Goal: Communication & Community: Answer question/provide support

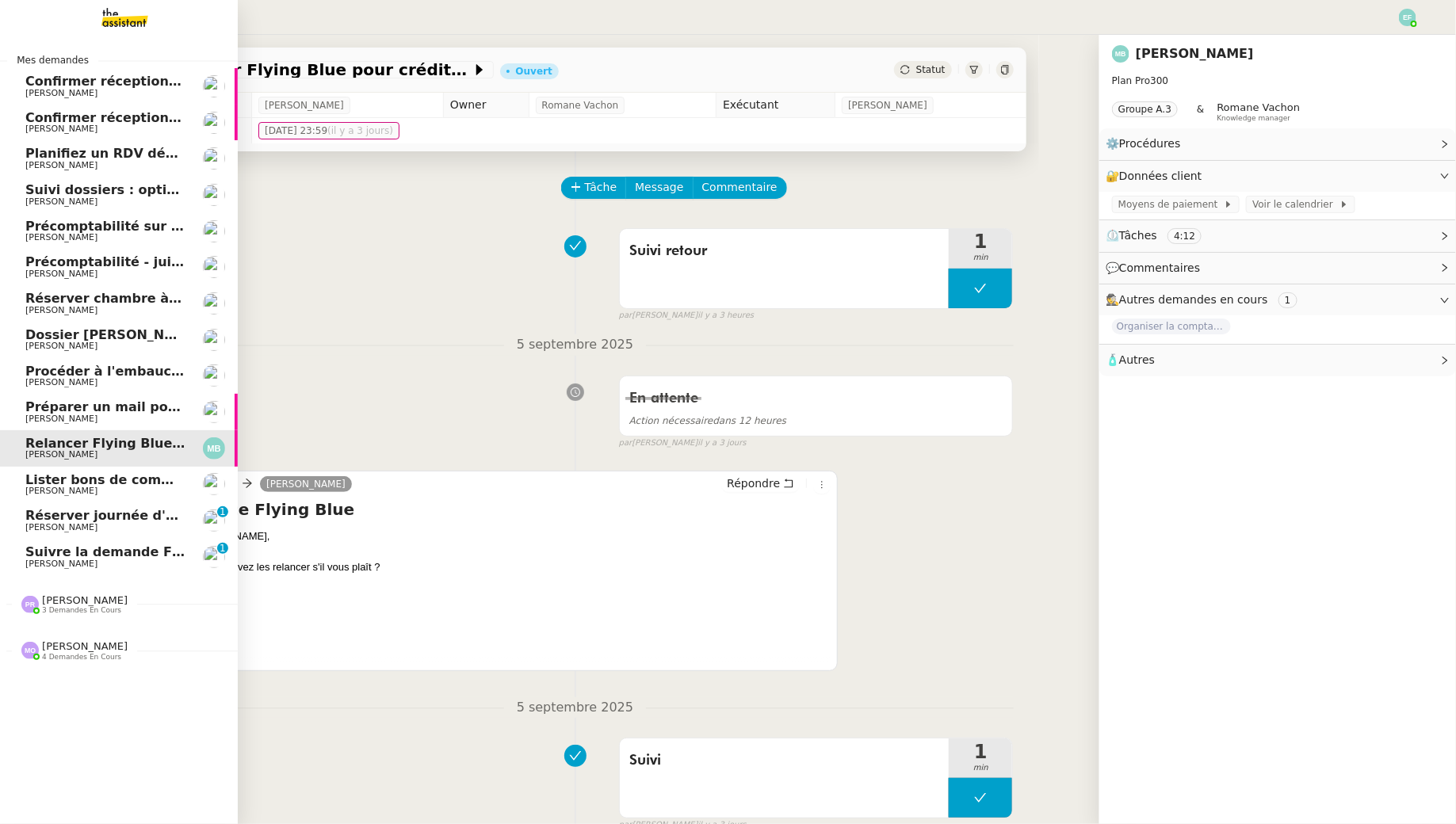
click at [40, 561] on span "[PERSON_NAME]" at bounding box center [61, 564] width 73 height 10
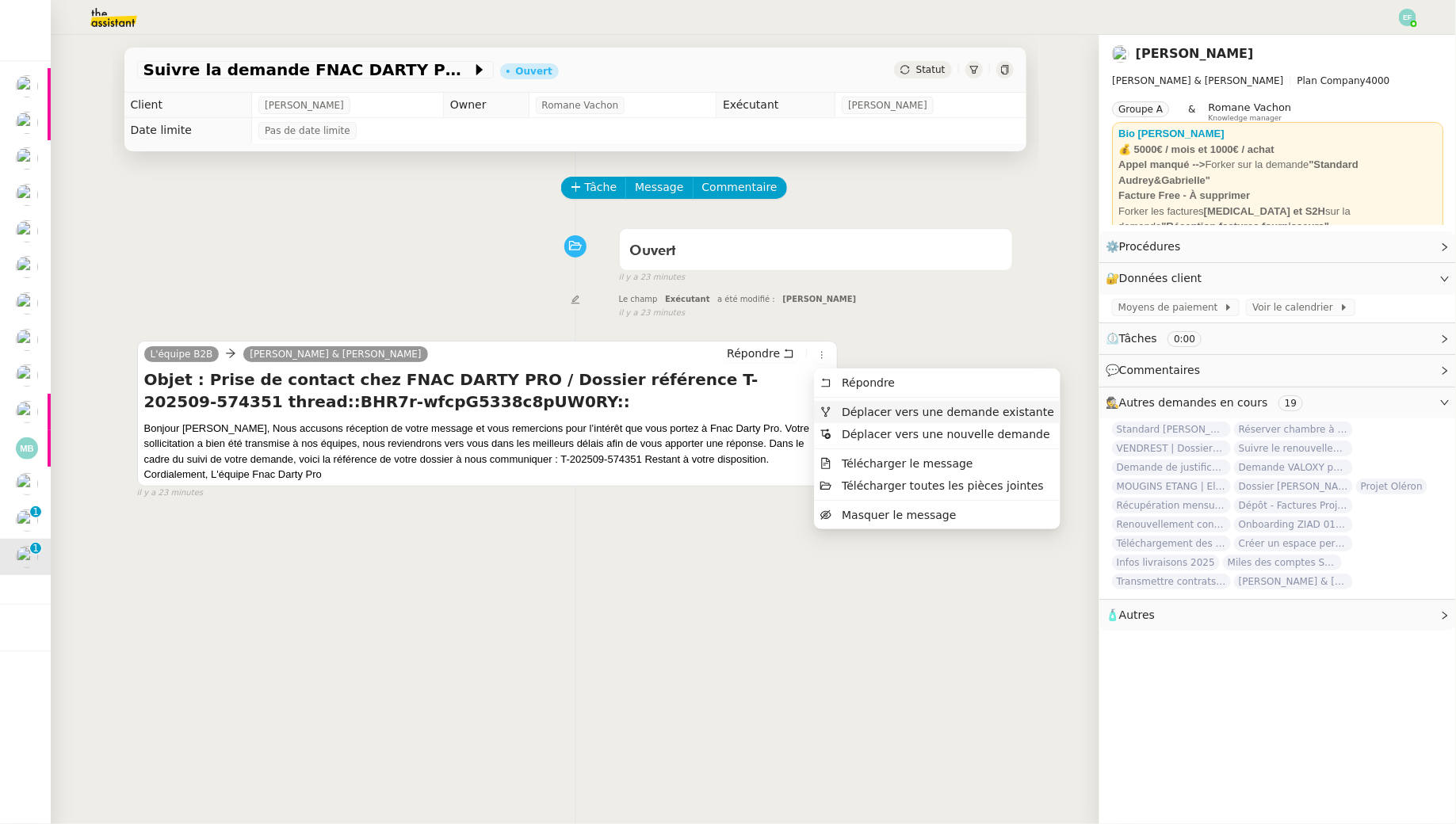
click at [858, 413] on span "Déplacer vers une demande existante" at bounding box center [947, 412] width 212 height 13
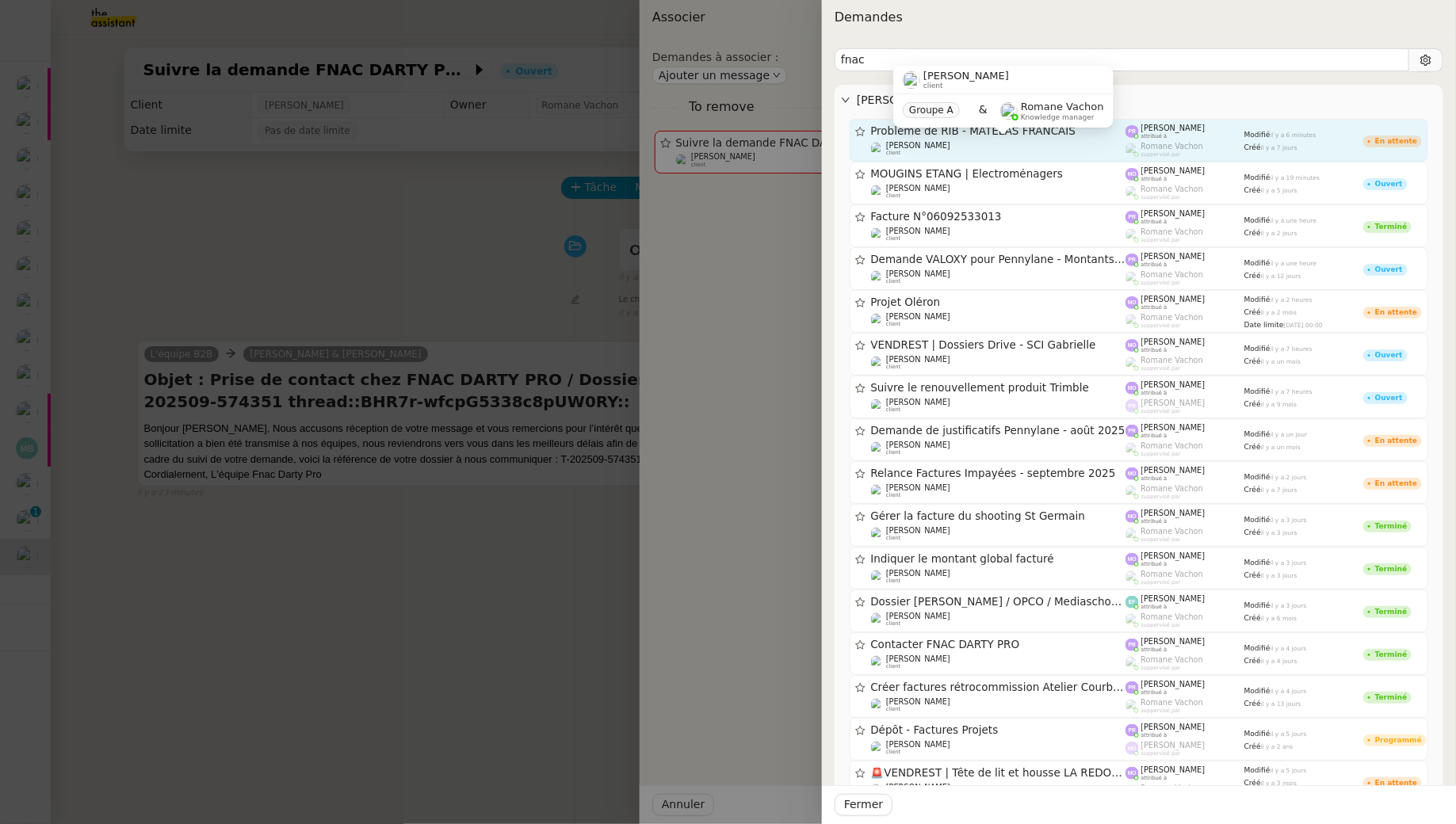
type input "fnac"
click at [921, 149] on span "[PERSON_NAME]" at bounding box center [918, 146] width 64 height 9
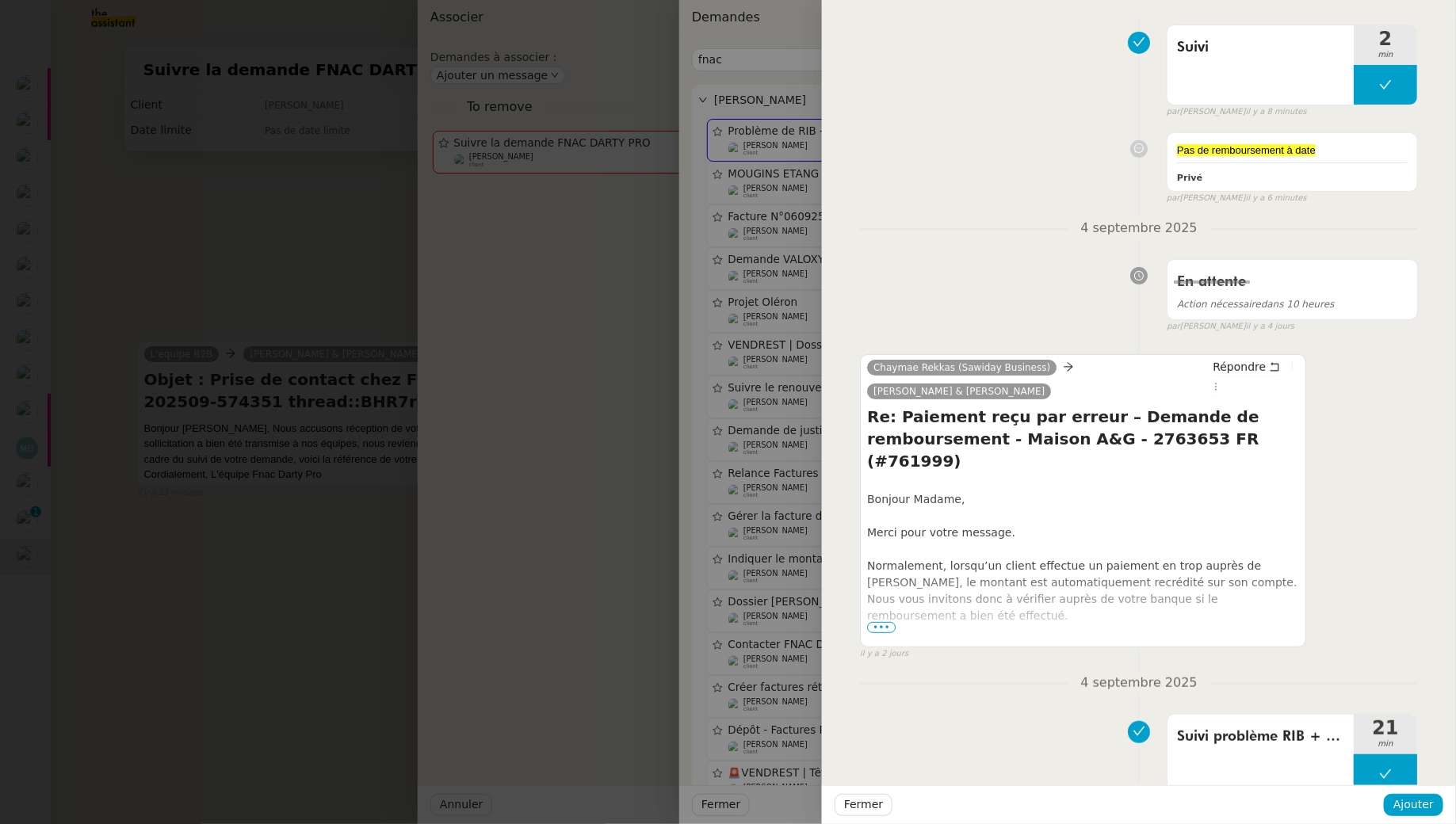
scroll to position [174, 0]
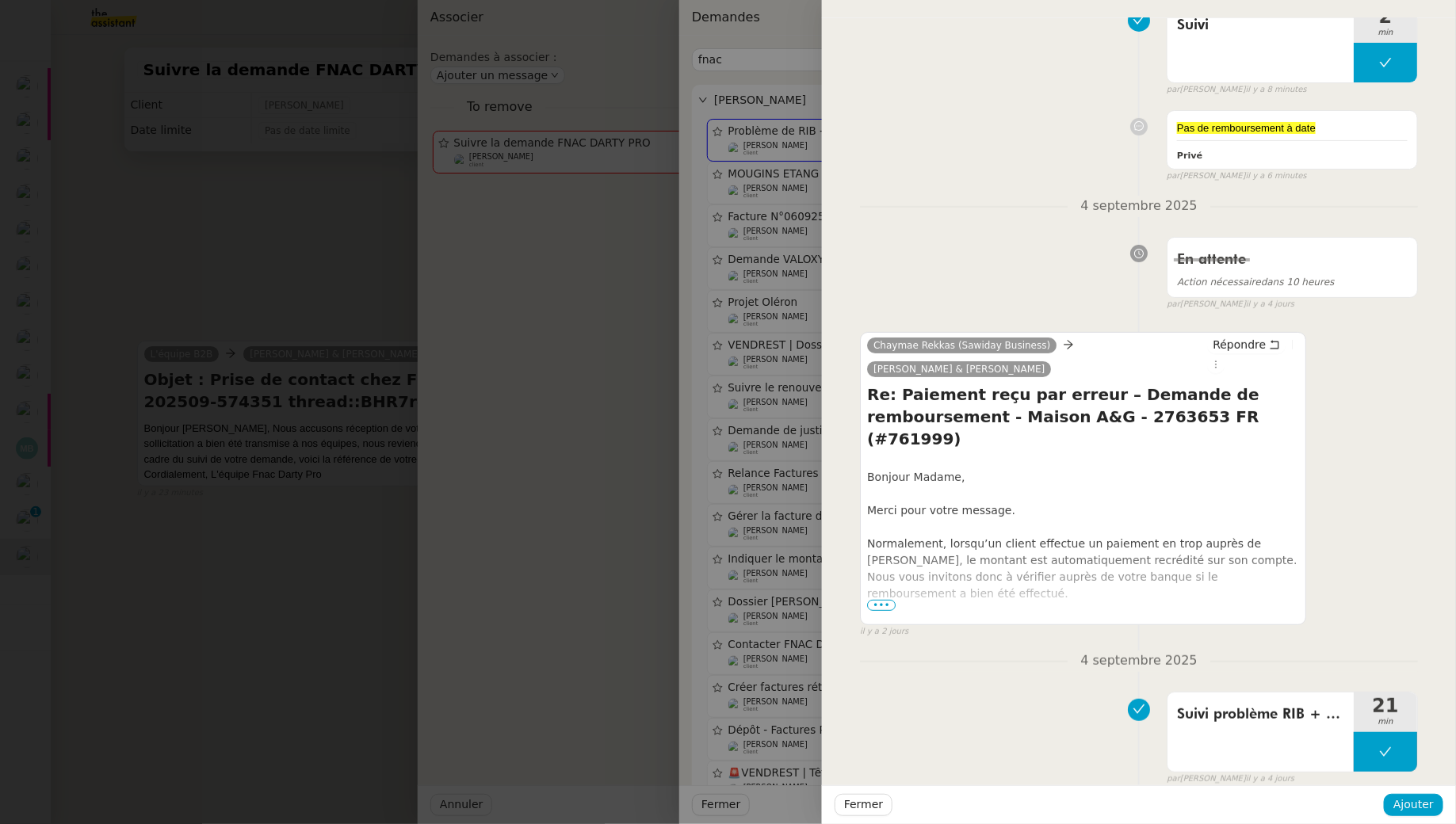
click at [364, 212] on div at bounding box center [728, 412] width 1456 height 824
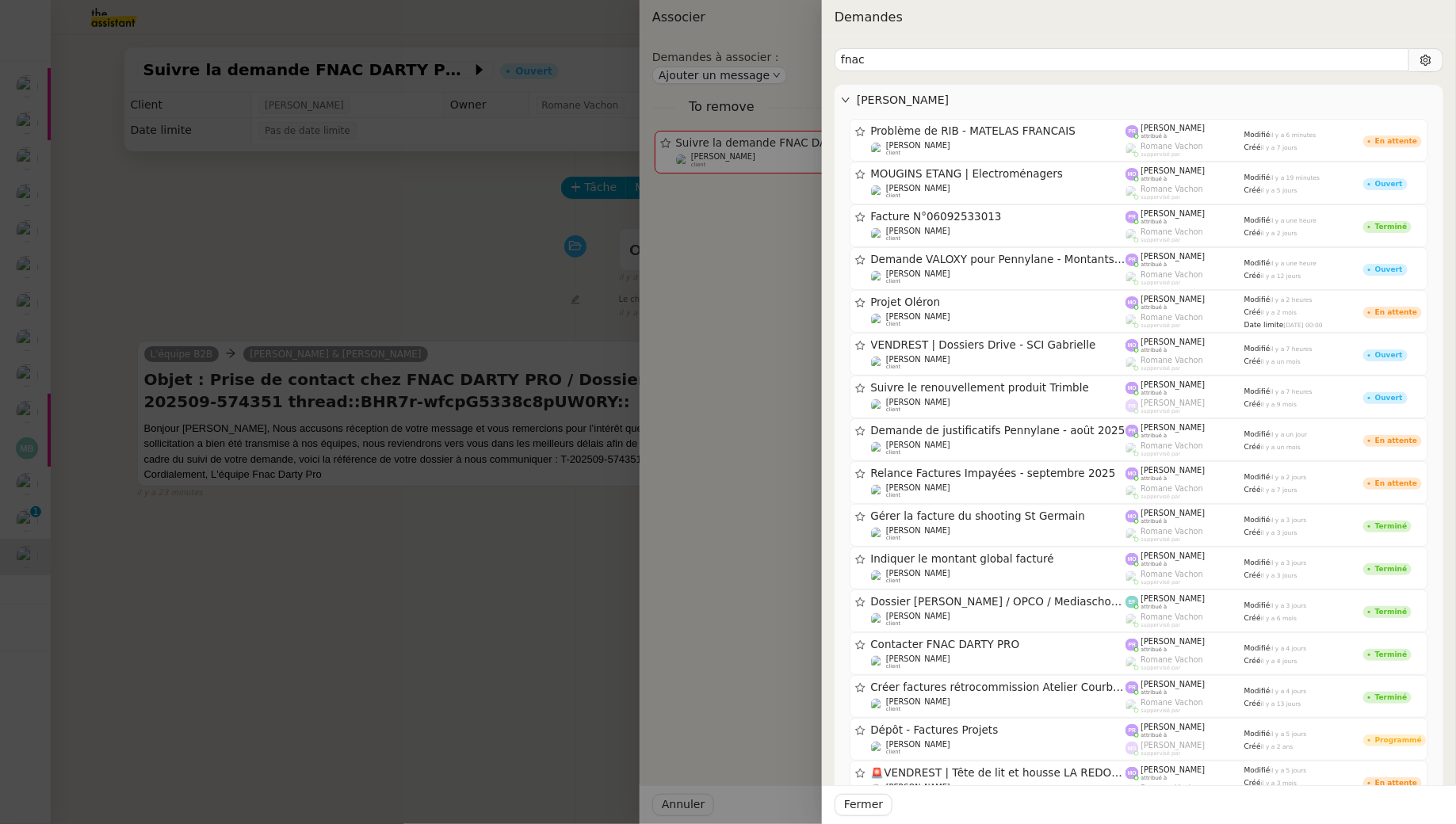
click at [364, 212] on div at bounding box center [728, 412] width 1456 height 824
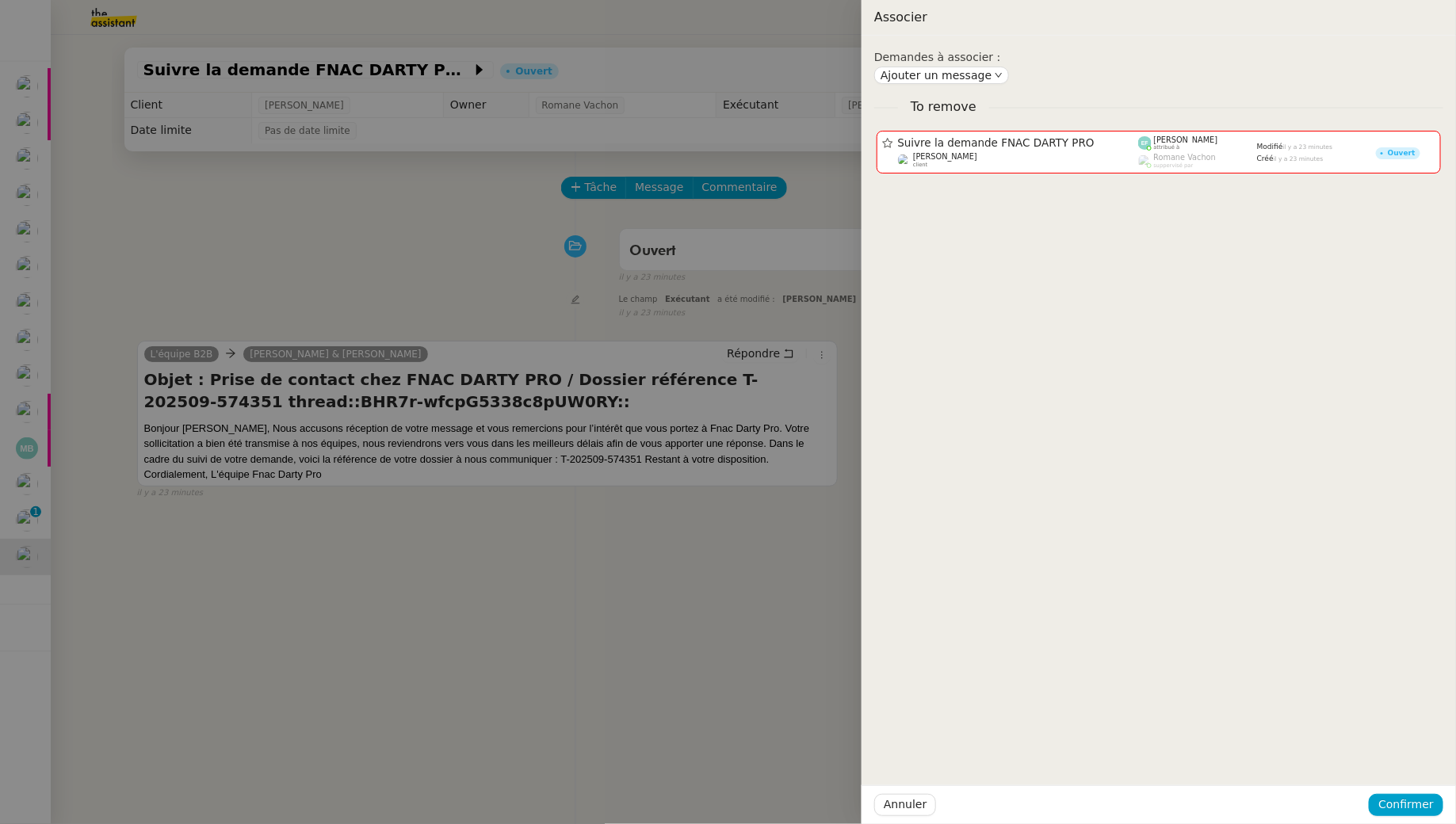
click at [404, 246] on div at bounding box center [728, 412] width 1456 height 824
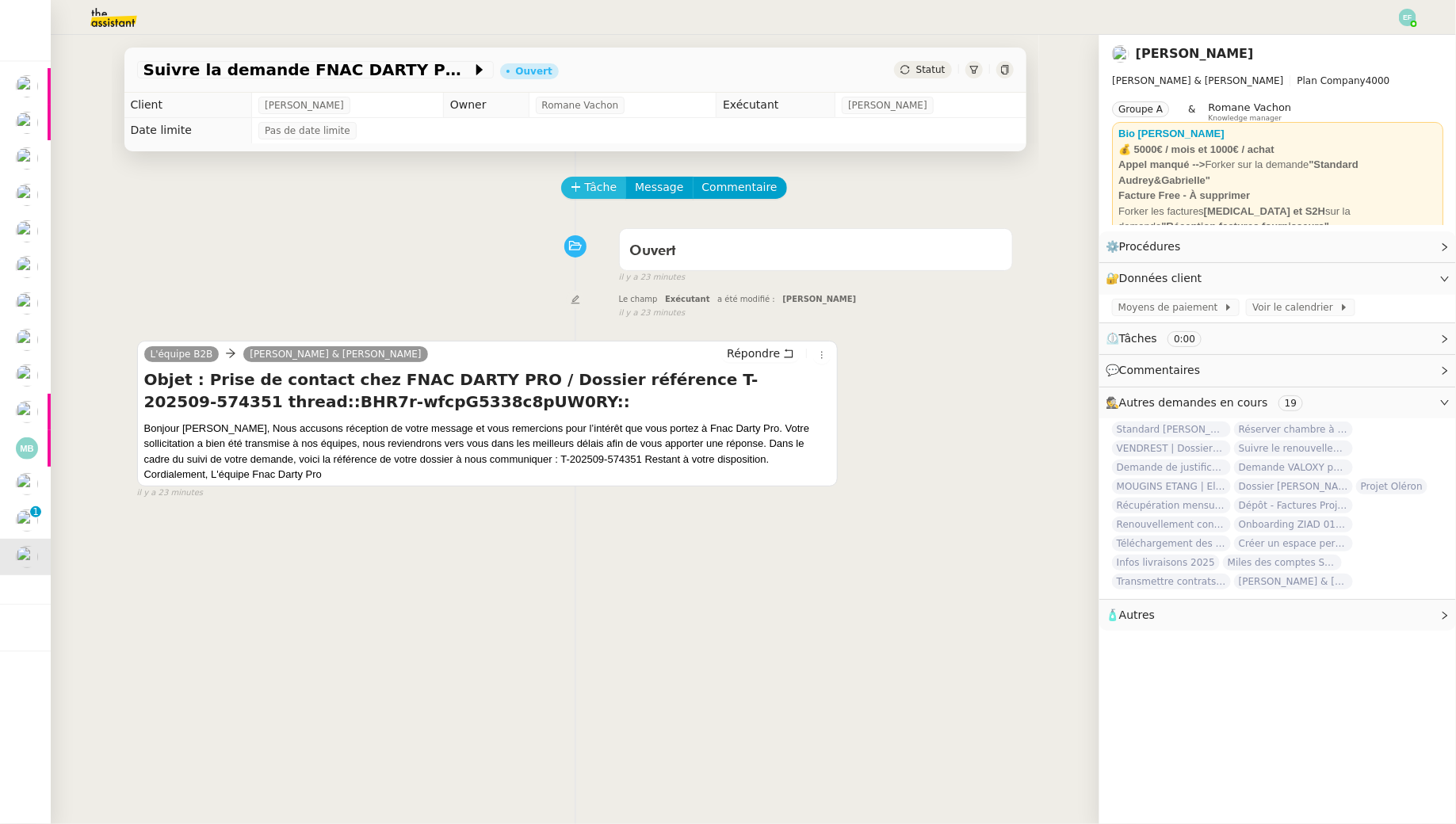
click at [588, 186] on span "Tâche" at bounding box center [601, 188] width 33 height 19
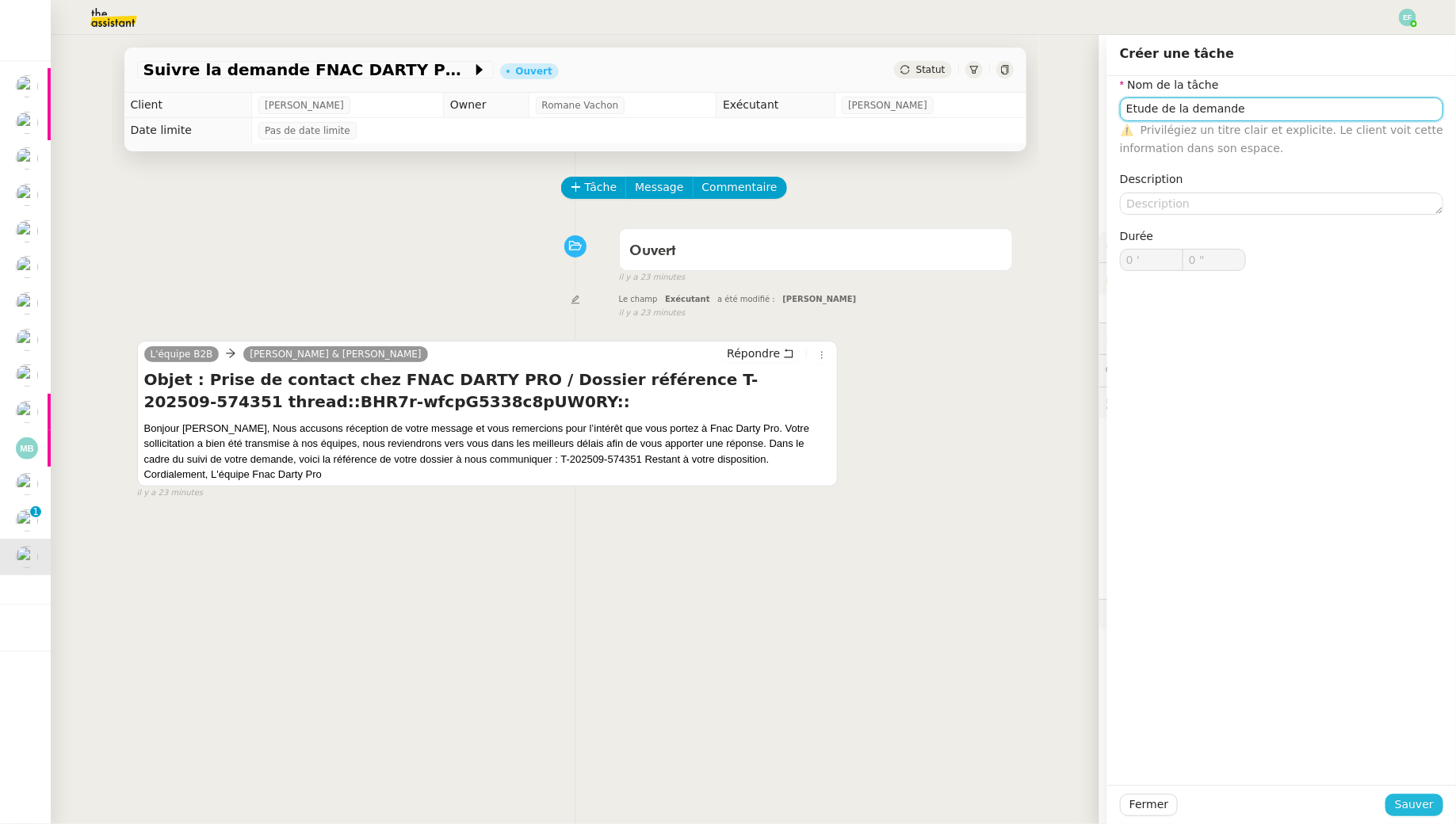
type input "Etude de la demande"
click at [1422, 803] on span "Sauver" at bounding box center [1414, 805] width 39 height 19
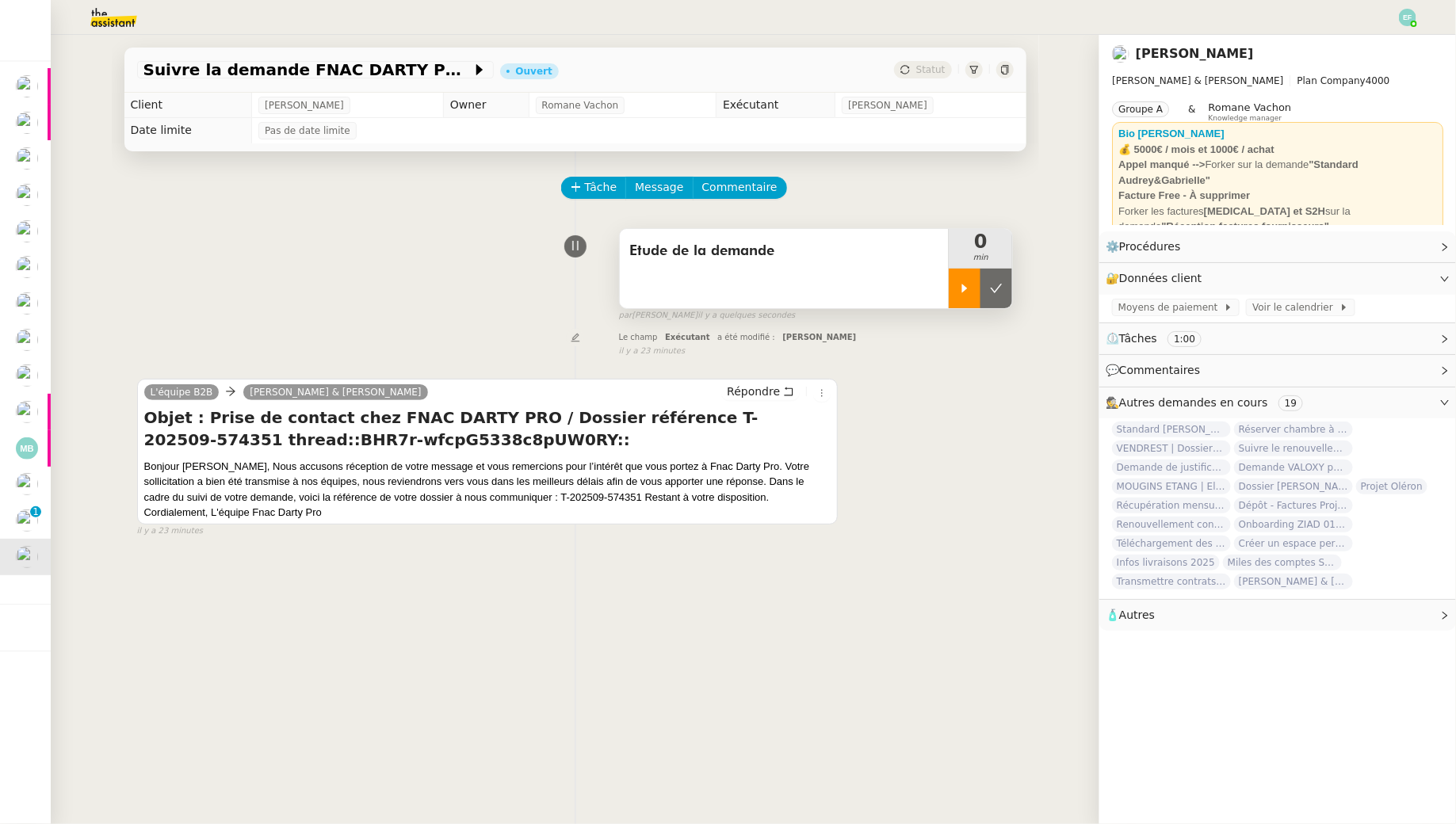
click at [969, 287] on icon at bounding box center [964, 288] width 13 height 13
click at [717, 191] on span "Commentaire" at bounding box center [739, 188] width 75 height 19
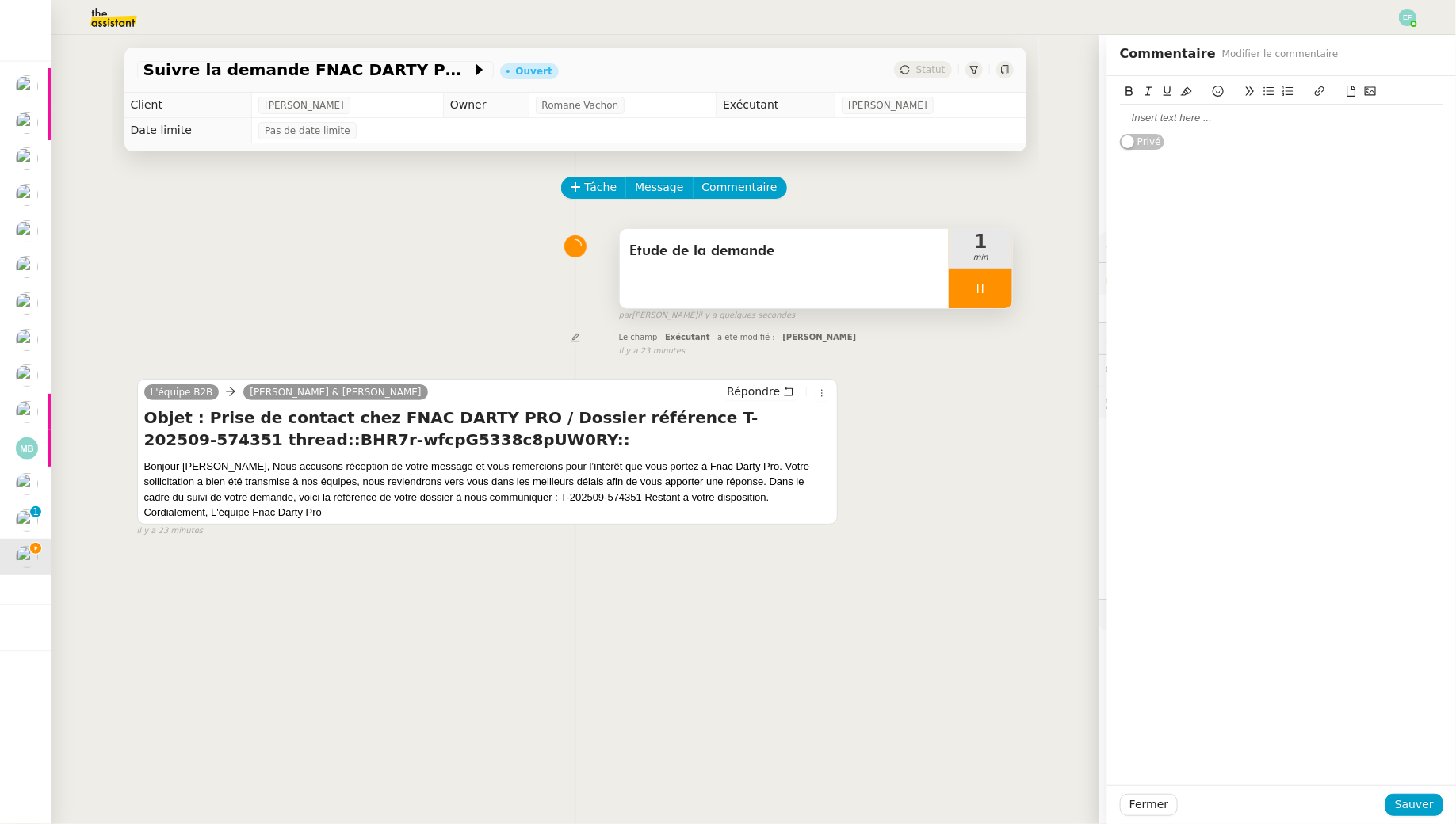
click at [1138, 110] on div at bounding box center [1281, 117] width 324 height 27
click at [1198, 119] on div "C'est pour Paulien ou Marie" at bounding box center [1281, 117] width 324 height 14
click at [1423, 811] on span "Sauver" at bounding box center [1414, 805] width 39 height 19
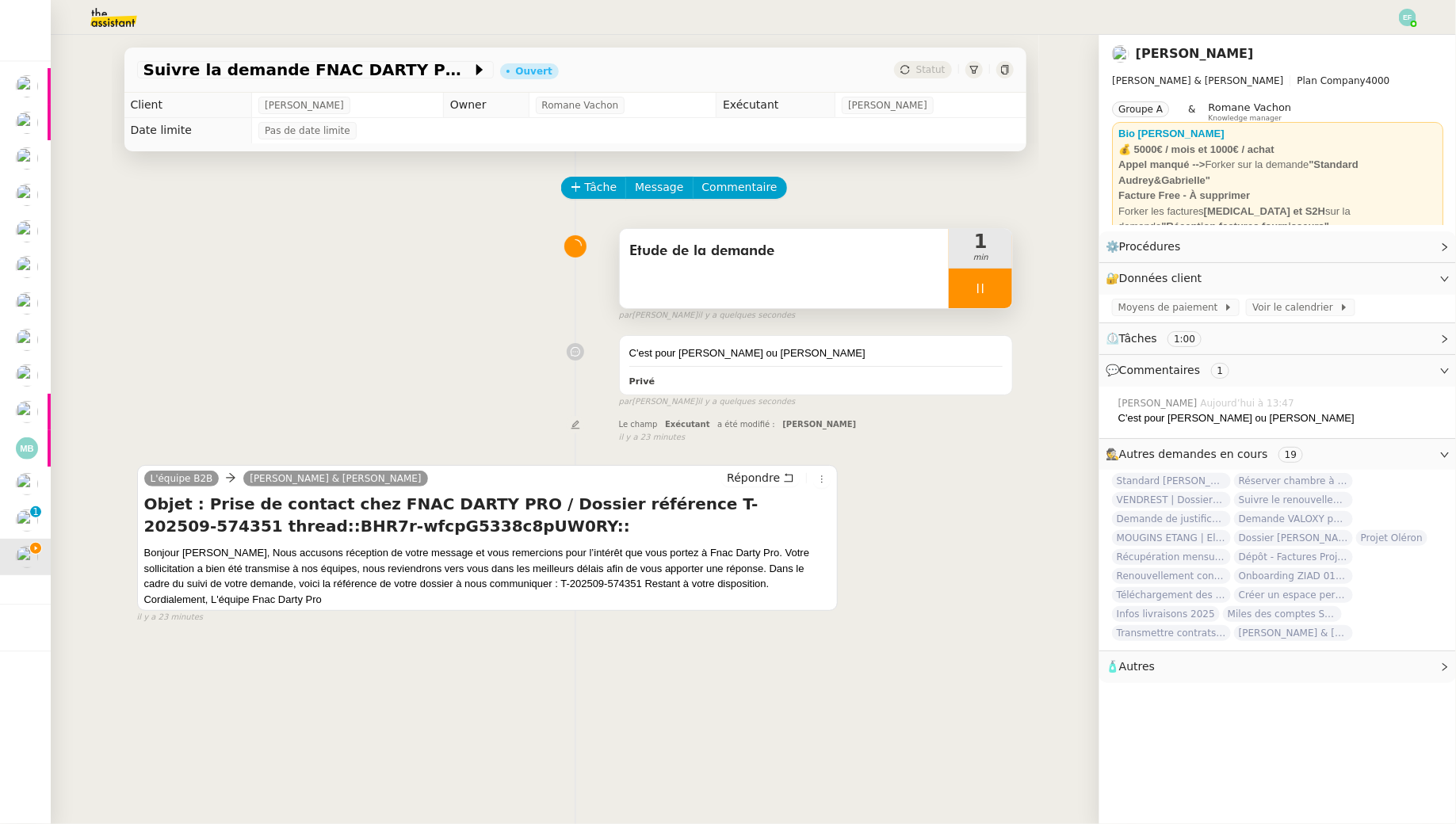
click at [979, 297] on div at bounding box center [980, 288] width 63 height 40
click at [999, 291] on icon at bounding box center [996, 288] width 13 height 13
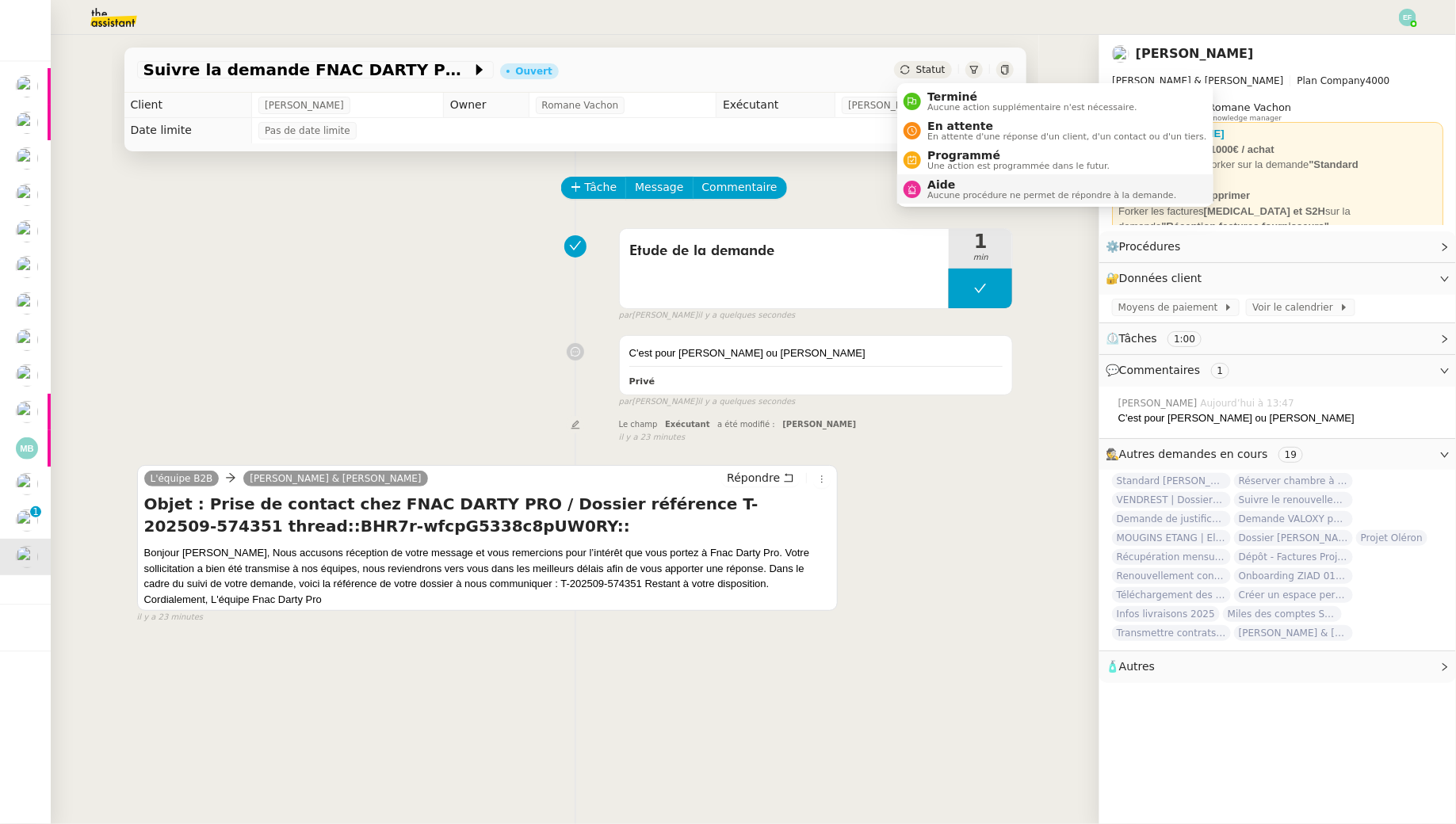
click at [945, 188] on span "Aide" at bounding box center [1052, 185] width 249 height 13
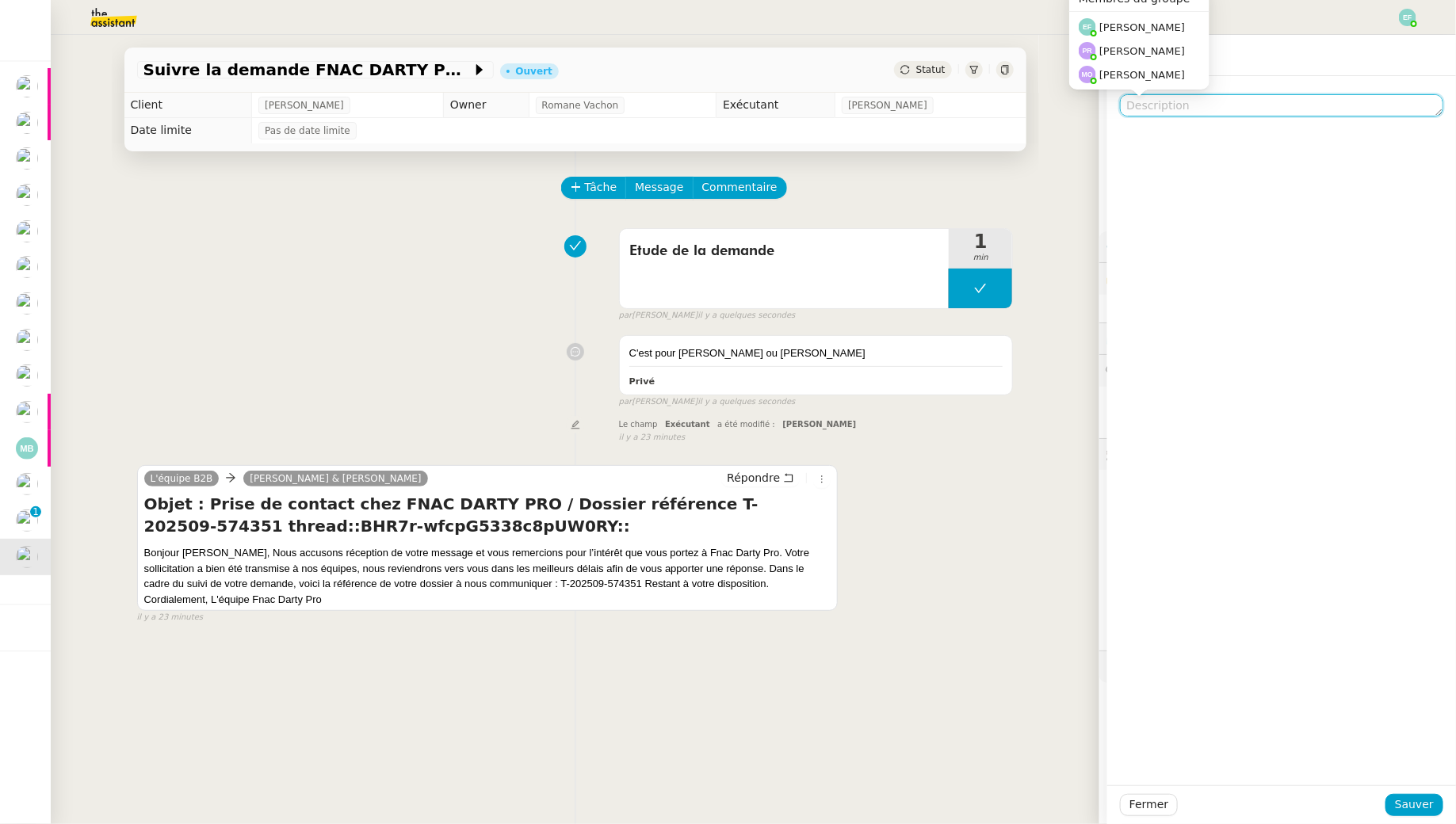
click at [1164, 108] on textarea at bounding box center [1281, 105] width 324 height 22
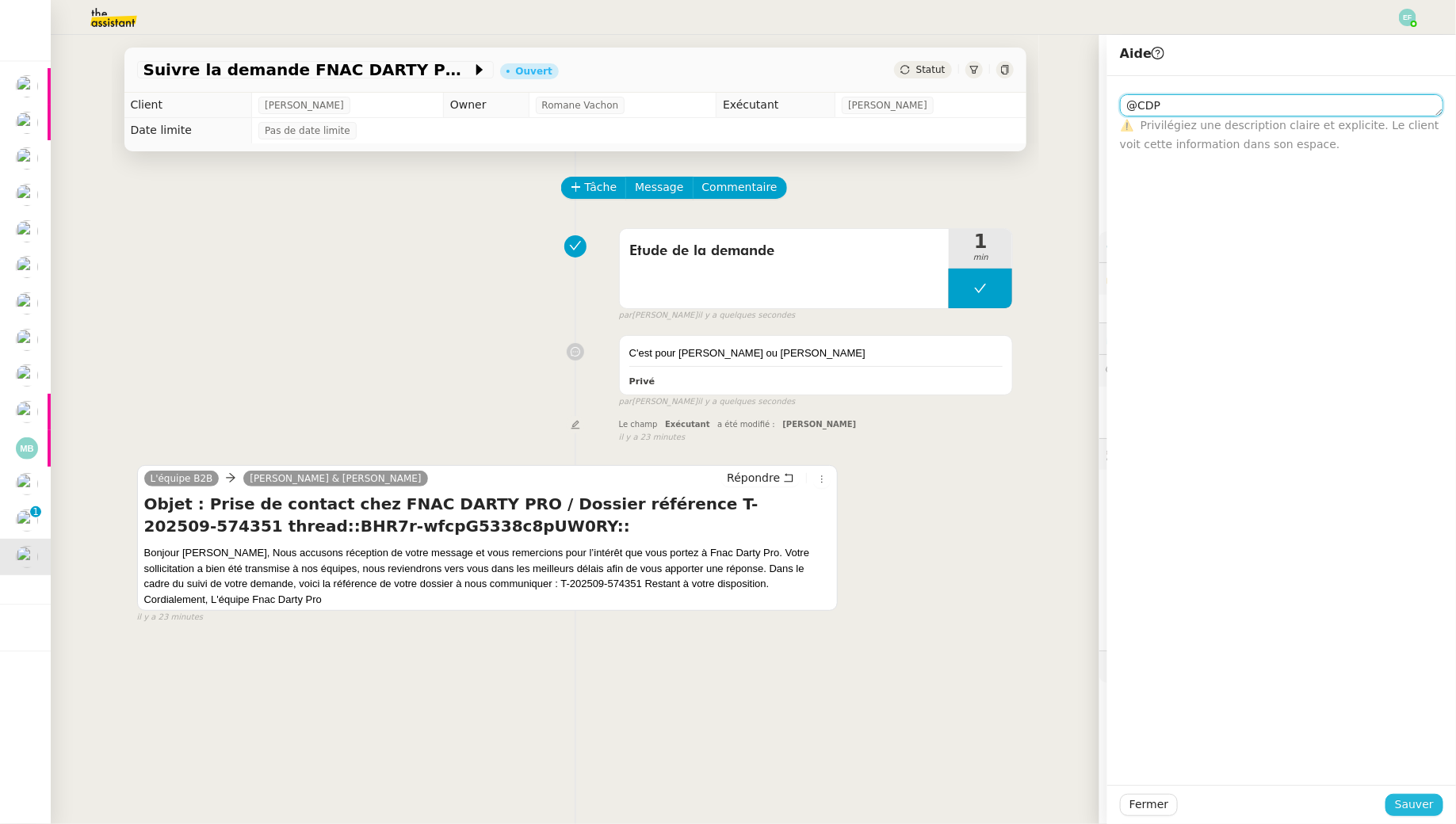
type textarea "@CDP"
click at [1420, 808] on span "Sauver" at bounding box center [1414, 805] width 39 height 19
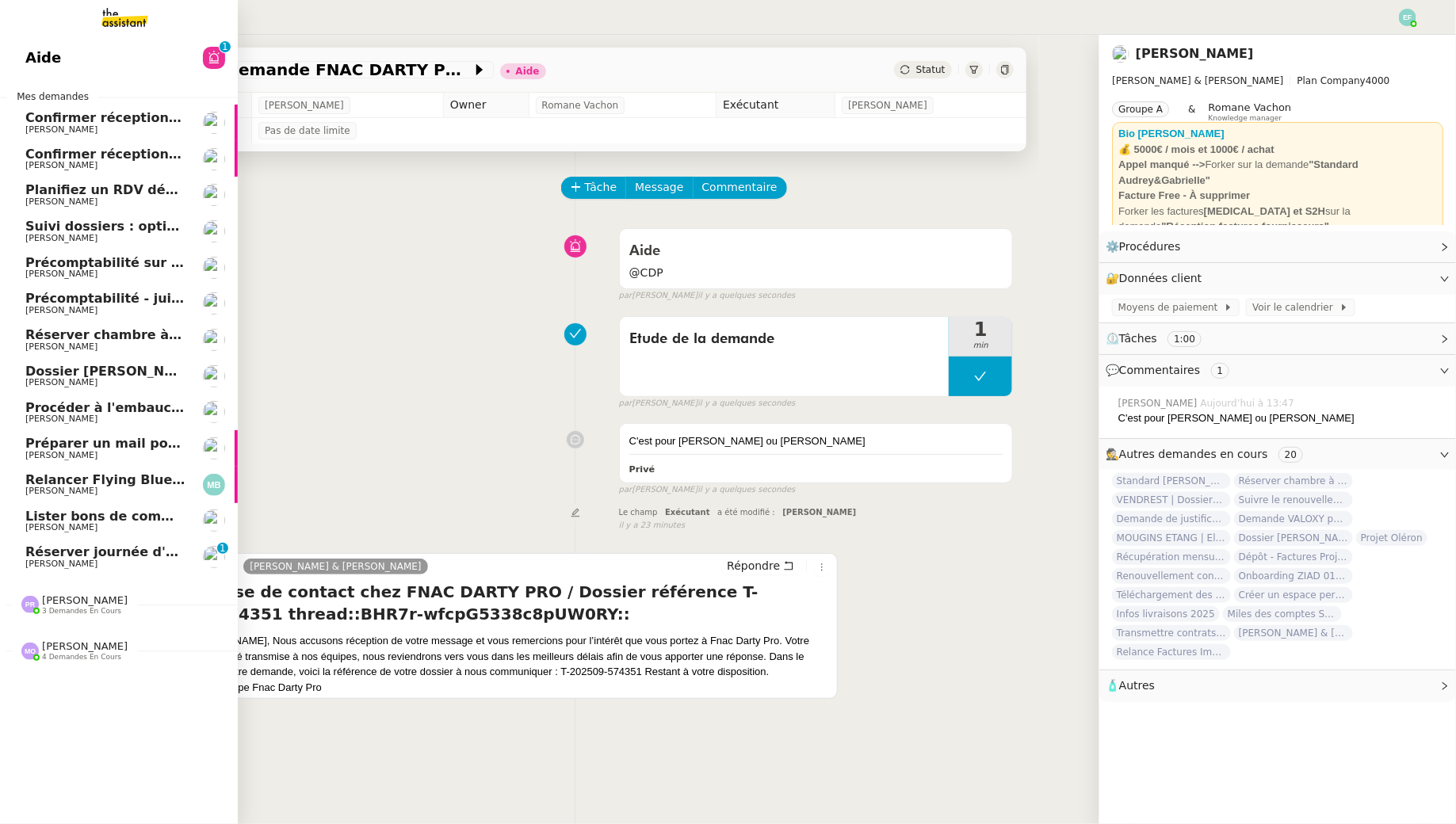
click at [40, 565] on span "Manon Loustau" at bounding box center [61, 564] width 73 height 10
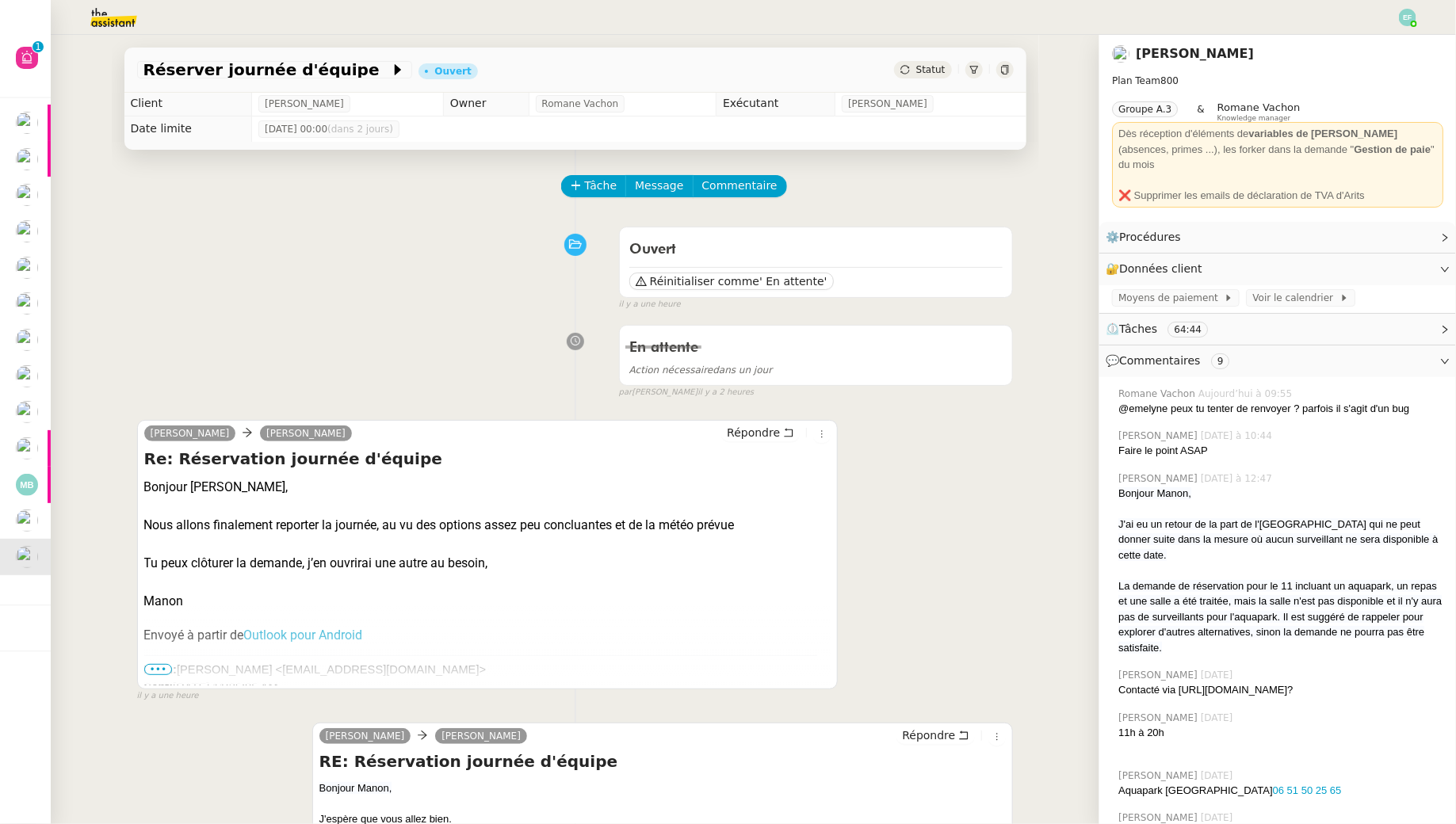
scroll to position [45, 0]
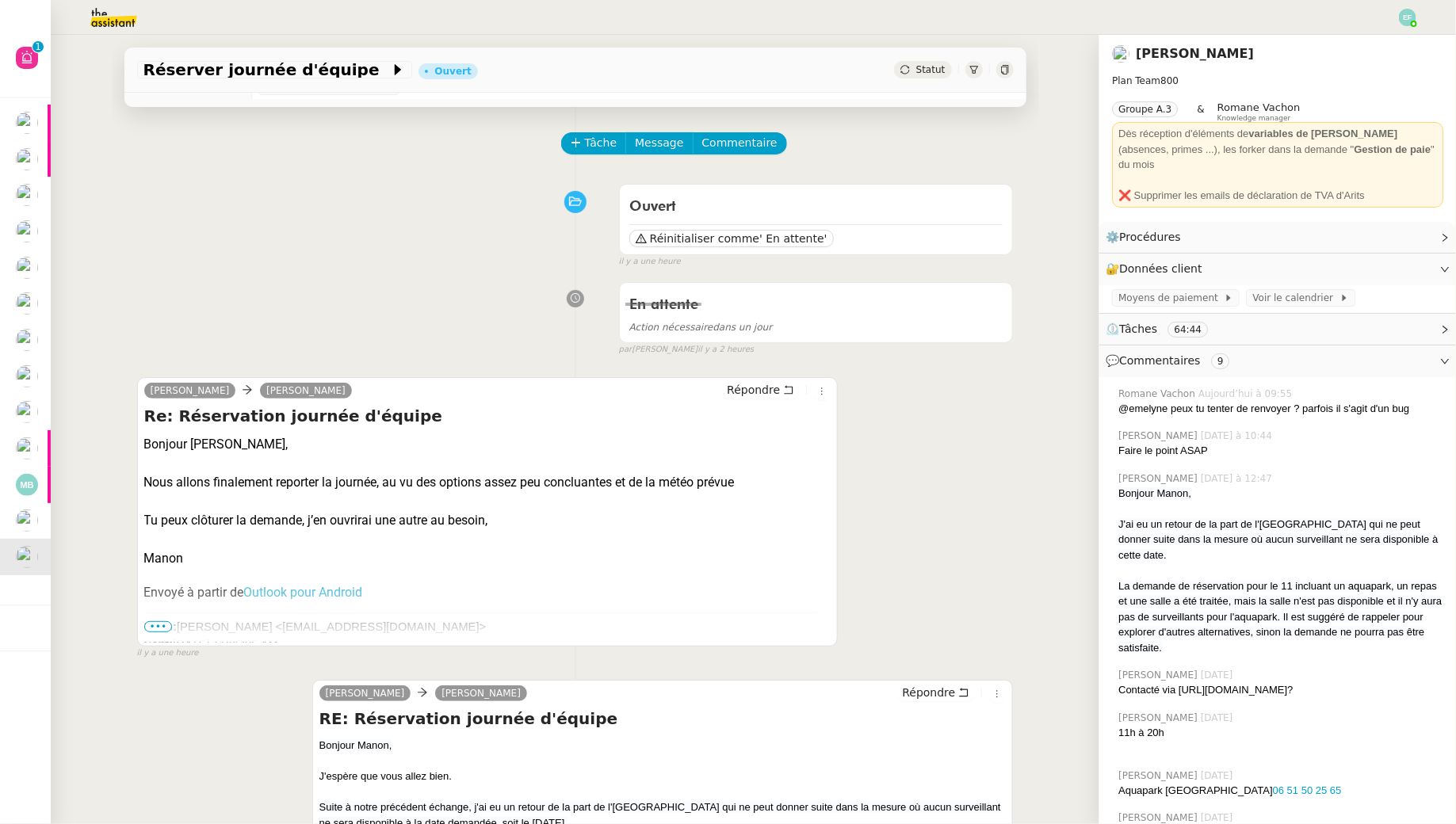
click at [591, 137] on span "Tâche" at bounding box center [601, 143] width 33 height 19
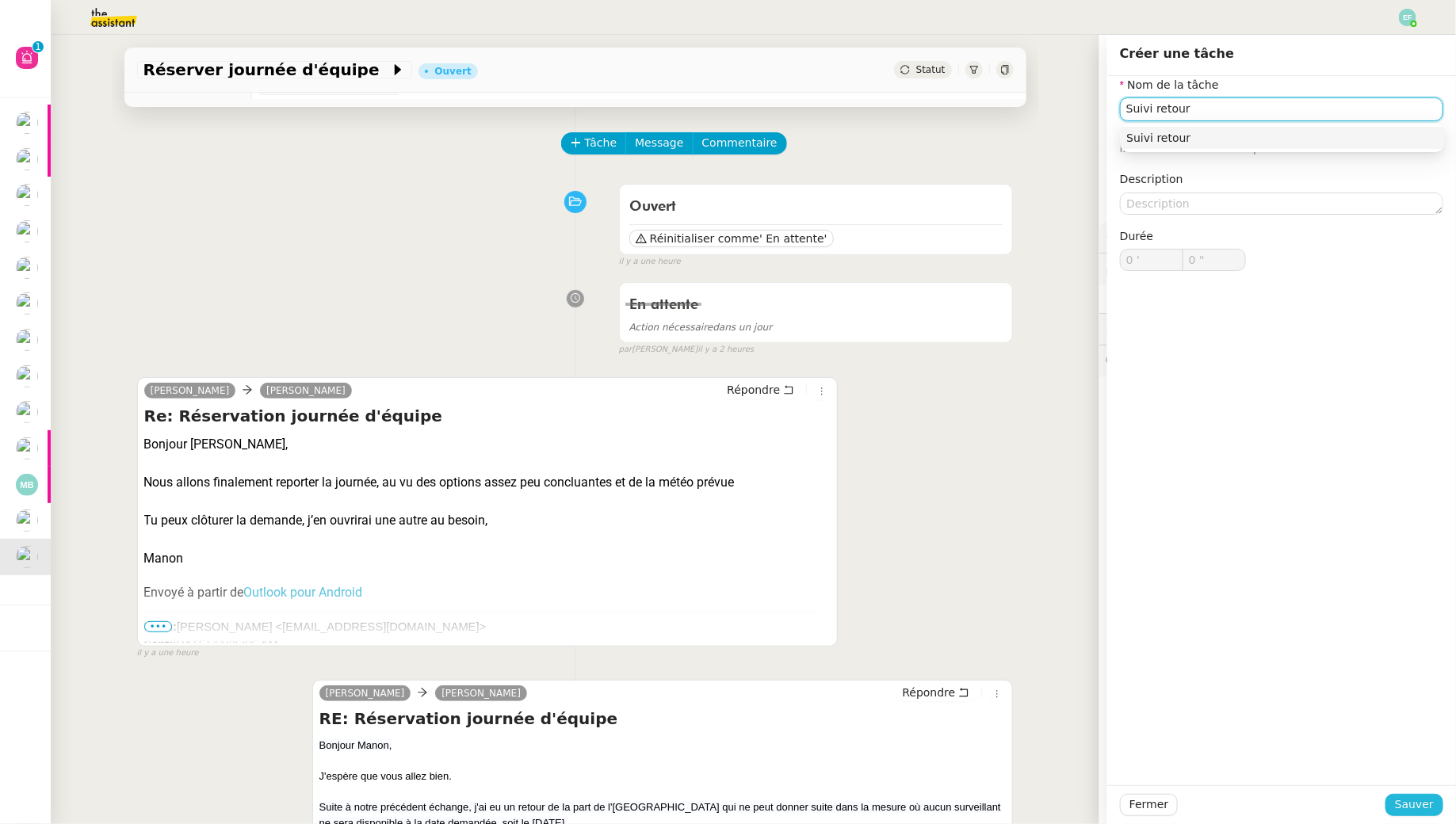
type input "Suivi retour"
click at [1405, 804] on span "Sauver" at bounding box center [1414, 805] width 39 height 19
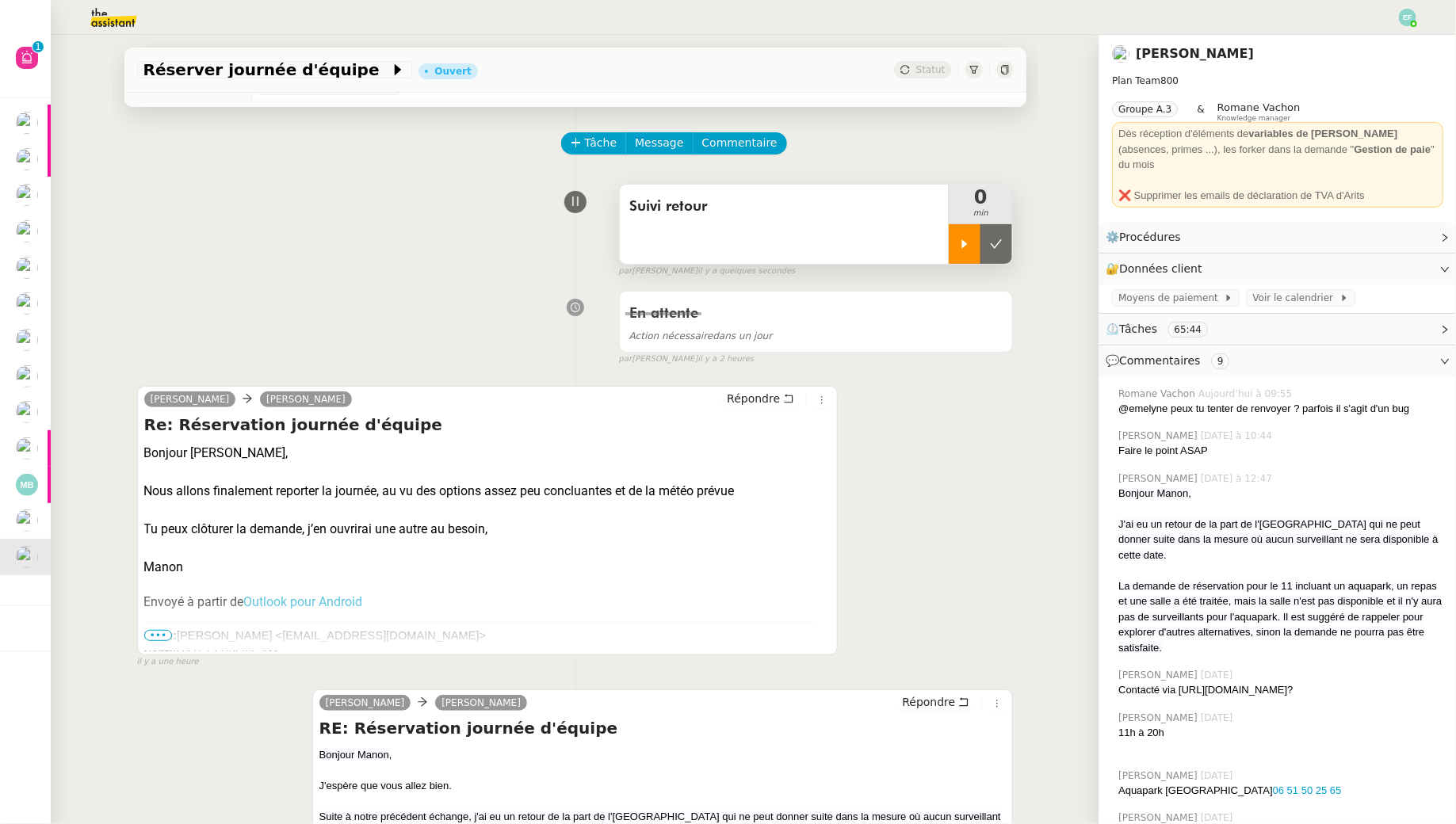
click at [968, 250] on div at bounding box center [964, 244] width 32 height 40
click at [995, 246] on div at bounding box center [980, 244] width 63 height 40
click at [996, 246] on icon at bounding box center [996, 243] width 12 height 8
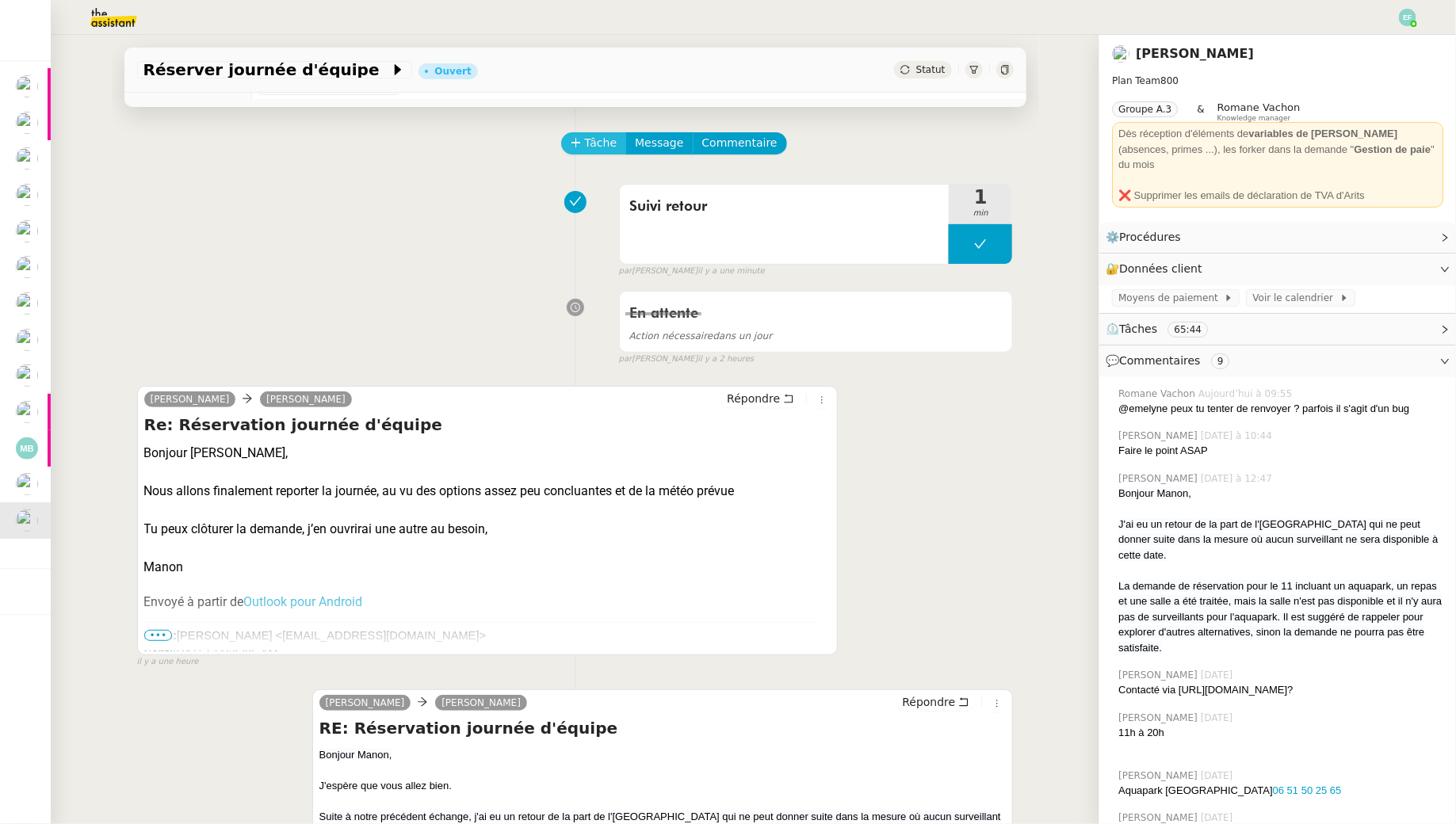
click at [587, 153] on span "Tâche" at bounding box center [601, 143] width 33 height 19
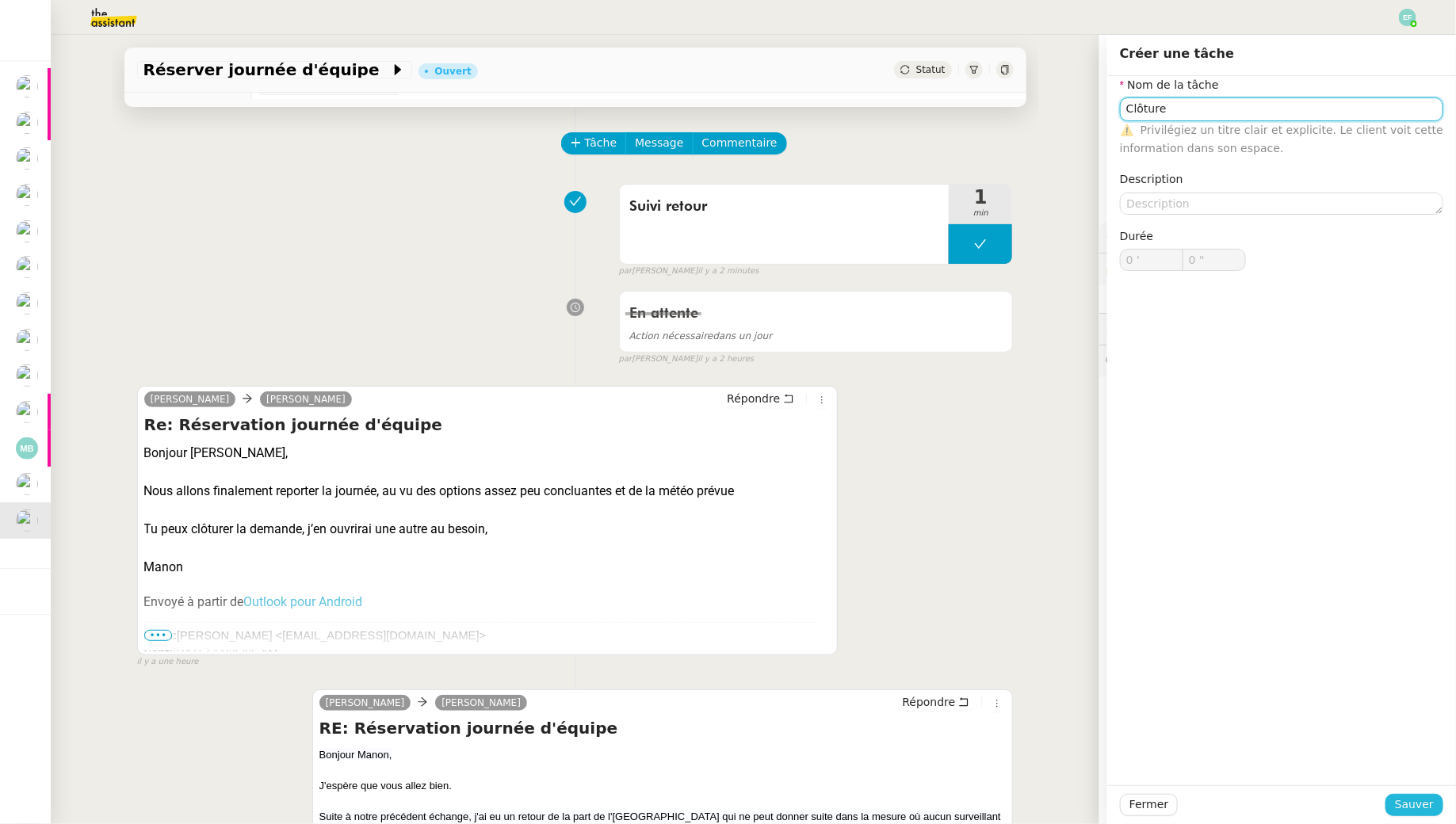
type input "Clôture"
click at [1408, 810] on span "Sauver" at bounding box center [1414, 805] width 39 height 19
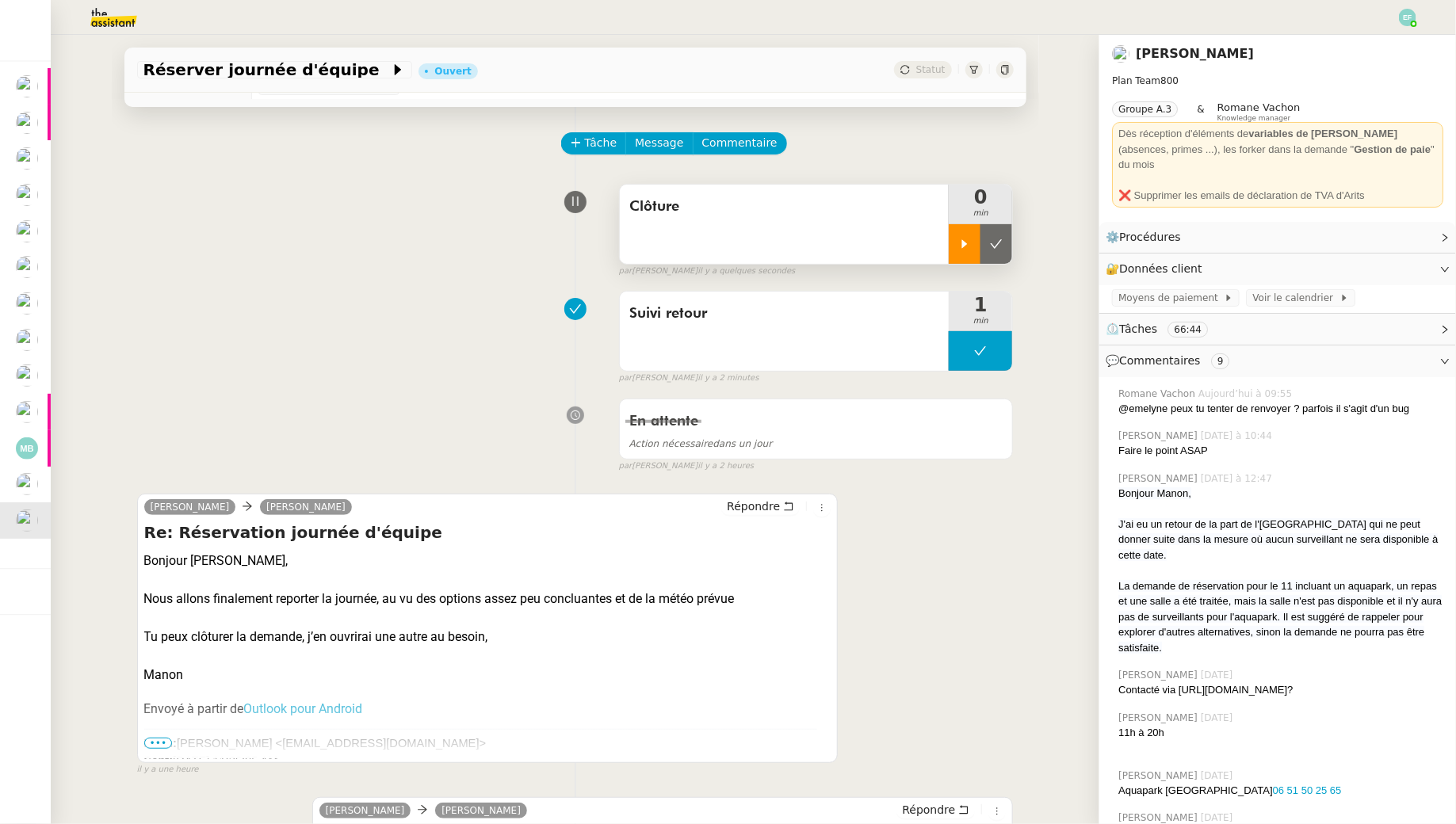
click at [967, 252] on div at bounding box center [964, 244] width 32 height 40
click at [781, 513] on div "Manon Loustau Sam Répondre" at bounding box center [487, 510] width 687 height 24
click at [780, 500] on span "Répondre" at bounding box center [752, 506] width 53 height 16
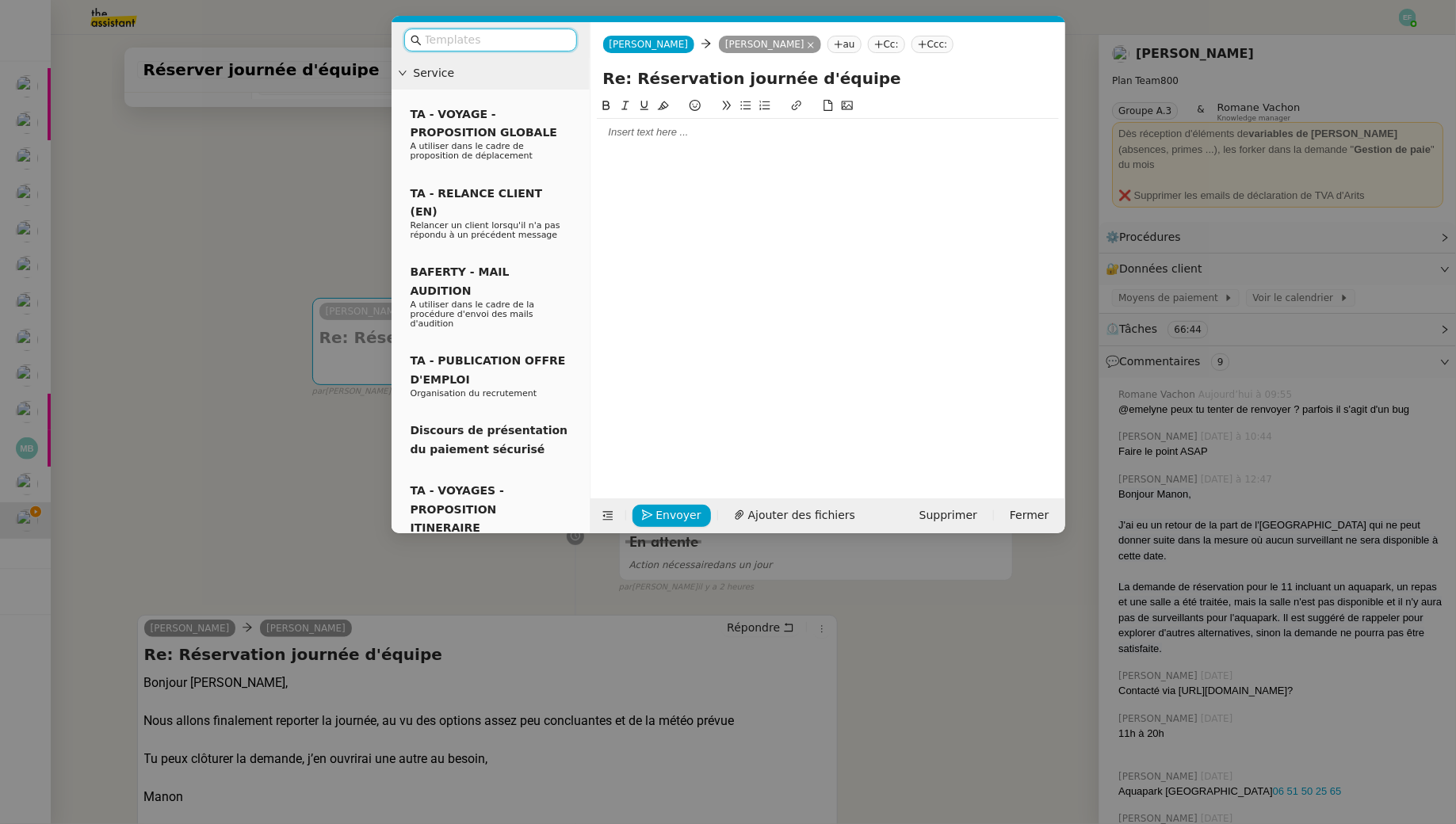
click at [694, 135] on div at bounding box center [827, 132] width 462 height 14
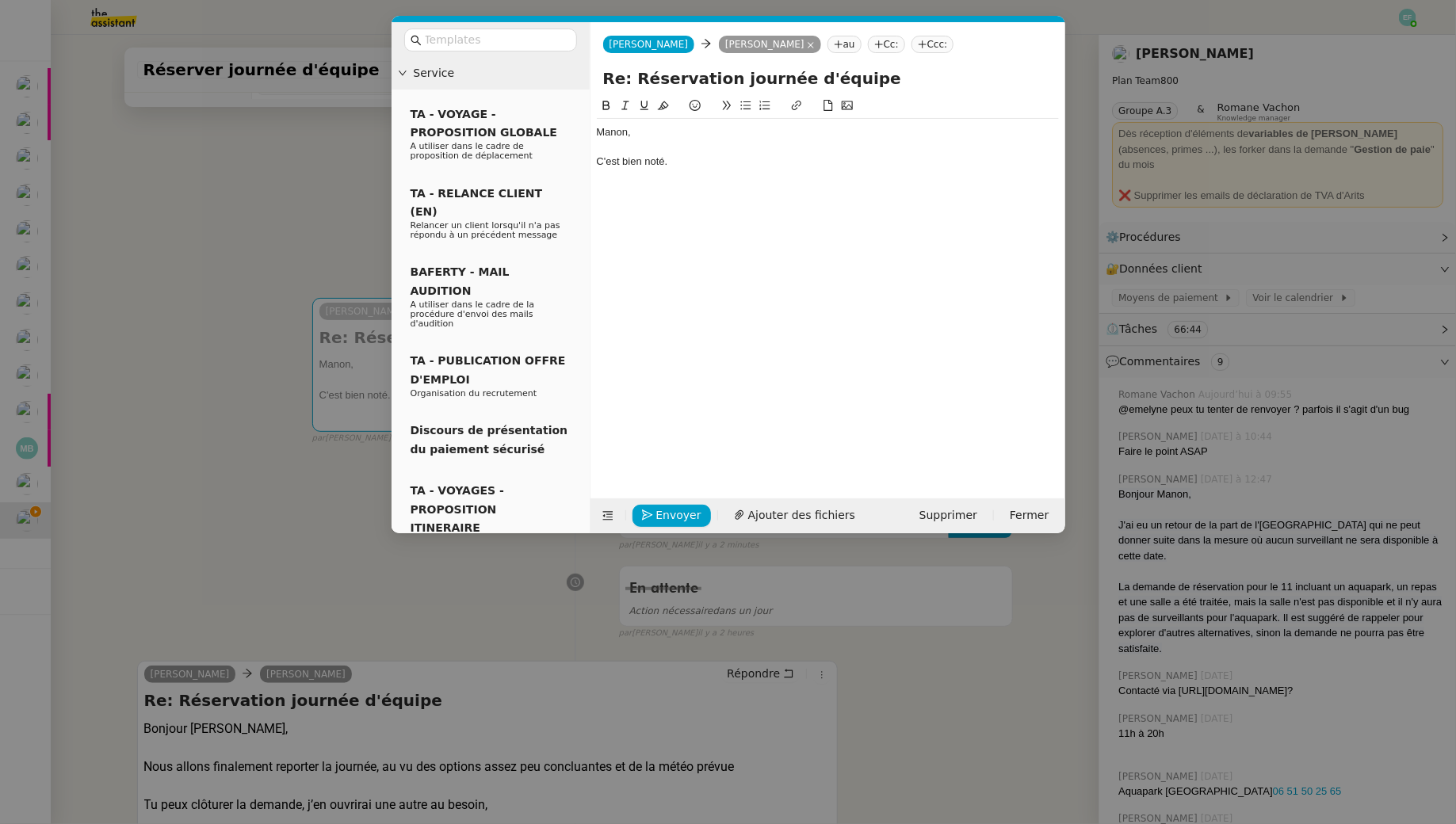
click at [692, 161] on div "C'est bien noté." at bounding box center [827, 161] width 462 height 14
click at [832, 161] on div "C'est bien noté." at bounding box center [827, 161] width 462 height 14
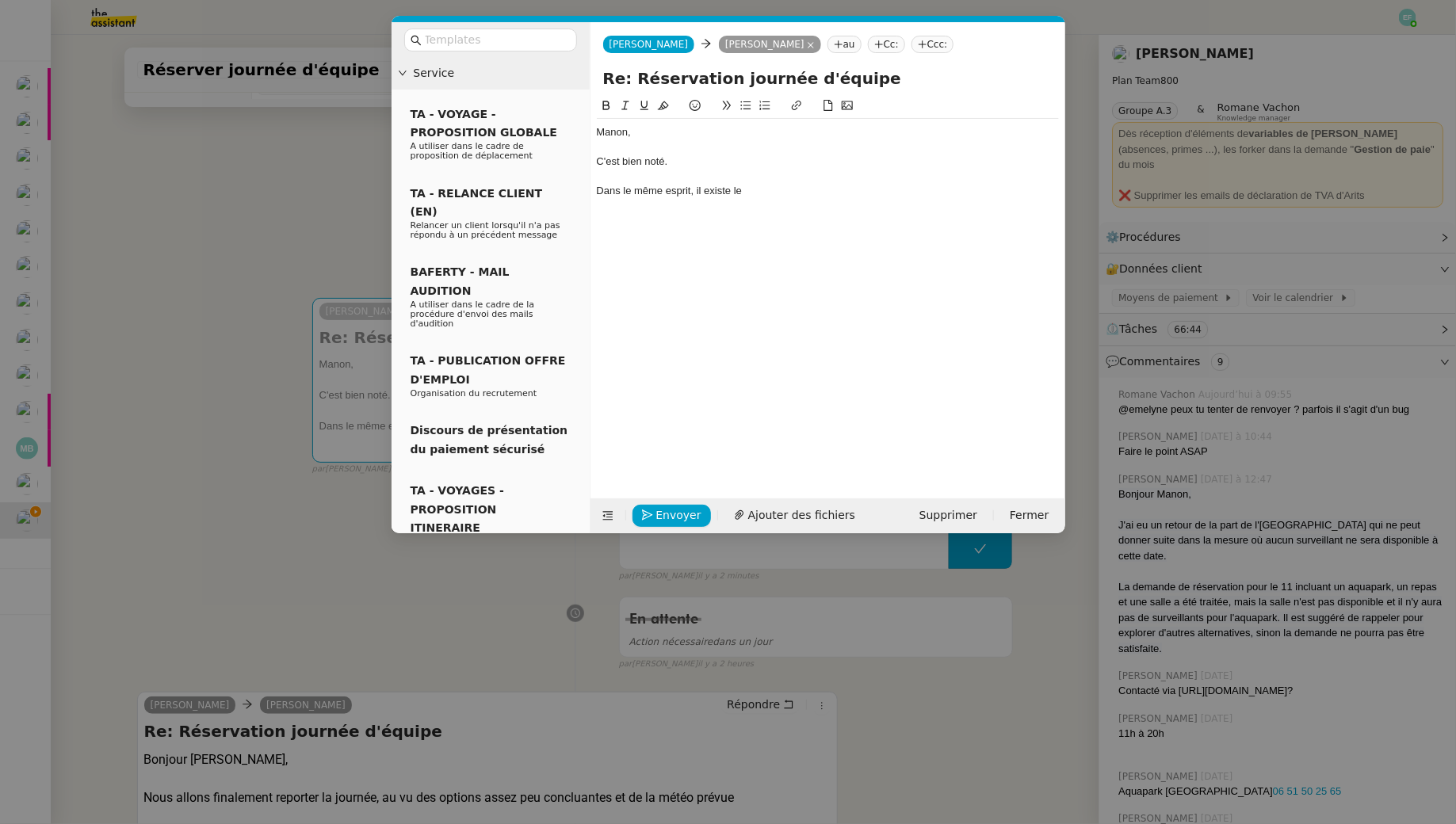
drag, startPoint x: 695, startPoint y: 189, endPoint x: 703, endPoint y: 199, distance: 12.8
click at [695, 189] on div "Dans le même esprit, il existe le" at bounding box center [827, 191] width 462 height 14
click at [941, 193] on div "Dans le même esprit, avec aucune condition météorologique, il existe le" at bounding box center [827, 191] width 462 height 14
click at [1000, 194] on div "Dans le même esprit, avec aucune condition météorologique, il existe le Wave Su…" at bounding box center [827, 191] width 462 height 14
drag, startPoint x: 1014, startPoint y: 194, endPoint x: 931, endPoint y: 194, distance: 83.0
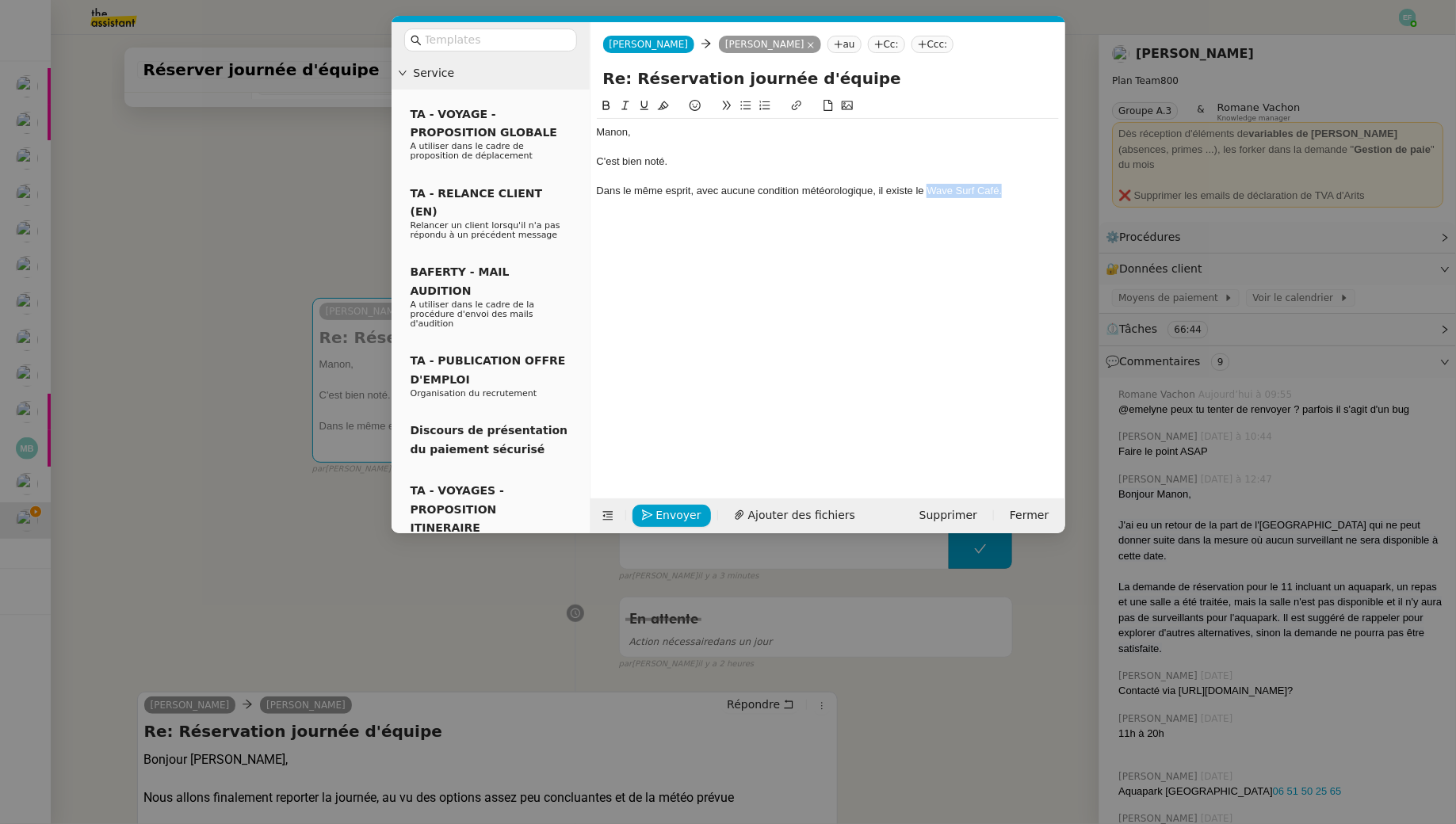
click at [931, 194] on div "Dans le même esprit, avec aucune condition météorologique, il existe le Wave Su…" at bounding box center [827, 191] width 462 height 14
click at [792, 103] on icon at bounding box center [797, 105] width 11 height 11
paste input "https://bordeaux.wave-surf-cafe.fr/entreprise-ce/"
type input "https://bordeaux.wave-surf-cafe.fr/entreprise-ce/"
click at [1015, 186] on div "Dans le même esprit, avec aucune condition météorologique, il existe le Wave Su…" at bounding box center [827, 191] width 462 height 14
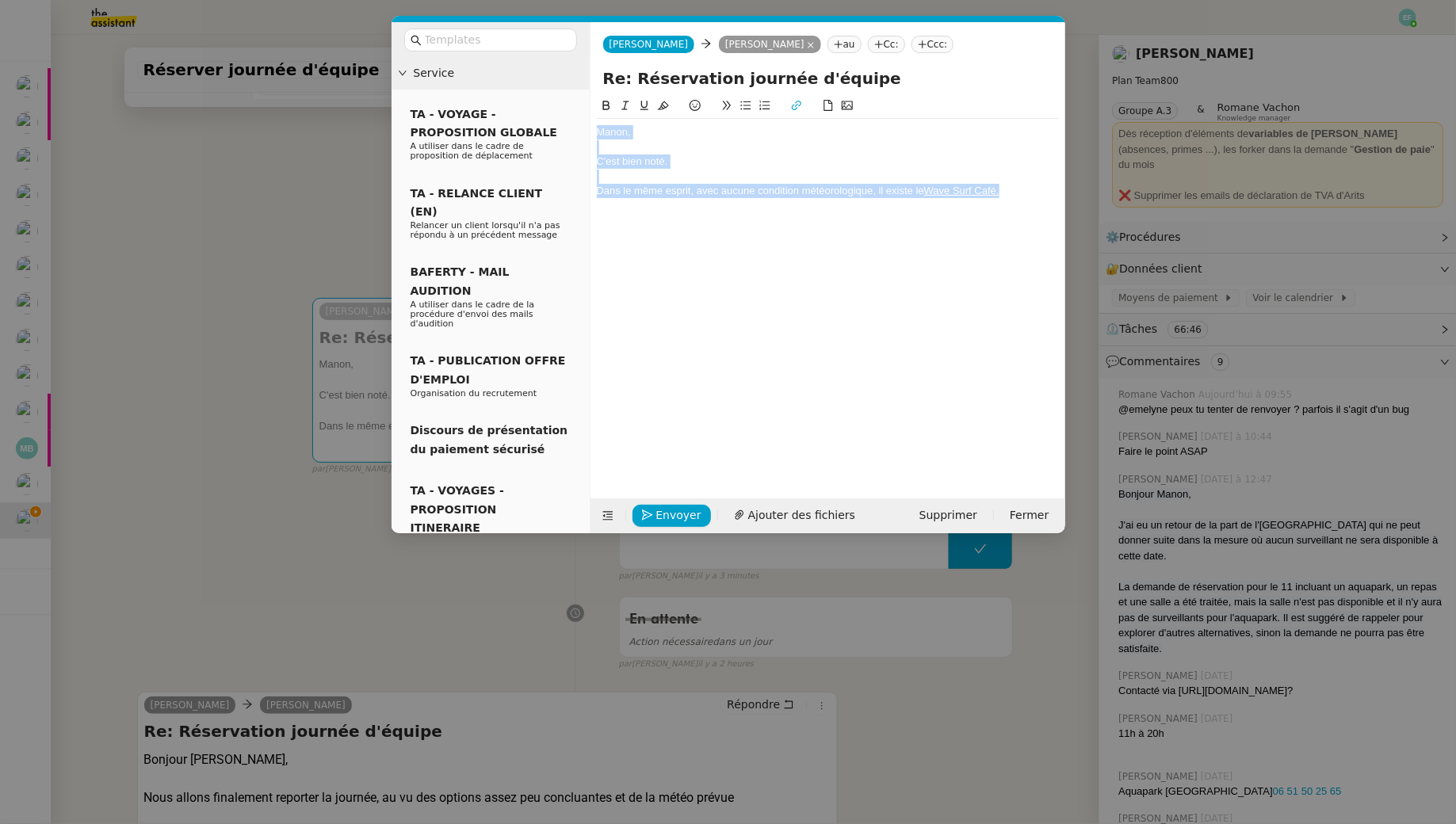
drag, startPoint x: 1022, startPoint y: 193, endPoint x: 613, endPoint y: 70, distance: 427.1
click at [613, 70] on form "Sam Sam Manon Loustau au Cc: Ccc: Re: Réservation journée d'équipe Manon, C'est…" at bounding box center [827, 278] width 475 height 512
copy div "Manon, C'est bien noté. Dans le même esprit, avec aucune condition météorologiq…"
click at [501, 46] on input "text" at bounding box center [496, 40] width 142 height 19
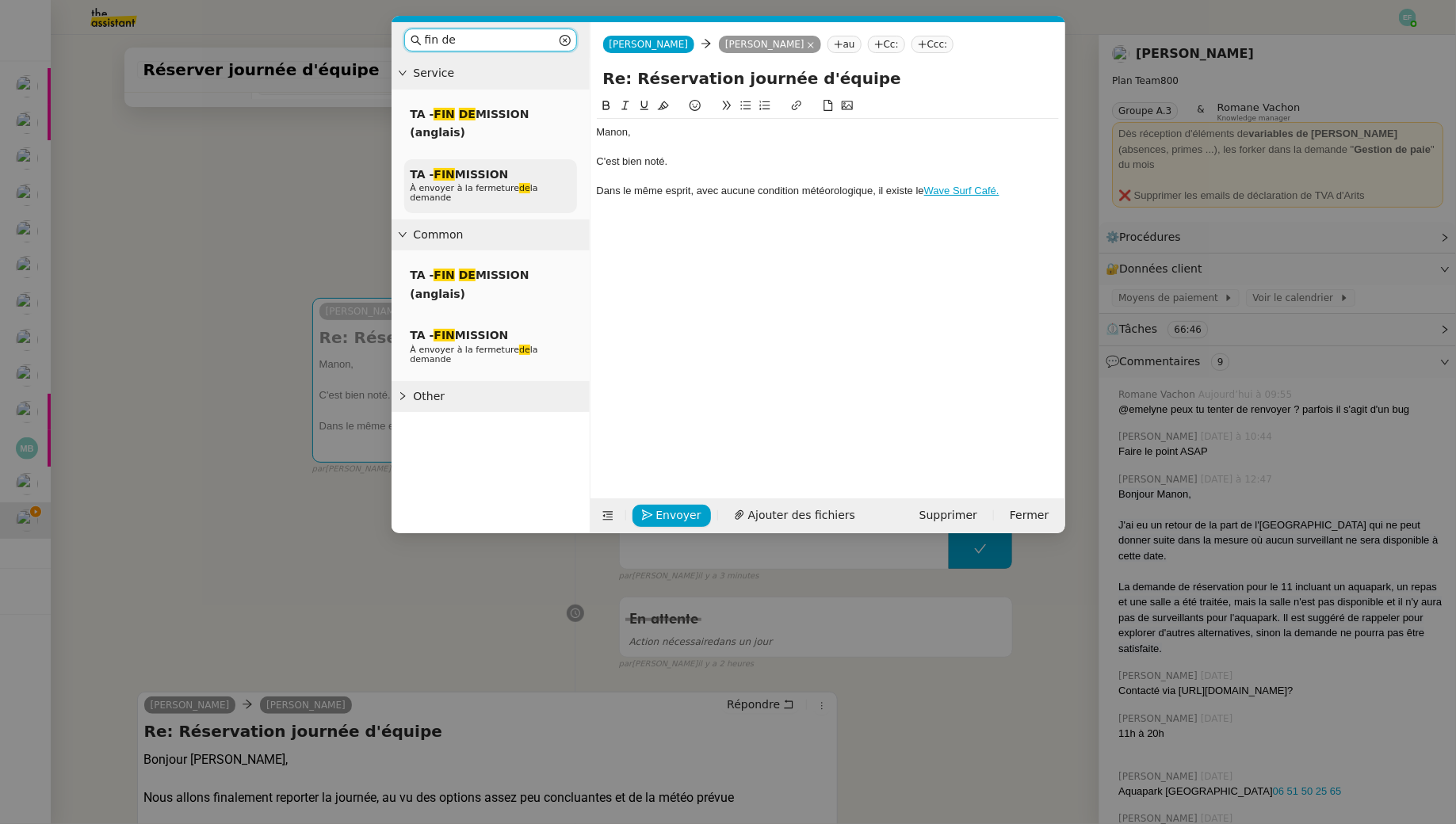
type input "fin de"
click at [485, 174] on span "TA - FIN MISSION" at bounding box center [459, 175] width 99 height 13
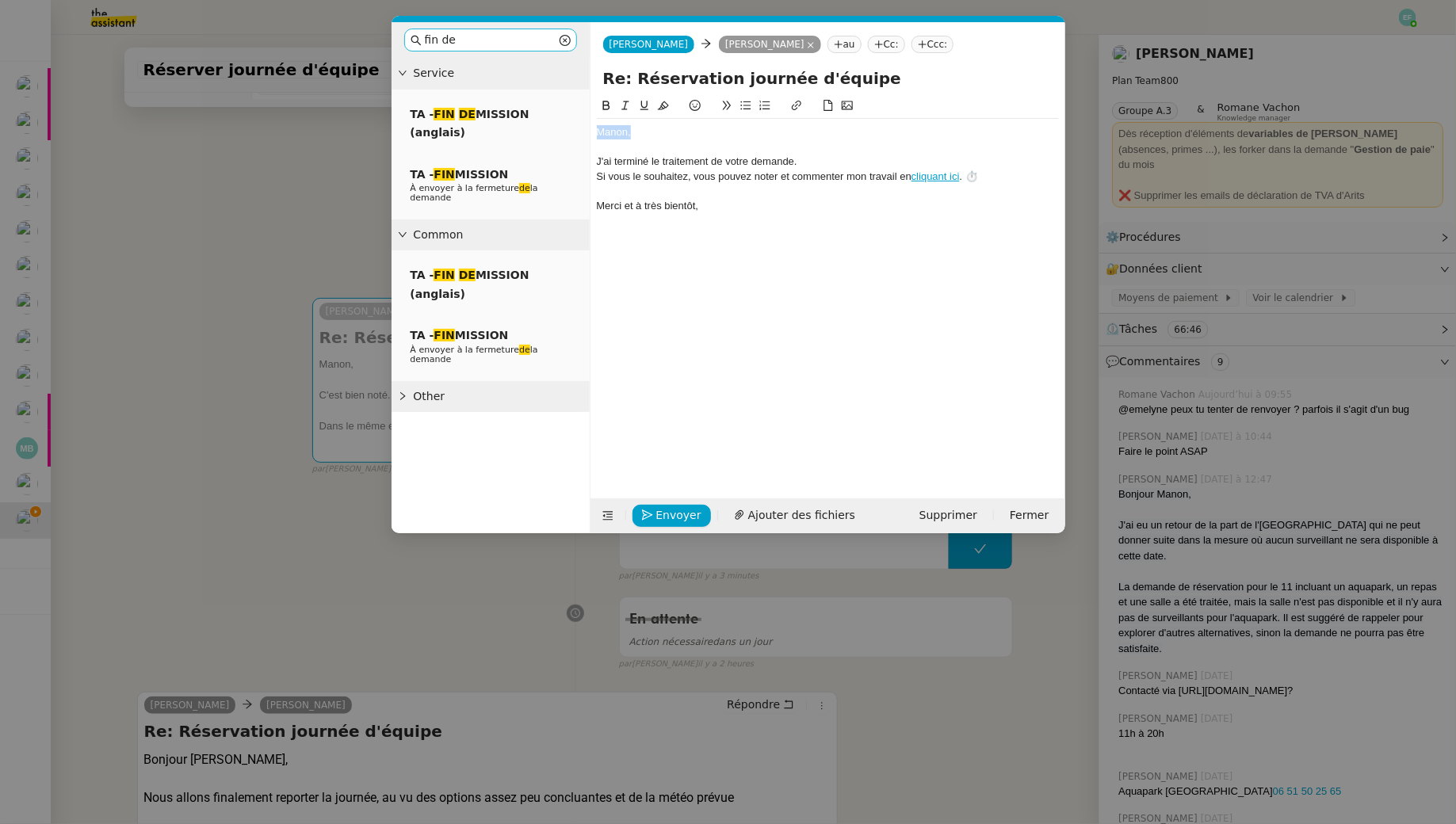
drag, startPoint x: 688, startPoint y: 127, endPoint x: 558, endPoint y: 29, distance: 162.8
click at [568, 120] on nz-layout "fin de Service TA - FIN DE MISSION (anglais) TA - FIN MISSION À envoyer à la fe…" at bounding box center [728, 278] width 673 height 512
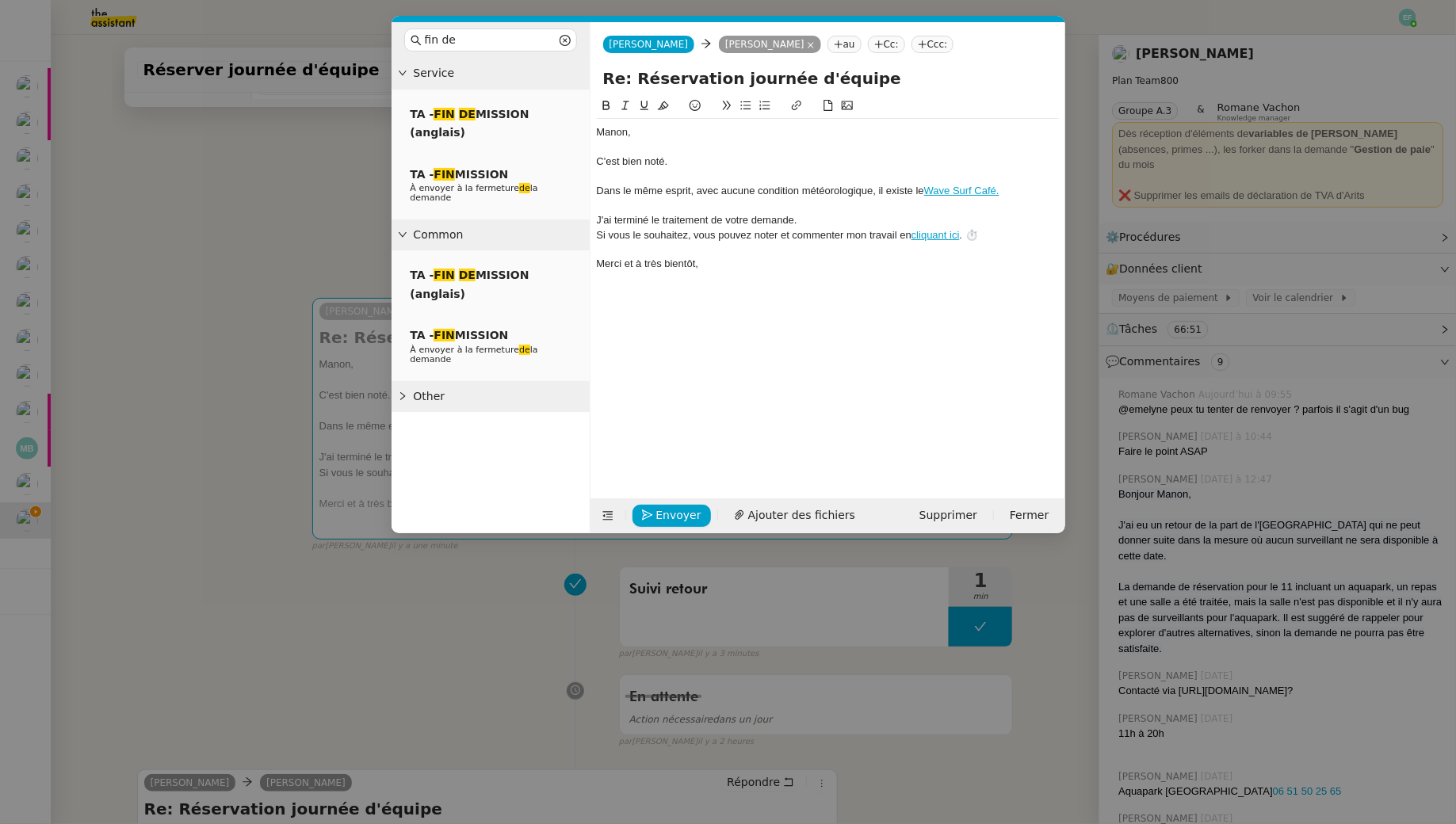
click at [598, 126] on div "Manon," at bounding box center [827, 132] width 462 height 14
click at [597, 164] on div "C'est bien noté." at bounding box center [827, 161] width 462 height 14
drag, startPoint x: 698, startPoint y: 190, endPoint x: 758, endPoint y: 193, distance: 60.1
click at [758, 193] on div "Dans le même esprit, avec aucune condition météorologique, il existe le Wave Su…" at bounding box center [827, 191] width 462 height 14
click at [906, 212] on div at bounding box center [827, 206] width 462 height 14
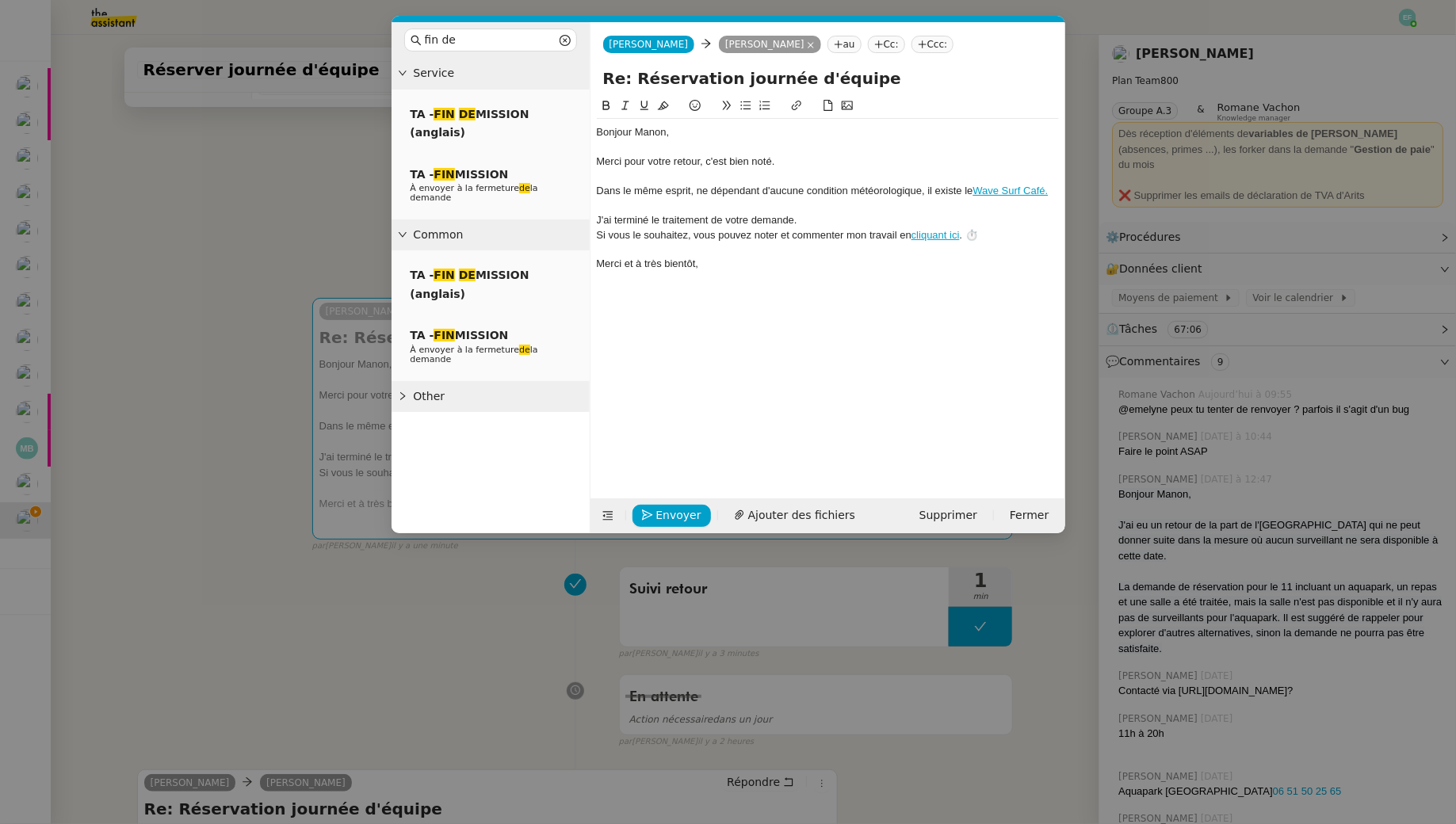
click at [860, 203] on div at bounding box center [827, 206] width 462 height 14
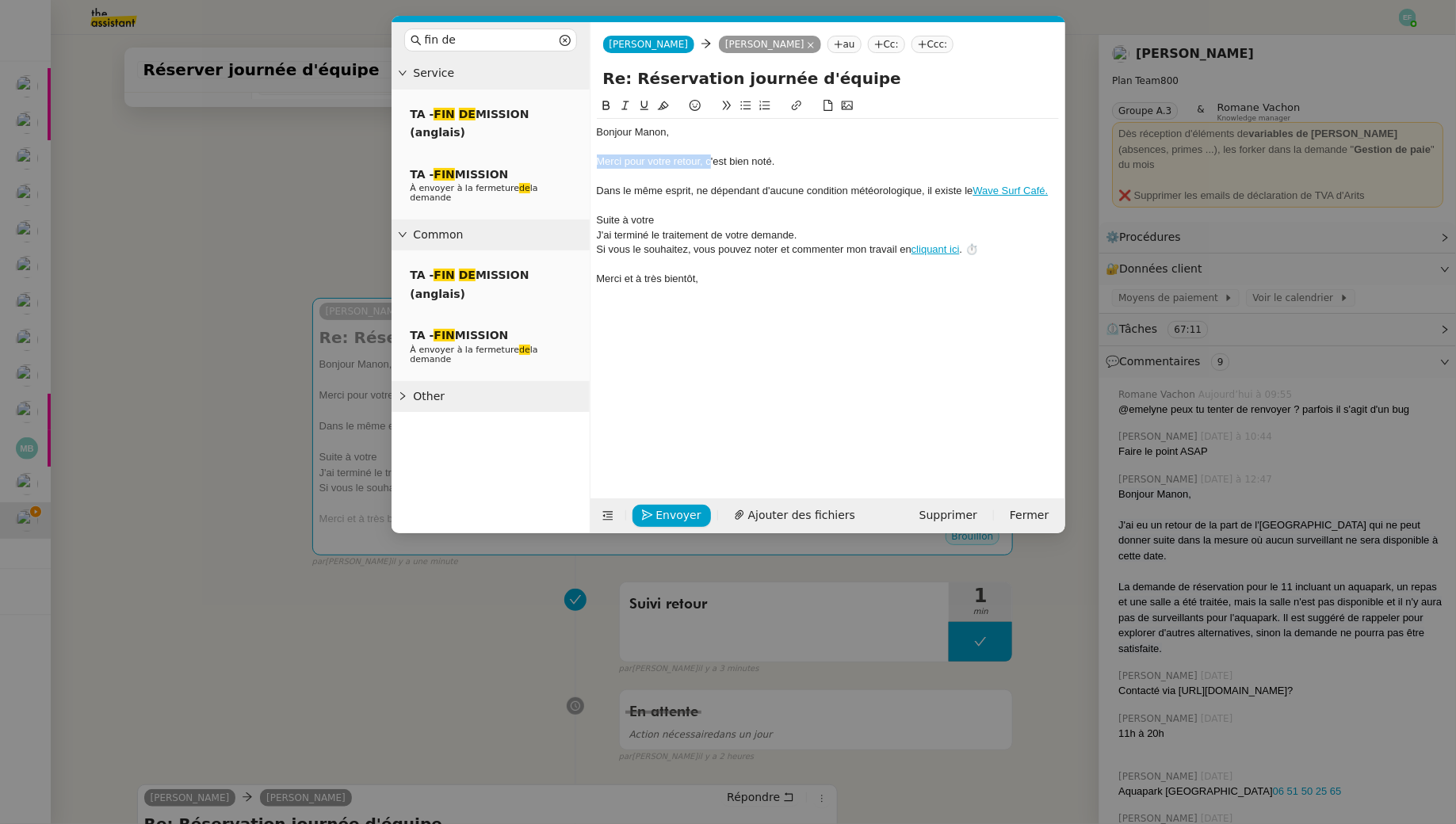
drag, startPoint x: 709, startPoint y: 160, endPoint x: 579, endPoint y: 157, distance: 130.0
click at [579, 157] on nz-layout "fin de Service TA - FIN DE MISSION (anglais) TA - FIN MISSION À envoyer à la fe…" at bounding box center [728, 278] width 673 height 512
click at [674, 218] on div "Suite à votre" at bounding box center [827, 219] width 462 height 14
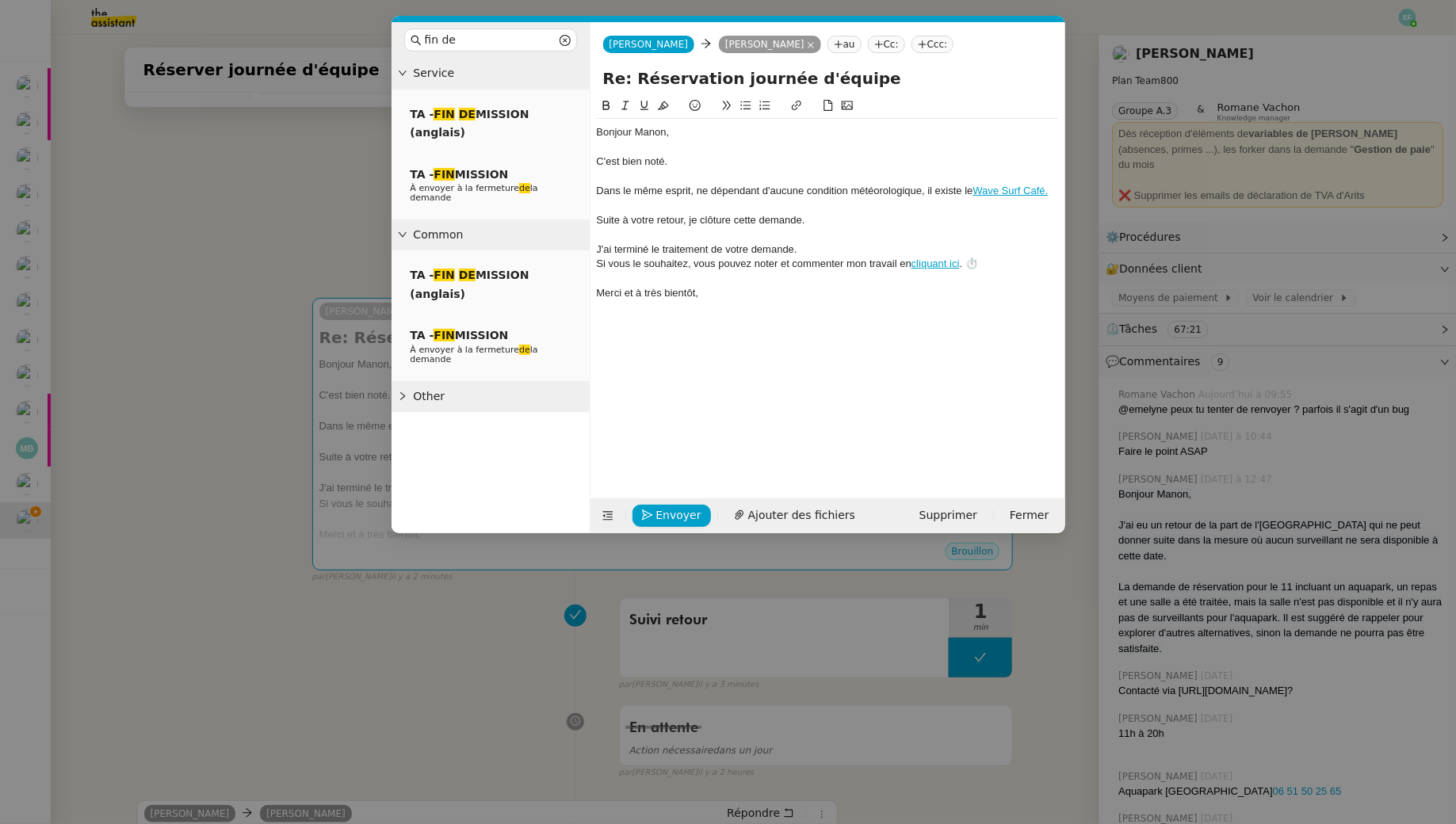
click at [1054, 186] on div "Dans le même esprit, ne dépendant d'aucune condition météorologique, il existe …" at bounding box center [827, 191] width 462 height 14
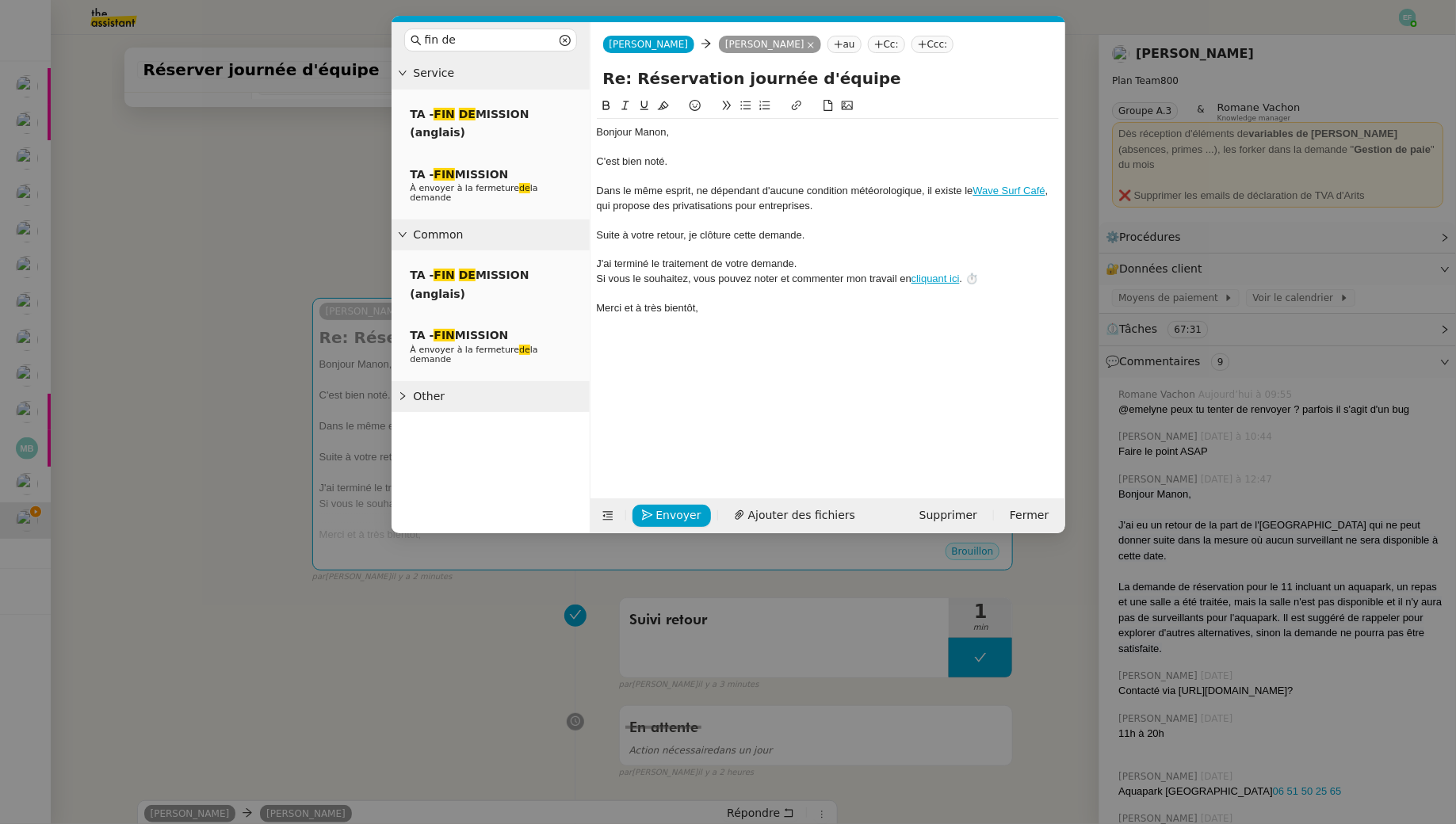
click at [721, 239] on div "Suite à votre retour, je clôture cette demande." at bounding box center [827, 234] width 462 height 14
click at [625, 108] on icon at bounding box center [625, 105] width 11 height 11
click at [700, 367] on div "Bonjour Manon, C'est bien noté. Dans le même esprit, ne dépendant d'aucune cond…" at bounding box center [827, 286] width 462 height 378
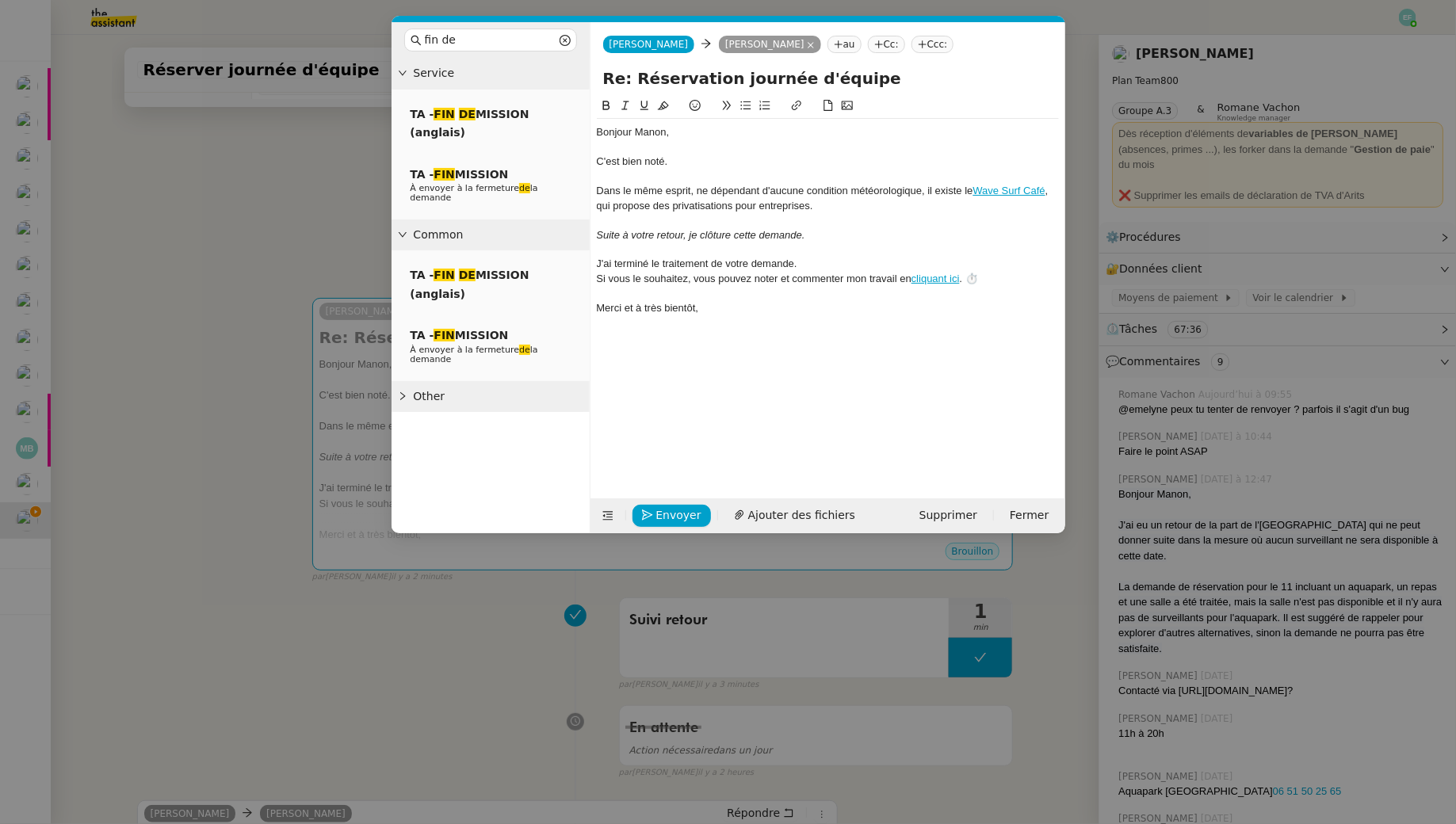
click at [684, 526] on div "Envoyer Ajouter des fichiers Supprimer Fermer" at bounding box center [827, 515] width 474 height 34
click at [673, 515] on span "Envoyer" at bounding box center [679, 516] width 46 height 19
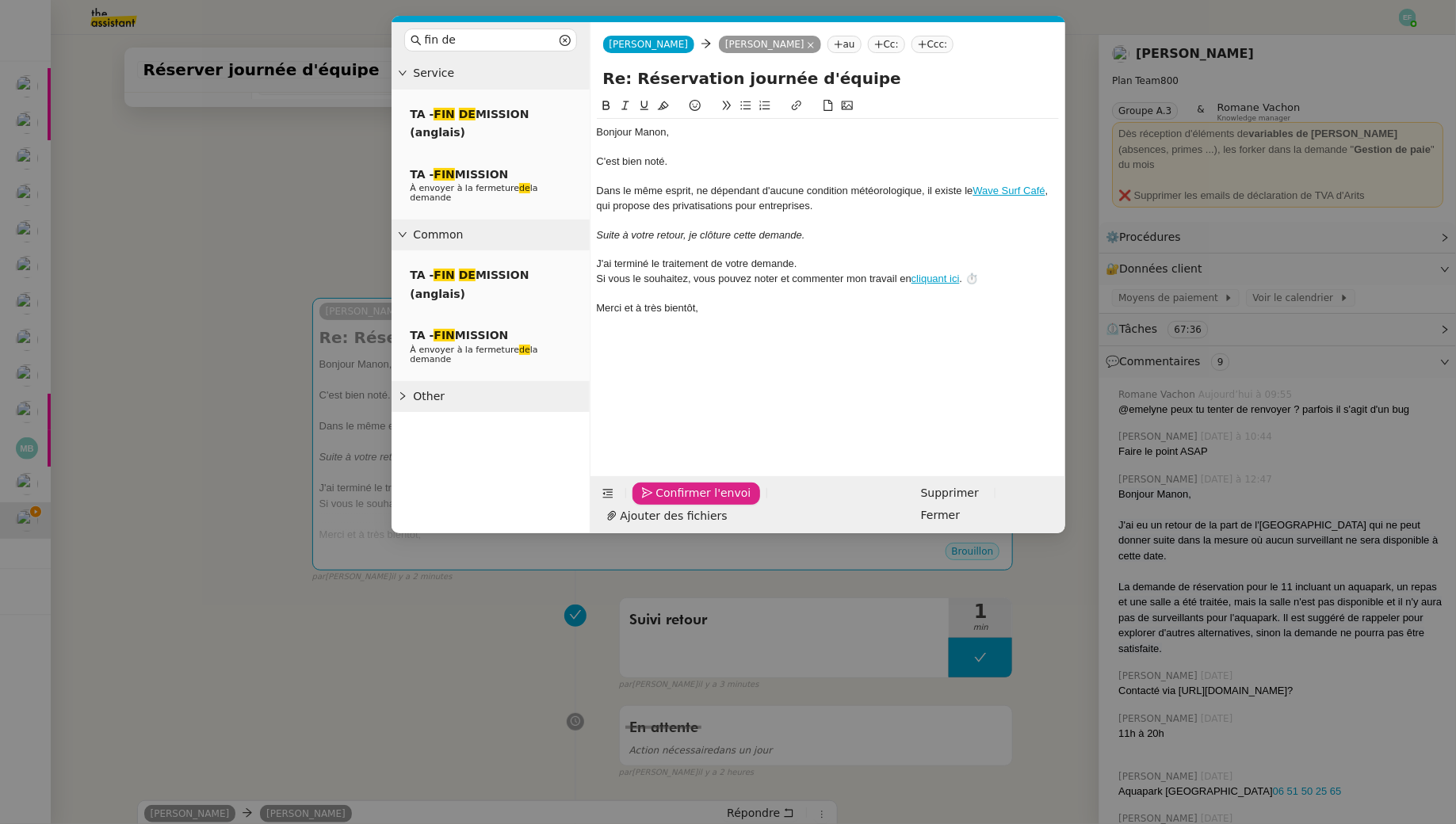
click at [673, 502] on span "Confirmer l'envoi" at bounding box center [704, 494] width 95 height 19
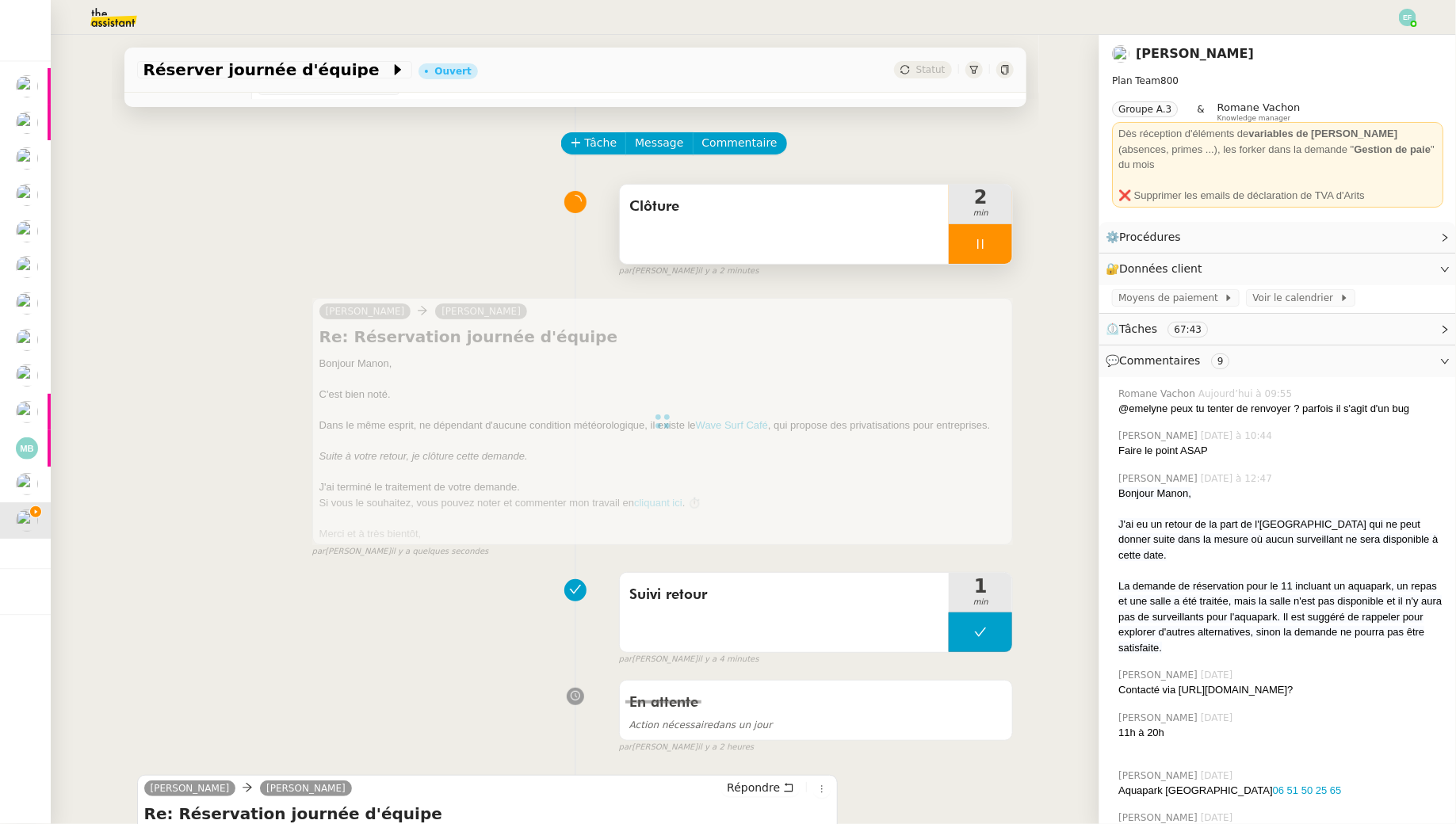
click at [986, 242] on icon at bounding box center [980, 245] width 13 height 13
click at [1004, 242] on button at bounding box center [996, 244] width 32 height 40
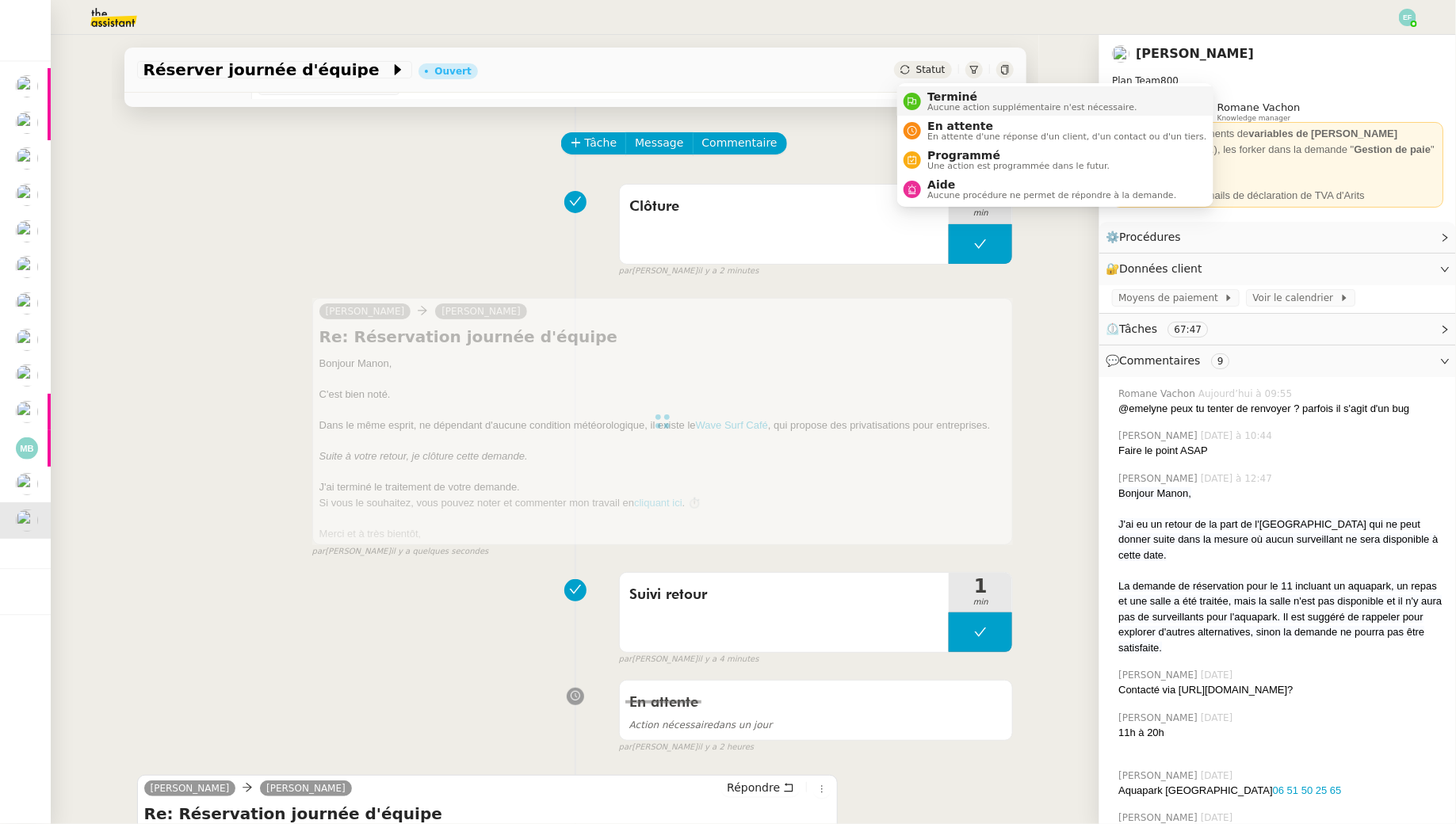
click at [937, 108] on span "Aucune action supplémentaire n'est nécessaire." at bounding box center [1031, 107] width 209 height 8
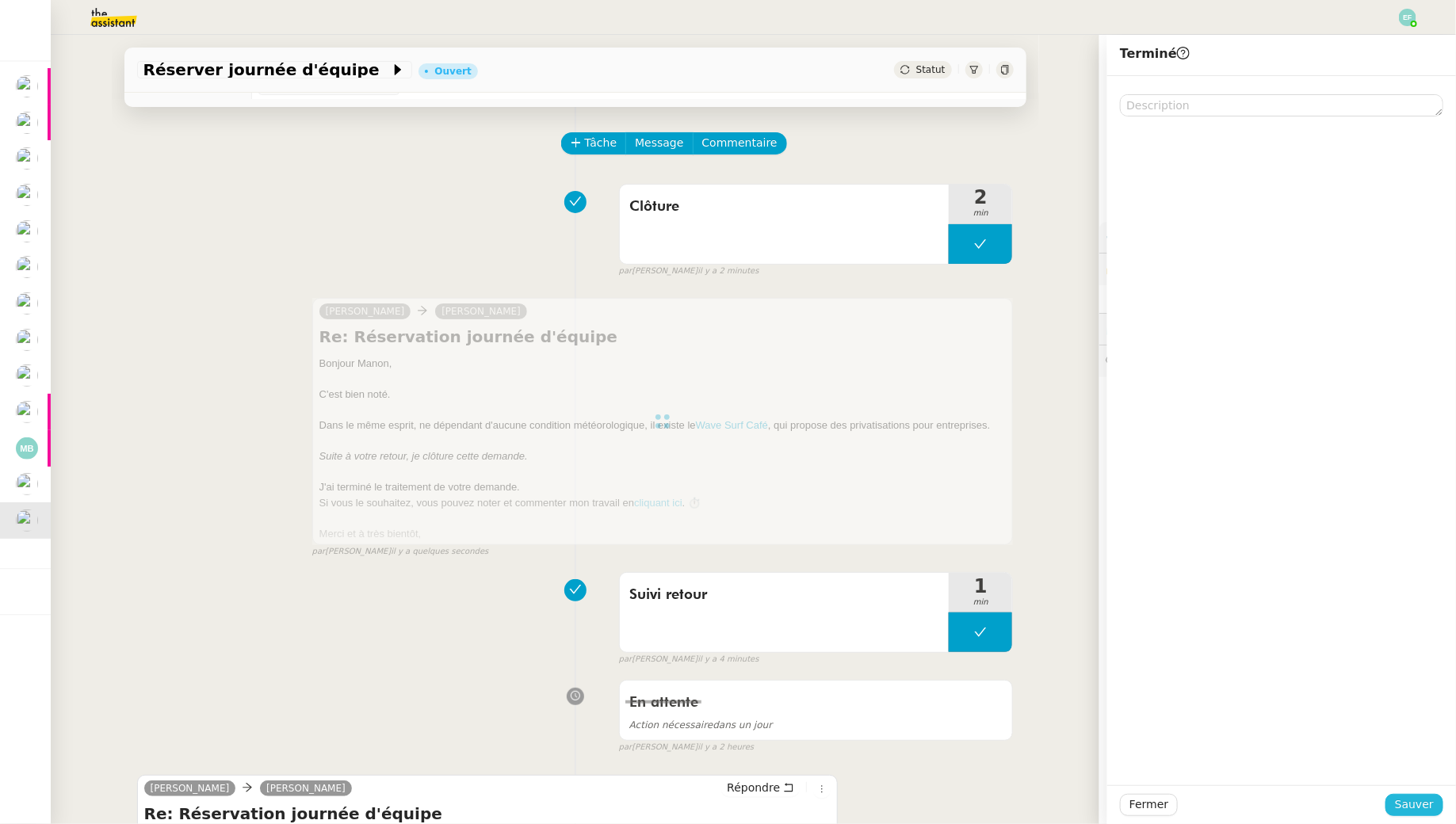
click at [1427, 796] on span "Sauver" at bounding box center [1414, 805] width 39 height 19
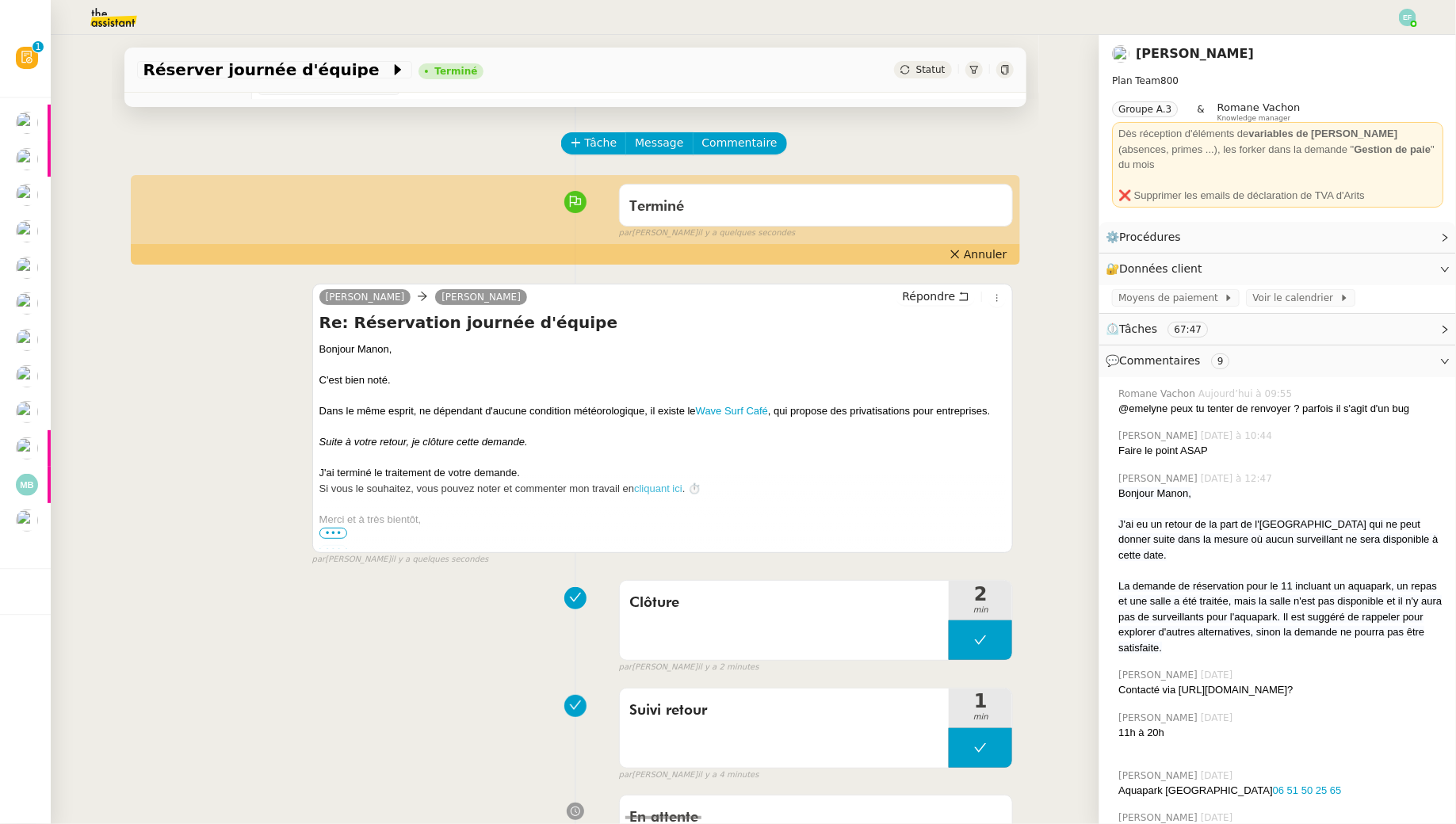
click at [757, 420] on div at bounding box center [662, 427] width 687 height 16
click at [745, 413] on link "Wave Surf Café" at bounding box center [732, 410] width 73 height 12
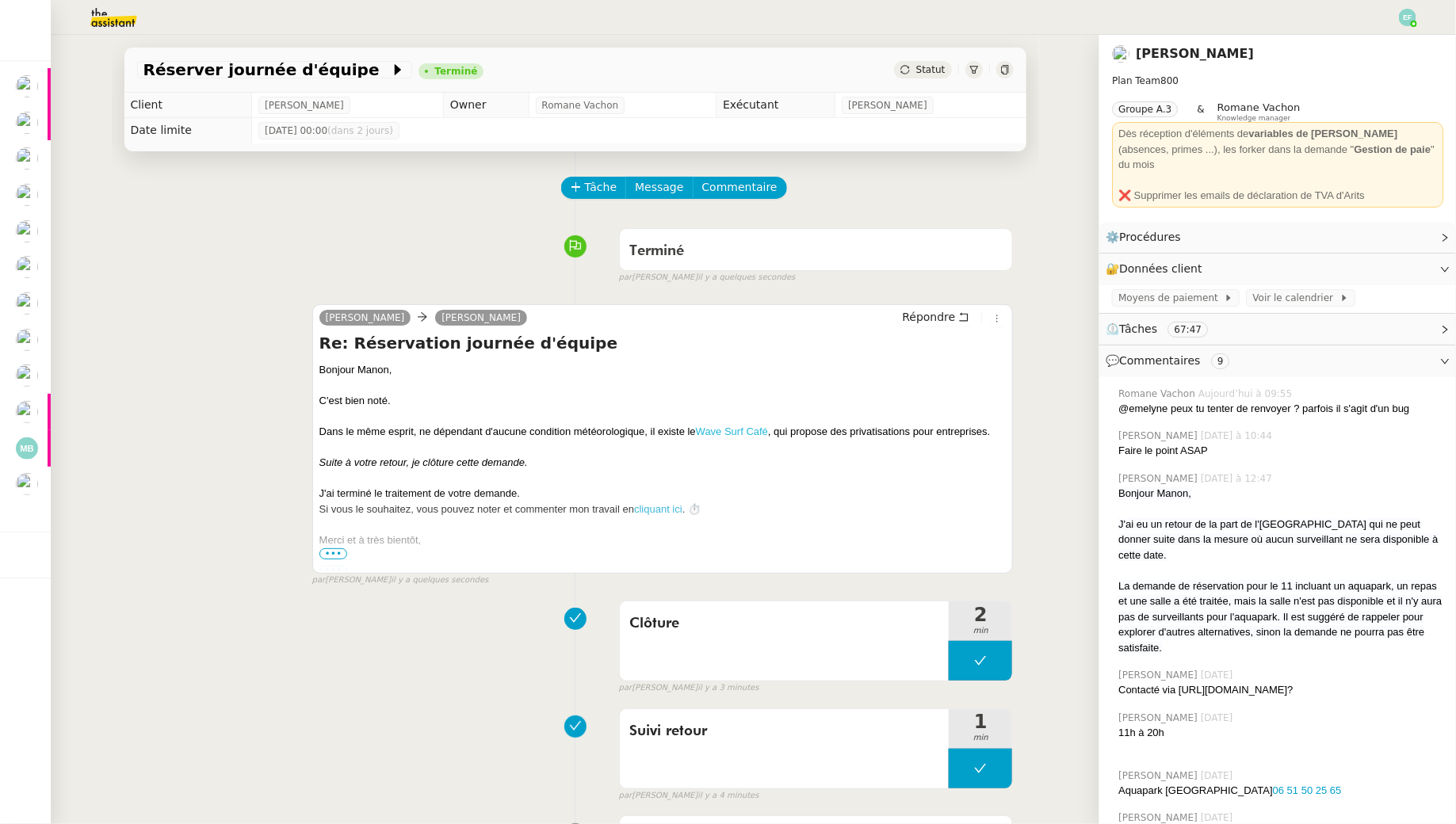
click at [724, 429] on link "Wave Surf Café" at bounding box center [732, 432] width 73 height 12
click at [743, 427] on link "Wave Surf Café" at bounding box center [732, 432] width 73 height 12
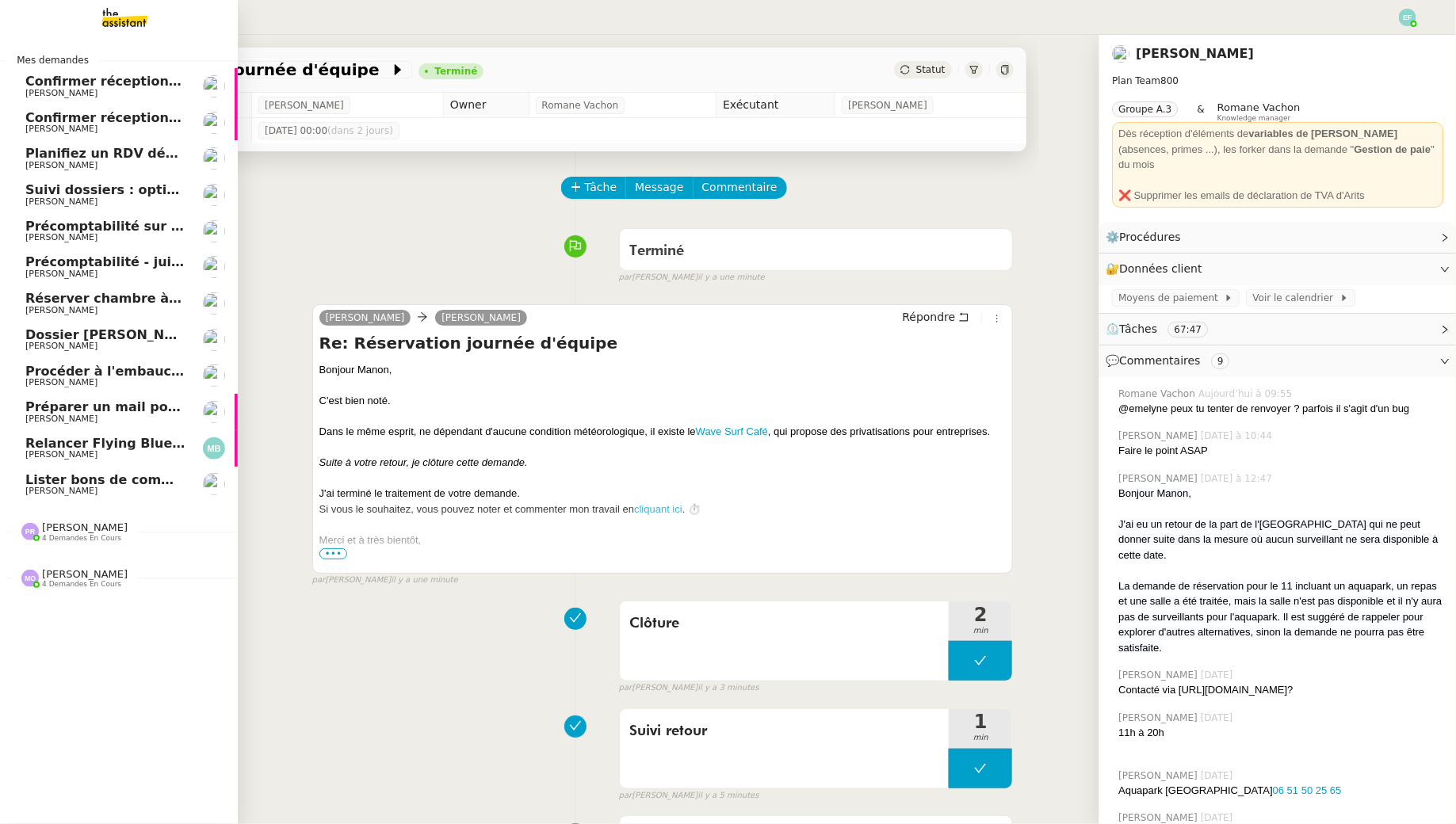
click at [35, 83] on span "Confirmer réception demande de résiliation" at bounding box center [181, 81] width 312 height 15
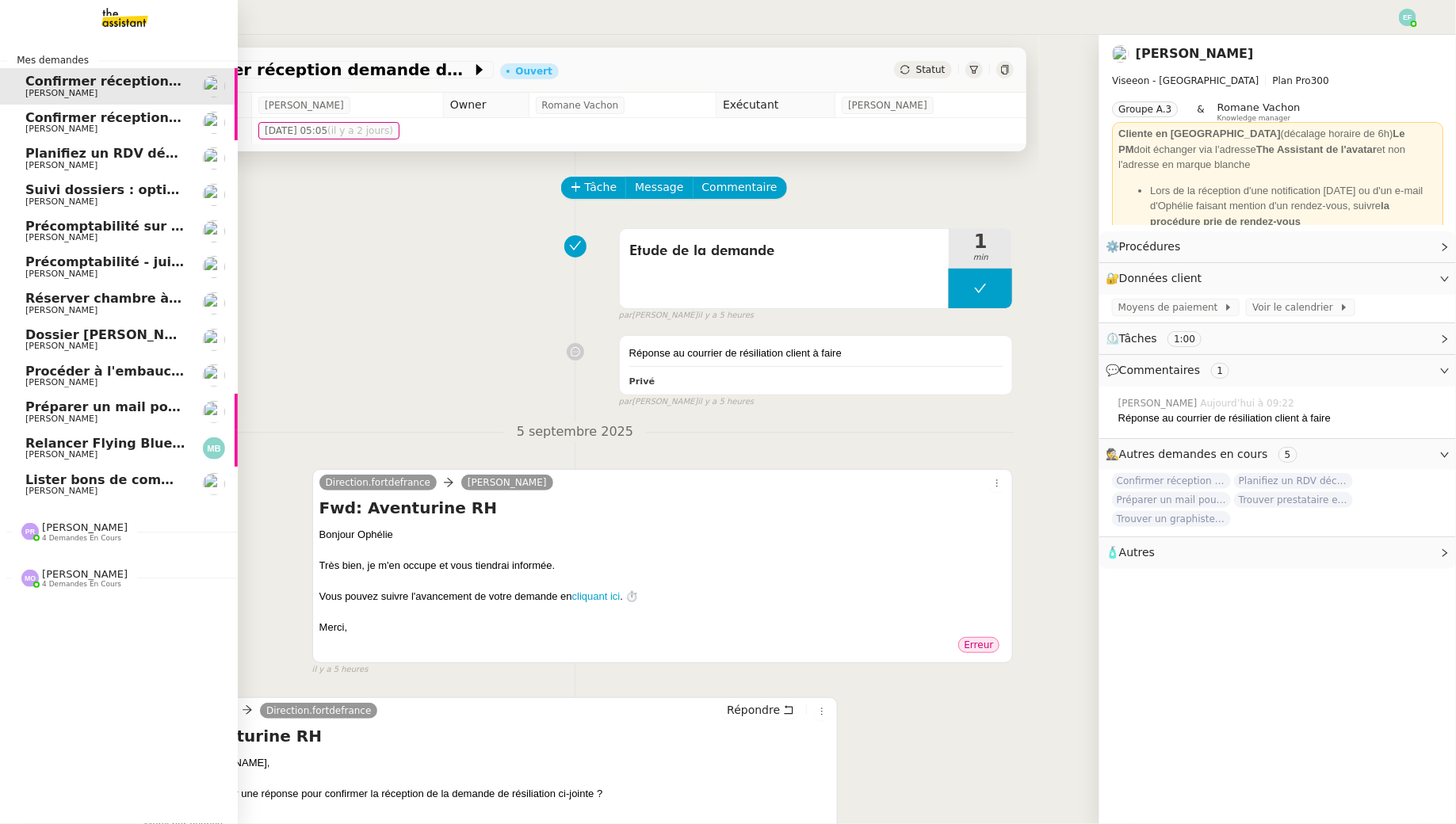
click at [51, 483] on span "Lister bons de commande manquants à Vincent" at bounding box center [227, 480] width 404 height 15
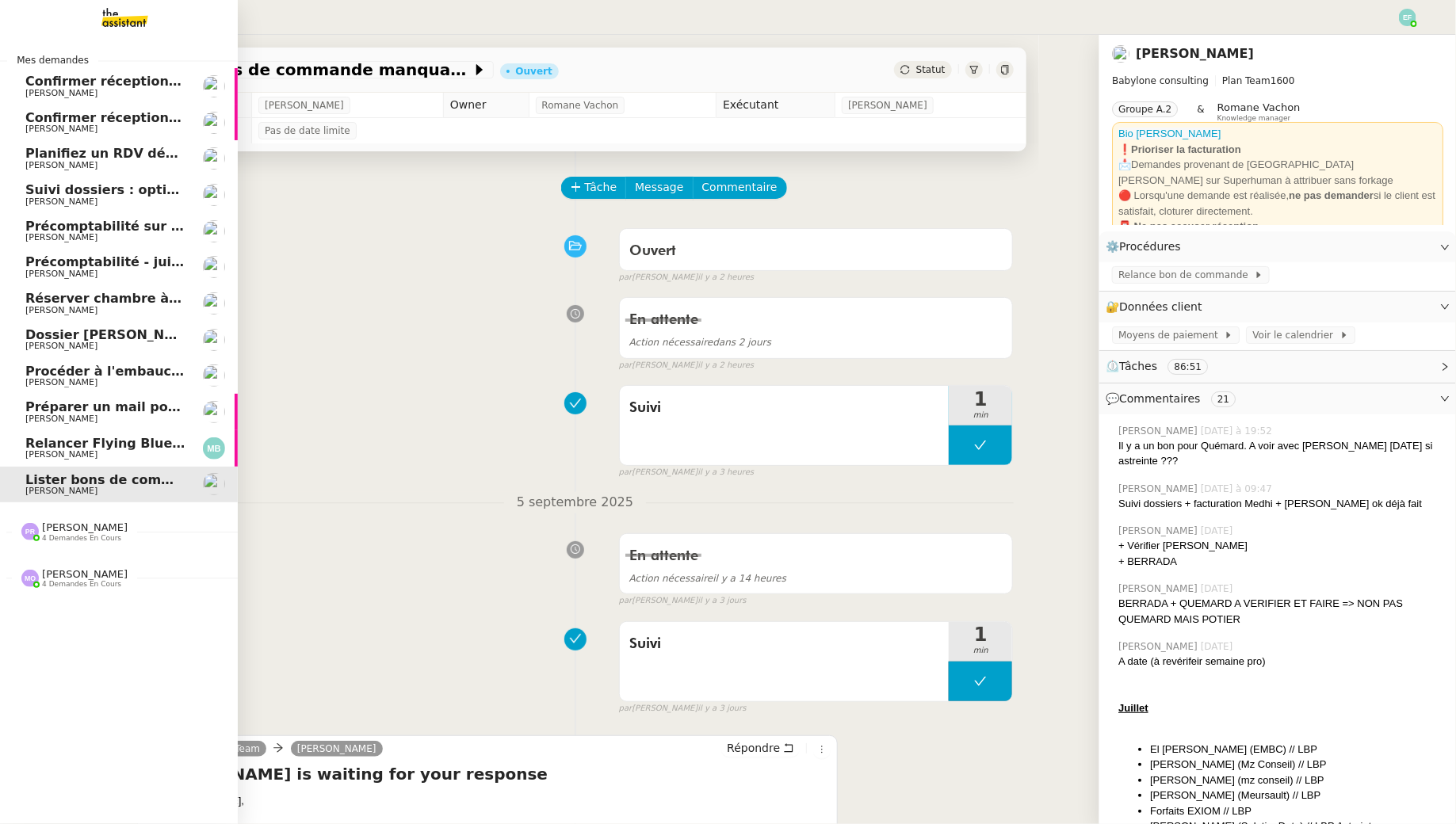
click at [73, 201] on span "[PERSON_NAME]" at bounding box center [61, 201] width 73 height 10
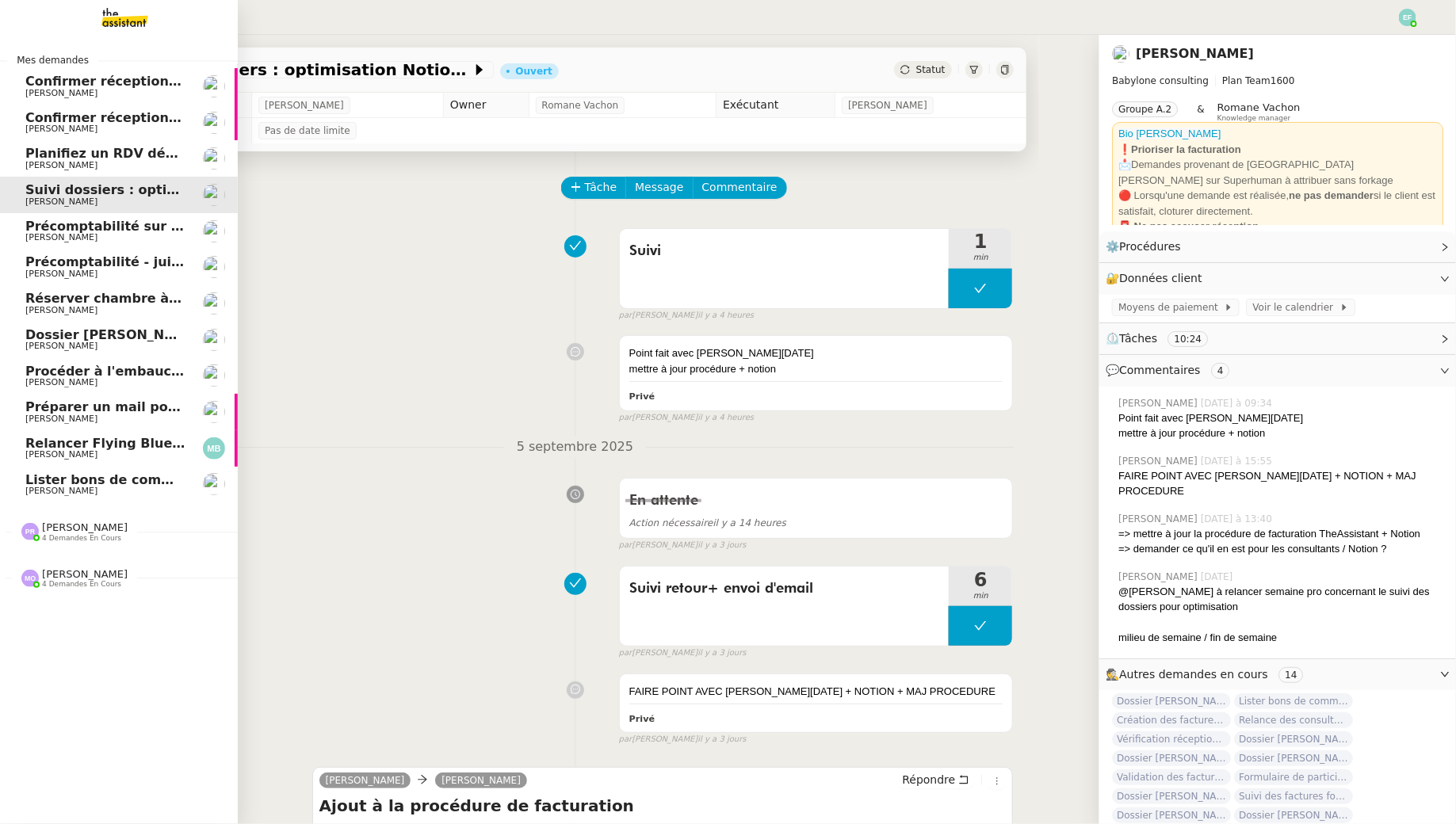
click at [79, 249] on link "Précomptabilité - juillet 2025 Jean-Baptiste Pamar" at bounding box center [119, 267] width 238 height 36
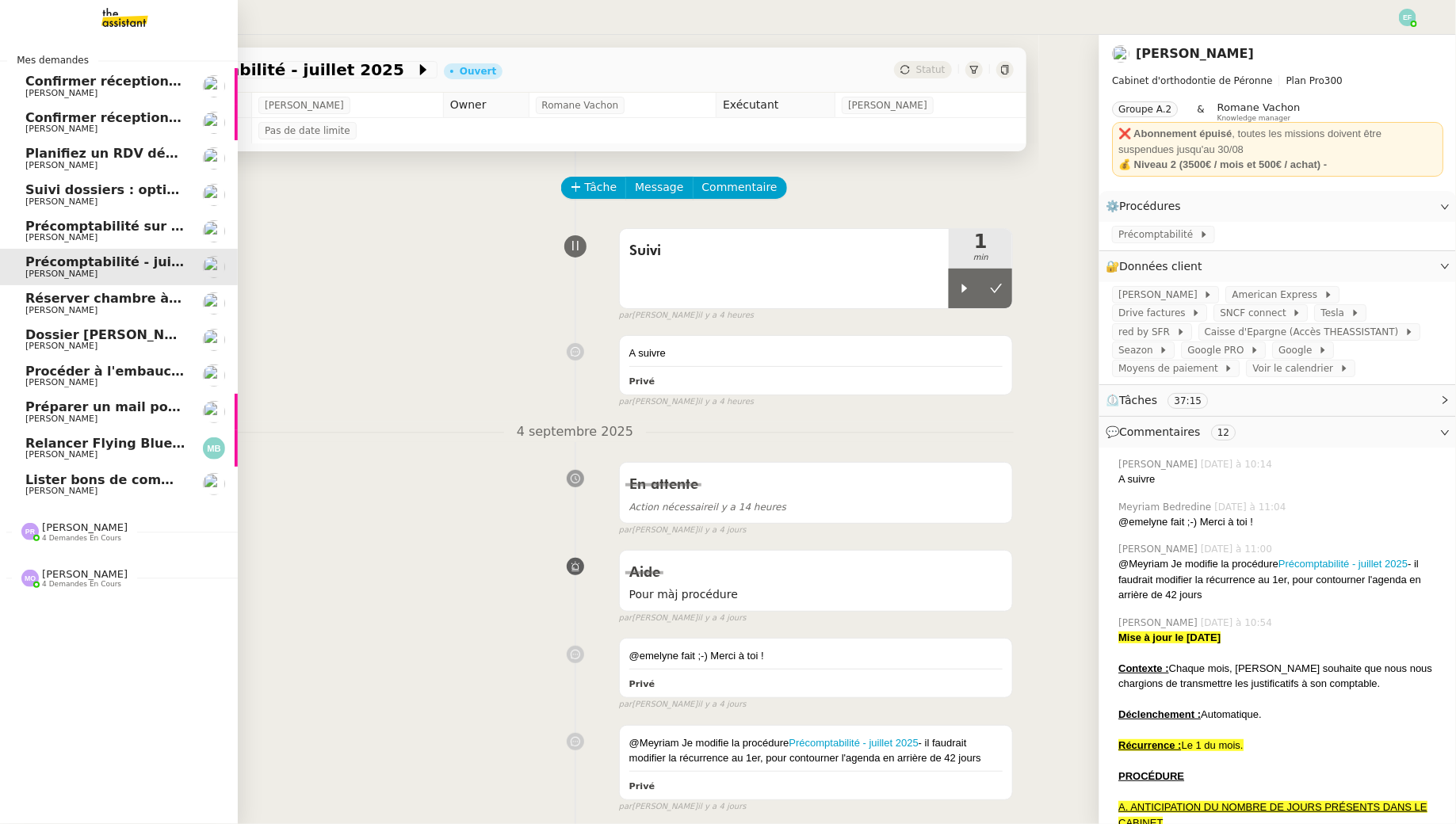
click at [76, 231] on span "Précomptabilité sur Dext - août 2025" at bounding box center [157, 226] width 265 height 15
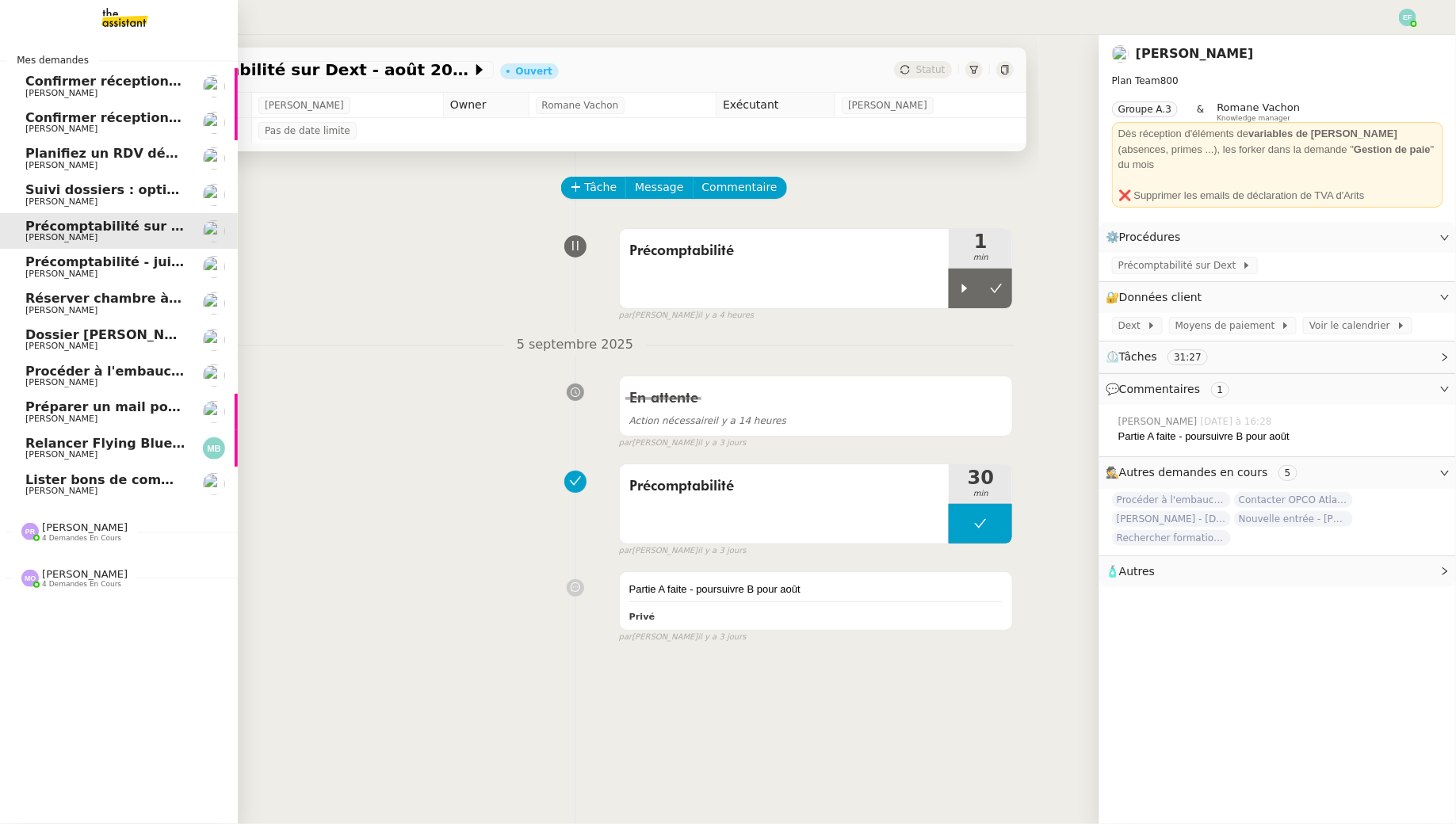
click at [34, 269] on span "Précomptabilité - juillet 2025" at bounding box center [129, 262] width 209 height 15
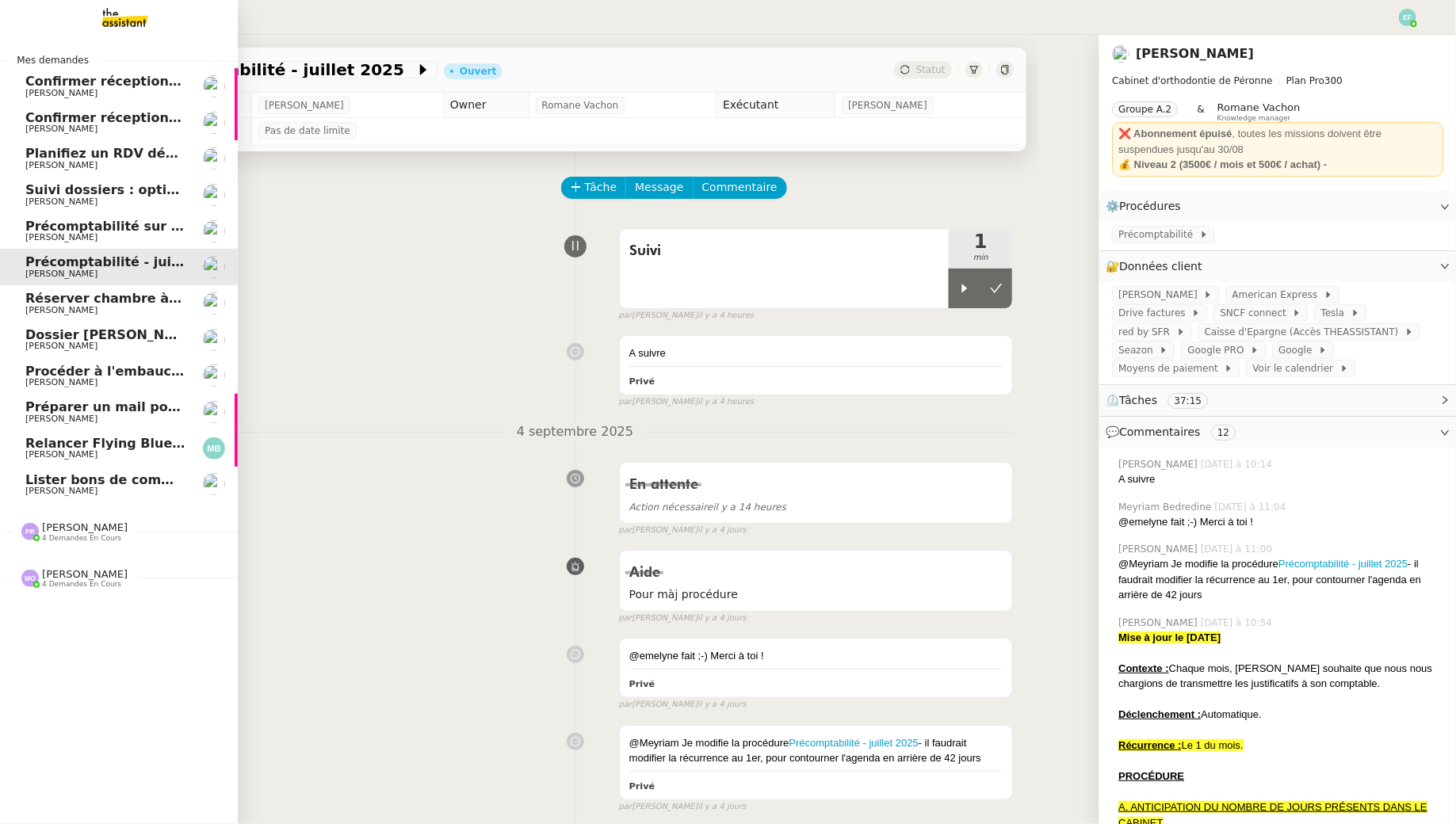
click at [46, 309] on span "[PERSON_NAME]" at bounding box center [61, 310] width 73 height 10
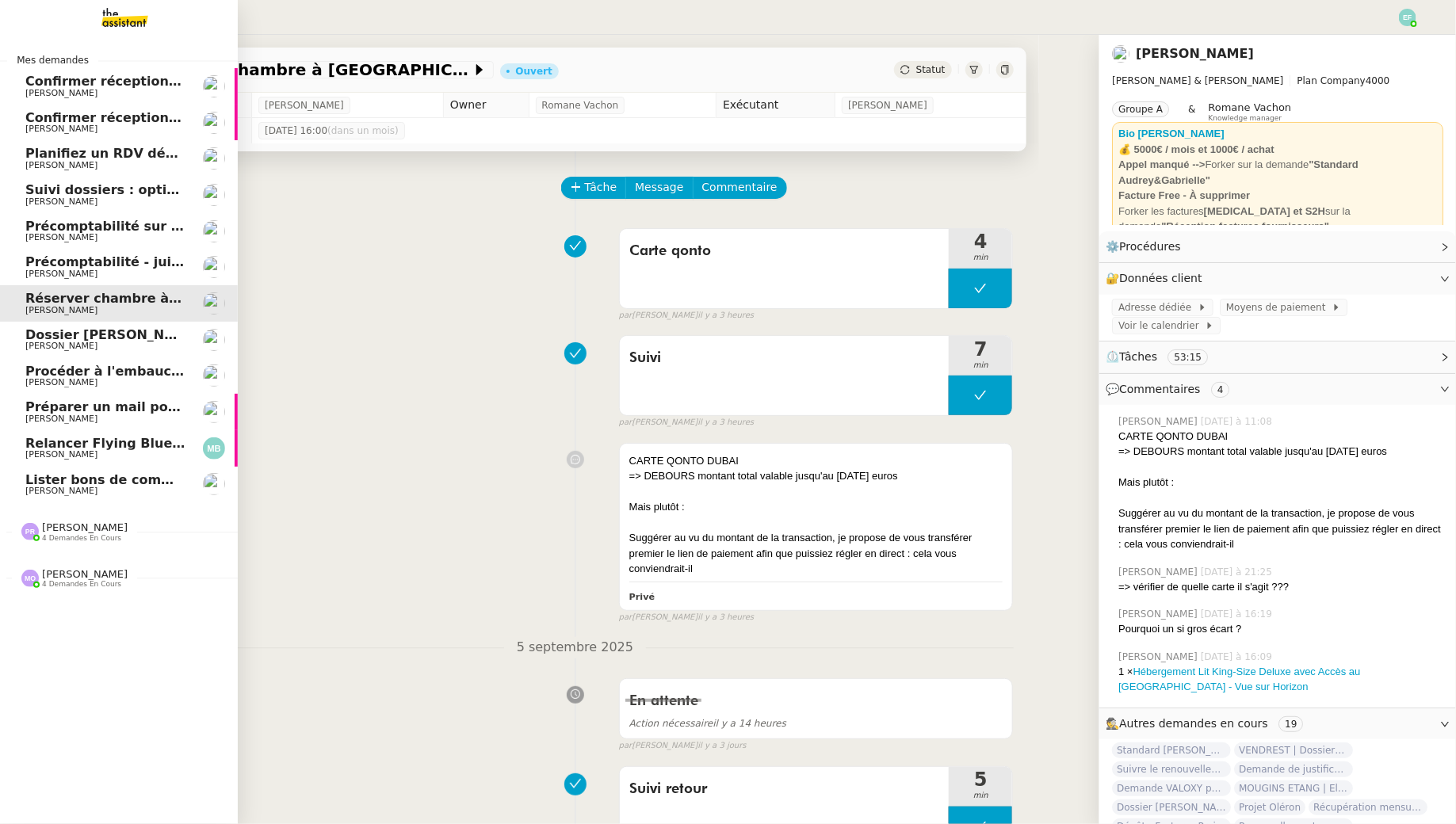
click at [99, 346] on span "[PERSON_NAME]" at bounding box center [105, 346] width 160 height 9
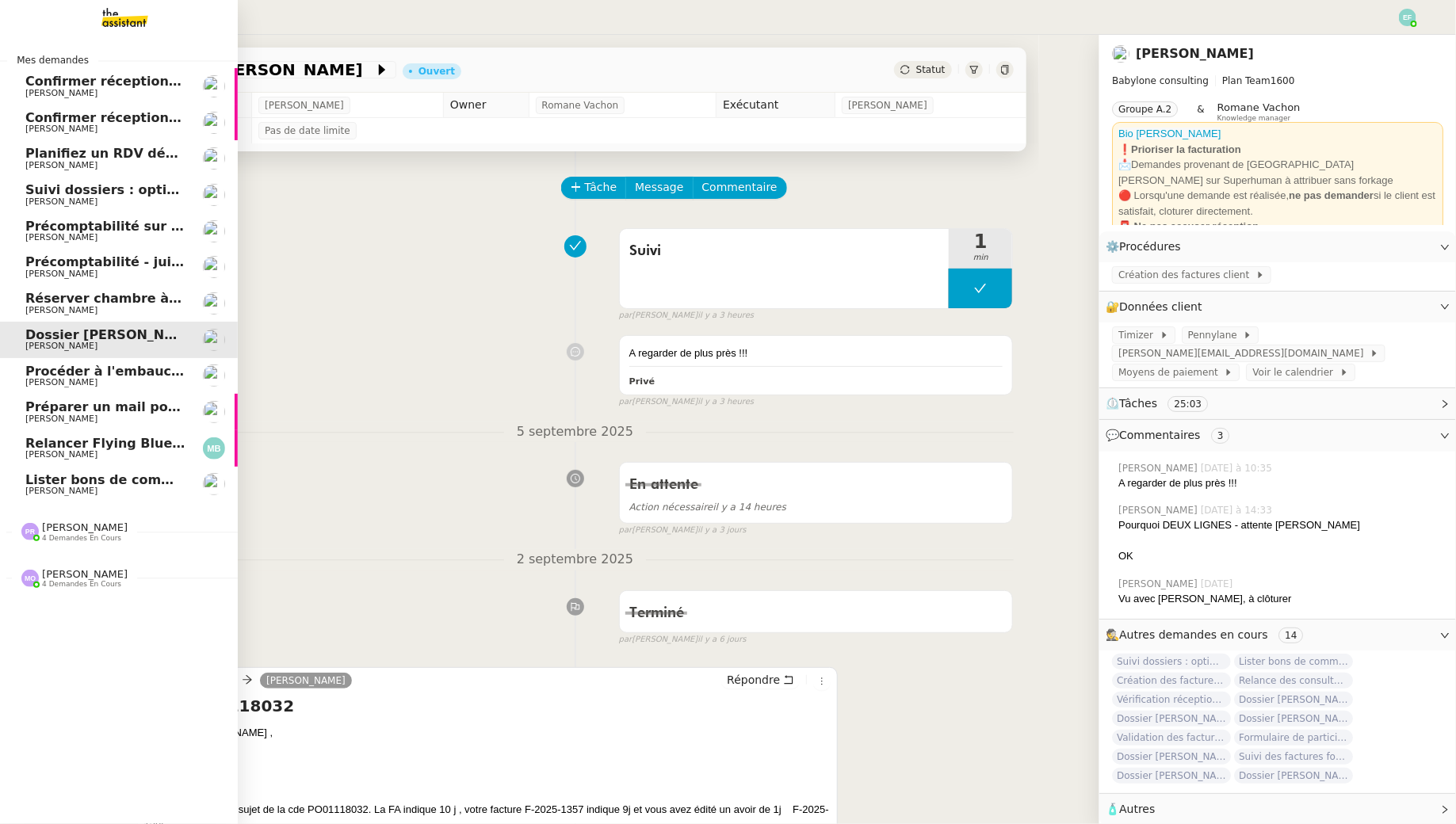
click at [119, 310] on span "[PERSON_NAME]" at bounding box center [105, 311] width 160 height 9
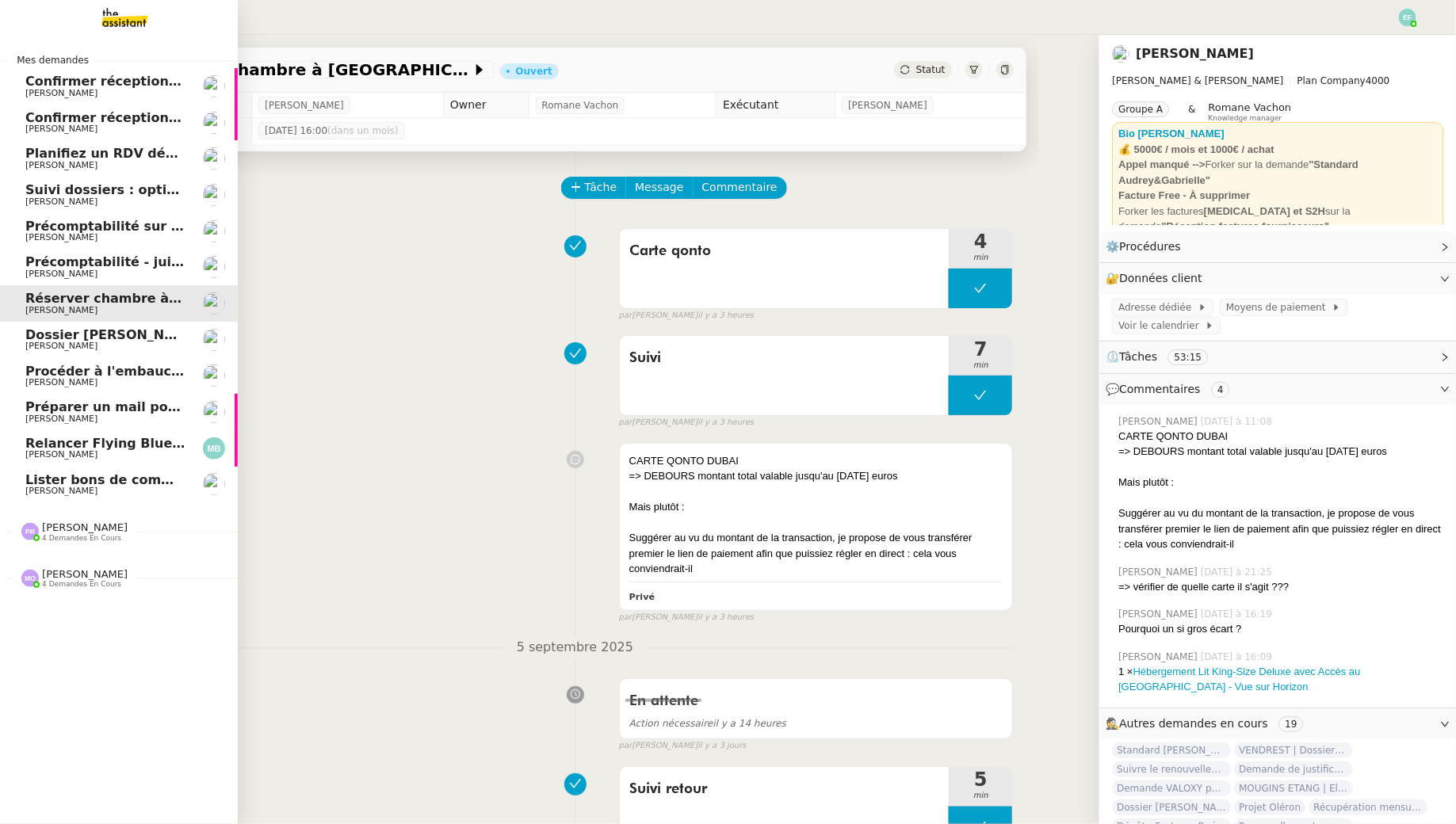
click at [30, 453] on span "Marina Barthelemy" at bounding box center [61, 454] width 73 height 10
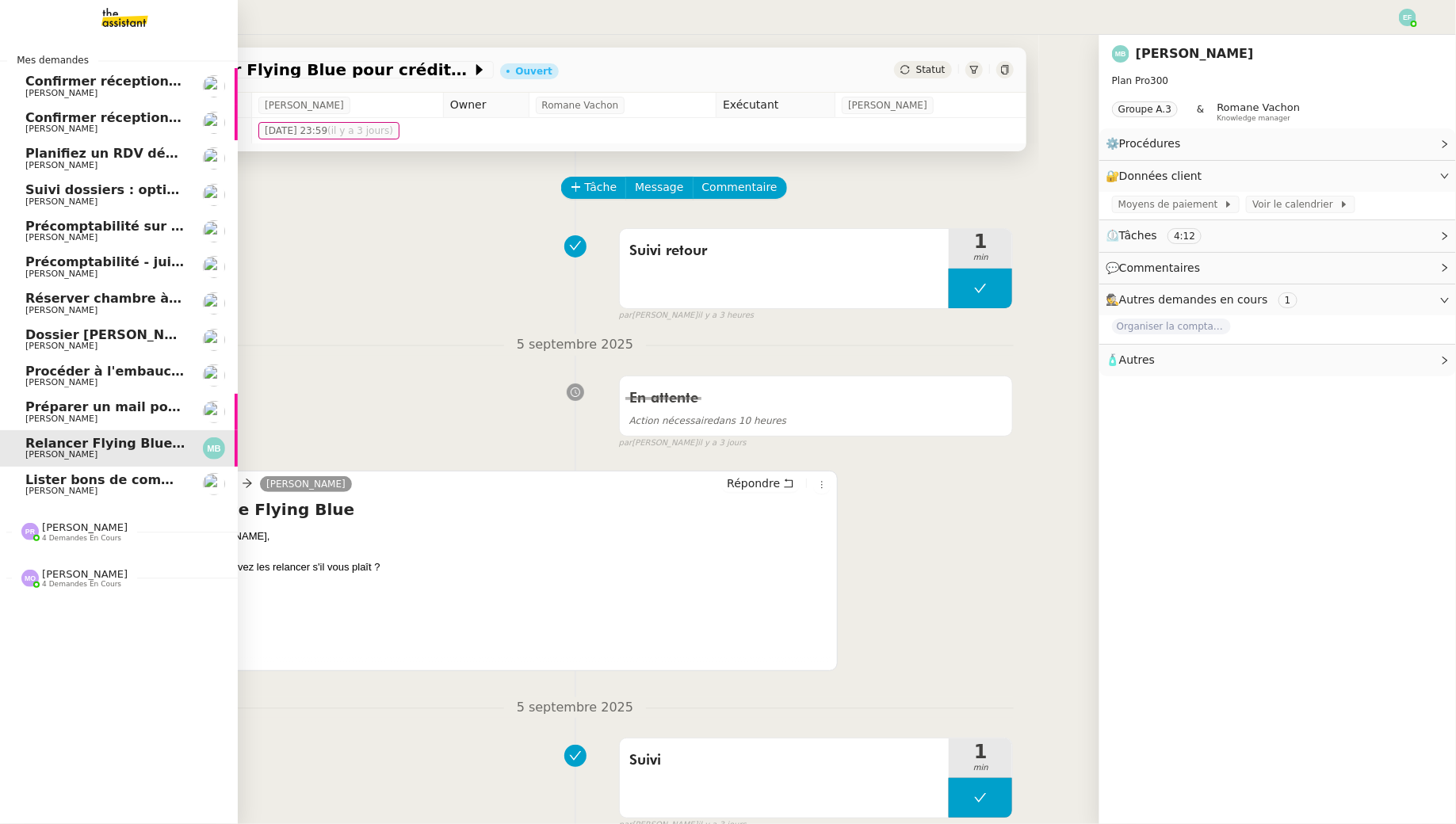
click at [43, 504] on div "Pauline Ribas 4 demandes en cours" at bounding box center [119, 525] width 238 height 46
click at [44, 472] on link "Lister bons de commande manquants à Vincent Florent Seiler" at bounding box center [119, 485] width 238 height 36
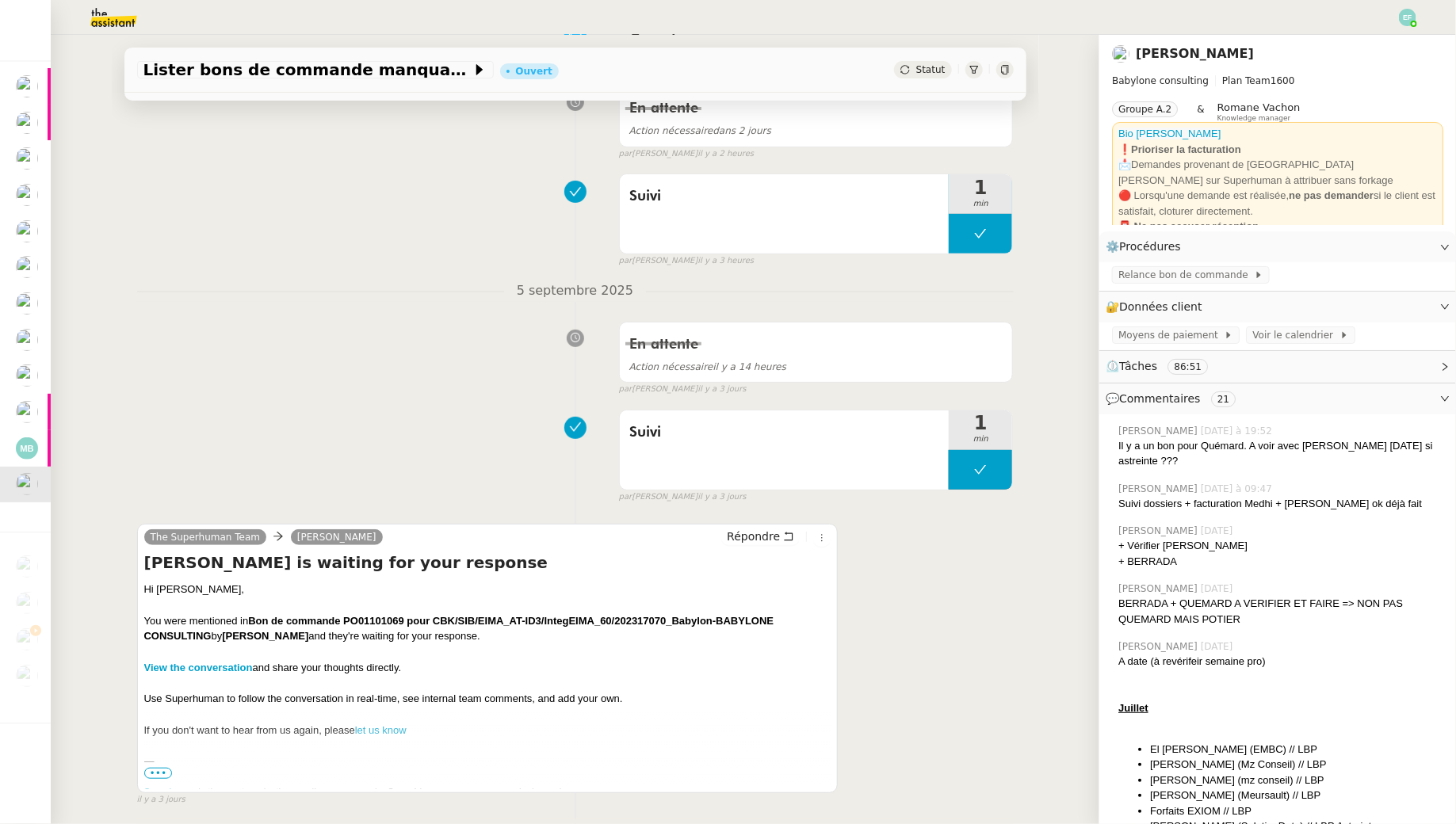
scroll to position [222, 0]
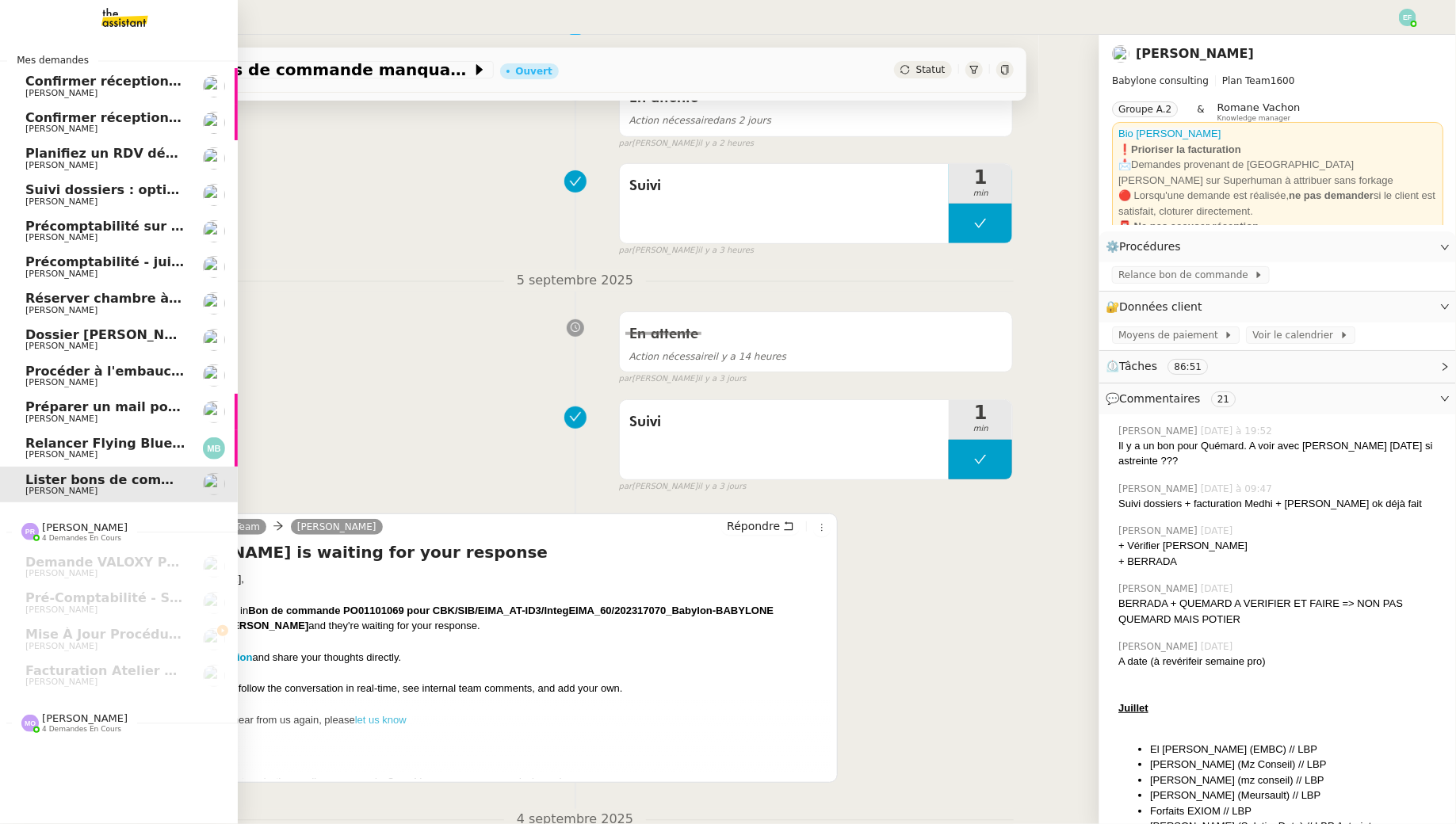
click at [150, 154] on span "Planifiez un RDV découverte" at bounding box center [126, 153] width 203 height 15
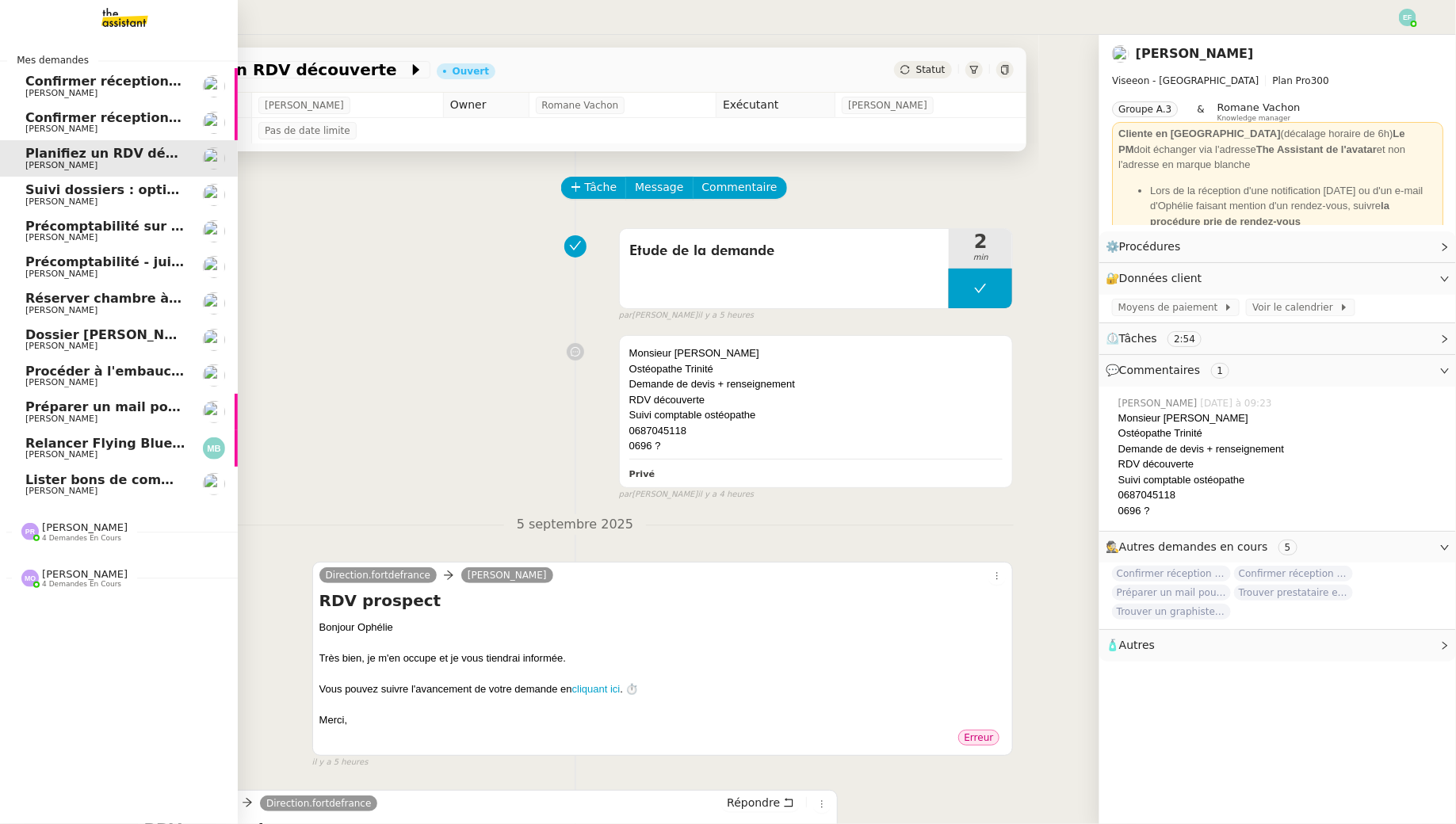
click at [136, 300] on span "Réserver chambre à Dubaï" at bounding box center [173, 299] width 297 height 15
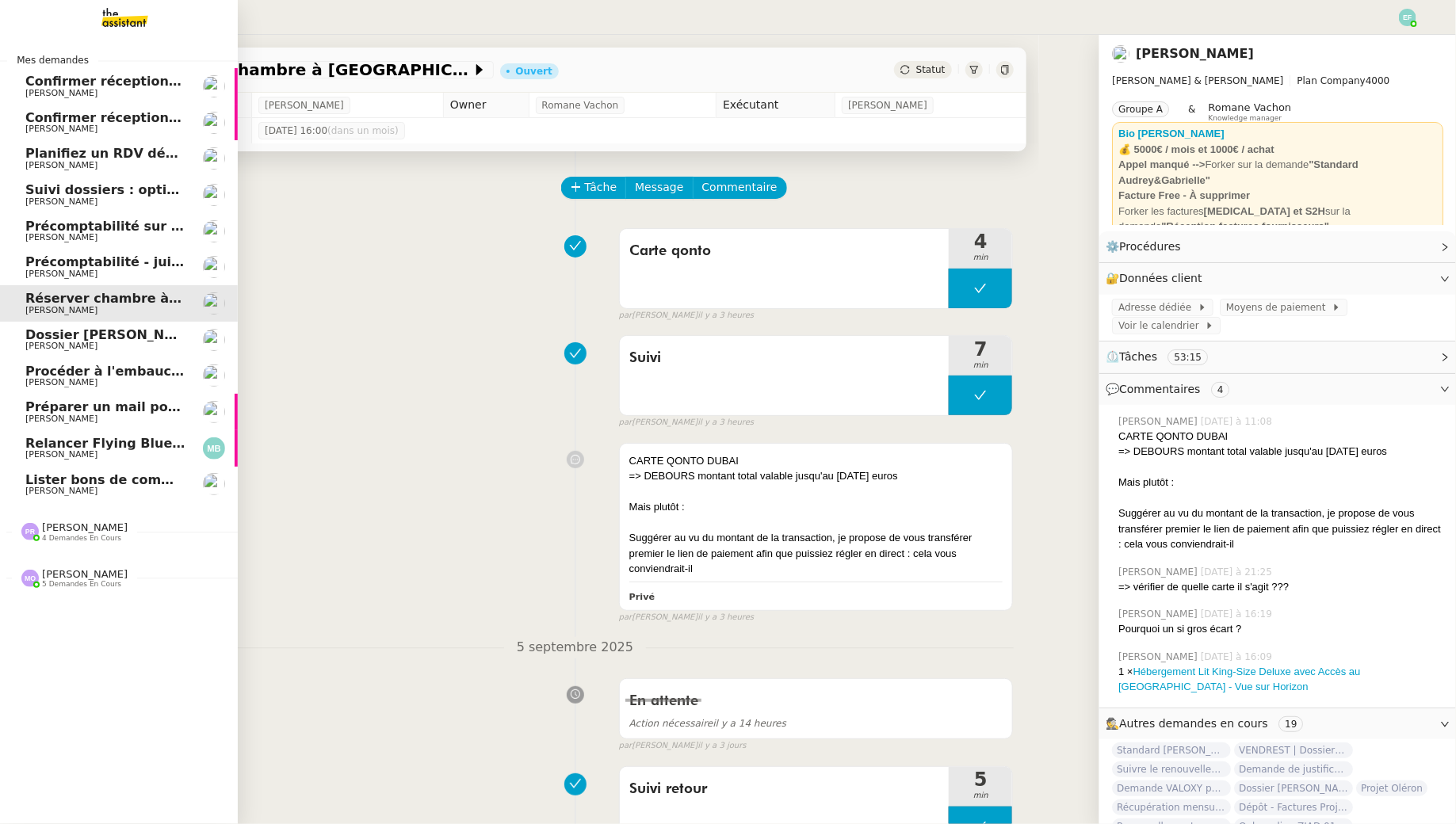
click at [27, 260] on span "Précomptabilité - juillet 2025" at bounding box center [129, 262] width 209 height 15
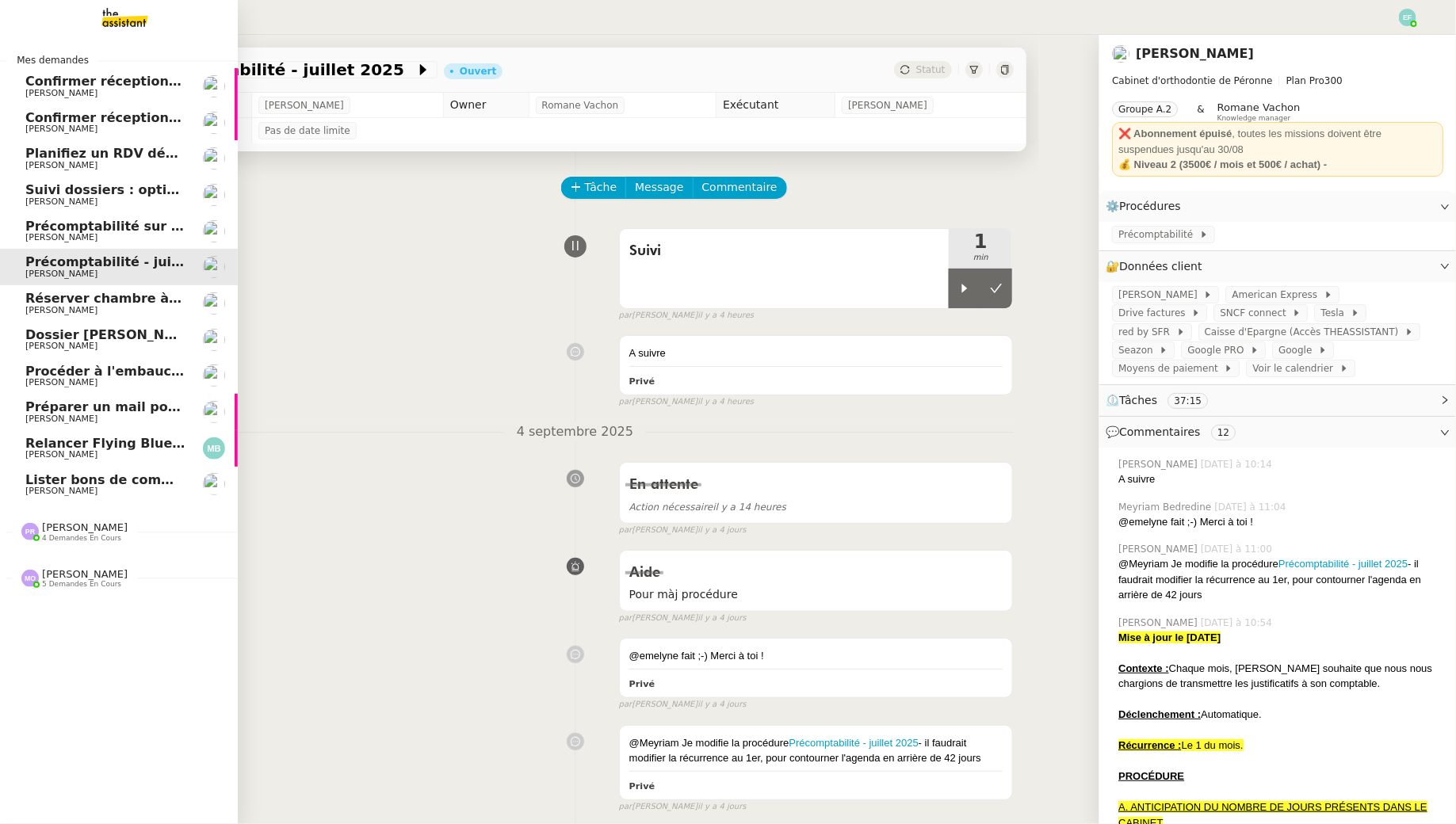
click at [51, 287] on link "Réserver chambre à Dubaï Gabrielle Tavernier" at bounding box center [119, 303] width 238 height 36
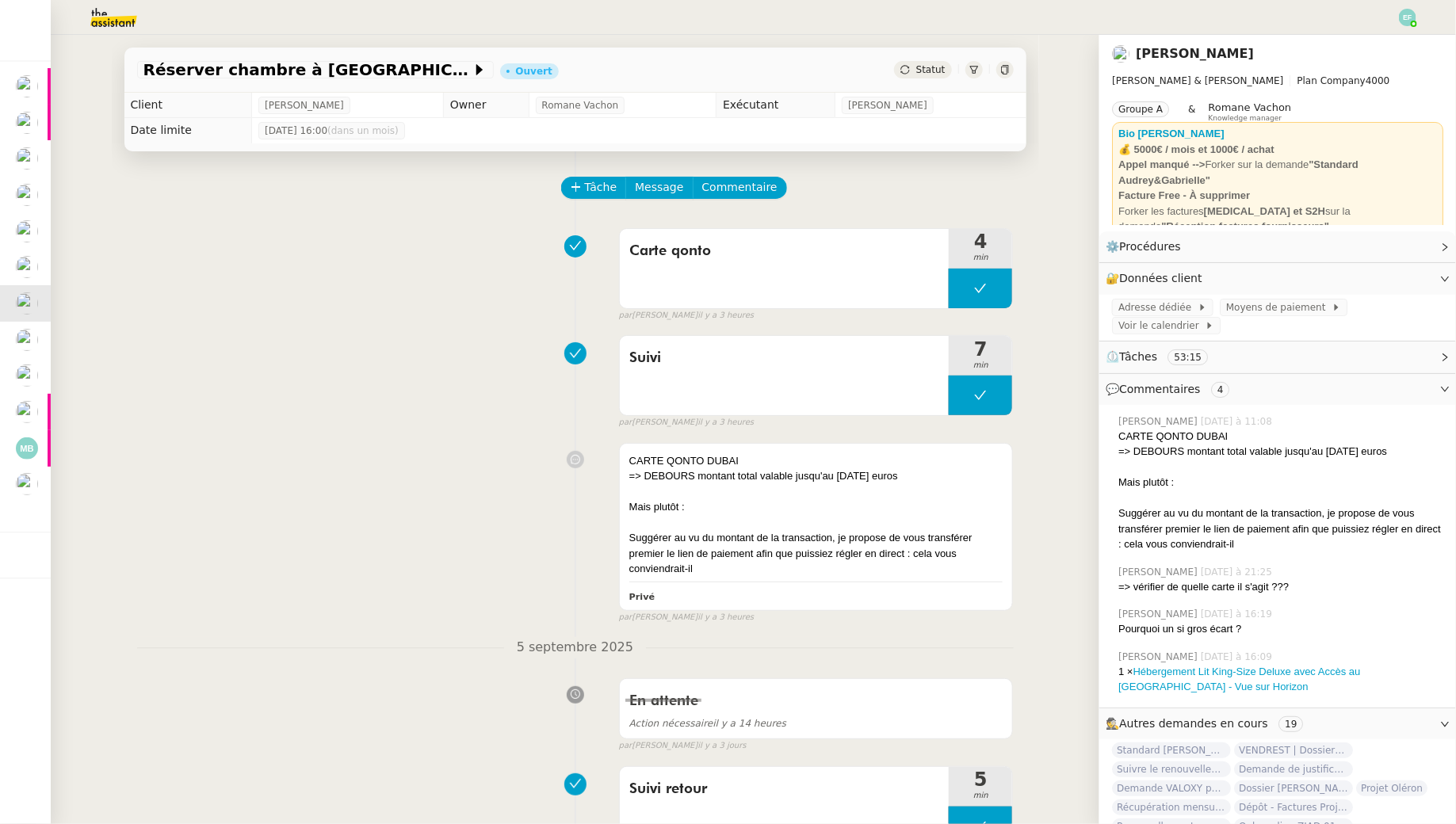
click at [557, 318] on div "Carte qonto 4 min false par Pauline R. il y a 3 heures" at bounding box center [575, 272] width 877 height 101
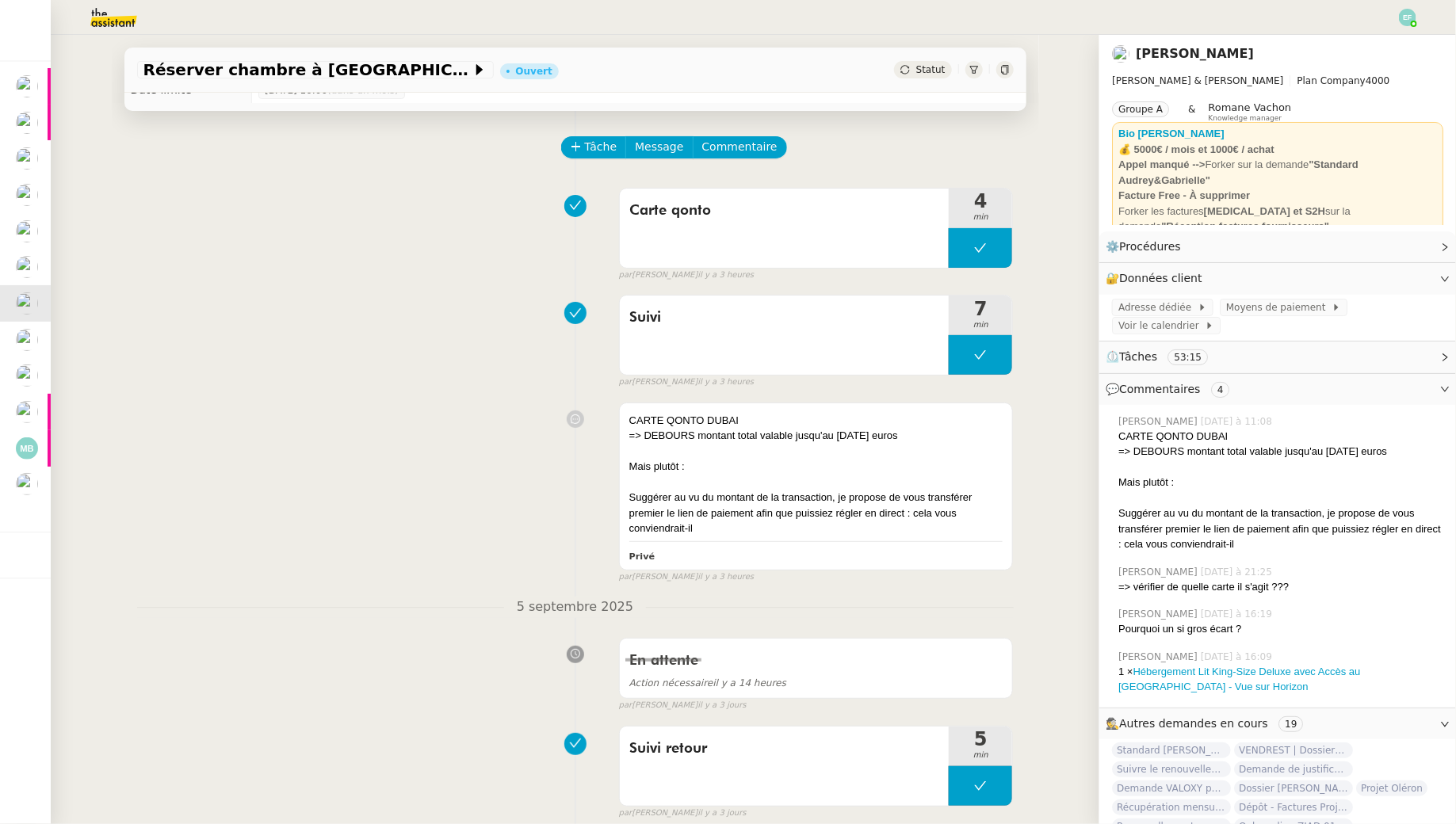
scroll to position [57, 0]
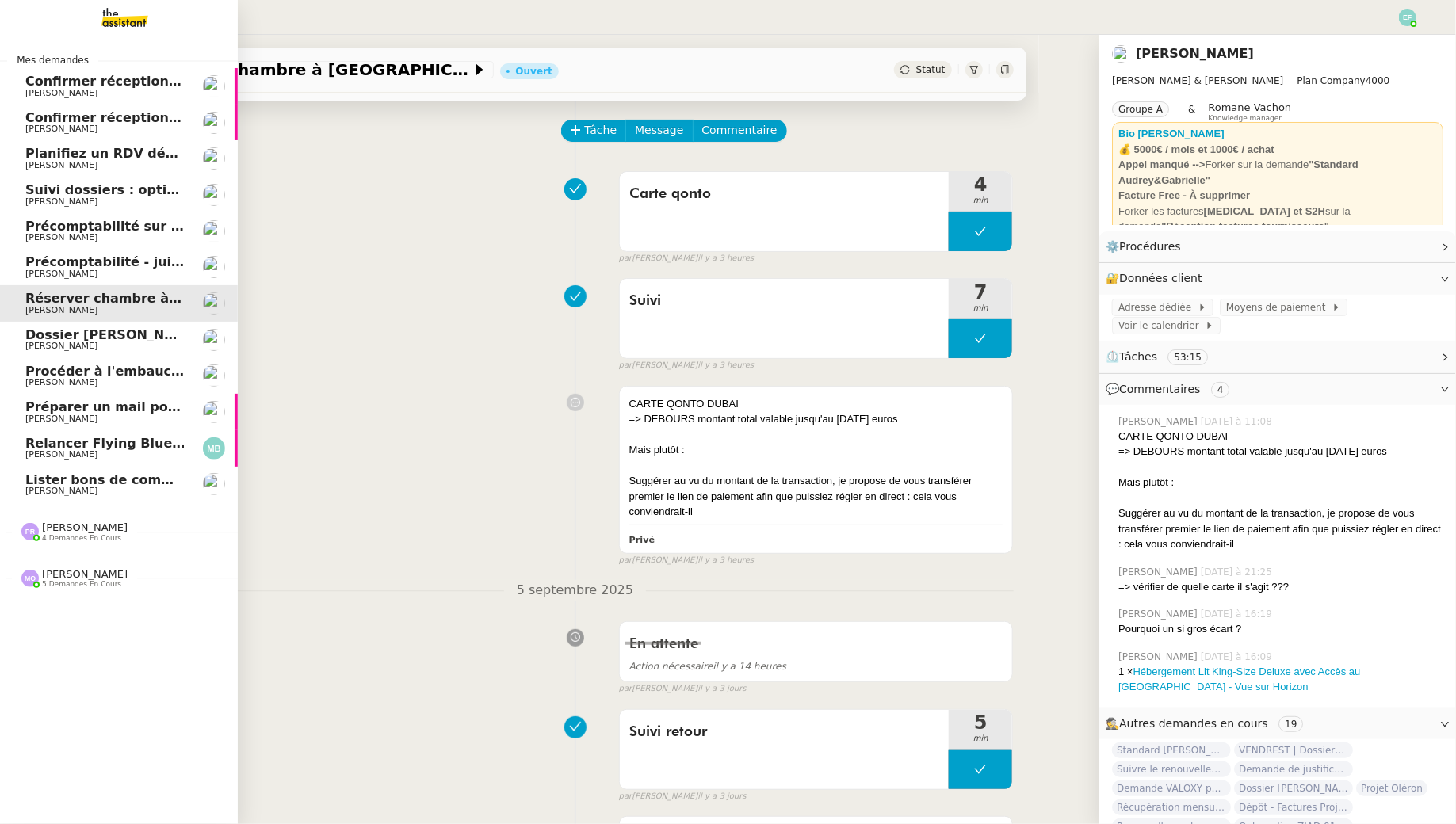
click at [27, 265] on span "Précomptabilité - juillet 2025" at bounding box center [129, 262] width 209 height 15
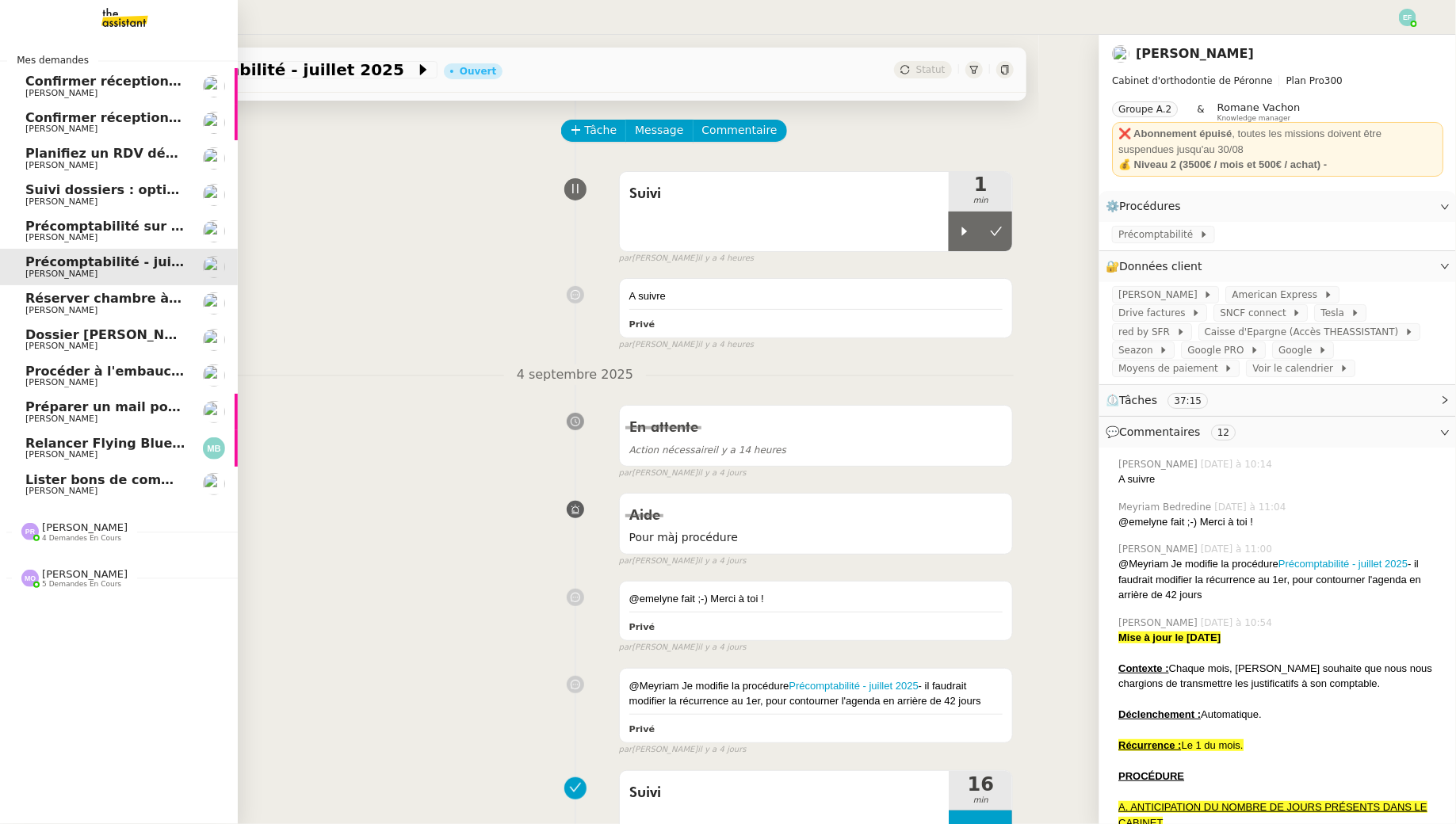
click at [118, 292] on span "Réserver chambre à Dubaï" at bounding box center [173, 299] width 297 height 15
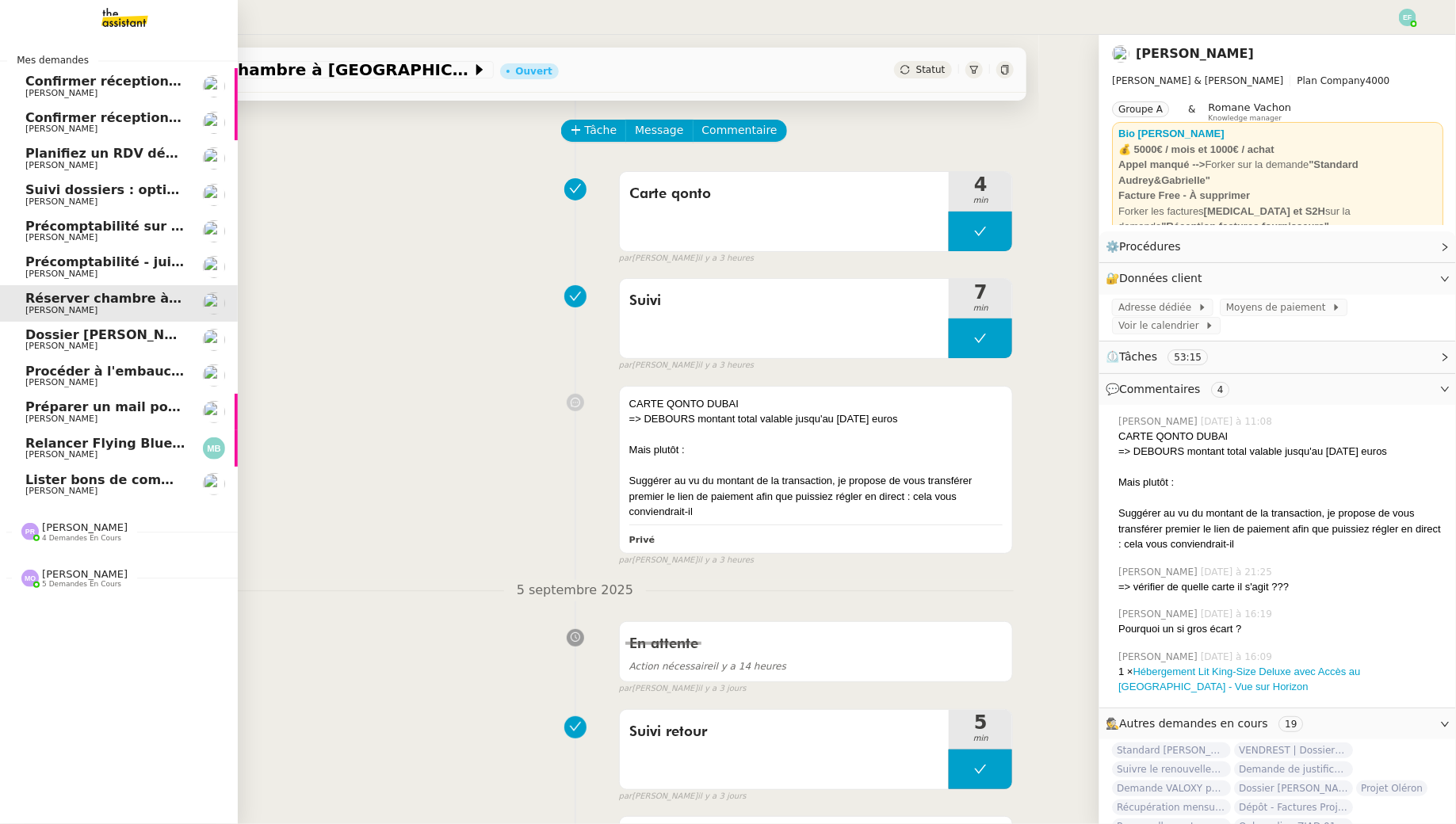
click at [145, 229] on span "Précomptabilité sur Dext - août 2025" at bounding box center [157, 226] width 265 height 15
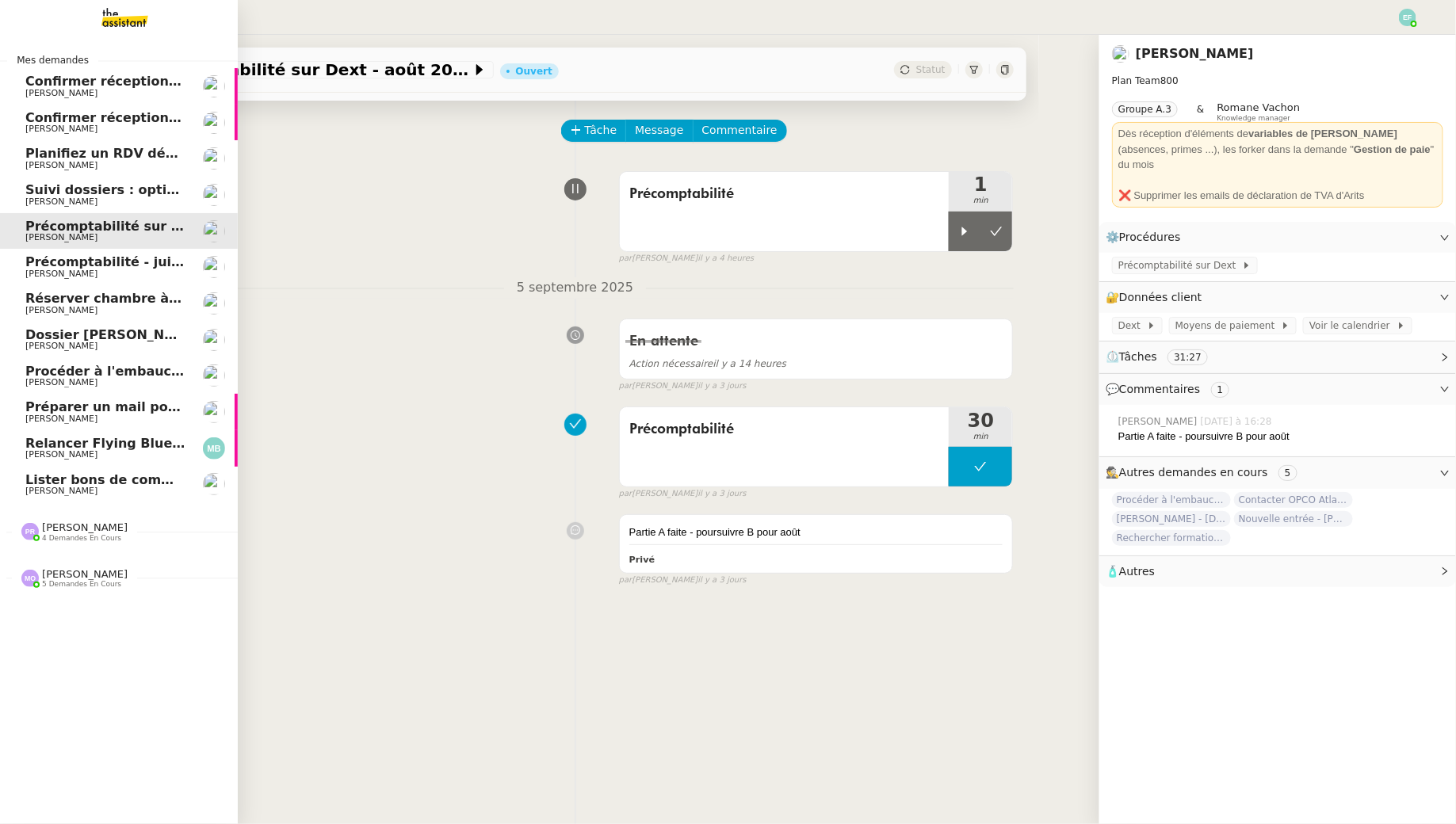
click at [108, 485] on span "Lister bons de commande manquants à Vincent" at bounding box center [227, 480] width 404 height 15
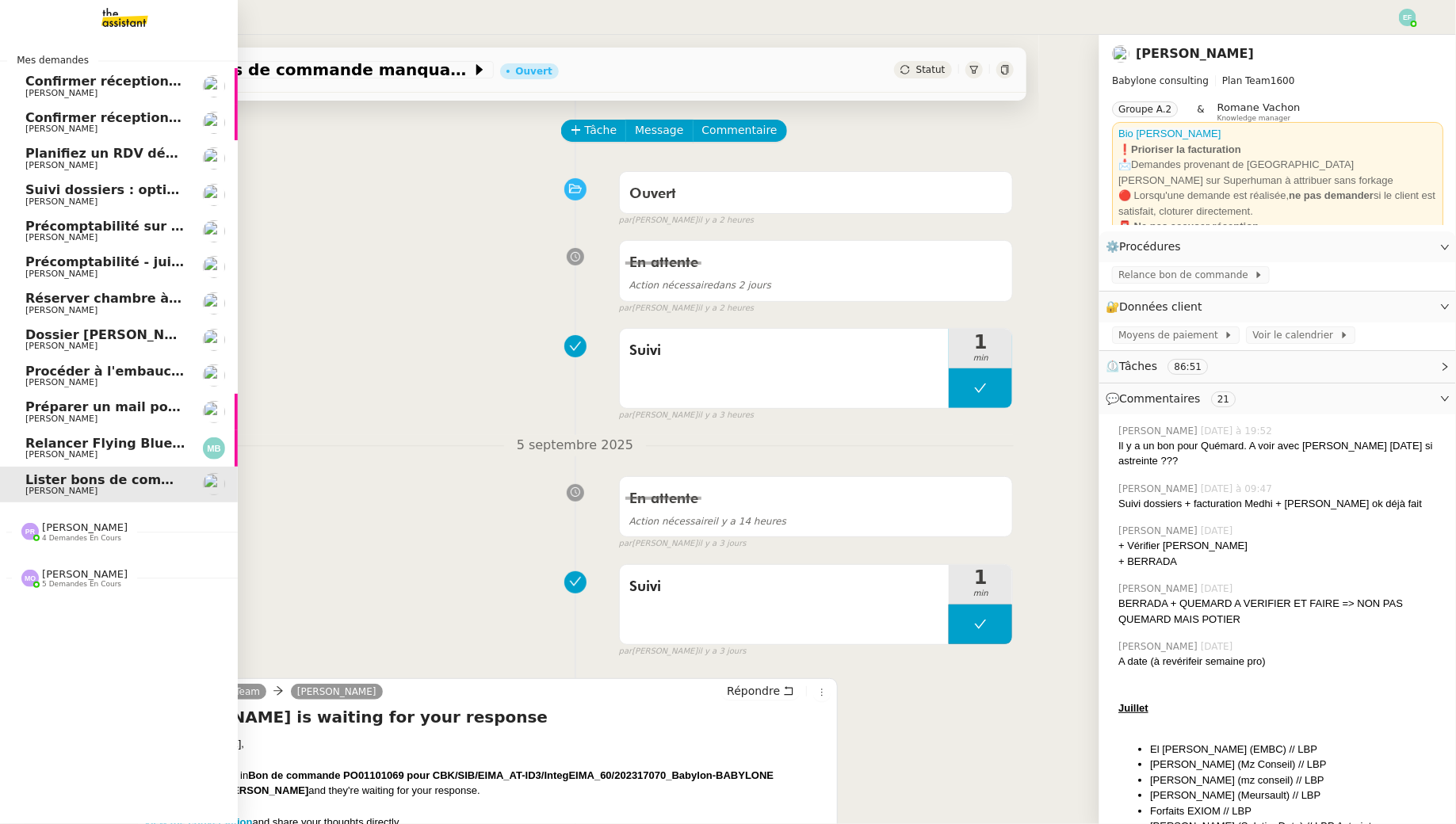
click at [126, 446] on span "Relancer Flying Blue pour créditer des miles" at bounding box center [184, 444] width 318 height 15
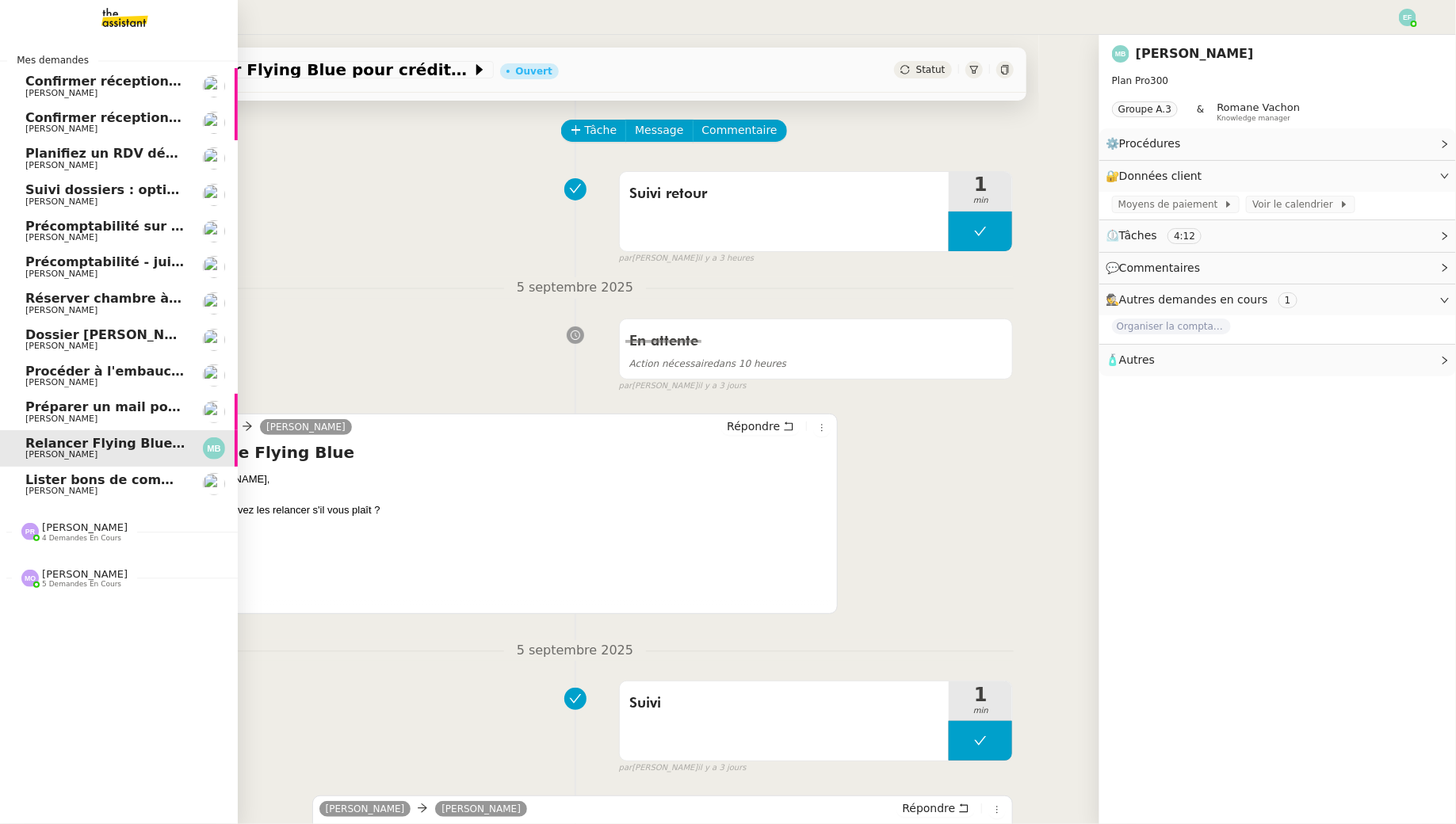
click at [41, 413] on span "Préparer un mail pour la [GEOGRAPHIC_DATA]" at bounding box center [189, 407] width 328 height 15
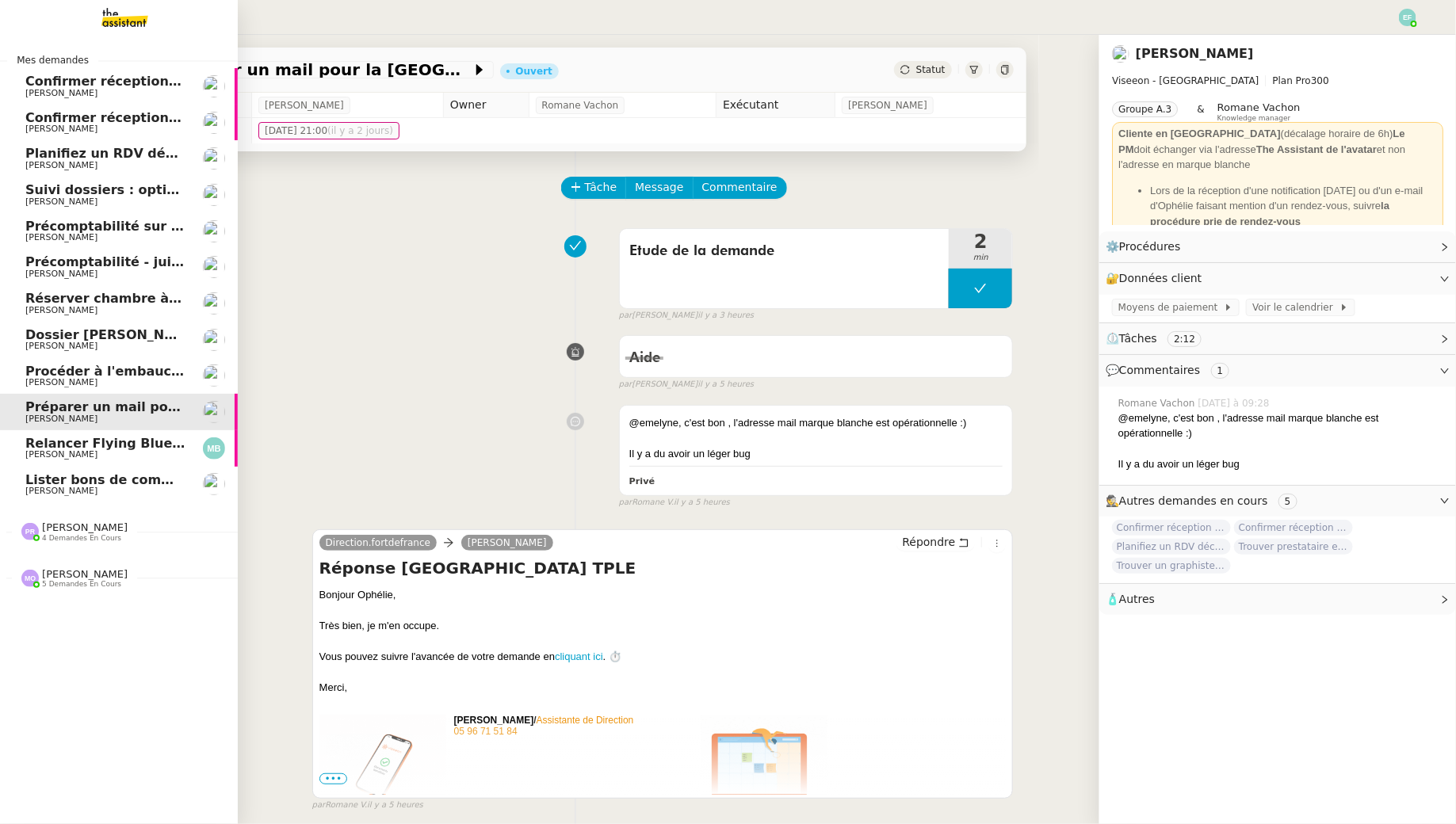
click at [67, 81] on span "Confirmer réception demande de résiliation" at bounding box center [181, 81] width 312 height 15
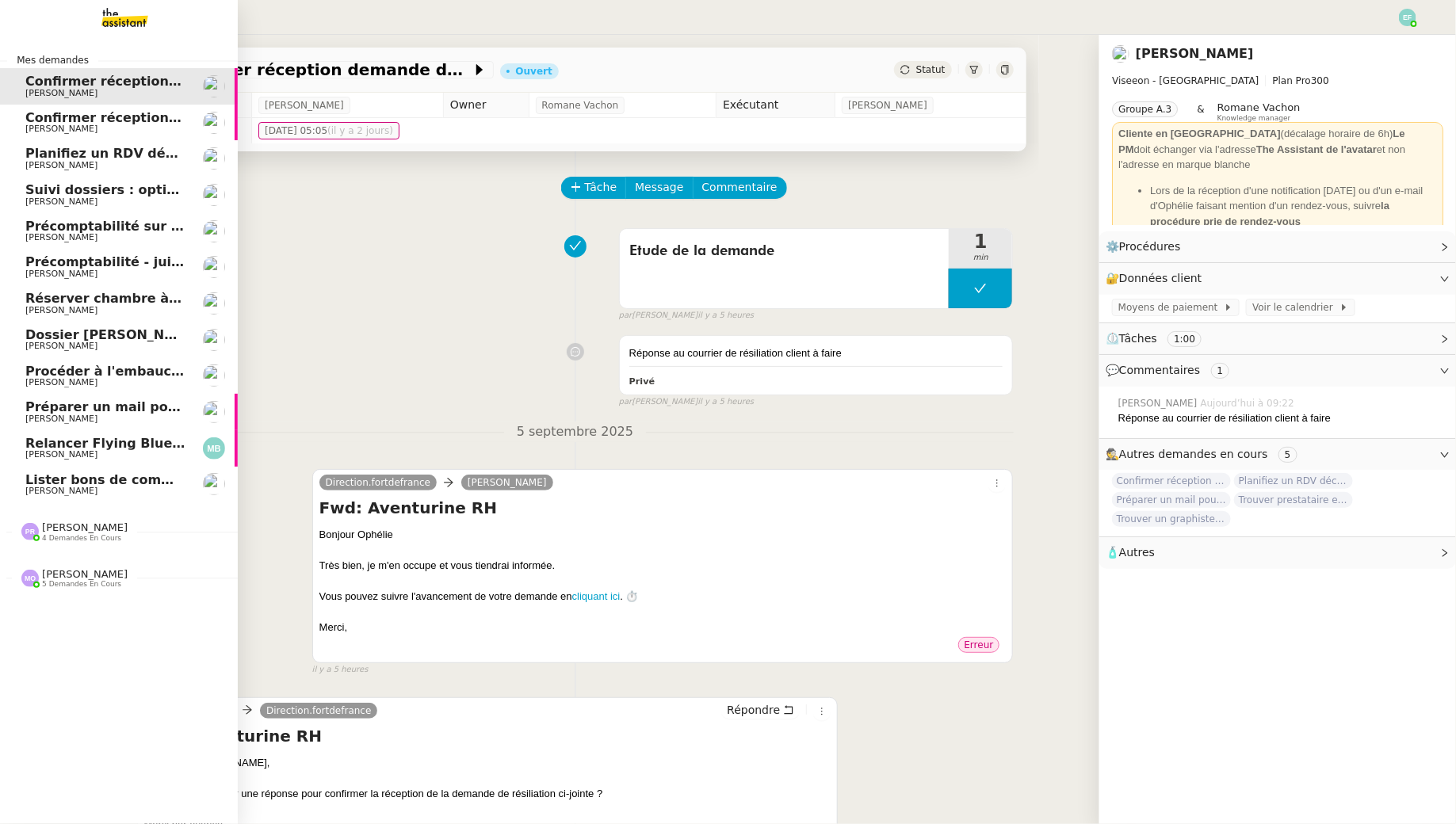
click at [105, 126] on span "[PERSON_NAME]" at bounding box center [105, 129] width 160 height 9
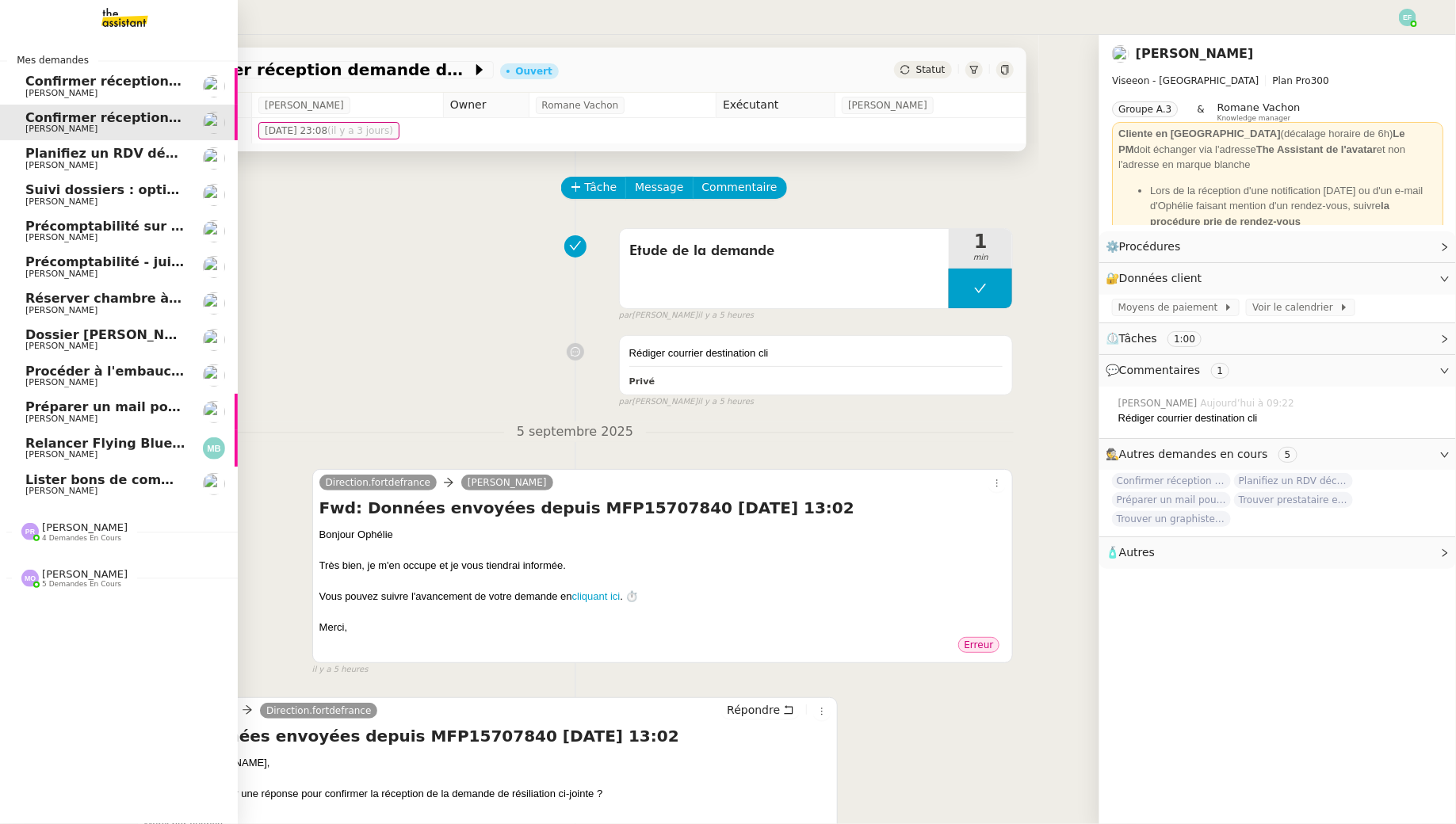
click at [113, 164] on span "[PERSON_NAME]" at bounding box center [105, 166] width 160 height 9
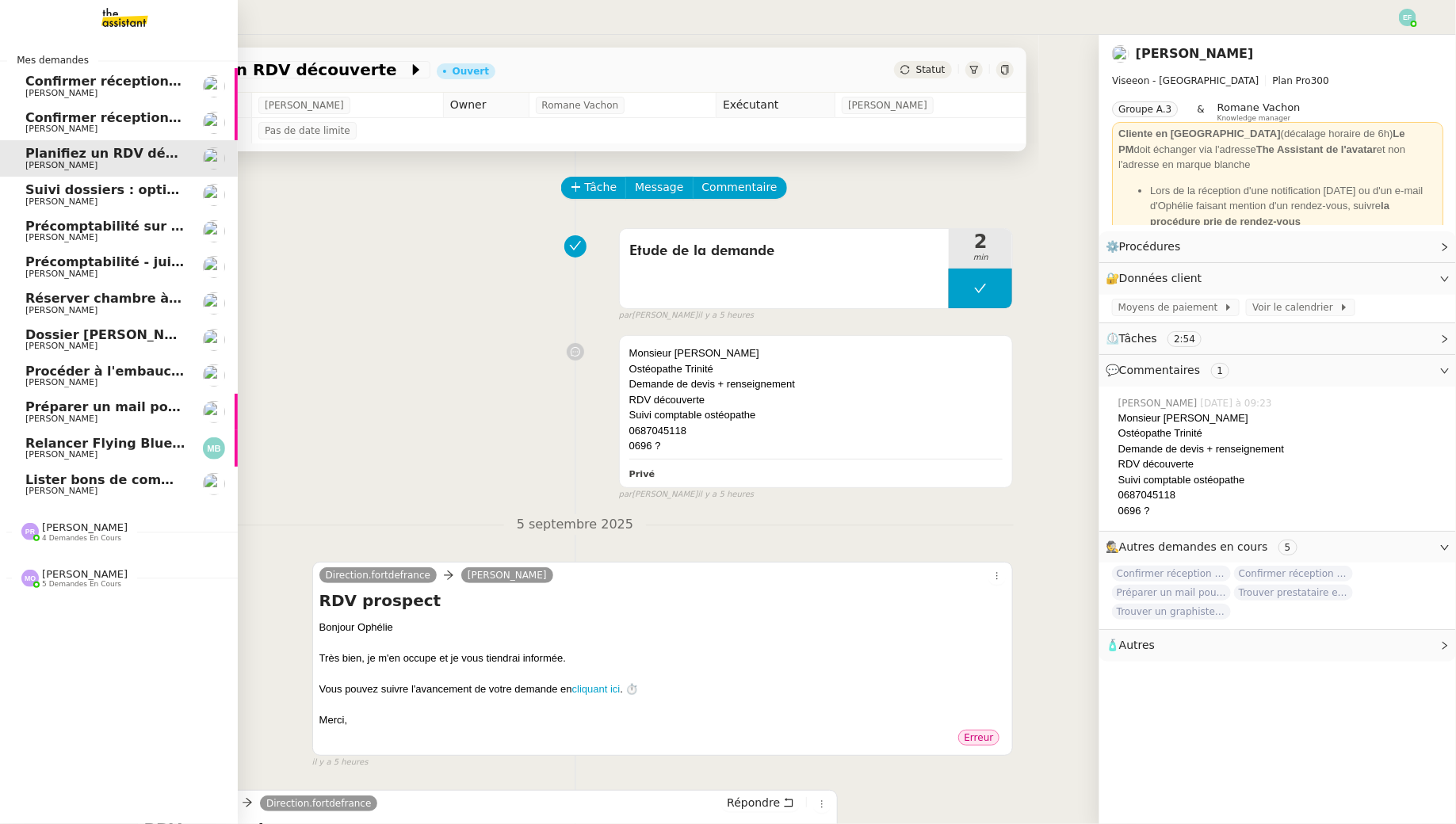
click at [118, 197] on span "[PERSON_NAME]" at bounding box center [105, 202] width 160 height 9
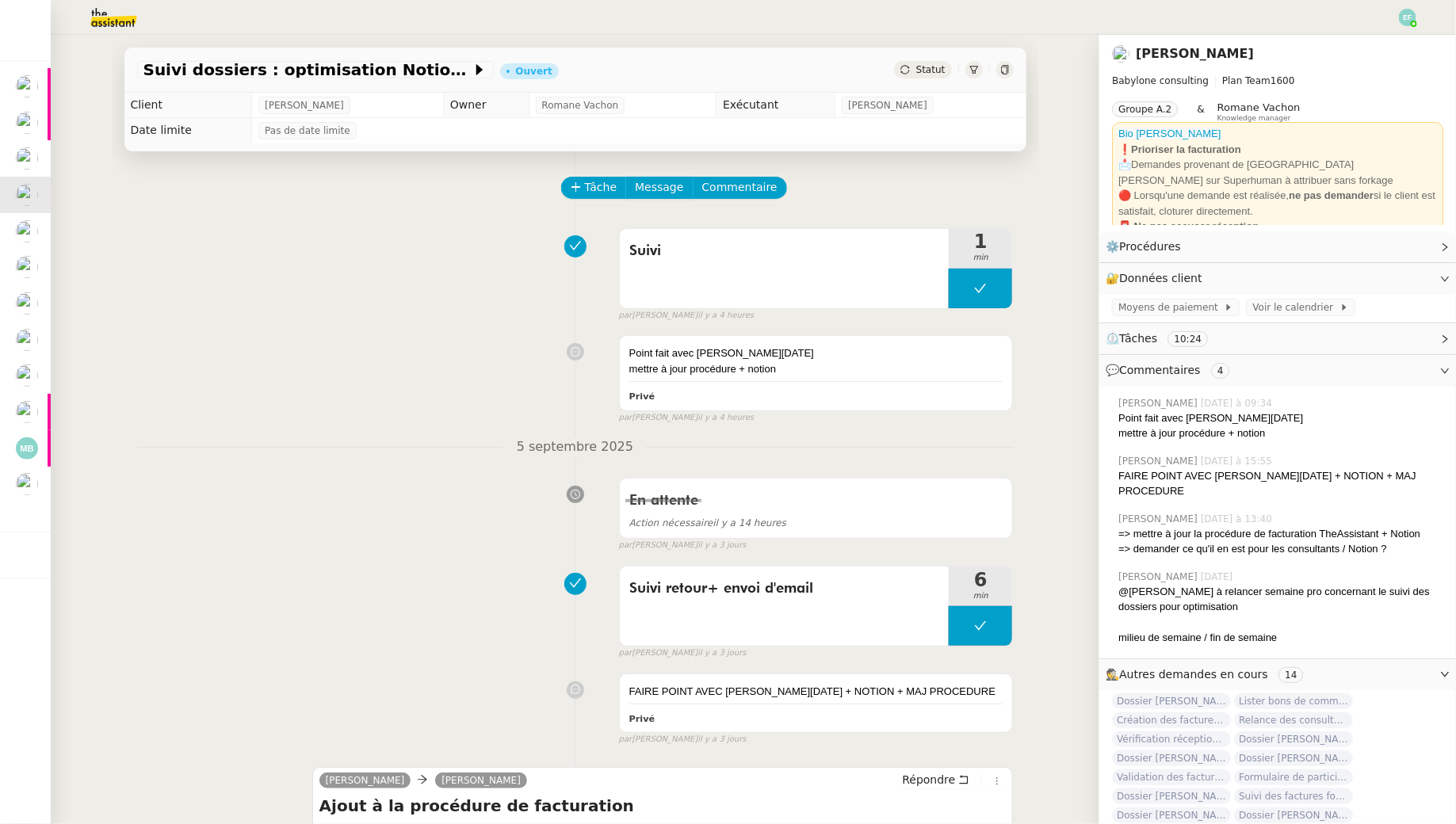
click at [342, 274] on div "Suivi 1 min false par Emelyne F. il y a 4 heures" at bounding box center [575, 272] width 877 height 101
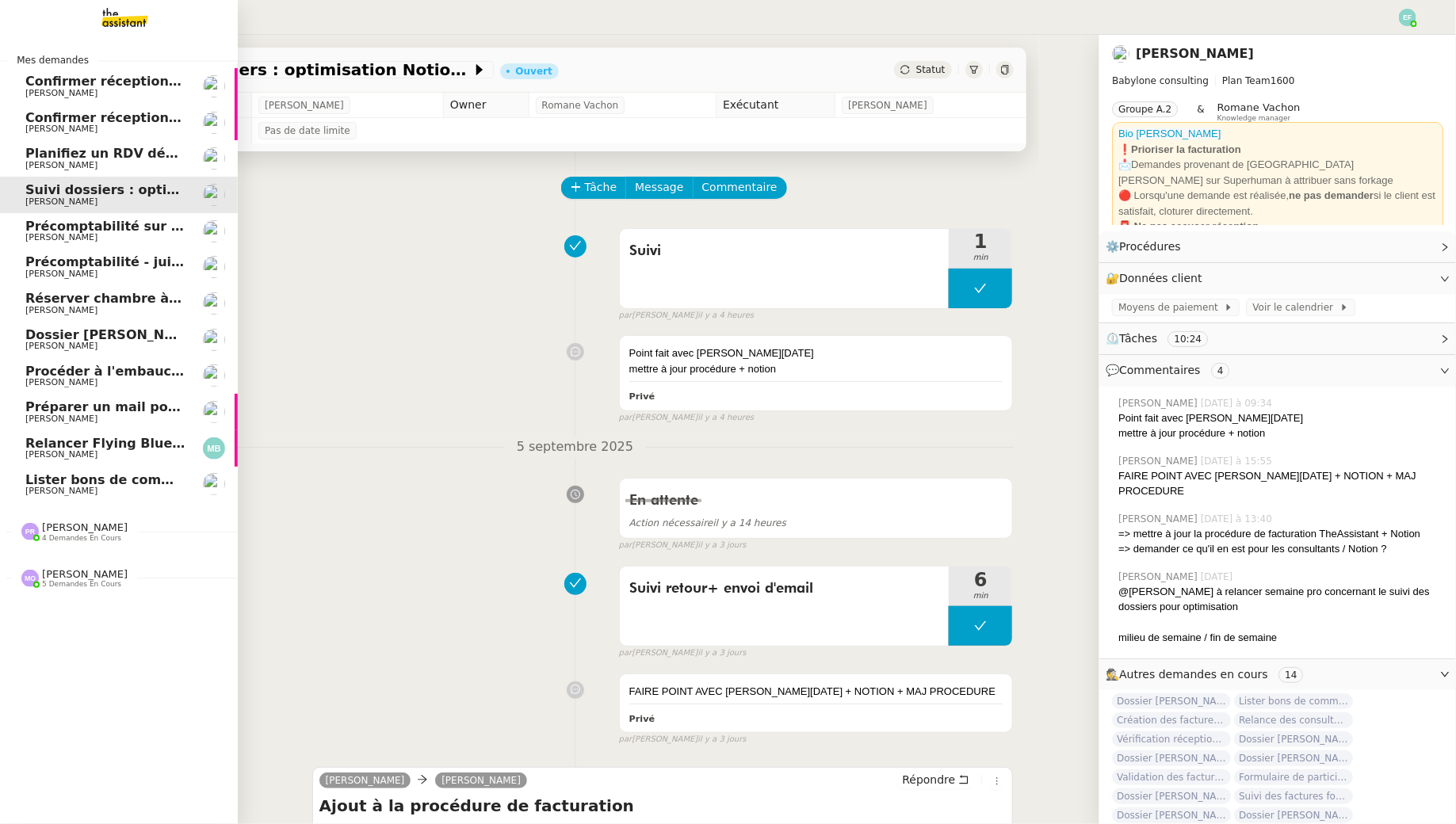
click at [27, 459] on span "Marina Barthelemy" at bounding box center [61, 454] width 73 height 10
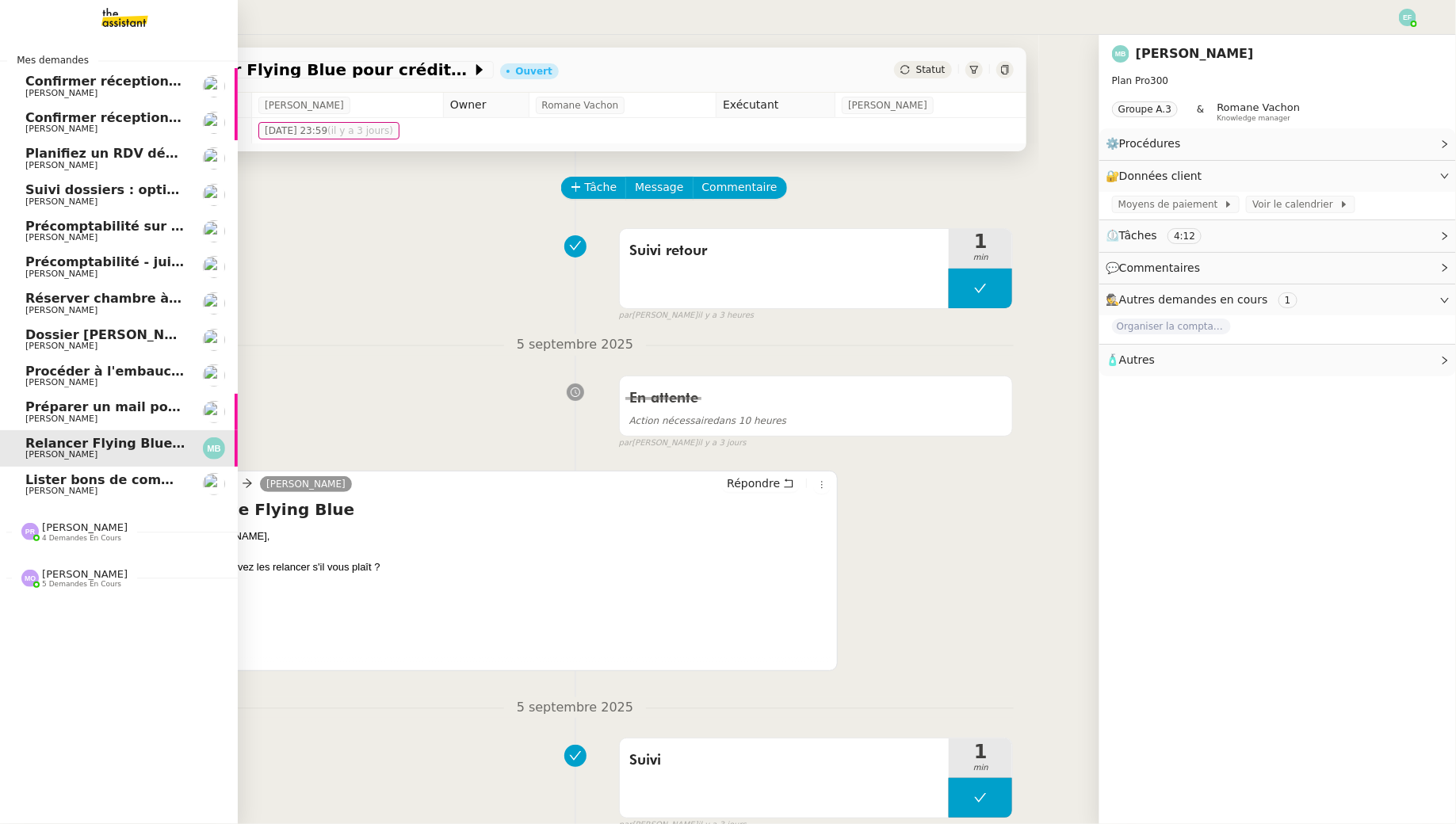
click at [66, 481] on span "Lister bons de commande manquants à Vincent" at bounding box center [227, 480] width 404 height 15
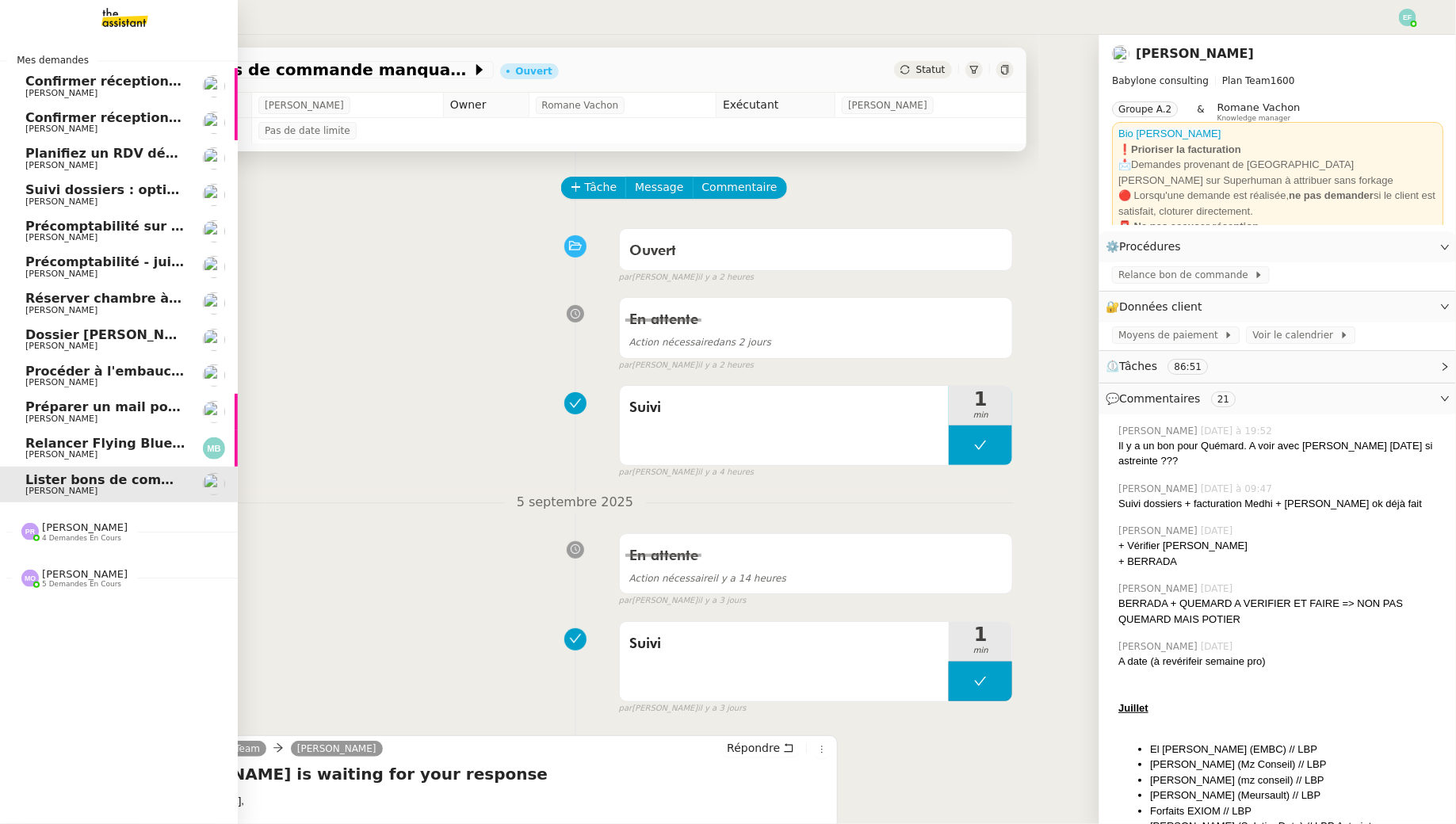
click at [109, 448] on span "Relancer Flying Blue pour créditer des miles" at bounding box center [184, 444] width 318 height 15
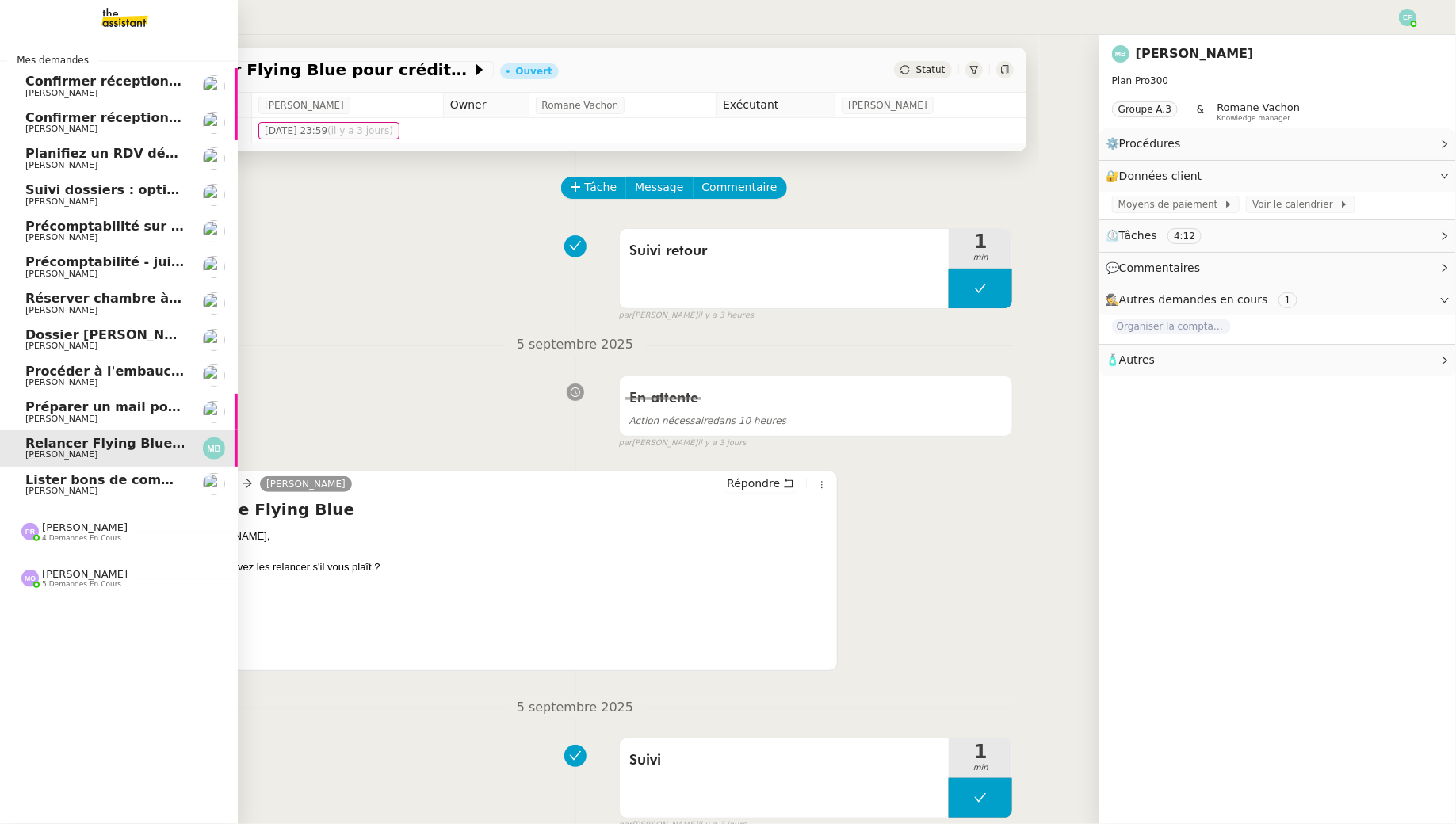
click at [129, 408] on span "Préparer un mail pour la [GEOGRAPHIC_DATA]" at bounding box center [189, 407] width 328 height 15
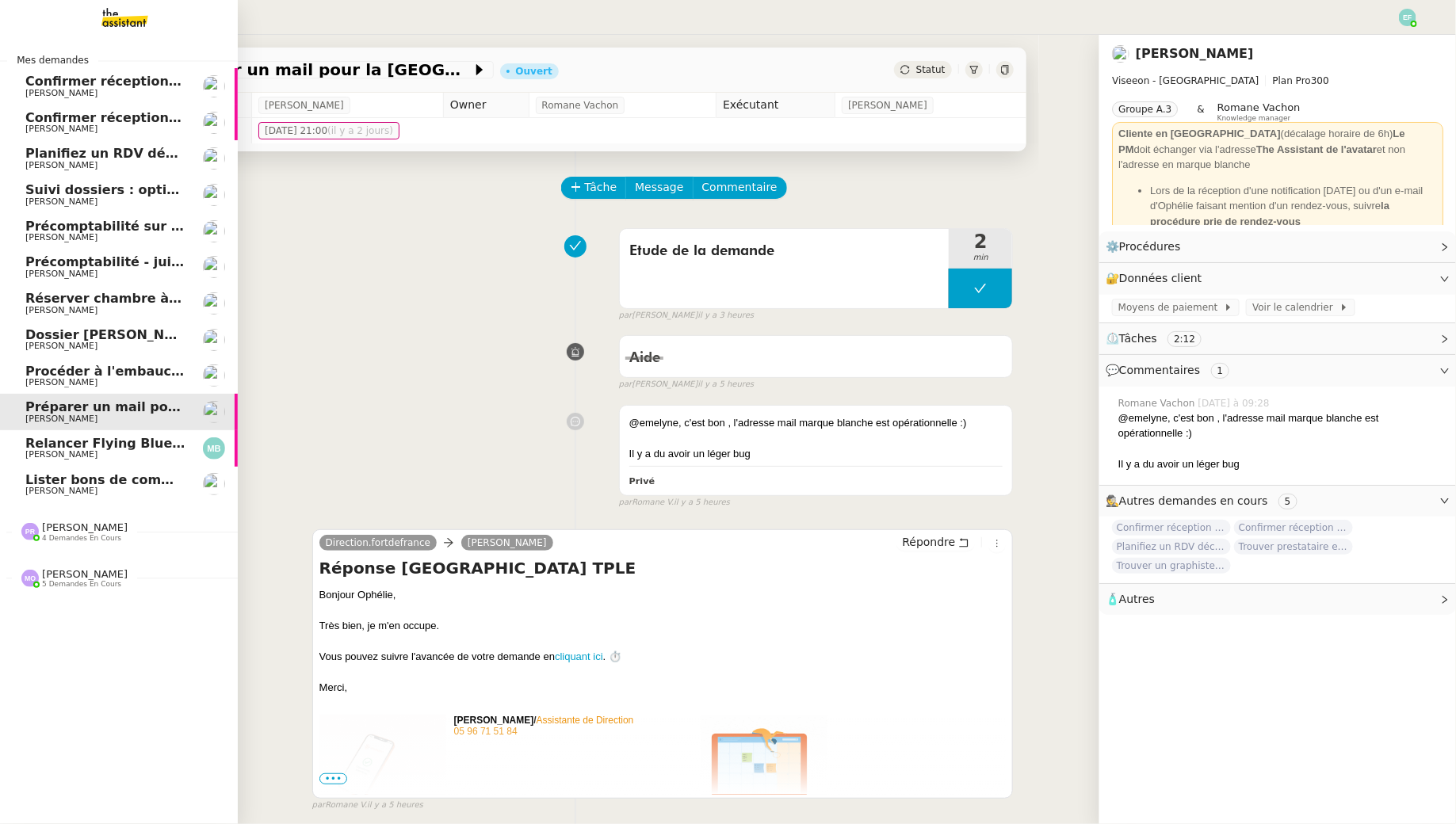
click at [133, 379] on span "Manon Loustau" at bounding box center [105, 383] width 160 height 9
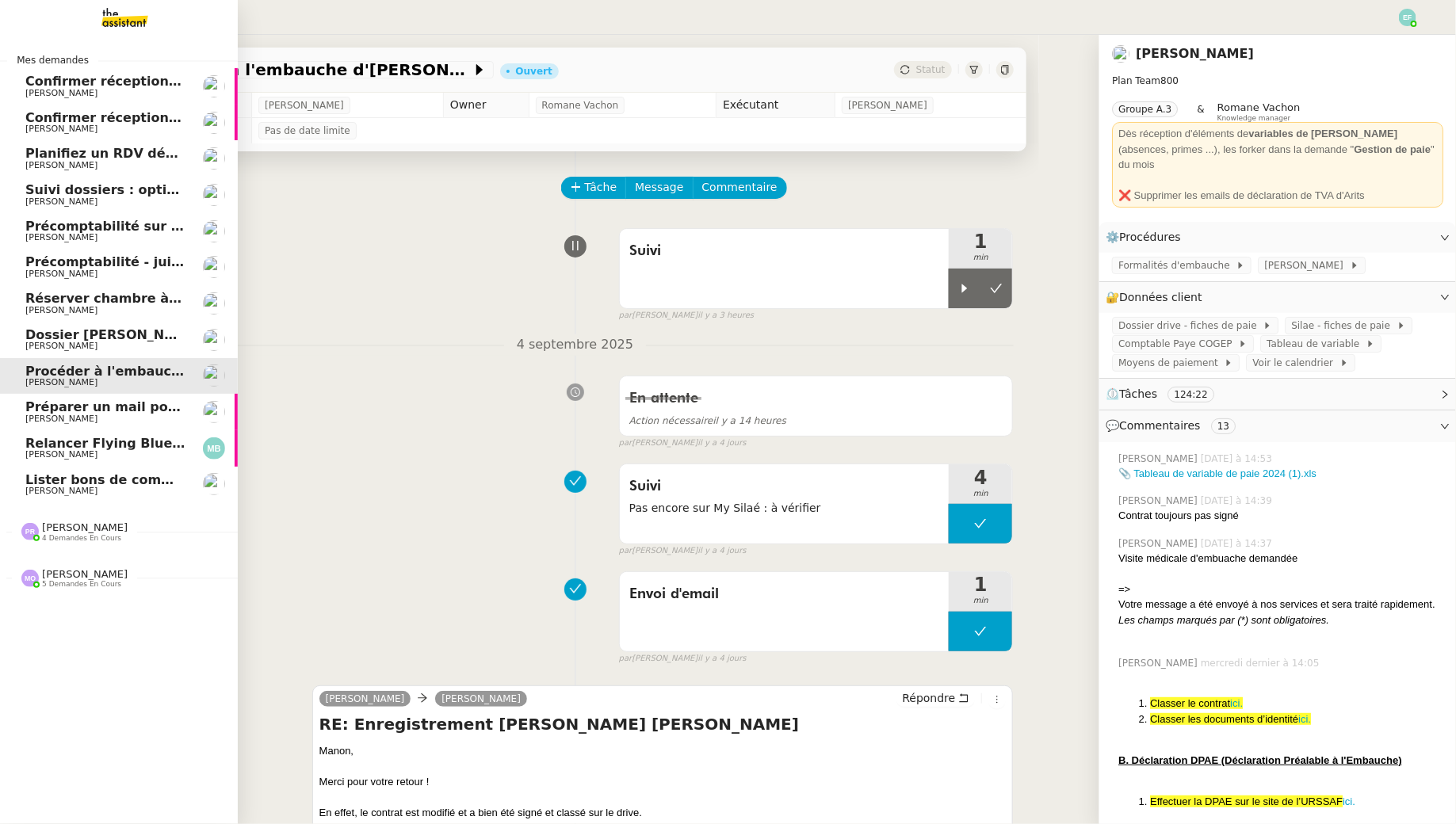
click at [147, 332] on span "Dossier Monika Gruba" at bounding box center [113, 335] width 176 height 15
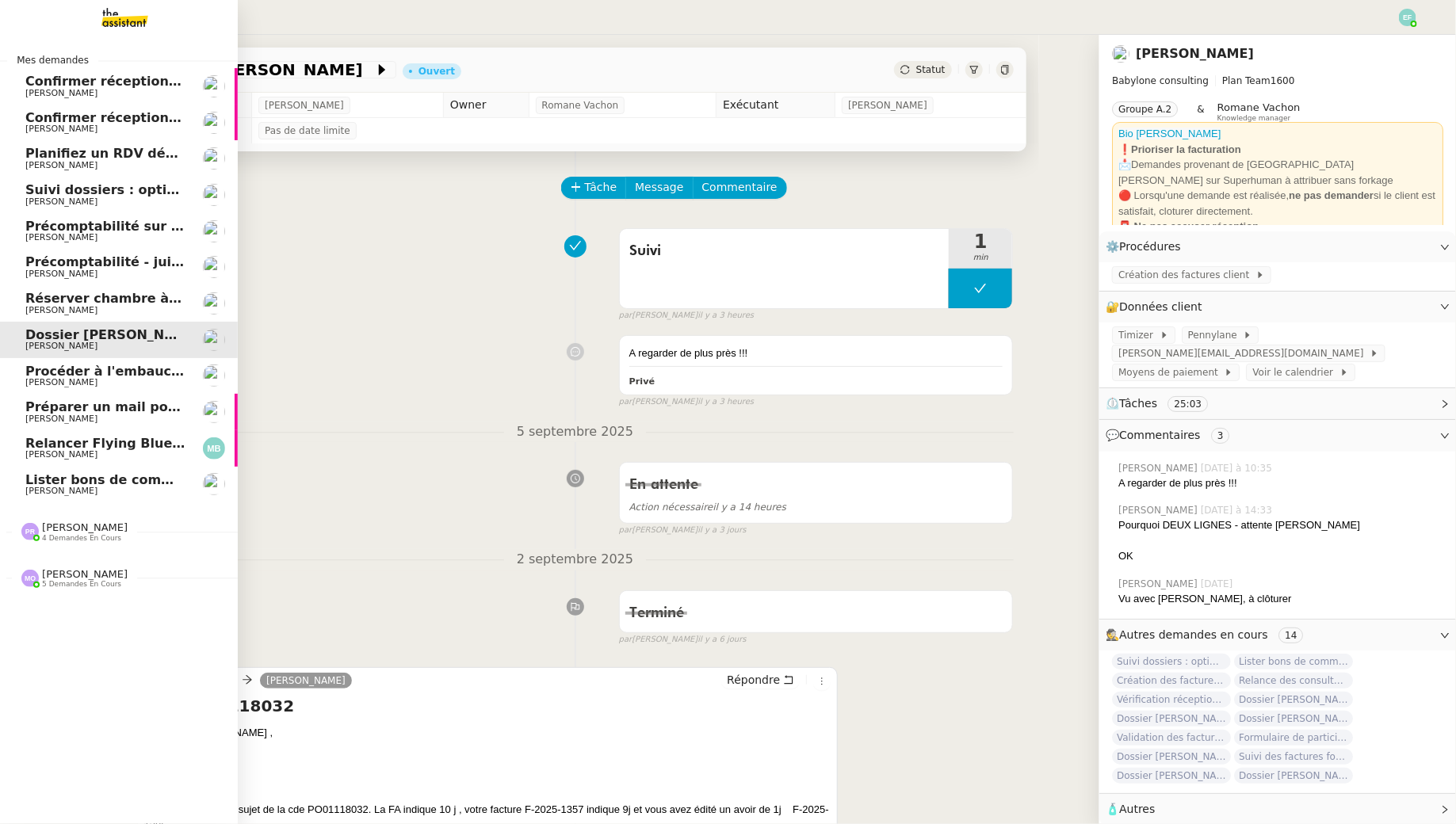
click at [155, 297] on span "Réserver chambre à Dubaï" at bounding box center [173, 299] width 297 height 15
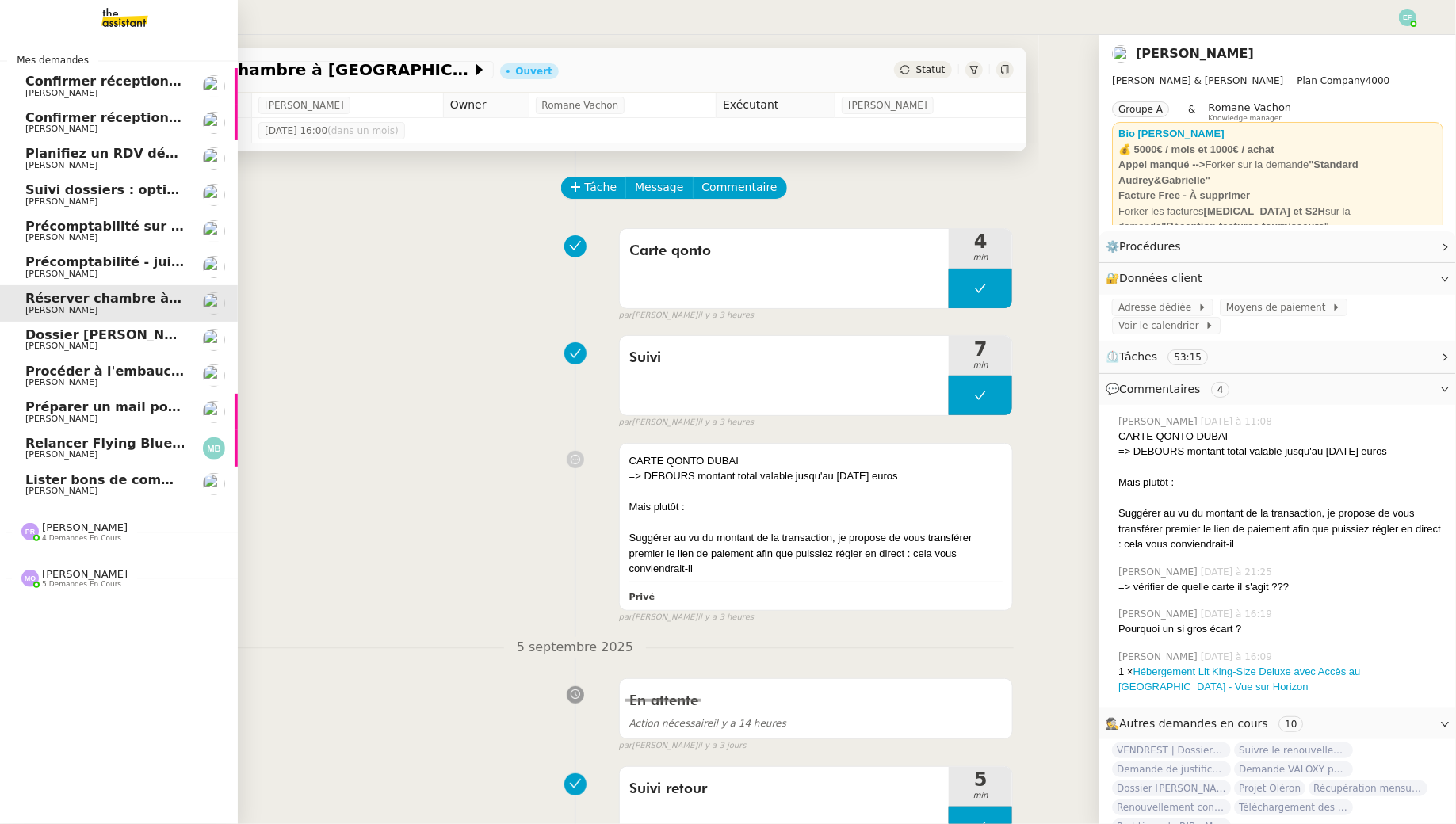
click at [150, 258] on span "Précomptabilité - juillet 2025" at bounding box center [129, 262] width 209 height 15
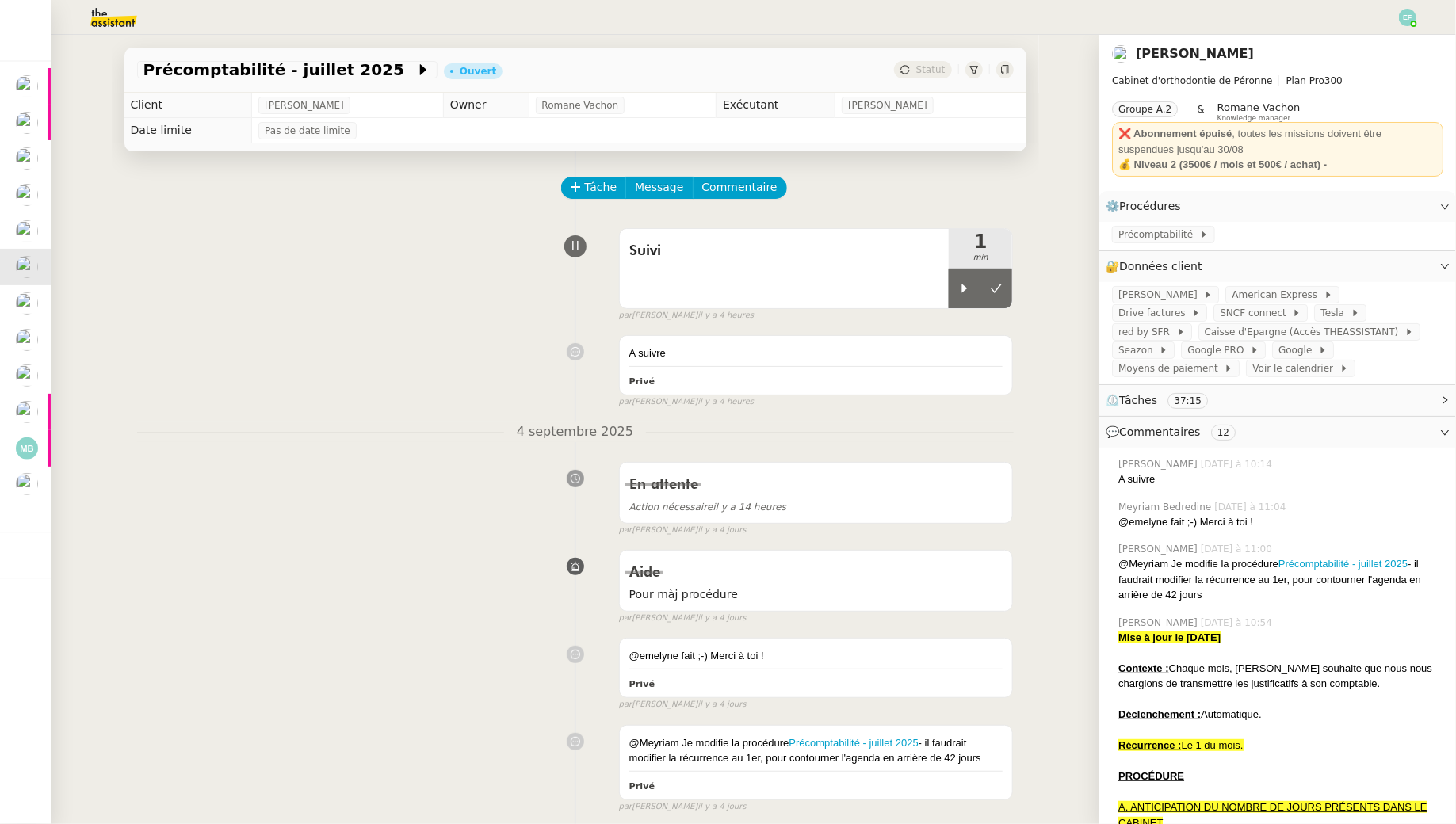
click at [33, 491] on img at bounding box center [27, 485] width 22 height 22
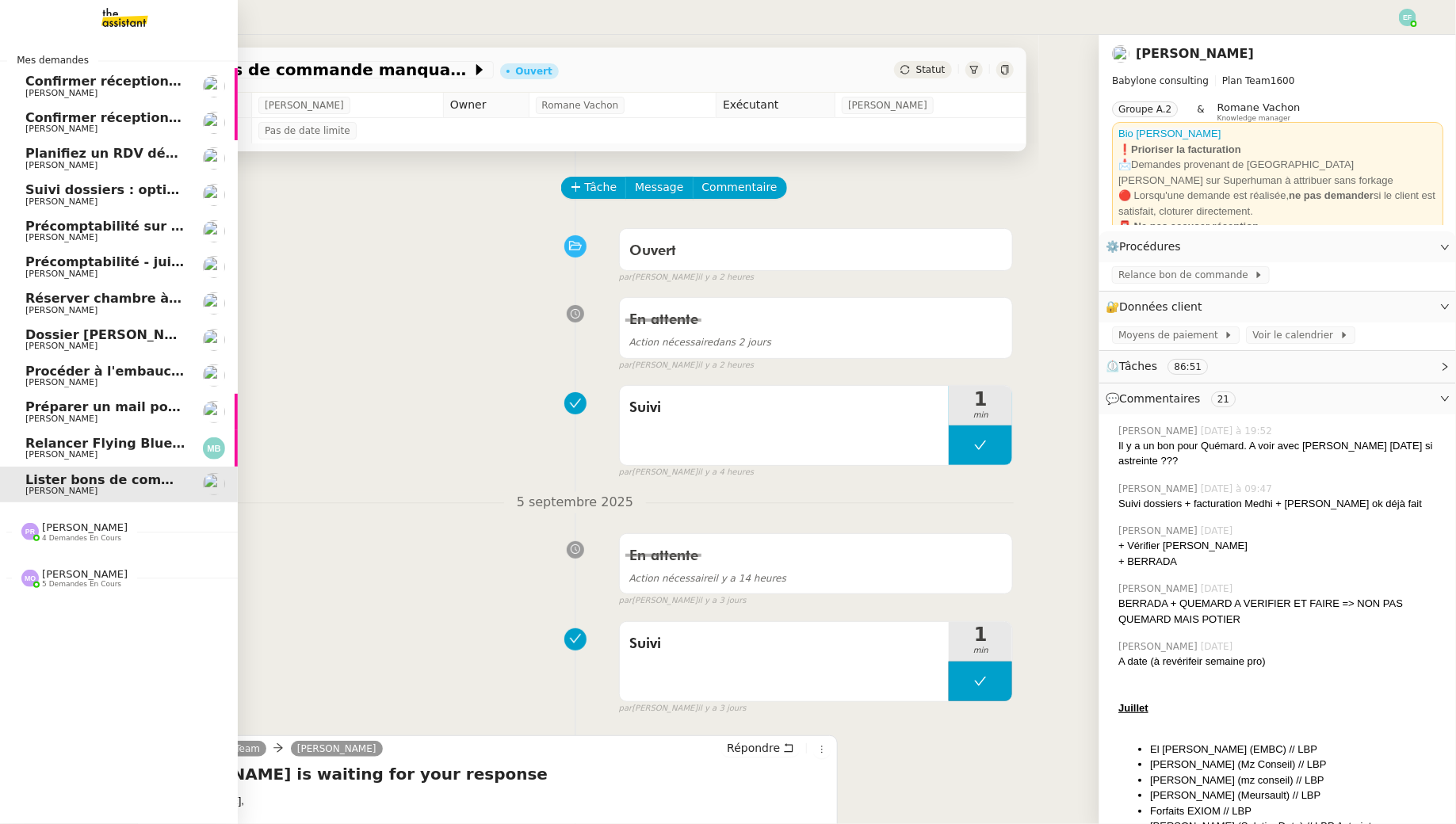
click at [80, 448] on span "Relancer Flying Blue pour créditer des miles" at bounding box center [184, 444] width 318 height 15
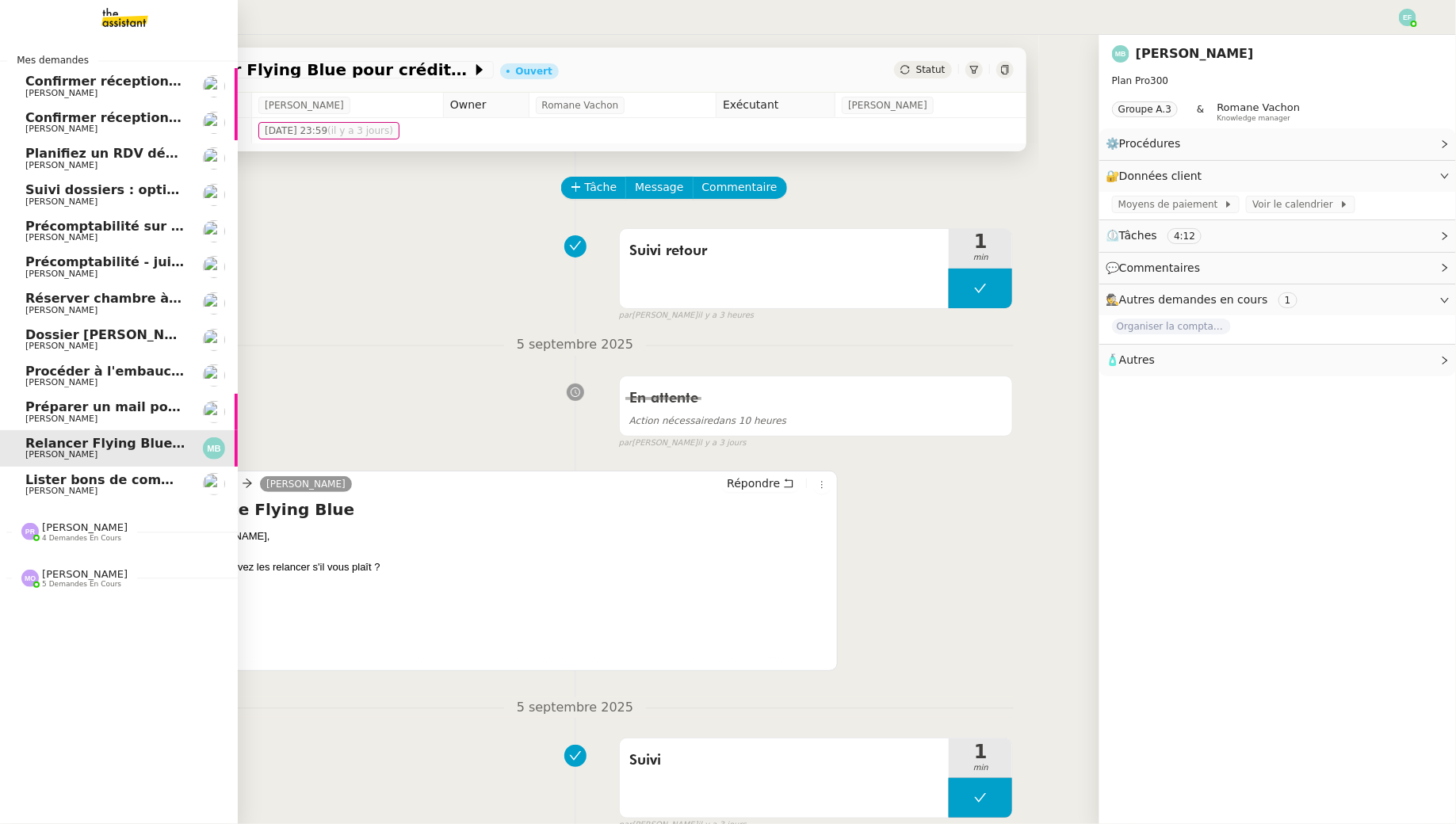
click at [145, 394] on link "Préparer un mail pour la Mairie du Lamentin Ophélie DIONY" at bounding box center [119, 412] width 238 height 36
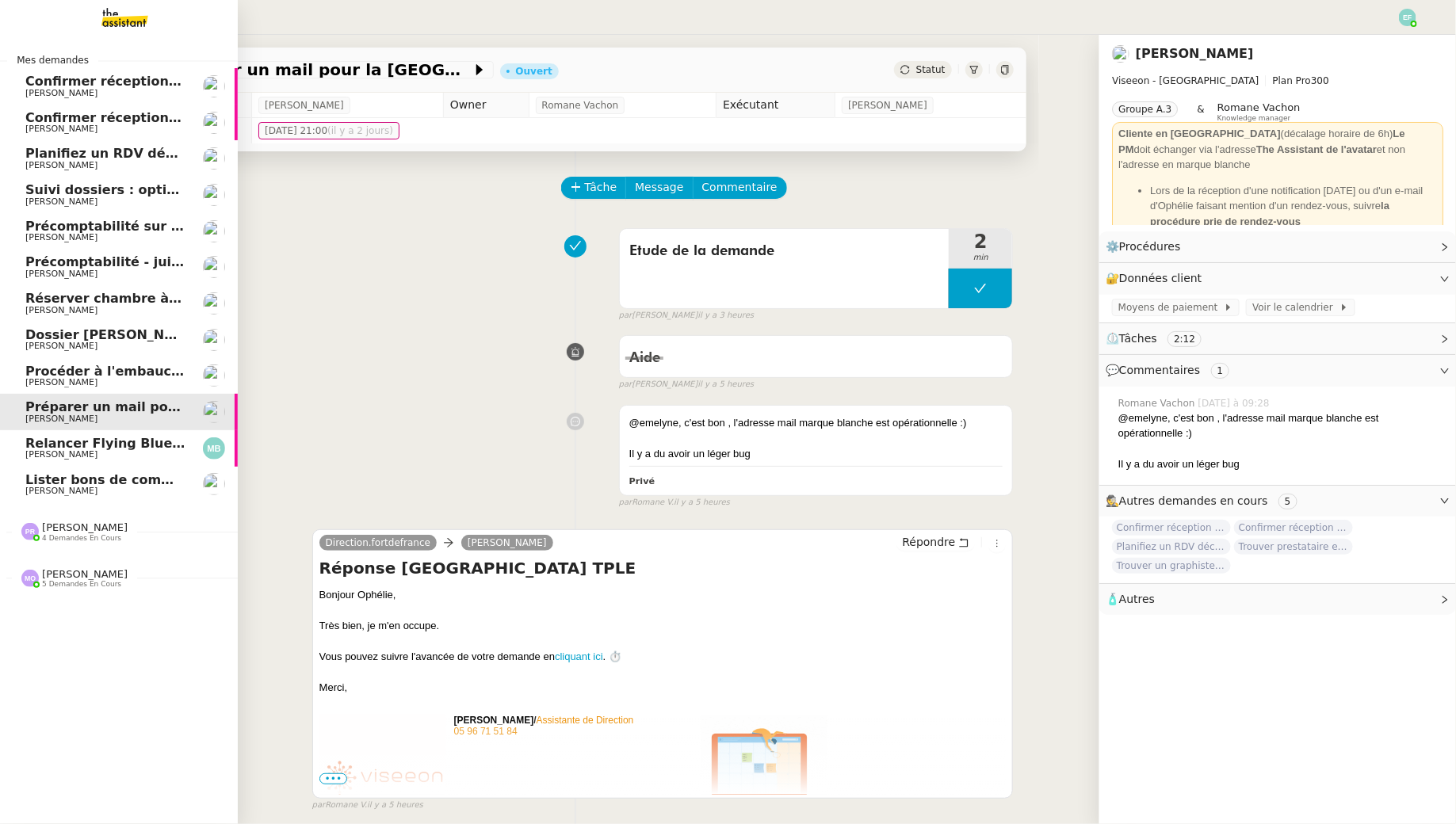
click at [152, 369] on span "Procéder à l'embauche d'Alexis Missire" at bounding box center [174, 371] width 298 height 15
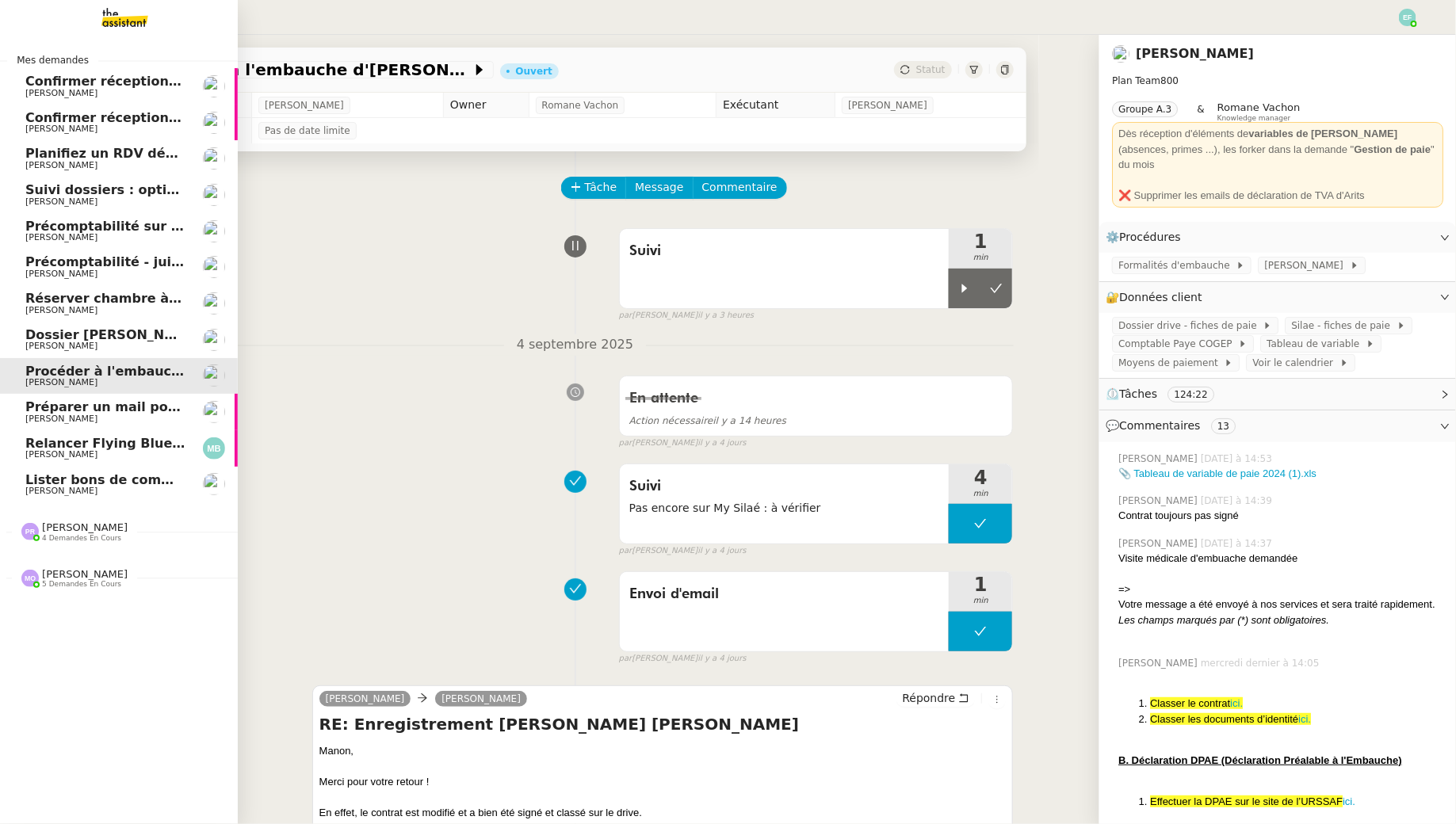
click at [151, 330] on span "Dossier Monika Gruba" at bounding box center [113, 335] width 176 height 15
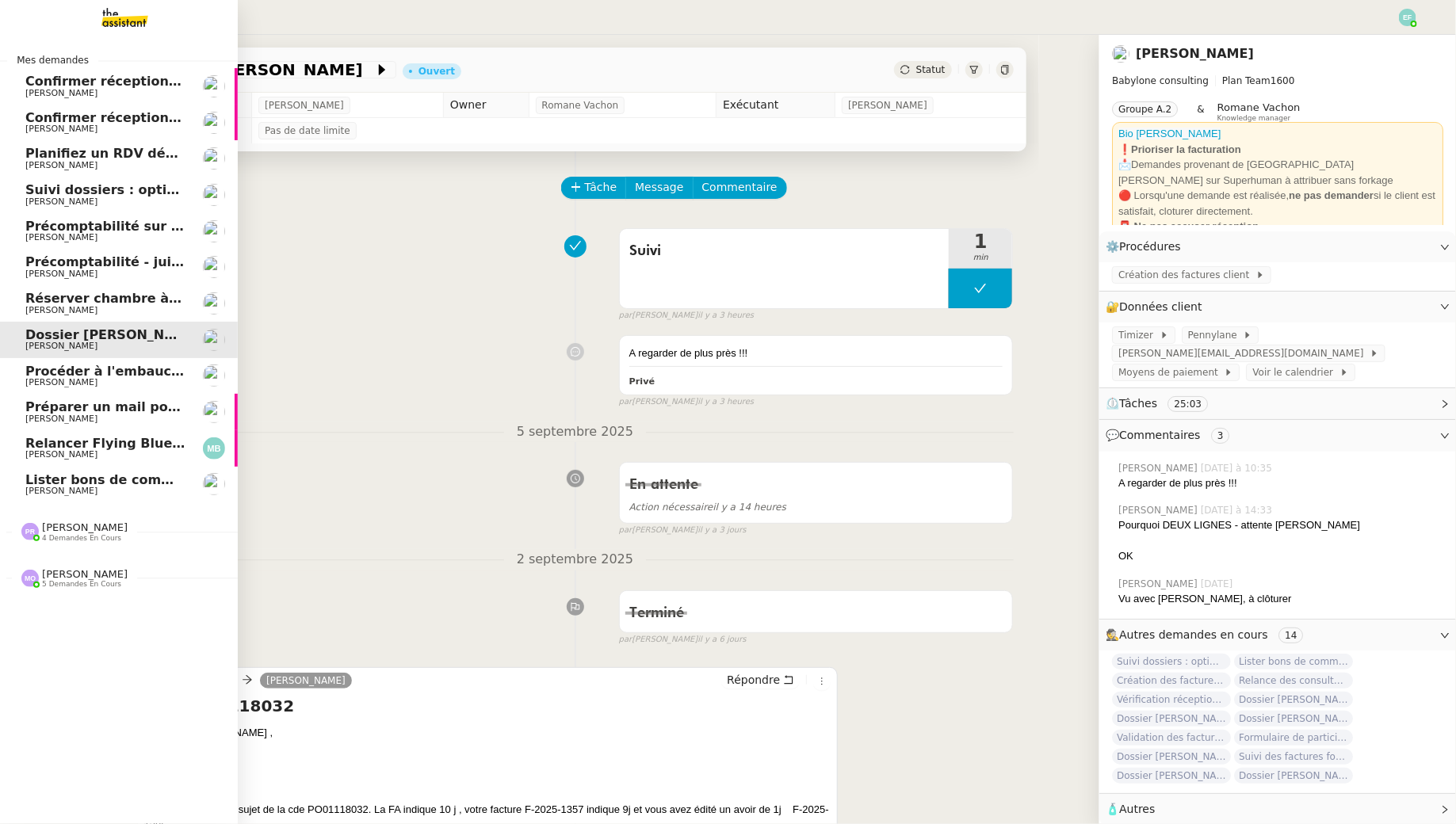
click at [169, 394] on link "Préparer un mail pour la Mairie du Lamentin Ophélie DIONY" at bounding box center [119, 412] width 238 height 36
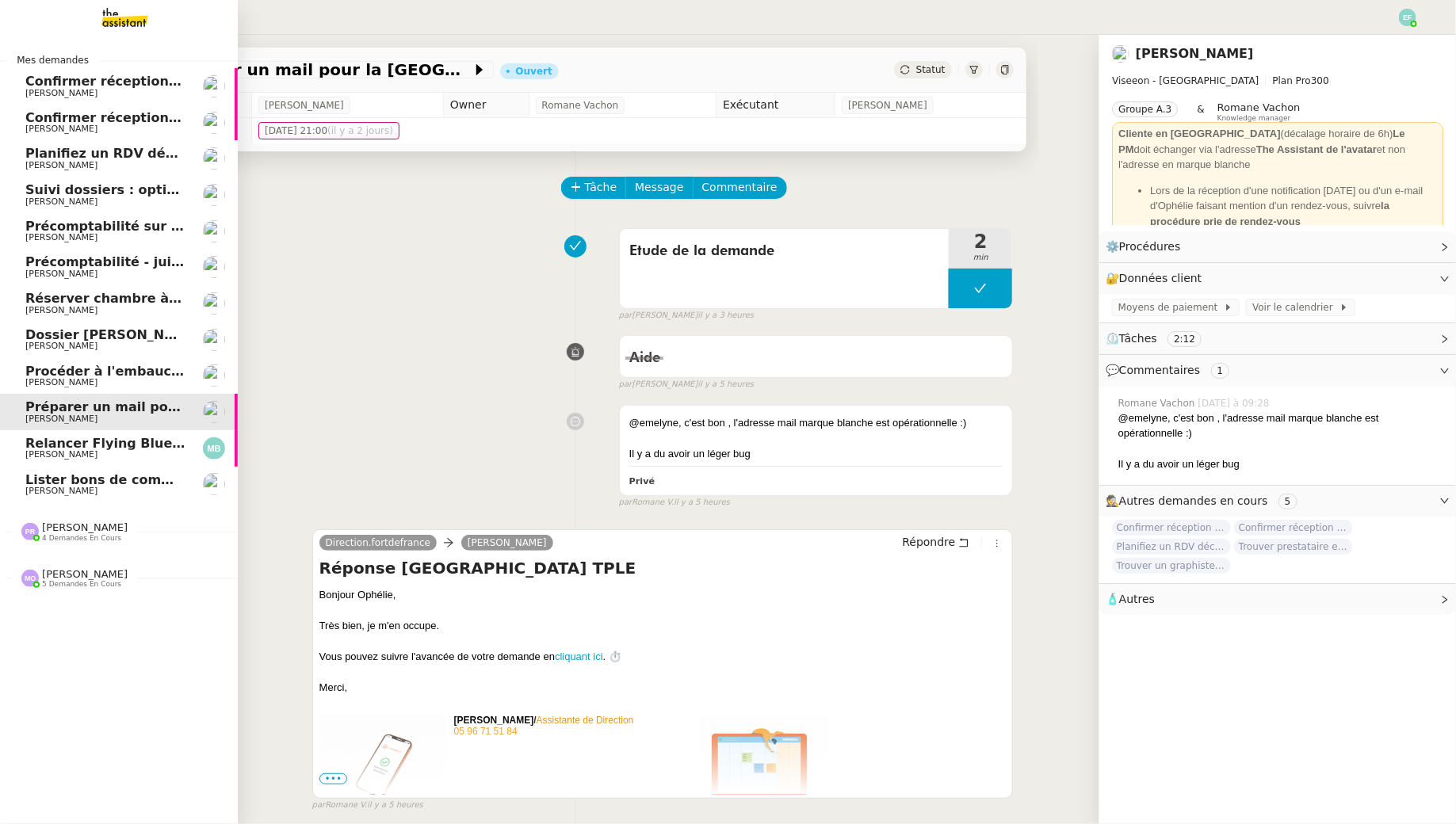
click at [173, 373] on span "Procéder à l'embauche d'Alexis Missire" at bounding box center [174, 371] width 298 height 15
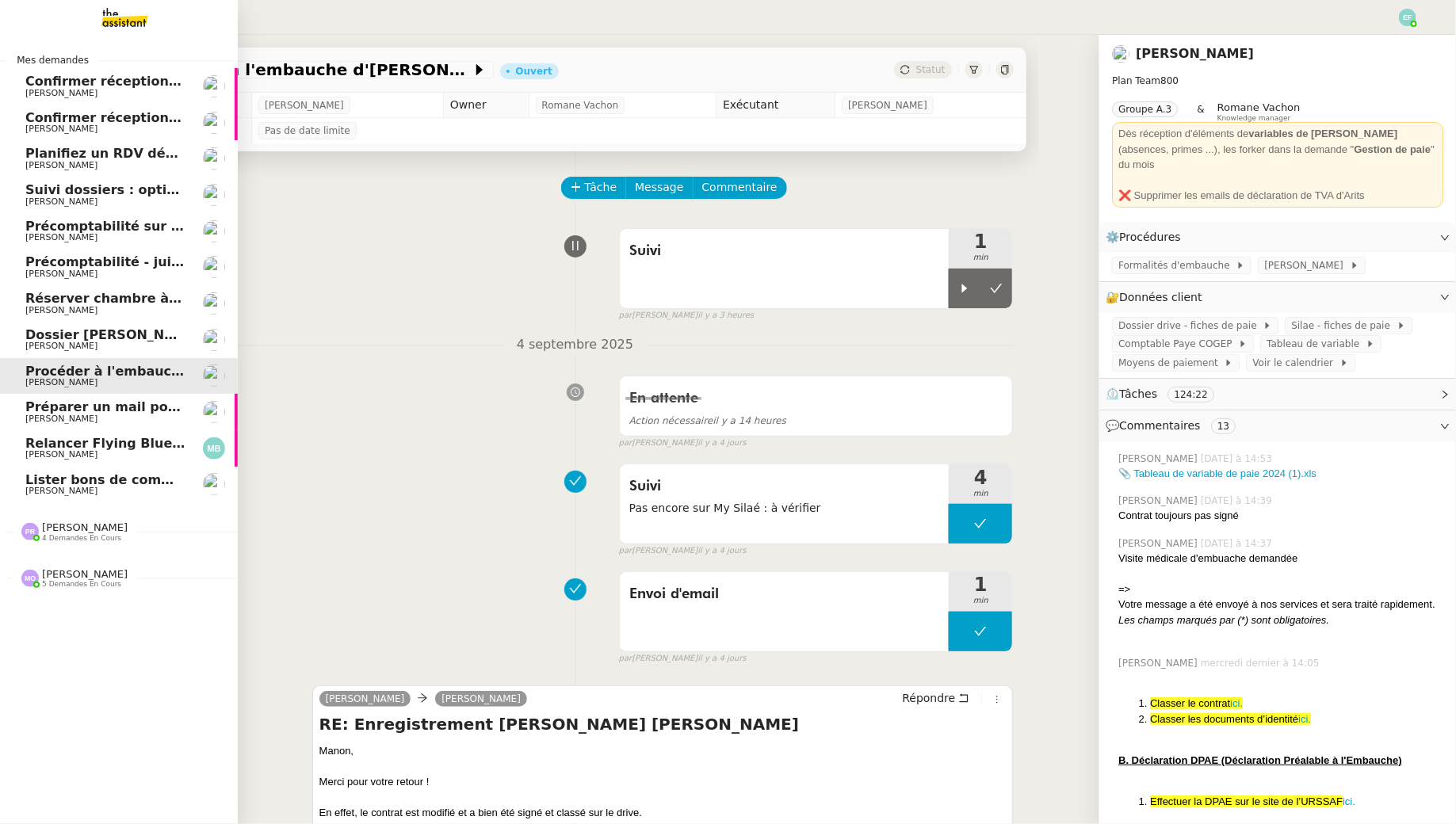
click at [176, 299] on span "Réserver chambre à Dubaï" at bounding box center [173, 299] width 297 height 15
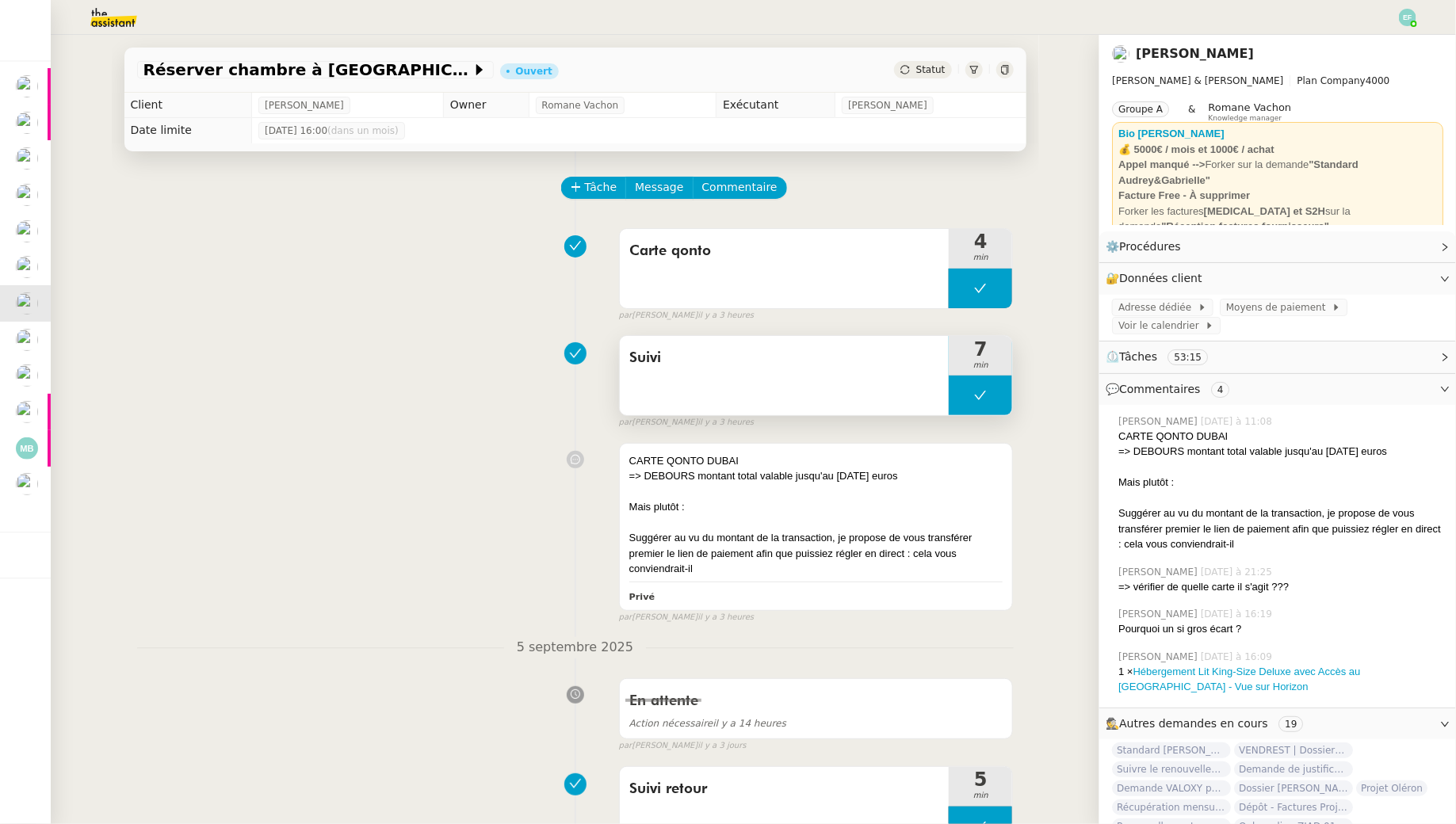
click at [981, 400] on icon at bounding box center [980, 395] width 13 height 13
click at [970, 395] on icon at bounding box center [964, 395] width 13 height 13
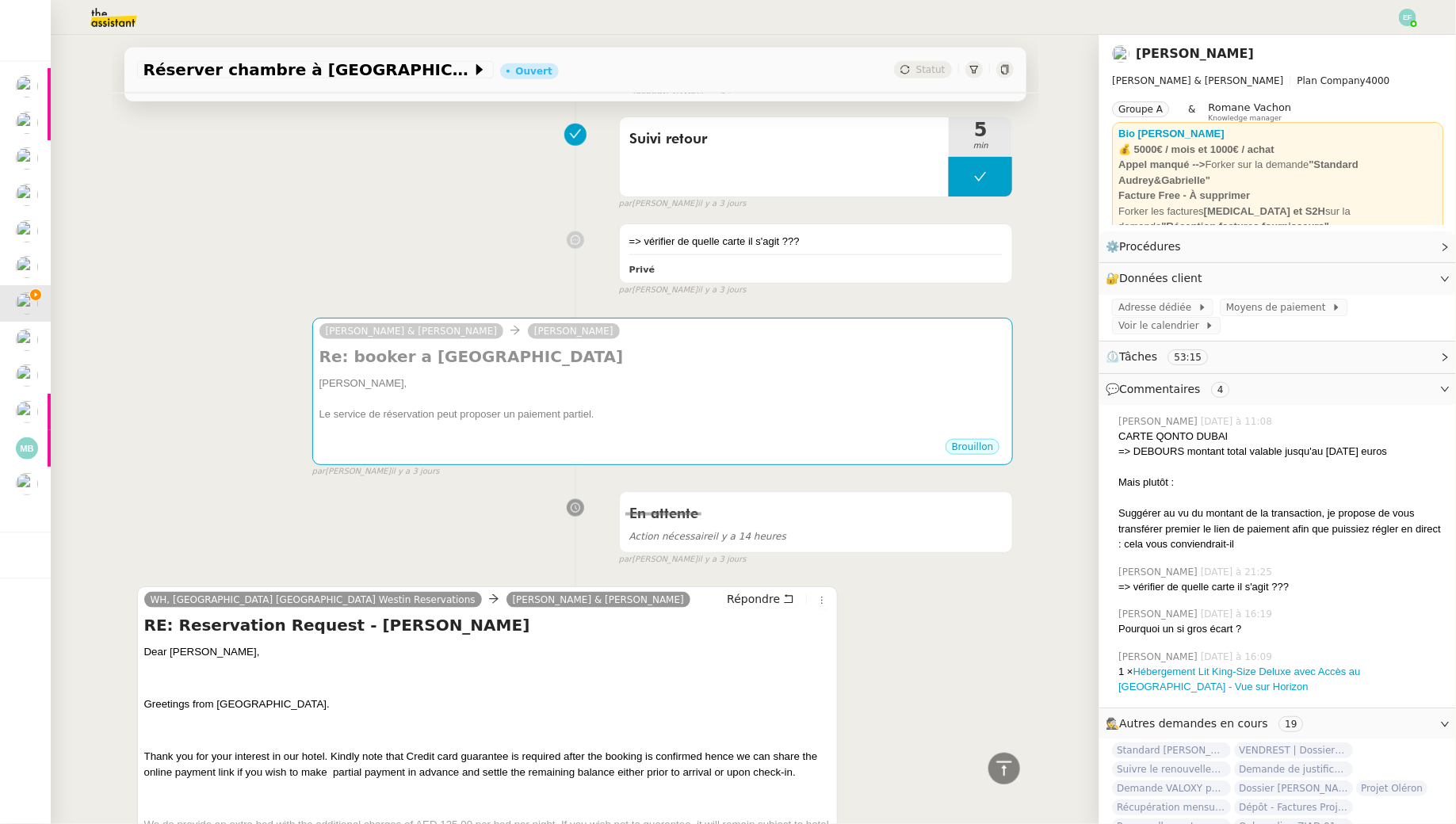
scroll to position [651, 0]
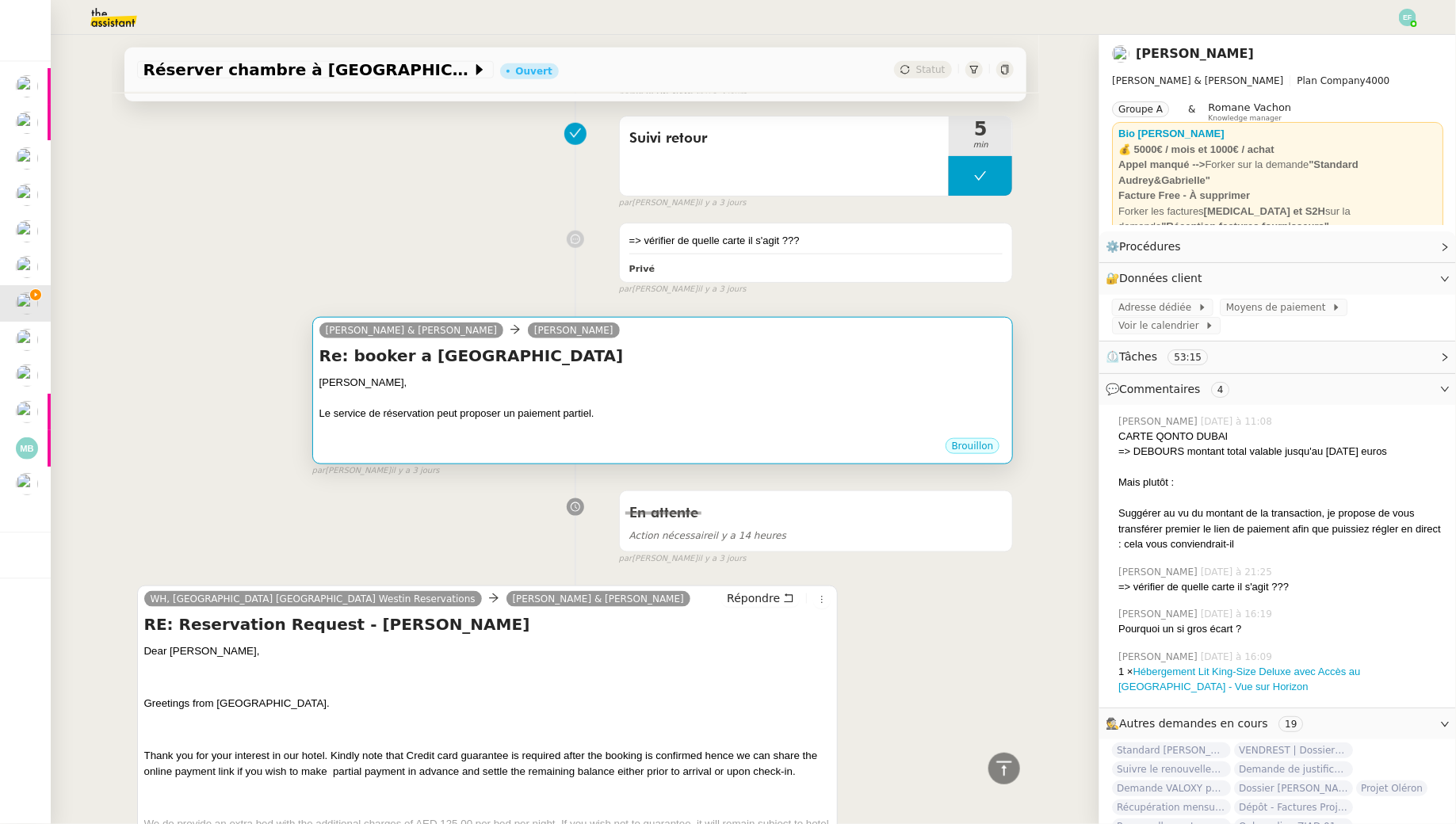
click at [891, 411] on div "Le service de réservation peut proposer un paiement partiel." at bounding box center [662, 413] width 687 height 16
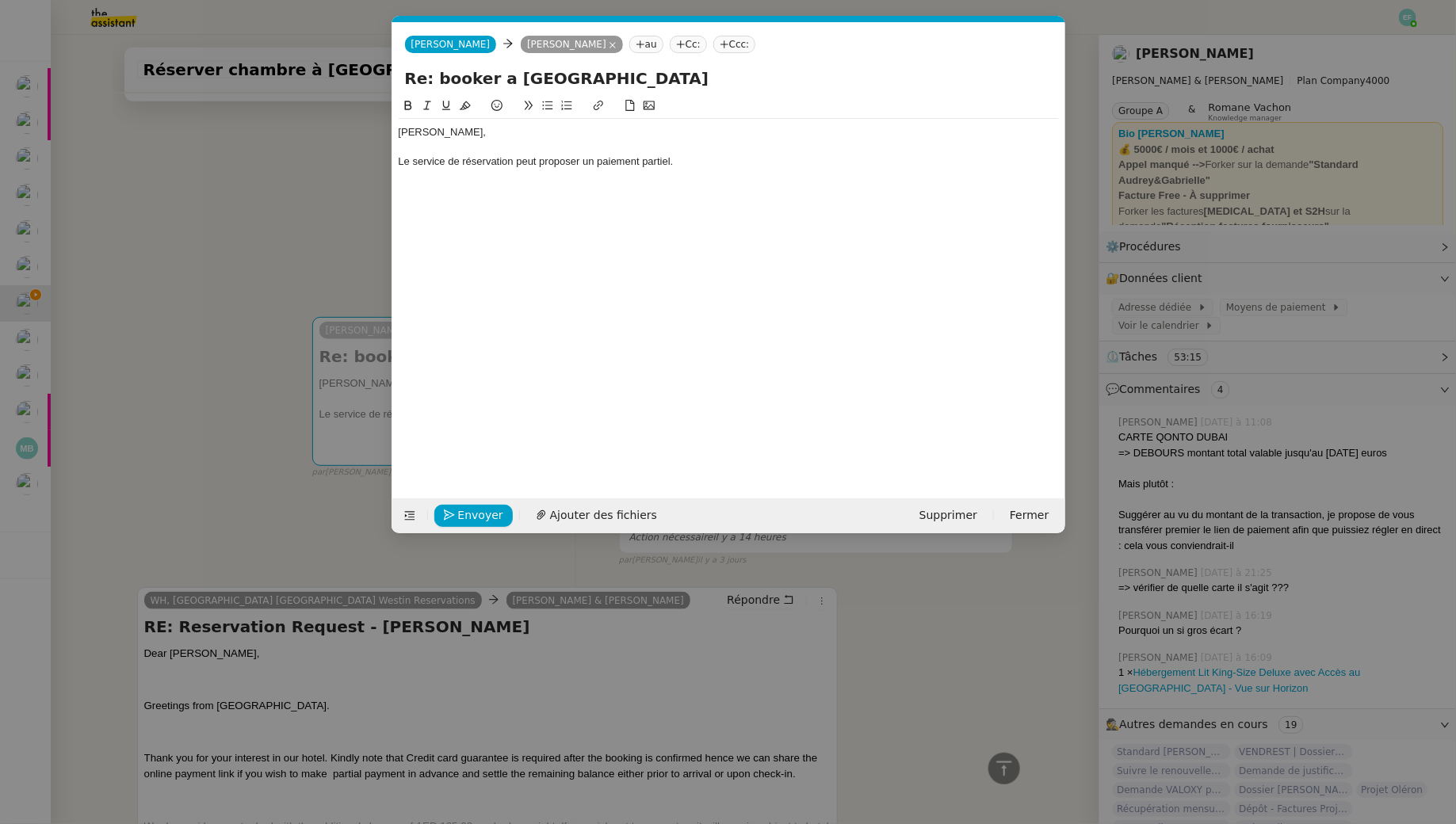
scroll to position [0, 33]
click at [720, 169] on div "Gabrielle, Le service de réservation peut proposer un paiement partiel." at bounding box center [729, 147] width 660 height 57
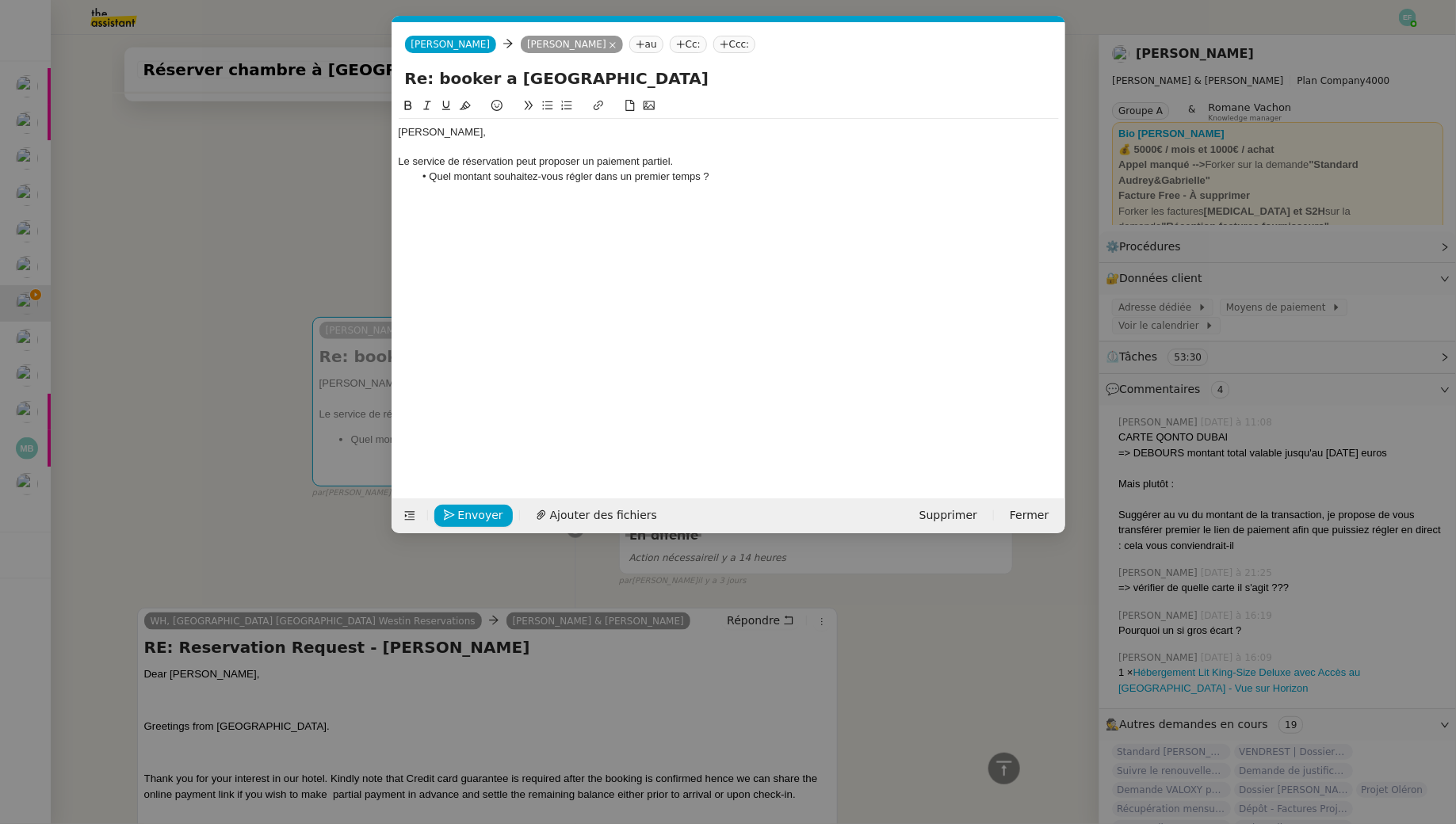
click at [403, 164] on div "Le service de réservation peut proposer un paiement partiel." at bounding box center [729, 161] width 660 height 14
click at [478, 158] on div "Suite à notre précédent échange, le service de réservation peut proposer un pai…" at bounding box center [729, 161] width 660 height 14
click at [273, 182] on nz-modal-container "Service TA - VOYAGE - PROPOSITION GLOBALE A utiliser dans le cadre de propositi…" at bounding box center [728, 412] width 1456 height 824
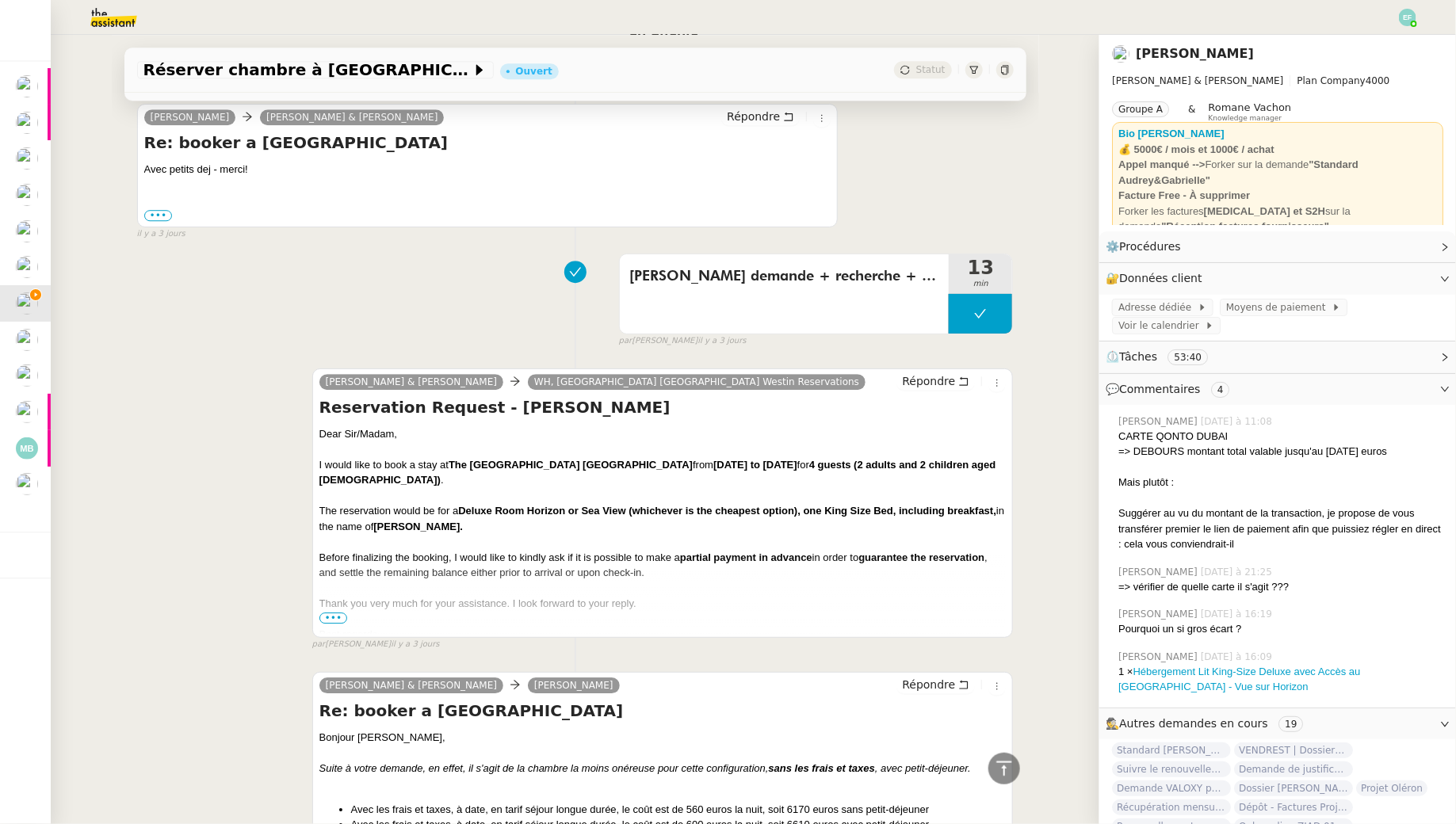
scroll to position [2062, 0]
click at [336, 614] on span "•••" at bounding box center [333, 619] width 29 height 11
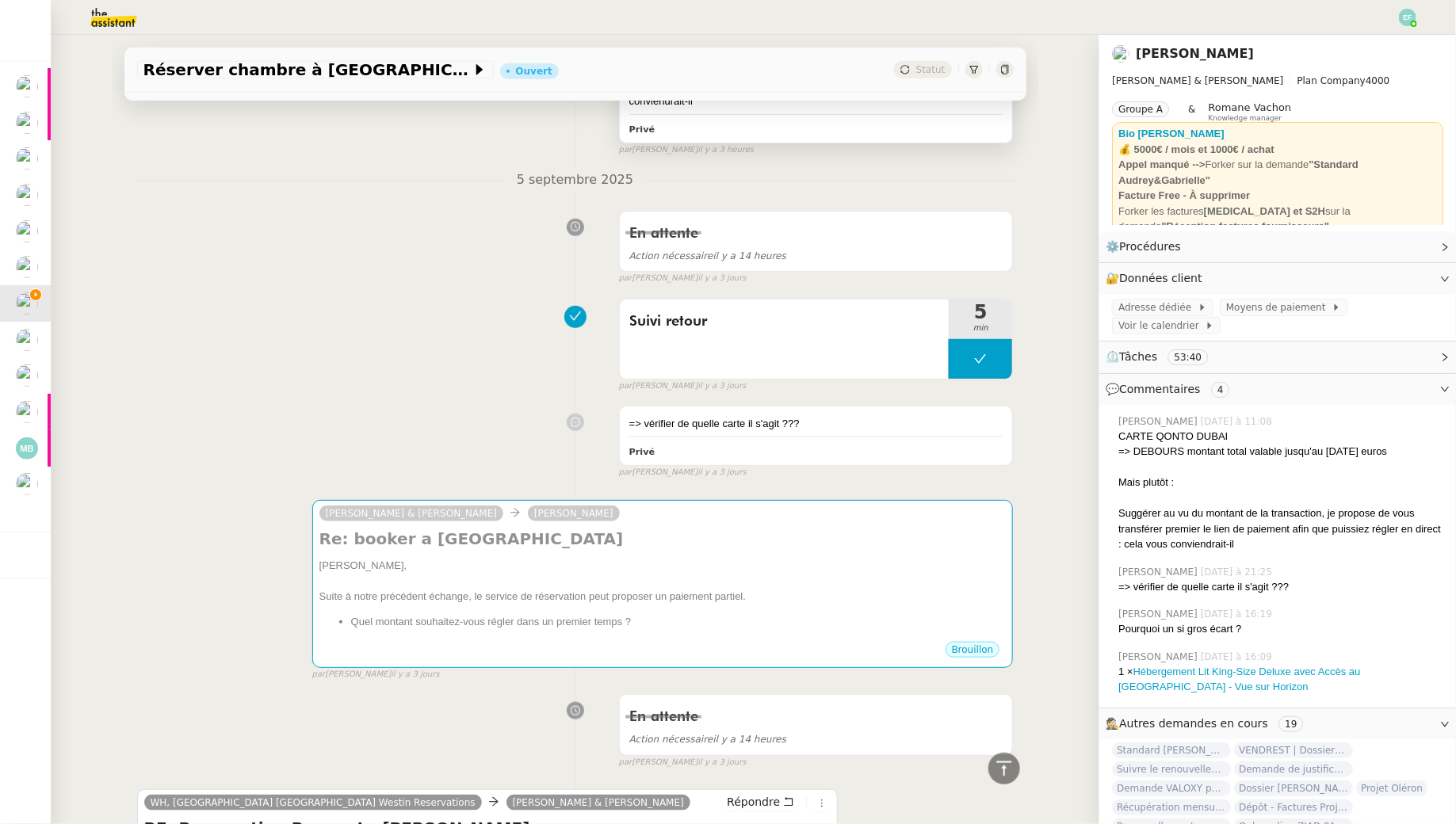
scroll to position [571, 0]
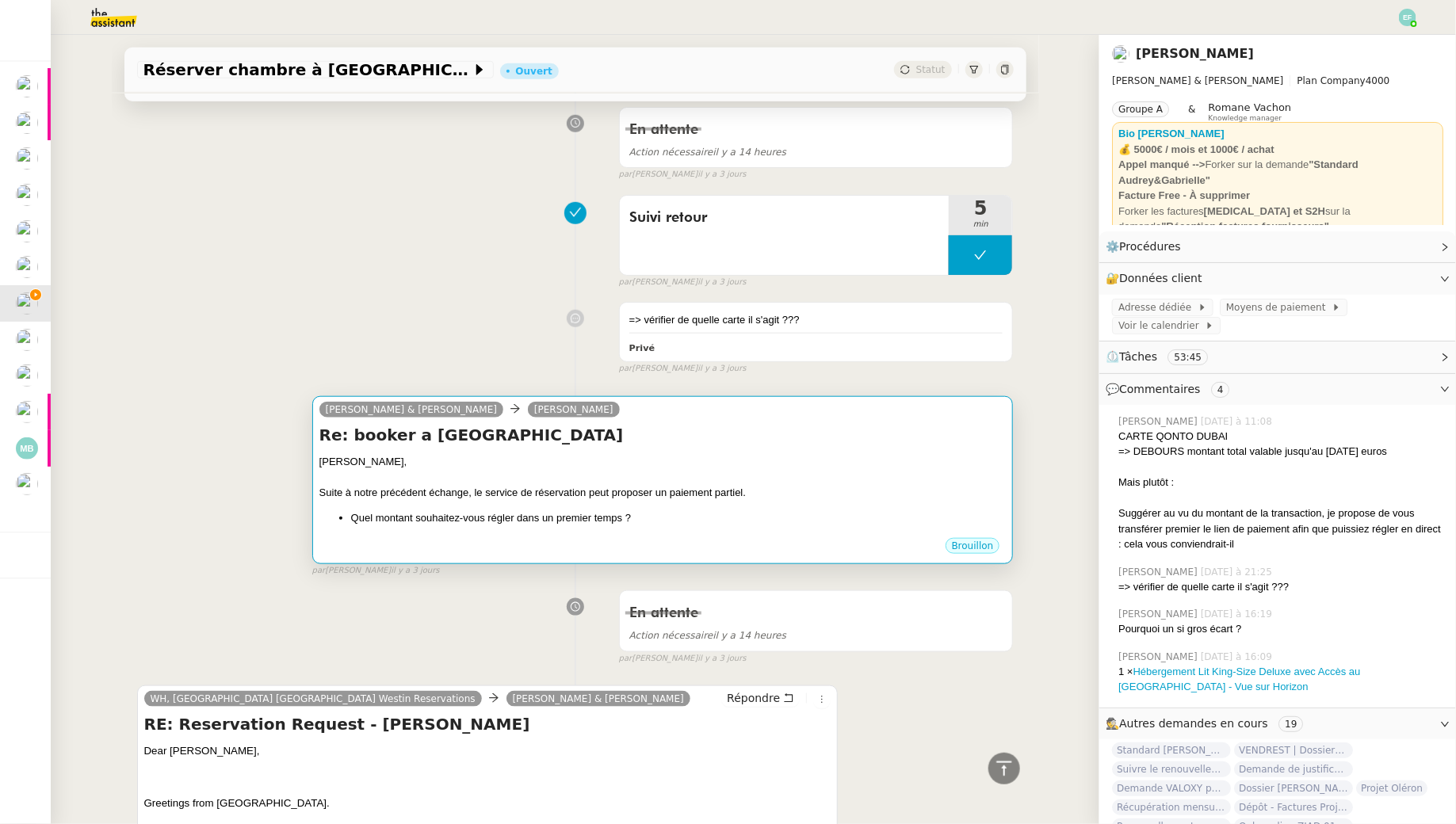
click at [796, 472] on div at bounding box center [662, 477] width 687 height 16
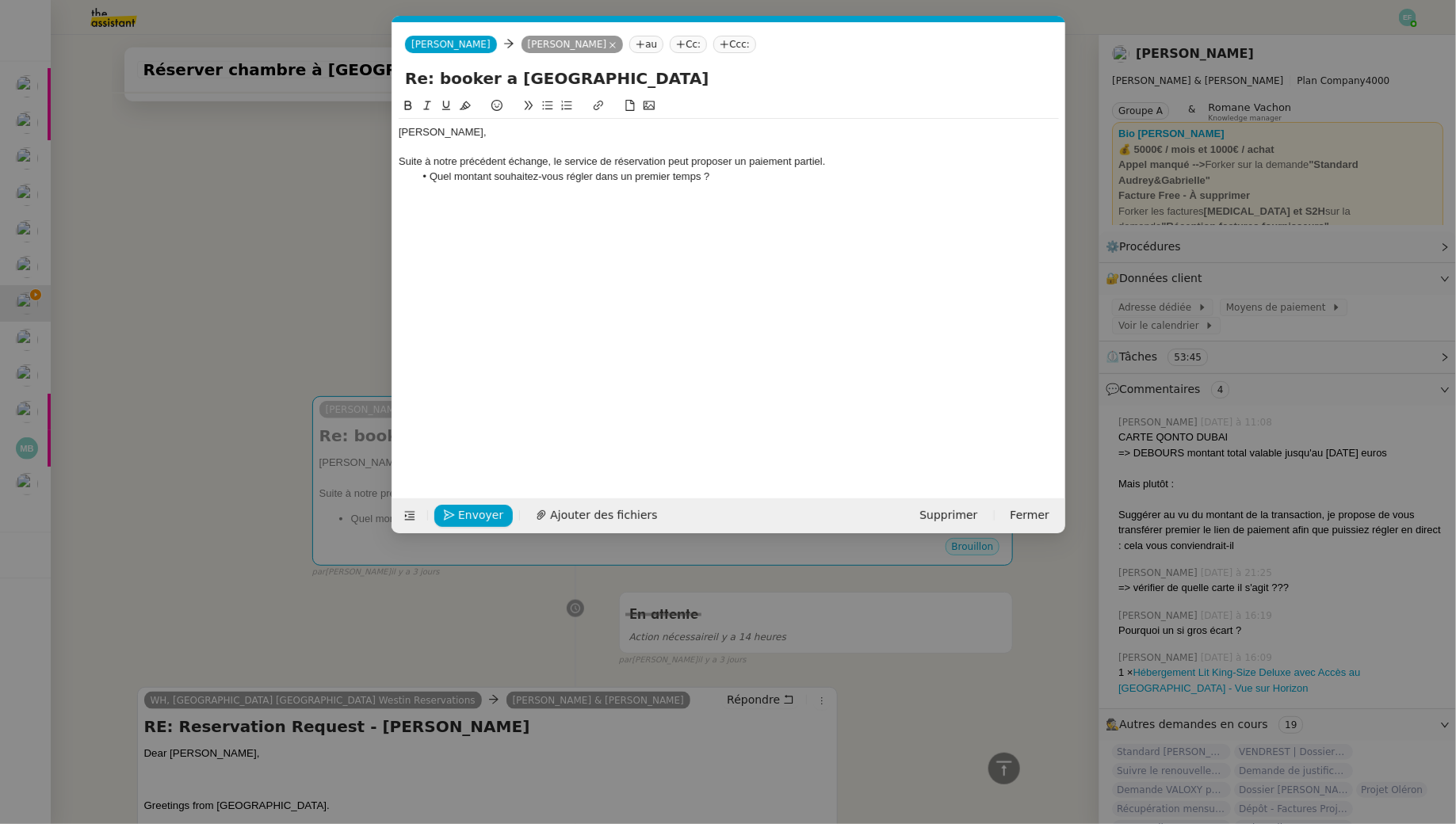
scroll to position [0, 33]
click at [718, 176] on li "Quel montant souhaitez-vous régler dans un premier temps ?" at bounding box center [736, 176] width 645 height 14
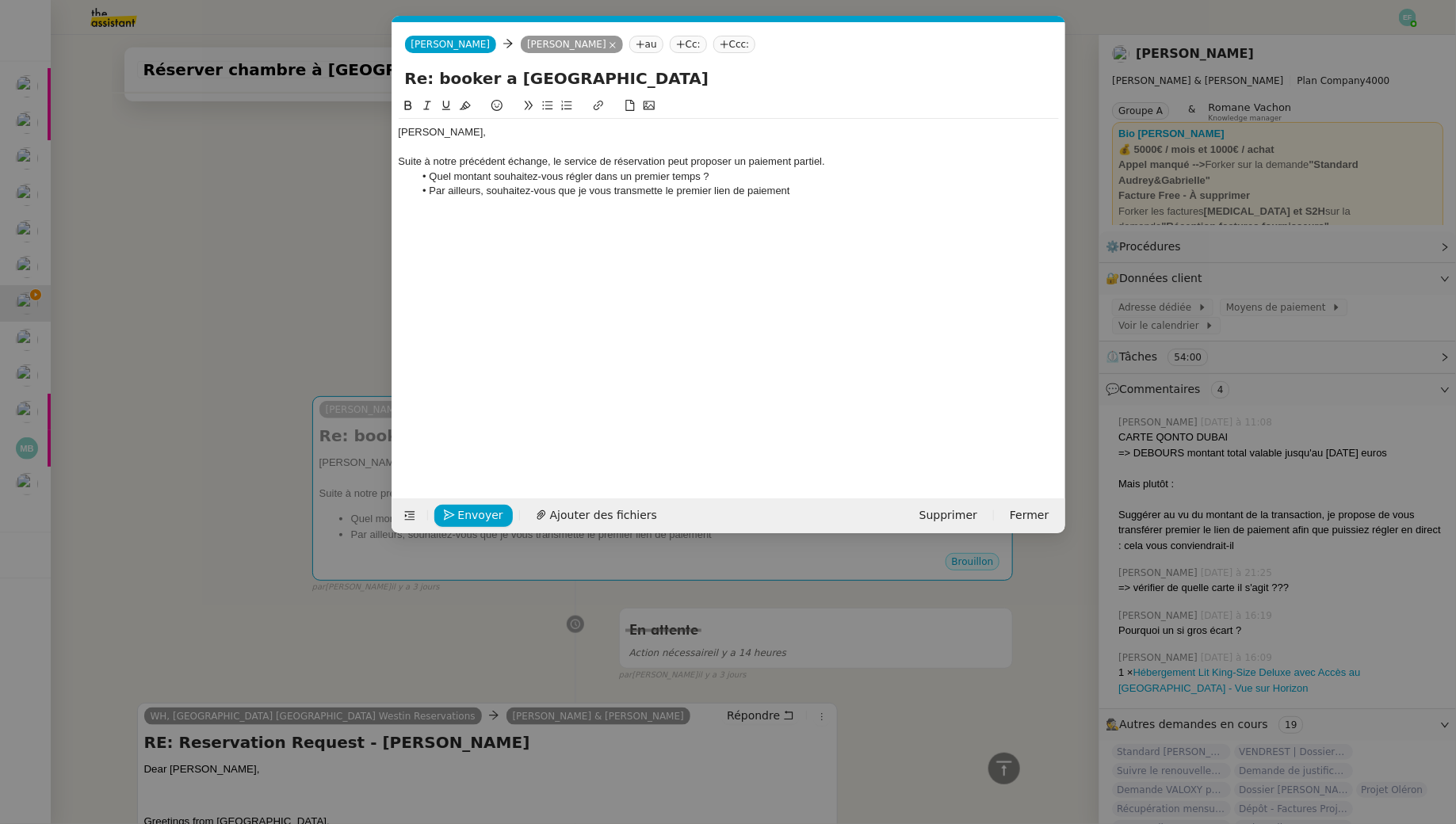
click at [486, 190] on li "Par ailleurs, souhaitez-vous que je vous transmette le premier lien de paiement" at bounding box center [736, 191] width 645 height 14
drag, startPoint x: 700, startPoint y: 192, endPoint x: 594, endPoint y: 192, distance: 106.0
click at [594, 192] on li "Par ailleurs, si vous préférez, jesouhaitez-vous que je vous transmette le prem…" at bounding box center [736, 191] width 645 height 14
click at [834, 191] on li "Par ailleurs, si vous préférez, je pourrai vous transmette le premier lien de p…" at bounding box center [736, 191] width 645 height 14
click at [434, 186] on li "Par ailleurs, si vous préférez, je pourrai vous transmette le premier lien de p…" at bounding box center [736, 191] width 645 height 14
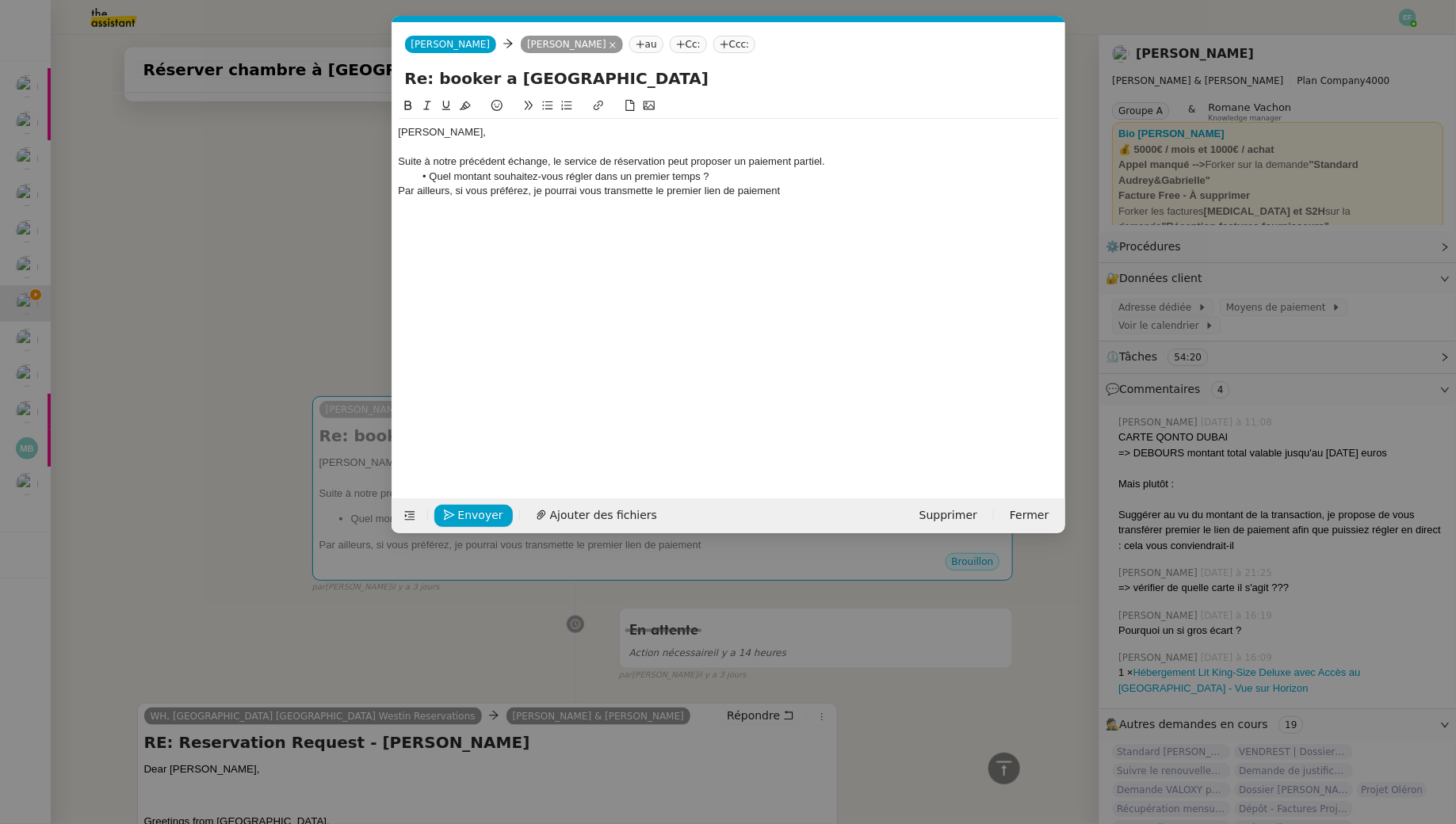
click at [847, 193] on div "Par ailleurs, si vous préférez, je pourrai vous transmette le premier lien de p…" at bounding box center [729, 191] width 660 height 14
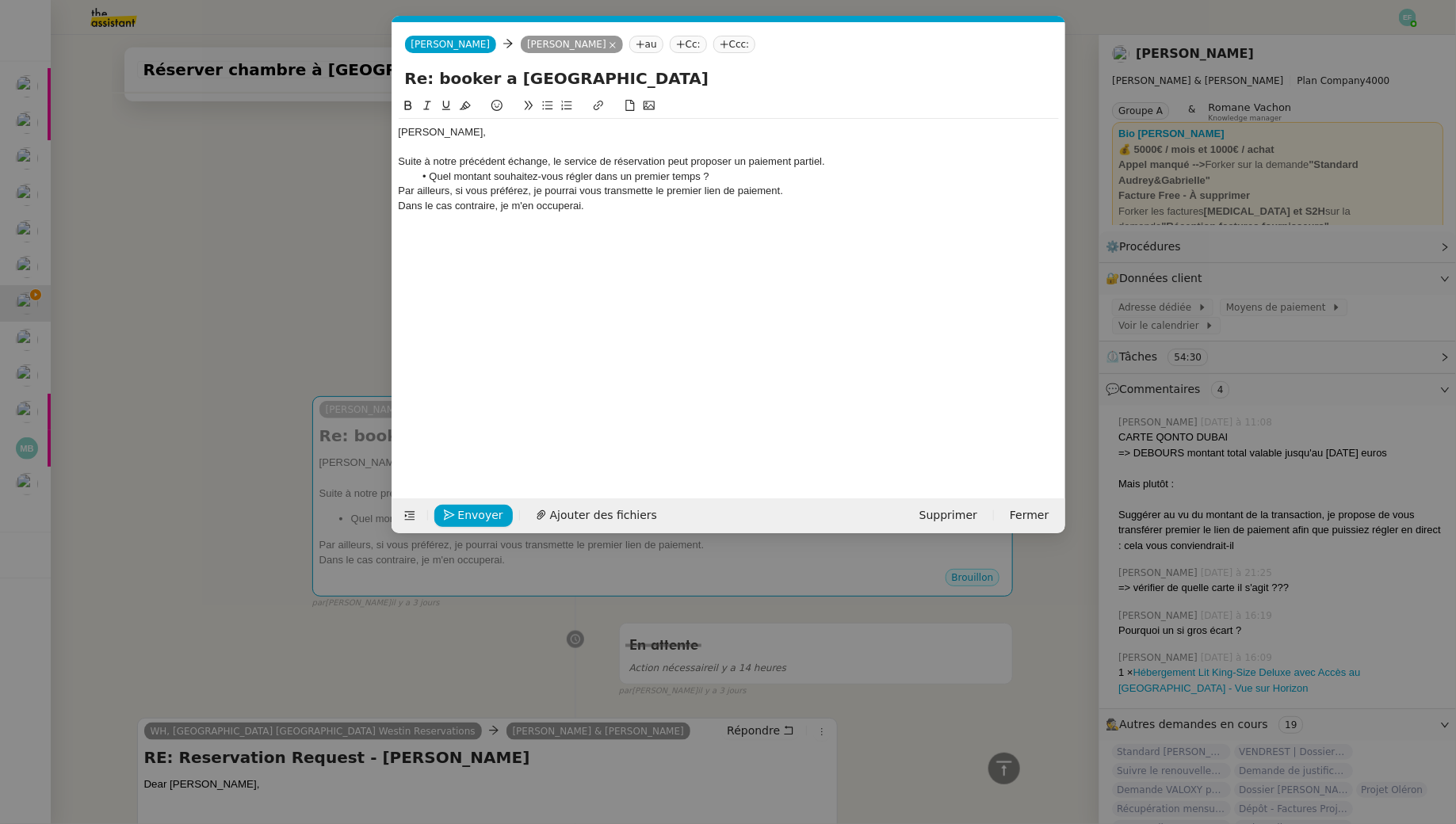
click at [456, 189] on div "Par ailleurs, si vous préférez, je pourrai vous transmette le premier lien de p…" at bounding box center [729, 191] width 660 height 14
click at [635, 213] on div "Gabrielle, Suite à notre précédent échange, le service de réservation peut prop…" at bounding box center [729, 169] width 660 height 100
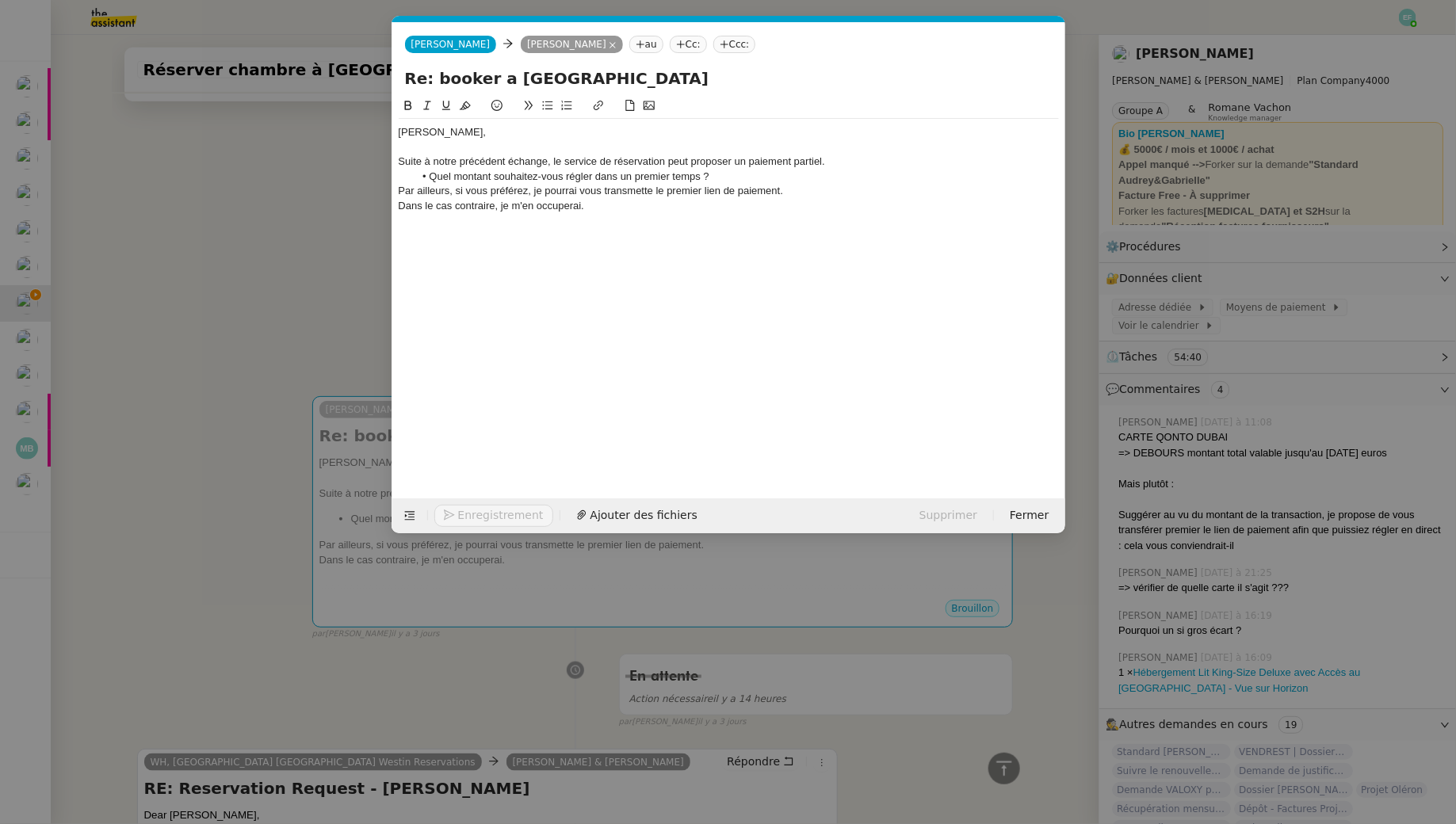
click at [296, 287] on nz-modal-container "Service TA - VOYAGE - PROPOSITION GLOBALE A utiliser dans le cadre de propositi…" at bounding box center [728, 412] width 1456 height 824
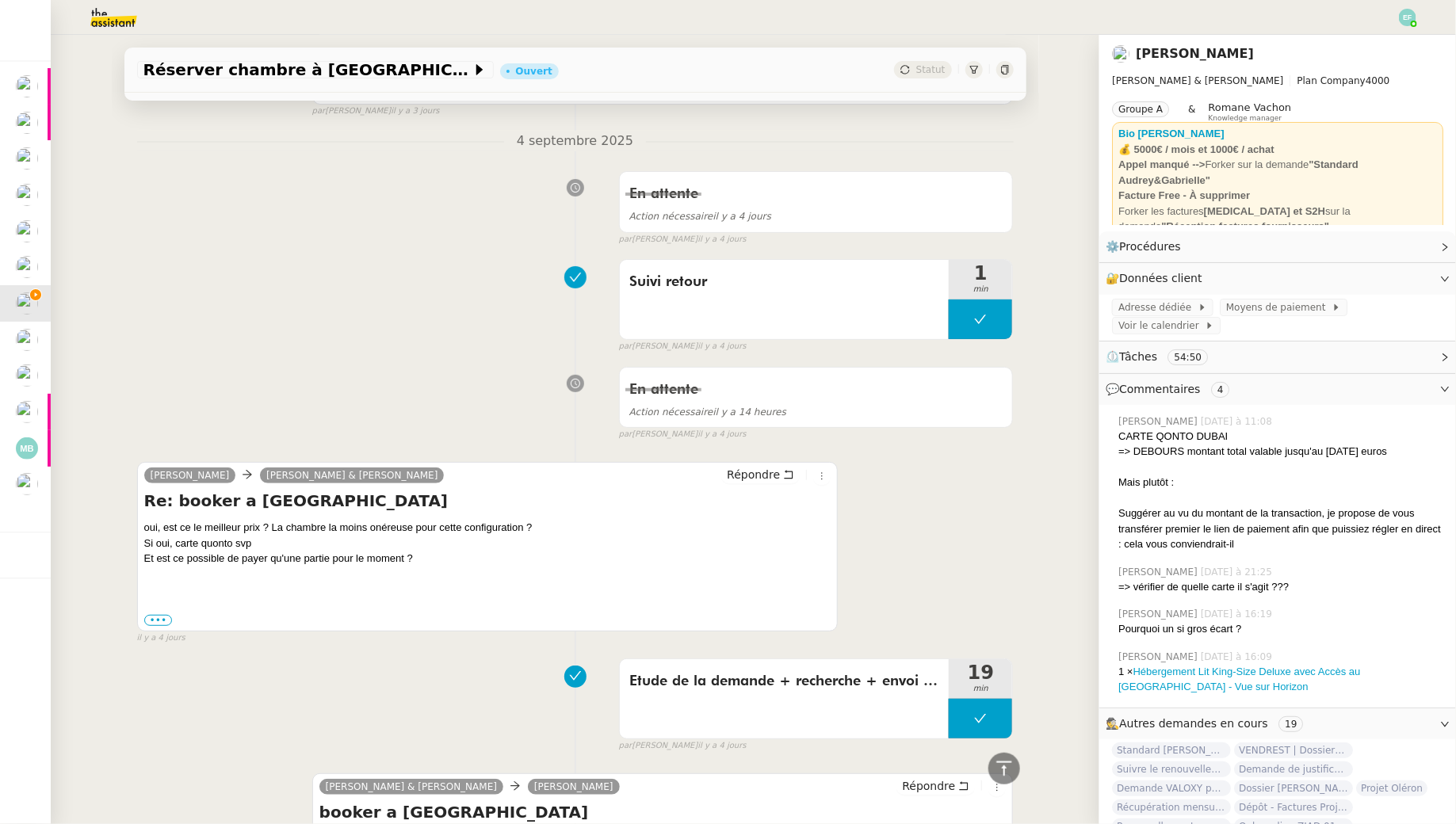
scroll to position [3081, 0]
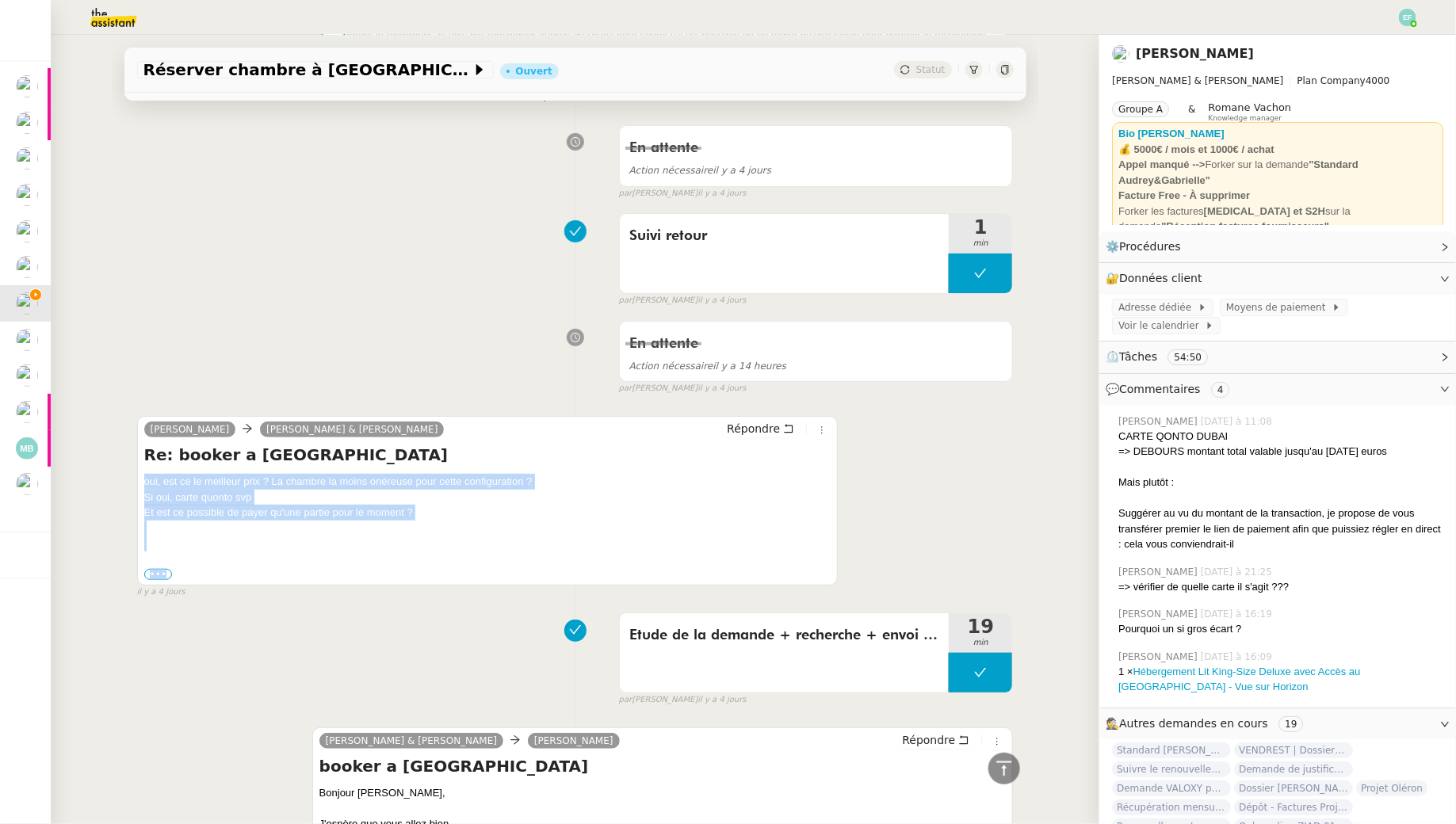
drag, startPoint x: 141, startPoint y: 475, endPoint x: 433, endPoint y: 557, distance: 303.3
click at [433, 557] on div "Gabrielle Joinau Tavernier Camille Audrey & Gabrielle Répondre Re: booker a Dub…" at bounding box center [487, 500] width 701 height 169
copy div "oui, est ce le meilleur prix ? La chambre la moins onéreuse pour cette configur…"
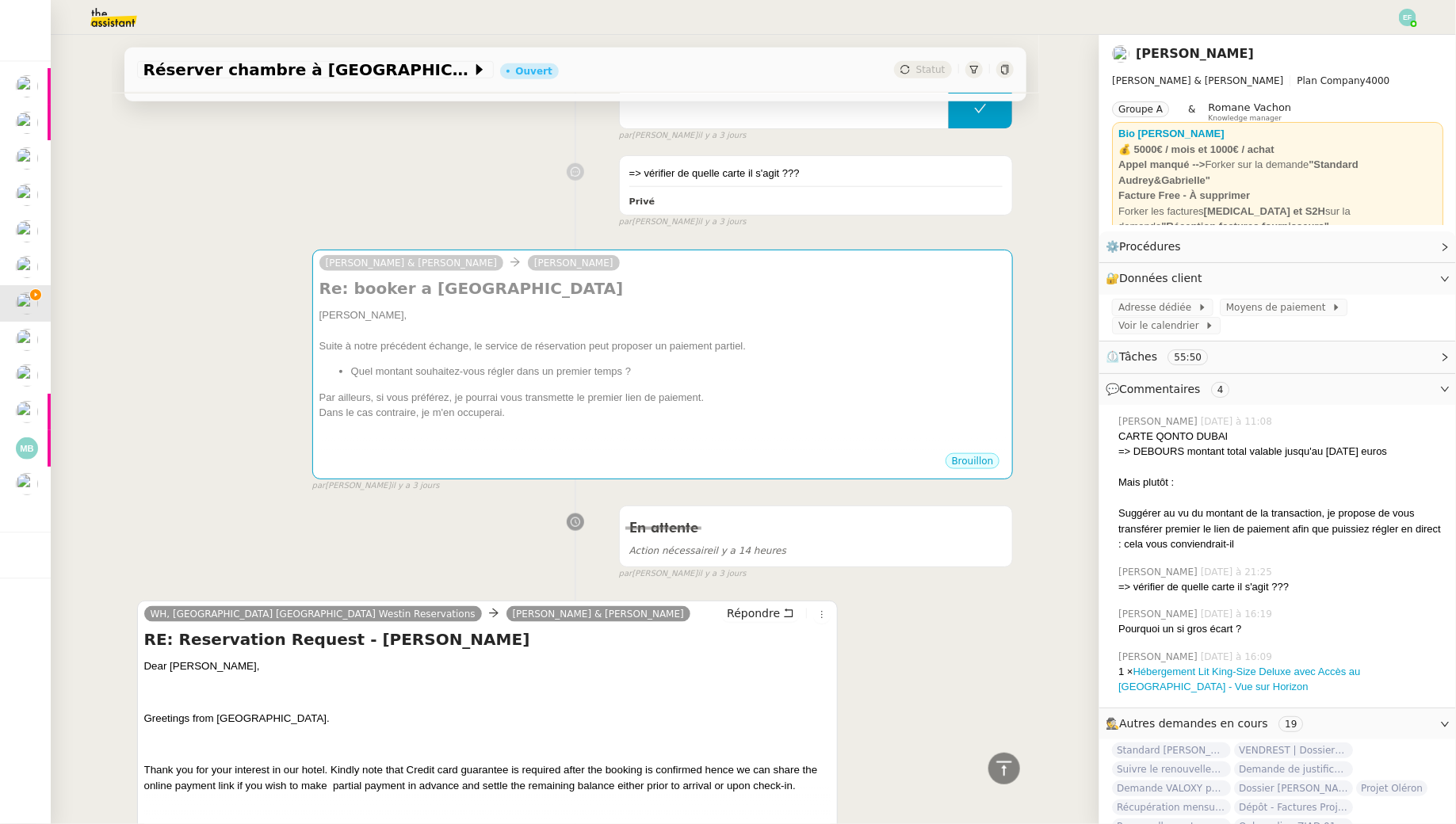
scroll to position [183, 0]
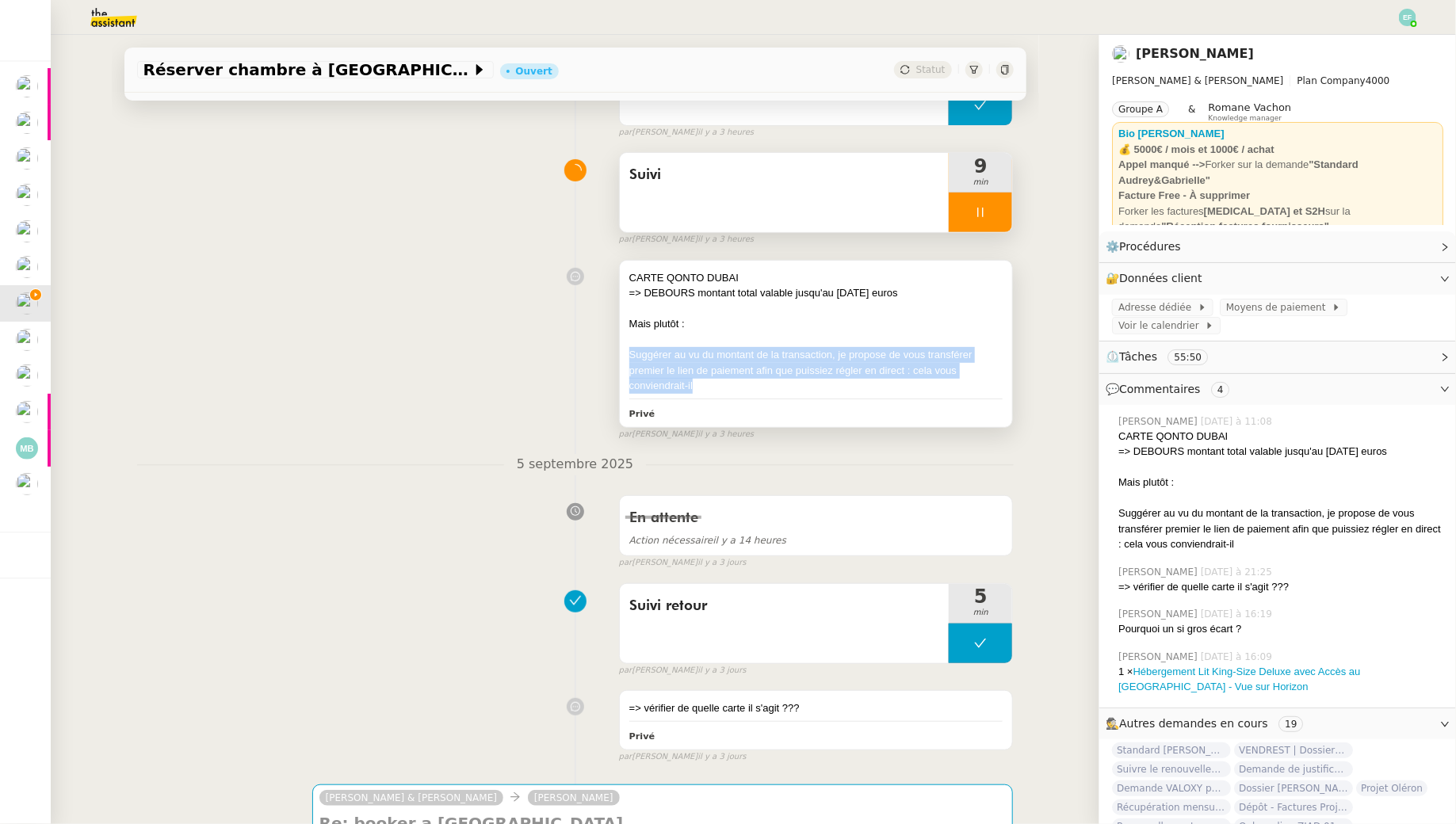
drag, startPoint x: 625, startPoint y: 350, endPoint x: 744, endPoint y: 387, distance: 124.6
click at [744, 387] on div "CARTE QONTO DUBAI => DEBOURS montant total valable jusqu'au 1er novembre 2000 e…" at bounding box center [815, 343] width 393 height 166
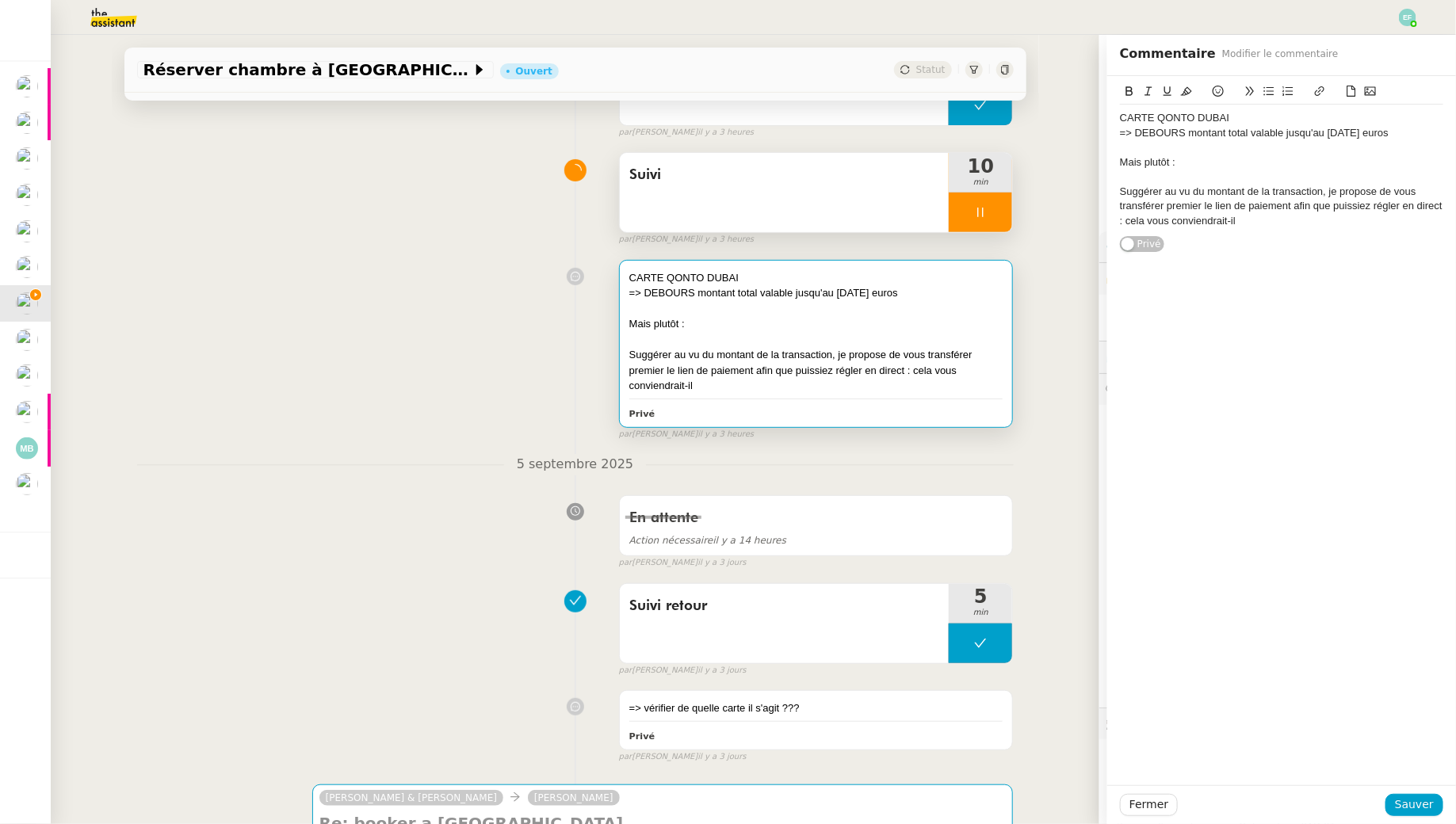
click at [510, 343] on div "CARTE QONTO DUBAI => DEBOURS montant total valable jusqu'au 1er novembre 2000 e…" at bounding box center [575, 347] width 877 height 189
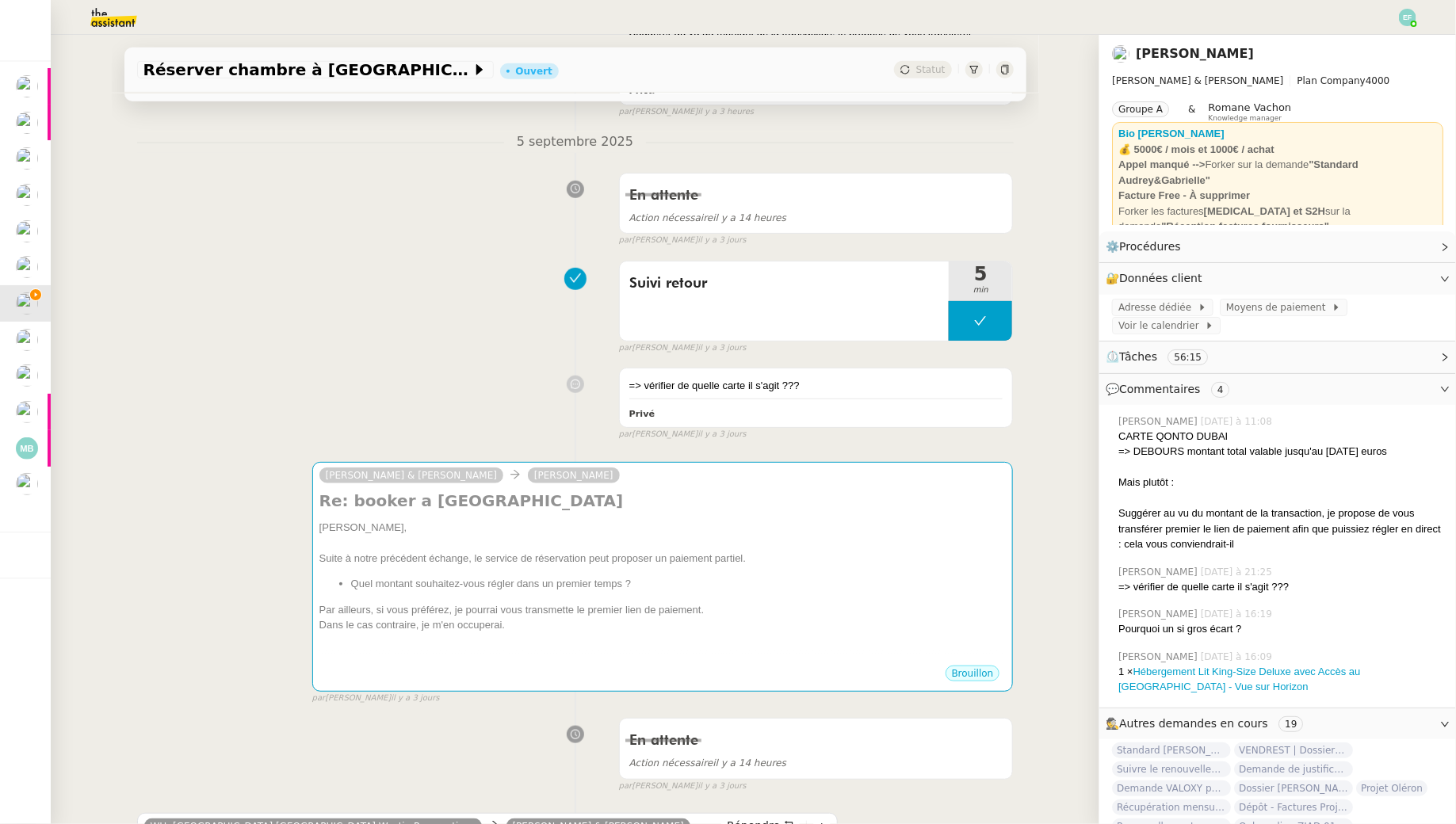
scroll to position [545, 0]
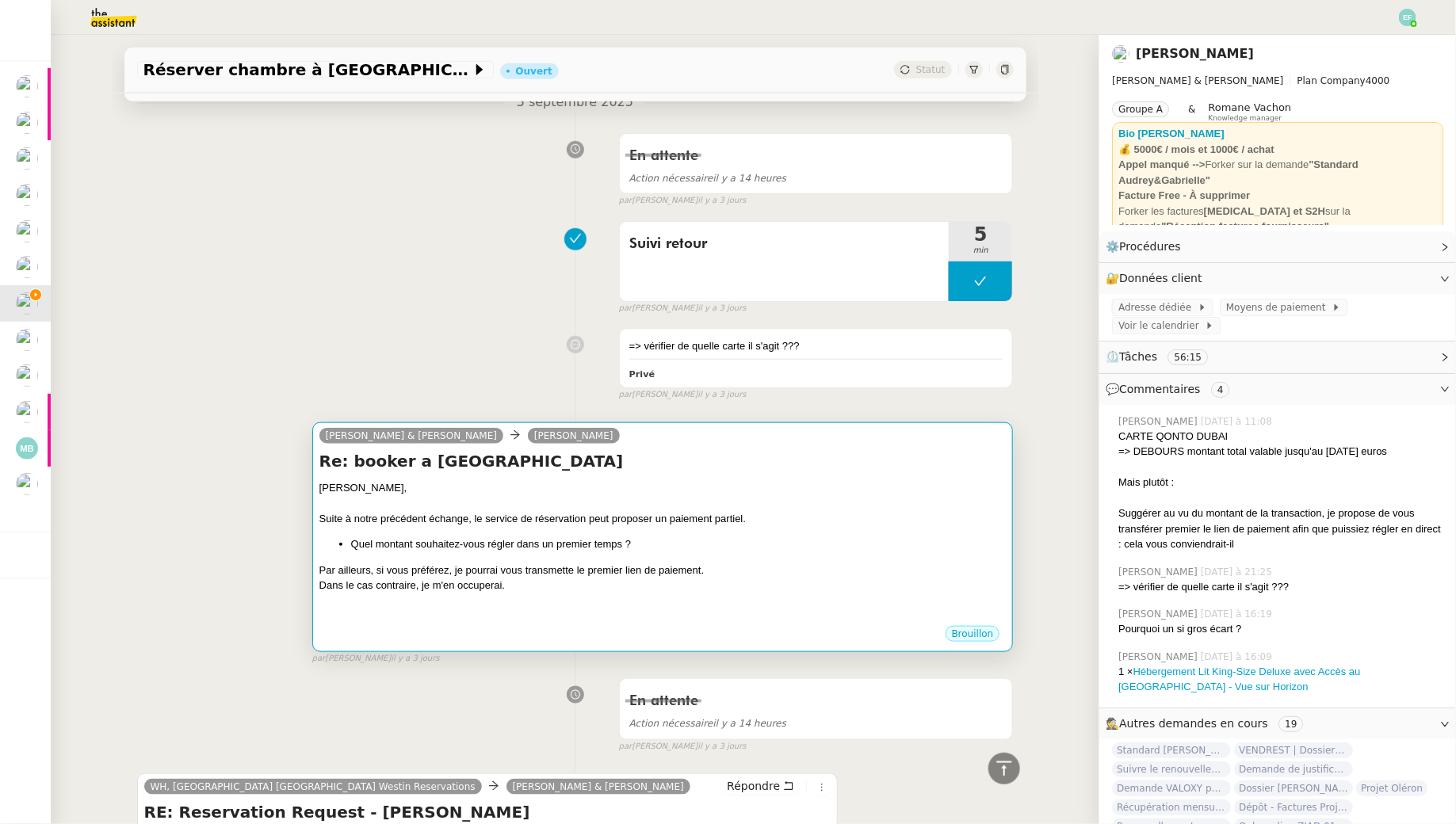
click at [636, 539] on li "Quel montant souhaitez-vous régler dans un premier temps ?" at bounding box center [679, 544] width 655 height 16
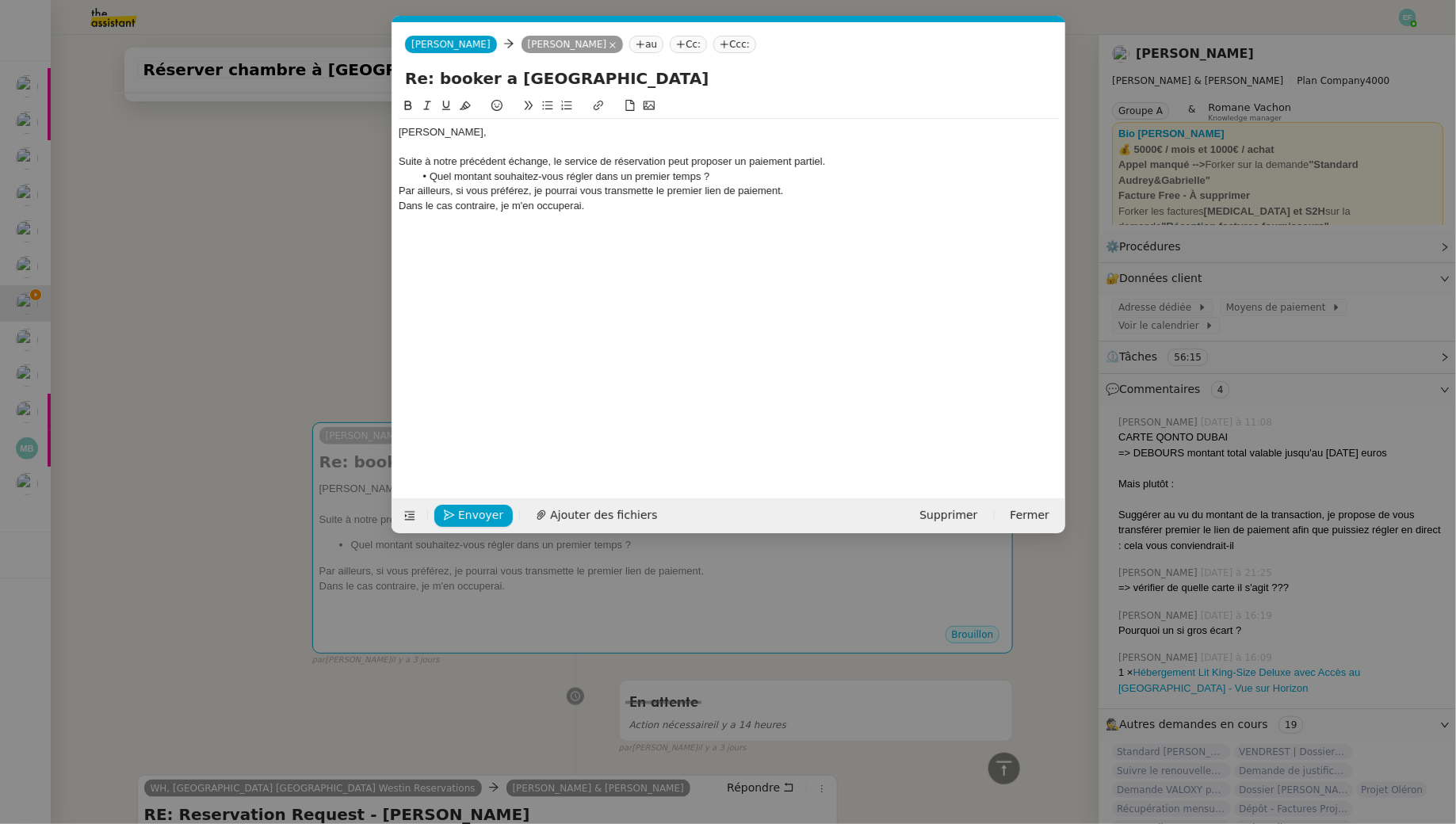
scroll to position [0, 33]
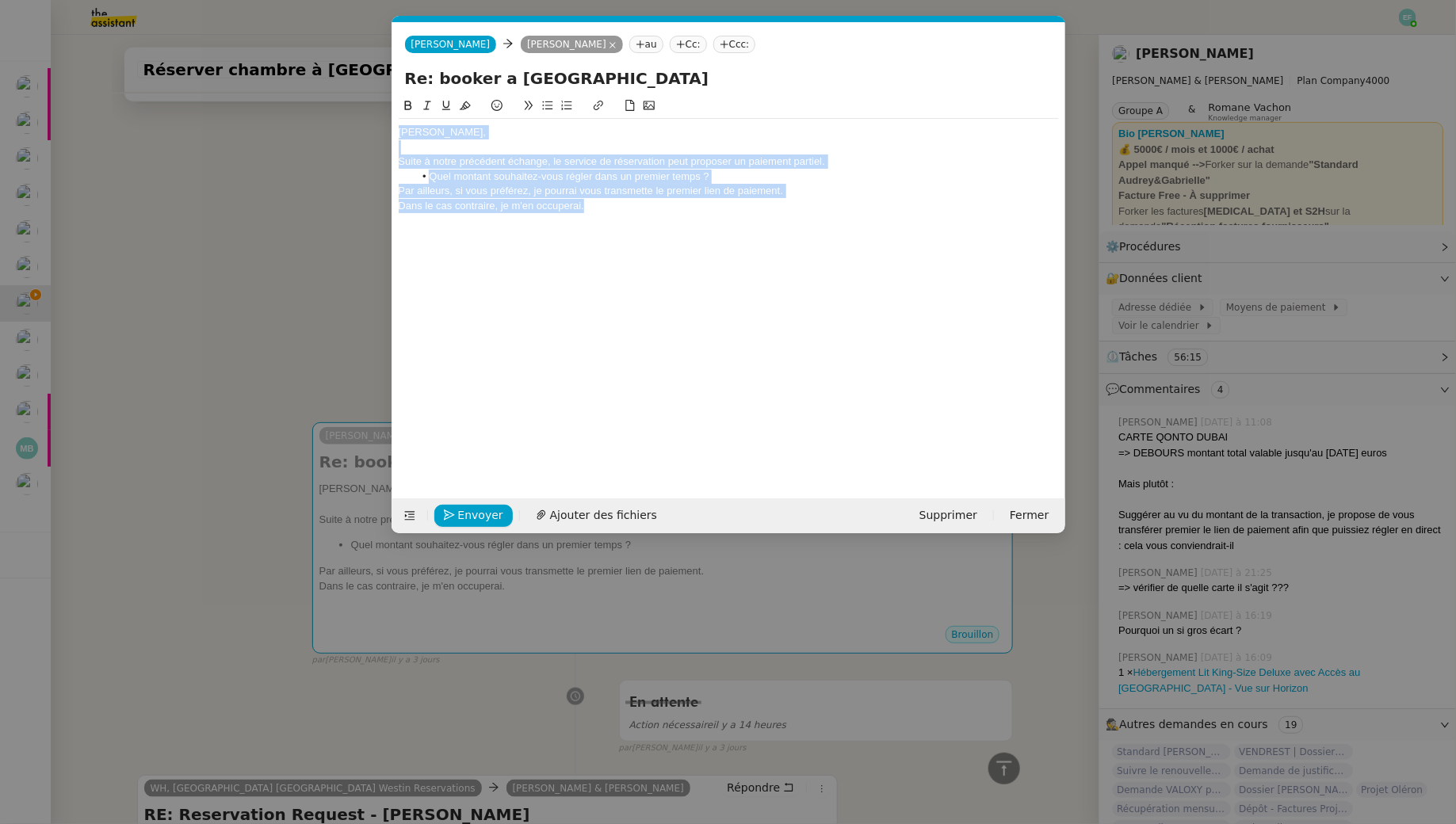
drag, startPoint x: 638, startPoint y: 201, endPoint x: 394, endPoint y: 92, distance: 267.2
click at [394, 92] on form "Camille Camille Gabrielle Joinau Tavernier au Cc: Ccc: Re: booker a Dubai Gabri…" at bounding box center [728, 278] width 673 height 512
paste div
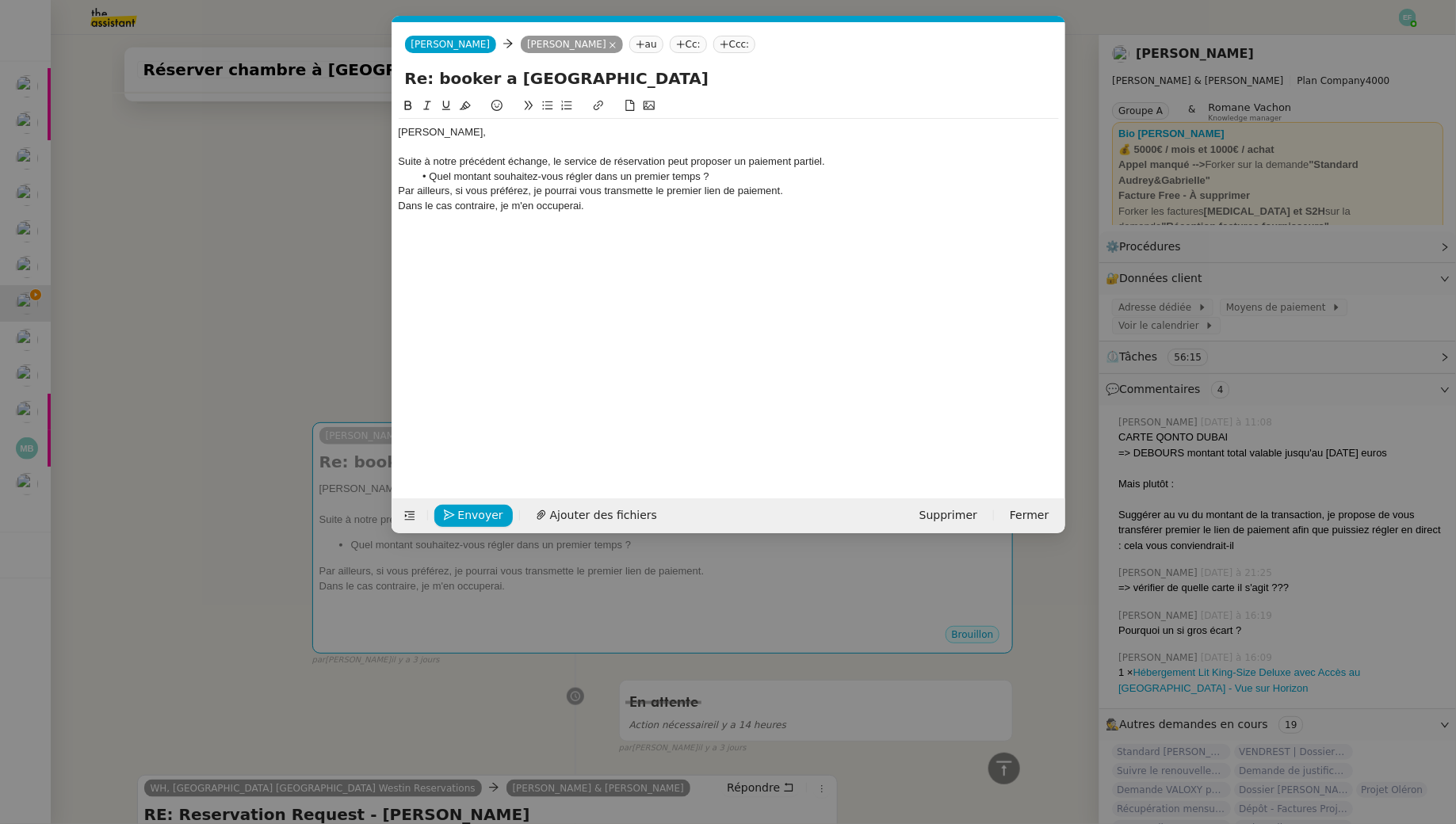
scroll to position [0, 0]
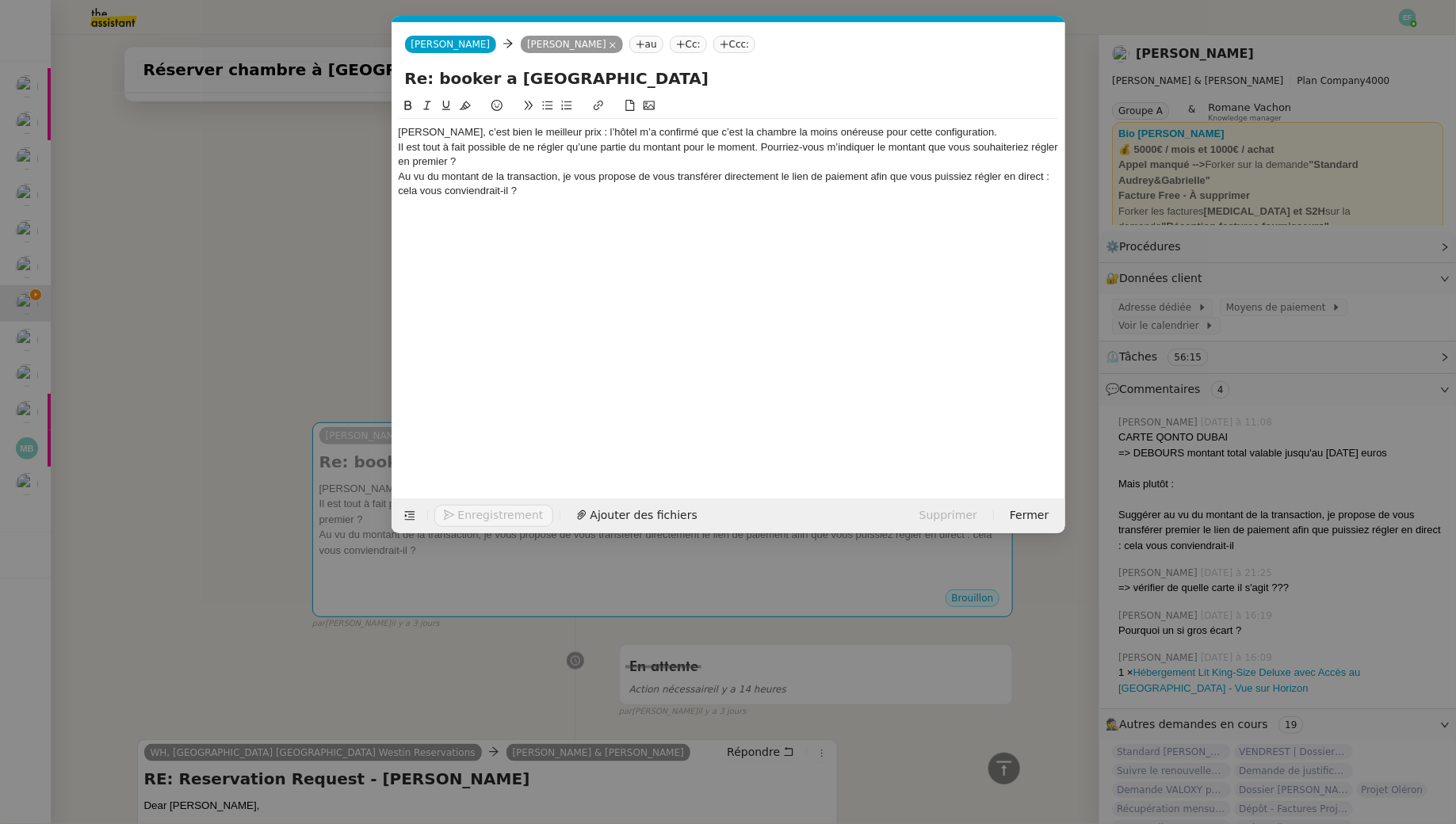
click at [414, 128] on div "Oui Gabrielle, c’est bien le meilleur prix : l’hôtel m’a confirmé que c’est la …" at bounding box center [729, 132] width 660 height 14
click at [443, 129] on div "Gabrielle, c’est bien le meilleur prix : l’hôtel m’a confirmé que c’est la cham…" at bounding box center [729, 132] width 660 height 14
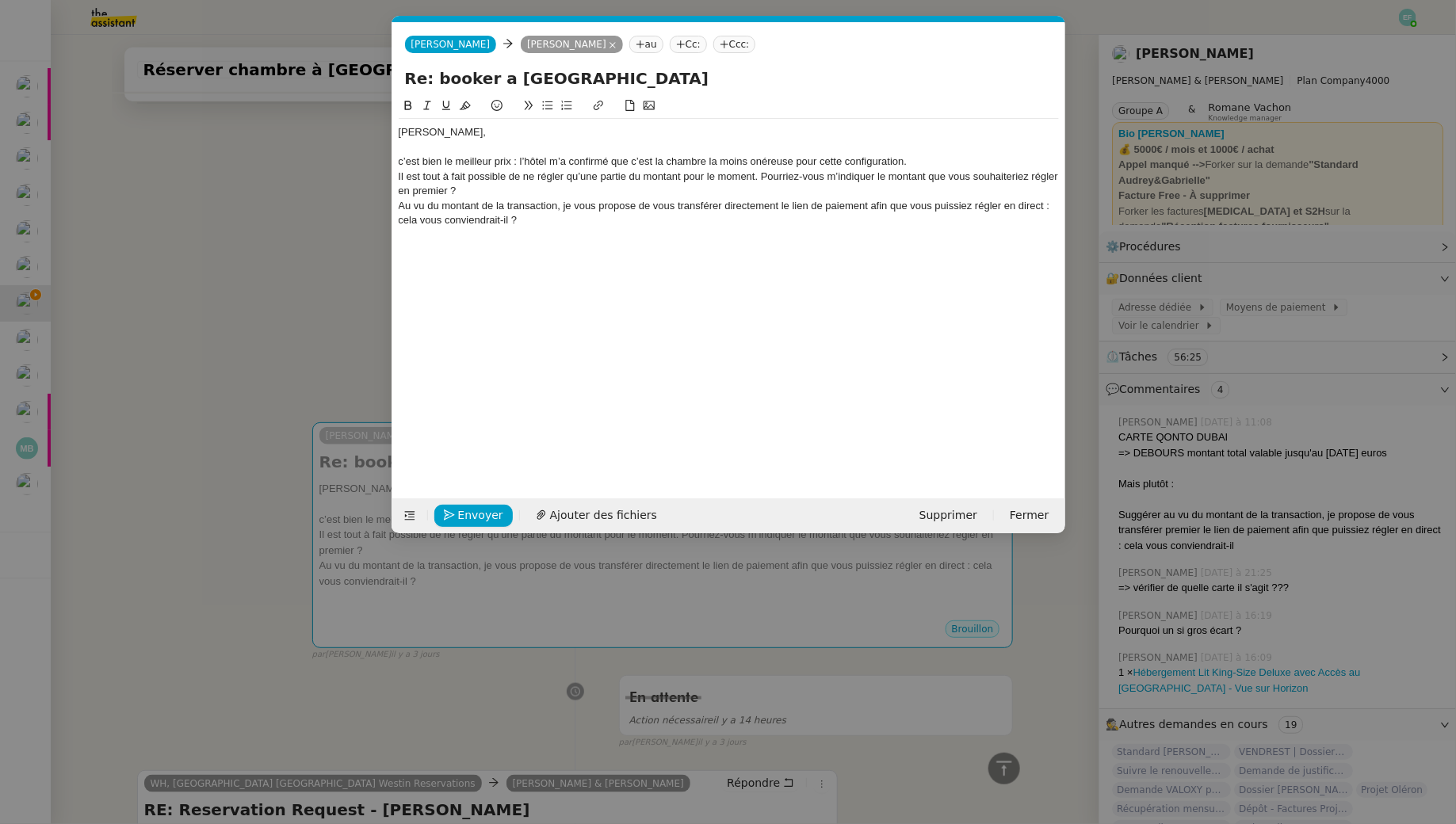
click at [400, 128] on div "Gabrielle," at bounding box center [729, 132] width 660 height 14
click at [403, 163] on div "c’est bien le meilleur prix : l’hôtel m’a confirmé que c’est la chambre la moin…" at bounding box center [729, 161] width 660 height 14
click at [627, 159] on div "Suite à vos demandes, c’est bien le meilleur prix : l’hôtel m’a confirmé que c’…" at bounding box center [729, 161] width 660 height 14
drag, startPoint x: 803, startPoint y: 162, endPoint x: 673, endPoint y: 162, distance: 130.0
click at [673, 162] on div "Suite à vos demandes, c’est bien le meilleur prix : il s'agit dl’hôtel m’a conf…" at bounding box center [729, 161] width 660 height 14
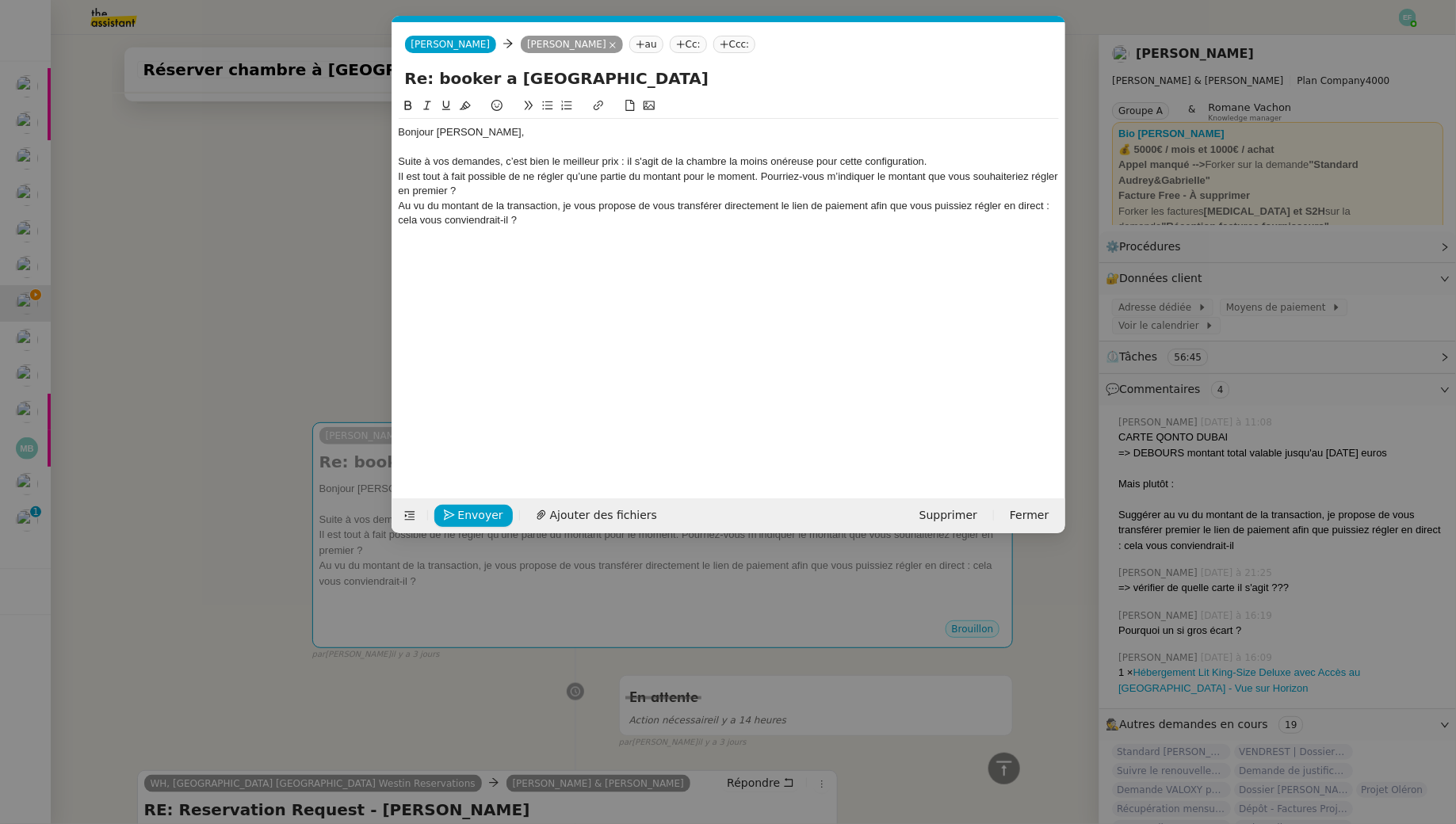
click at [298, 273] on nz-modal-container "Service TA - VOYAGE - PROPOSITION GLOBALE A utiliser dans le cadre de propositi…" at bounding box center [728, 412] width 1456 height 824
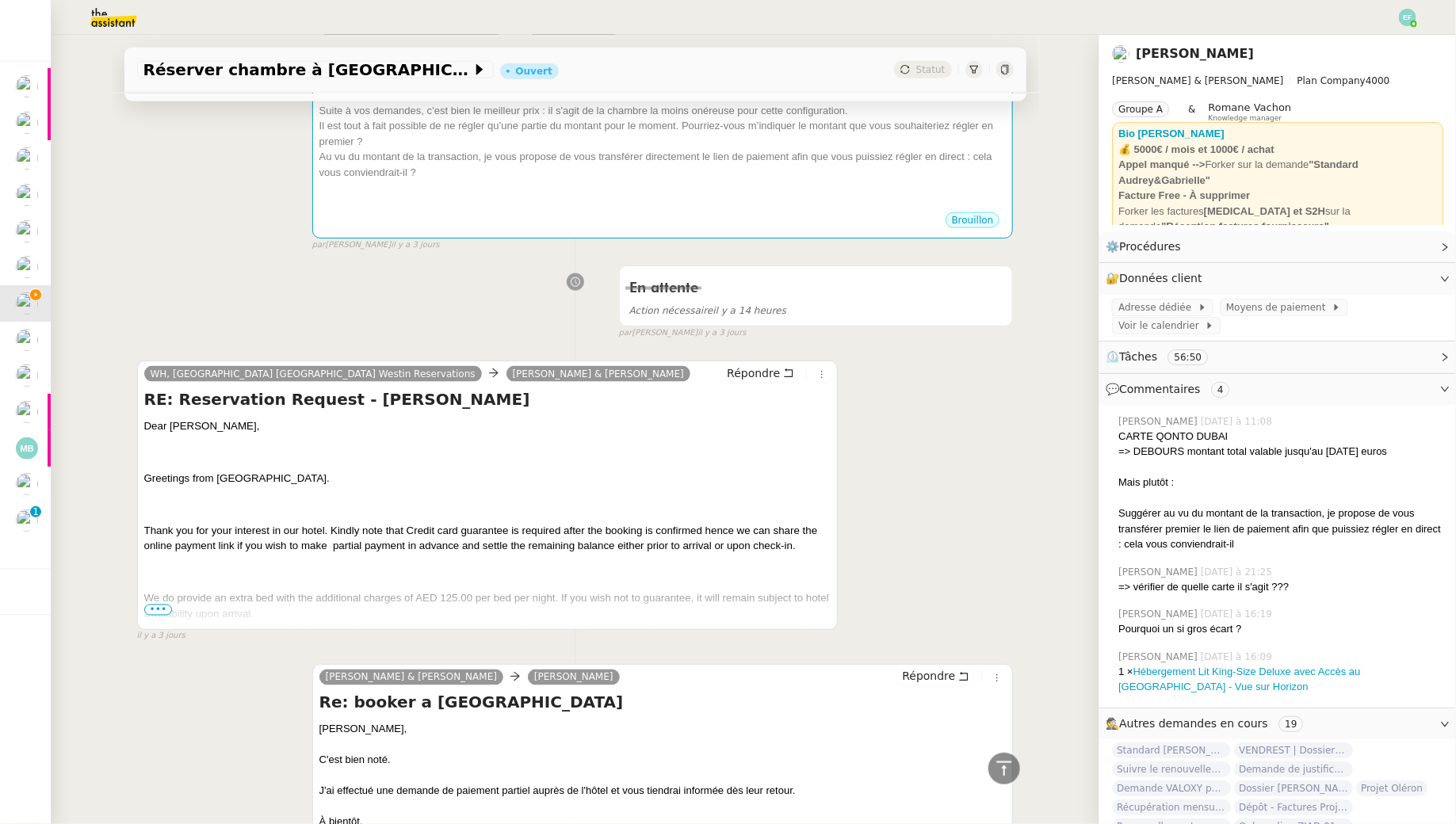
scroll to position [937, 0]
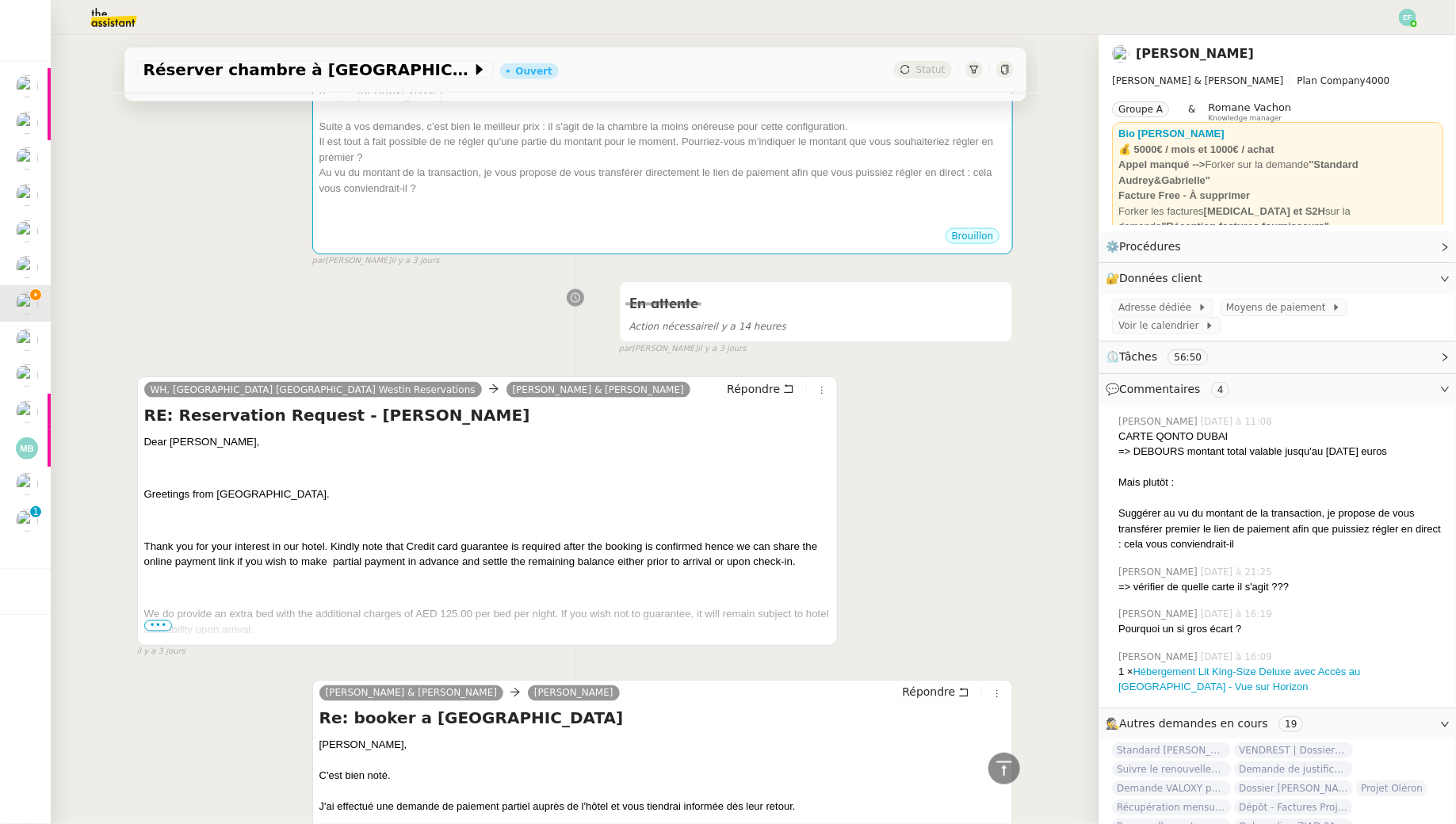
click at [158, 620] on span "•••" at bounding box center [158, 626] width 29 height 11
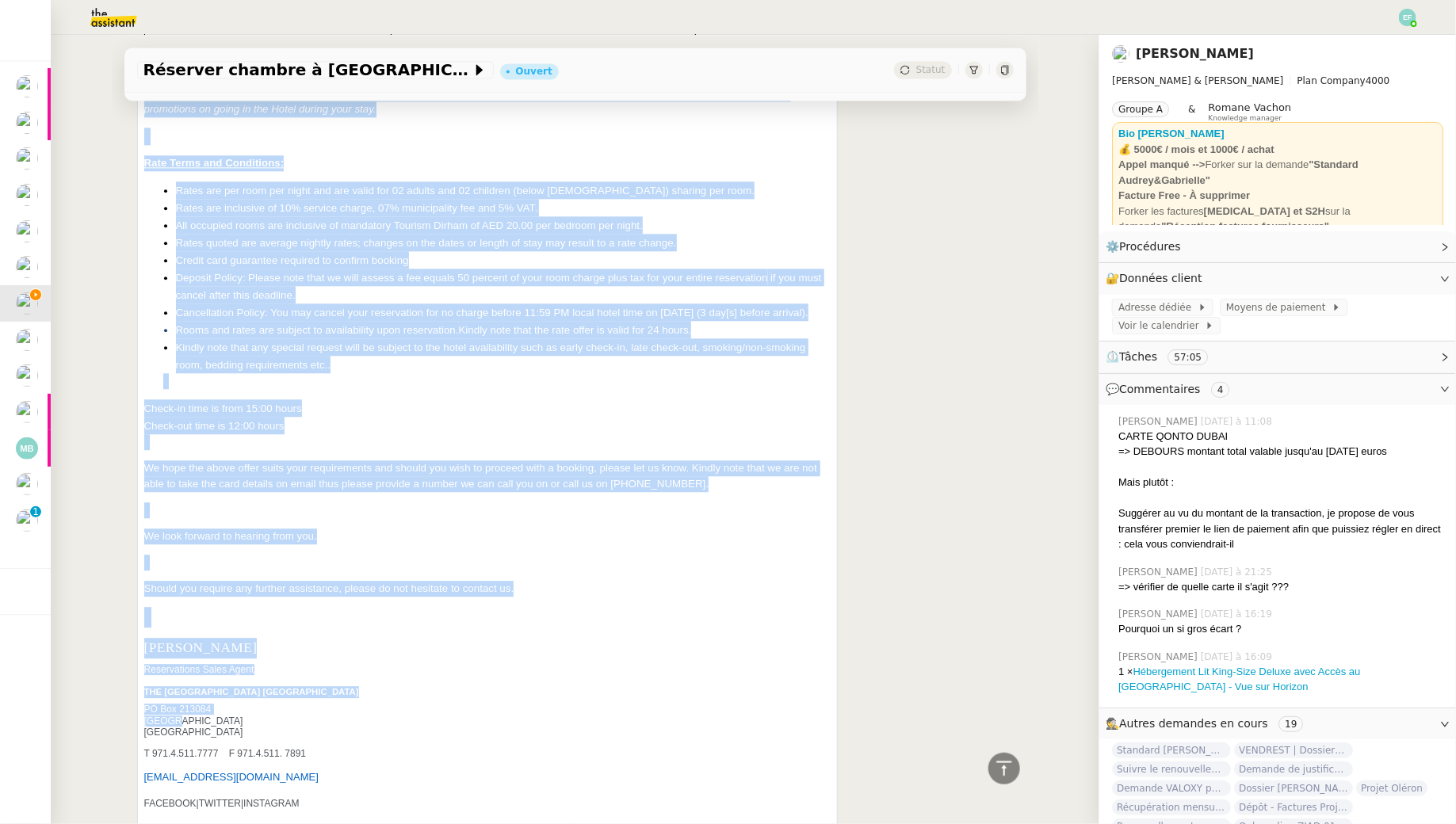
scroll to position [1781, 0]
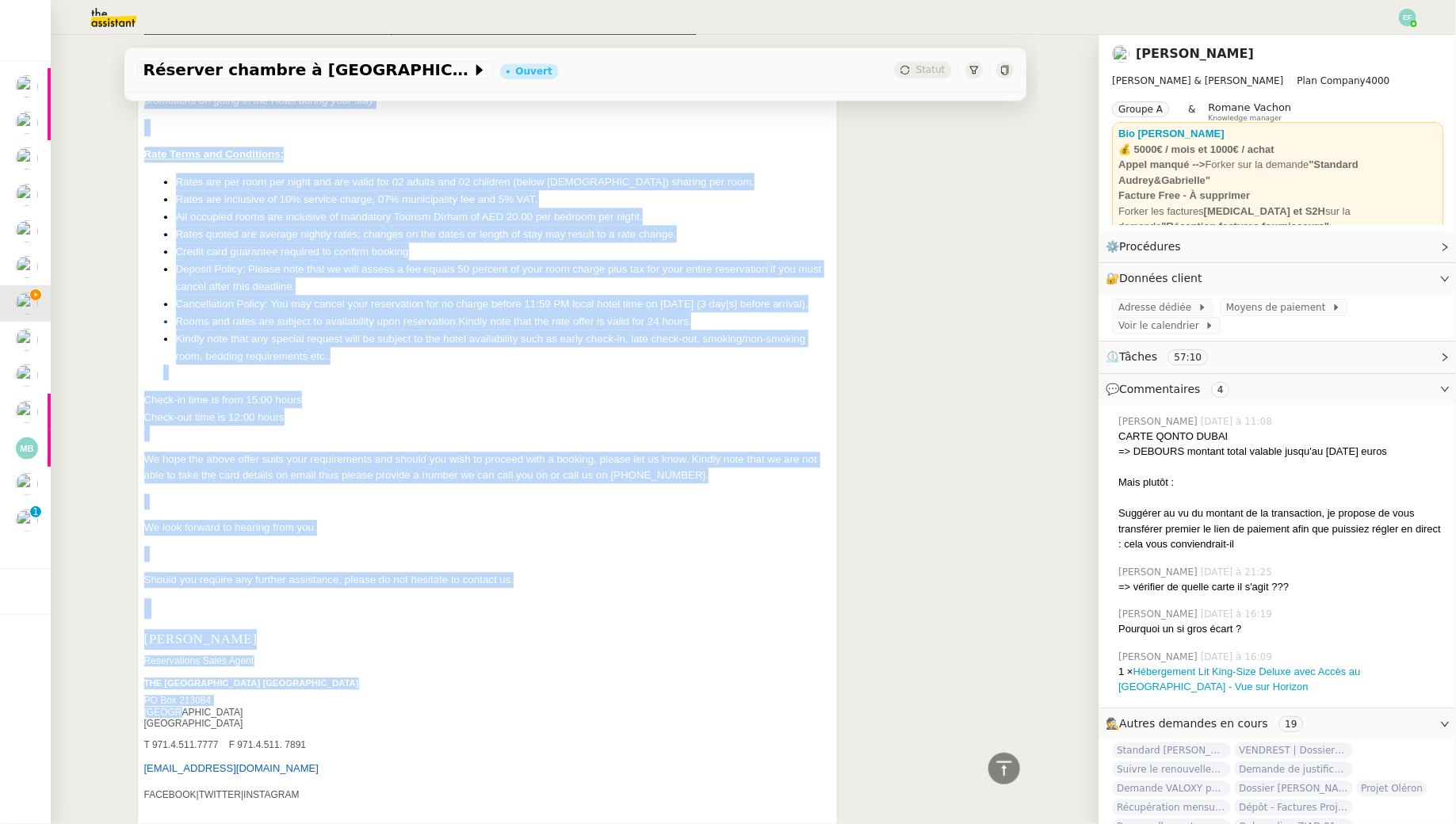
drag, startPoint x: 146, startPoint y: 207, endPoint x: 407, endPoint y: 802, distance: 649.7
click at [407, 803] on div "Dear Camille, Greetings from Westin Mina Seyahi Beach Resort & Waterpark. Thank…" at bounding box center [487, 276] width 687 height 1371
copy div "Dear Camille, Greetings from Westin Mina Seyahi Beach Resort & Waterpark. Thank…"
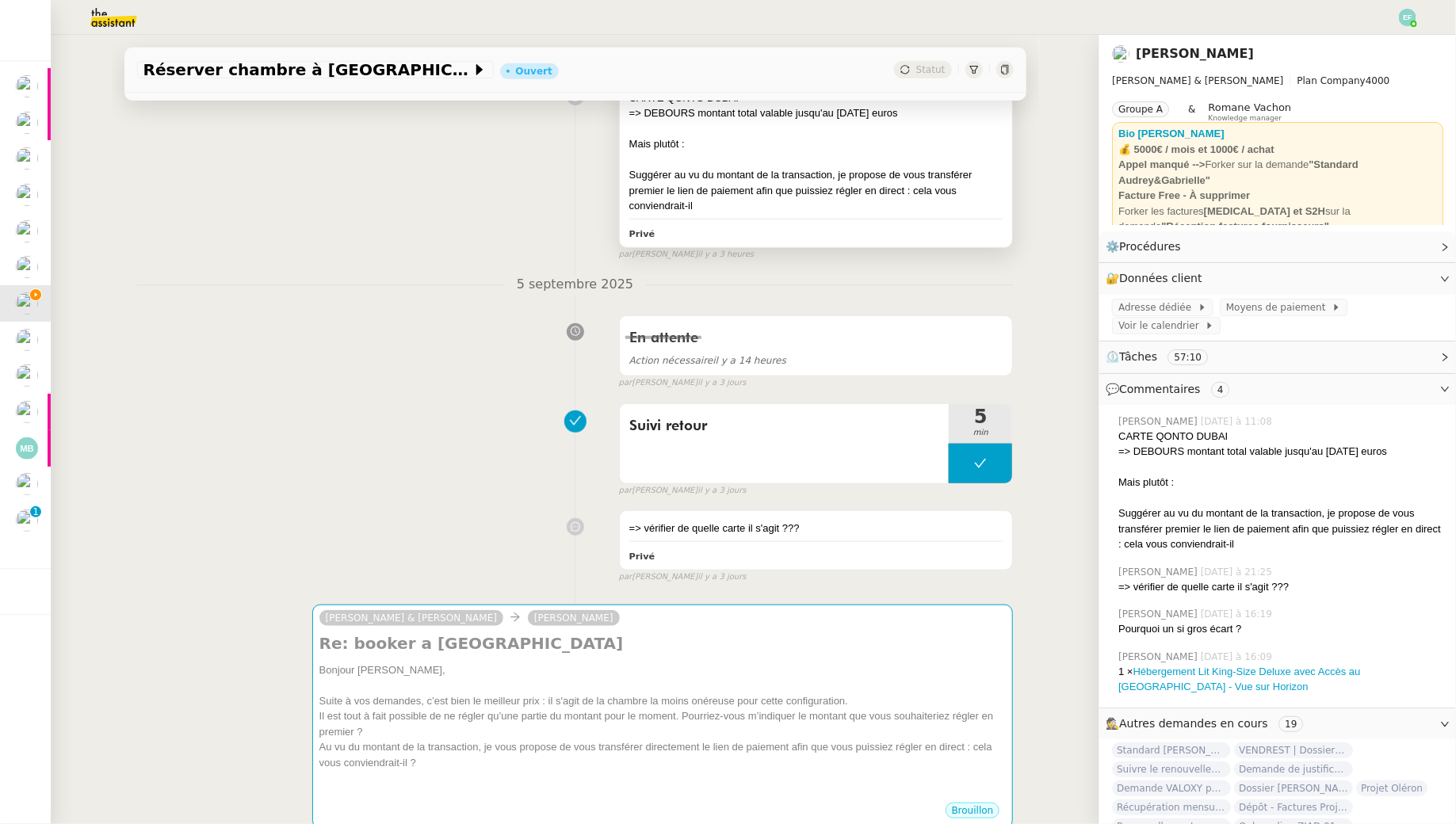
scroll to position [699, 0]
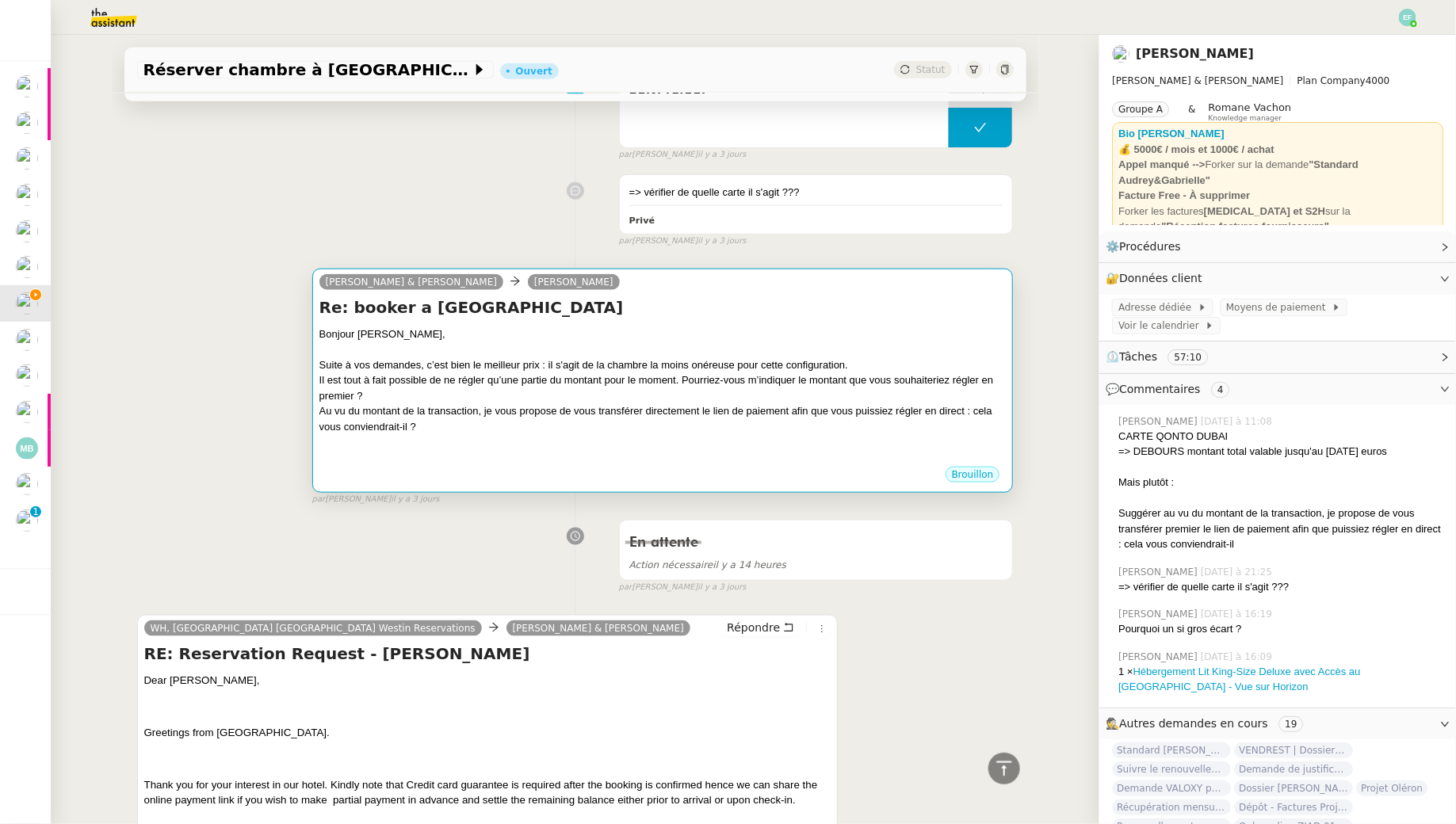
click at [721, 365] on div "Suite à vos demandes, c’est bien le meilleur prix : il s'agit de la chambre la …" at bounding box center [662, 365] width 687 height 16
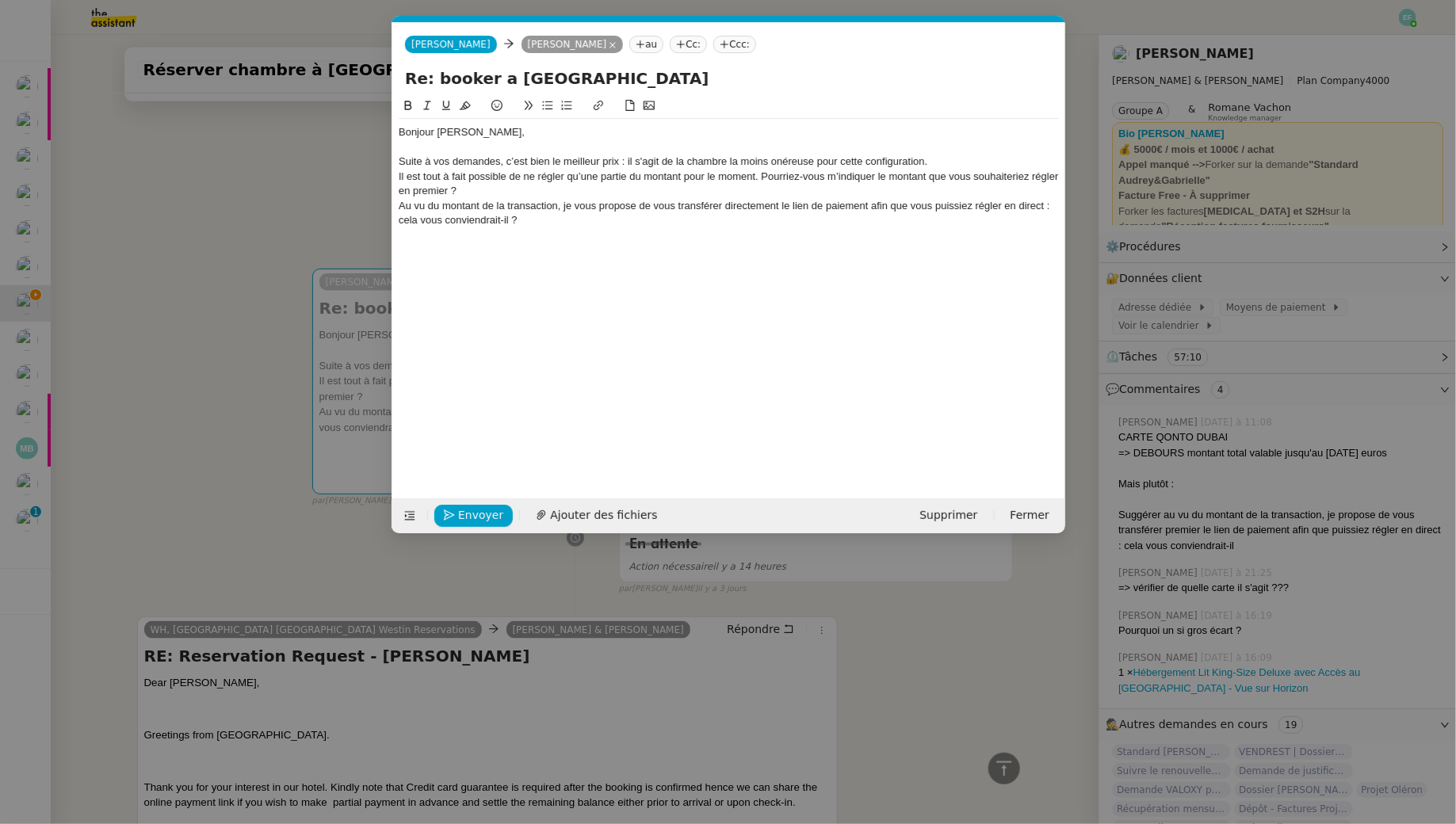
scroll to position [0, 33]
click at [955, 159] on div "Suite à vos demandes, c’est bien le meilleur prix : il s'agit de la chambre la …" at bounding box center [729, 161] width 660 height 14
click at [396, 177] on nz-spin "Bonjour Gabrielle, Suite à vos demandes, c’est bien le meilleur prix : il s'agi…" at bounding box center [729, 288] width 673 height 383
click at [399, 177] on div "Il est tout à fait possible de ne régler qu’une partie du montant pour le momen…" at bounding box center [729, 184] width 660 height 30
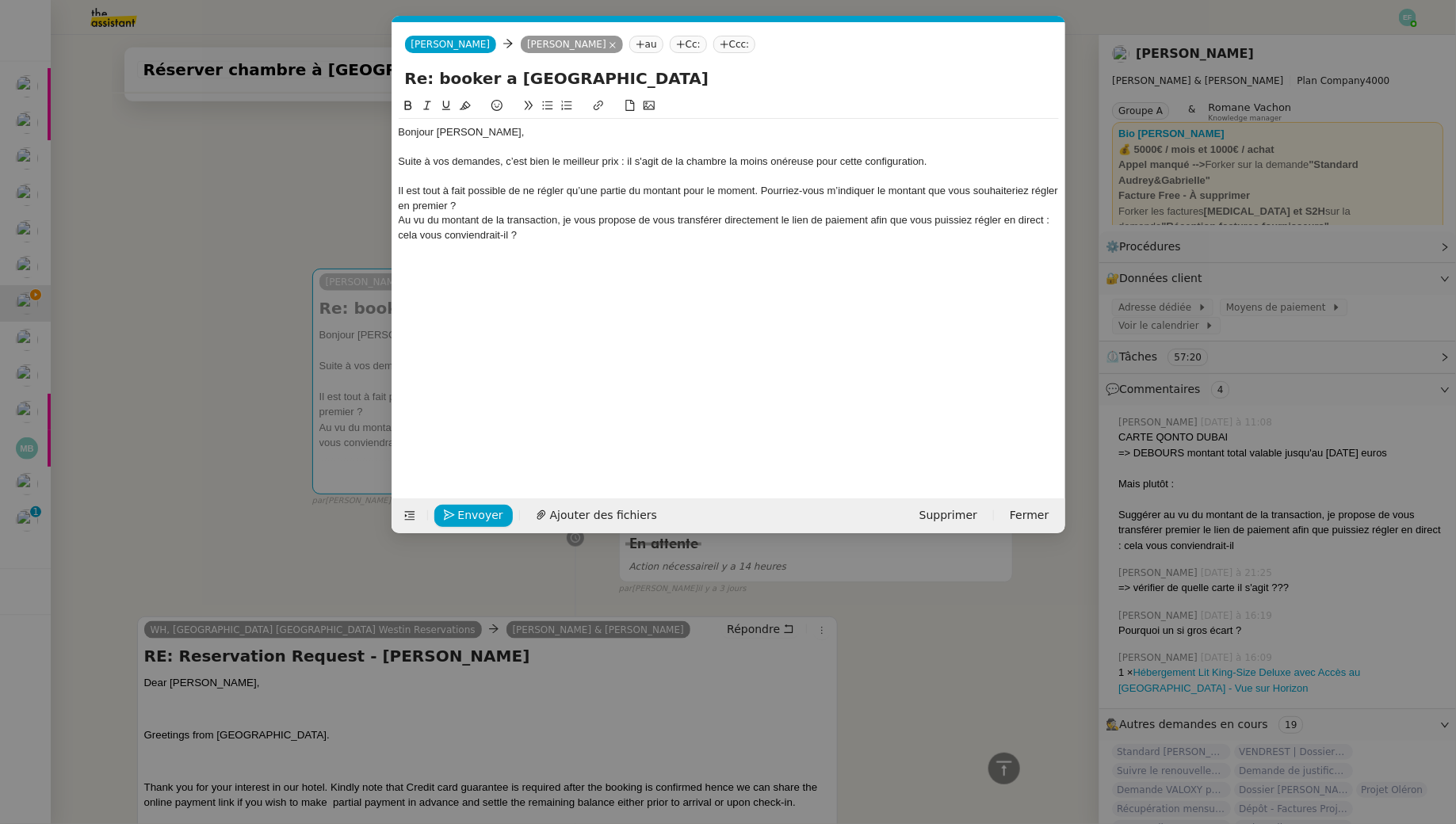
click at [762, 196] on div "Il est tout à fait possible de ne régler qu’une partie du montant pour le momen…" at bounding box center [729, 199] width 660 height 30
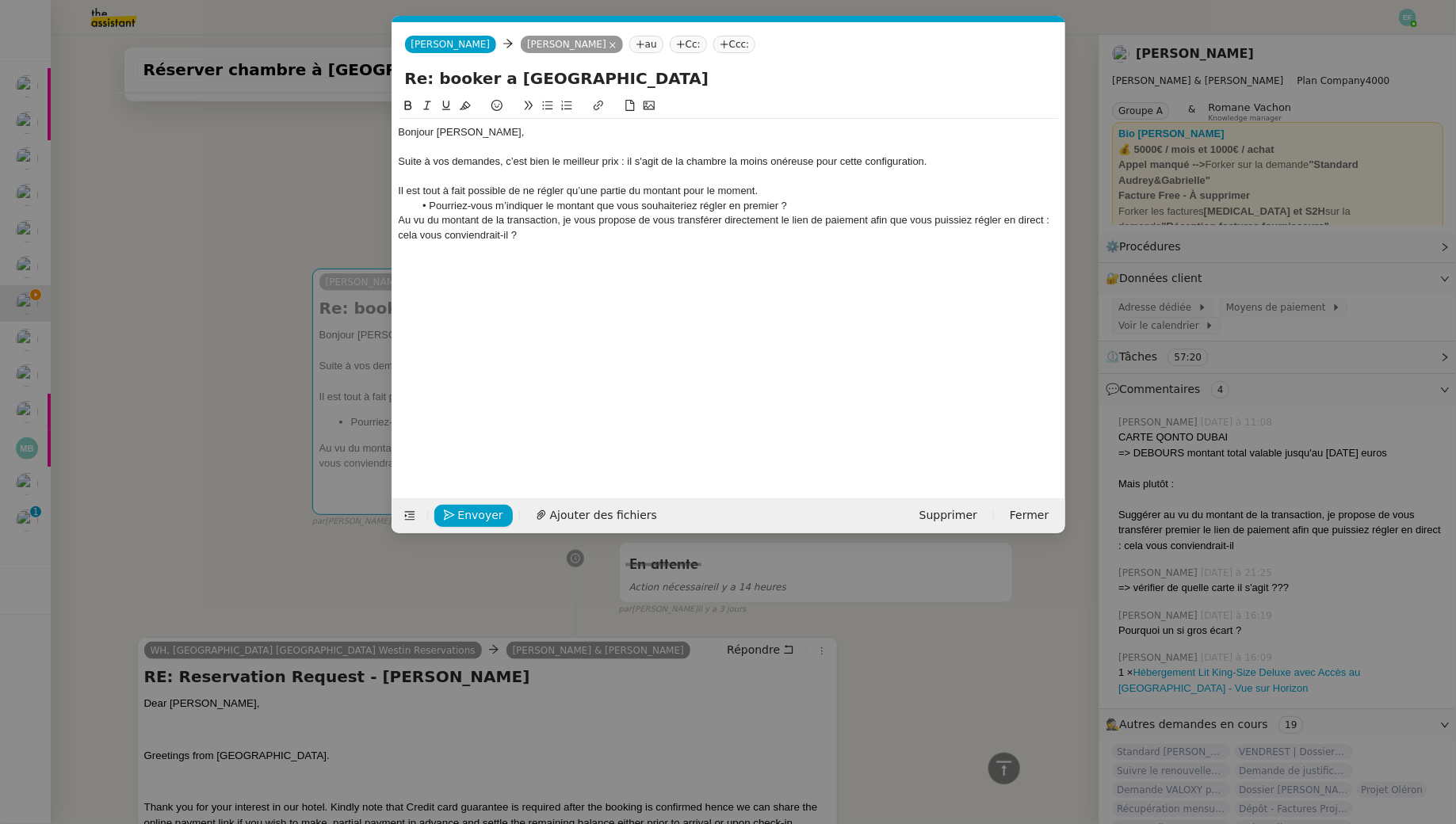
click at [807, 207] on li "Pourriez-vous m’indiquer le montant que vous souhaiteriez régler en premier ?" at bounding box center [736, 206] width 645 height 14
click at [569, 233] on div "Au vu du montant de la transaction, je vous propose de vous transférer directem…" at bounding box center [729, 228] width 660 height 30
click at [399, 222] on div "Au vu du montant de la transaction, je vous propose de vous transférer directem…" at bounding box center [729, 228] width 660 height 30
click at [629, 244] on div at bounding box center [729, 249] width 660 height 14
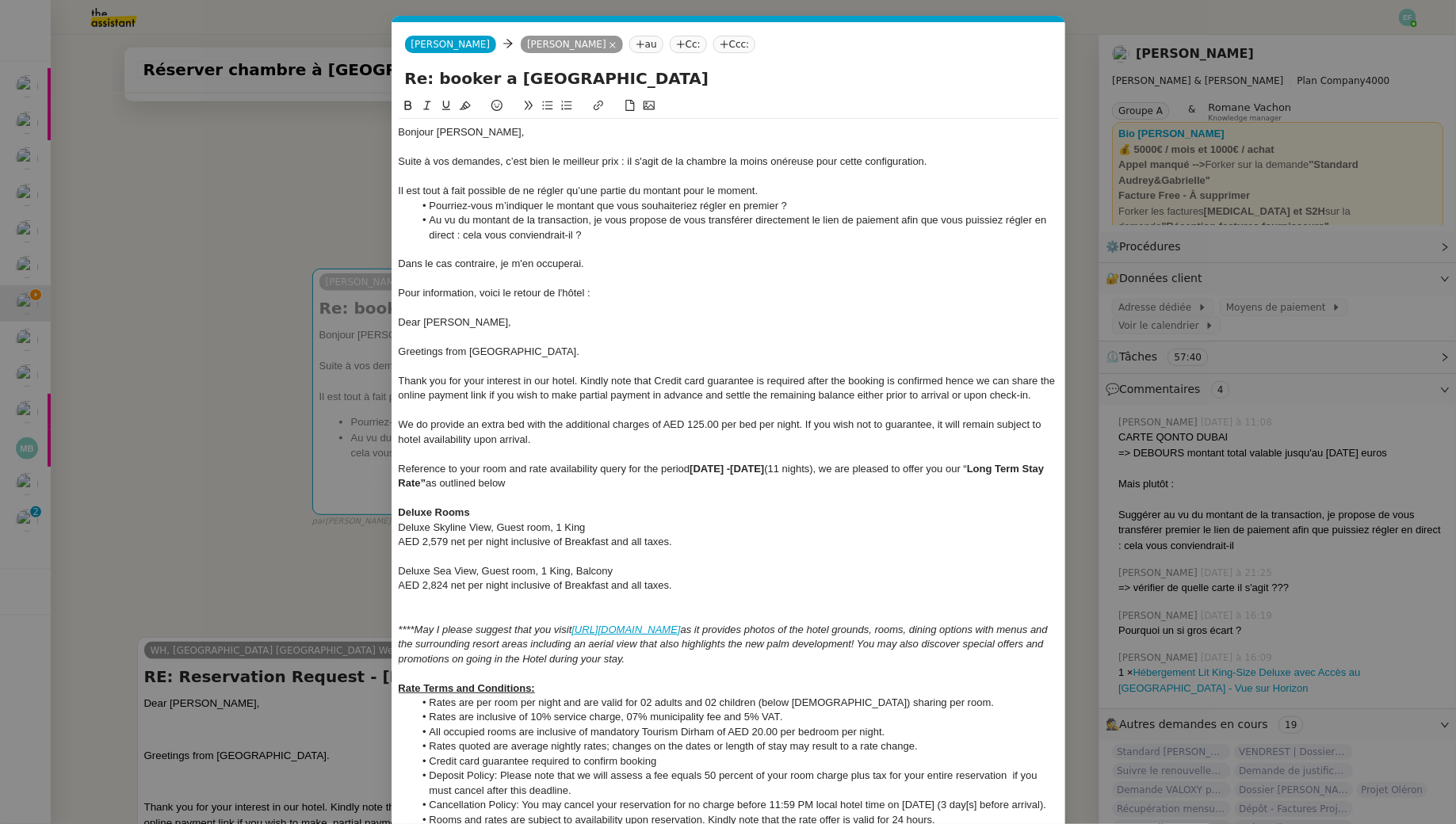
scroll to position [0, 0]
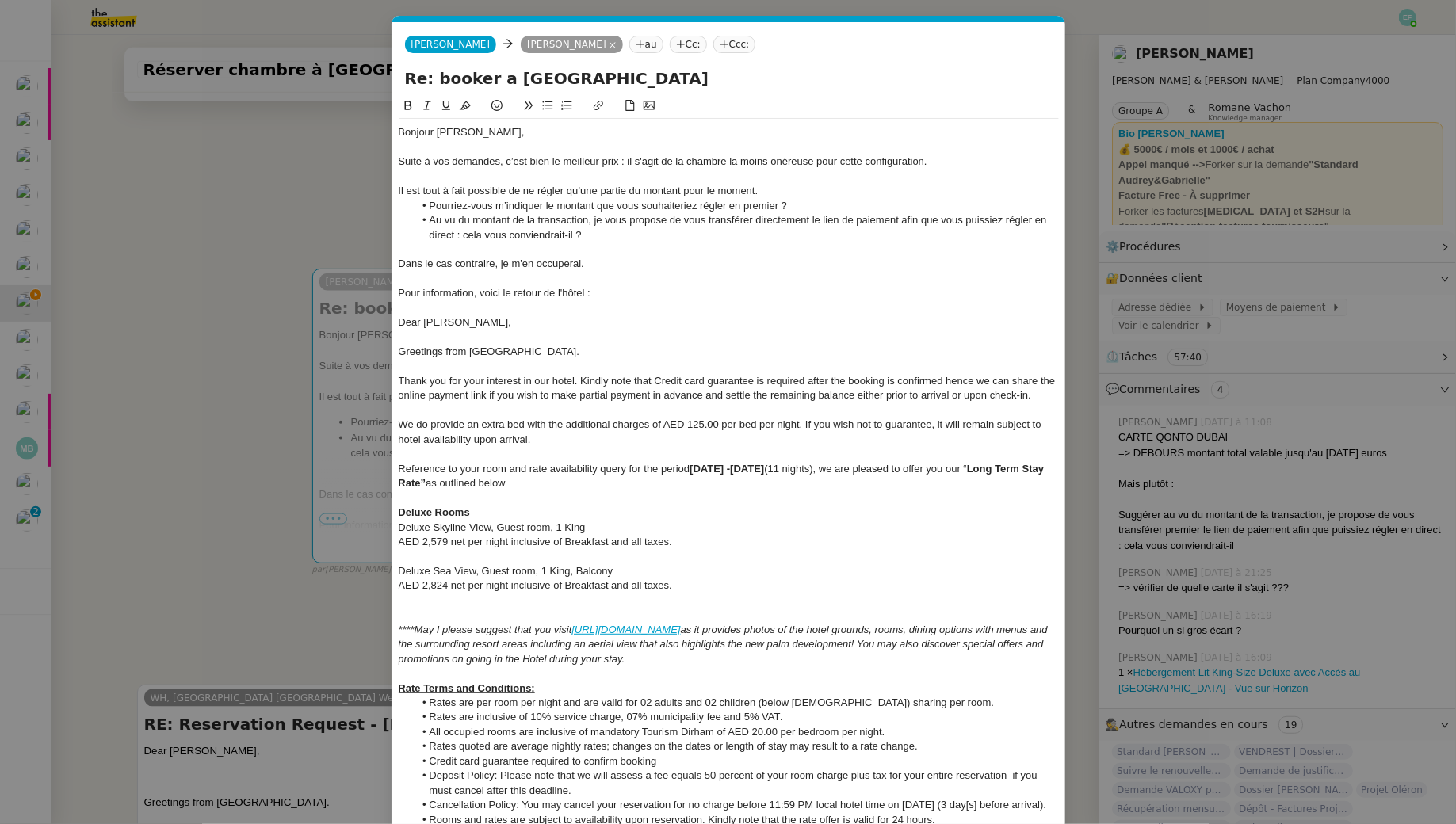
click at [461, 313] on div at bounding box center [729, 308] width 660 height 14
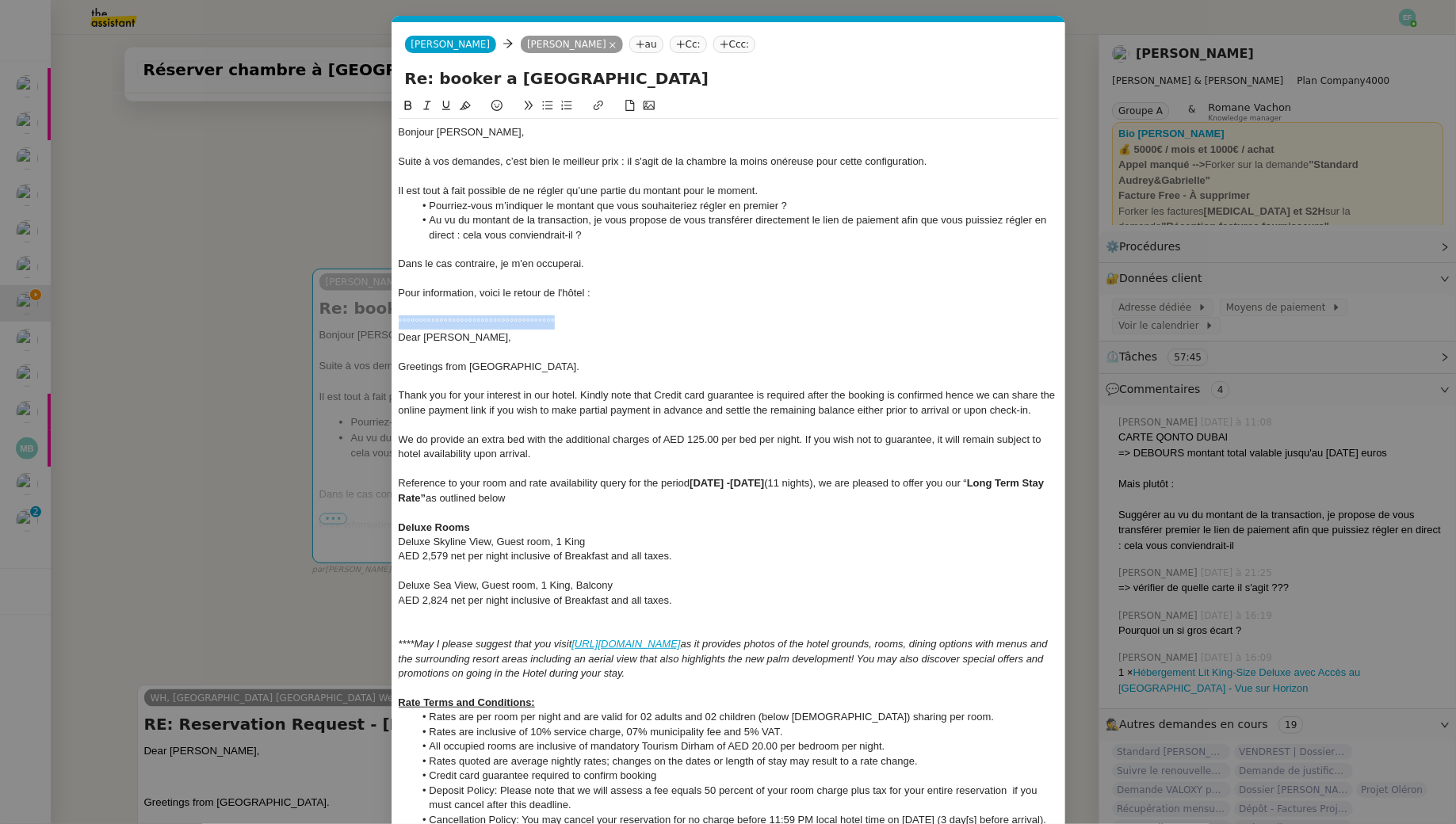
drag, startPoint x: 571, startPoint y: 328, endPoint x: 387, endPoint y: 316, distance: 184.4
click at [387, 316] on nz-modal-container "Service TA - VOYAGE - PROPOSITION GLOBALE A utiliser dans le cadre de propositi…" at bounding box center [728, 412] width 1456 height 824
drag, startPoint x: 761, startPoint y: 330, endPoint x: 404, endPoint y: 317, distance: 357.2
click at [402, 317] on div "Bonjour Gabrielle, Suite à vos demandes, c’est bien le meilleur prix : il s'agi…" at bounding box center [729, 645] width 660 height 1051
click at [410, 317] on div "___________________________________________________________" at bounding box center [729, 322] width 660 height 14
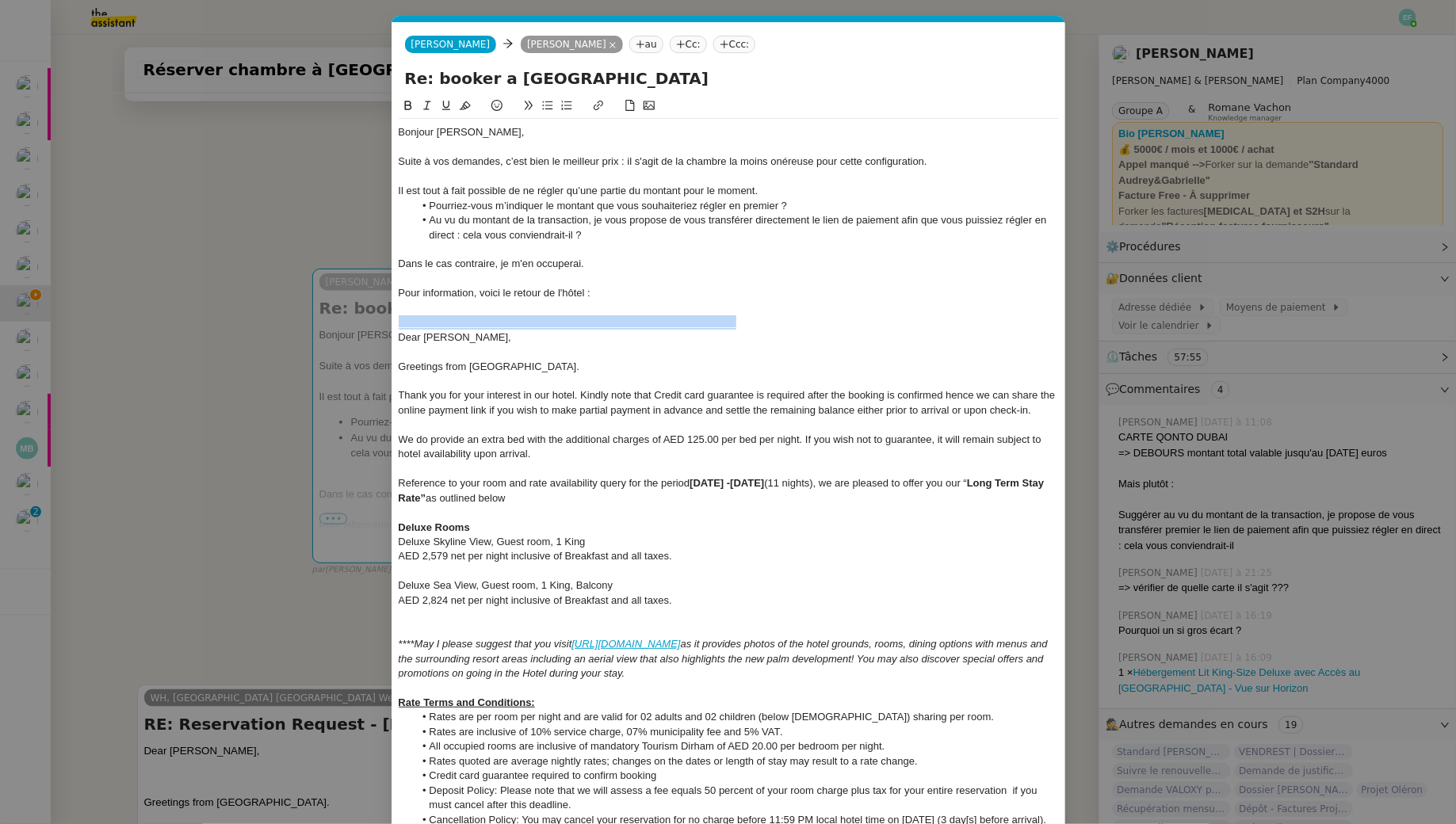
click at [410, 317] on div "___________________________________________________________" at bounding box center [729, 322] width 660 height 14
copy div "___________________________________________________________"
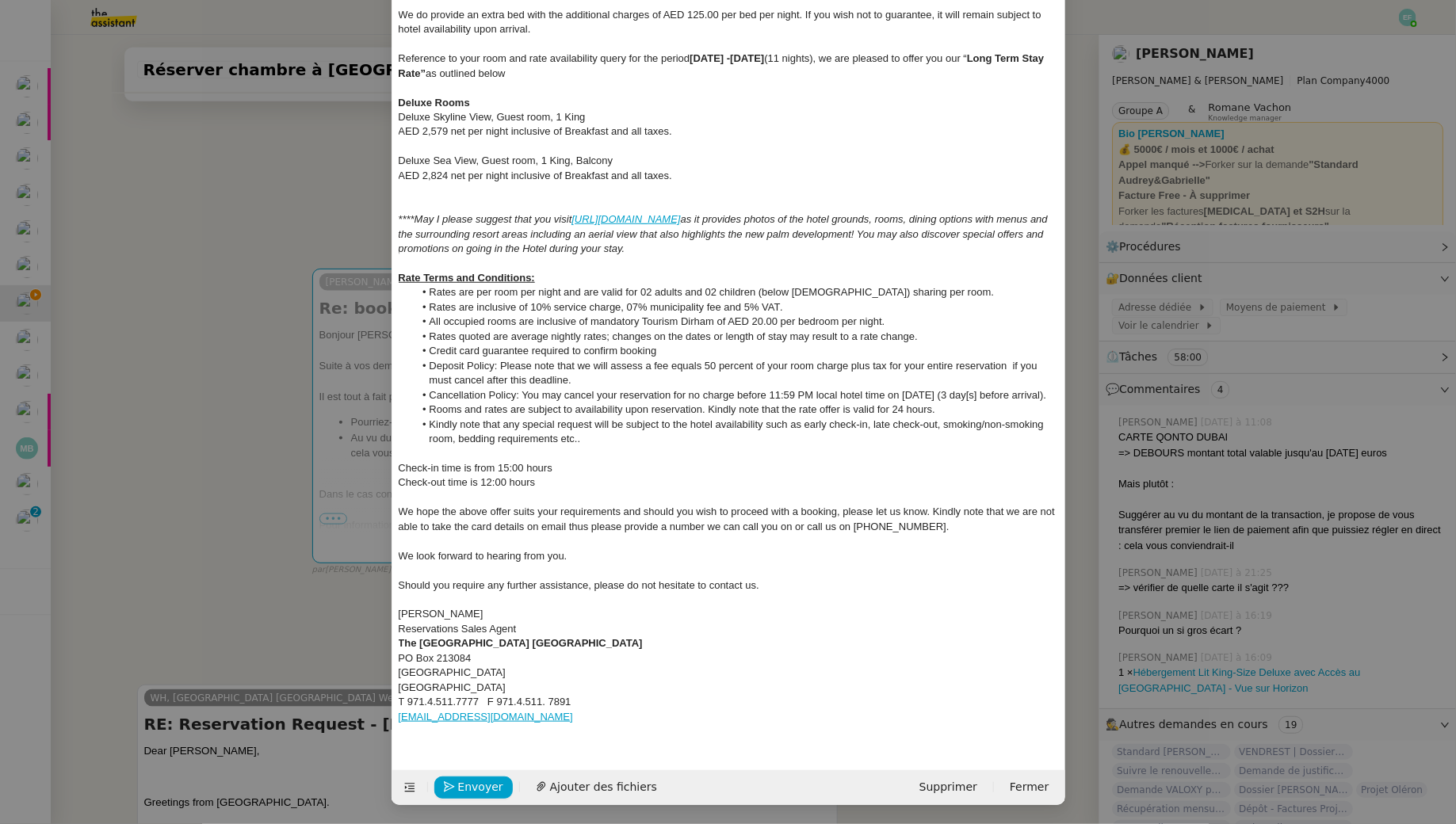
scroll to position [440, 0]
click at [646, 723] on div "reservations.westinminaseyahi@marriott.com" at bounding box center [729, 717] width 660 height 14
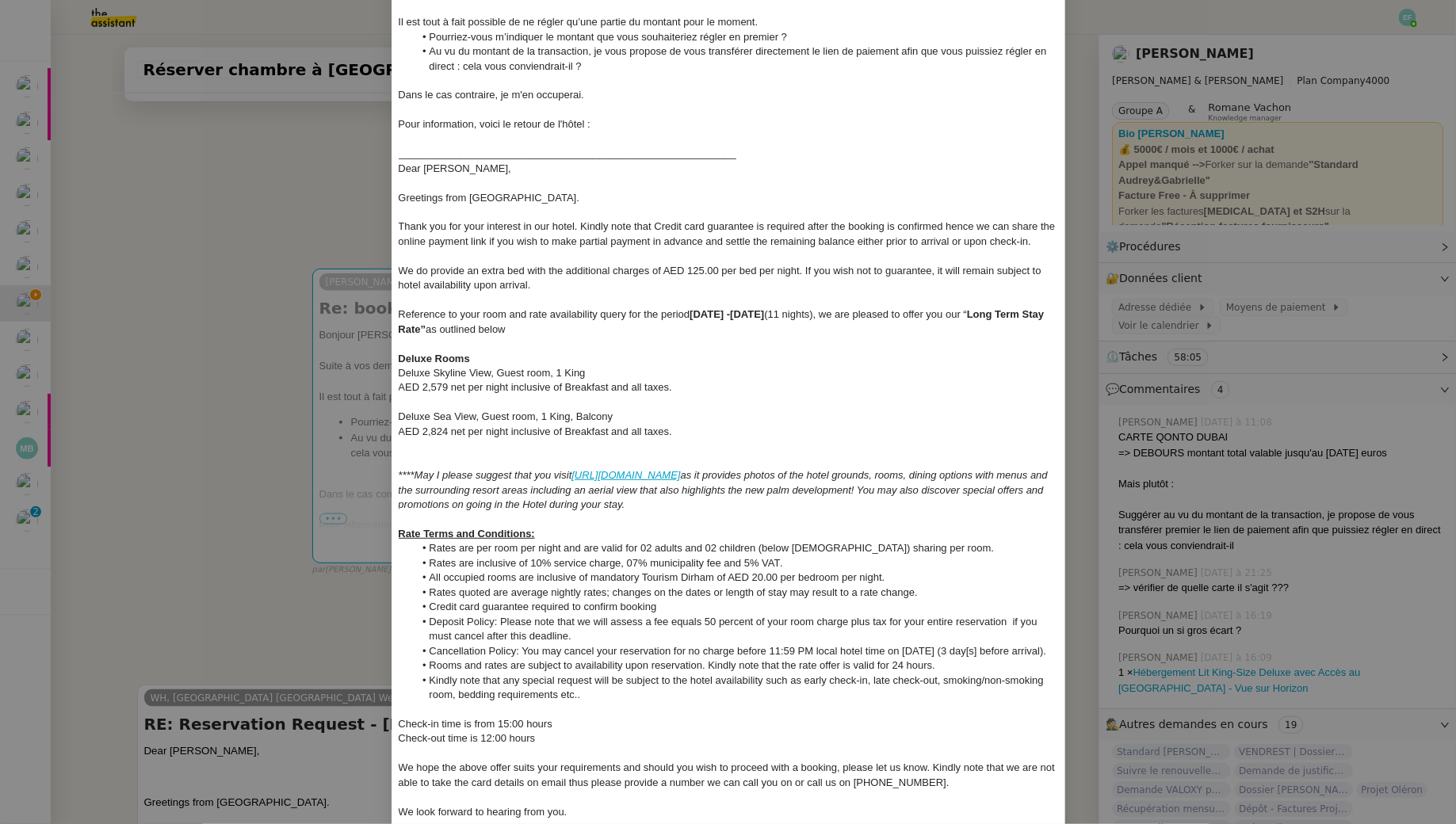
scroll to position [184, 0]
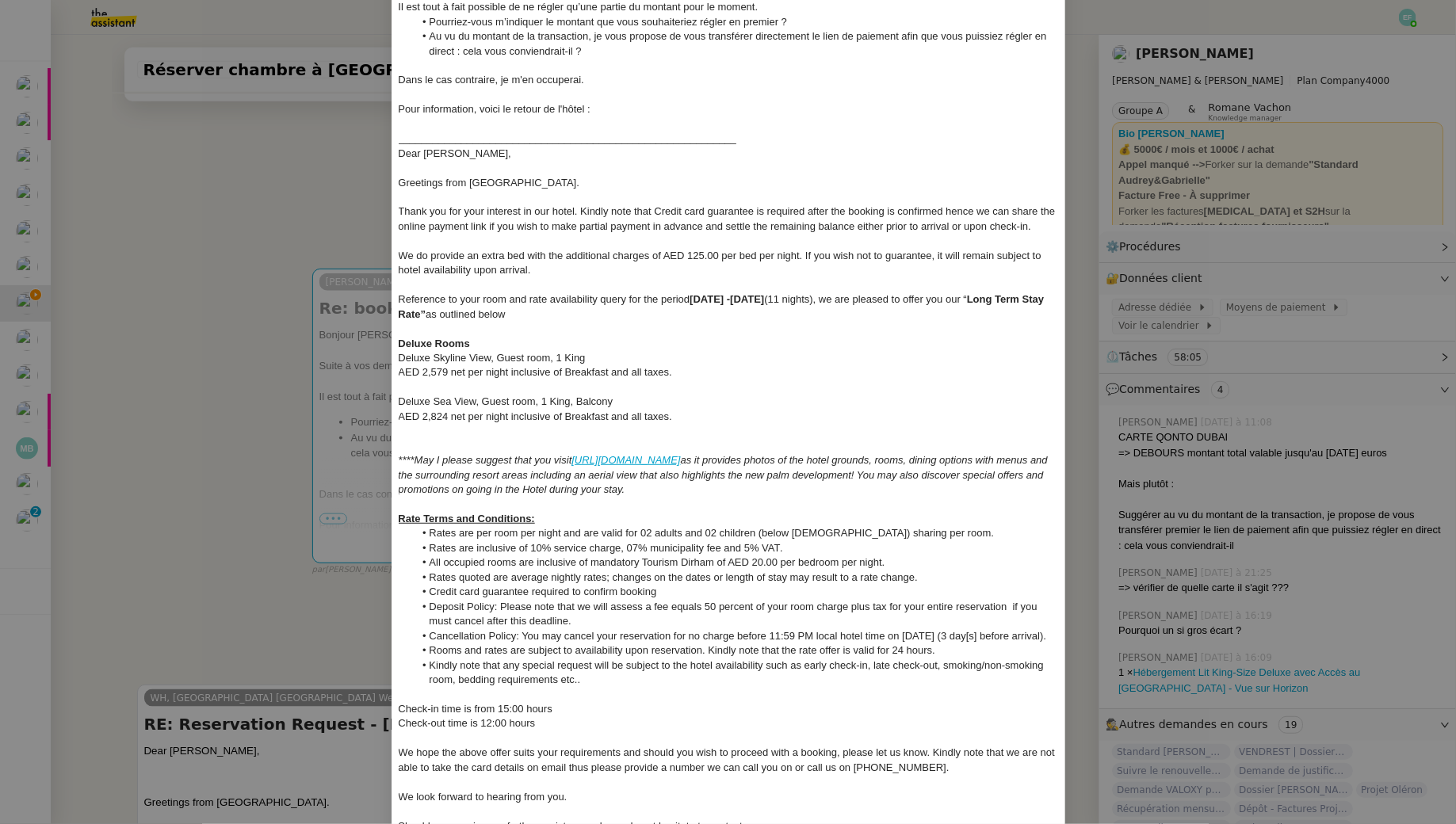
click at [542, 129] on div at bounding box center [729, 124] width 660 height 14
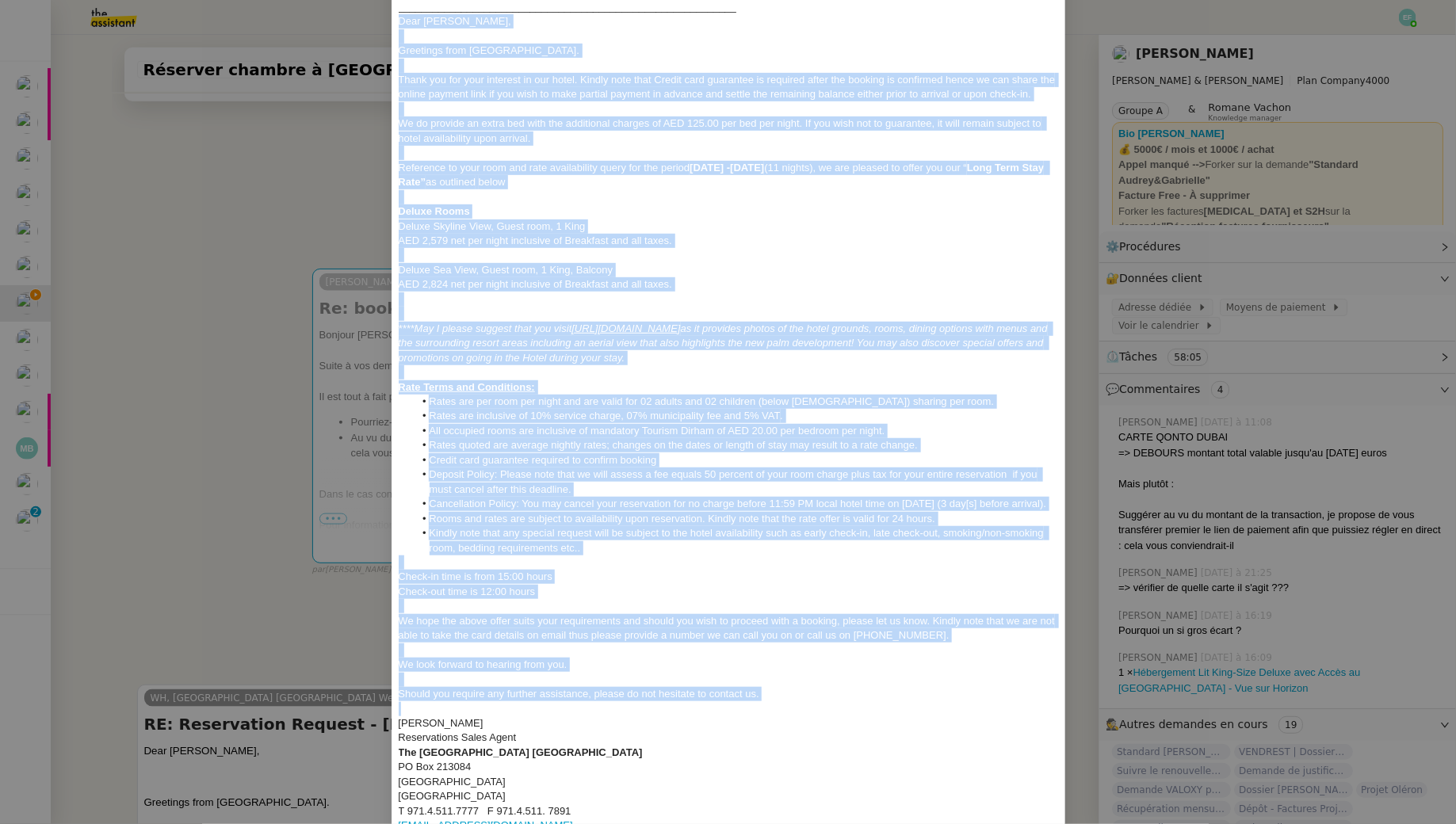
scroll to position [454, 0]
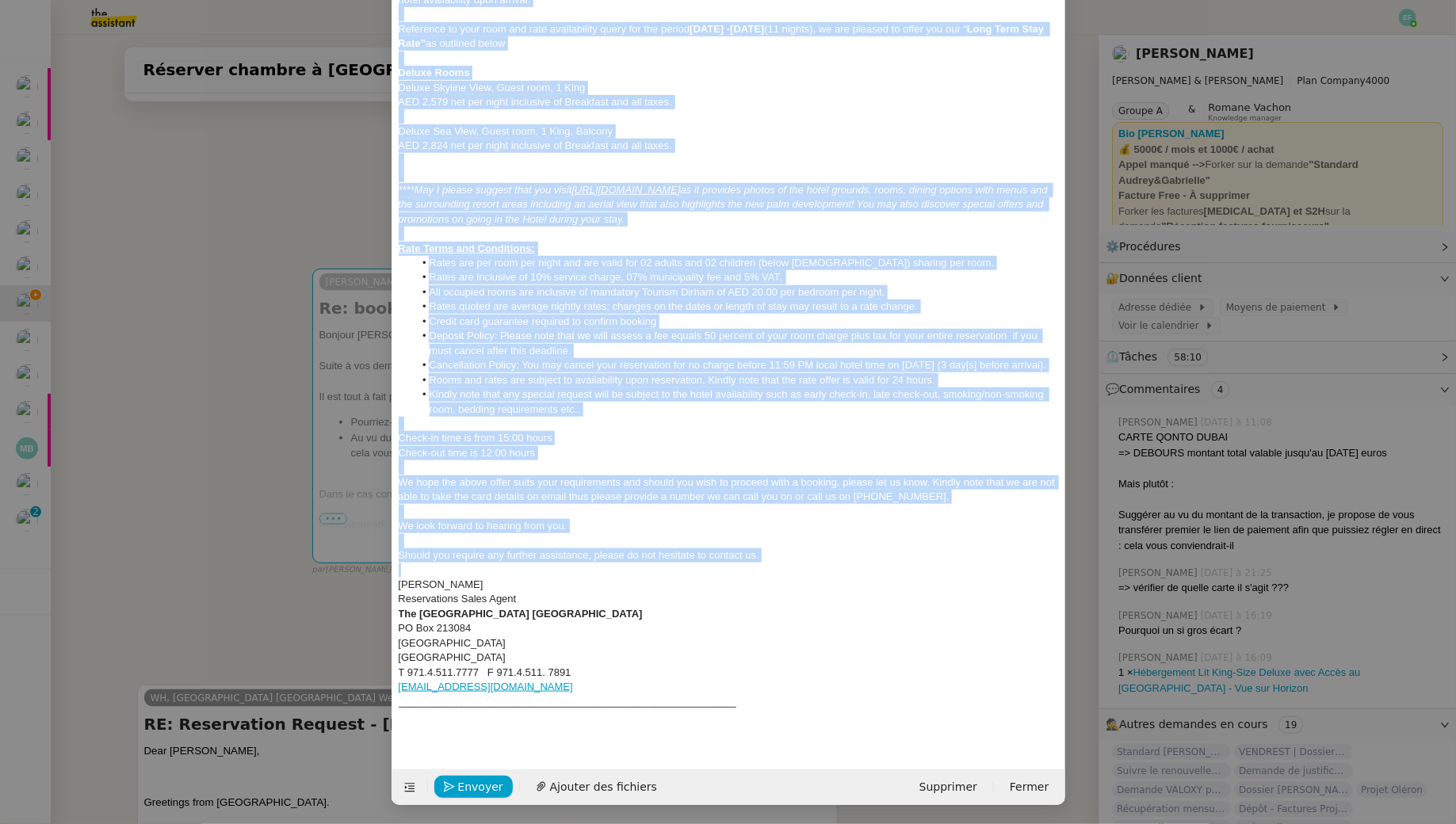
drag, startPoint x: 399, startPoint y: 140, endPoint x: 656, endPoint y: 691, distance: 608.0
click at [656, 691] on div "Bonjour Gabrielle, Suite à vos demandes, c’est bien le meilleur prix : il s'agi…" at bounding box center [729, 212] width 660 height 1066
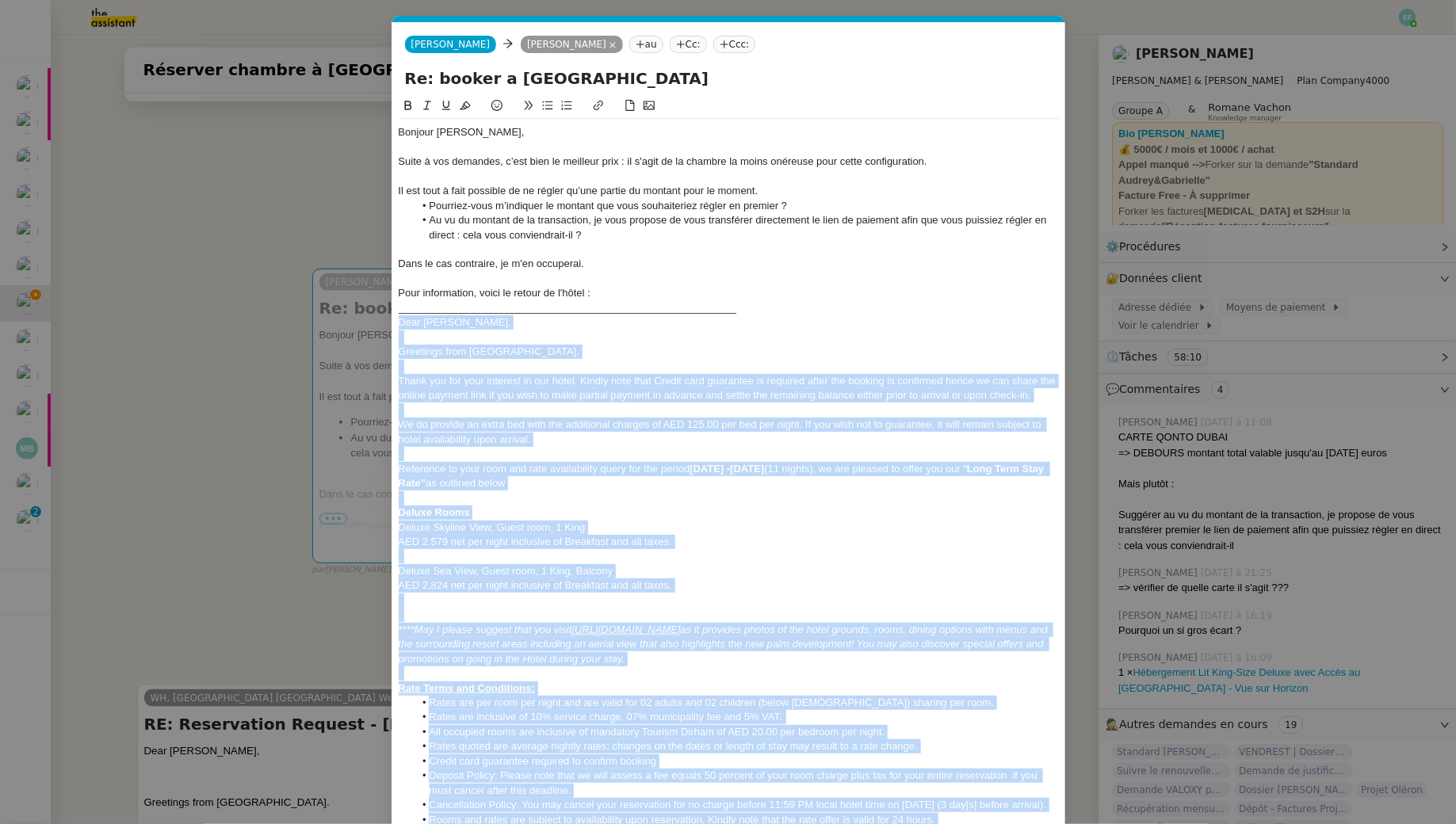
click at [428, 102] on icon at bounding box center [427, 105] width 11 height 11
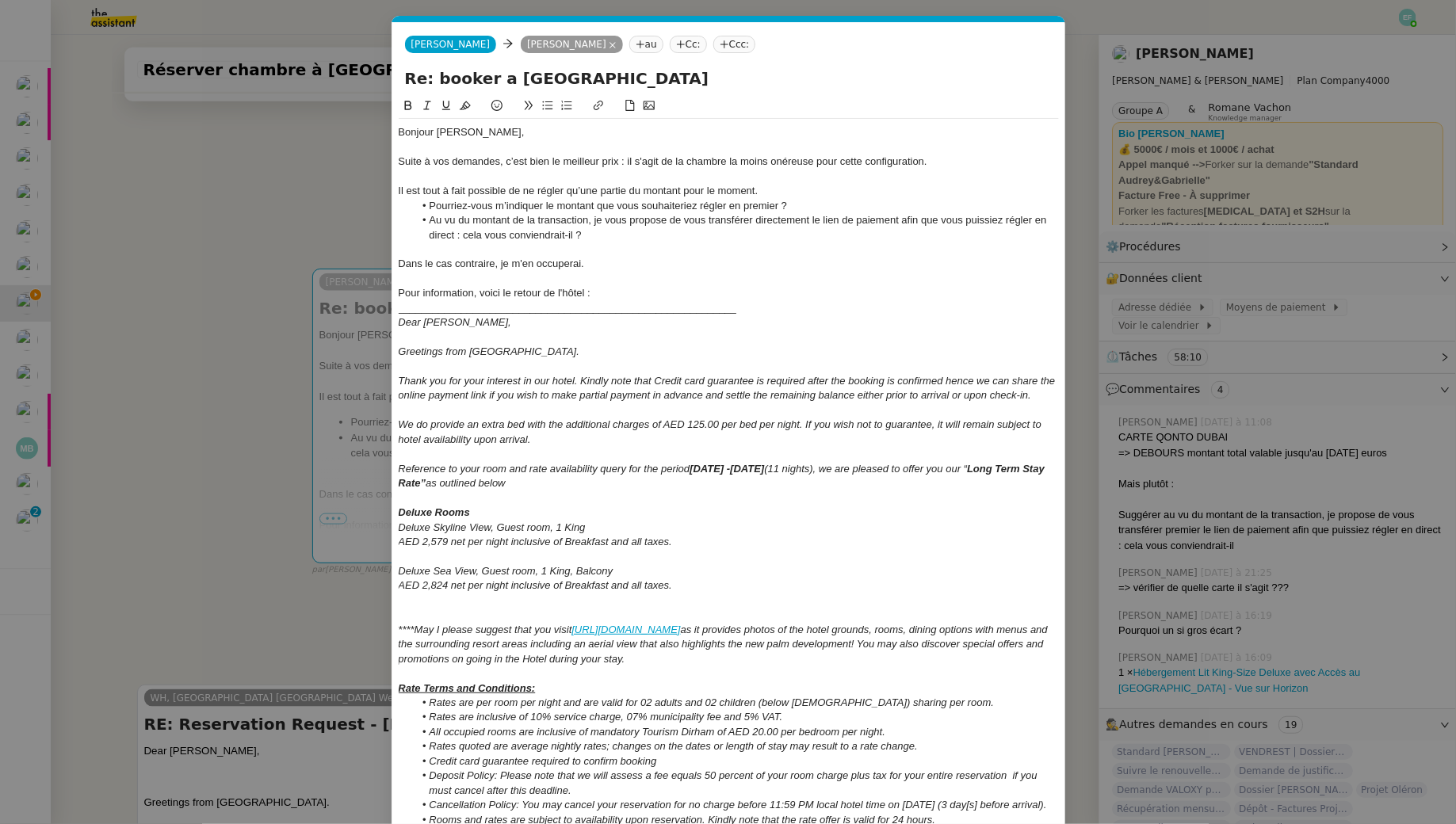
click at [598, 239] on li "Au vu du montant de la transaction, je vous propose de vous transférer directem…" at bounding box center [736, 228] width 645 height 30
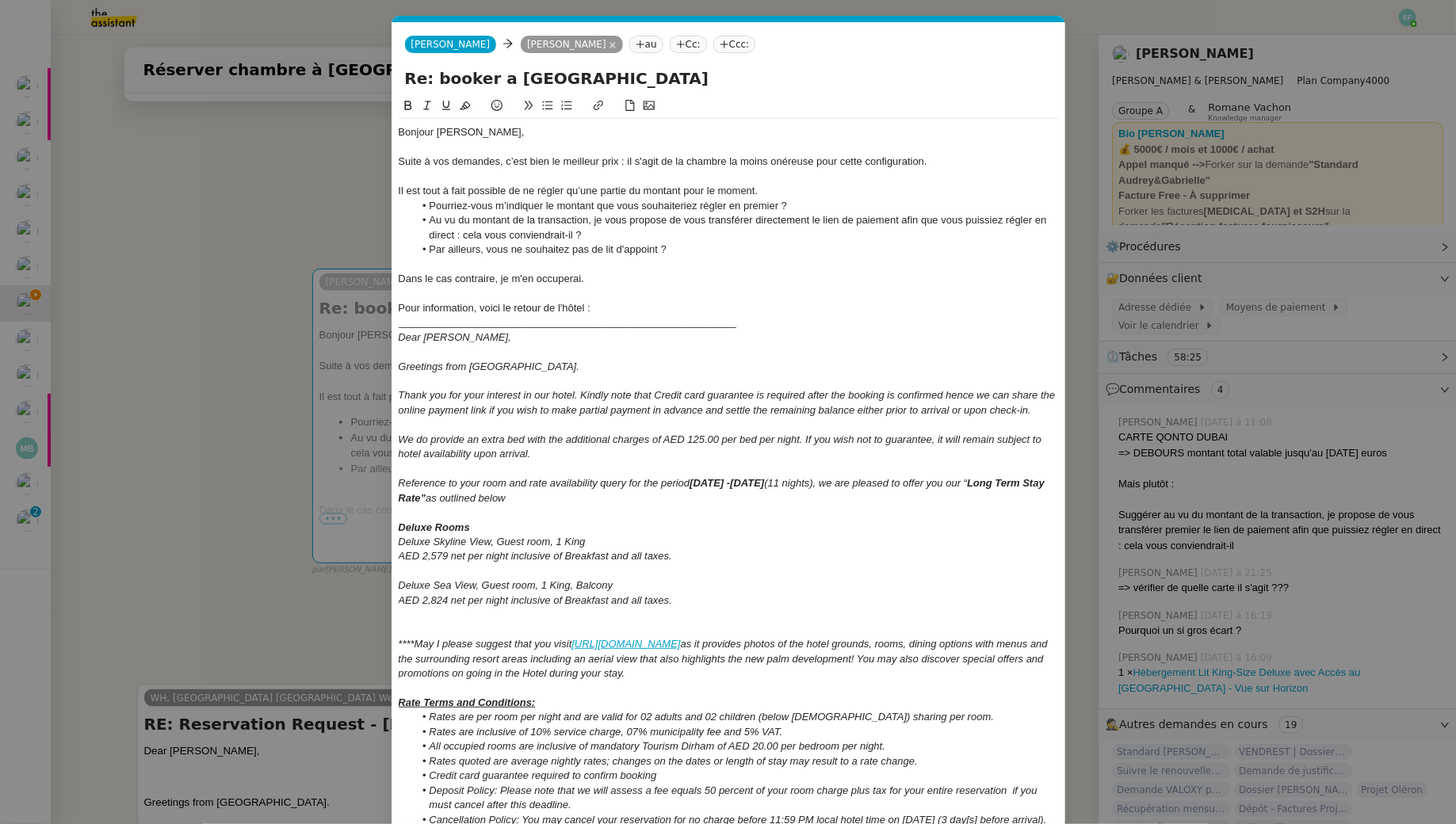
click at [572, 249] on li "Par ailleurs, vous ne souhaitez pas de lit d'appoint ?" at bounding box center [736, 249] width 645 height 14
drag, startPoint x: 601, startPoint y: 282, endPoint x: 328, endPoint y: 278, distance: 273.0
click at [328, 278] on nz-modal-container "Service TA - VOYAGE - PROPOSITION GLOBALE A utiliser dans le cadre de propositi…" at bounding box center [728, 412] width 1456 height 824
click at [608, 228] on li "Au vu du montant de la transaction, je vous propose de vous transférer directem…" at bounding box center [736, 228] width 645 height 30
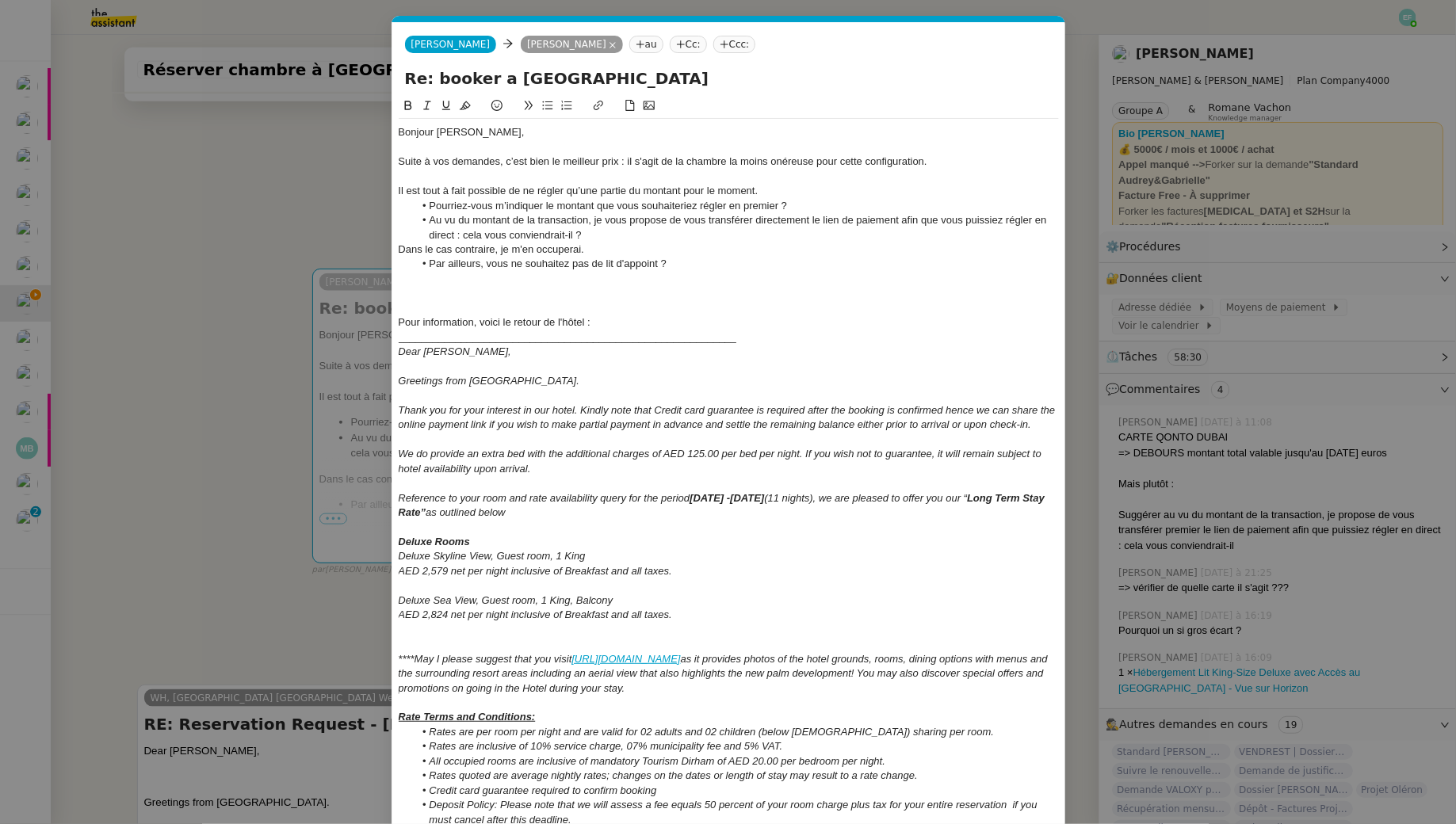
click at [525, 288] on div at bounding box center [729, 293] width 660 height 14
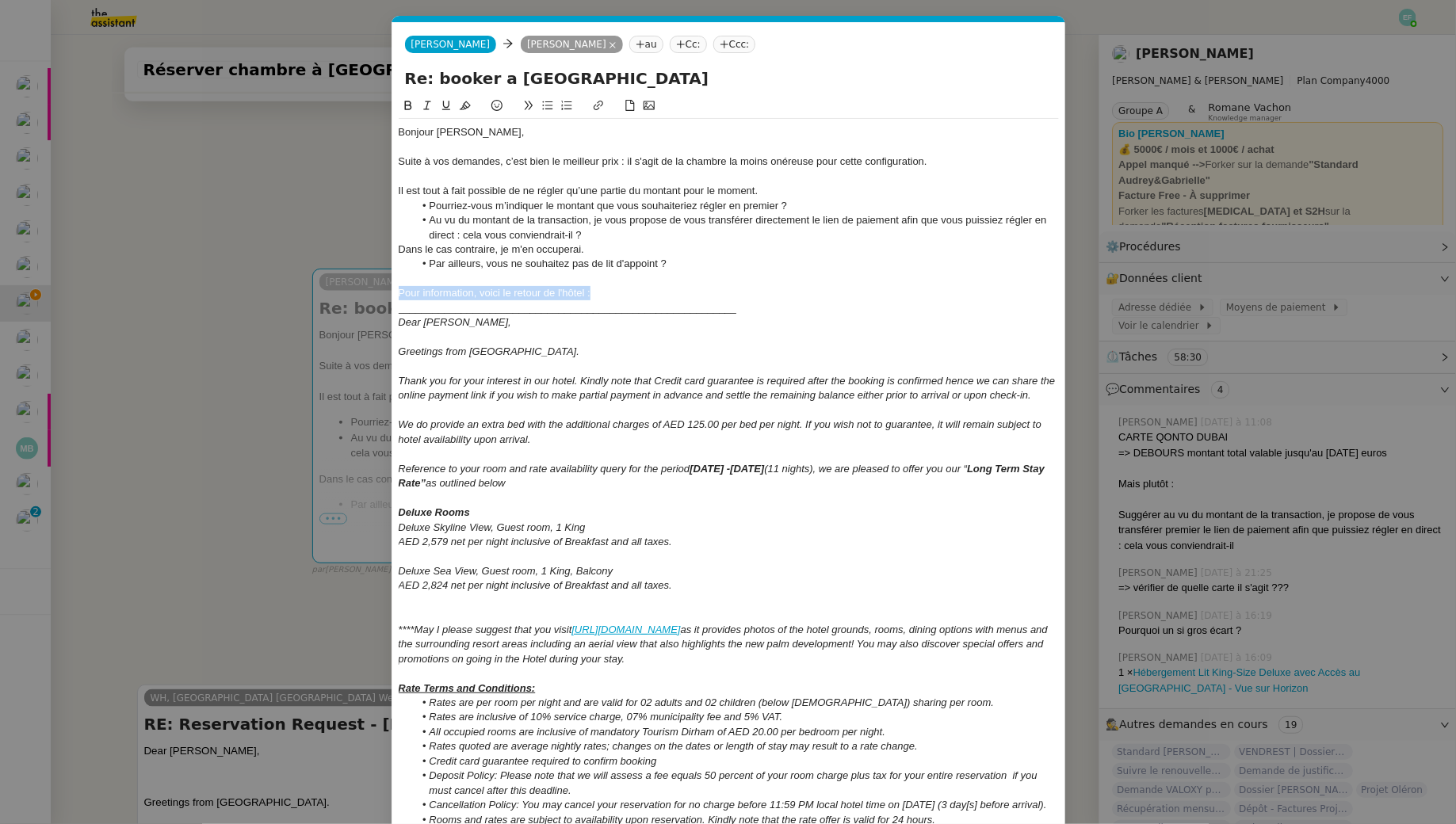
drag, startPoint x: 644, startPoint y: 295, endPoint x: 377, endPoint y: 295, distance: 267.0
click at [377, 295] on nz-modal-container "Service TA - VOYAGE - PROPOSITION GLOBALE A utiliser dans le cadre de propositi…" at bounding box center [728, 412] width 1456 height 824
click at [428, 106] on icon at bounding box center [427, 105] width 11 height 11
click at [480, 341] on div at bounding box center [729, 337] width 660 height 14
drag, startPoint x: 401, startPoint y: 292, endPoint x: 417, endPoint y: 309, distance: 23.3
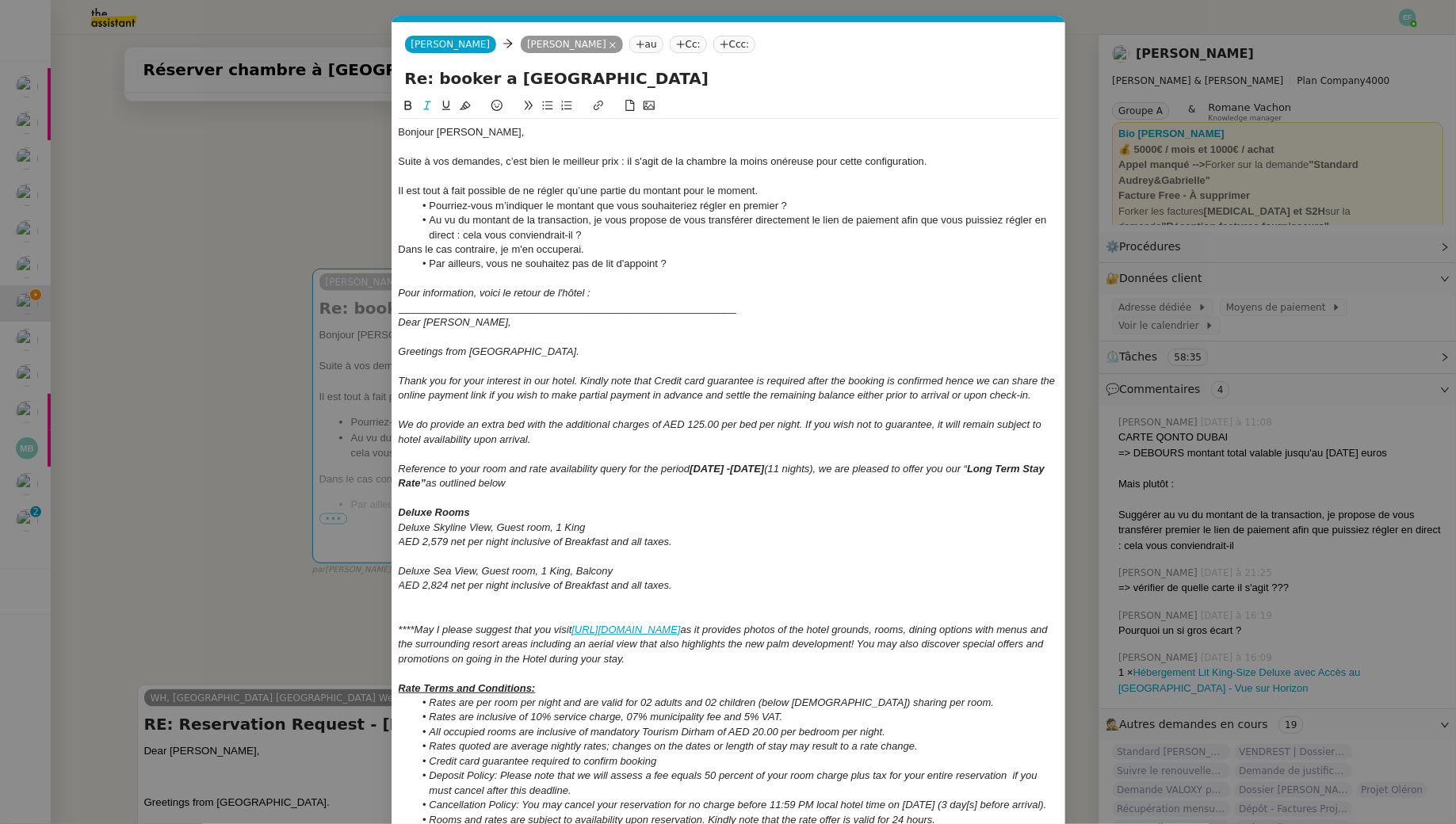
click at [417, 309] on div "Bonjour Gabrielle, Suite à vos demandes, c’est bien le meilleur prix : il s'agi…" at bounding box center [729, 652] width 660 height 1066
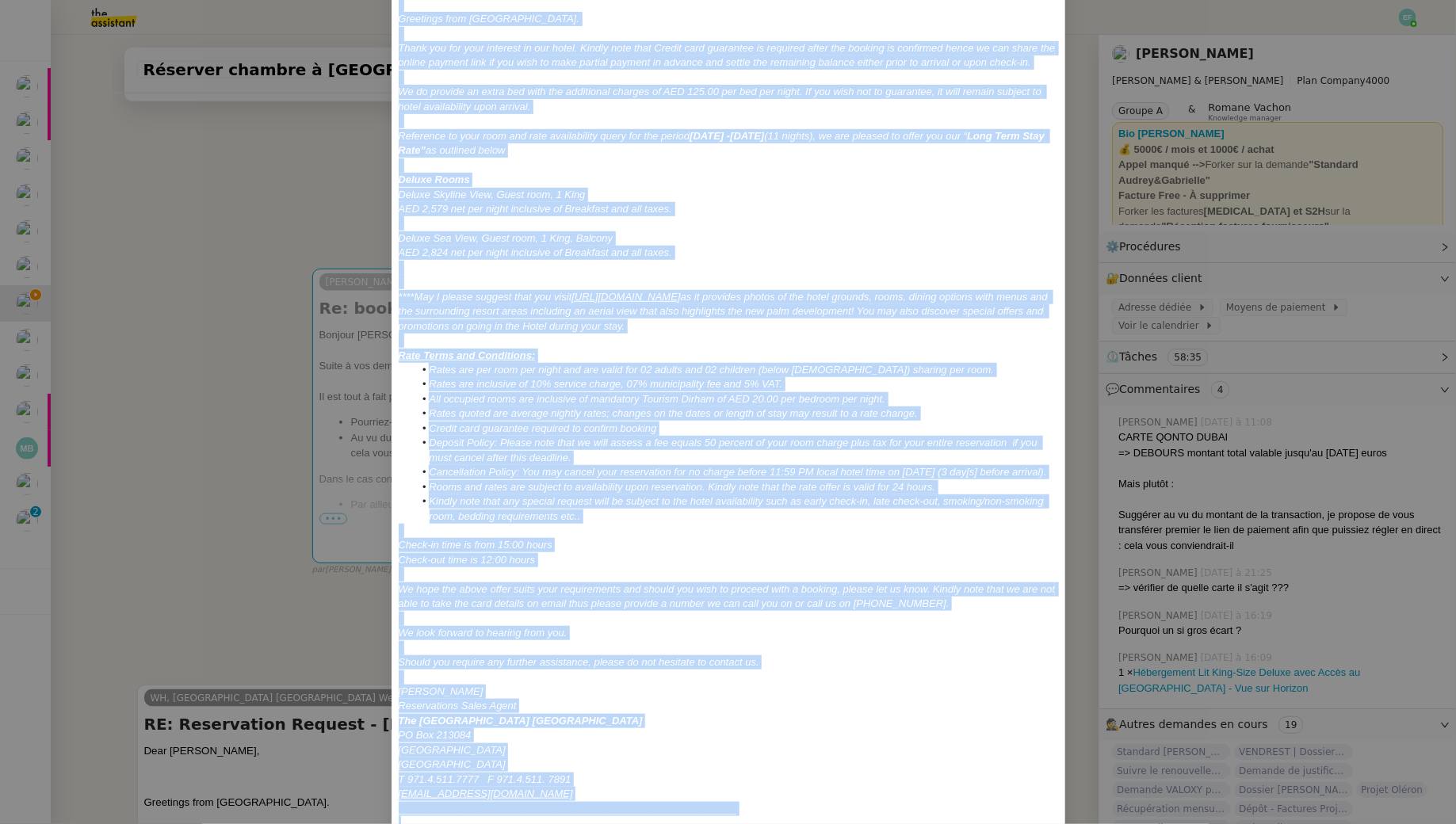
scroll to position [415, 0]
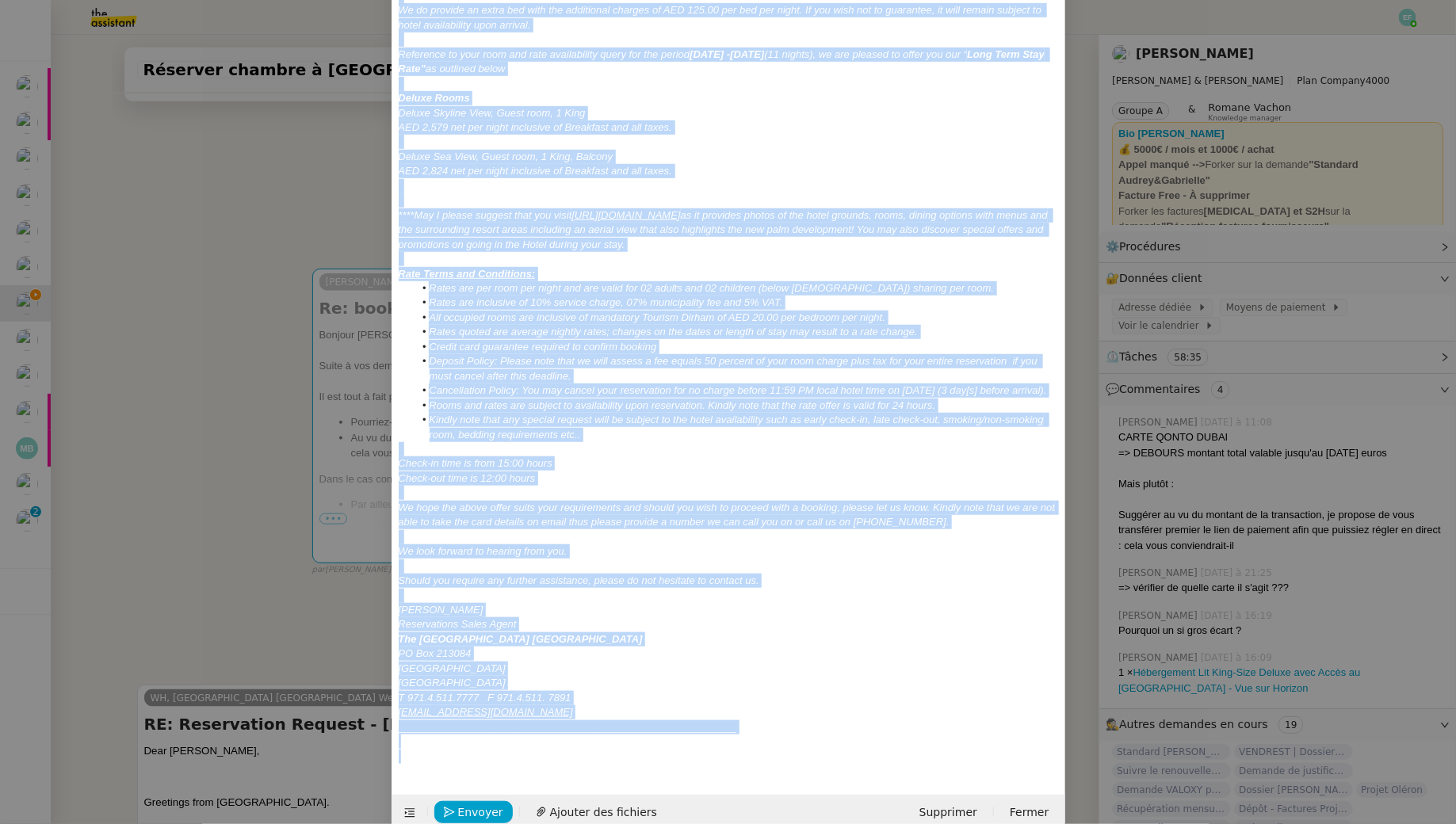
drag, startPoint x: 400, startPoint y: 312, endPoint x: 764, endPoint y: 797, distance: 606.4
click at [764, 797] on form "Camille Camille Gabrielle Joinau Tavernier au Cc: Ccc: Re: booker a Dubai Bonjo…" at bounding box center [728, 219] width 673 height 1223
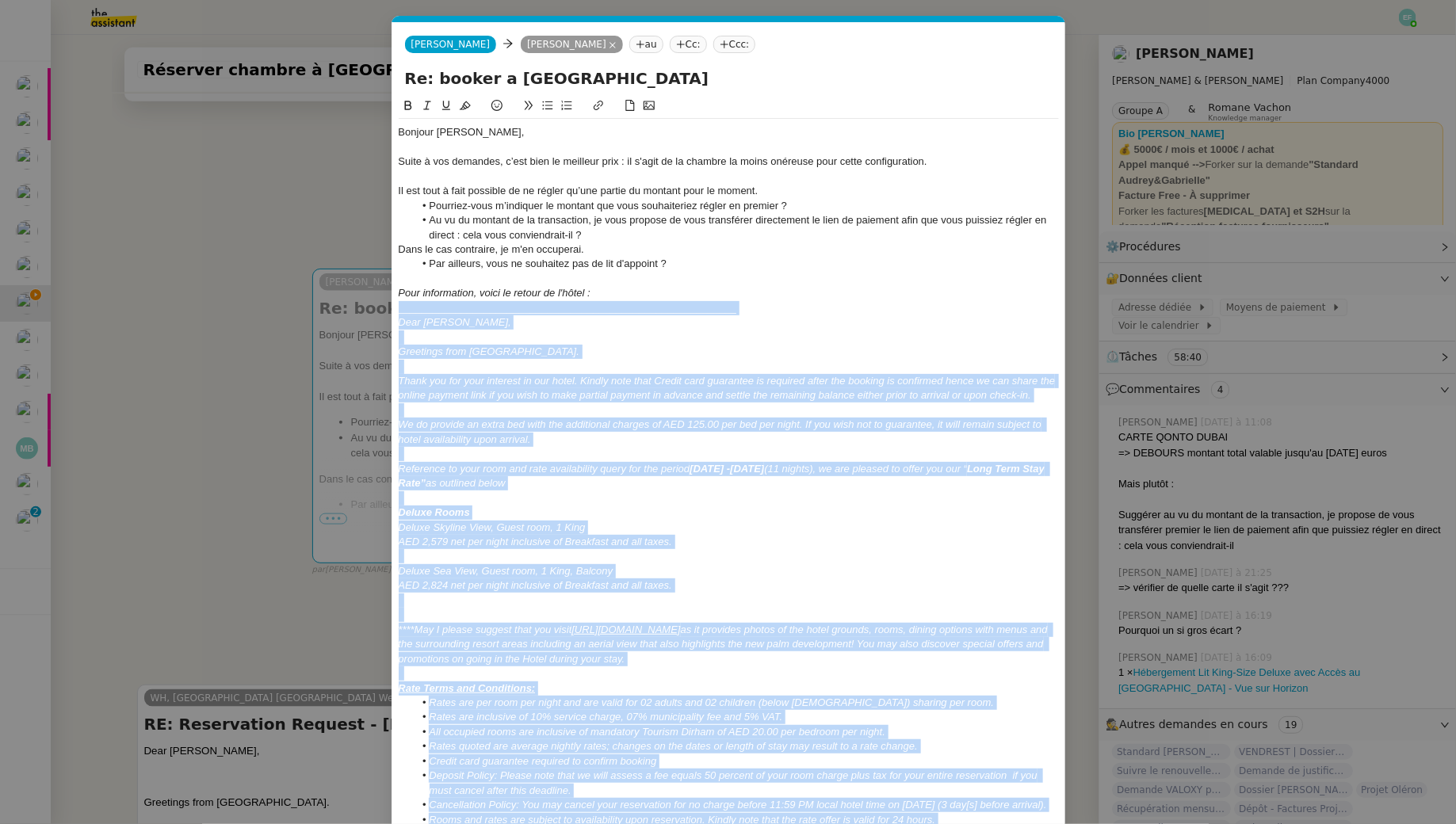
click at [426, 107] on icon at bounding box center [427, 105] width 7 height 8
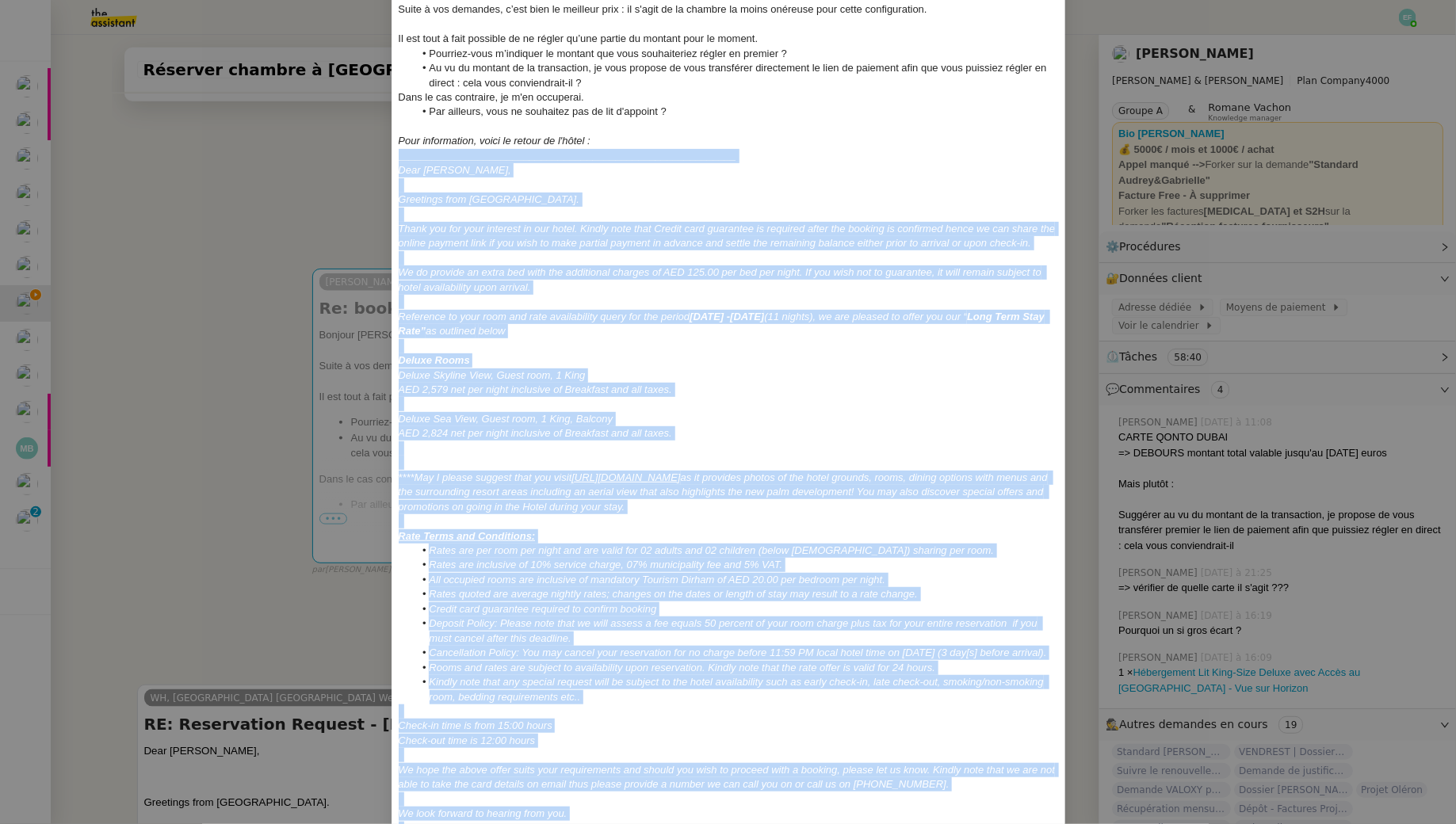
scroll to position [454, 0]
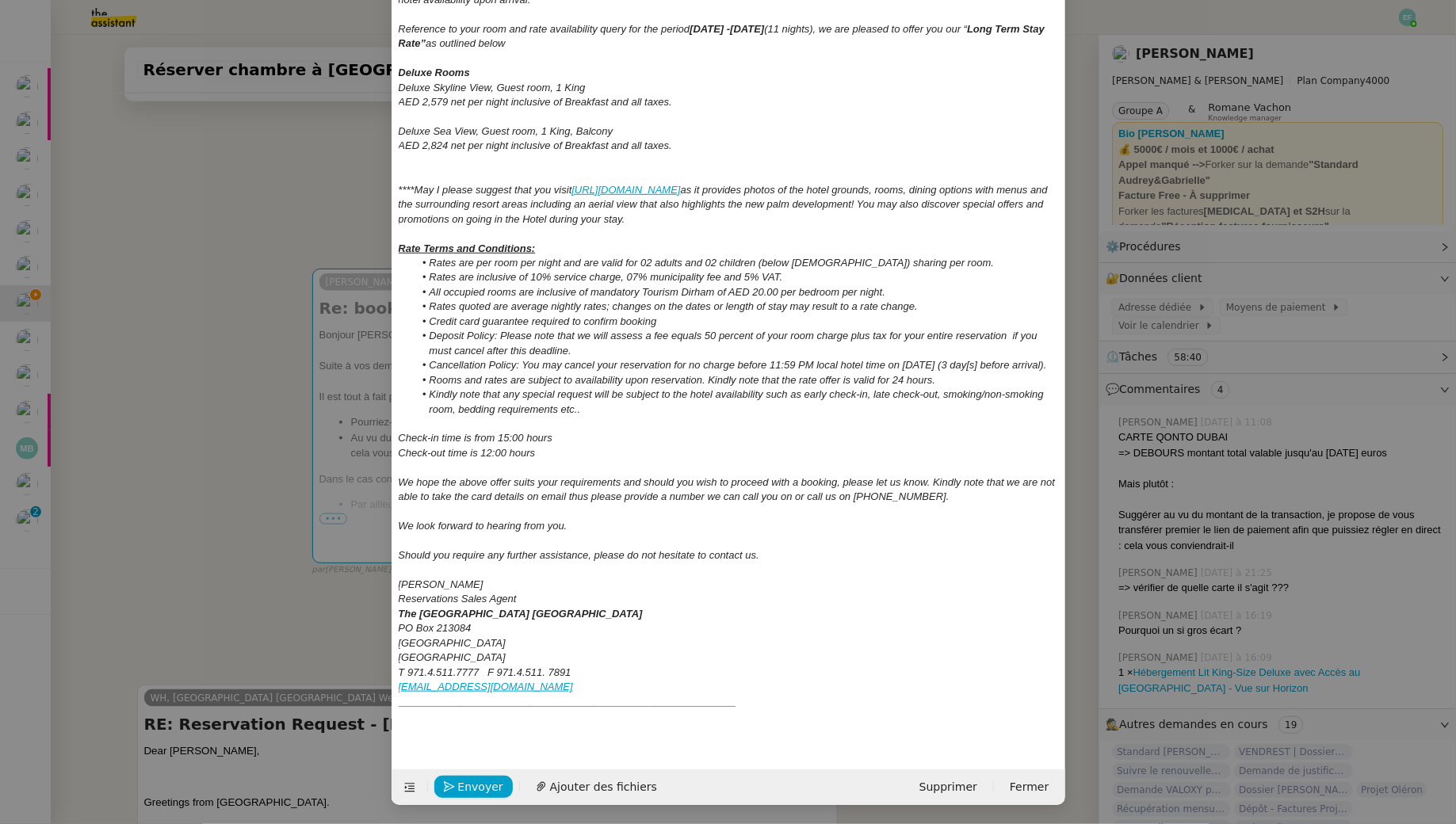
click at [762, 698] on div "___________________________________________________________" at bounding box center [729, 701] width 660 height 14
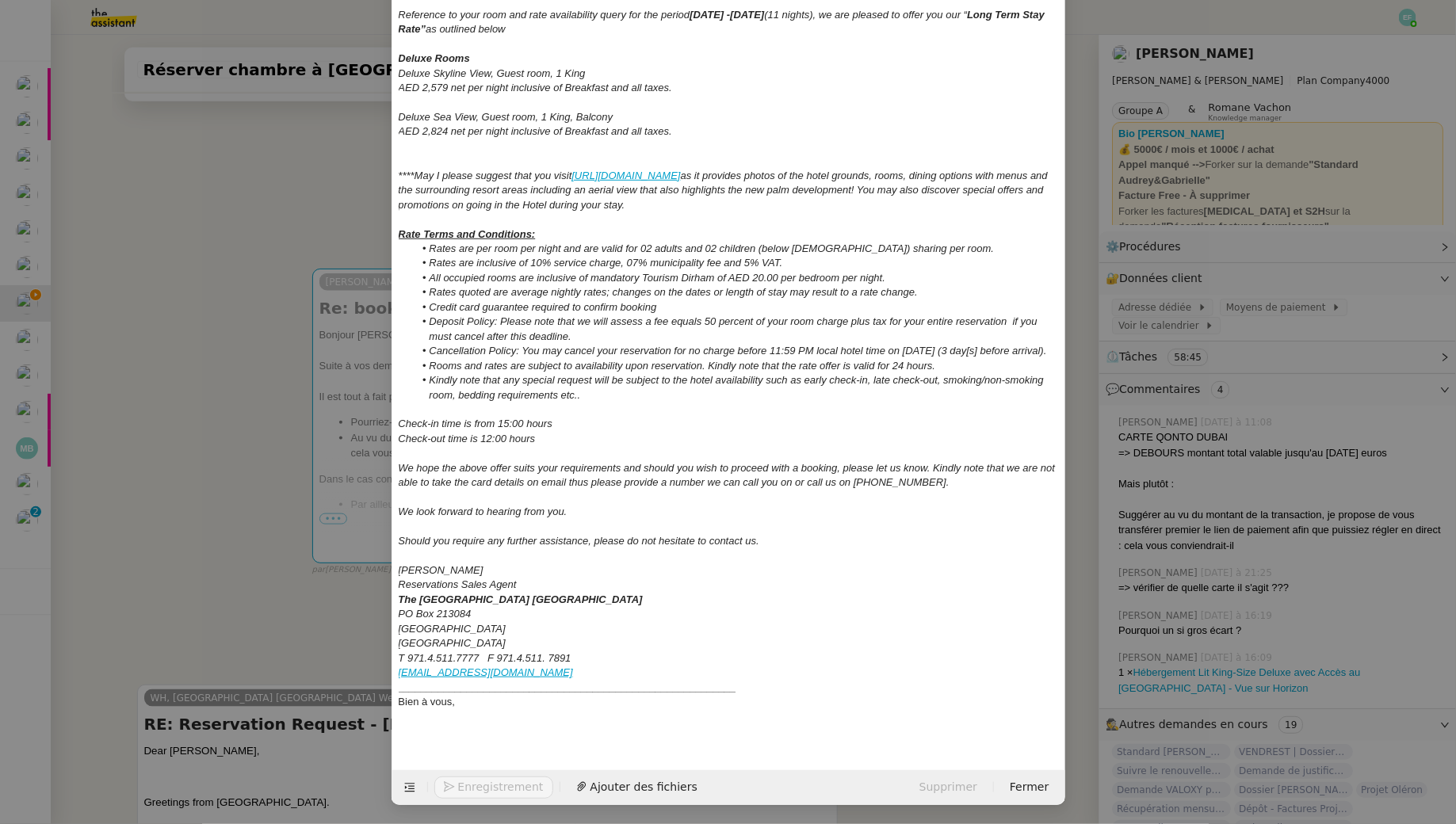
click at [831, 695] on div "___________________________________________________________" at bounding box center [729, 687] width 660 height 14
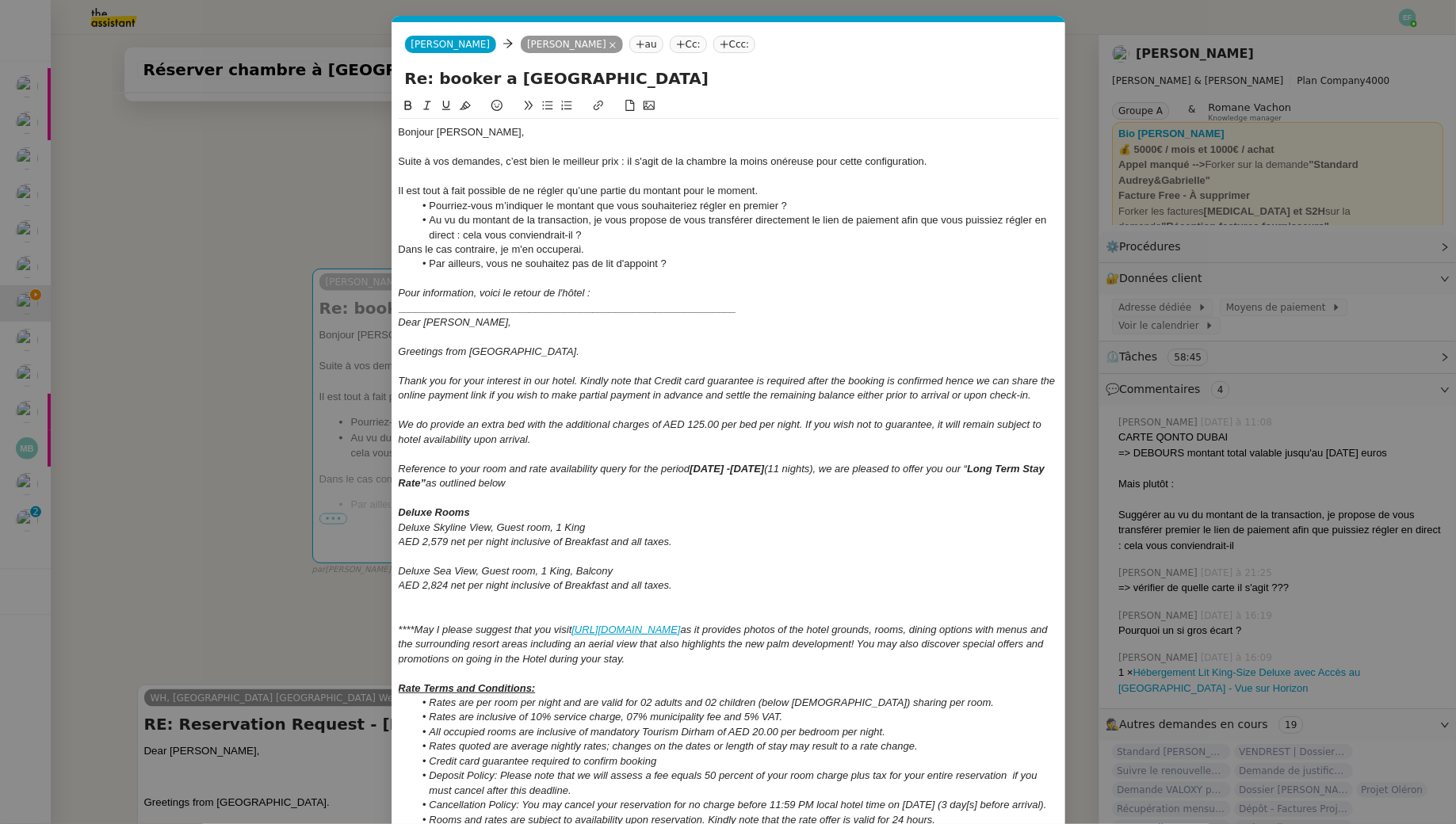
scroll to position [484, 0]
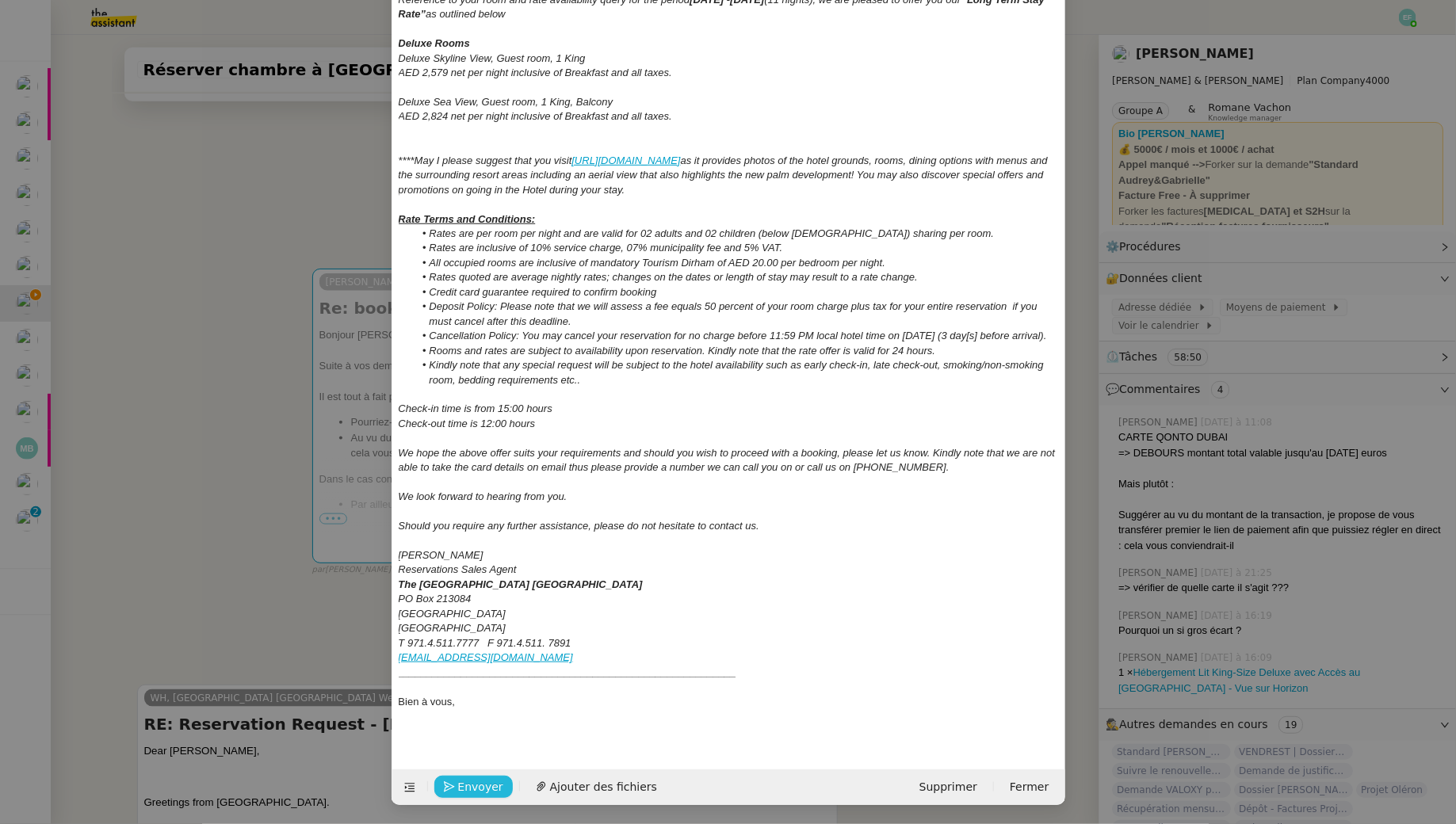
click at [480, 786] on span "Envoyer" at bounding box center [481, 788] width 46 height 19
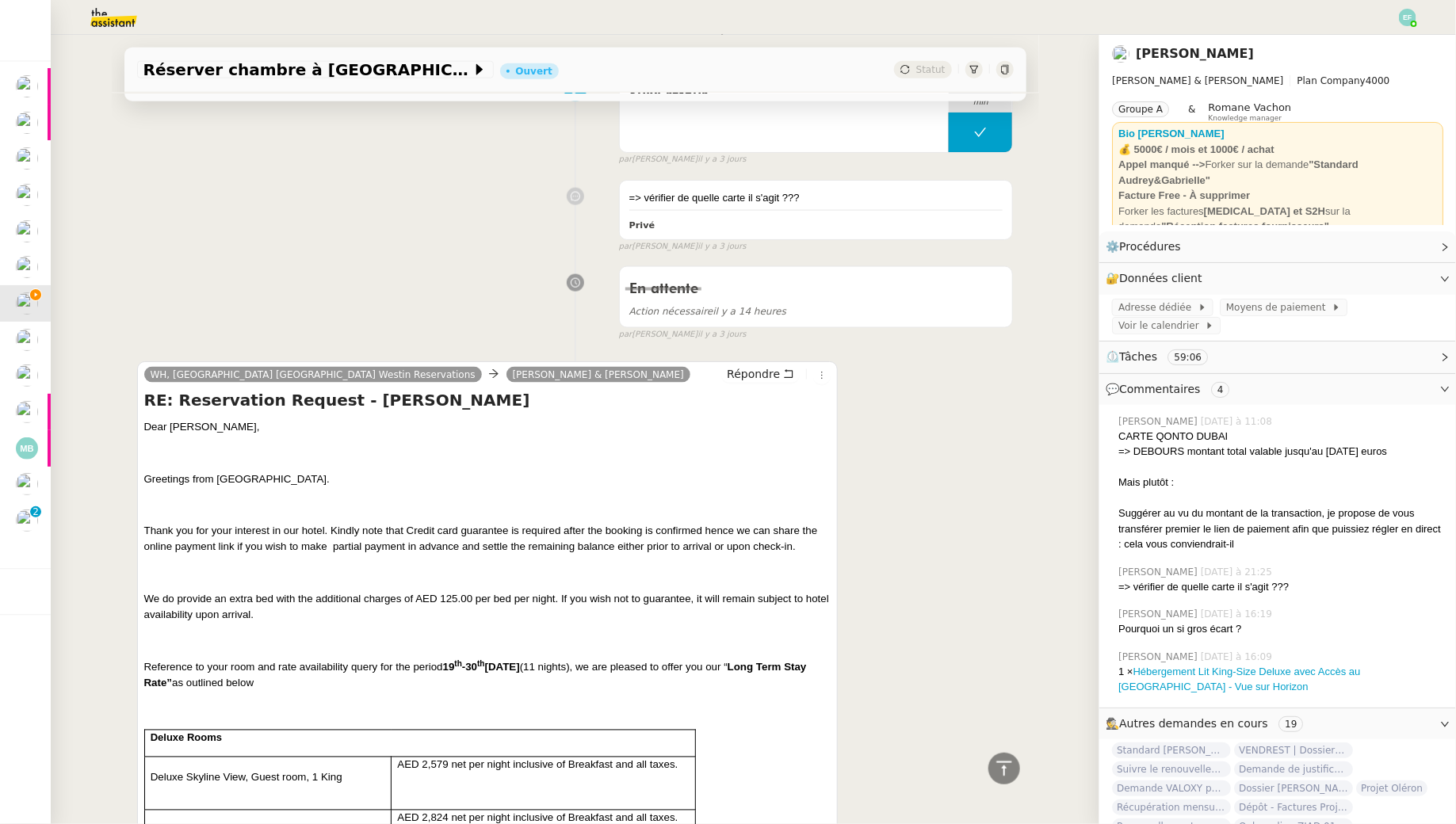
scroll to position [0, 0]
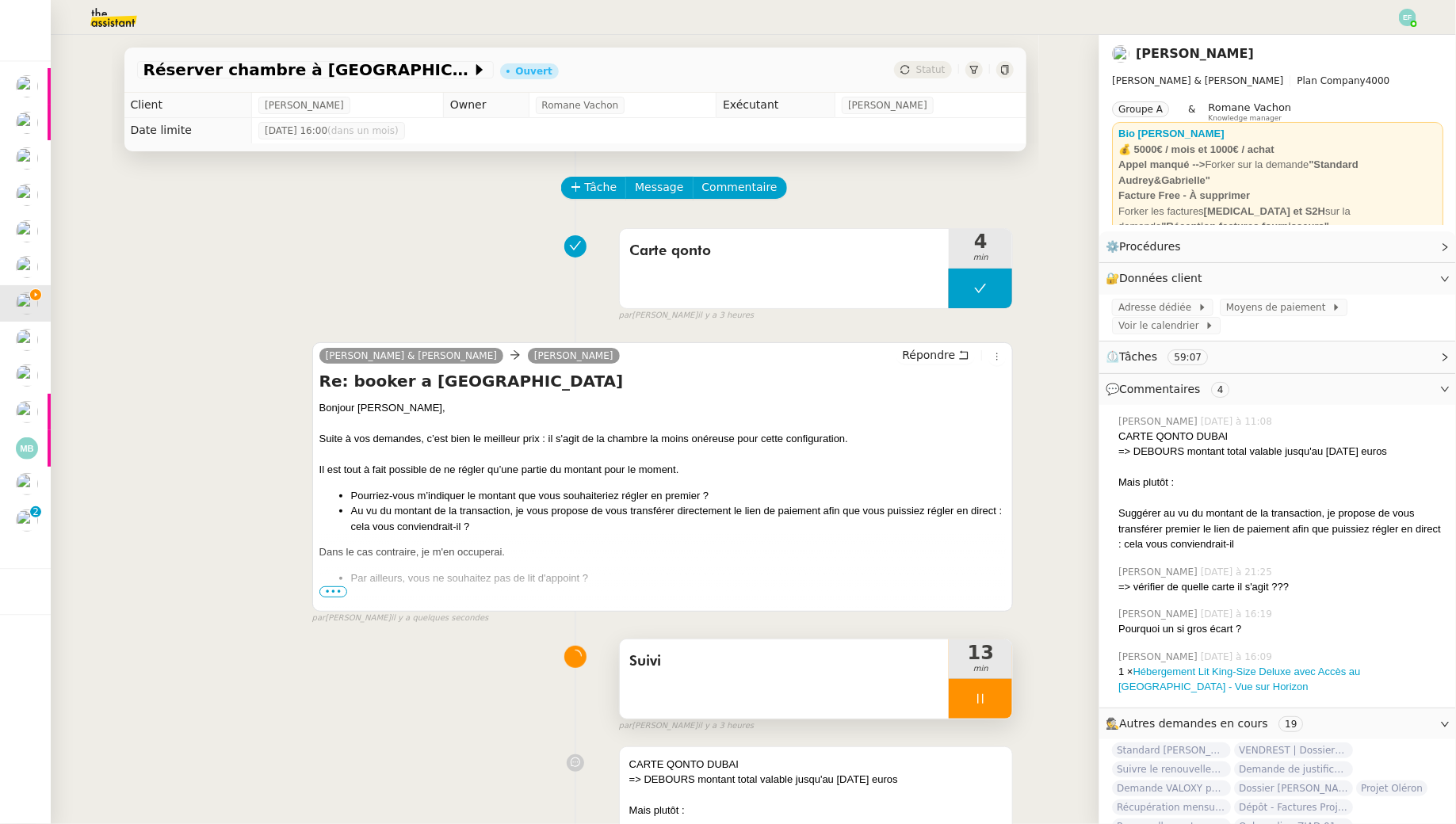
click at [336, 591] on span "•••" at bounding box center [333, 592] width 29 height 11
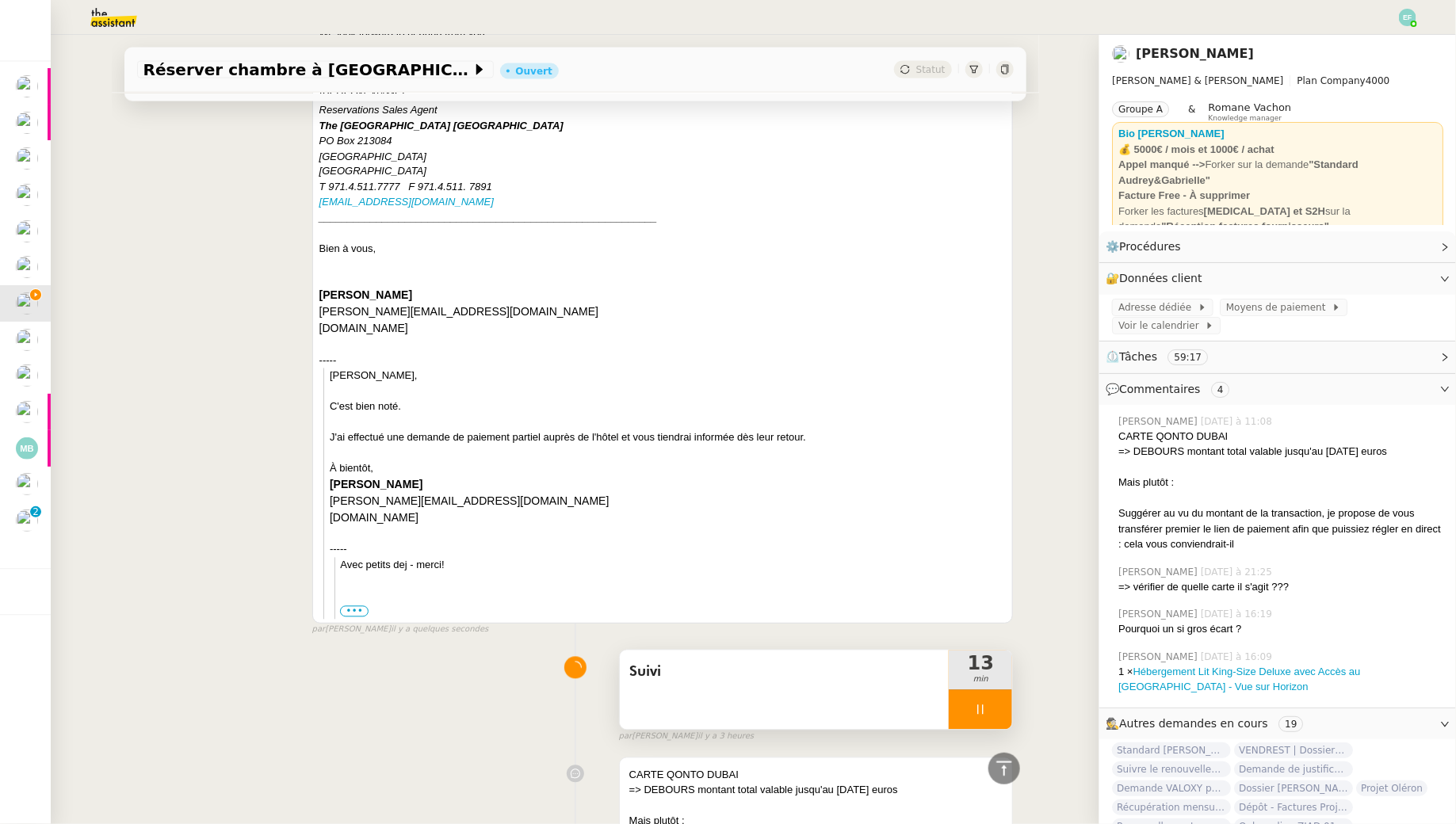
scroll to position [1402, 0]
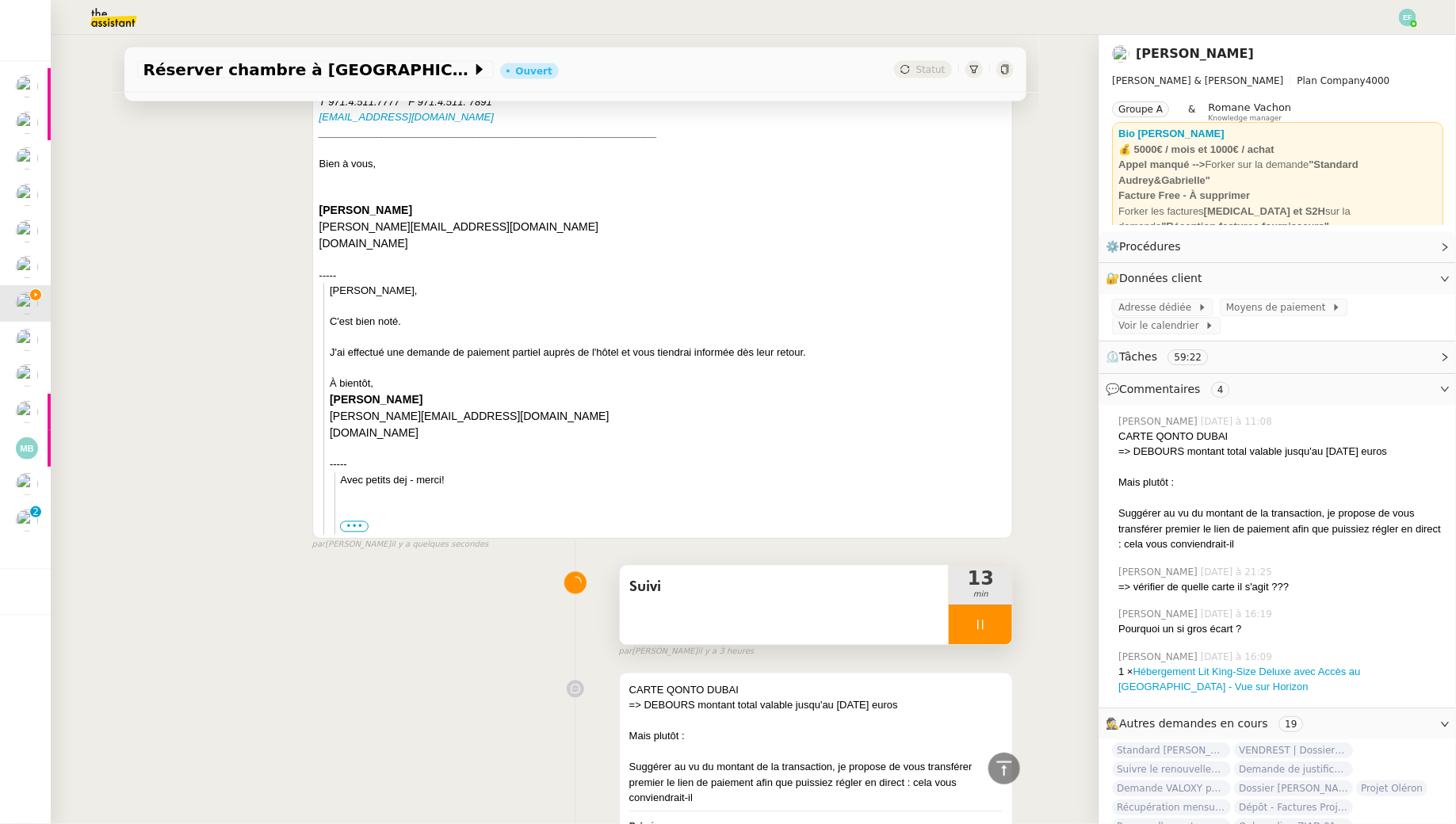
click at [993, 632] on div at bounding box center [980, 625] width 63 height 40
click at [1000, 631] on icon at bounding box center [996, 626] width 13 height 13
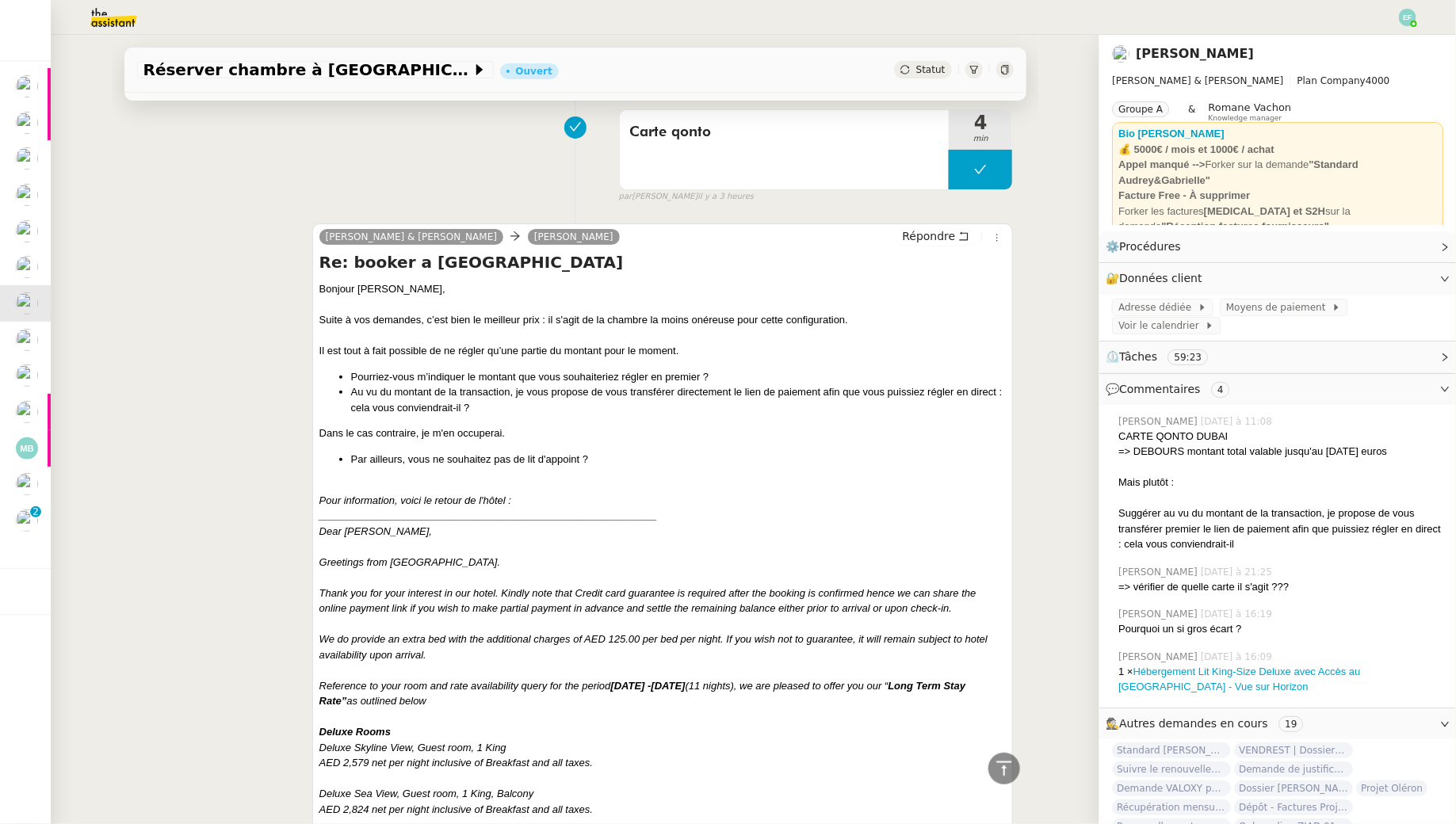
scroll to position [0, 0]
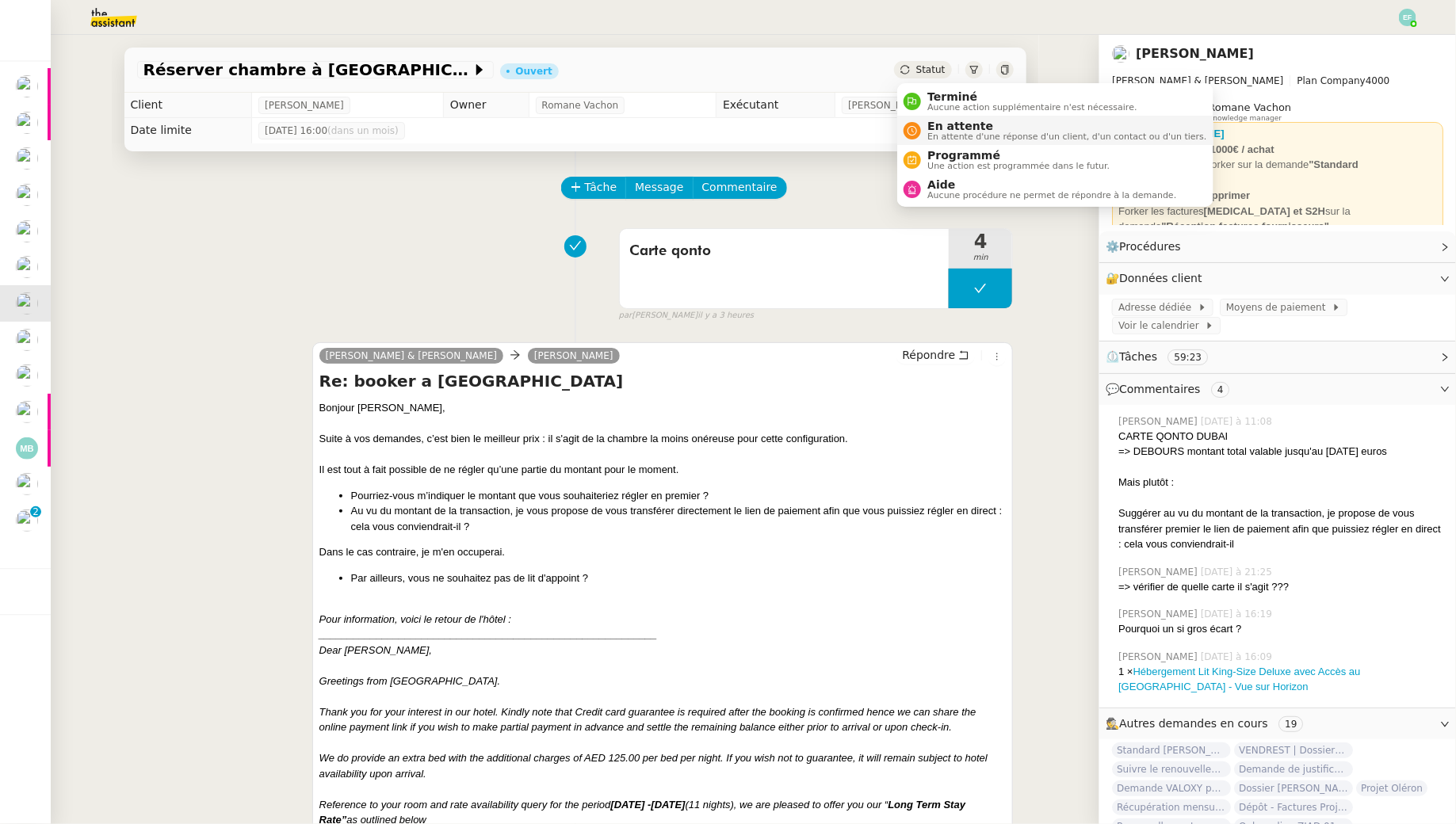
click at [931, 121] on span "En attente" at bounding box center [1066, 126] width 279 height 13
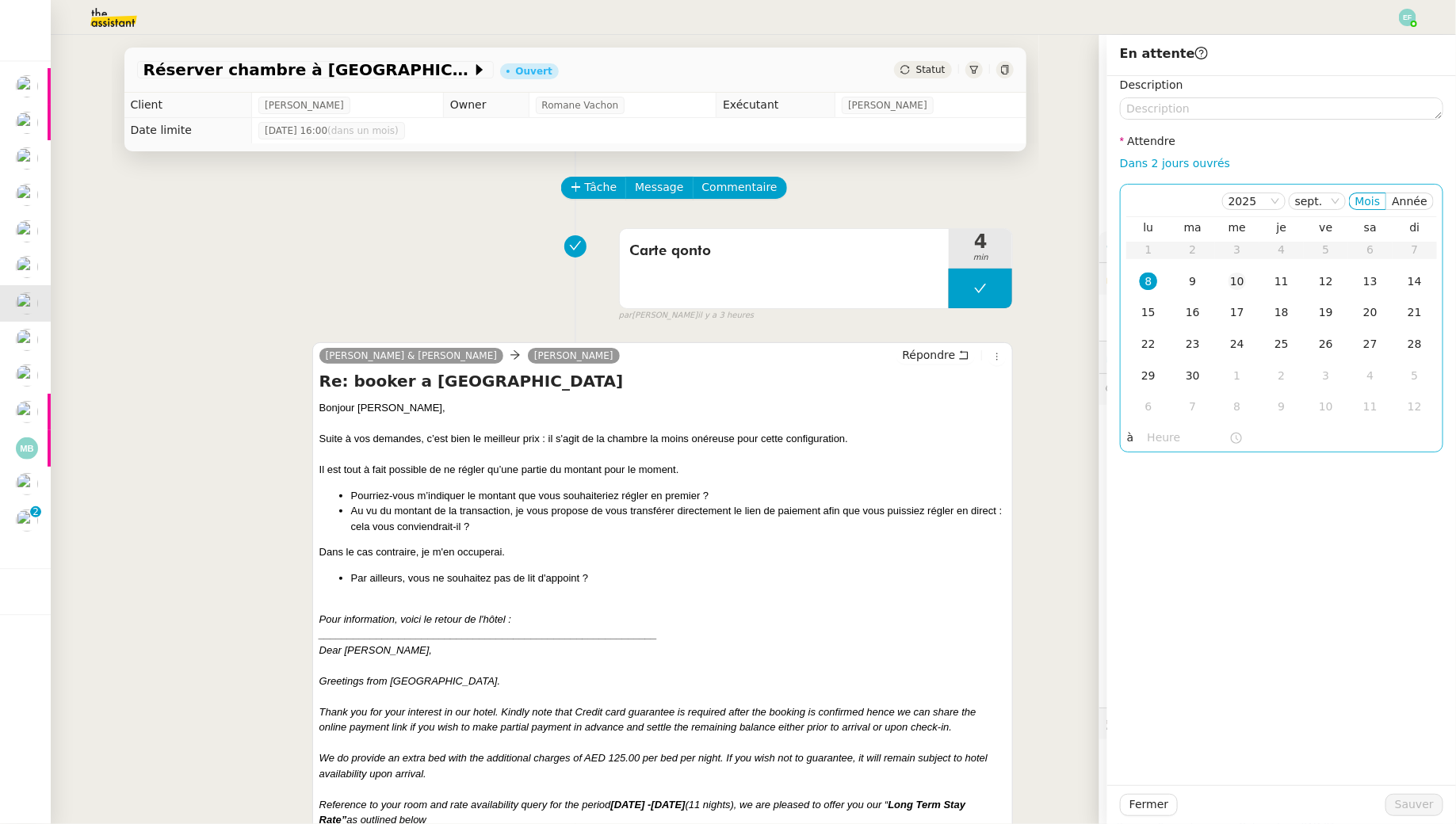
click at [1247, 281] on td "10" at bounding box center [1237, 282] width 45 height 32
click at [1276, 280] on div "11" at bounding box center [1281, 281] width 18 height 18
click at [1414, 800] on span "Sauver" at bounding box center [1414, 805] width 39 height 19
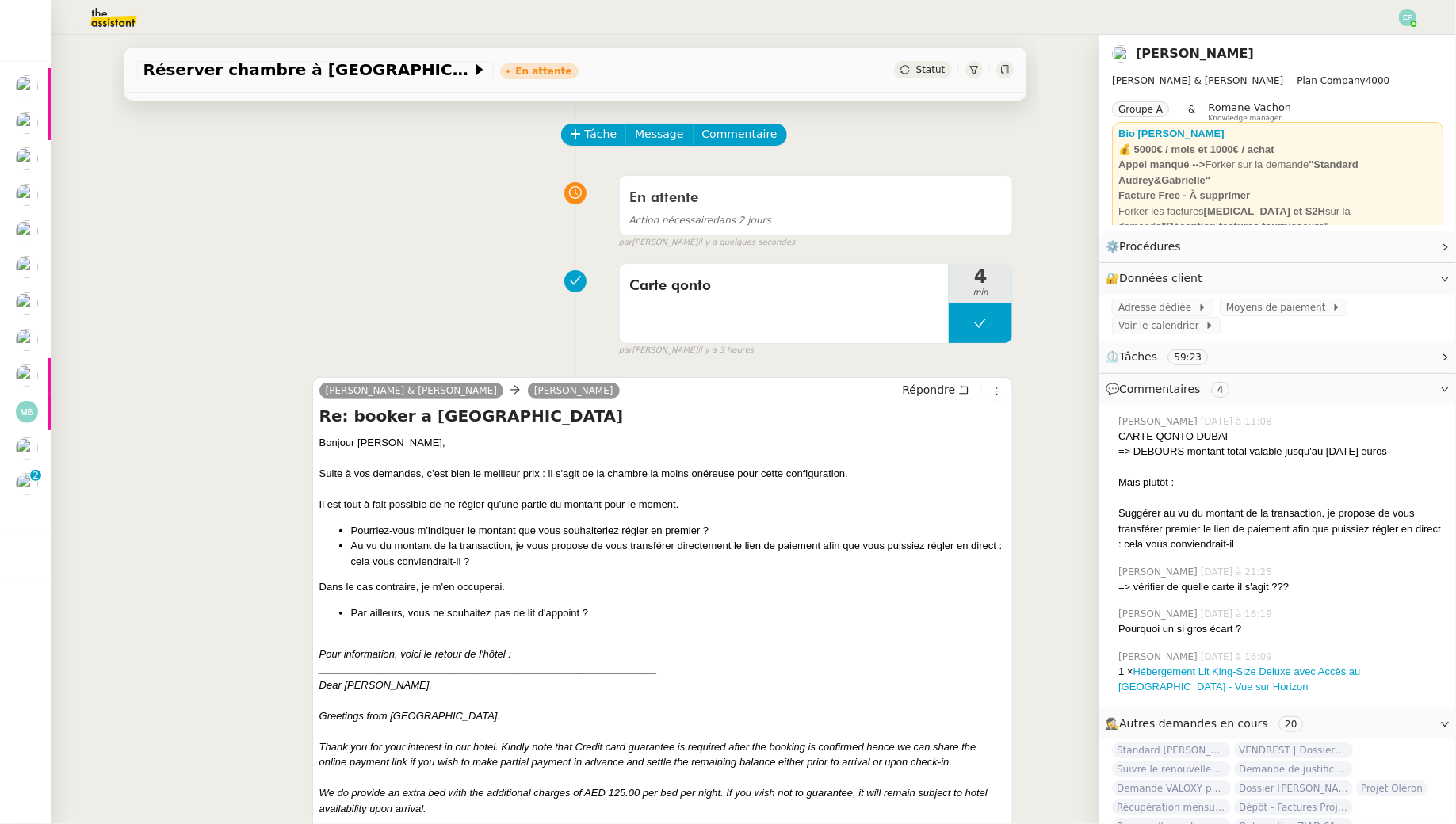
scroll to position [60, 0]
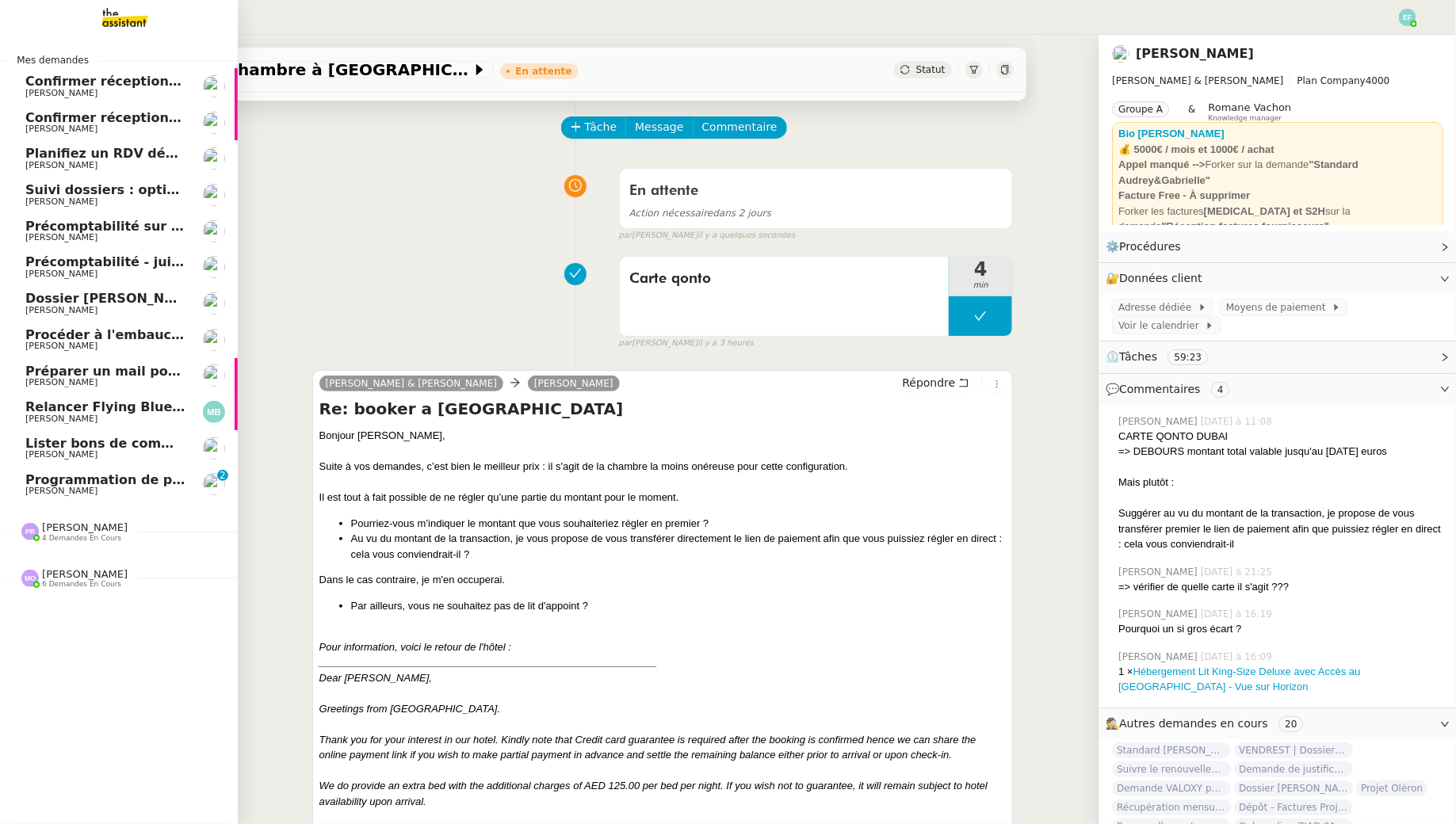
click at [38, 485] on span "Programmation de publications Linkedin - Septembre 2025" at bounding box center [201, 480] width 352 height 15
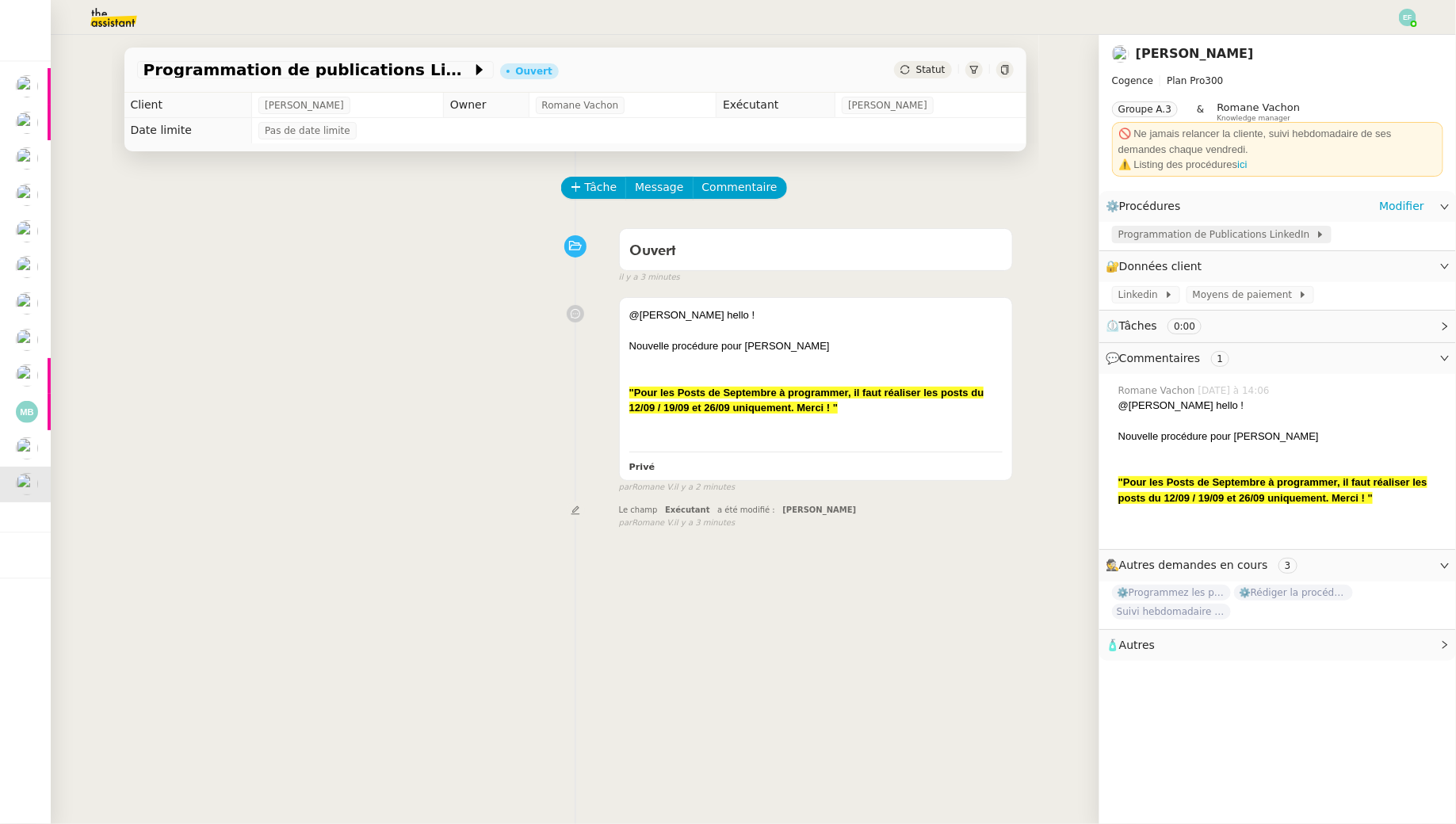
click at [1154, 229] on span "Programmation de Publications LinkedIn" at bounding box center [1216, 234] width 197 height 16
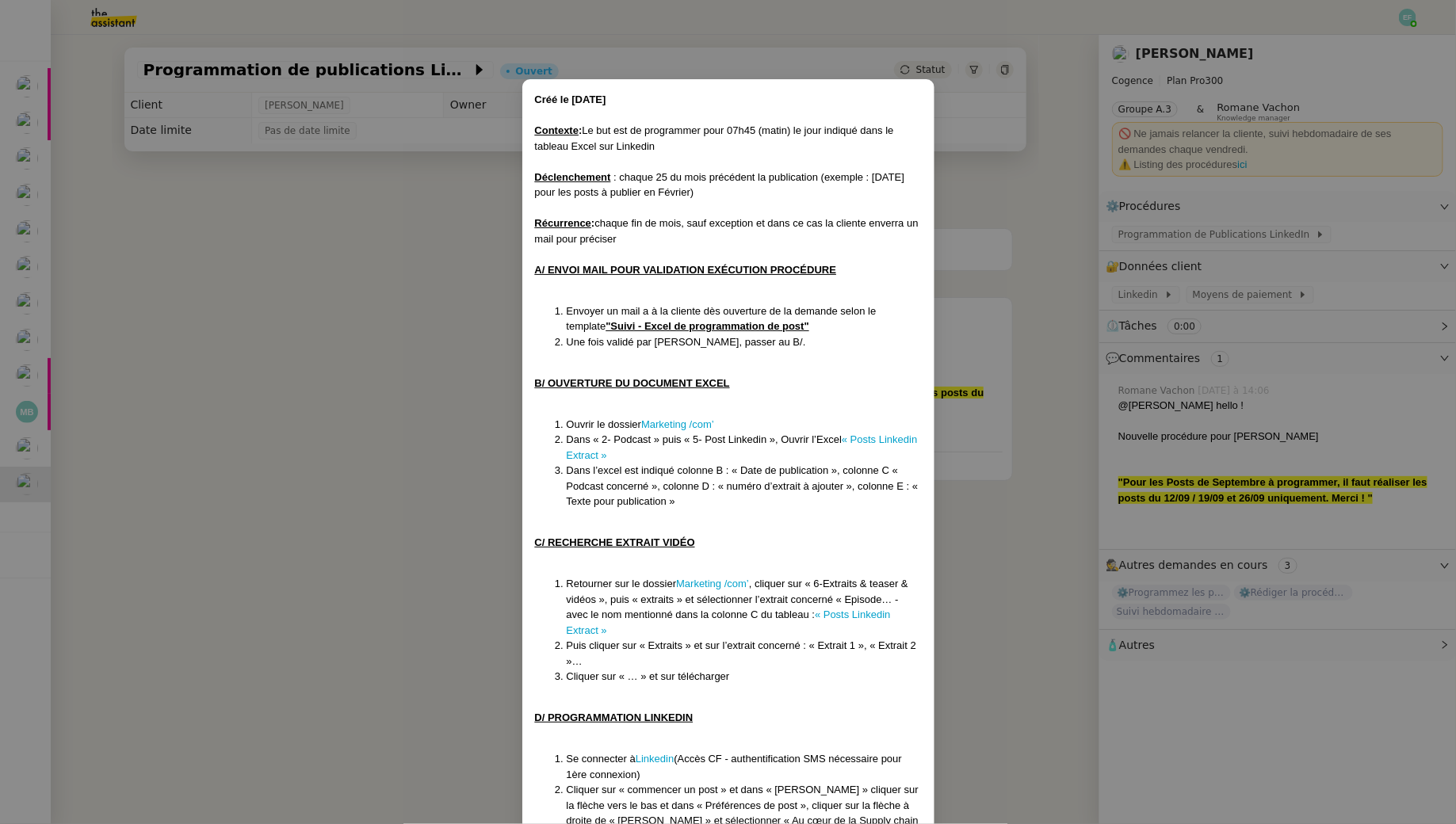
click at [439, 212] on nz-modal-container "Créé le 08/09/2025 Contexte : Le but est de programmer pour 07h45 (matin) le jo…" at bounding box center [728, 412] width 1456 height 824
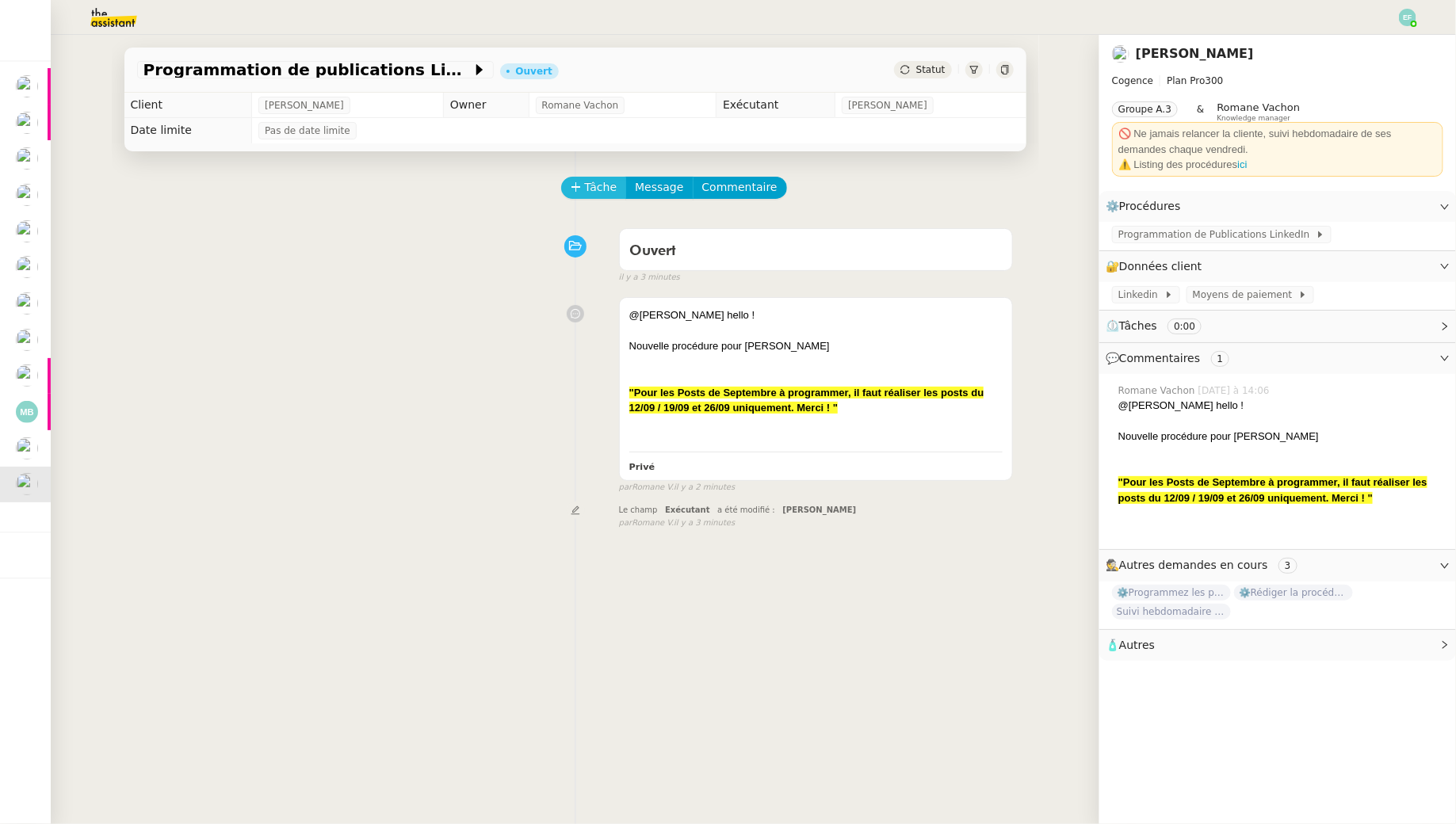
click at [581, 192] on button "Tâche" at bounding box center [593, 188] width 66 height 22
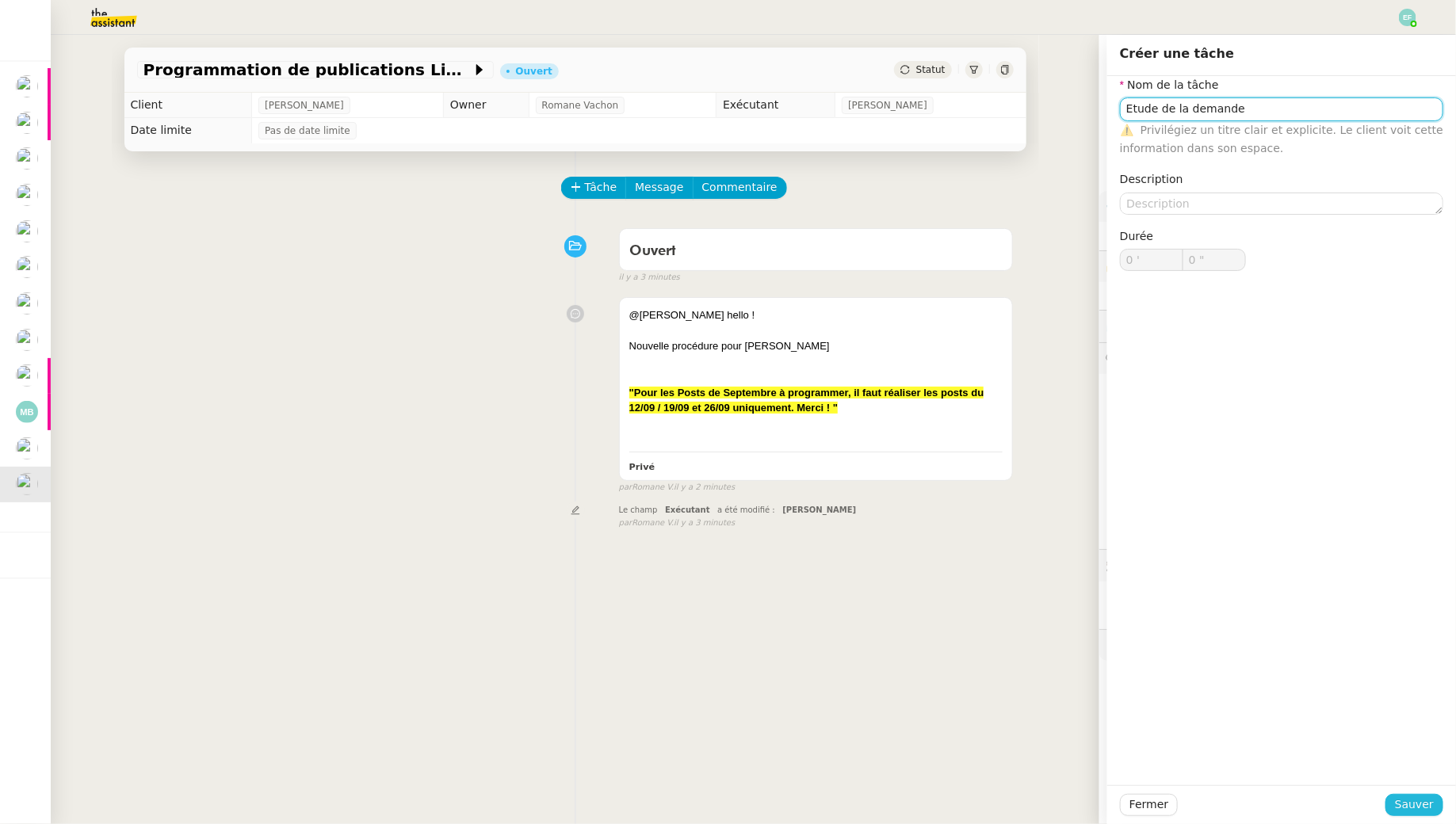
type input "Etude de la demande"
click at [1415, 801] on span "Sauver" at bounding box center [1414, 805] width 39 height 19
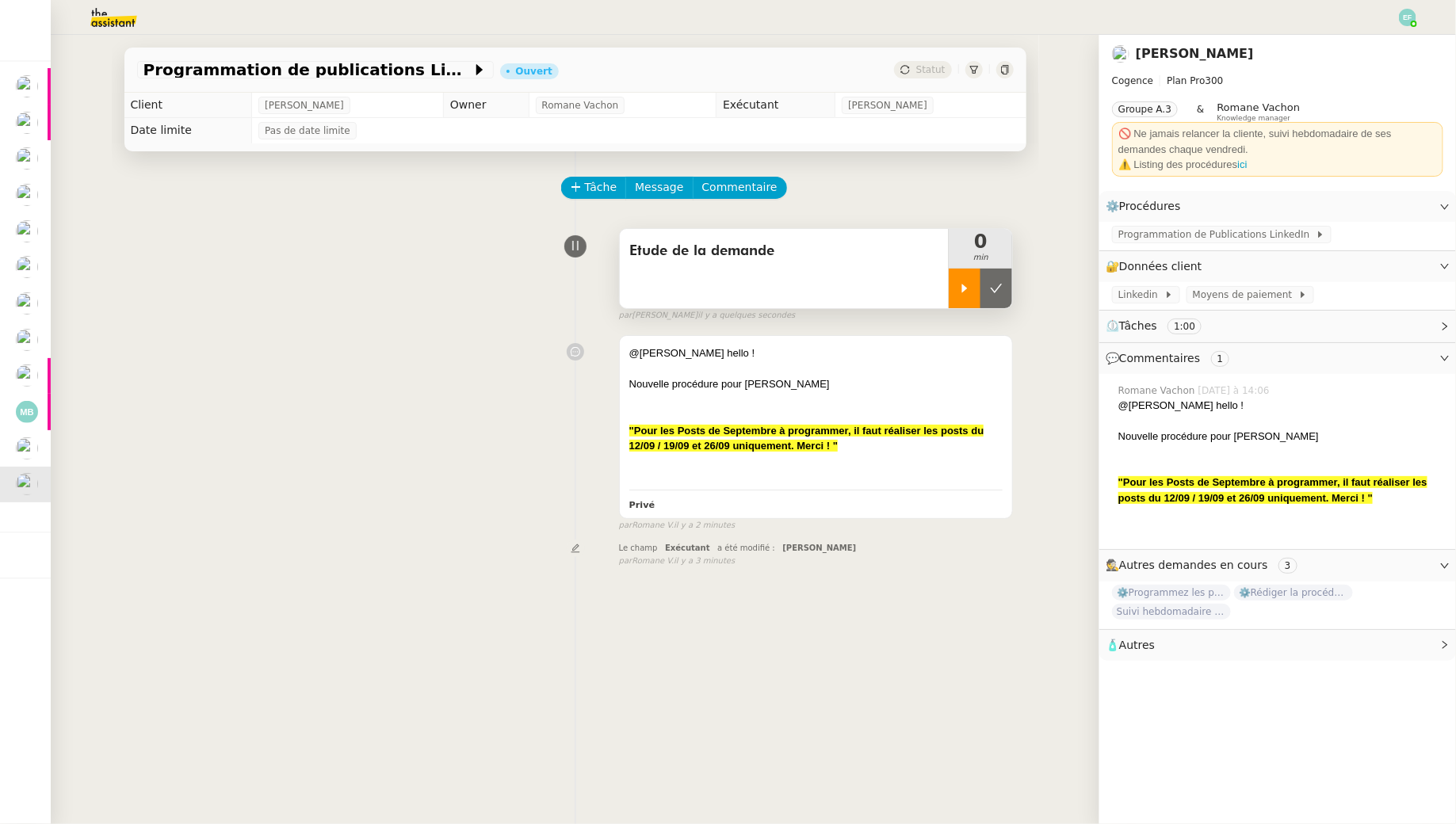
click at [973, 298] on div at bounding box center [964, 288] width 32 height 40
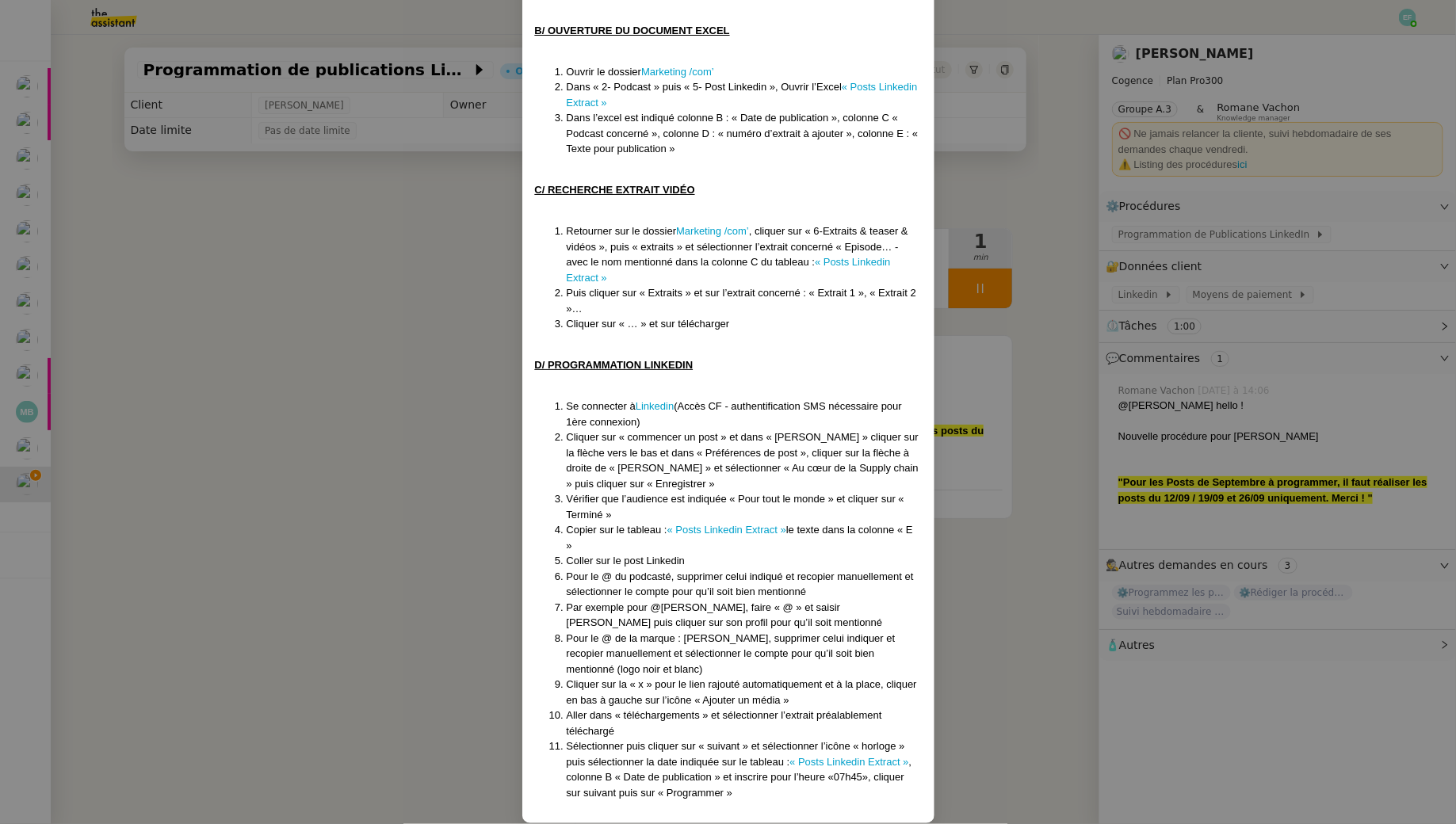
scroll to position [370, 0]
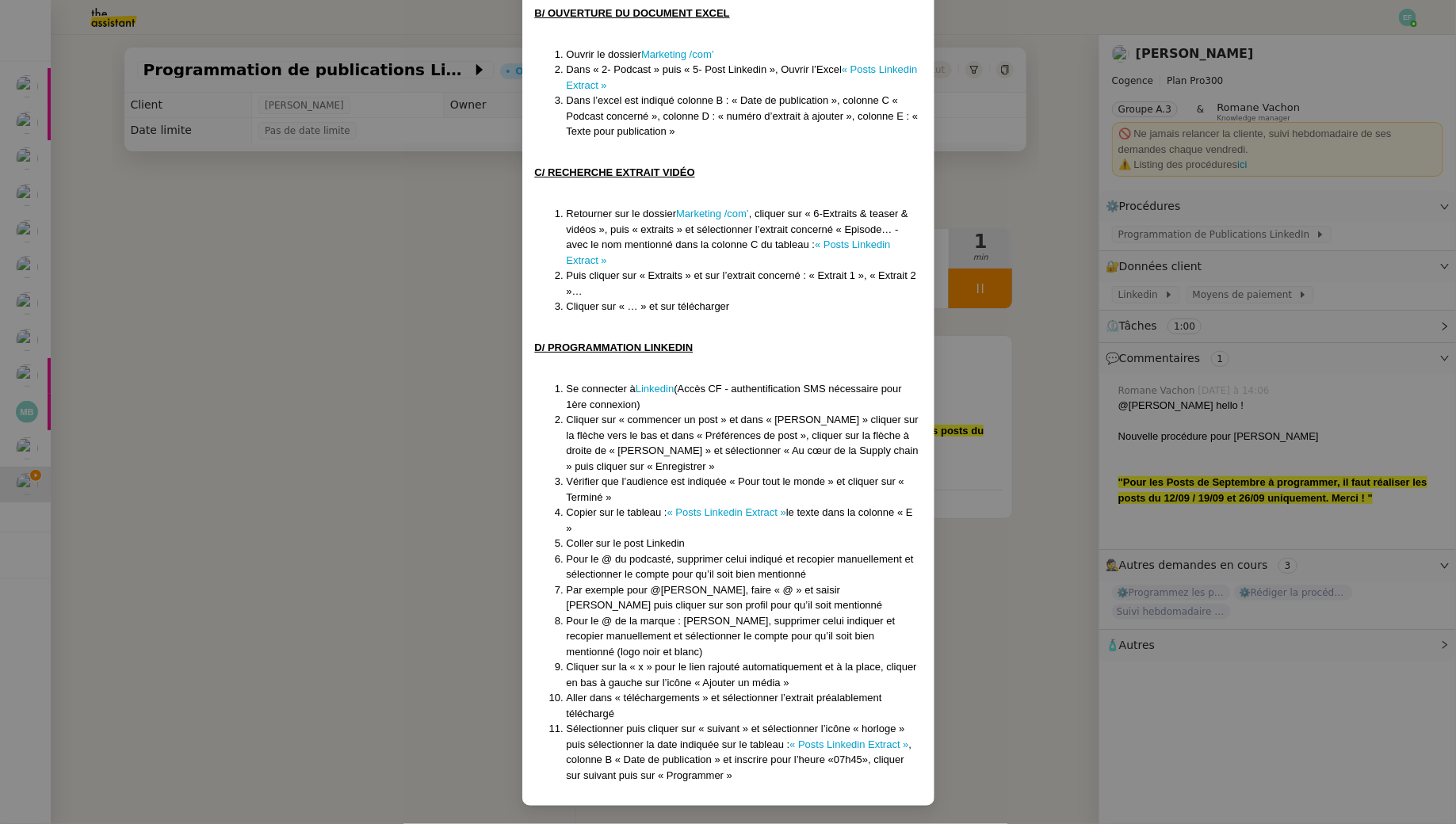
click at [437, 518] on nz-modal-container "Créé le 08/09/2025 Contexte : Le but est de programmer pour 07h45 (matin) le jo…" at bounding box center [728, 412] width 1456 height 824
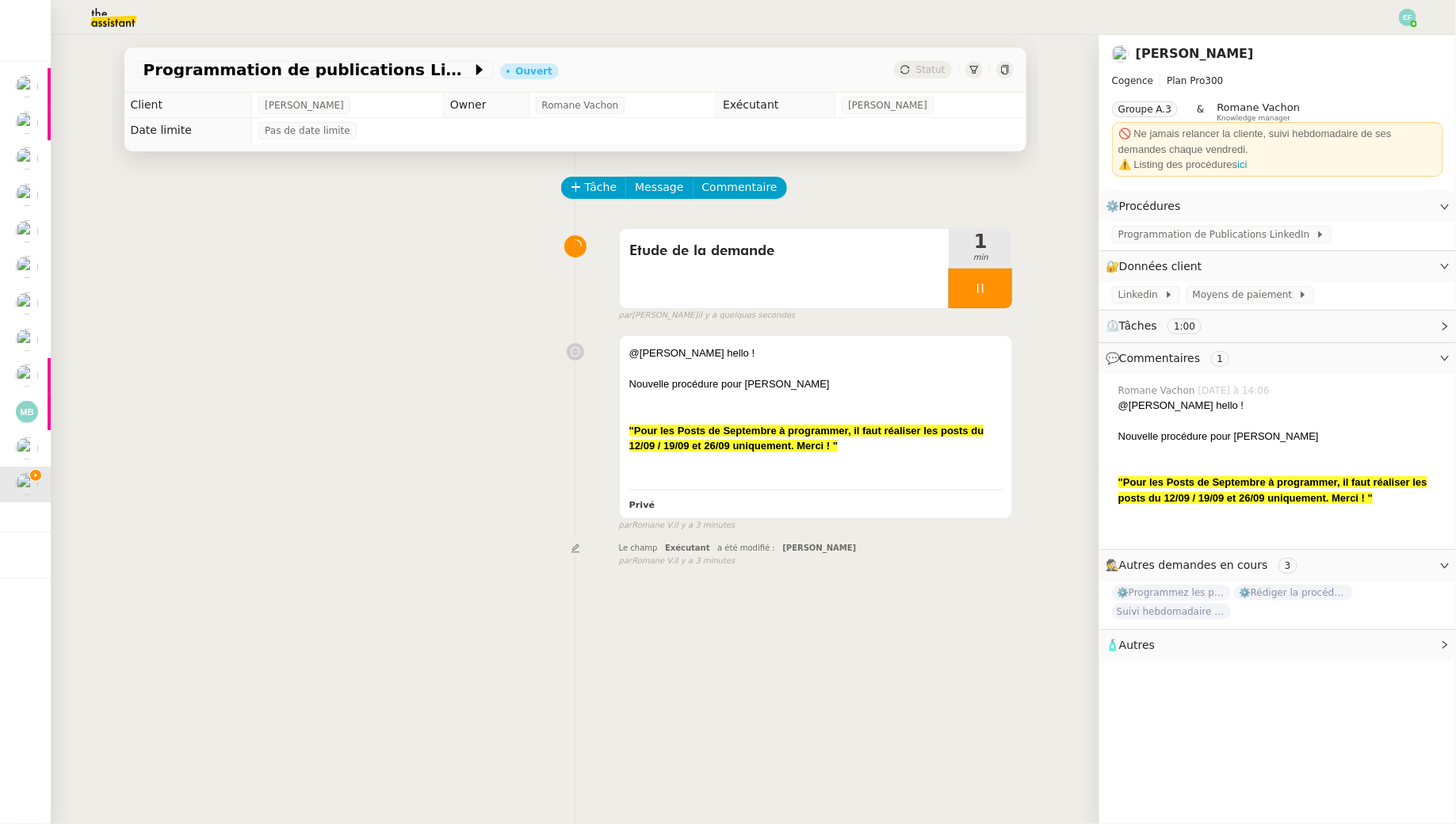
scroll to position [291, 0]
click at [975, 284] on icon at bounding box center [980, 288] width 13 height 13
click at [1001, 284] on icon at bounding box center [996, 287] width 12 height 8
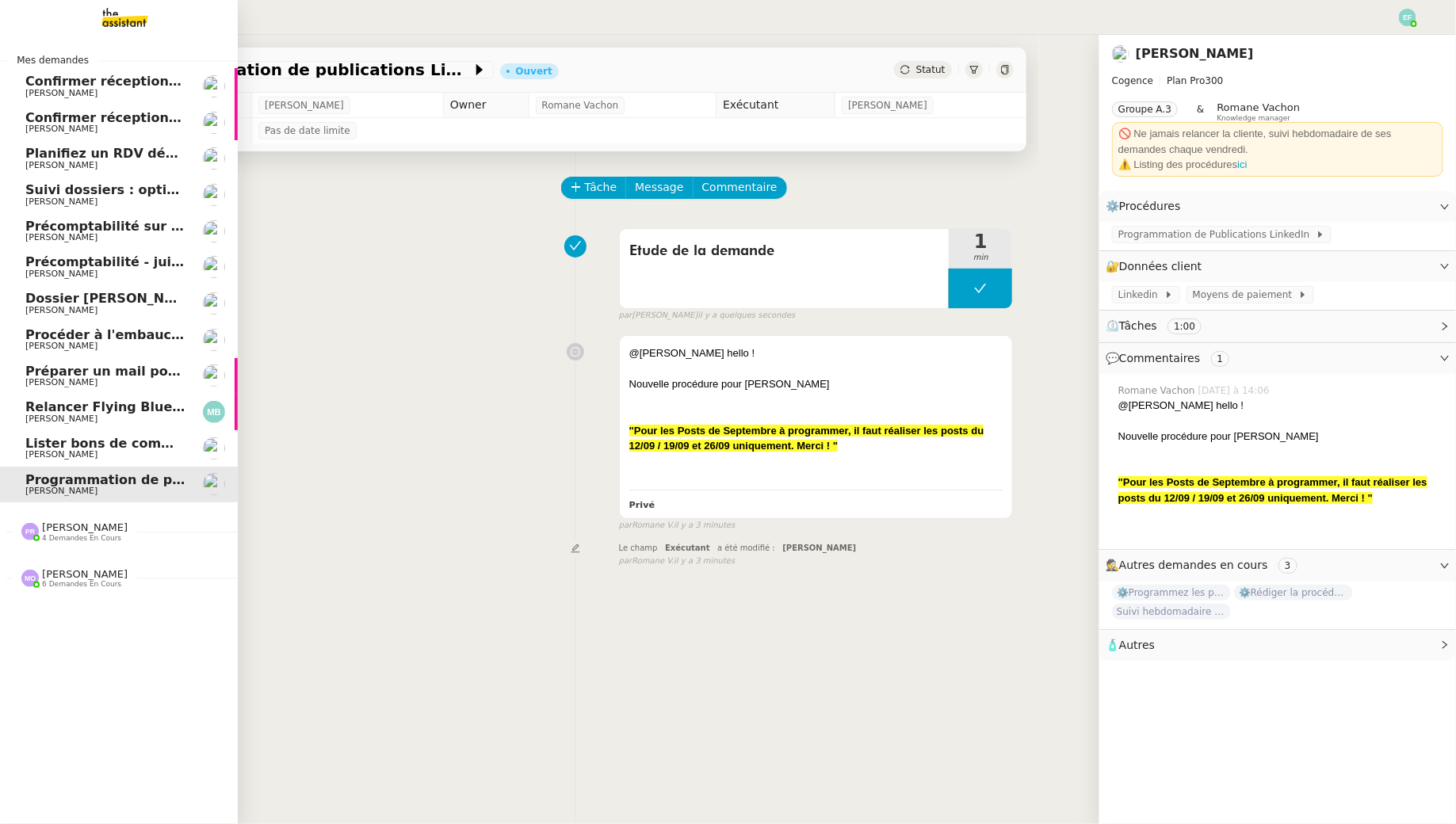
click at [31, 73] on link "Confirmer réception demande de résiliation Ophélie DIONY" at bounding box center [119, 86] width 238 height 36
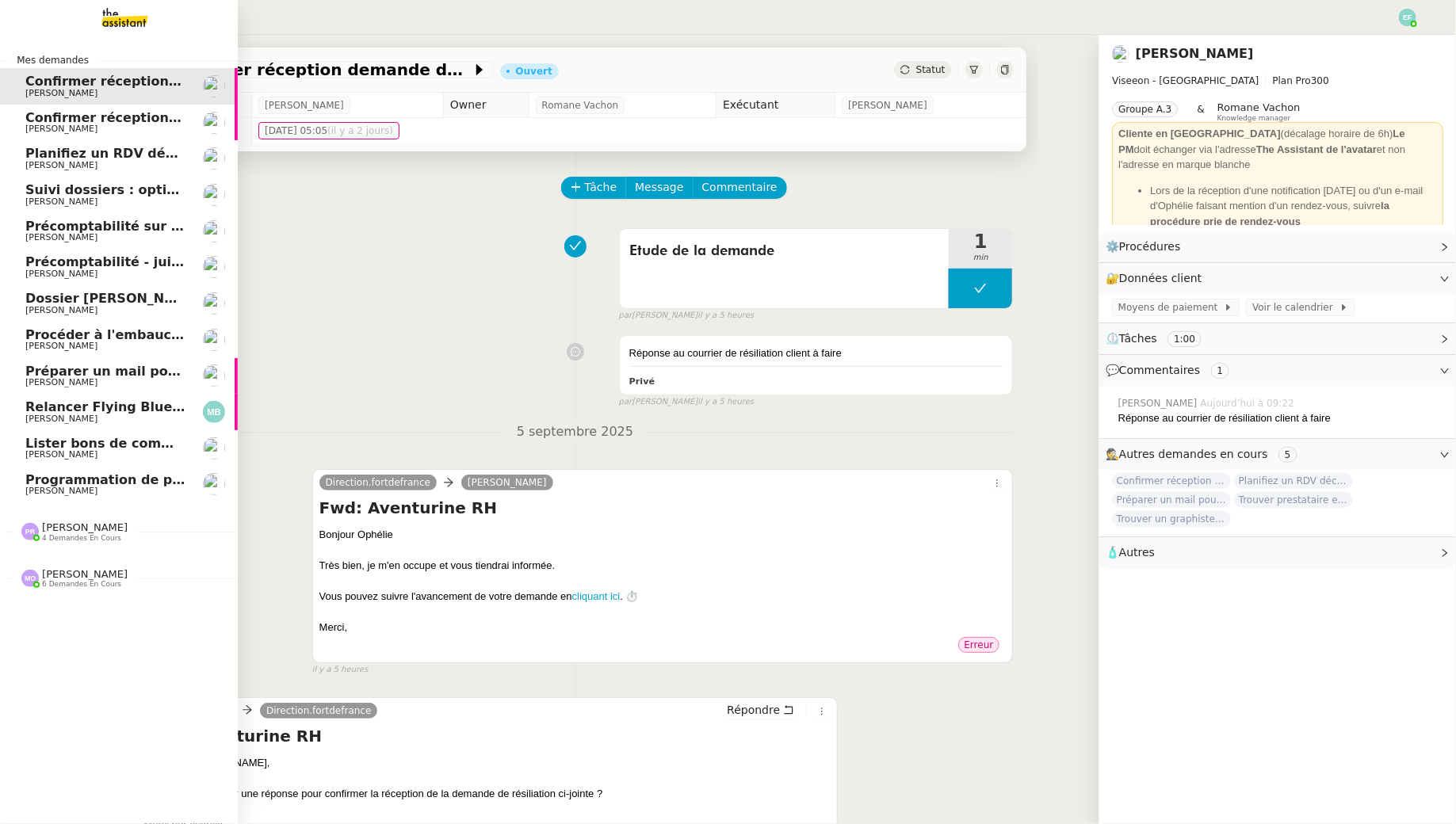
click at [57, 104] on link "Confirmer réception demande de résiliation Ophélie DIONY" at bounding box center [119, 122] width 238 height 36
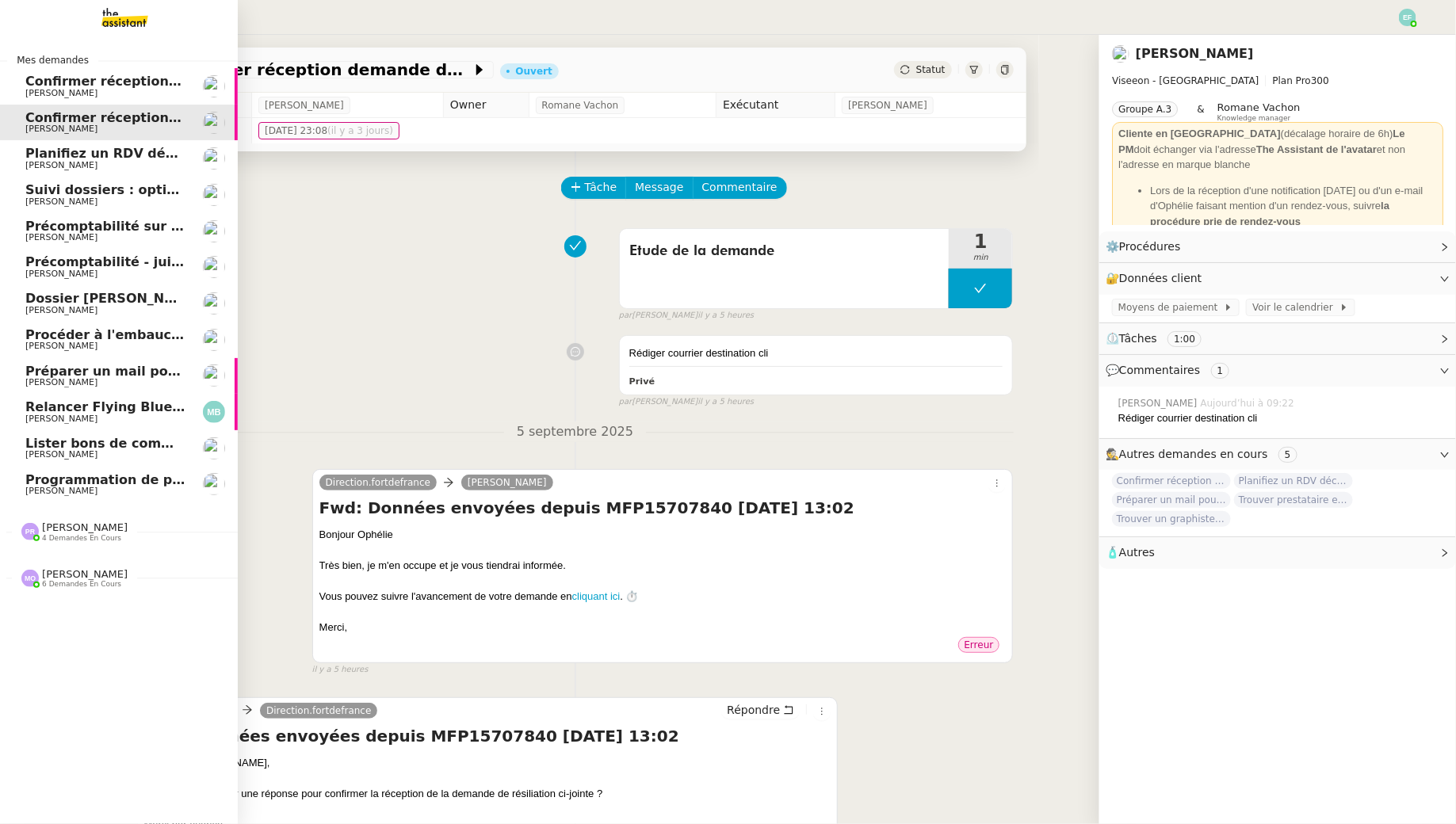
click at [60, 153] on span "Planifiez un RDV découverte" at bounding box center [126, 153] width 203 height 15
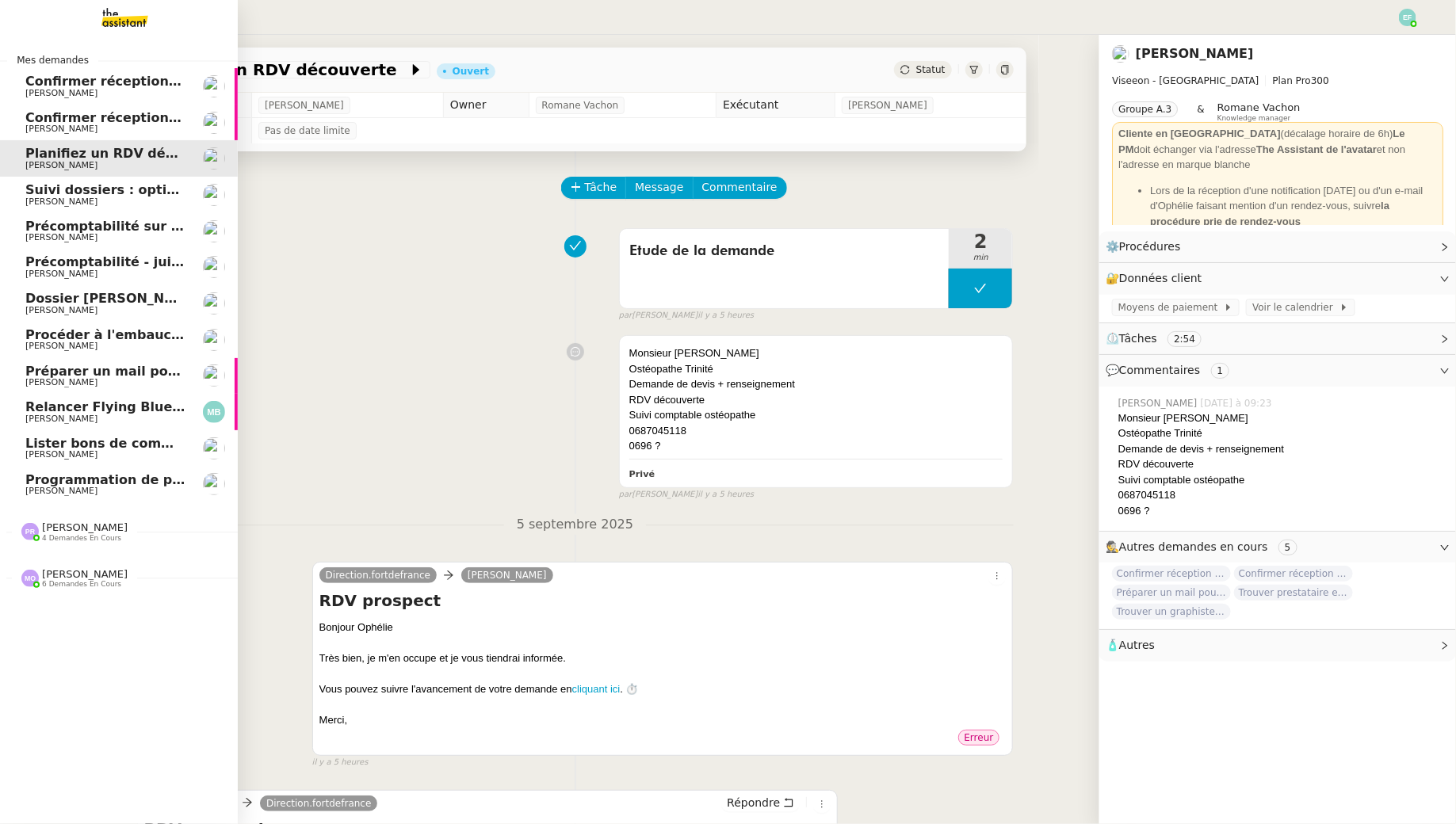
click at [61, 180] on link "Suivi dossiers : optimisation Notion / Pennylane Florent Seiler" at bounding box center [119, 194] width 238 height 36
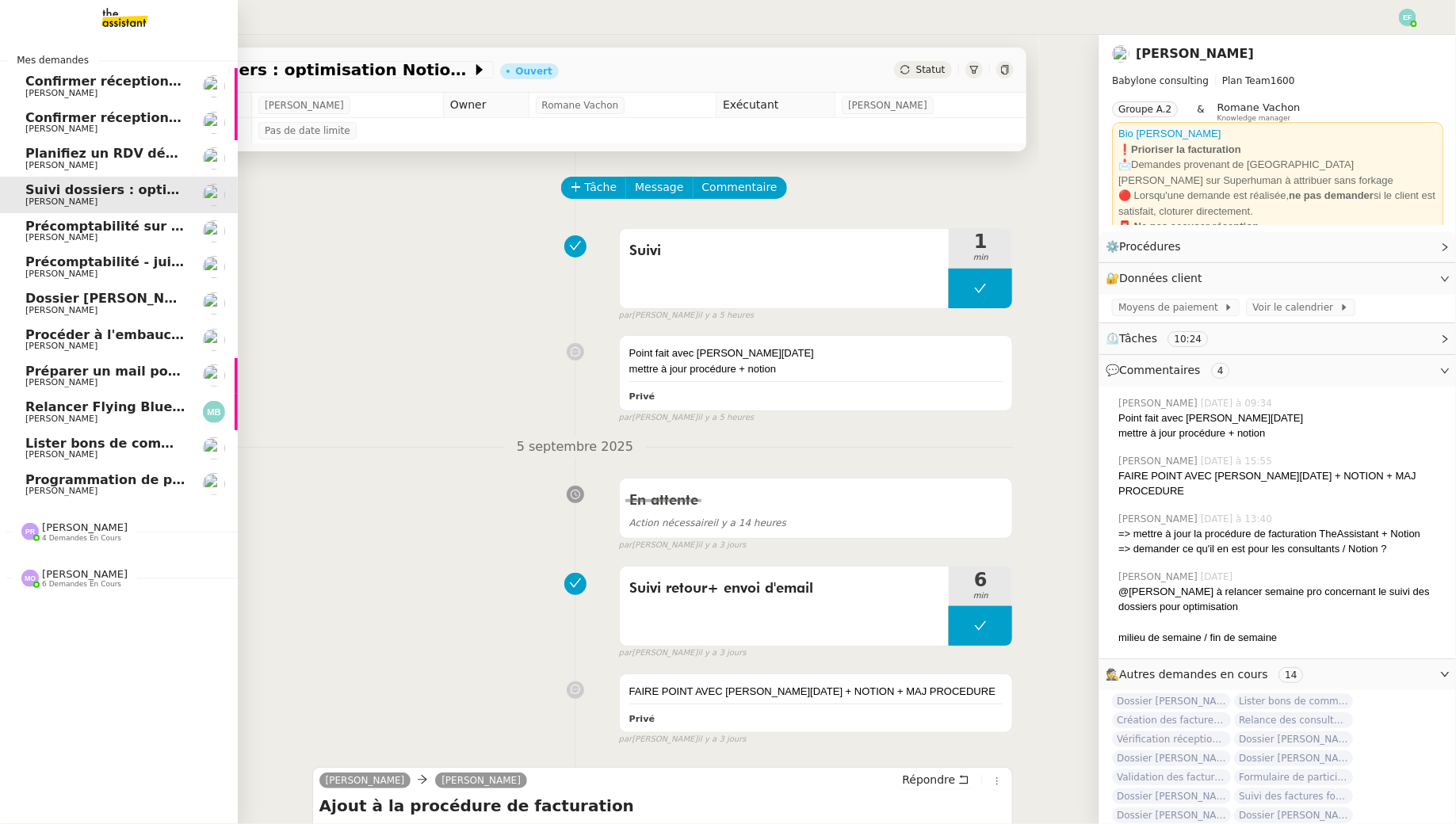
click at [135, 314] on span "[PERSON_NAME]" at bounding box center [105, 311] width 160 height 9
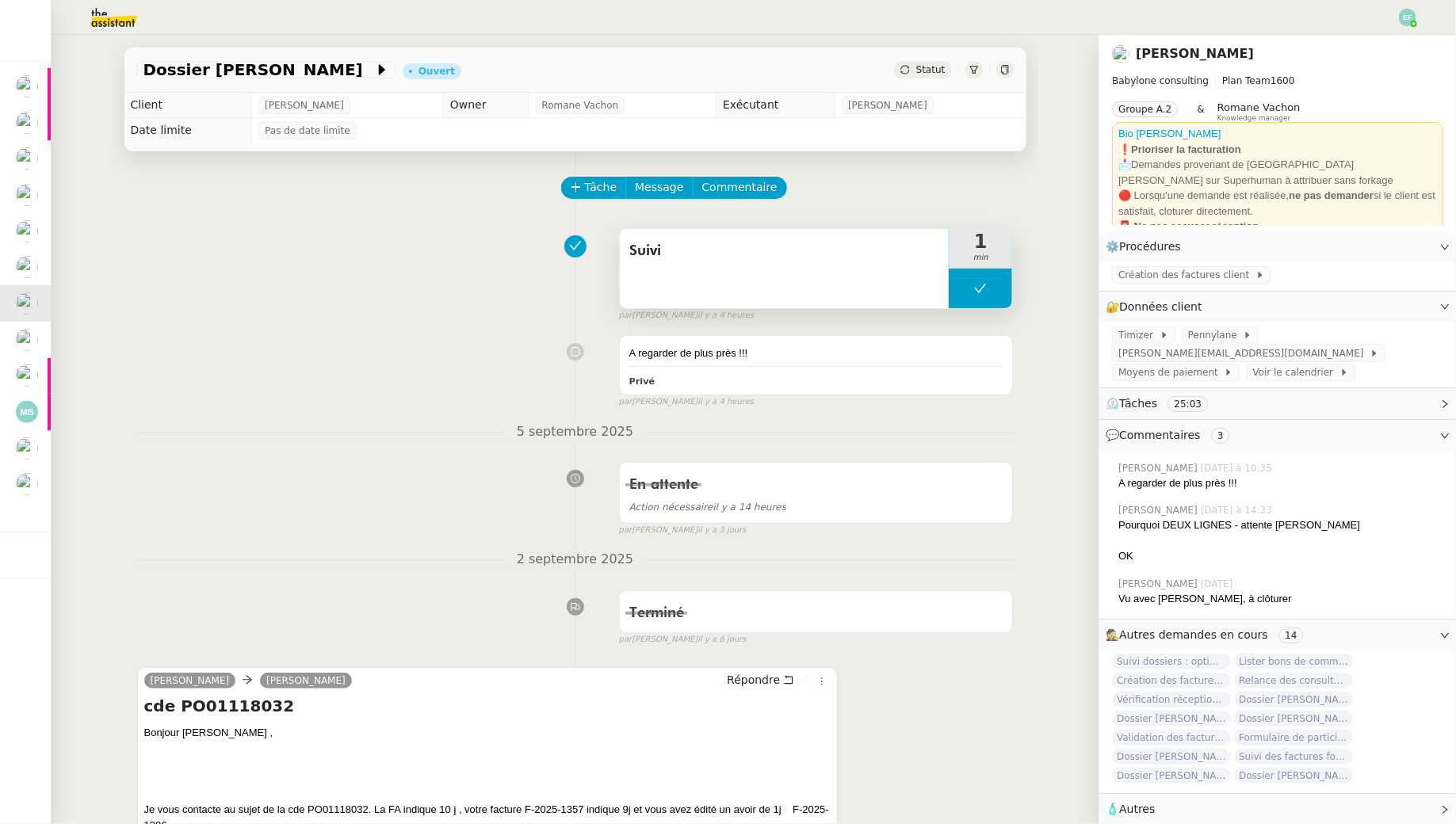
click at [998, 291] on button at bounding box center [980, 288] width 63 height 40
click at [966, 291] on icon at bounding box center [964, 288] width 13 height 13
click at [367, 346] on div "A regarder de plus près !!! Privé false par Emelyne F. il y a 4 heures" at bounding box center [575, 368] width 877 height 80
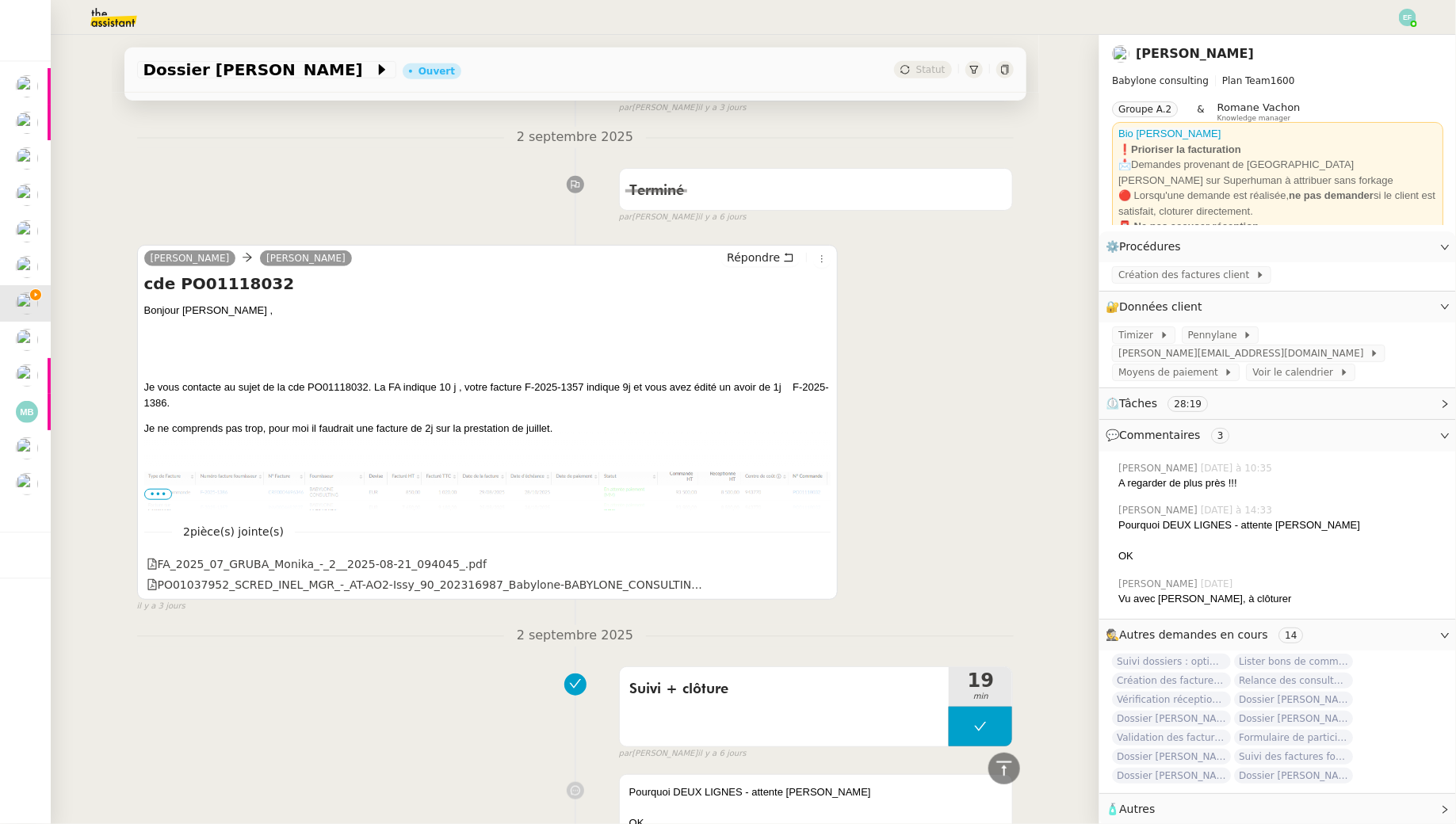
scroll to position [410, 0]
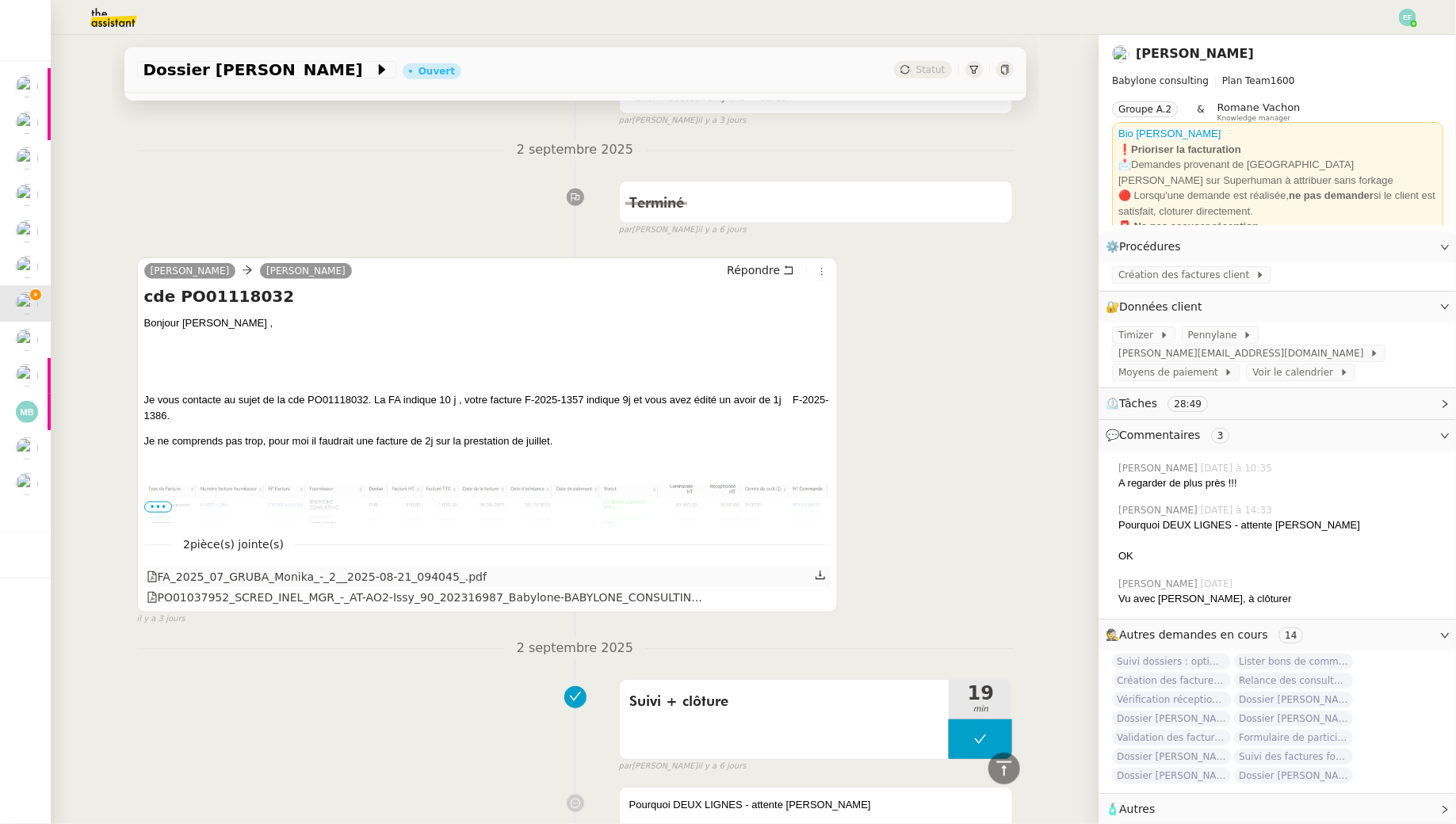
click at [824, 570] on icon at bounding box center [820, 576] width 11 height 11
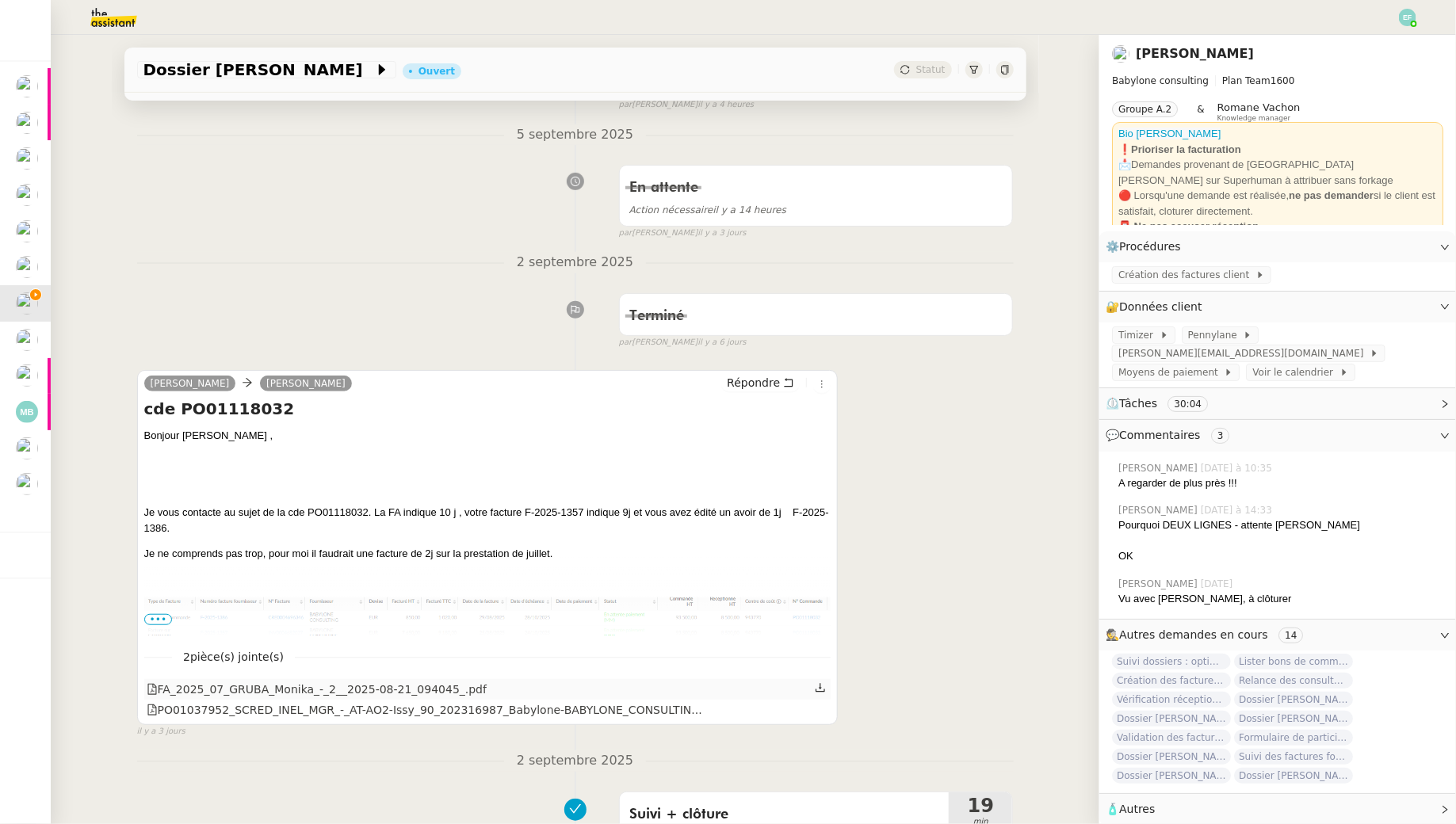
click at [821, 686] on icon at bounding box center [820, 687] width 9 height 8
click at [823, 705] on icon at bounding box center [820, 710] width 11 height 11
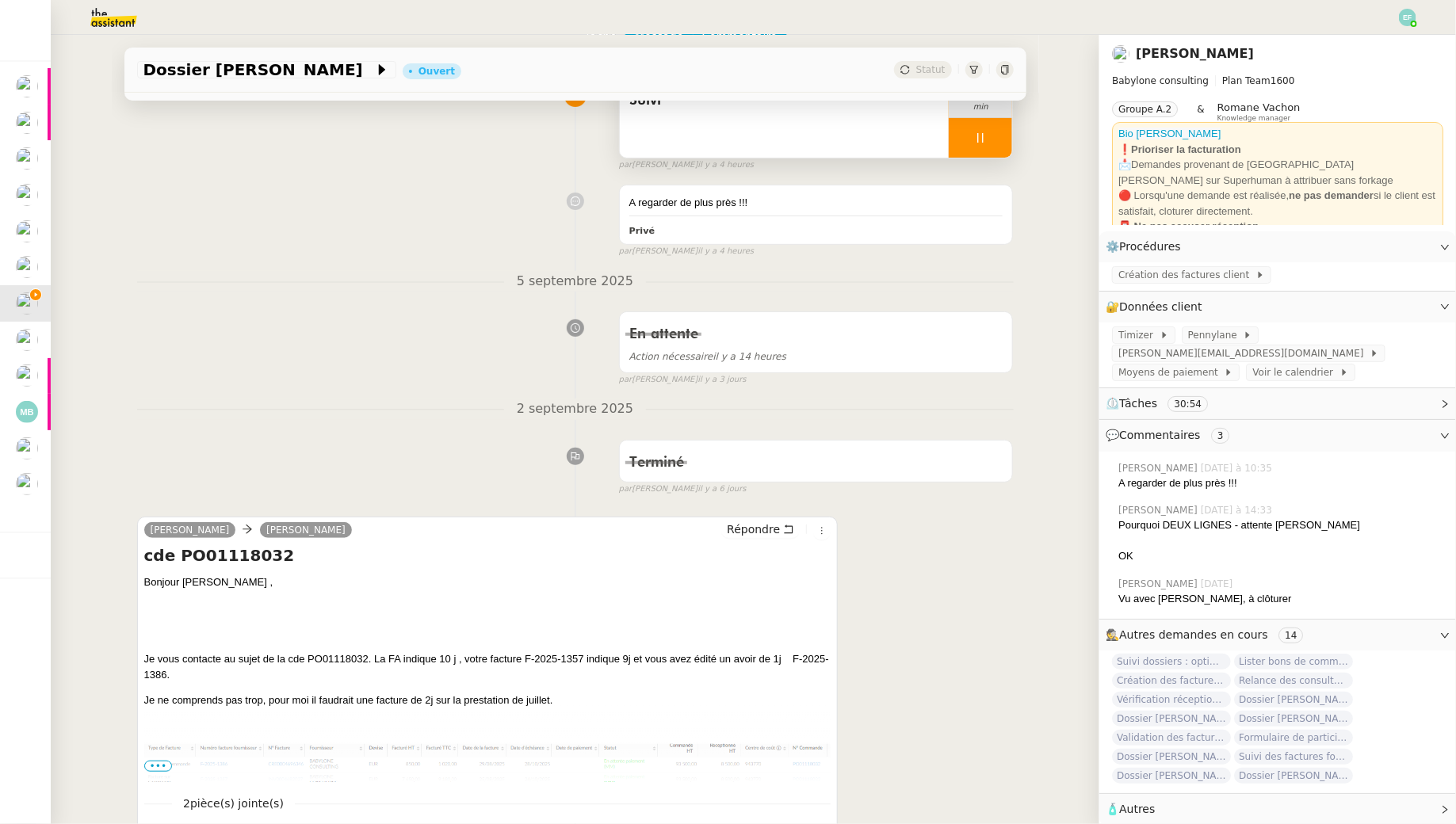
scroll to position [330, 0]
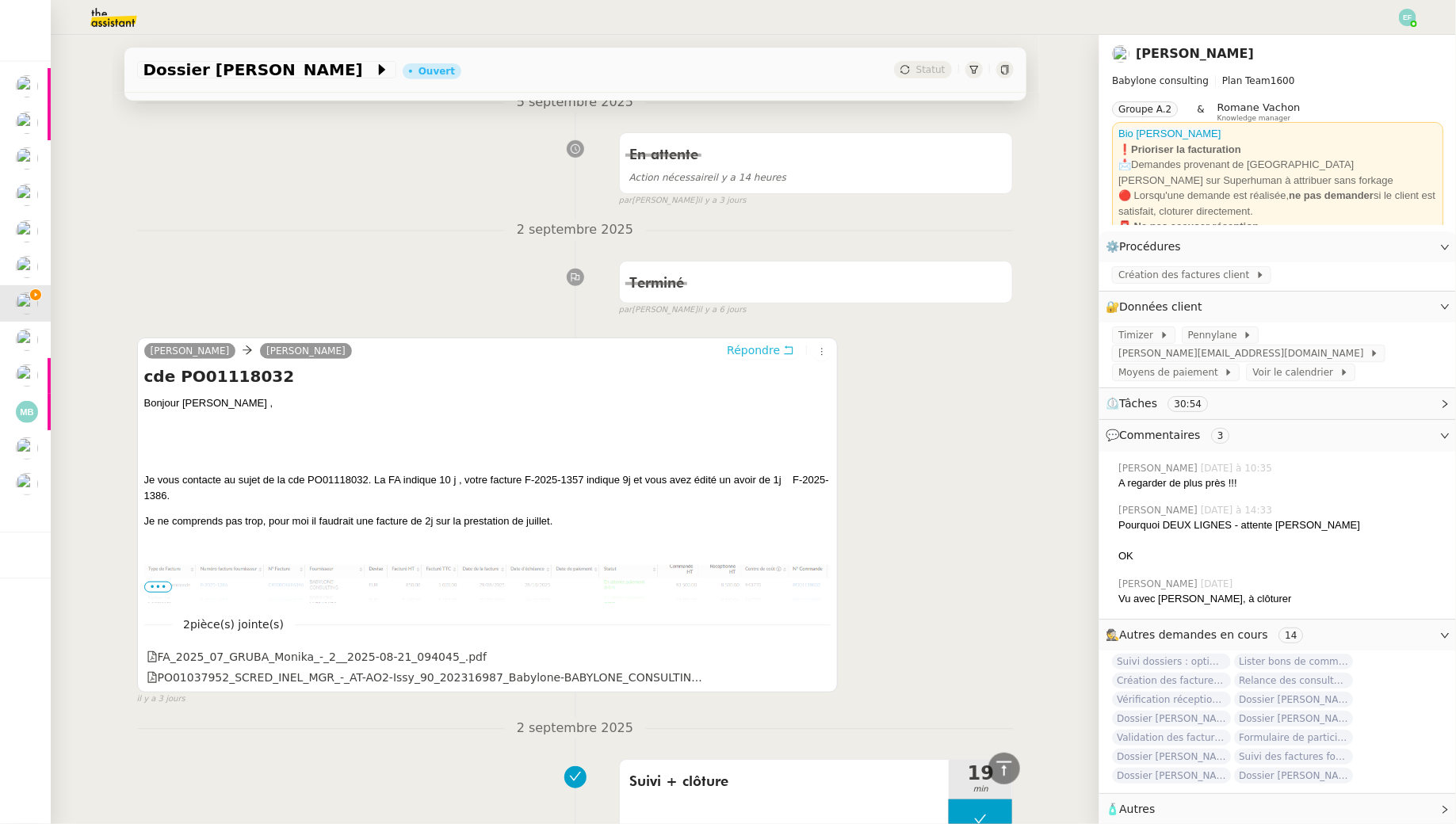
click at [785, 341] on button "Répondre" at bounding box center [761, 350] width 78 height 18
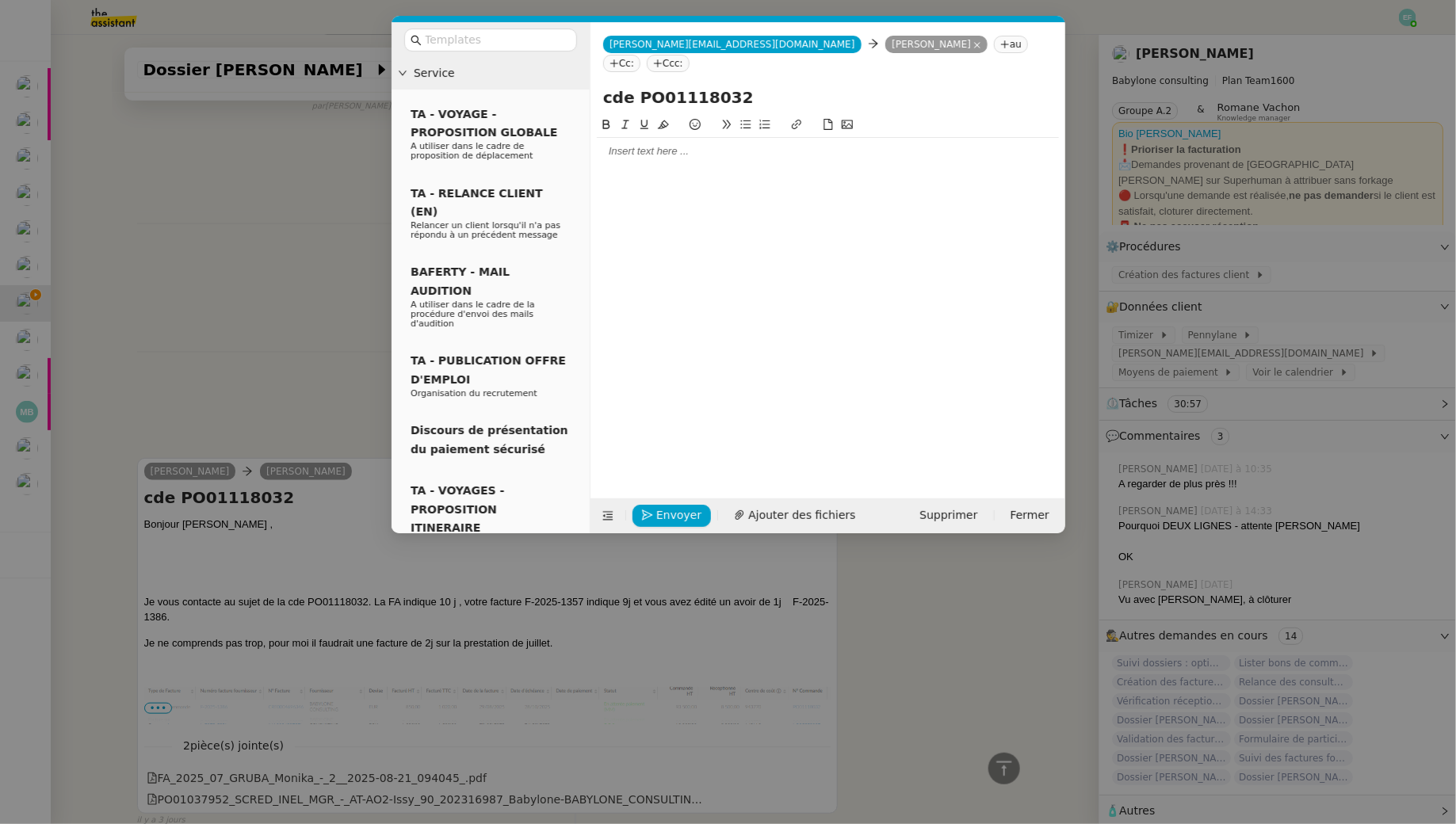
scroll to position [450, 0]
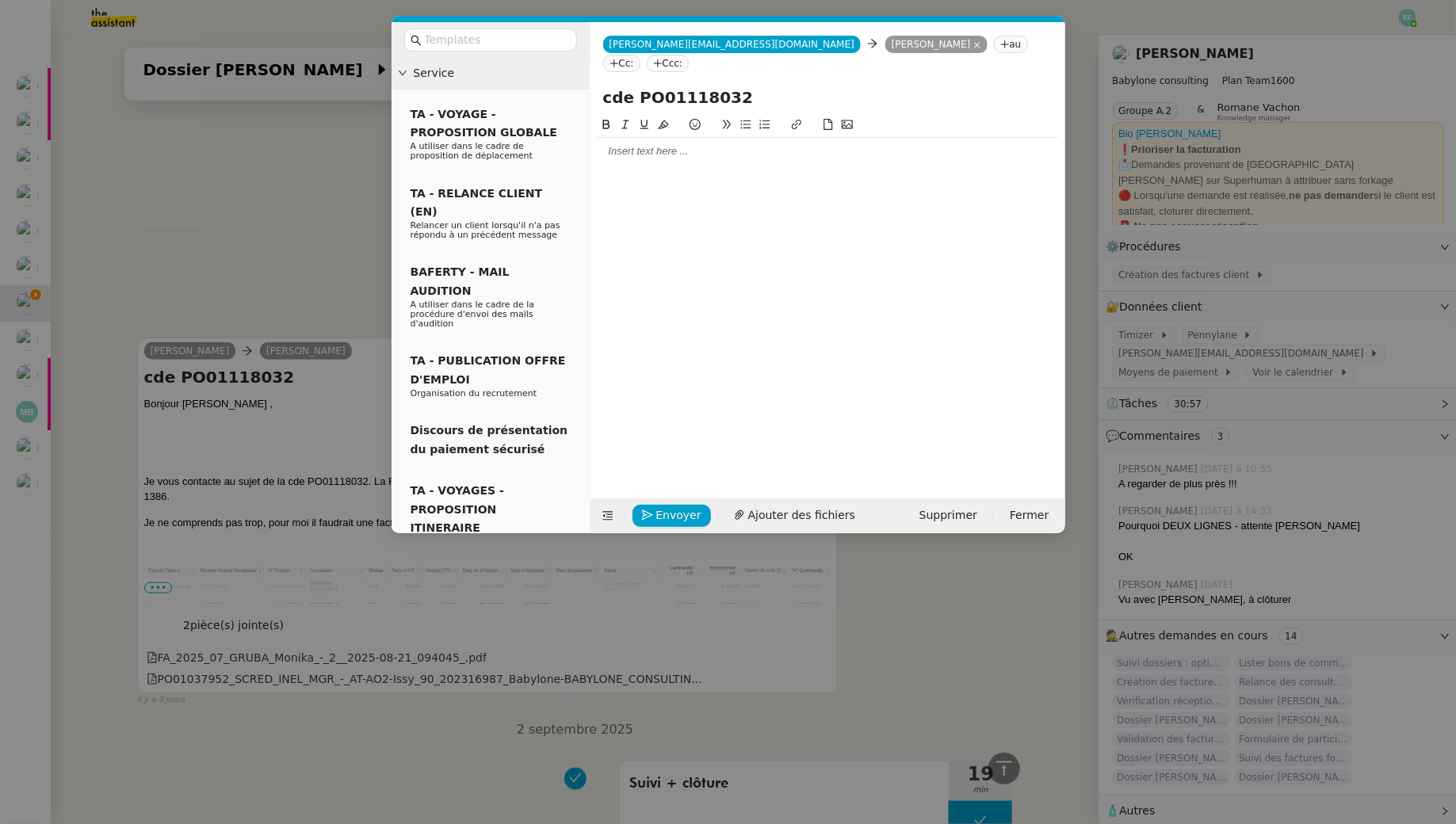
click at [659, 148] on div at bounding box center [827, 151] width 462 height 14
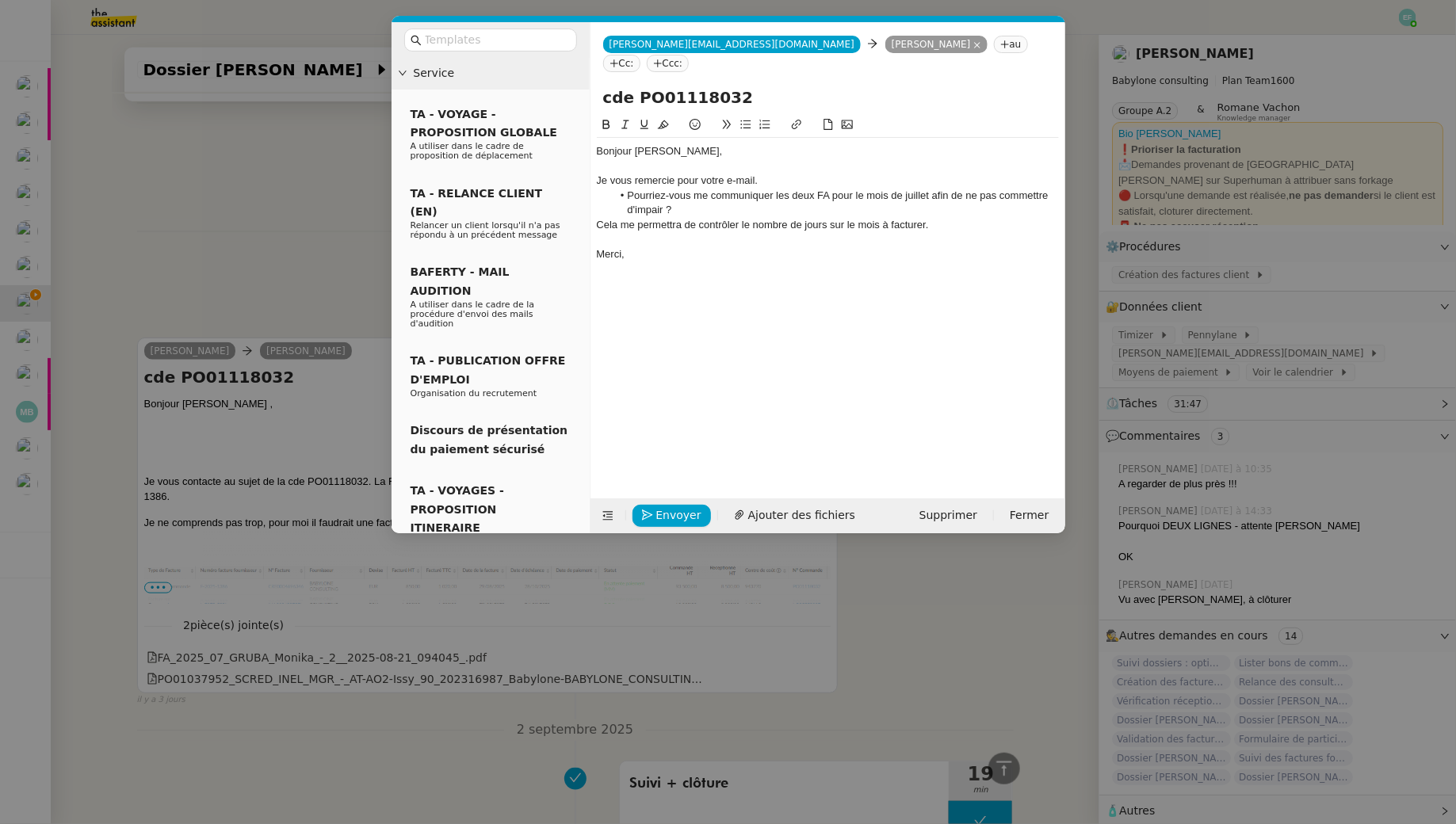
scroll to position [594, 0]
drag, startPoint x: 916, startPoint y: 206, endPoint x: 932, endPoint y: 195, distance: 19.4
click at [932, 195] on li "Pourriez-vous me communiquer les deux FA pour le mois de juillet afin de ne pas…" at bounding box center [835, 204] width 447 height 30
click at [699, 206] on div "Cela me permettra de contrôler le nombre de jours sur le mois à facturer." at bounding box center [827, 209] width 462 height 14
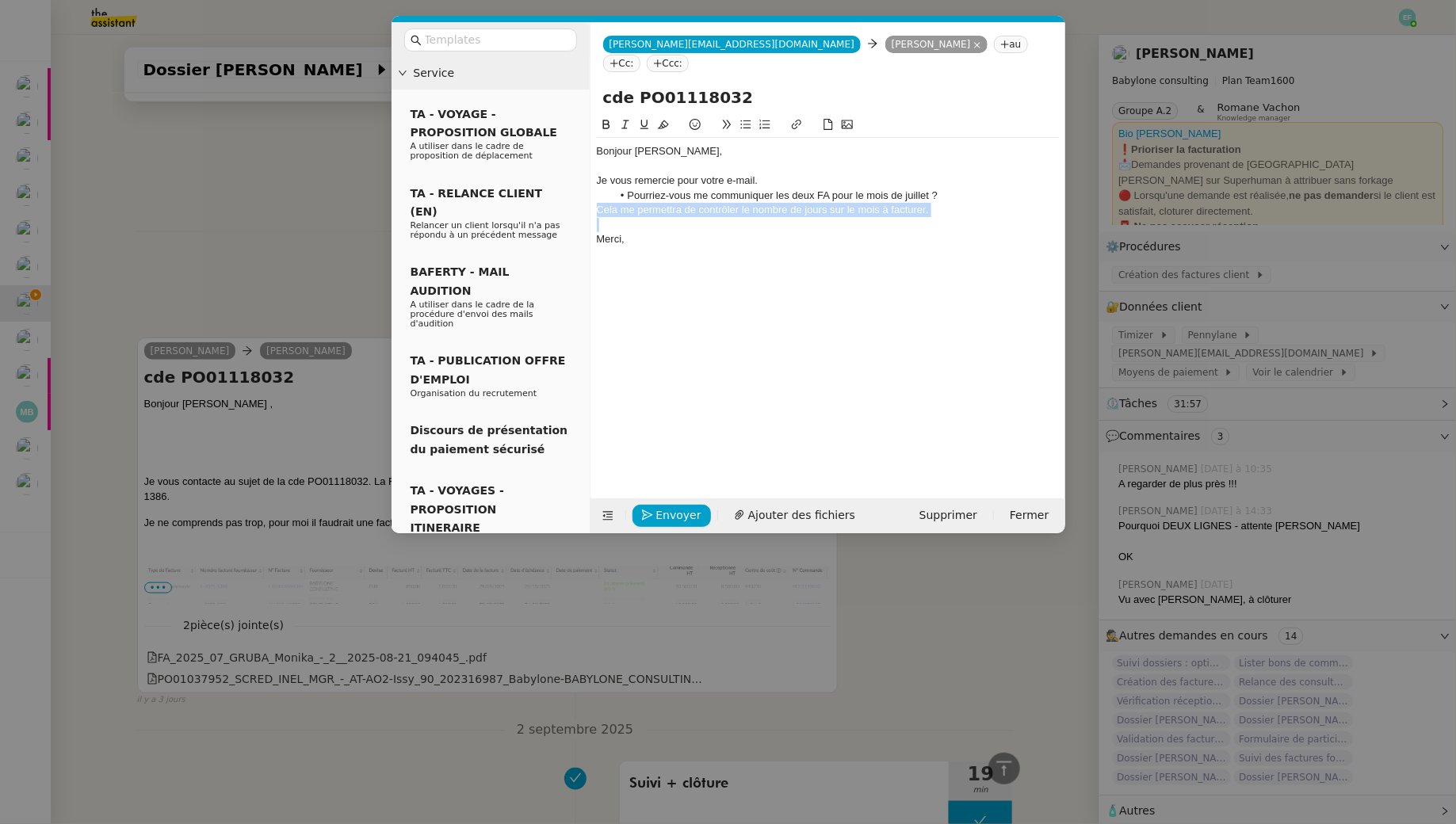
click at [699, 206] on div "Cela me permettra de contrôler le nombre de jours sur le mois à facturer." at bounding box center [827, 209] width 462 height 14
click at [619, 121] on icon at bounding box center [625, 125] width 11 height 11
click at [948, 214] on div "Cela me permettra de contrôler le nombre de jours sur le mois à facturer." at bounding box center [827, 209] width 462 height 14
click at [641, 55] on nz-tag "Cc:" at bounding box center [622, 63] width 37 height 18
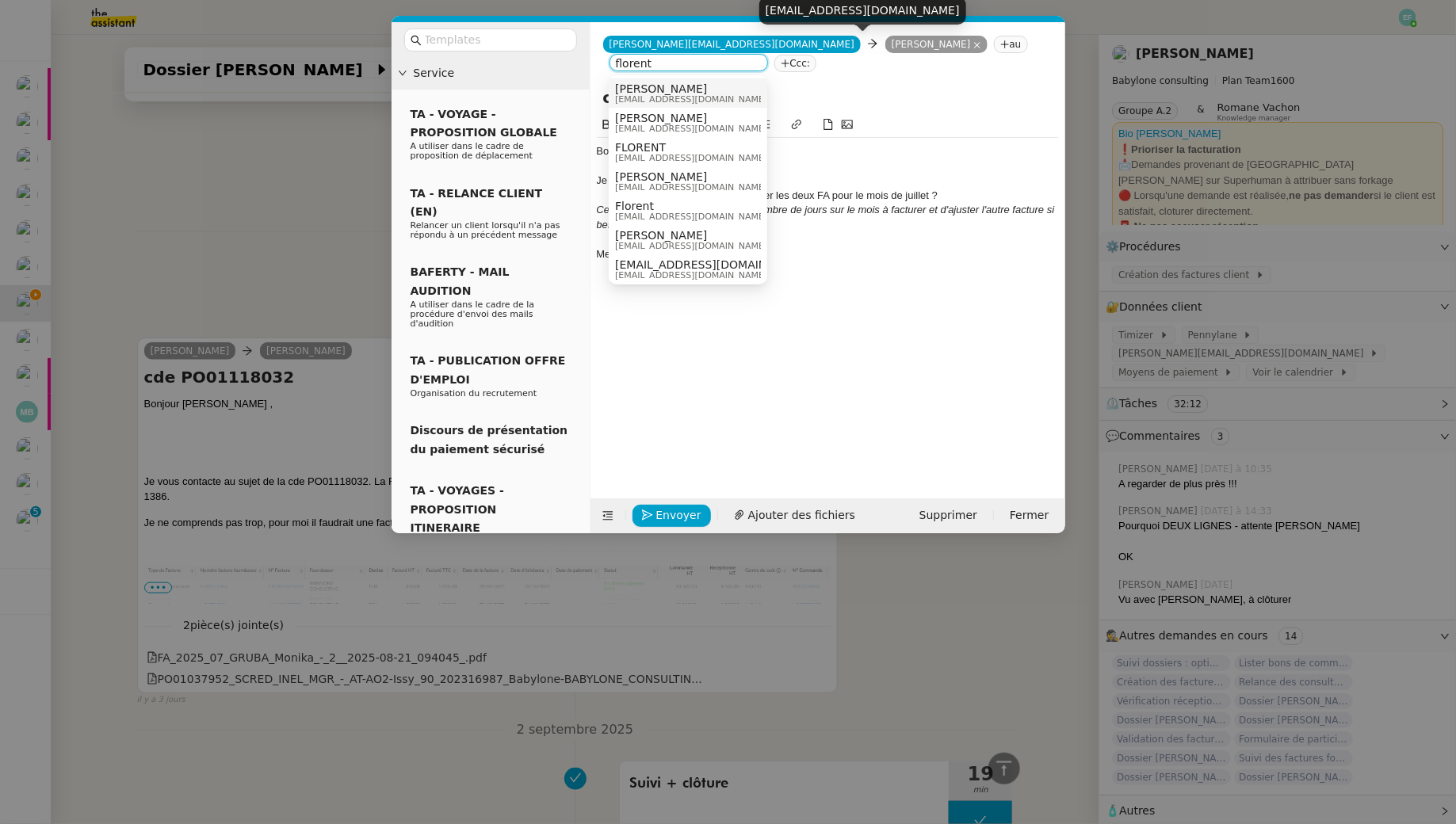
type input "florent"
click at [716, 82] on nz-option-item "Florent Seiler florent.seiler@babyloneconsulting.fr" at bounding box center [688, 93] width 158 height 30
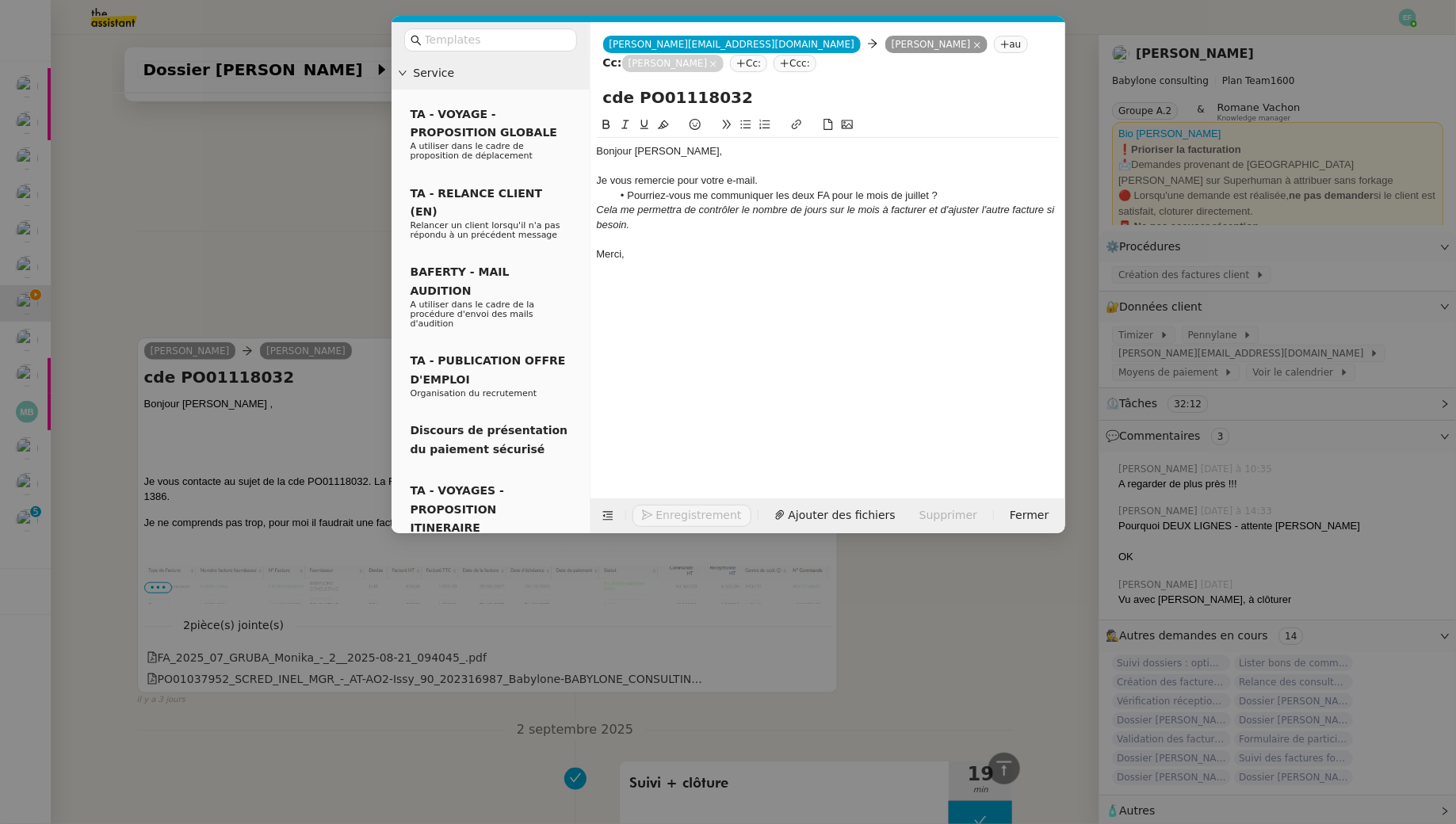
click at [735, 181] on div "Je vous remercie pour votre e-mail." at bounding box center [827, 180] width 462 height 14
click at [774, 92] on input "cde PO01118032" at bounding box center [827, 98] width 449 height 24
click at [759, 101] on input "cde PO01118032 // Monika GRUBA" at bounding box center [827, 98] width 449 height 24
type input "cde PO01118032 // litige Monika GRUBA"
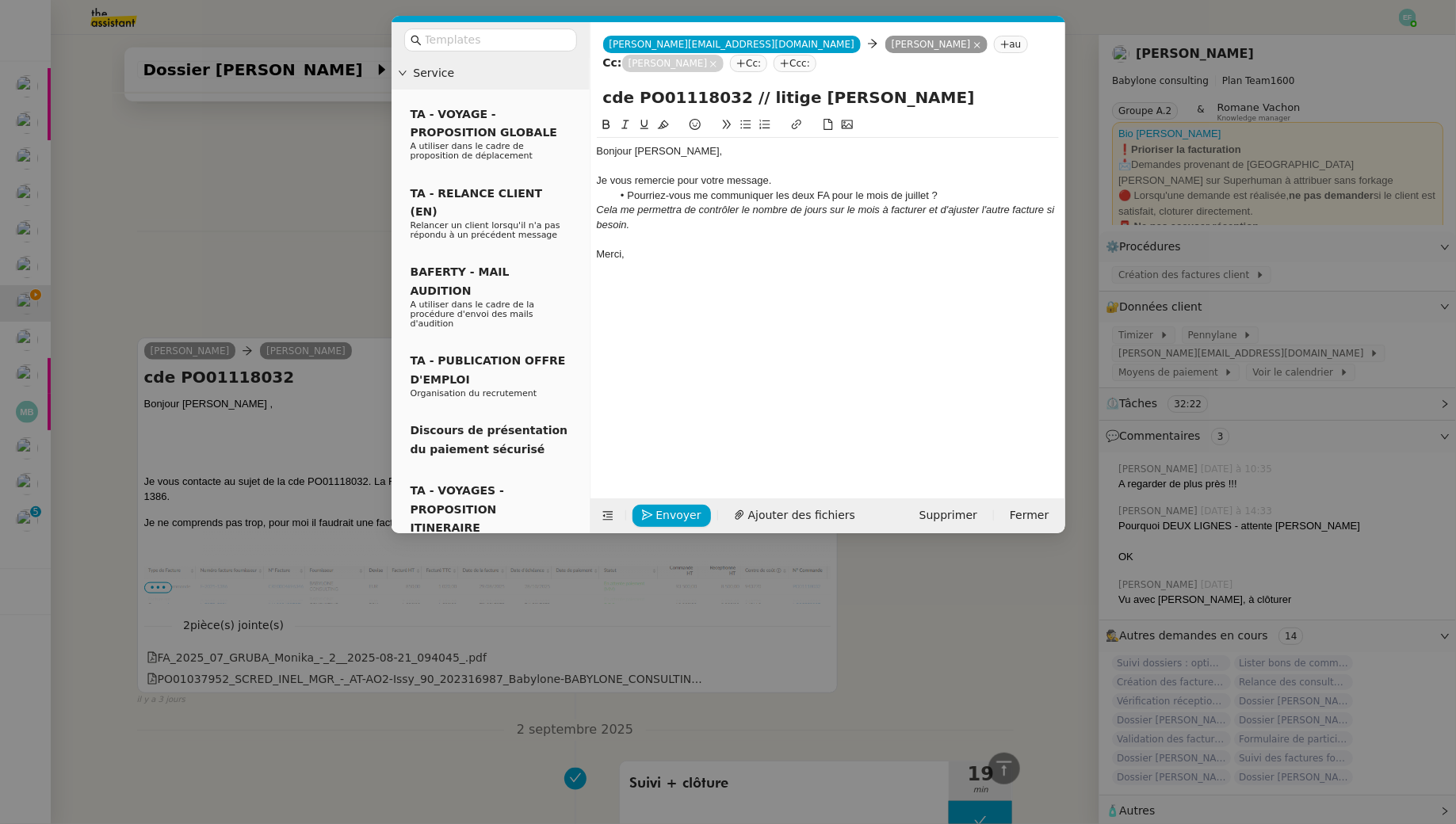
click at [679, 184] on div "Je vous remercie pour votre message." at bounding box center [827, 180] width 462 height 14
click at [784, 180] on div "Je vous remercie pour votre message." at bounding box center [827, 180] width 462 height 14
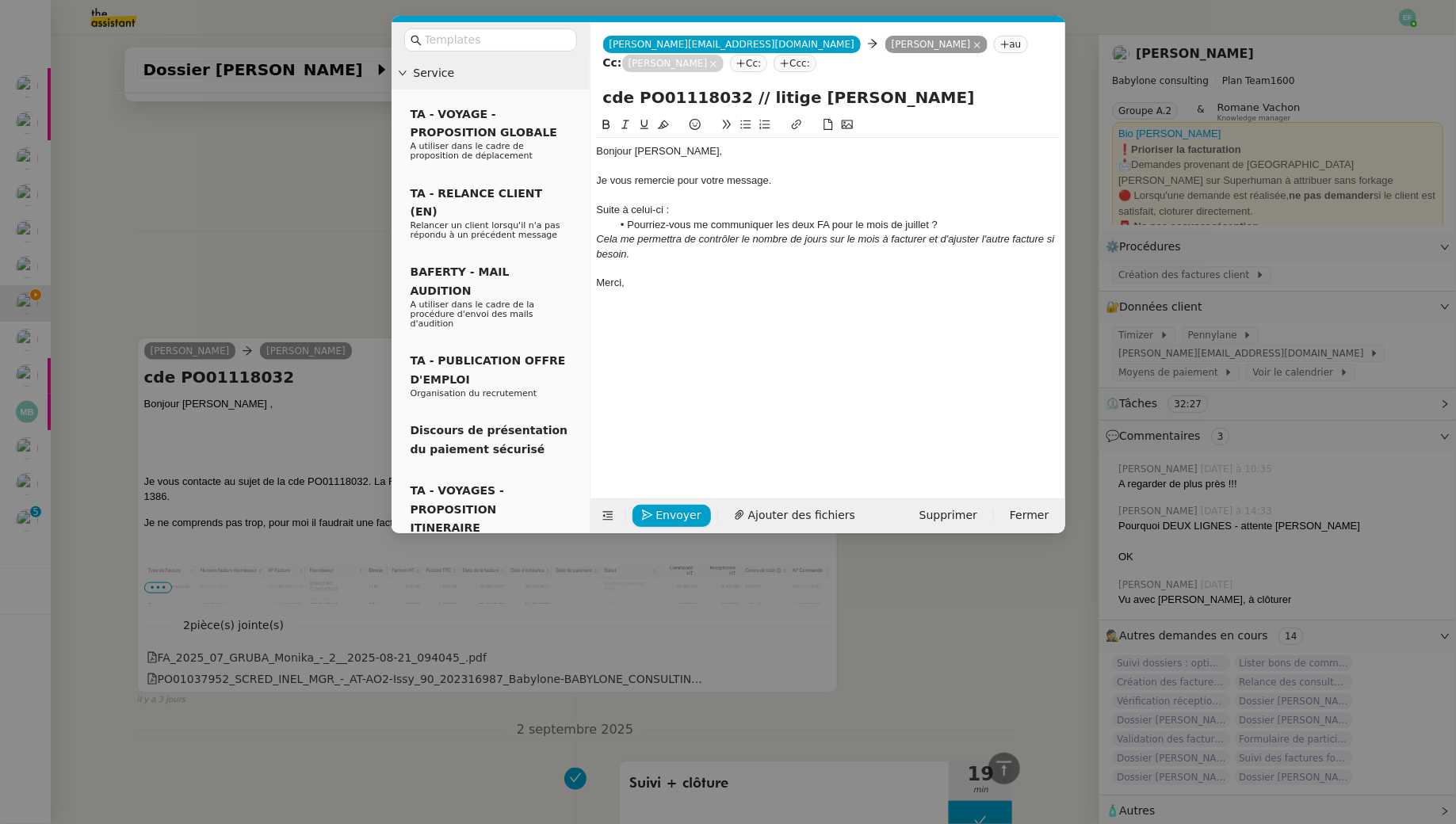
scroll to position [625, 0]
click at [670, 252] on div "Cela me permettra de contrôler le nombre de jours sur le mois à facturer et d'a…" at bounding box center [827, 247] width 462 height 30
click at [659, 515] on span "Envoyer" at bounding box center [679, 516] width 46 height 19
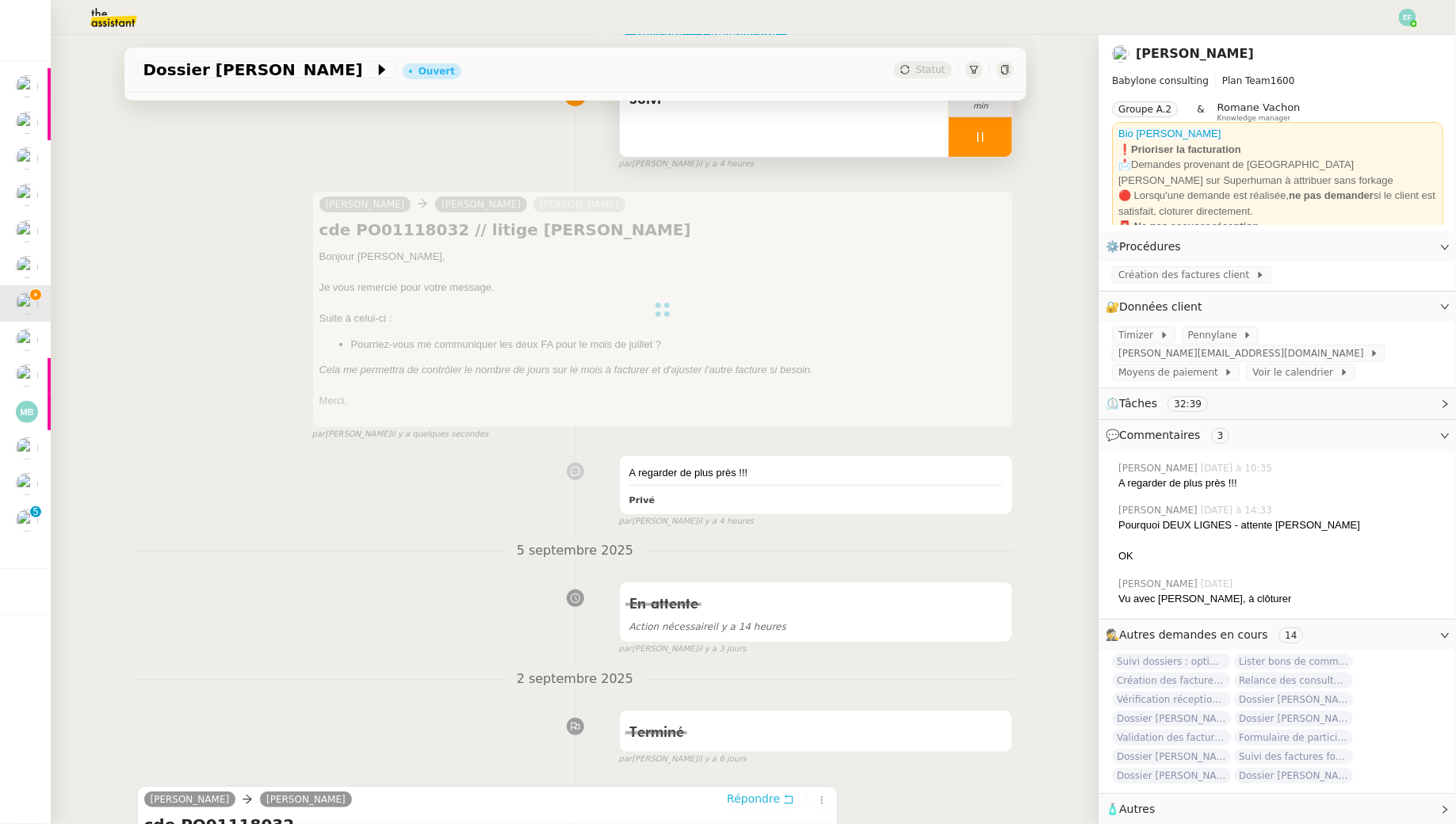
scroll to position [0, 0]
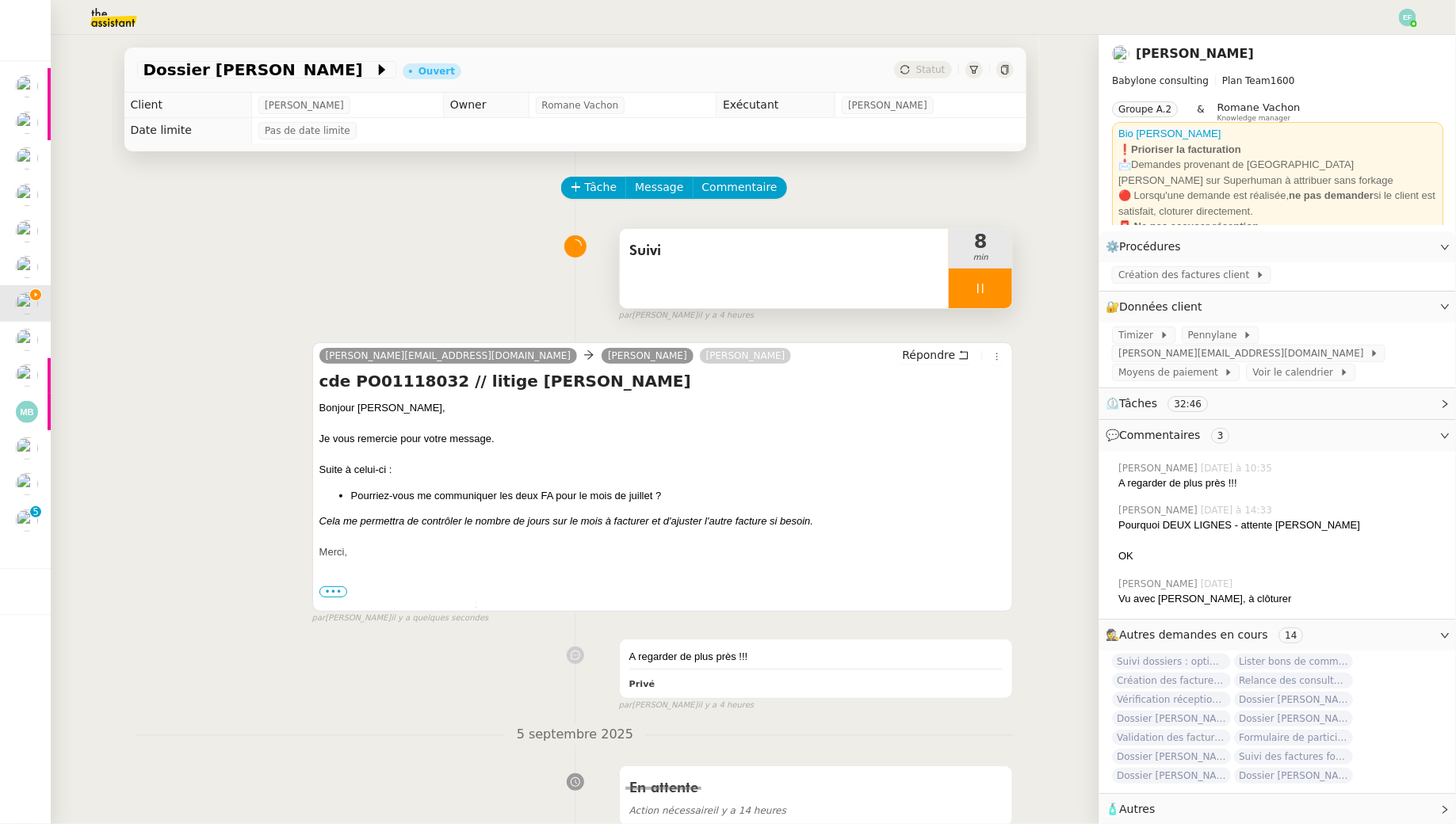
click at [989, 281] on div at bounding box center [980, 288] width 63 height 40
click at [1011, 285] on button at bounding box center [996, 288] width 32 height 40
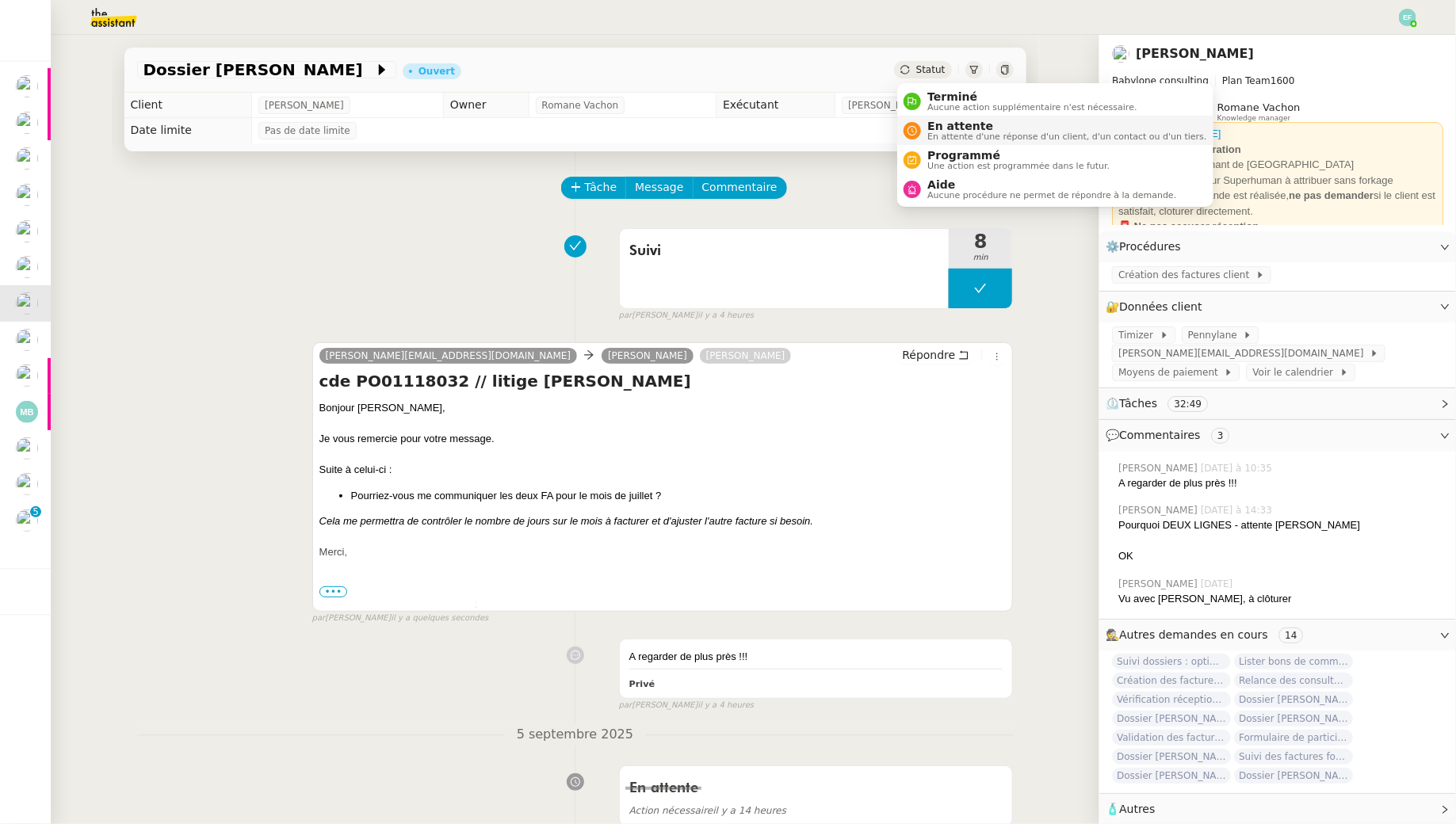
click at [929, 125] on span "En attente" at bounding box center [1066, 126] width 279 height 13
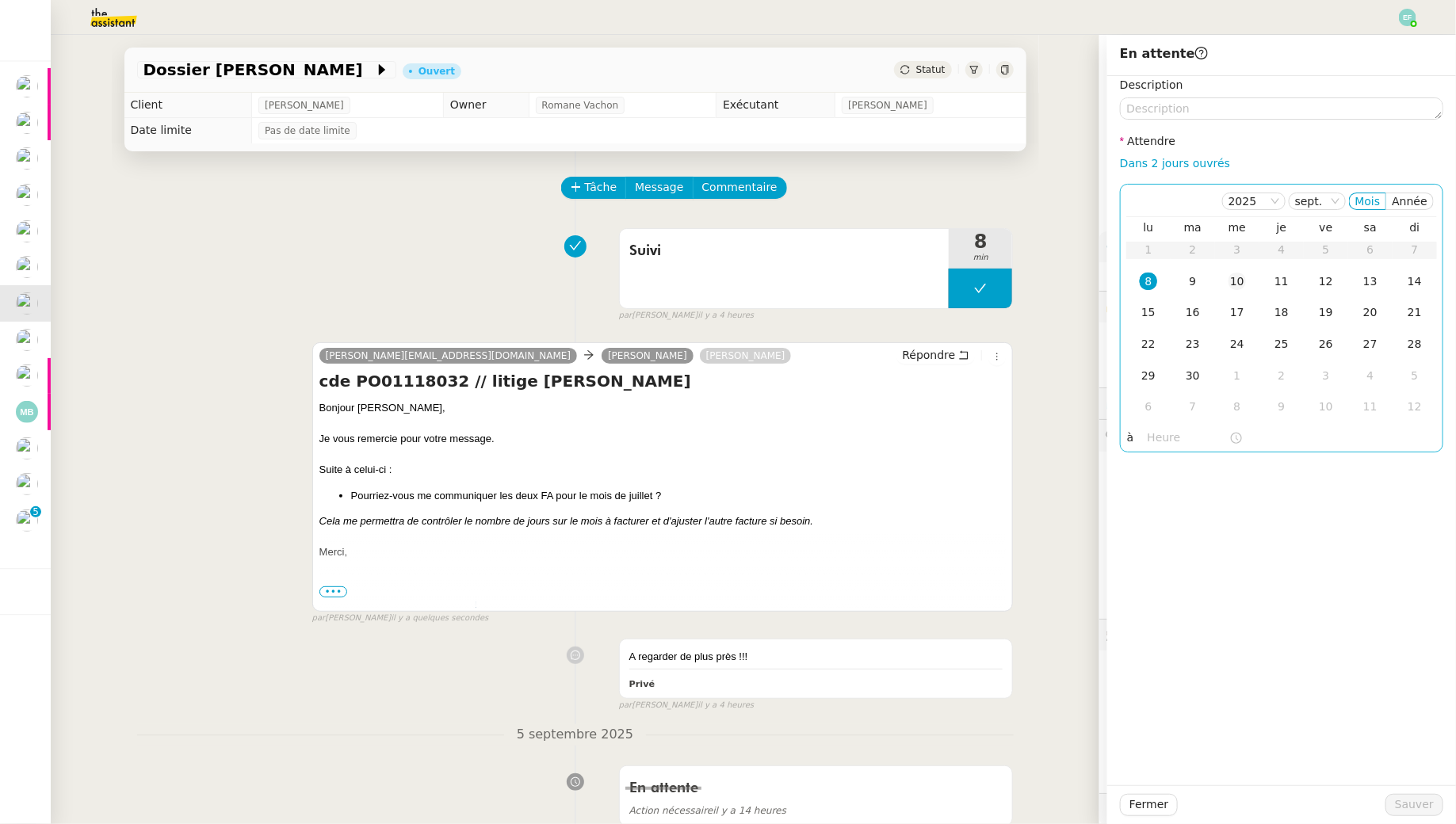
click at [1241, 284] on div "10" at bounding box center [1237, 281] width 18 height 18
click at [1413, 809] on span "Sauver" at bounding box center [1414, 805] width 39 height 19
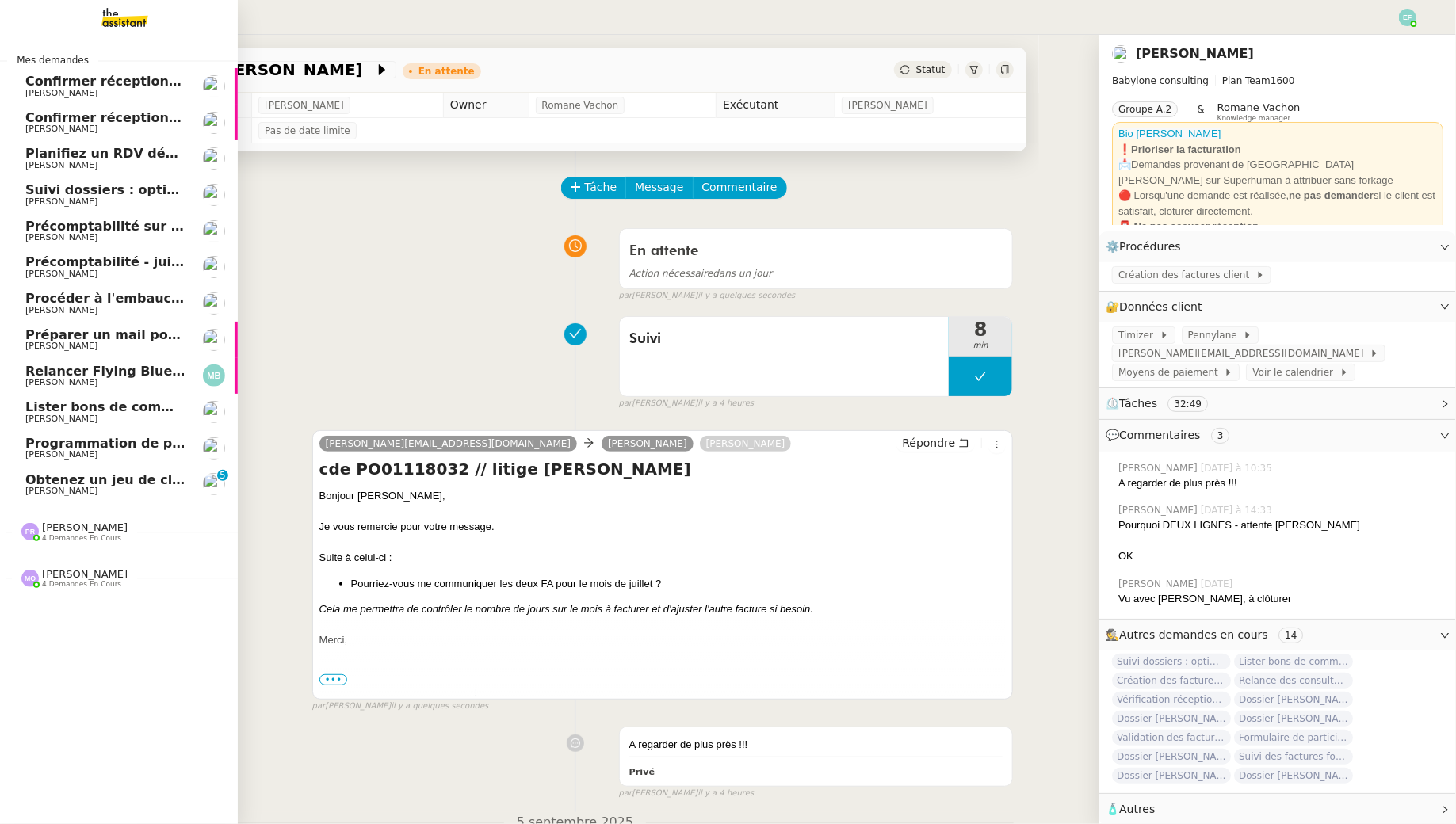
click at [64, 487] on span "[PERSON_NAME]" at bounding box center [61, 490] width 73 height 10
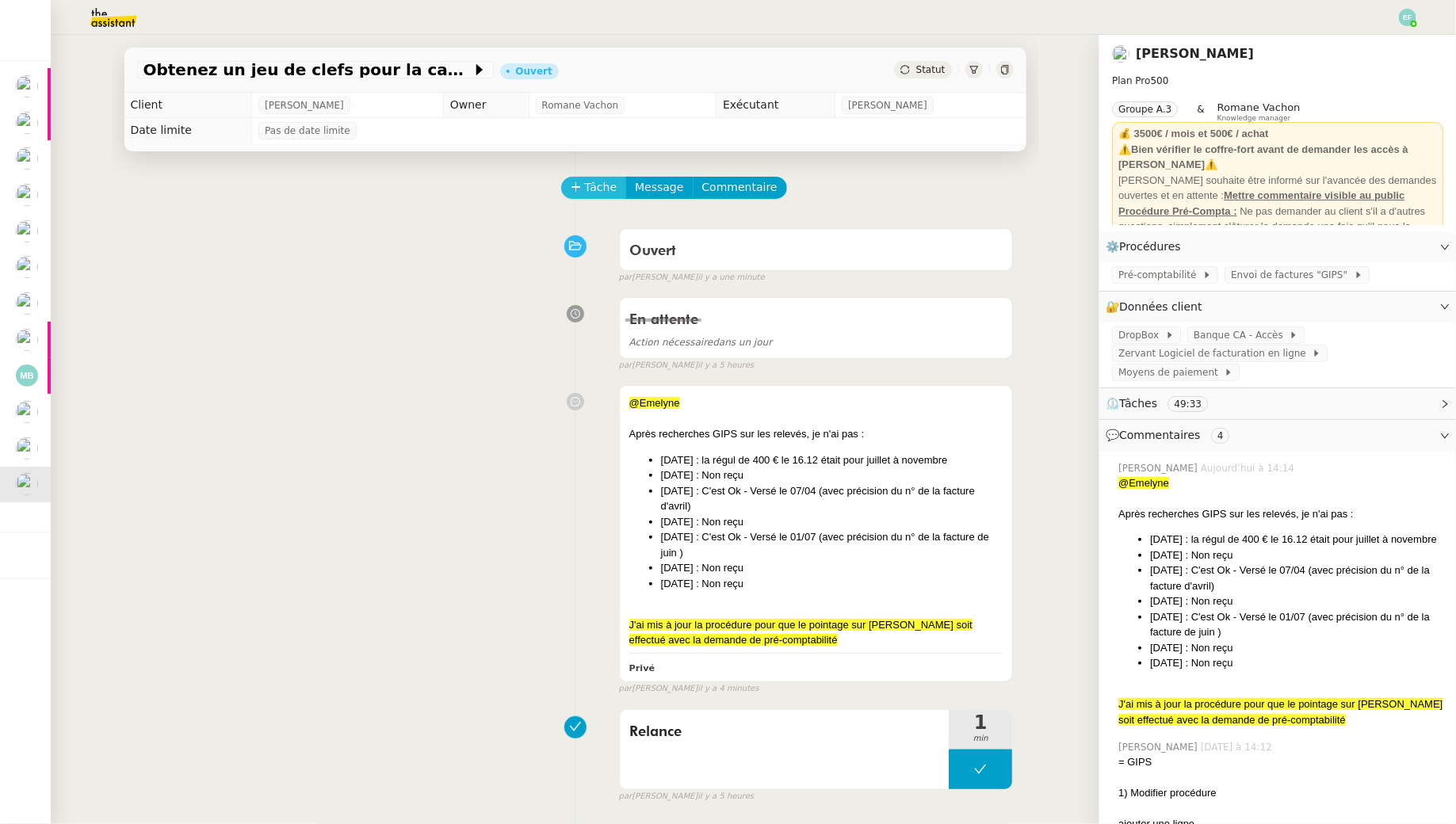
click at [601, 194] on span "Tâche" at bounding box center [601, 188] width 33 height 19
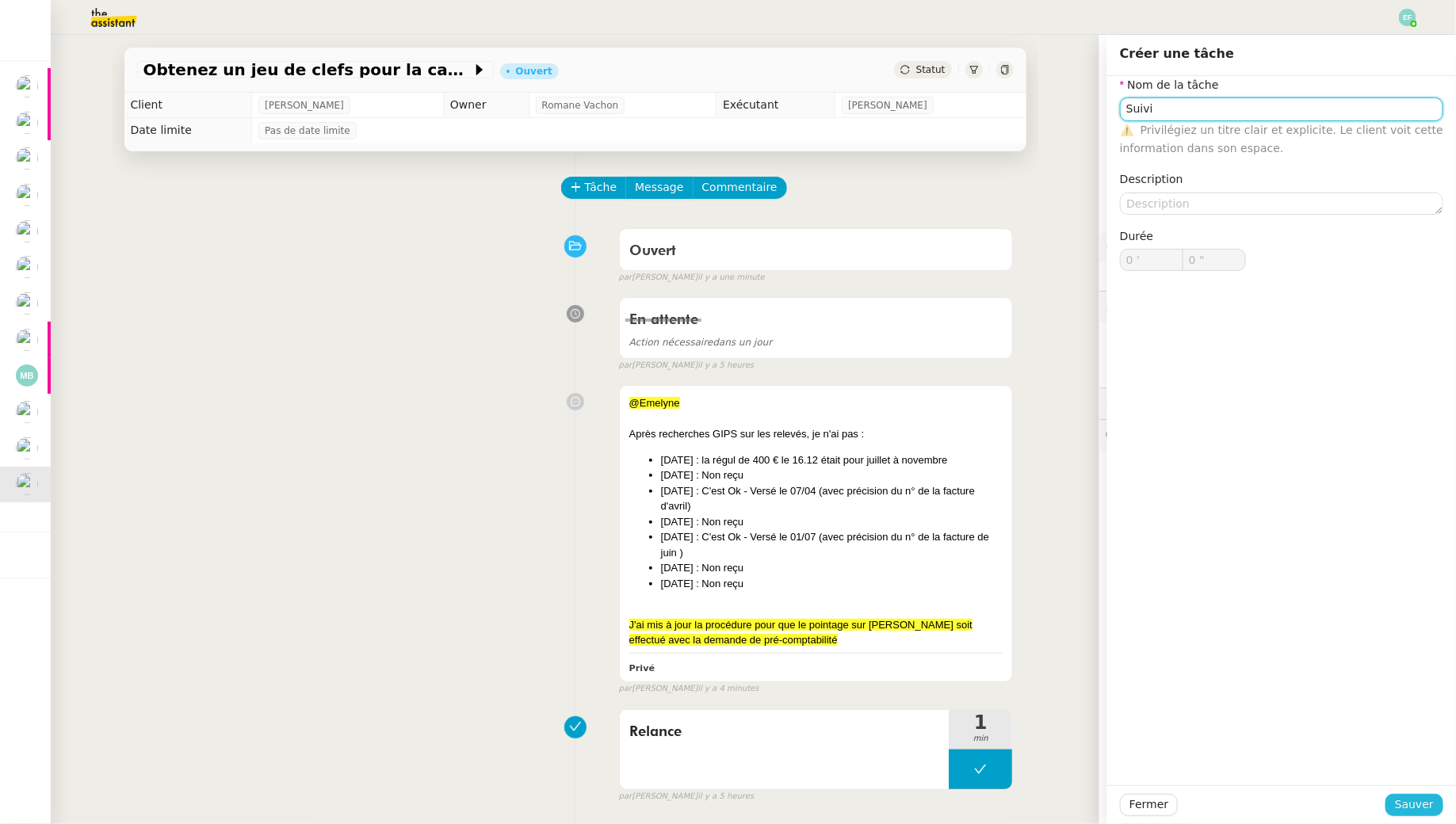
type input "Suivi"
click at [1410, 804] on span "Sauver" at bounding box center [1414, 805] width 39 height 19
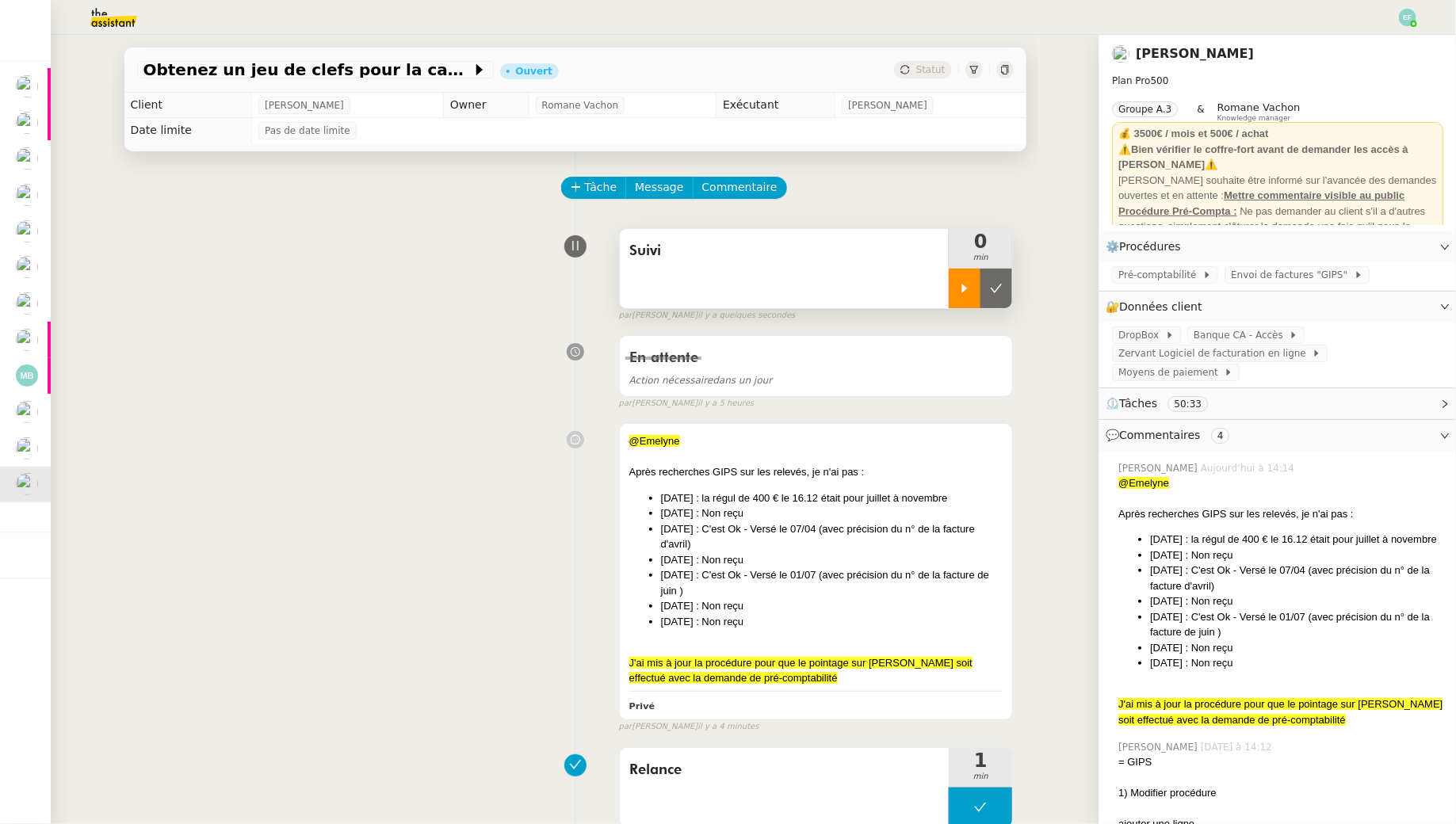
click at [952, 287] on div at bounding box center [964, 288] width 32 height 40
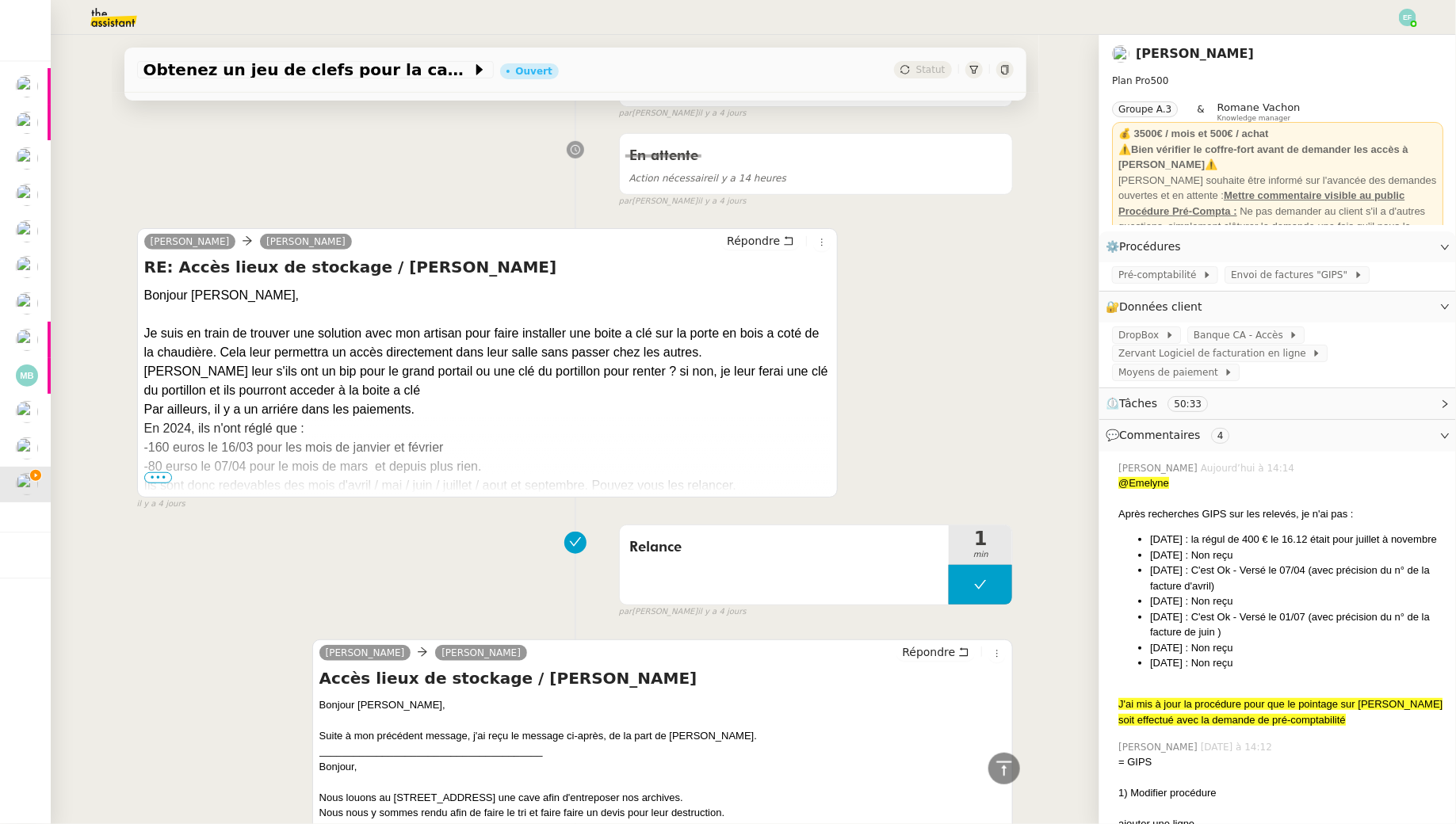
scroll to position [3232, 0]
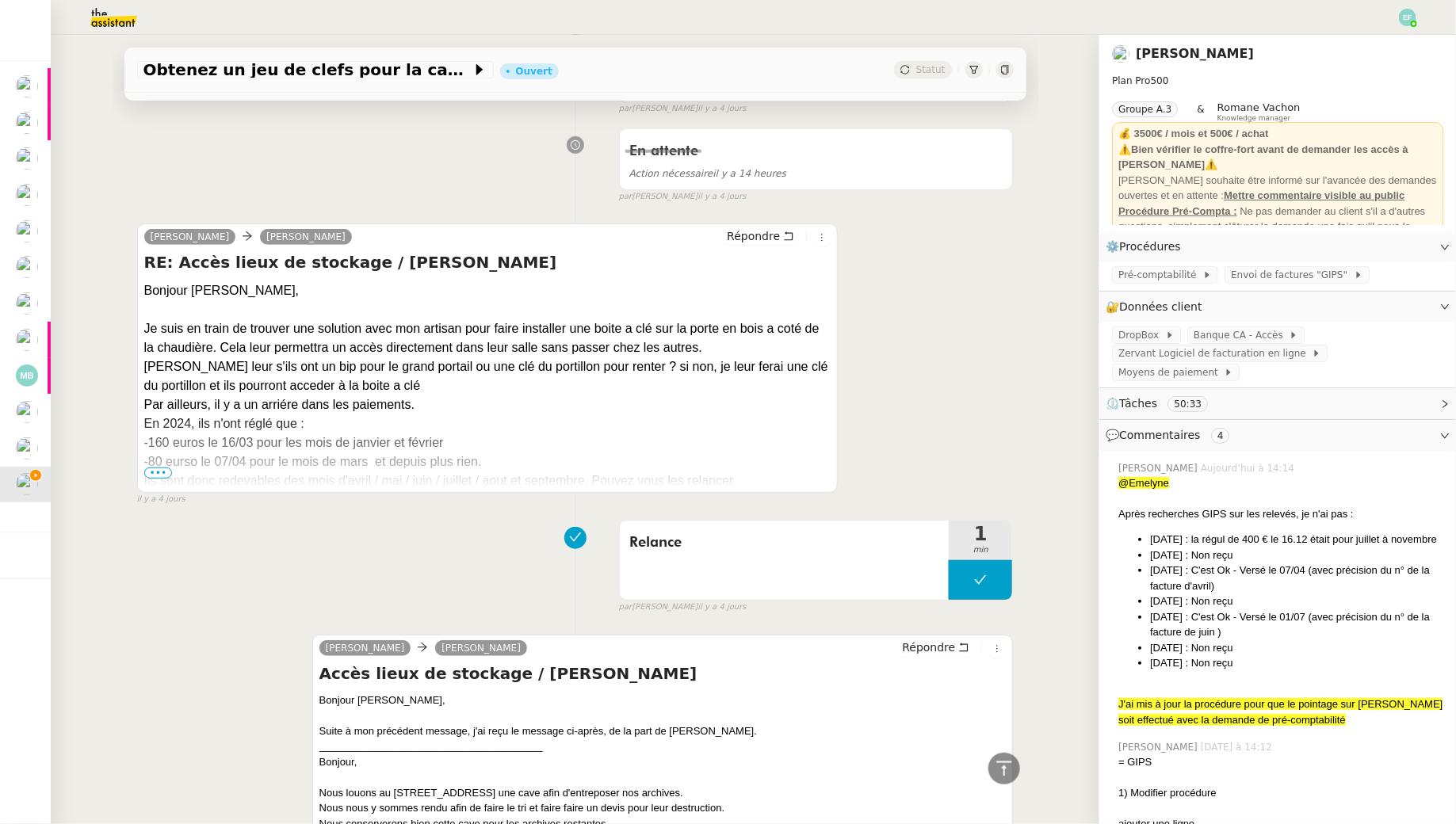
click at [160, 468] on span "•••" at bounding box center [158, 473] width 29 height 11
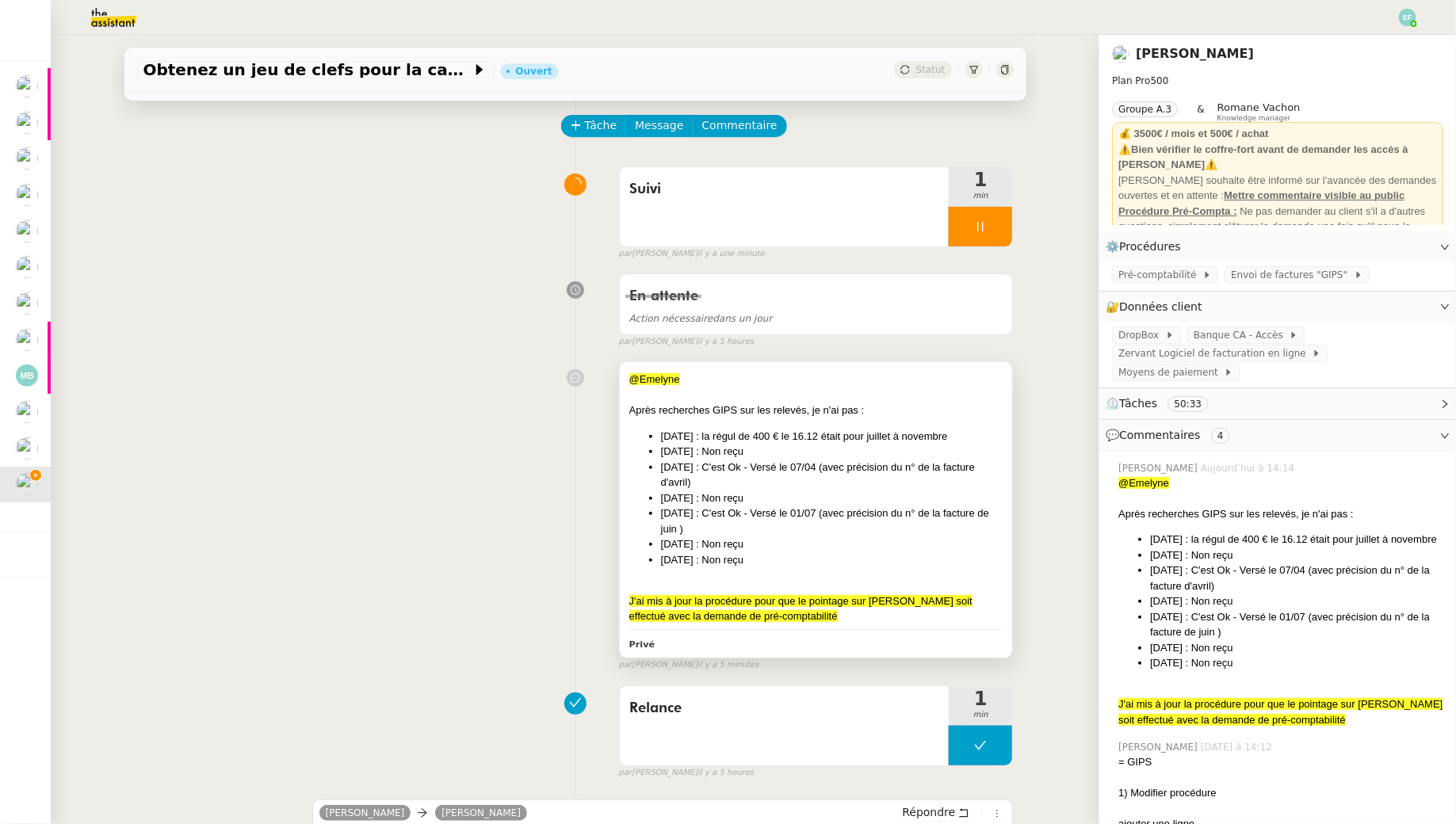
scroll to position [0, 0]
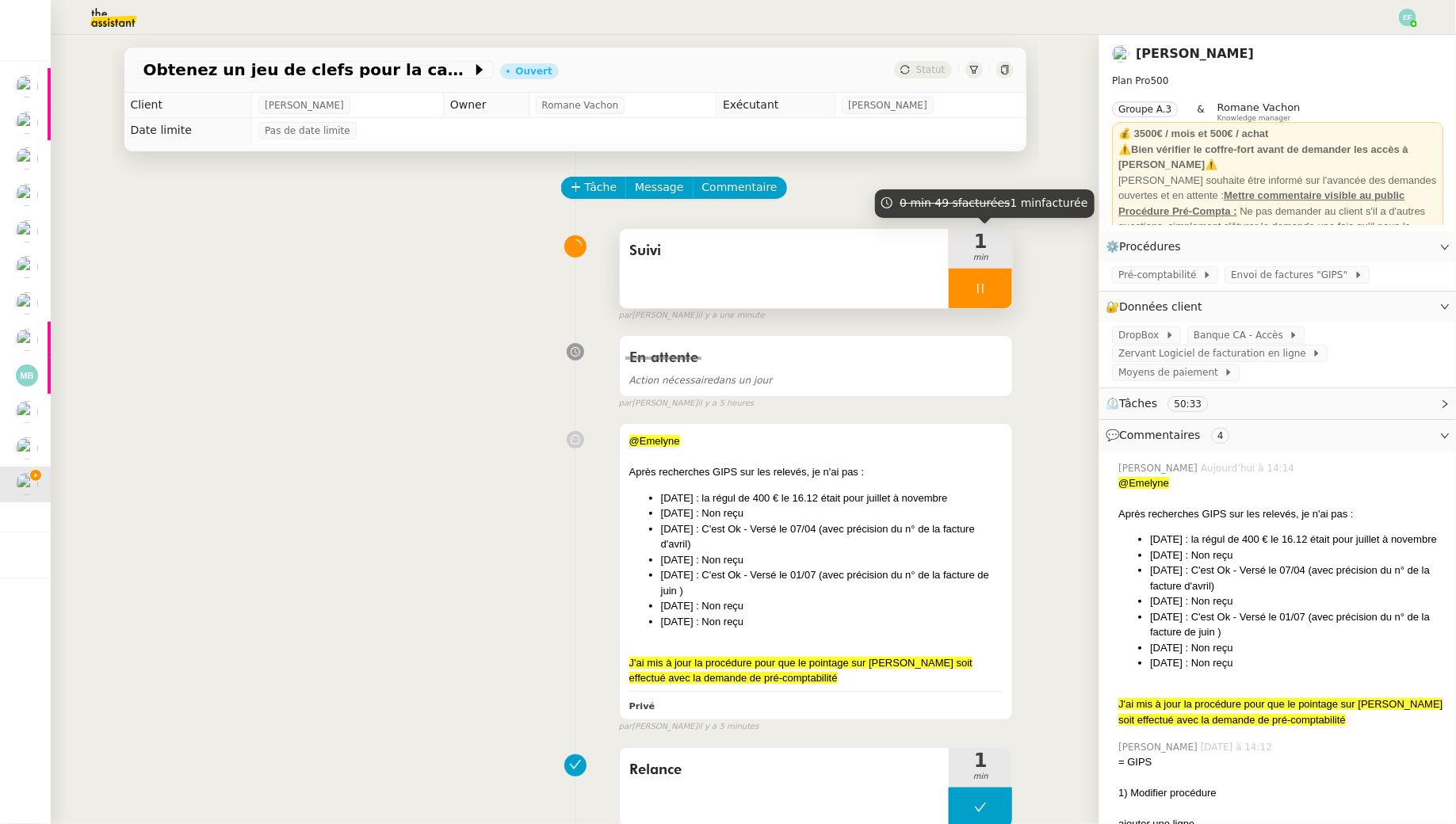
click at [999, 286] on div at bounding box center [980, 288] width 63 height 40
click at [999, 286] on icon at bounding box center [996, 287] width 12 height 8
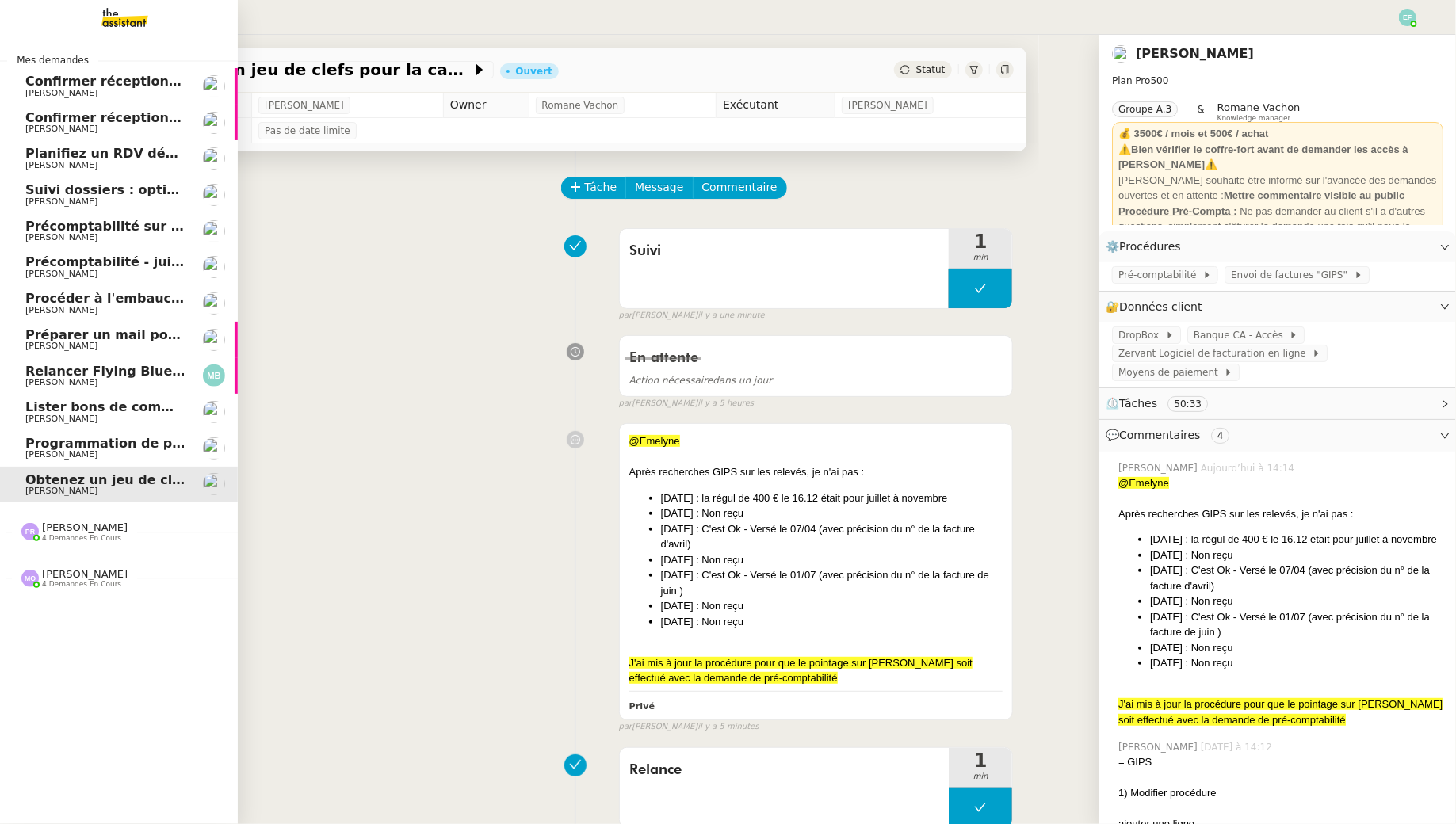
click at [83, 448] on span "Programmation de publications Linkedin - Septembre 2025" at bounding box center [201, 444] width 352 height 15
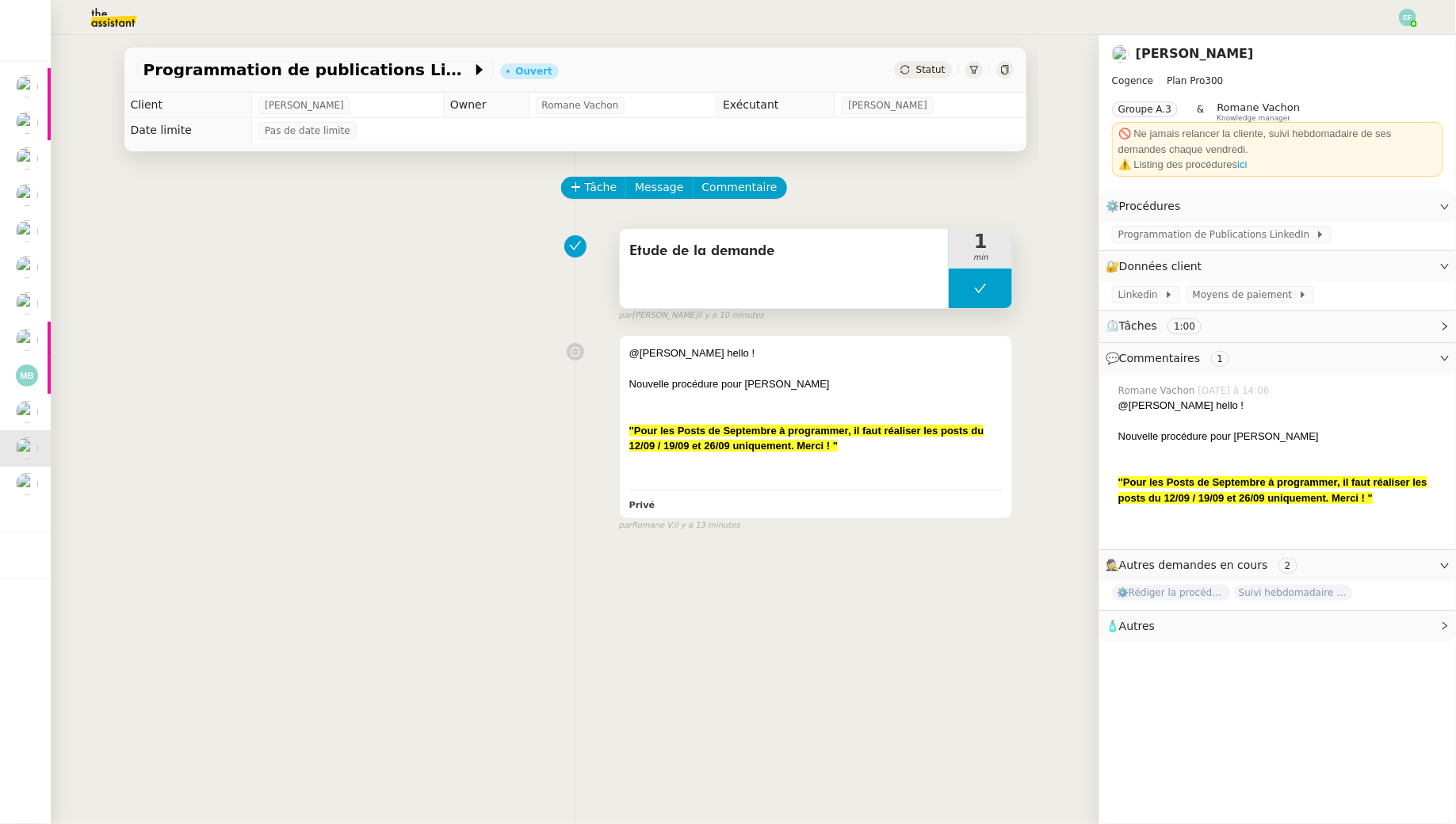
click at [971, 299] on button at bounding box center [980, 288] width 63 height 40
click at [971, 299] on div at bounding box center [964, 288] width 32 height 40
click at [1173, 235] on span "Programmation de Publications LinkedIn" at bounding box center [1216, 234] width 197 height 16
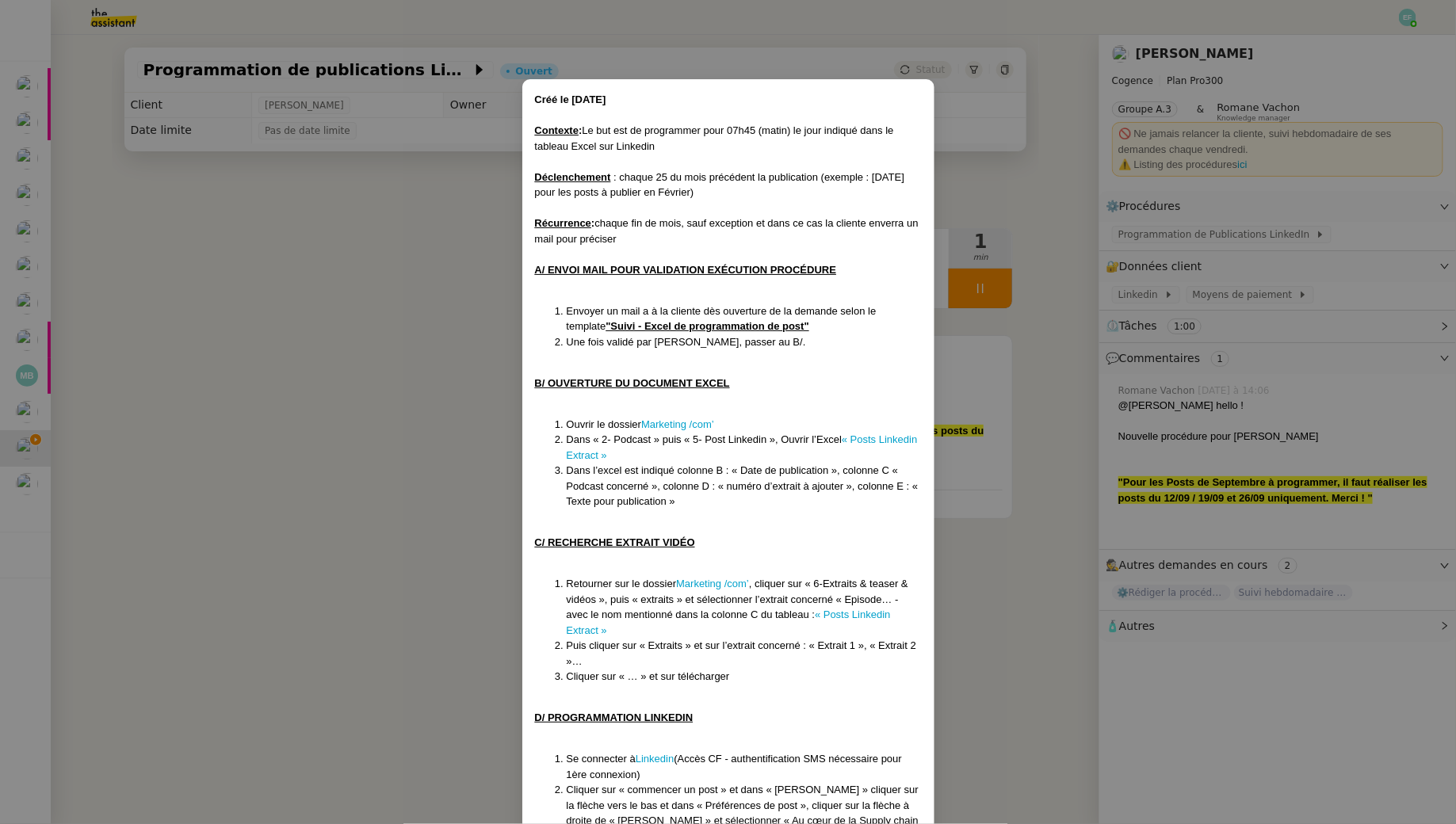
click at [283, 323] on nz-modal-container "Créé le 08/09/2025 Contexte : Le but est de programmer pour 07h45 (matin) le jo…" at bounding box center [728, 412] width 1456 height 824
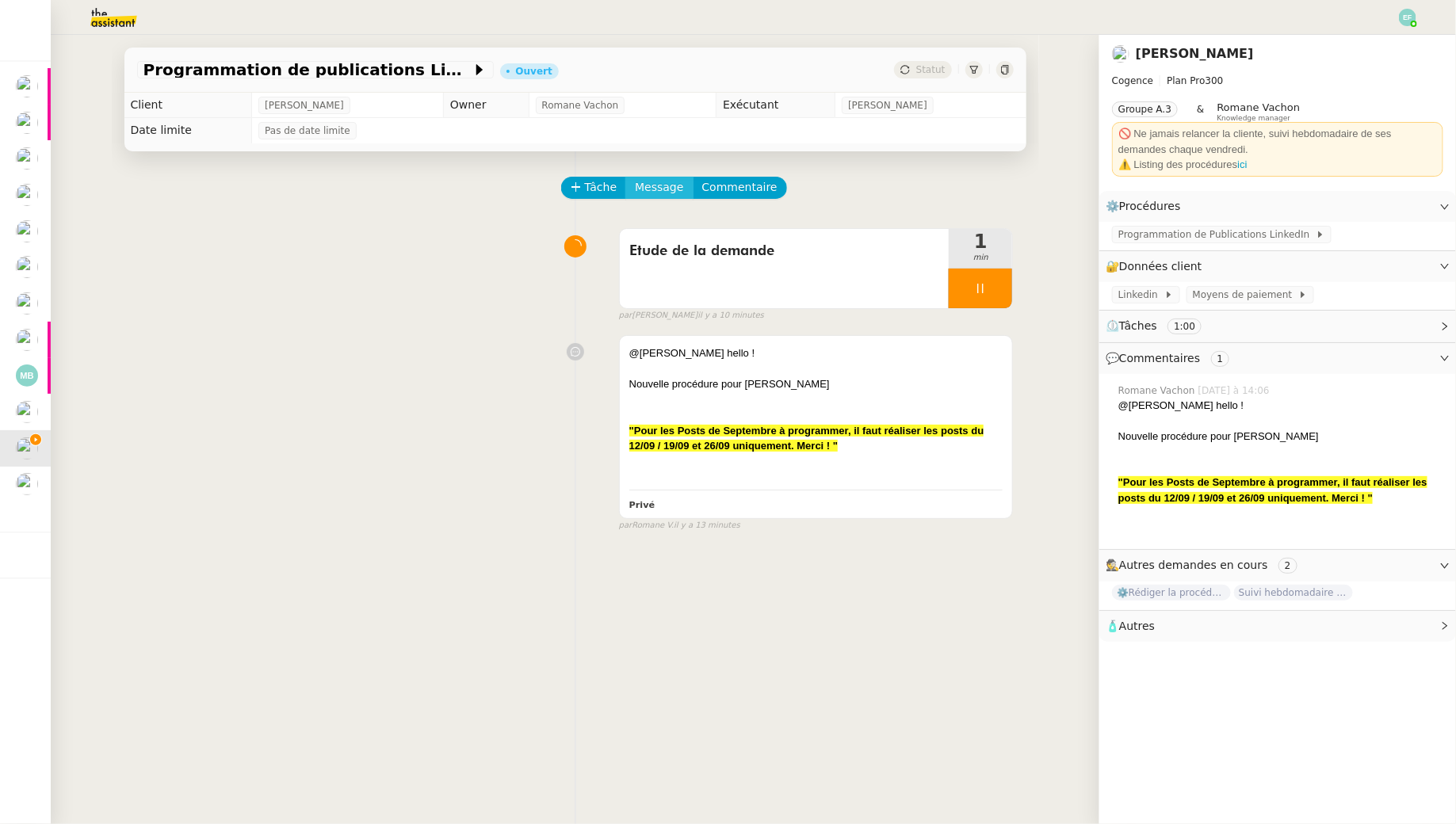
click at [661, 192] on span "Message" at bounding box center [659, 188] width 48 height 19
click at [663, 222] on link "Nouvelle conversation" at bounding box center [732, 233] width 198 height 32
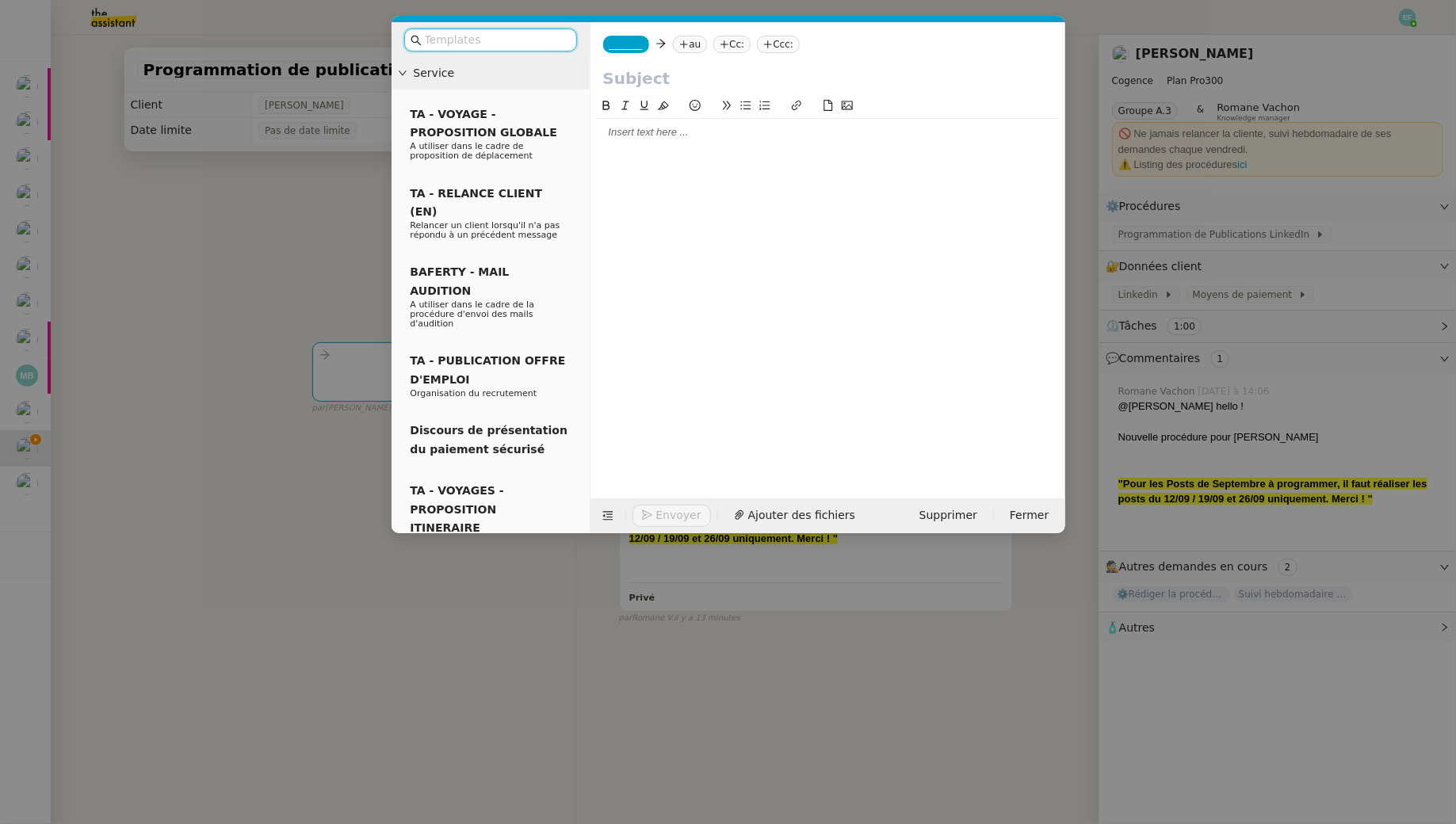
click at [324, 206] on nz-modal-container "Service TA - VOYAGE - PROPOSITION GLOBALE A utiliser dans le cadre de propositi…" at bounding box center [728, 412] width 1456 height 824
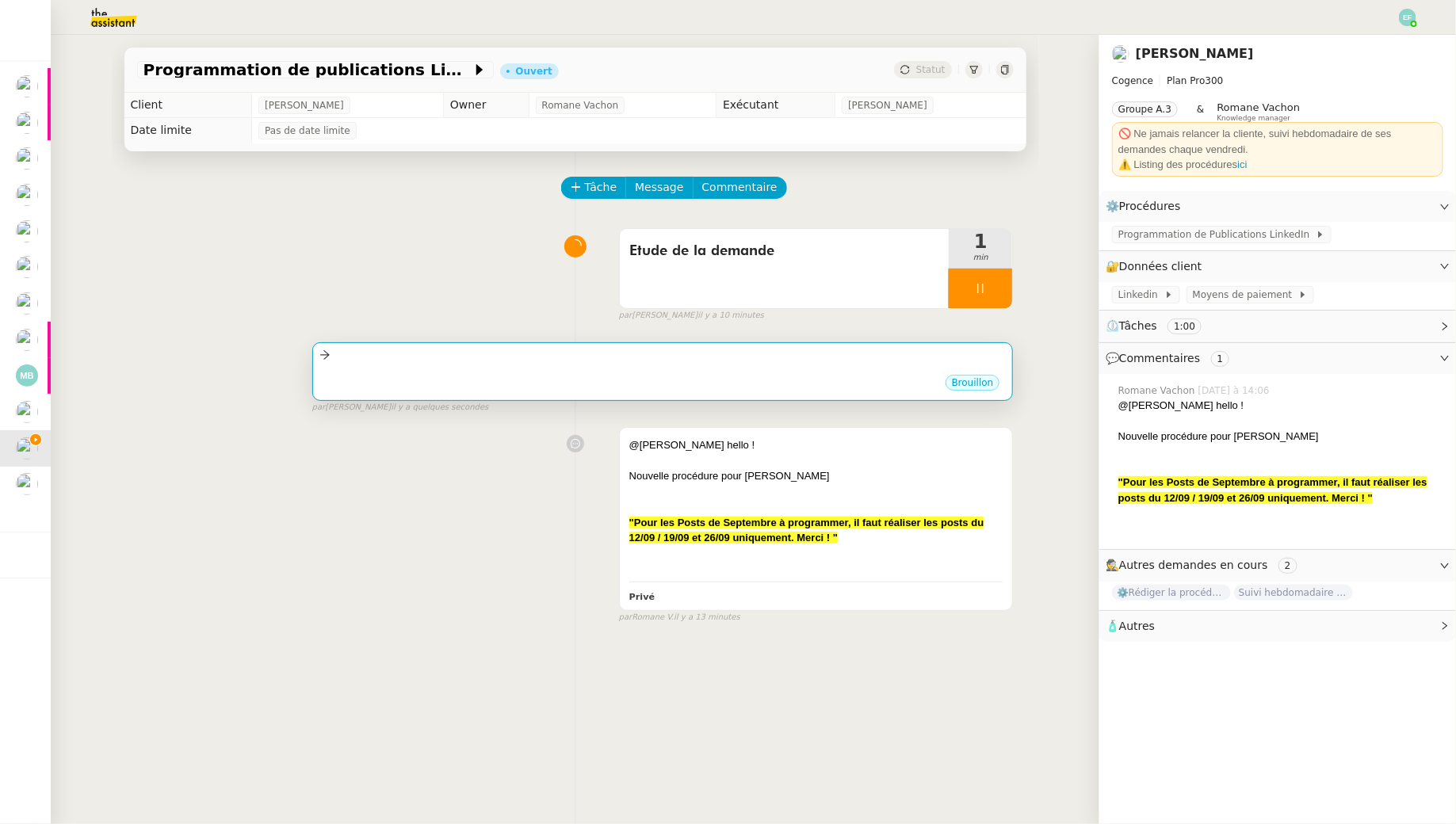
click at [667, 362] on div at bounding box center [662, 355] width 687 height 19
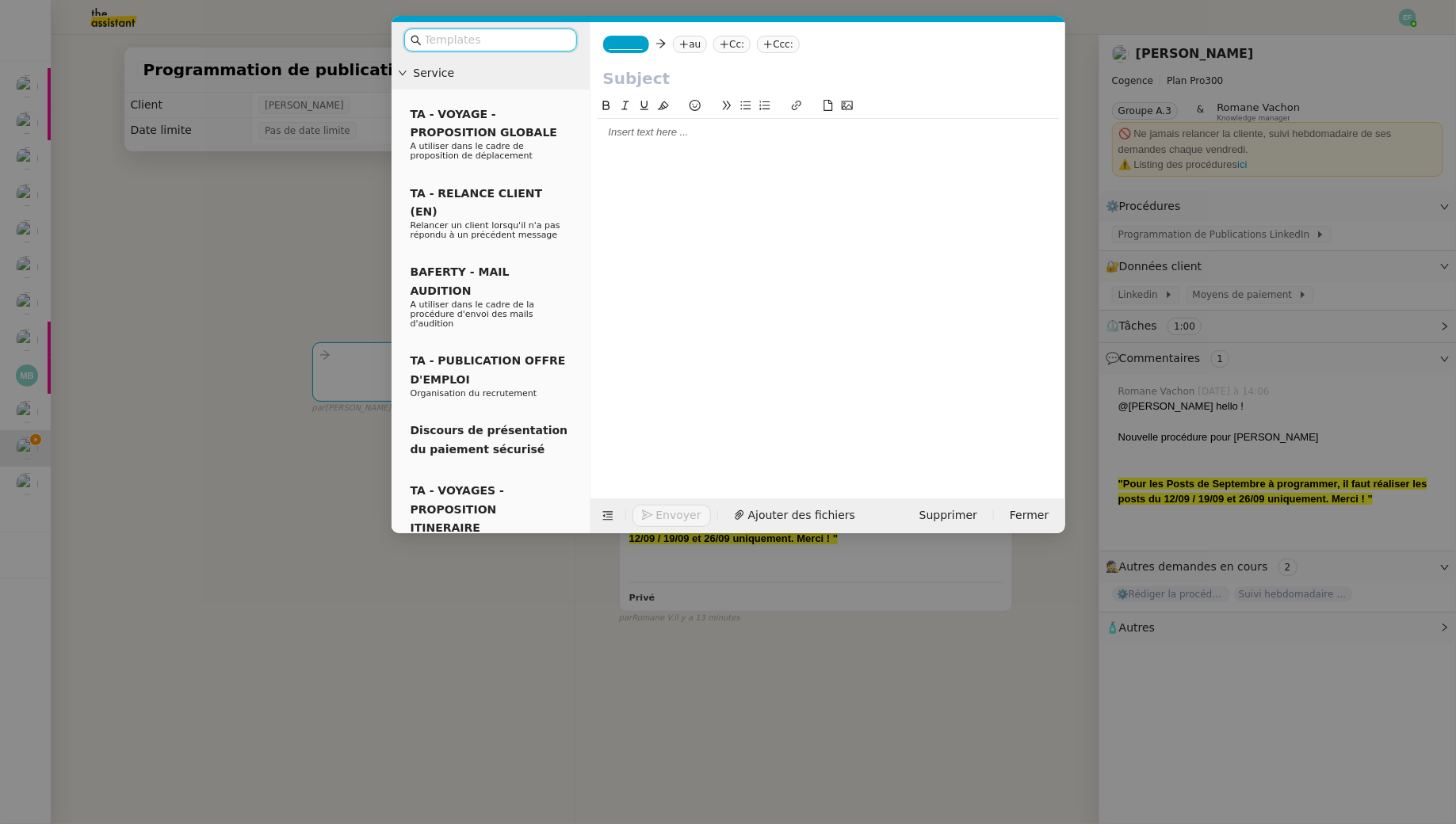
click at [529, 43] on input "text" at bounding box center [496, 40] width 142 height 19
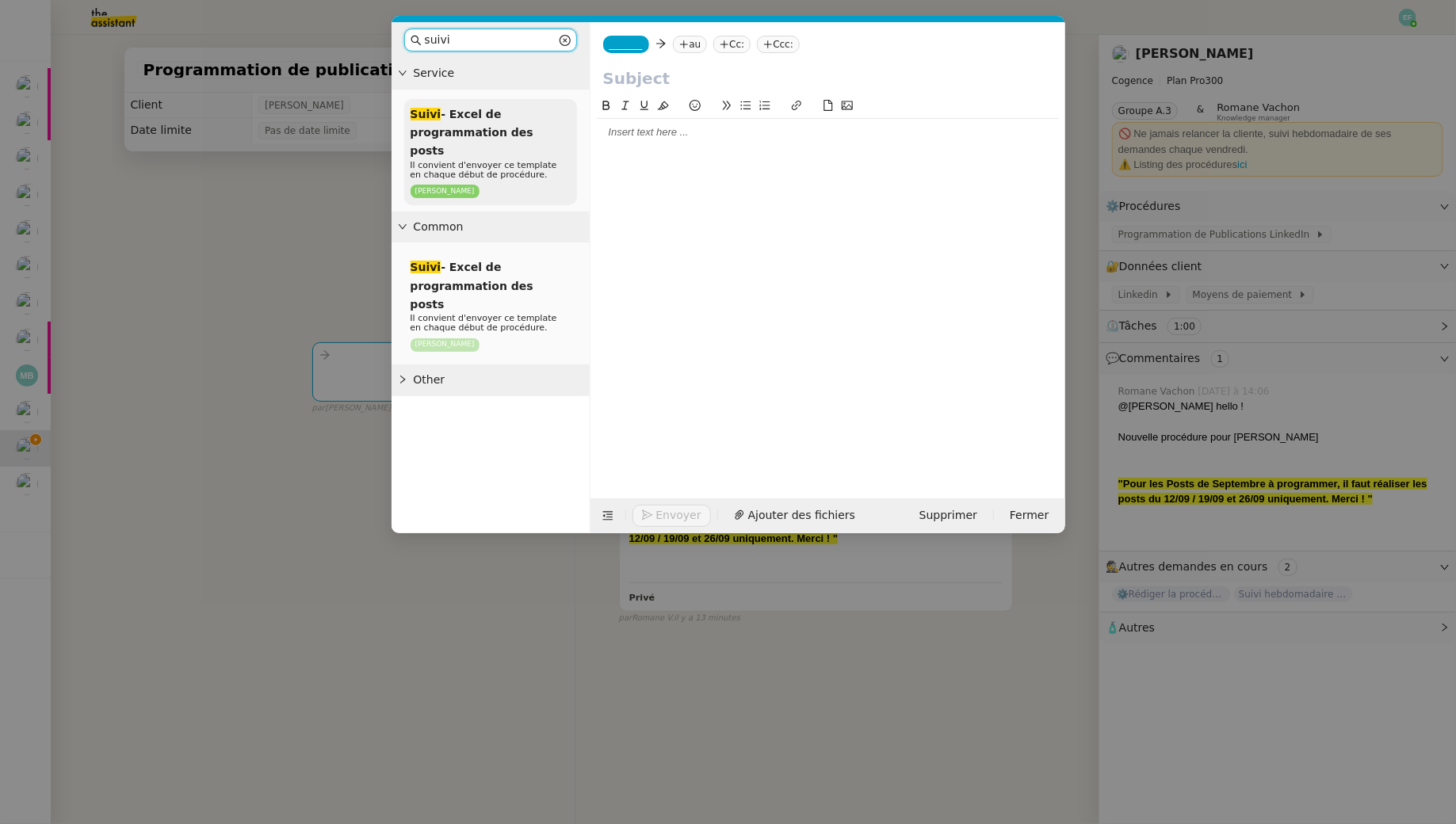
type input "suivi"
click at [535, 107] on div "Suivi - Excel de programmation des posts Il convient d'envoyer ce template en c…" at bounding box center [491, 153] width 173 height 106
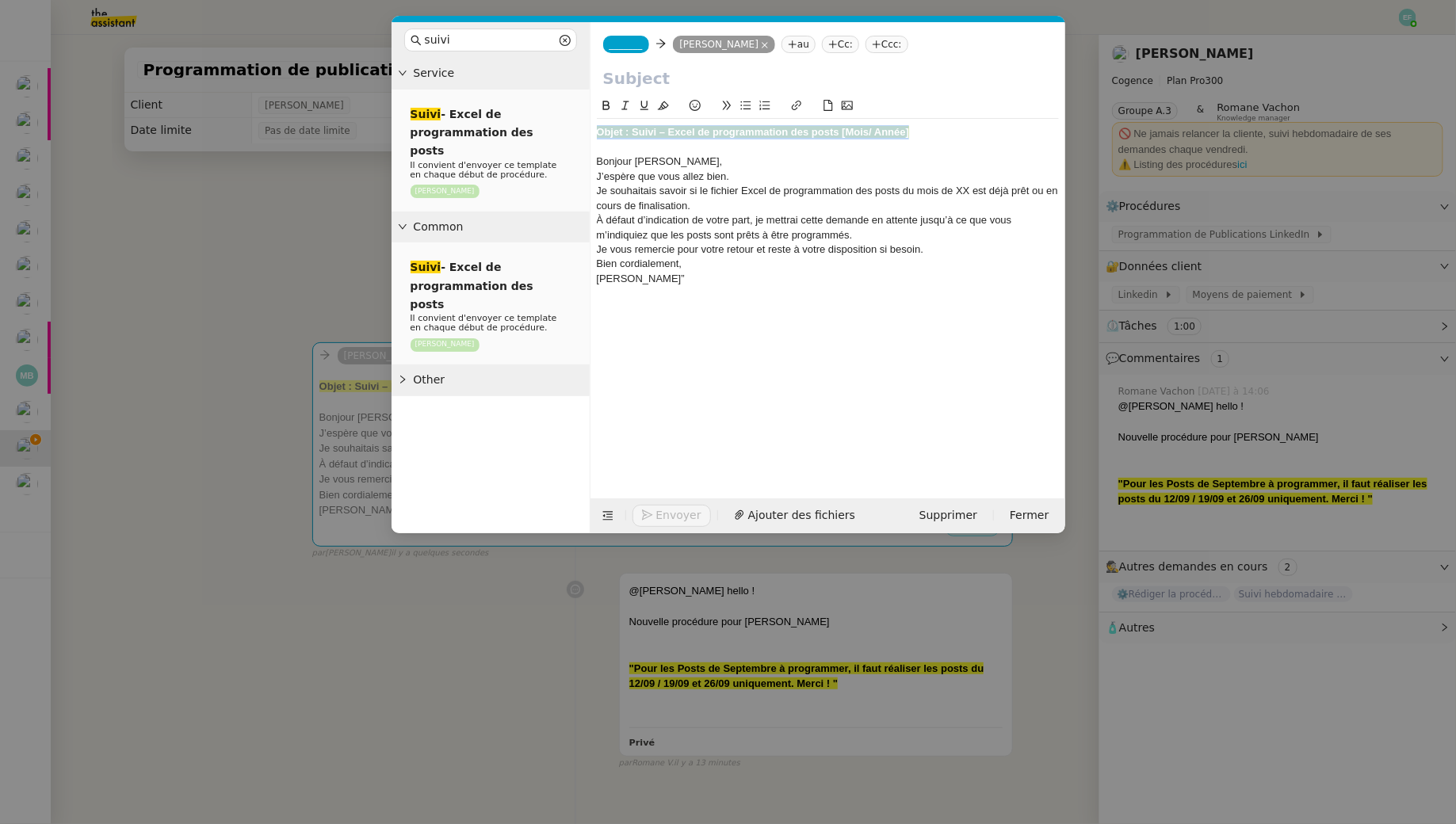
drag, startPoint x: 937, startPoint y: 135, endPoint x: 603, endPoint y: 125, distance: 334.1
click at [603, 126] on div "Objet : Suivi – Excel de programmation des posts [Mois/ Année]" at bounding box center [827, 132] width 462 height 14
click at [713, 75] on input "text" at bounding box center [827, 79] width 449 height 24
paste input "Objet : Suivi – Excel de programmation des posts [Mois/ Année]"
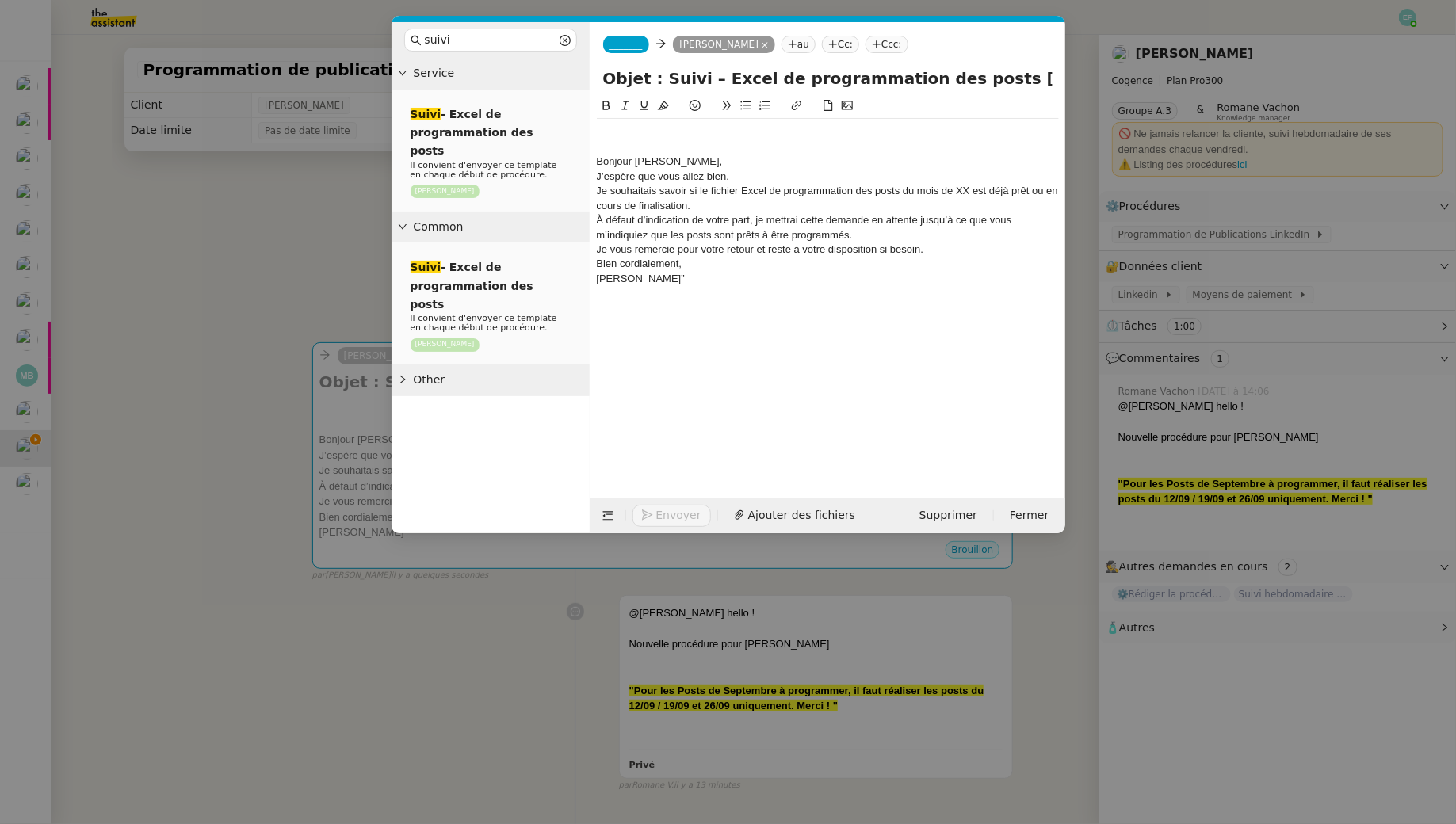
drag, startPoint x: 636, startPoint y: 81, endPoint x: 533, endPoint y: 72, distance: 103.4
click at [533, 72] on nz-layout "suivi Service Suivi - Excel de programmation des posts Il convient d'envoyer ce…" at bounding box center [728, 278] width 673 height 512
drag, startPoint x: 1005, startPoint y: 84, endPoint x: 915, endPoint y: 84, distance: 90.0
click at [915, 84] on input "Suivi – Excel de programmation des posts [Mois/ Année]" at bounding box center [827, 79] width 449 height 24
type input "Suivi – Excel de programmation des posts Septembre 2025"
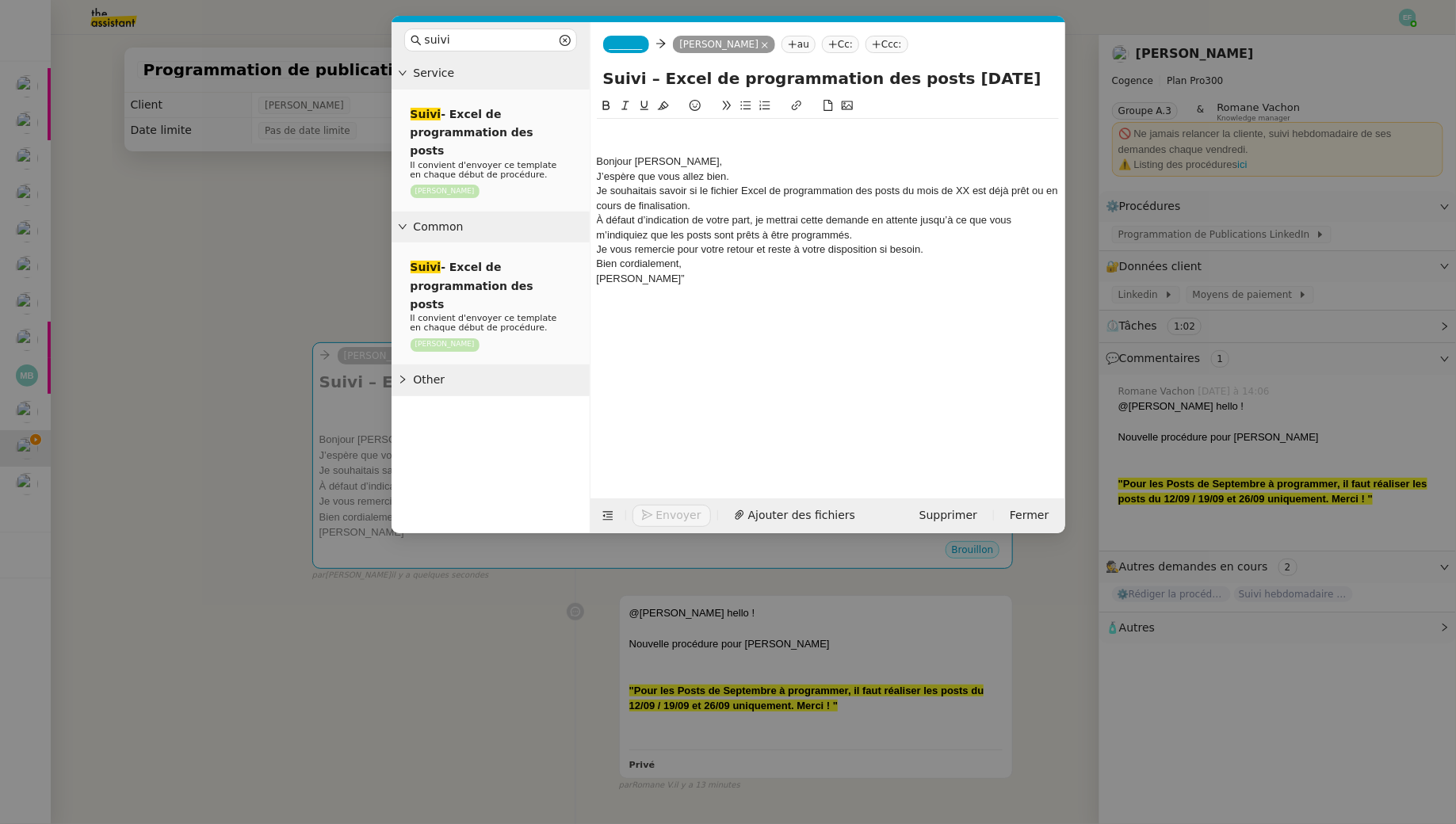
click at [642, 44] on span "_______" at bounding box center [626, 45] width 33 height 11
click at [711, 82] on span "louise@cogence-consulting.com" at bounding box center [721, 80] width 225 height 8
click at [597, 164] on div "Bonjour Juliette," at bounding box center [827, 161] width 462 height 14
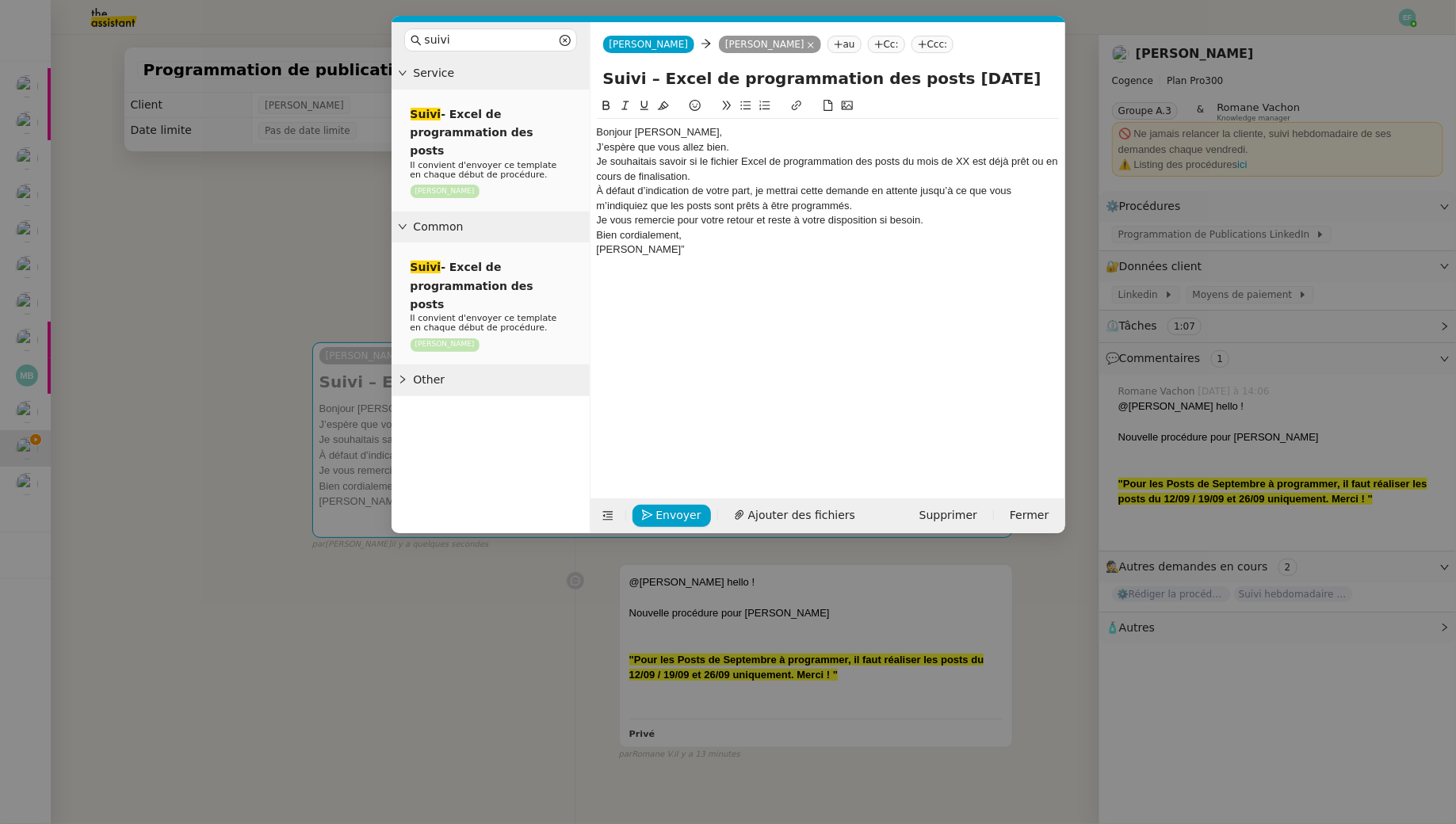
click at [694, 131] on div "Bonjour Juliette," at bounding box center [827, 132] width 462 height 14
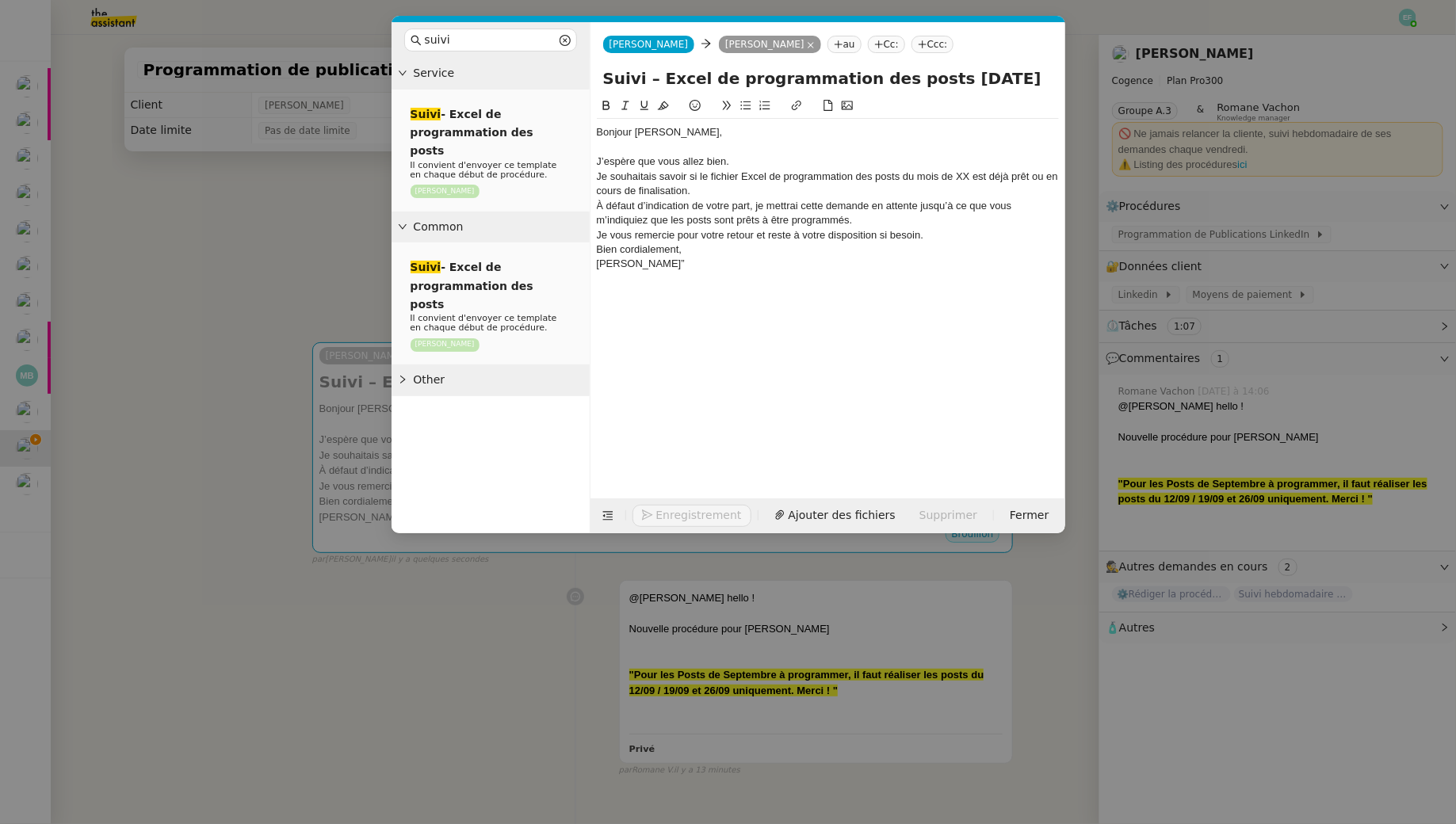
click at [734, 154] on div "J’espère que vous allez bien." at bounding box center [827, 161] width 462 height 14
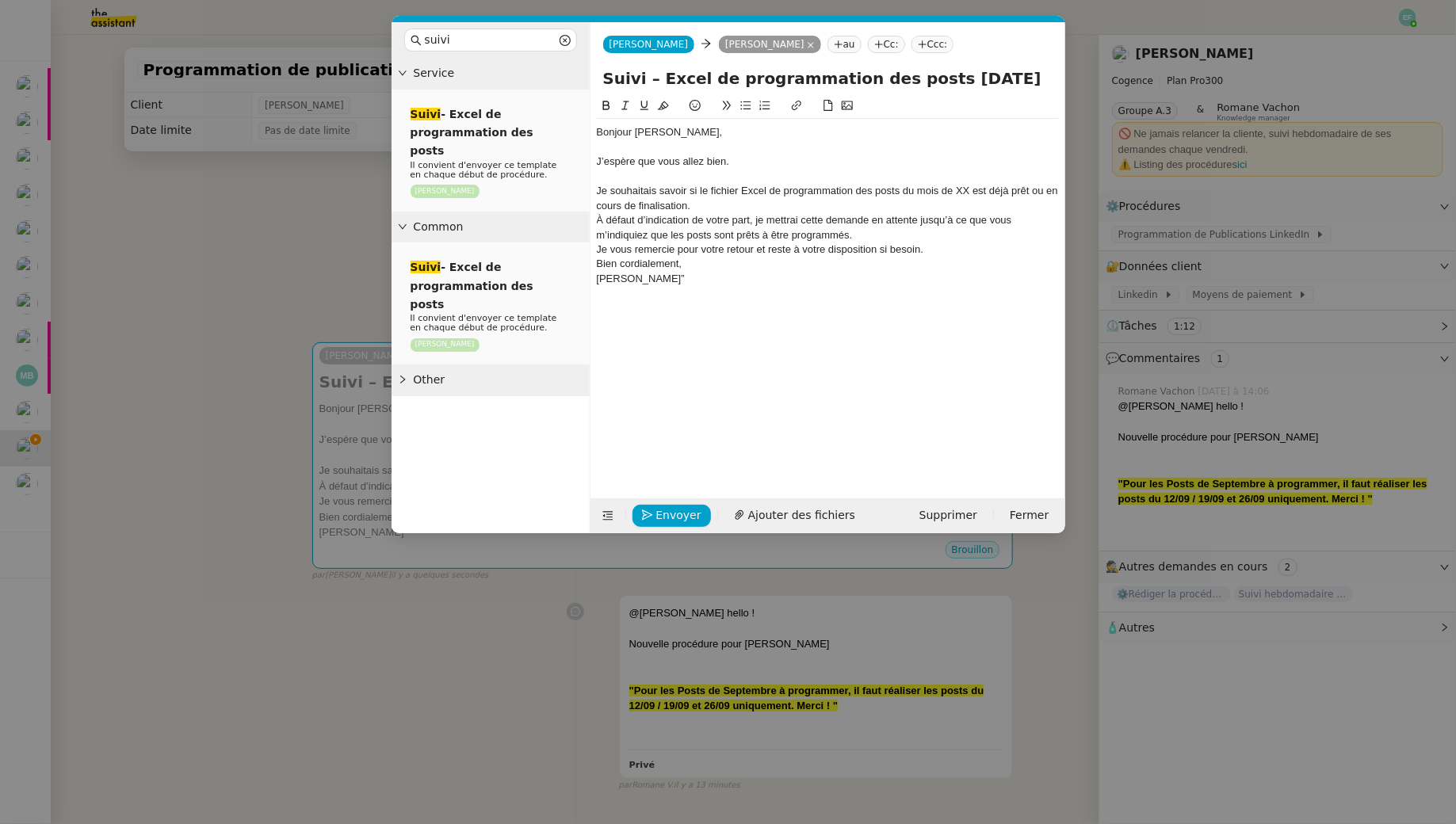
click at [743, 207] on div "Je souhaitais savoir si le fichier Excel de programmation des posts du mois de …" at bounding box center [827, 199] width 462 height 30
click at [961, 194] on div "Je souhaitais savoir si le fichier Excel de programmation des posts du mois de …" at bounding box center [827, 199] width 462 height 30
click at [756, 213] on div "À défaut d’indication de votre part, je mettrai cette demande en attente jusqu’…" at bounding box center [827, 228] width 462 height 30
click at [753, 206] on div "Je souhaitais savoir si le fichier Excel de programmation des posts du mois de …" at bounding box center [827, 199] width 462 height 30
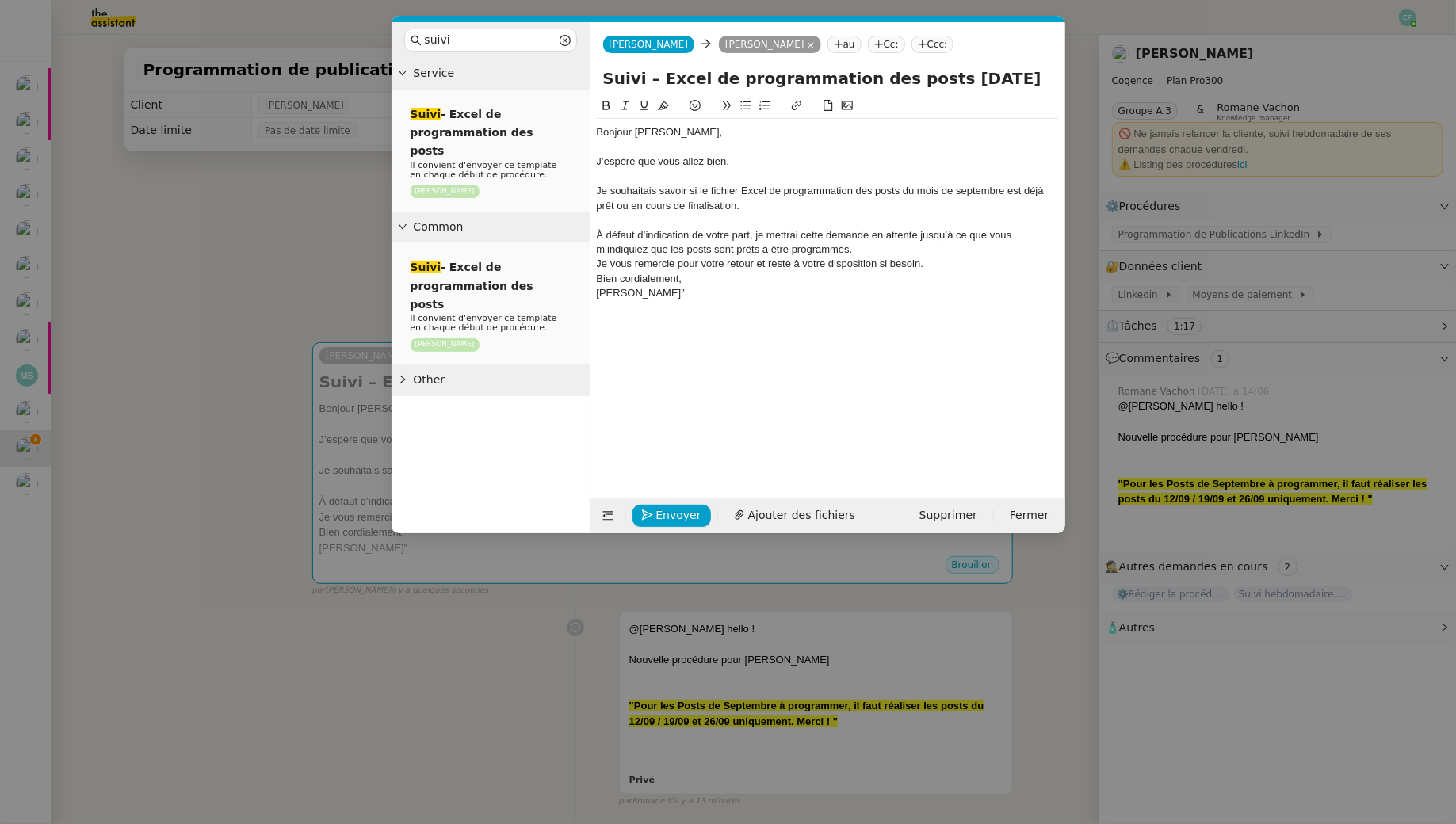
click at [880, 250] on div "À défaut d’indication de votre part, je mettrai cette demande en attente jusqu’…" at bounding box center [827, 243] width 462 height 30
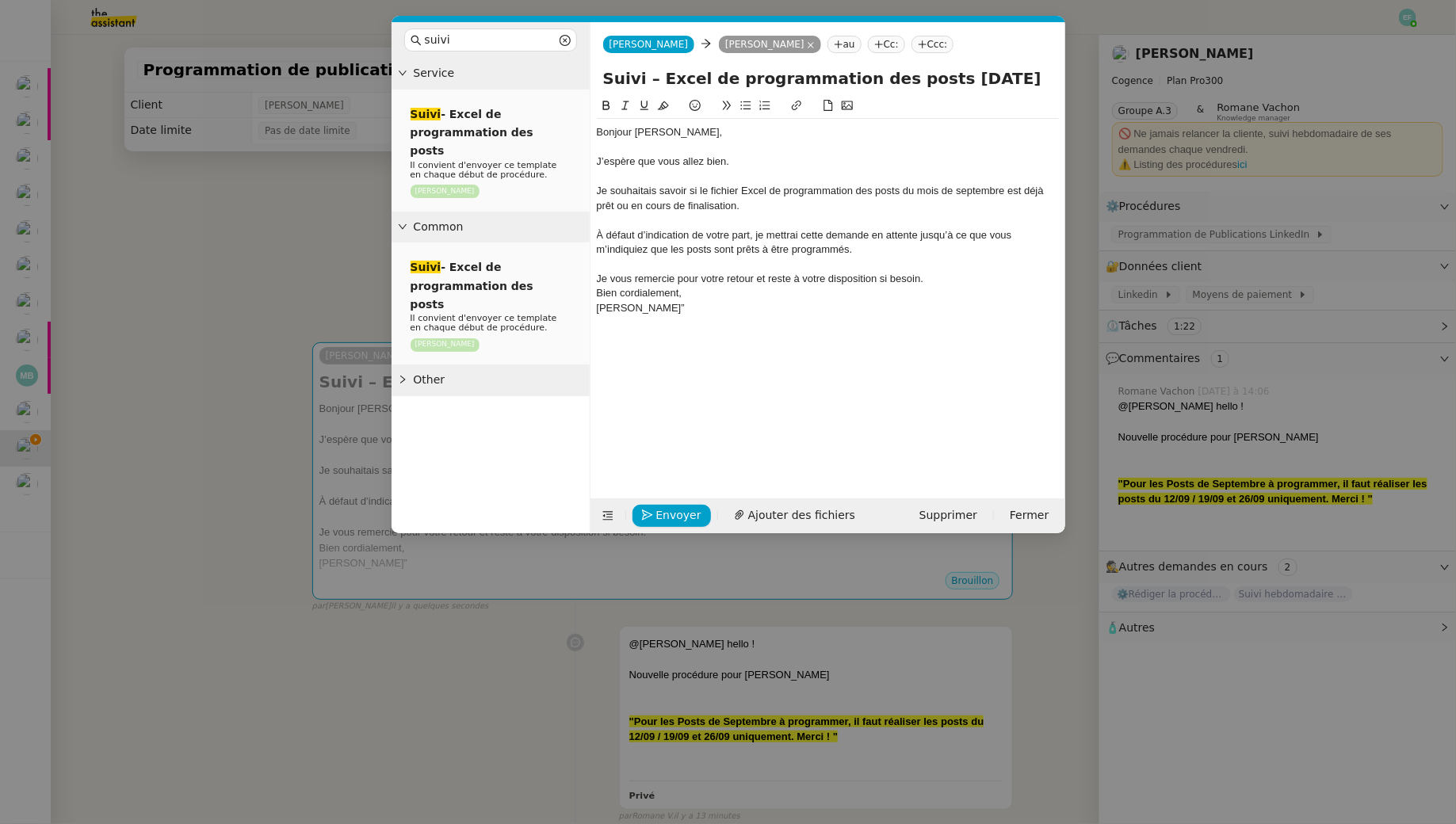
click at [950, 285] on div "Je vous remercie pour votre retour et reste à votre disposition si besoin." at bounding box center [827, 278] width 462 height 14
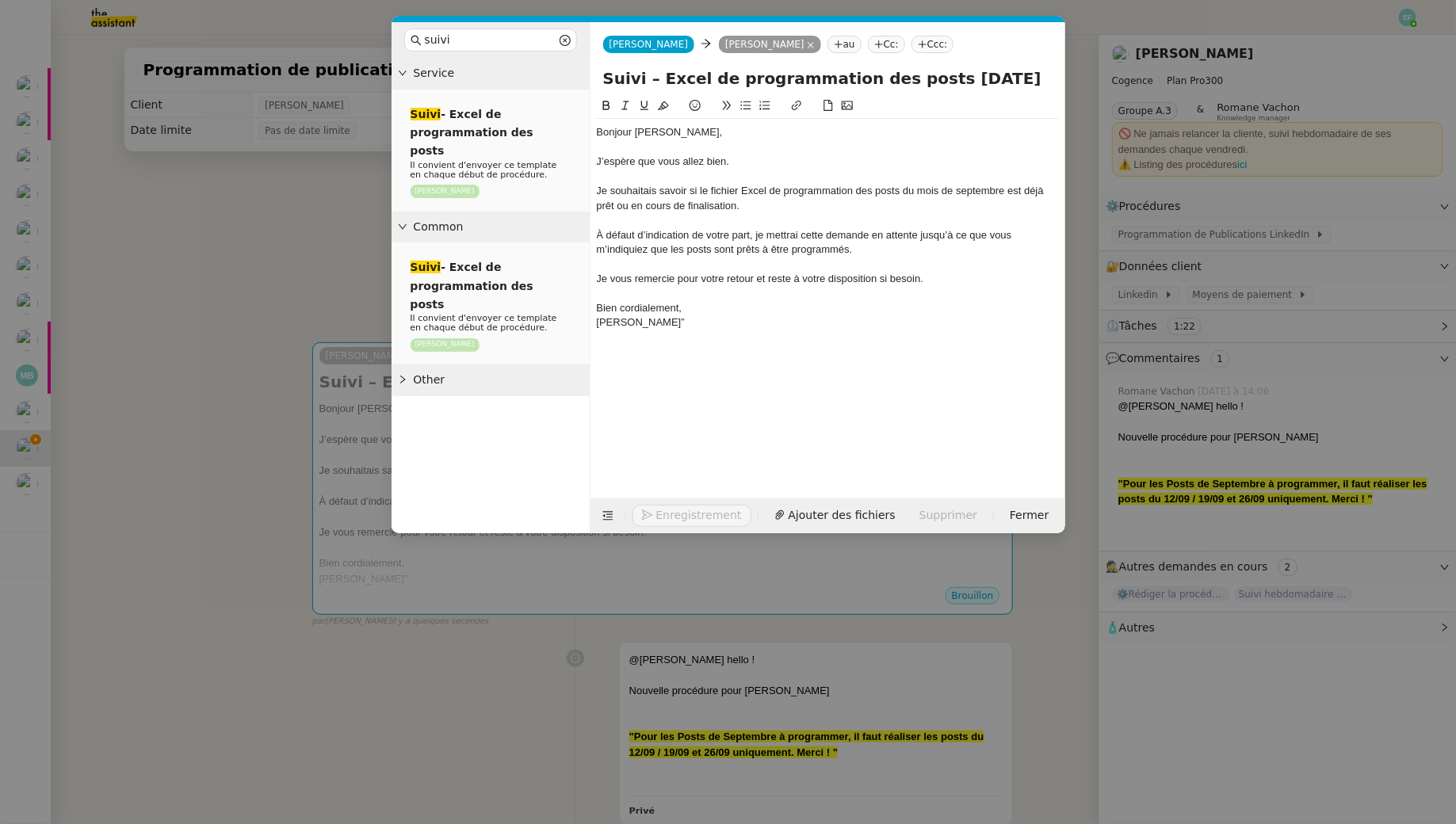
click at [728, 310] on div "Bien cordialement," at bounding box center [827, 308] width 462 height 14
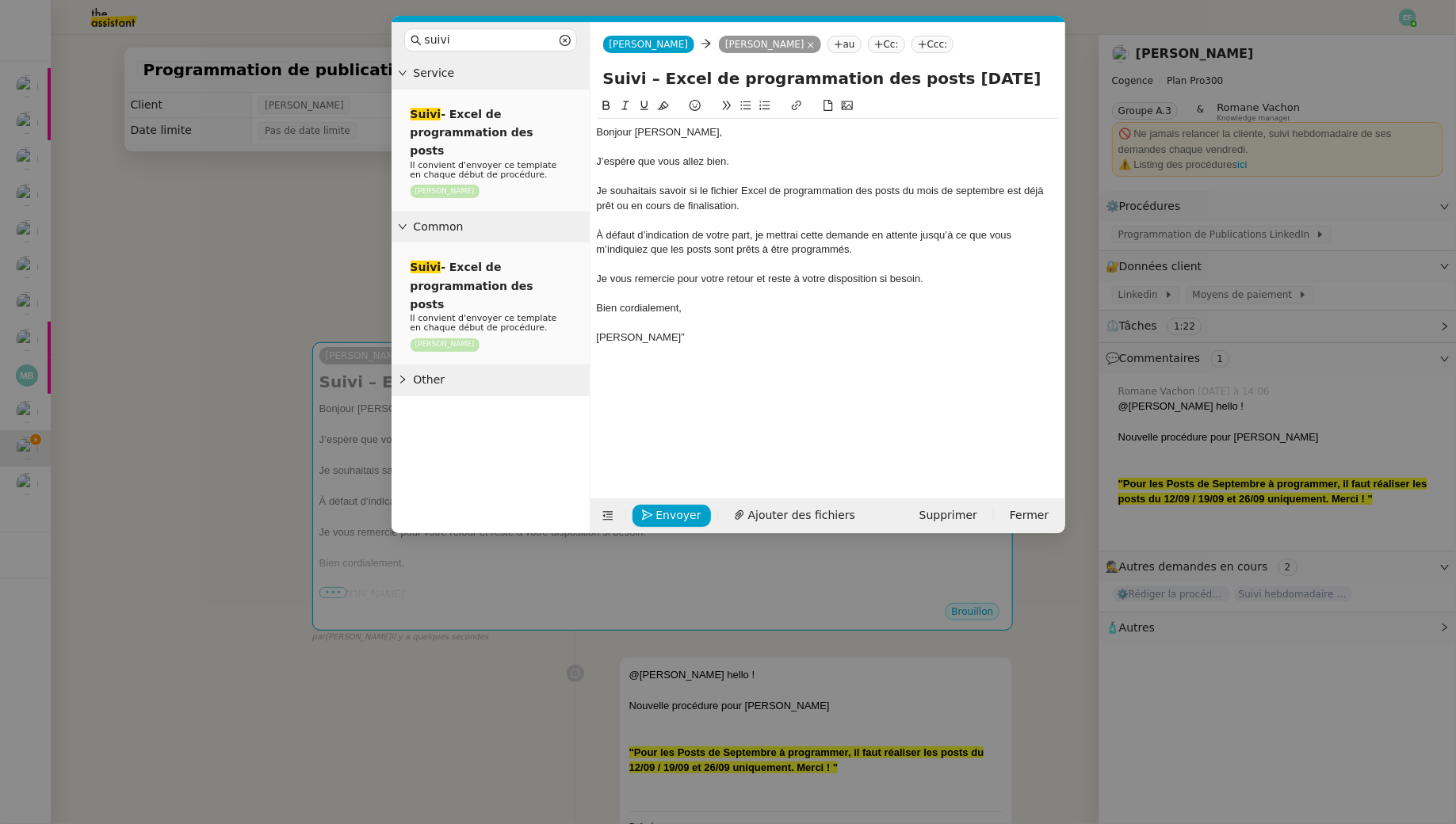
click at [665, 339] on div "Louise”" at bounding box center [827, 337] width 462 height 14
drag, startPoint x: 707, startPoint y: 307, endPoint x: 579, endPoint y: 305, distance: 128.0
click at [579, 305] on nz-layout "suivi Service Suivi - Excel de programmation des posts Il convient d'envoyer ce…" at bounding box center [728, 278] width 673 height 512
click at [705, 339] on div "Louise" at bounding box center [827, 337] width 462 height 14
click at [656, 509] on span "Envoyer" at bounding box center [679, 516] width 46 height 19
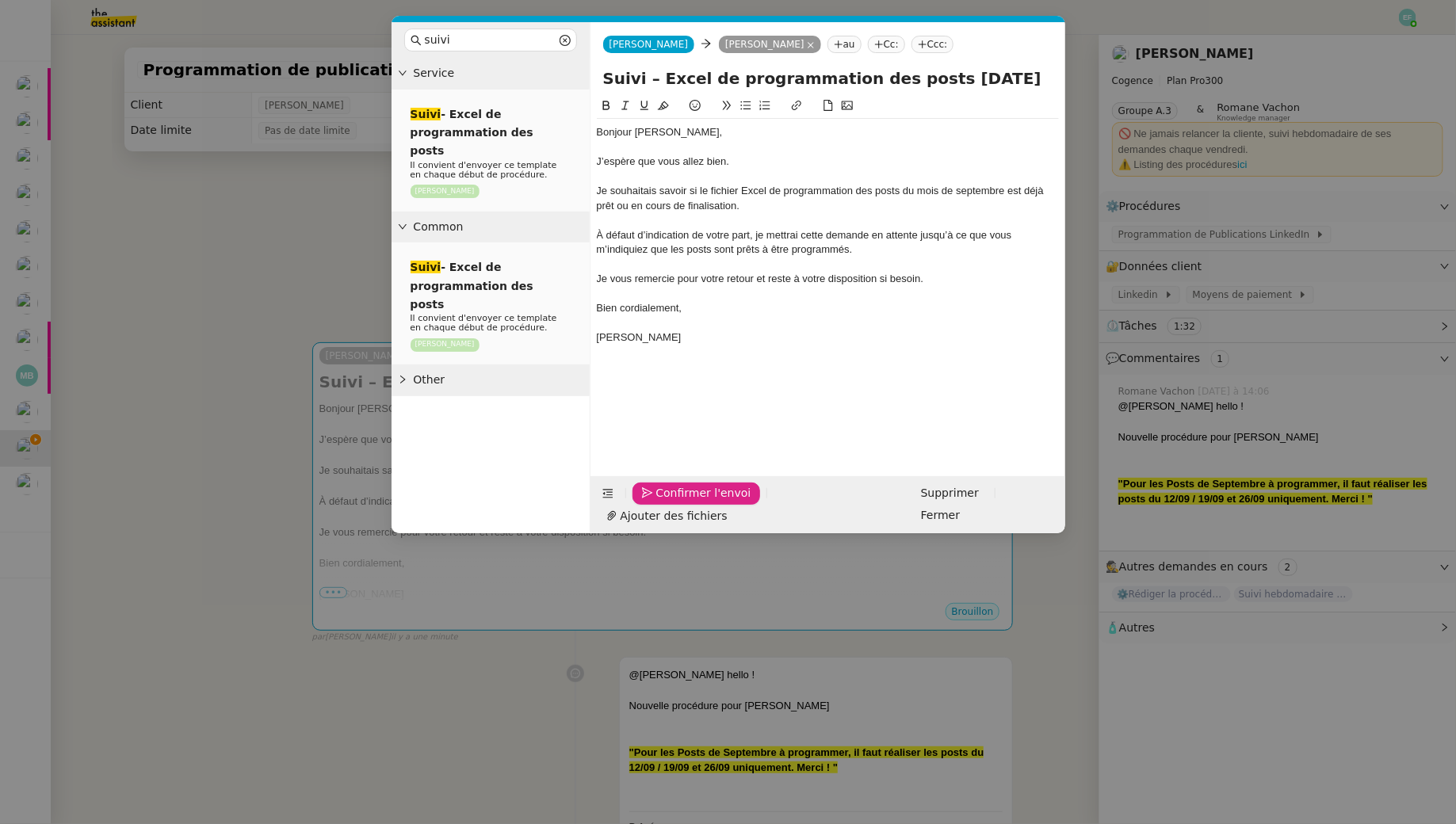
click at [656, 502] on span "Confirmer l'envoi" at bounding box center [704, 494] width 95 height 19
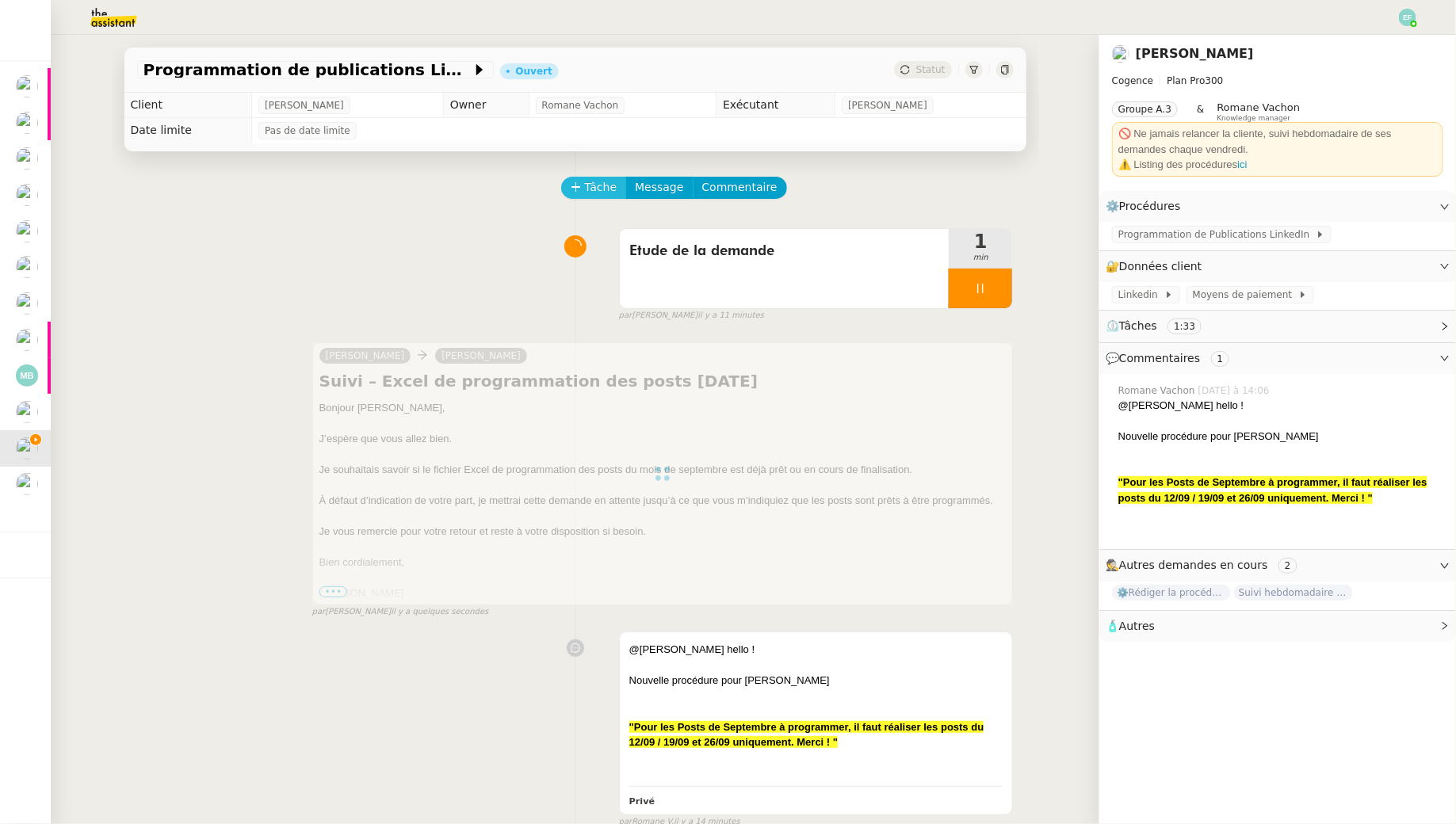
click at [598, 191] on span "Tâche" at bounding box center [601, 188] width 33 height 19
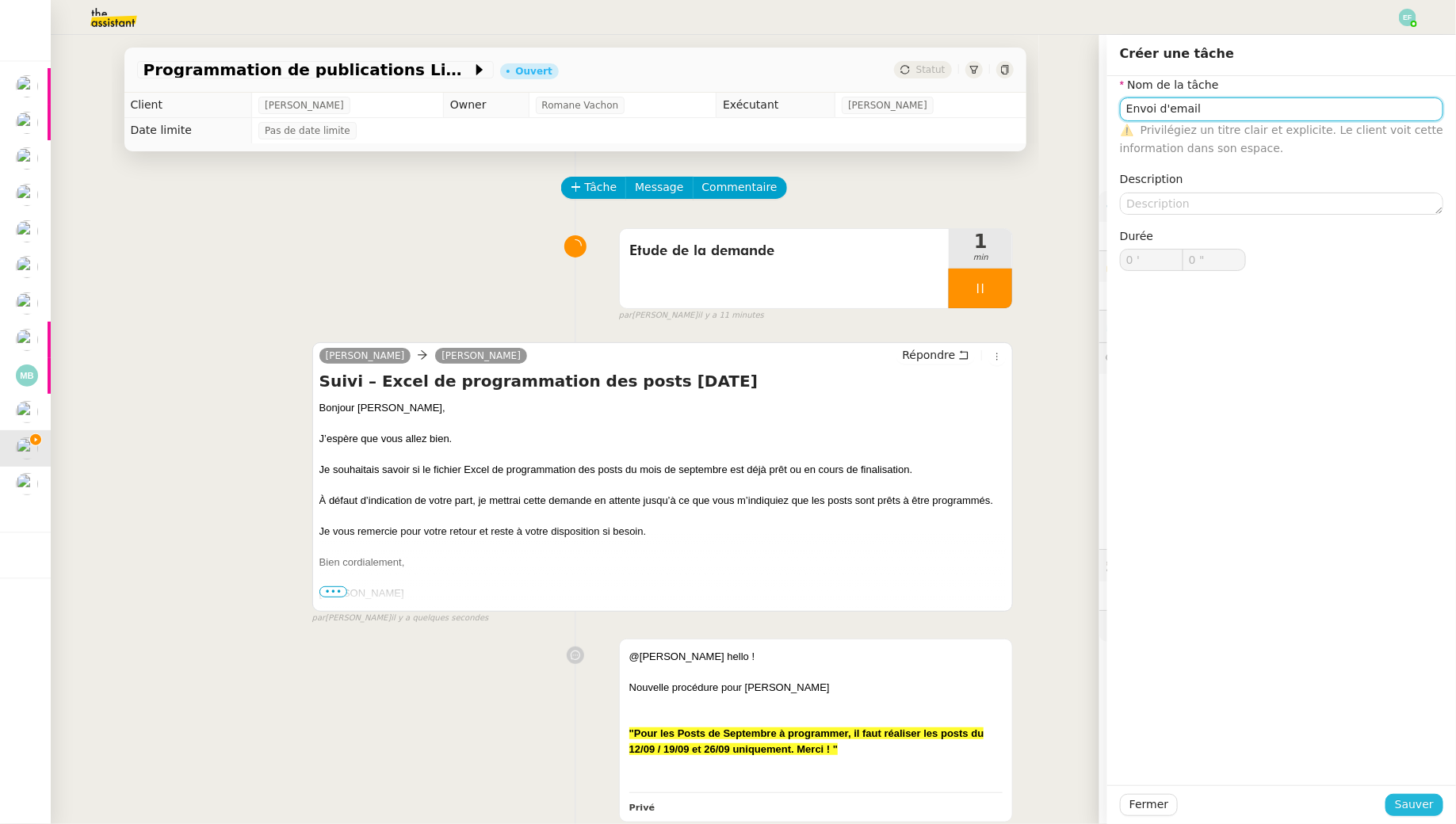
type input "Envoi d'email"
click at [1409, 801] on span "Sauver" at bounding box center [1414, 805] width 39 height 19
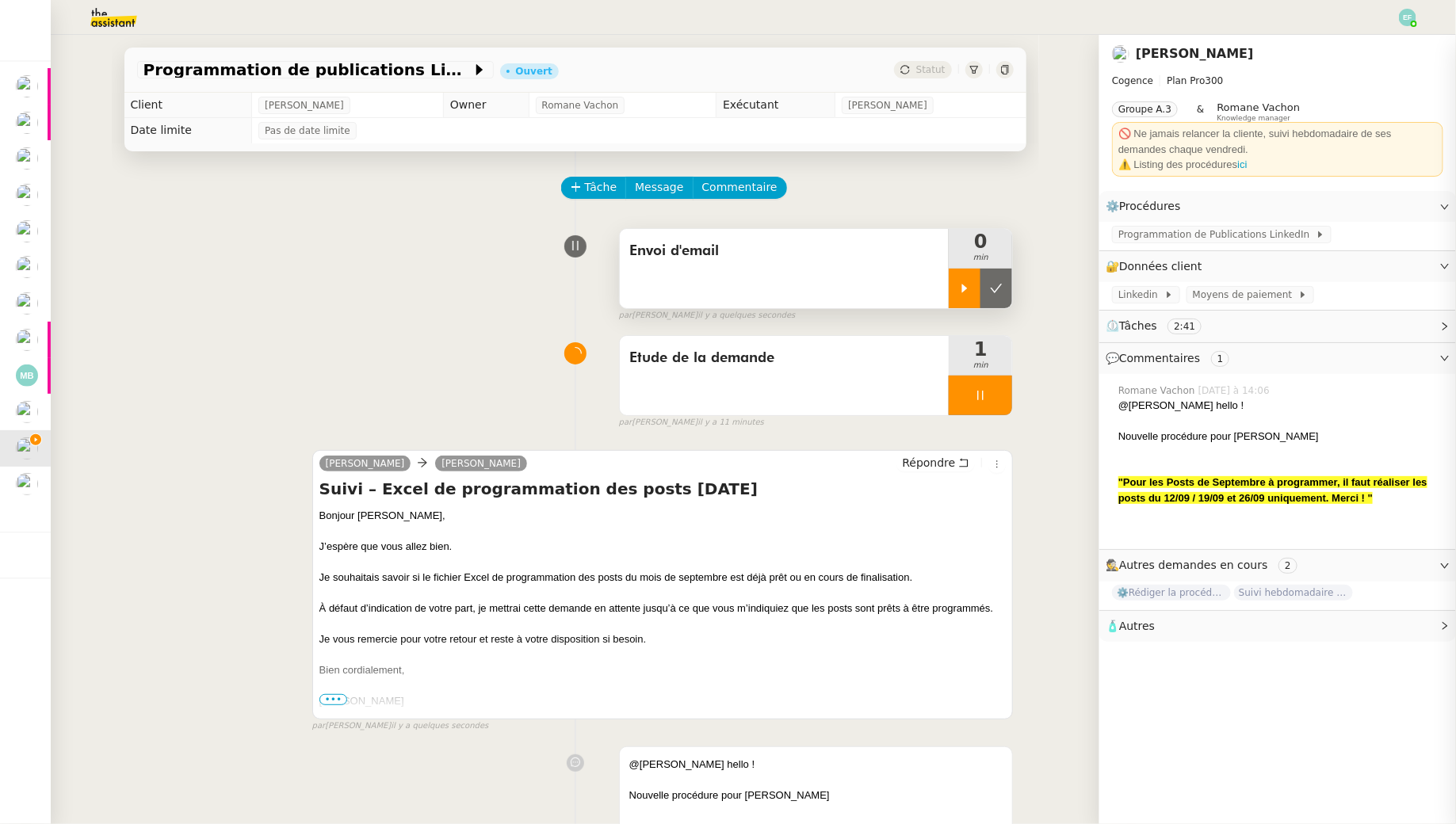
click at [954, 282] on div at bounding box center [964, 288] width 32 height 40
click at [1002, 391] on div at bounding box center [980, 395] width 63 height 40
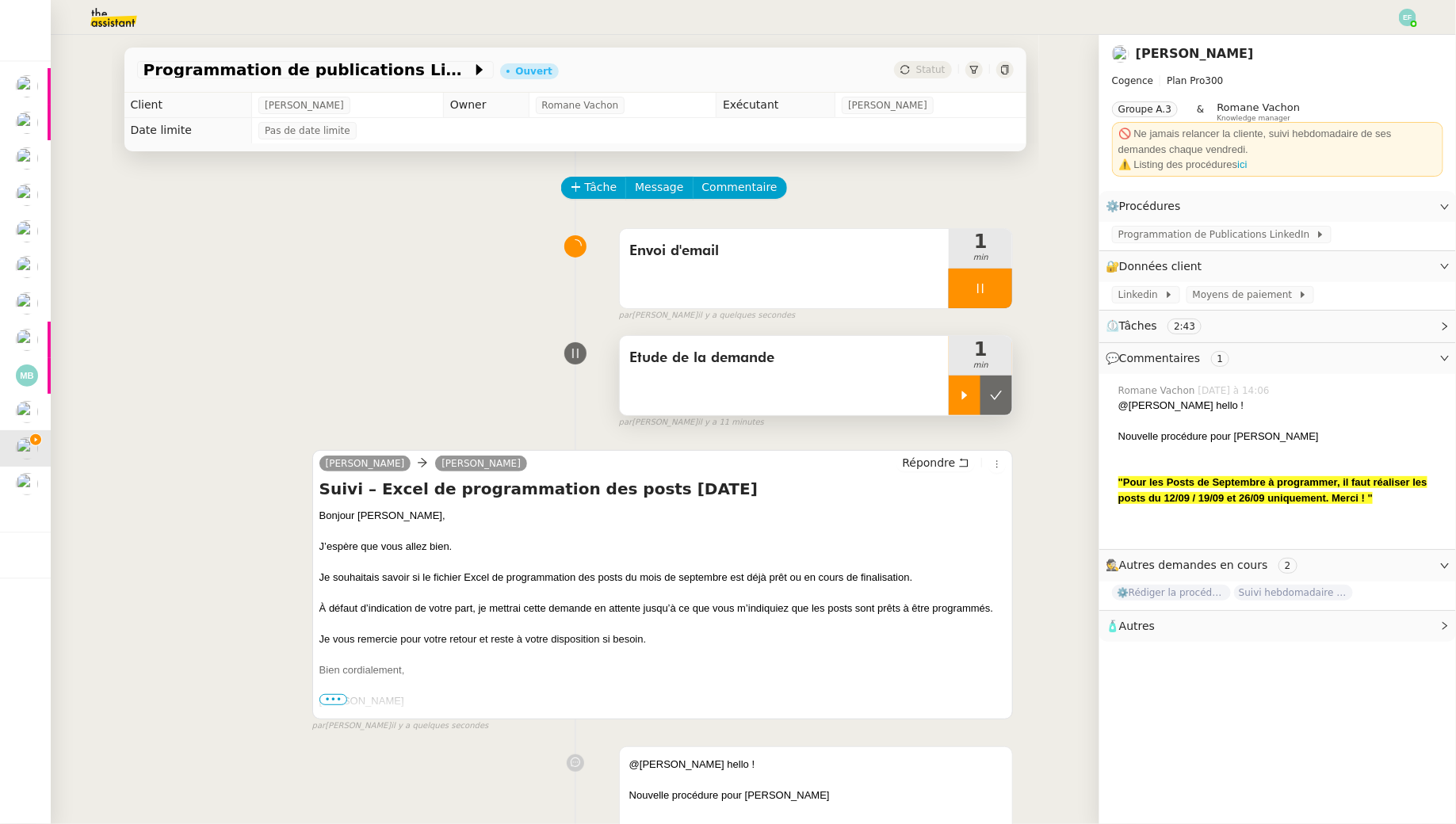
click at [1002, 392] on icon at bounding box center [996, 395] width 12 height 8
click at [993, 298] on div at bounding box center [980, 288] width 63 height 40
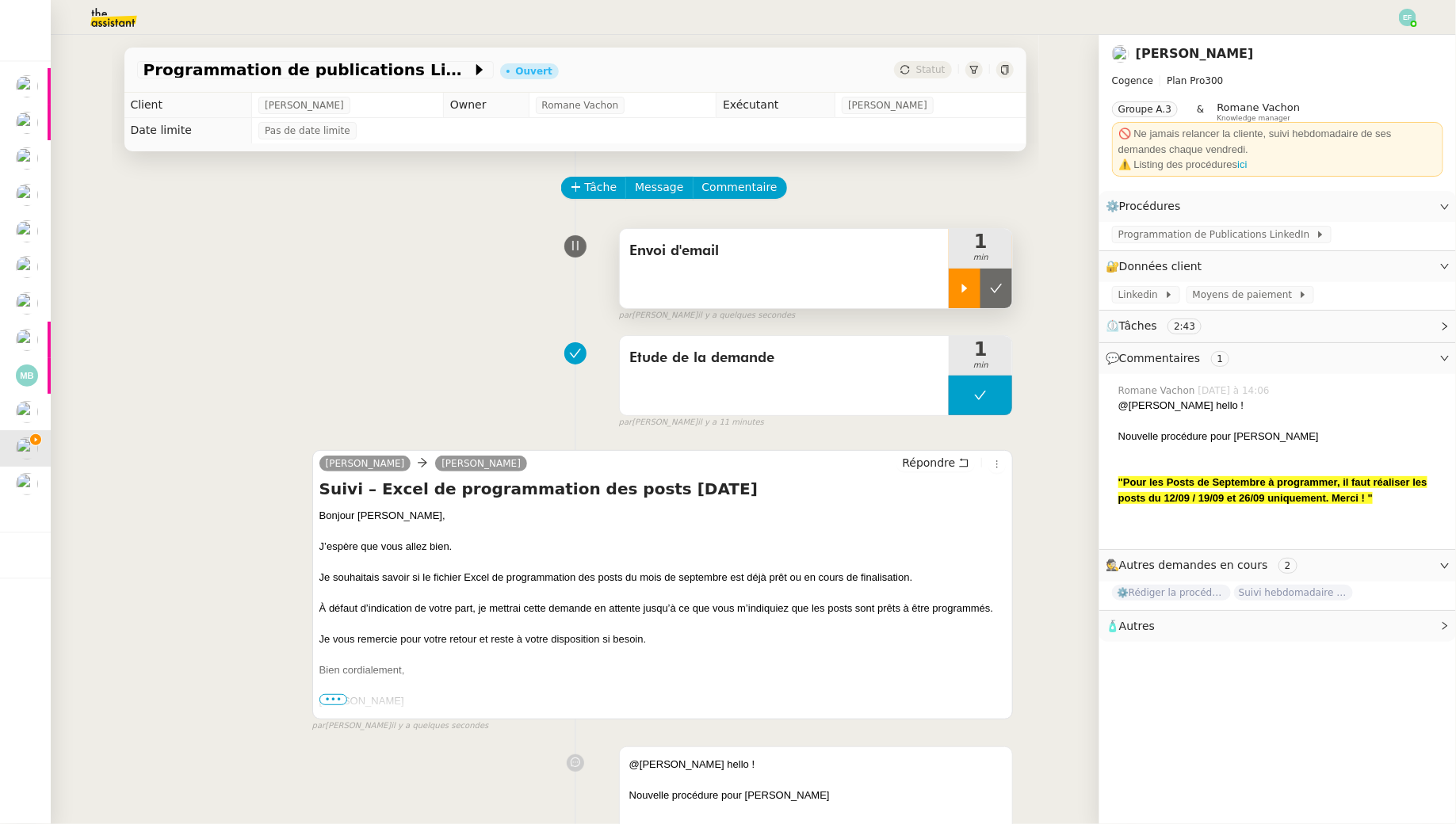
click at [993, 298] on button at bounding box center [996, 288] width 32 height 40
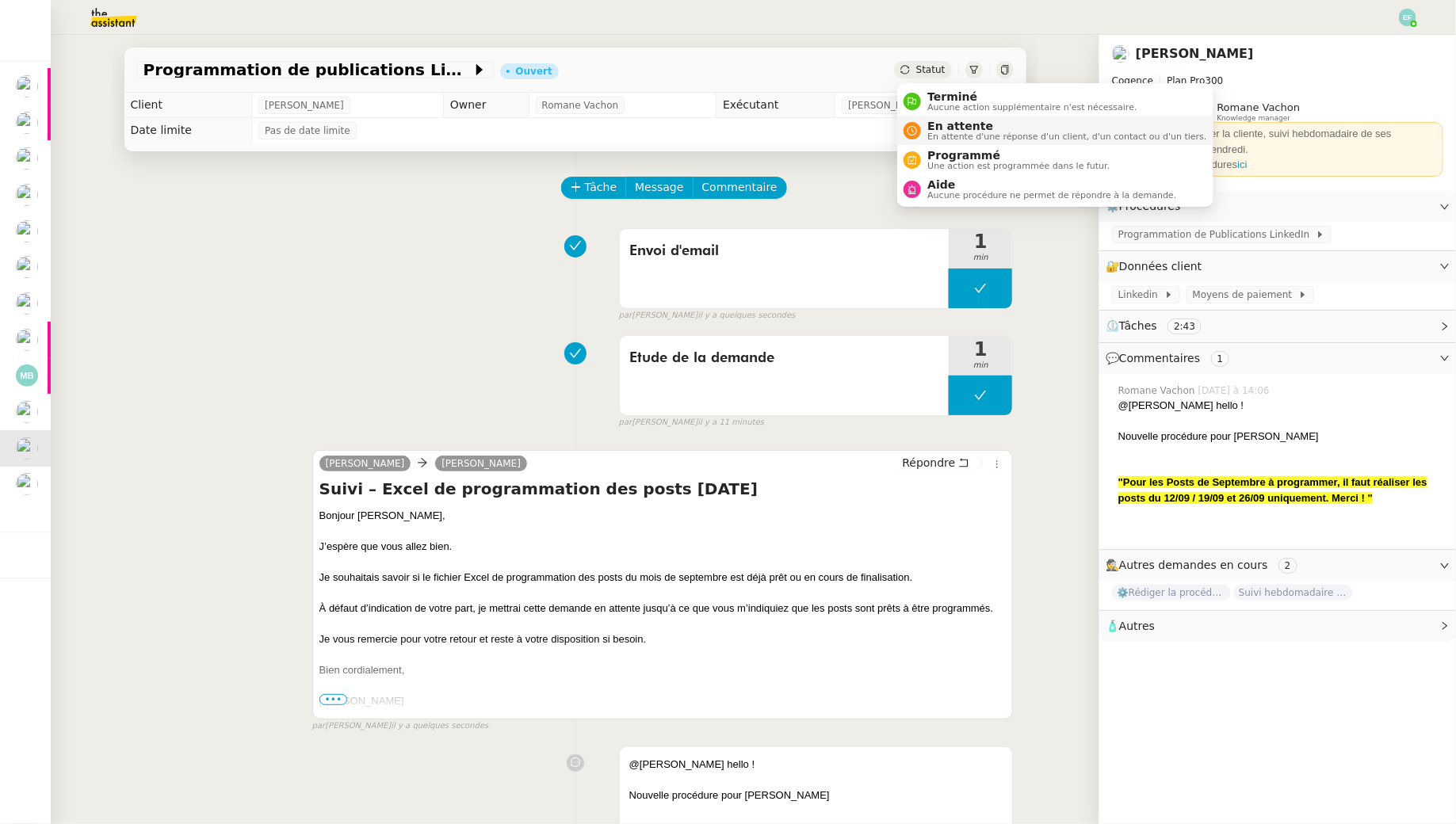
click at [941, 128] on span "En attente" at bounding box center [1066, 126] width 279 height 13
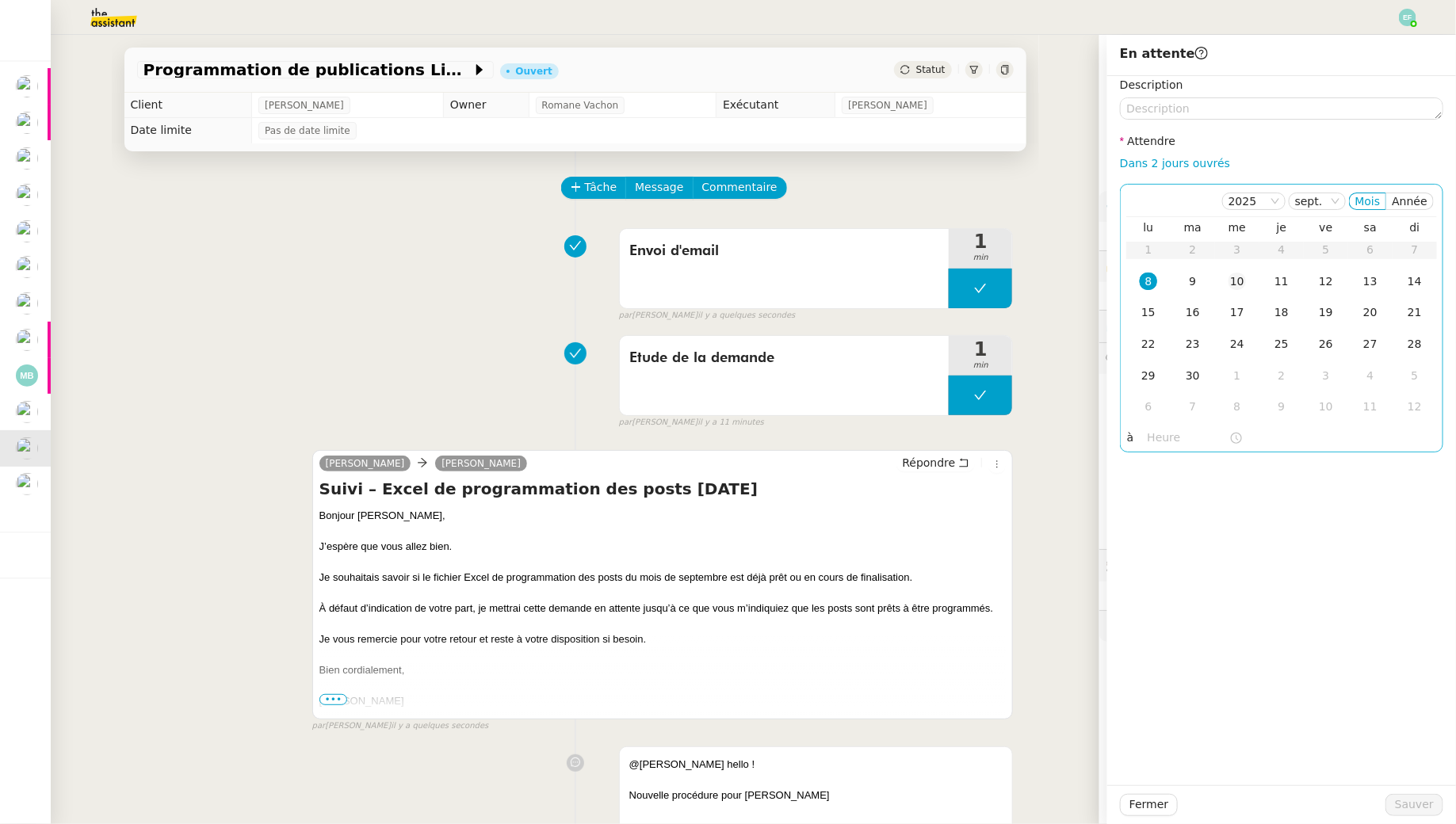
click at [1239, 278] on div "10" at bounding box center [1237, 281] width 18 height 18
click at [1406, 799] on span "Sauver" at bounding box center [1414, 805] width 39 height 19
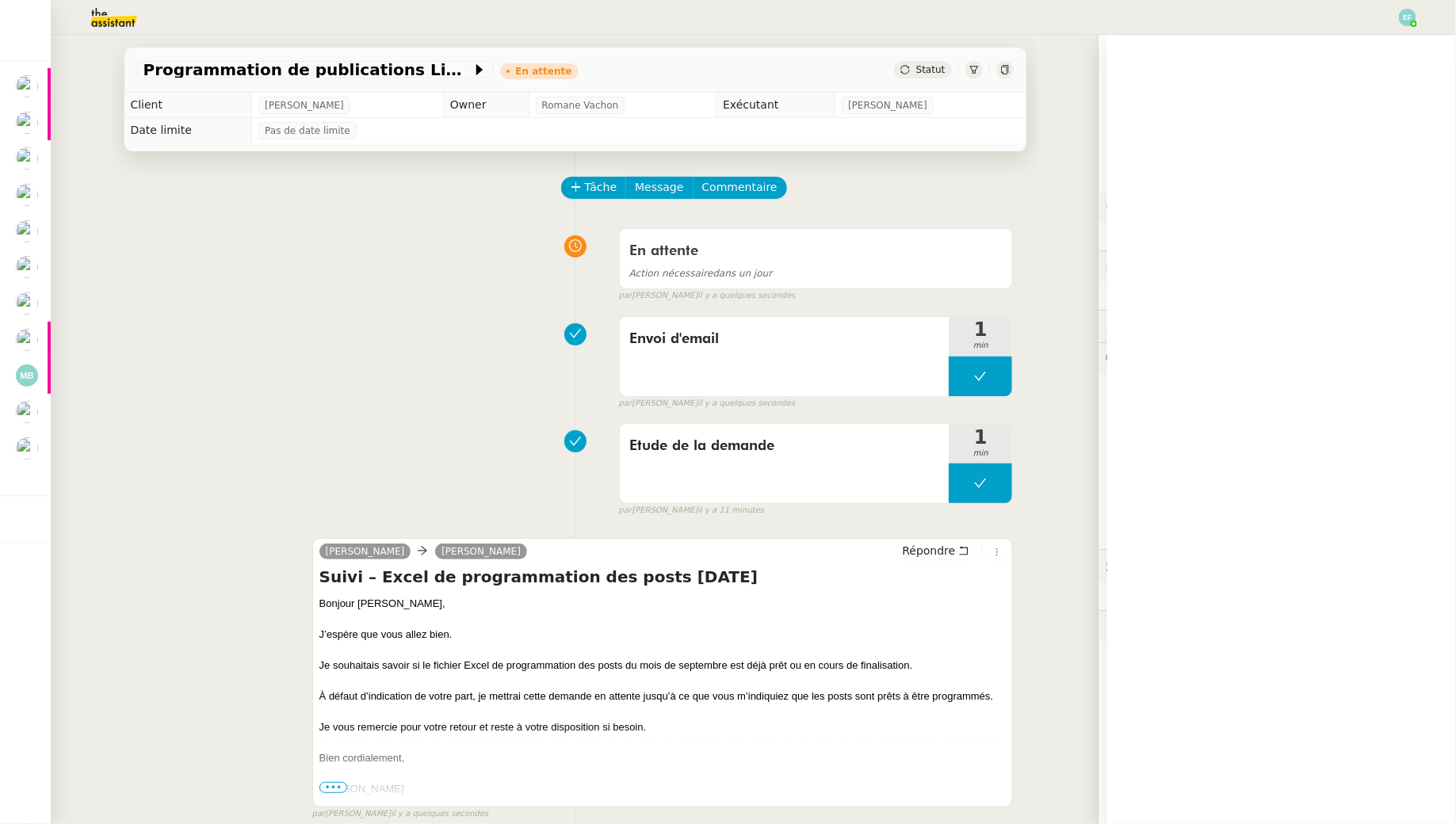
scroll to position [280, 0]
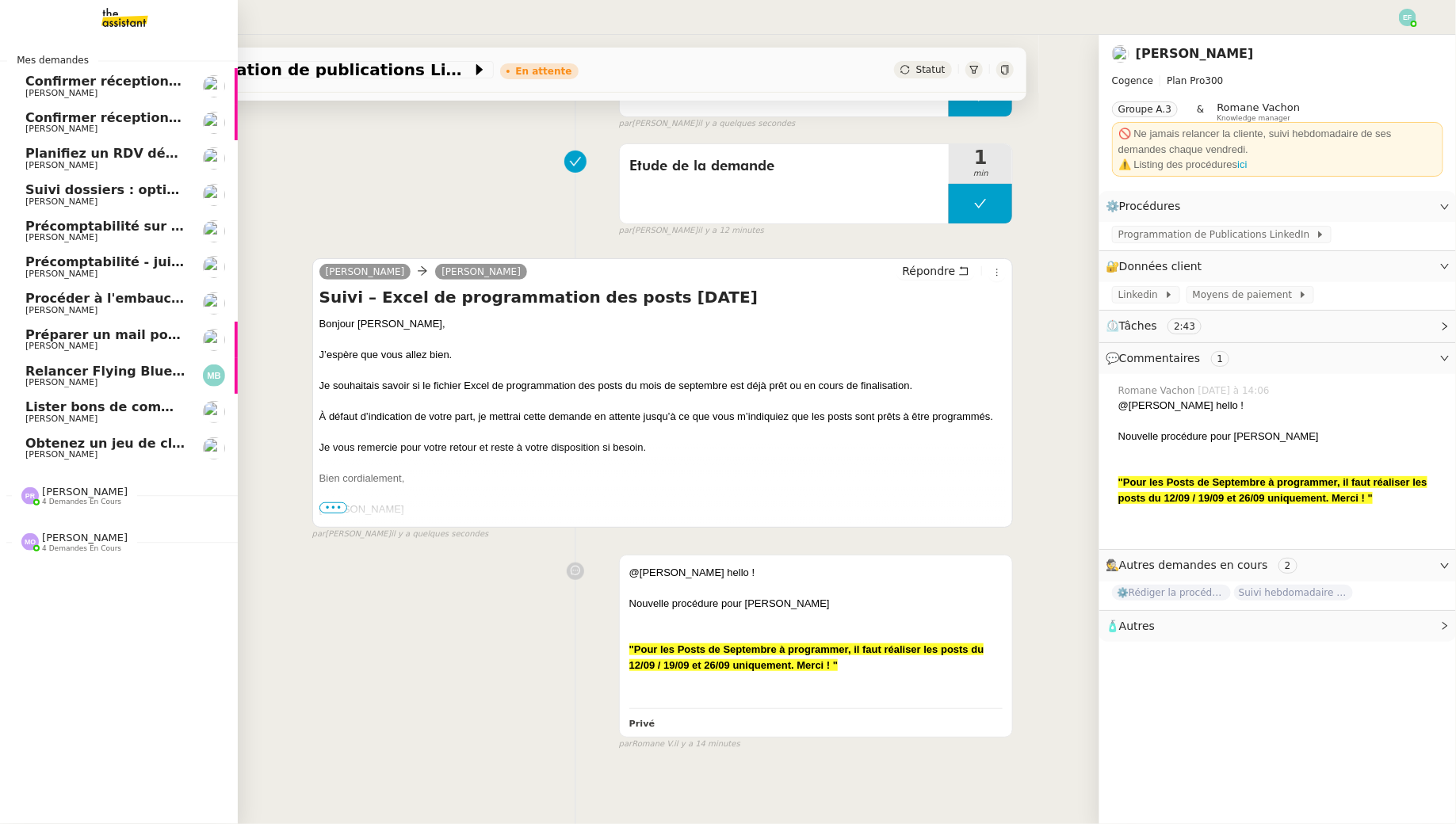
click at [33, 443] on span "Obtenez un jeu de clefs pour la cave" at bounding box center [155, 444] width 260 height 15
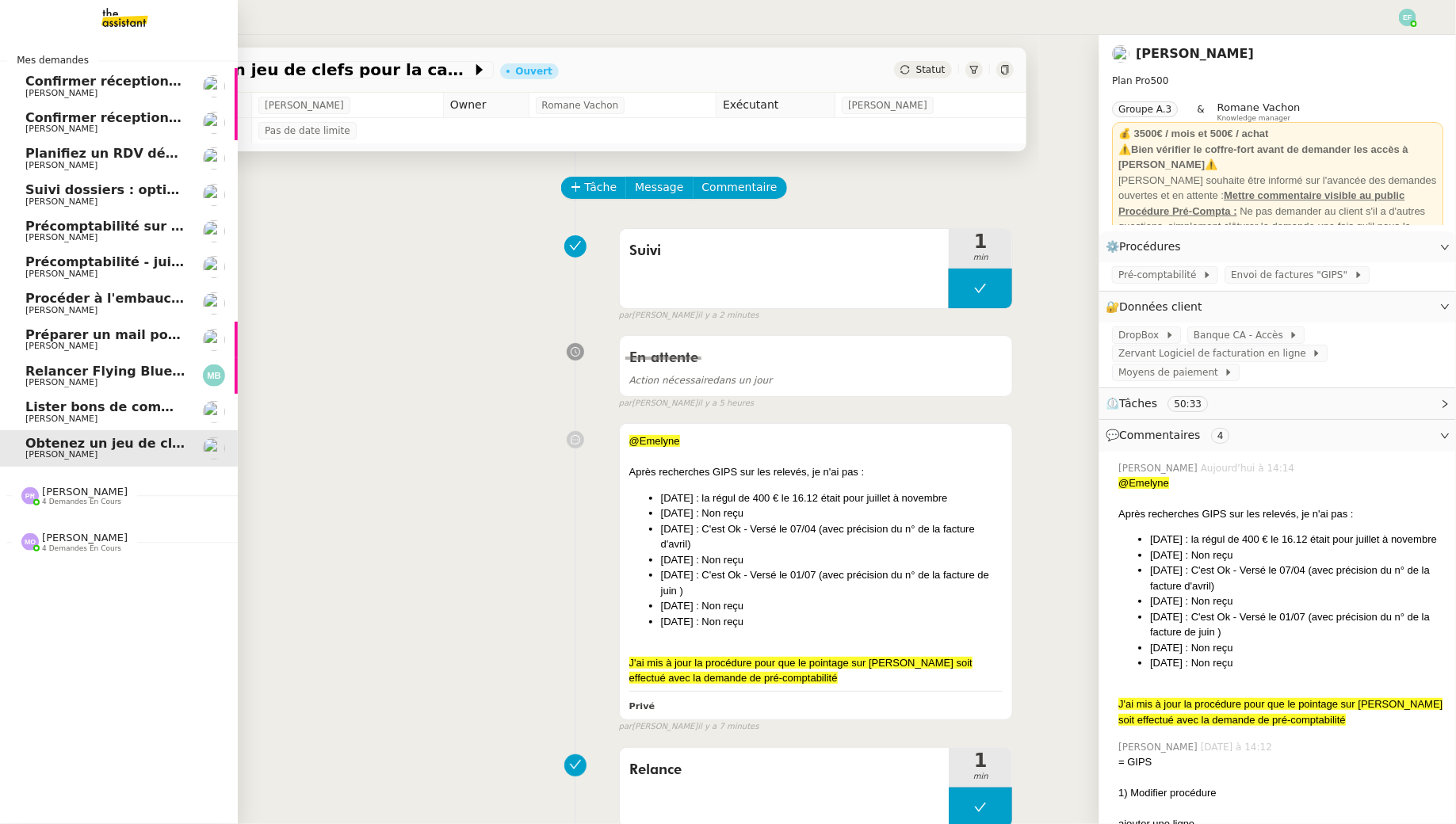
click at [66, 57] on span "Mes demandes" at bounding box center [53, 60] width 91 height 16
click at [36, 410] on span "Lister bons de commande manquants à Vincent" at bounding box center [227, 407] width 404 height 15
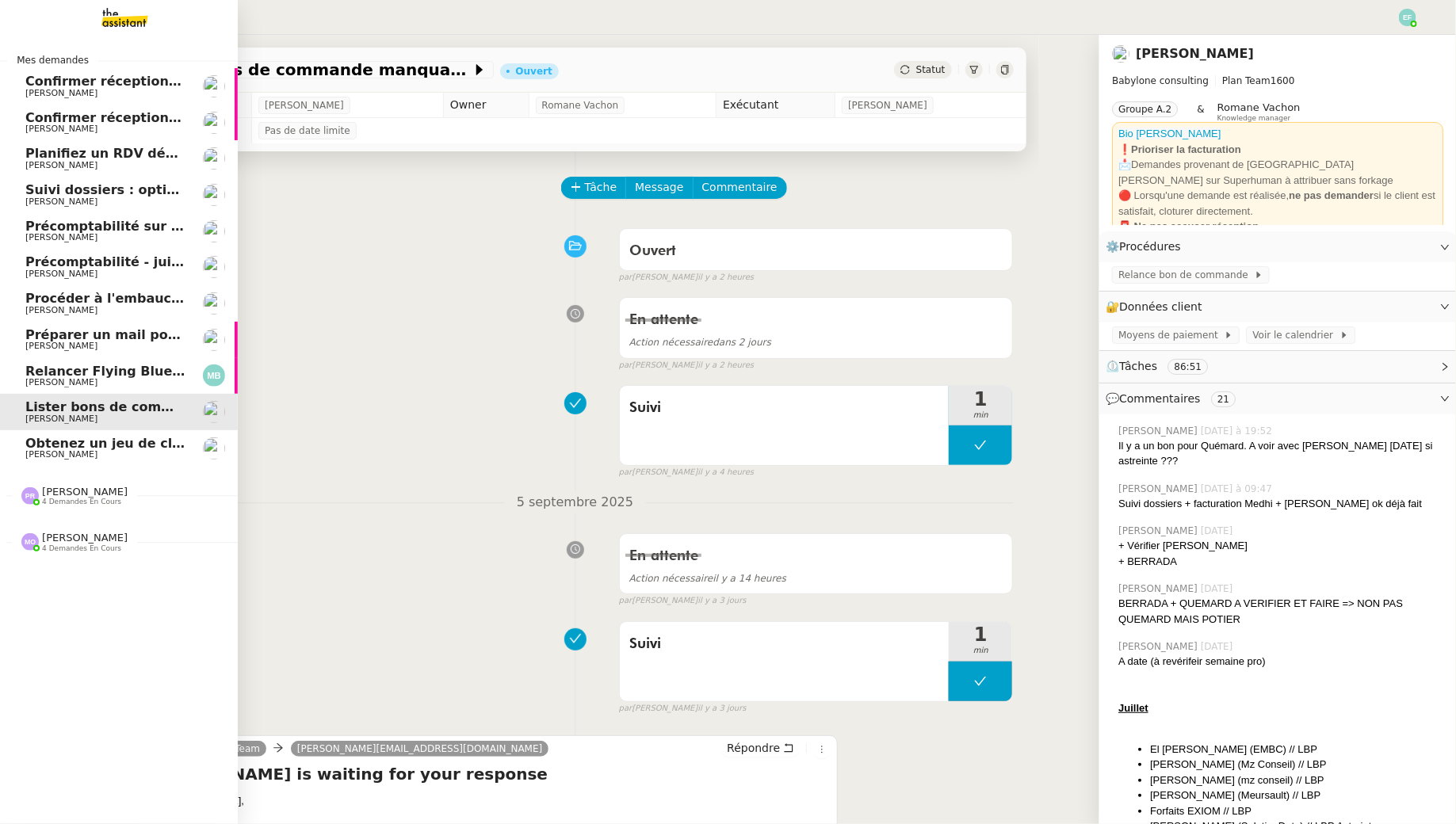
click at [78, 379] on span "Marina Barthelemy" at bounding box center [61, 382] width 73 height 10
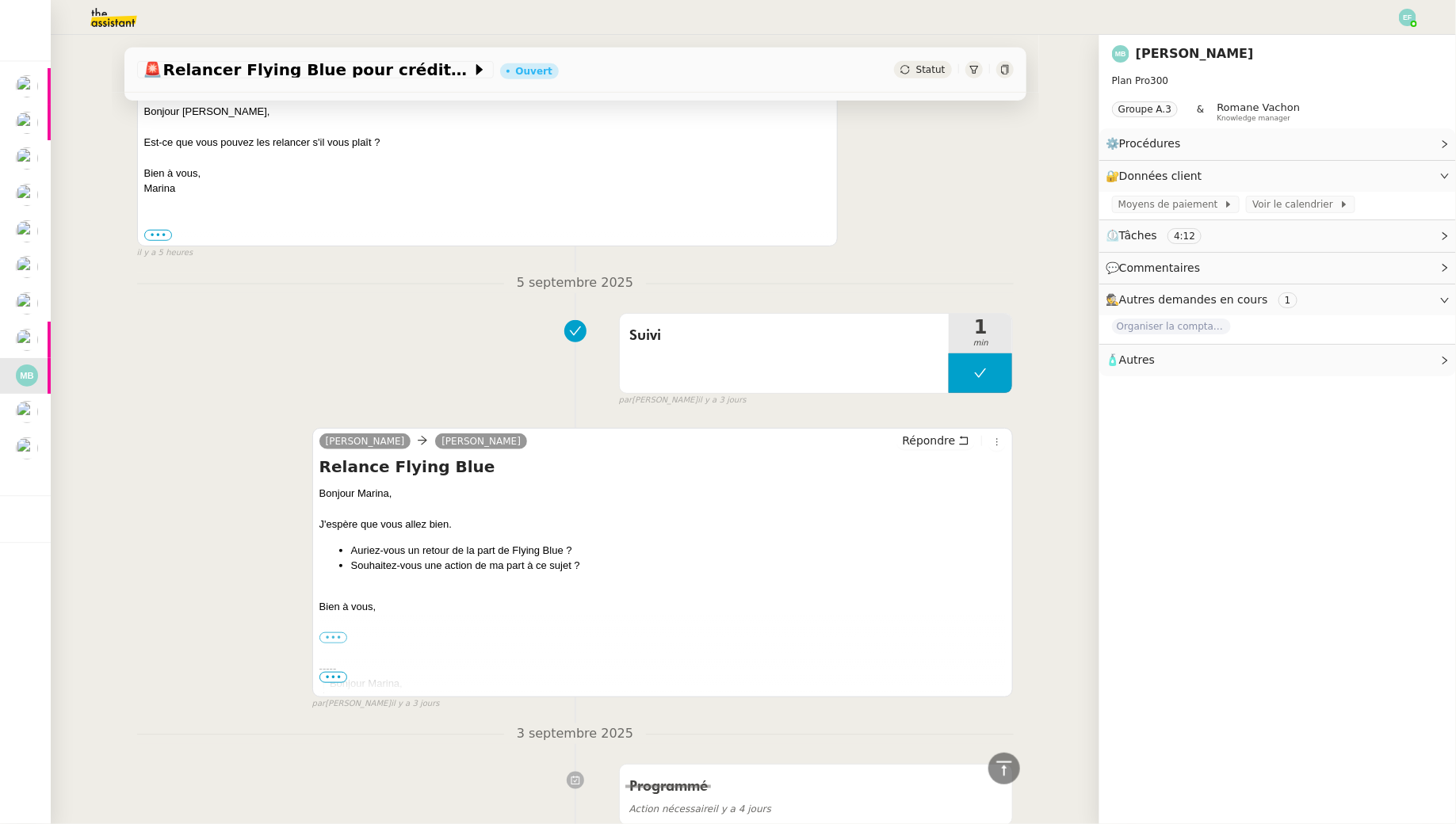
scroll to position [77, 0]
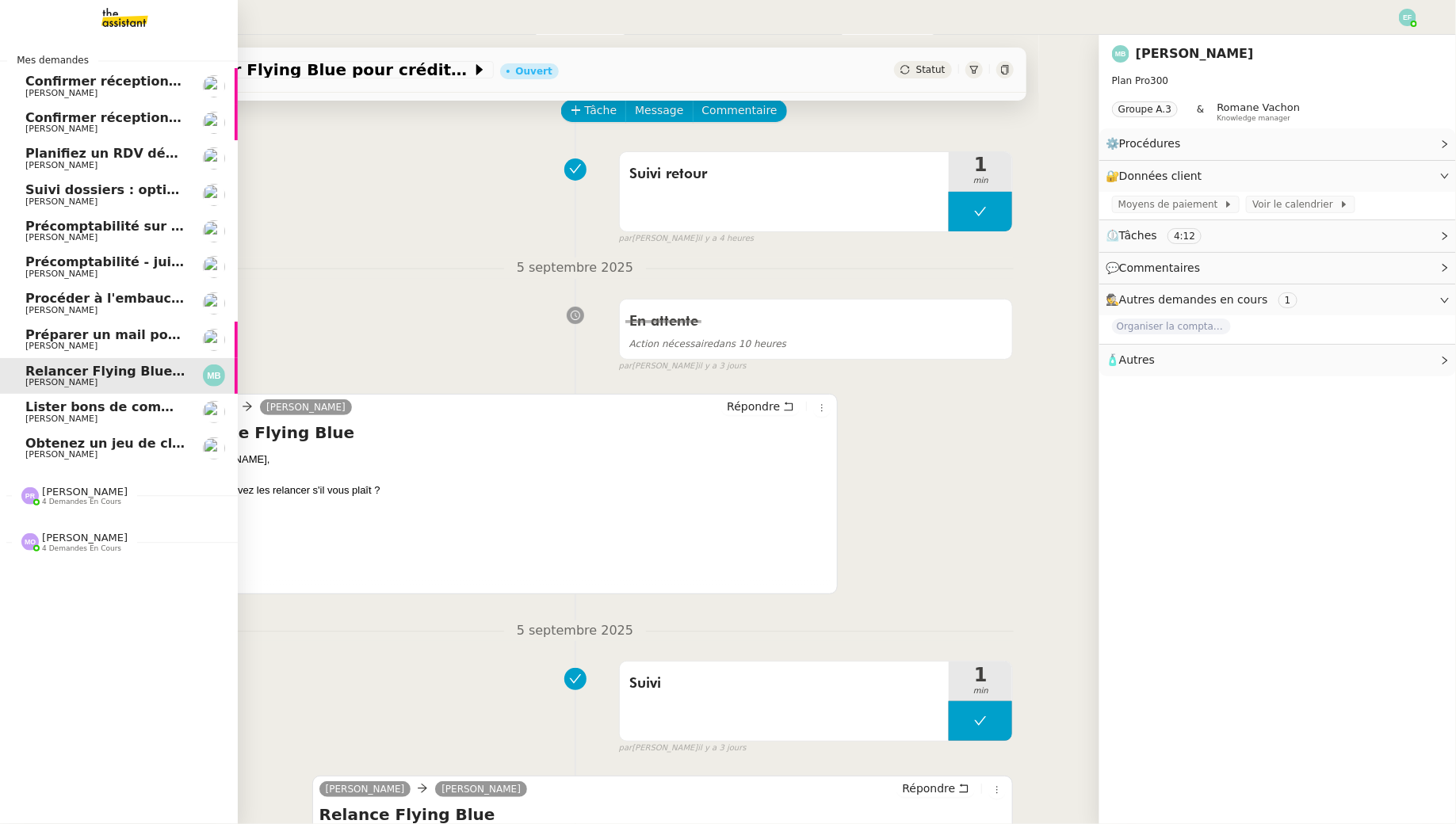
click at [25, 232] on span "Précomptabilité sur Dext - août 2025" at bounding box center [157, 226] width 265 height 15
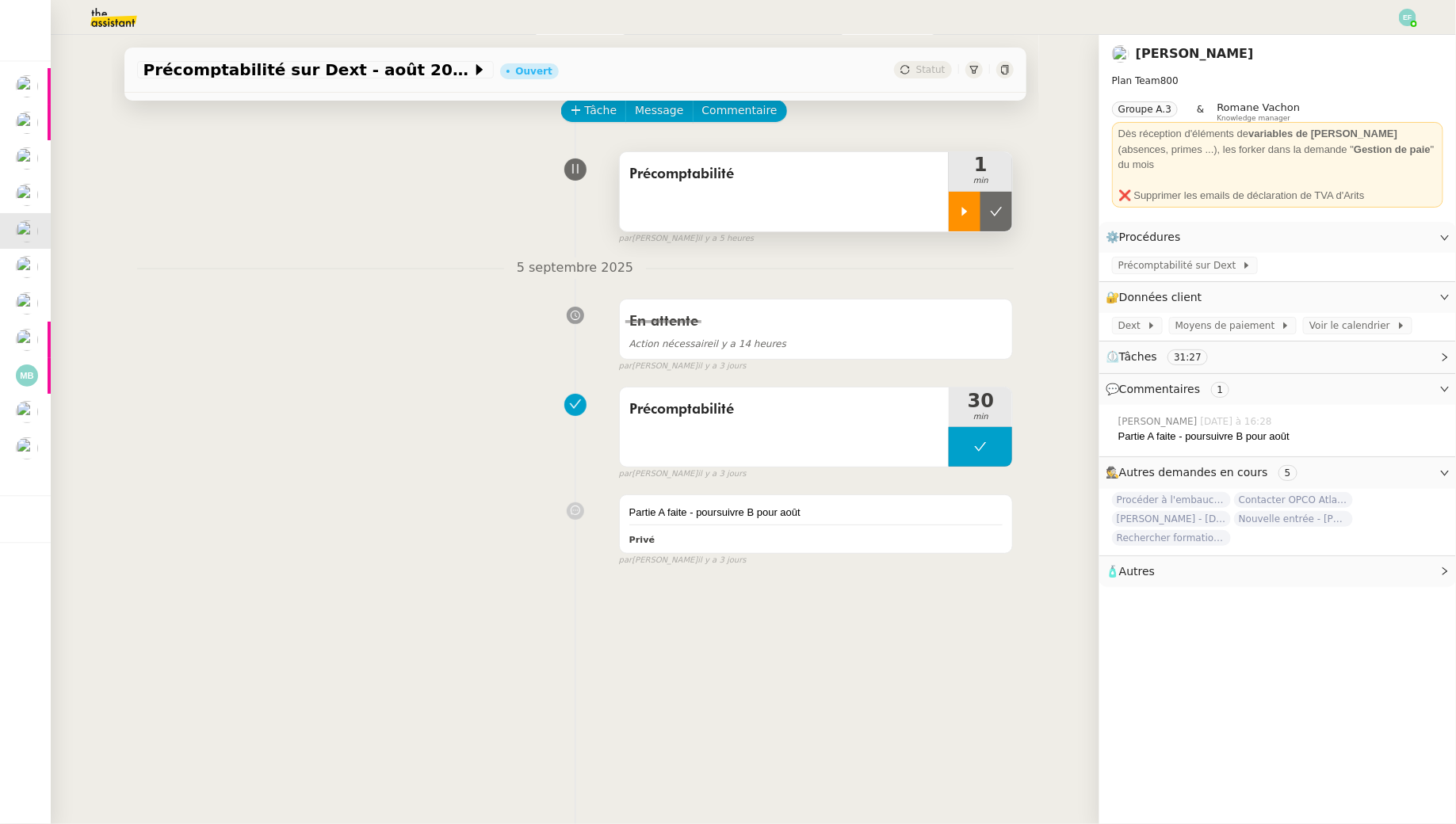
click at [964, 201] on div at bounding box center [964, 211] width 32 height 40
click at [1171, 258] on span "Précomptabilité sur Dext" at bounding box center [1179, 265] width 124 height 16
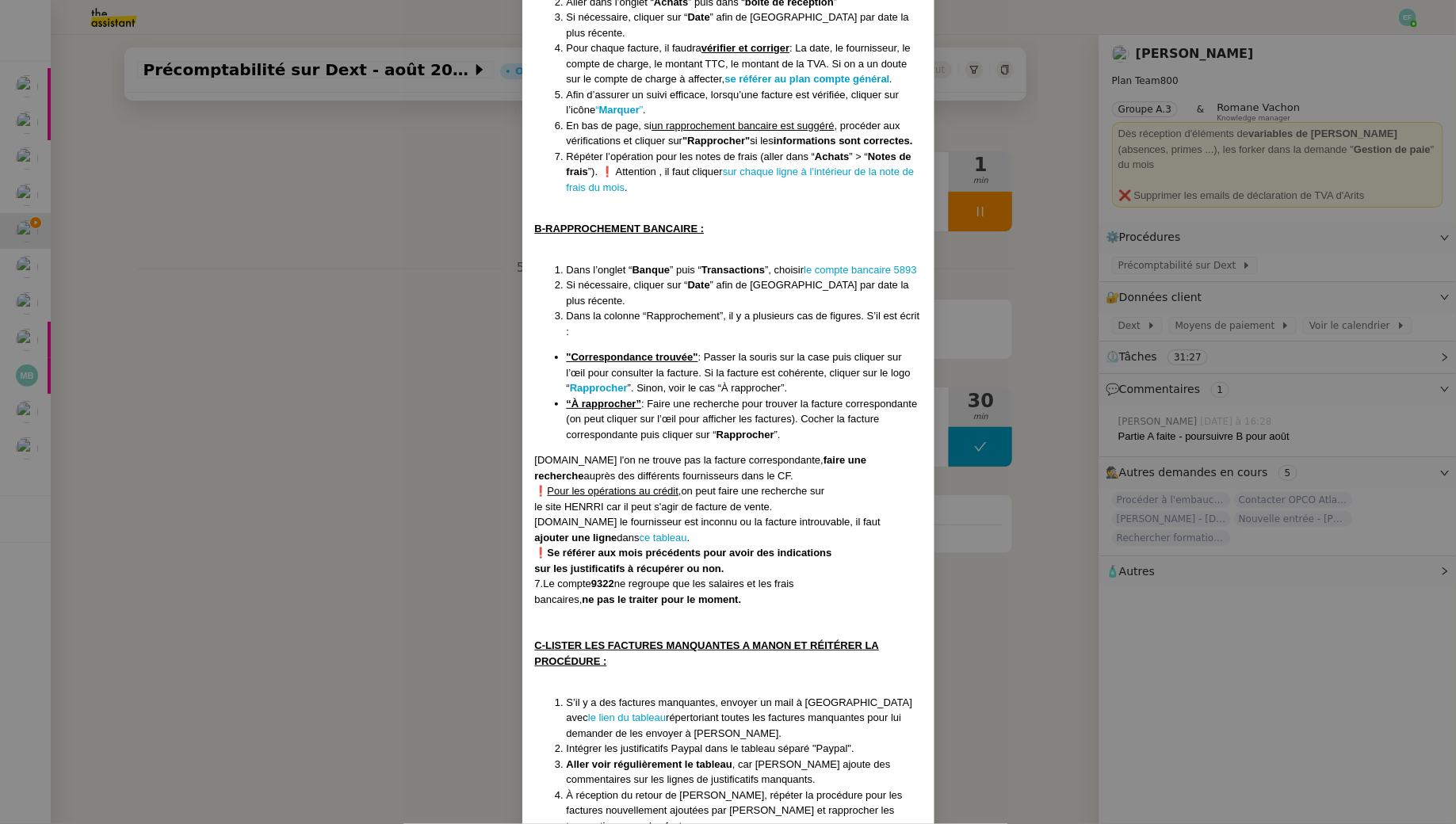
scroll to position [338, 0]
click at [678, 534] on link "ce tableau" at bounding box center [663, 539] width 47 height 12
click at [426, 330] on nz-modal-container "Créée le 19/02/2025 MAJ le 28/08/2025 Contexte : La cliente souhaite que Sam s’…" at bounding box center [728, 412] width 1456 height 824
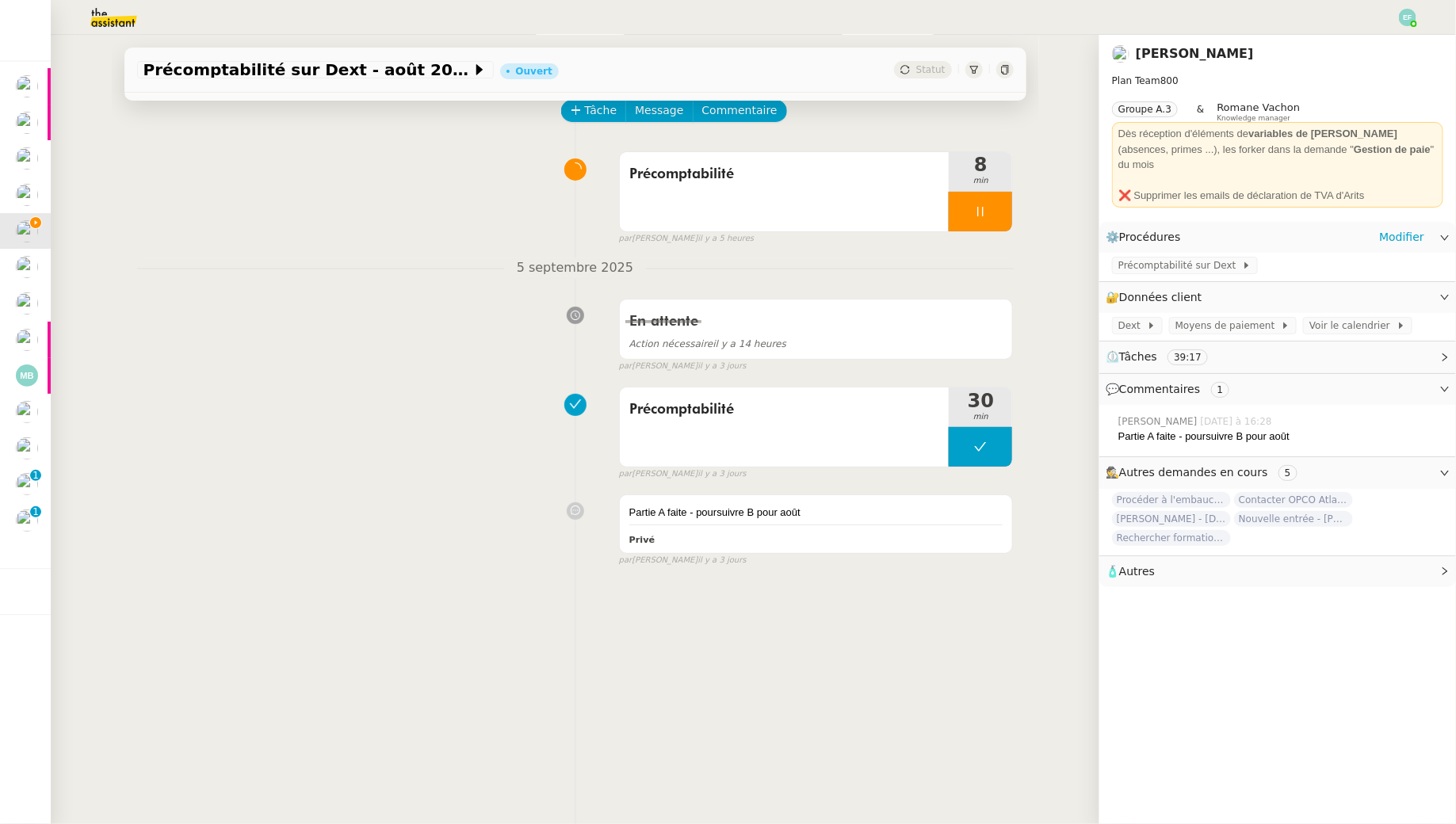
scroll to position [281, 0]
click at [1410, 288] on link "Modifier" at bounding box center [1401, 298] width 46 height 19
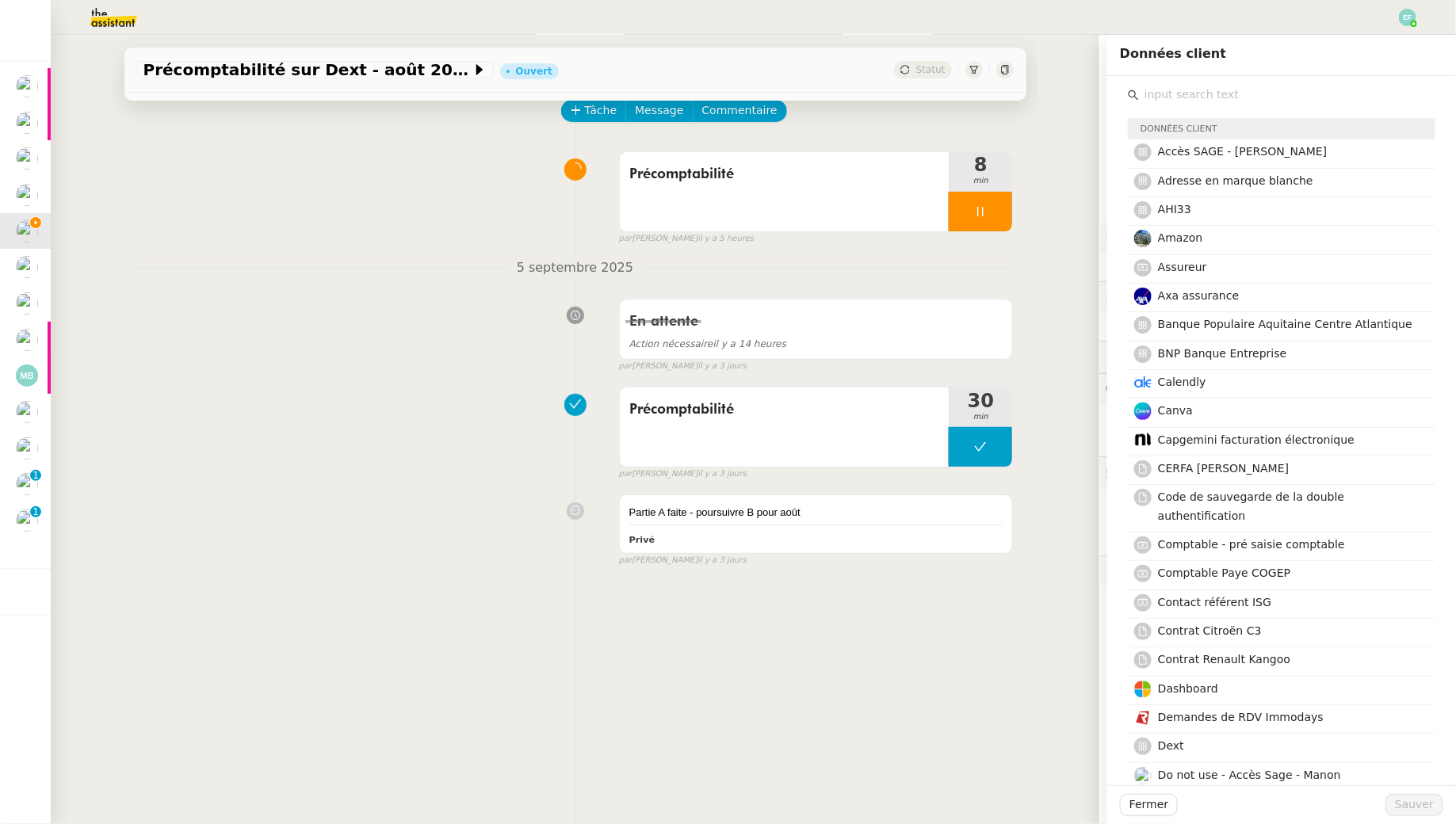
click at [1158, 100] on input "text" at bounding box center [1287, 94] width 297 height 21
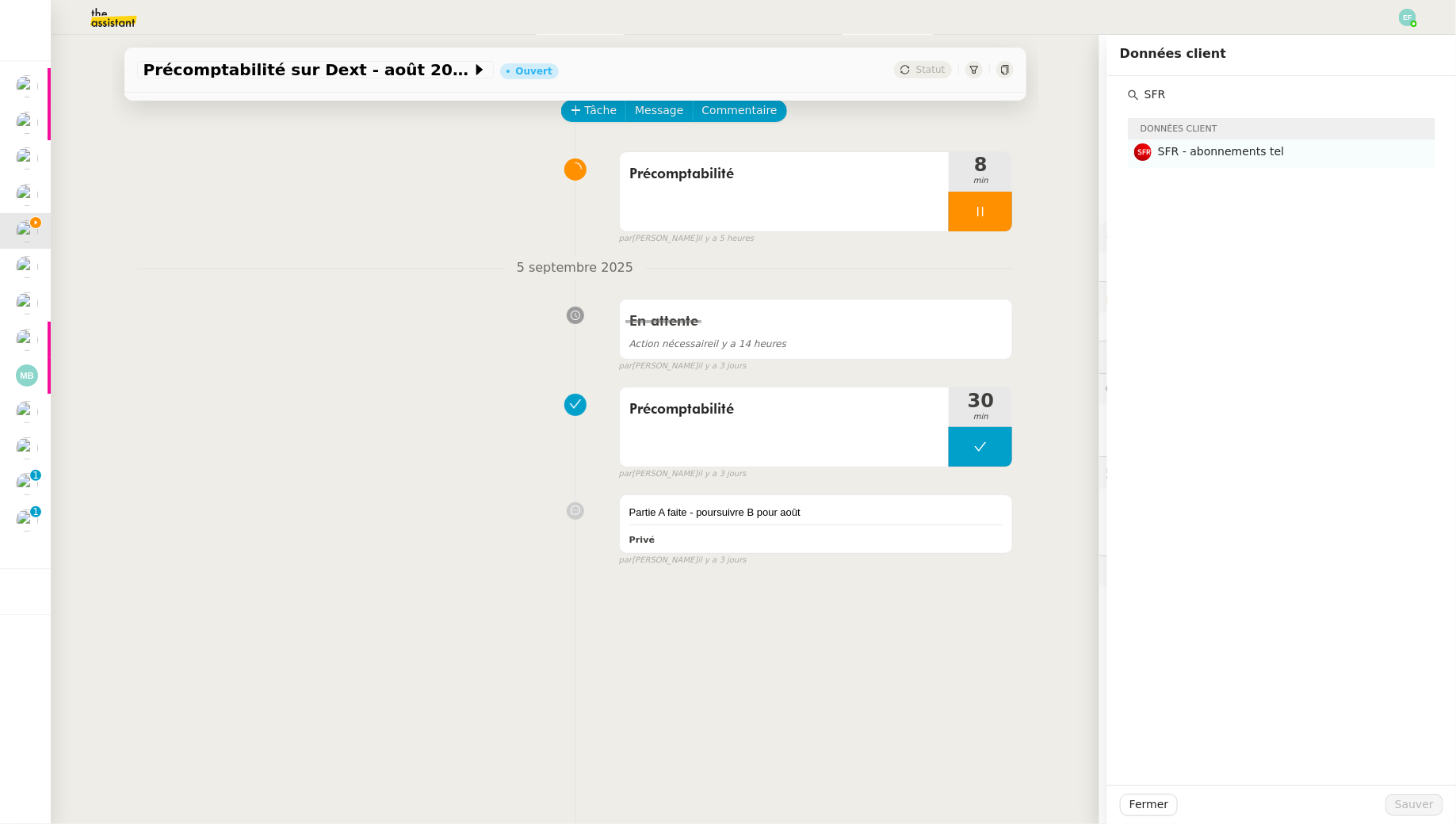
type input "SFR"
click at [1238, 143] on h4 "SFR - abonnements tel" at bounding box center [1291, 152] width 268 height 19
click at [1415, 809] on span "Sauver" at bounding box center [1414, 805] width 39 height 19
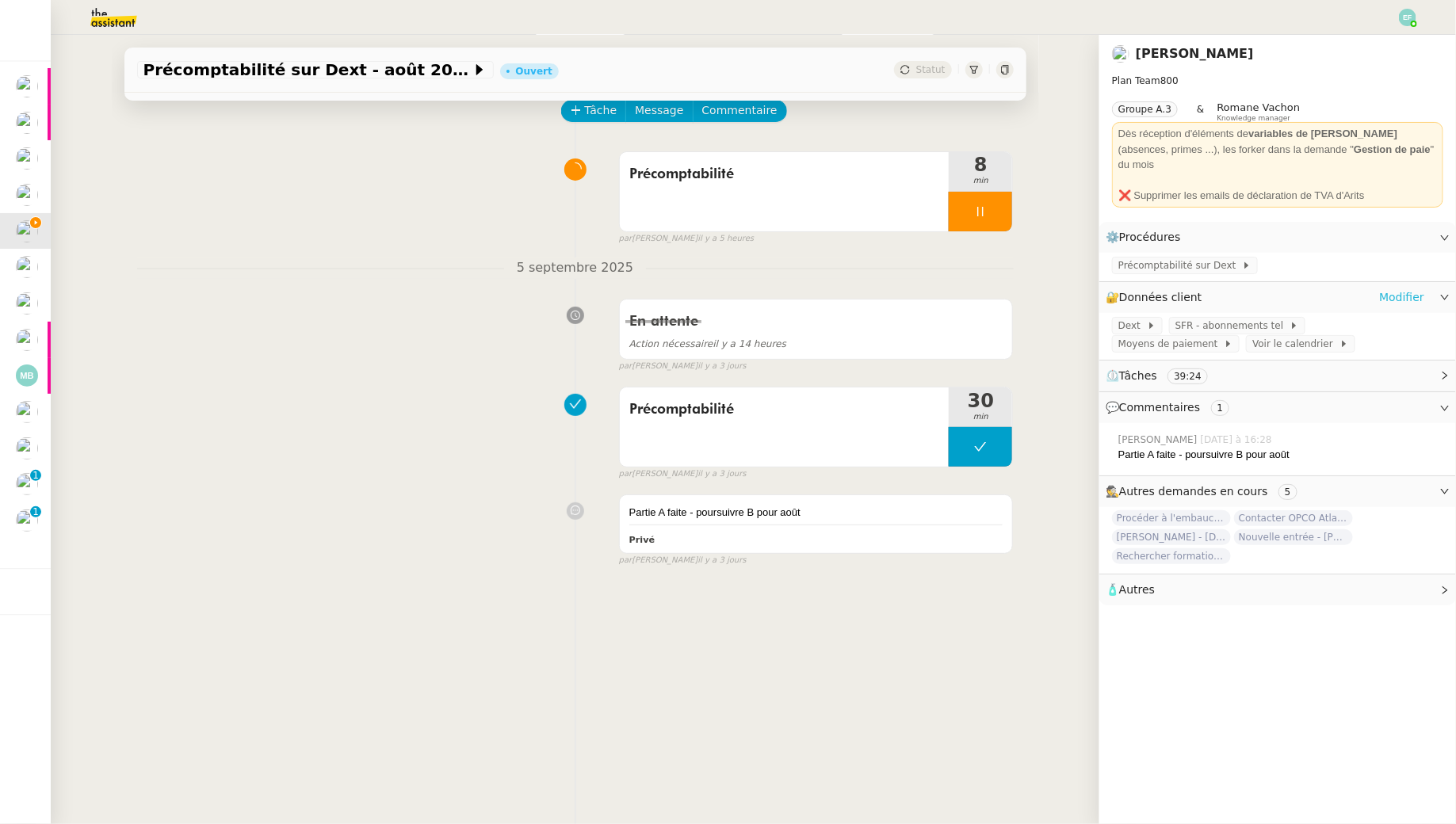
click at [1396, 288] on link "Modifier" at bounding box center [1401, 298] width 46 height 19
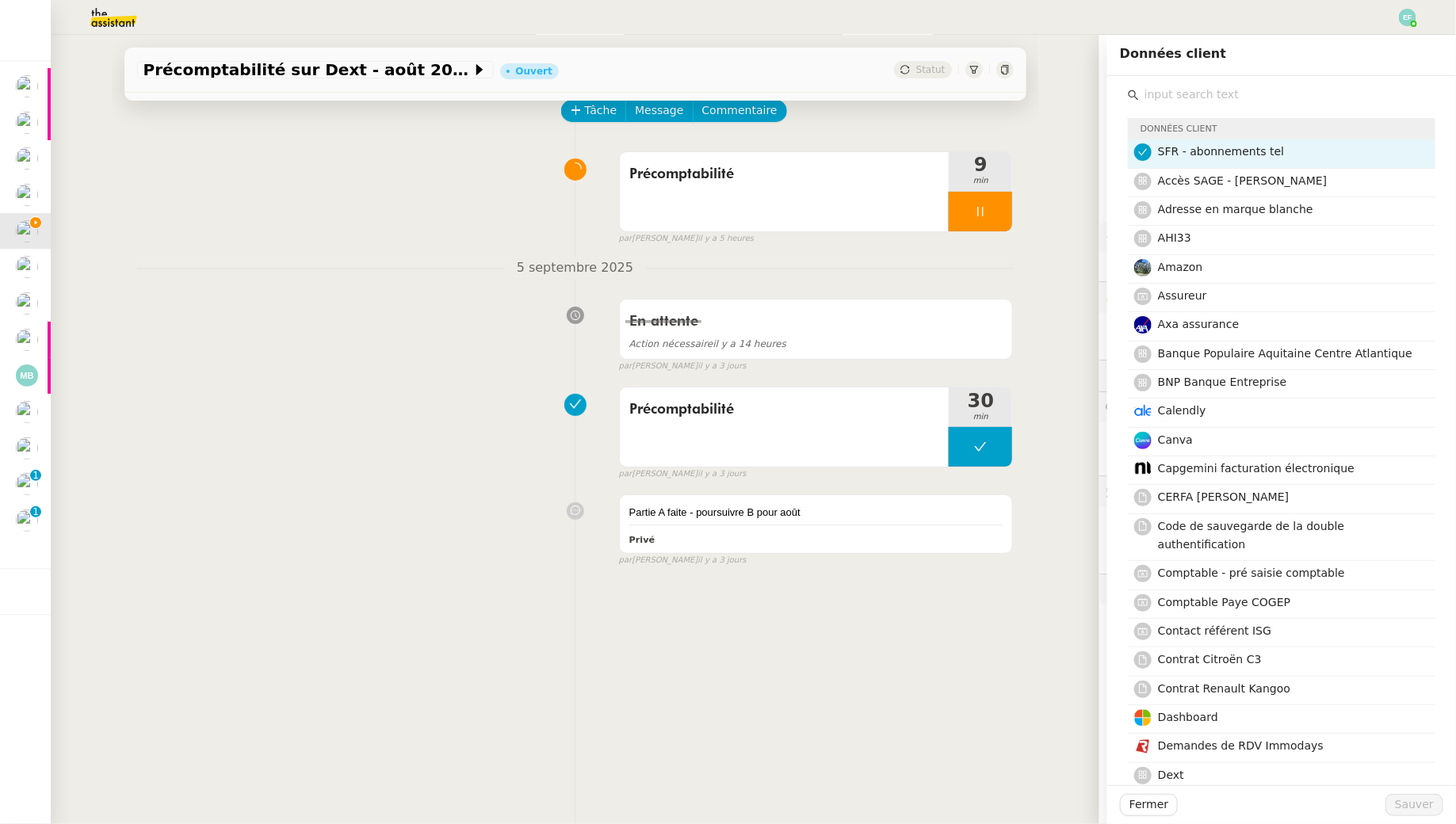
click at [1230, 89] on input "text" at bounding box center [1287, 94] width 297 height 21
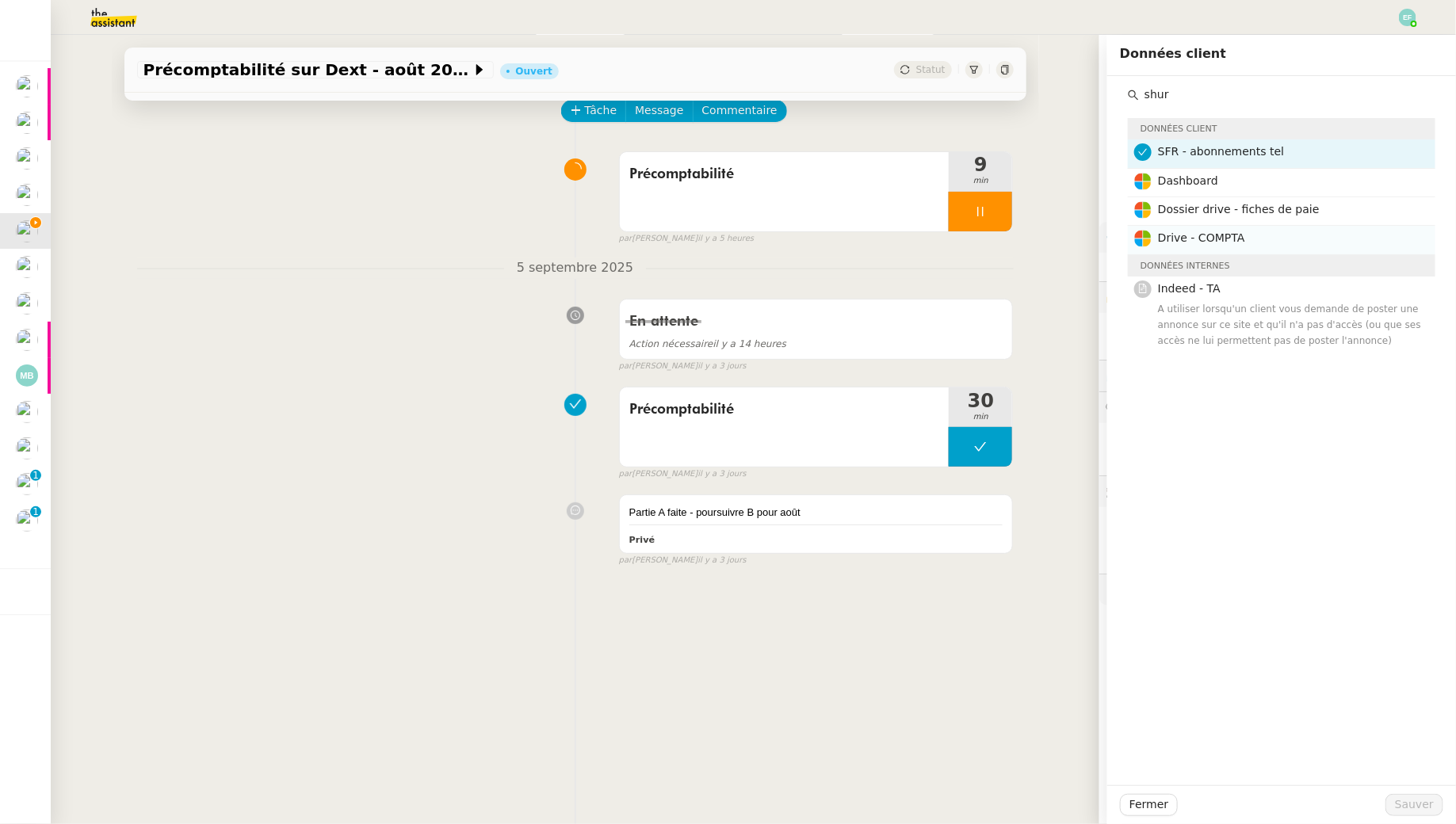
type input "shur"
click at [1214, 243] on span "Drive - COMPTA" at bounding box center [1201, 238] width 87 height 13
click at [1410, 804] on span "Sauver" at bounding box center [1414, 805] width 39 height 19
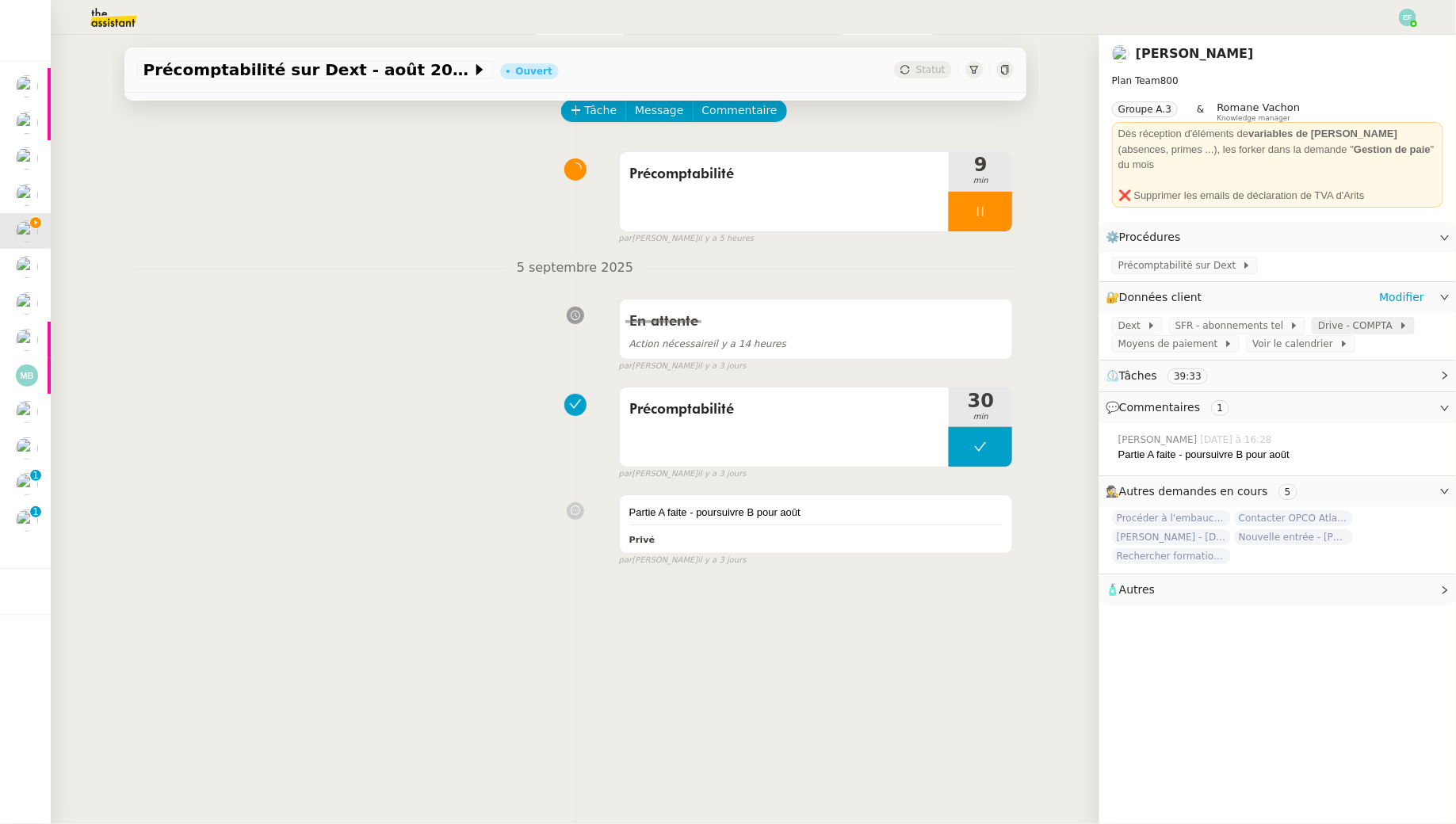
click at [1343, 318] on span "Drive - COMPTA" at bounding box center [1357, 326] width 81 height 16
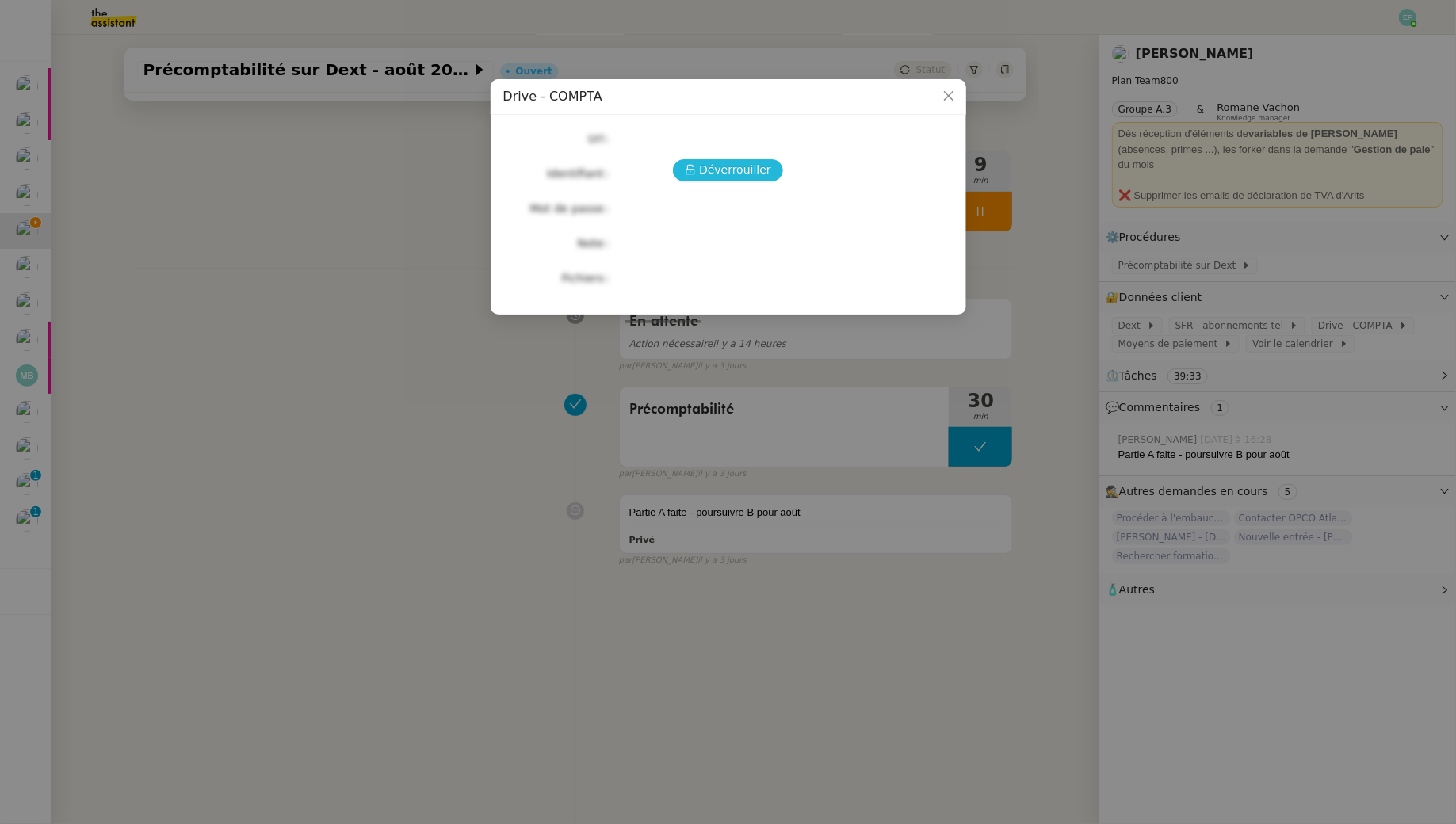
click at [738, 170] on span "Déverrouiller" at bounding box center [735, 170] width 73 height 19
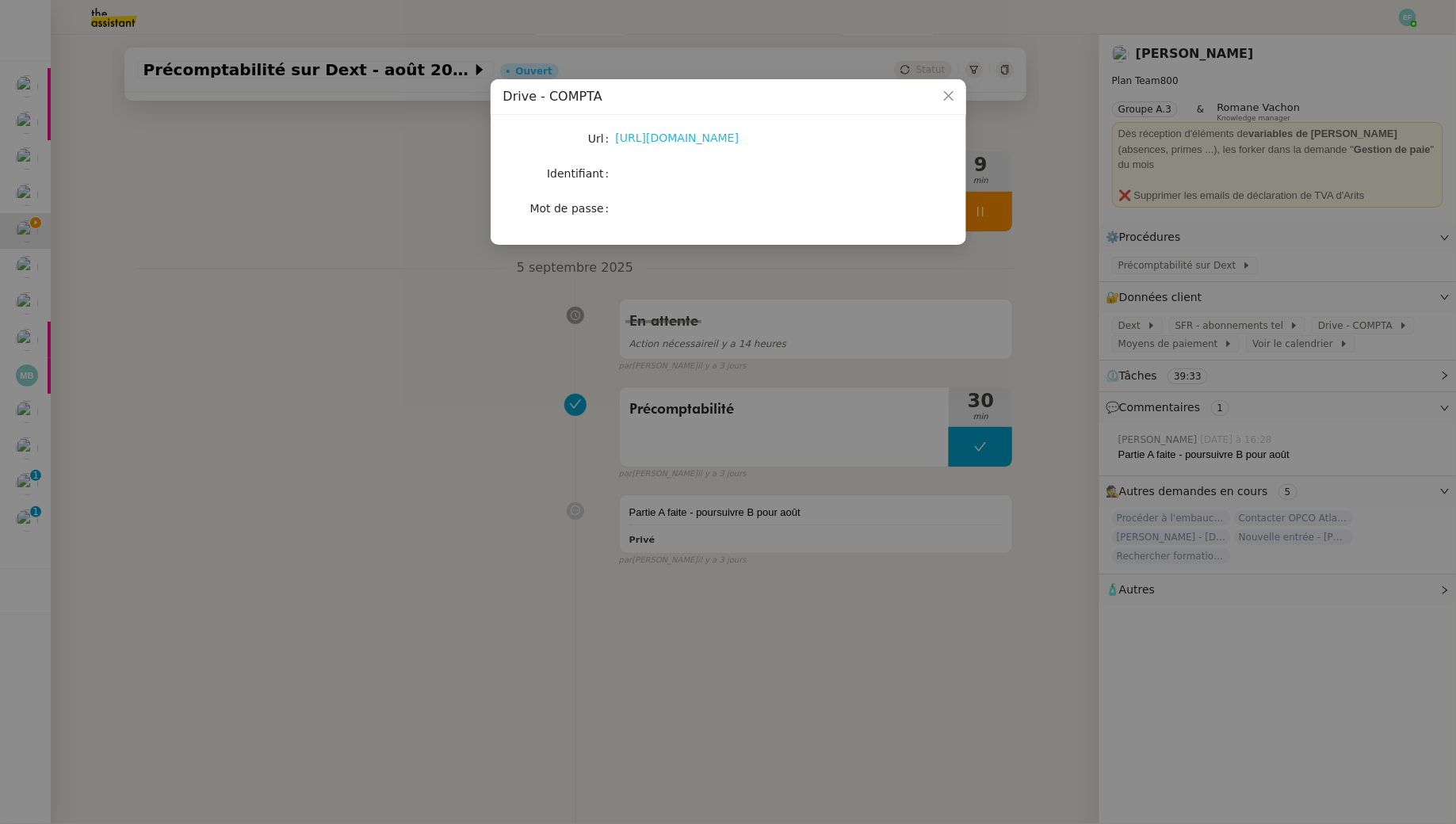
click at [721, 137] on link "https://libu33-my.sharepoint.com/:f:/g/personal/manon_loustau_libu_fr/EiC2XYiiJ…" at bounding box center [677, 138] width 124 height 13
click at [443, 429] on nz-modal-container "Drive - COMPTA Url https://libu33-my.sharepoint.com/:f:/g/personal/manon_lousta…" at bounding box center [728, 412] width 1456 height 824
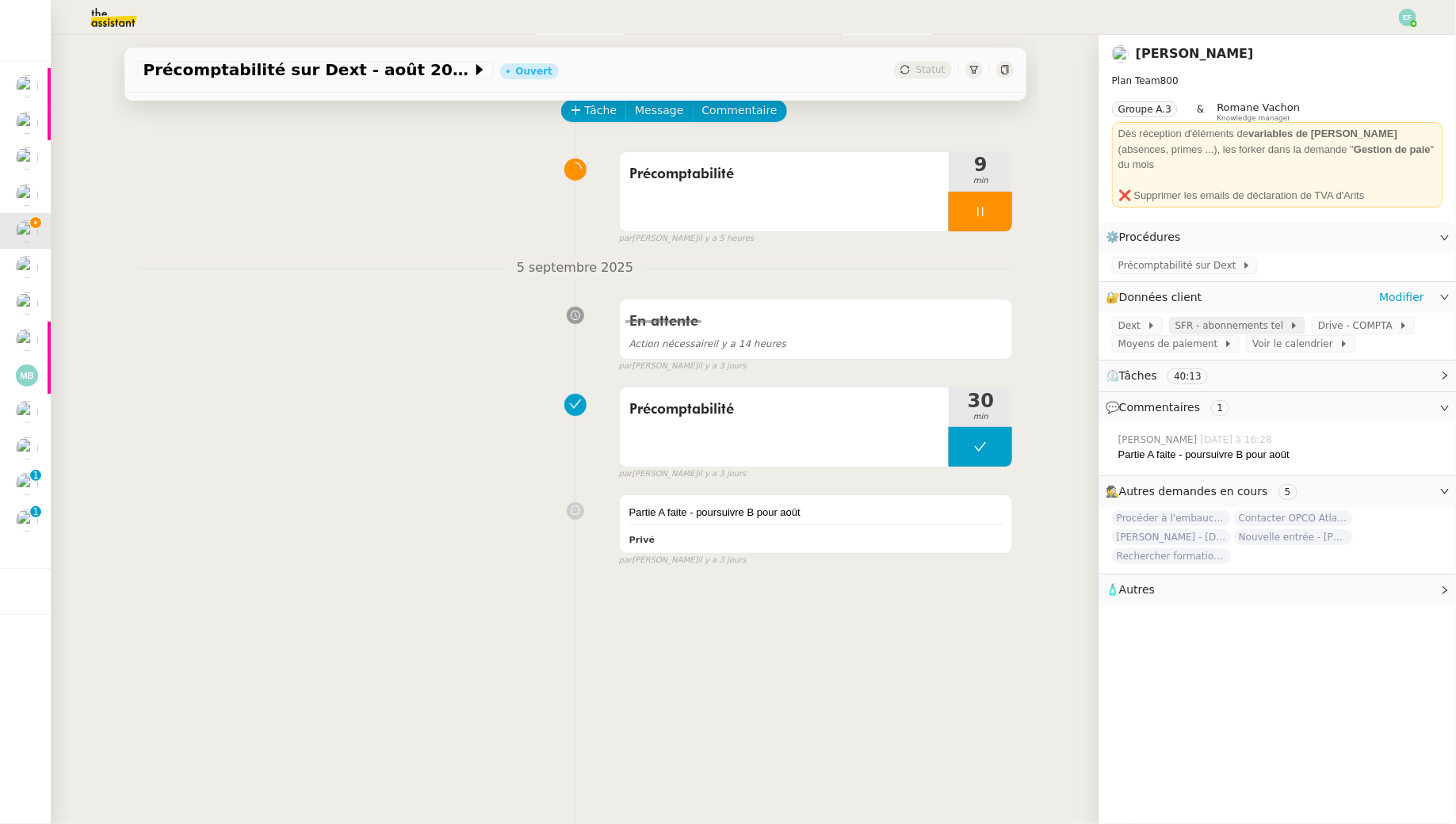
click at [1224, 318] on span "SFR - abonnements tel" at bounding box center [1232, 326] width 114 height 16
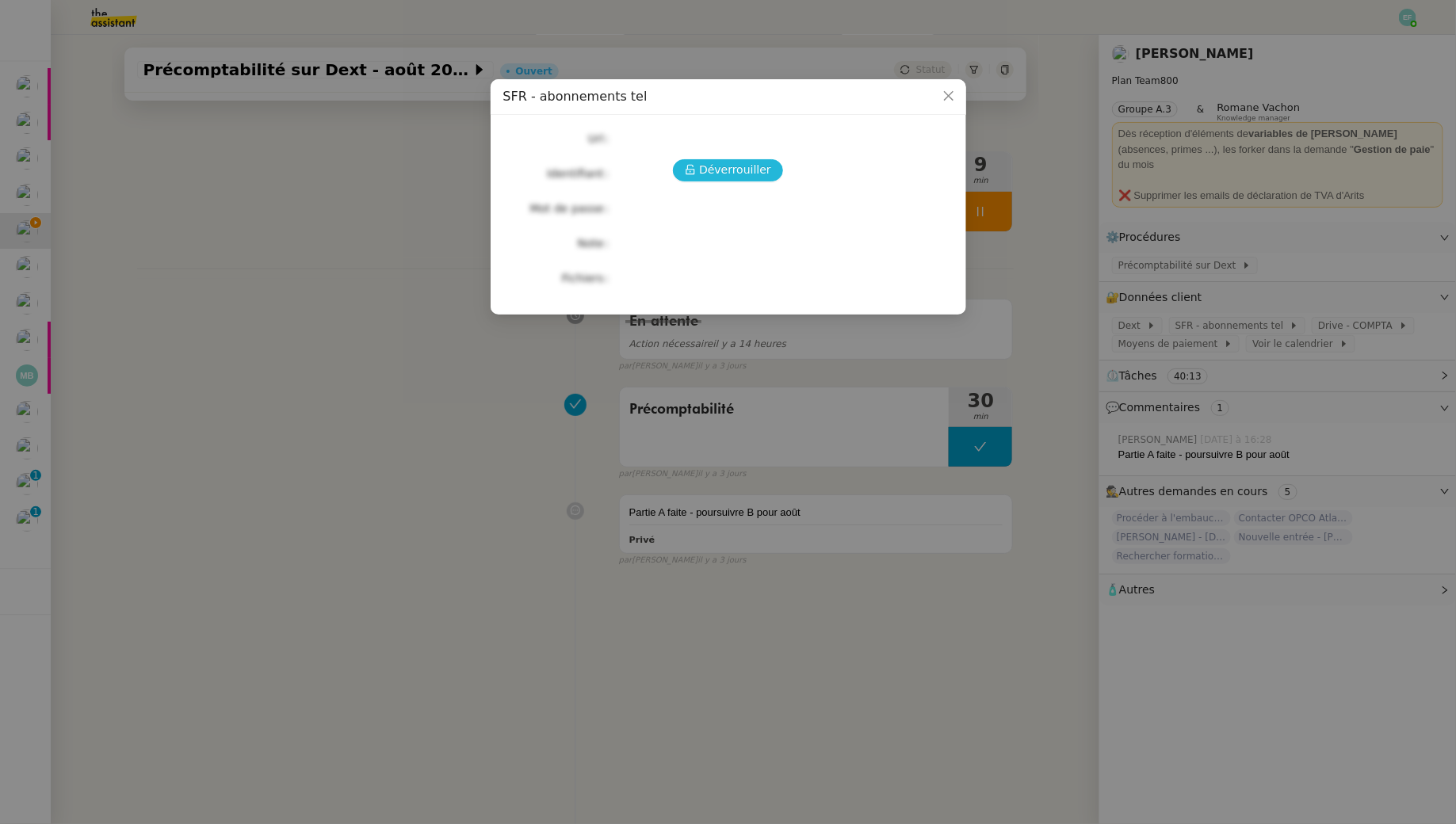
click at [695, 174] on icon at bounding box center [690, 169] width 11 height 11
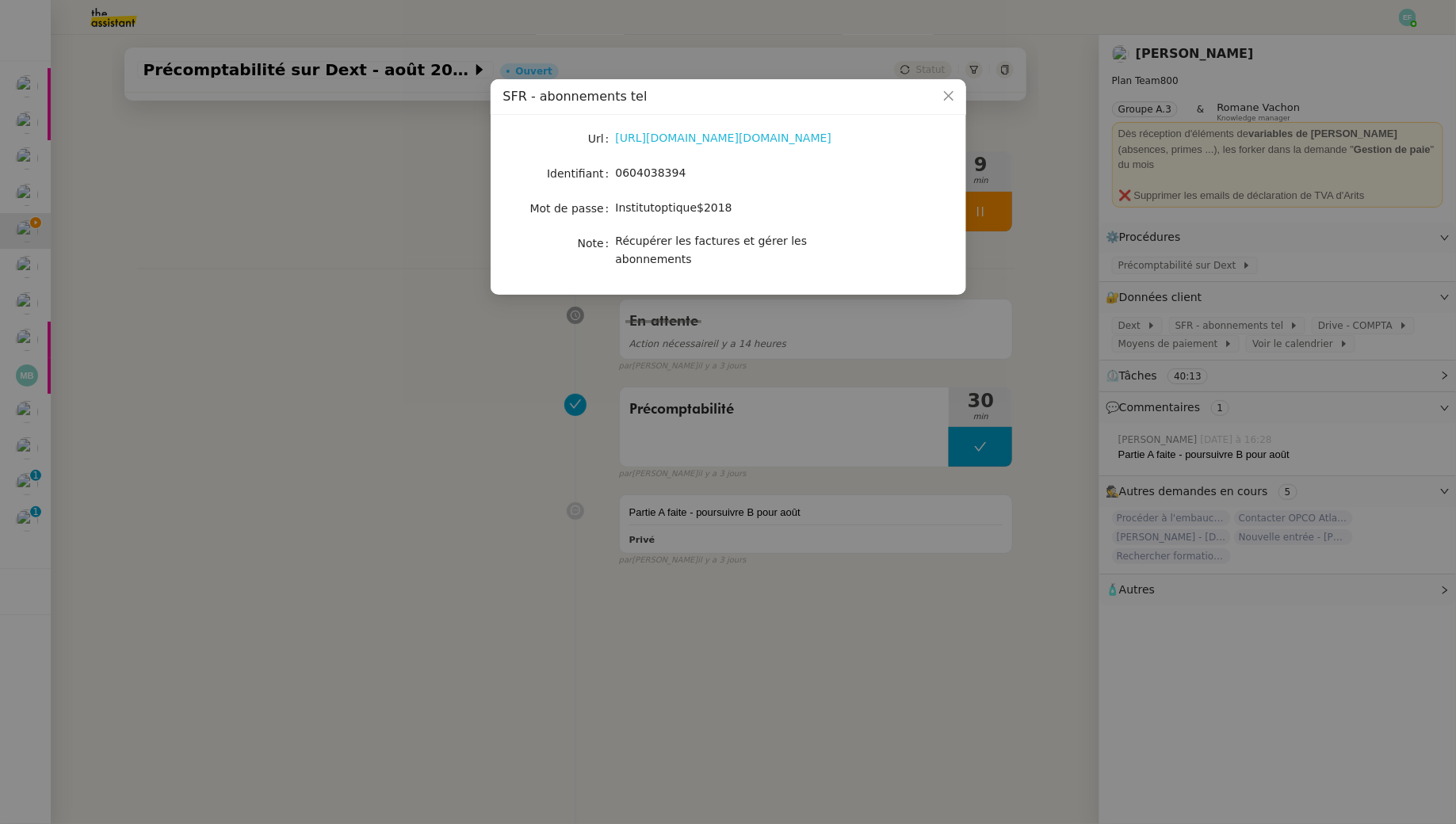
click at [679, 137] on link "https://www.sfr.fr/cas/login?service=https%3A%2F%2Fwww.red-by-sfr.fr%2Faccueil%…" at bounding box center [723, 138] width 217 height 13
click at [655, 167] on span "0604038394" at bounding box center [651, 173] width 71 height 13
copy span "0604038394"
click at [668, 211] on span "Institutoptique$2018" at bounding box center [673, 207] width 116 height 13
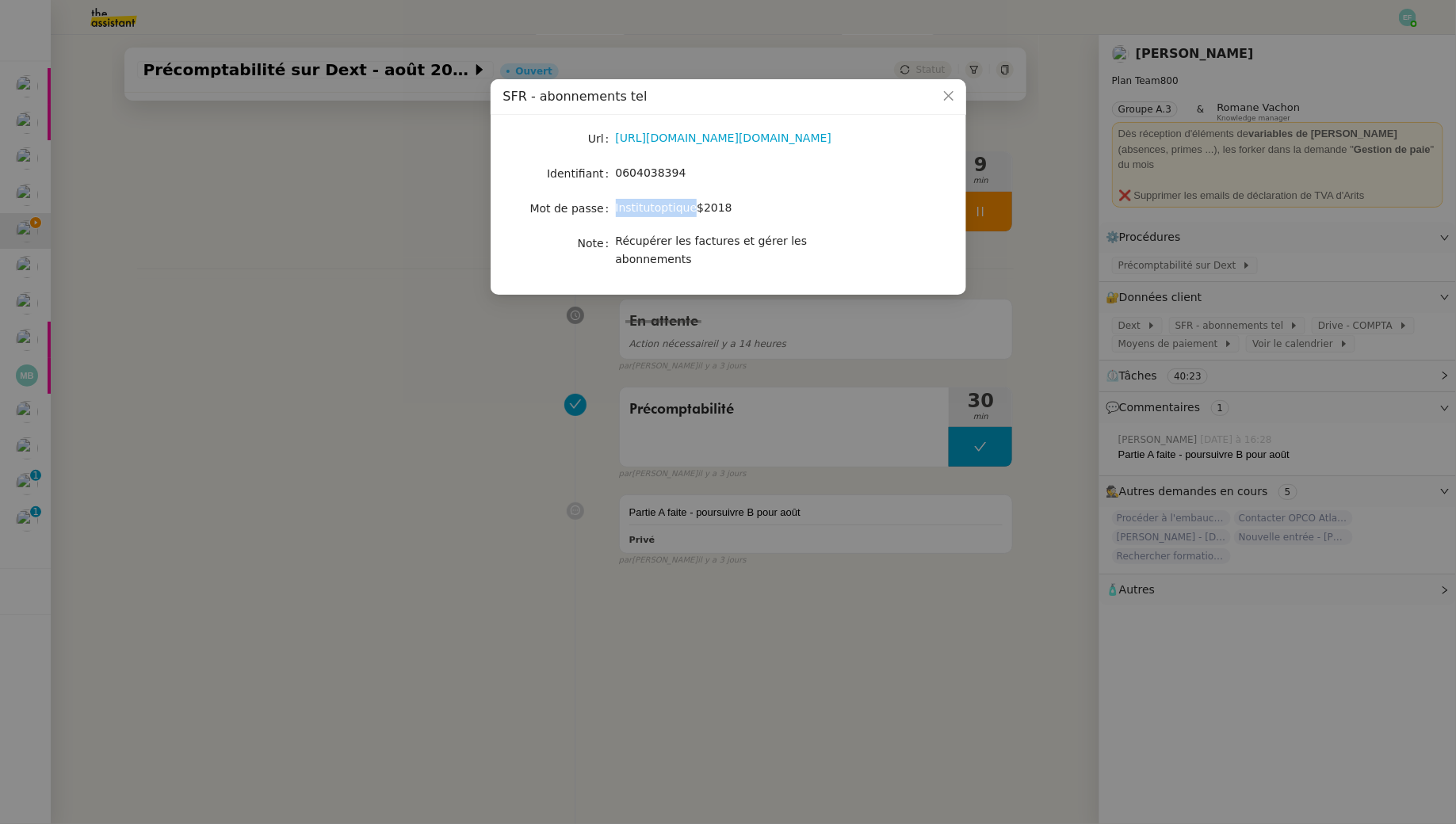
click at [668, 211] on span "Institutoptique$2018" at bounding box center [673, 207] width 116 height 13
copy span "Institutoptique$2018"
click at [179, 391] on nz-modal-container "SFR - abonnements tel Url https://www.sfr.fr/cas/login?service=https%3A%2F%2Fww…" at bounding box center [728, 412] width 1456 height 824
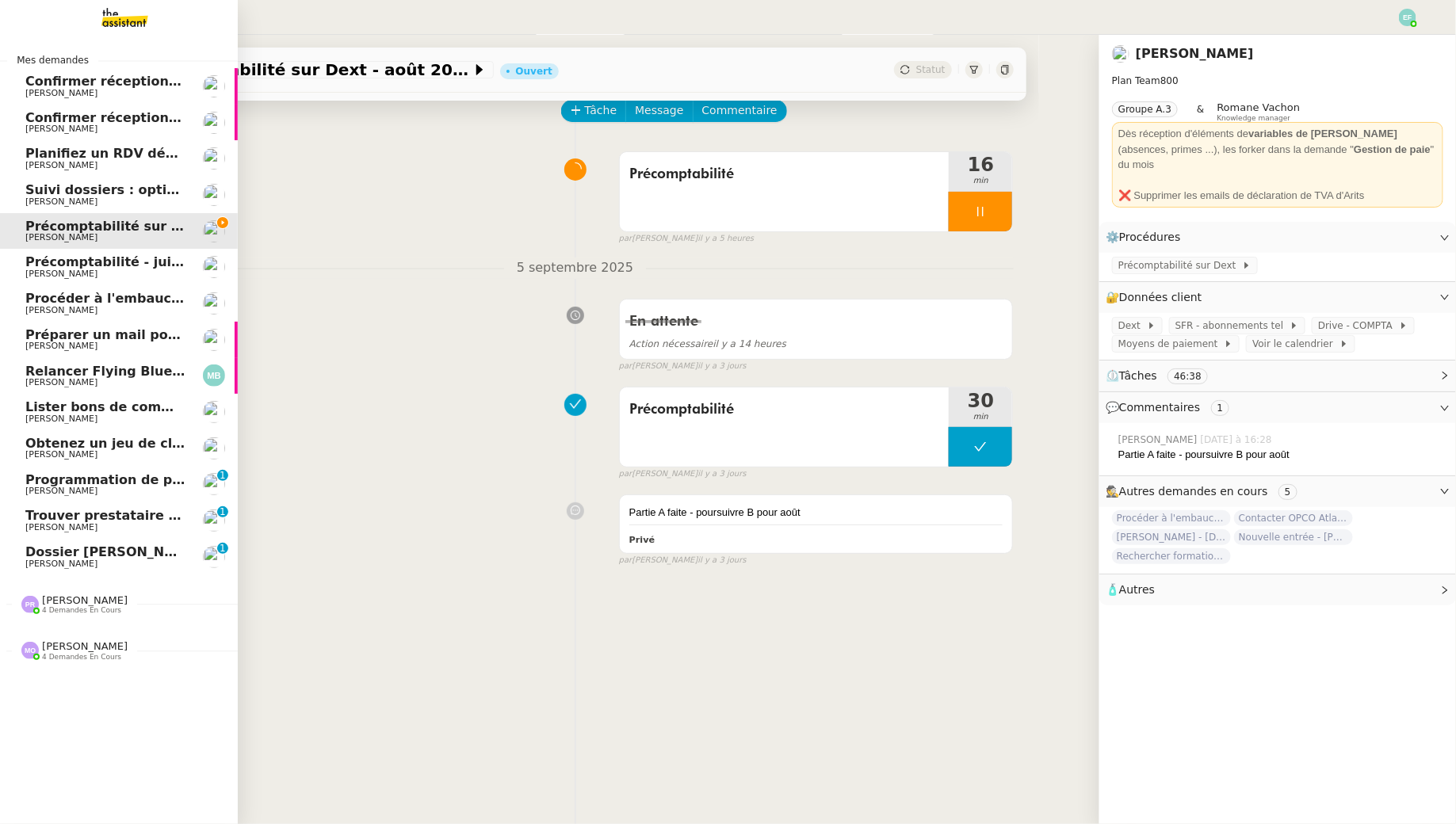
click at [41, 554] on span "Dossier Monika Gruba" at bounding box center [113, 552] width 176 height 15
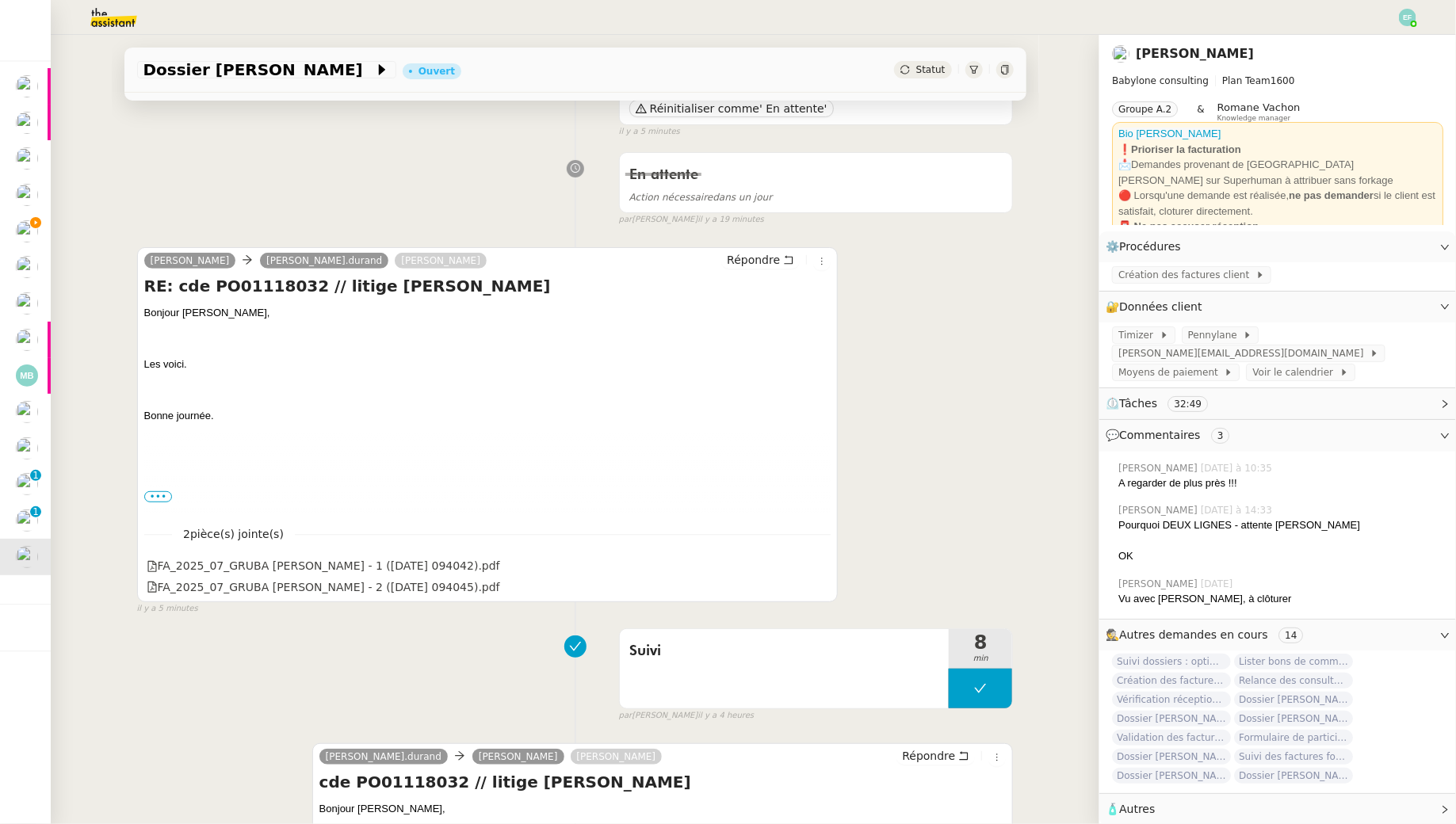
scroll to position [101, 0]
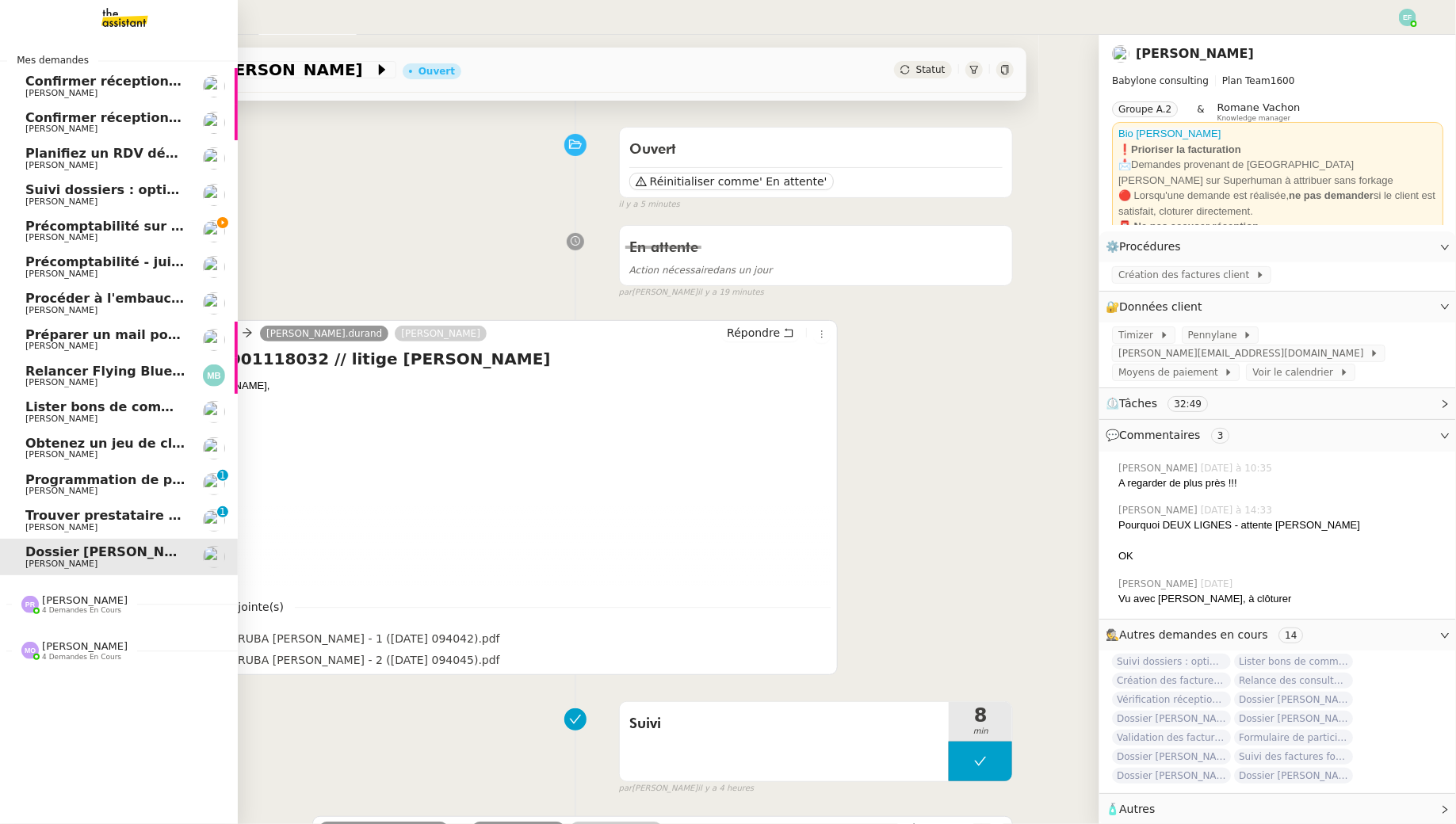
click at [52, 233] on span "Précomptabilité sur Dext - août 2025" at bounding box center [157, 226] width 265 height 15
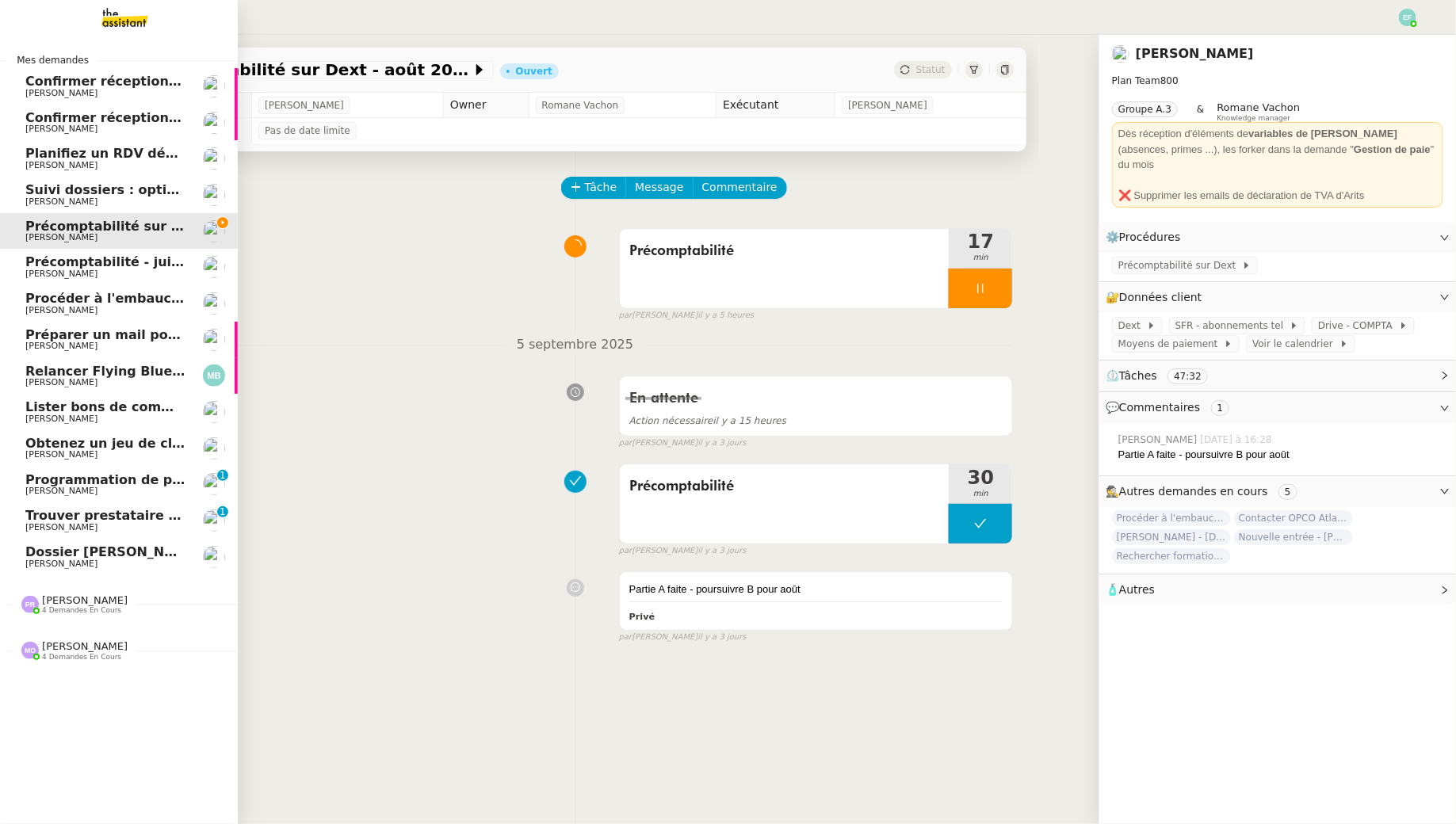
click at [45, 523] on span "[PERSON_NAME]" at bounding box center [61, 527] width 73 height 10
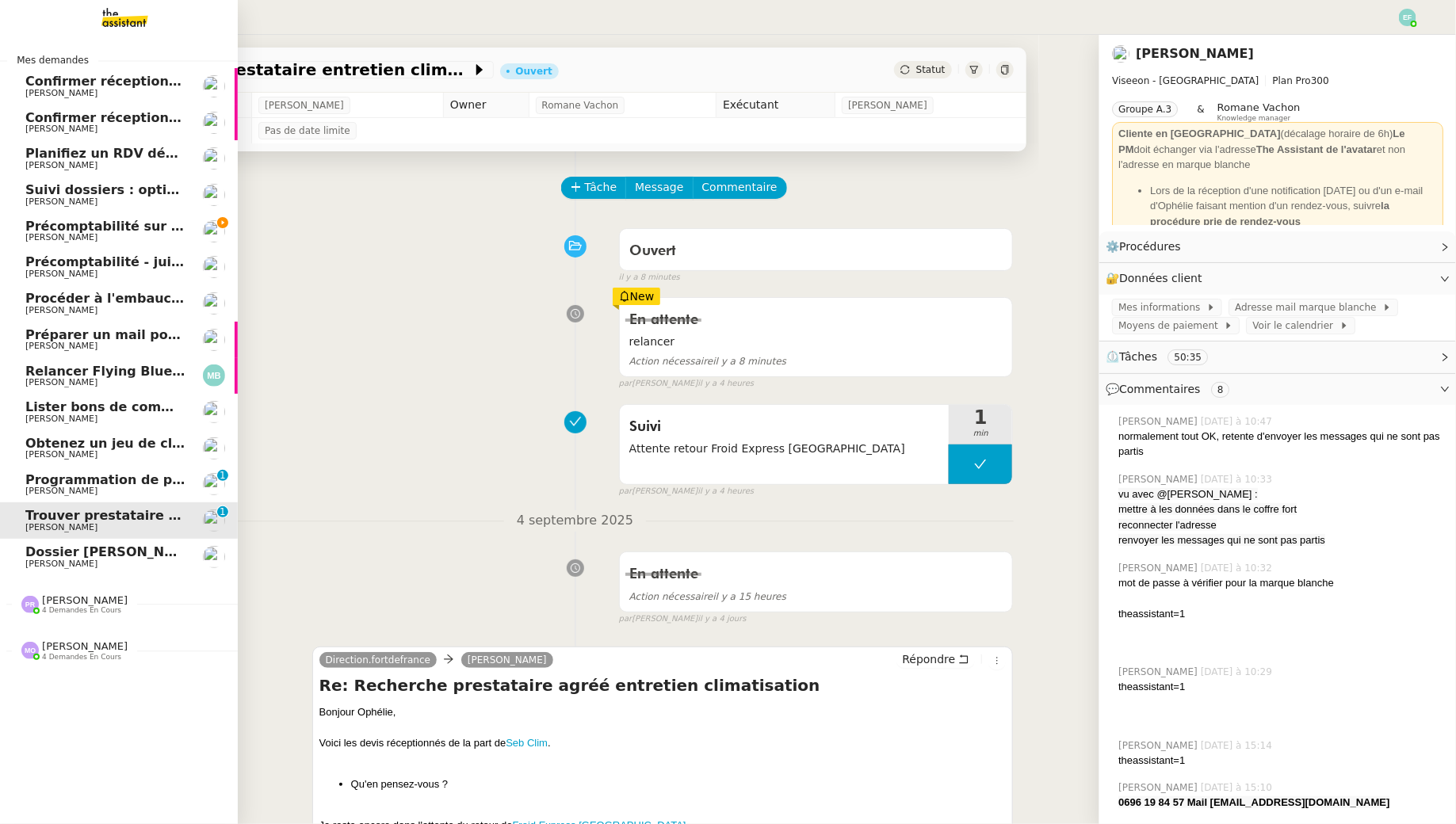
click at [67, 480] on span "Programmation de publications Linkedin - Septembre 2025" at bounding box center [201, 480] width 352 height 15
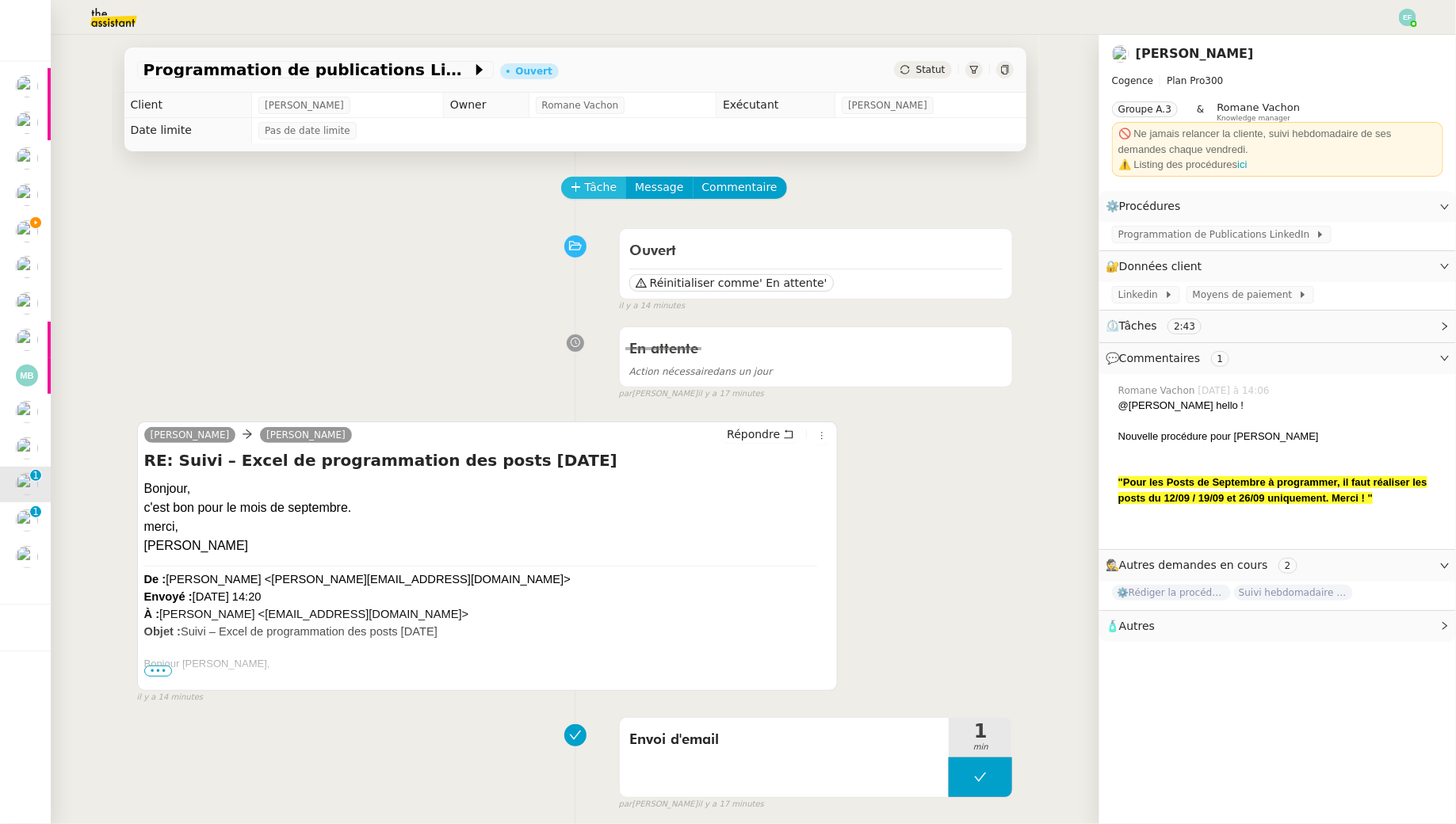
click at [606, 185] on span "Tâche" at bounding box center [601, 188] width 33 height 19
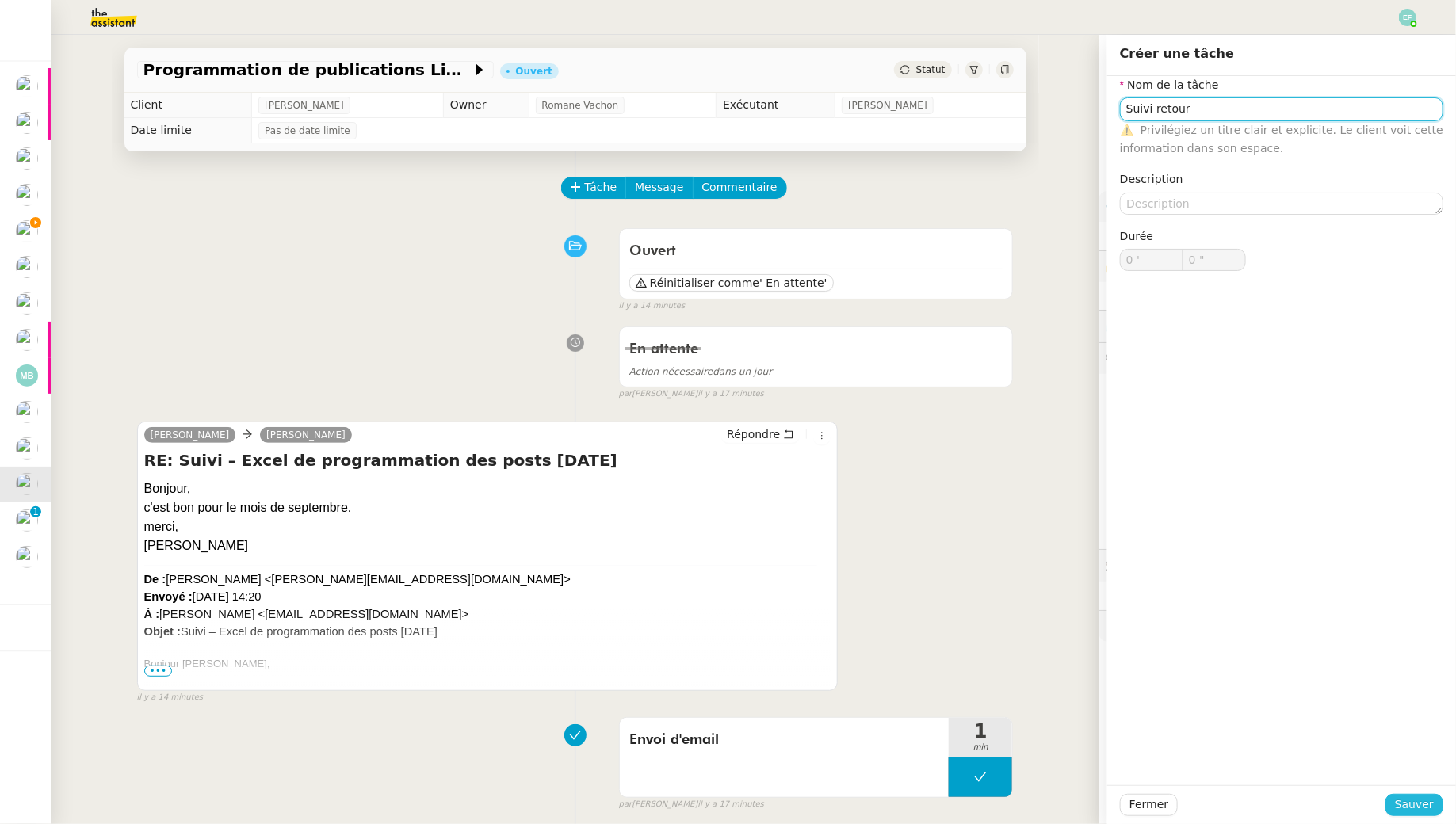
type input "Suivi retour"
click at [1397, 802] on button "Sauver" at bounding box center [1414, 805] width 58 height 22
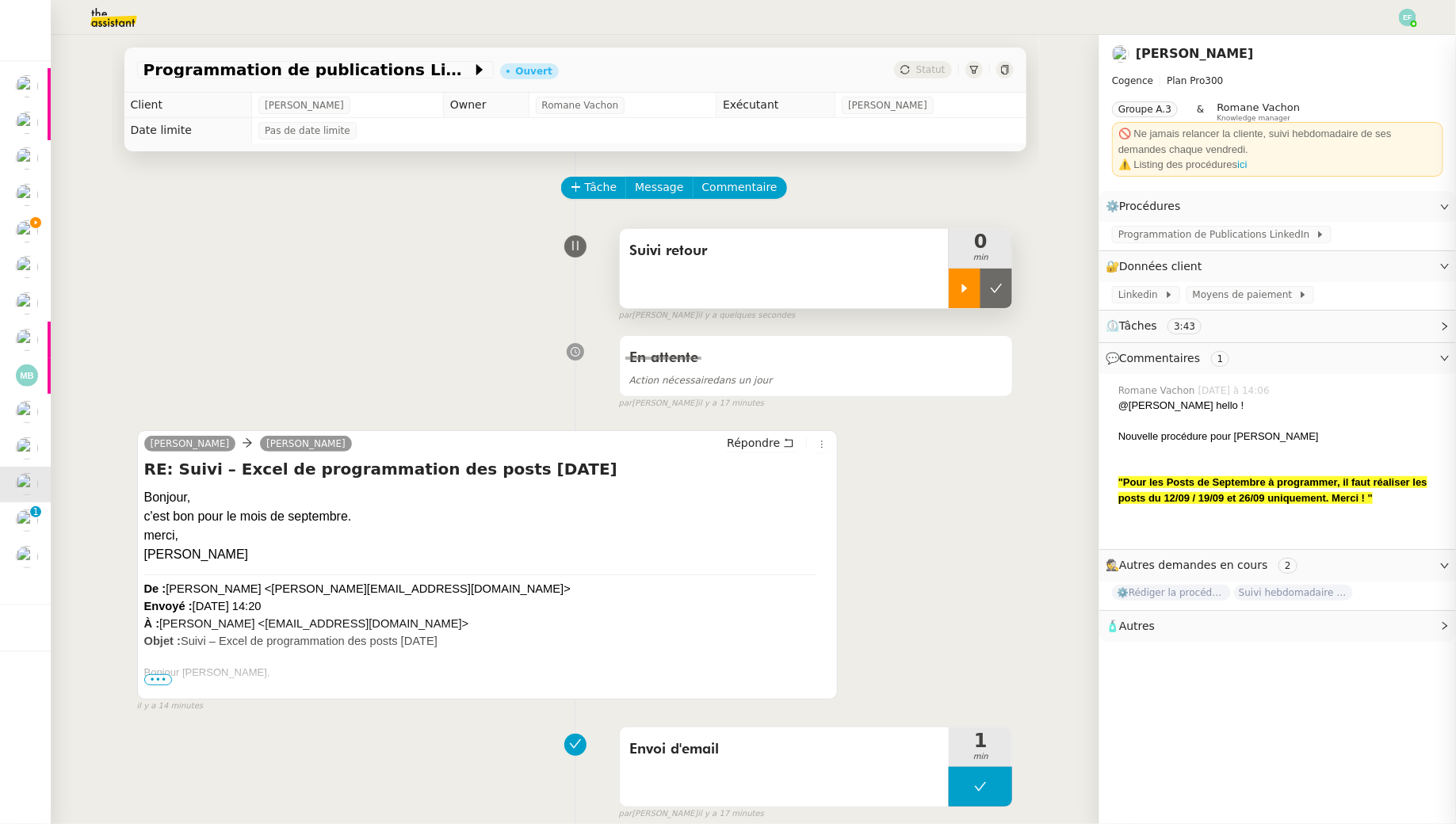
click at [964, 288] on icon at bounding box center [965, 287] width 6 height 8
click at [596, 181] on span "Tâche" at bounding box center [601, 188] width 33 height 19
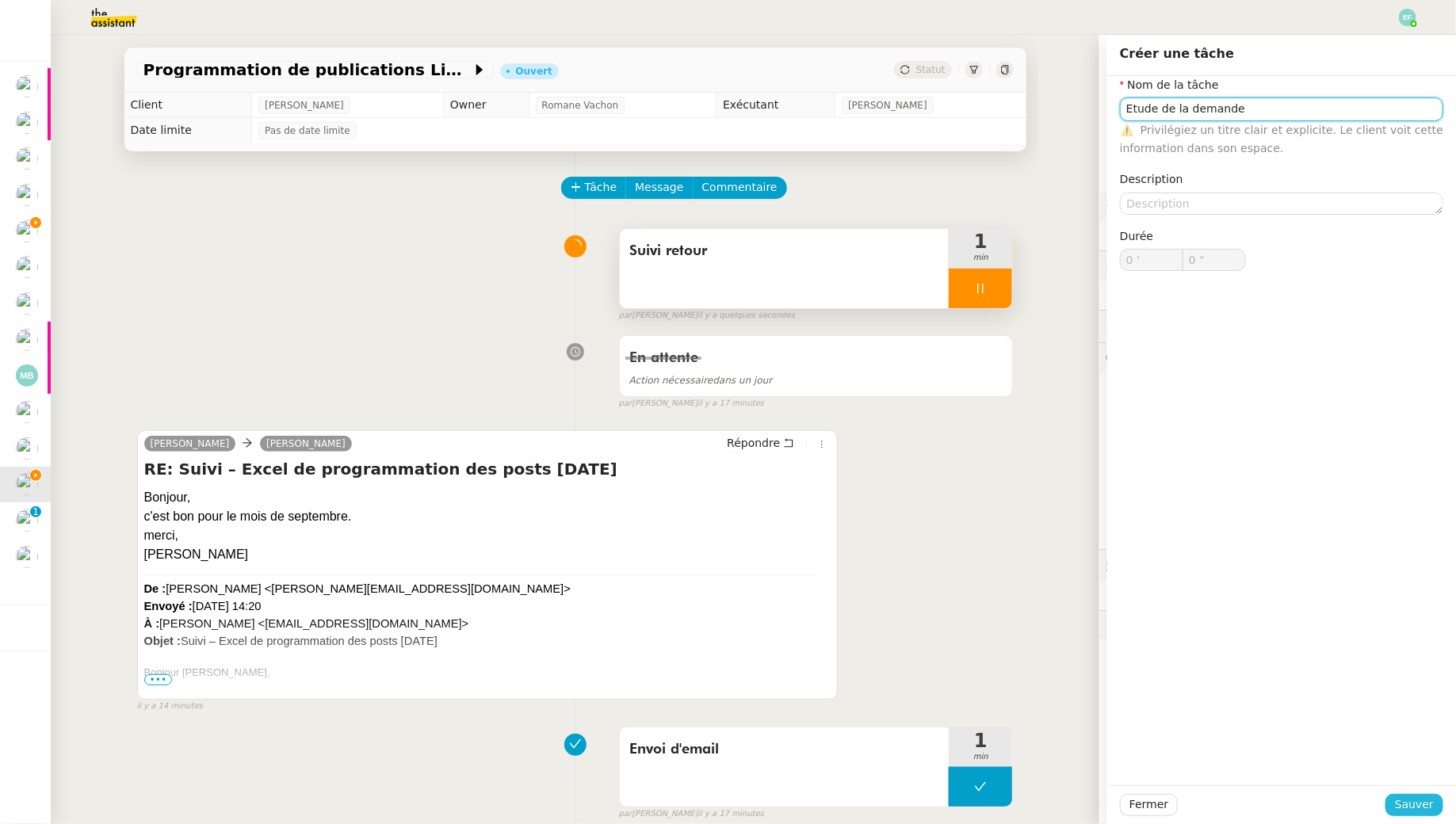
type input "Etude de la demande"
click at [1416, 794] on button "Sauver" at bounding box center [1414, 805] width 58 height 22
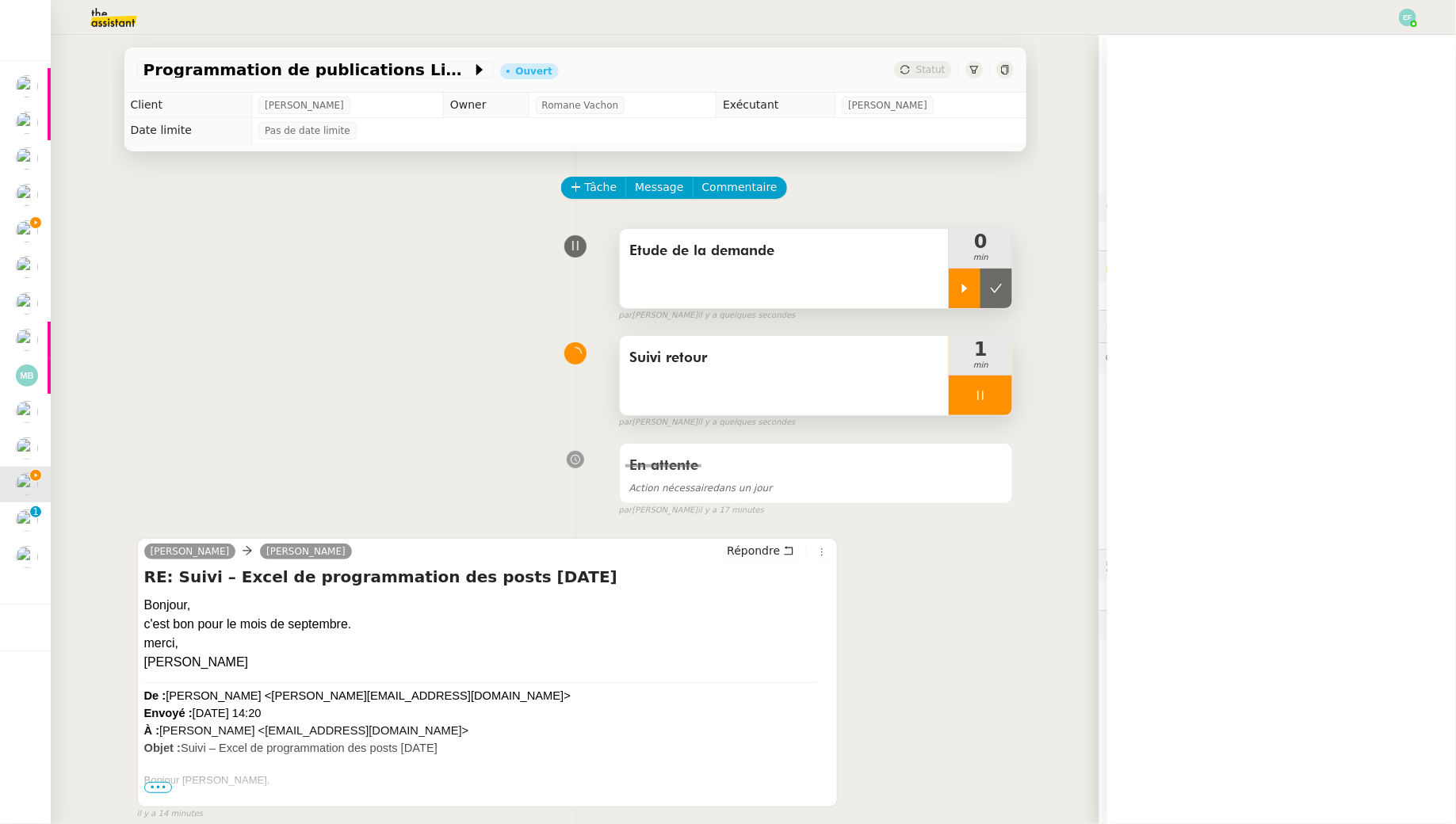
click at [968, 287] on icon at bounding box center [964, 288] width 13 height 13
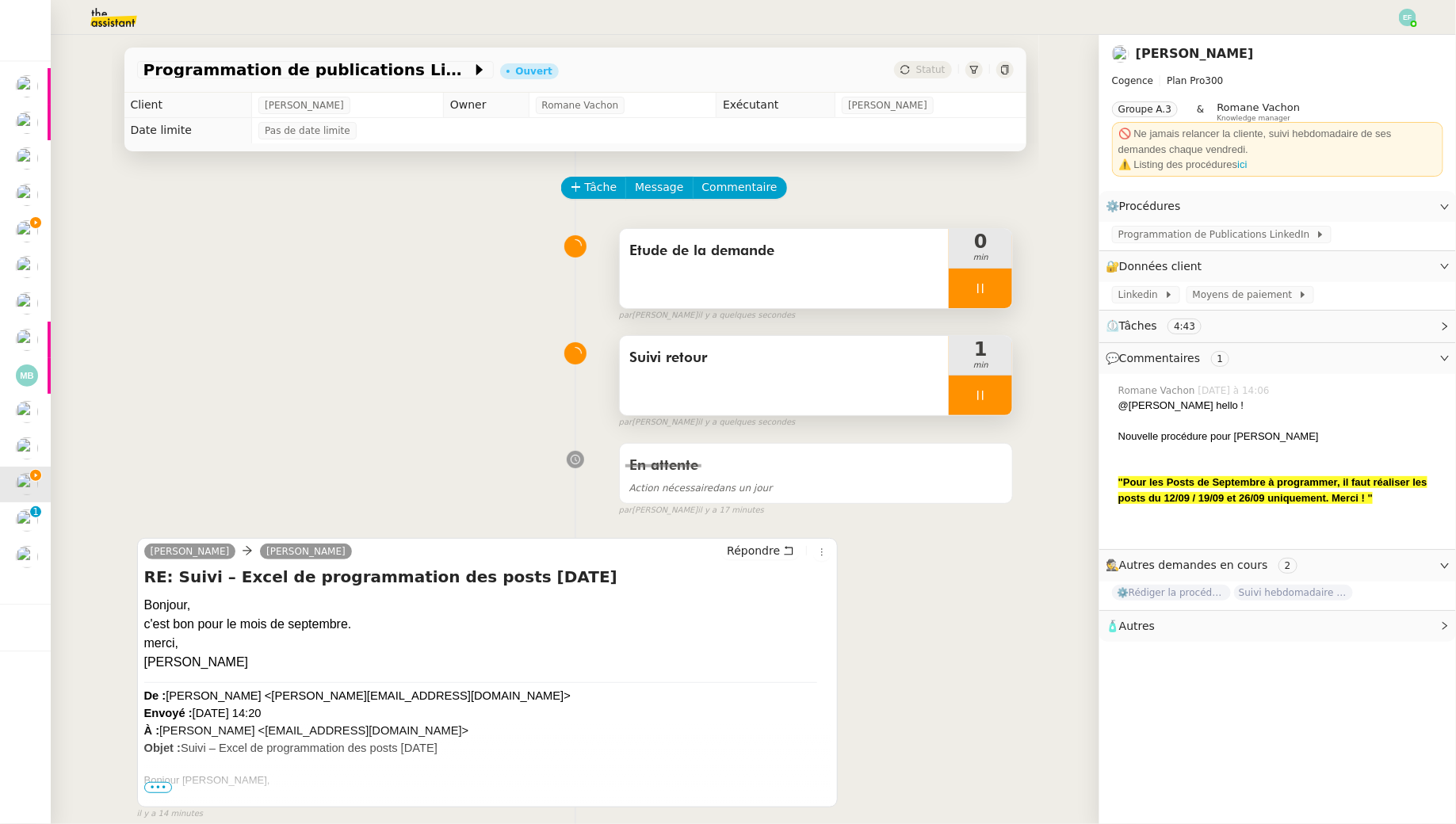
click at [984, 392] on icon at bounding box center [980, 395] width 13 height 13
click at [999, 393] on icon at bounding box center [996, 395] width 13 height 13
click at [989, 291] on div at bounding box center [980, 288] width 63 height 40
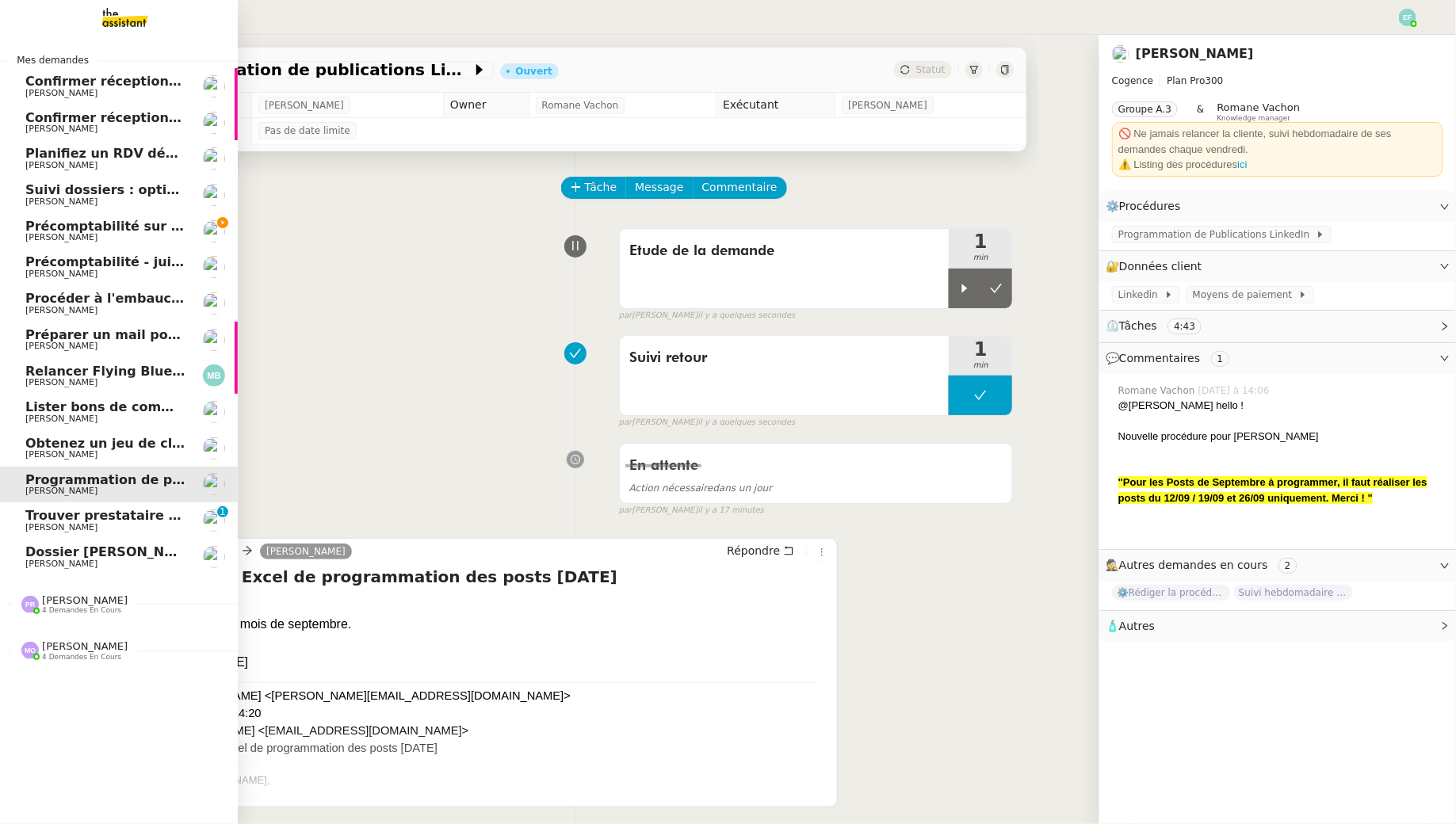
click at [139, 218] on link "Précomptabilité sur Dext - août 2025 Manon Loustau" at bounding box center [119, 231] width 238 height 36
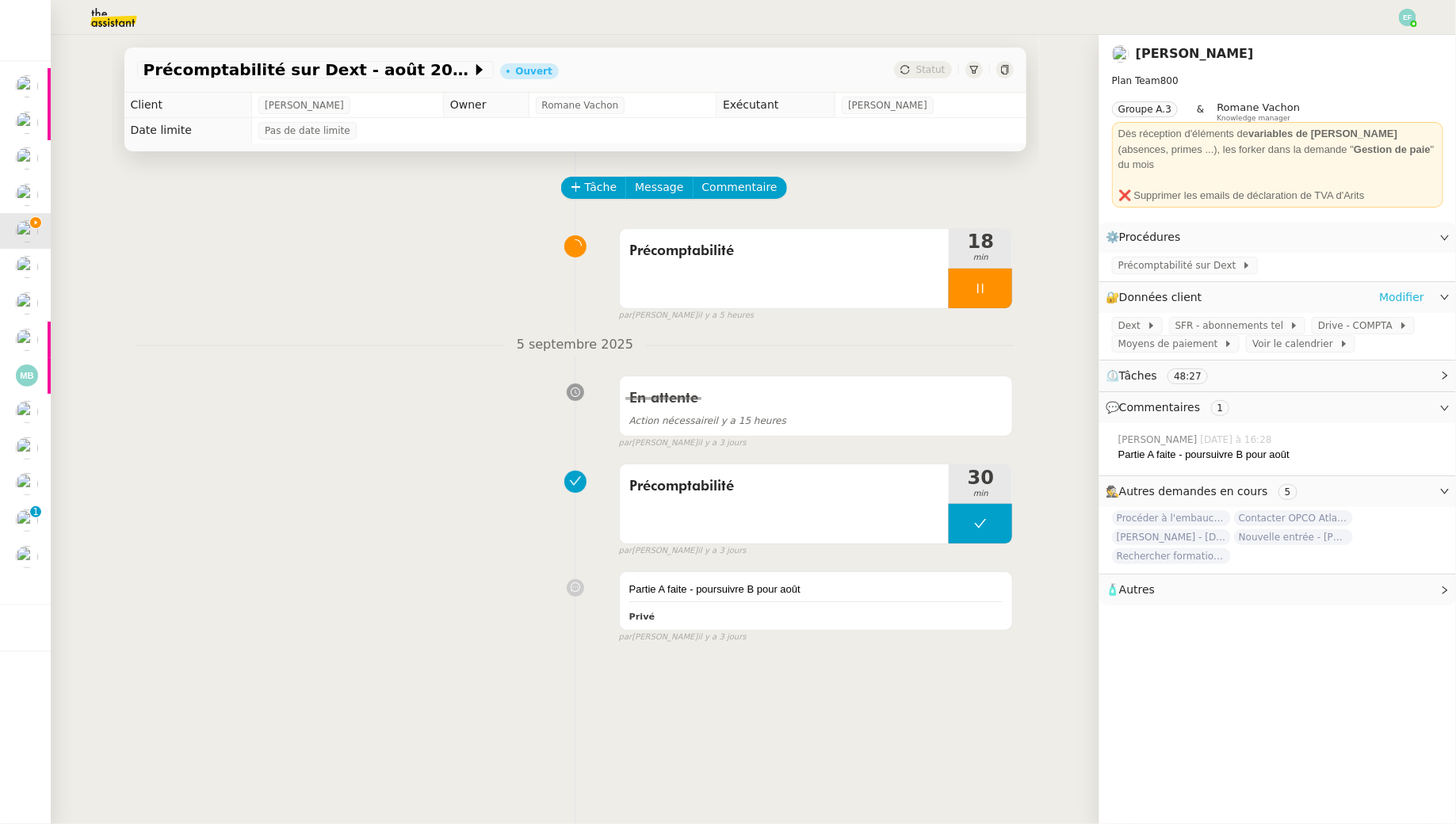
click at [1420, 288] on link "Modifier" at bounding box center [1401, 298] width 46 height 19
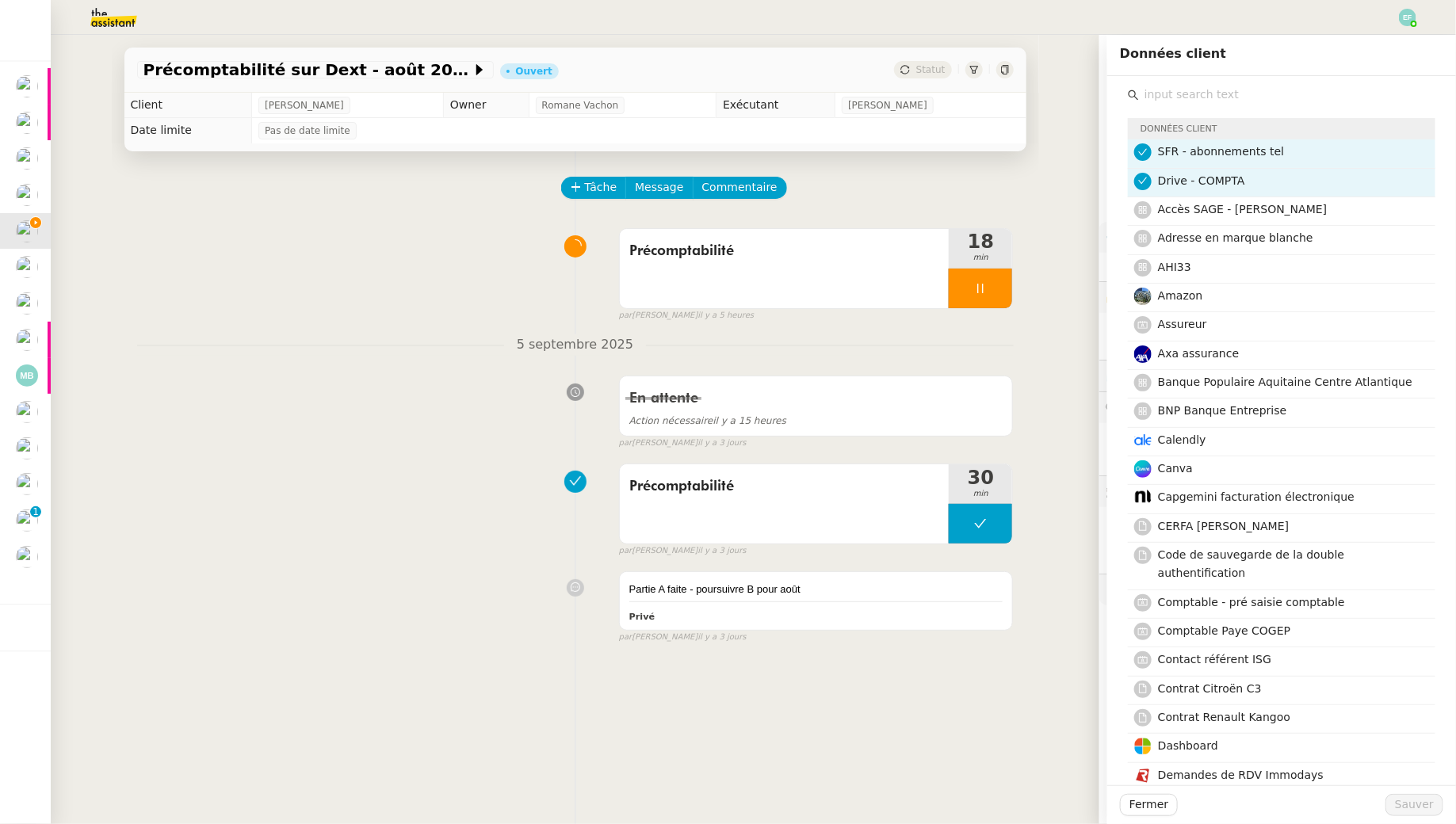
click at [1244, 101] on input "text" at bounding box center [1287, 94] width 297 height 21
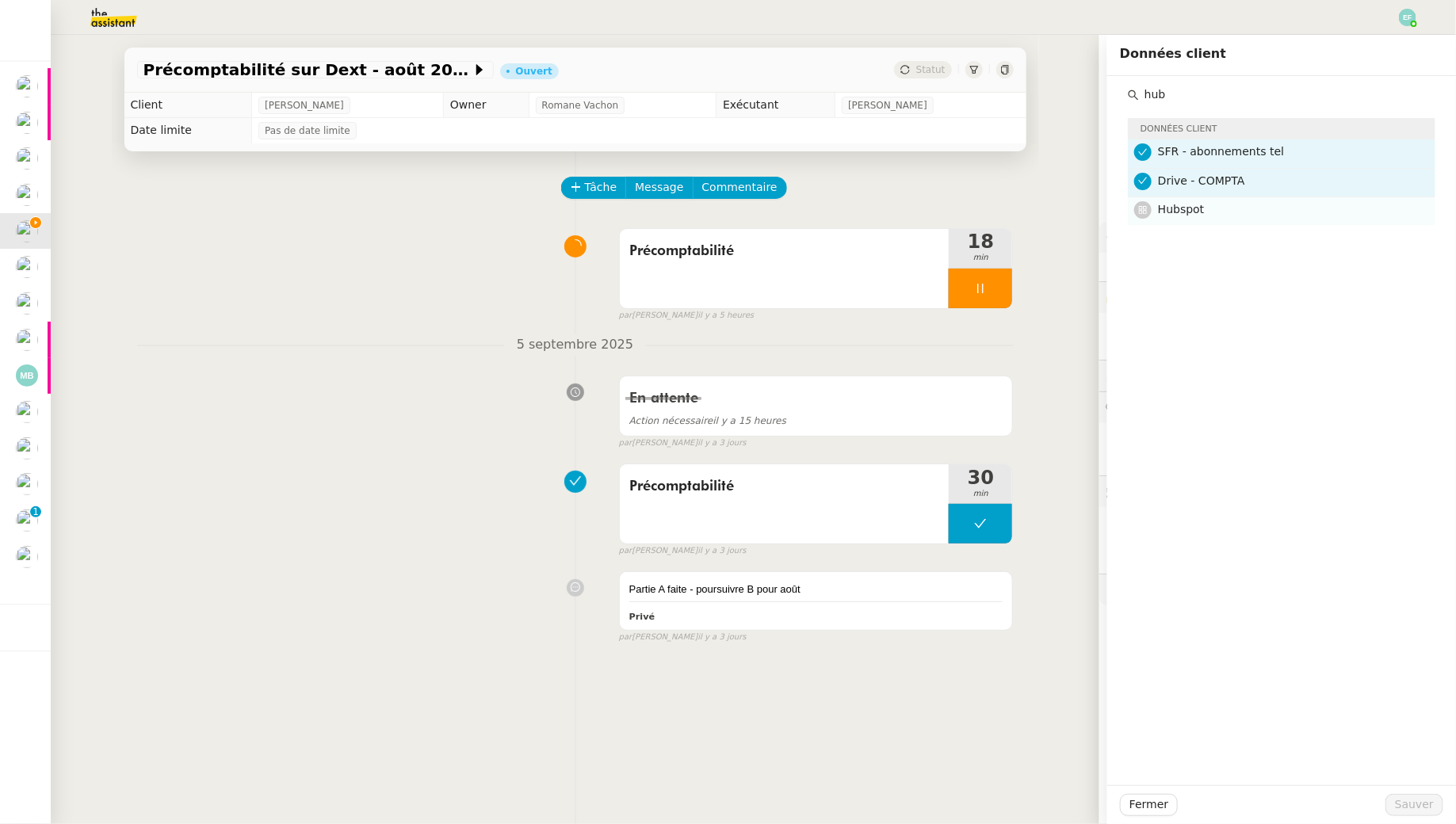
type input "hub"
click at [1227, 210] on h4 "Hubspot" at bounding box center [1291, 210] width 268 height 19
click at [1407, 803] on span "Sauver" at bounding box center [1414, 805] width 39 height 19
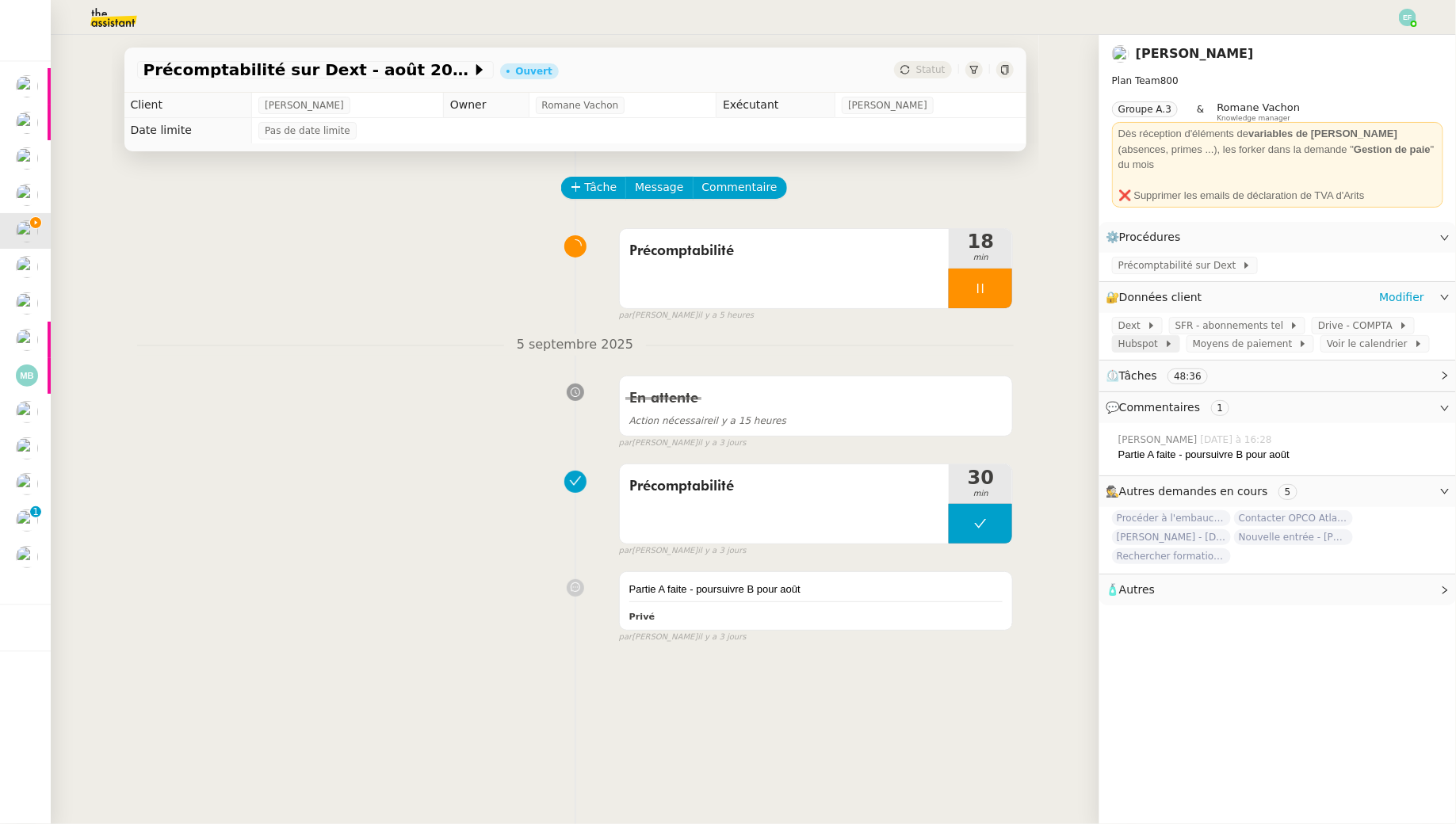
click at [1164, 339] on icon at bounding box center [1169, 344] width 9 height 9
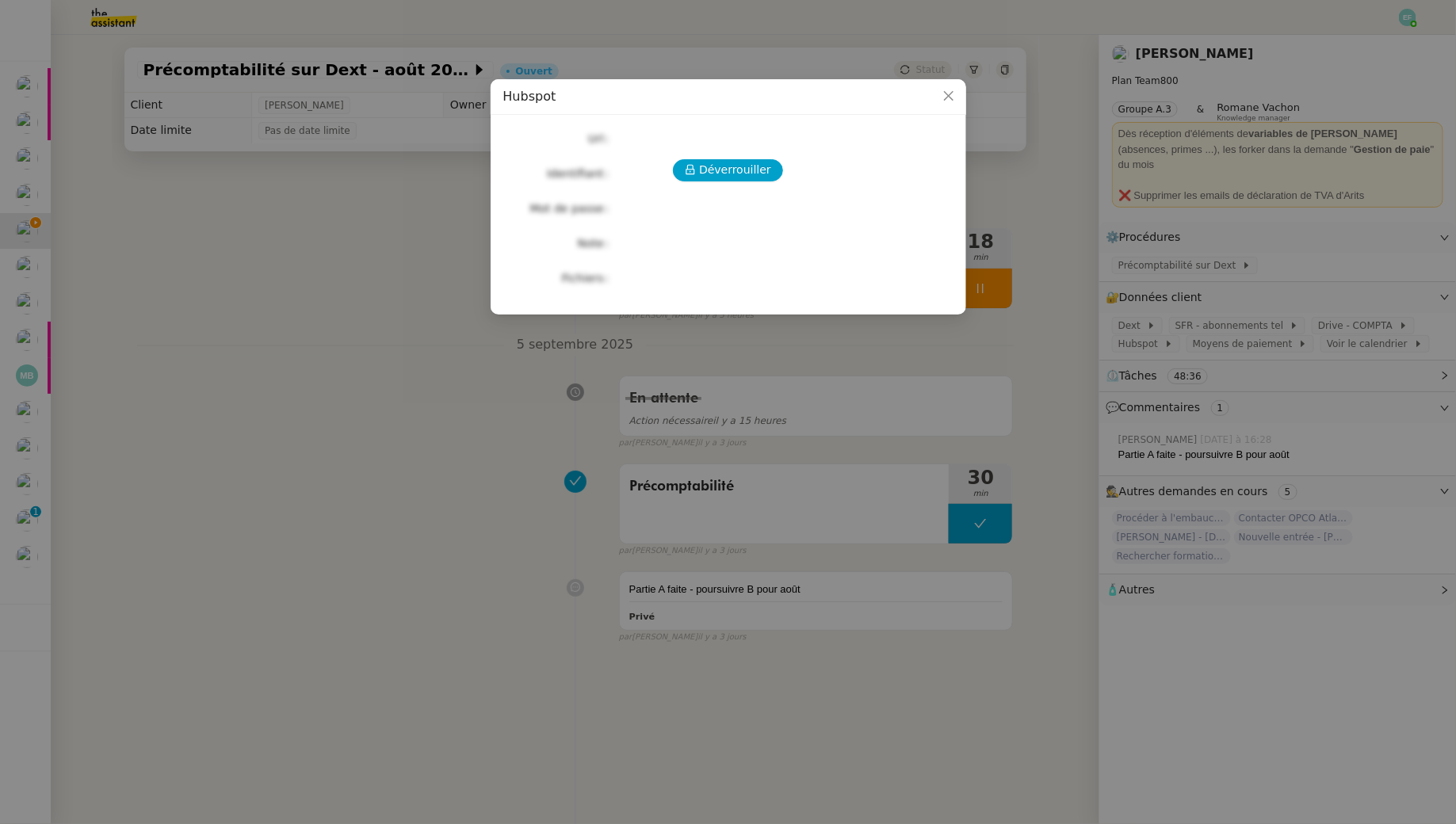
click at [754, 183] on div "Déverrouiller Url Identifiant Mot de passe Note Fichiers Upload" at bounding box center [728, 208] width 450 height 162
click at [743, 163] on span "Déverrouiller" at bounding box center [735, 170] width 73 height 19
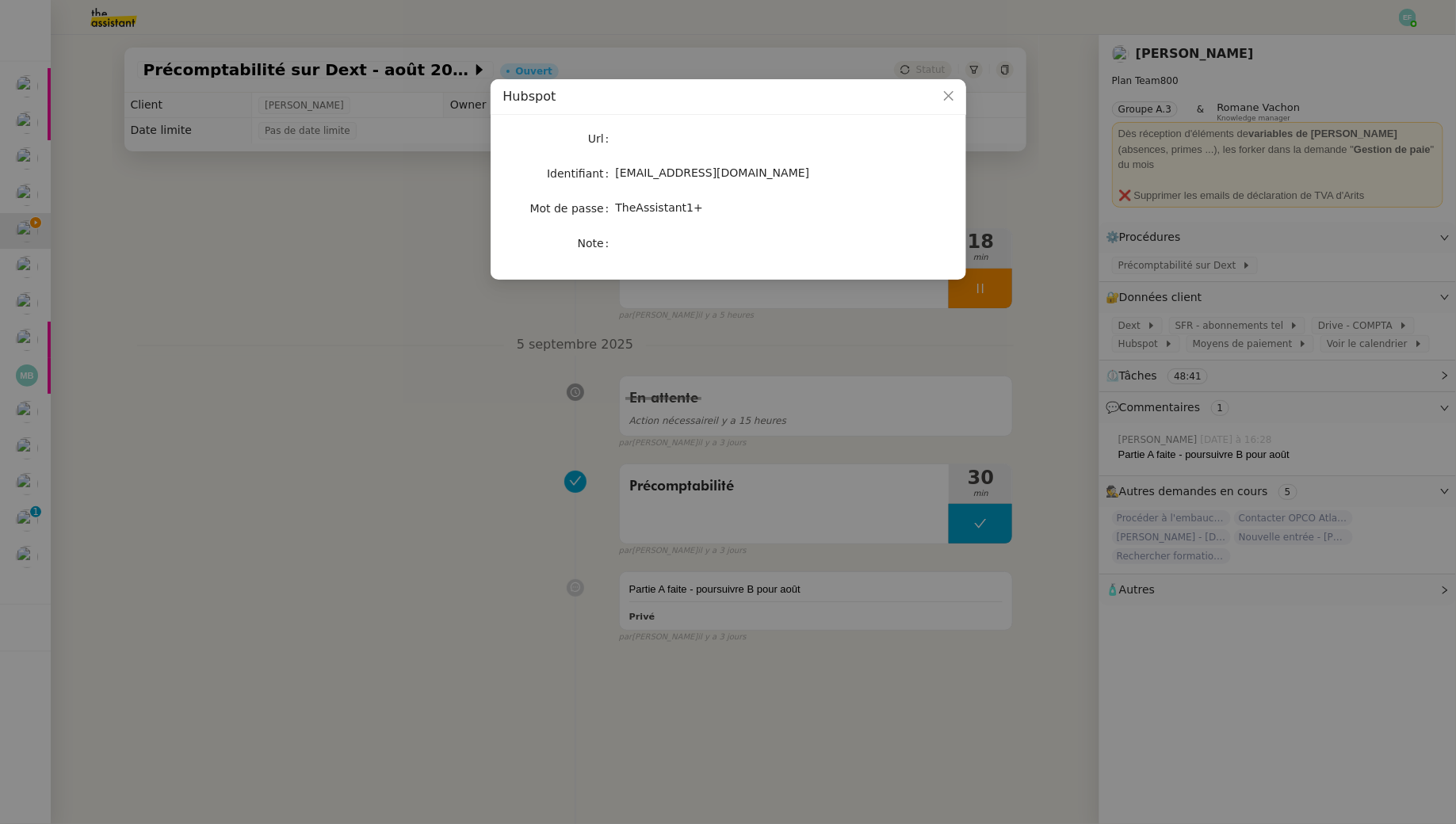
click at [646, 173] on span "sam@libu.fr" at bounding box center [712, 173] width 194 height 13
copy span "sam@libu.fr"
click at [686, 212] on span "TheAssistant1+" at bounding box center [659, 207] width 87 height 13
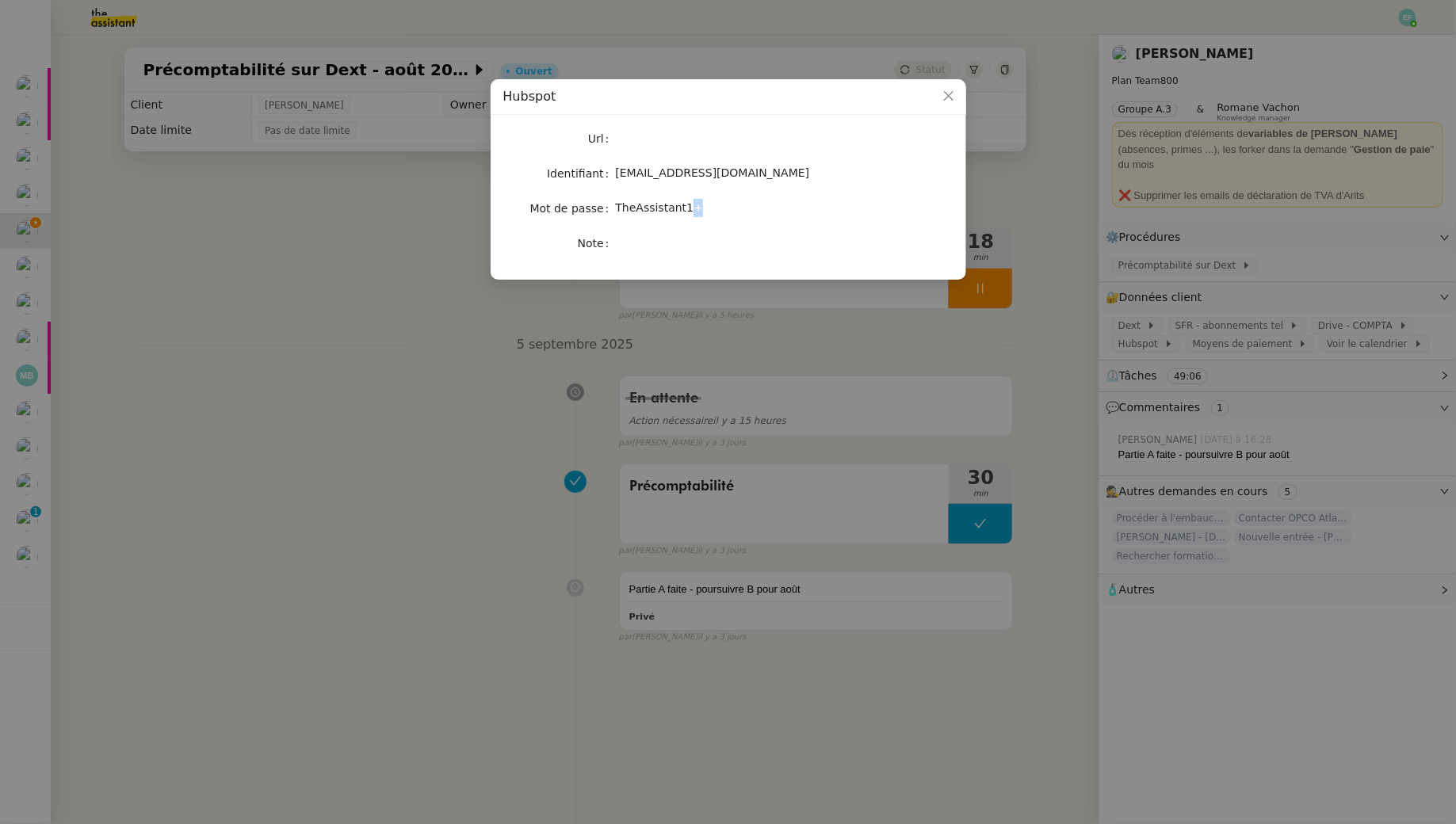
click at [686, 212] on span "TheAssistant1+" at bounding box center [659, 207] width 87 height 13
copy span "TheAssistant1+"
click at [641, 358] on nz-modal-container "Hubspot Url Identifiant sam@libu.fr Mot de passe TheAssistant1+ Note" at bounding box center [728, 412] width 1456 height 824
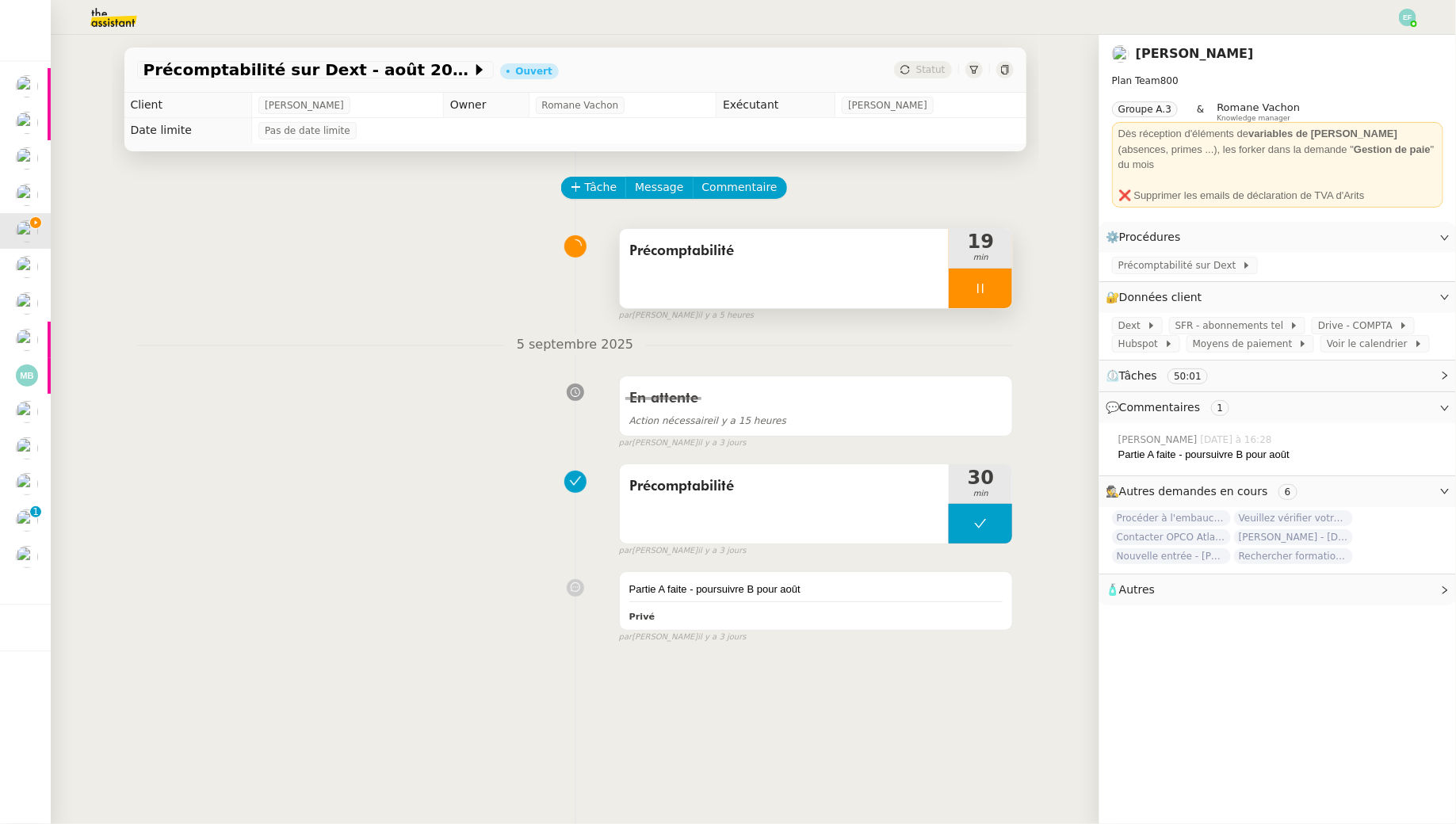
click at [1002, 273] on div at bounding box center [980, 288] width 63 height 40
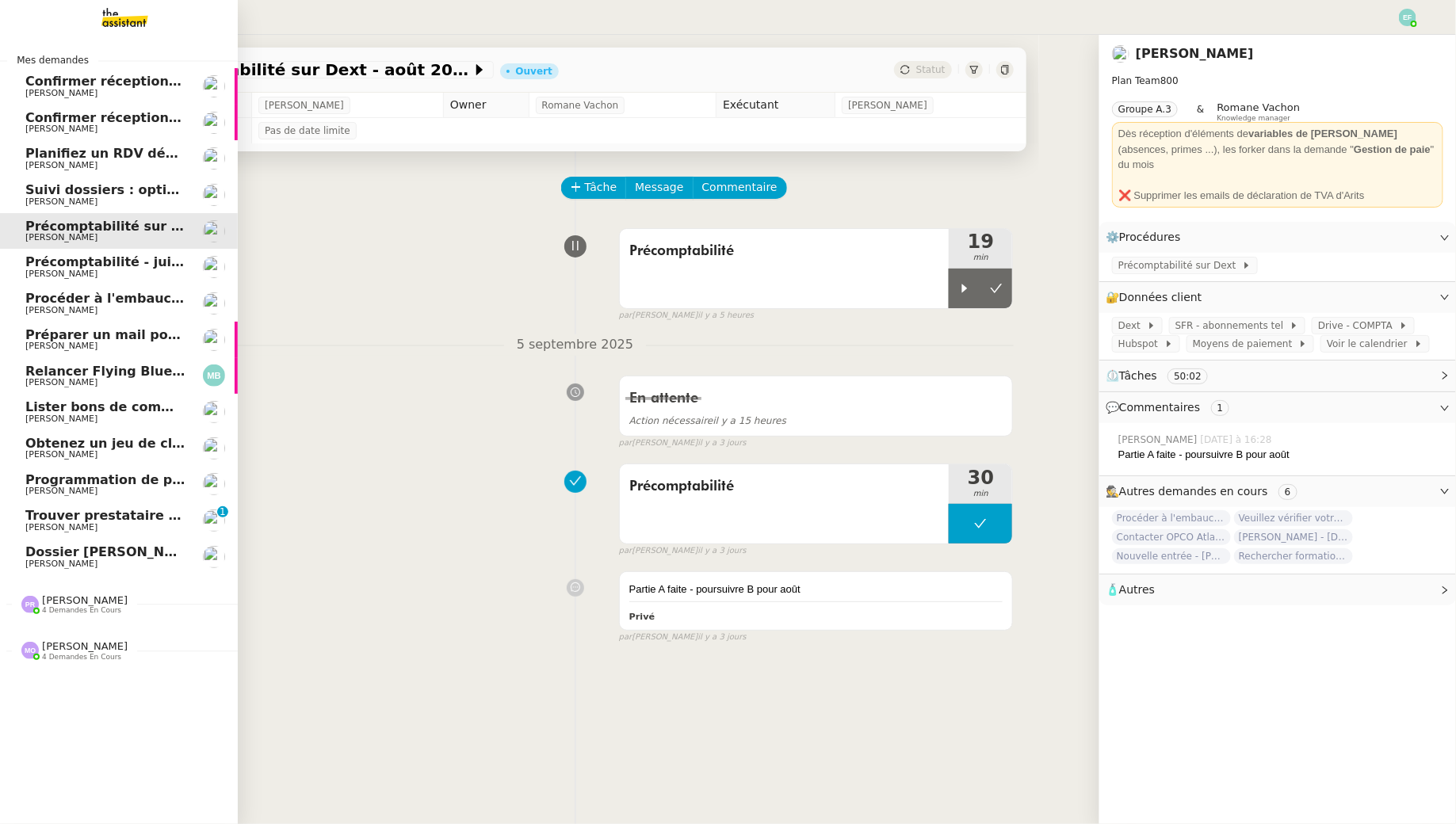
click at [131, 530] on span "[PERSON_NAME]" at bounding box center [105, 527] width 160 height 9
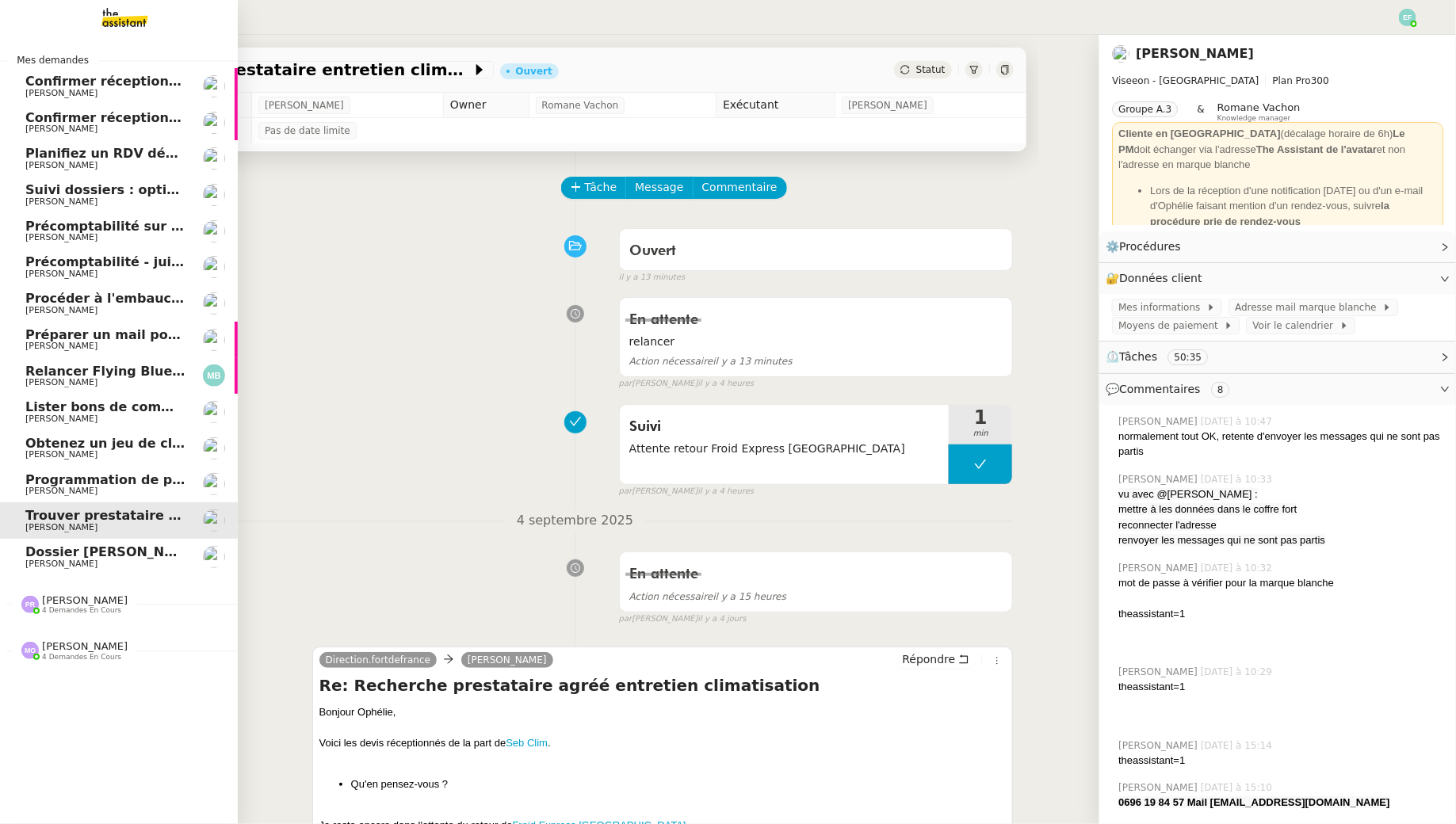
click at [24, 566] on link "Dossier Monika Gruba Florent Seiler" at bounding box center [119, 557] width 238 height 36
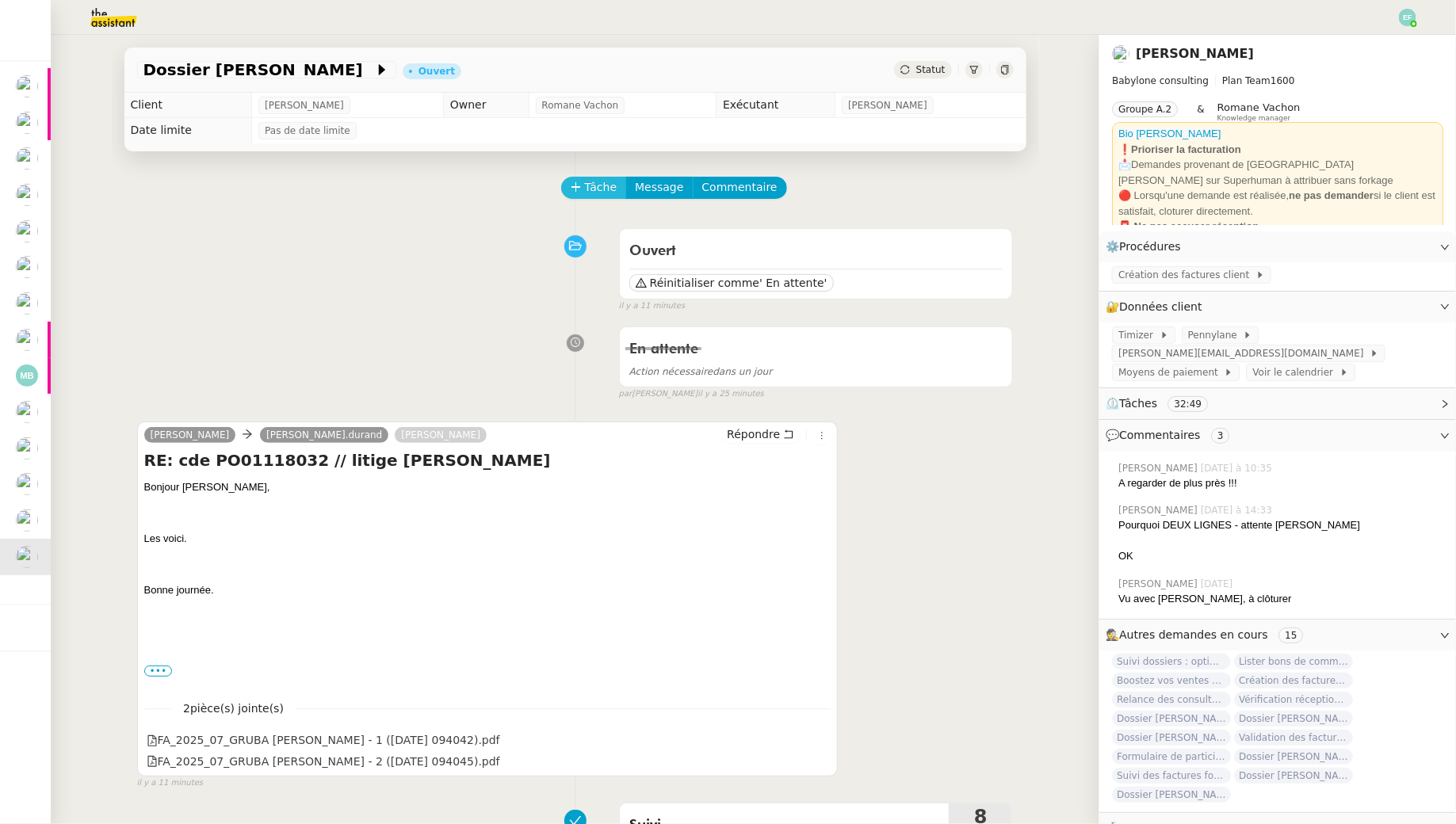
click at [596, 183] on span "Tâche" at bounding box center [601, 188] width 33 height 19
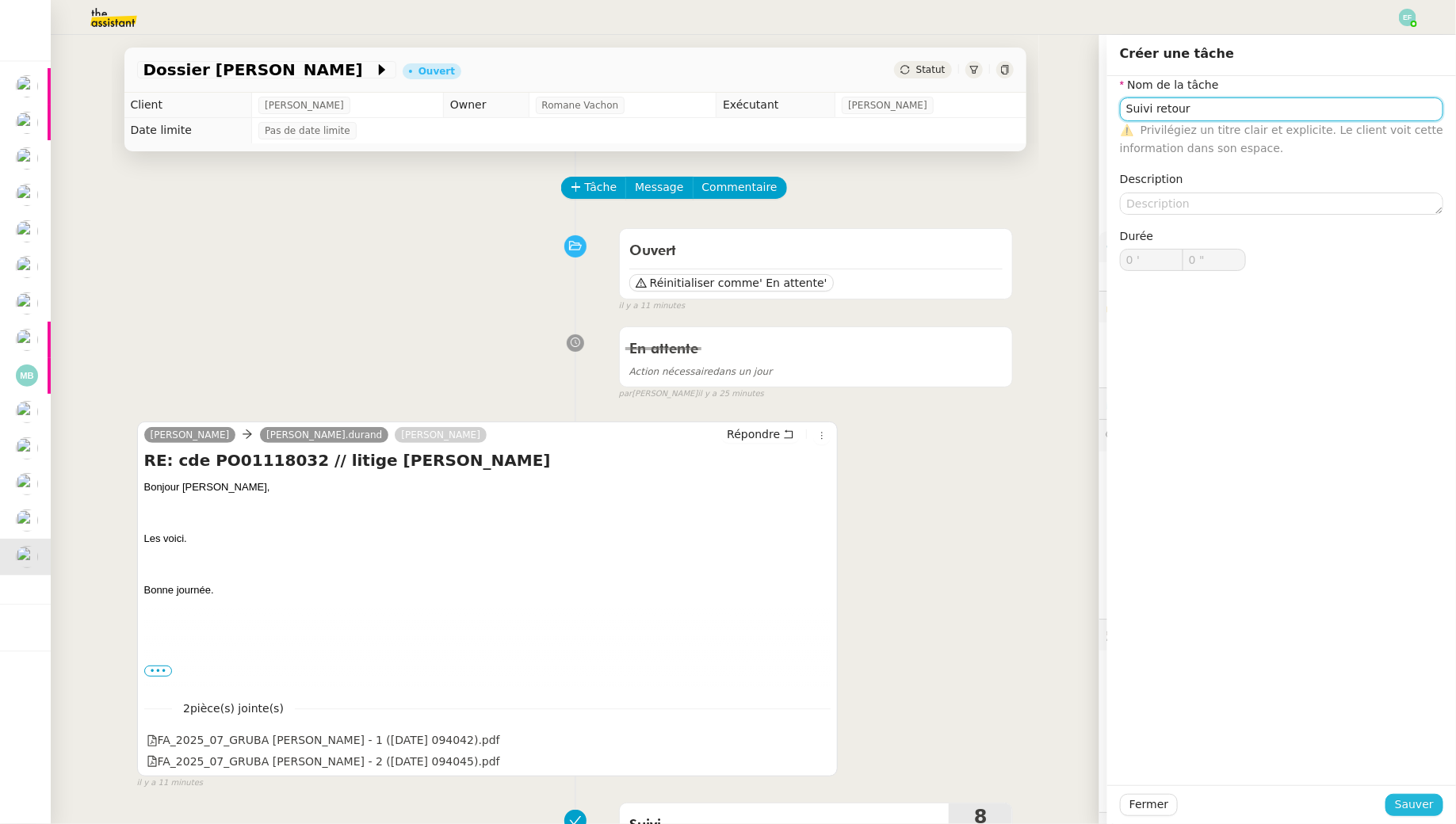
type input "Suivi retour"
click at [1412, 796] on span "Sauver" at bounding box center [1414, 805] width 39 height 19
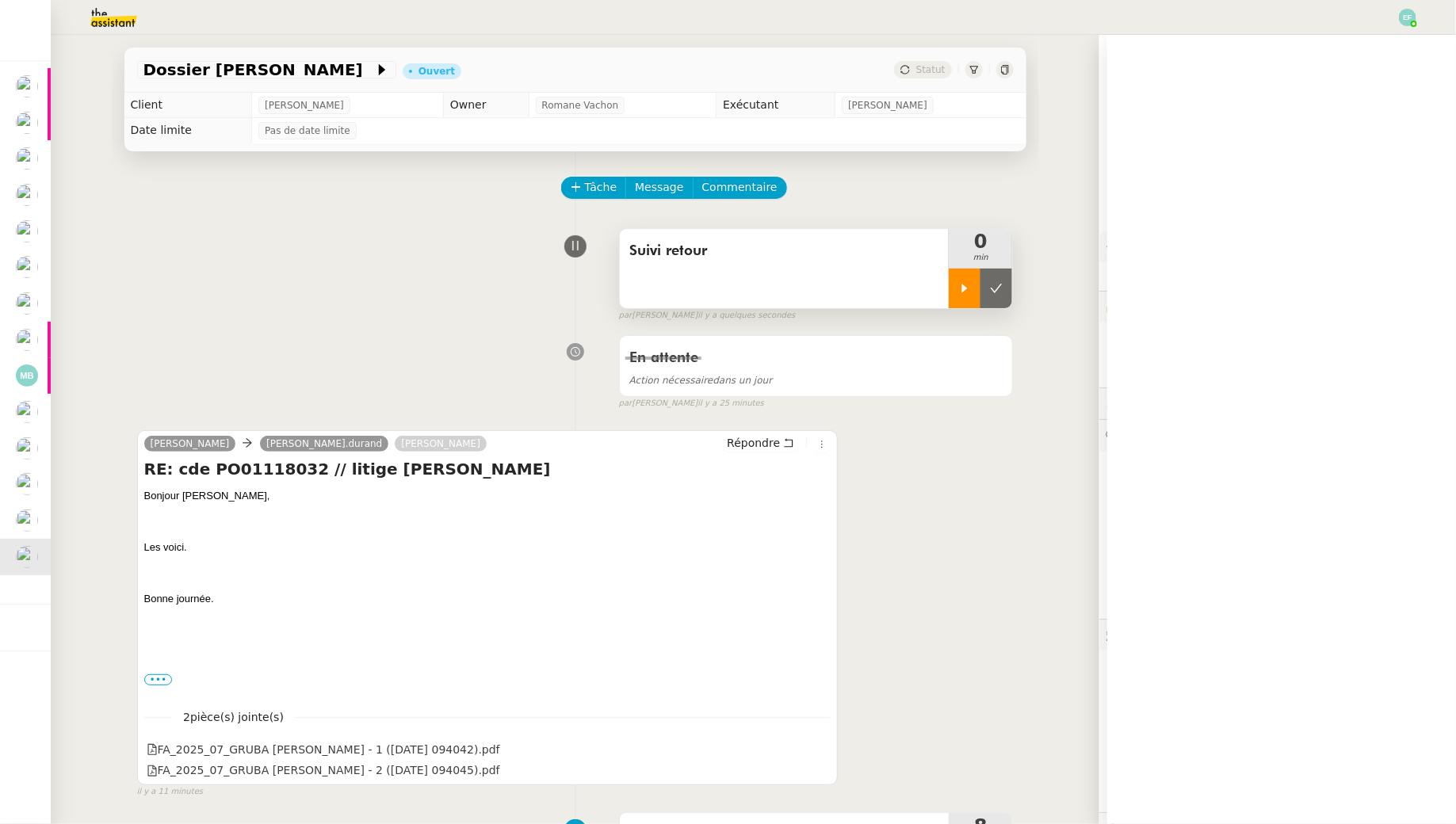
click at [960, 292] on icon at bounding box center [964, 288] width 13 height 13
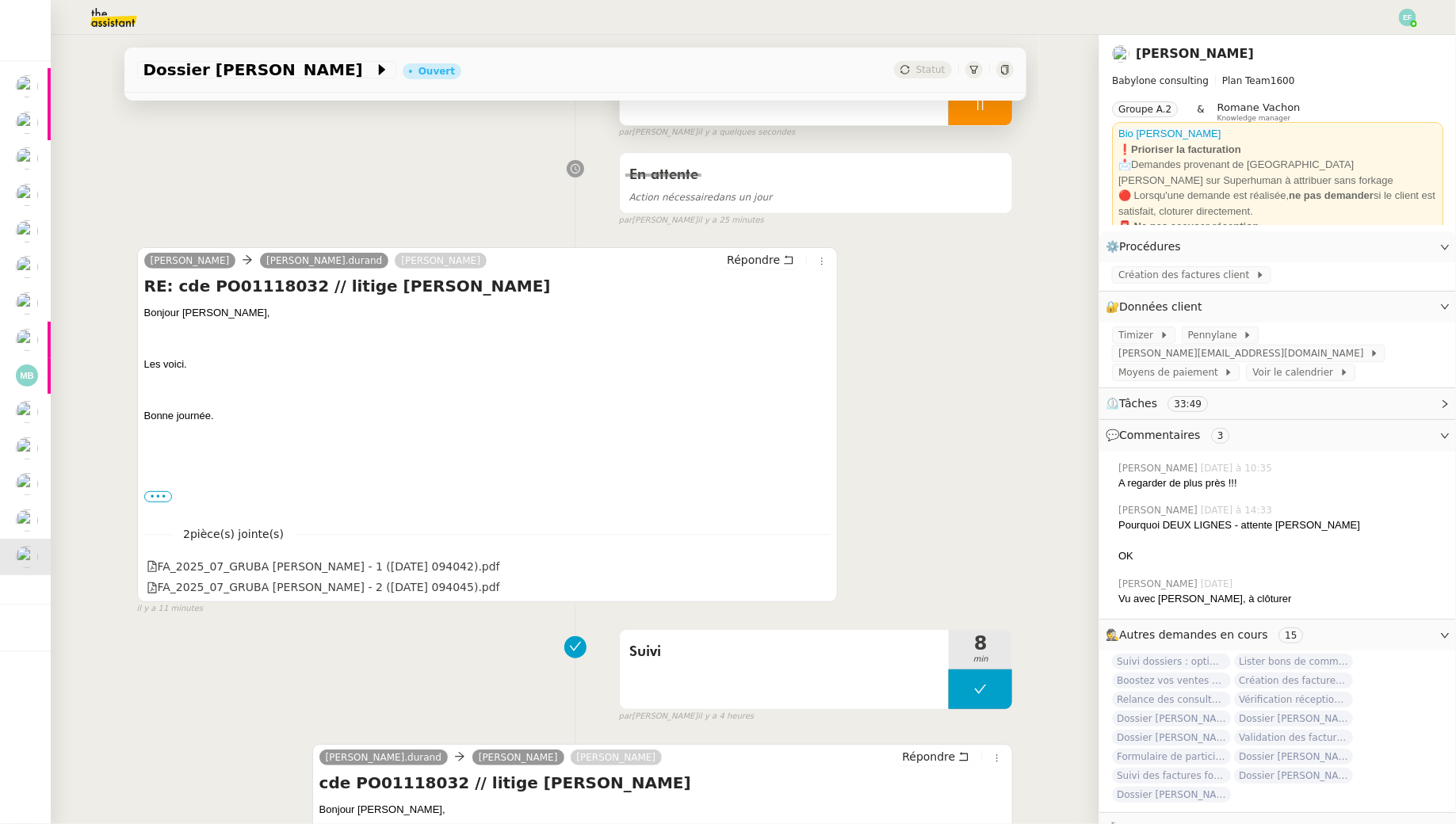
scroll to position [658, 0]
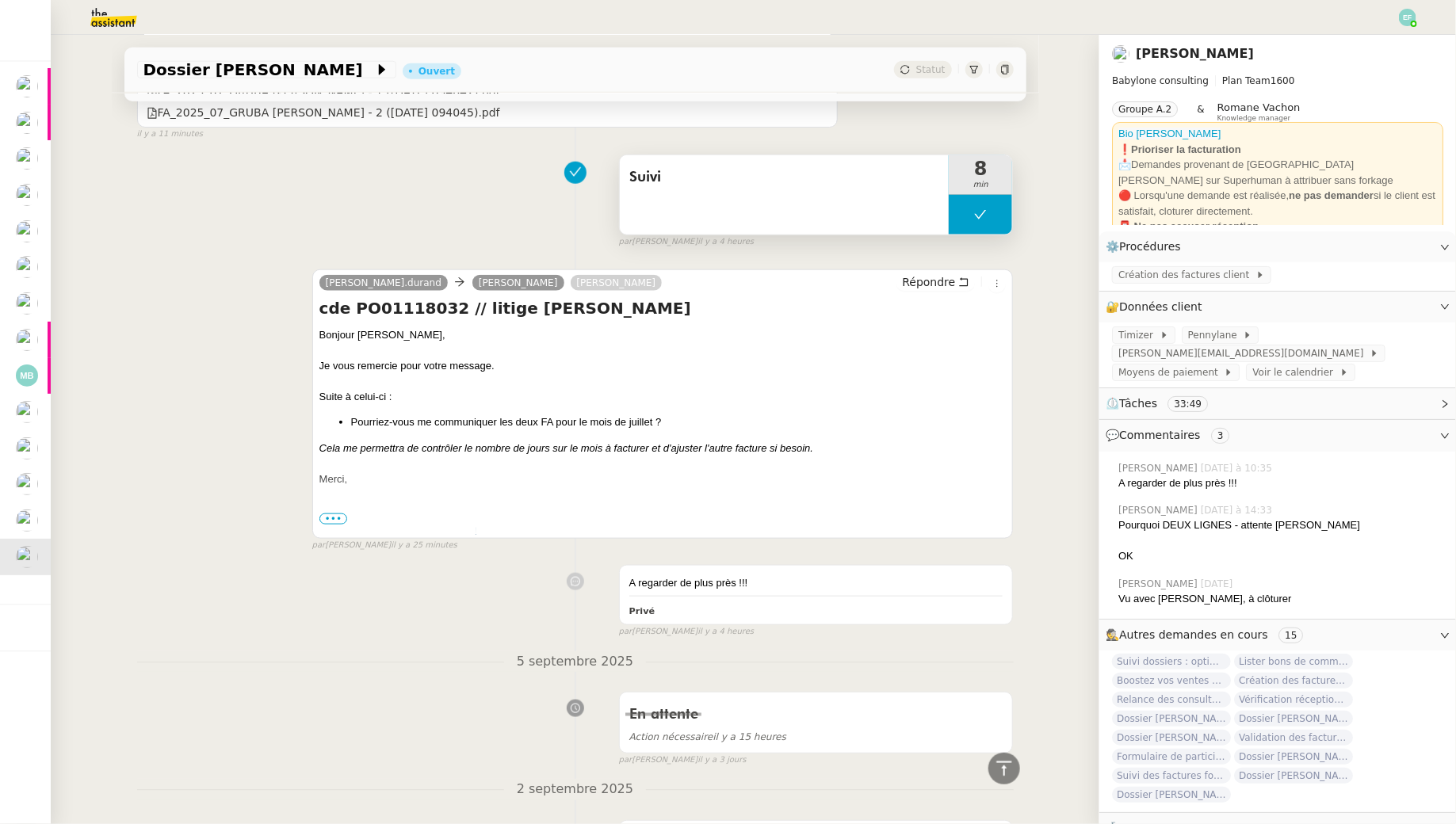
click at [857, 217] on div "Suivi" at bounding box center [784, 194] width 330 height 79
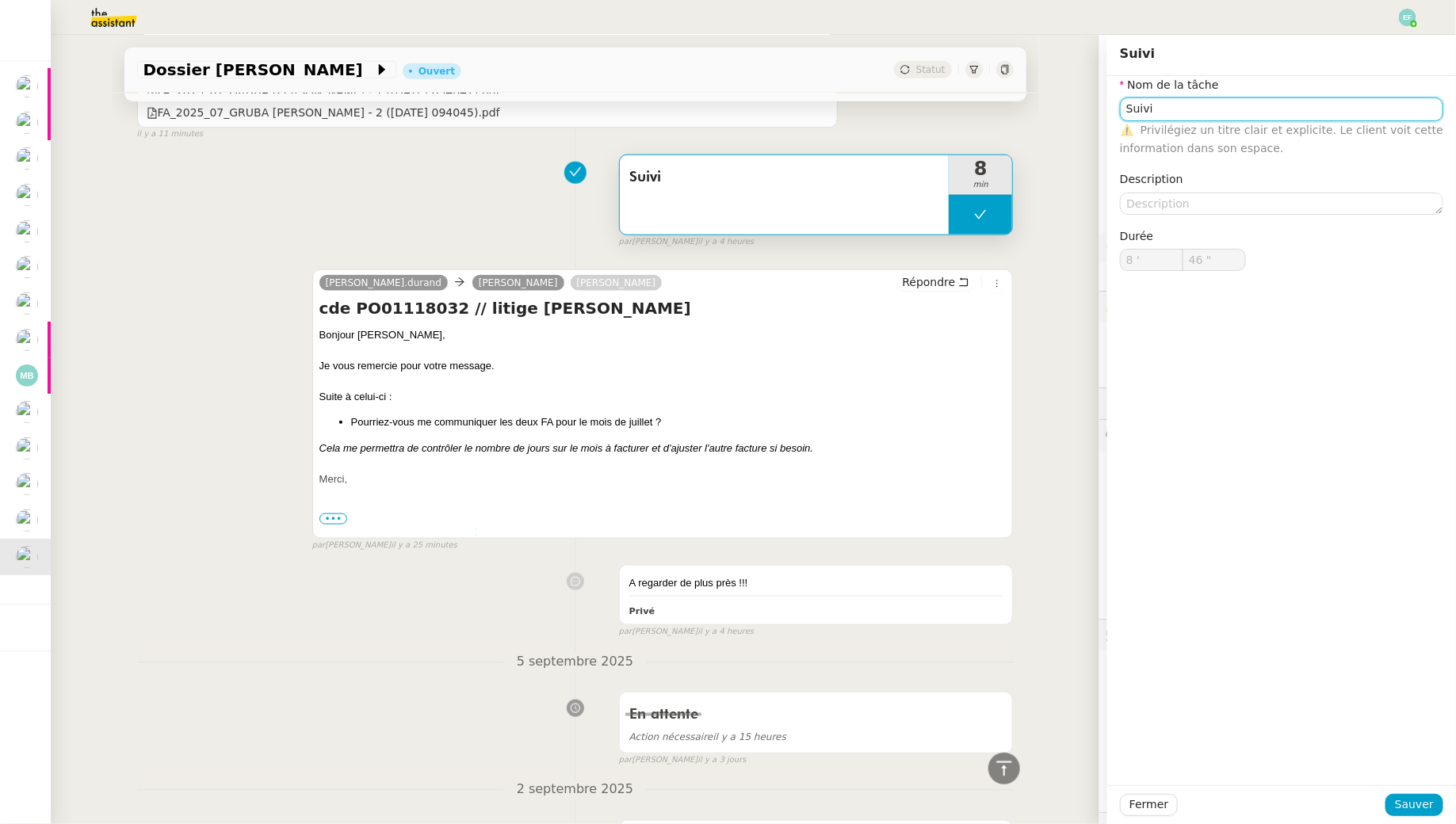
click at [1233, 115] on input "Suivi" at bounding box center [1281, 109] width 324 height 23
type input "Suivi dossier + envoi d'email"
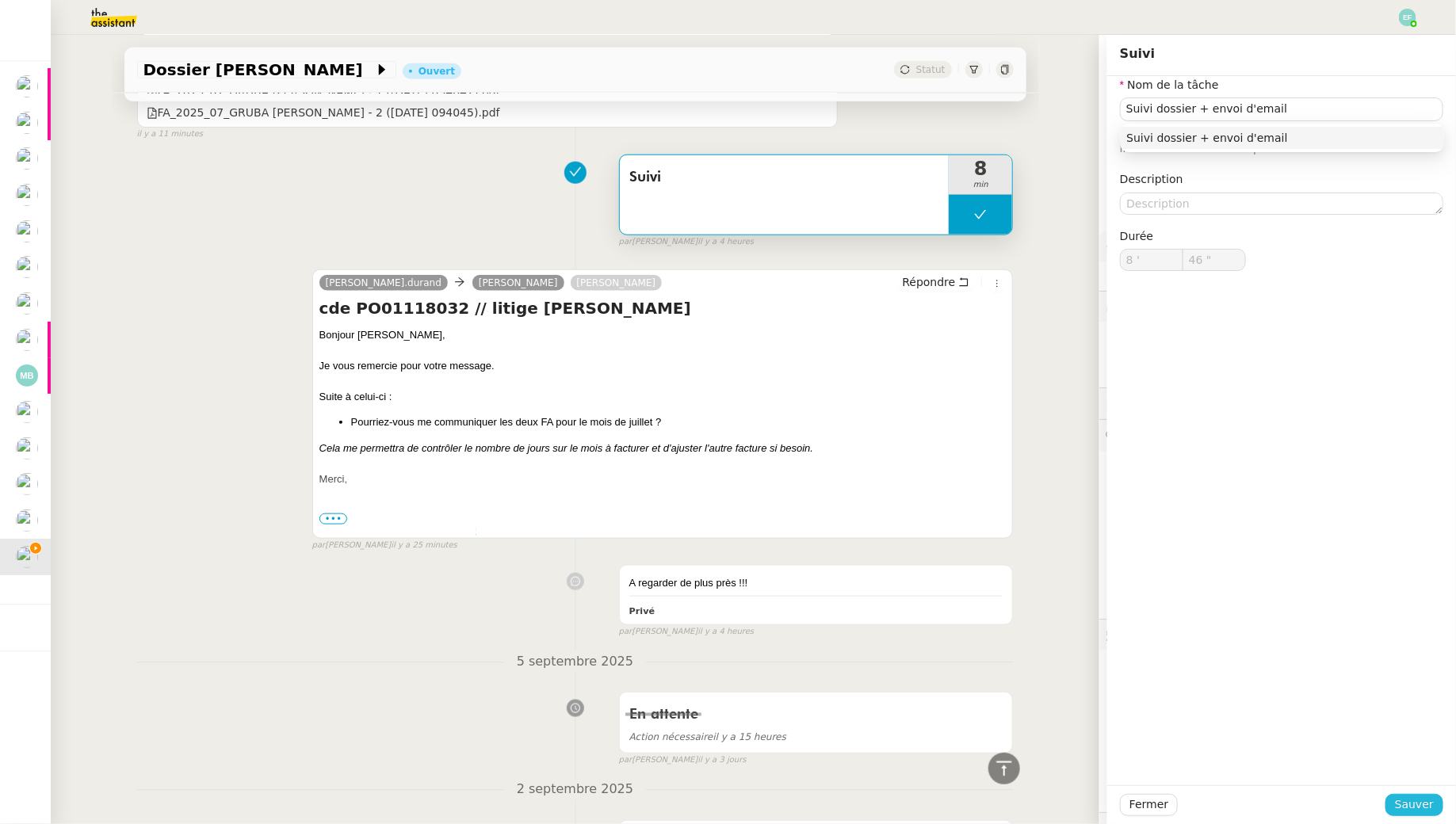
click at [1396, 804] on button "Sauver" at bounding box center [1414, 805] width 58 height 22
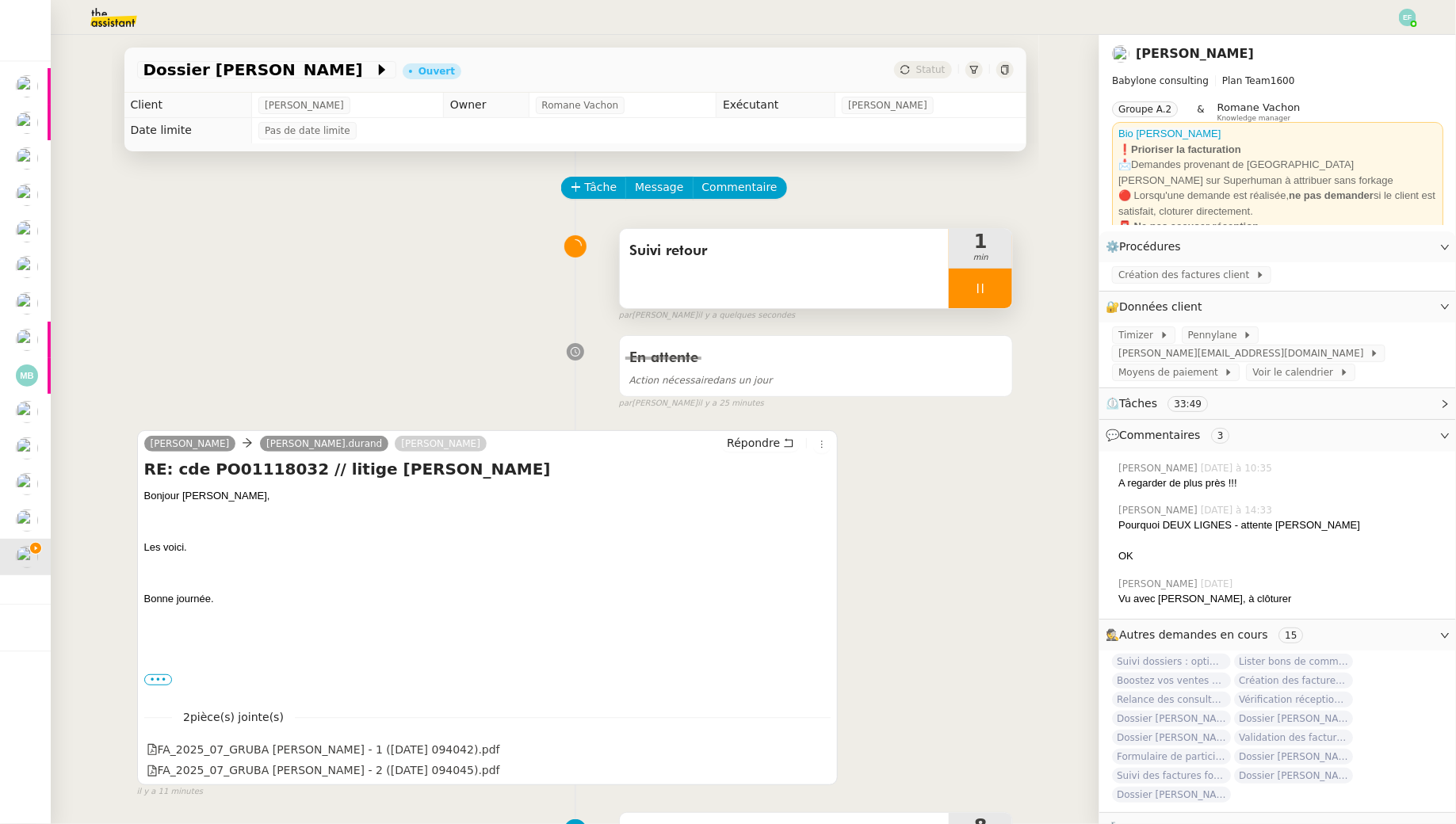
click at [1007, 287] on div at bounding box center [980, 288] width 63 height 40
click at [1007, 287] on button at bounding box center [996, 288] width 32 height 40
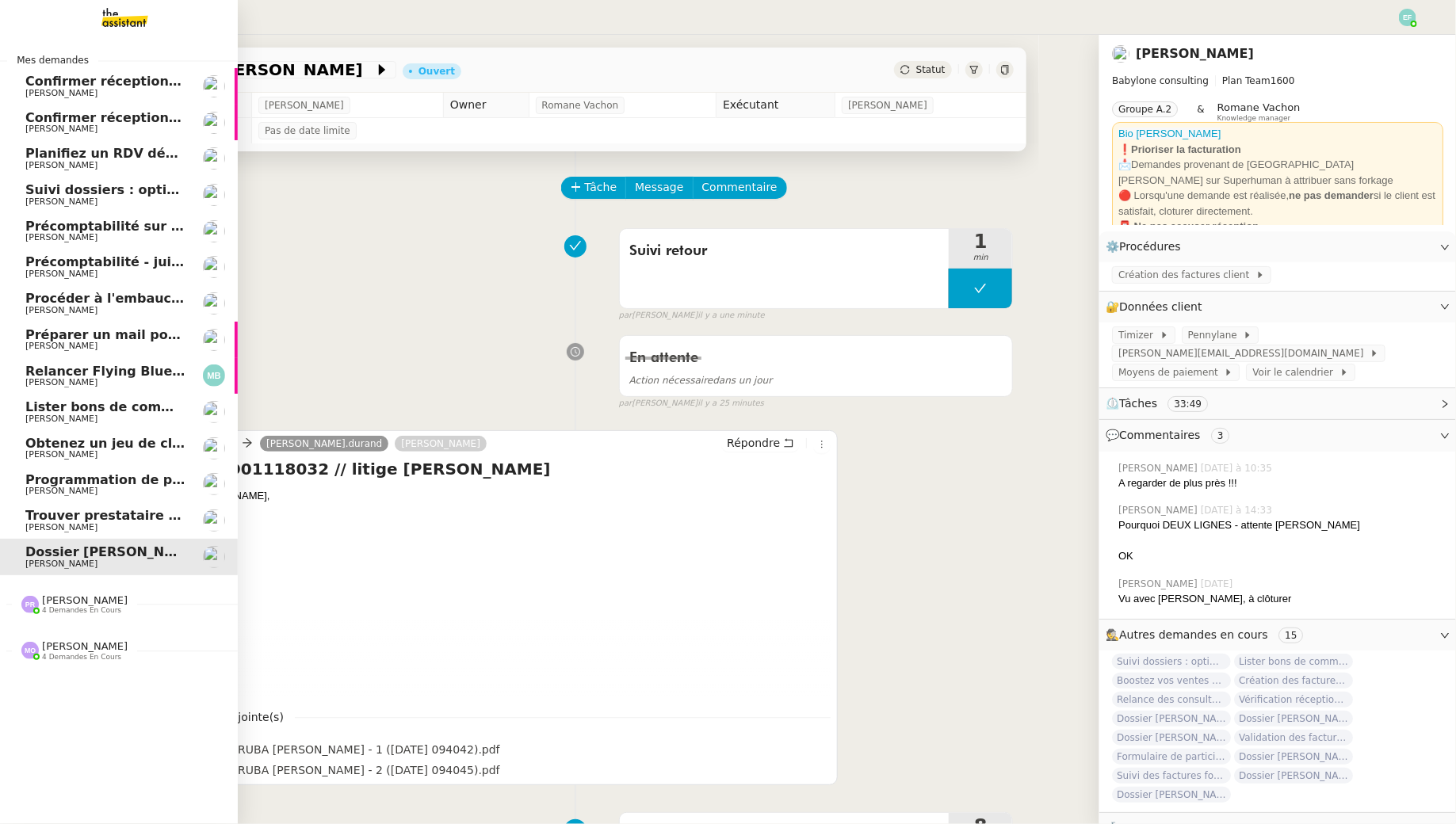
click at [108, 239] on span "Manon Loustau" at bounding box center [105, 238] width 160 height 9
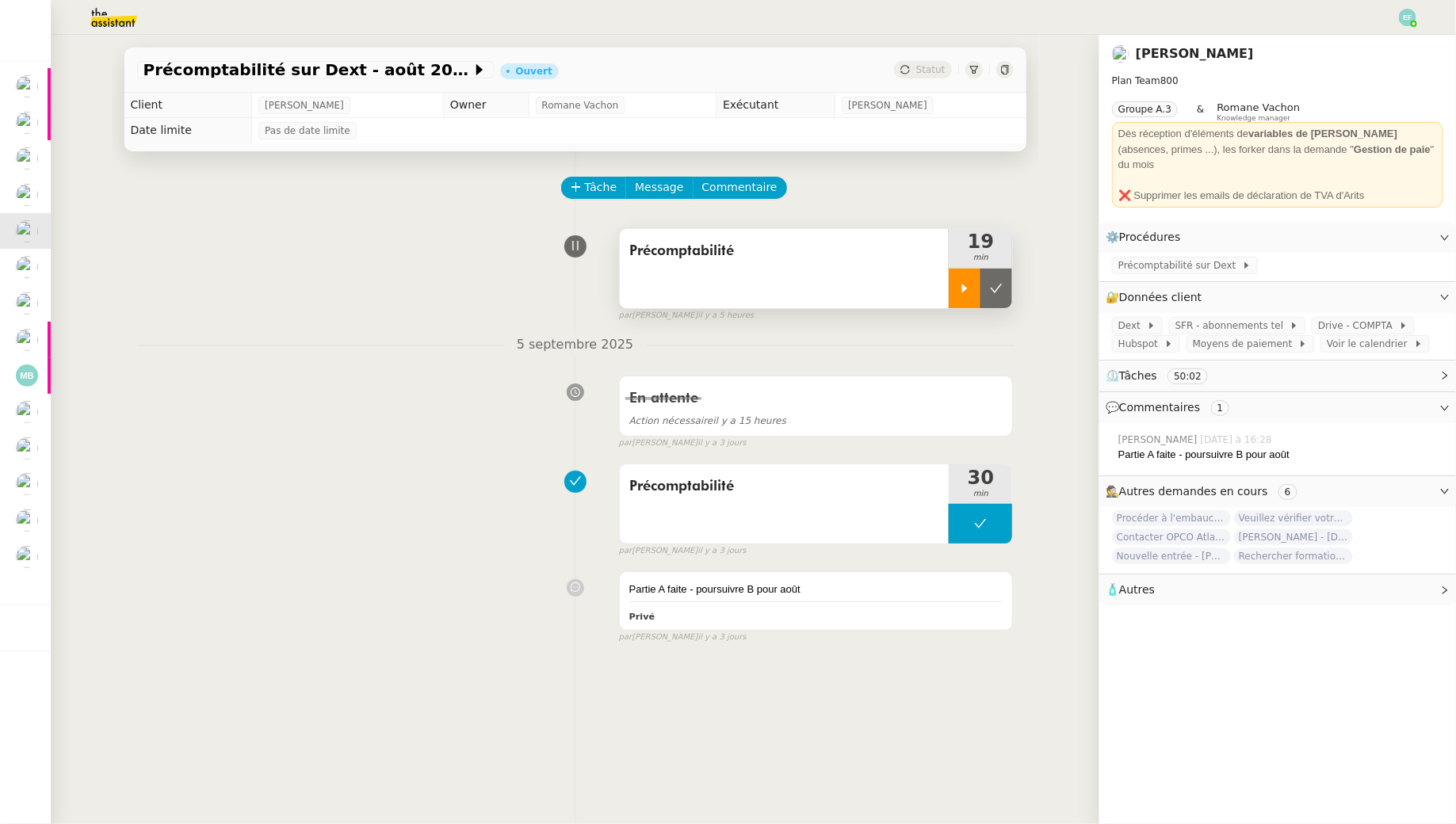
click at [962, 280] on div at bounding box center [964, 288] width 32 height 40
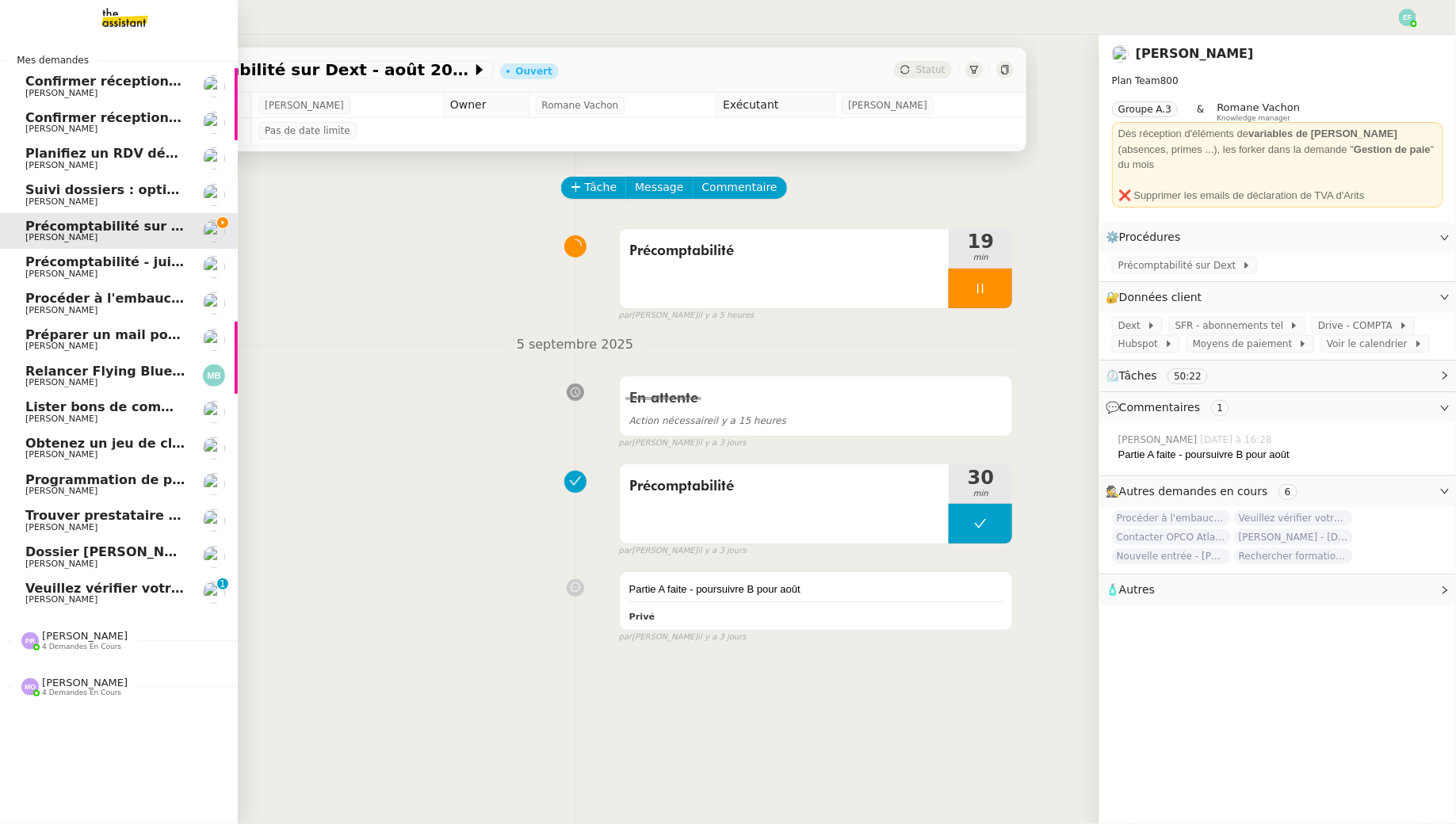
click at [38, 596] on span "Manon Loustau" at bounding box center [61, 599] width 73 height 10
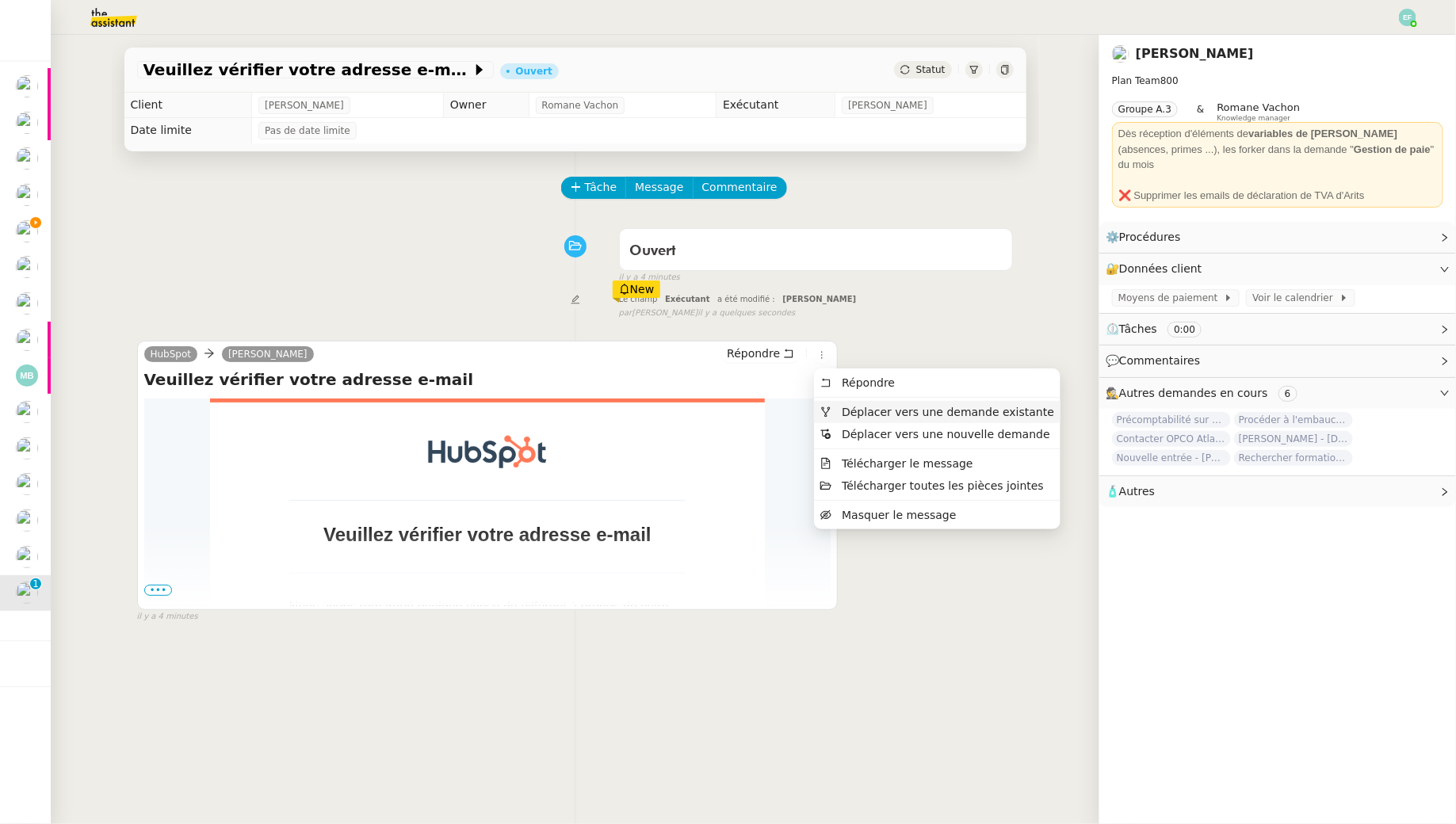
click at [859, 414] on span "Déplacer vers une demande existante" at bounding box center [947, 412] width 212 height 13
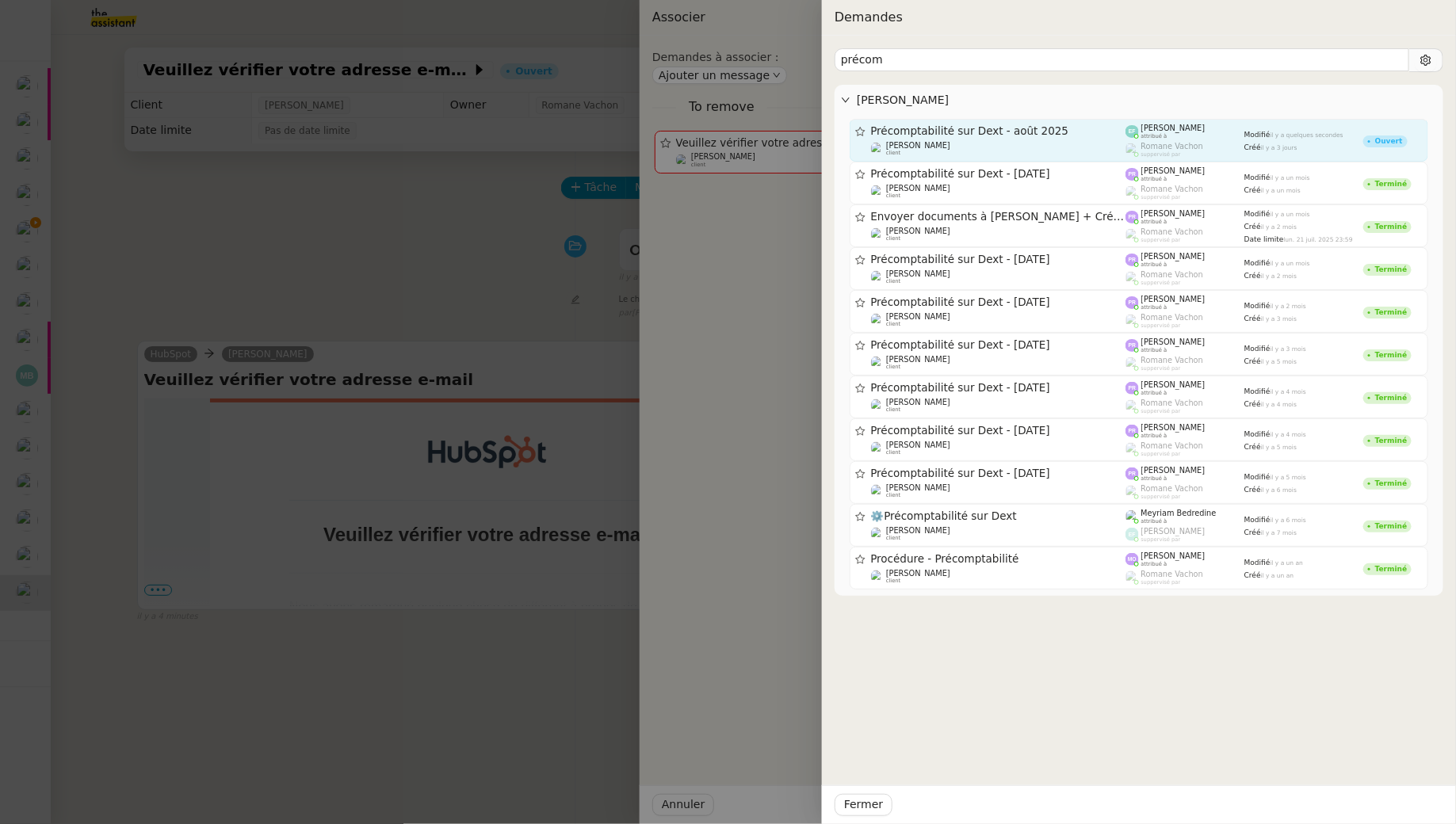
type input "précom"
click at [1018, 130] on span "Précomptabilité sur Dext - août 2025" at bounding box center [999, 132] width 255 height 11
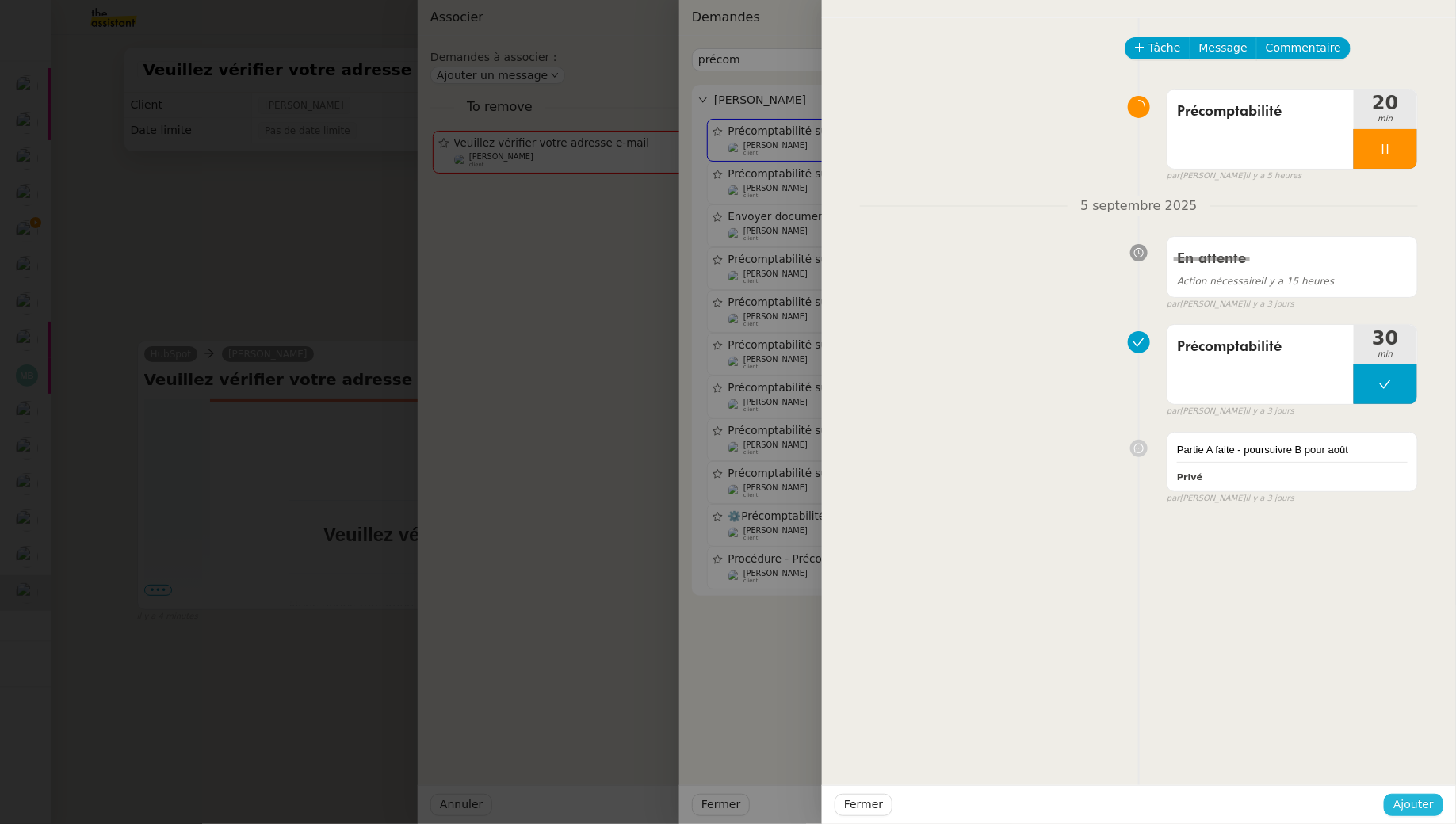
click at [1410, 806] on span "Ajouter" at bounding box center [1412, 805] width 40 height 19
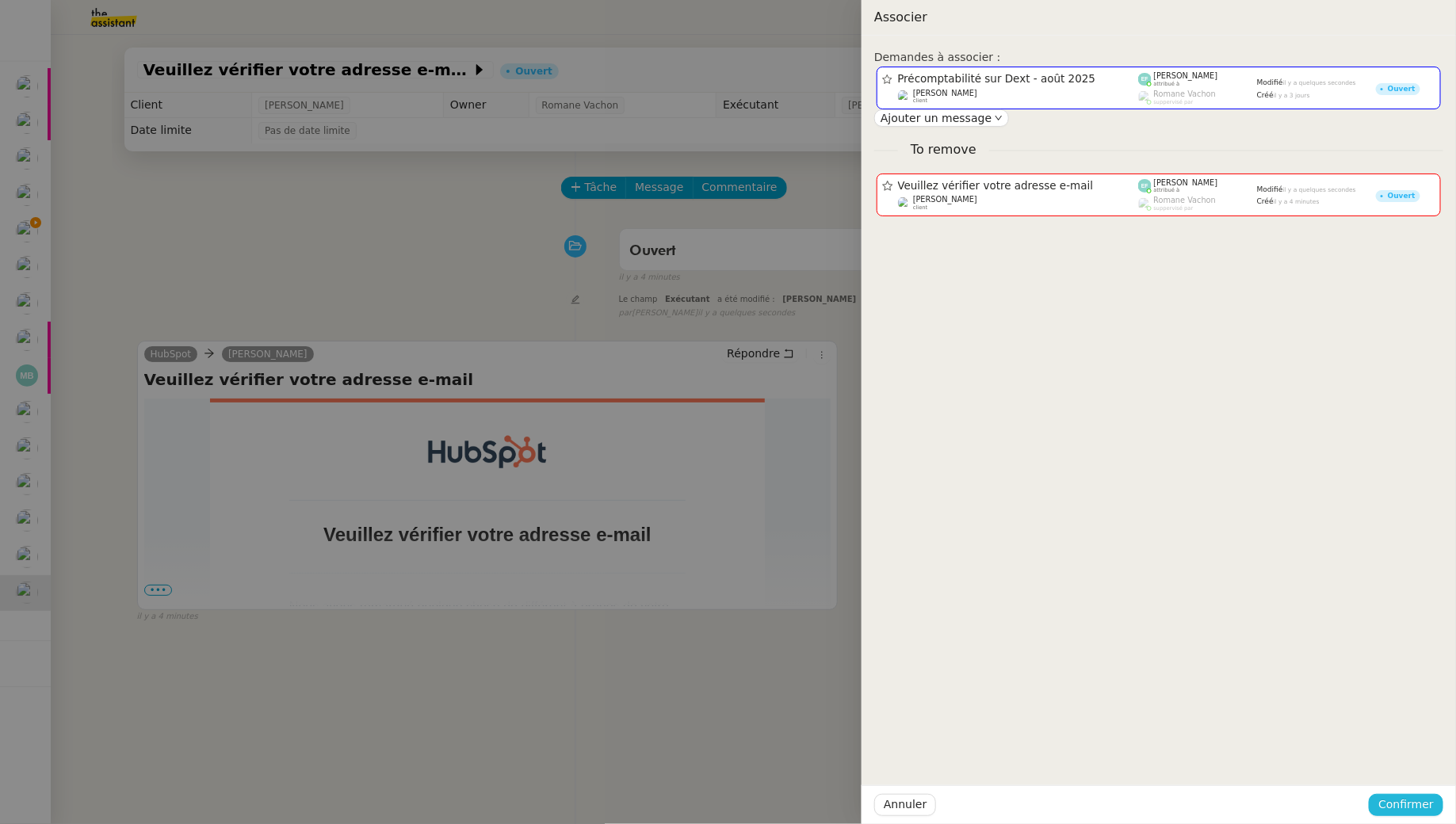
click at [1410, 806] on span "Confirmer" at bounding box center [1406, 805] width 56 height 19
click at [1430, 770] on button "Ajouter" at bounding box center [1407, 762] width 53 height 18
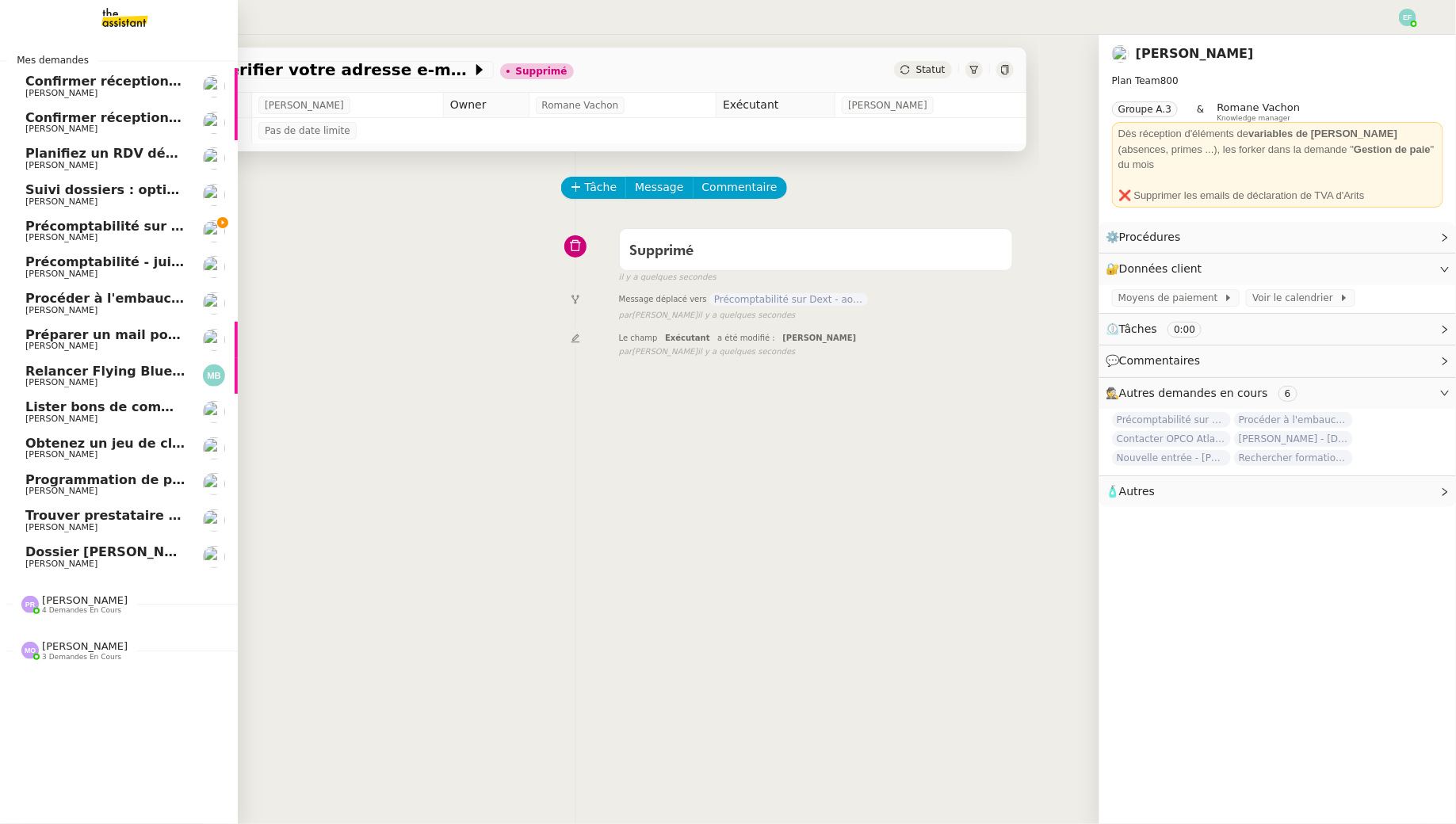
click at [34, 232] on span "Précomptabilité sur Dext - août 2025" at bounding box center [157, 226] width 265 height 15
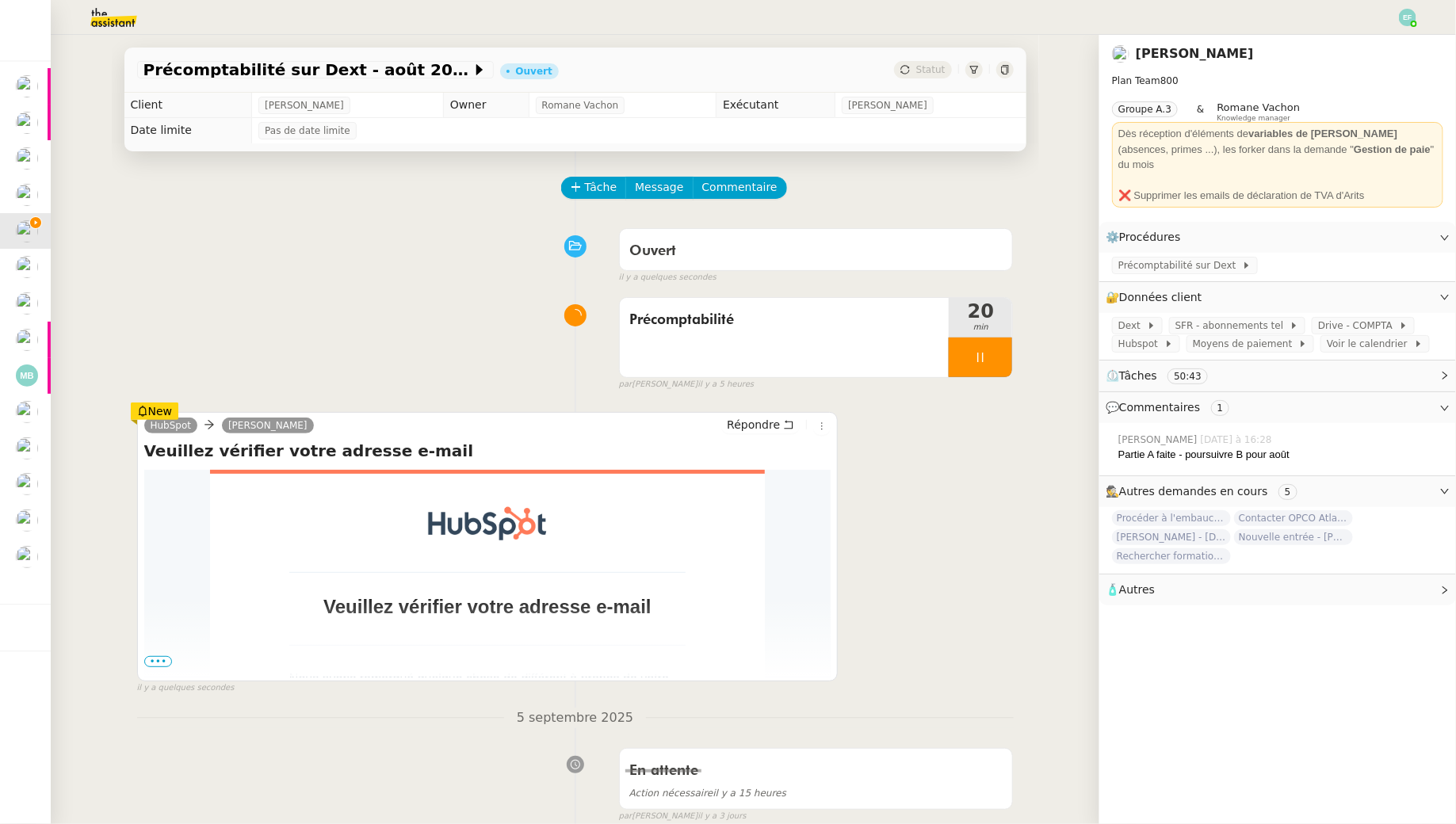
scroll to position [52, 0]
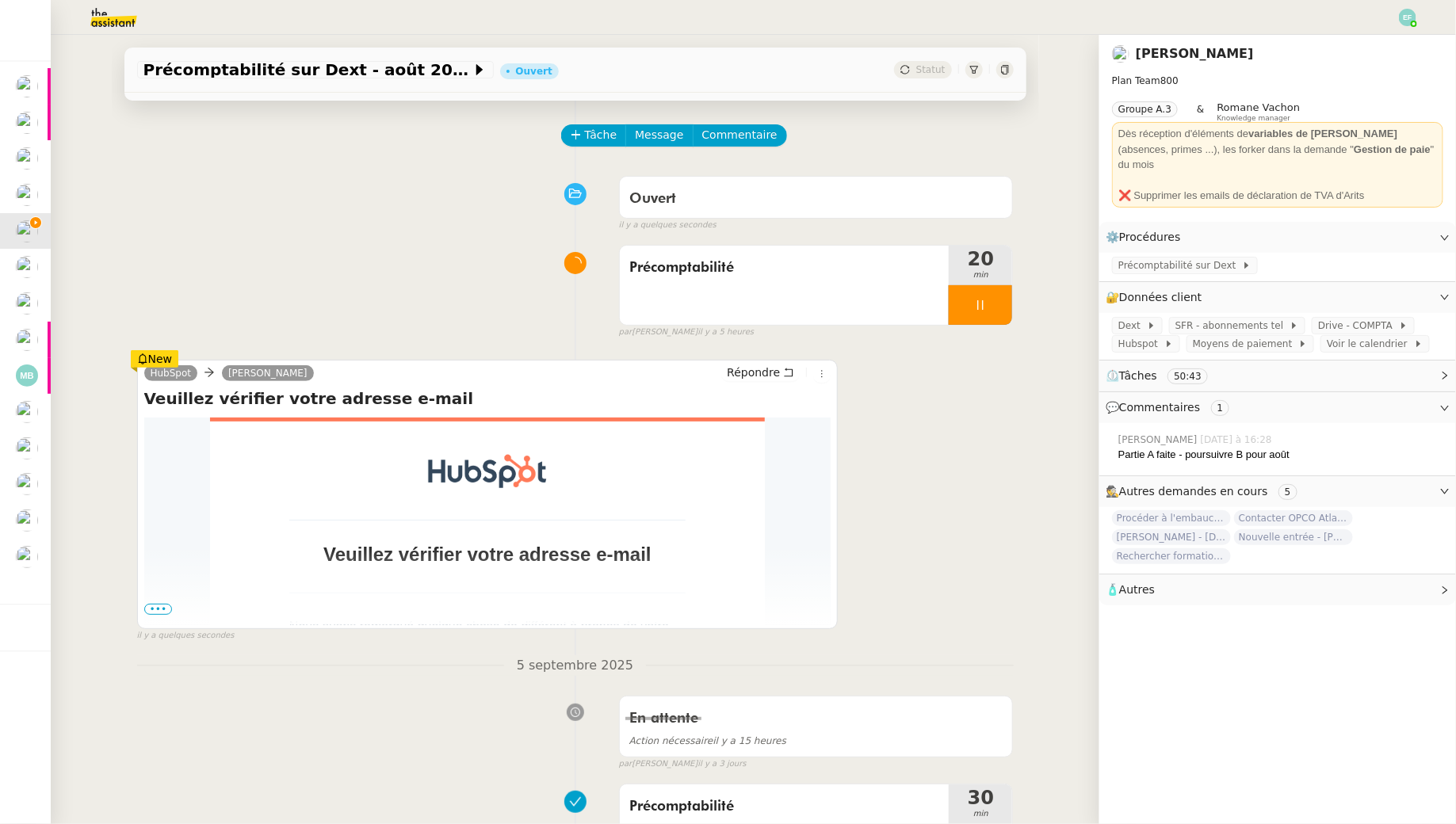
click at [158, 605] on span "•••" at bounding box center [158, 609] width 29 height 11
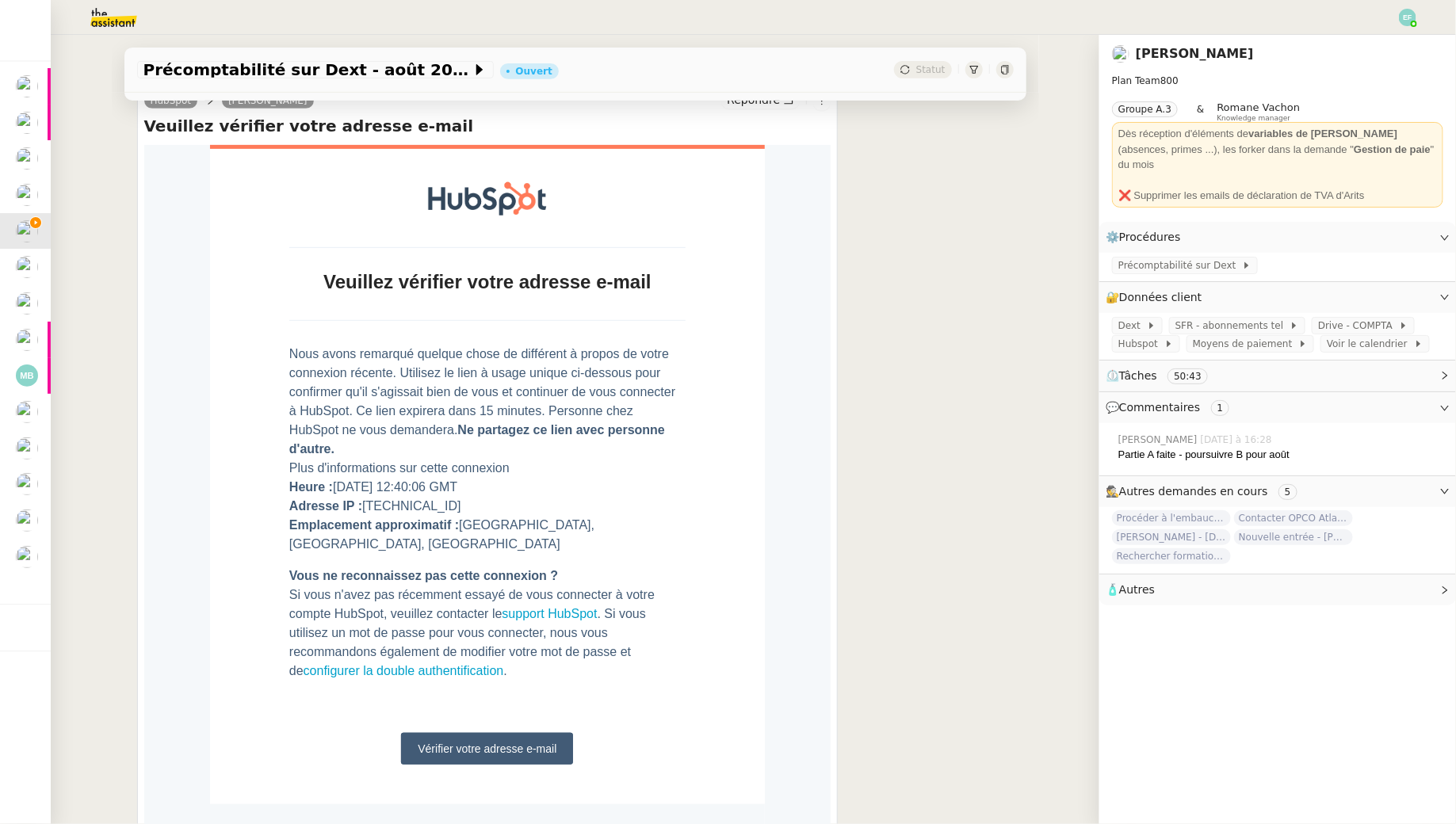
scroll to position [631, 0]
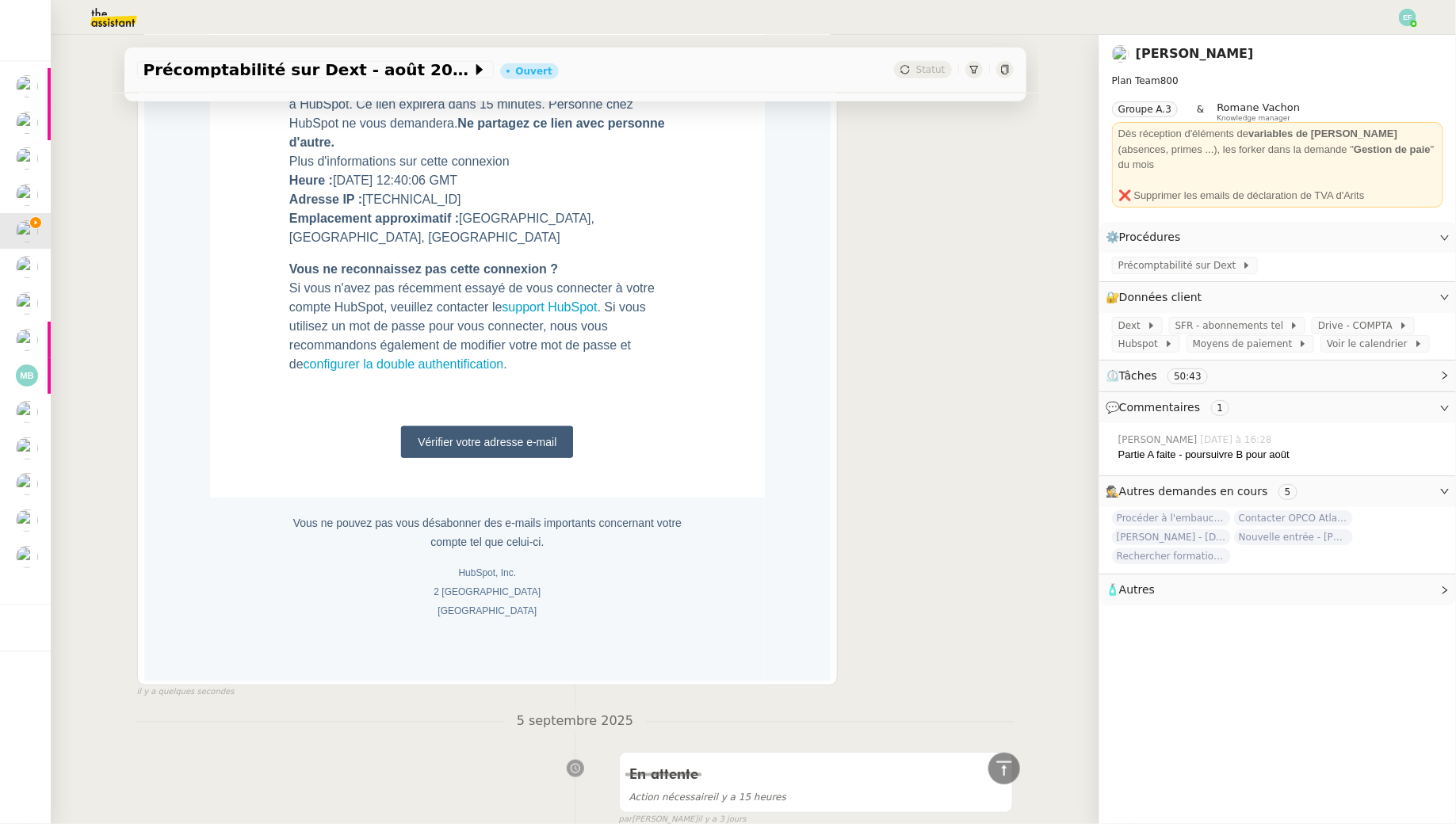
click at [488, 426] on link "Vérifier votre adresse e-mail" at bounding box center [486, 442] width 172 height 32
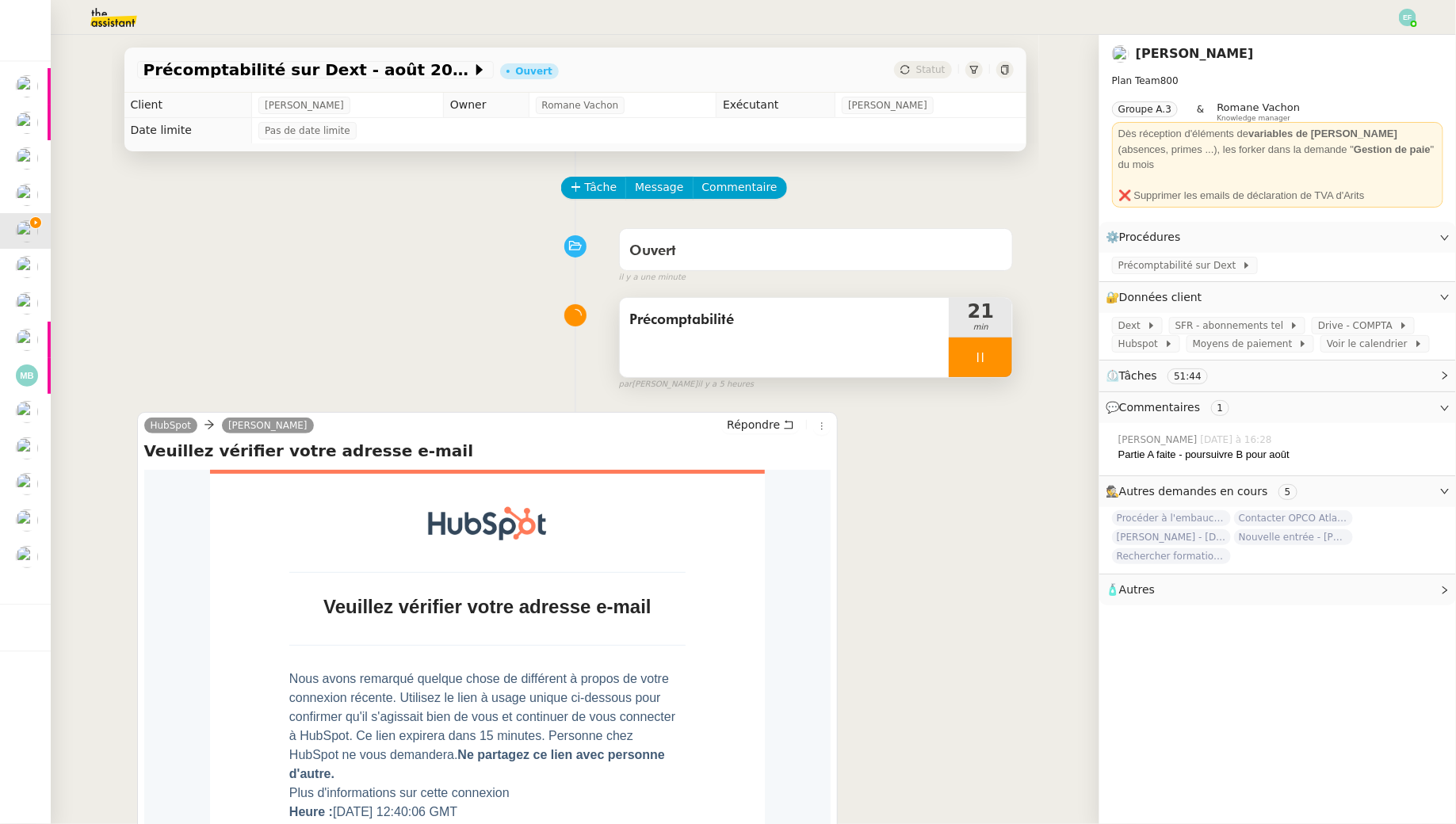
click at [993, 366] on div at bounding box center [980, 357] width 63 height 40
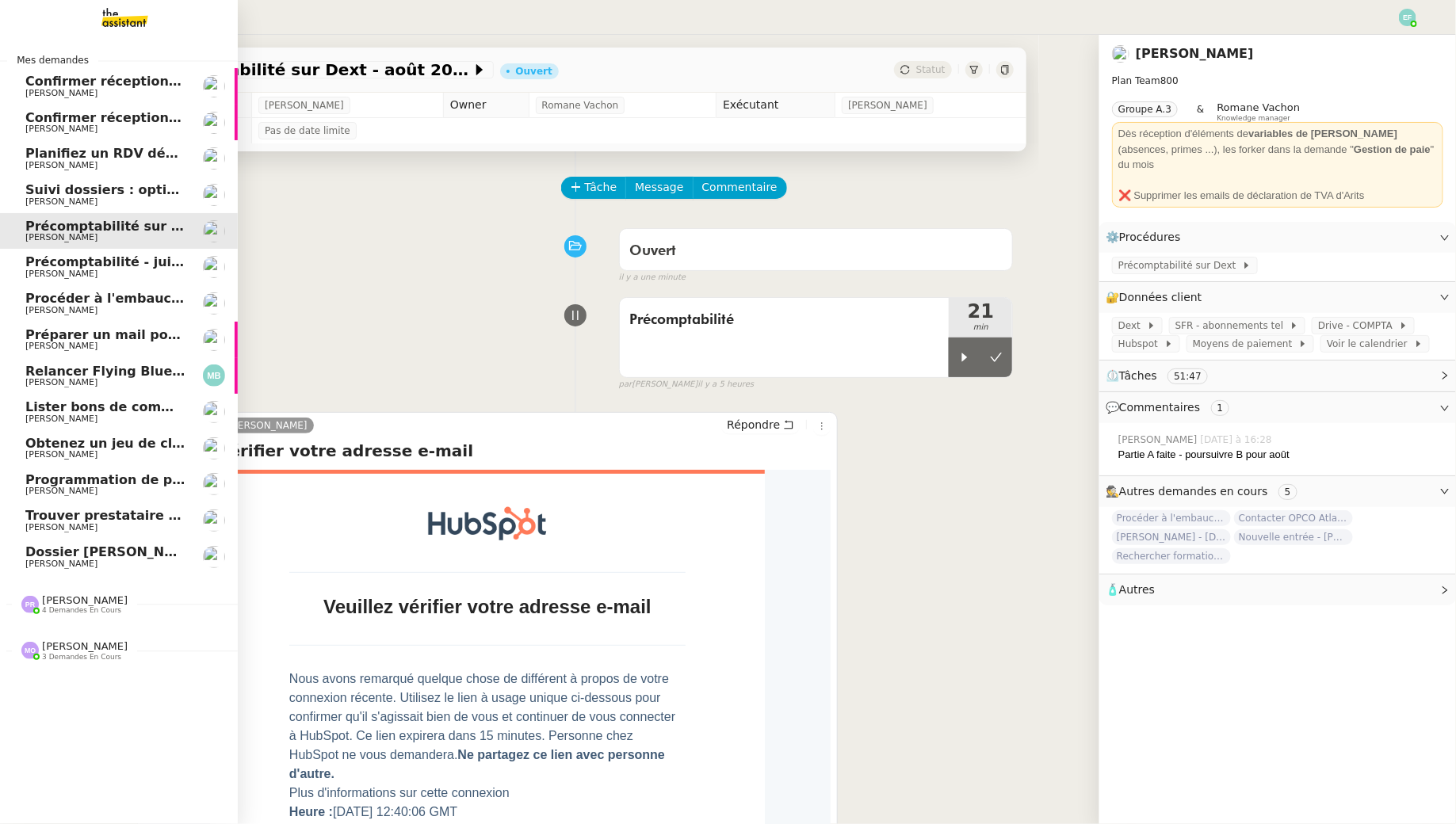
click at [89, 268] on span "Précomptabilité - juillet 2025" at bounding box center [129, 262] width 209 height 15
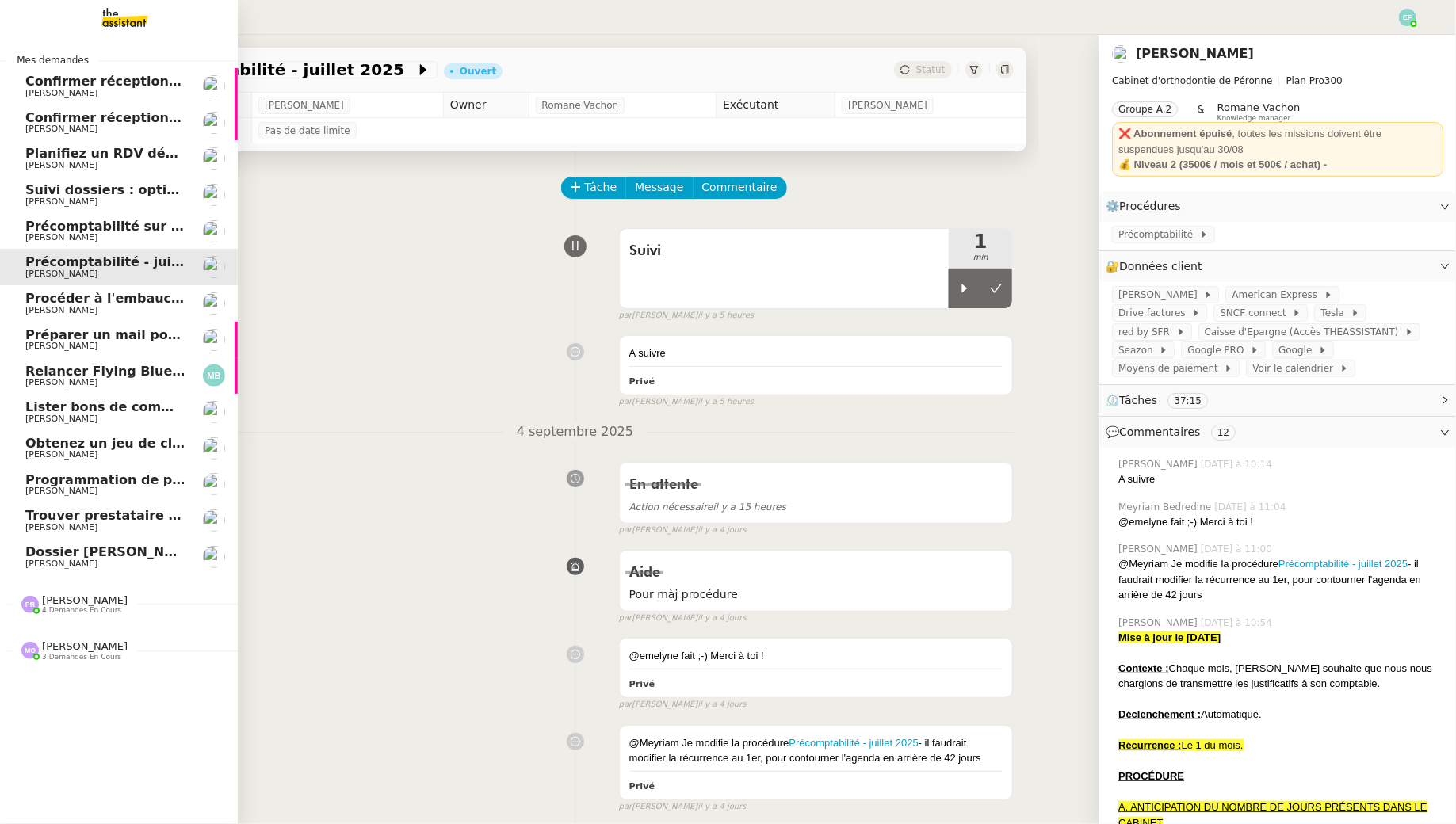
click at [83, 313] on span "Manon Loustau" at bounding box center [61, 310] width 73 height 10
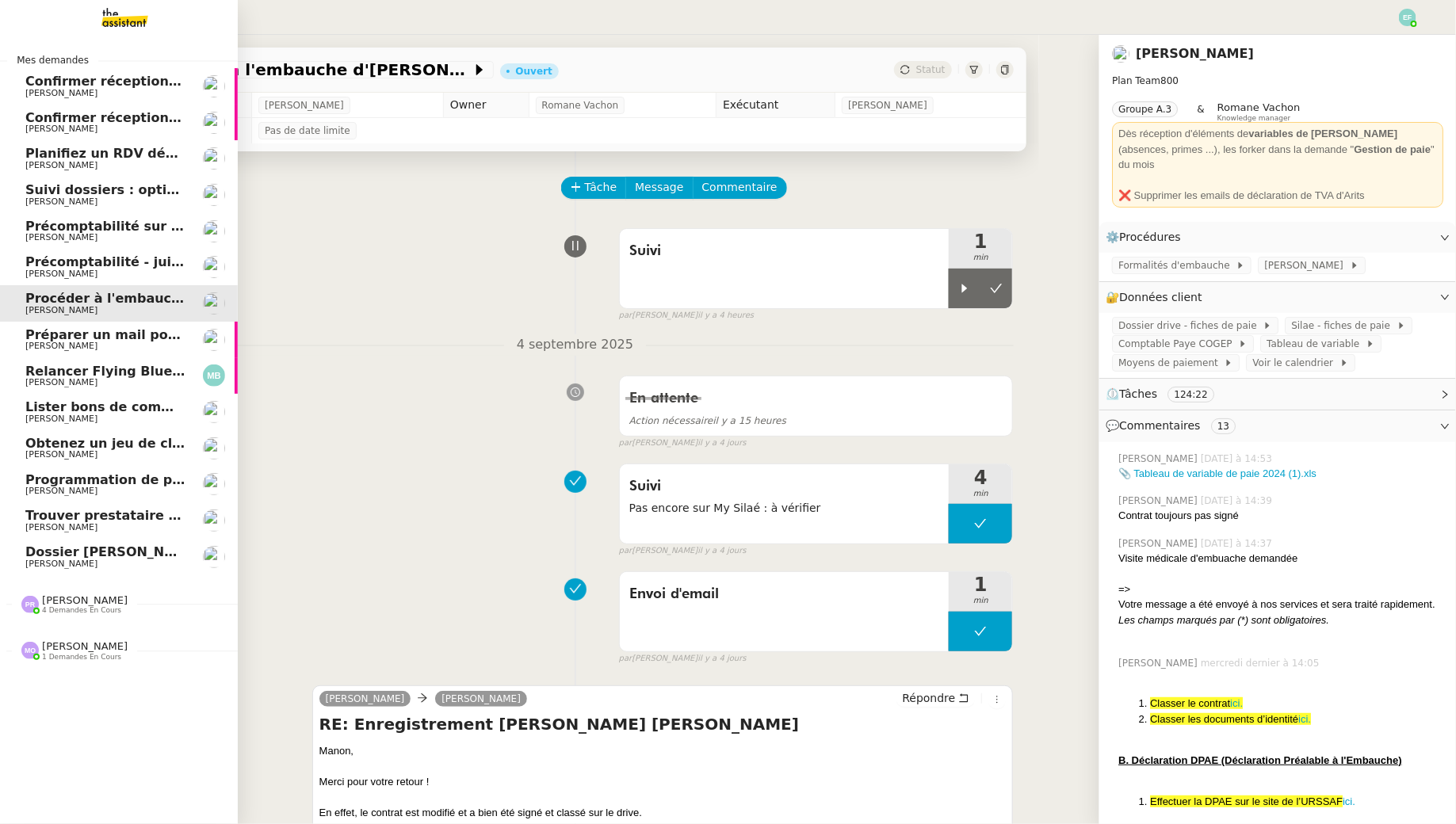
click at [61, 260] on span "Précomptabilité - juillet 2025" at bounding box center [129, 262] width 209 height 15
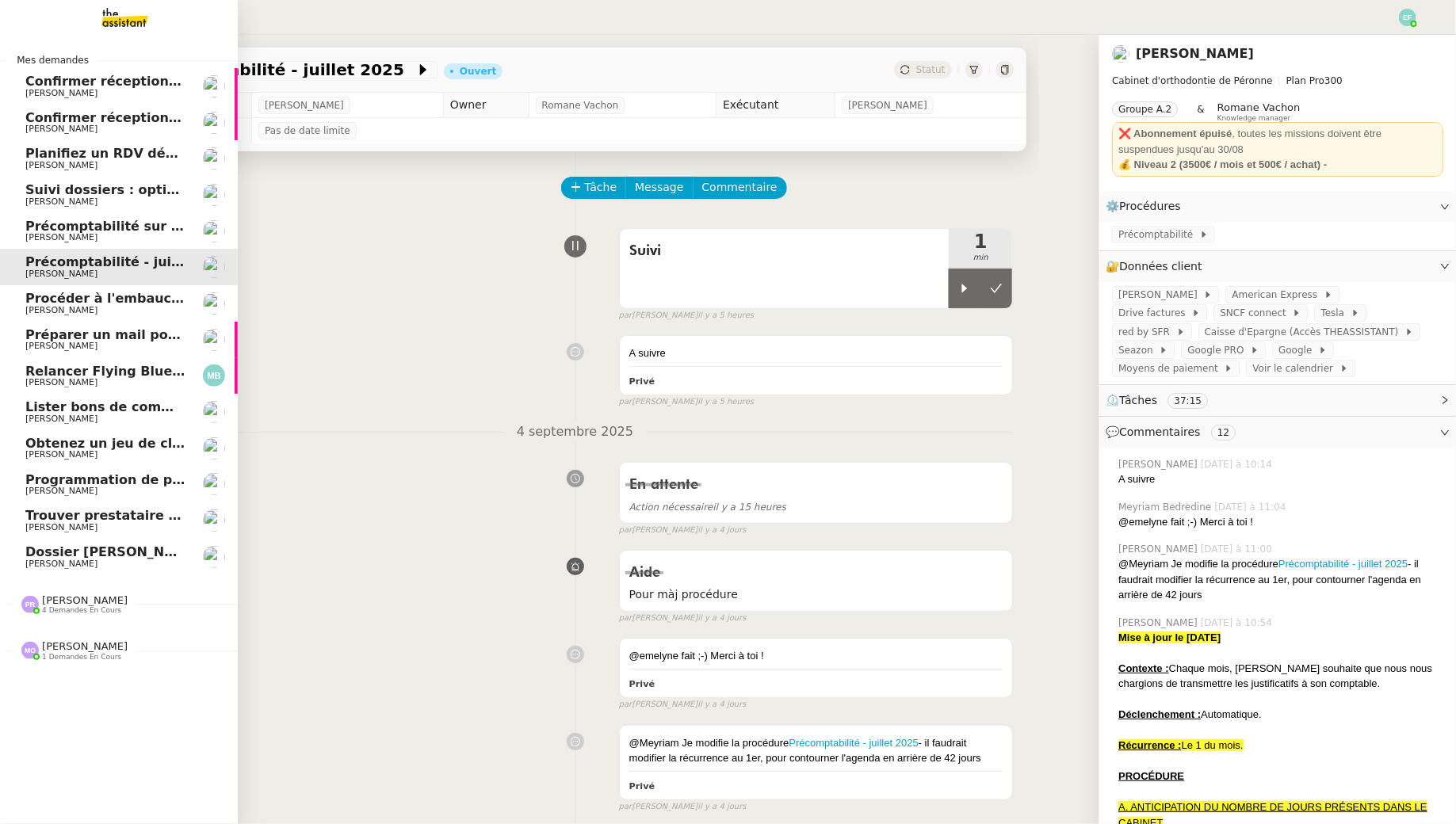
click at [90, 224] on span "Précomptabilité sur Dext - août 2025" at bounding box center [157, 226] width 265 height 15
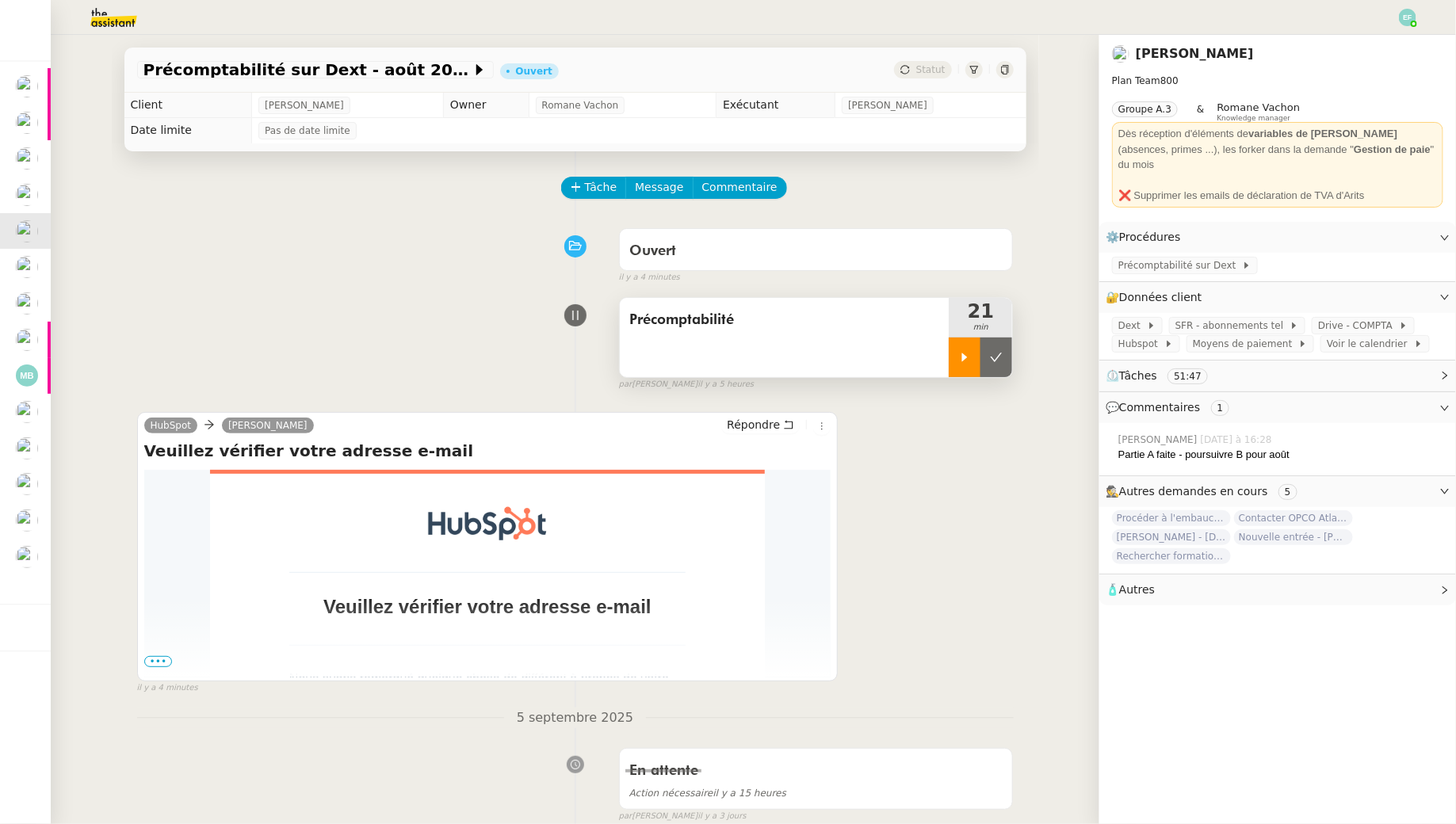
click at [966, 367] on div at bounding box center [964, 357] width 32 height 40
click at [743, 181] on span "Commentaire" at bounding box center [739, 188] width 75 height 19
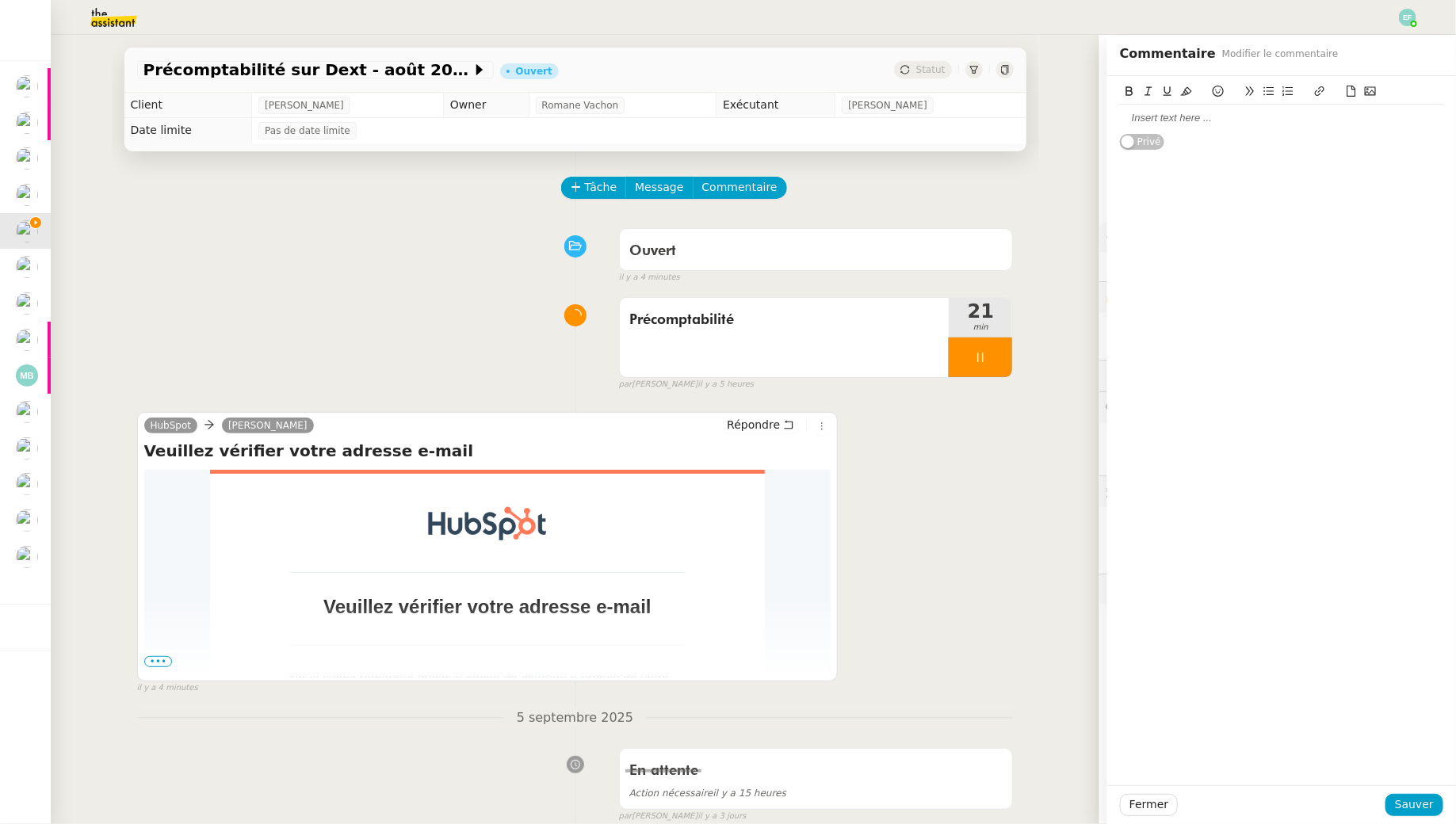
click at [1225, 126] on div at bounding box center [1281, 117] width 324 height 14
click at [1396, 809] on button "Sauver" at bounding box center [1414, 805] width 58 height 22
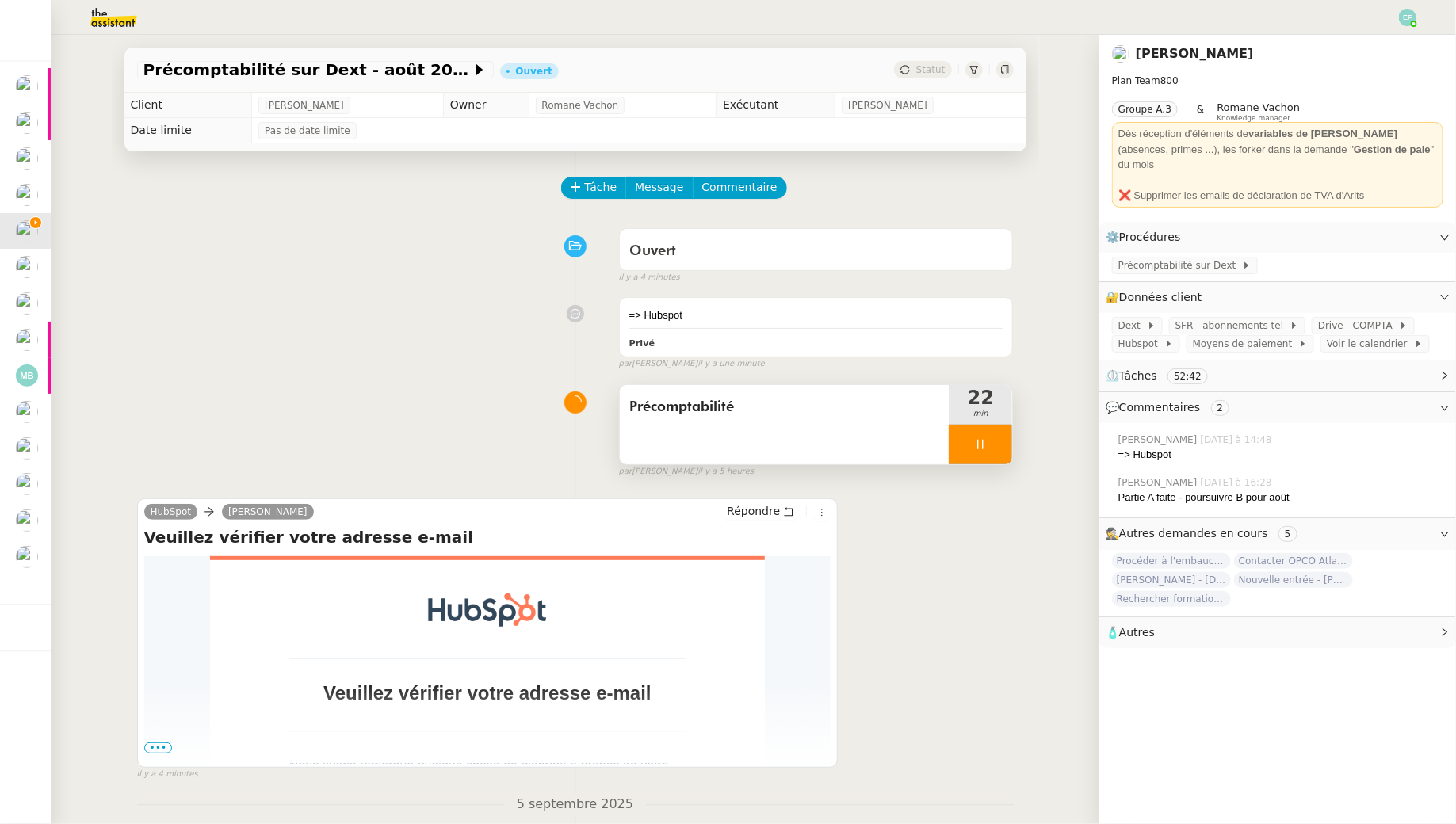
click at [968, 441] on div at bounding box center [980, 445] width 63 height 40
click at [1413, 19] on img at bounding box center [1407, 17] width 18 height 18
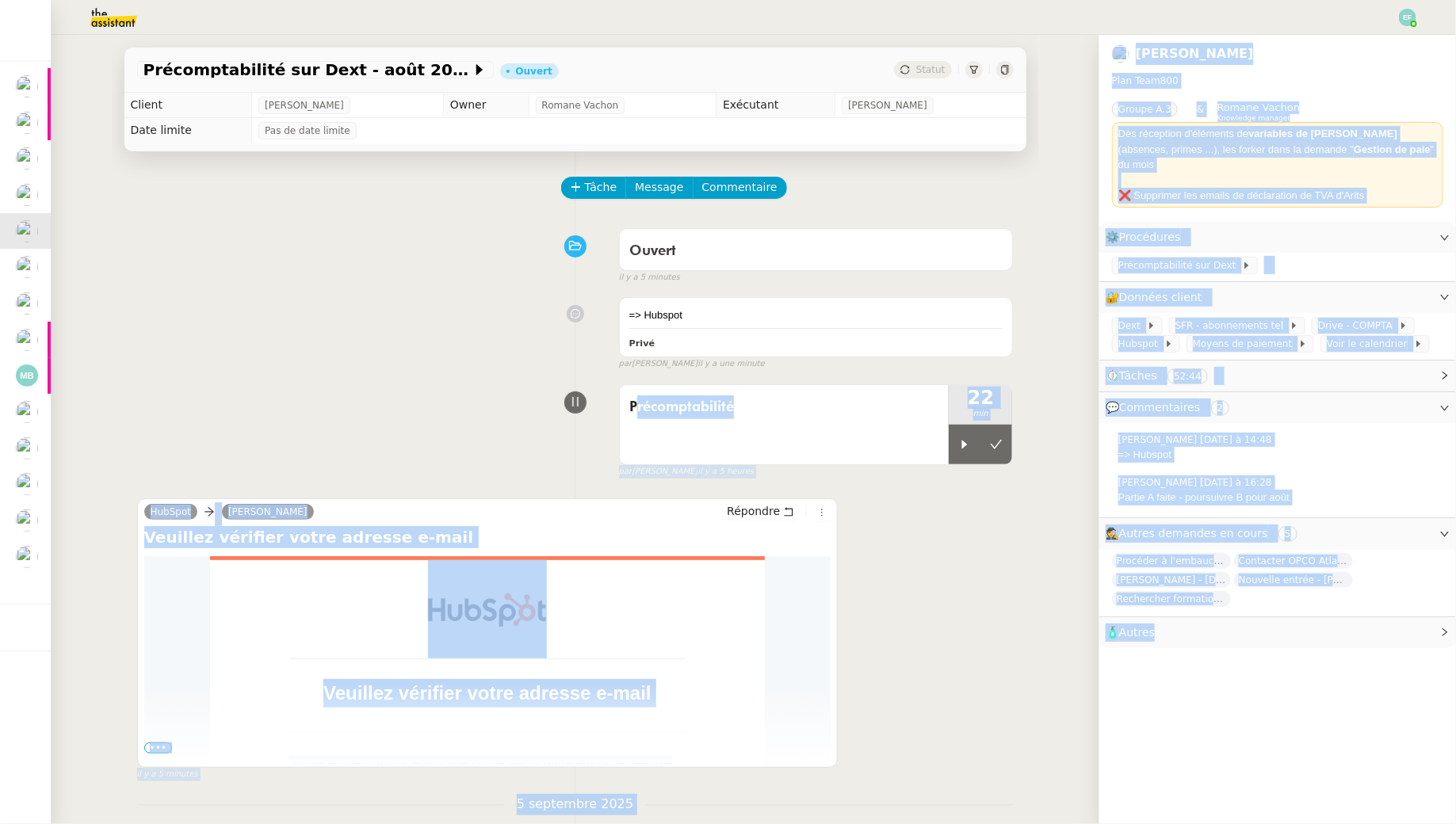
drag, startPoint x: 1380, startPoint y: 47, endPoint x: 867, endPoint y: 367, distance: 604.6
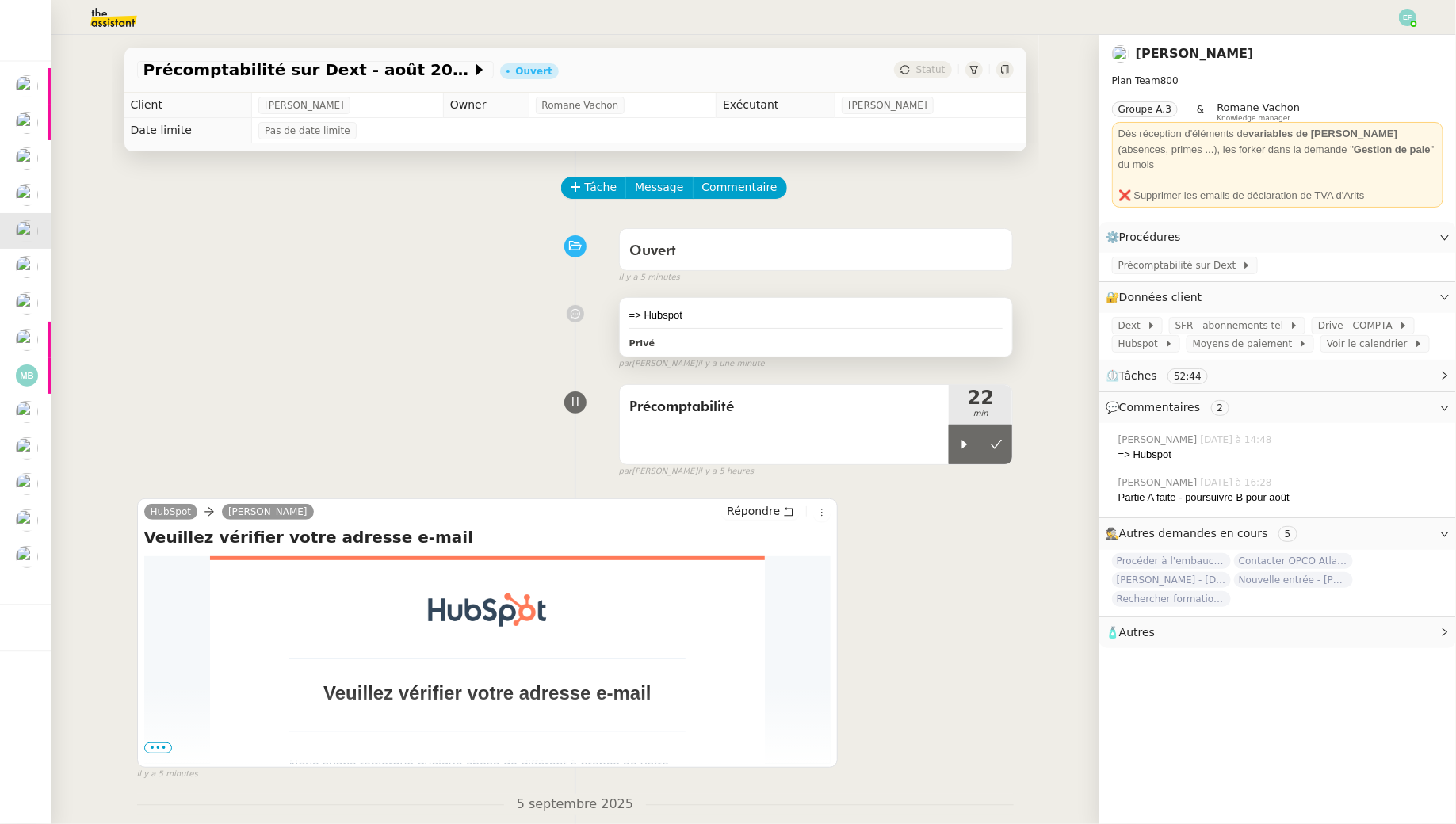
click at [894, 351] on div "Privé" at bounding box center [816, 343] width 374 height 19
click at [929, 343] on div "Privé" at bounding box center [816, 343] width 374 height 19
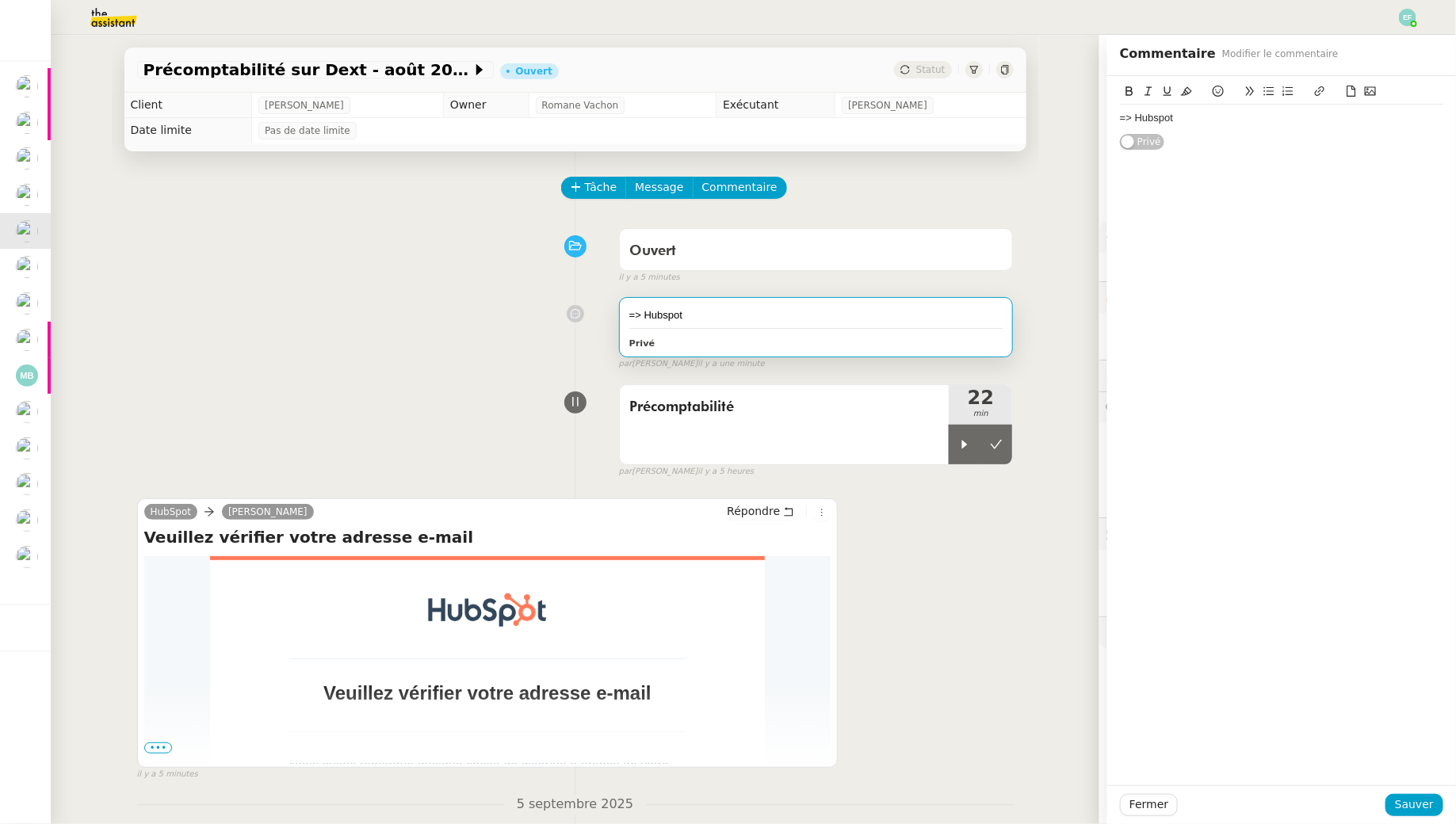
click at [1192, 120] on div "=> Hubspot" at bounding box center [1281, 117] width 324 height 14
click at [1410, 795] on button "Sauver" at bounding box center [1414, 805] width 58 height 22
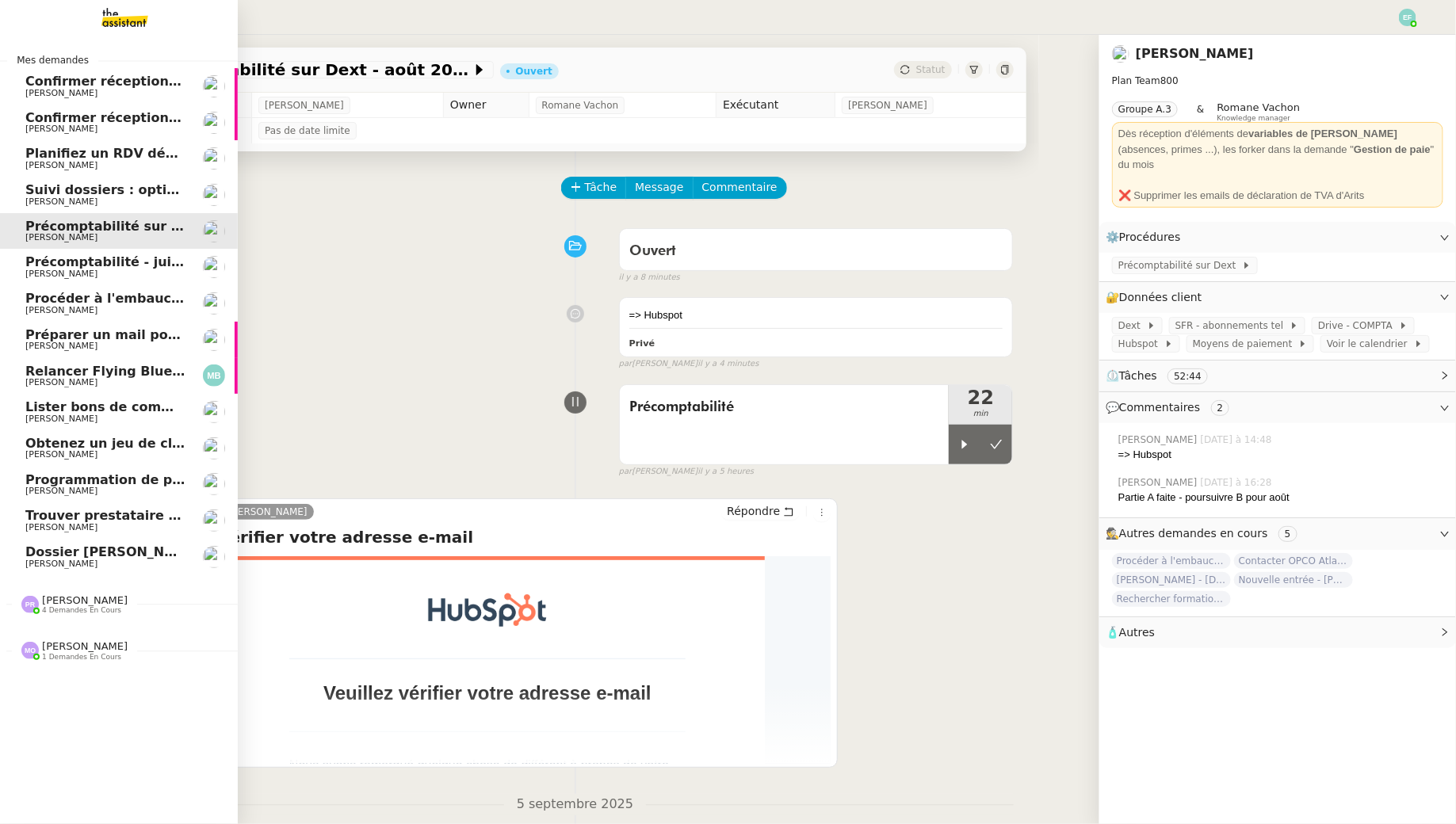
click at [93, 269] on span "Jean-Baptiste Pamar" at bounding box center [61, 273] width 73 height 10
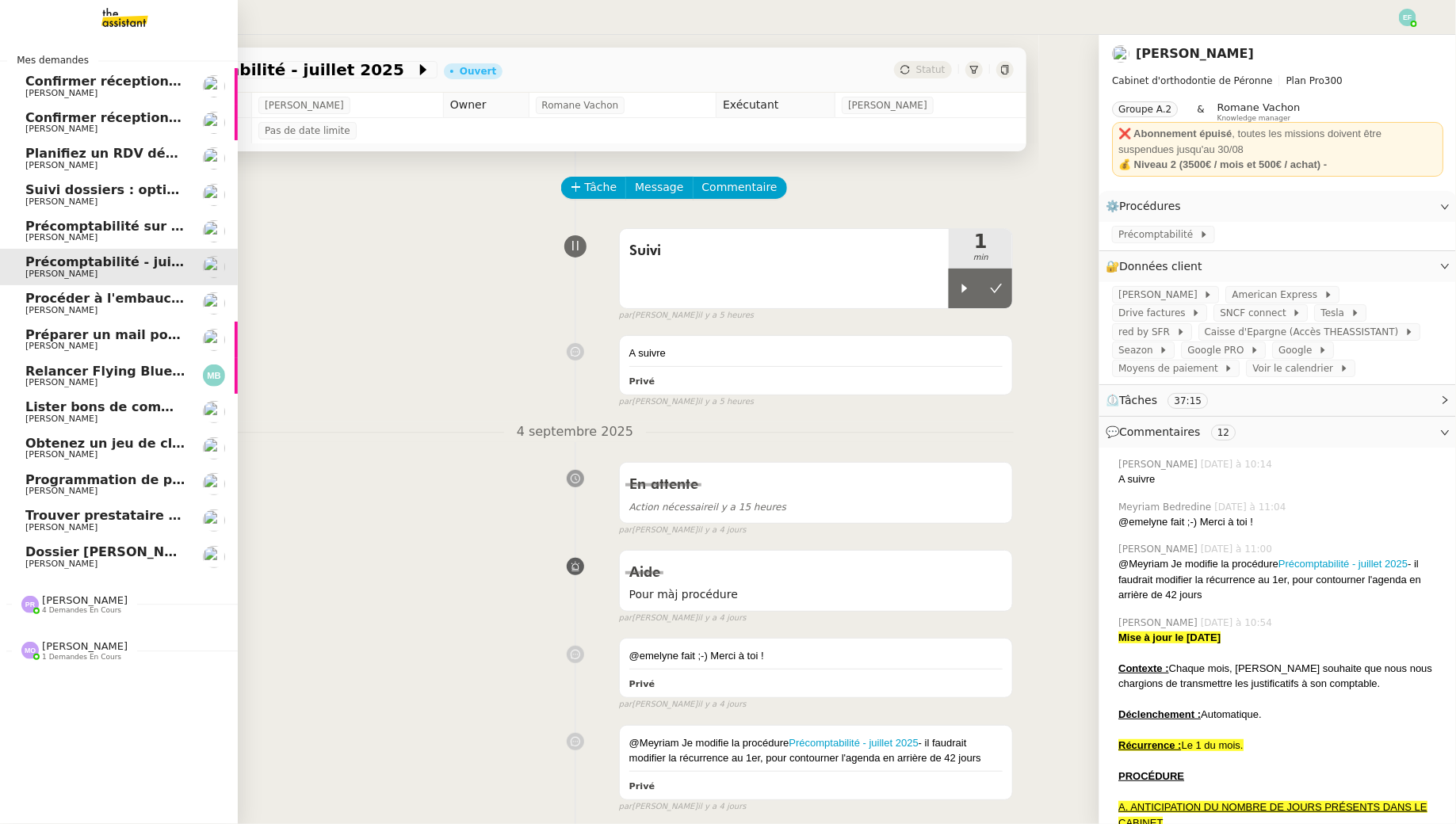
click at [104, 302] on span "Procéder à l'embauche d'Alexis Missire" at bounding box center [174, 299] width 298 height 15
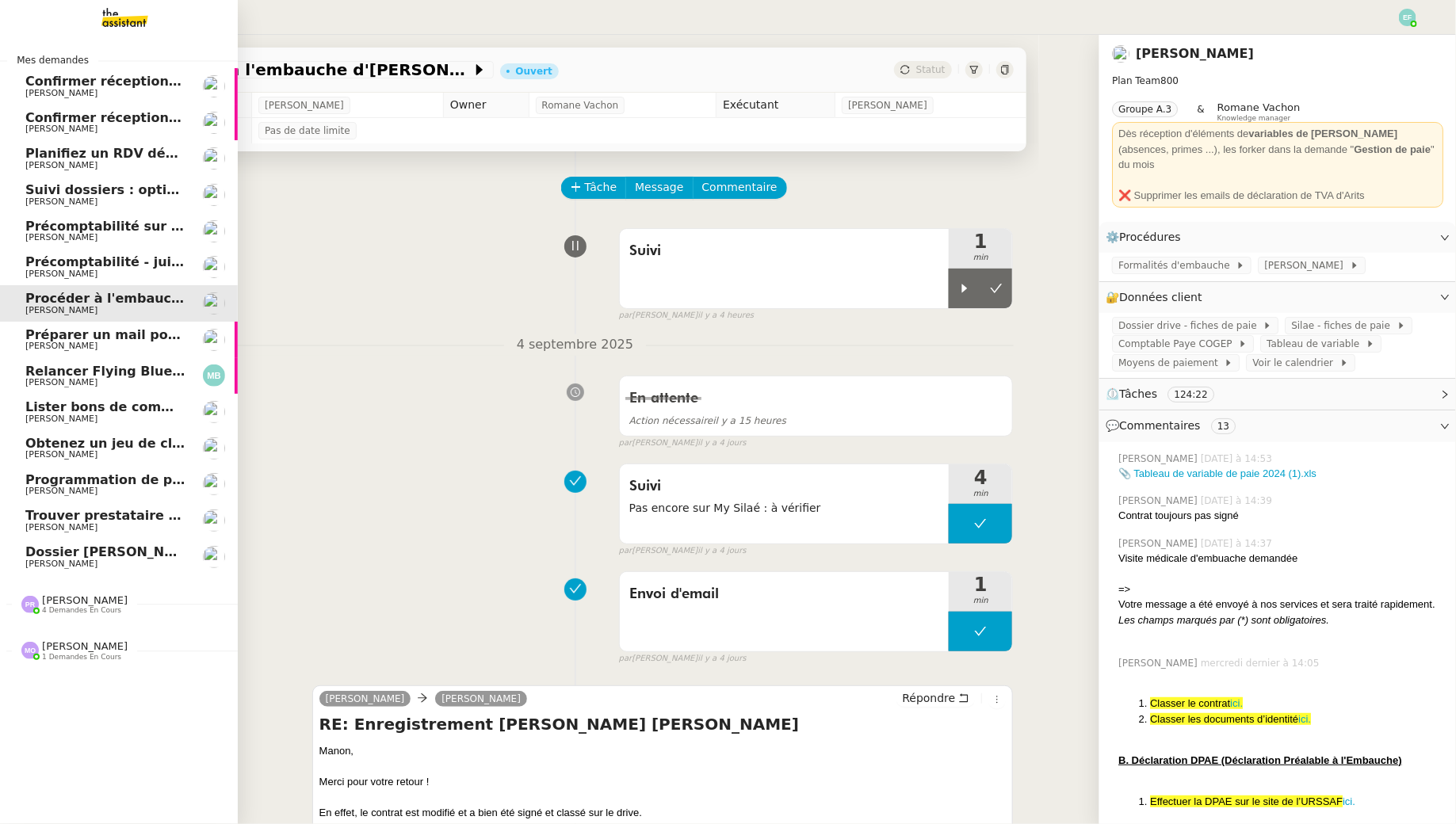
click at [120, 345] on span "[PERSON_NAME]" at bounding box center [105, 346] width 160 height 9
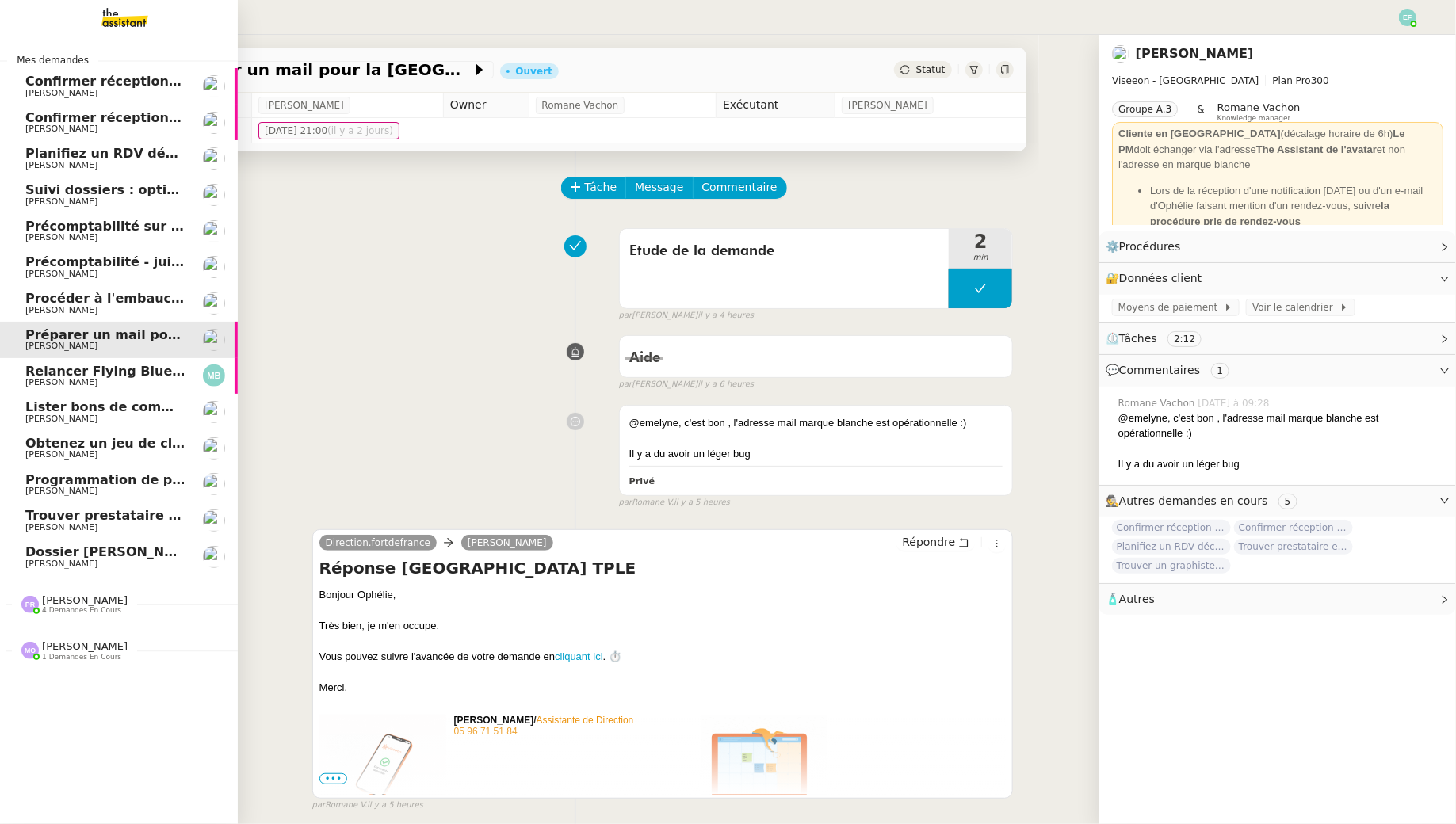
click at [123, 386] on span "Marina Barthelemy" at bounding box center [105, 383] width 160 height 9
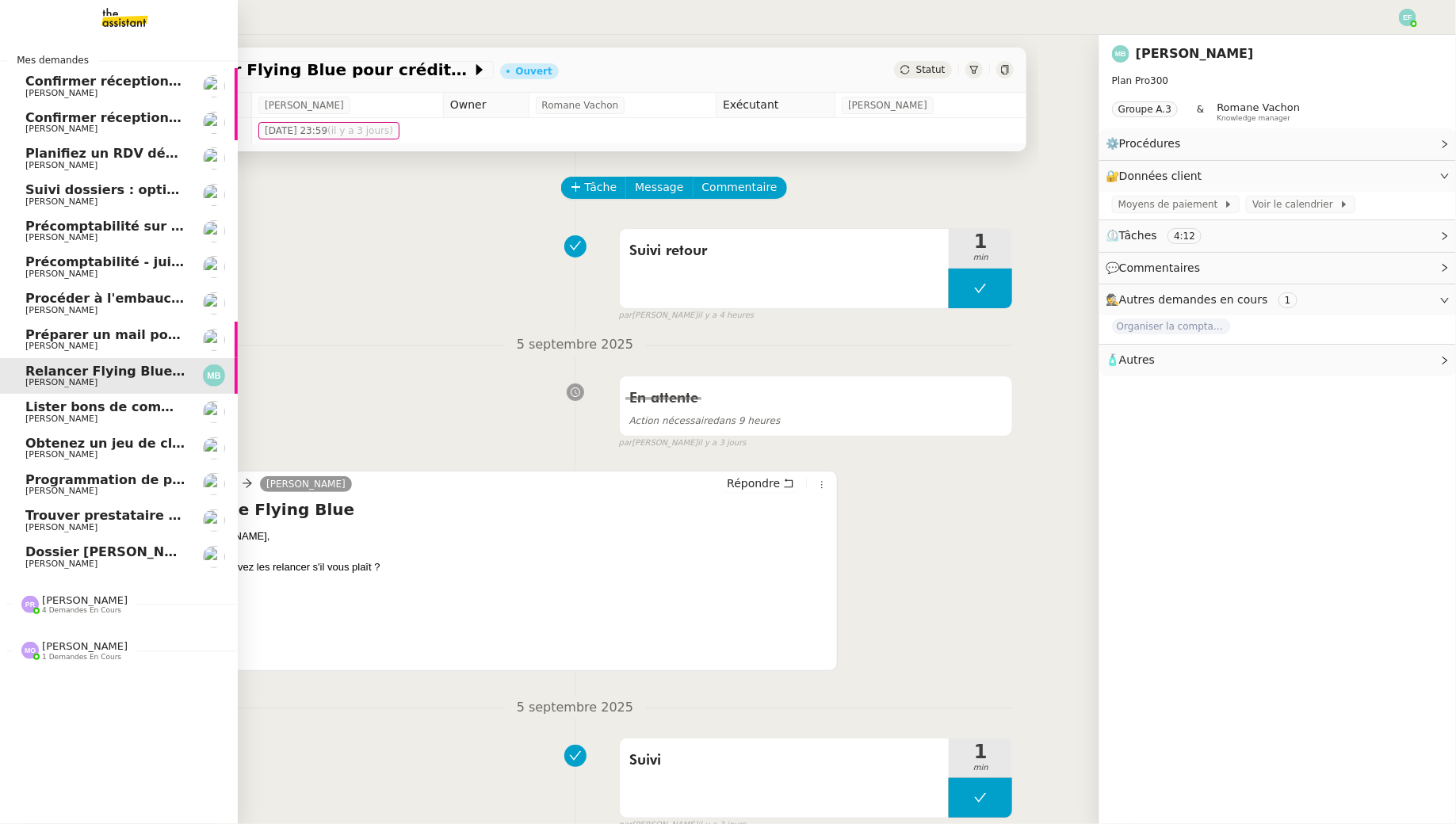
click at [128, 417] on span "[PERSON_NAME]" at bounding box center [105, 419] width 160 height 9
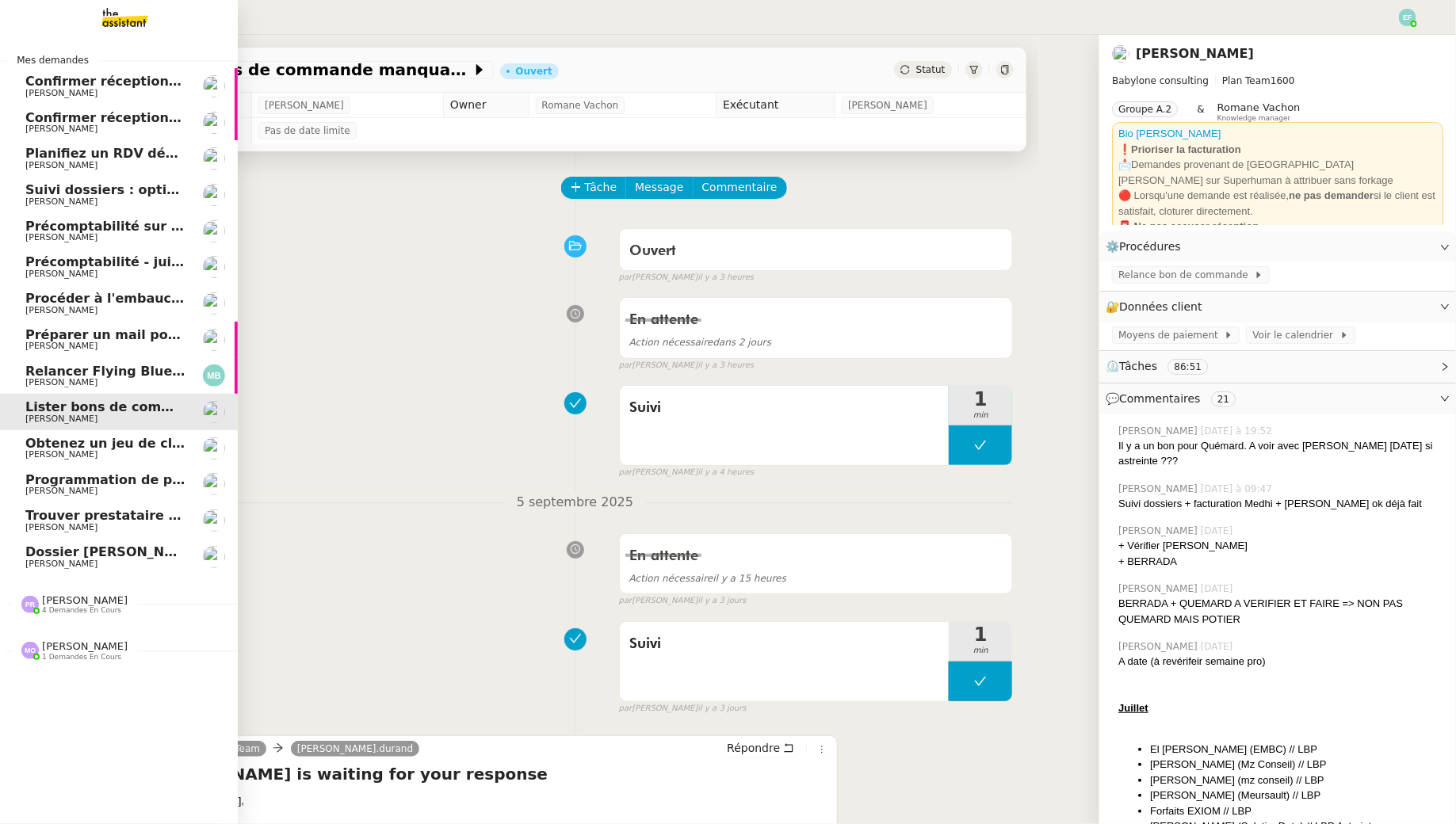
click at [152, 460] on link "Obtenez un jeu de clefs pour la cave Arthur MATHAUT" at bounding box center [119, 448] width 238 height 36
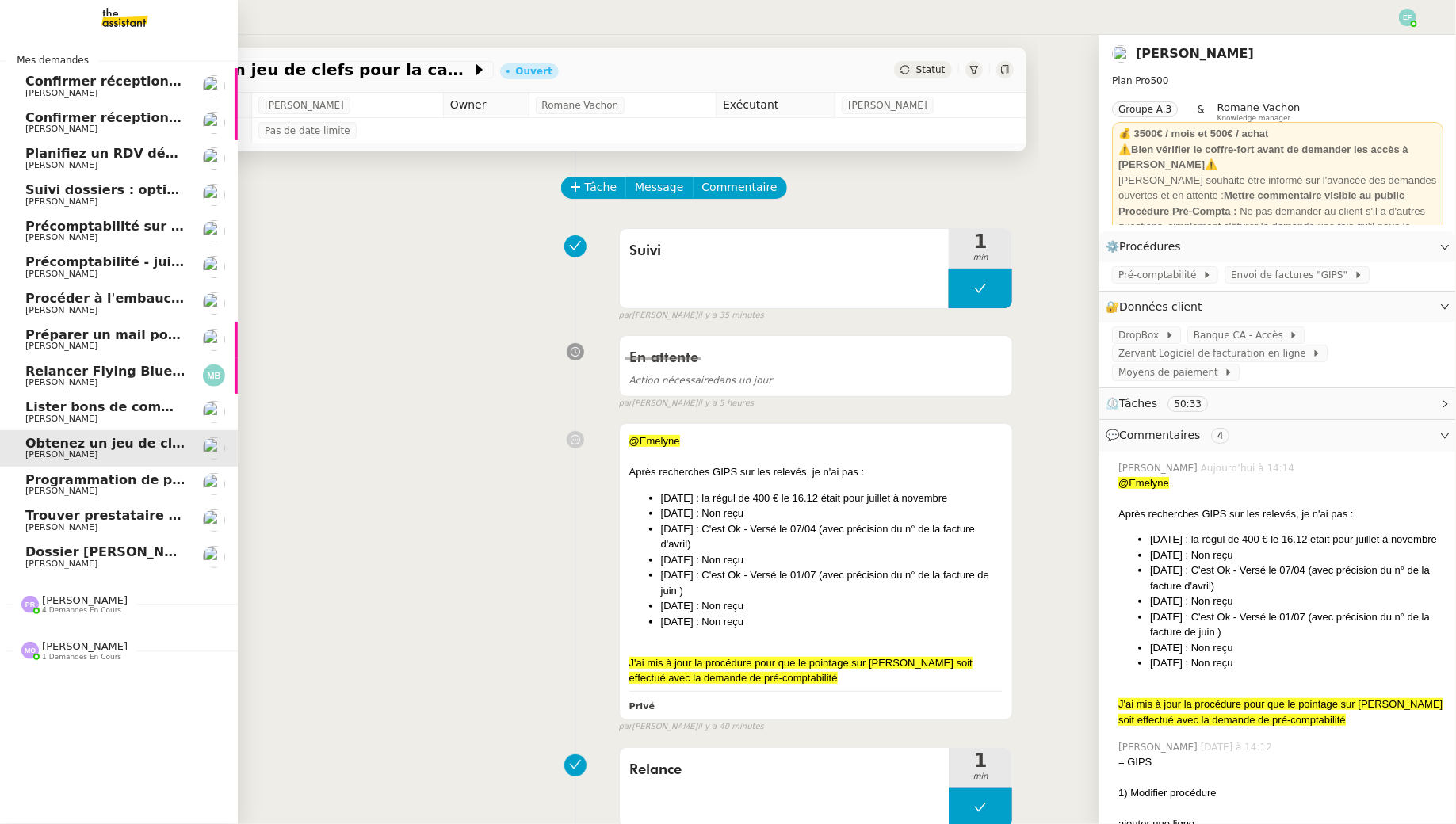
click at [112, 238] on span "Manon Loustau" at bounding box center [105, 238] width 160 height 9
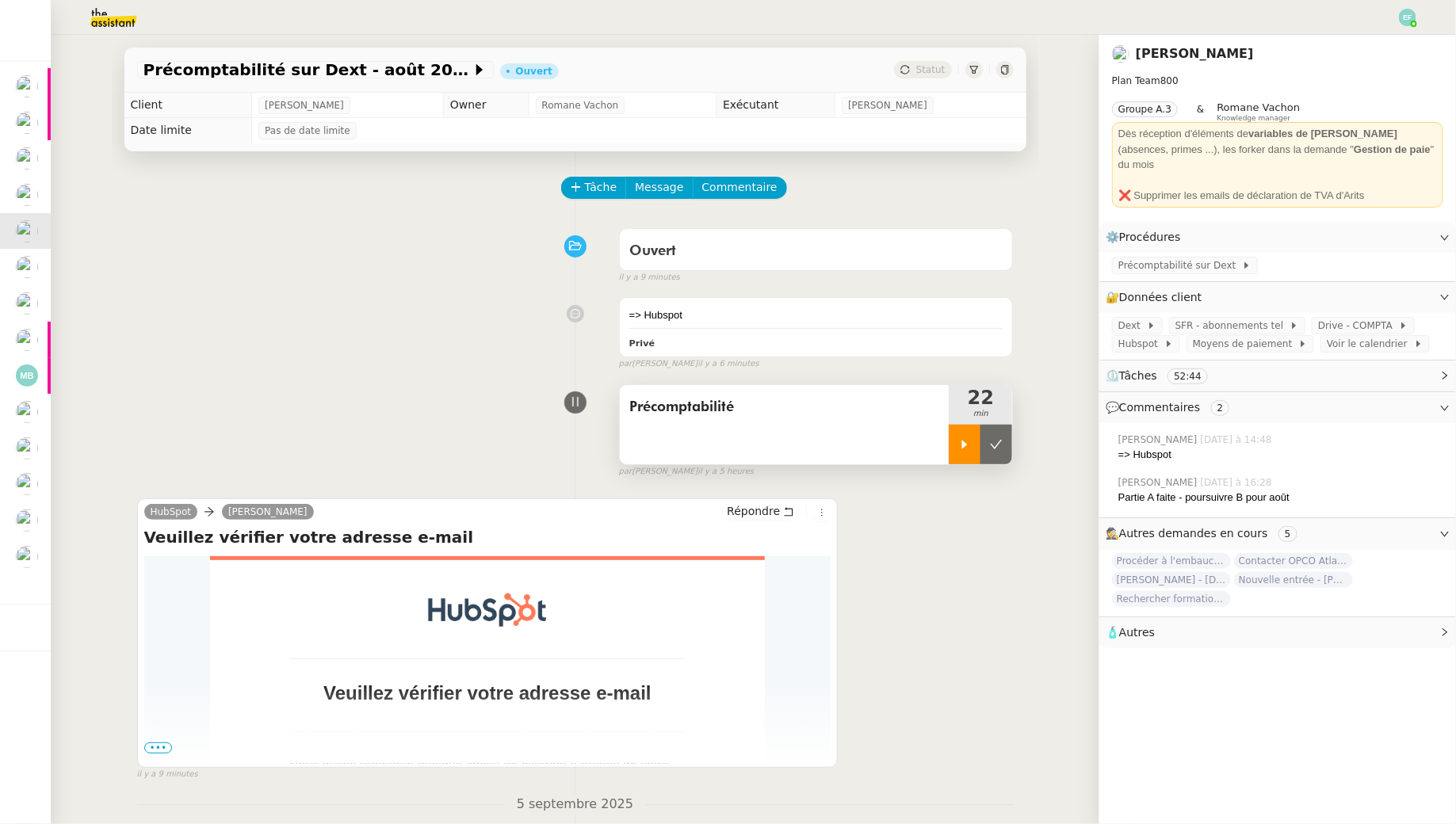
click at [959, 432] on div at bounding box center [964, 445] width 32 height 40
click at [1405, 228] on link "Modifier" at bounding box center [1401, 237] width 46 height 19
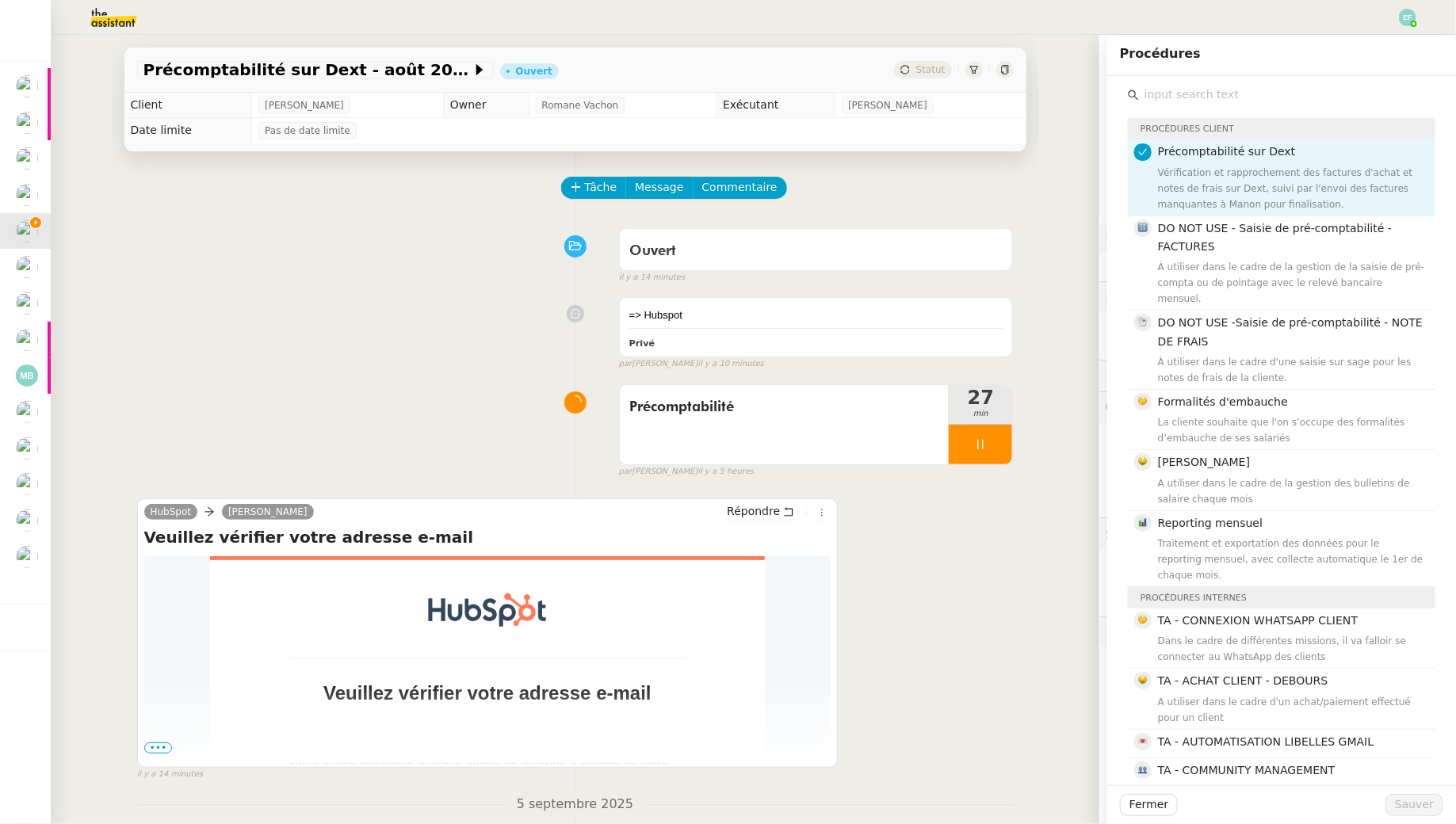
click at [1290, 94] on input "text" at bounding box center [1287, 94] width 297 height 21
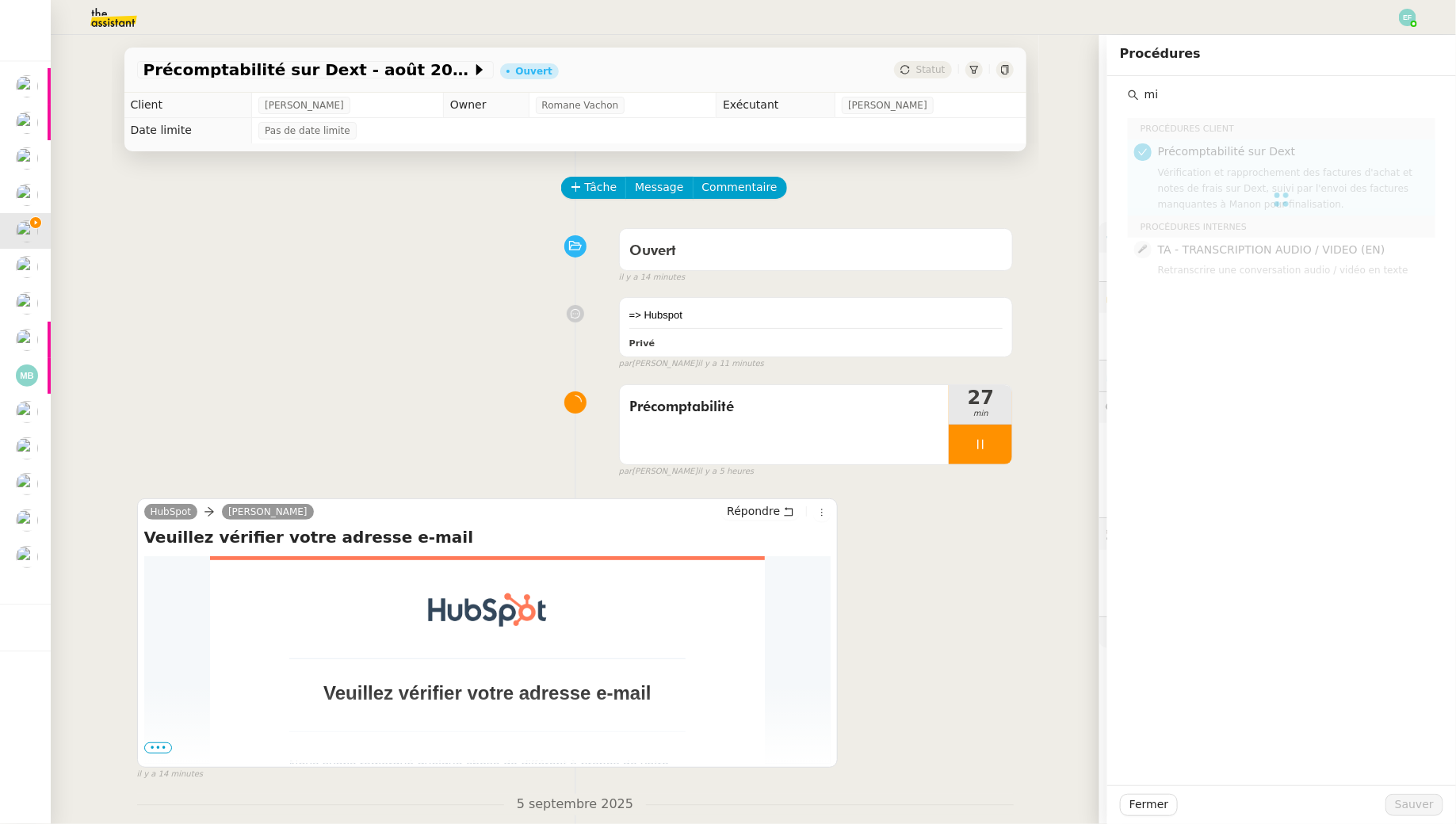
type input "m"
type input "k"
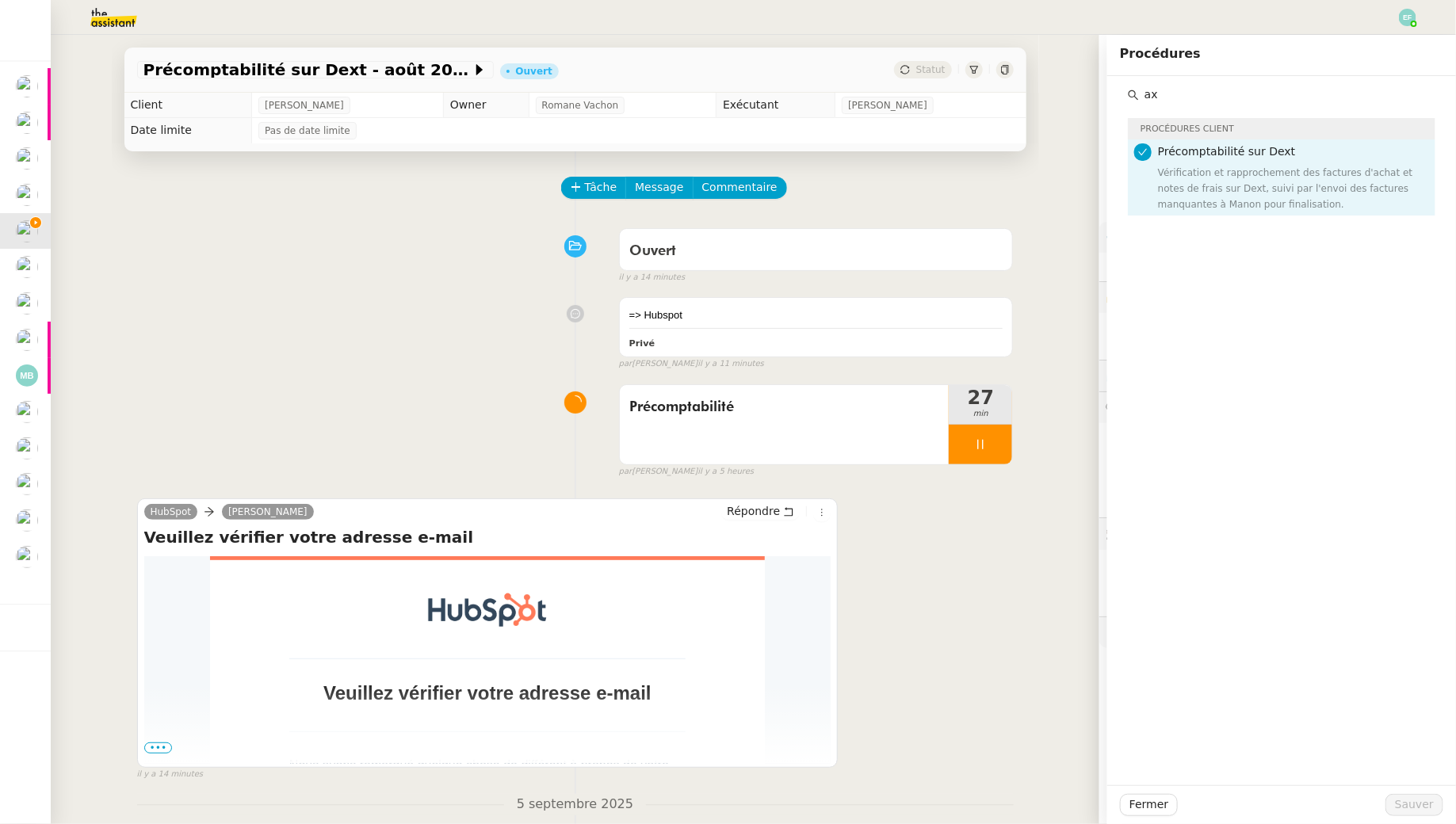
type input "a"
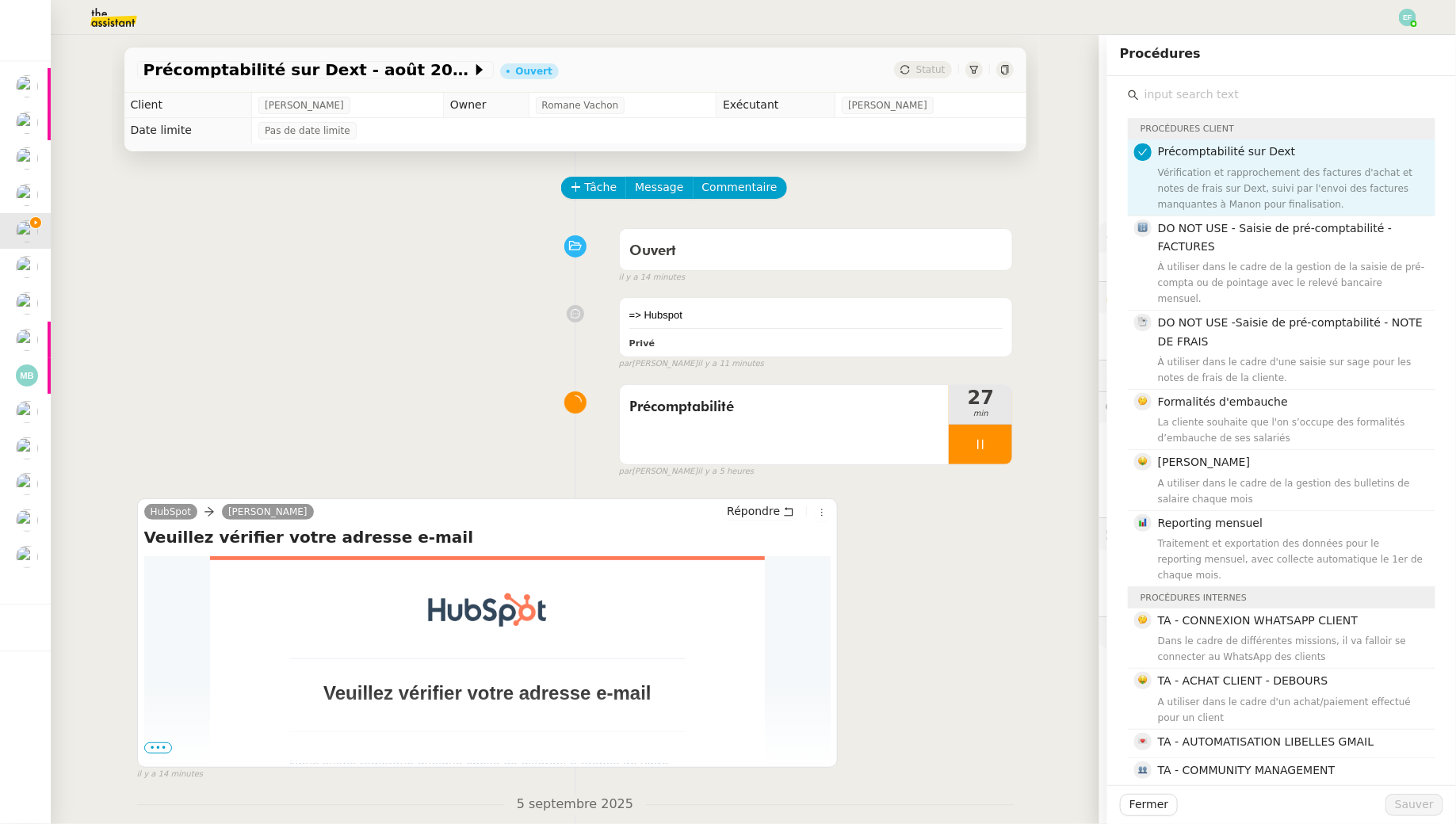
click at [419, 287] on div "Tâche Message Commentaire Veuillez patienter une erreur s'est produite 👌👌👌 mess…" at bounding box center [575, 641] width 927 height 978
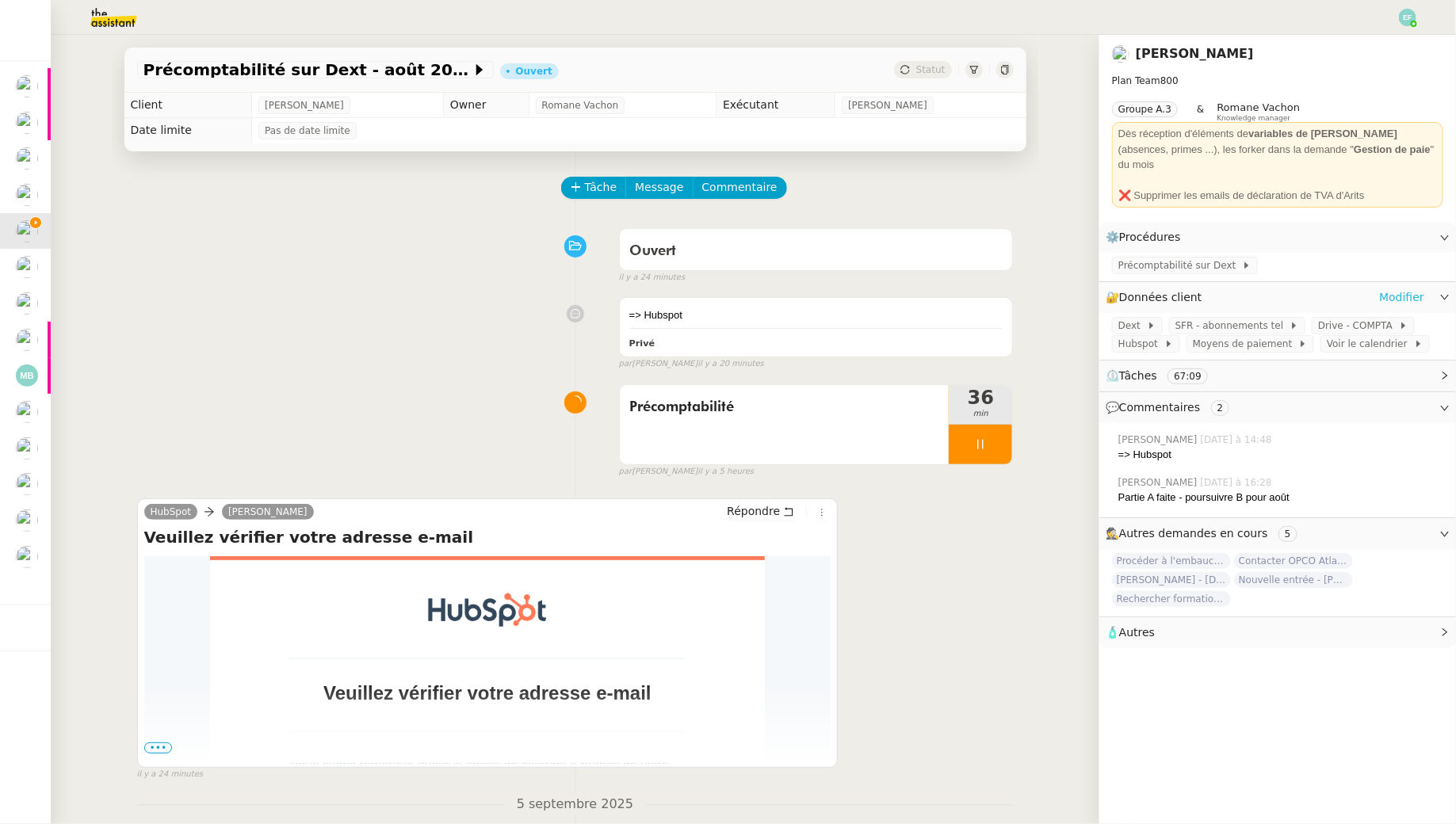
click at [1410, 288] on link "Modifier" at bounding box center [1401, 298] width 46 height 19
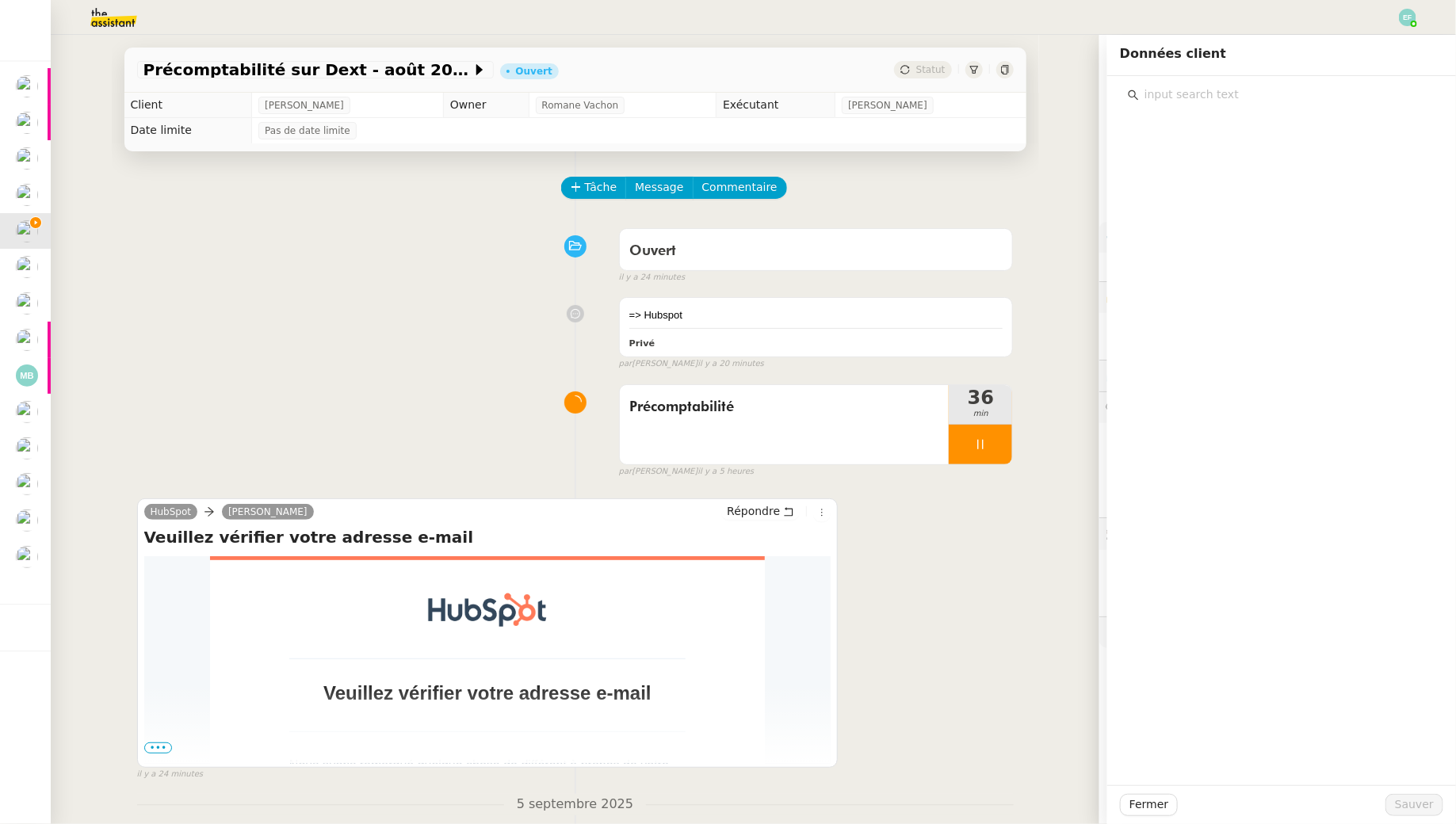
click at [1221, 94] on input "text" at bounding box center [1287, 94] width 297 height 21
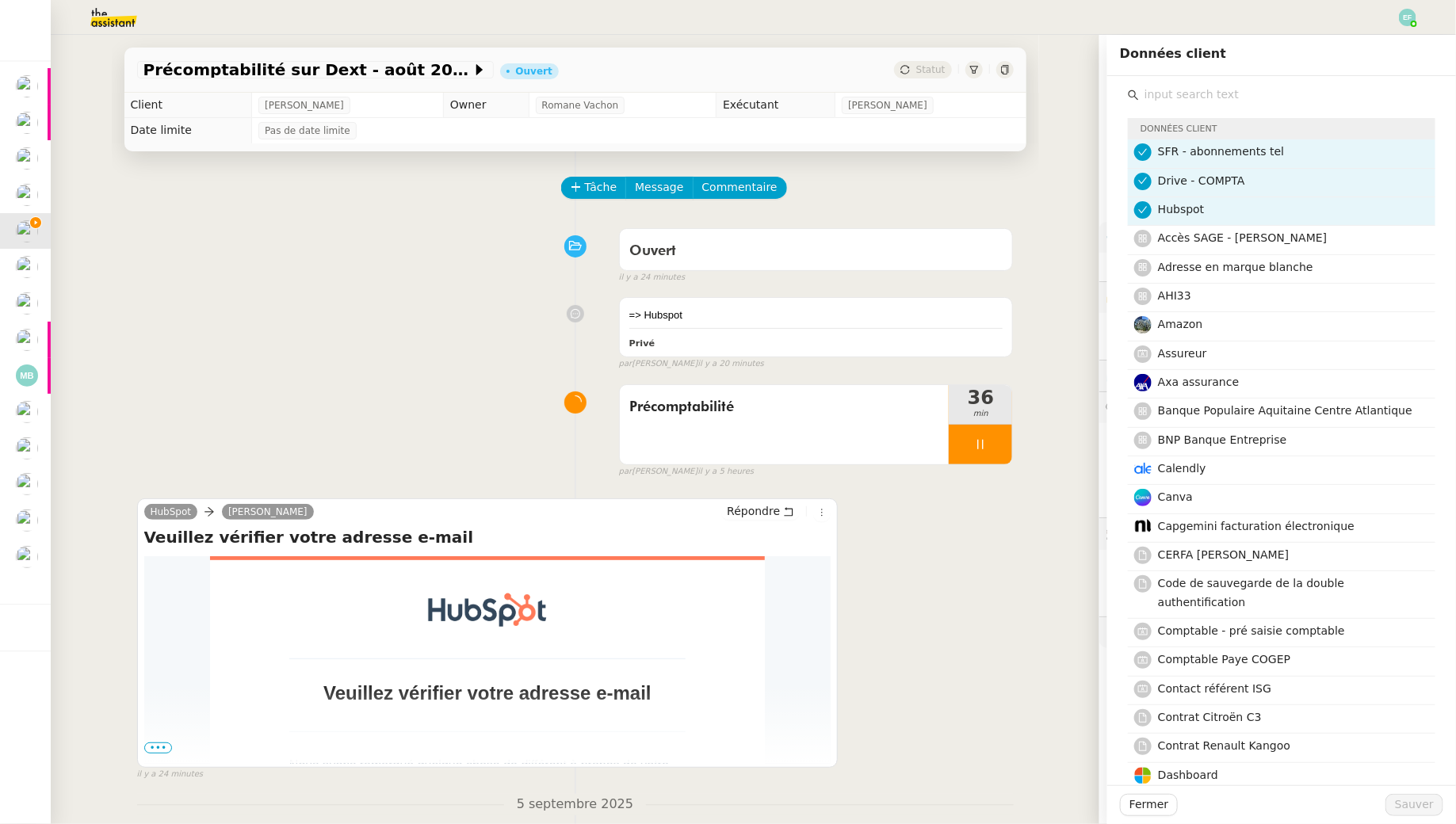
type input "y"
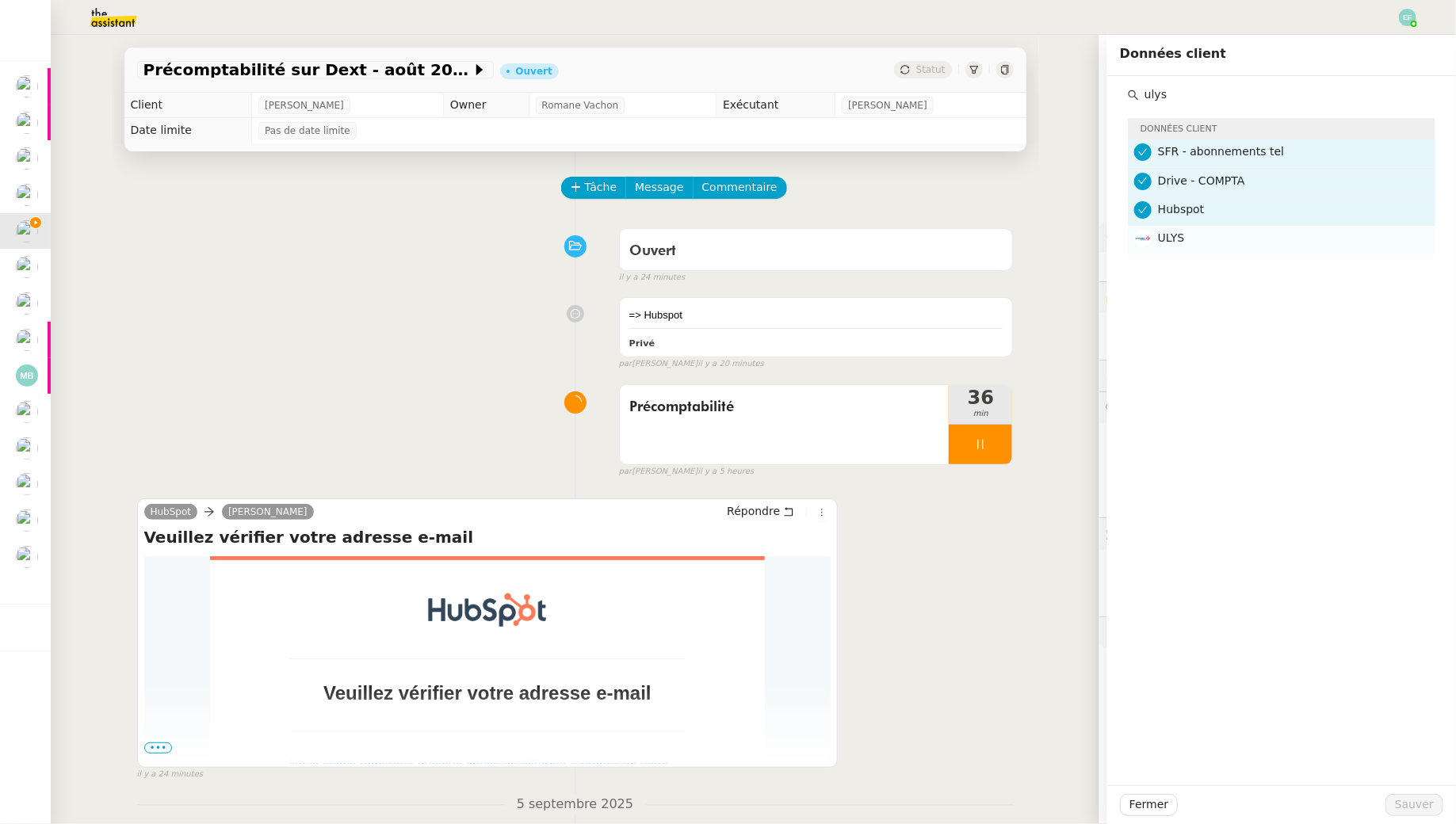
type input "ulys"
click at [1233, 242] on h4 "ULYS" at bounding box center [1291, 238] width 268 height 19
click at [1413, 807] on span "Sauver" at bounding box center [1414, 805] width 39 height 19
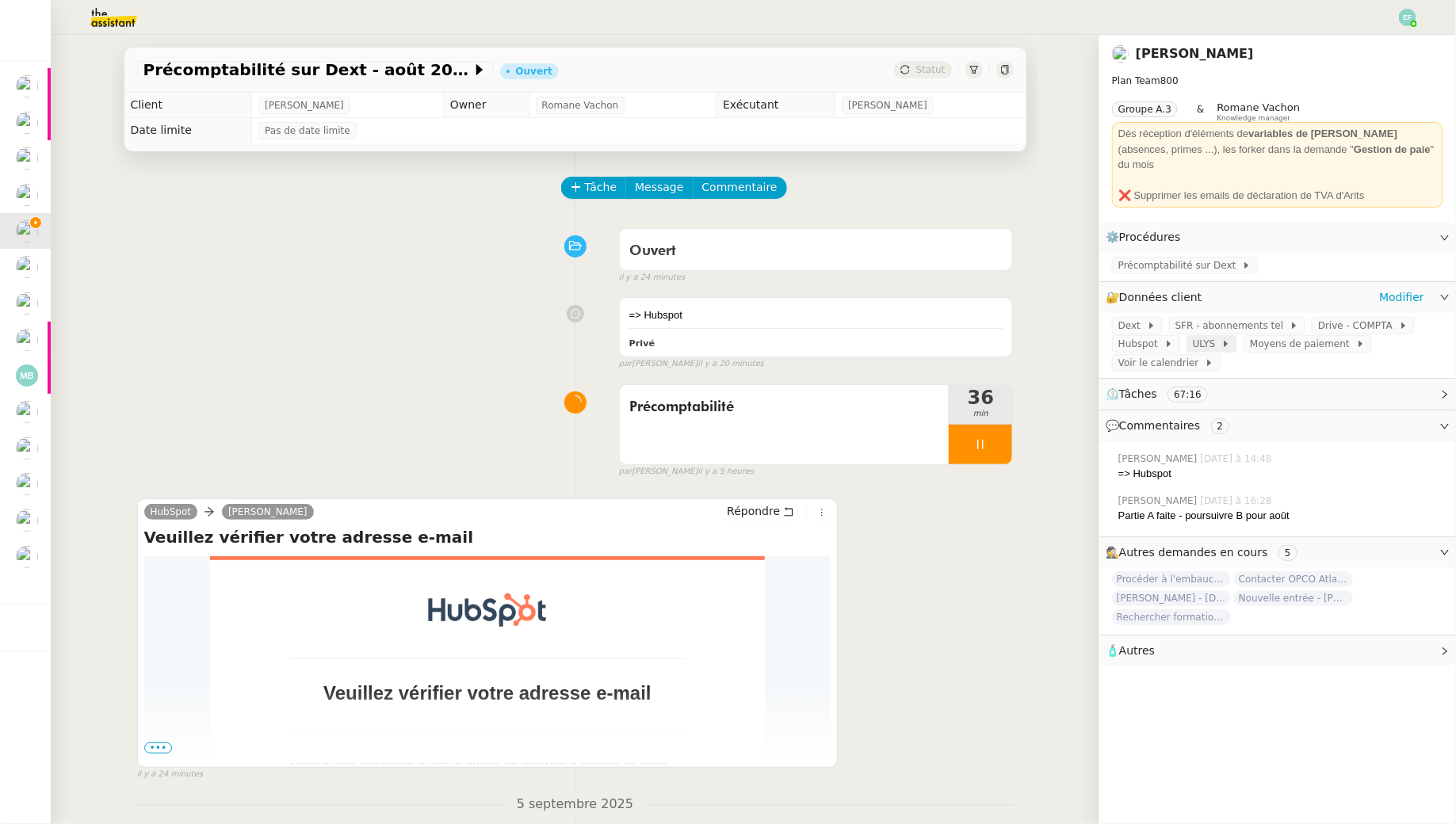
click at [1215, 339] on span at bounding box center [1218, 344] width 7 height 11
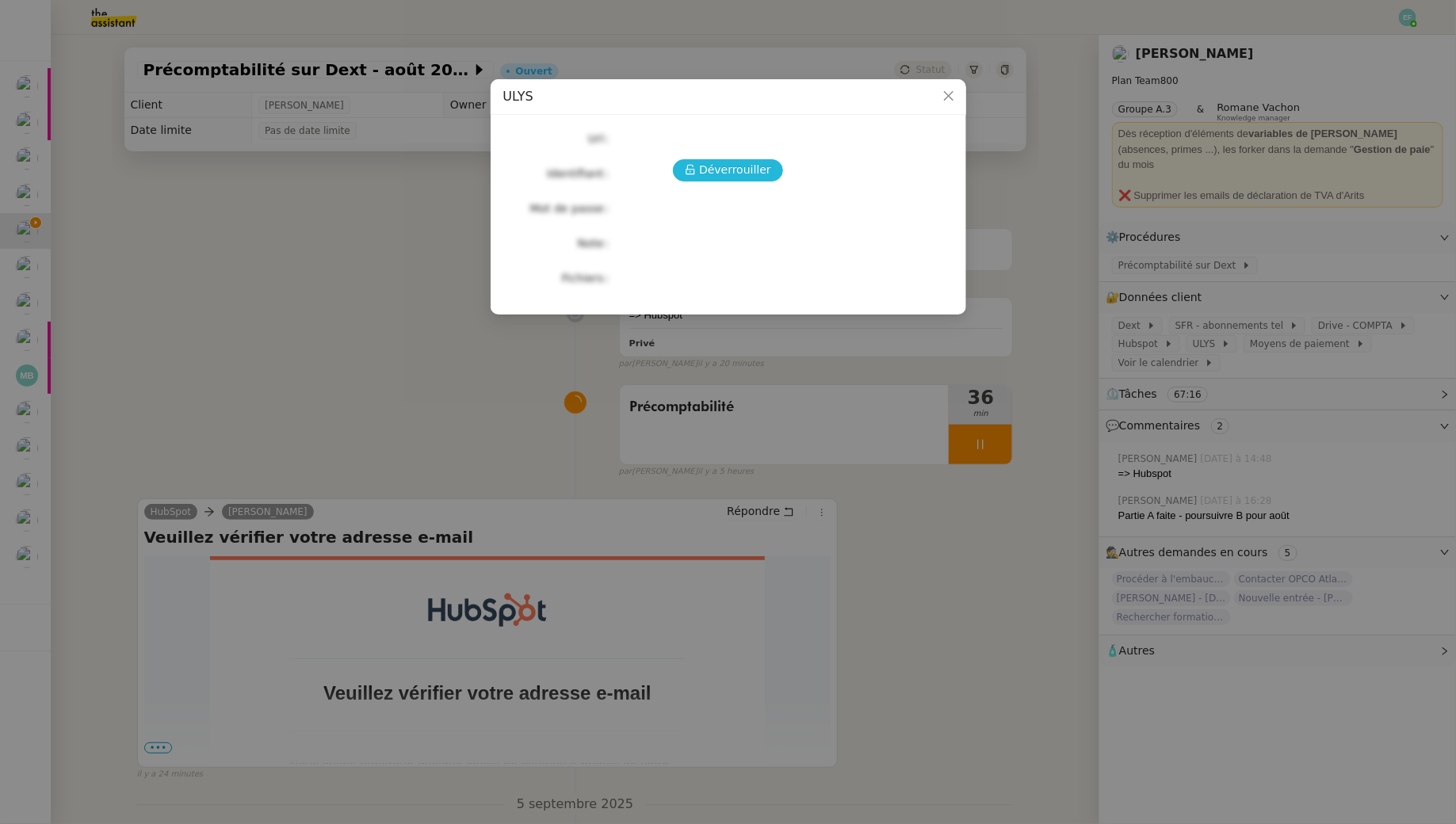
click at [720, 166] on span "Déverrouiller" at bounding box center [735, 170] width 73 height 19
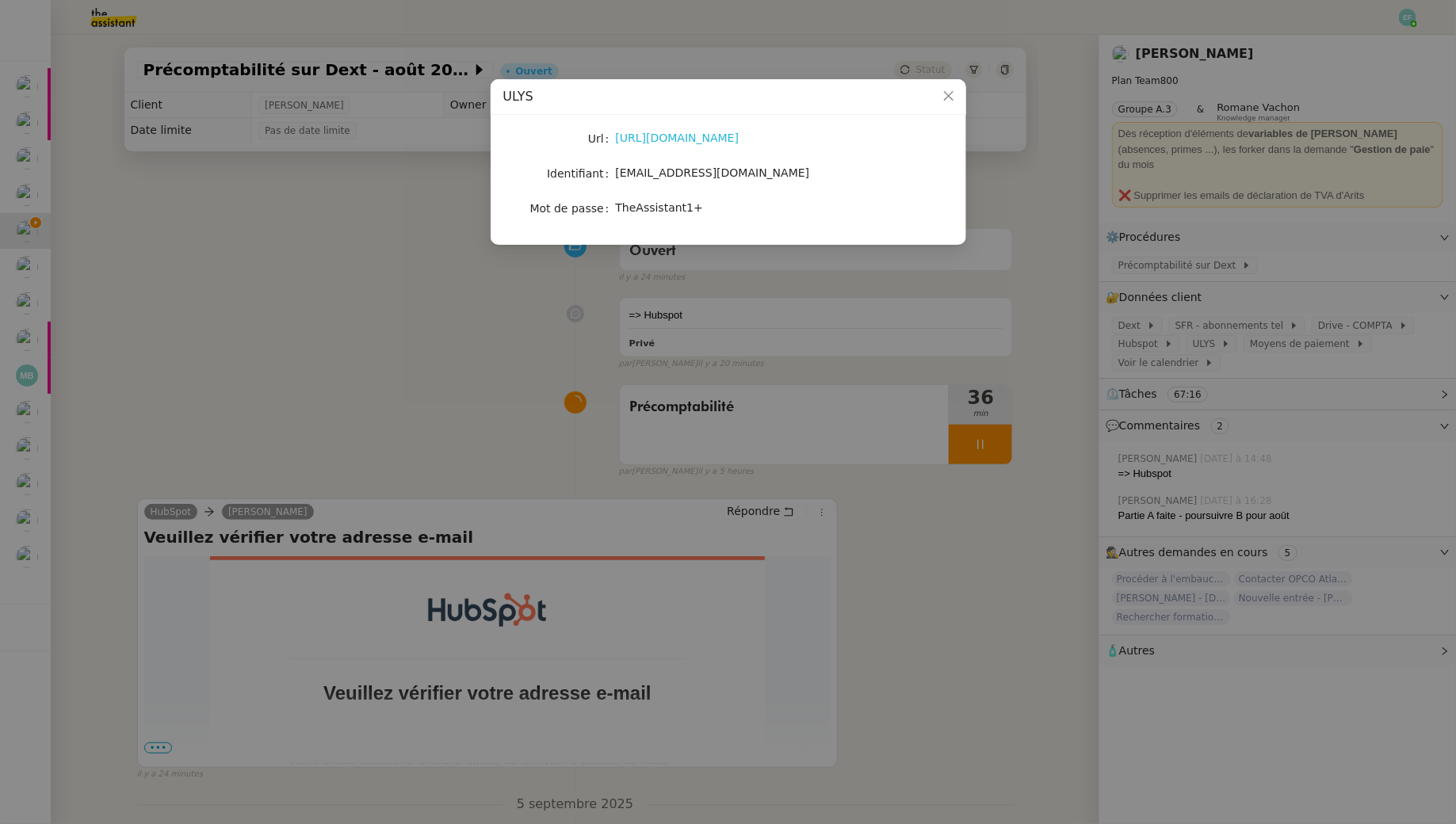
click at [708, 140] on link "https://ulys.vinci-autoroutes.com/" at bounding box center [677, 138] width 124 height 13
click at [661, 174] on span "sam@libu.fr" at bounding box center [712, 173] width 194 height 13
copy span "sam@libu.fr"
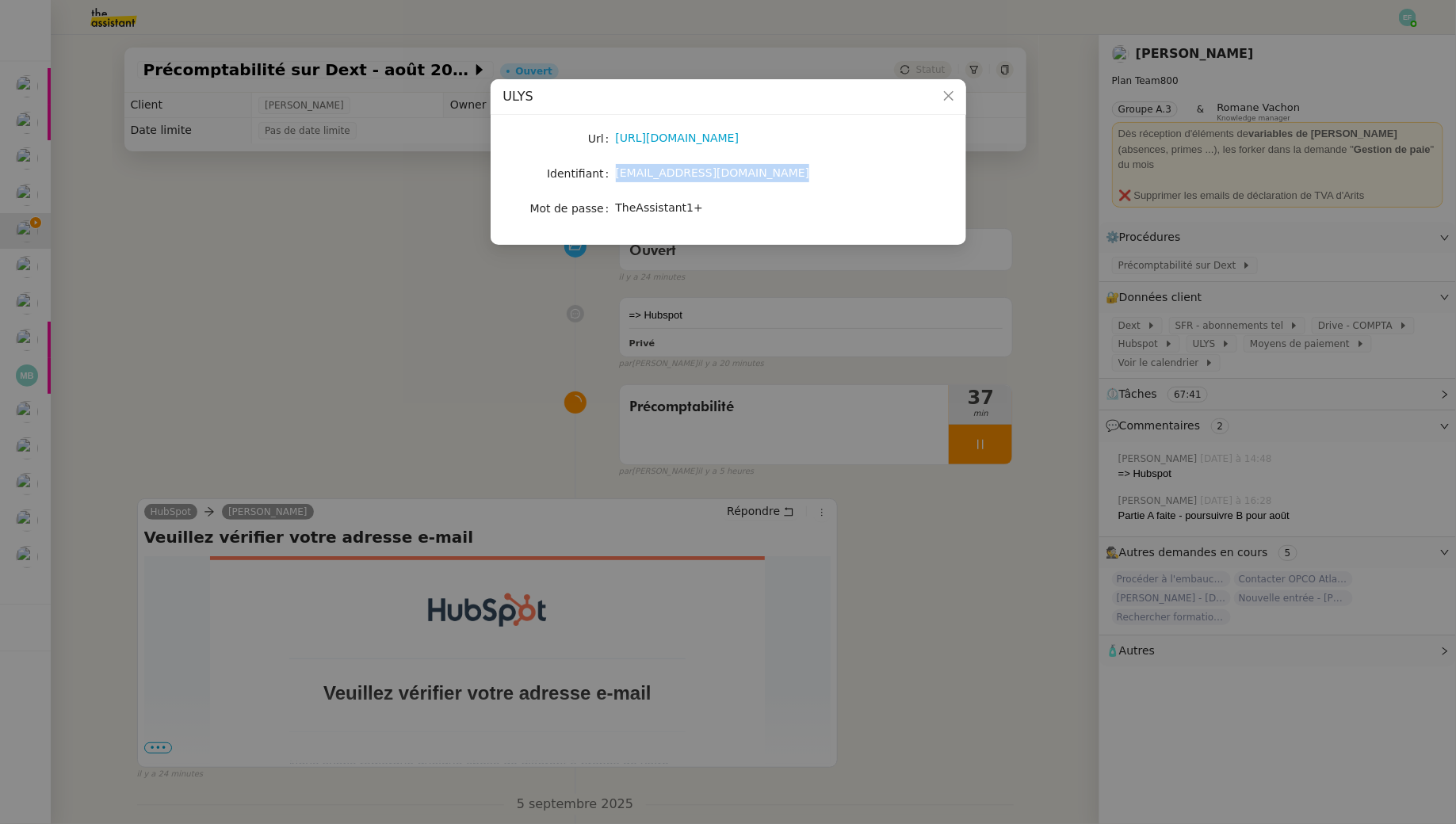
click at [646, 206] on span "TheAssistant1+" at bounding box center [659, 207] width 87 height 13
copy span "TheAssistant1+"
click at [479, 432] on nz-modal-container "ULYS Url https://ulys.vinci-autoroutes.com/ Identifiant sam@libu.fr Mot de pass…" at bounding box center [728, 412] width 1456 height 824
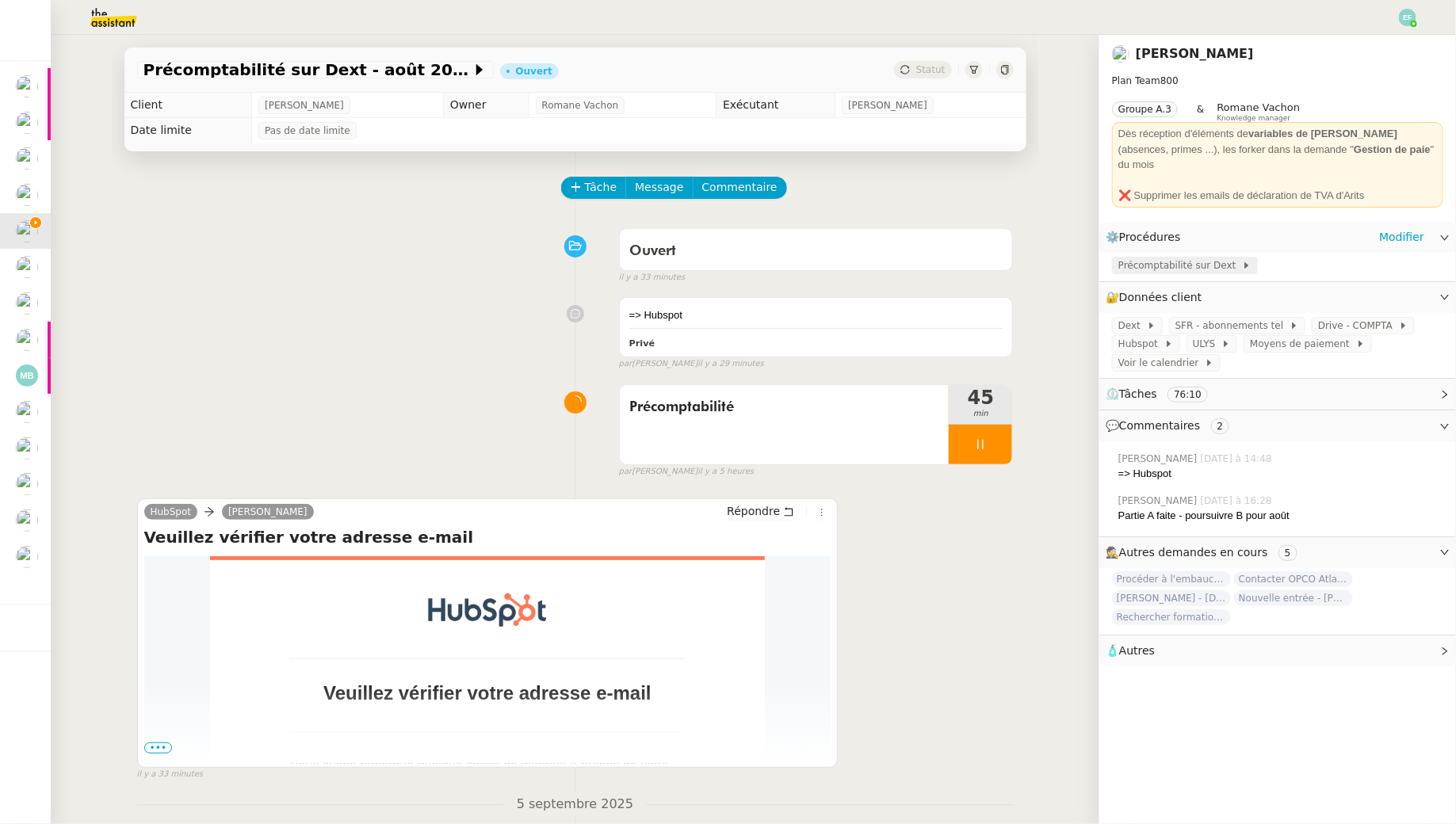
click at [1197, 258] on span "Précomptabilité sur Dext" at bounding box center [1179, 265] width 124 height 16
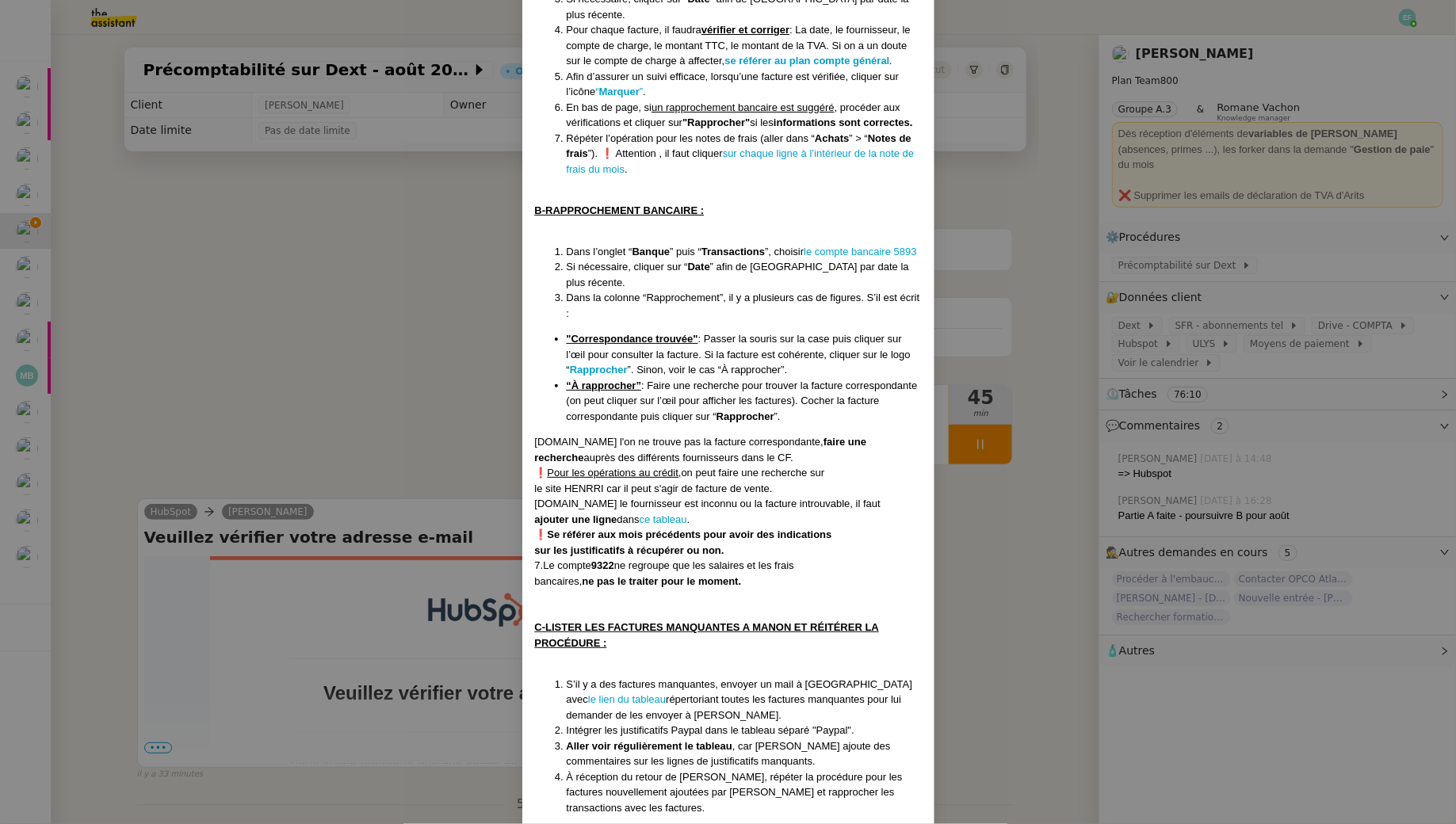
scroll to position [360, 0]
click at [451, 463] on nz-modal-container "Créée le 19/02/2025 MAJ le 28/08/2025 Contexte : La cliente souhaite que Sam s’…" at bounding box center [728, 412] width 1456 height 824
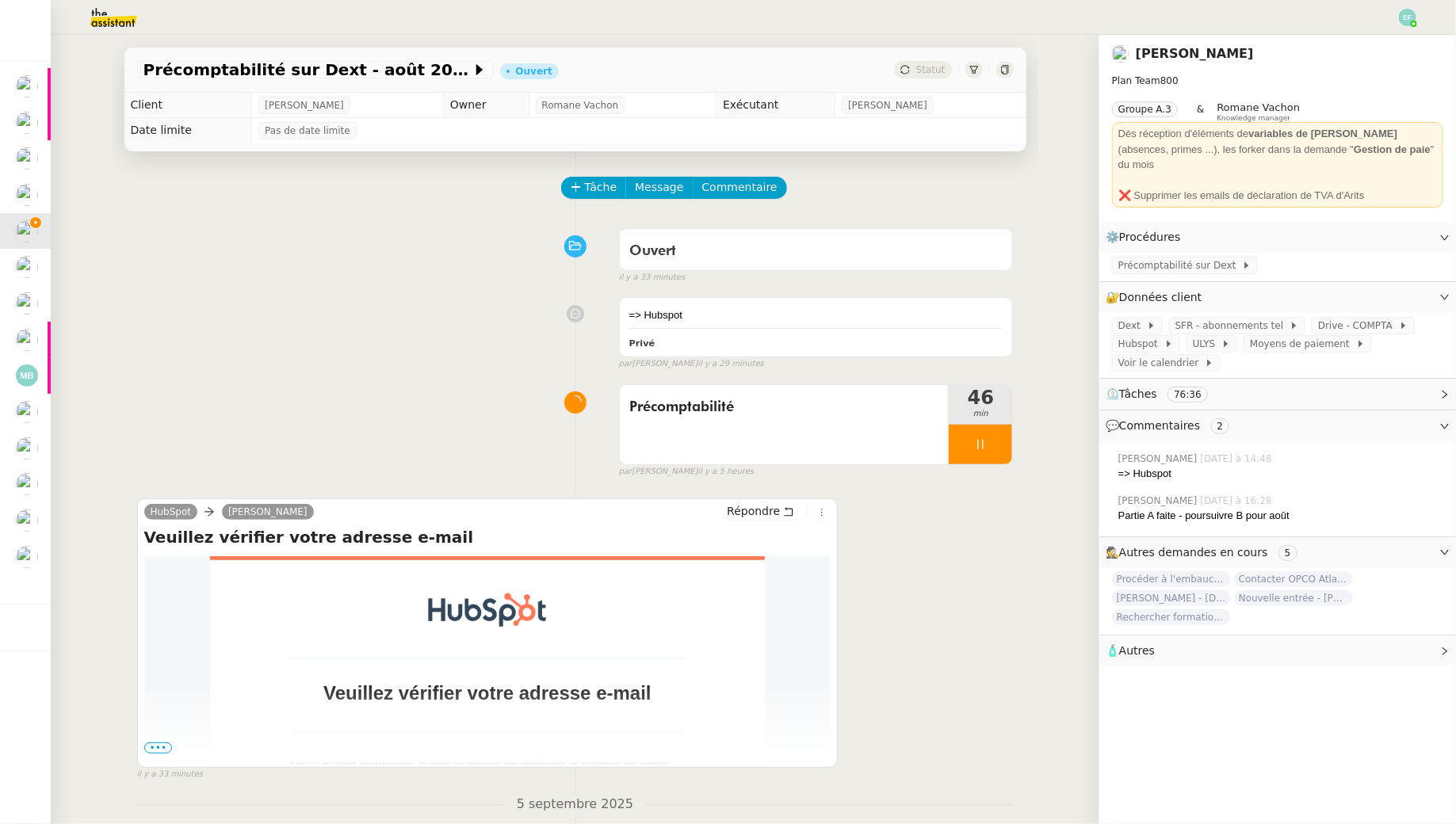
scroll to position [281, 0]
click at [111, 16] on img at bounding box center [101, 17] width 123 height 34
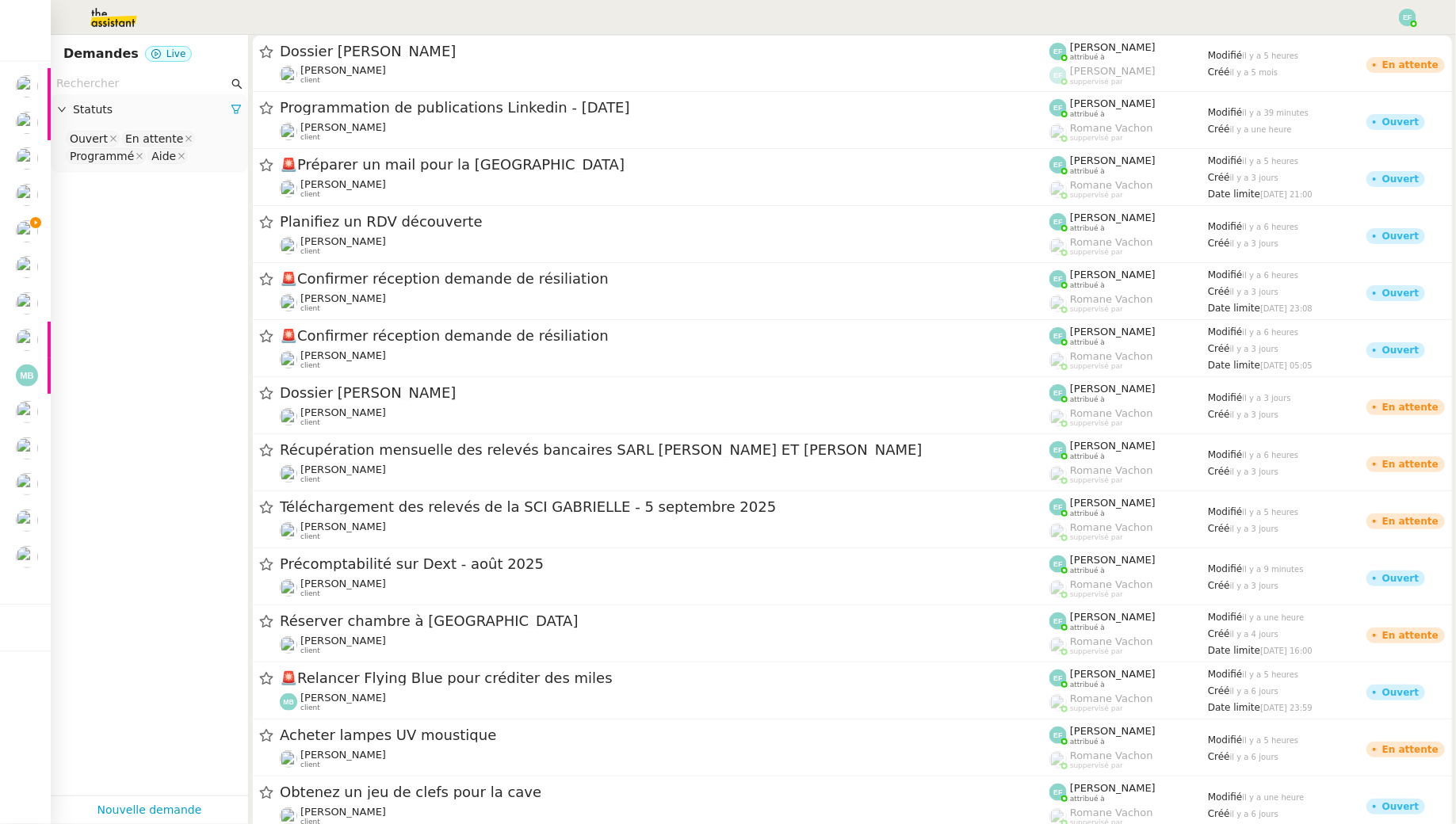
click at [130, 82] on input "text" at bounding box center [142, 84] width 172 height 19
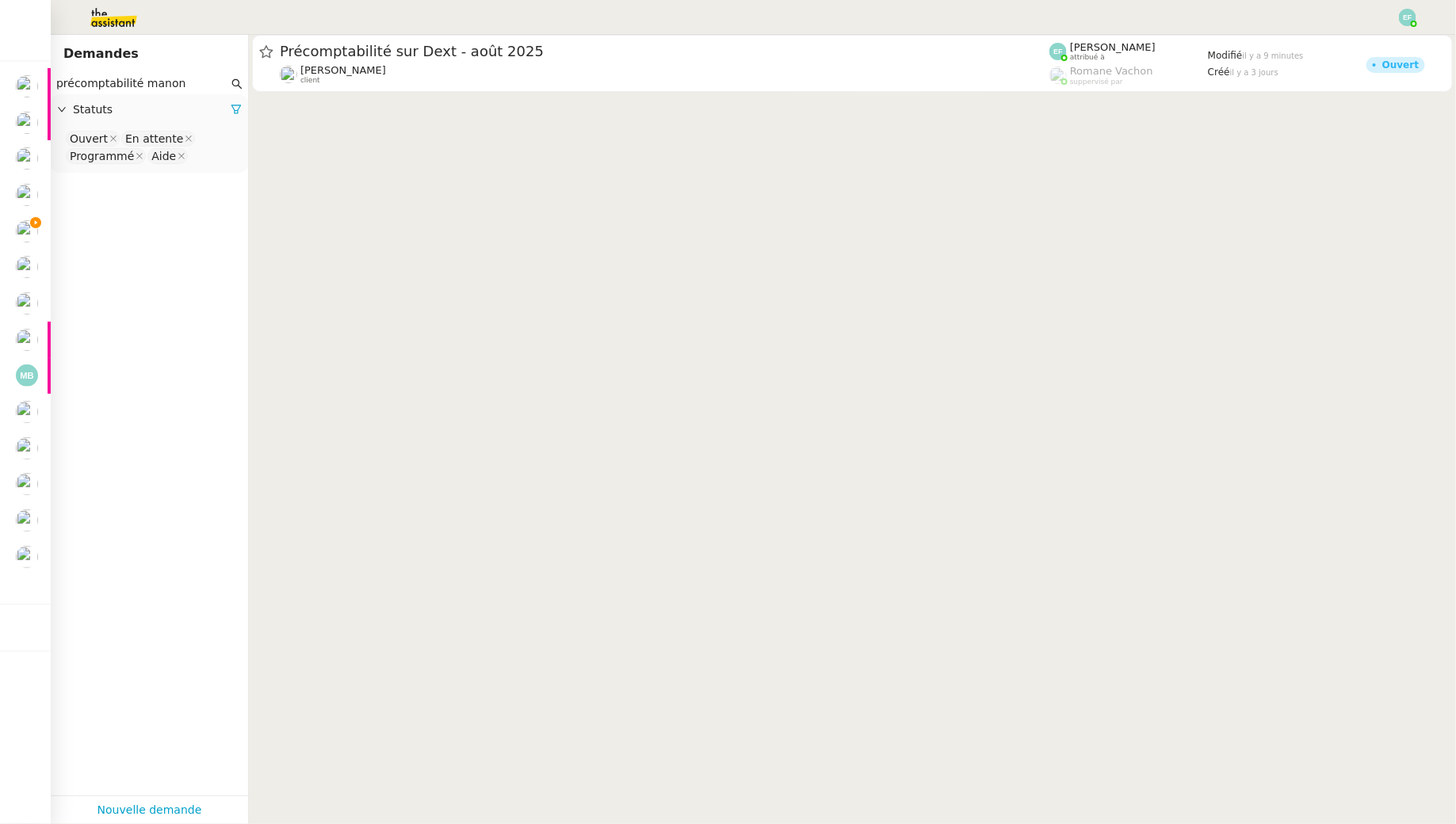
type input "précomptabilité manon"
click at [220, 148] on nz-select-top-control "Ouvert En attente Programmé Aide" at bounding box center [149, 148] width 172 height 37
type input "ter"
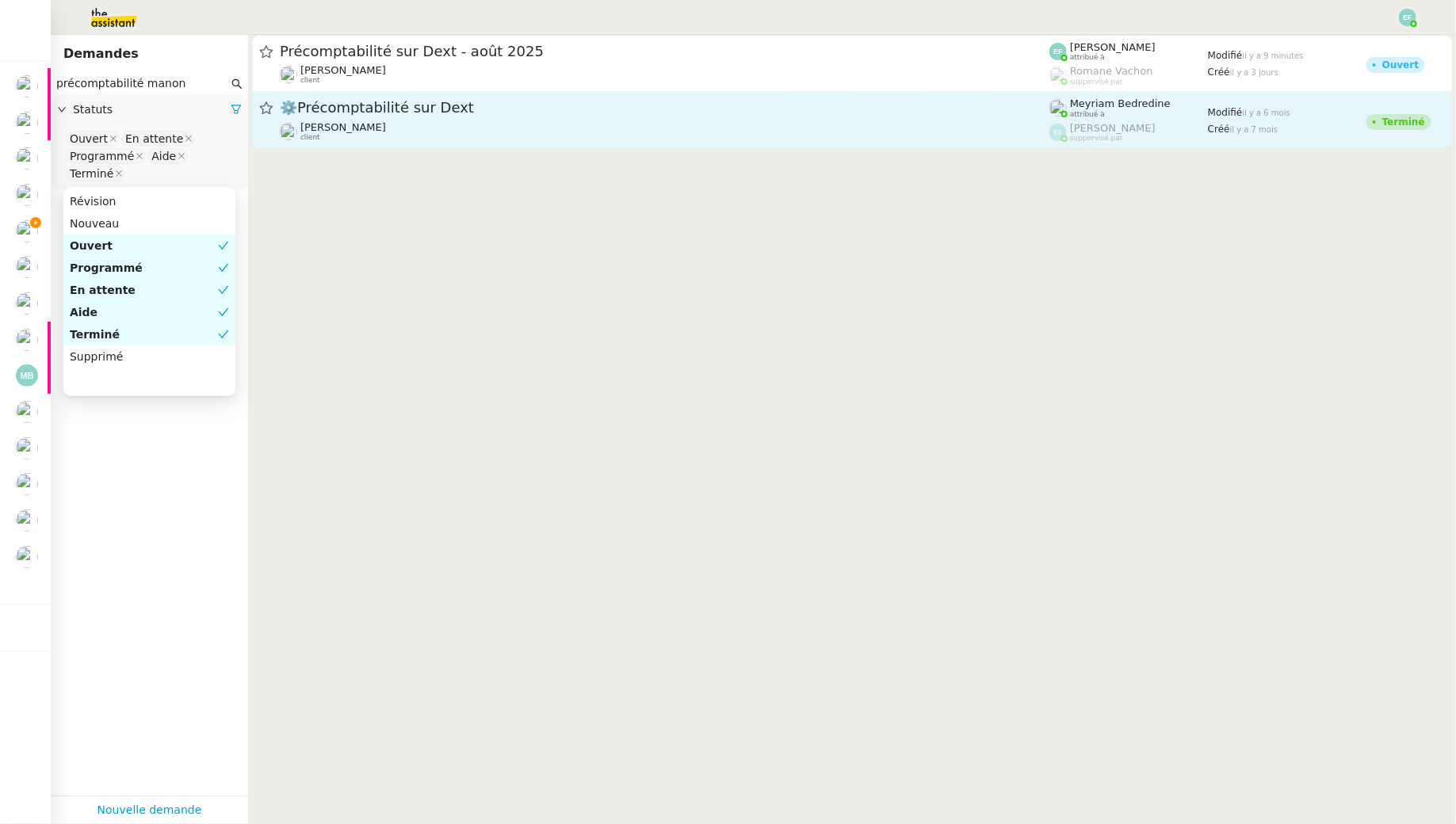
click at [443, 118] on div "⚙️Précomptabilité sur Dext Manon Loustau client" at bounding box center [665, 120] width 770 height 44
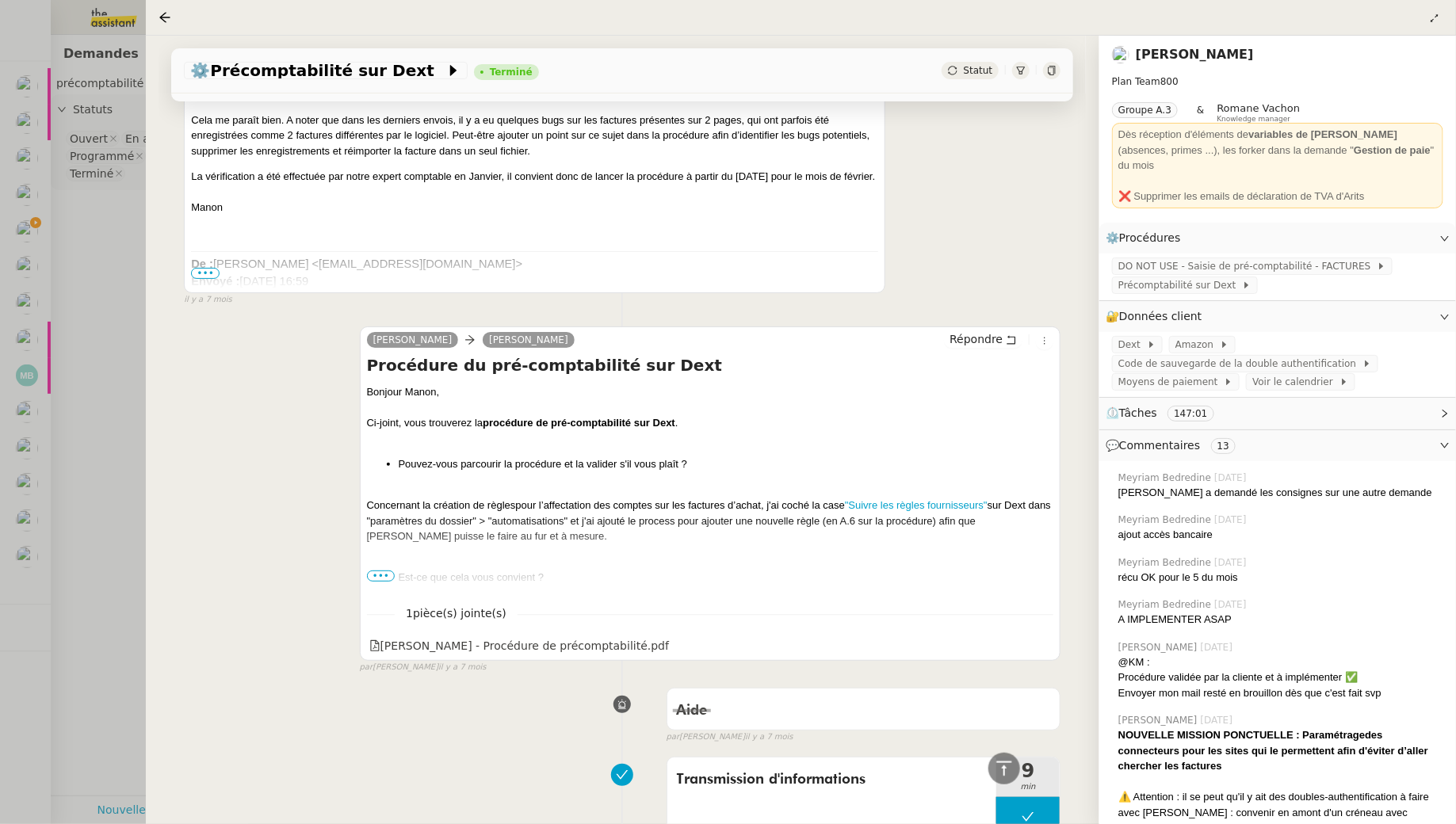
scroll to position [3114, 0]
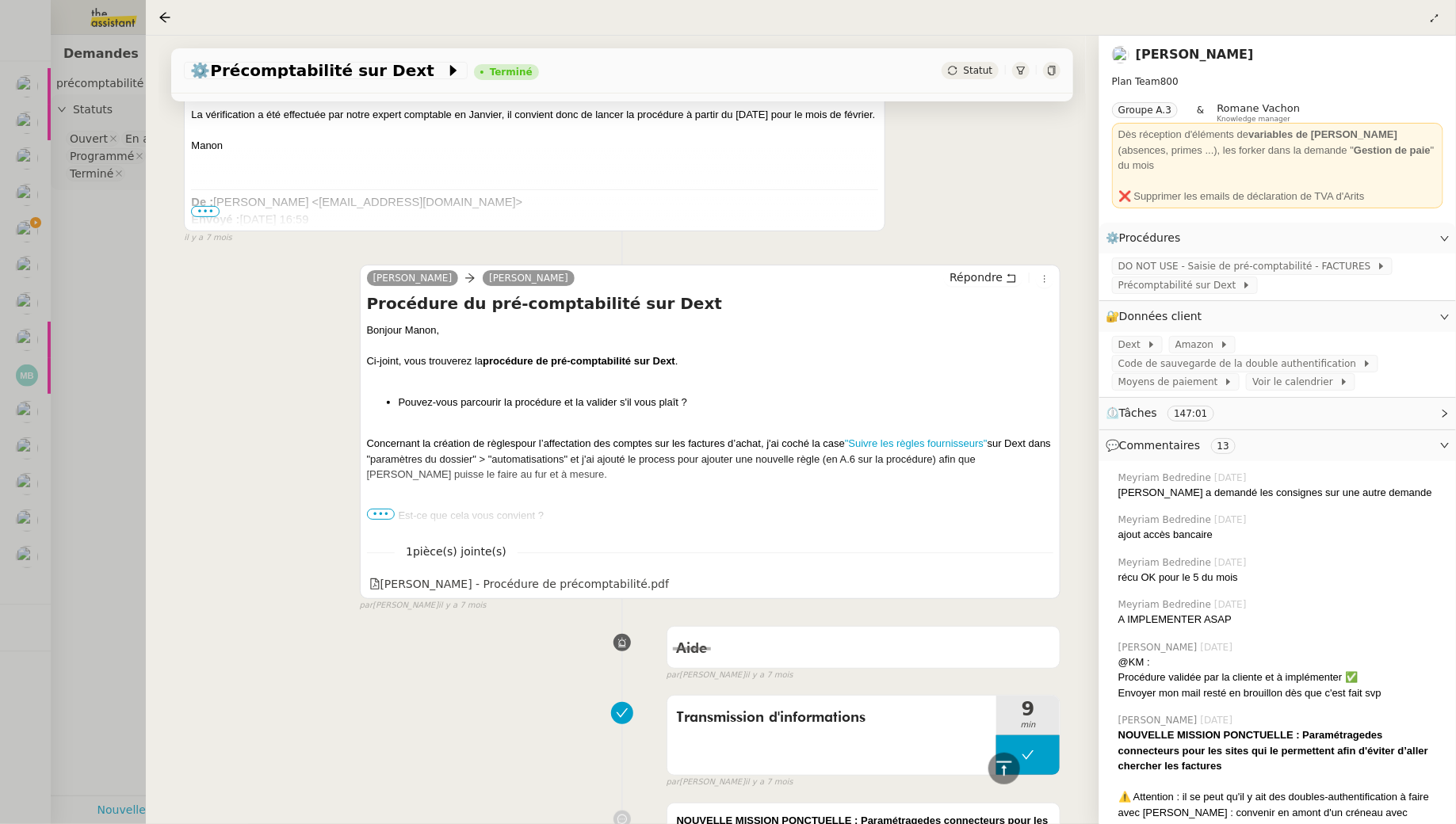
click at [111, 279] on div at bounding box center [728, 412] width 1456 height 824
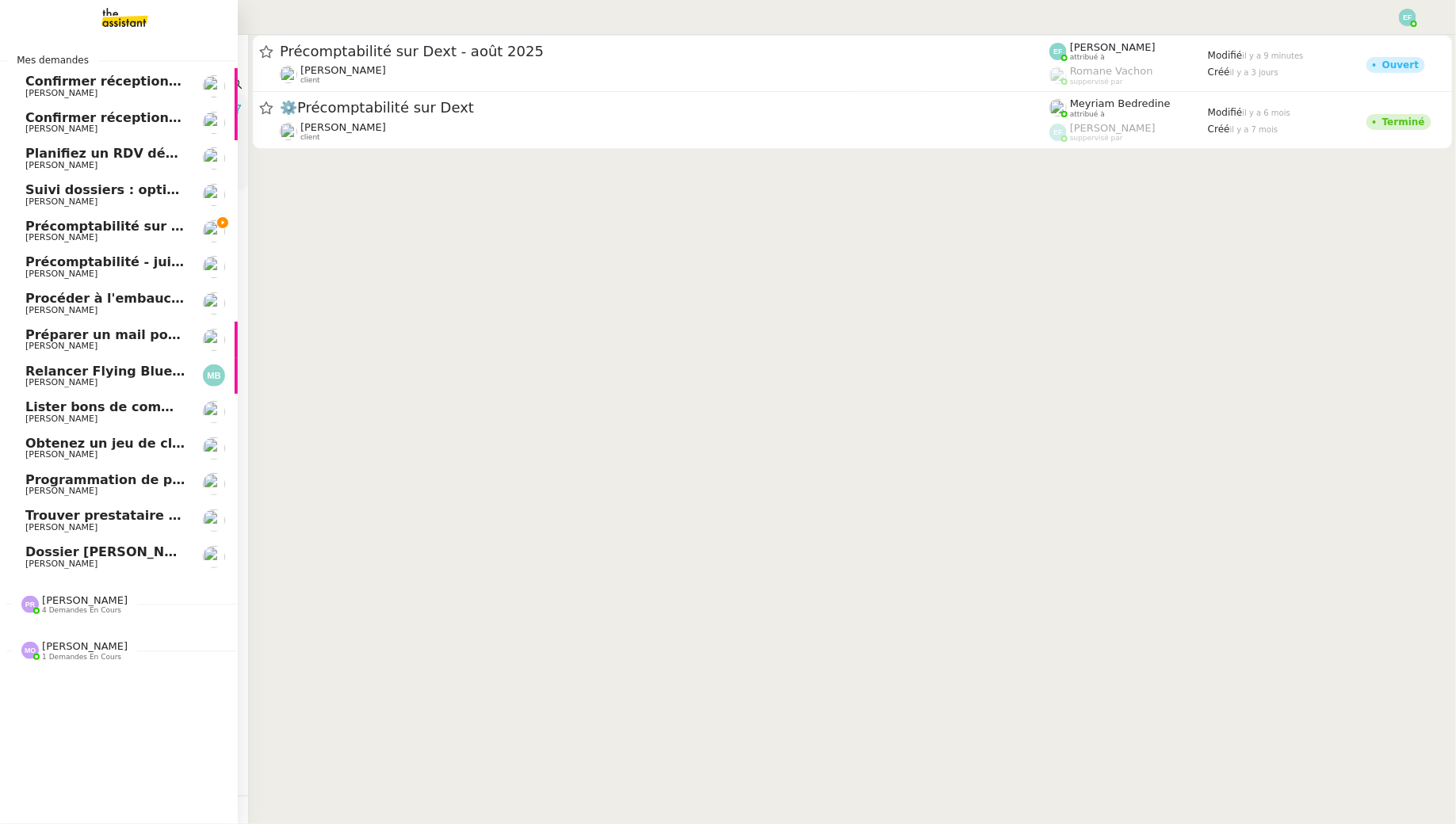
click at [45, 233] on span "Manon Loustau" at bounding box center [61, 237] width 73 height 10
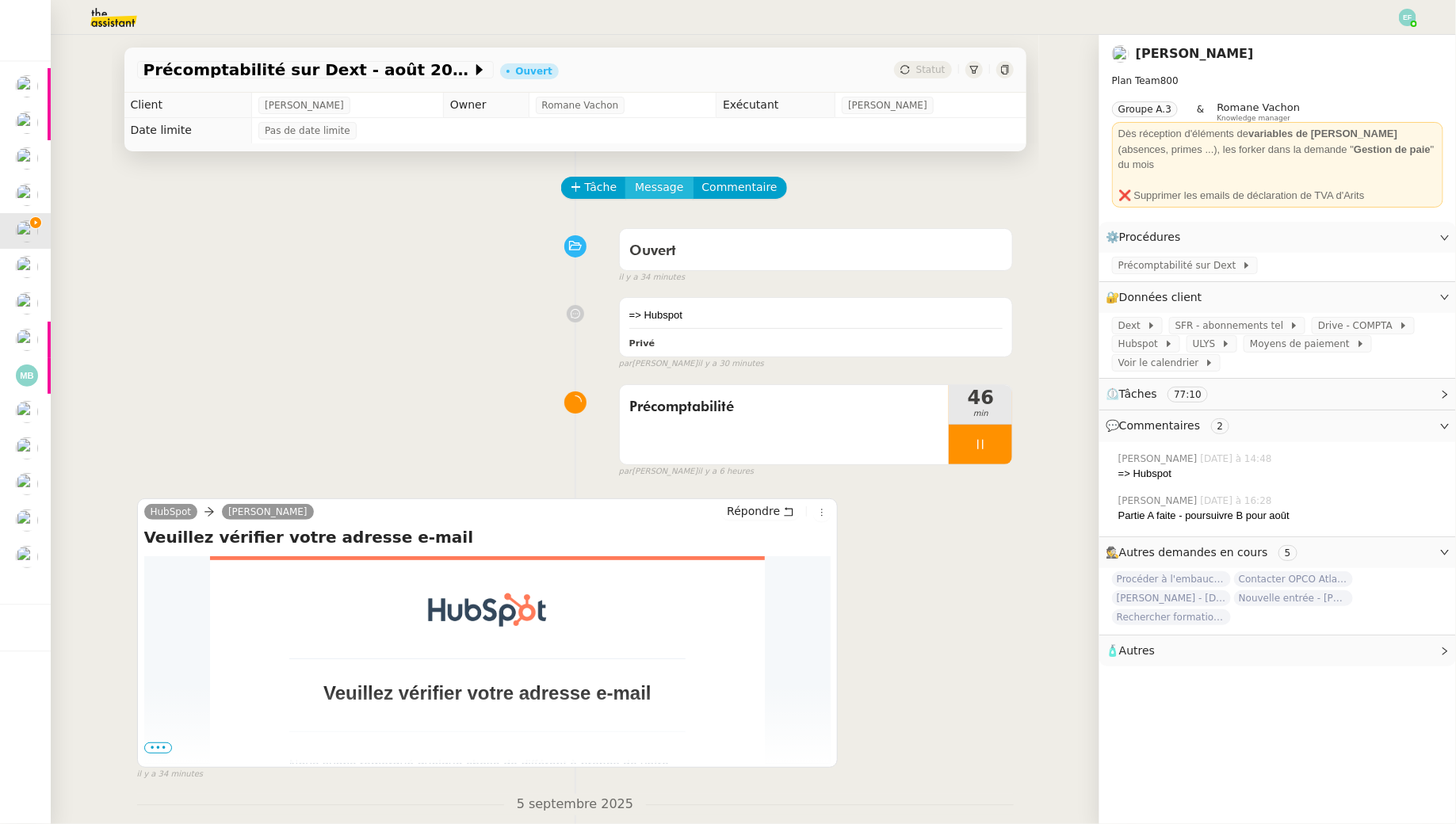
click at [668, 186] on span "Message" at bounding box center [659, 188] width 48 height 19
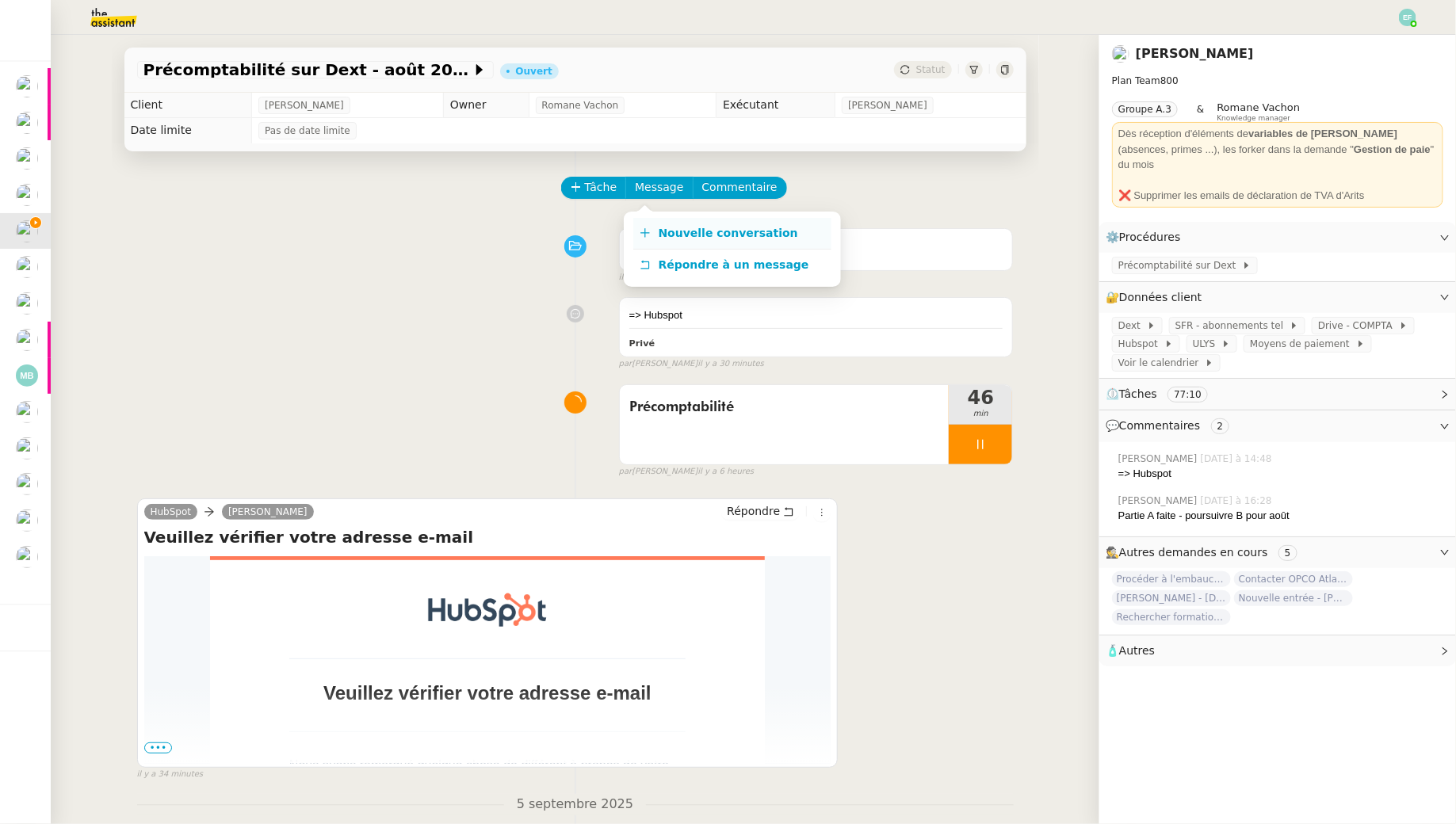
click at [678, 231] on span "Nouvelle conversation" at bounding box center [728, 233] width 139 height 13
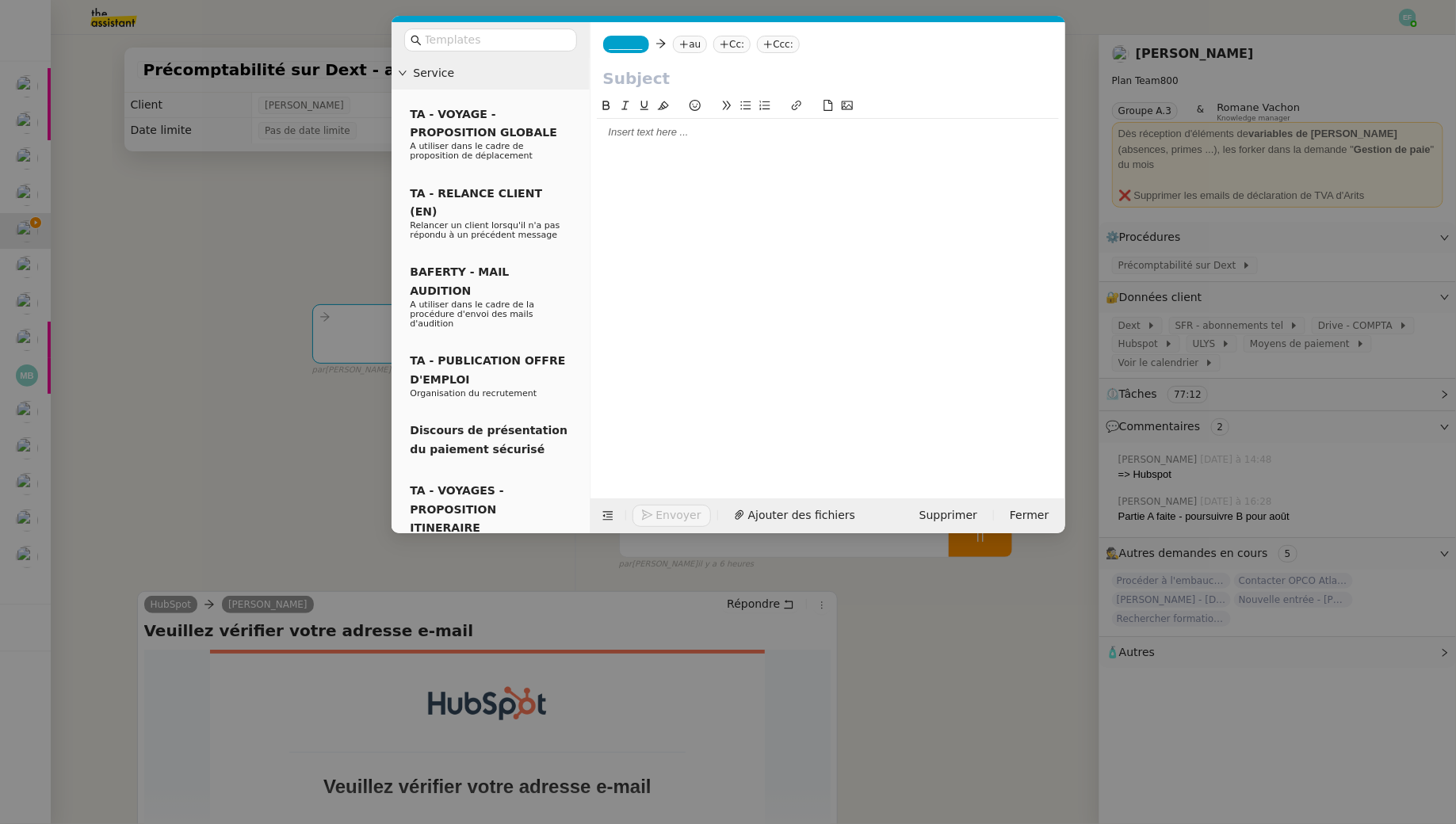
click at [691, 40] on nz-tag "au" at bounding box center [690, 44] width 34 height 18
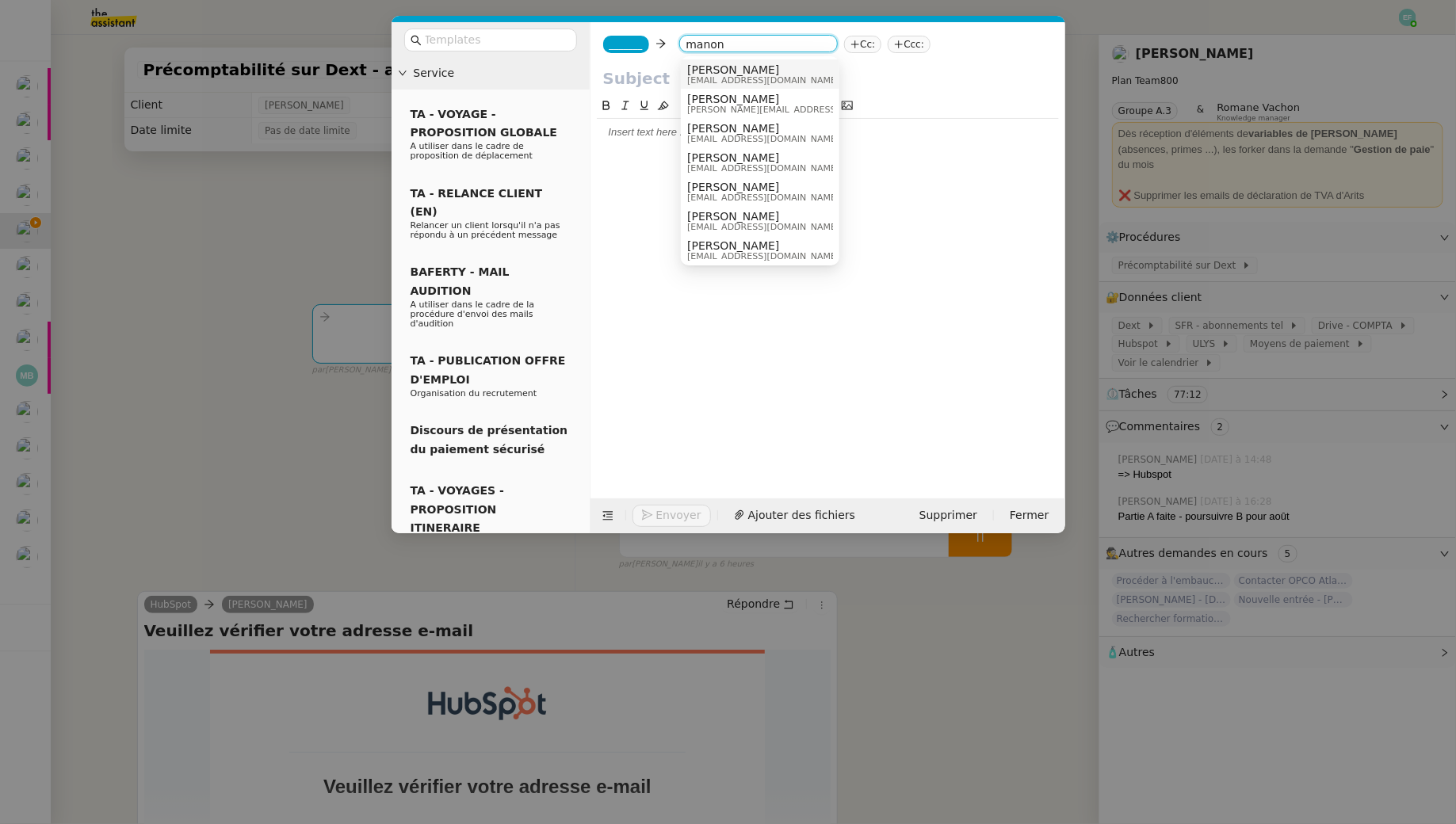
type input "manon"
click at [778, 70] on span "Manon Loustau" at bounding box center [763, 70] width 152 height 13
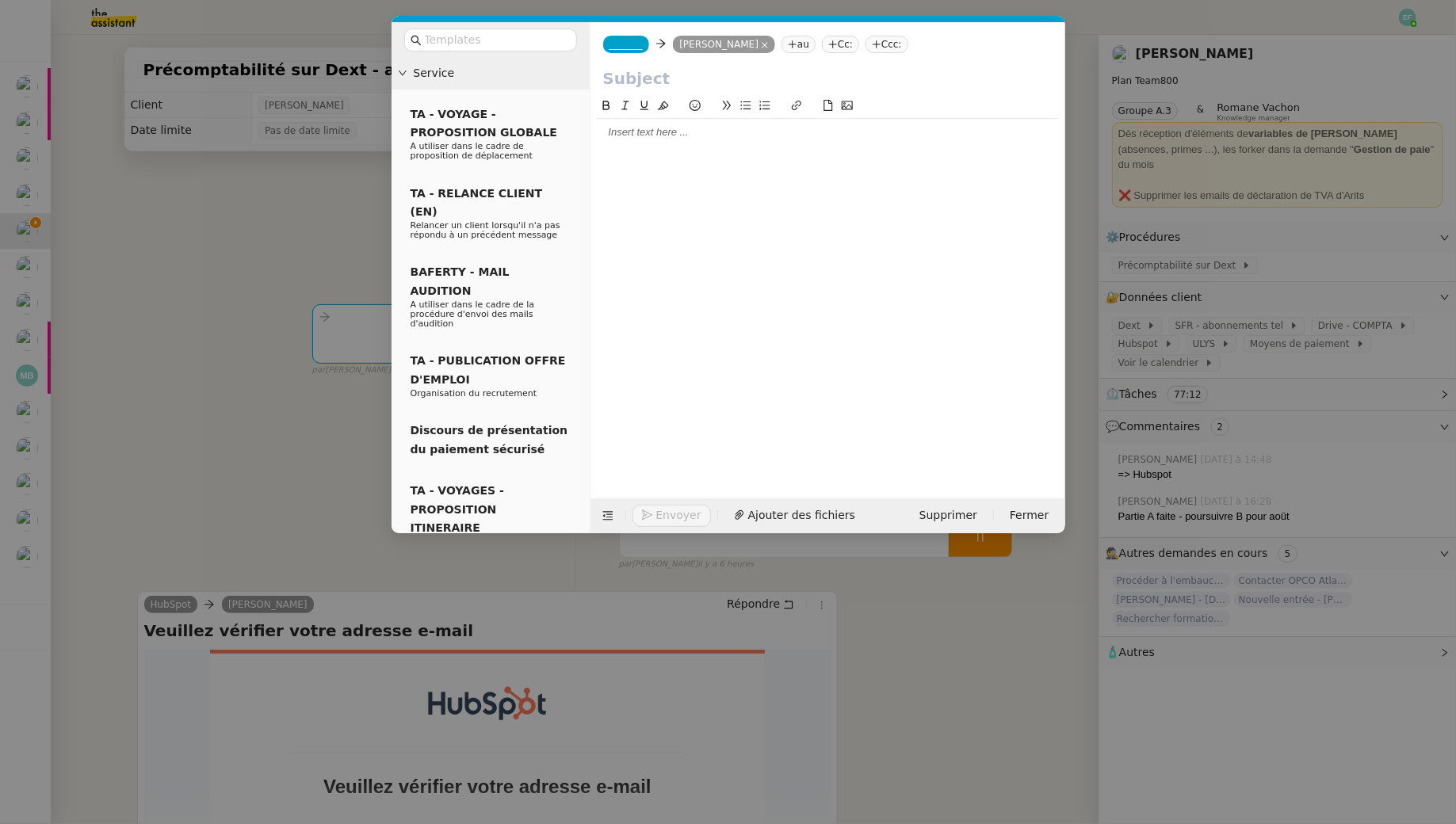
click at [611, 34] on div "_______ Manon Loustau Manon Loustau au Cc: Ccc:" at bounding box center [827, 45] width 474 height 45
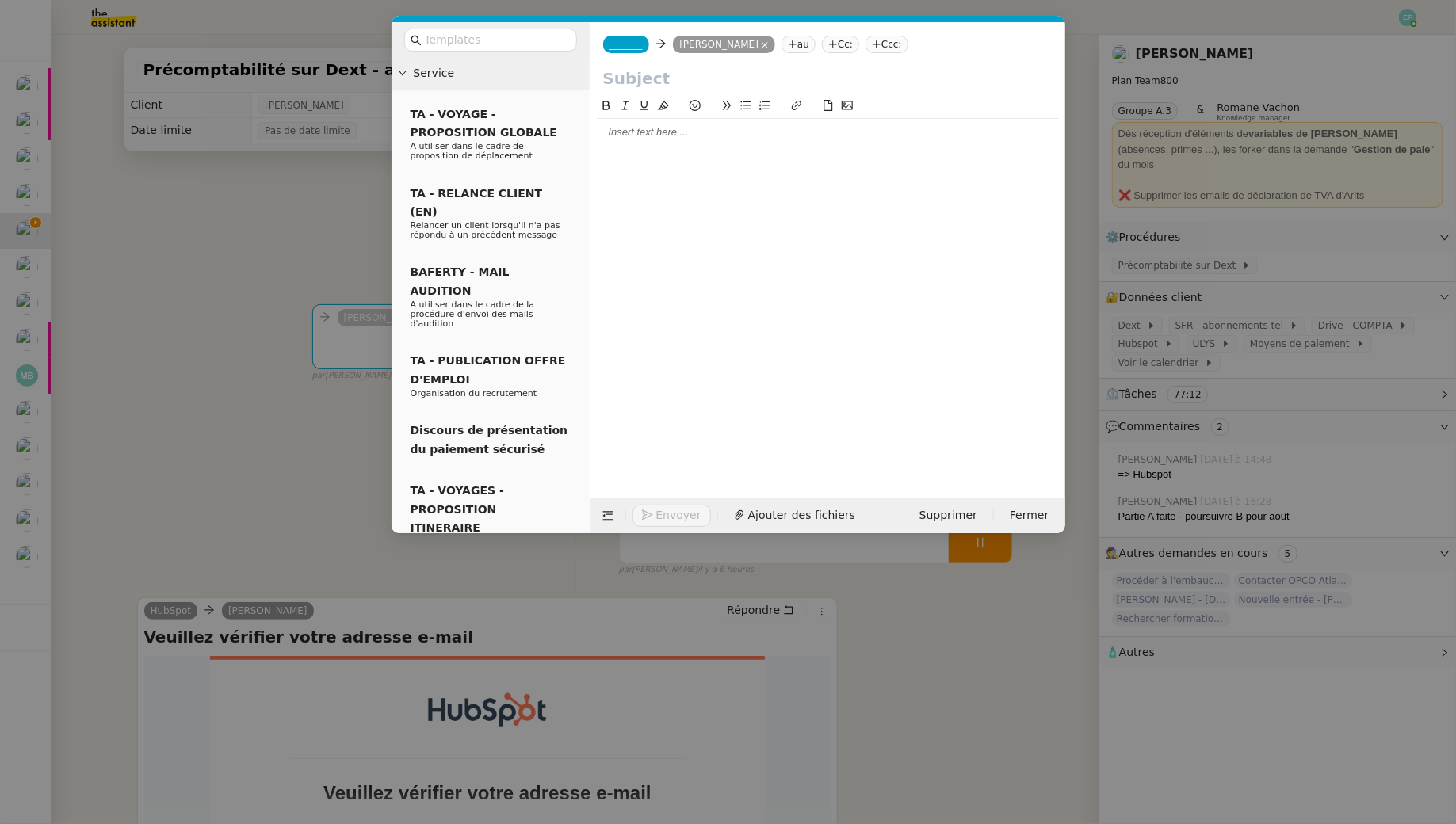
click at [630, 39] on span "_______" at bounding box center [626, 45] width 33 height 11
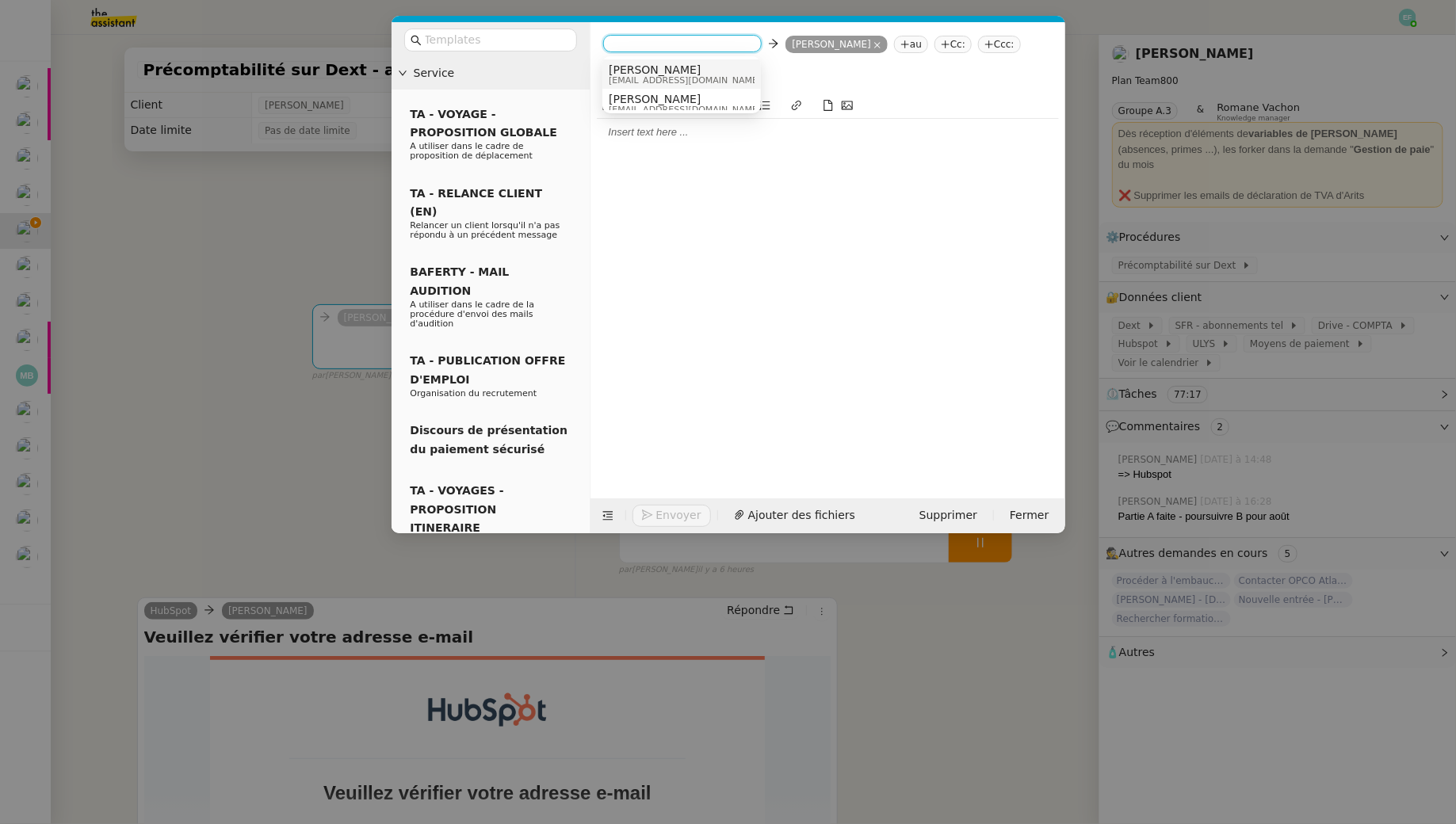
click at [687, 72] on div "Sam sam@libu.fr" at bounding box center [682, 73] width 146 height 21
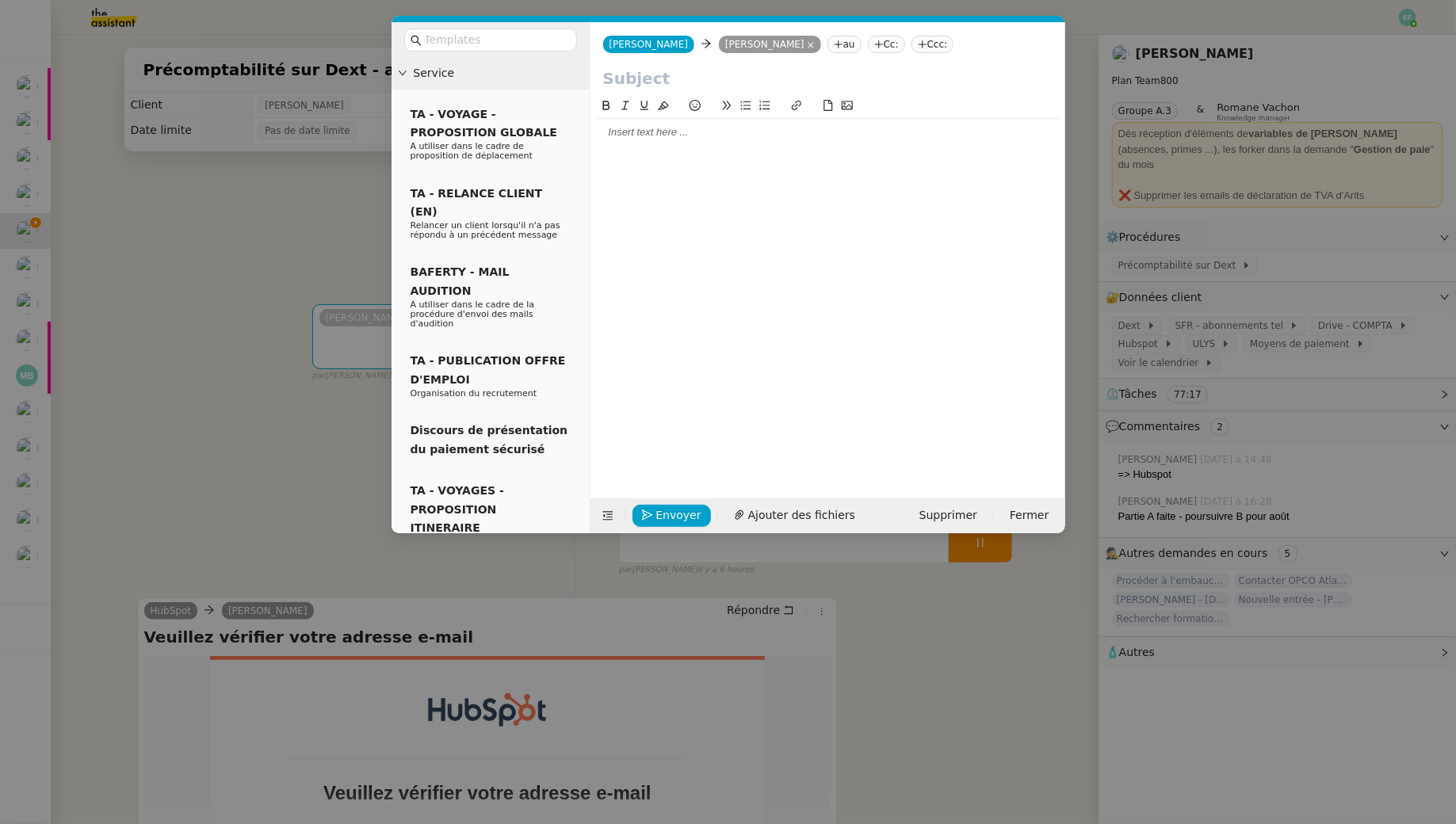
click at [306, 77] on nz-modal-container "Service TA - VOYAGE - PROPOSITION GLOBALE A utiliser dans le cadre de propositi…" at bounding box center [728, 412] width 1456 height 824
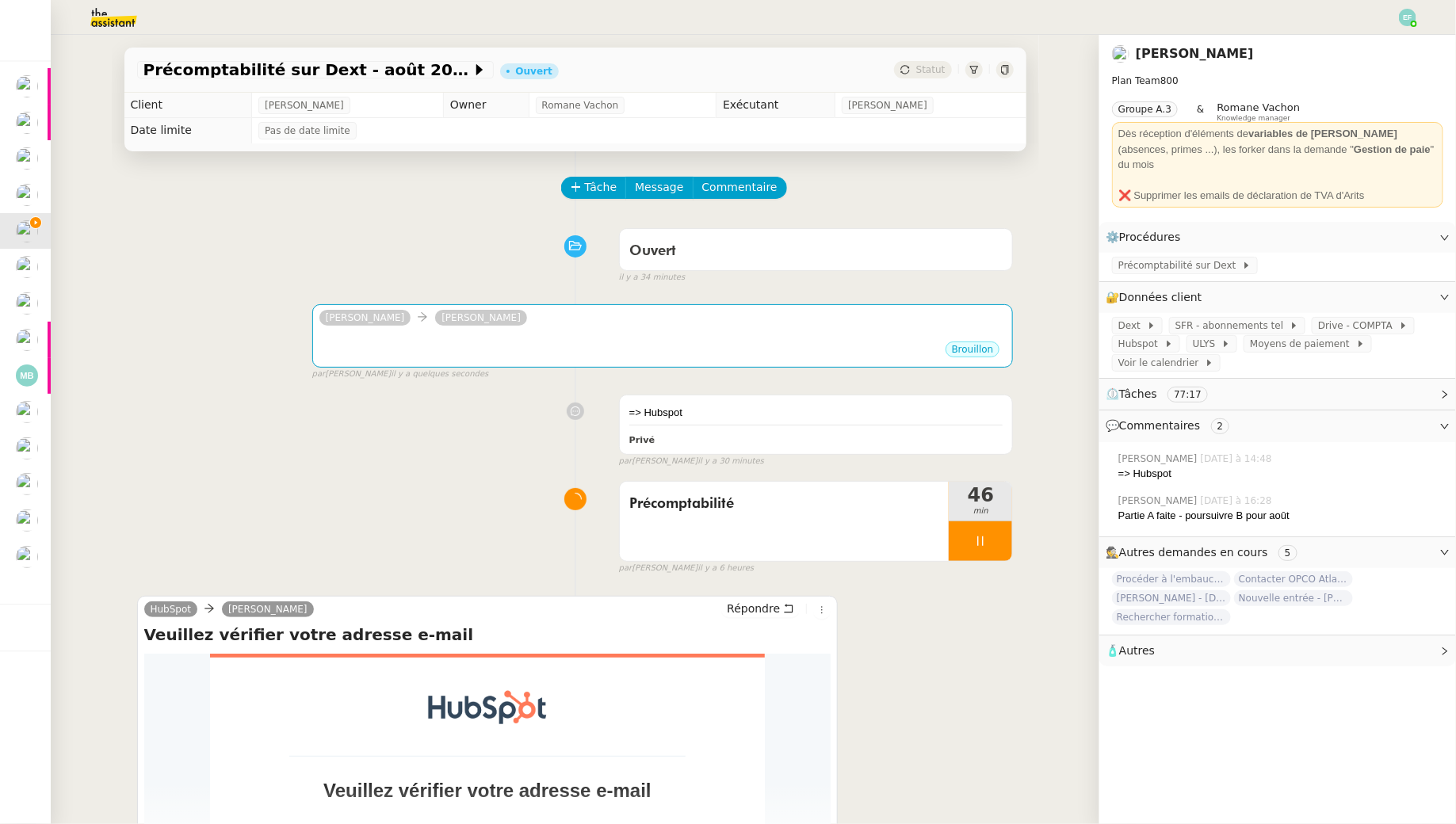
click at [333, 67] on span "Précomptabilité sur Dext - août 2025" at bounding box center [307, 69] width 328 height 16
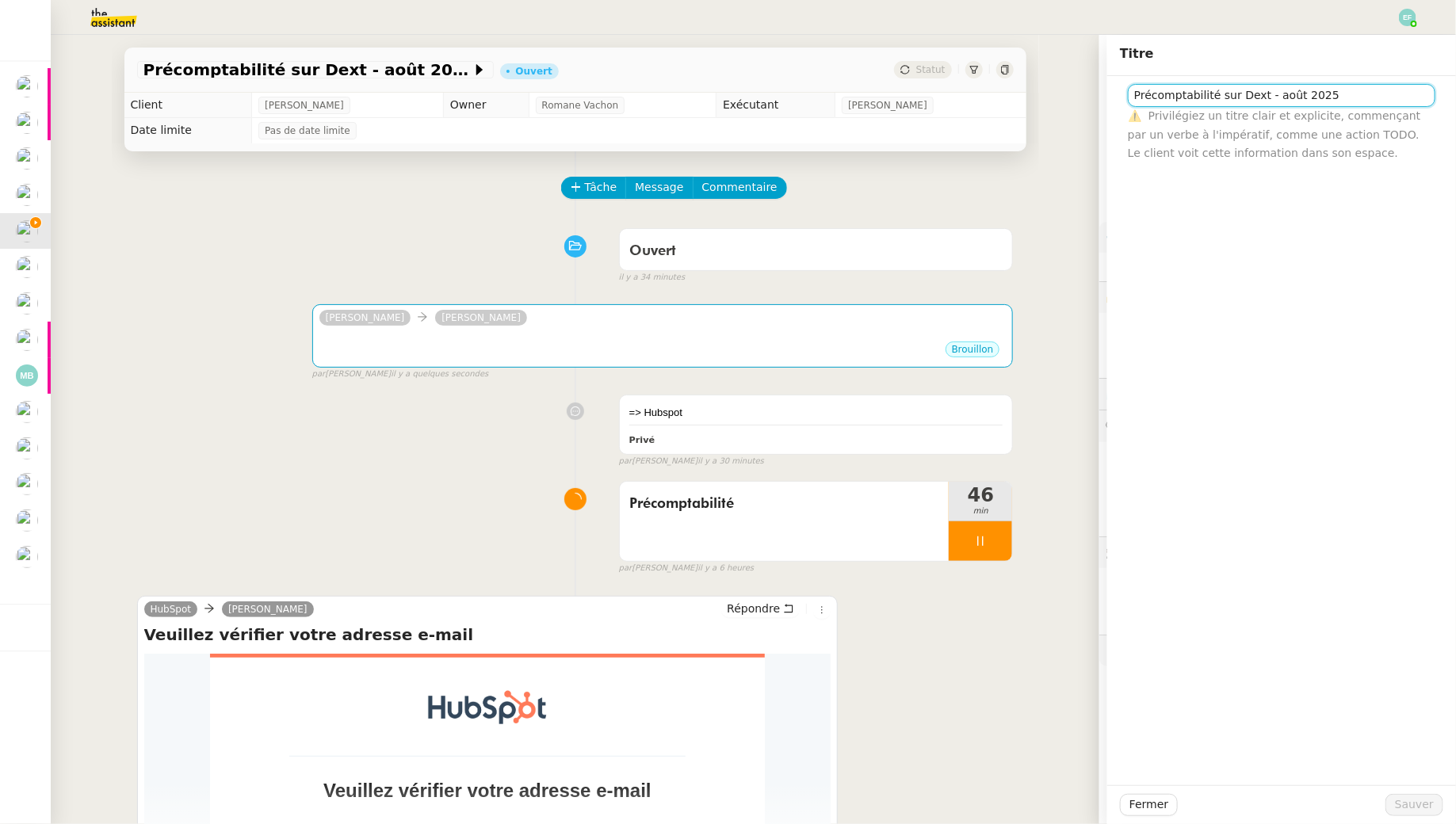
click at [1158, 86] on input "Précomptabilité sur Dext - août 2025" at bounding box center [1281, 95] width 308 height 23
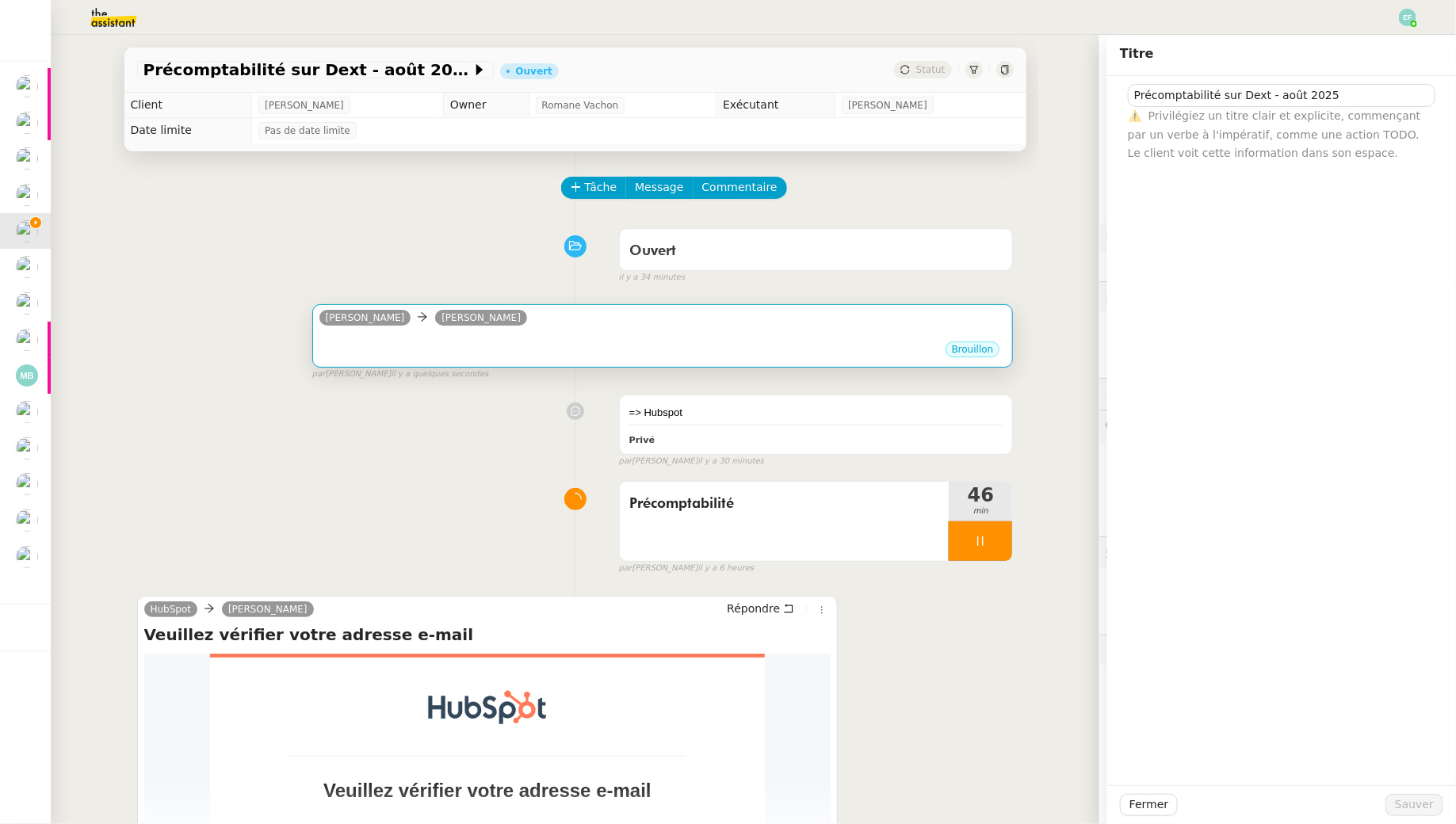
click at [796, 343] on div "Brouillon" at bounding box center [662, 352] width 687 height 24
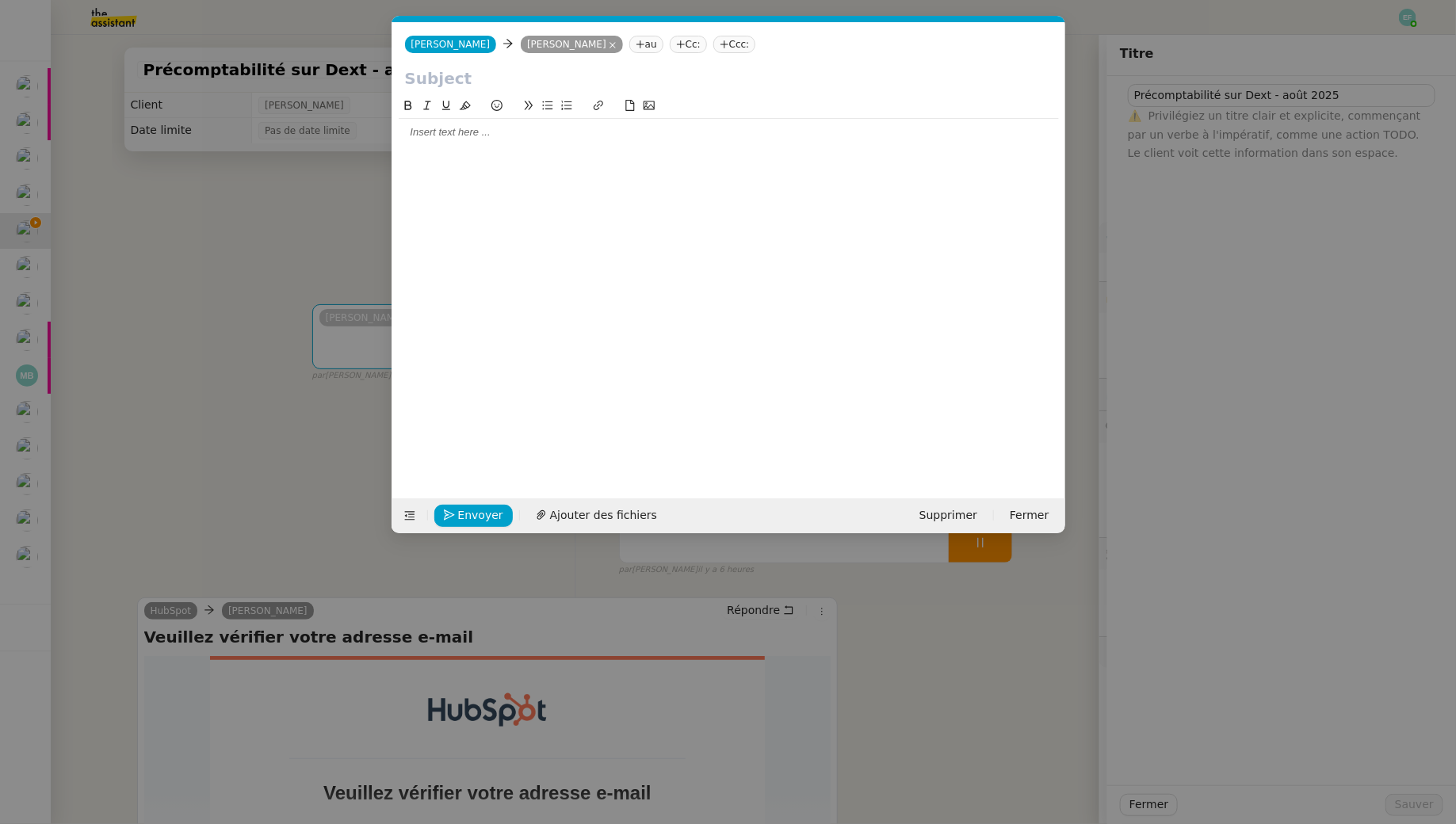
scroll to position [0, 33]
click at [514, 73] on input "text" at bounding box center [728, 79] width 647 height 24
paste input "Précomptabilité sur Dext - août 2025"
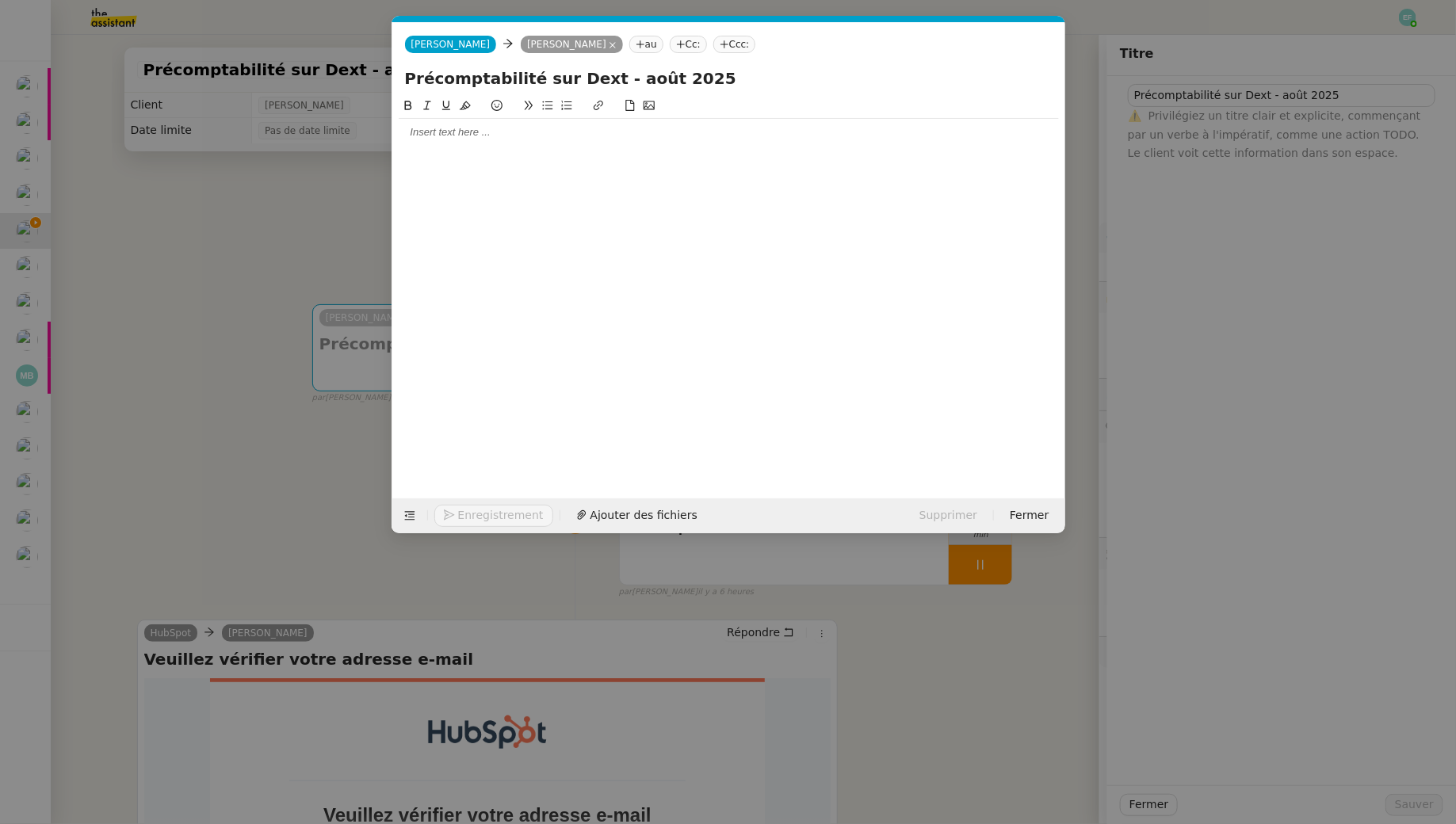
type input "Précomptabilité sur Dext - août 2025"
click at [286, 193] on nz-modal-container "Service TA - VOYAGE - PROPOSITION GLOBALE A utiliser dans le cadre de propositi…" at bounding box center [728, 412] width 1456 height 824
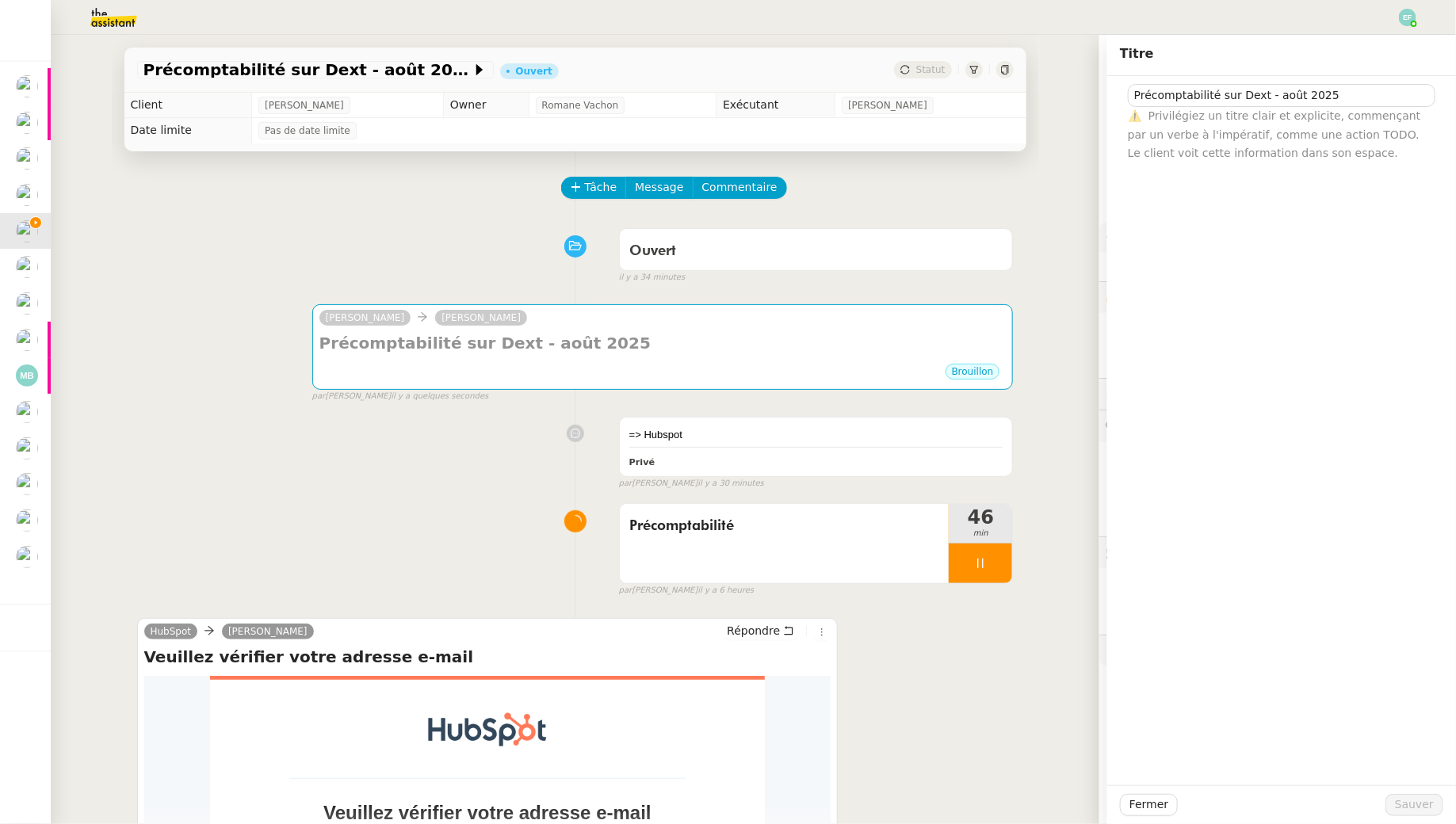
click at [332, 299] on span "false" at bounding box center [325, 304] width 26 height 13
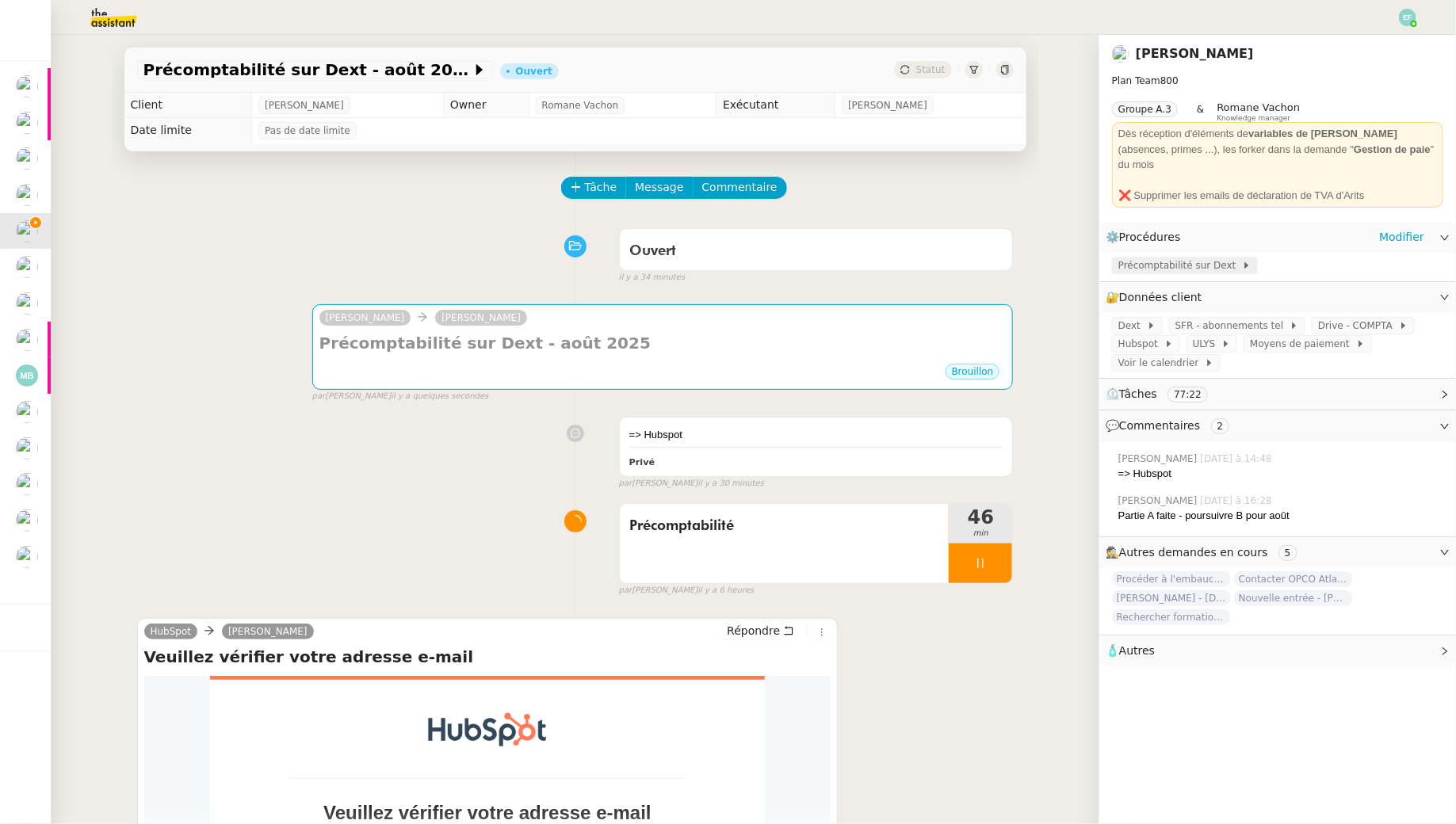
click at [1166, 258] on span "Précomptabilité sur Dext" at bounding box center [1179, 265] width 124 height 16
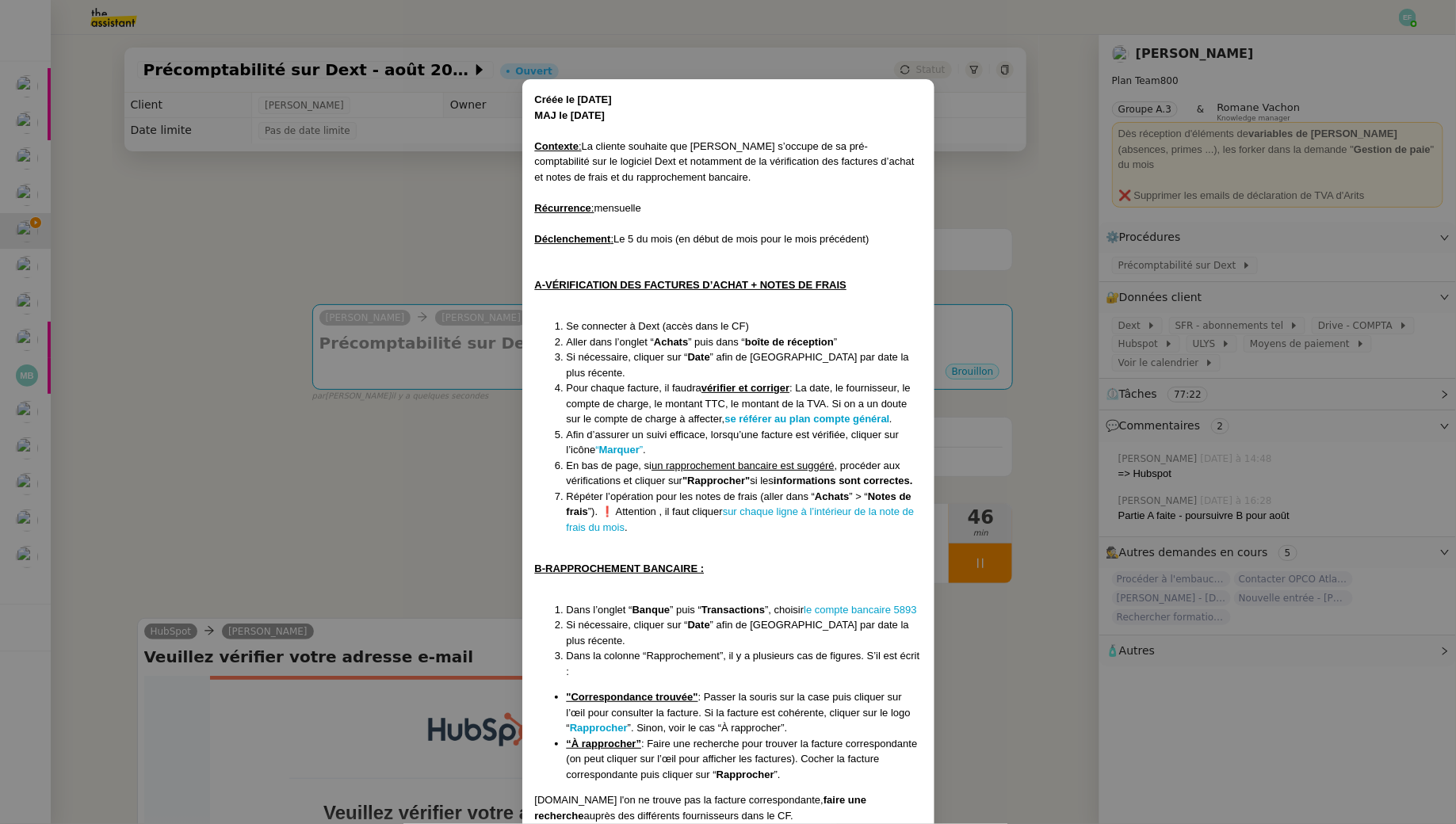
click at [389, 222] on nz-modal-container "Créée le 19/02/2025 MAJ le 28/08/2025 Contexte : La cliente souhaite que Sam s’…" at bounding box center [728, 412] width 1456 height 824
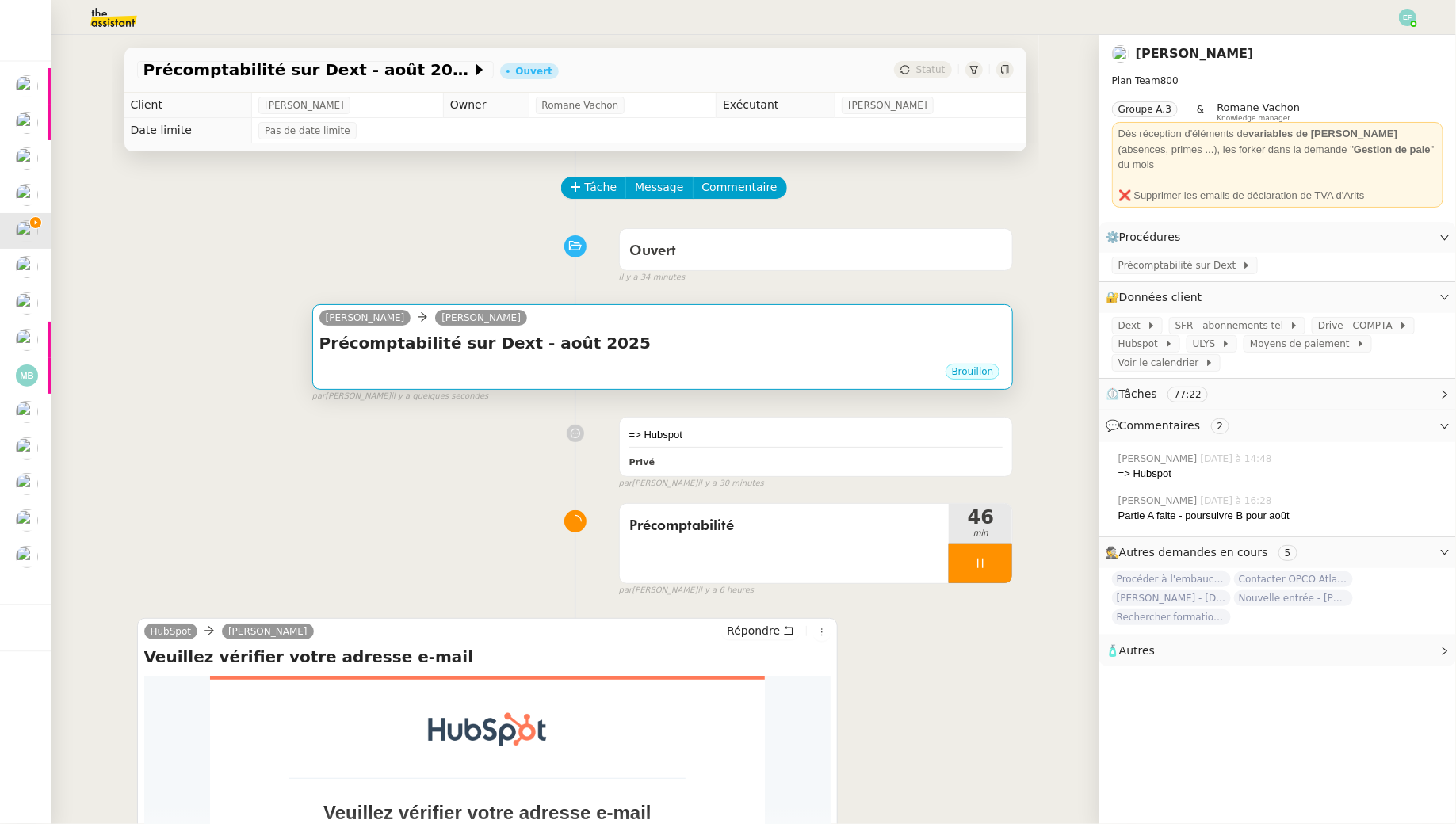
click at [590, 343] on h4 "Précomptabilité sur Dext - août 2025" at bounding box center [662, 343] width 687 height 22
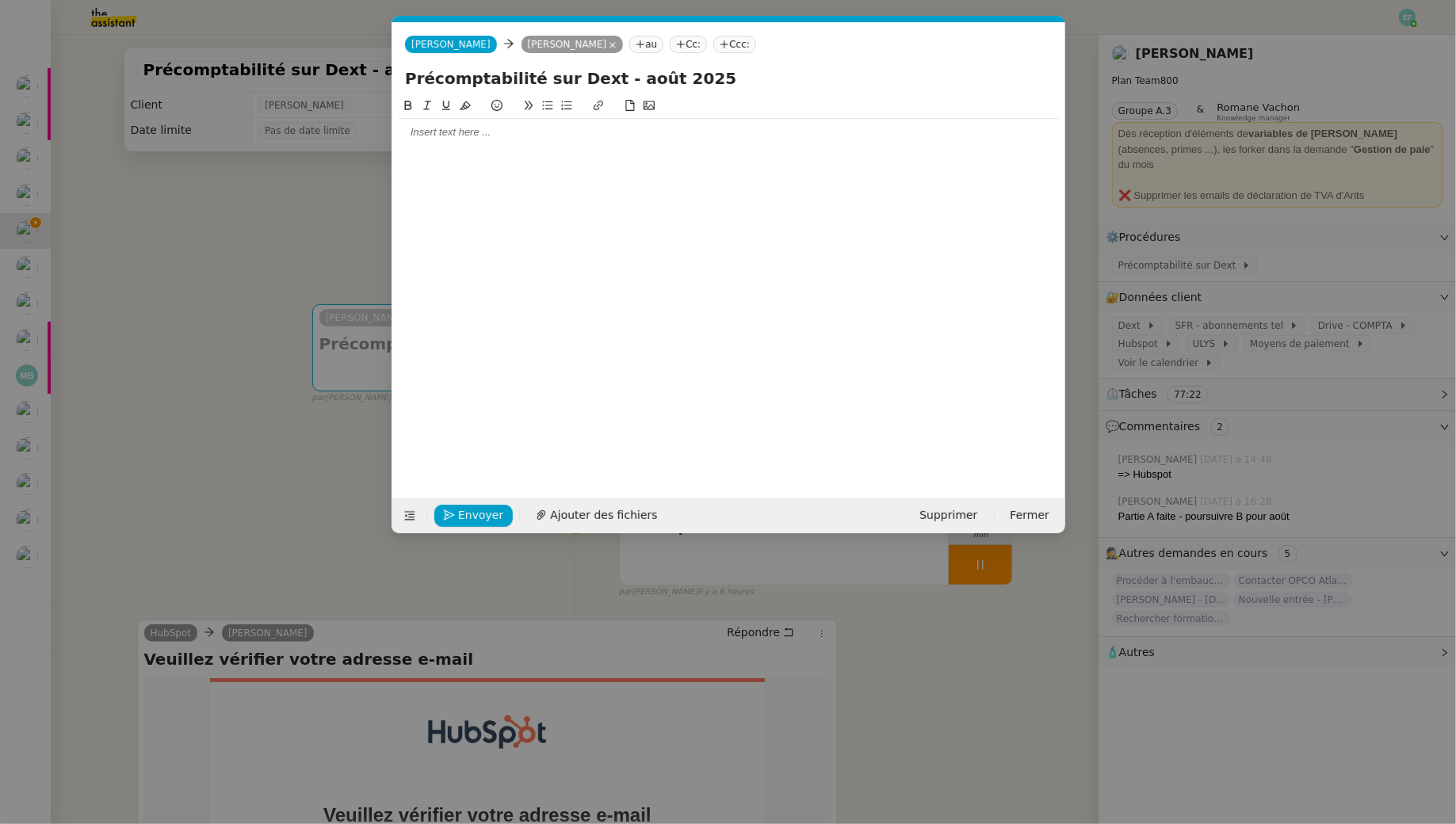
scroll to position [0, 33]
click at [610, 130] on div at bounding box center [729, 132] width 660 height 14
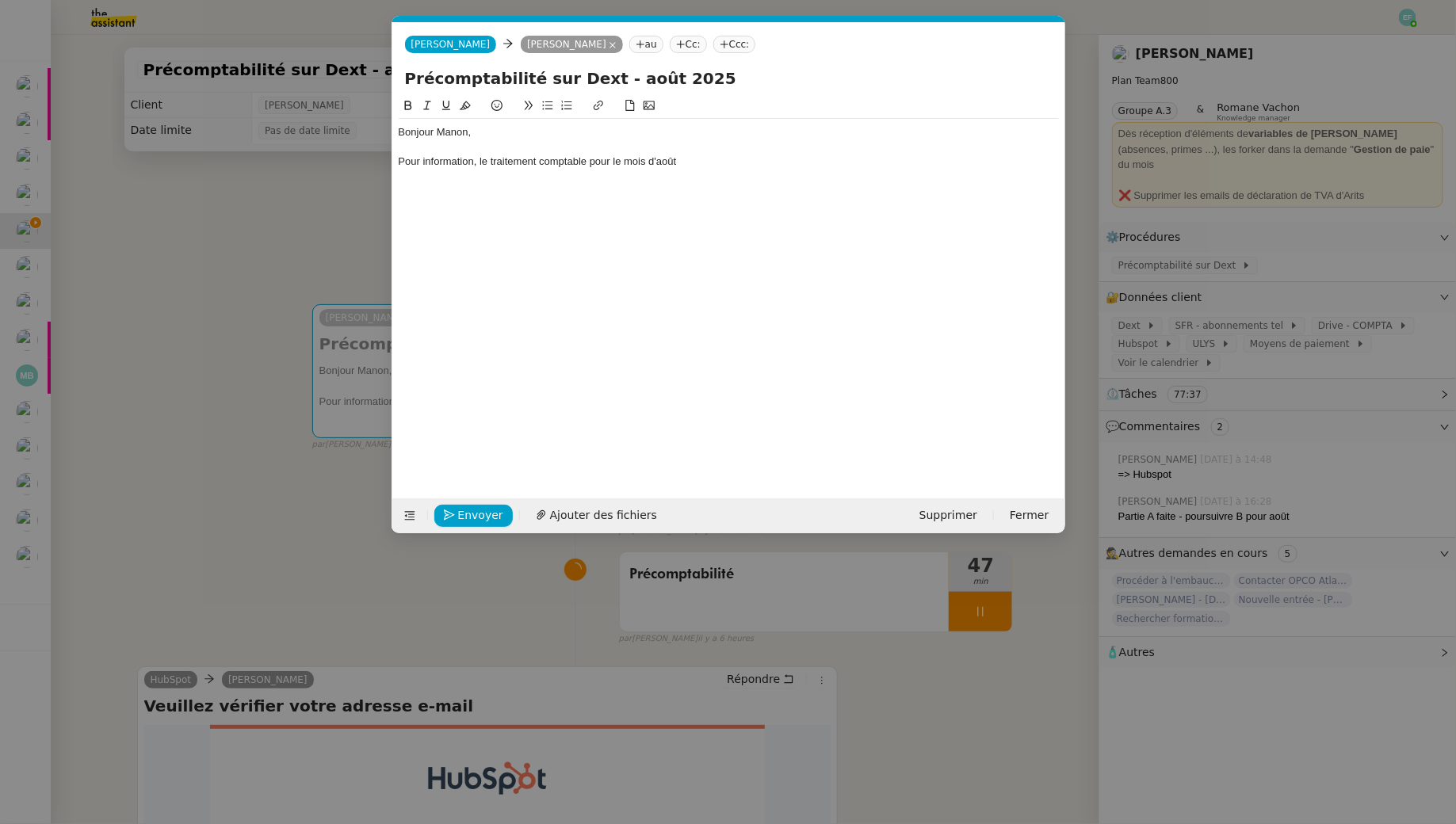
click at [478, 159] on div "Pour information, le traitement comptable pour le mois d'août" at bounding box center [729, 161] width 660 height 14
click at [773, 160] on div "Pour information, j'ai finalisé le traitement comptable pour le mois d'août" at bounding box center [729, 161] width 660 height 14
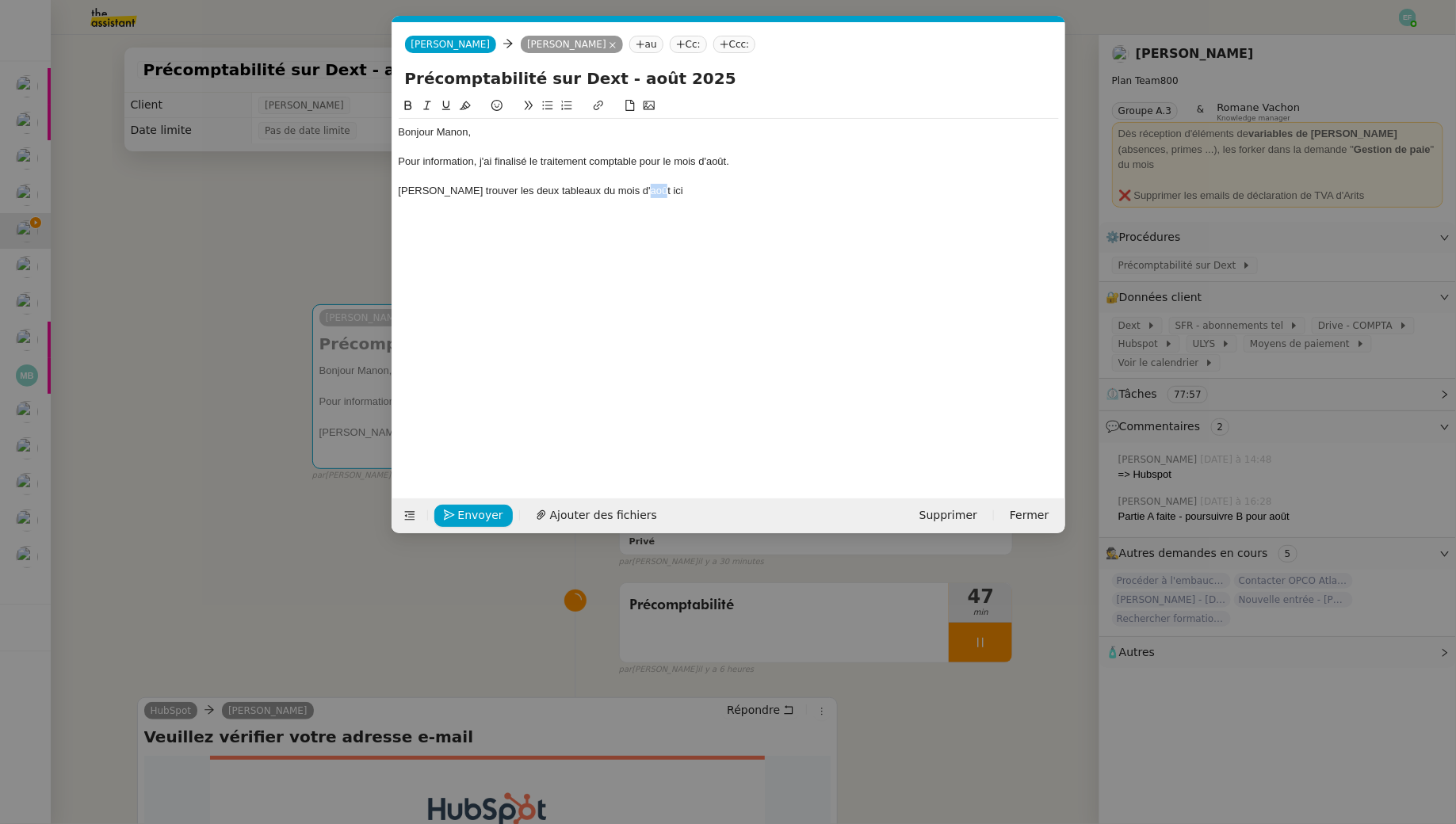
drag, startPoint x: 648, startPoint y: 196, endPoint x: 624, endPoint y: 195, distance: 24.0
click at [624, 195] on div "Veuillez trouver les deux tableaux du mois d'août ici" at bounding box center [729, 191] width 660 height 14
click at [598, 107] on icon at bounding box center [598, 105] width 11 height 11
paste input "https://docs.google.com/spreadsheets/d/1z34QzgGV-ubRNdPyVWWQB89jVhYyQOTFPDk3k6P…"
type input "https://docs.google.com/spreadsheets/d/1z34QzgGV-ubRNdPyVWWQB89jVhYyQOTFPDk3k6P…"
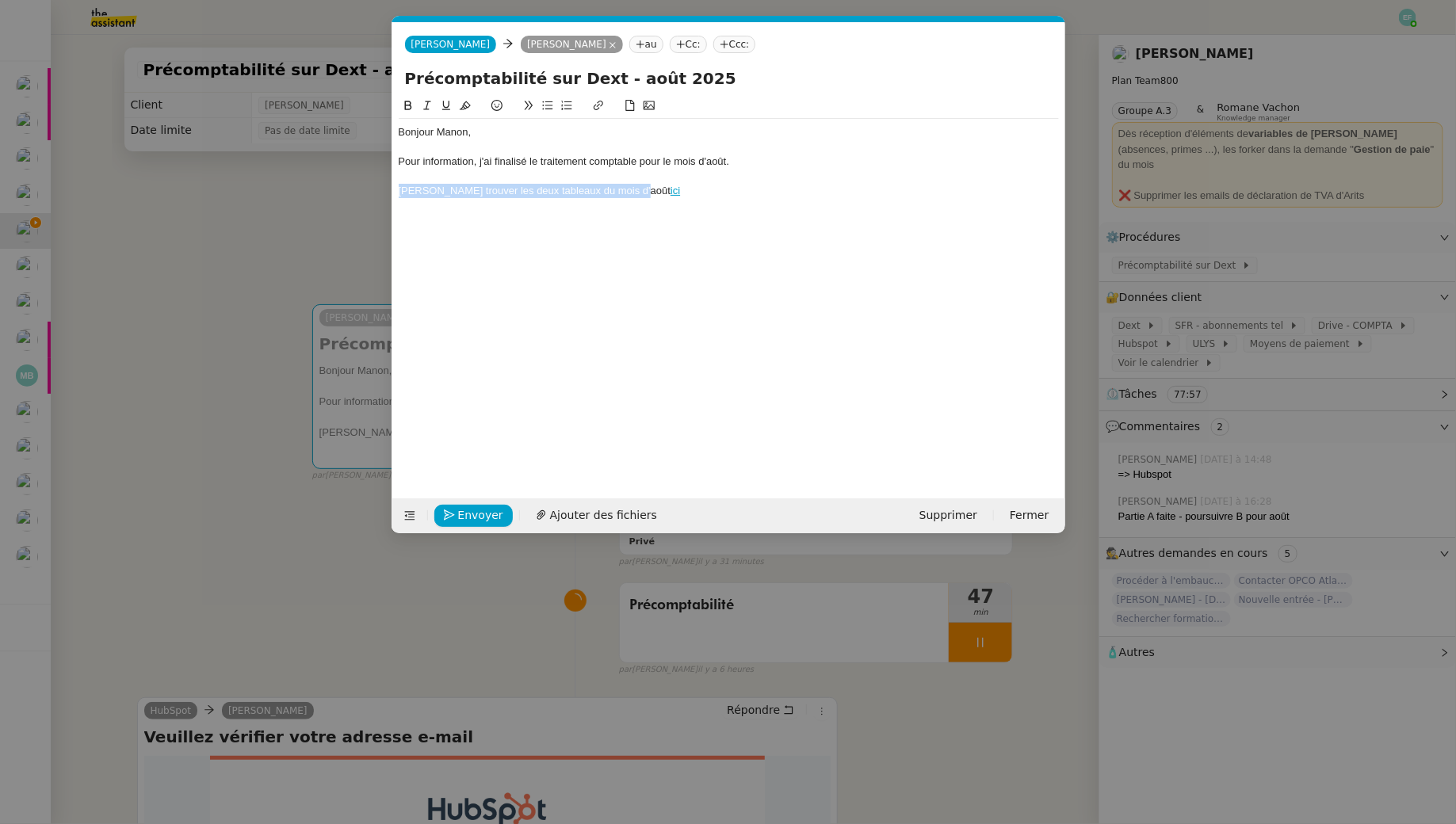
scroll to position [0, 0]
click at [618, 189] on div "Veuillez trouver les deux tableaux du mois d'août ici" at bounding box center [729, 191] width 660 height 14
click at [697, 193] on div "Veuillez trouver les deux tableaux du mois d'août ici" at bounding box center [729, 191] width 660 height 14
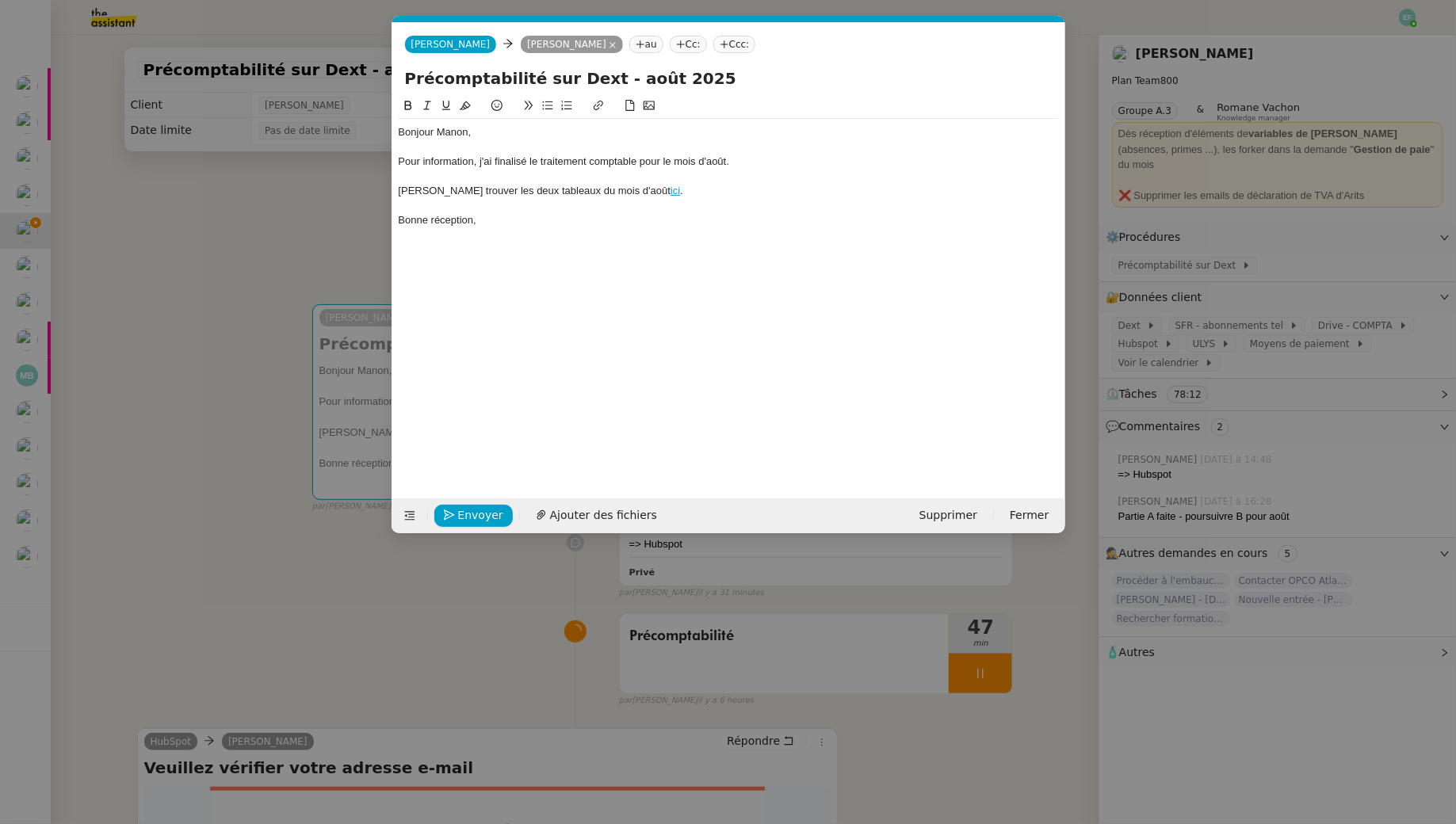
click at [587, 158] on div "Pour information, j'ai finalisé le traitement comptable pour le mois d'août." at bounding box center [729, 161] width 660 height 14
click at [549, 201] on div at bounding box center [729, 206] width 660 height 14
click at [539, 222] on div "Bonne réception," at bounding box center [729, 219] width 660 height 14
click at [603, 191] on div "Veuillez trouver les deux tableaux du mois d'août ici ." at bounding box center [729, 191] width 660 height 14
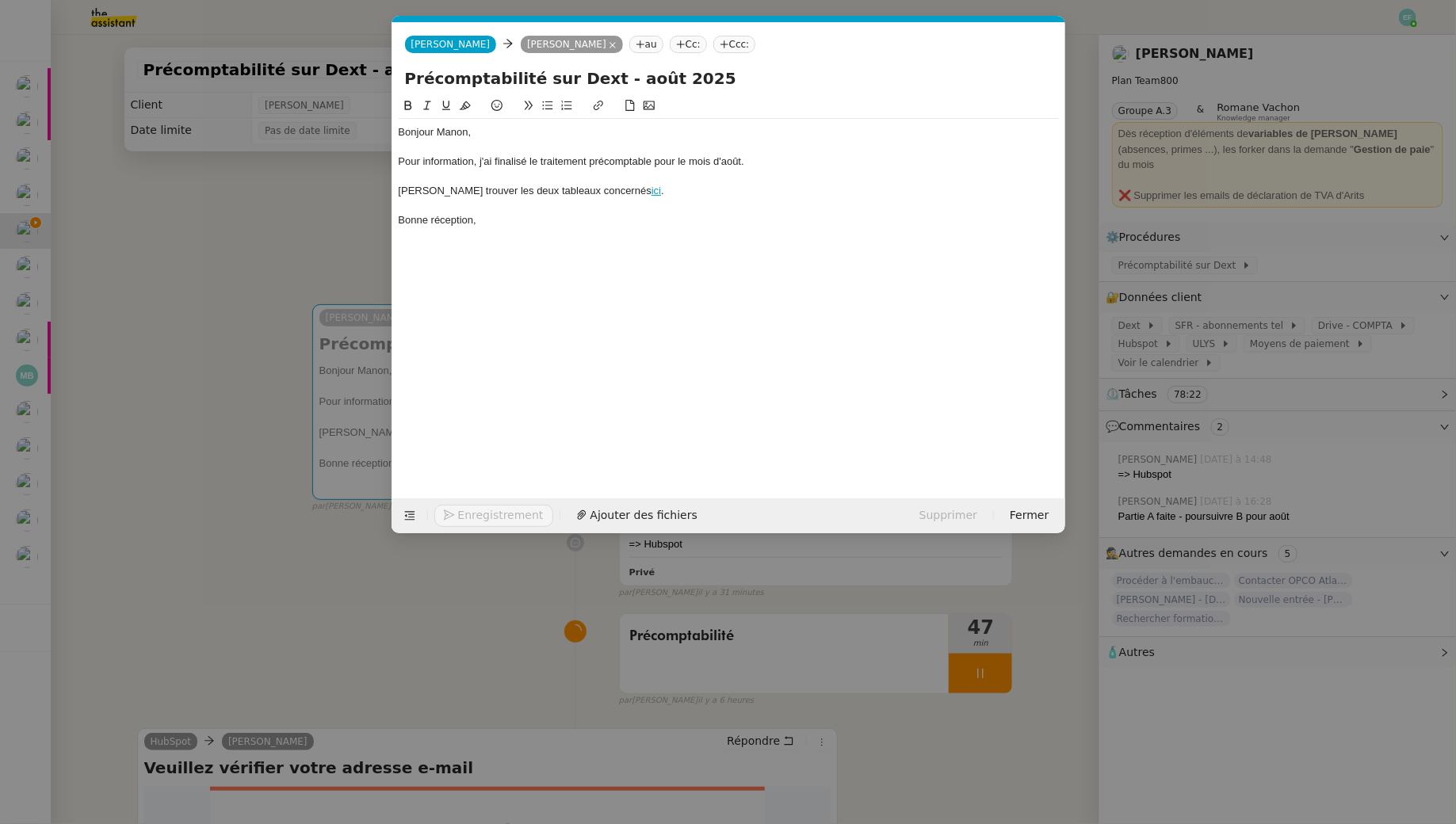
click at [658, 187] on div "Veuillez trouver les deux tableaux concernés ici ." at bounding box center [729, 191] width 660 height 14
click at [629, 166] on div "Pour information, j'ai finalisé le traitement précomptable pour le mois d'août." at bounding box center [729, 161] width 660 height 14
click at [610, 154] on div "Pour information, j'ai finalisé le traitement précomptable pour le mois d'août." at bounding box center [729, 161] width 660 height 14
click at [604, 162] on div "Pour information, j'ai finalisé le traitement précomptable pour le mois d'août." at bounding box center [729, 161] width 660 height 14
click at [695, 213] on div "Bonne réception," at bounding box center [729, 219] width 660 height 14
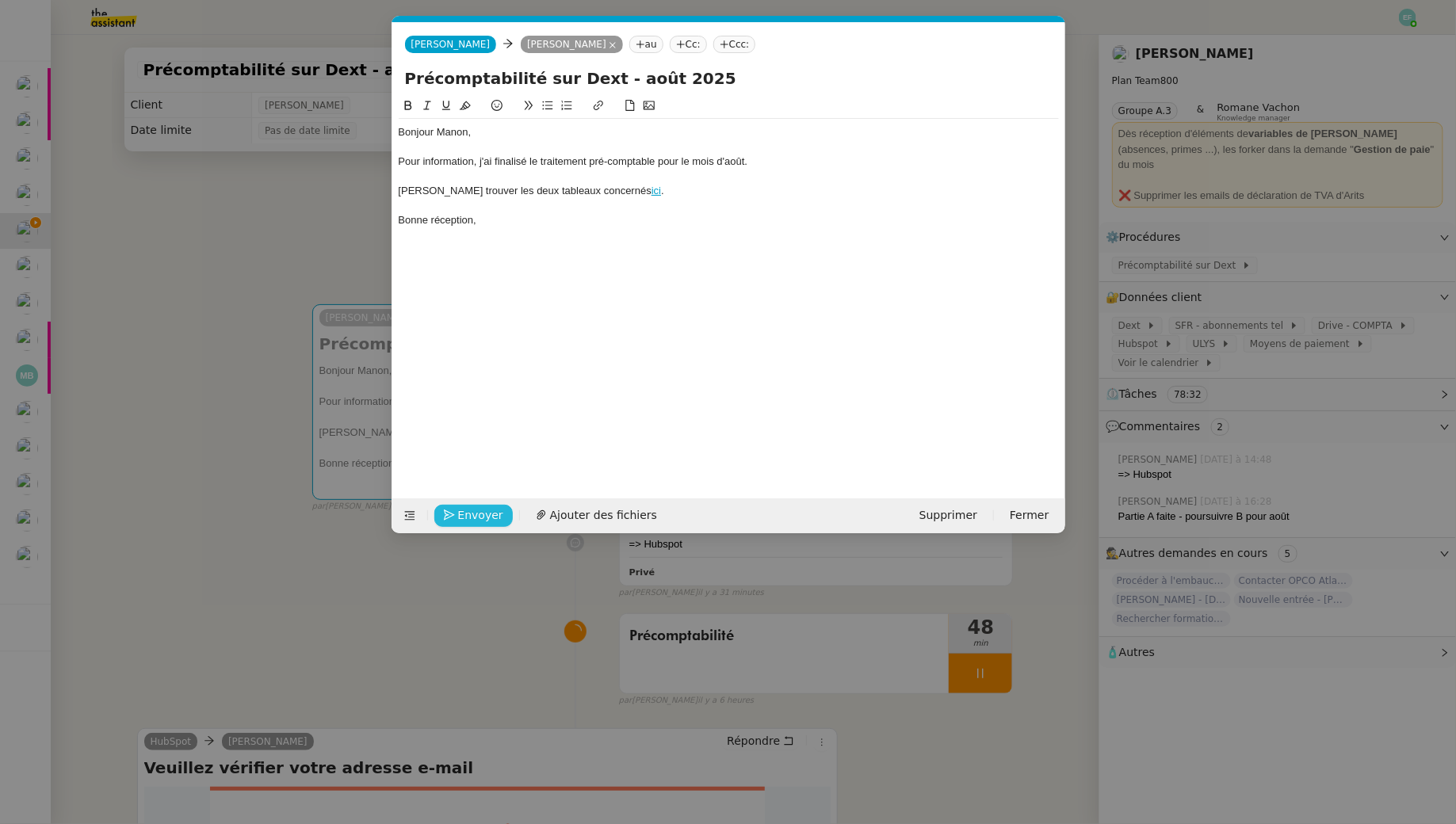
click at [466, 512] on span "Envoyer" at bounding box center [481, 516] width 46 height 19
click at [466, 512] on span "Confirmer l'envoi" at bounding box center [506, 516] width 95 height 19
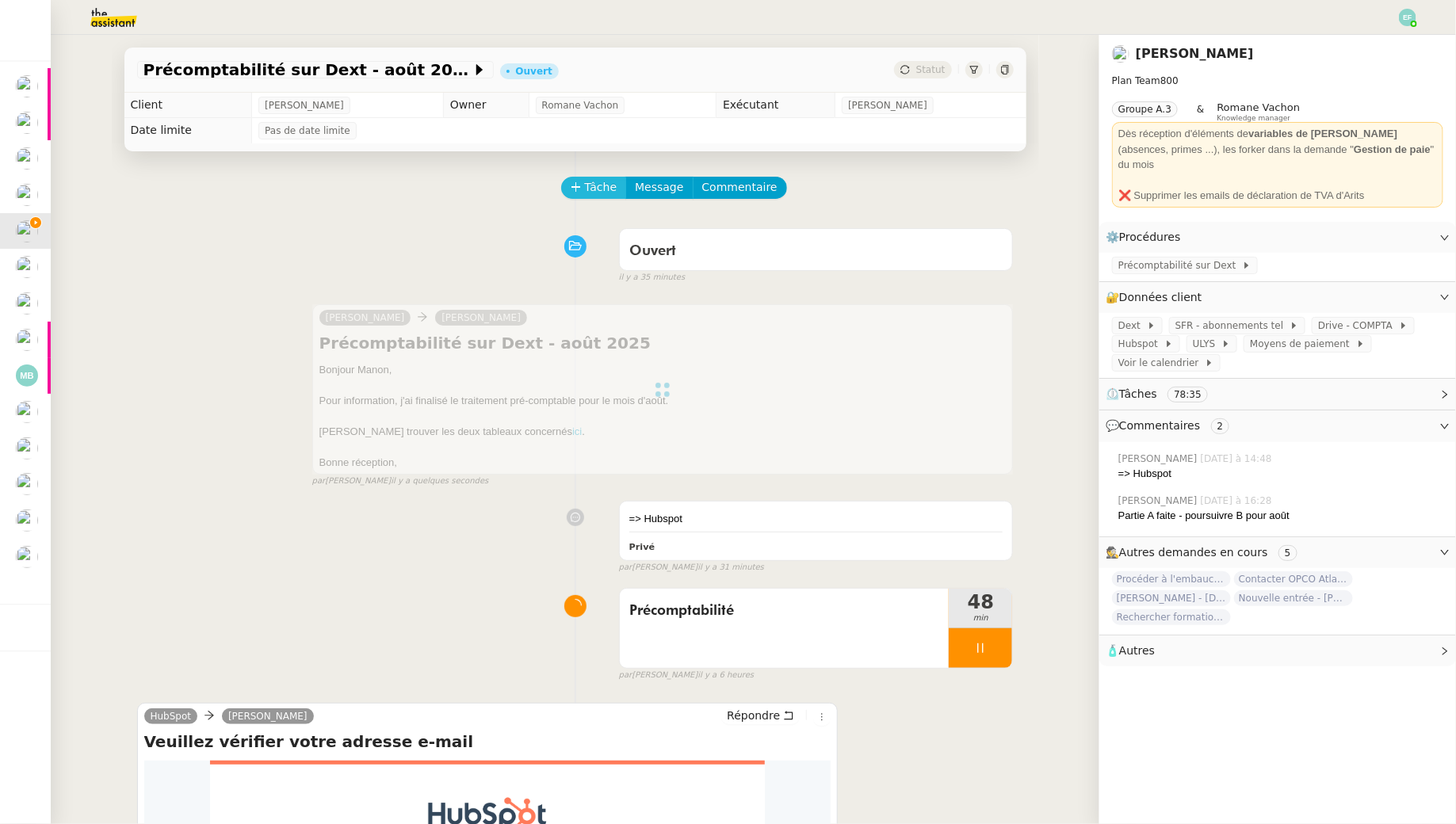
click at [597, 179] on span "Tâche" at bounding box center [601, 188] width 33 height 19
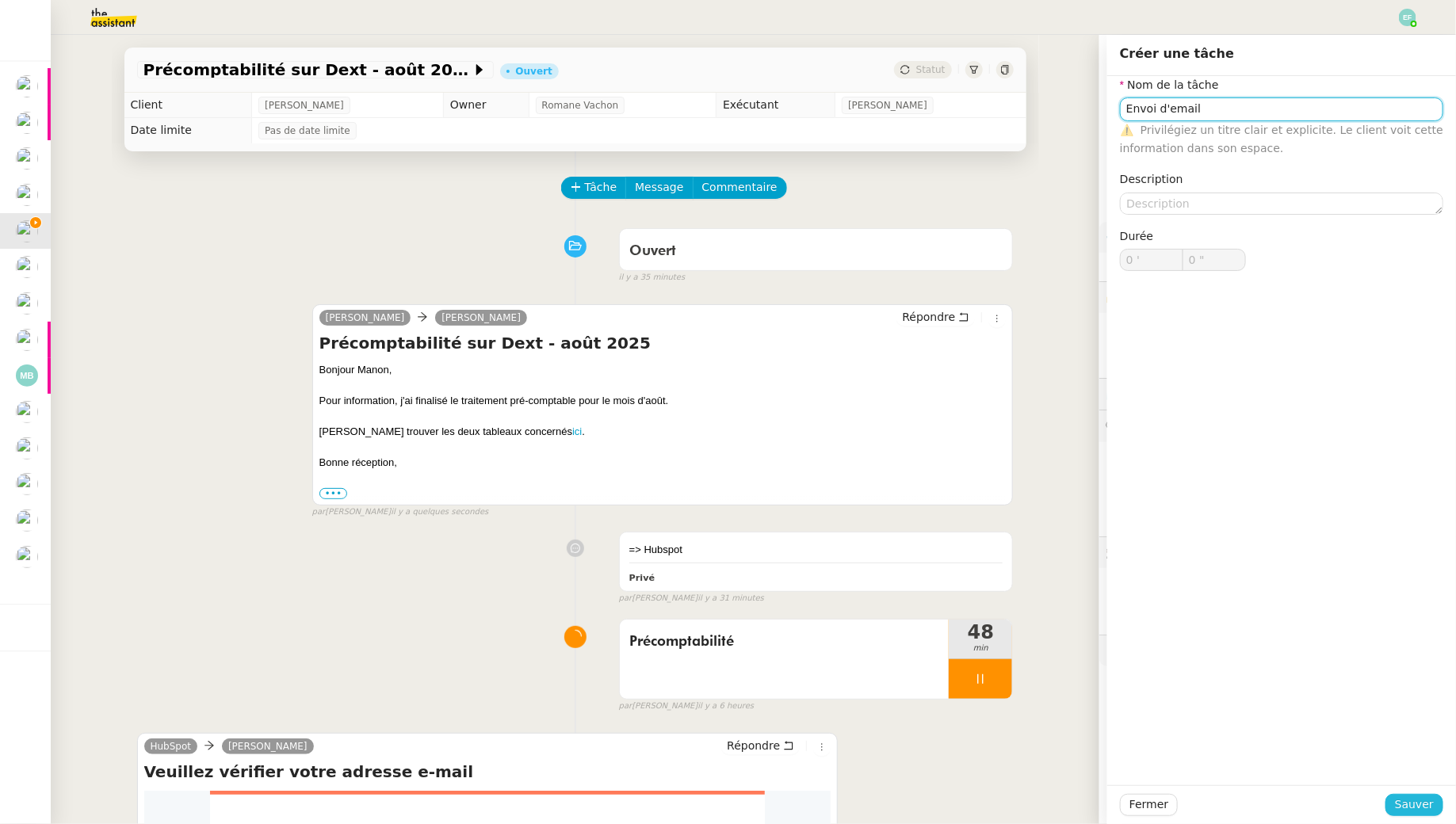
type input "Envoi d'email"
click at [1408, 804] on span "Sauver" at bounding box center [1414, 805] width 39 height 19
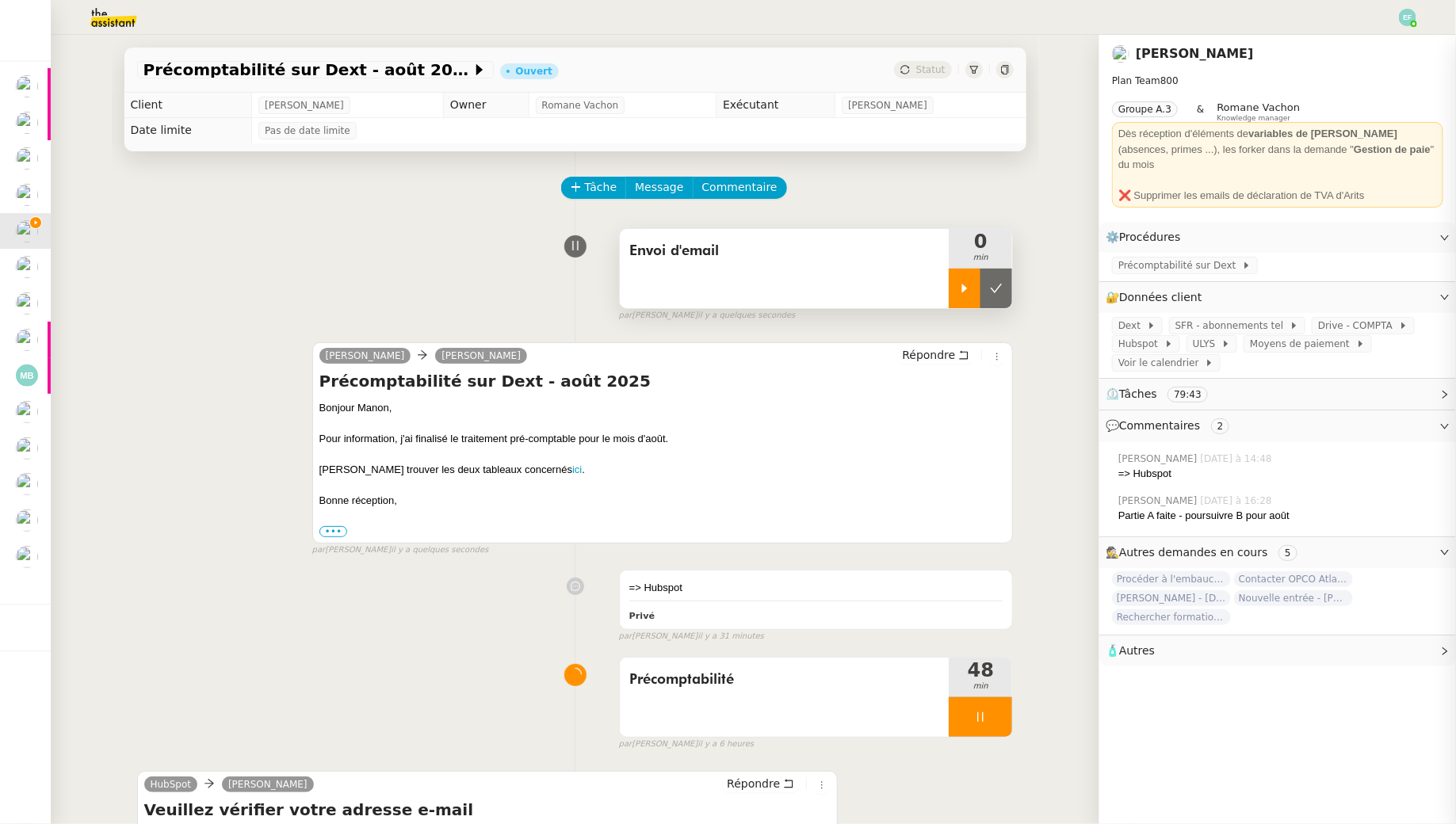
click at [962, 288] on icon at bounding box center [965, 287] width 6 height 8
click at [988, 703] on div at bounding box center [980, 717] width 63 height 40
click at [996, 703] on button at bounding box center [996, 717] width 32 height 40
click at [990, 296] on div at bounding box center [980, 288] width 63 height 40
click at [995, 296] on button at bounding box center [996, 288] width 32 height 40
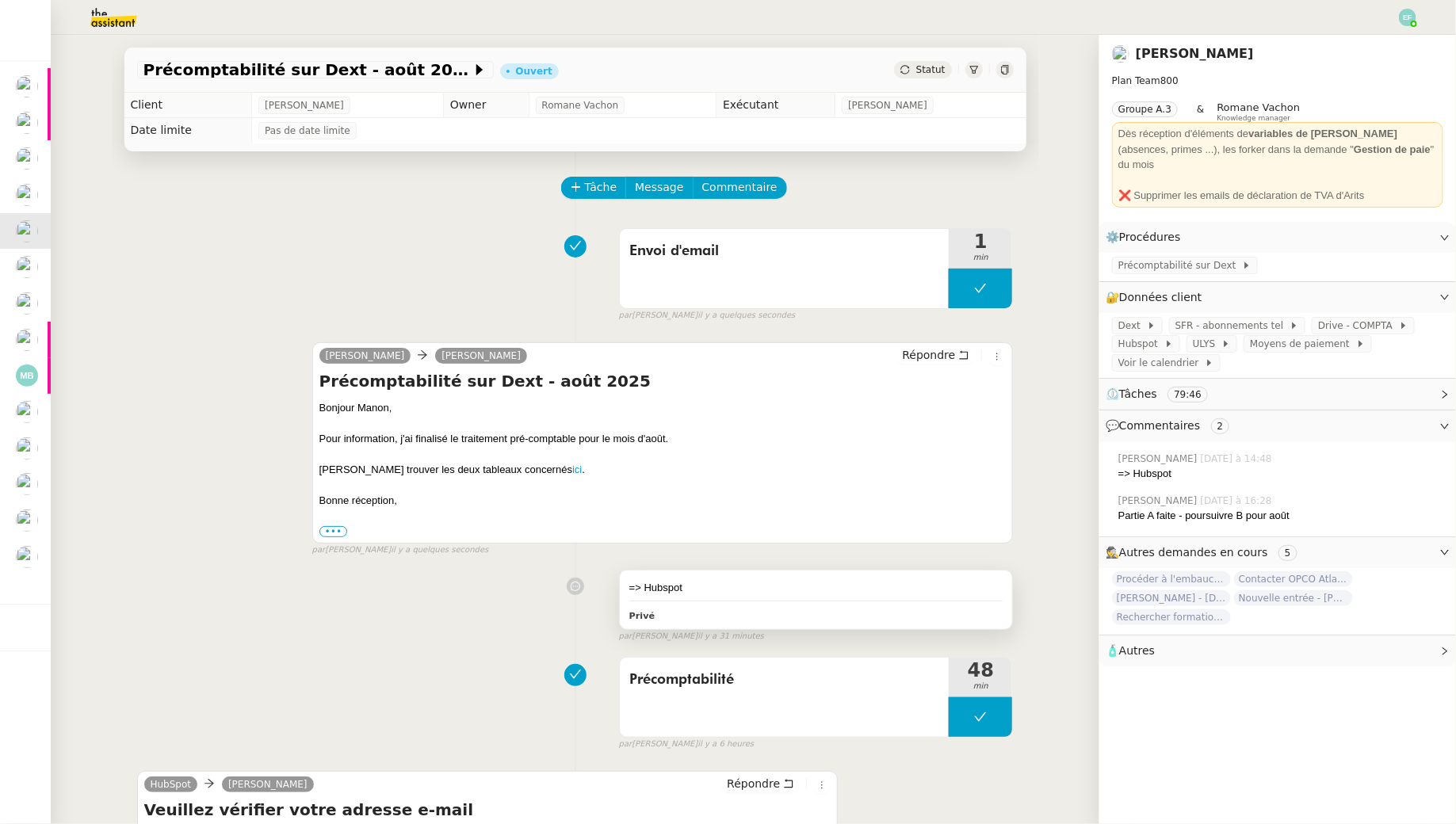
click at [847, 580] on div "=> Hubspot" at bounding box center [816, 588] width 374 height 16
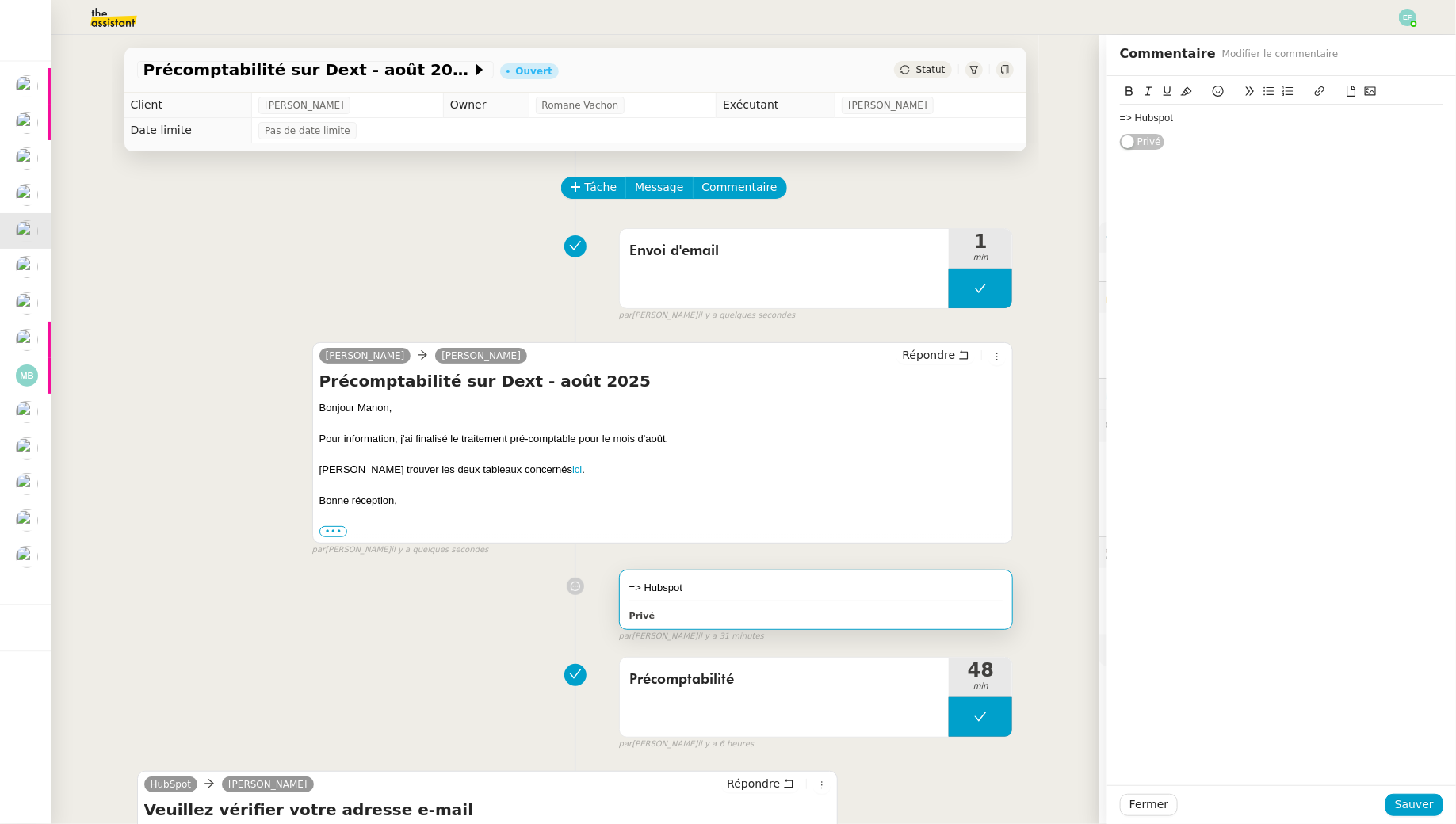
click at [1245, 115] on div "=> Hubspot" at bounding box center [1281, 117] width 324 height 14
click at [1408, 802] on span "Sauver" at bounding box center [1414, 805] width 39 height 19
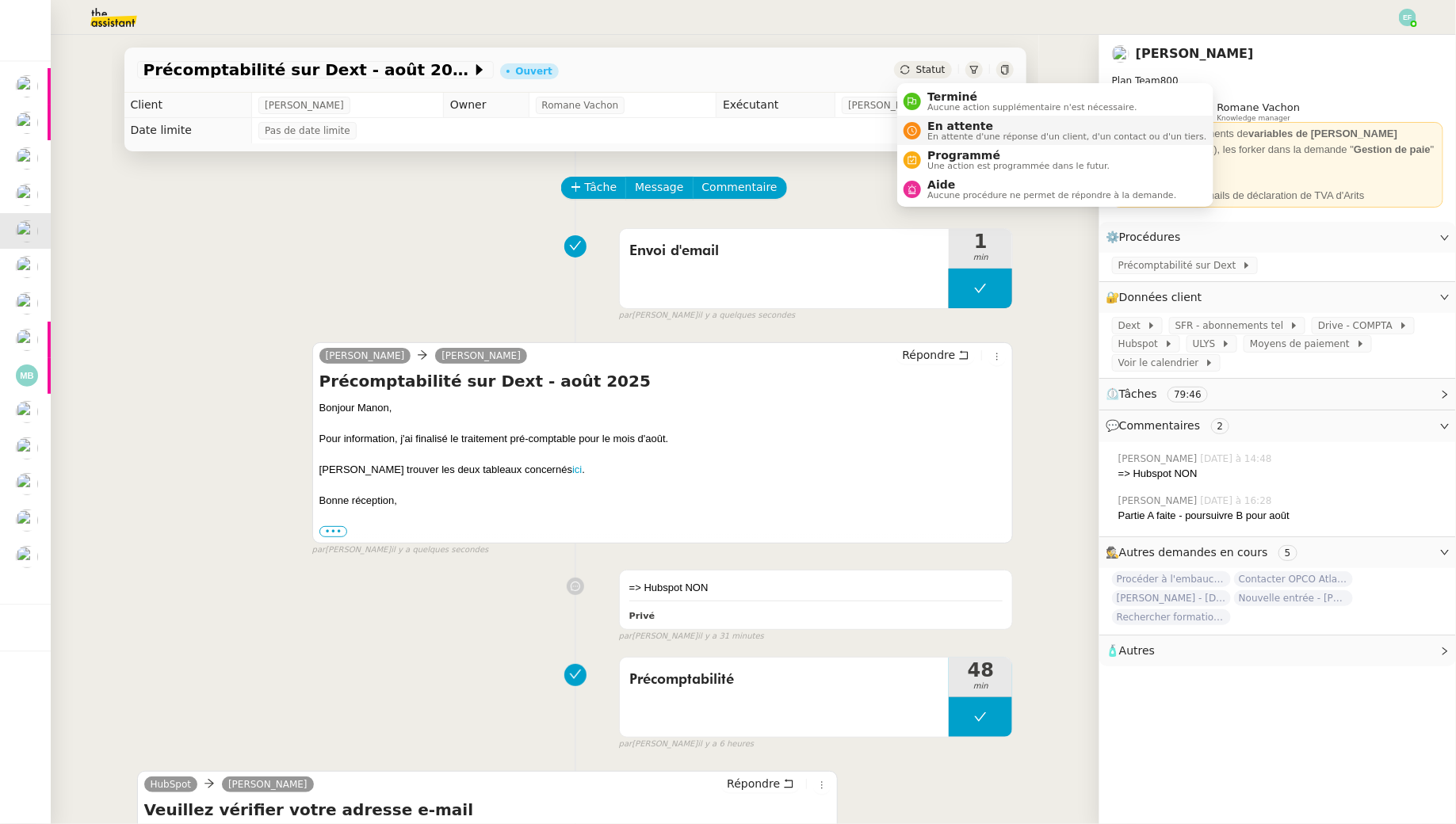
click at [952, 138] on span "En attente d'une réponse d'un client, d'un contact ou d'un tiers." at bounding box center [1066, 136] width 279 height 8
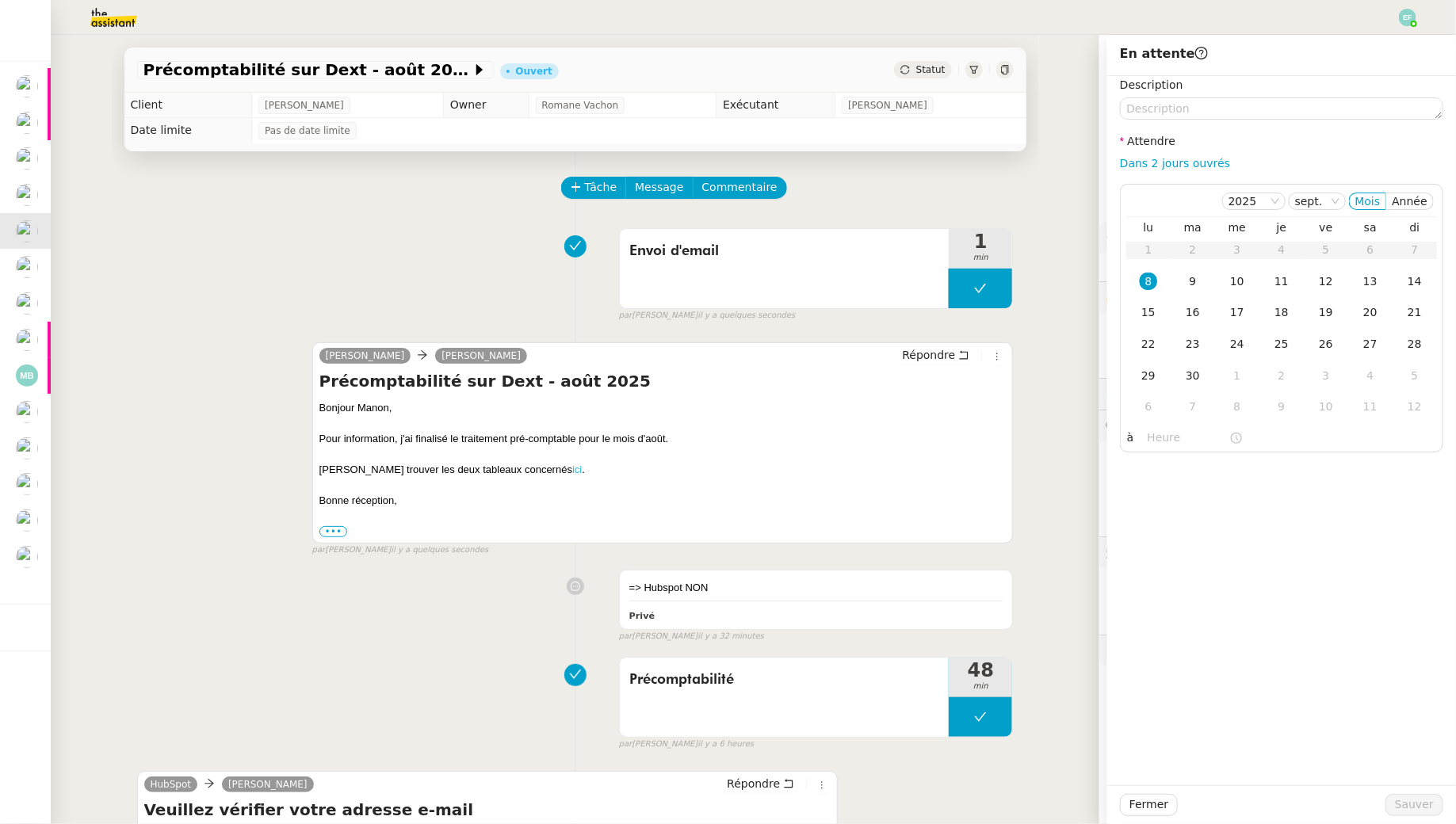
click at [572, 470] on link "ici" at bounding box center [576, 470] width 9 height 12
click at [1237, 280] on div "10" at bounding box center [1237, 281] width 18 height 18
click at [1408, 802] on span "Sauver" at bounding box center [1414, 805] width 39 height 19
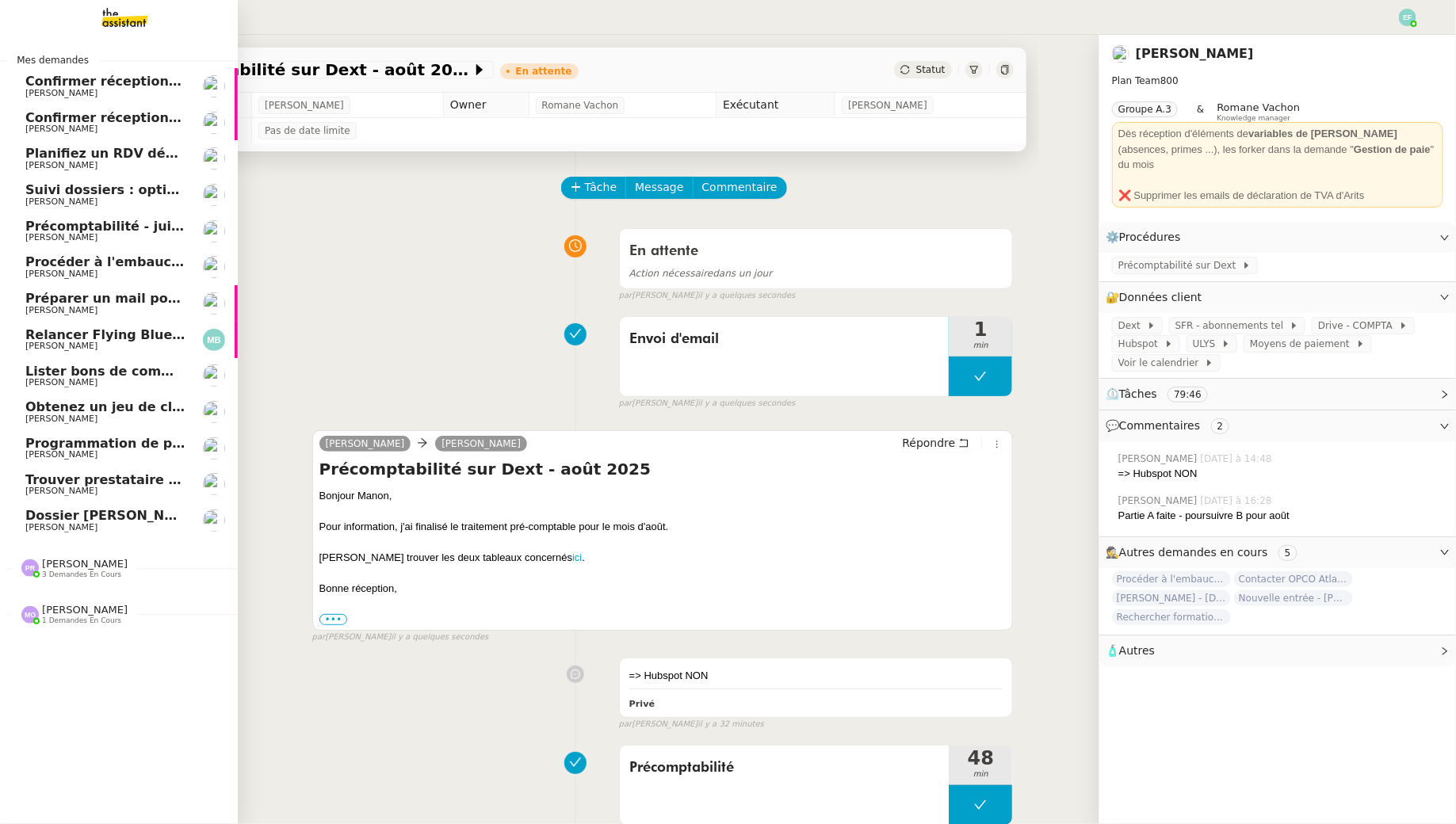
click at [61, 521] on span "Dossier Monika Gruba" at bounding box center [113, 515] width 176 height 15
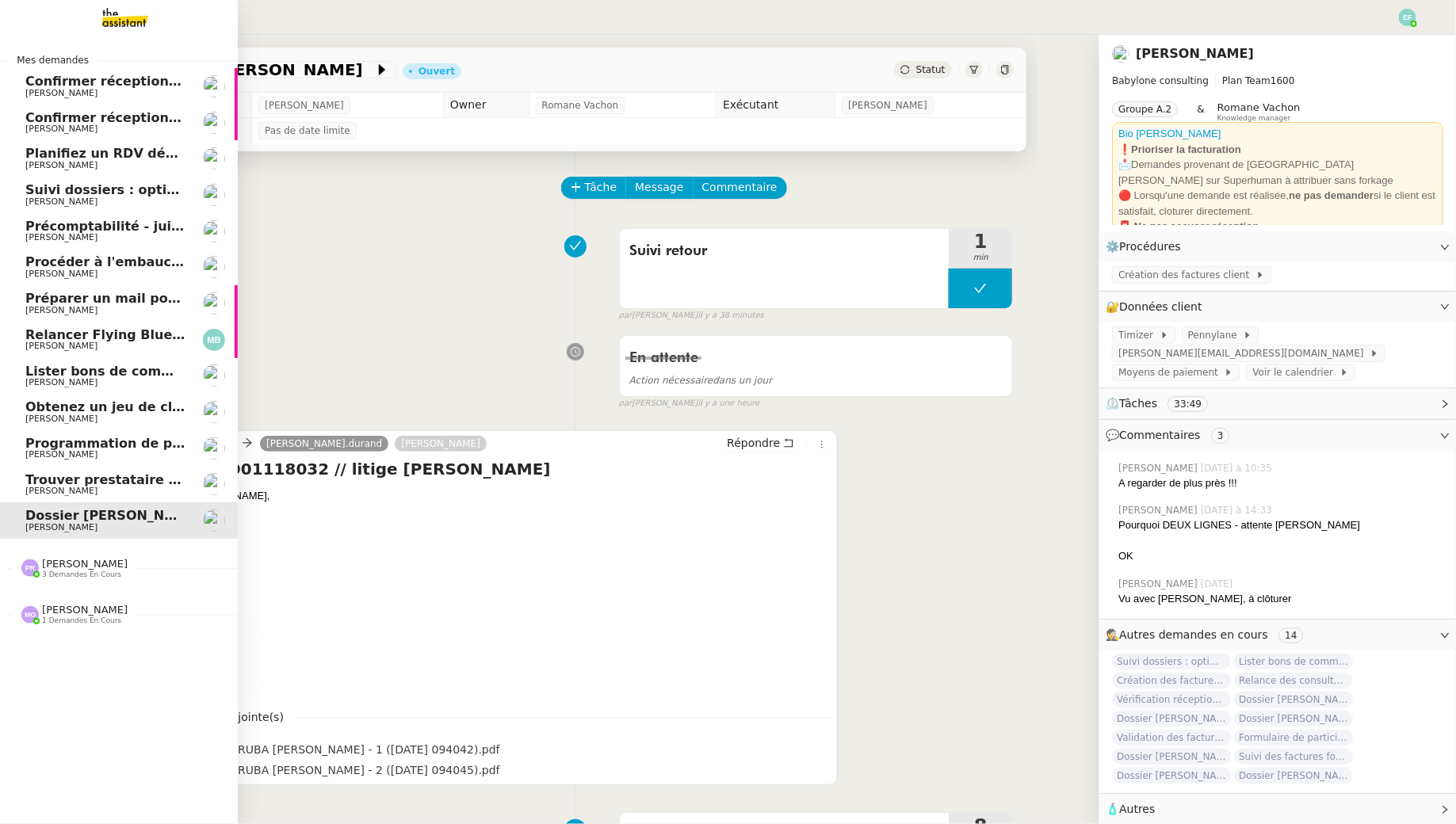
click at [99, 464] on link "Programmation de publications Linkedin - Septembre 2025 Juliette Rihal" at bounding box center [119, 448] width 238 height 36
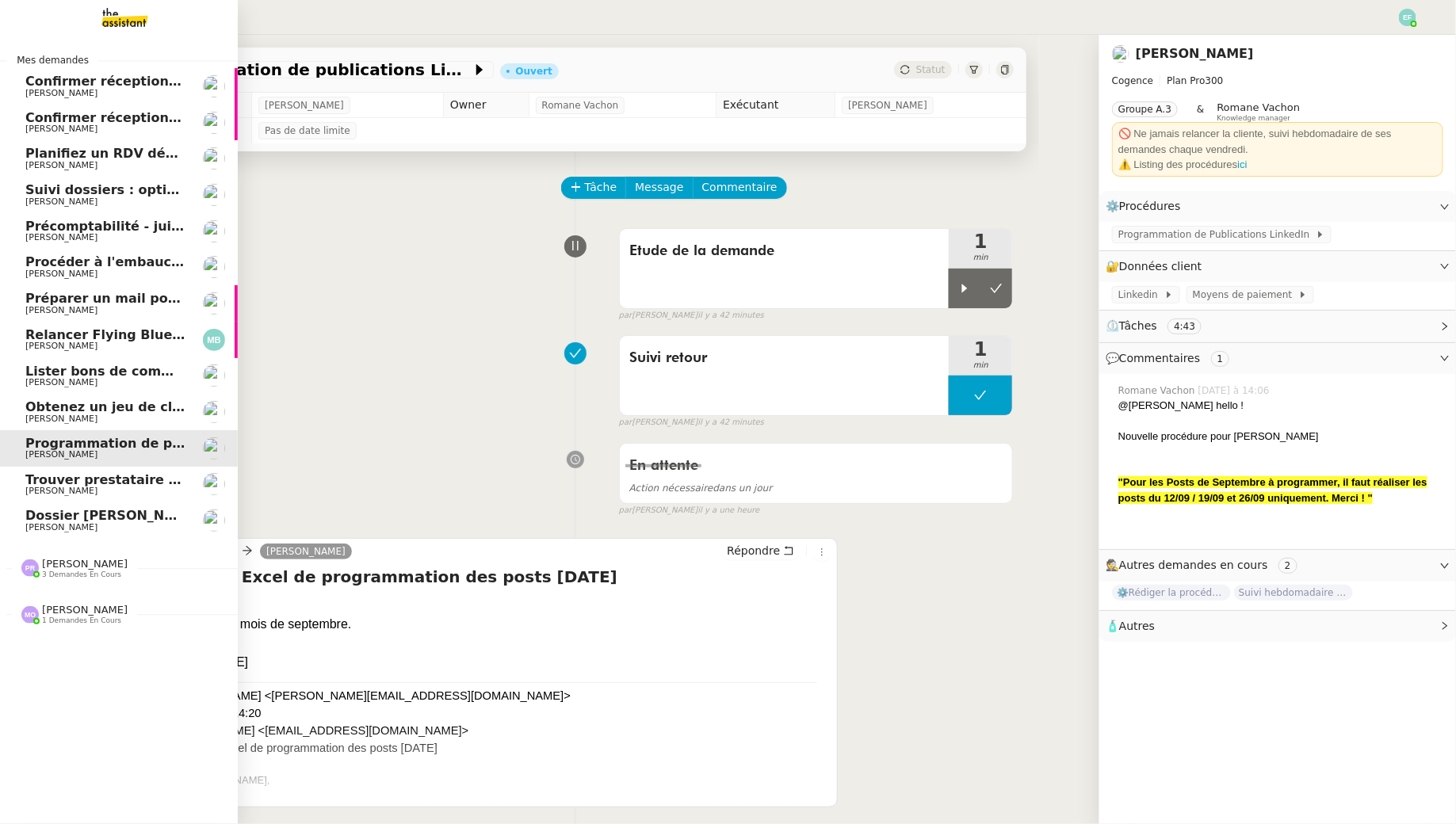
click at [69, 346] on span "Marina Barthelemy" at bounding box center [61, 345] width 73 height 10
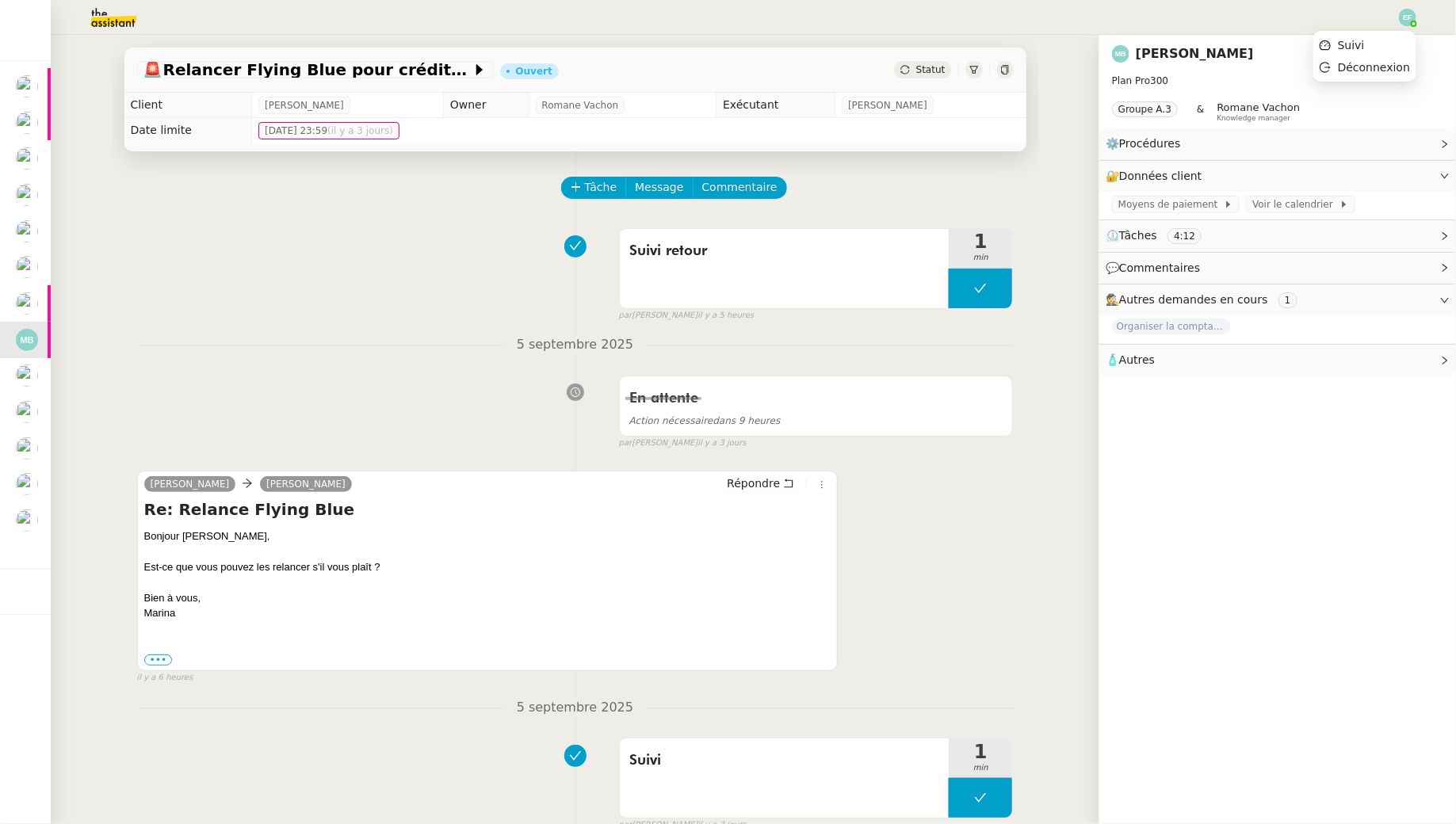
click at [1410, 21] on div at bounding box center [1407, 17] width 18 height 18
click at [1365, 48] on span "Suivi" at bounding box center [1351, 46] width 27 height 13
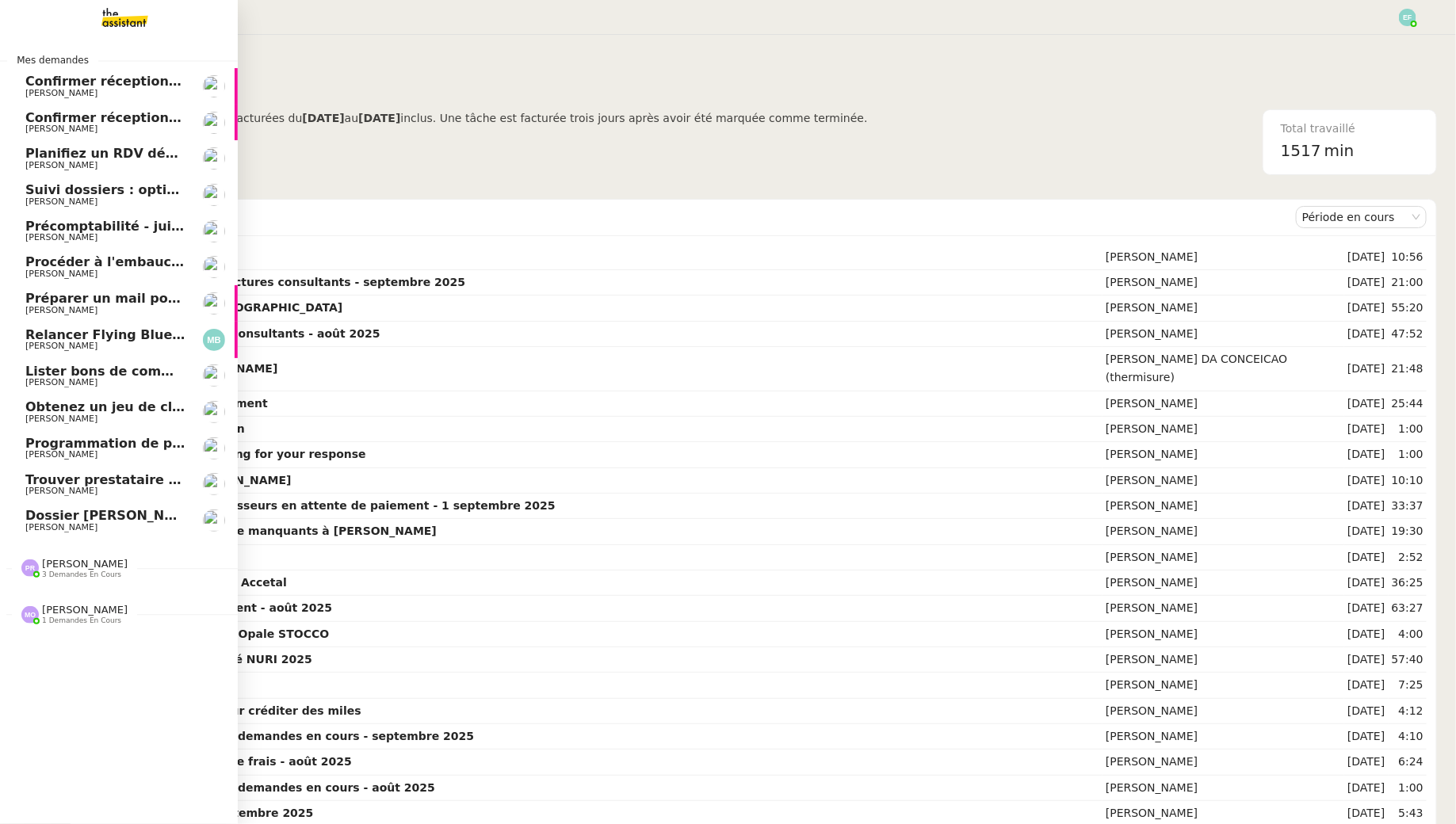
click at [80, 218] on link "Précomptabilité - juillet 2025 Jean-Baptiste Pamar" at bounding box center [119, 231] width 238 height 36
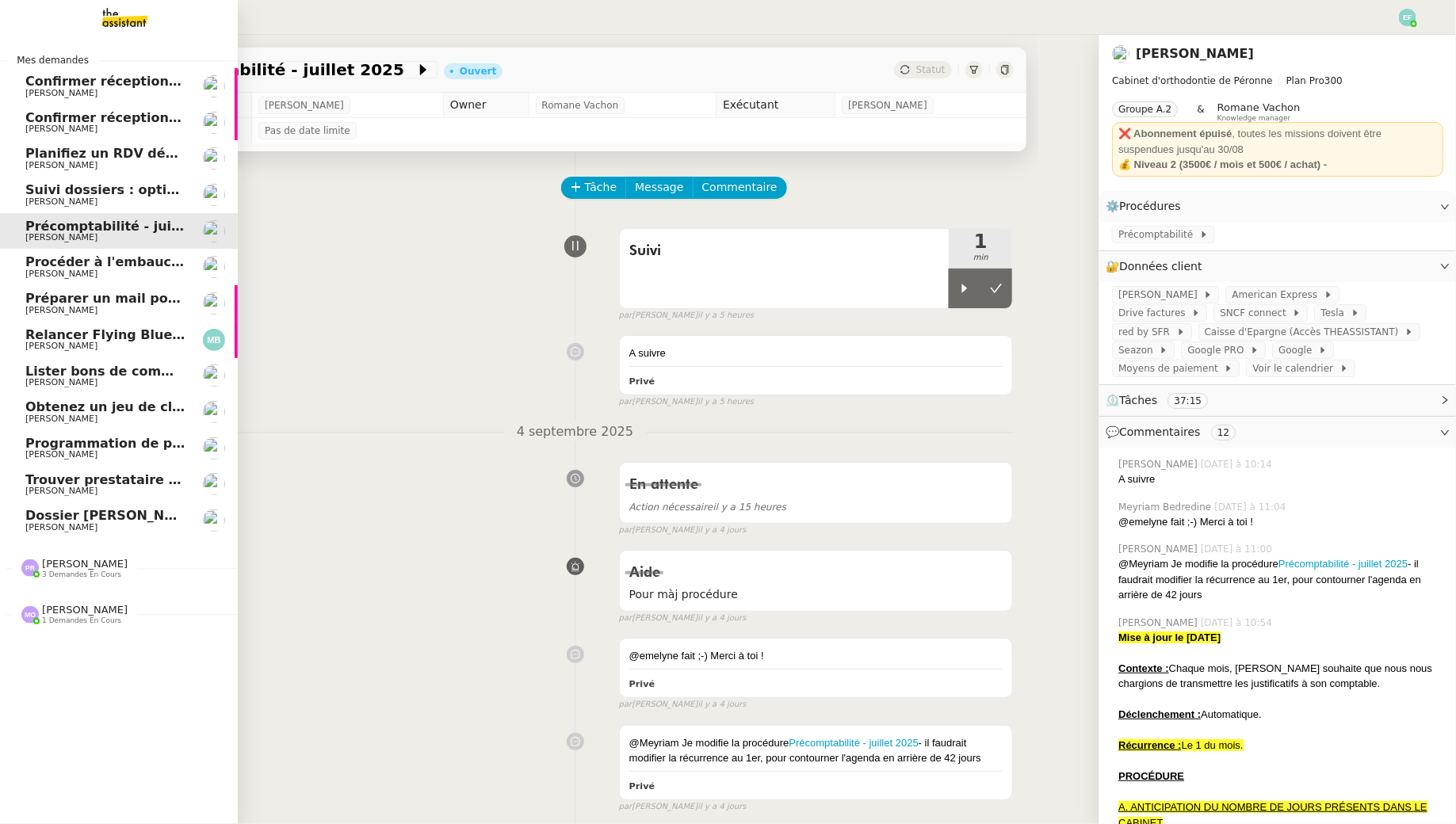
click at [102, 286] on link "Préparer un mail pour la Mairie du Lamentin Ophélie DIONY" at bounding box center [119, 303] width 238 height 36
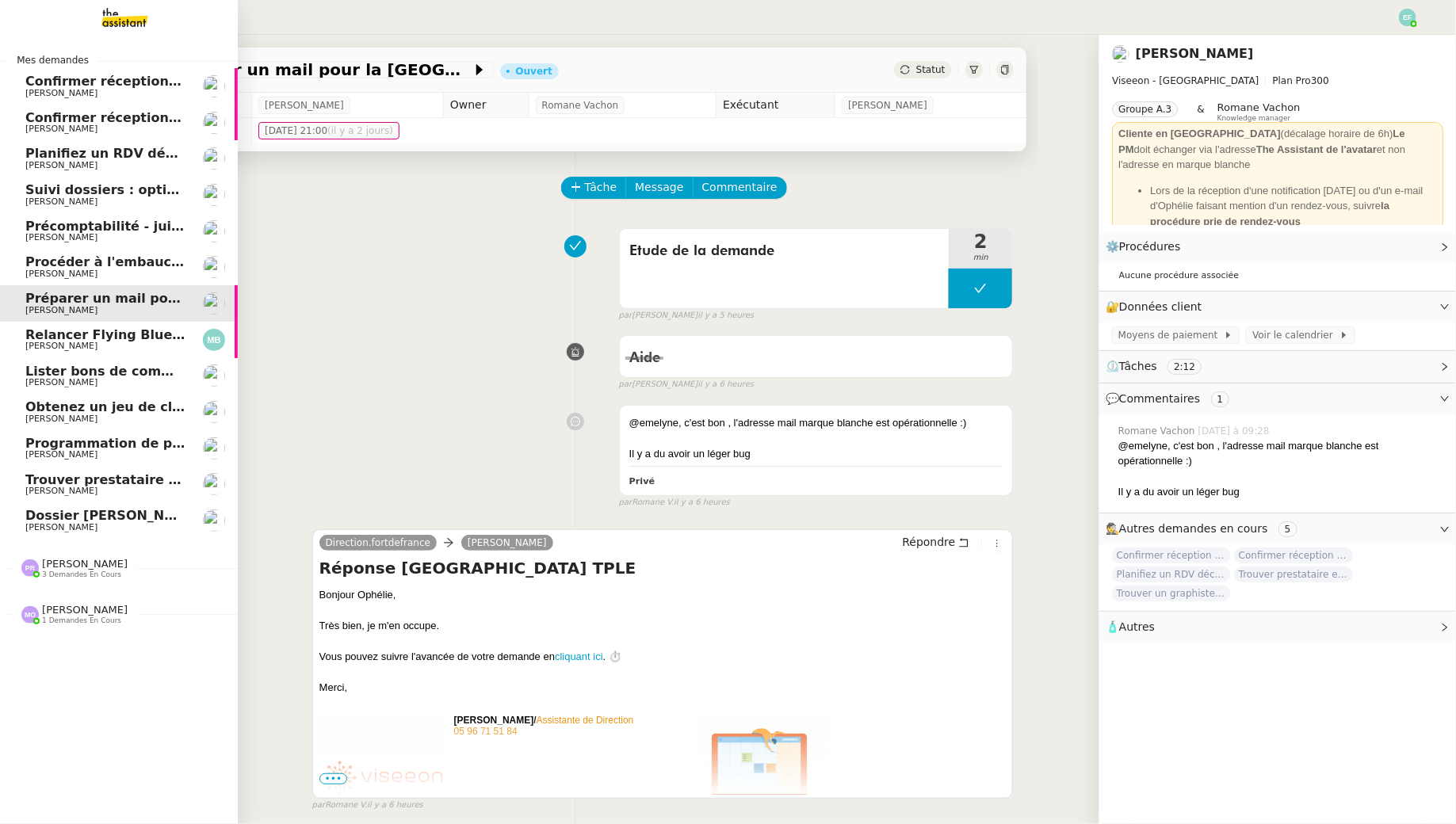
click at [98, 257] on span "Procéder à l'embauche d'Alexis Missire" at bounding box center [174, 262] width 298 height 15
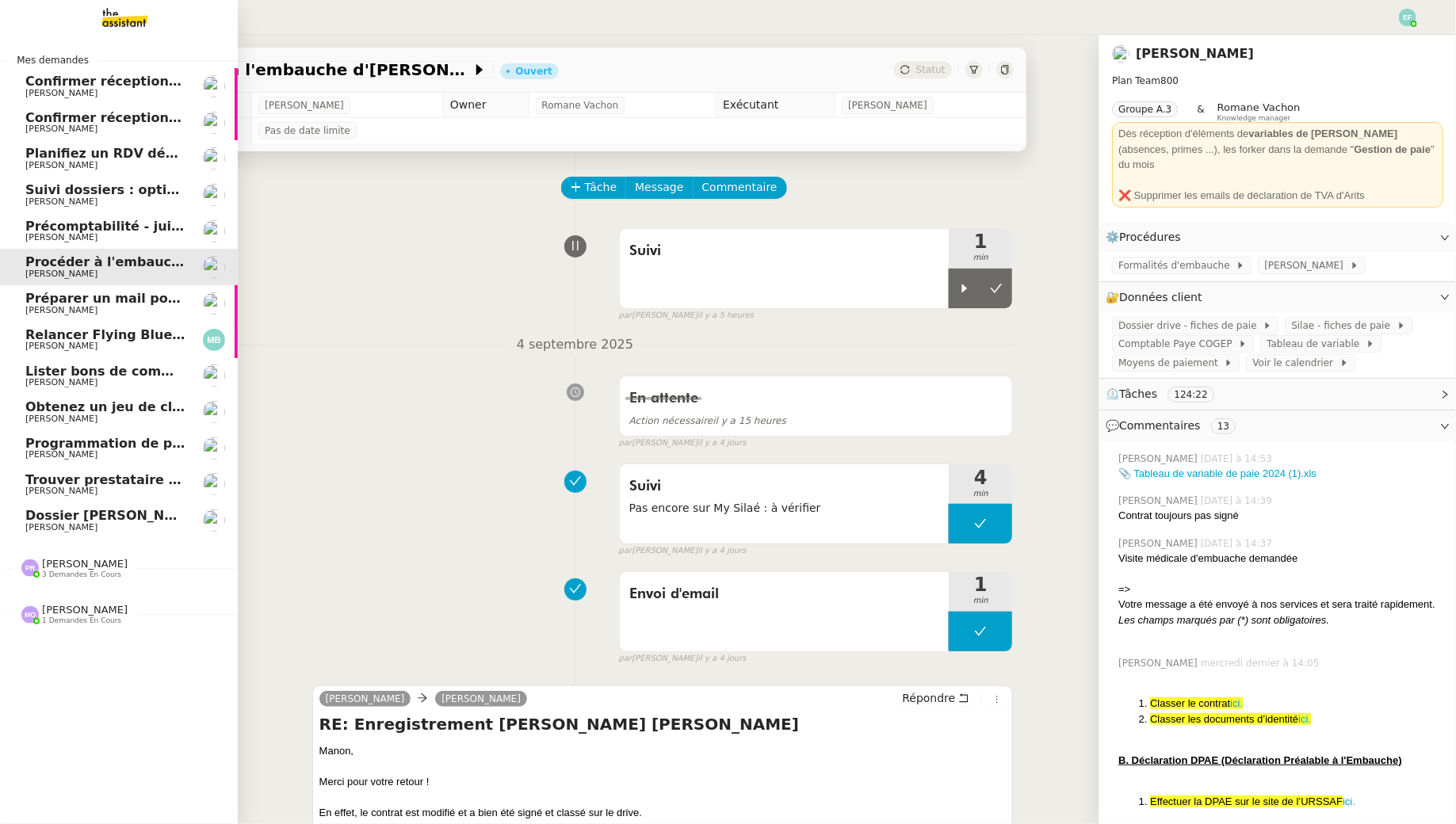
click at [46, 311] on span "[PERSON_NAME]" at bounding box center [61, 310] width 73 height 10
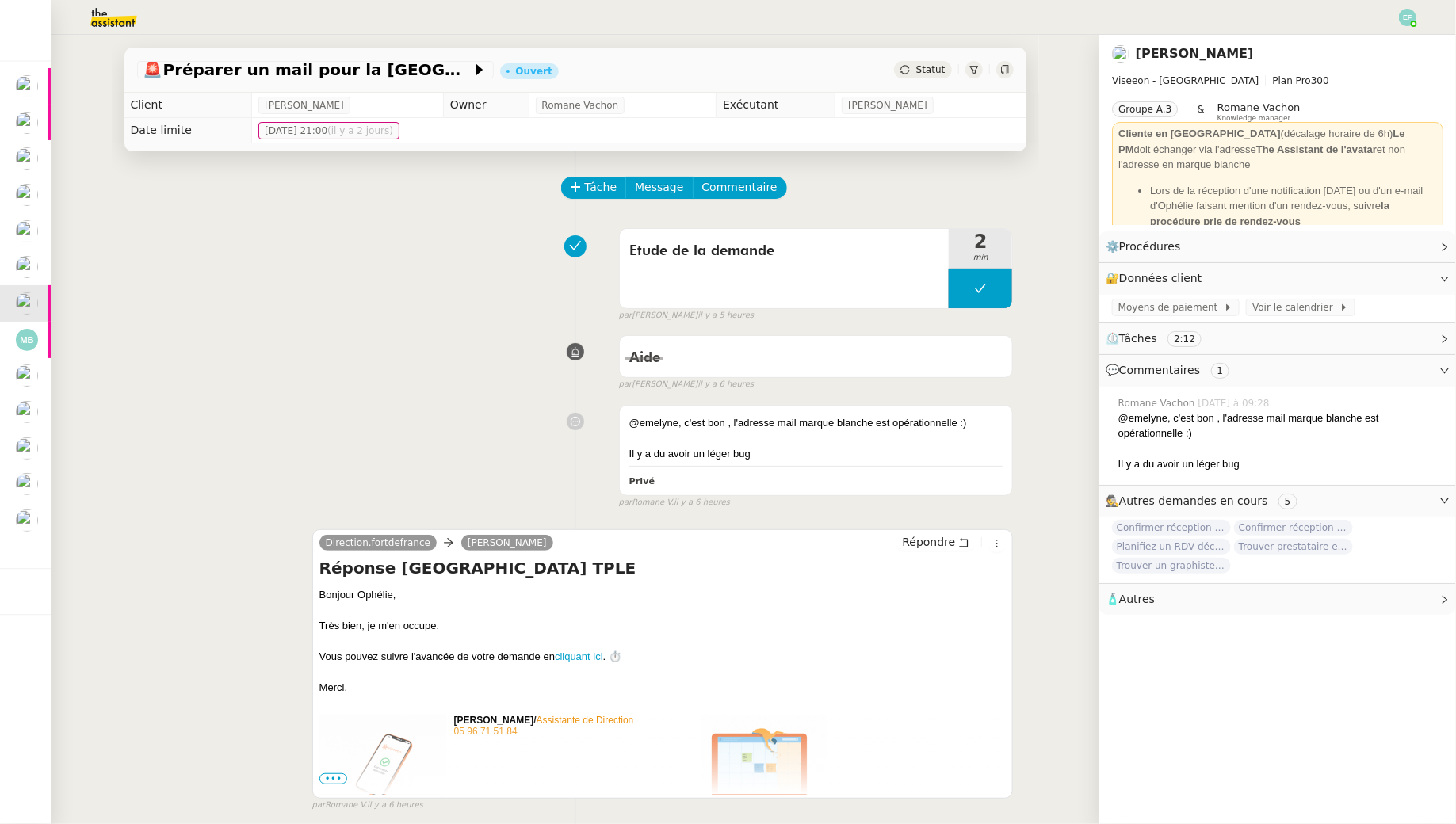
click at [389, 287] on div "Etude de la demande 2 min false par Emelyne F. il y a 5 heures" at bounding box center [575, 272] width 877 height 101
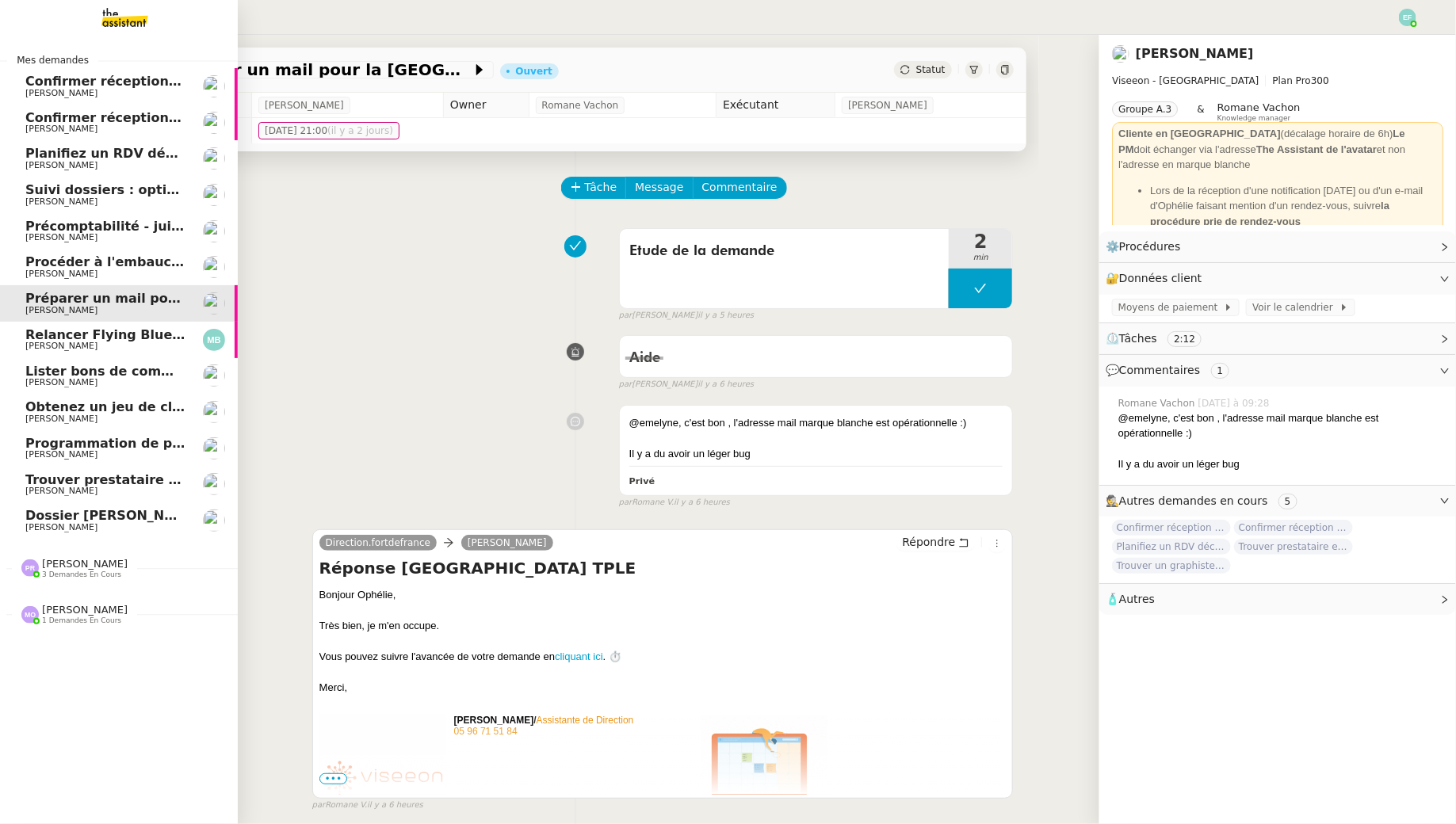
click at [93, 345] on span "Marina Barthelemy" at bounding box center [61, 345] width 73 height 10
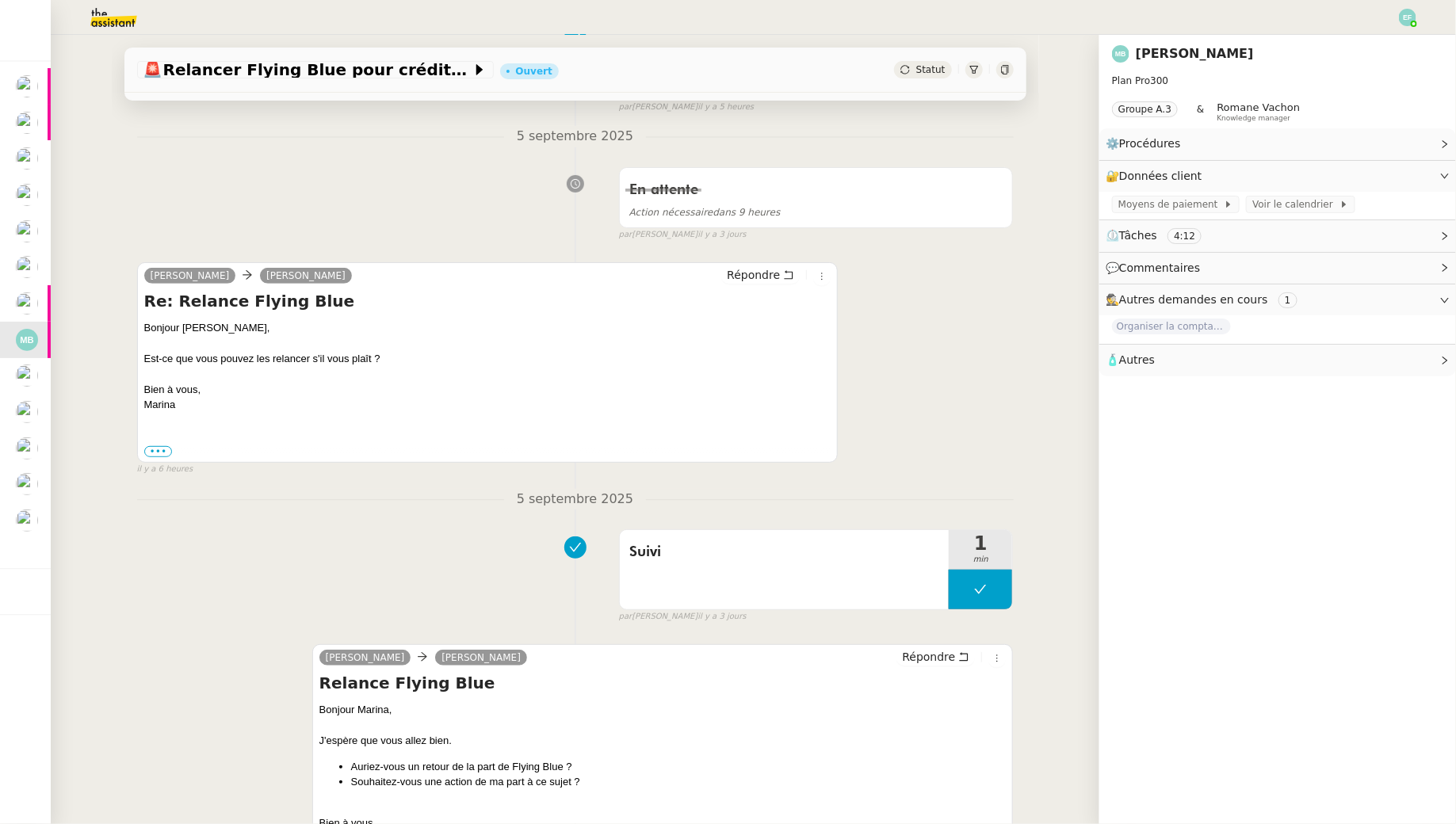
scroll to position [206, 0]
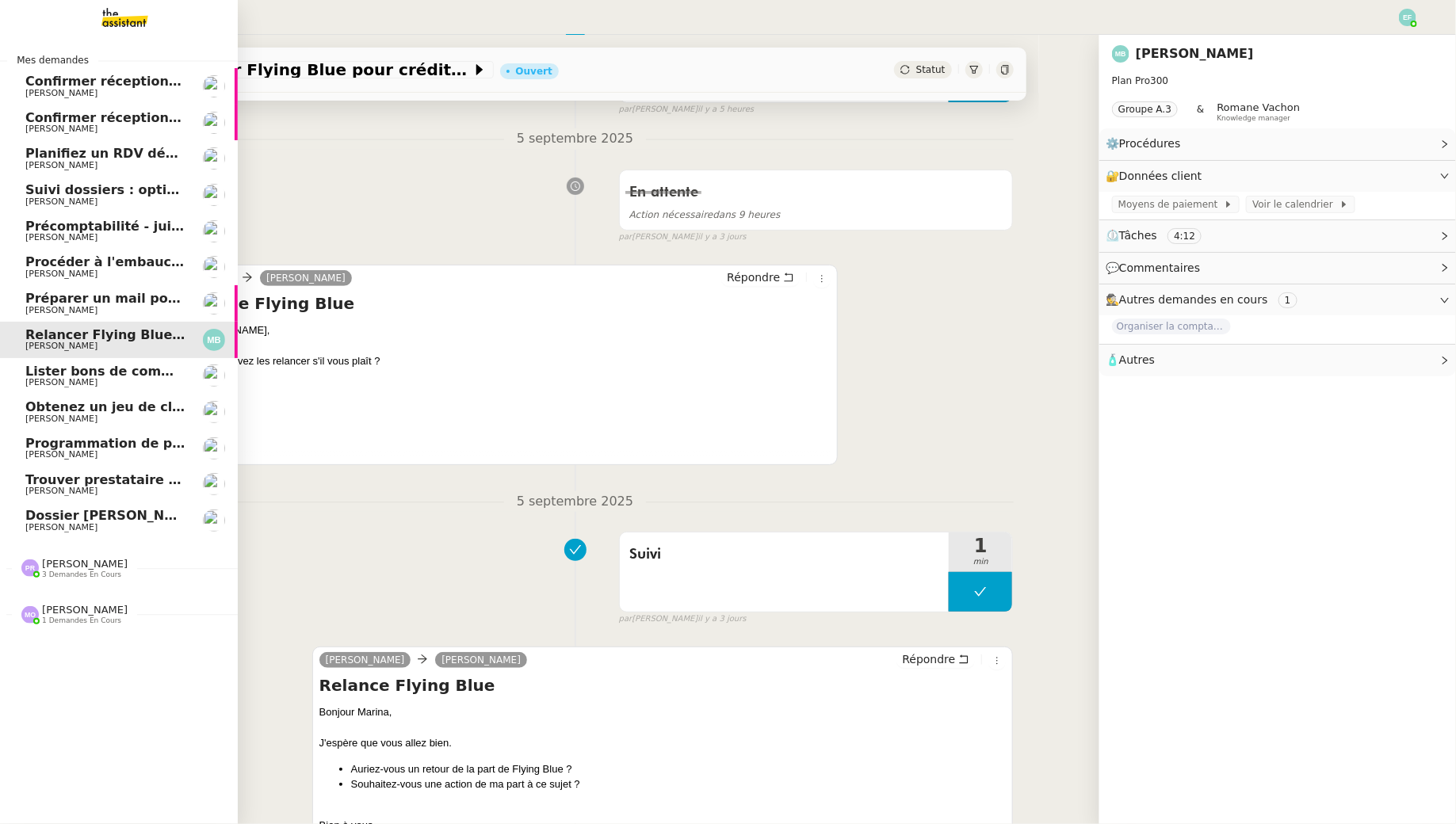
click at [102, 229] on span "Précomptabilité - juillet 2025" at bounding box center [129, 226] width 209 height 15
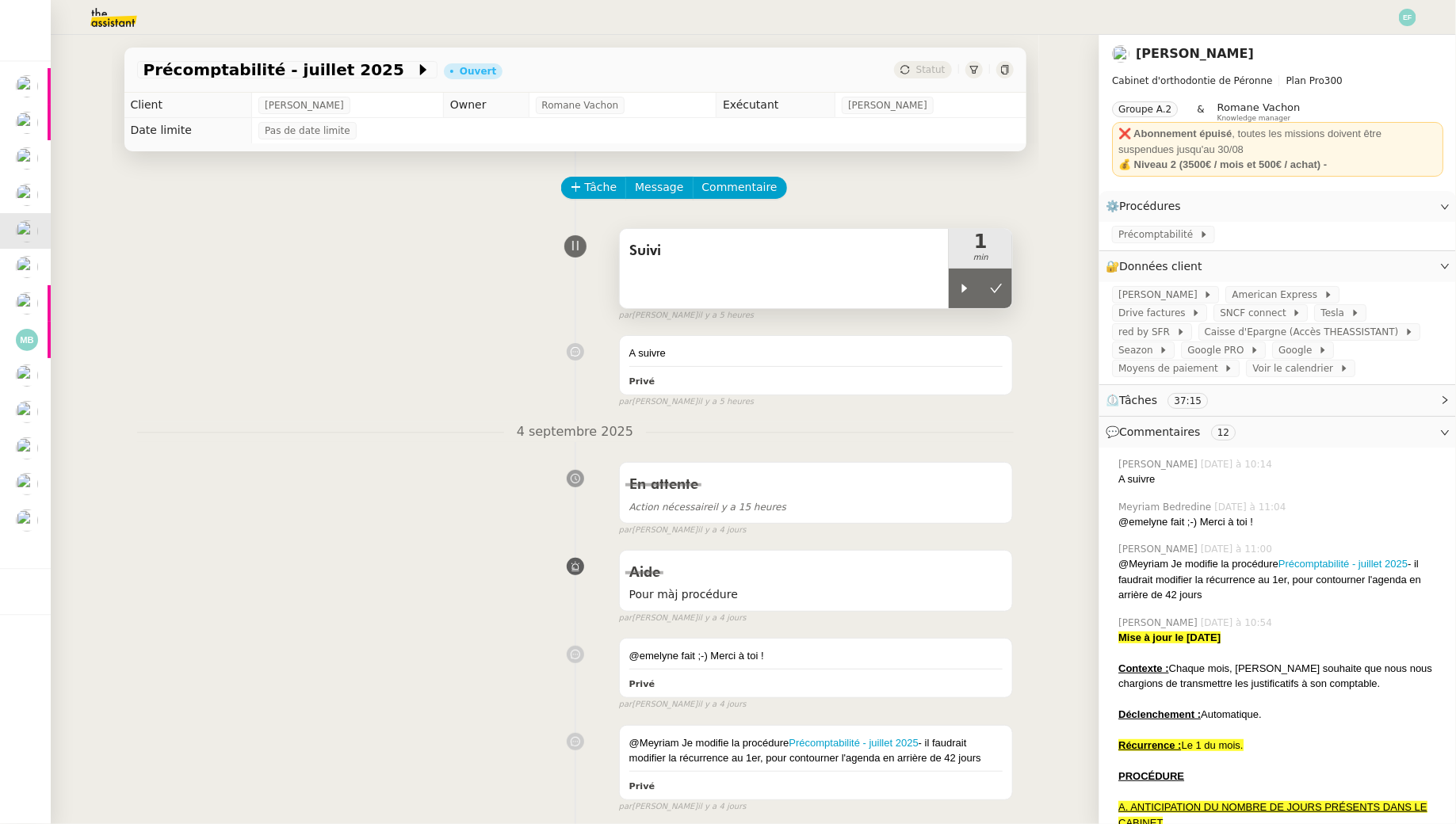
click at [744, 269] on div "Suivi" at bounding box center [784, 268] width 330 height 79
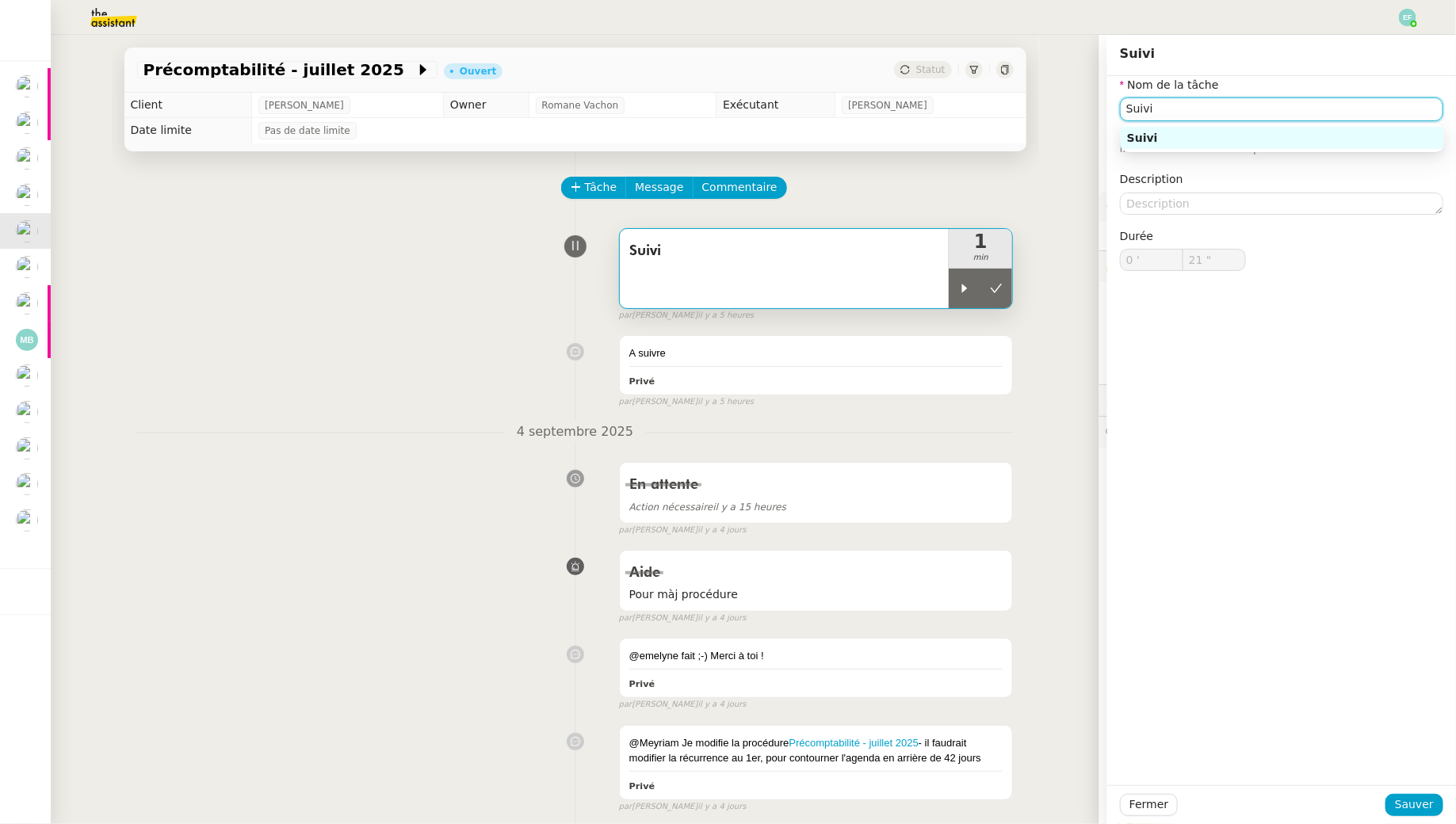
click at [1145, 105] on input "Suivi" at bounding box center [1281, 109] width 324 height 23
type input "Relance"
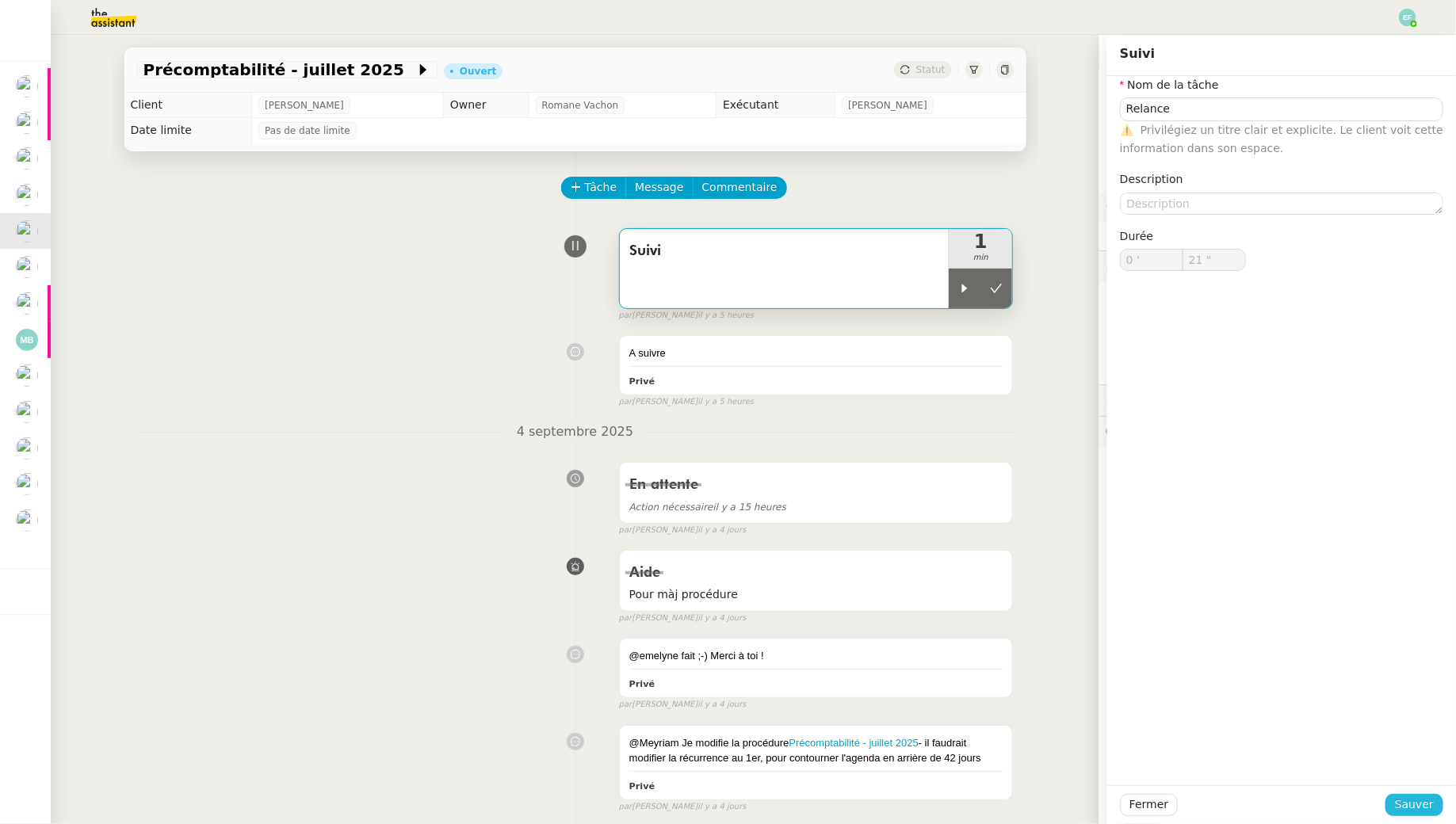
click at [1414, 813] on span "Sauver" at bounding box center [1414, 805] width 39 height 19
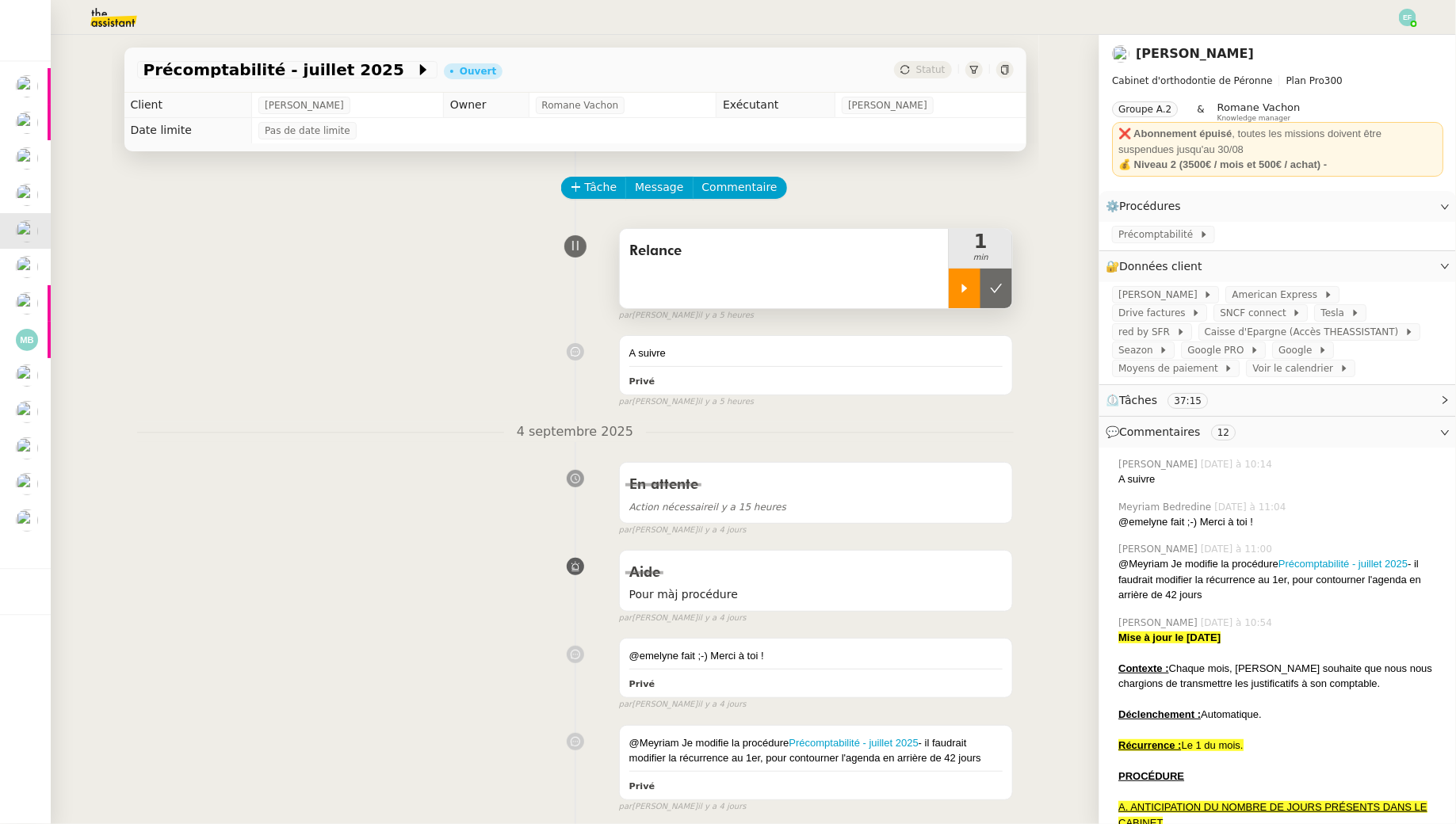
click at [957, 276] on div at bounding box center [964, 288] width 32 height 40
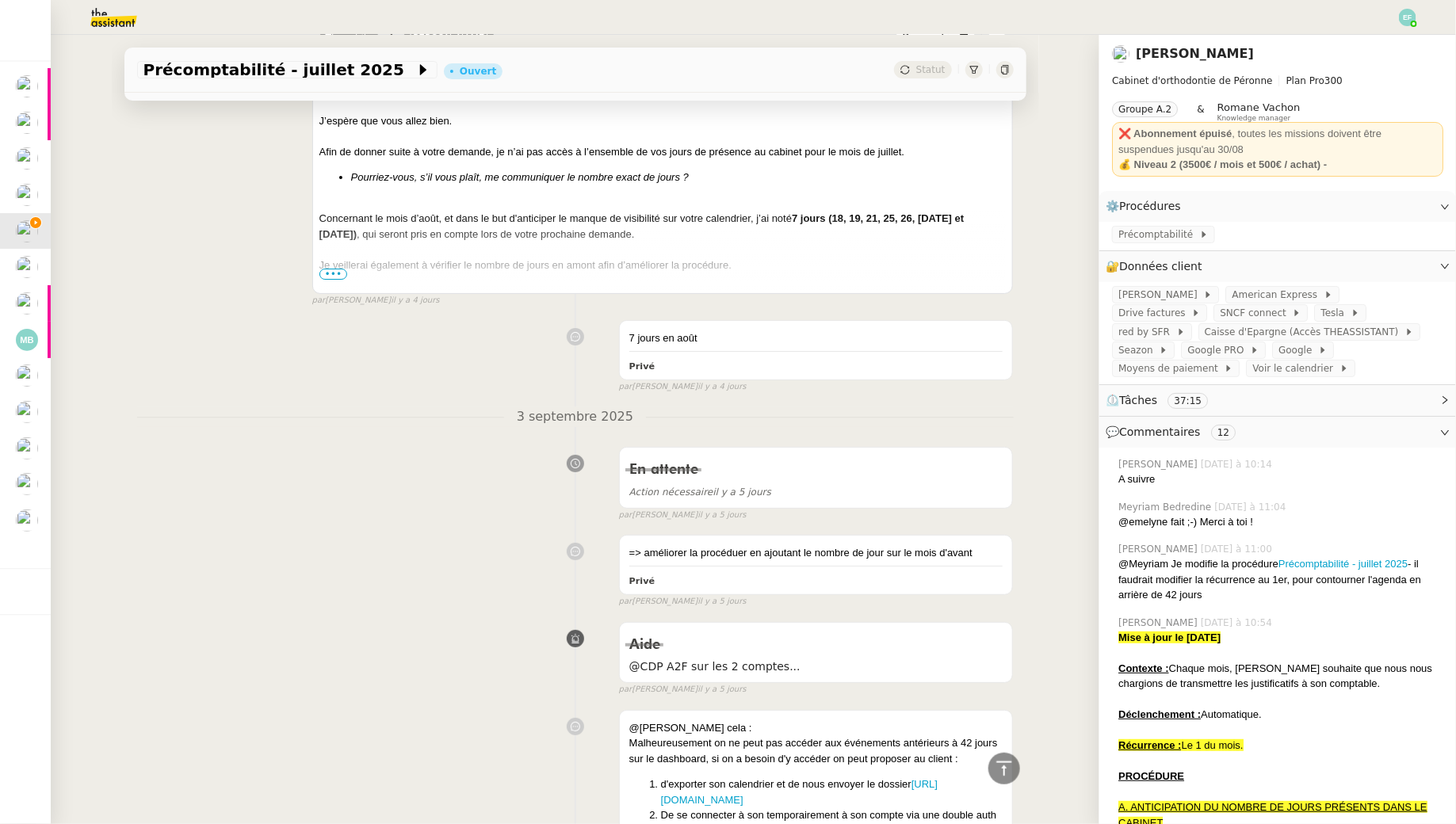
scroll to position [2438, 0]
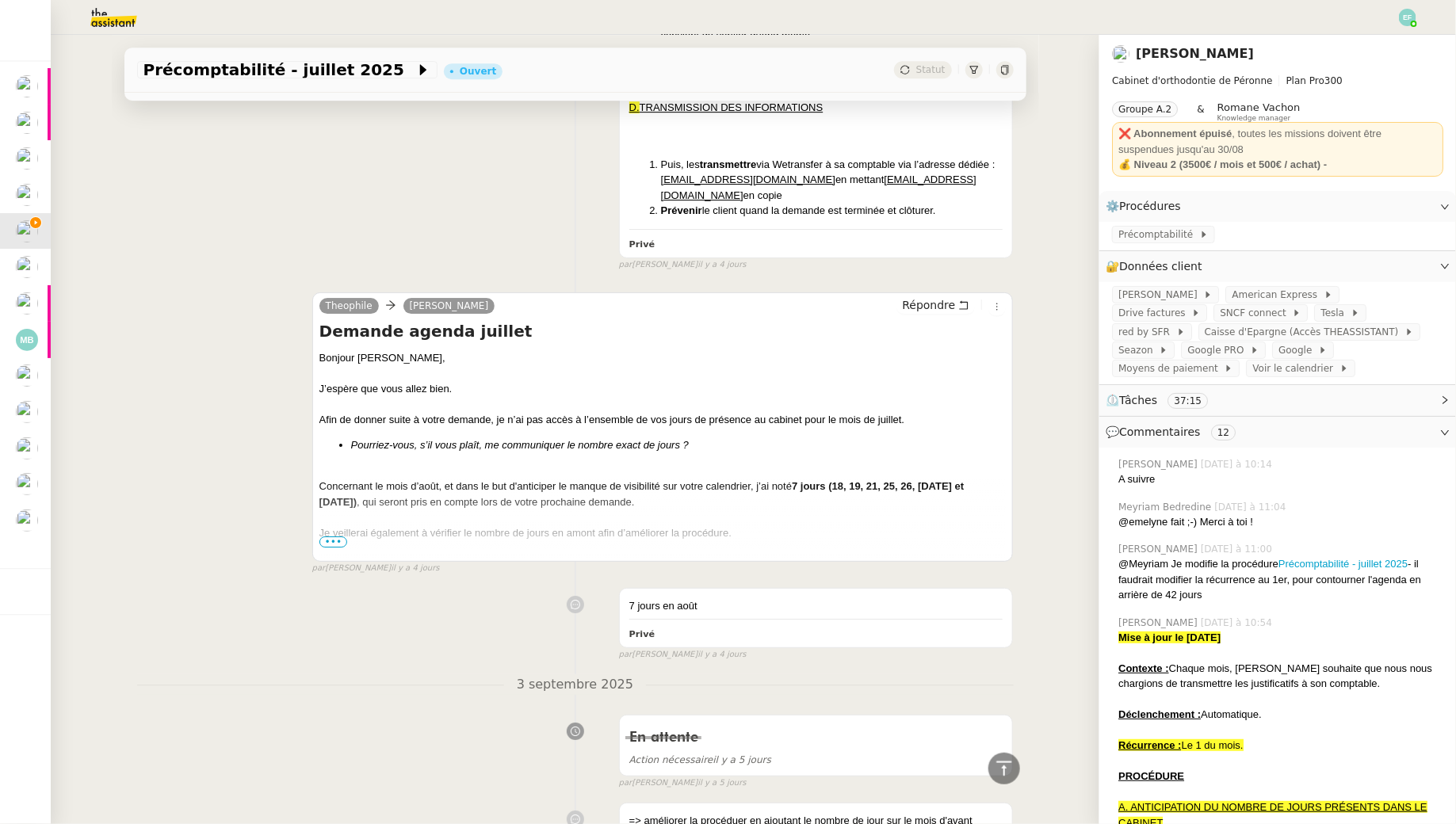
click at [333, 540] on div at bounding box center [662, 548] width 687 height 16
click at [334, 537] on span "•••" at bounding box center [333, 542] width 29 height 11
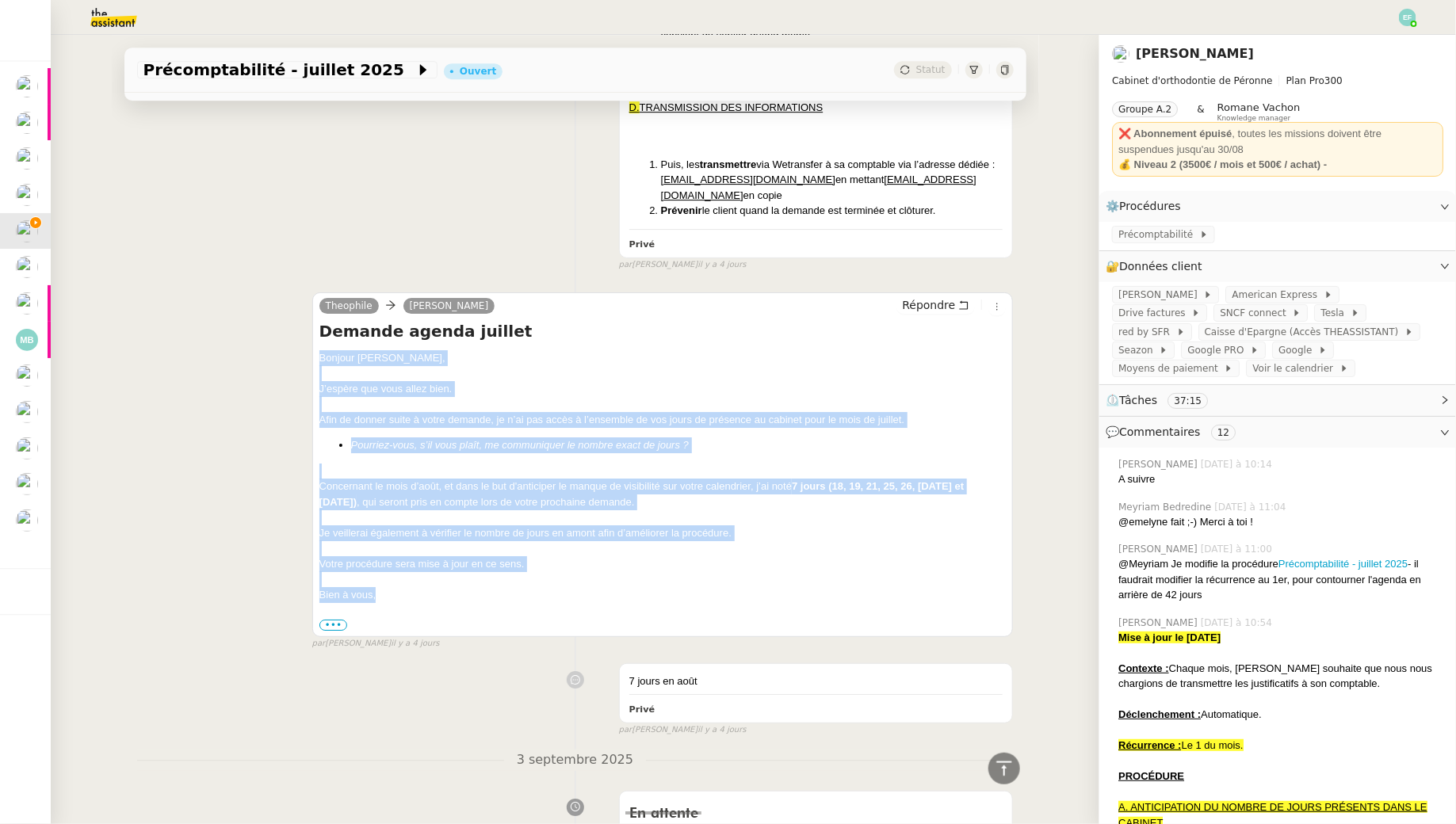
drag, startPoint x: 319, startPoint y: 322, endPoint x: 400, endPoint y: 563, distance: 254.2
click at [400, 563] on div "Bonjour Jean-Baptiste, J’espère que vous allez bien. Afin de donner suite à vot…" at bounding box center [662, 492] width 687 height 283
copy div "Bonjour Jean-Baptiste, J’espère que vous allez bien. Afin de donner suite à vot…"
click at [962, 299] on icon at bounding box center [963, 305] width 11 height 11
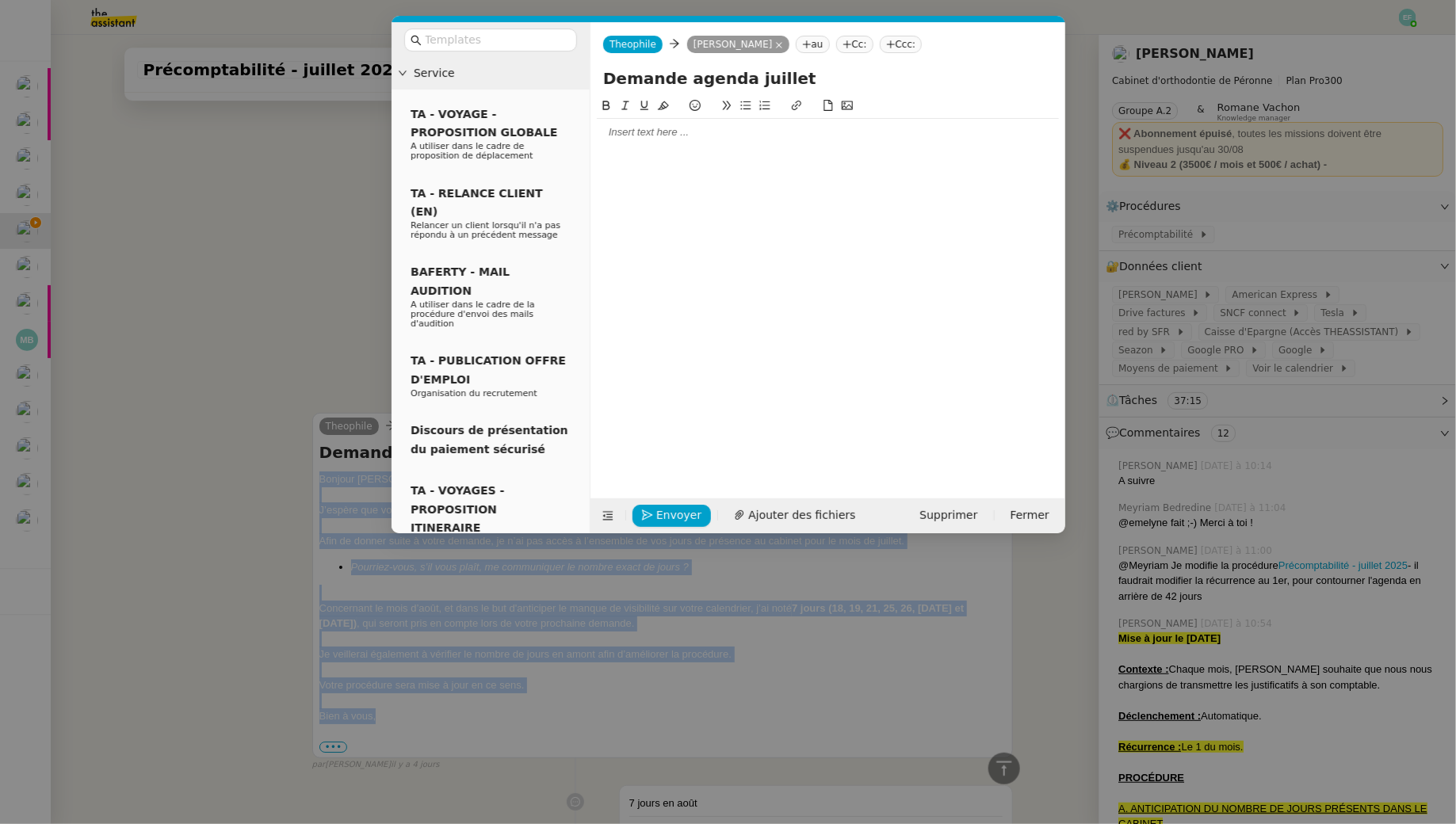
scroll to position [2558, 0]
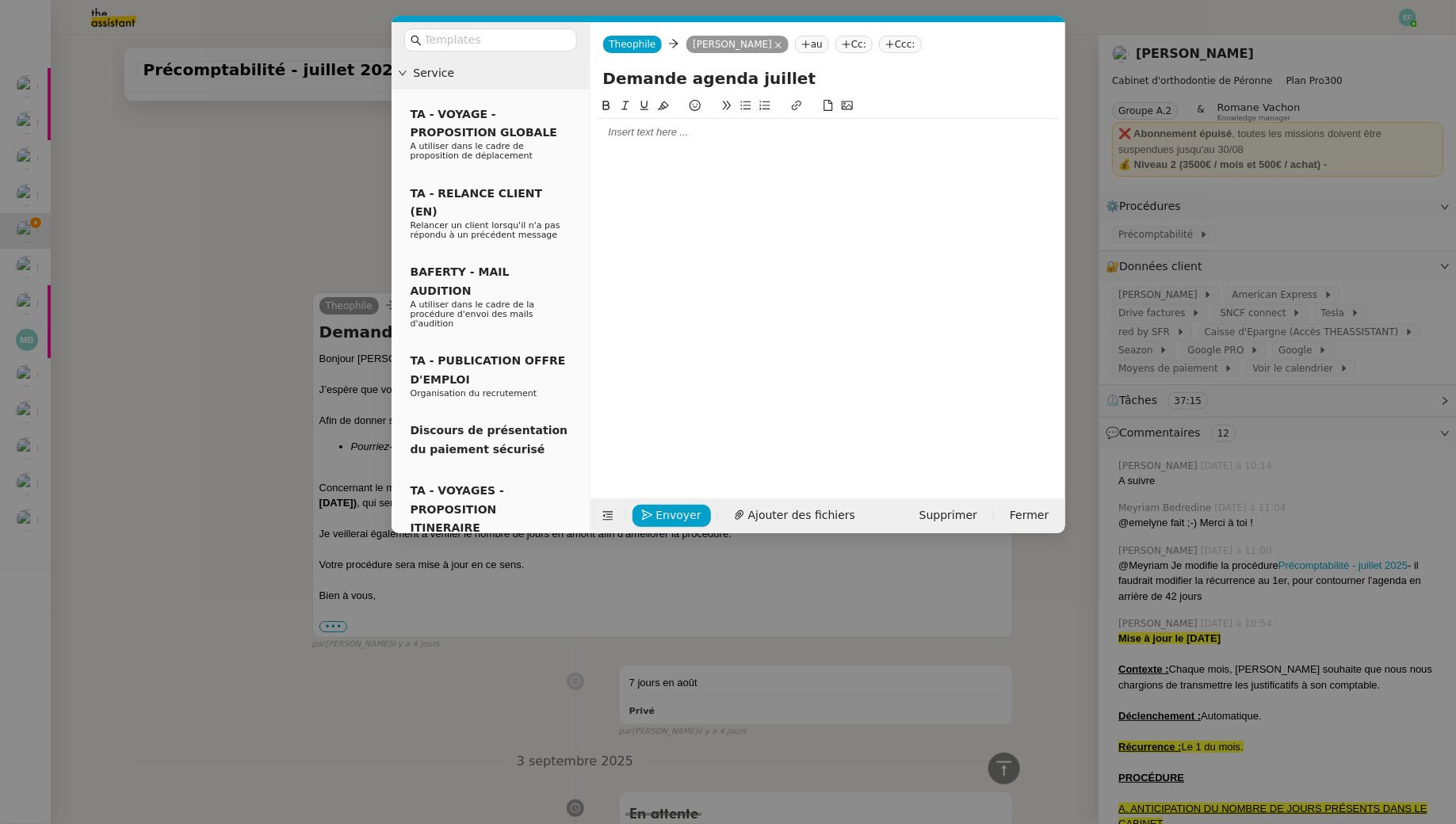
click at [736, 133] on div at bounding box center [827, 132] width 462 height 14
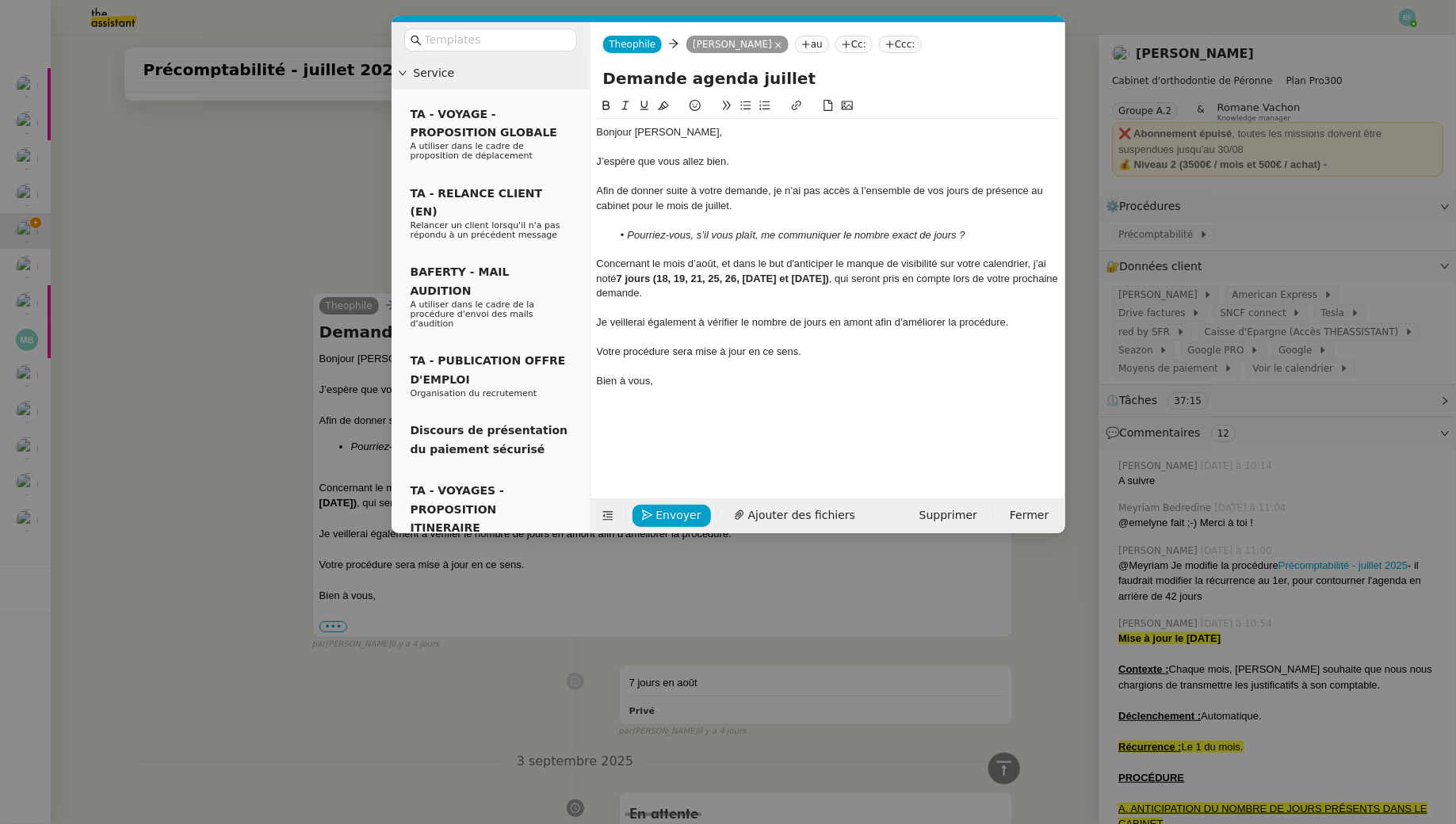
scroll to position [2766, 0]
drag, startPoint x: 745, startPoint y: 205, endPoint x: 587, endPoint y: 191, distance: 158.6
click at [587, 191] on nz-layout "Service TA - VOYAGE - PROPOSITION GLOBALE A utiliser dans le cadre de propositi…" at bounding box center [728, 278] width 673 height 512
click at [611, 187] on div "Afin de donner suite à votre demande, je n’ai pas accès à l’ensemble de vos jou…" at bounding box center [827, 199] width 462 height 30
click at [604, 193] on div "Afin de donner suite à votre demande, je n’ai pas accès à l’ensemble de vos jou…" at bounding box center [827, 199] width 462 height 30
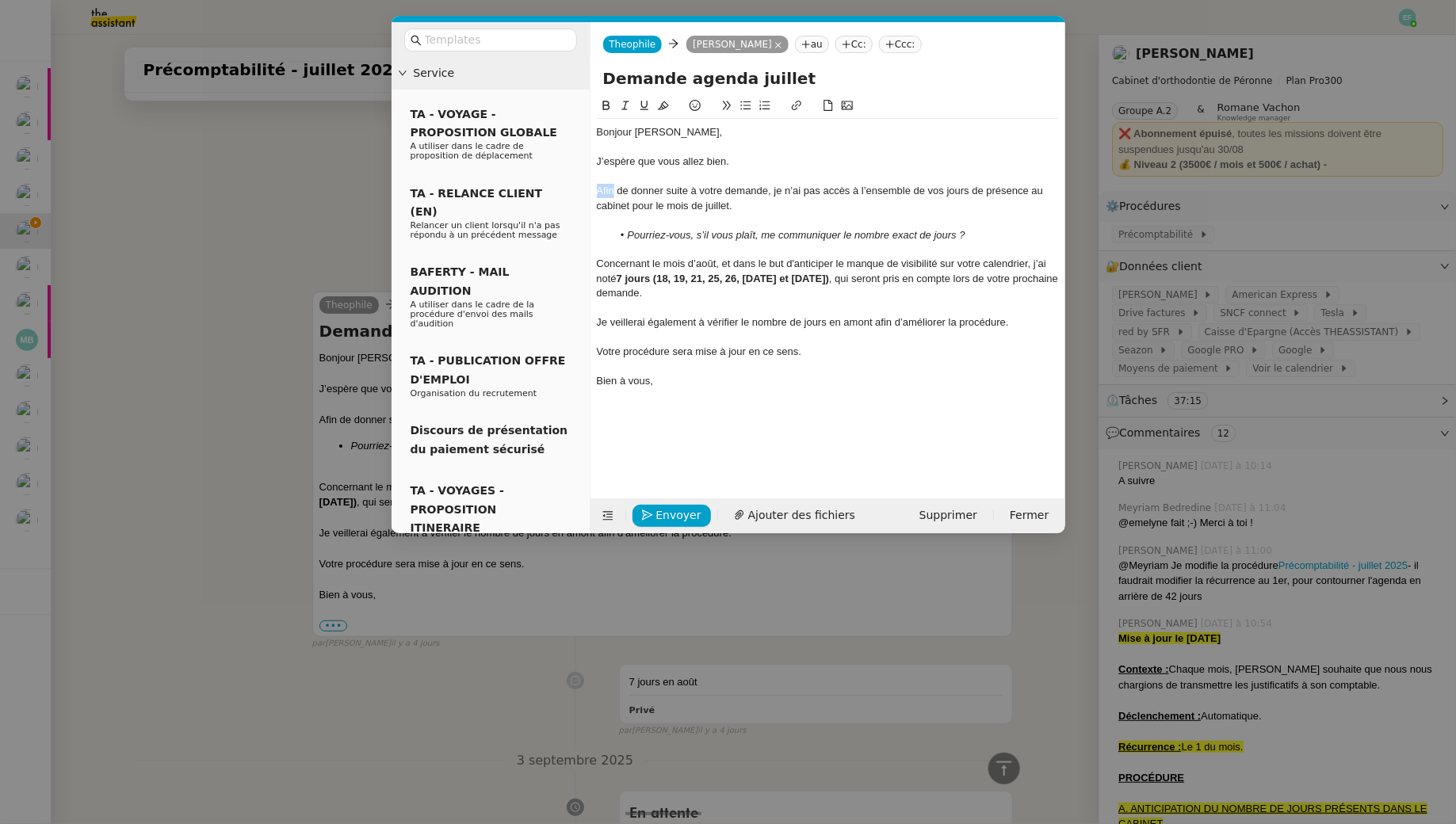
click at [604, 193] on div "Afin de donner suite à votre demande, je n’ai pas accès à l’ensemble de vos jou…" at bounding box center [827, 199] width 462 height 30
click at [683, 516] on span "Envoyer" at bounding box center [679, 516] width 46 height 19
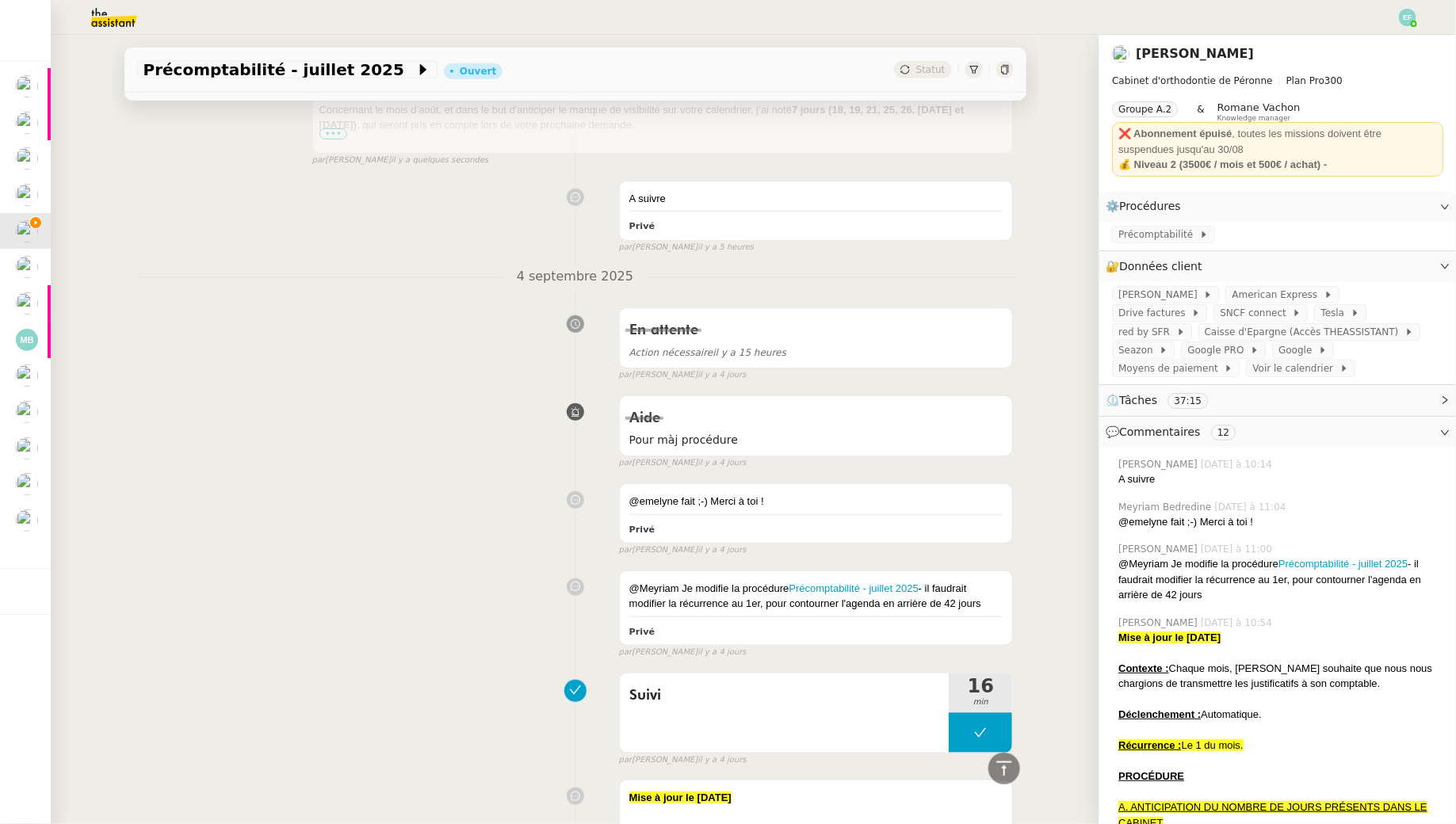
scroll to position [0, 0]
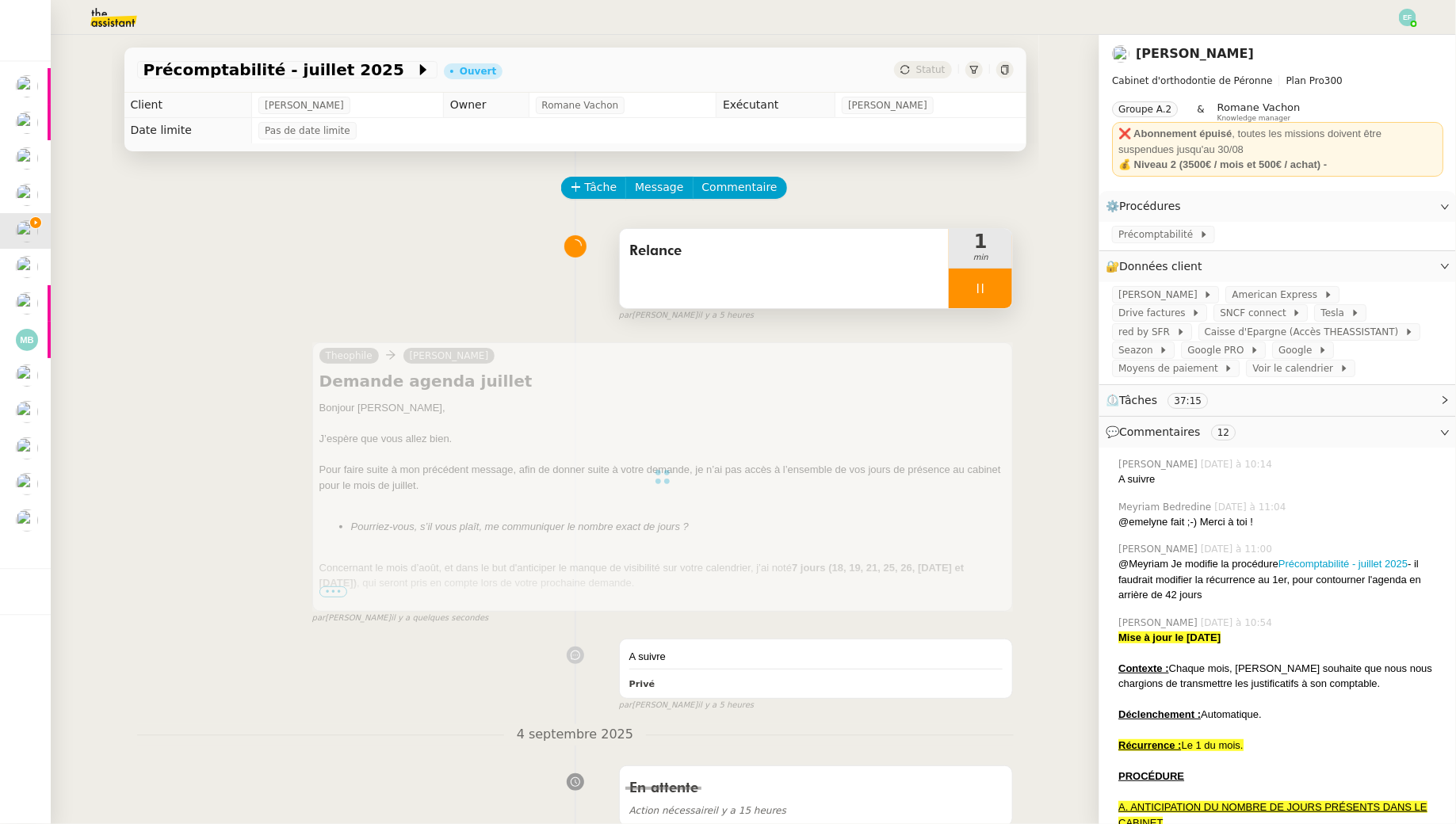
click at [977, 294] on icon at bounding box center [980, 288] width 13 height 13
click at [993, 294] on icon at bounding box center [996, 288] width 13 height 13
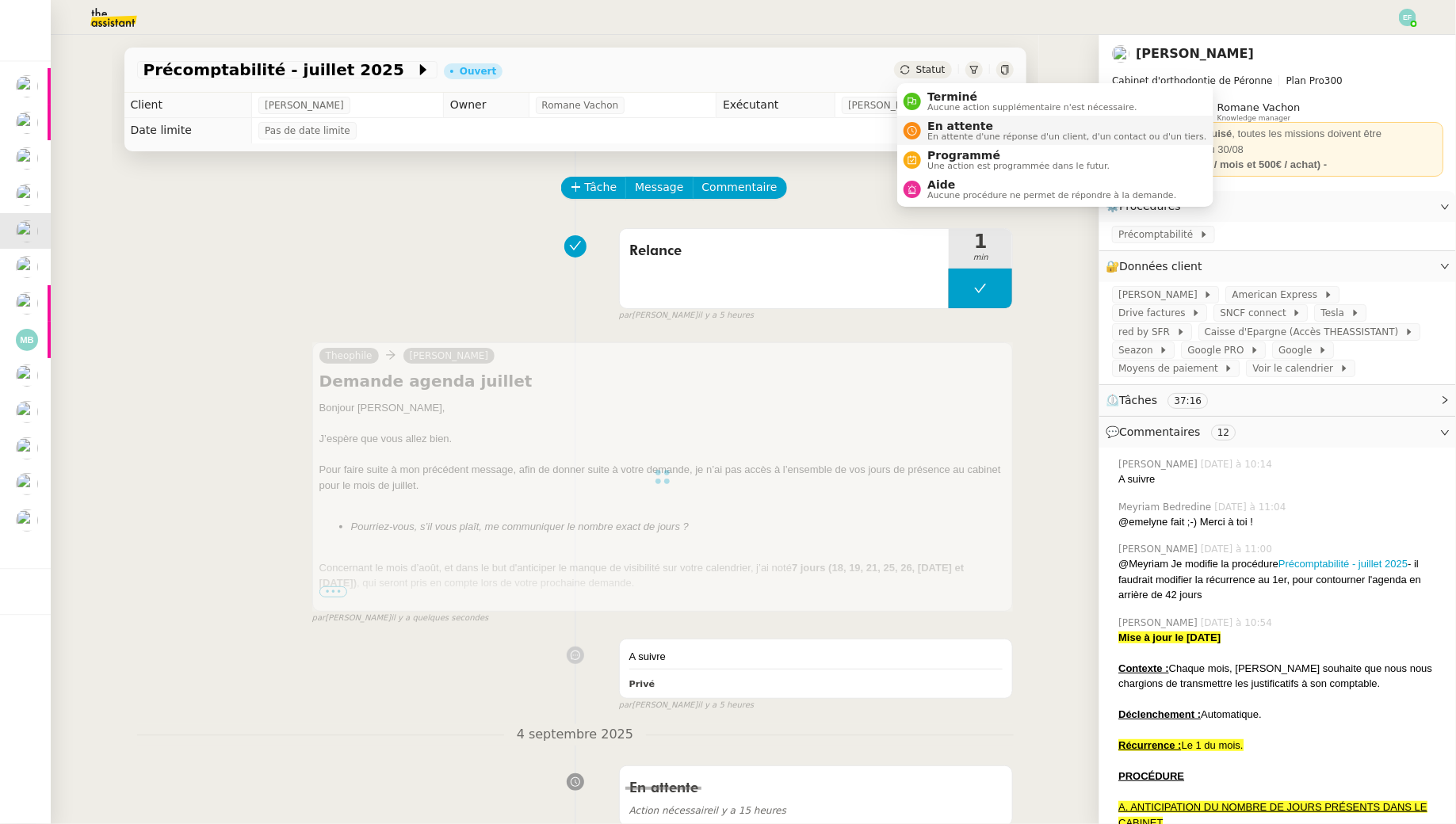
click at [931, 122] on span "En attente" at bounding box center [1066, 126] width 279 height 13
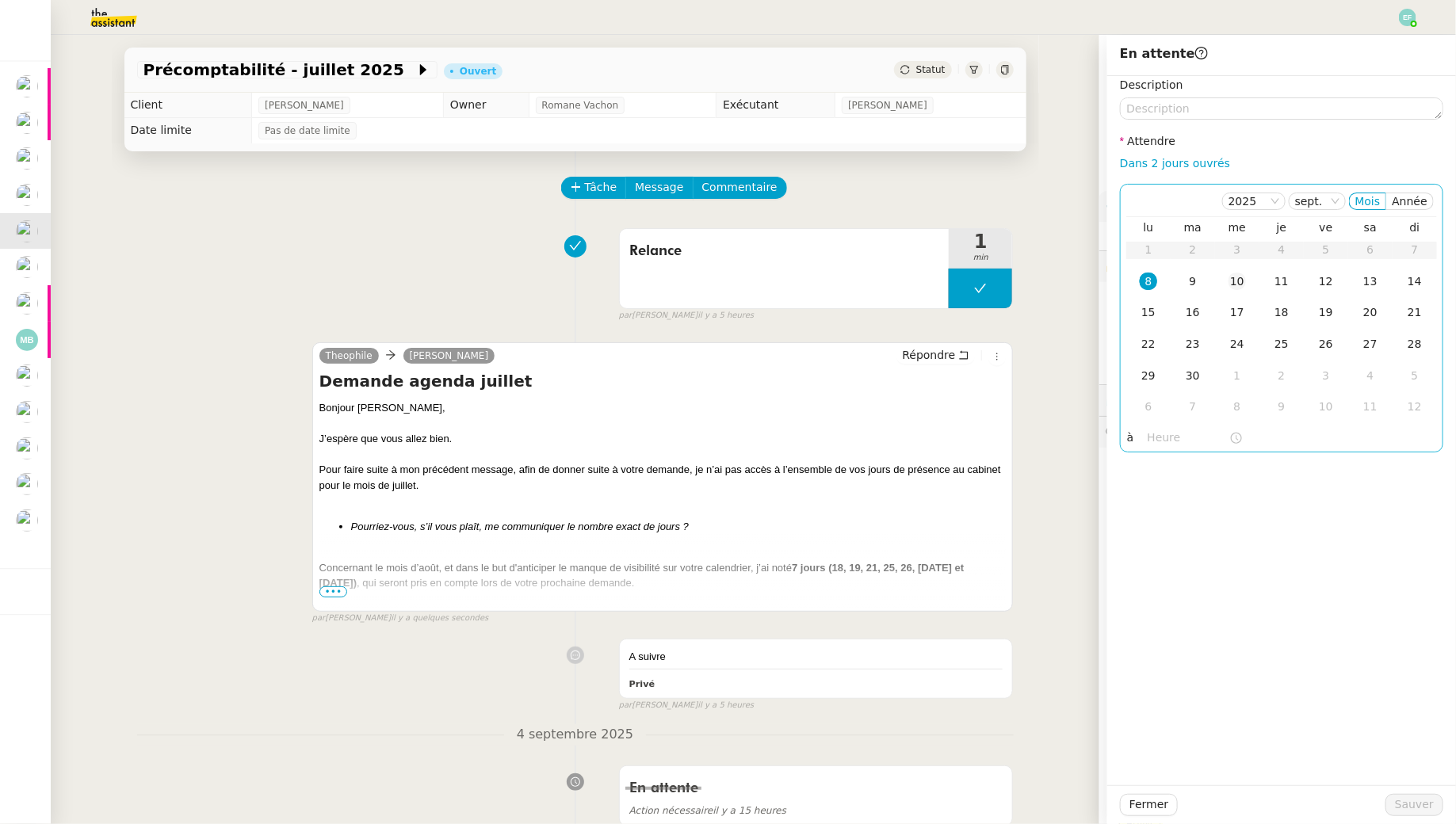
click at [1243, 279] on div "10" at bounding box center [1237, 281] width 18 height 18
click at [1396, 798] on button "Sauver" at bounding box center [1414, 805] width 58 height 22
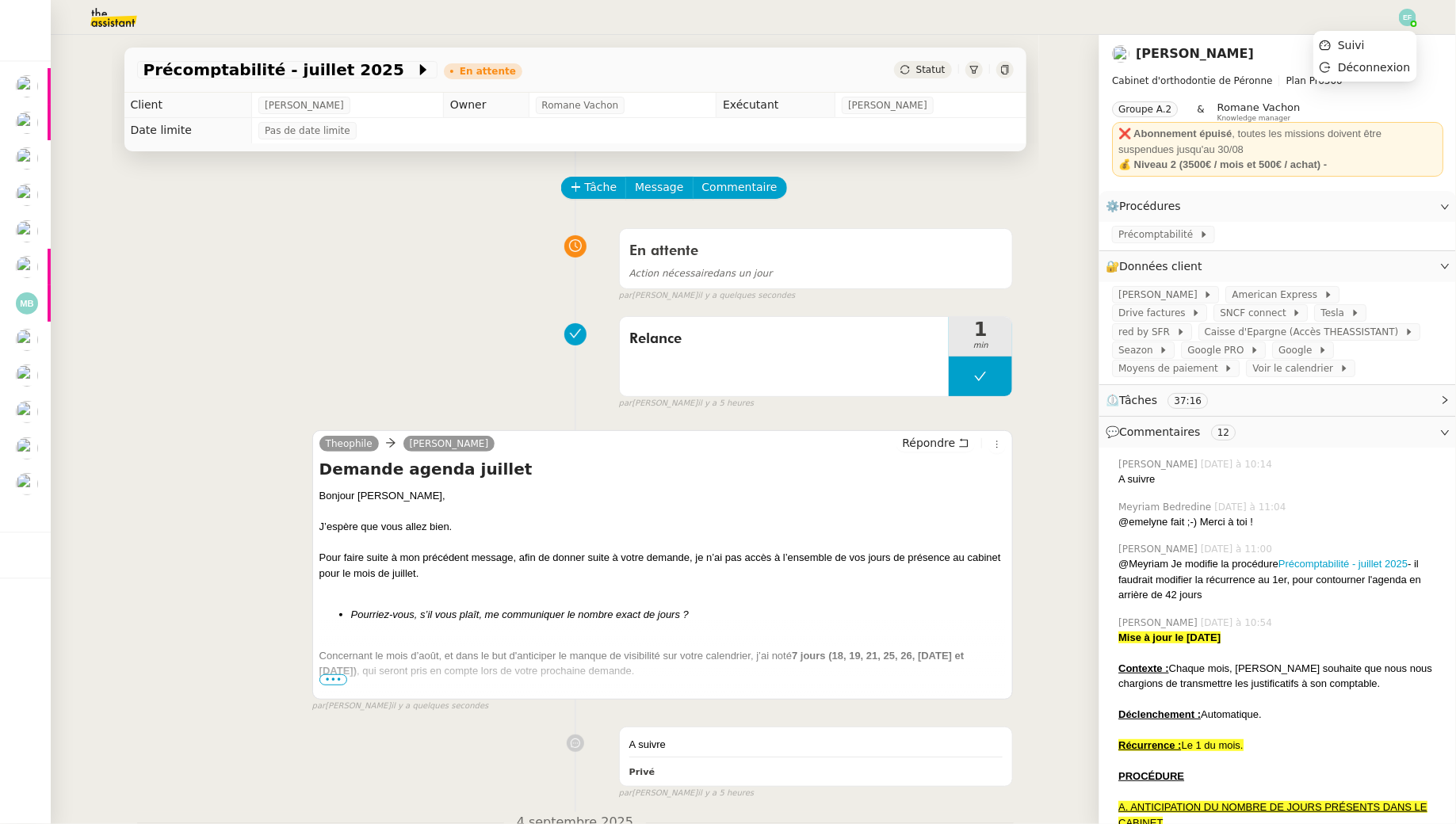
click at [1402, 20] on img at bounding box center [1407, 17] width 18 height 18
click at [1383, 45] on li "Suivi" at bounding box center [1364, 46] width 103 height 22
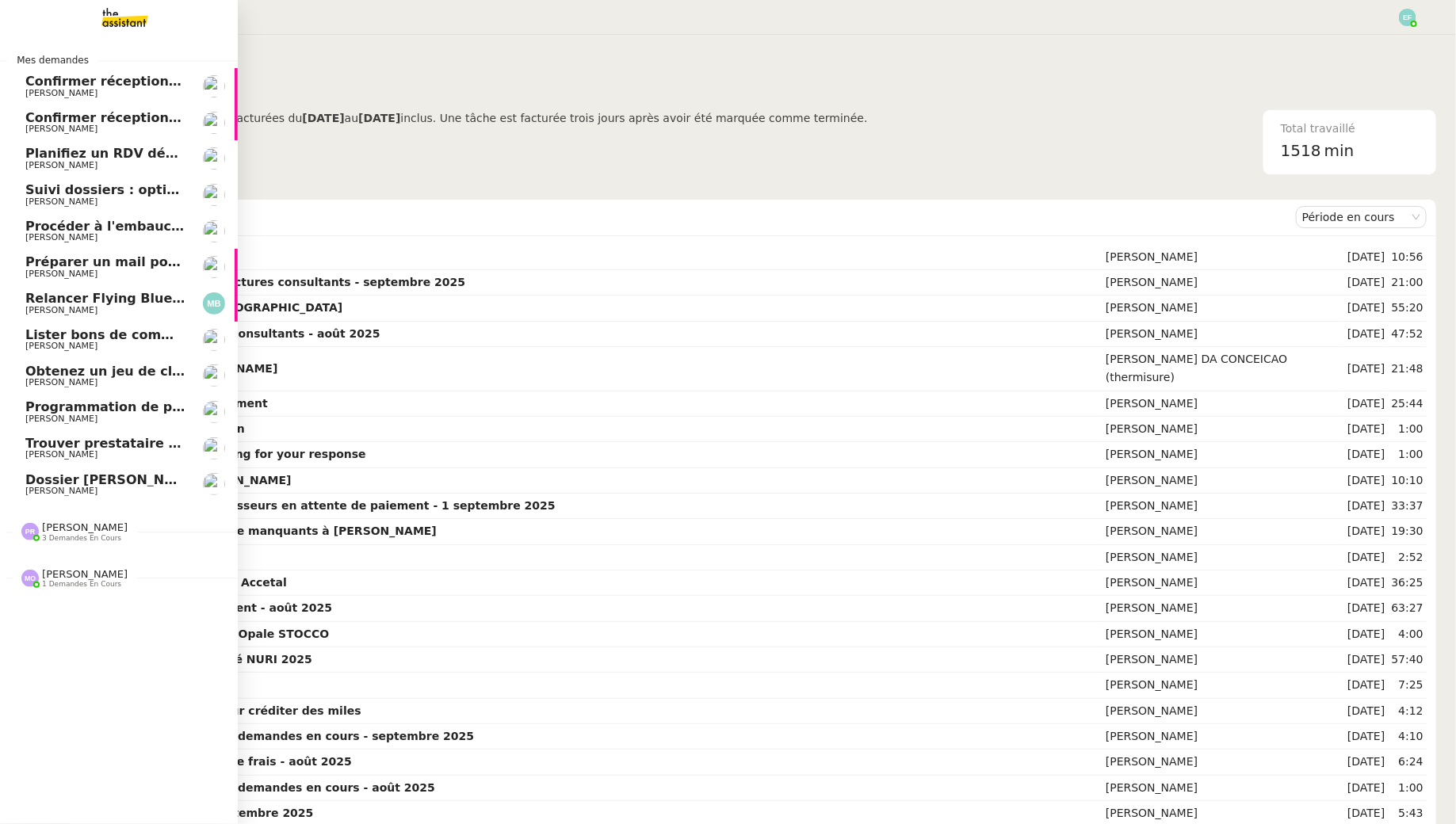
click at [99, 485] on span "Dossier Monika Gruba" at bounding box center [113, 480] width 176 height 15
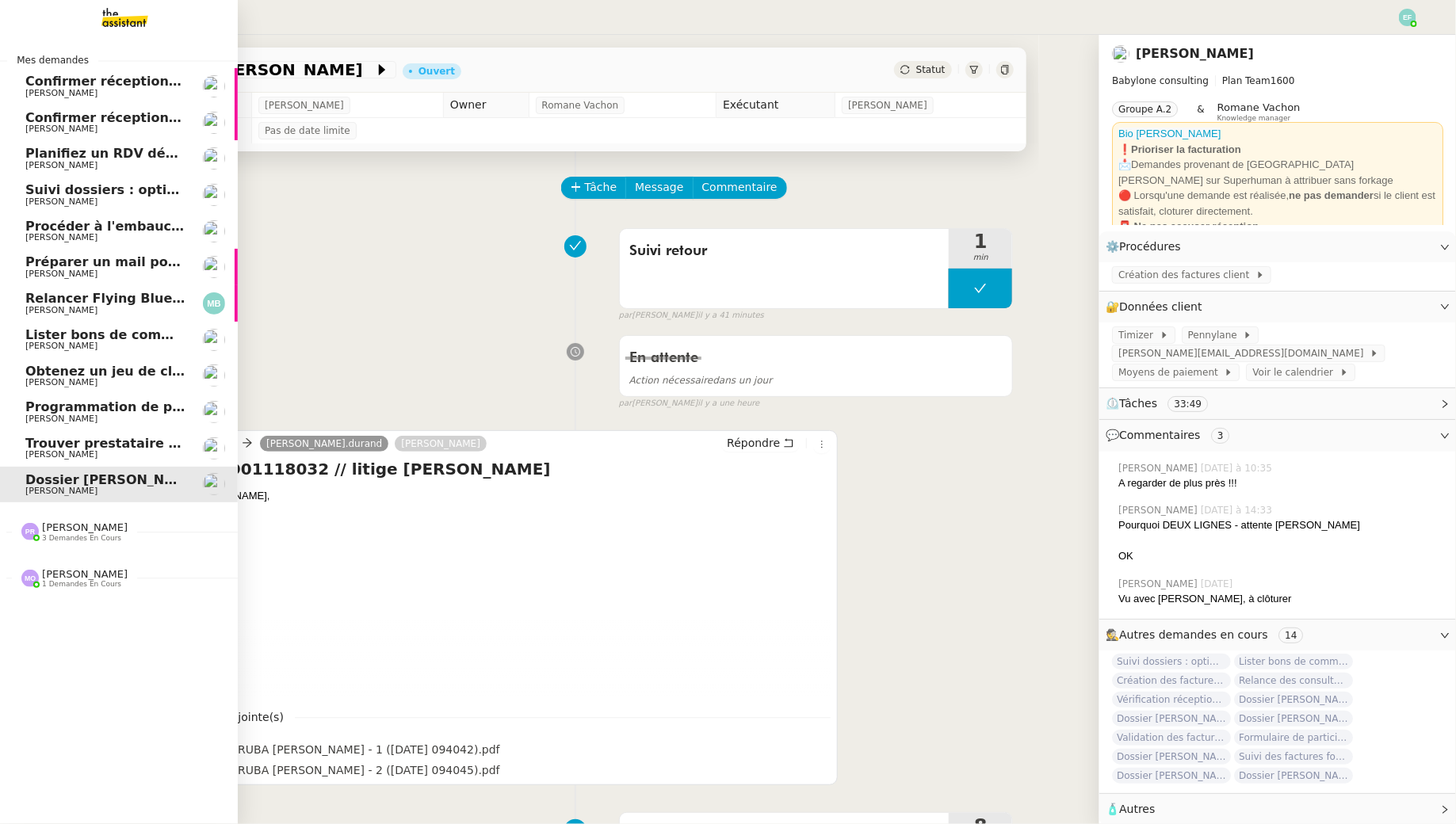
click at [91, 440] on span "Trouver prestataire entretien climatisation" at bounding box center [179, 444] width 307 height 15
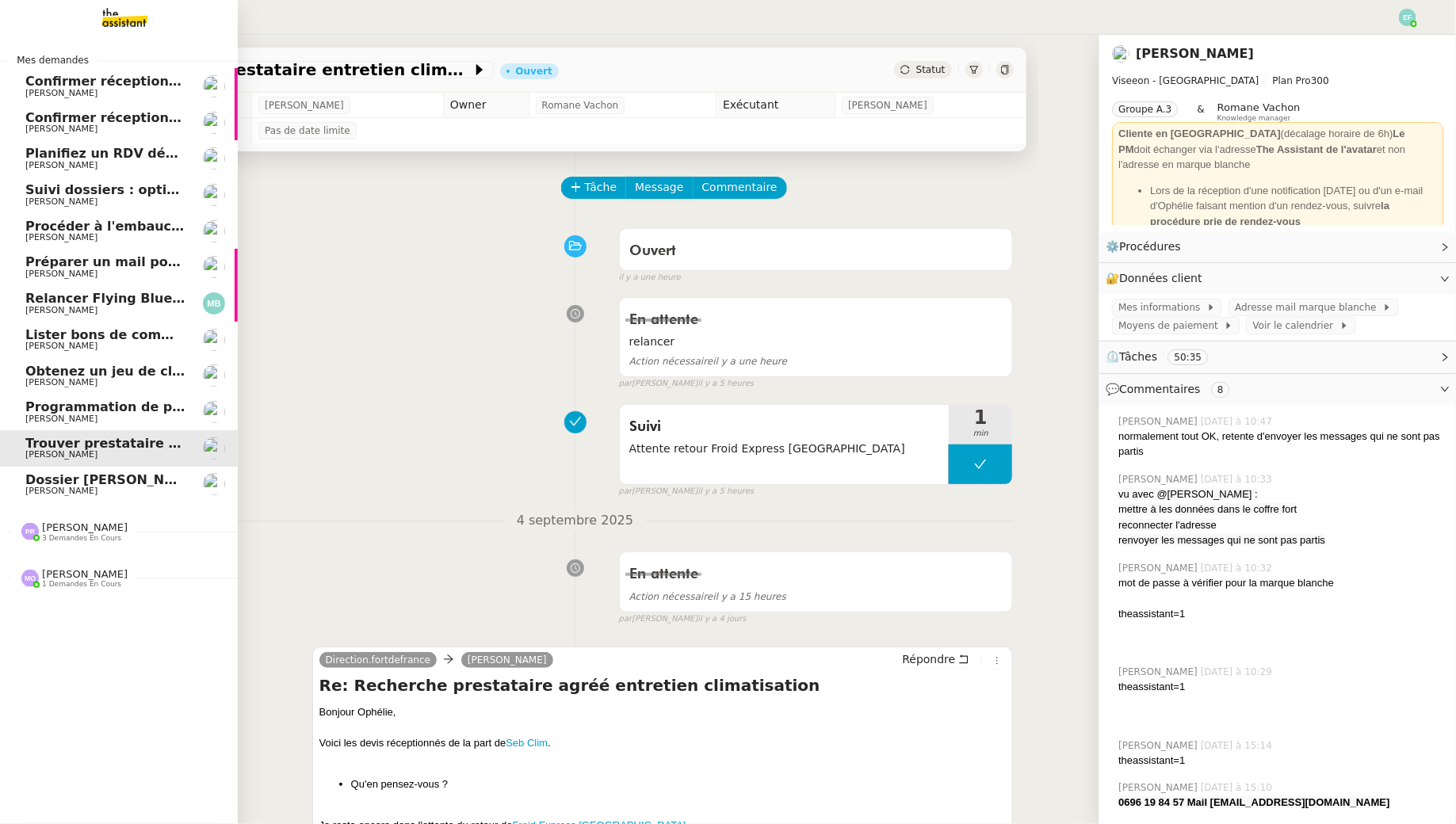
click at [141, 408] on span "Programmation de publications Linkedin - Septembre 2025" at bounding box center [201, 407] width 352 height 15
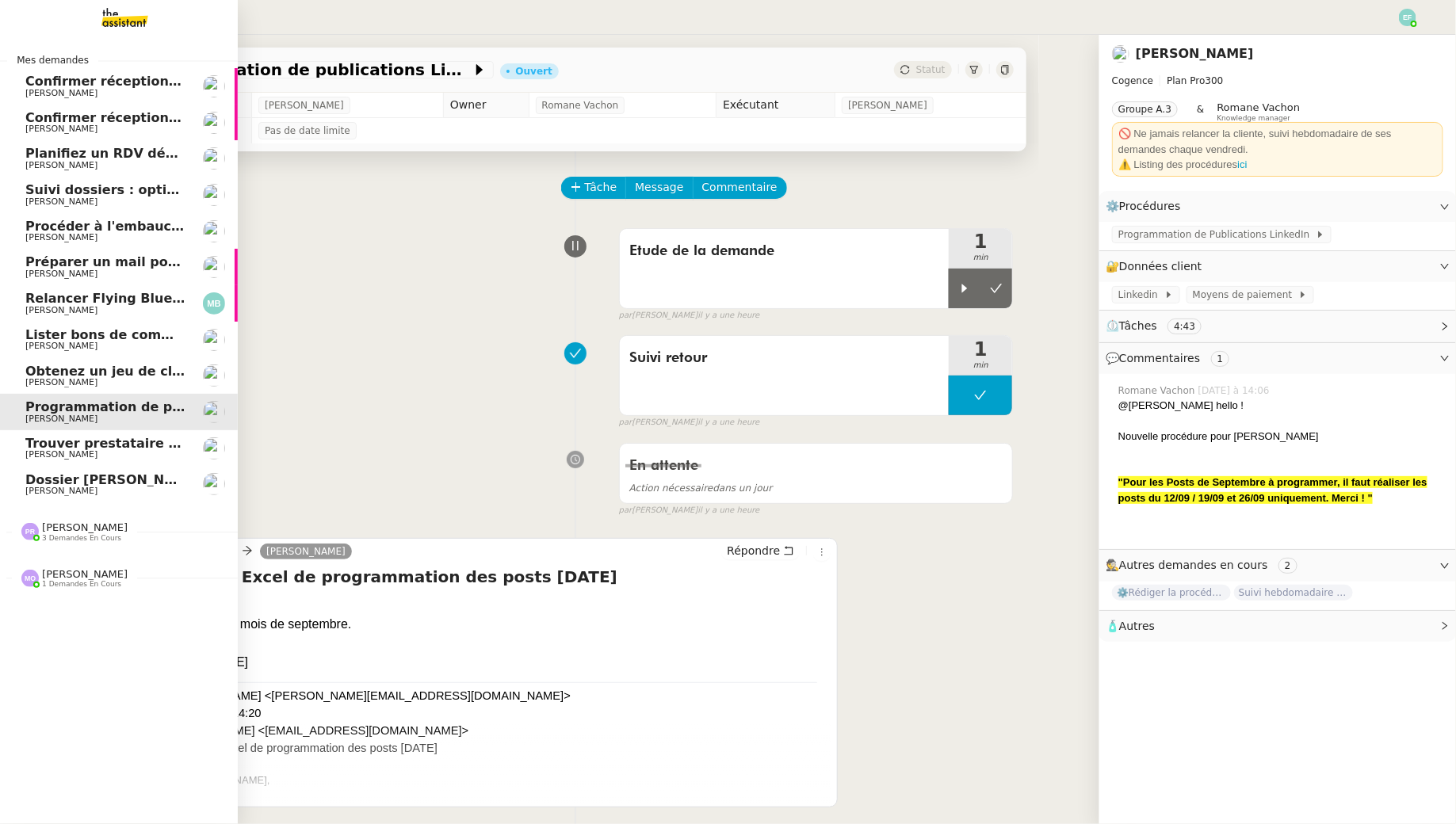
click at [48, 87] on span "Confirmer réception demande de résiliation" at bounding box center [181, 81] width 312 height 15
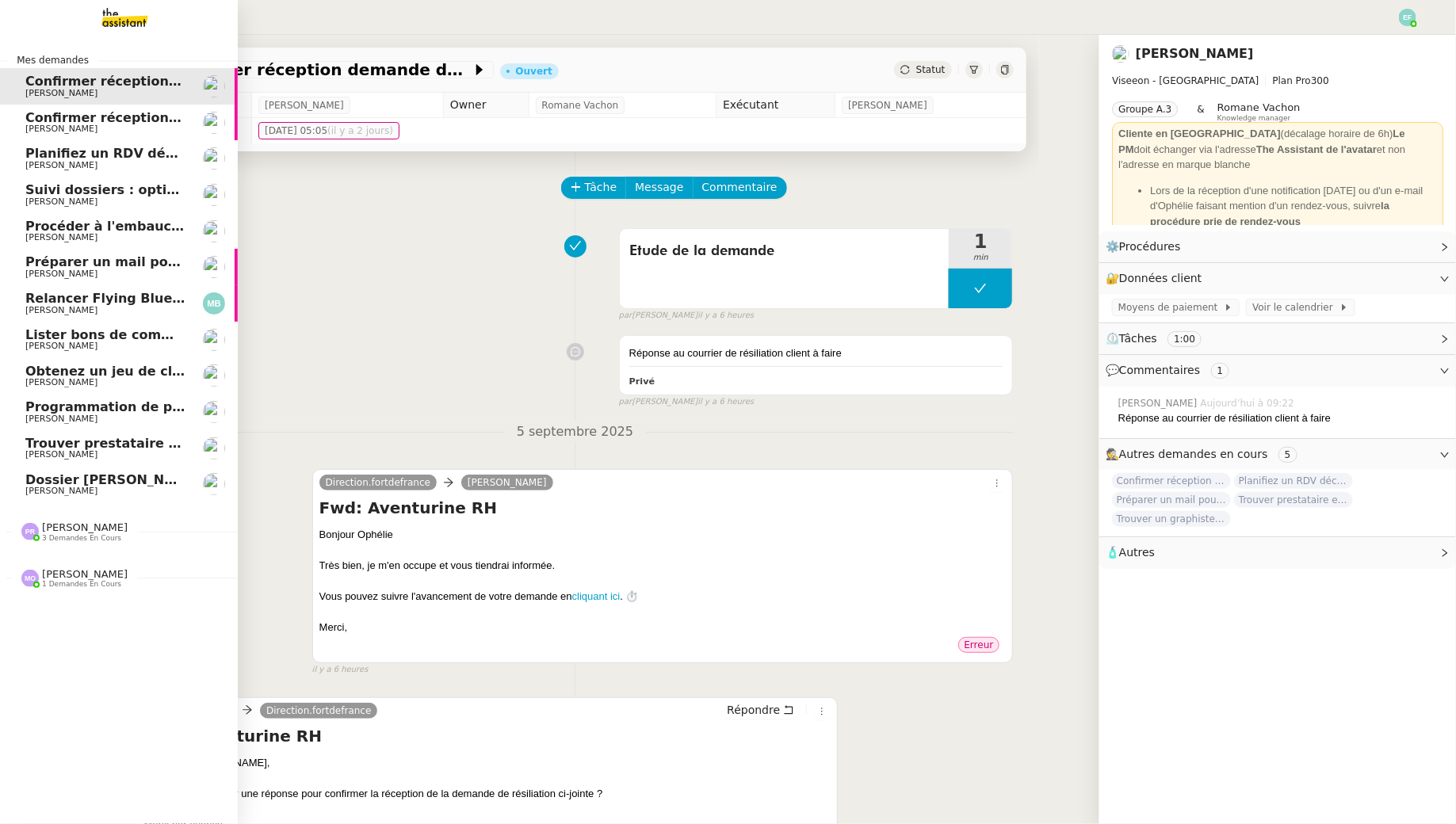
click at [110, 125] on span "[PERSON_NAME]" at bounding box center [105, 129] width 160 height 9
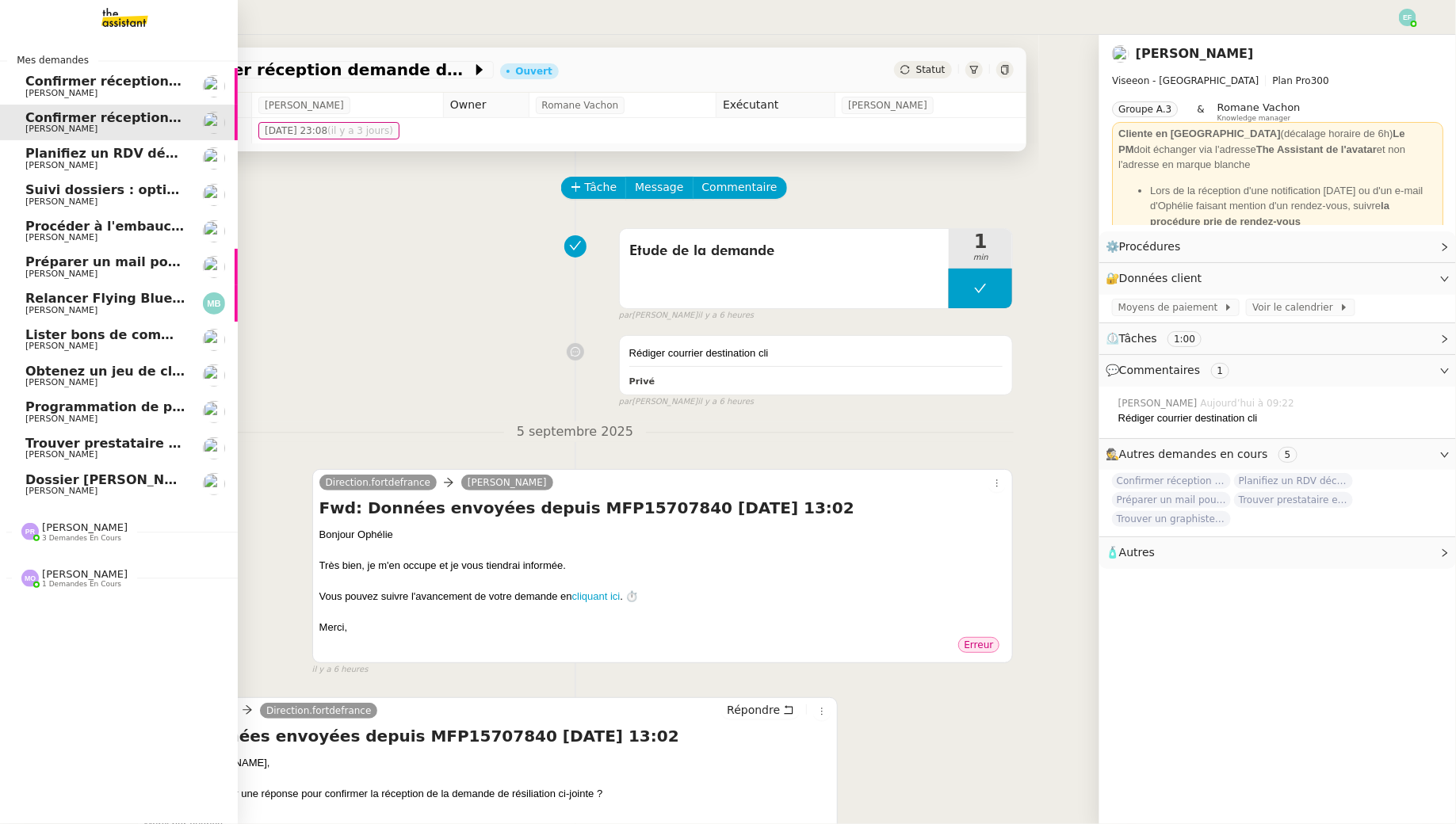
click at [109, 159] on span "Planifiez un RDV découverte" at bounding box center [126, 153] width 203 height 15
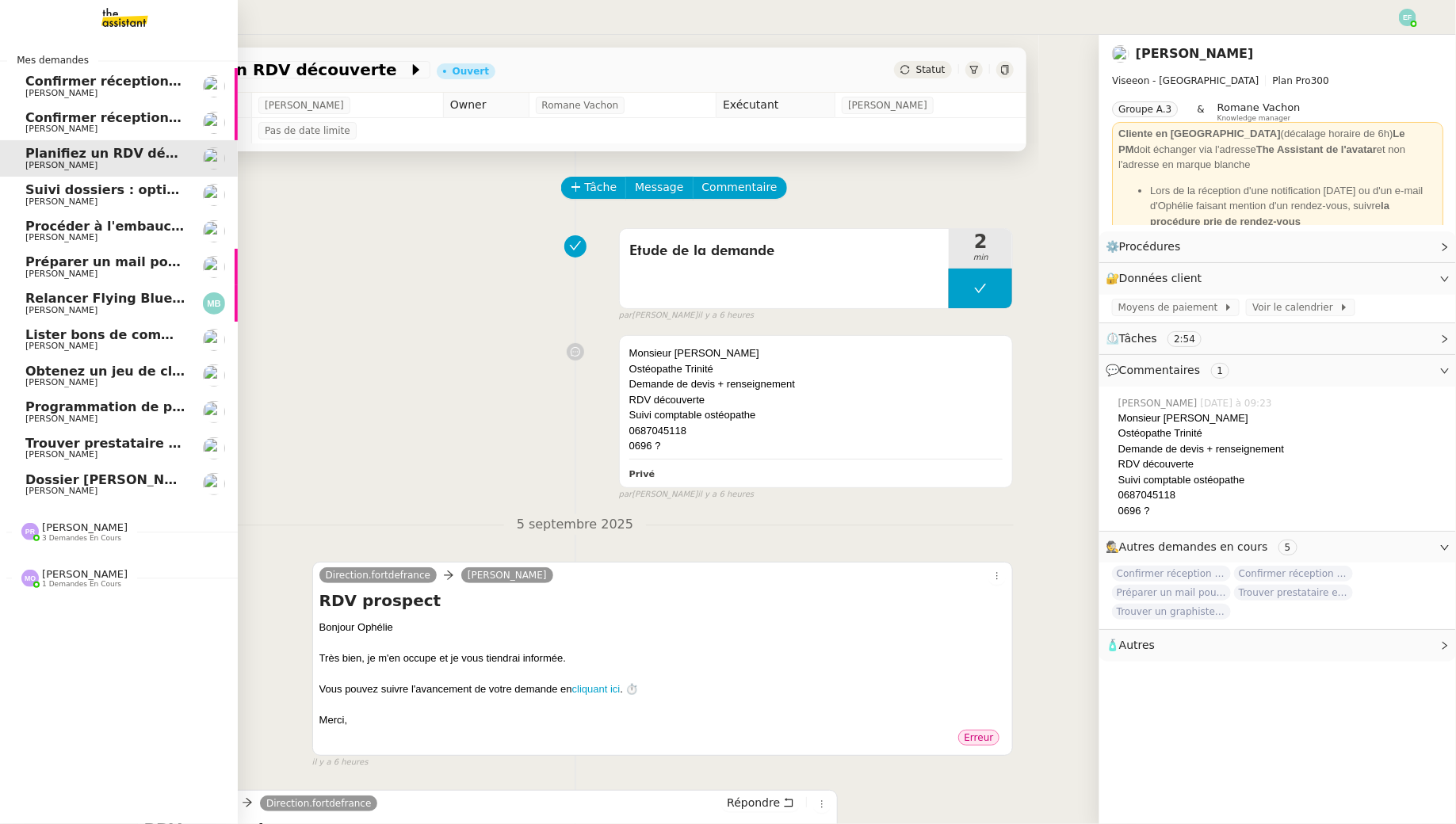
click at [108, 198] on span "[PERSON_NAME]" at bounding box center [105, 202] width 160 height 9
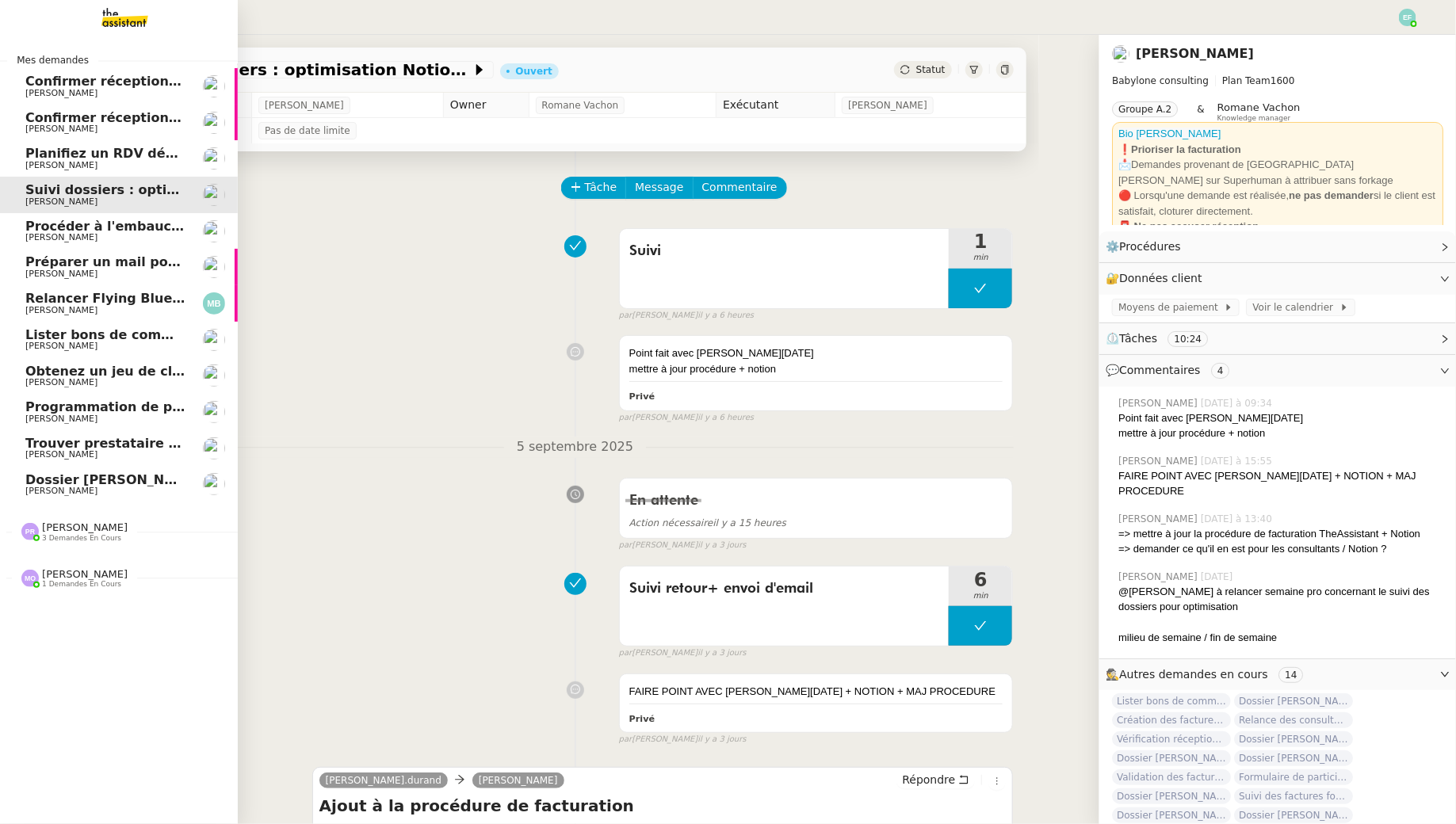
click at [115, 233] on span "Procéder à l'embauche d'Alexis Missire" at bounding box center [174, 226] width 298 height 15
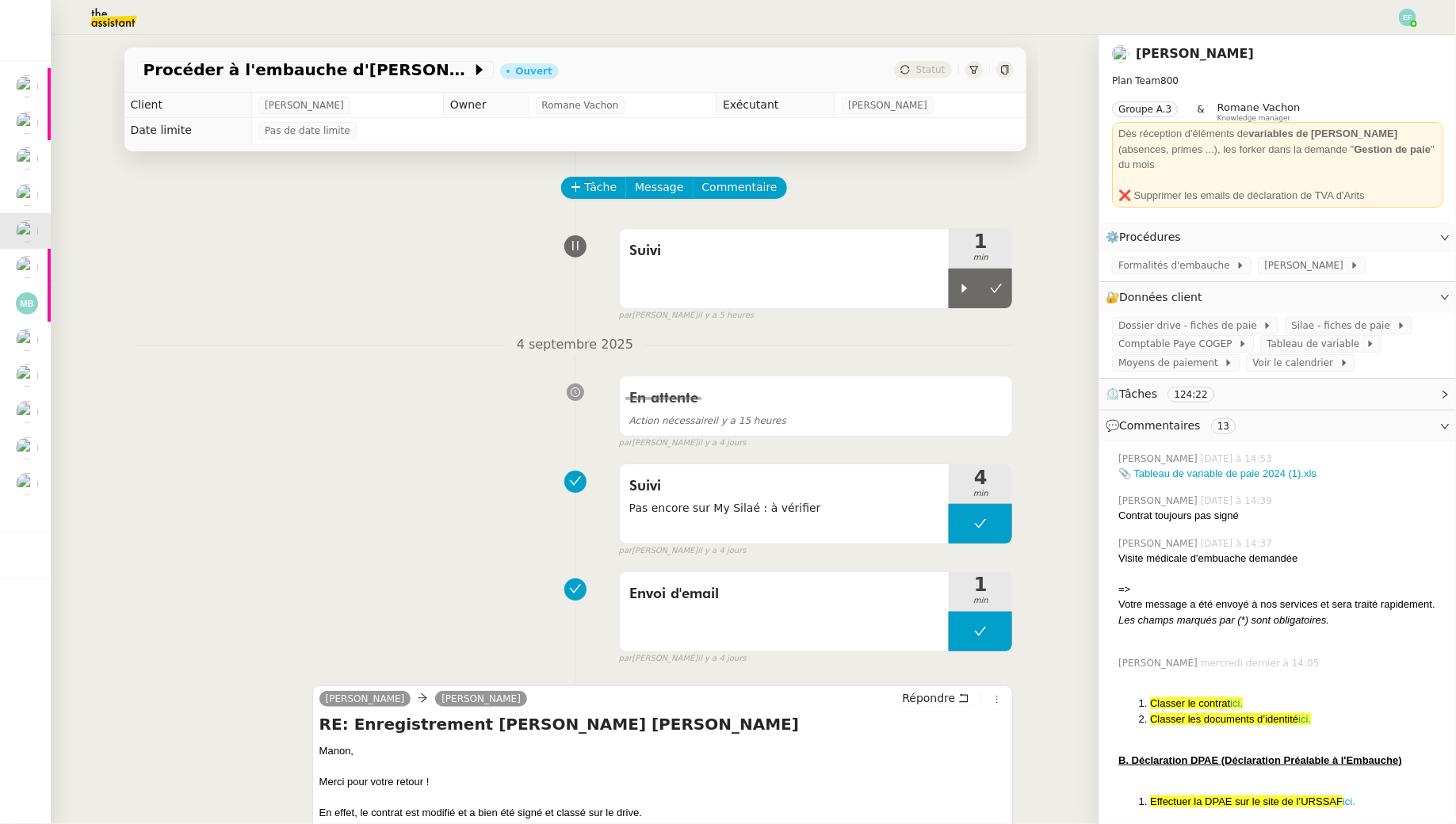
click at [1404, 12] on img at bounding box center [1407, 17] width 18 height 18
click at [1396, 44] on li "Suivi" at bounding box center [1364, 46] width 103 height 22
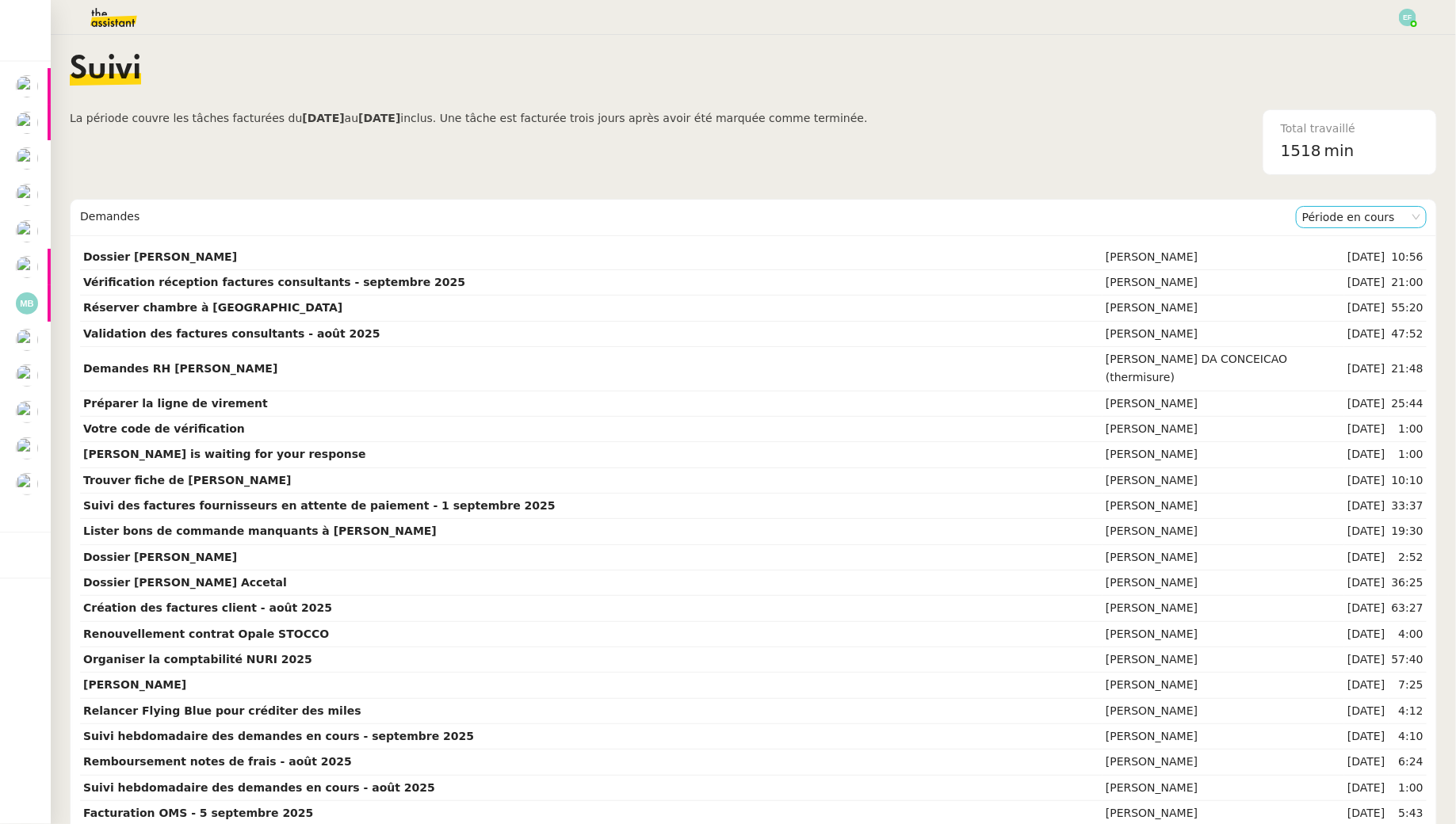
click at [1343, 219] on nz-select-item "Période en cours" at bounding box center [1360, 217] width 118 height 20
click at [1350, 261] on div "Période précédente" at bounding box center [1361, 267] width 118 height 14
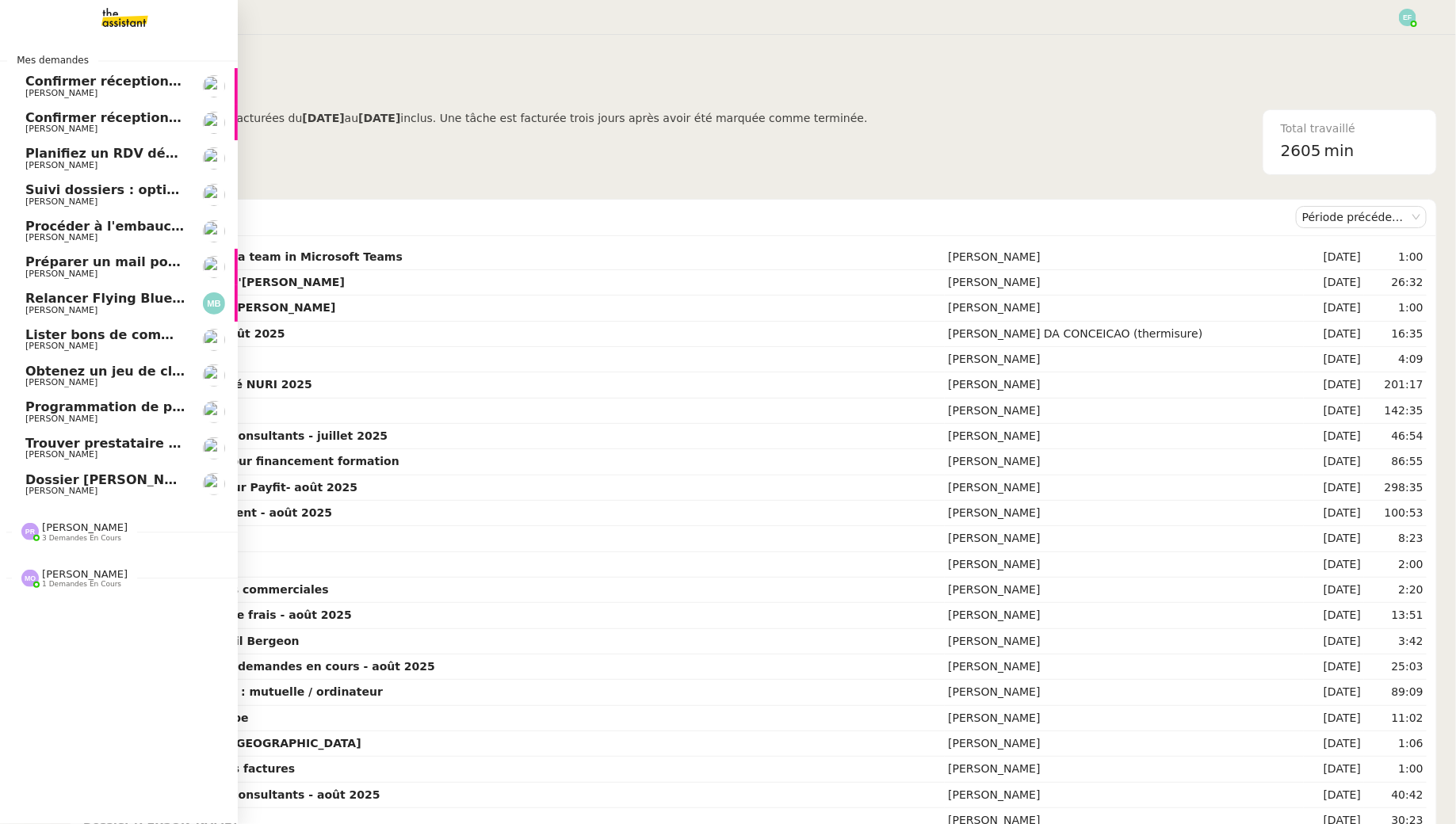
click at [46, 485] on span "Dossier Monika Gruba" at bounding box center [113, 480] width 176 height 15
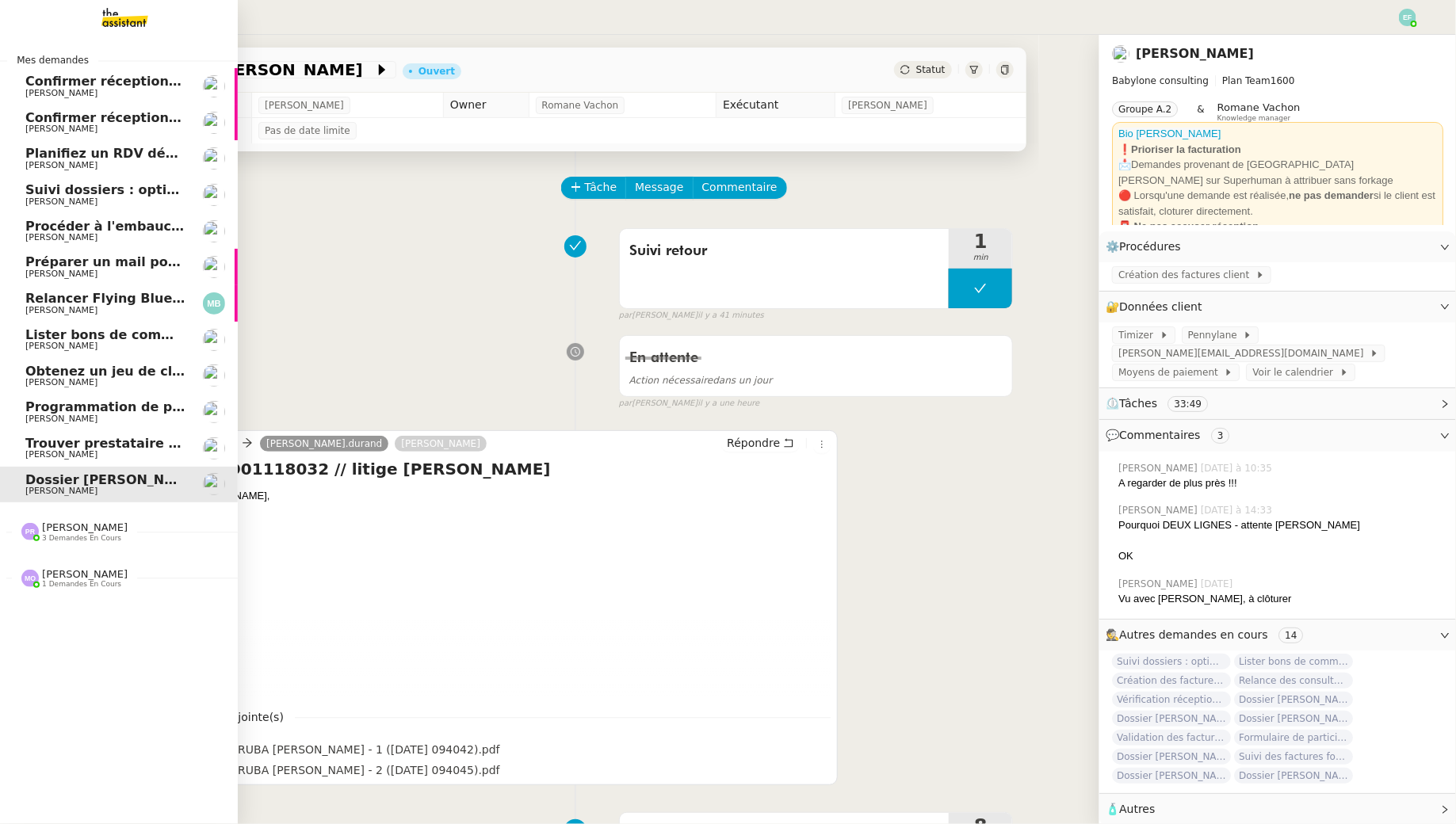
click at [74, 78] on span "Confirmer réception demande de résiliation" at bounding box center [181, 81] width 312 height 15
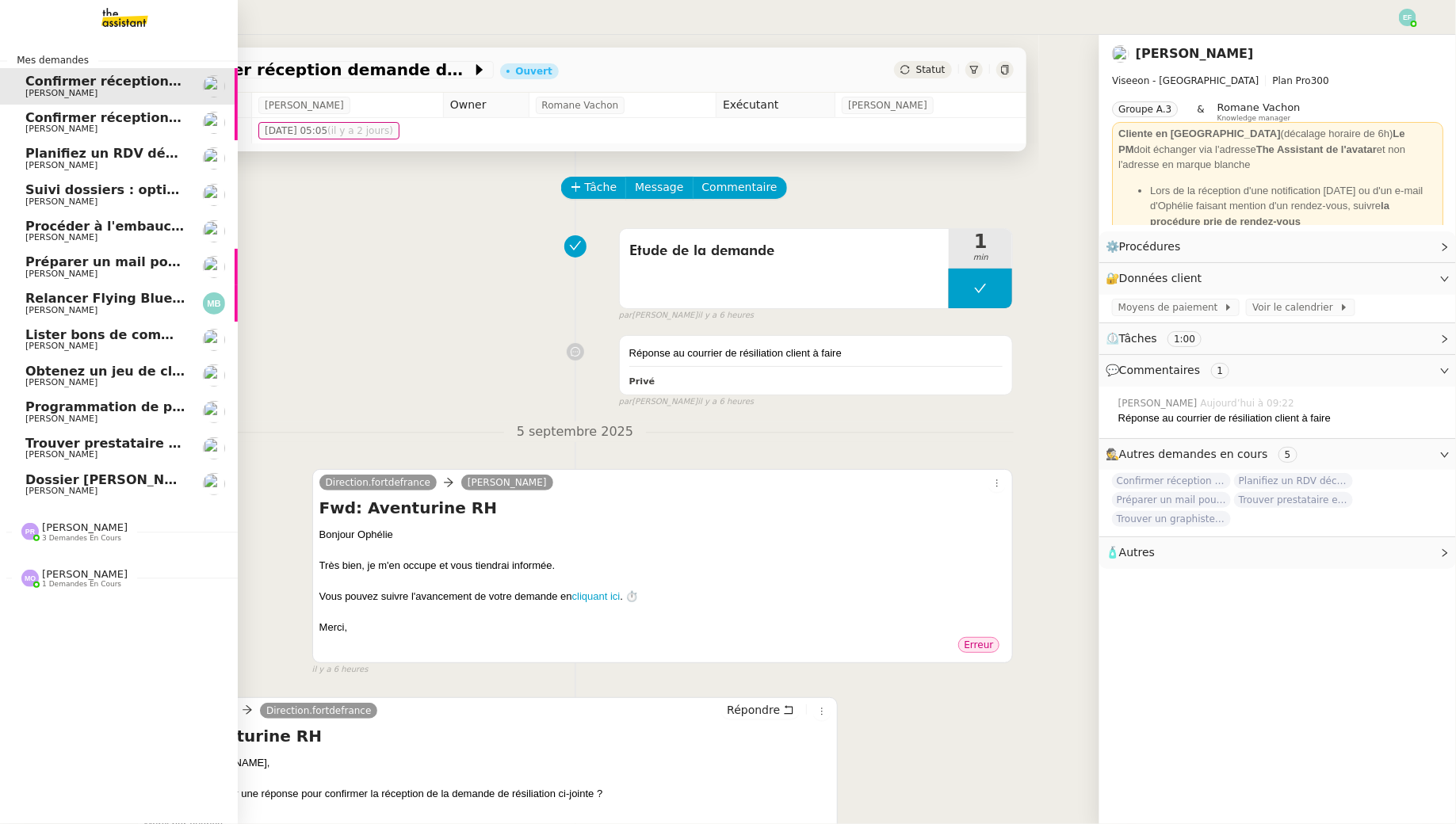
click at [39, 140] on link "Planifiez un RDV découverte Ophélie DIONY" at bounding box center [119, 158] width 238 height 36
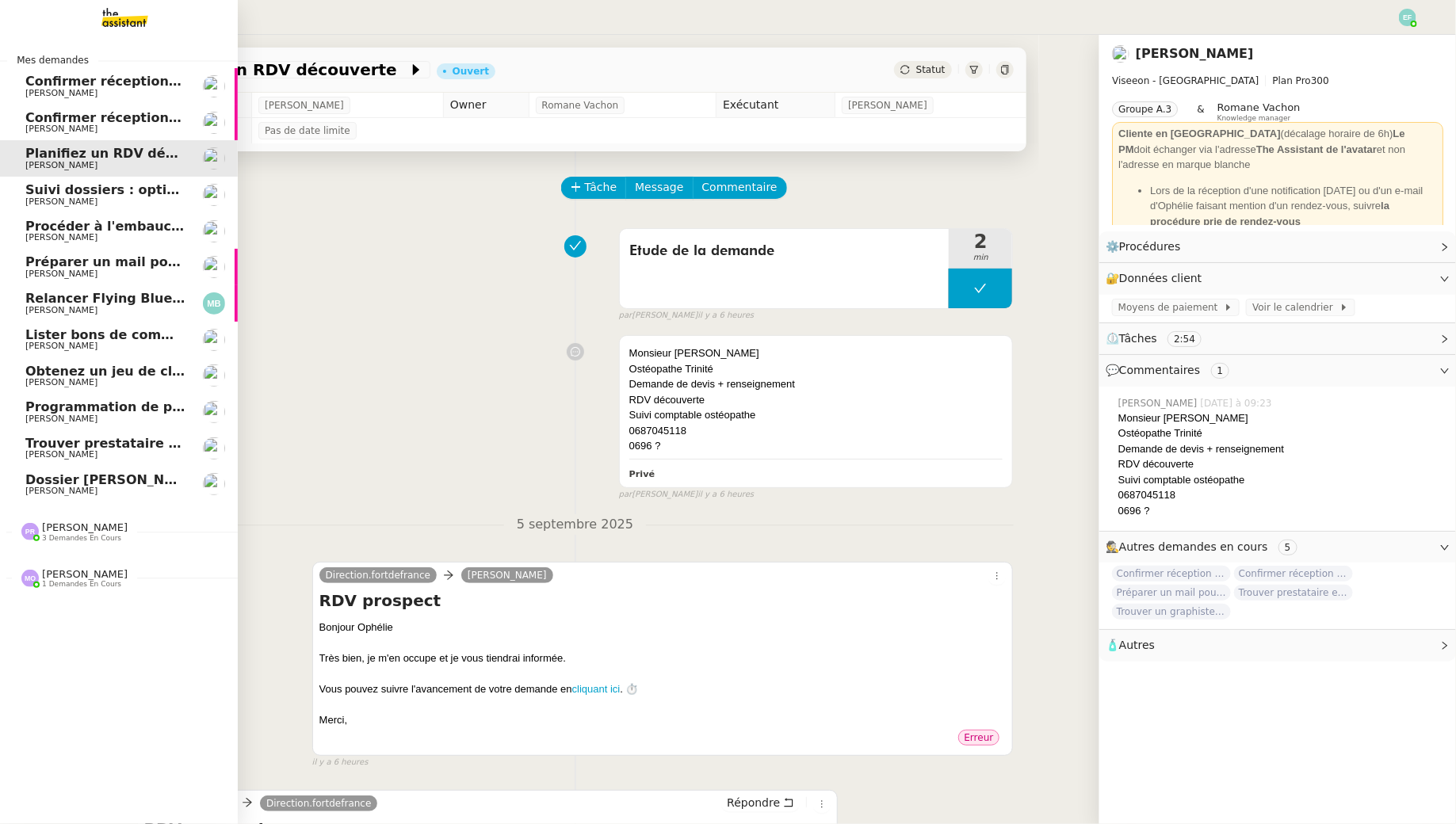
click at [53, 189] on span "Suivi dossiers : optimisation Notion / Pennylane" at bounding box center [218, 190] width 386 height 15
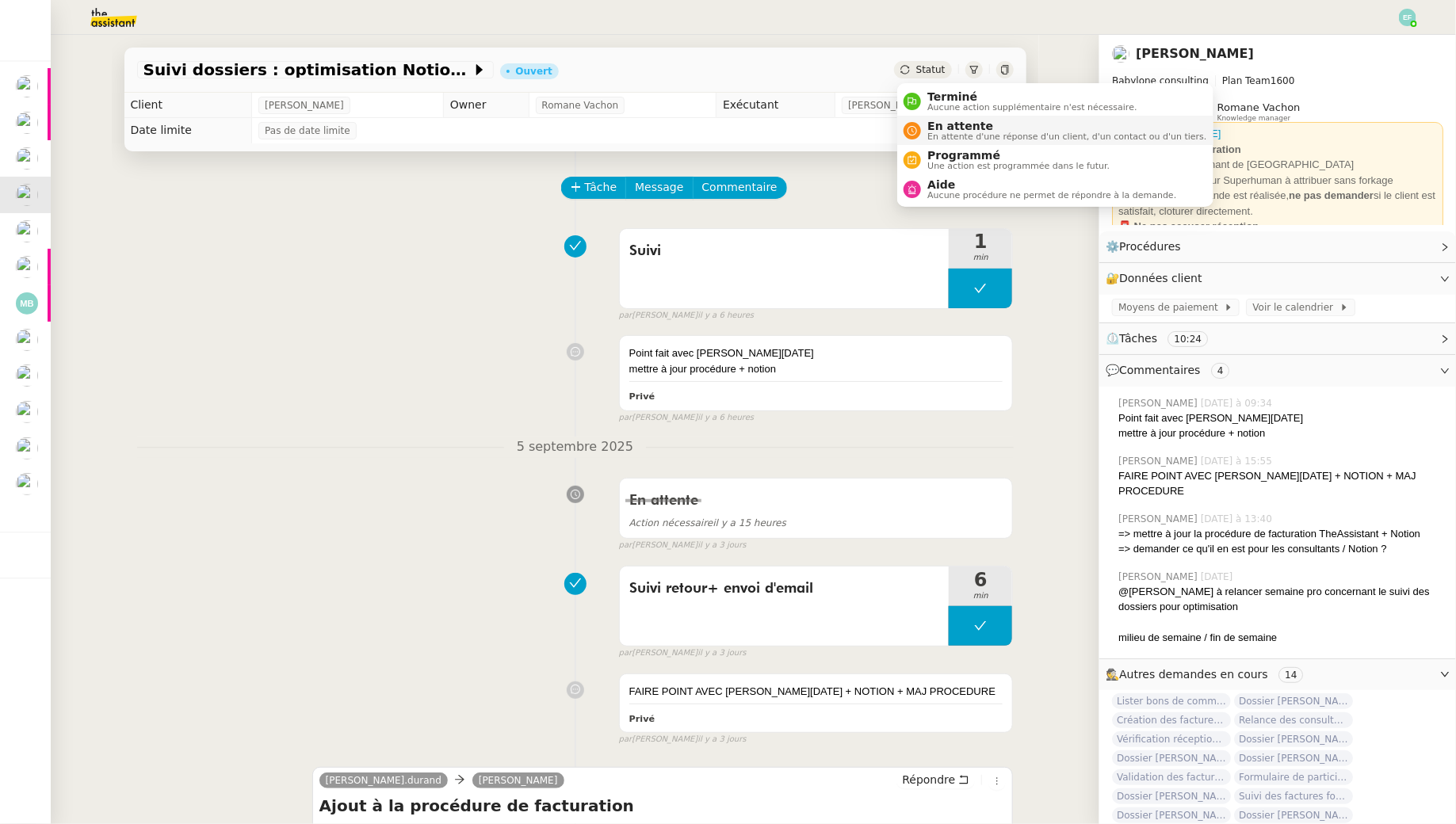
click at [932, 122] on span "En attente" at bounding box center [1066, 126] width 279 height 13
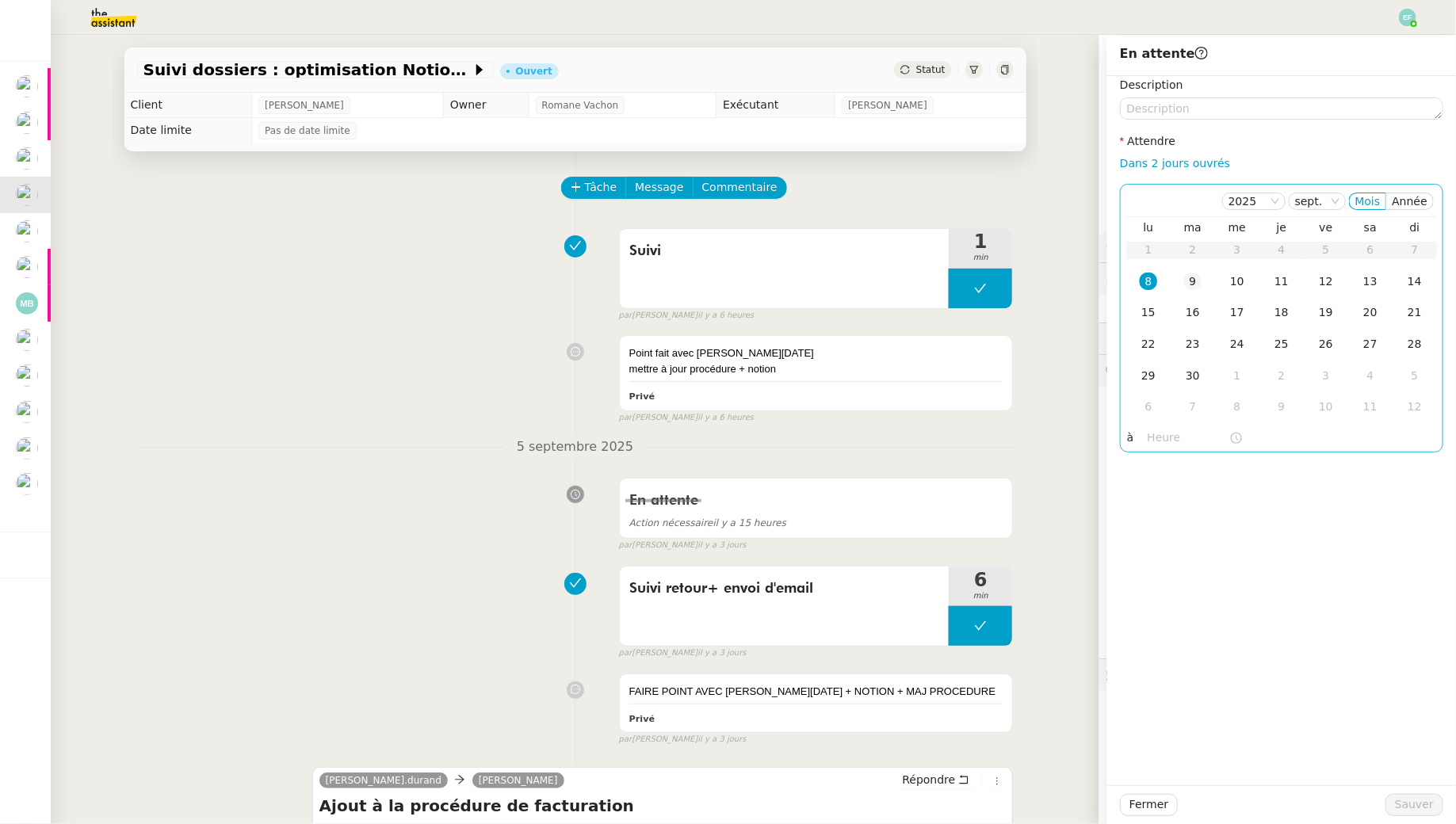
click at [1194, 283] on div "9" at bounding box center [1192, 281] width 18 height 18
click at [1433, 804] on span "Sauver" at bounding box center [1414, 805] width 39 height 19
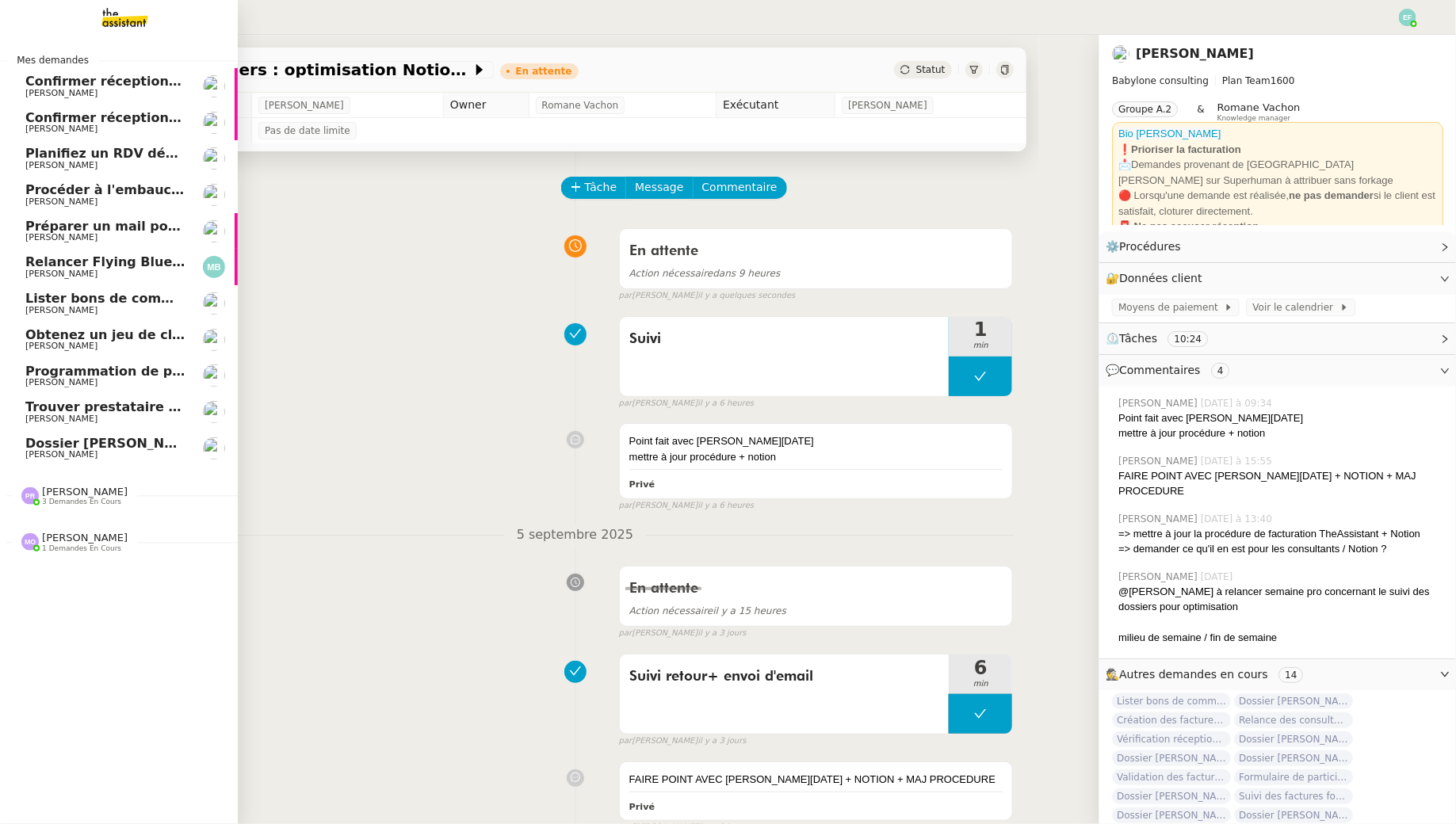
click at [79, 207] on link "Procéder à l'embauche d'Alexis Missire Manon Loustau" at bounding box center [119, 194] width 238 height 36
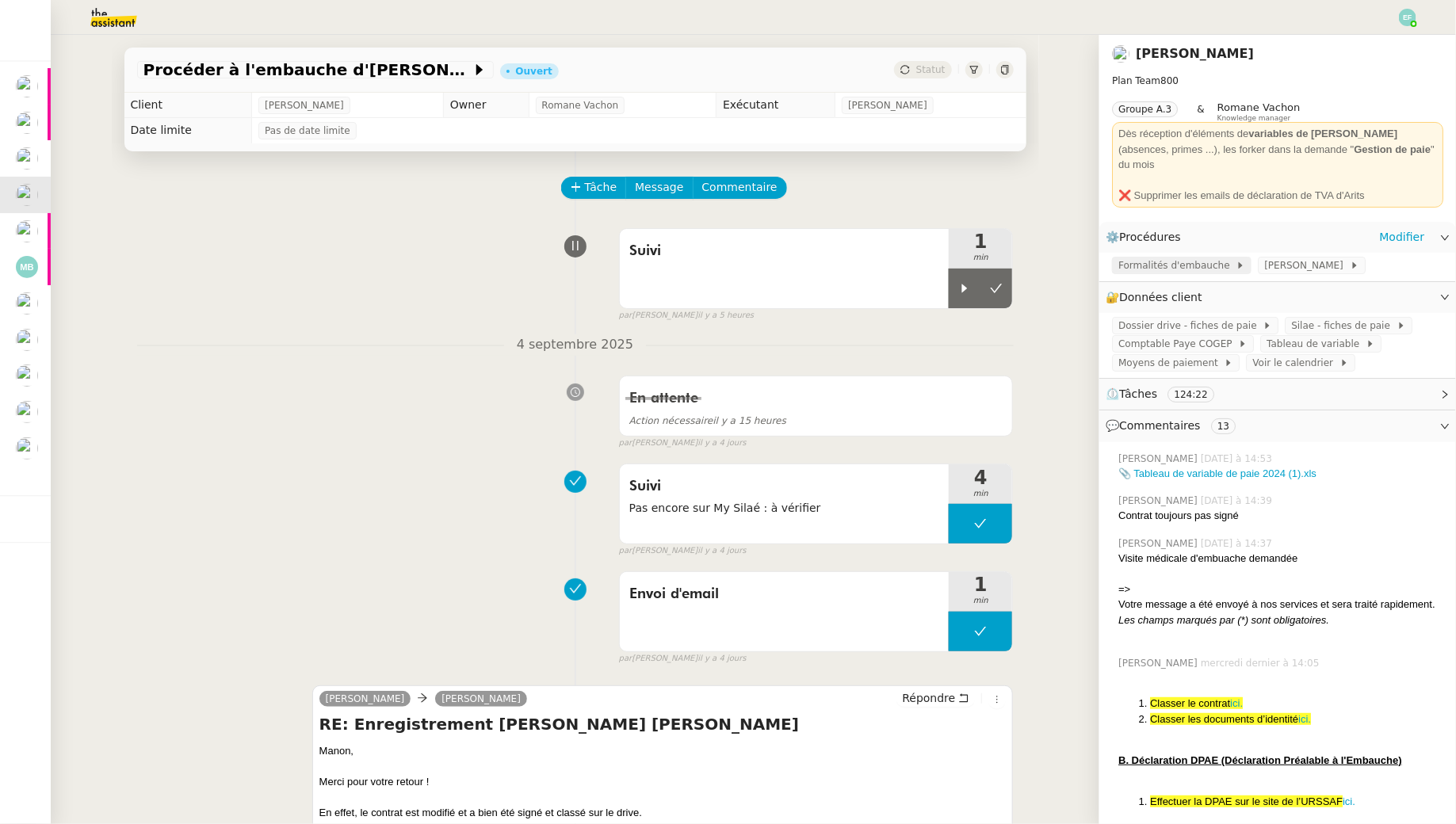
click at [1174, 258] on span "Formalités d'embauche" at bounding box center [1176, 265] width 117 height 16
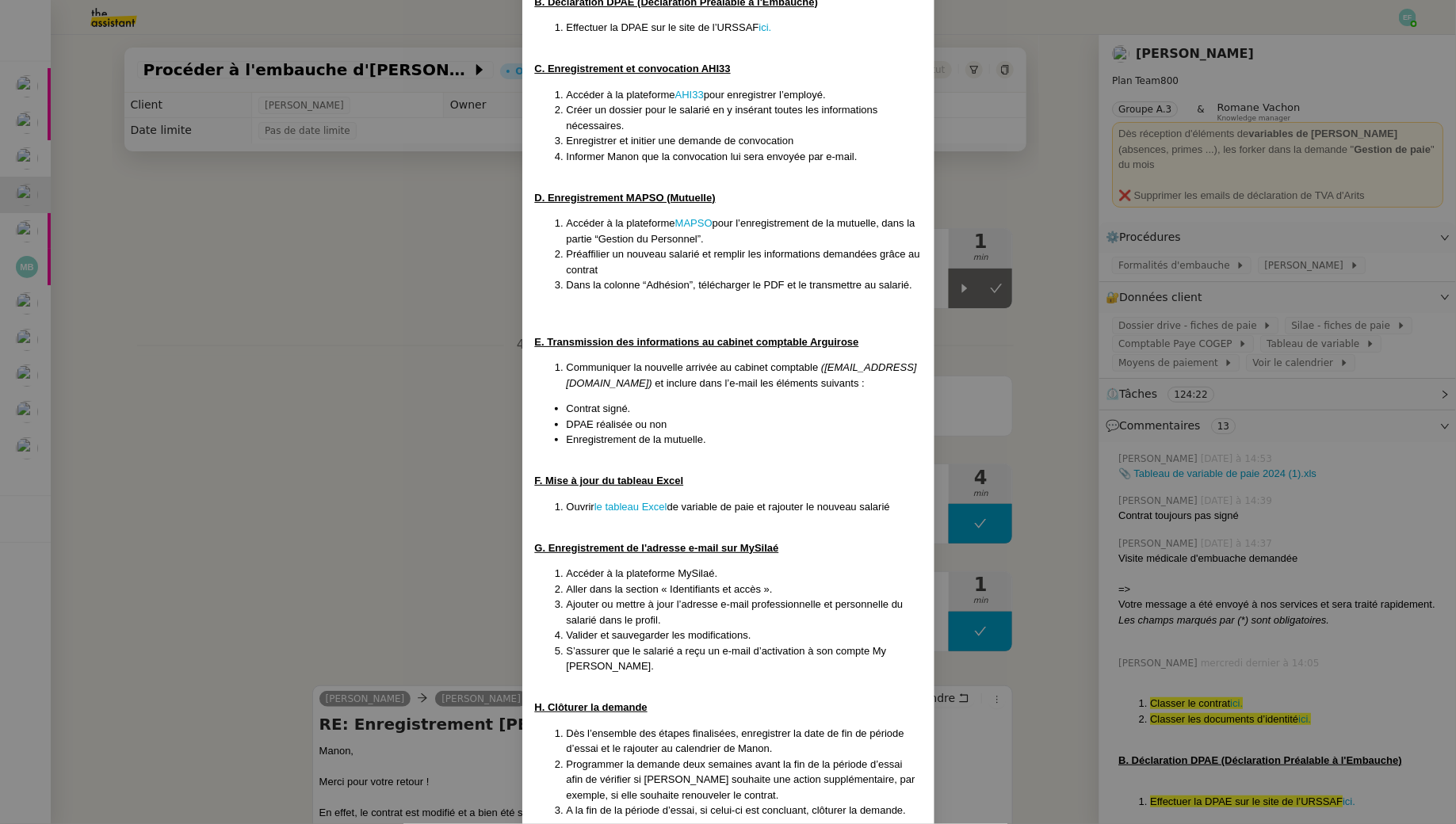
scroll to position [544, 0]
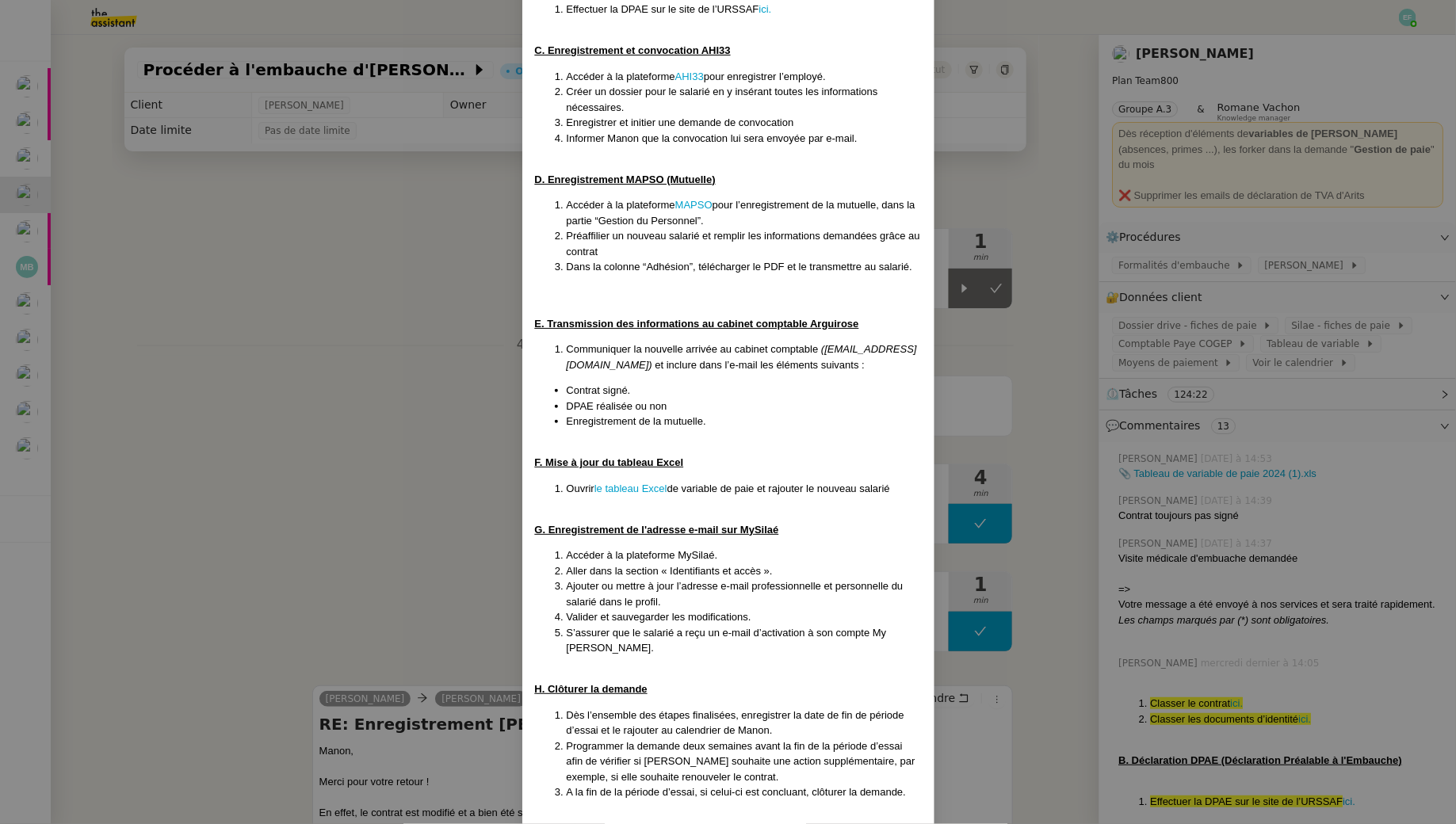
click at [351, 501] on nz-modal-container "Créée le 17/3/25 Mise à jour 26/3/25 Contexte : La cliente souhaite que l'on s’…" at bounding box center [728, 412] width 1456 height 824
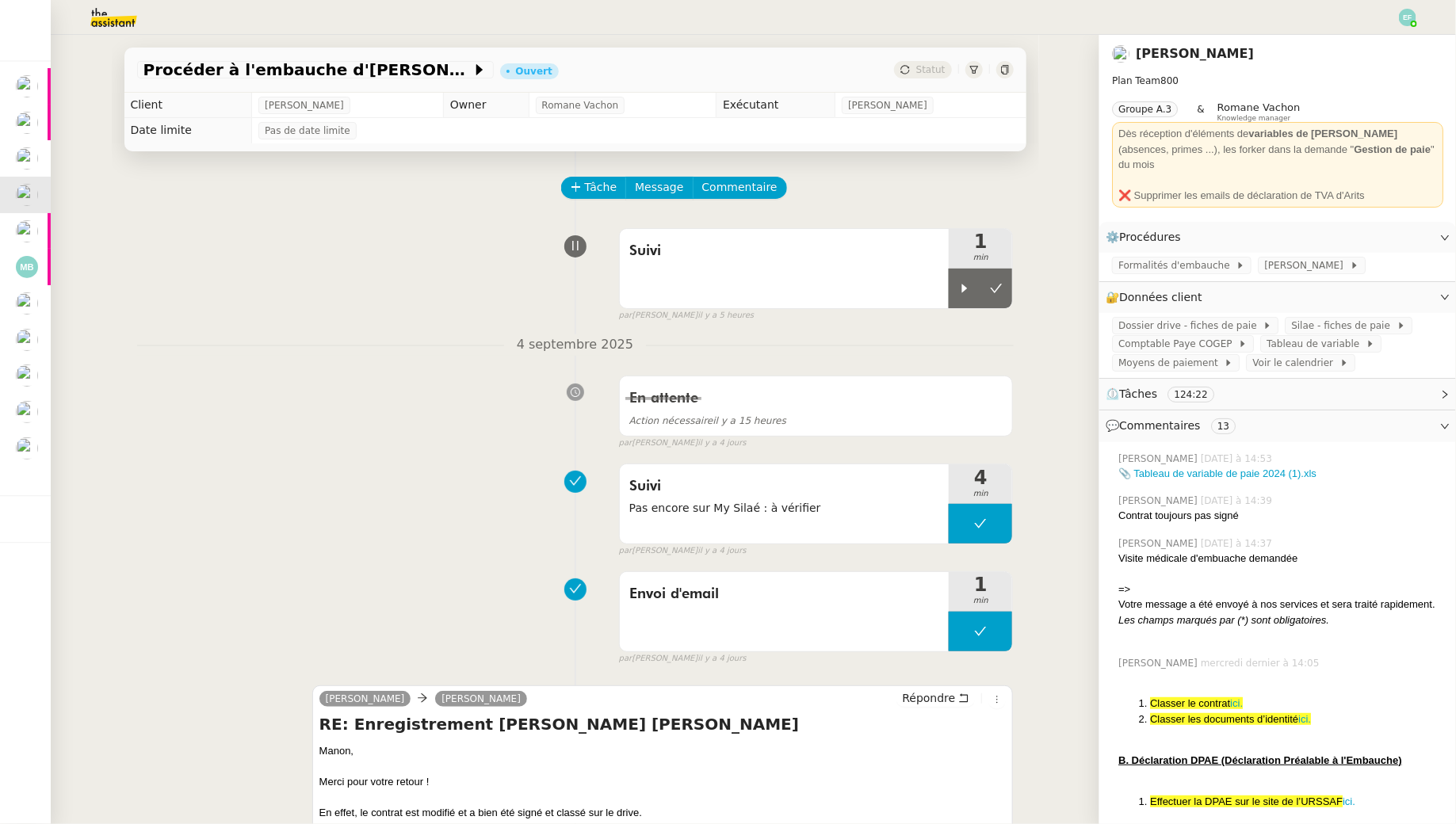
scroll to position [482, 0]
click at [972, 290] on div at bounding box center [964, 288] width 32 height 40
click at [1408, 288] on link "Modifier" at bounding box center [1401, 298] width 46 height 19
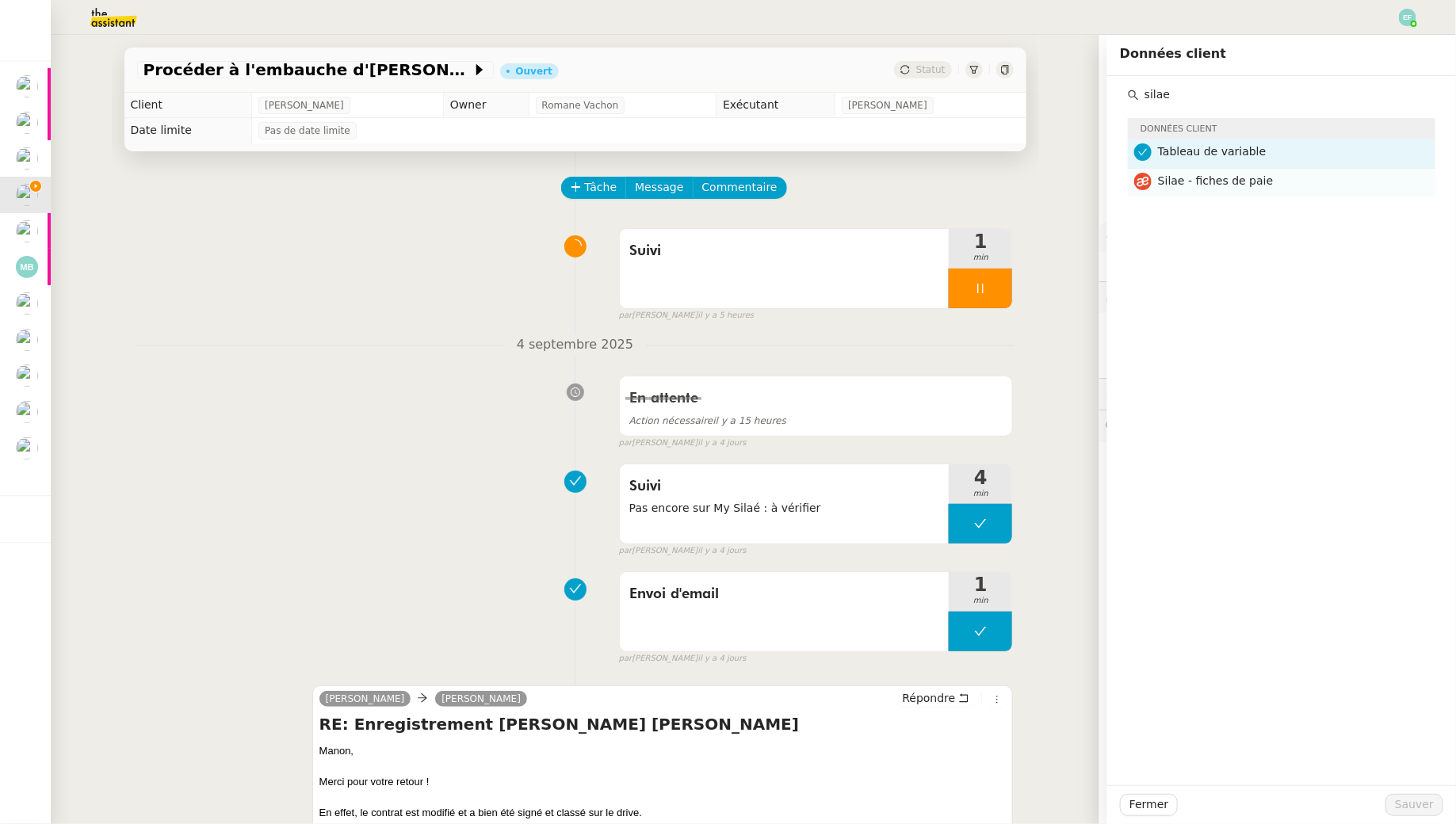
type input "silae"
click at [1199, 176] on span "Silae - fiches de paie" at bounding box center [1215, 180] width 115 height 13
click at [1418, 812] on span "Sauver" at bounding box center [1414, 805] width 39 height 19
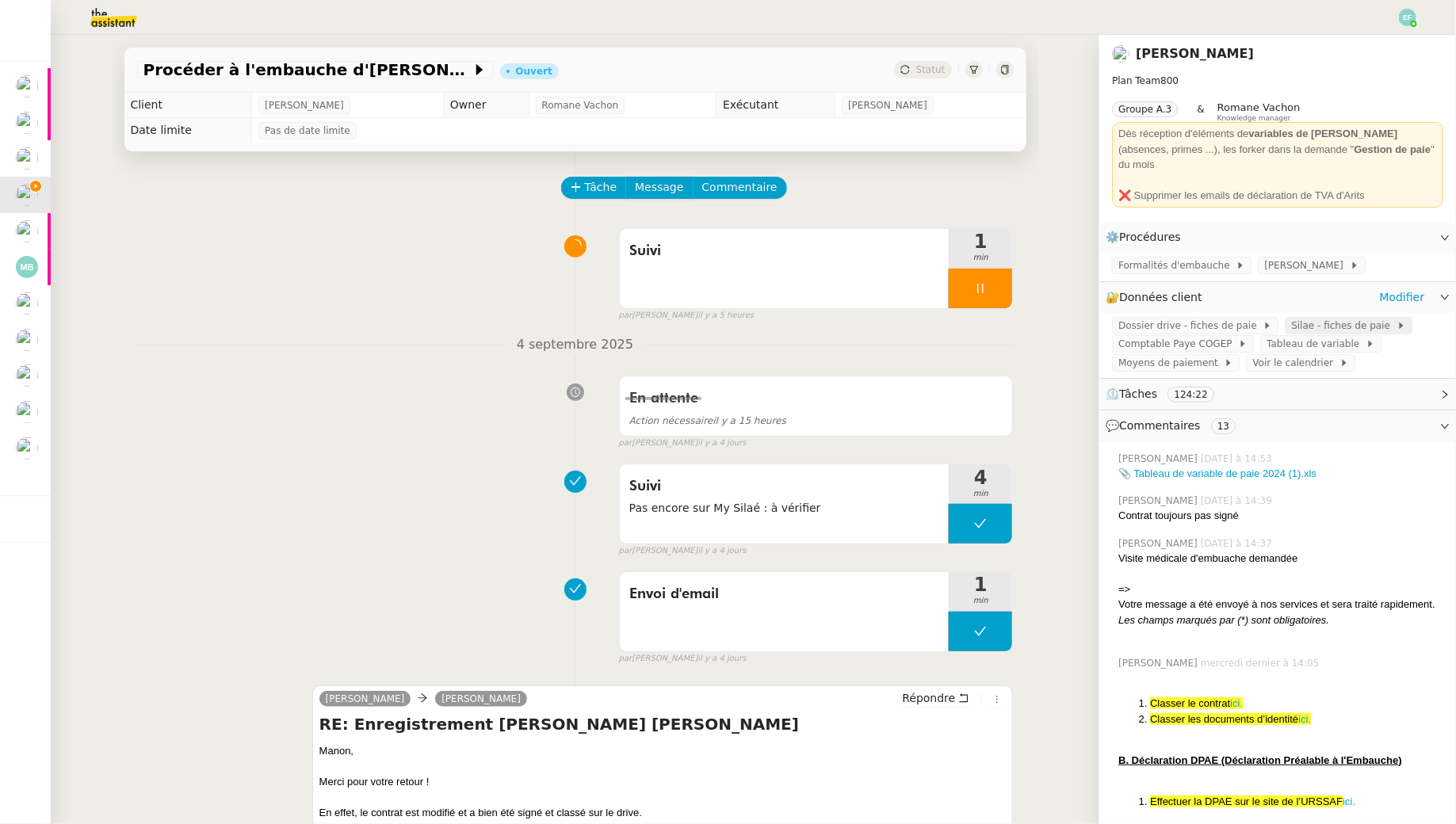
click at [1291, 318] on span "Silae - fiches de paie" at bounding box center [1343, 326] width 104 height 16
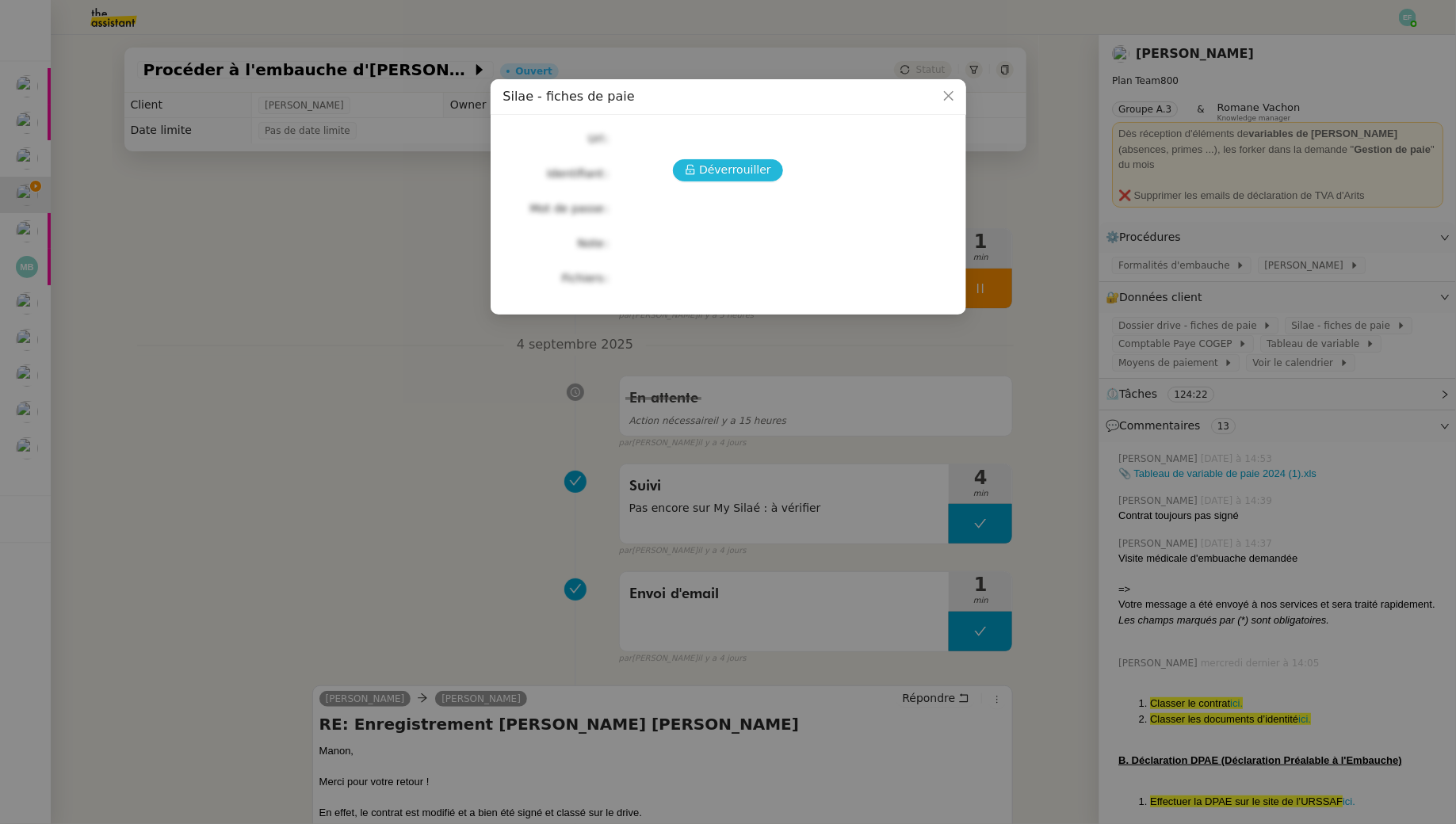
click at [755, 161] on span "Déverrouiller" at bounding box center [735, 170] width 73 height 19
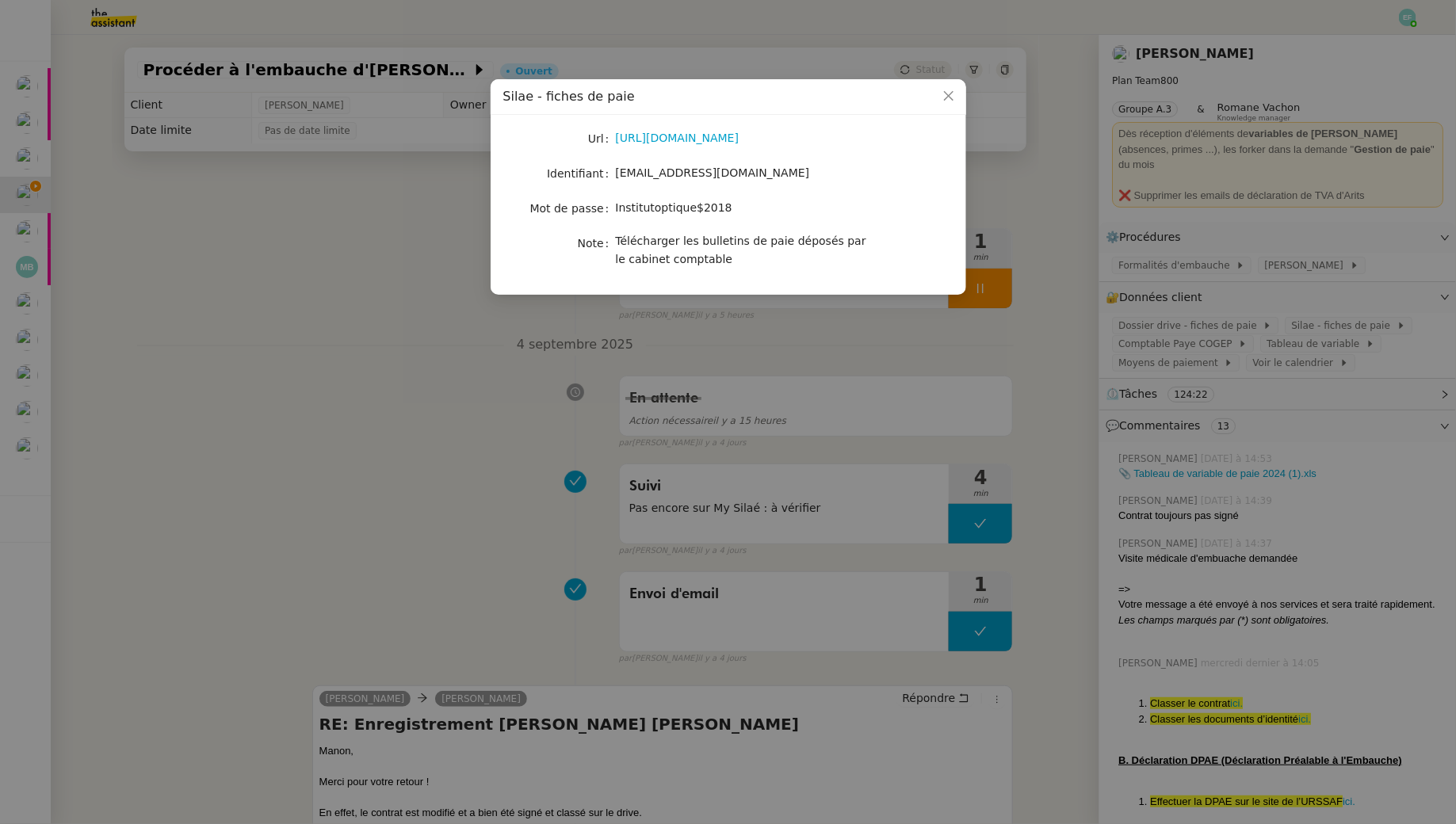
click at [683, 175] on span "manon.loustau@libu.fr" at bounding box center [712, 173] width 194 height 13
copy span "manon.loustau@libu.fr"
click at [701, 206] on span "Institutoptique$2018" at bounding box center [673, 207] width 116 height 13
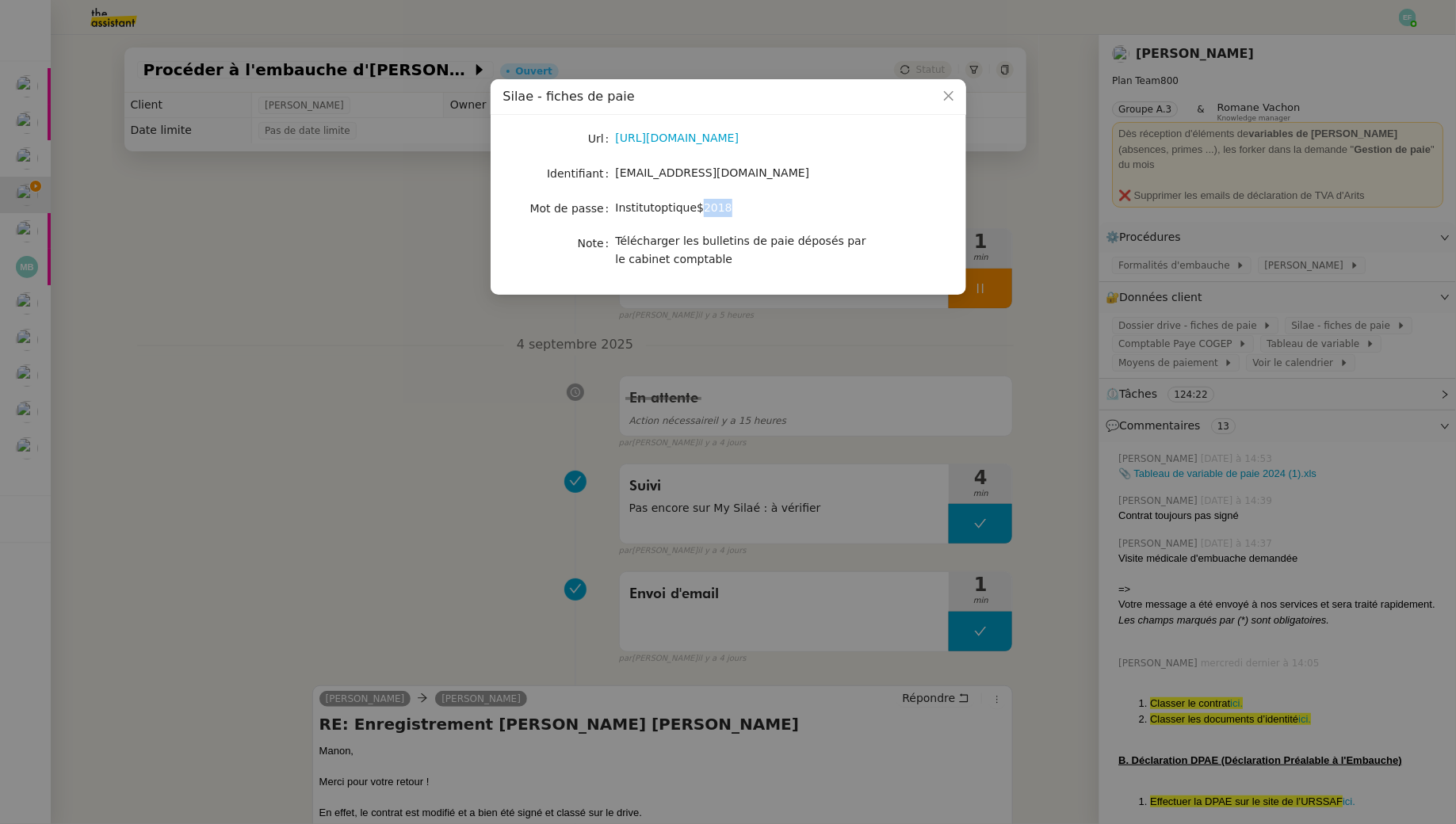
click at [701, 206] on span "Institutoptique$2018" at bounding box center [673, 207] width 116 height 13
copy span "Institutoptique$2018"
click at [423, 418] on nz-modal-container "Silae - fiches de paie Url https://my.silae.fr/sign-in?redirect=/admin-document…" at bounding box center [728, 412] width 1456 height 824
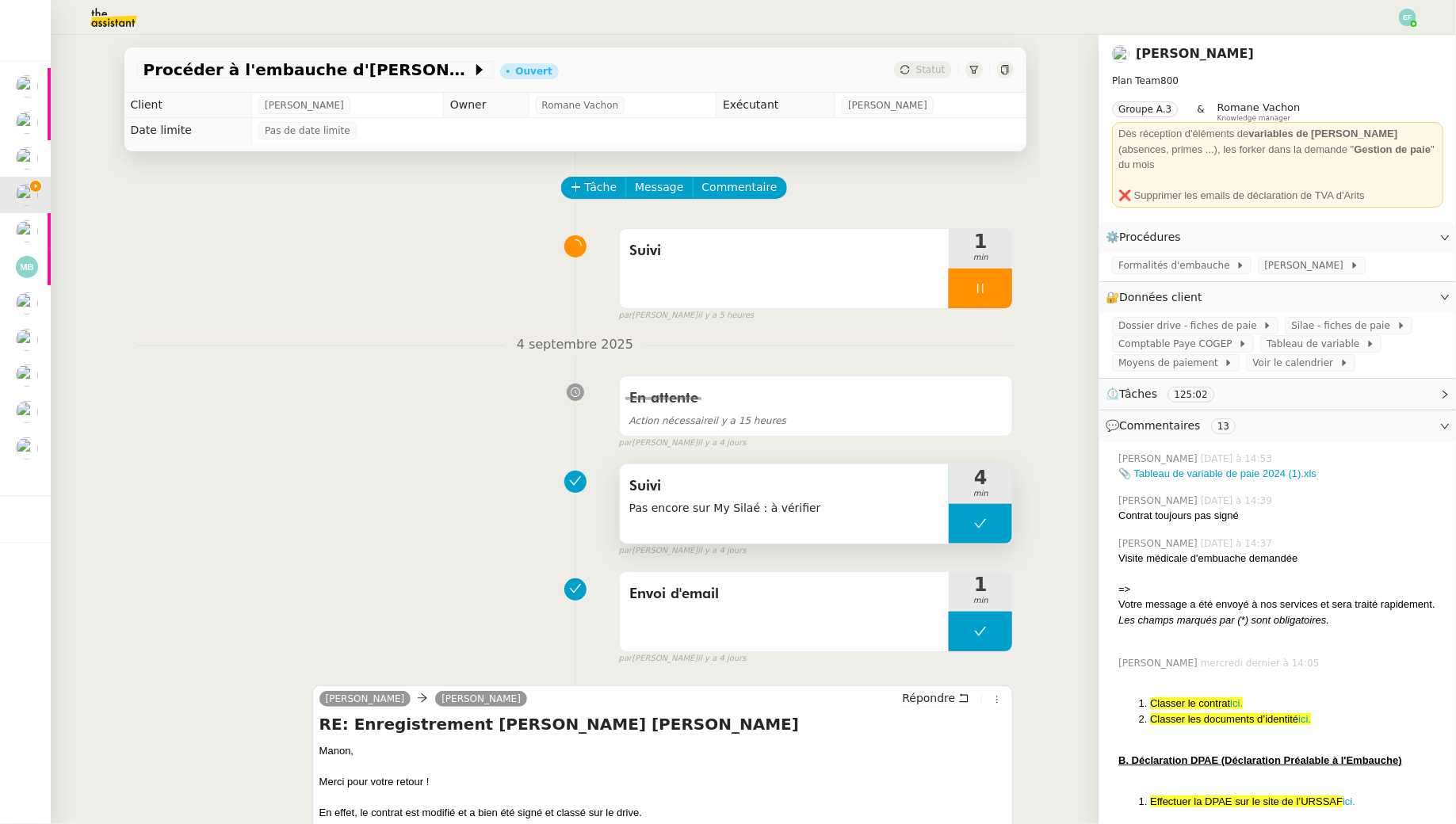
click at [749, 505] on span "Pas encore sur My Silaé : à vérifier" at bounding box center [785, 509] width 311 height 19
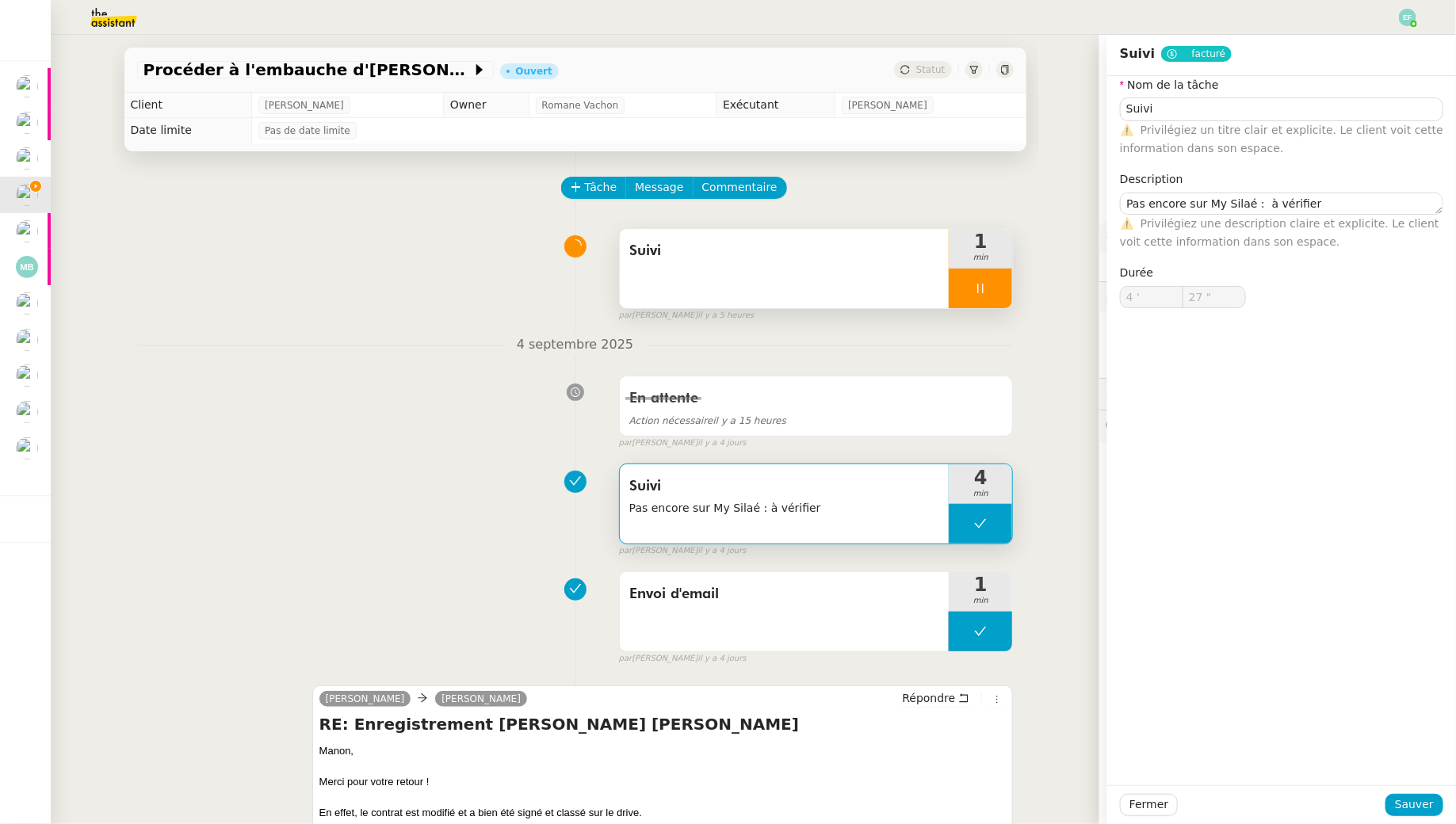
click at [759, 277] on div "Suivi" at bounding box center [784, 268] width 330 height 79
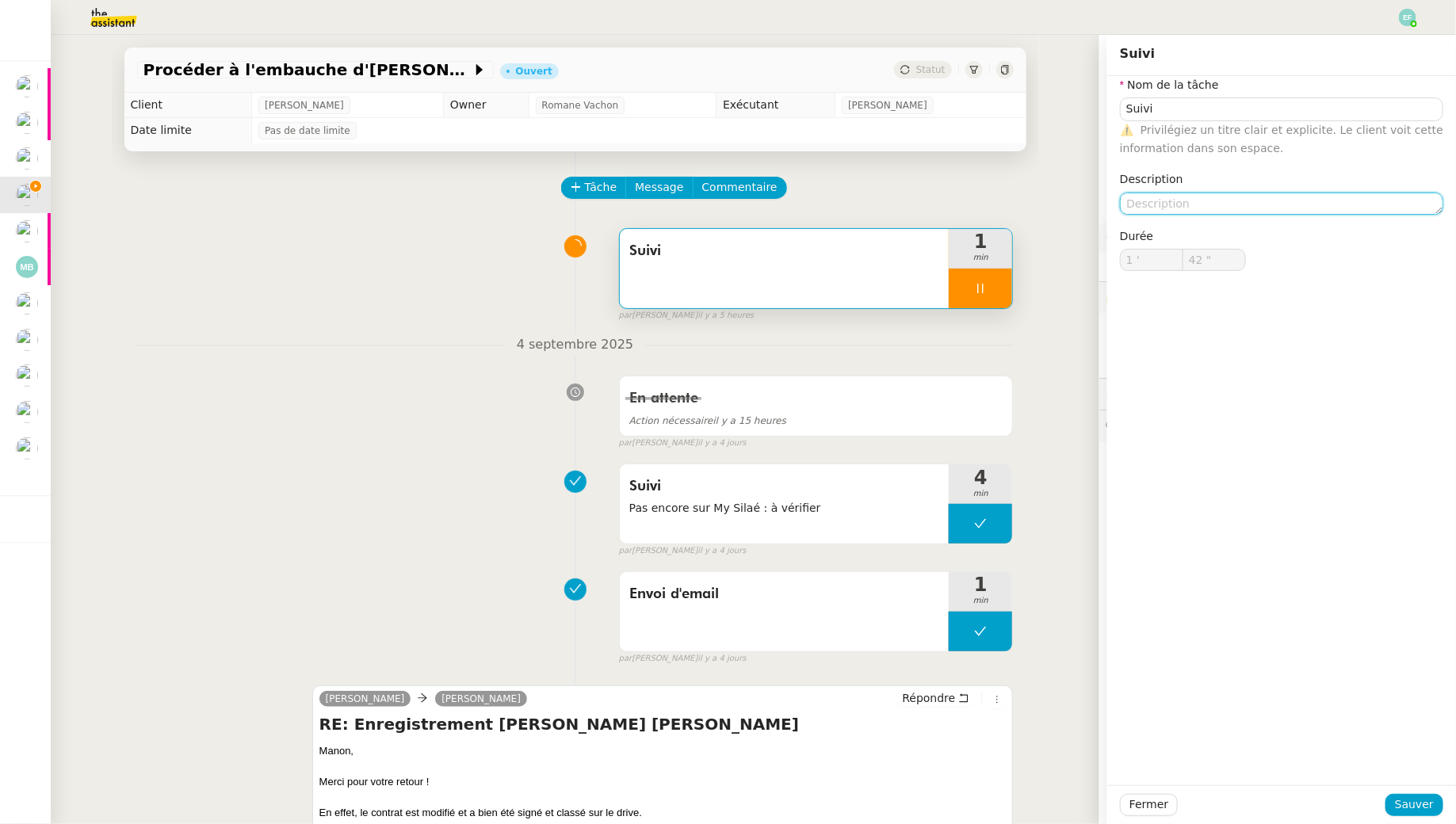
click at [1181, 202] on textarea at bounding box center [1281, 204] width 324 height 22
paste textarea "Pas encore sur My Silaé : à vérifier"
type textarea "Pas encore sur My Silaé : à vérifier"
type input "43 ""
type textarea "Pas encore sur My Silaé : à vérifier"
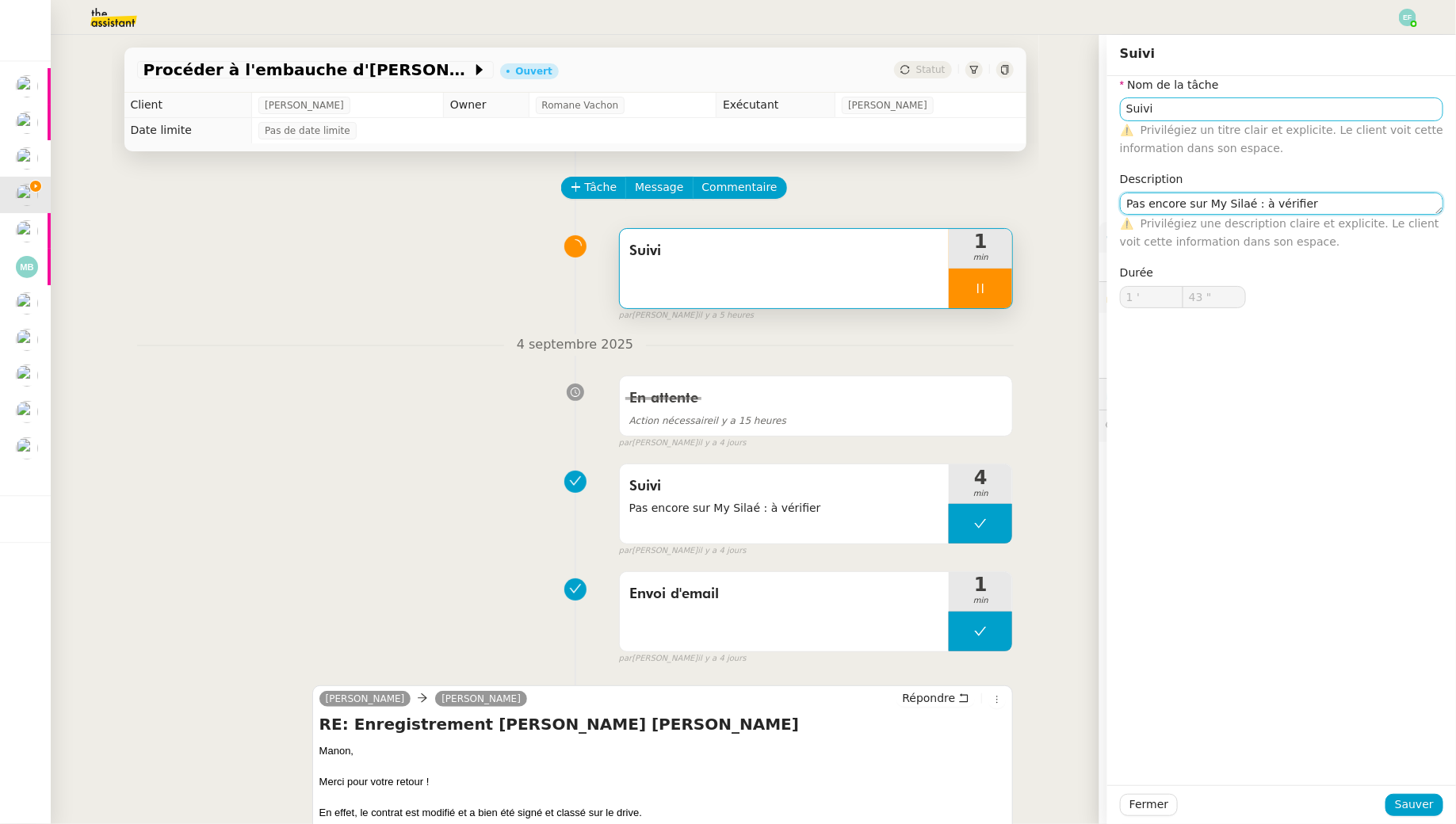
type input "44 ""
type textarea "Pas encore sur My Silaé : à vérifier"
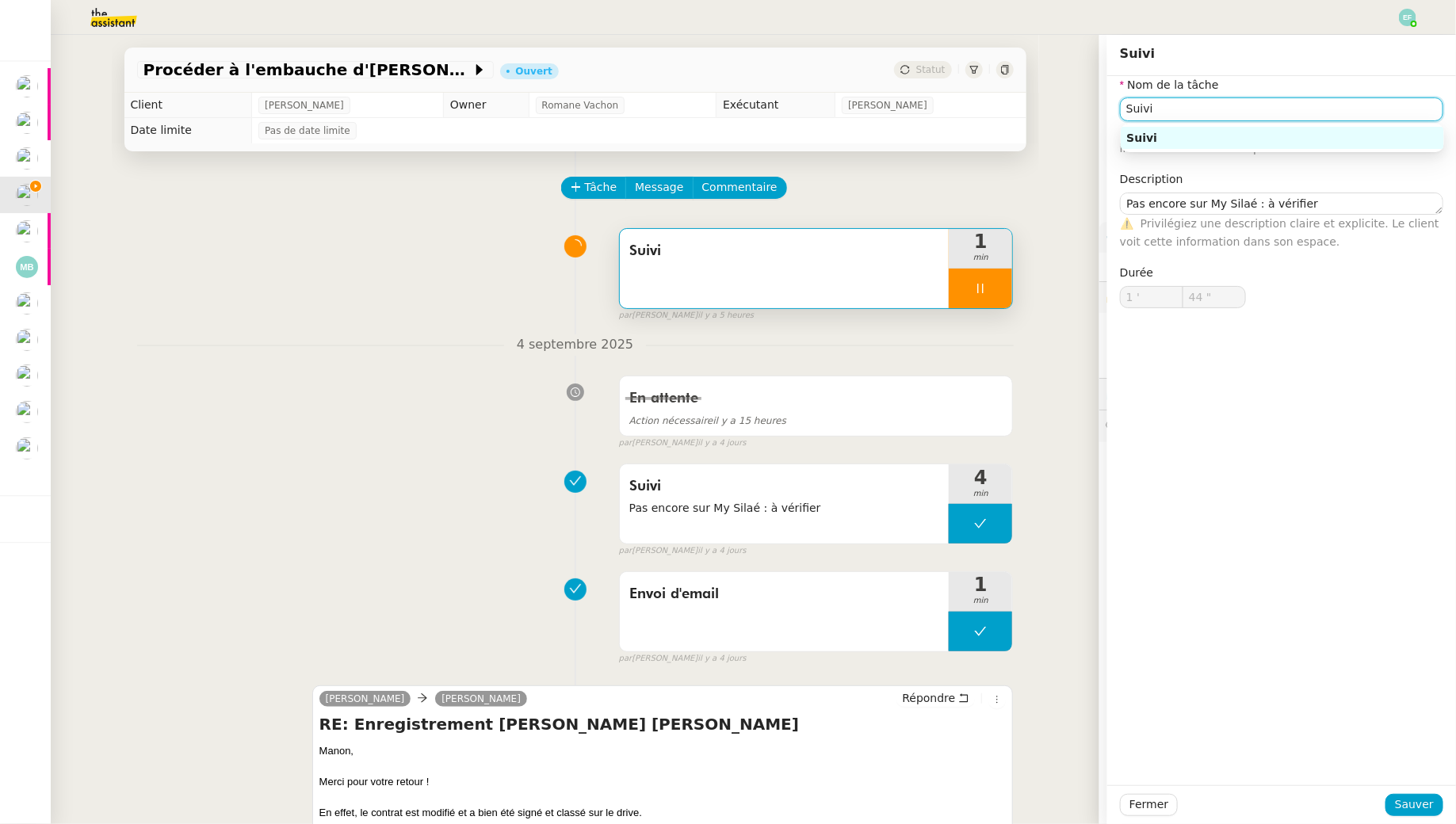
click at [1177, 112] on input "Suivi" at bounding box center [1281, 109] width 324 height 23
type input "Suivi My"
type input "45 ""
type input "Suivi My Silaé"
type input "47 ""
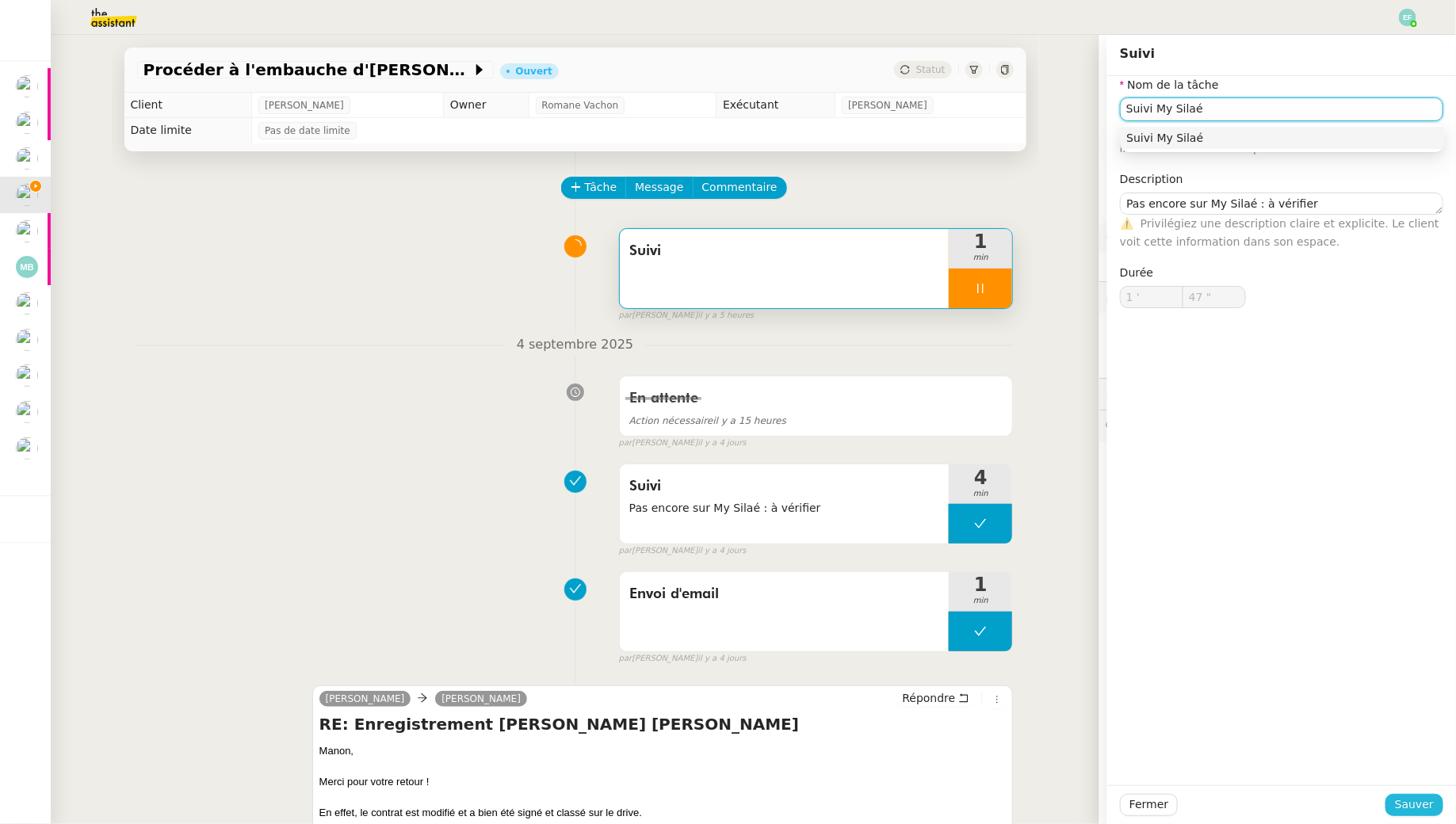
type input "Suivi My Silaé"
click at [1407, 803] on span "Sauver" at bounding box center [1414, 805] width 39 height 19
type input "48 ""
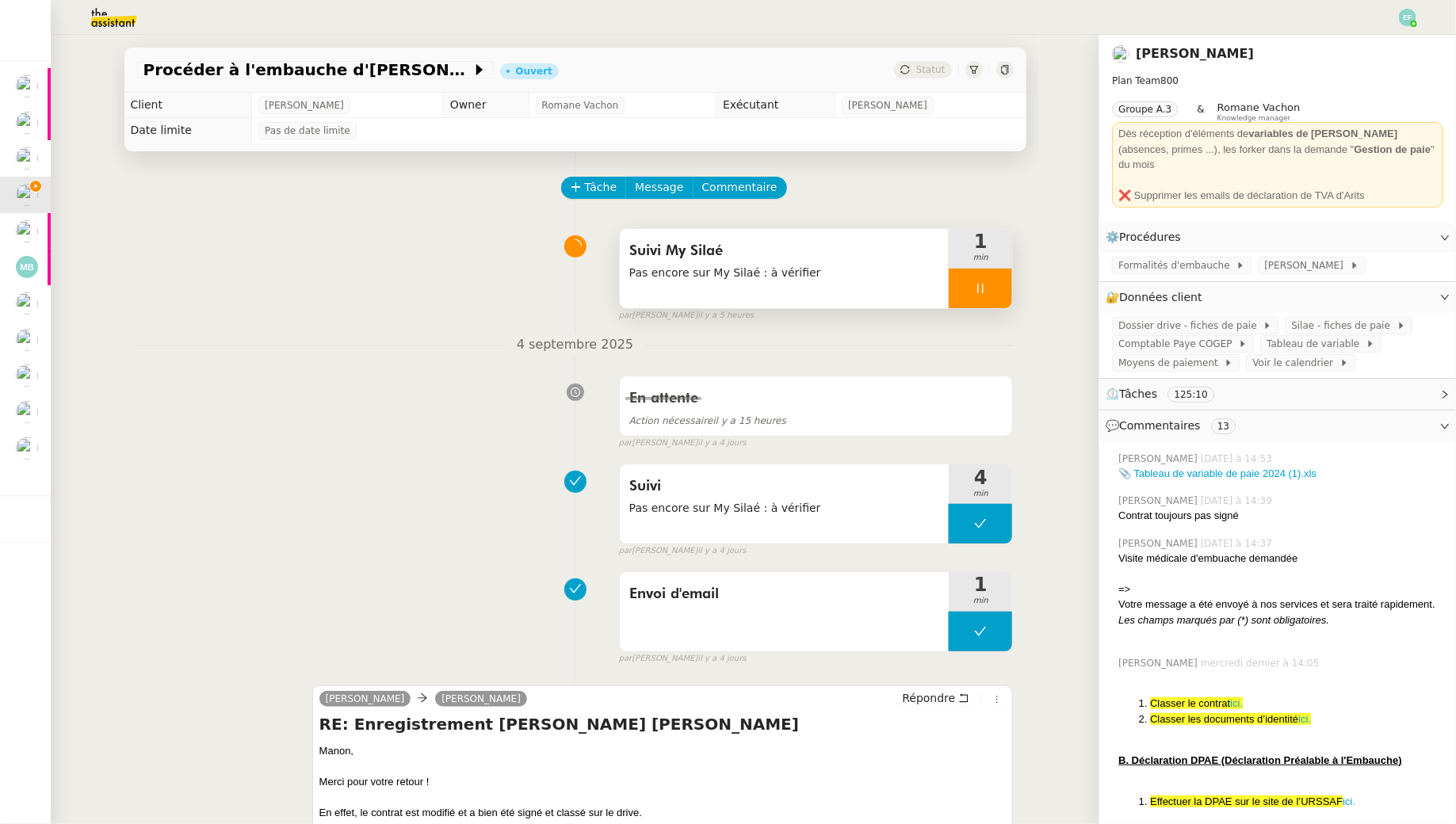
click at [974, 300] on div at bounding box center [980, 288] width 63 height 40
click at [991, 298] on button at bounding box center [996, 288] width 32 height 40
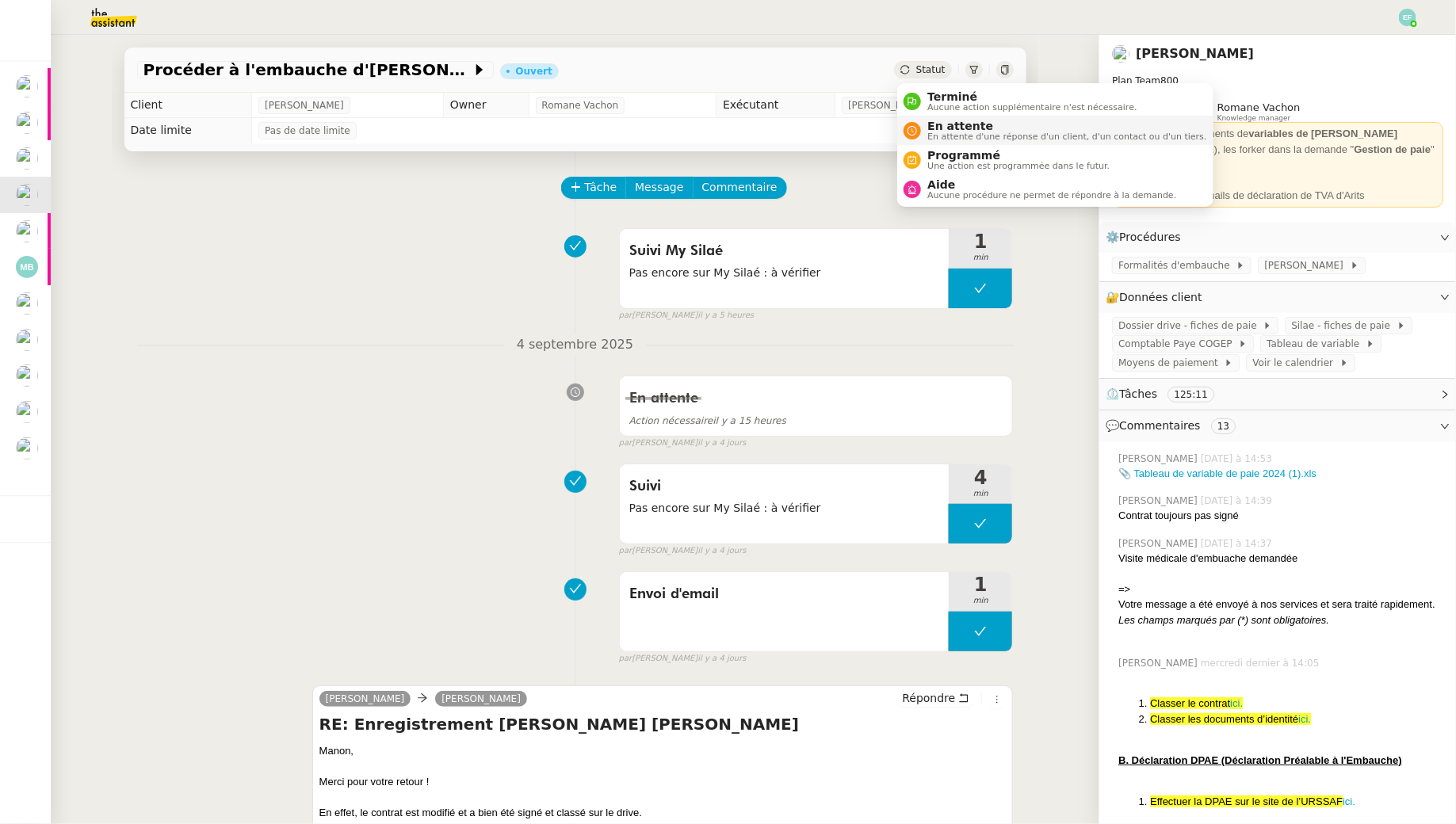
click at [936, 128] on span "En attente" at bounding box center [1066, 126] width 279 height 13
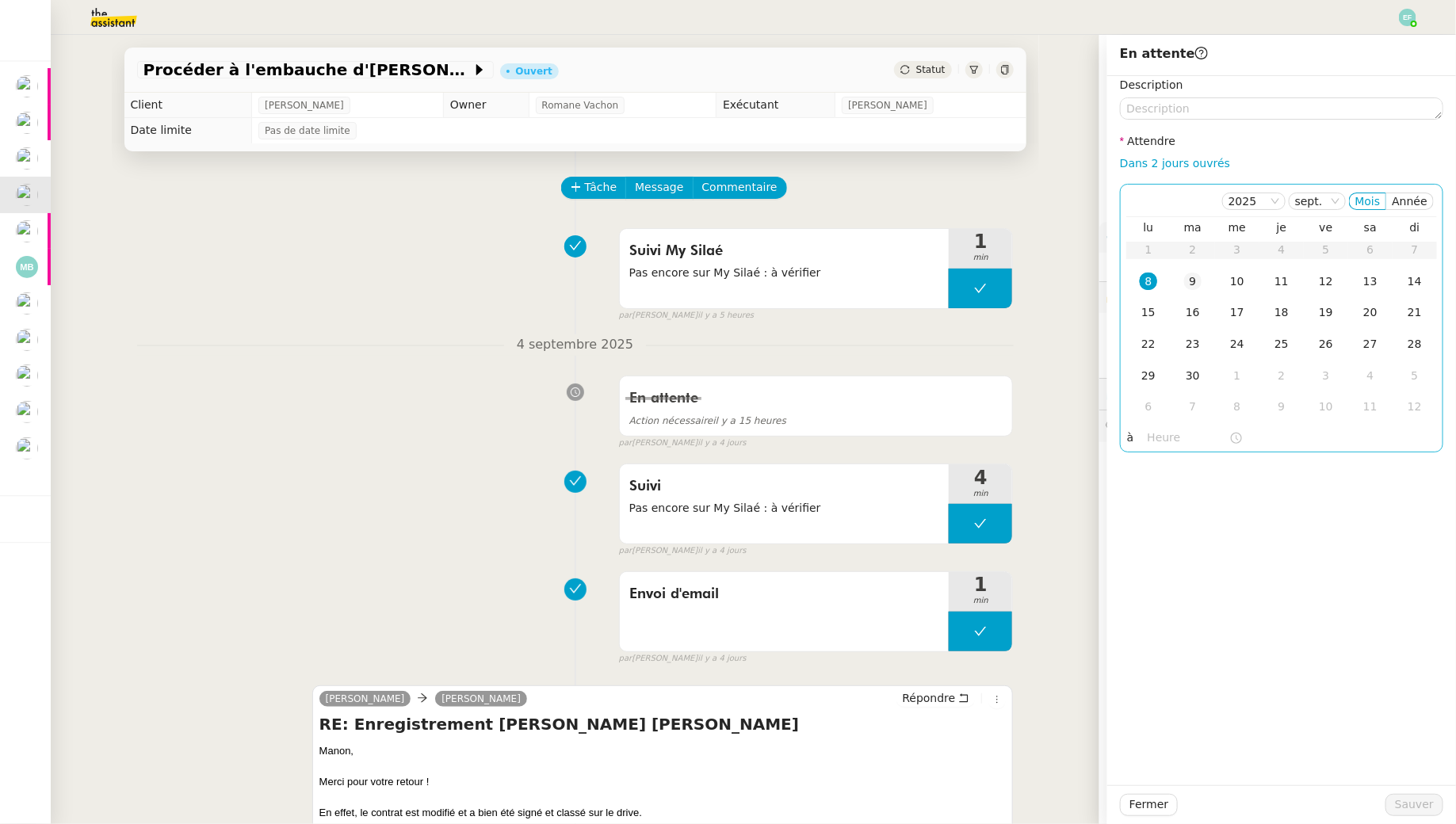
click at [1196, 290] on td "9" at bounding box center [1193, 282] width 45 height 32
click at [1428, 800] on span "Sauver" at bounding box center [1414, 805] width 39 height 19
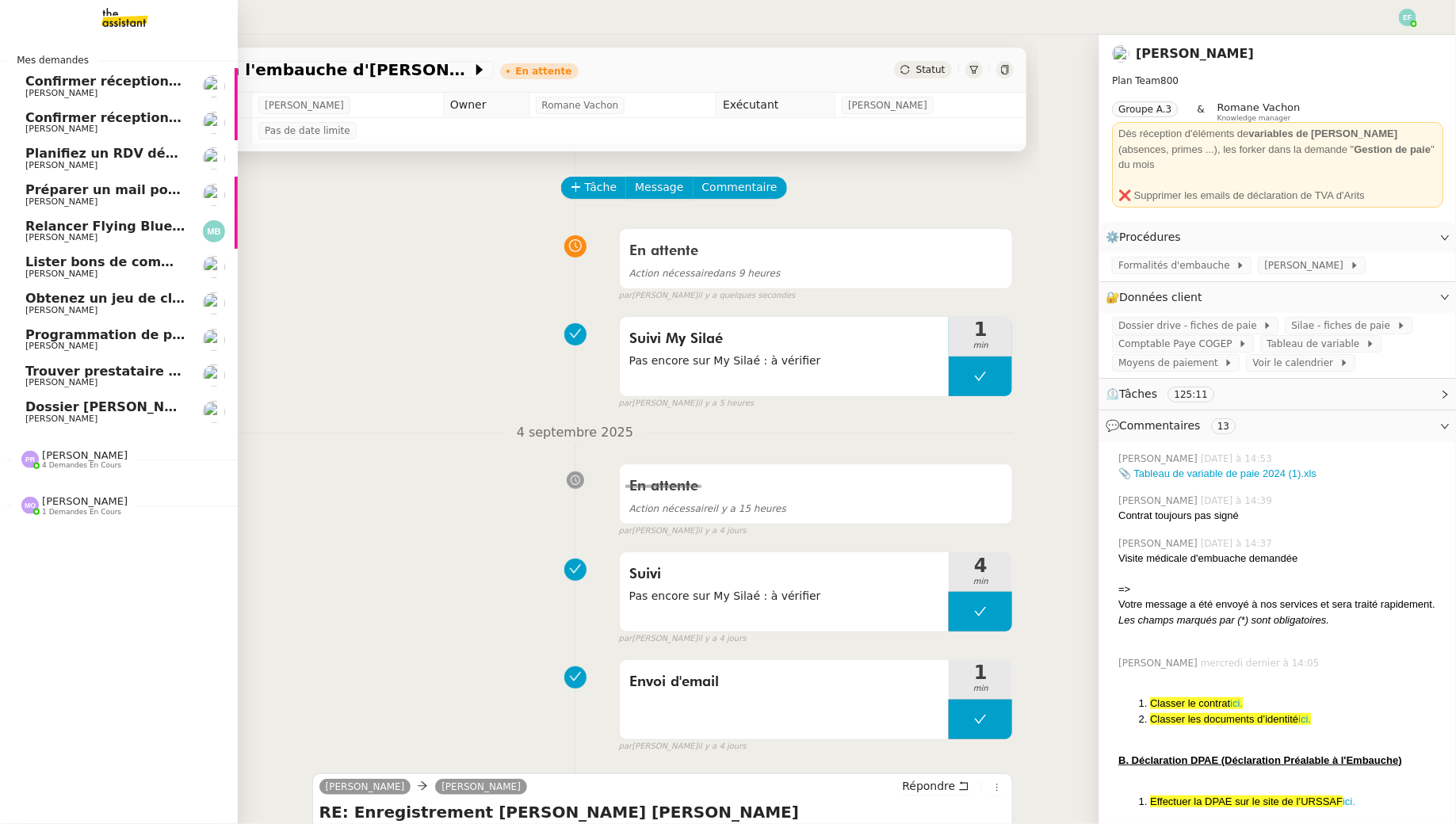
click at [98, 233] on span "Marina Barthelemy" at bounding box center [61, 237] width 73 height 10
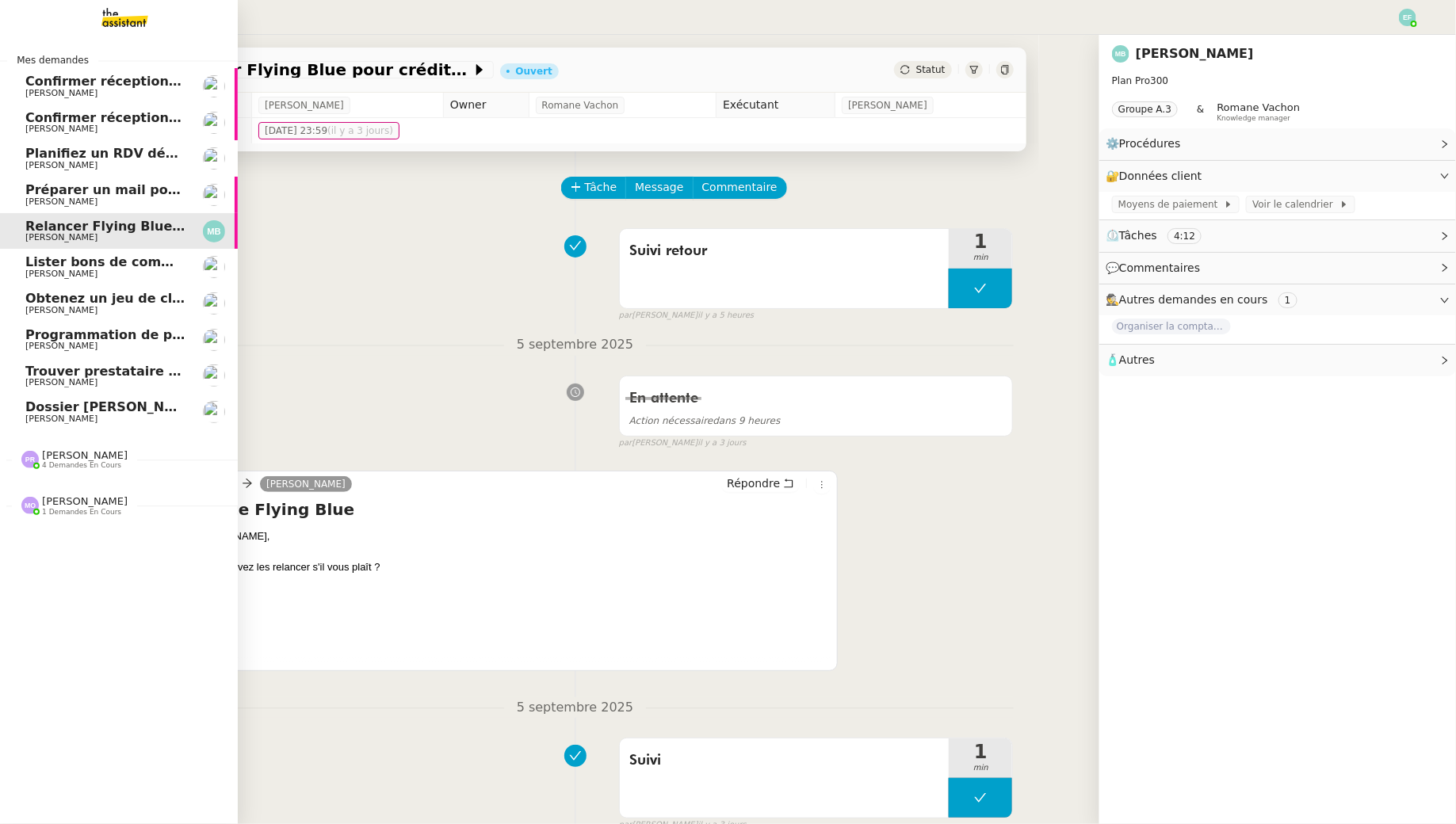
click at [38, 268] on span "Lister bons de commande manquants à Vincent" at bounding box center [227, 262] width 404 height 15
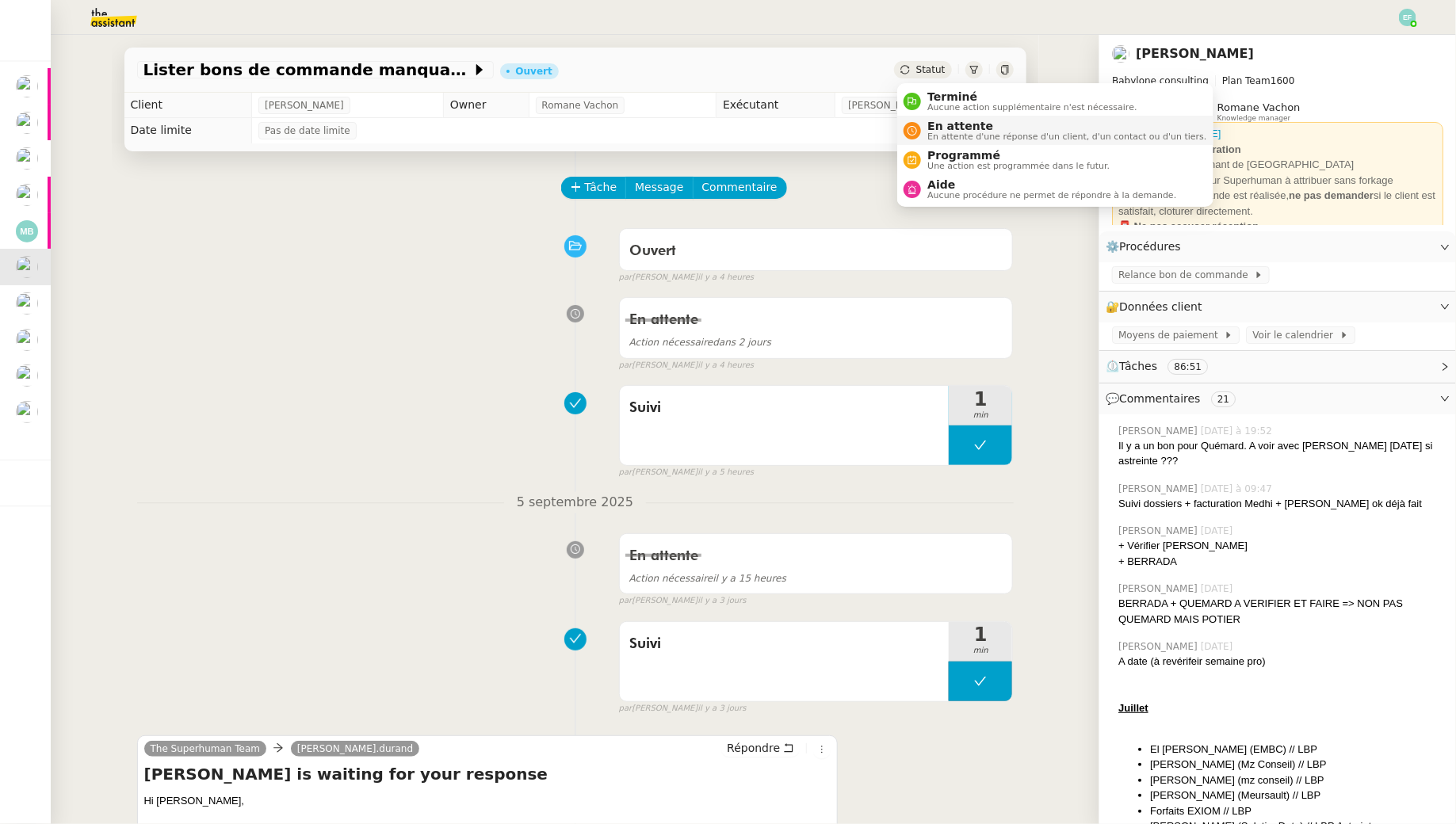
click at [937, 121] on span "En attente" at bounding box center [1066, 126] width 279 height 13
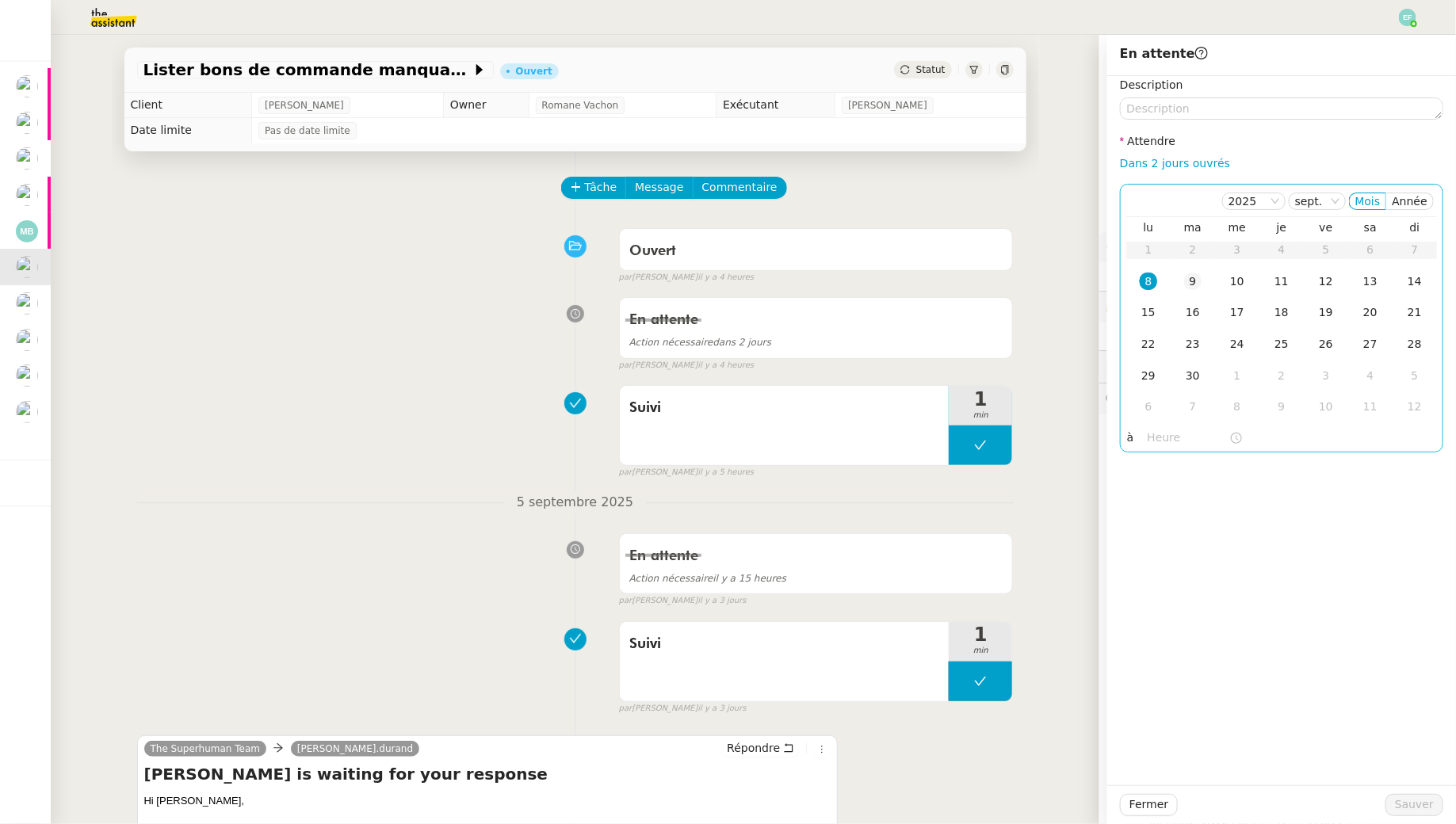
click at [1204, 282] on td "9" at bounding box center [1193, 282] width 45 height 32
click at [1414, 797] on span "Sauver" at bounding box center [1414, 805] width 39 height 19
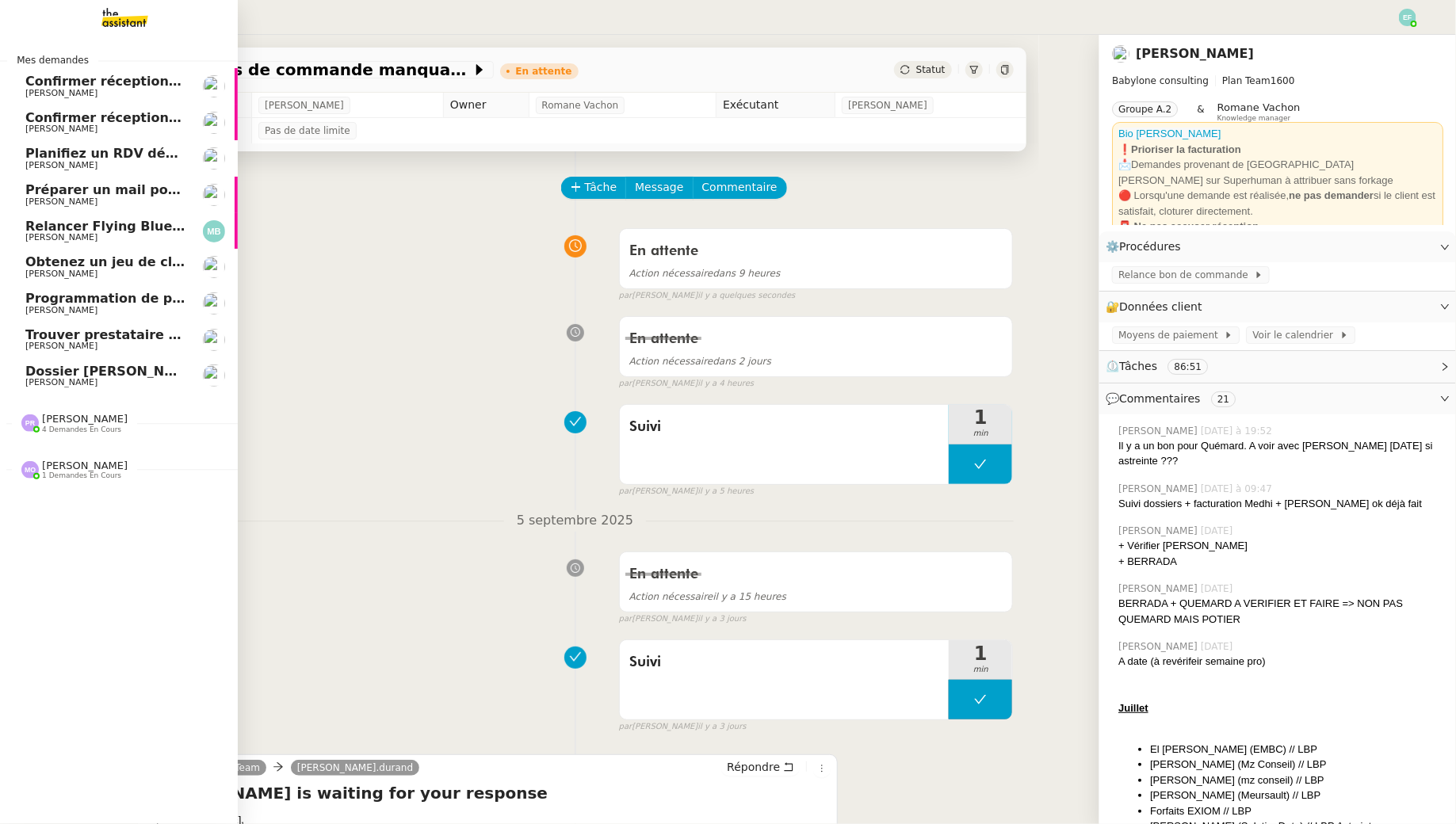
click at [49, 270] on span "[PERSON_NAME]" at bounding box center [61, 273] width 73 height 10
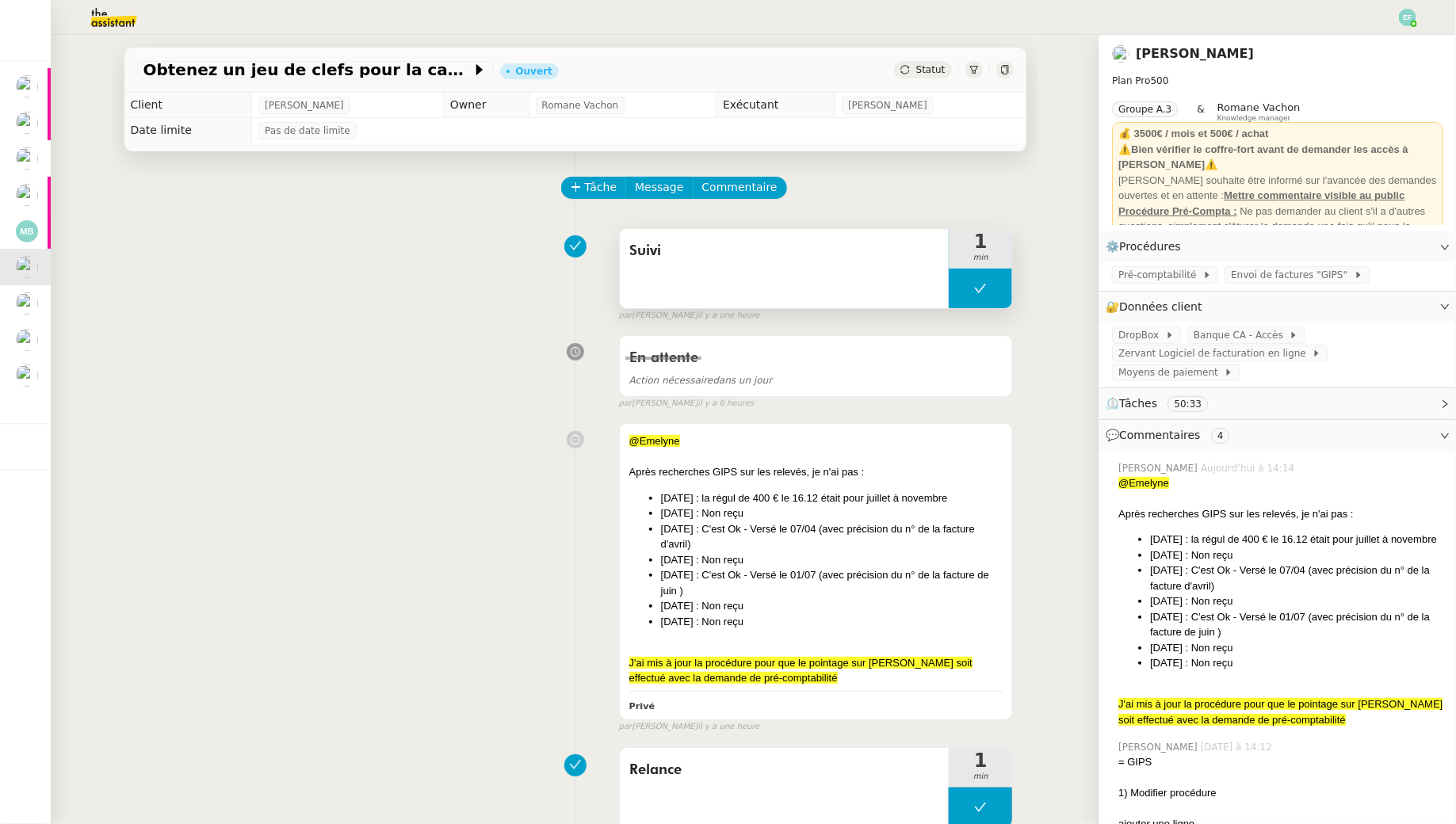
click at [698, 260] on span "Suivi" at bounding box center [785, 251] width 311 height 24
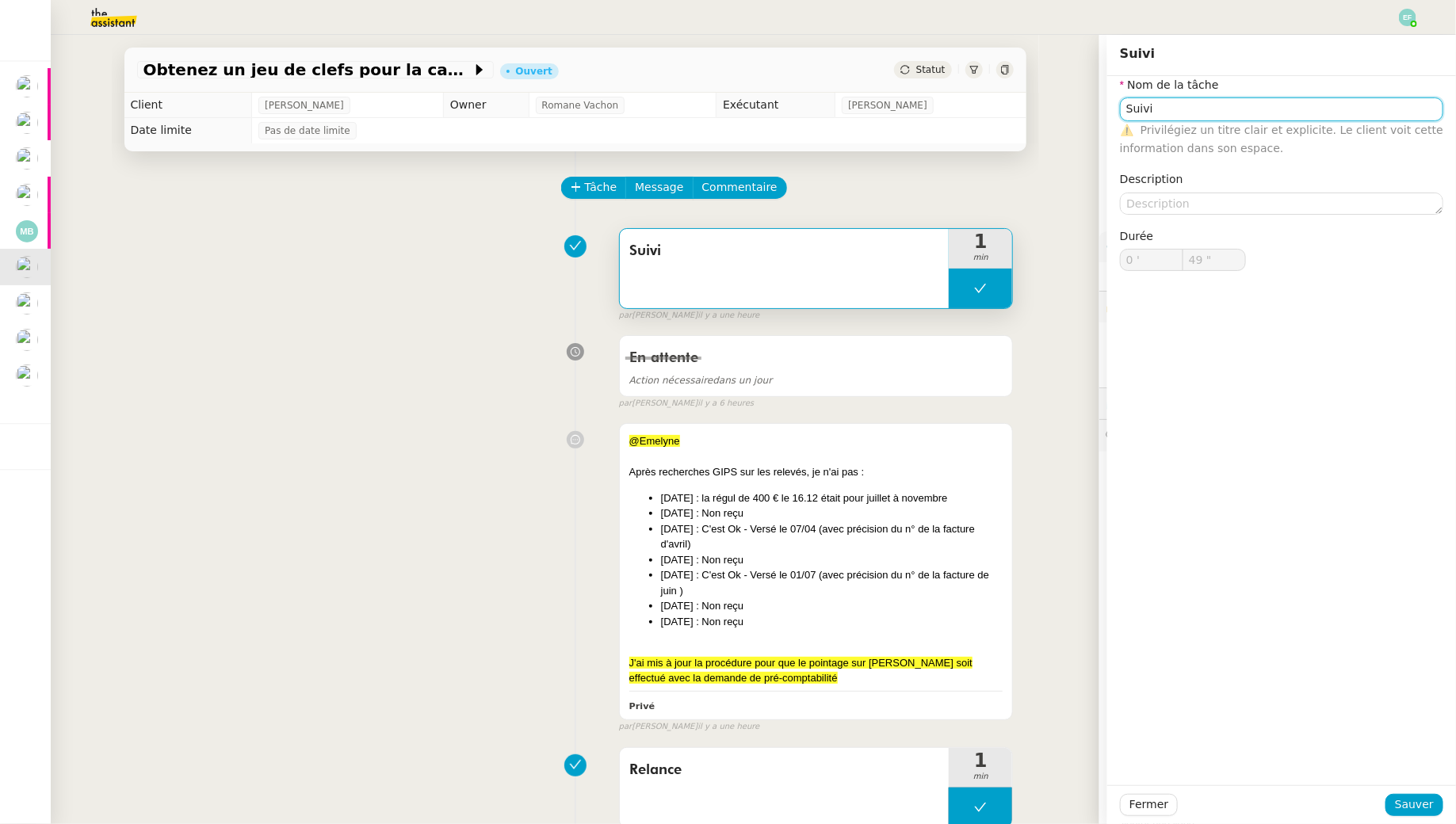
click at [1230, 111] on input "Suivi" at bounding box center [1281, 109] width 324 height 23
type input "Suivi dossier"
click at [1412, 800] on span "Sauver" at bounding box center [1414, 805] width 39 height 19
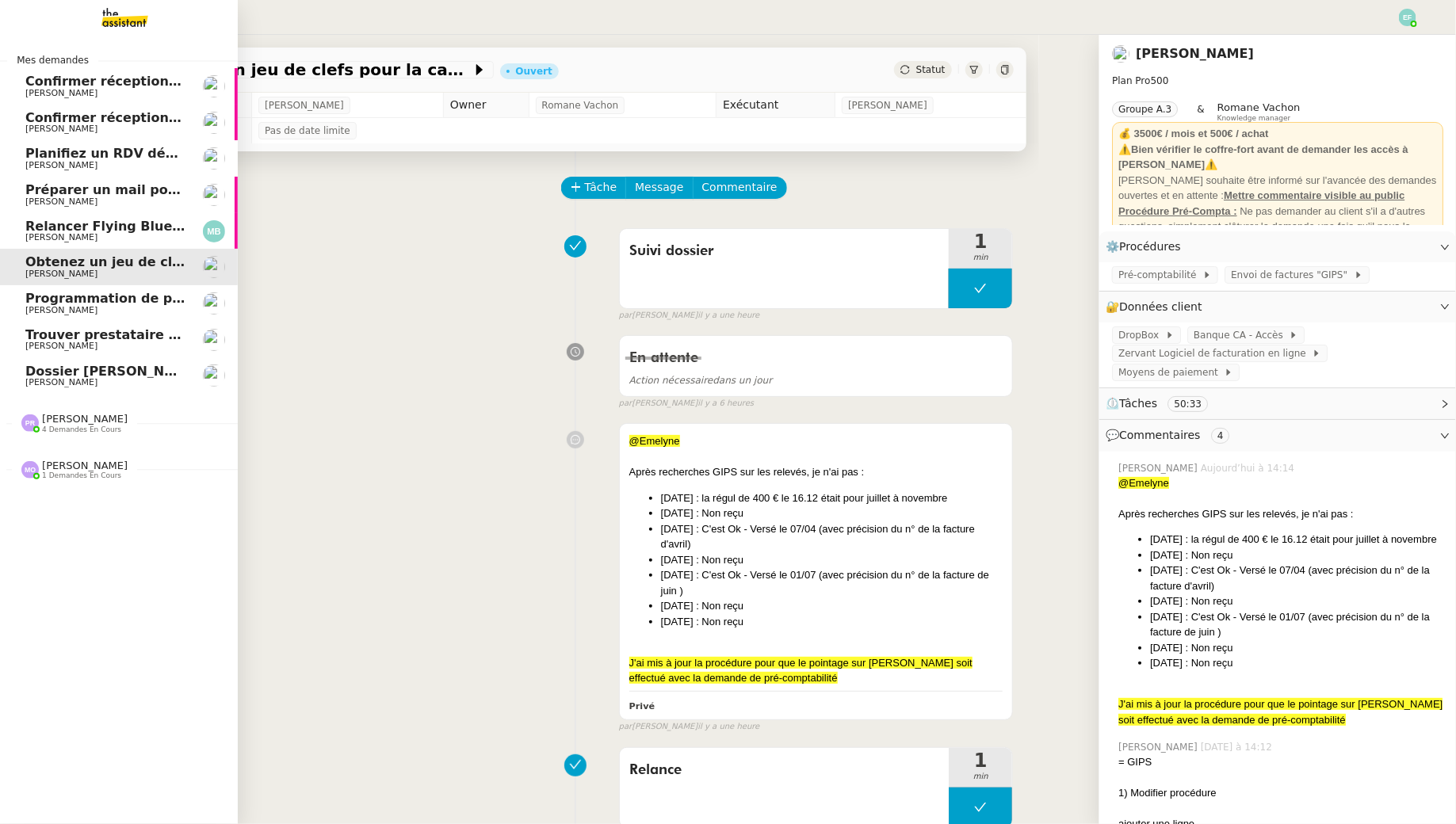
click at [45, 300] on span "Programmation de publications Linkedin - Septembre 2025" at bounding box center [201, 299] width 352 height 15
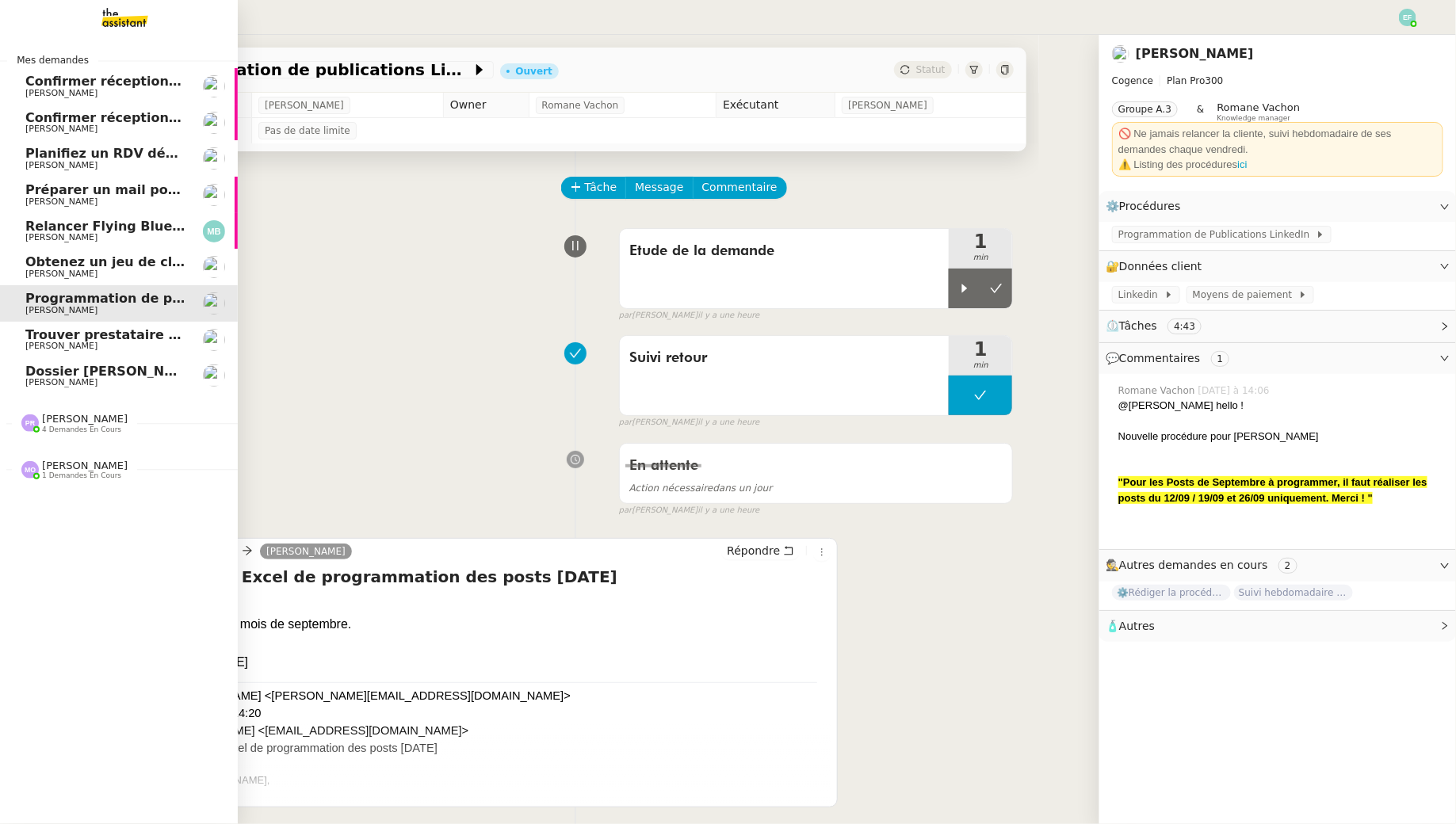
click at [46, 347] on span "[PERSON_NAME]" at bounding box center [61, 345] width 73 height 10
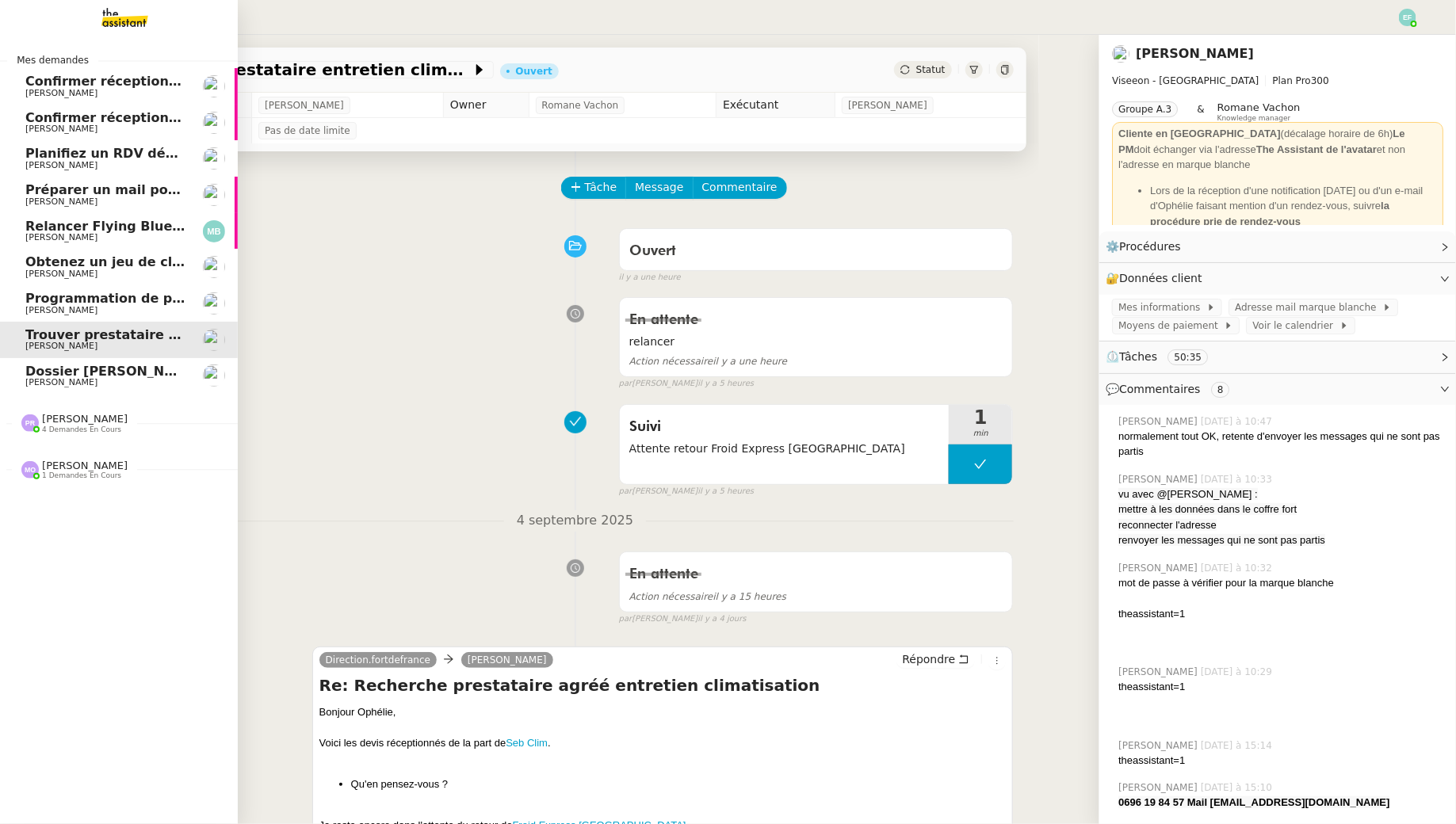
click at [18, 370] on link "Dossier Monika Gruba Florent Seiler" at bounding box center [119, 376] width 238 height 36
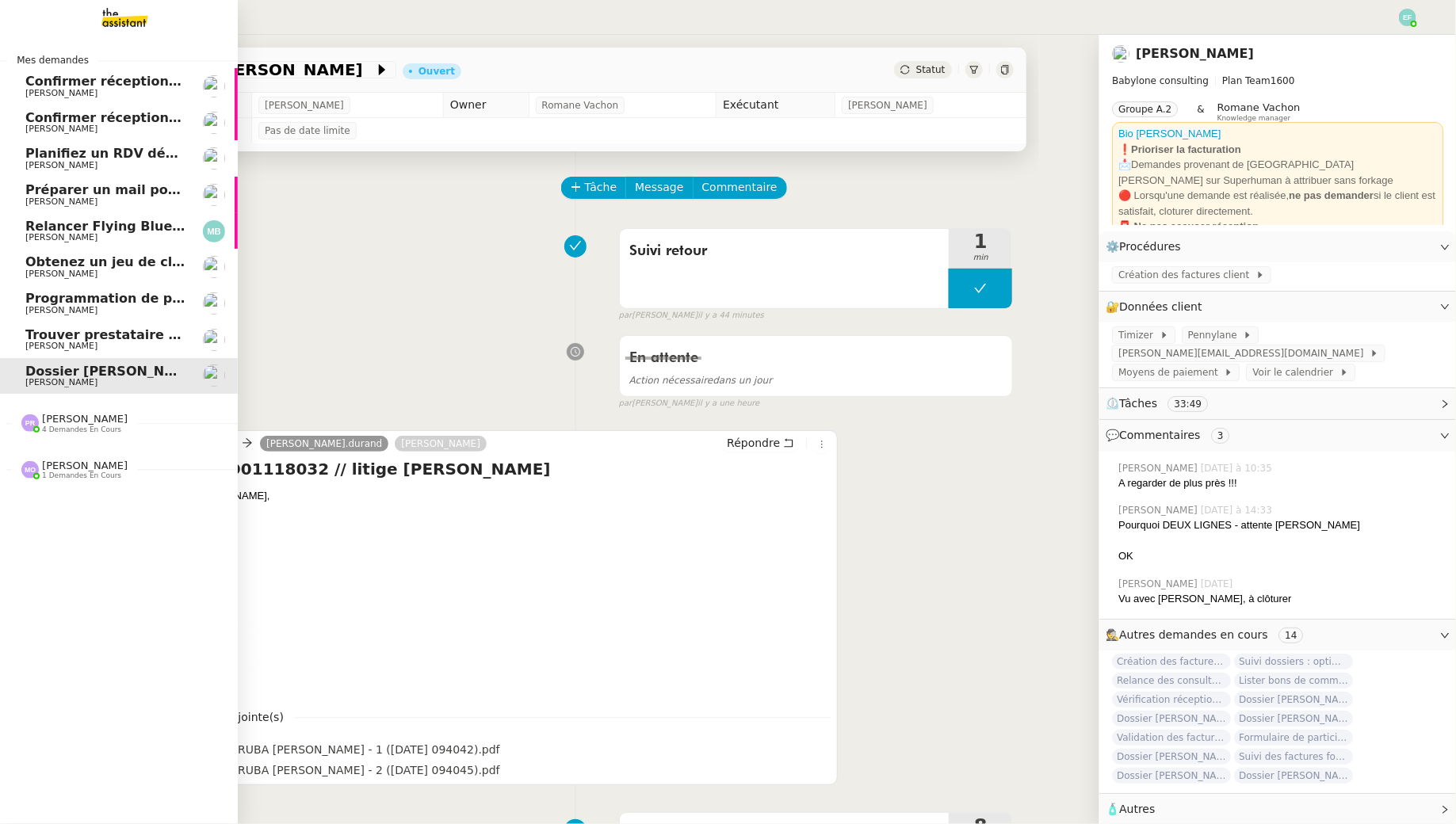
click at [104, 90] on span "[PERSON_NAME]" at bounding box center [105, 93] width 160 height 9
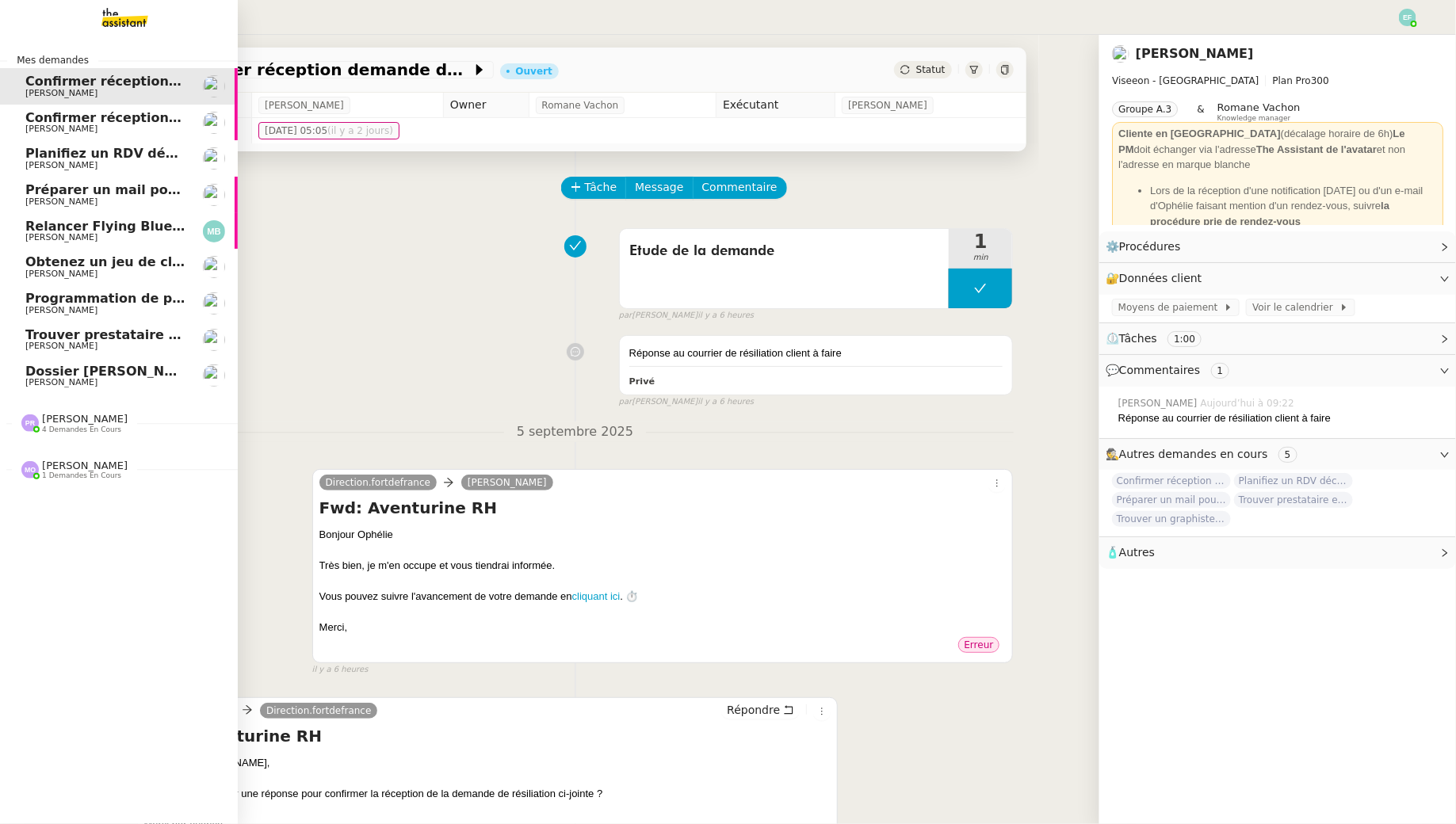
click at [102, 129] on span "[PERSON_NAME]" at bounding box center [105, 129] width 160 height 9
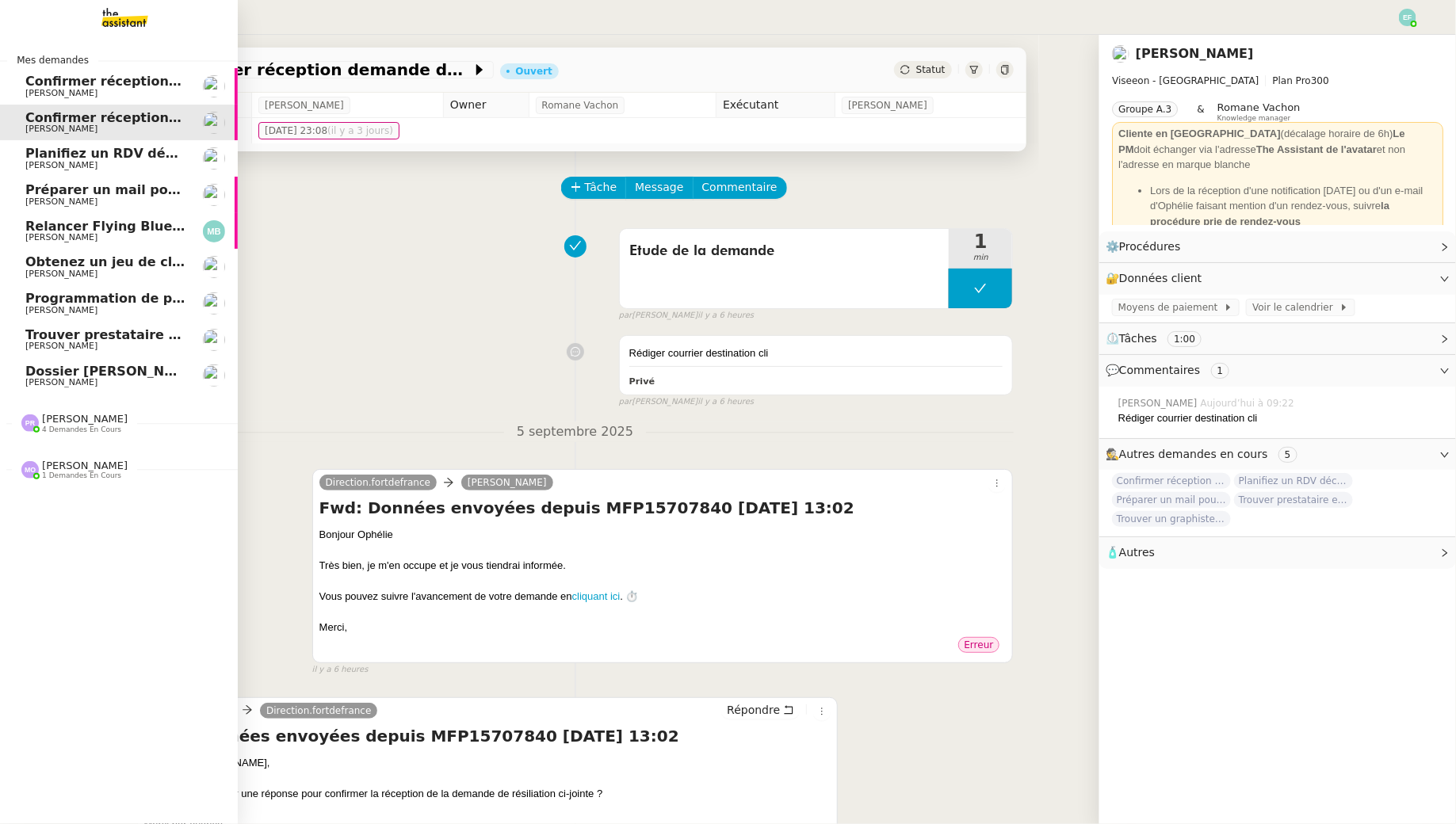
click at [95, 195] on span "Préparer un mail pour la [GEOGRAPHIC_DATA]" at bounding box center [189, 190] width 328 height 15
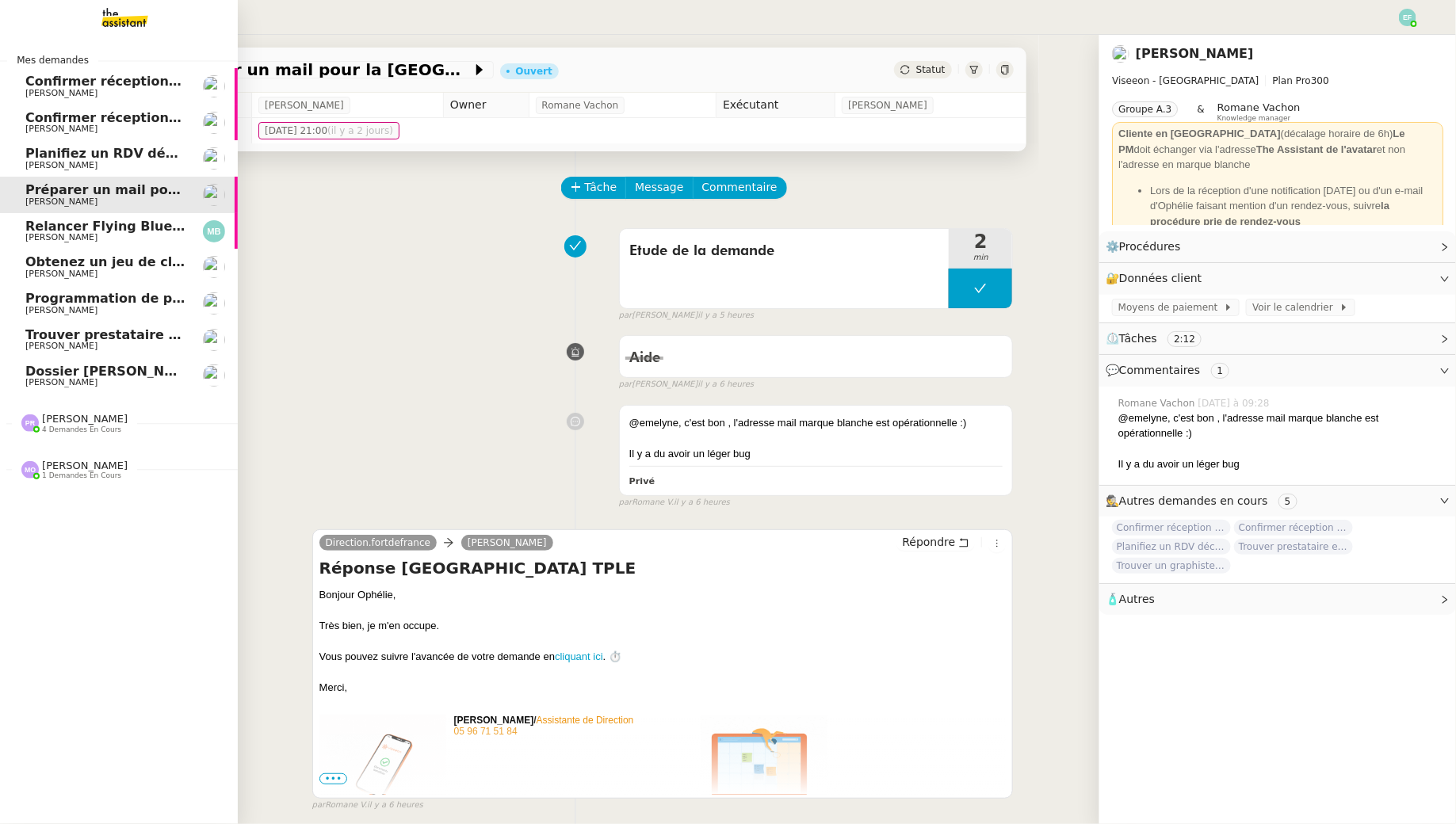
click at [111, 220] on span "Relancer Flying Blue pour créditer des miles" at bounding box center [184, 226] width 318 height 15
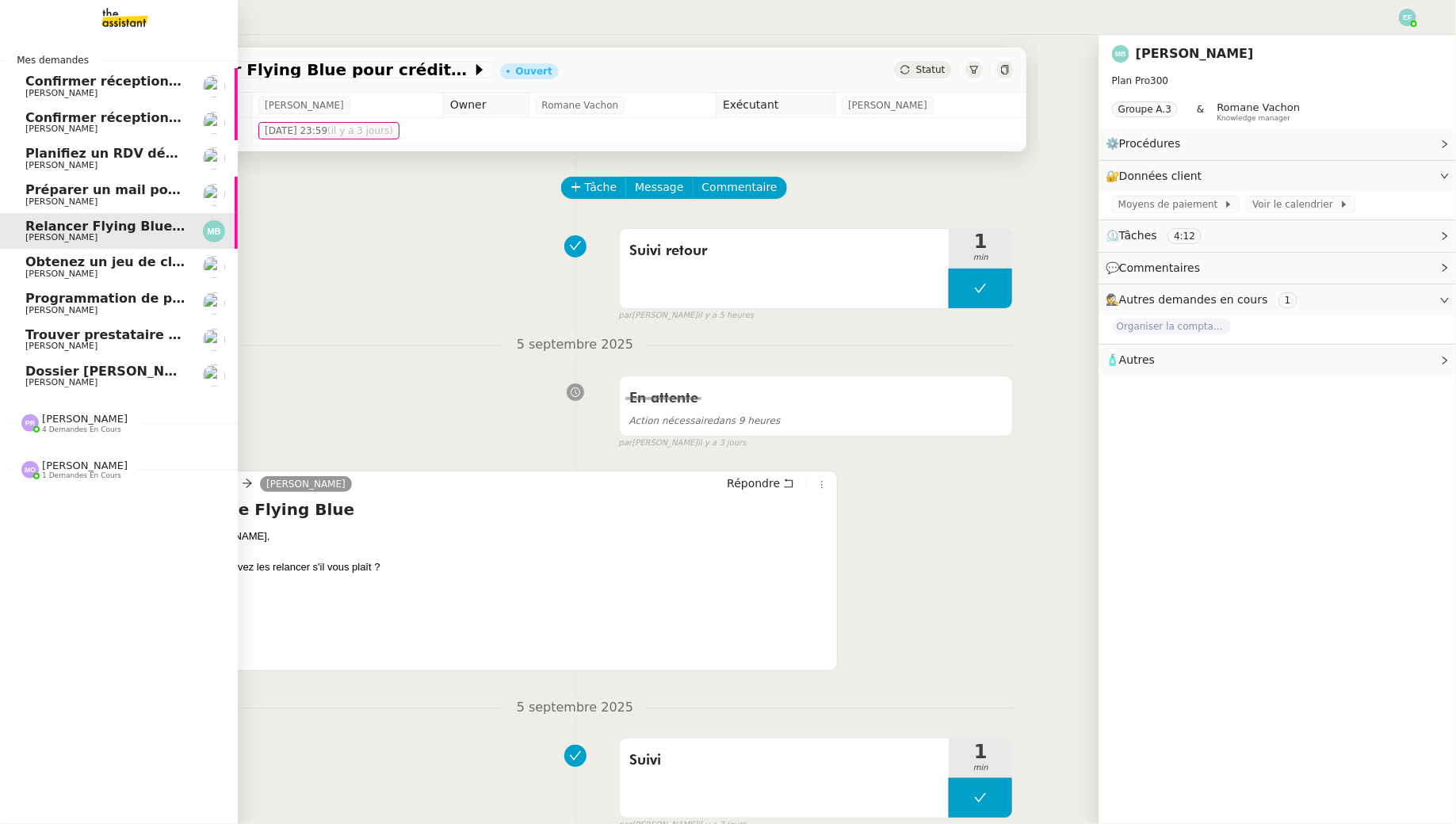
click at [30, 83] on span "Confirmer réception demande de résiliation" at bounding box center [181, 81] width 312 height 15
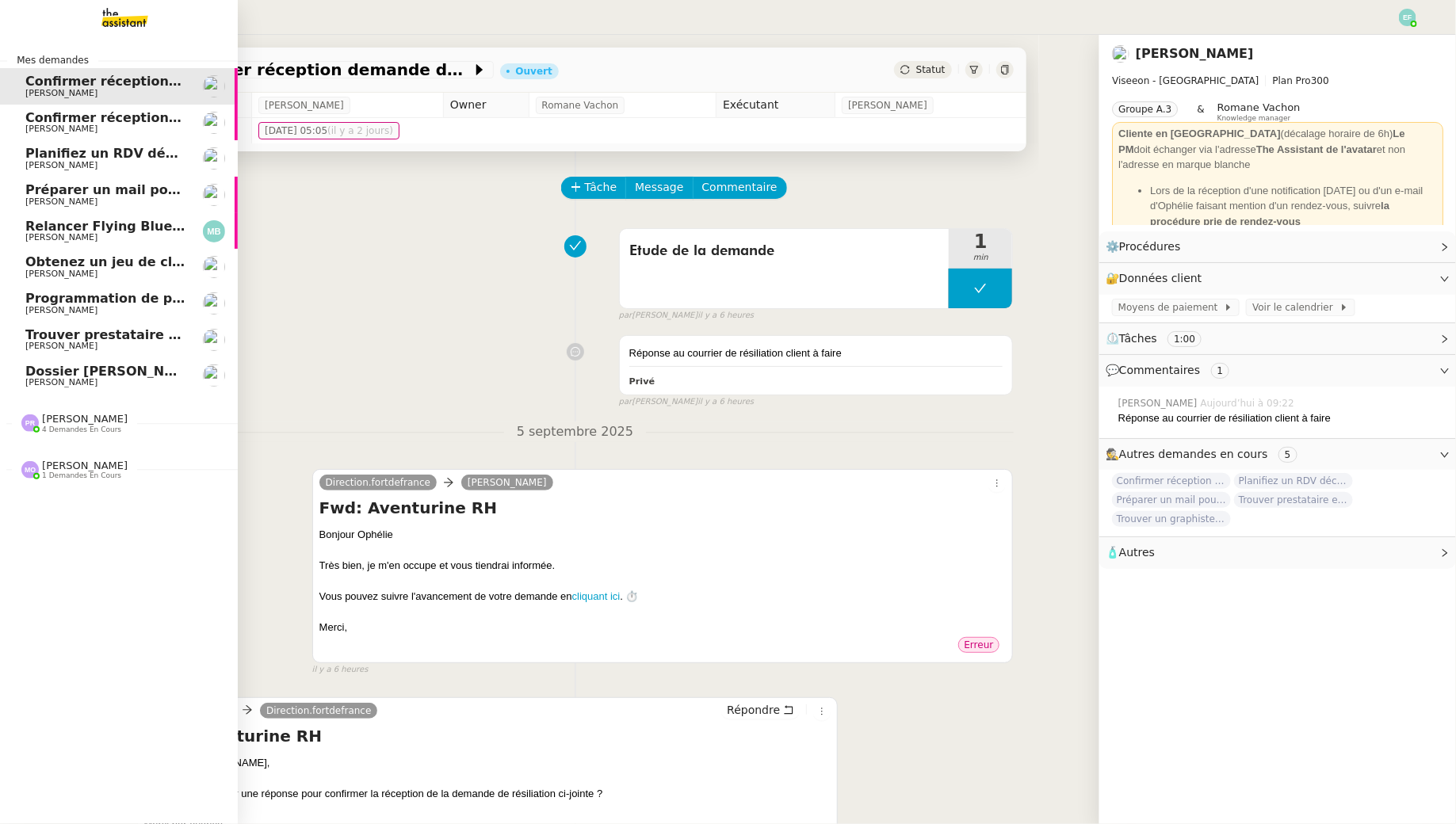
click at [68, 129] on span "[PERSON_NAME]" at bounding box center [61, 128] width 73 height 10
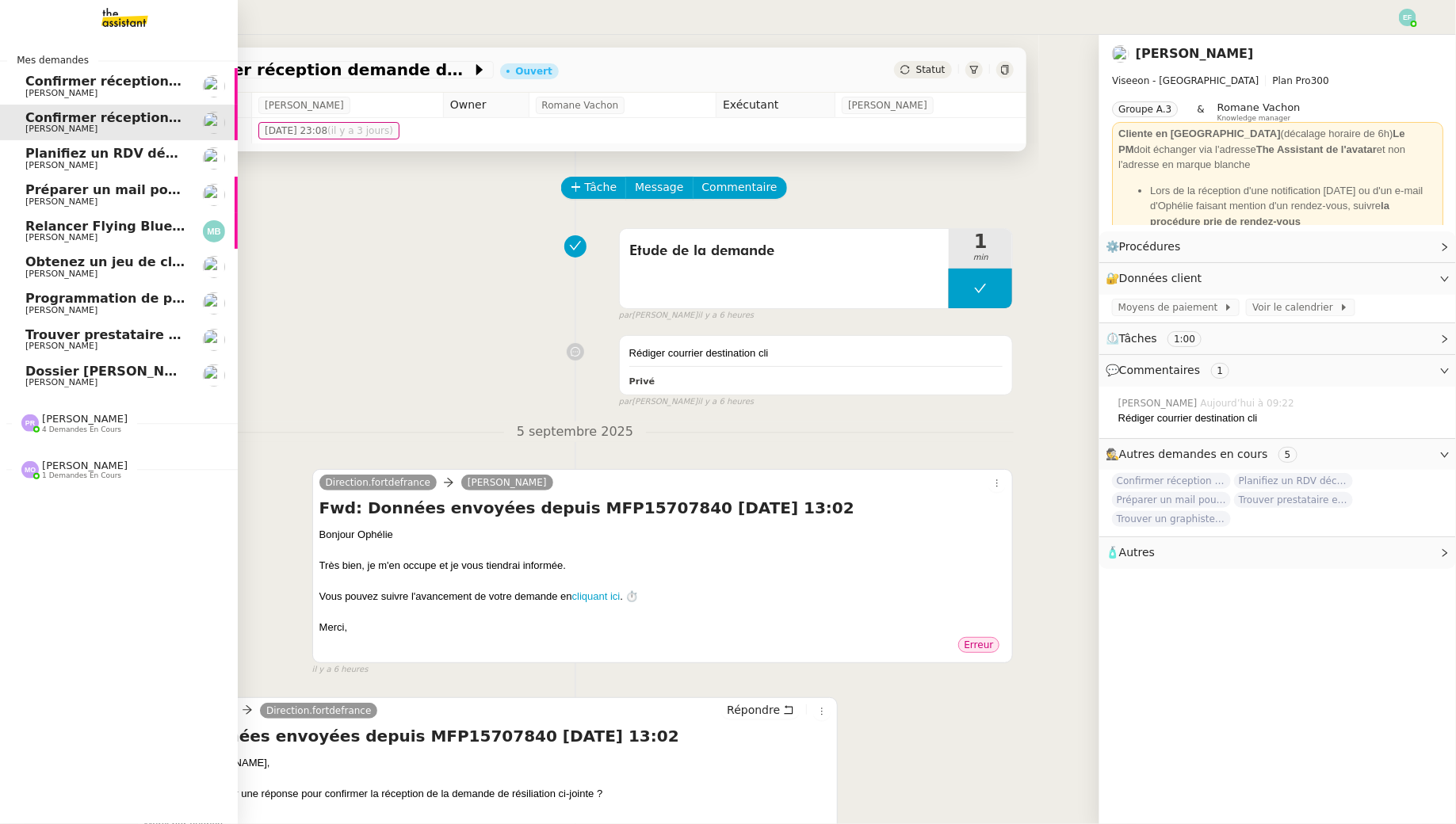
click at [79, 172] on link "Planifiez un RDV découverte Ophélie DIONY" at bounding box center [119, 158] width 238 height 36
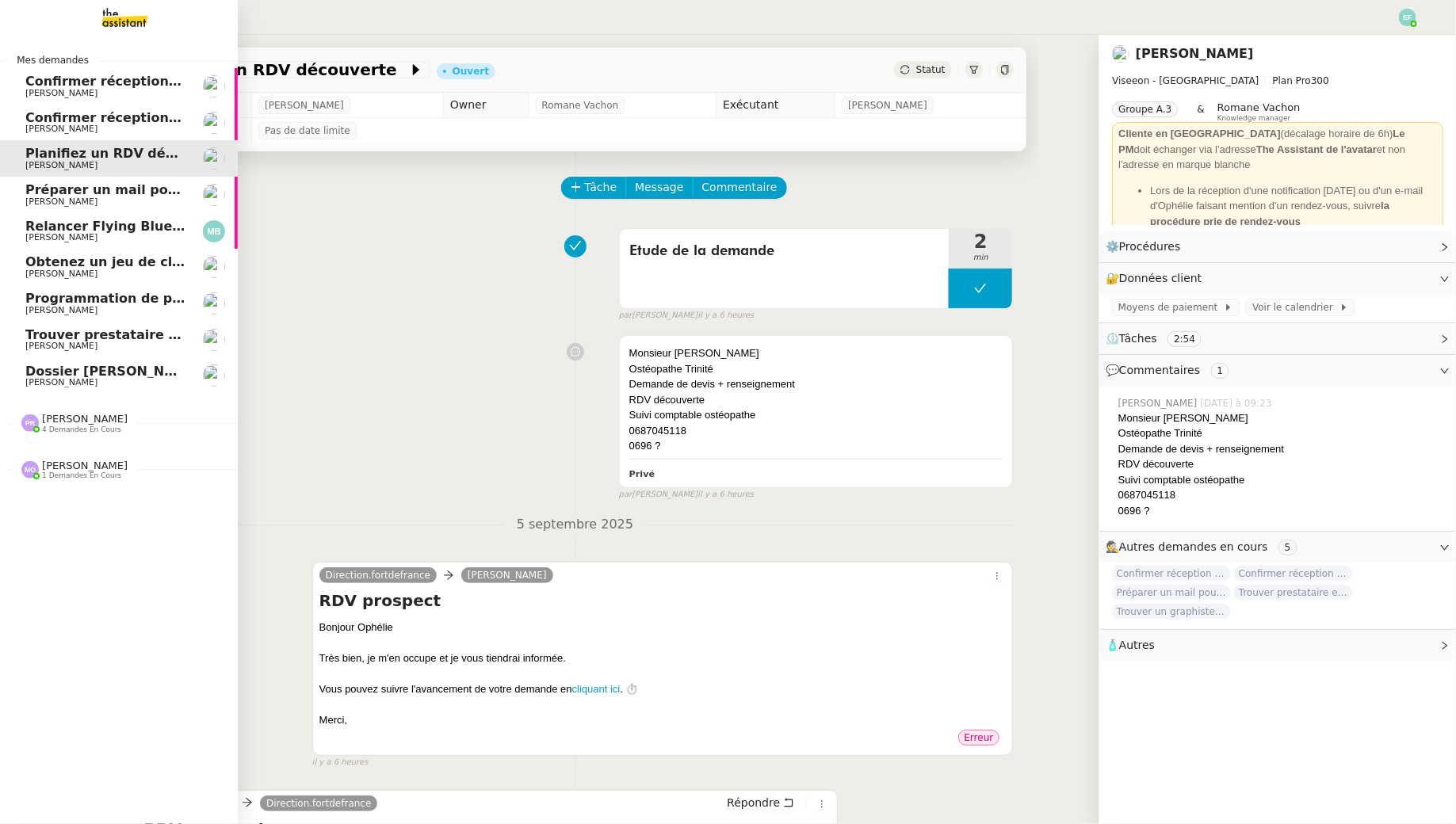
click at [96, 211] on link "Préparer un mail pour la Mairie du Lamentin Ophélie DIONY" at bounding box center [119, 194] width 238 height 36
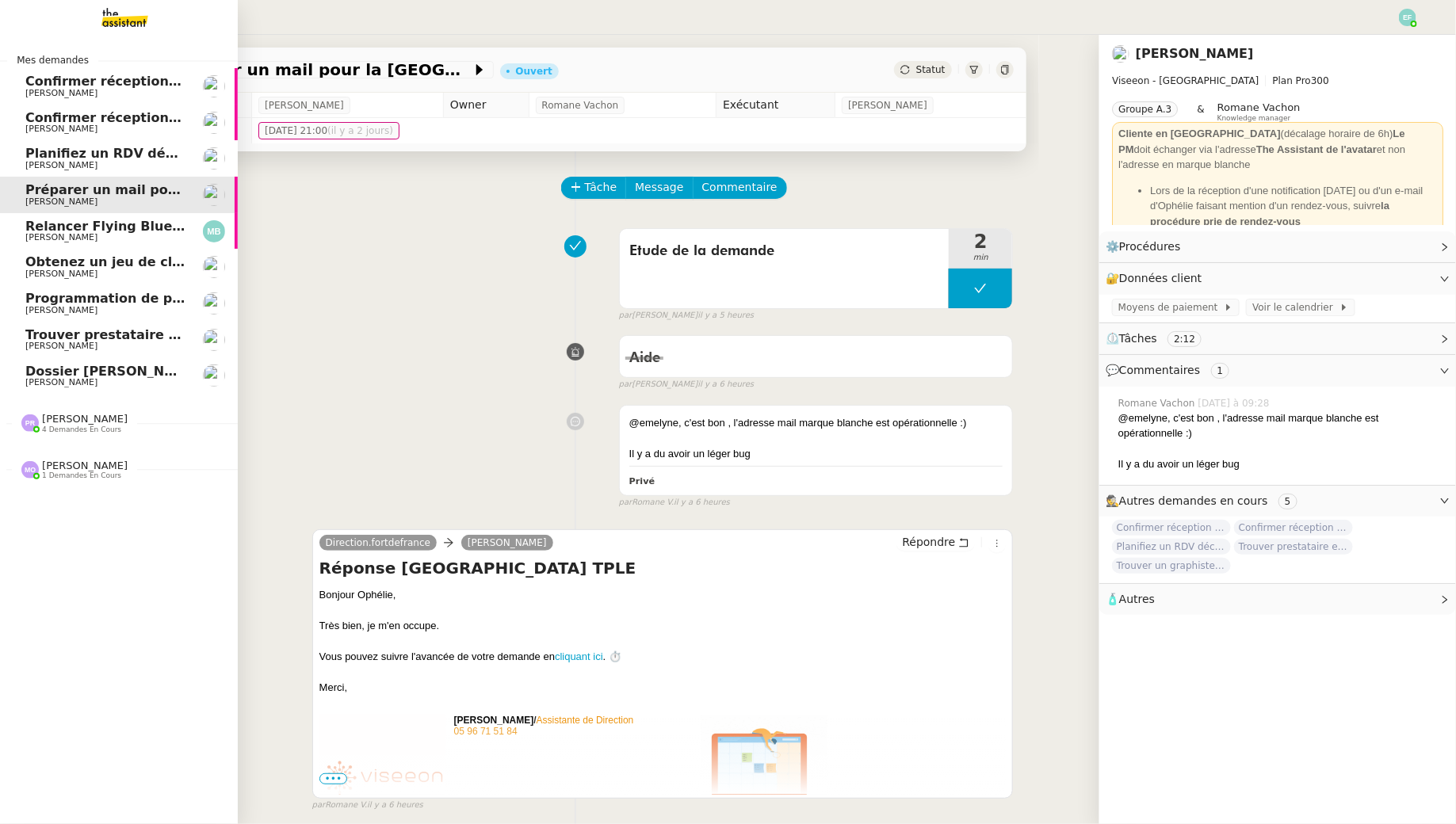
click at [96, 256] on span "Obtenez un jeu de clefs pour la cave" at bounding box center [155, 262] width 260 height 15
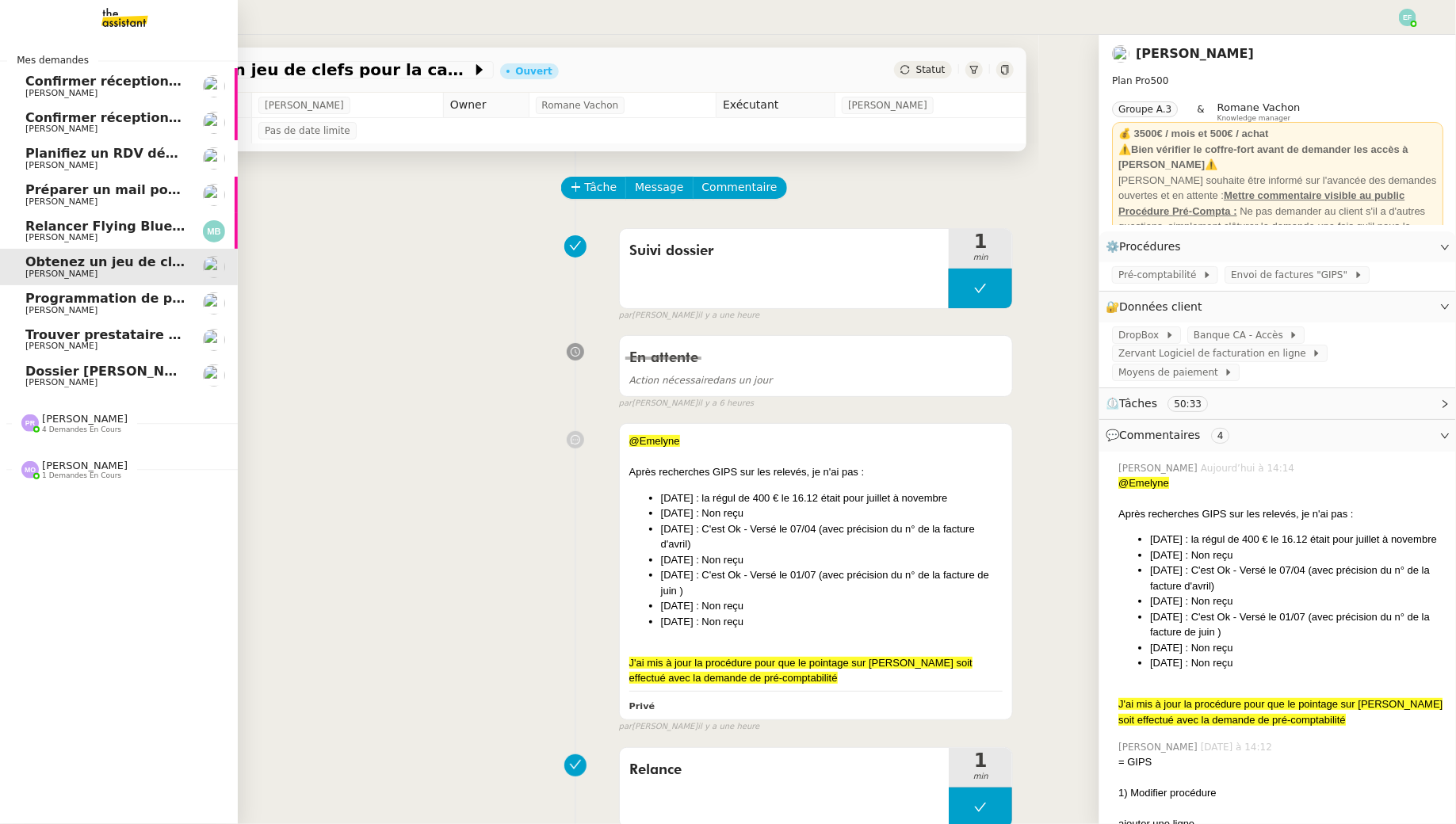
click at [106, 238] on span "Marina Barthelemy" at bounding box center [105, 238] width 160 height 9
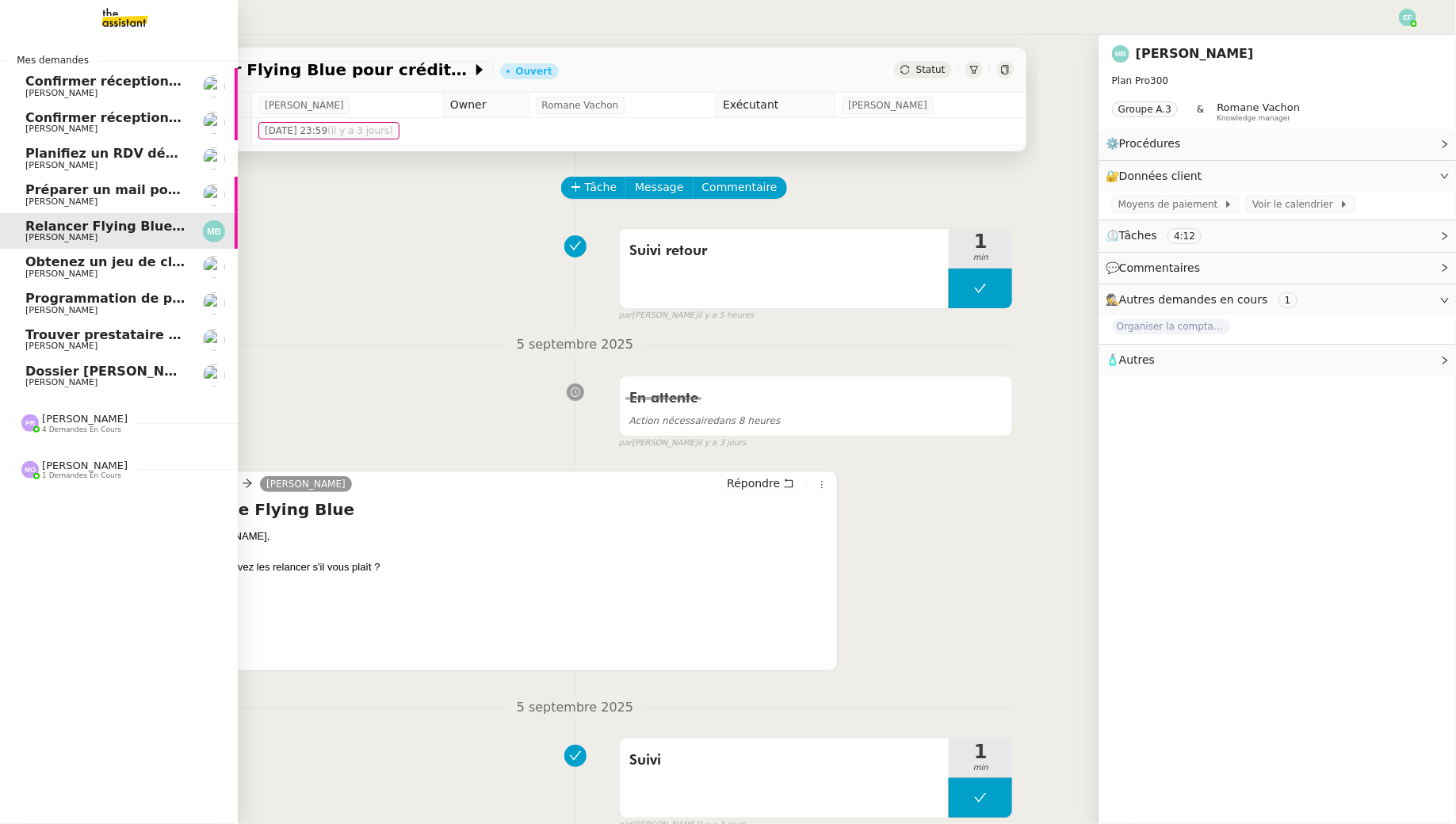
click at [134, 263] on span "Obtenez un jeu de clefs pour la cave" at bounding box center [155, 262] width 260 height 15
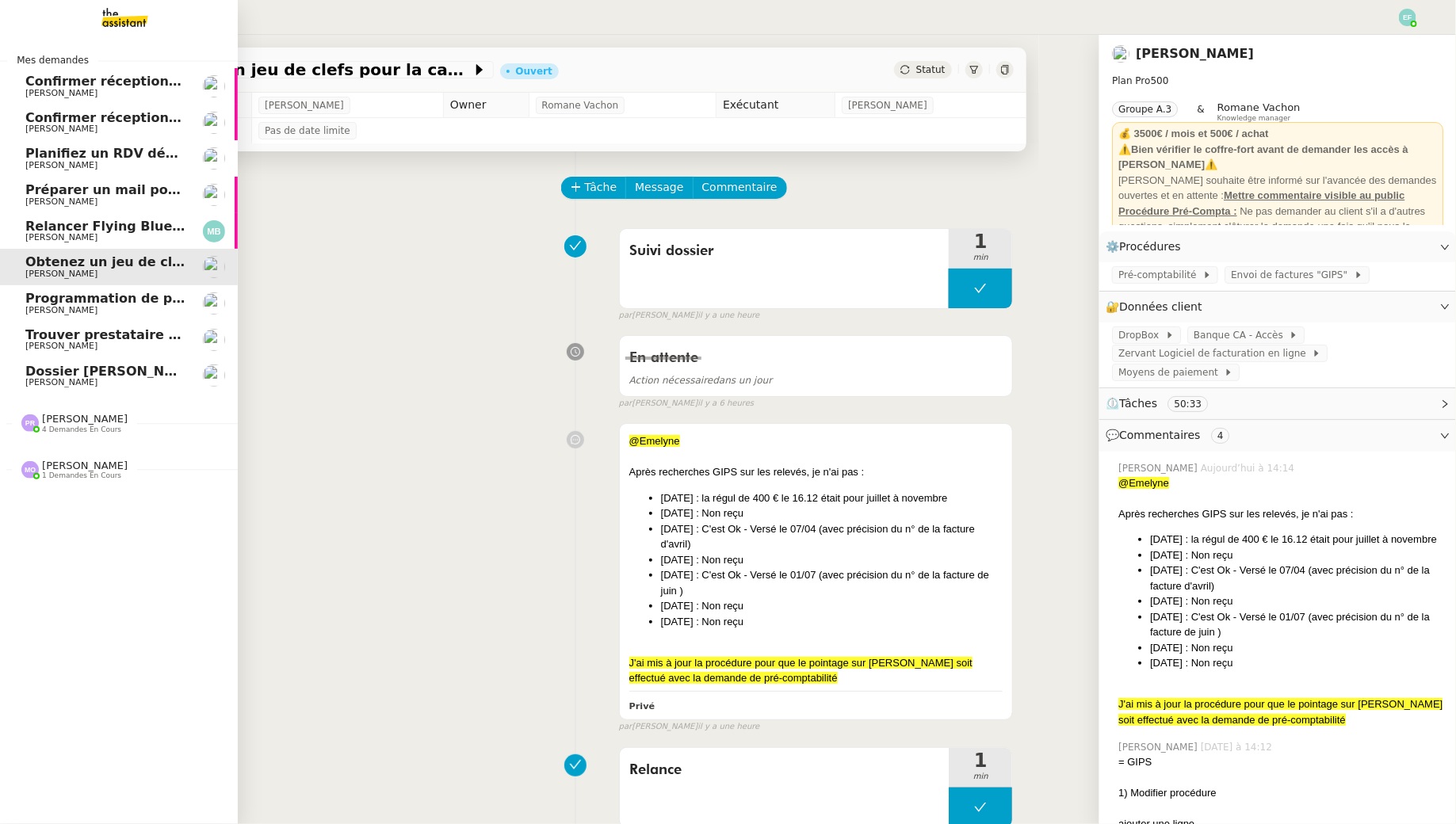
click at [130, 298] on span "Programmation de publications Linkedin - Septembre 2025" at bounding box center [201, 299] width 352 height 15
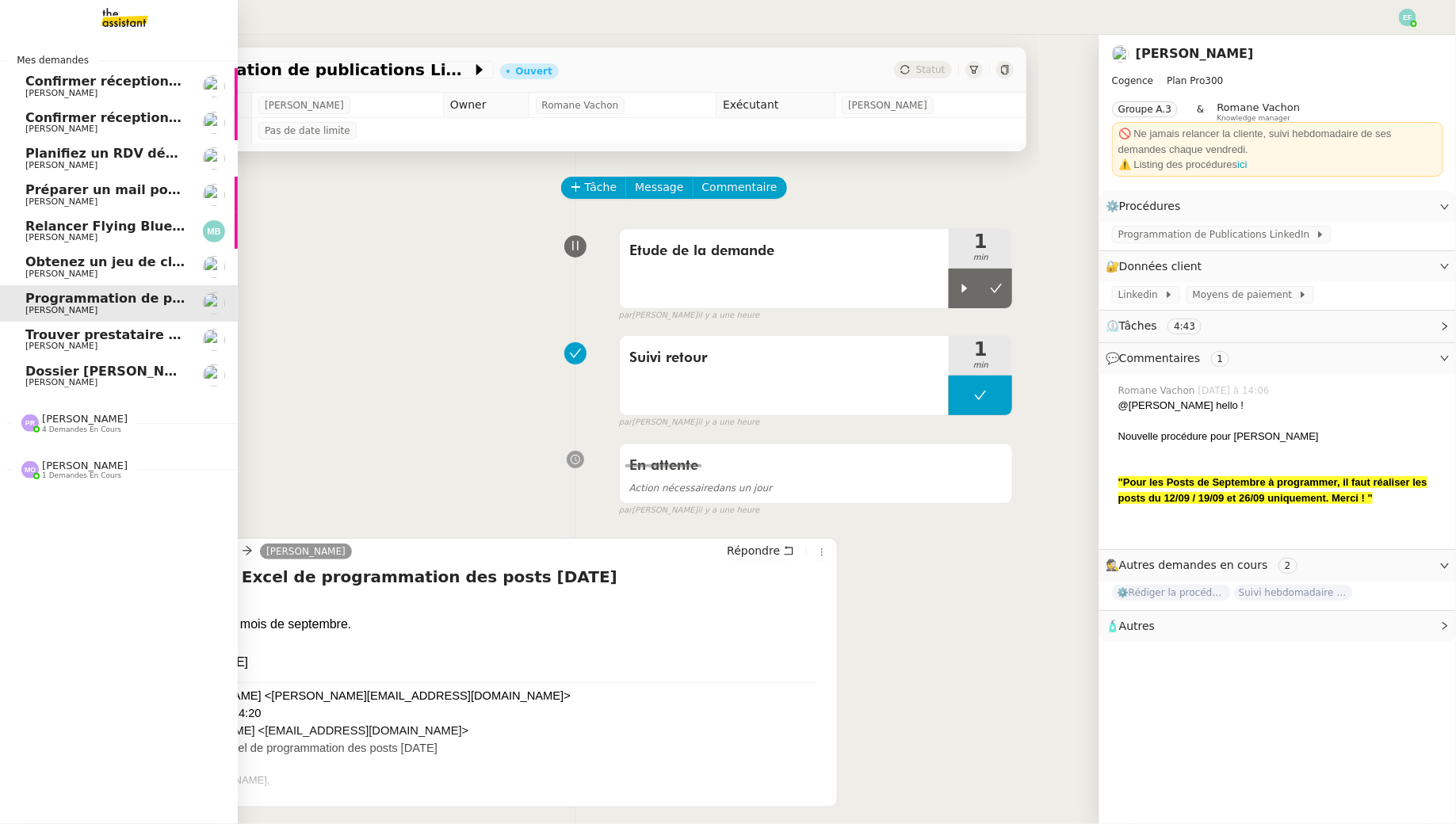
click at [119, 339] on span "Trouver prestataire entretien climatisation" at bounding box center [179, 335] width 307 height 15
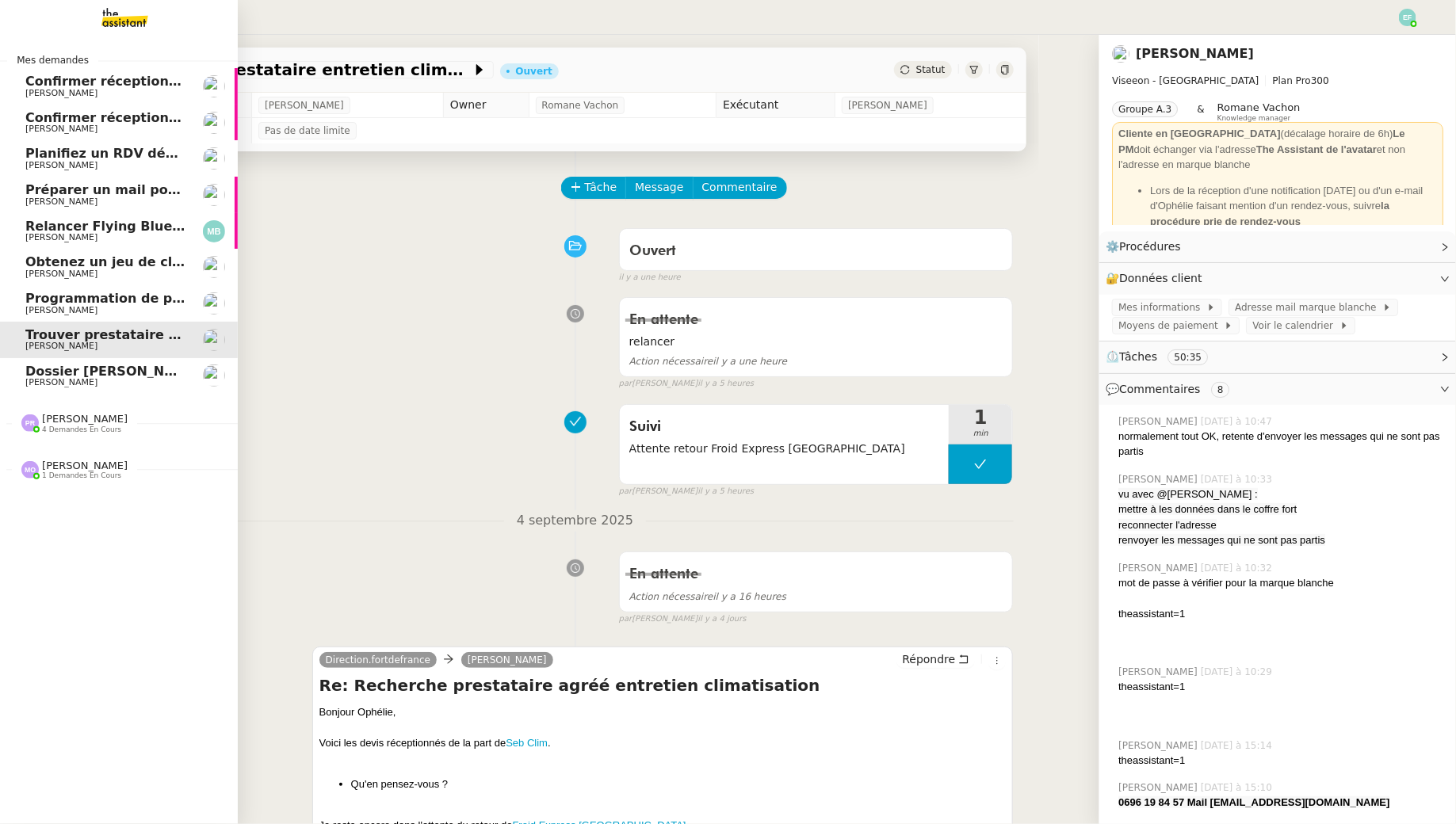
click at [124, 365] on span "Dossier Monika Gruba" at bounding box center [113, 371] width 176 height 15
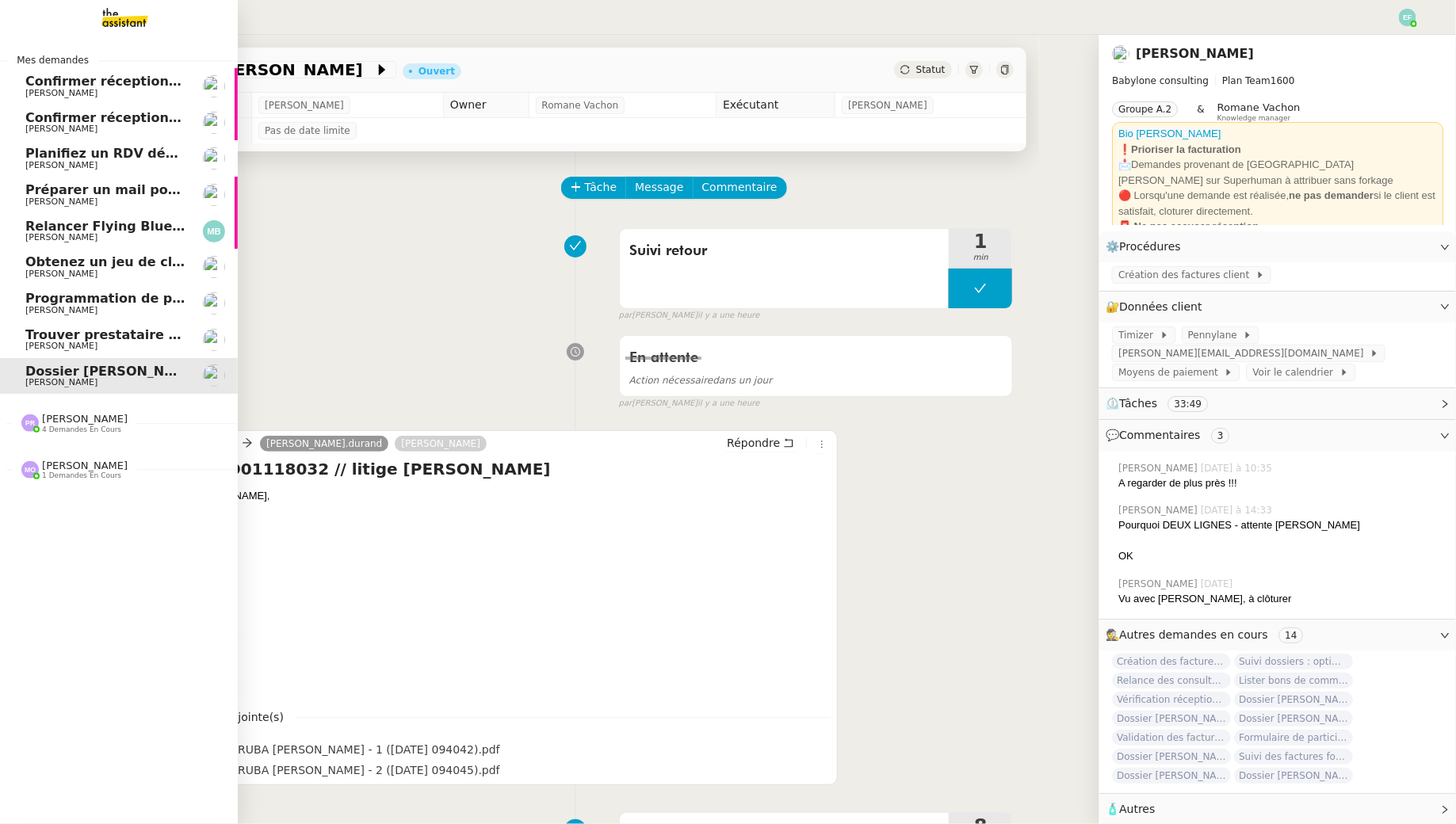
click at [44, 235] on span "Marina Barthelemy" at bounding box center [61, 237] width 73 height 10
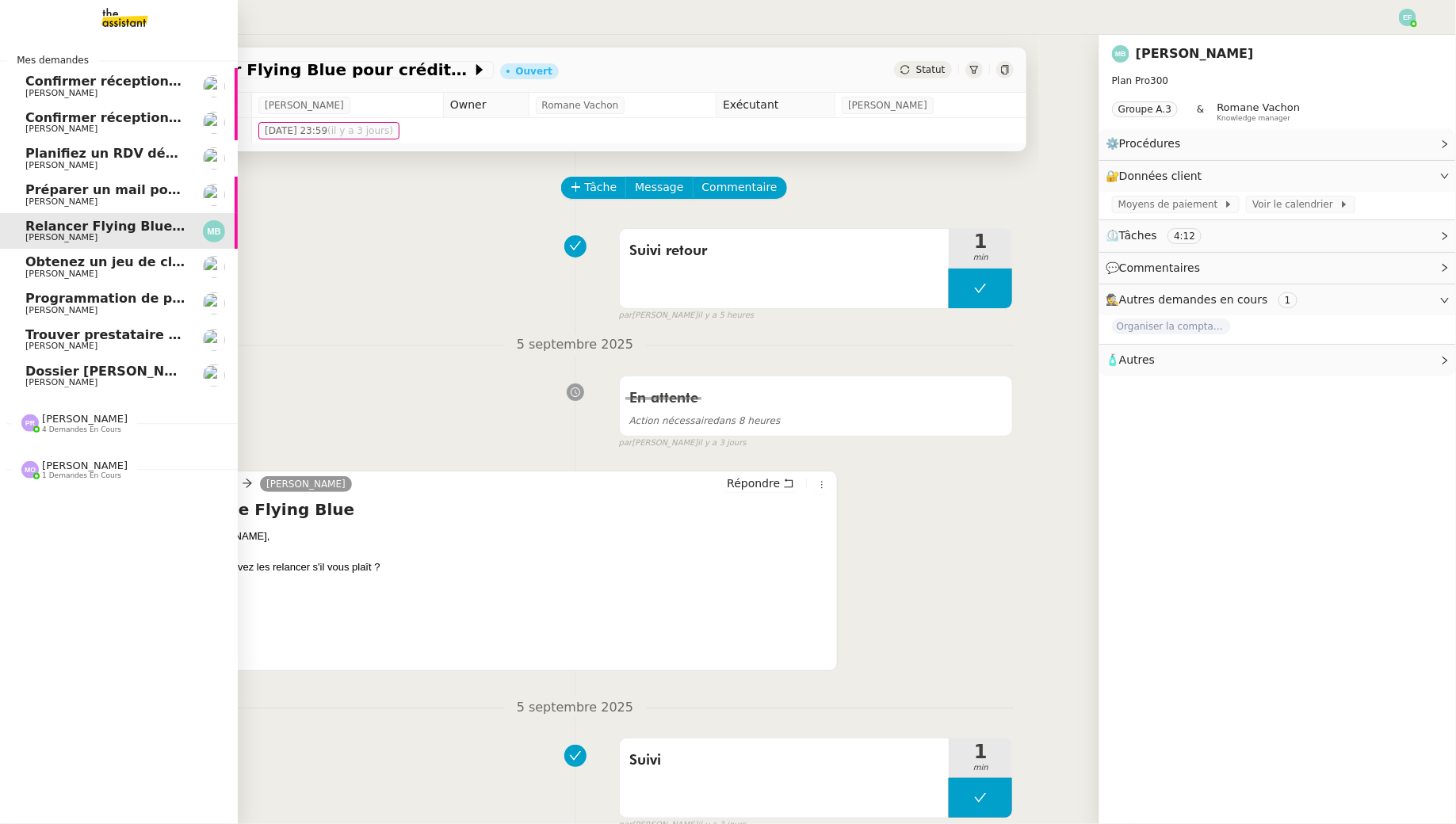
click at [158, 253] on link "Obtenez un jeu de clefs pour la cave Arthur MATHAUT" at bounding box center [119, 267] width 238 height 36
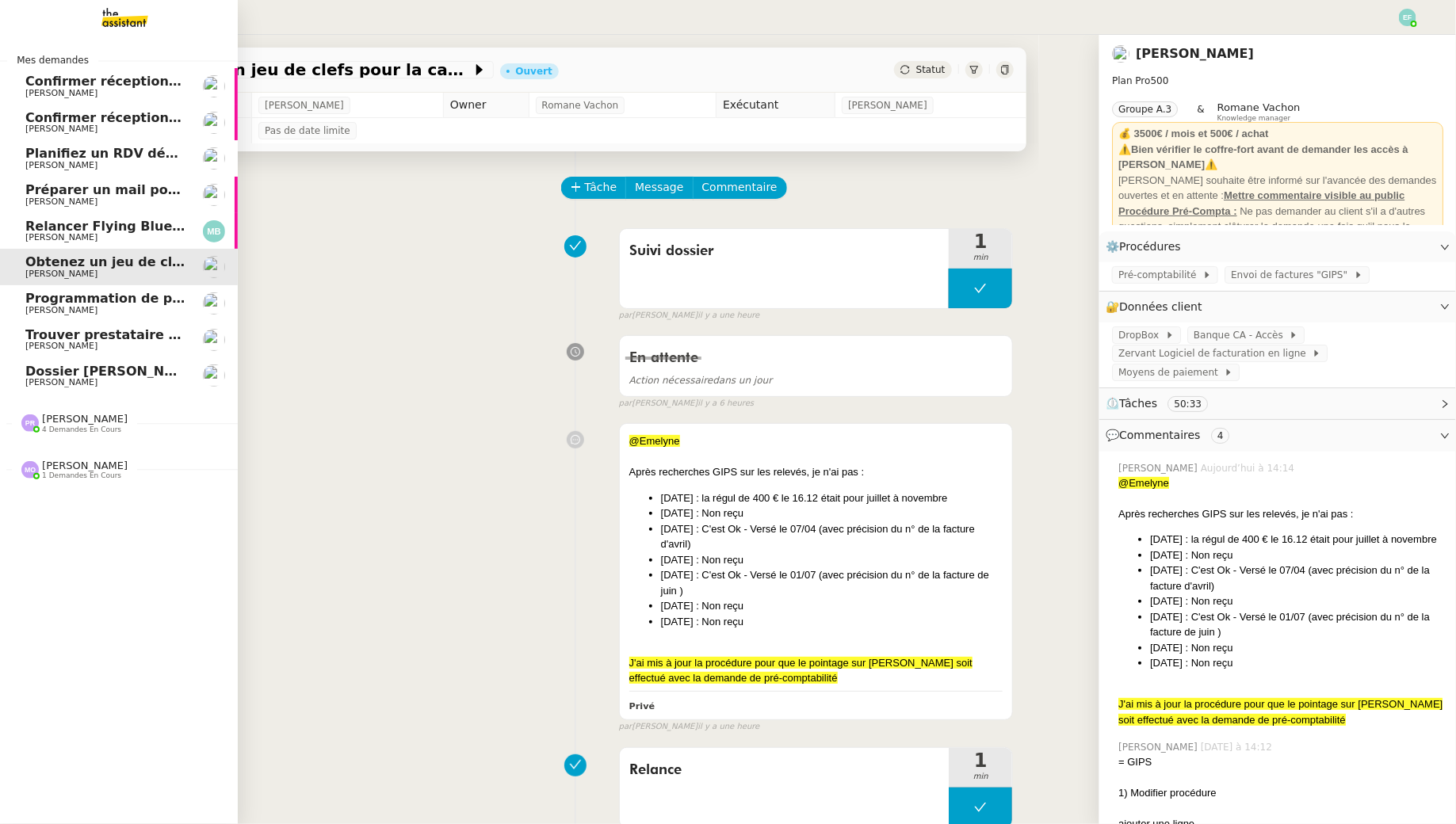
click at [39, 309] on span "Juliette Rihal" at bounding box center [61, 310] width 73 height 10
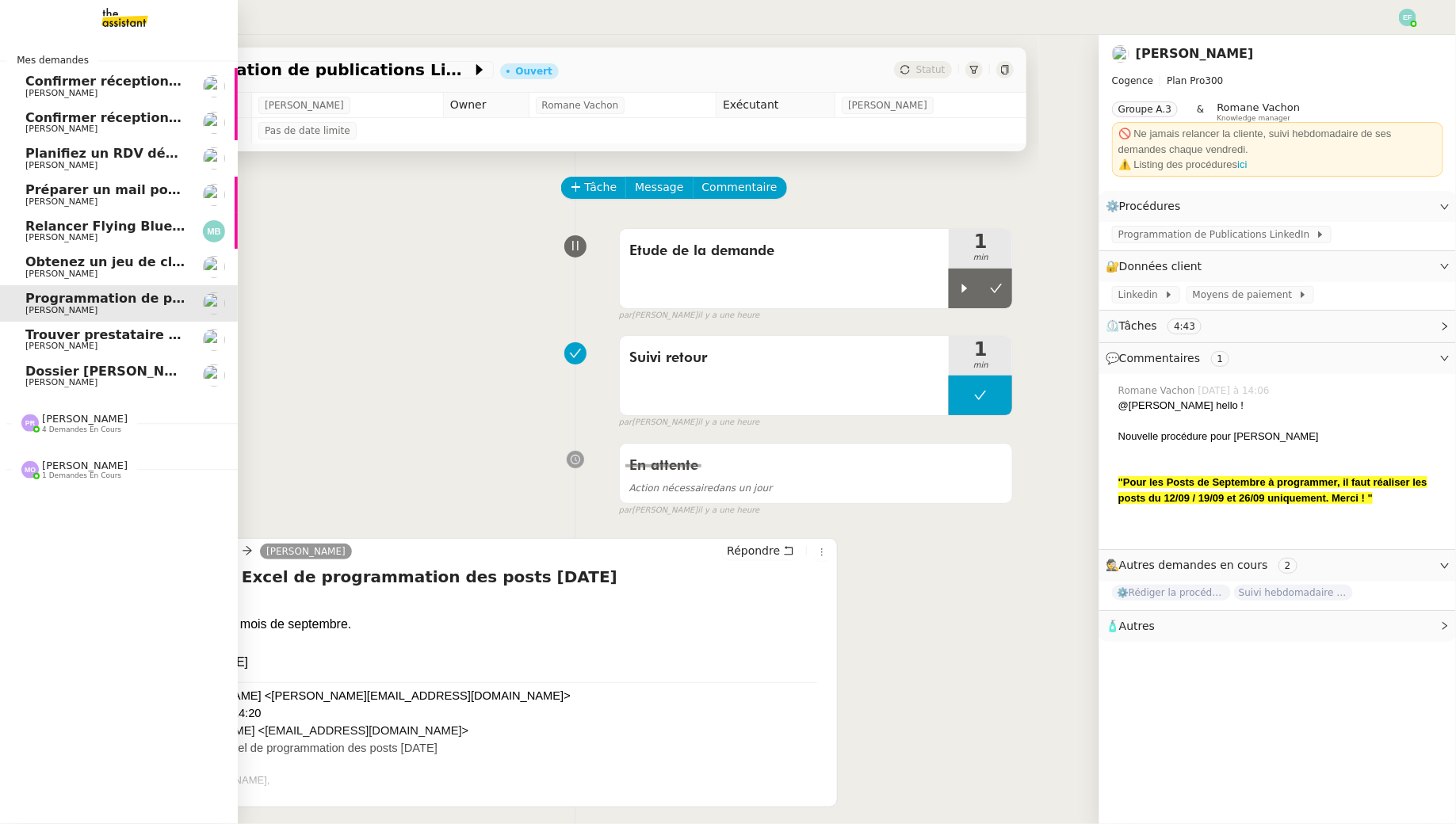
click at [34, 334] on span "Trouver prestataire entretien climatisation" at bounding box center [179, 335] width 307 height 15
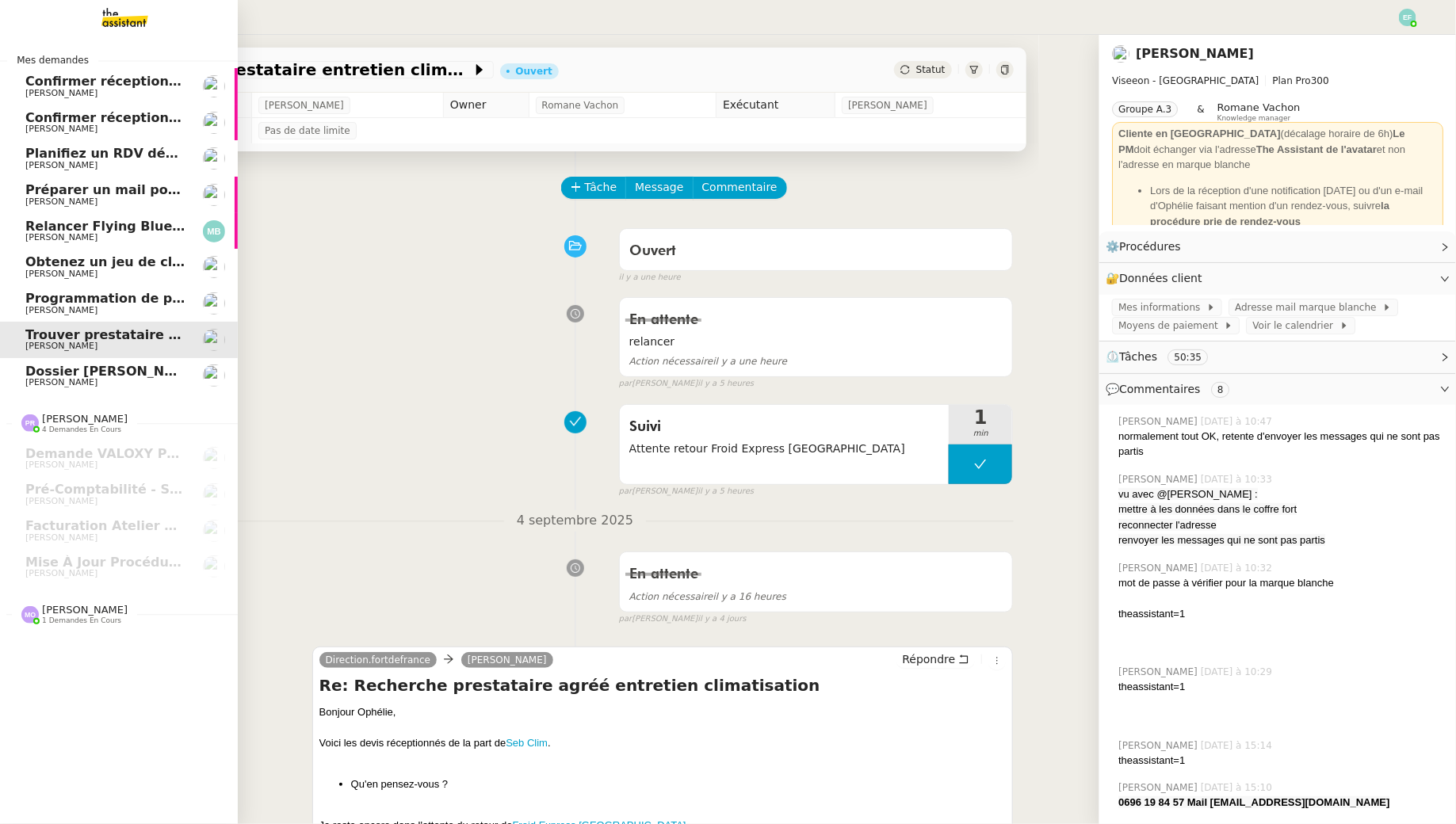
click at [73, 367] on span "Dossier [PERSON_NAME]" at bounding box center [113, 371] width 176 height 15
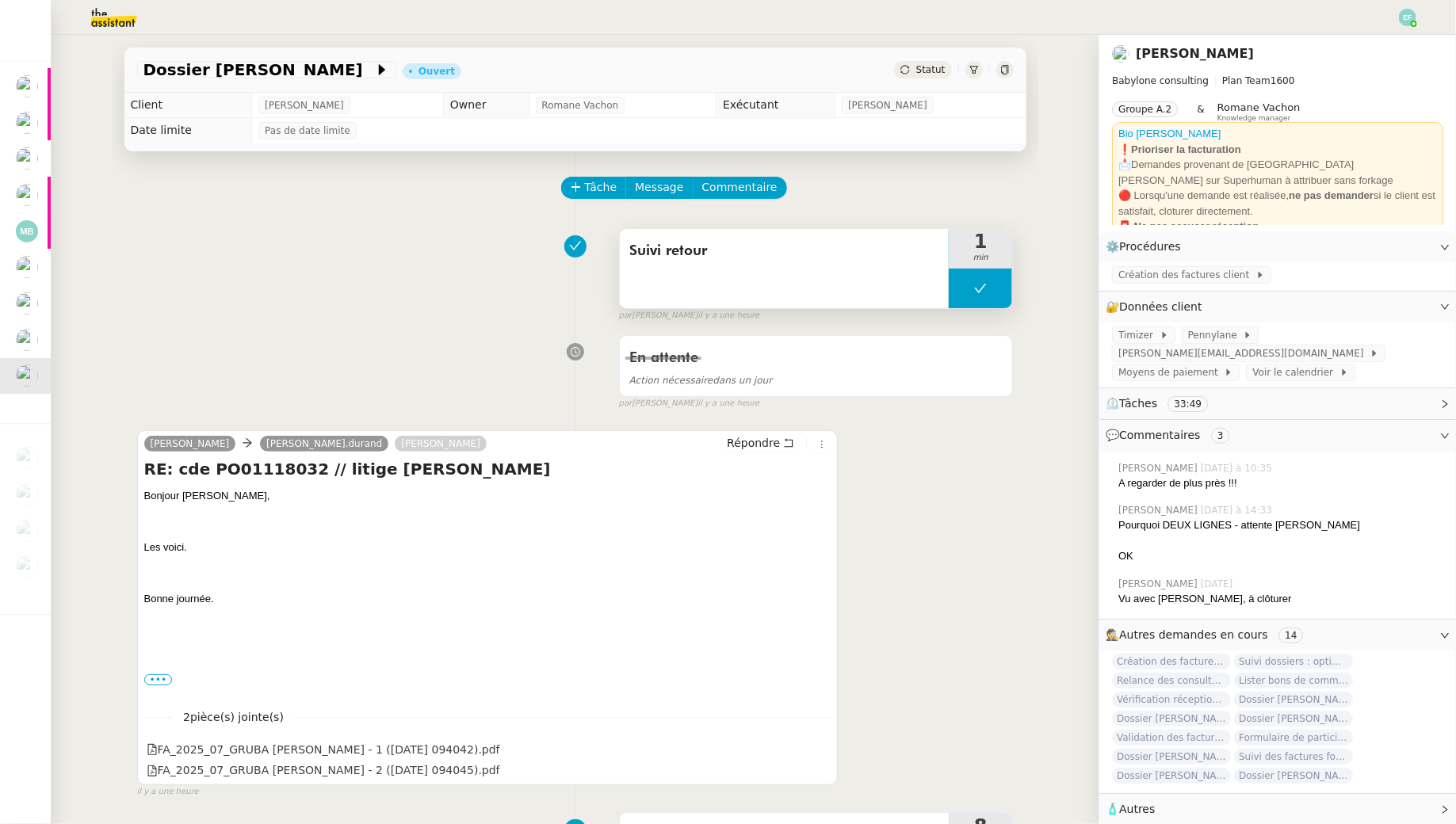
click at [965, 282] on button at bounding box center [980, 288] width 63 height 40
click at [965, 282] on icon at bounding box center [964, 288] width 13 height 13
click at [823, 748] on icon at bounding box center [820, 749] width 11 height 11
click at [975, 299] on div at bounding box center [980, 288] width 63 height 40
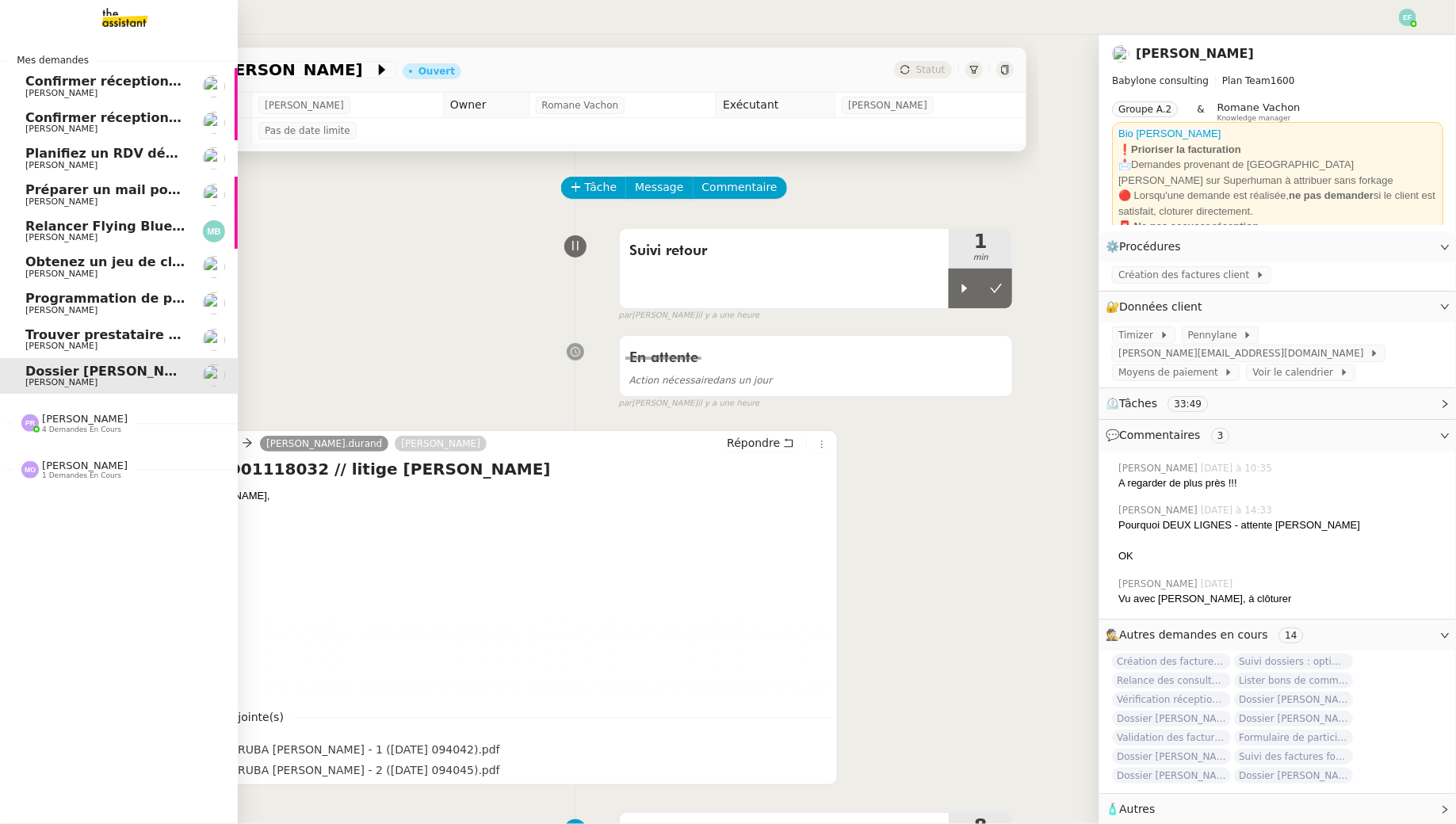
click at [39, 299] on span "Programmation de publications Linkedin - Septembre 2025" at bounding box center [201, 299] width 352 height 15
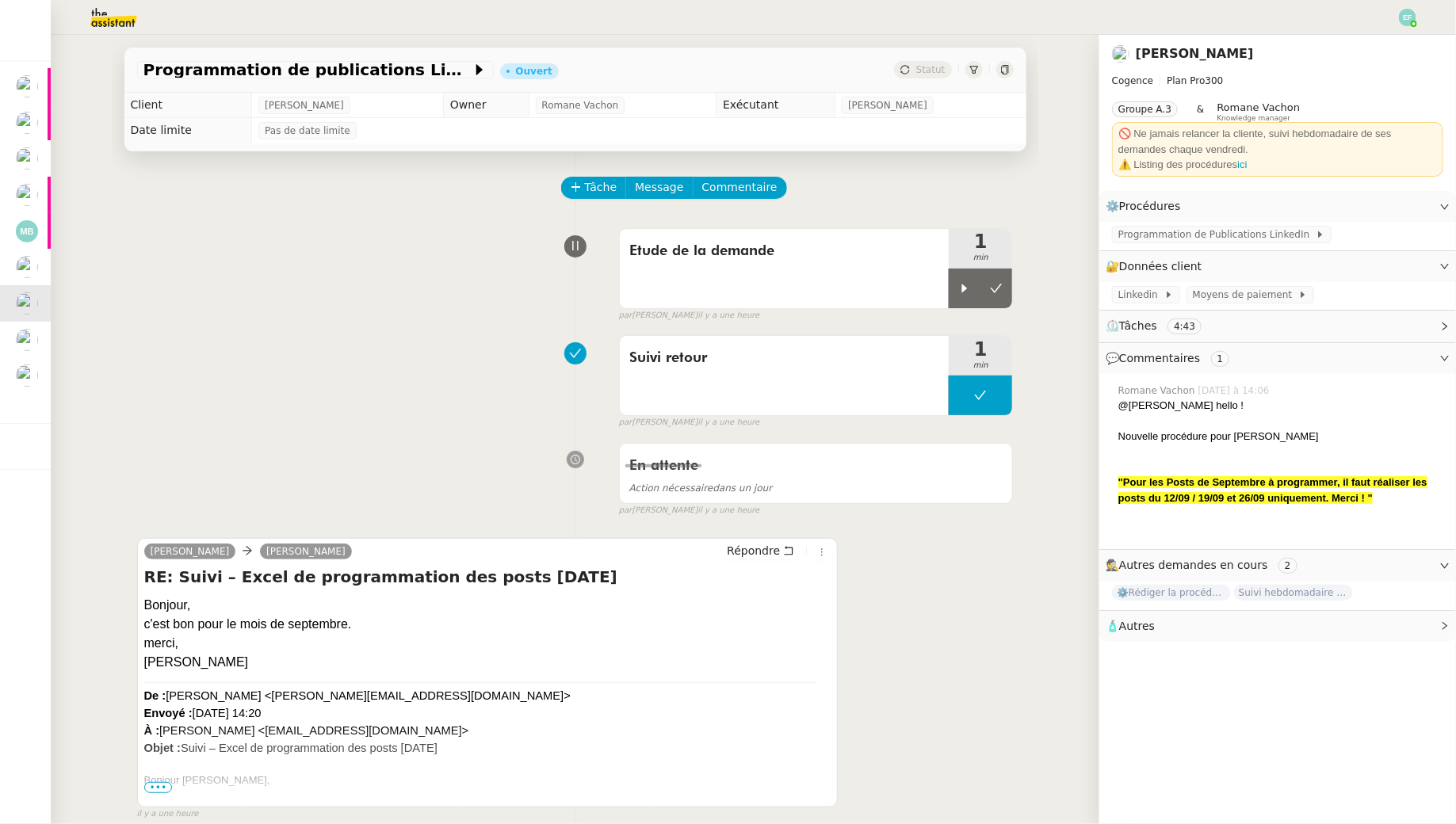
click at [1401, 25] on div at bounding box center [728, 17] width 1376 height 34
click at [1410, 23] on img at bounding box center [1407, 17] width 18 height 18
click at [1387, 44] on li "Suivi" at bounding box center [1364, 46] width 103 height 22
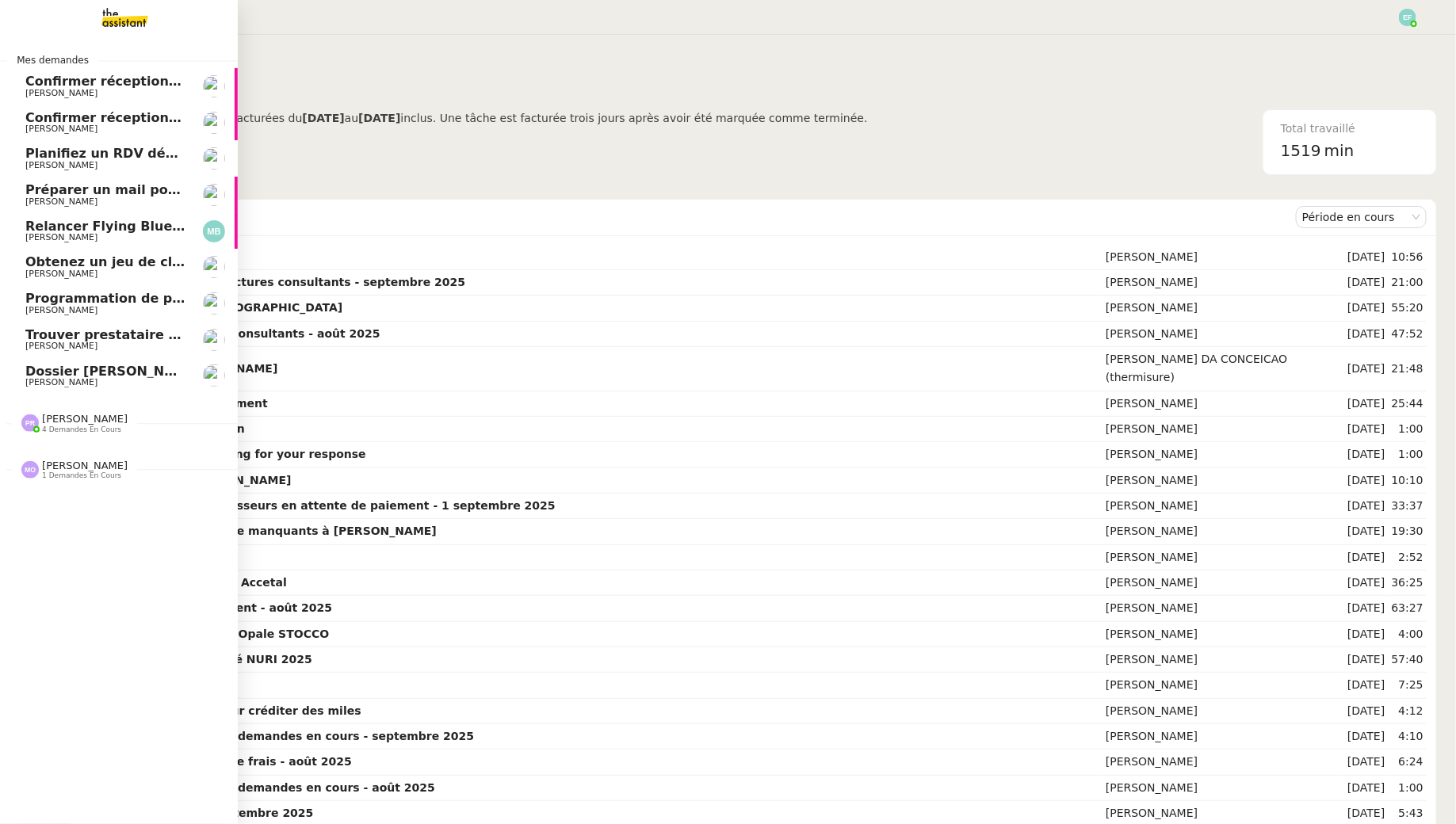
click at [51, 305] on span "Juliette Rihal" at bounding box center [61, 310] width 73 height 10
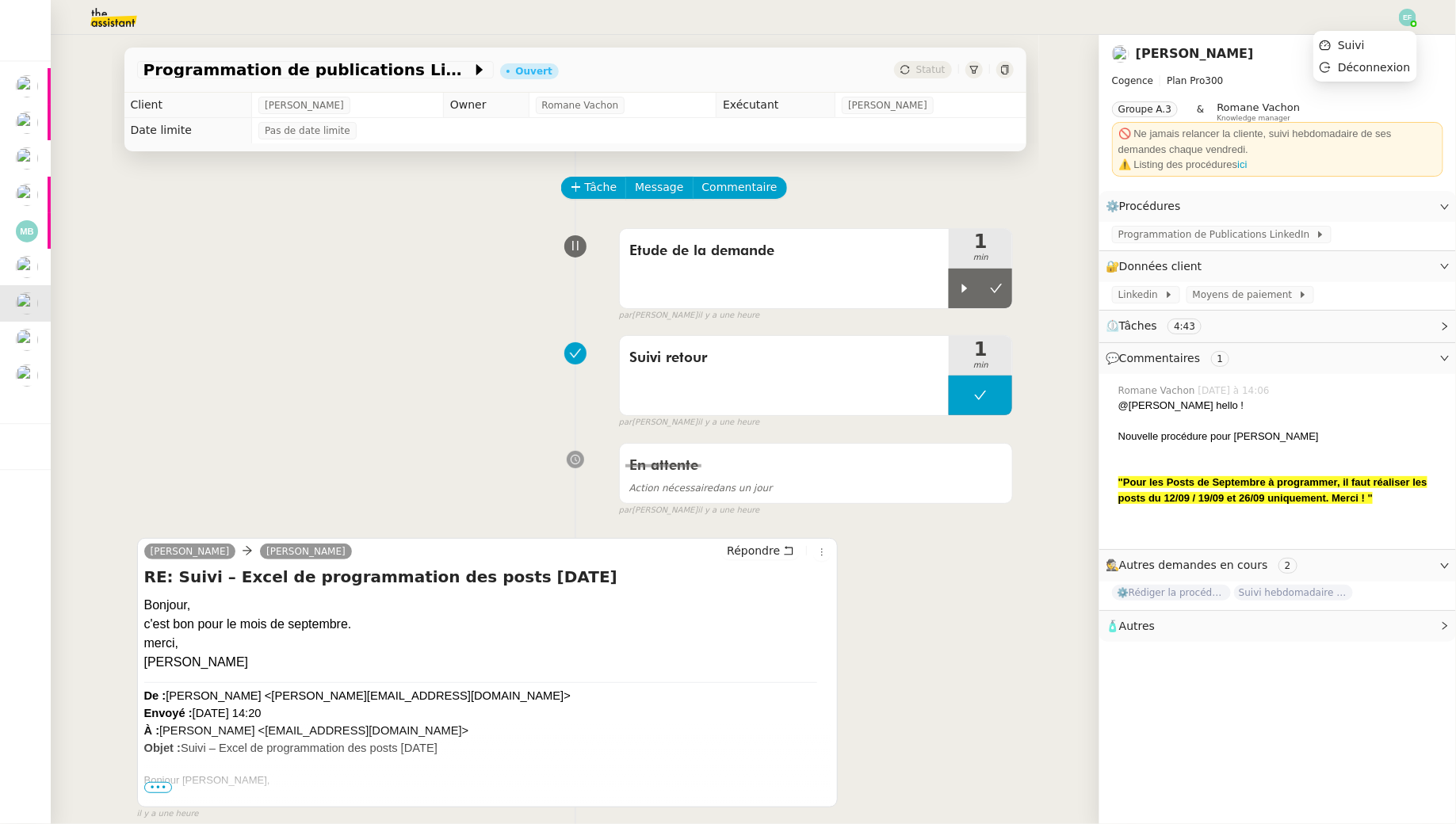
click at [1408, 13] on img at bounding box center [1407, 17] width 18 height 18
click at [1325, 14] on div at bounding box center [728, 17] width 1376 height 34
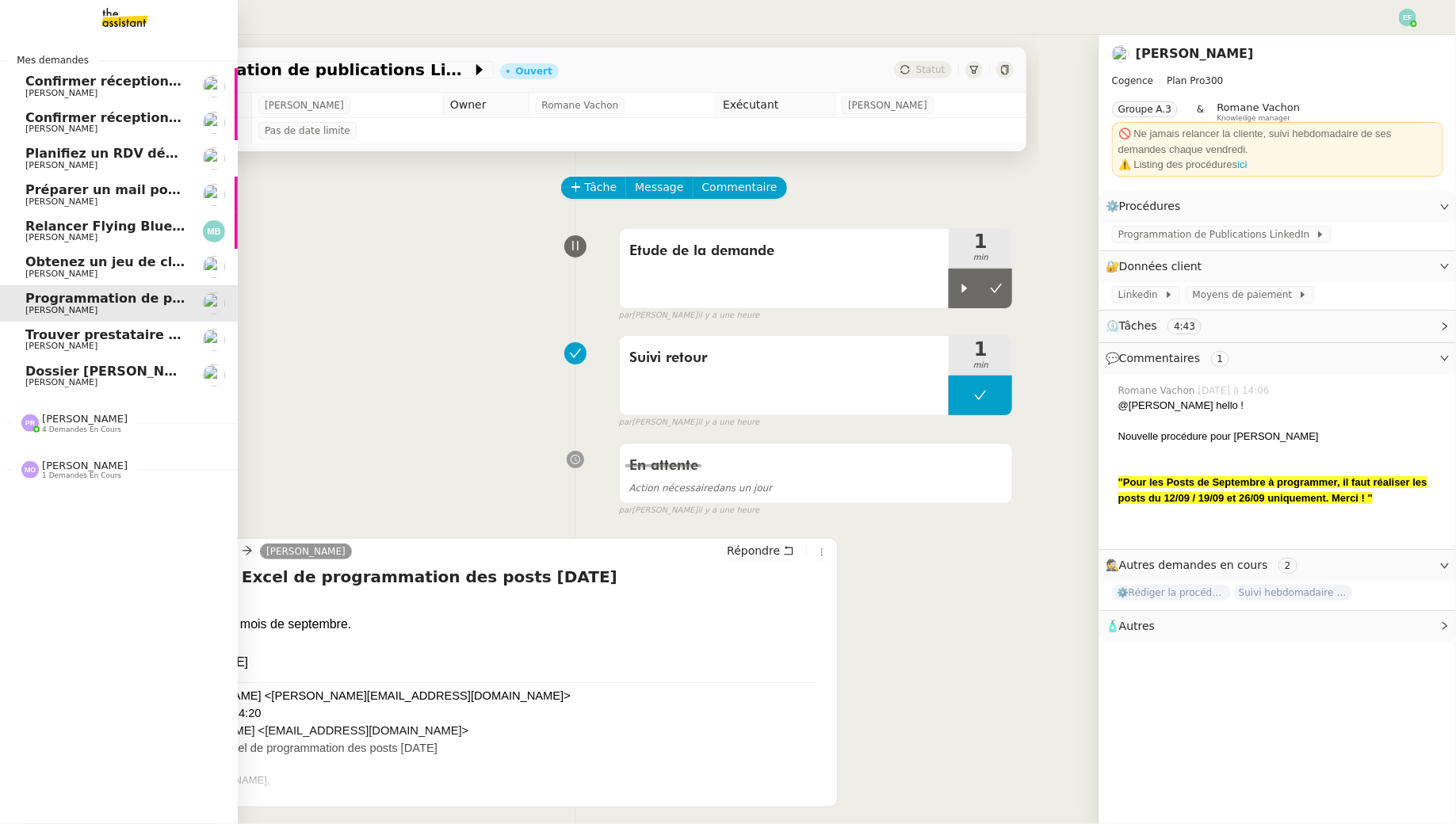
click at [71, 86] on span "Confirmer réception demande de résiliation" at bounding box center [181, 81] width 312 height 15
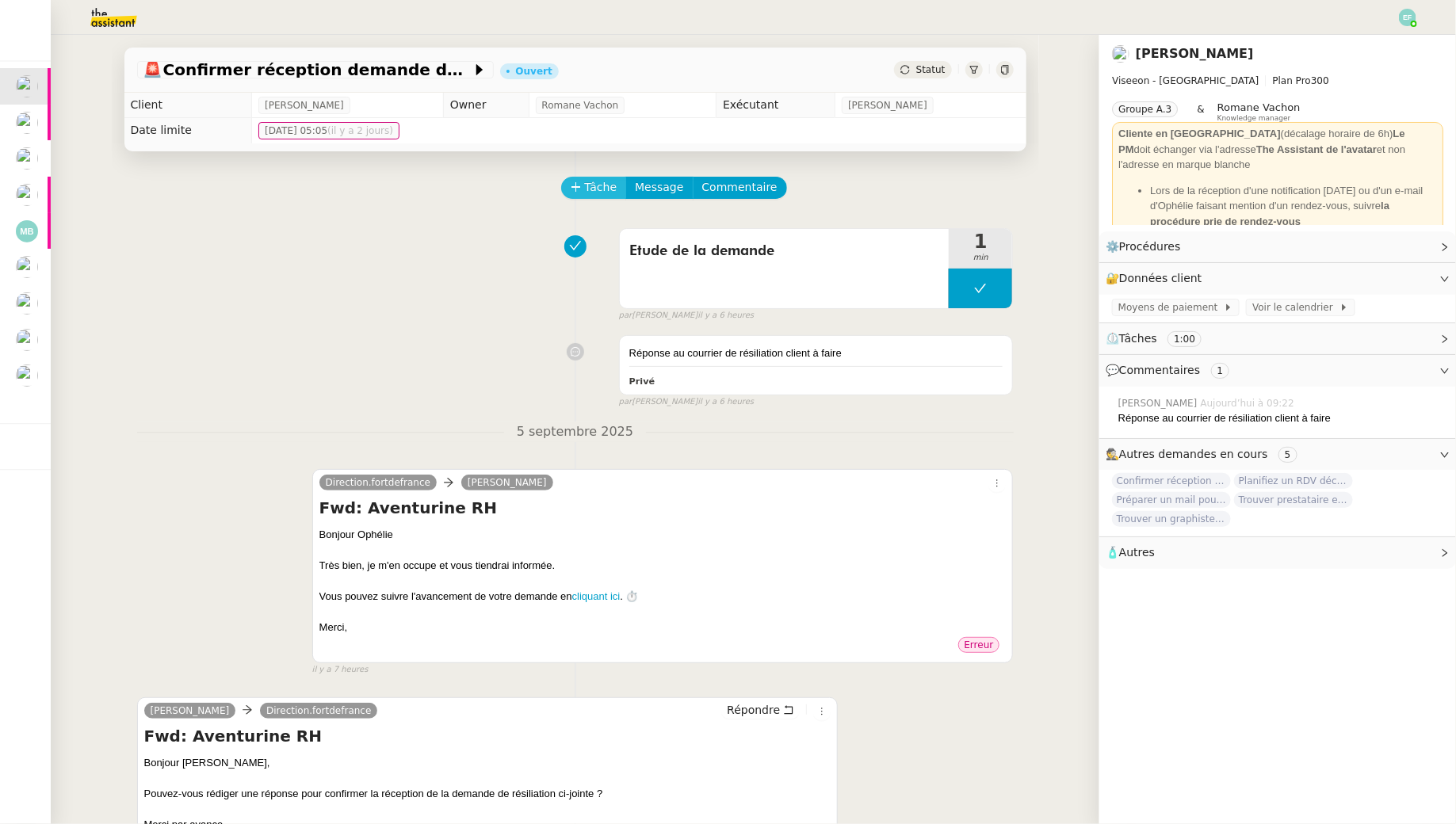
click at [582, 185] on button "Tâche" at bounding box center [593, 188] width 66 height 22
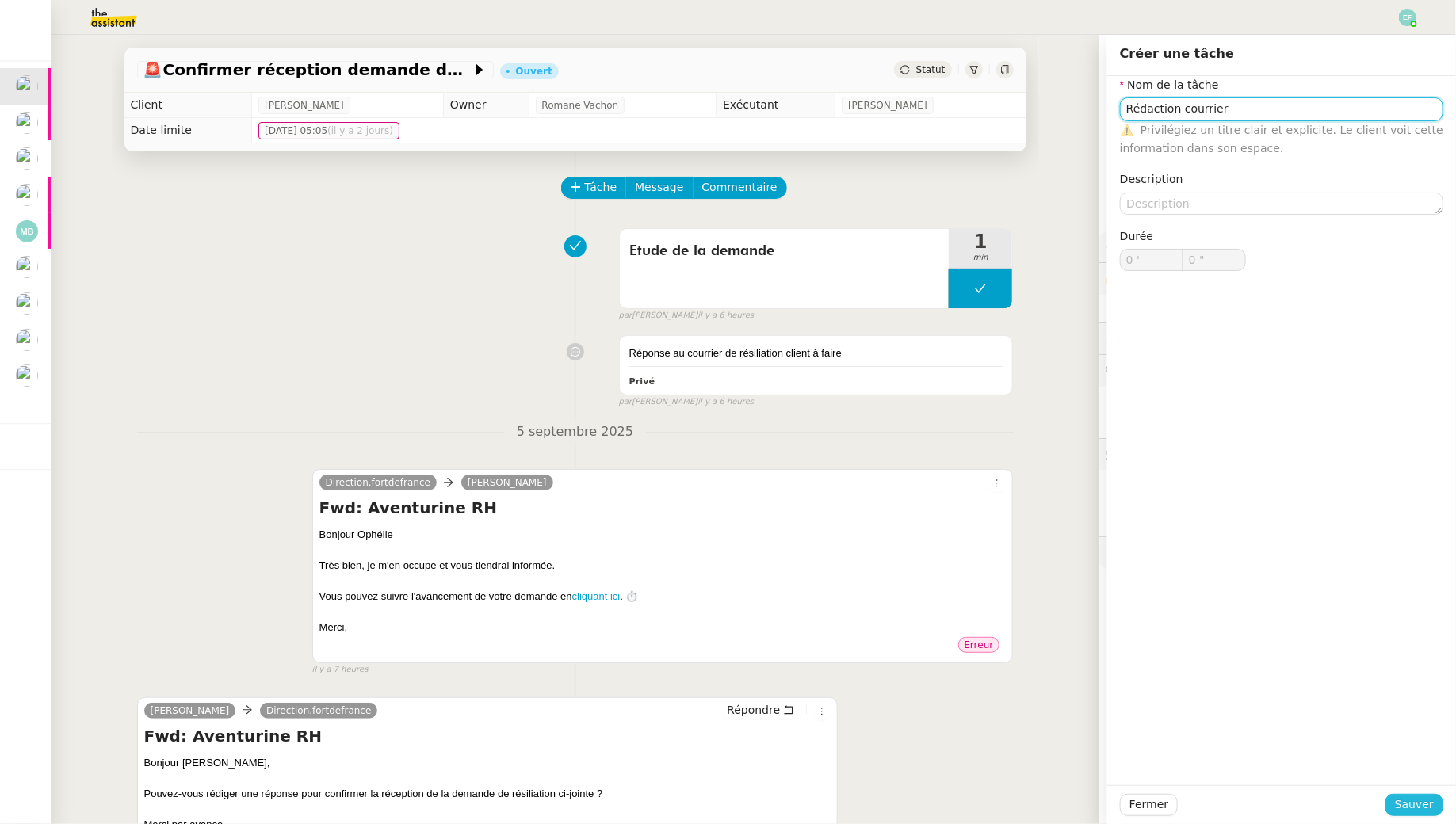
type input "Rédaction courrier"
click at [1431, 797] on span "Sauver" at bounding box center [1414, 805] width 39 height 19
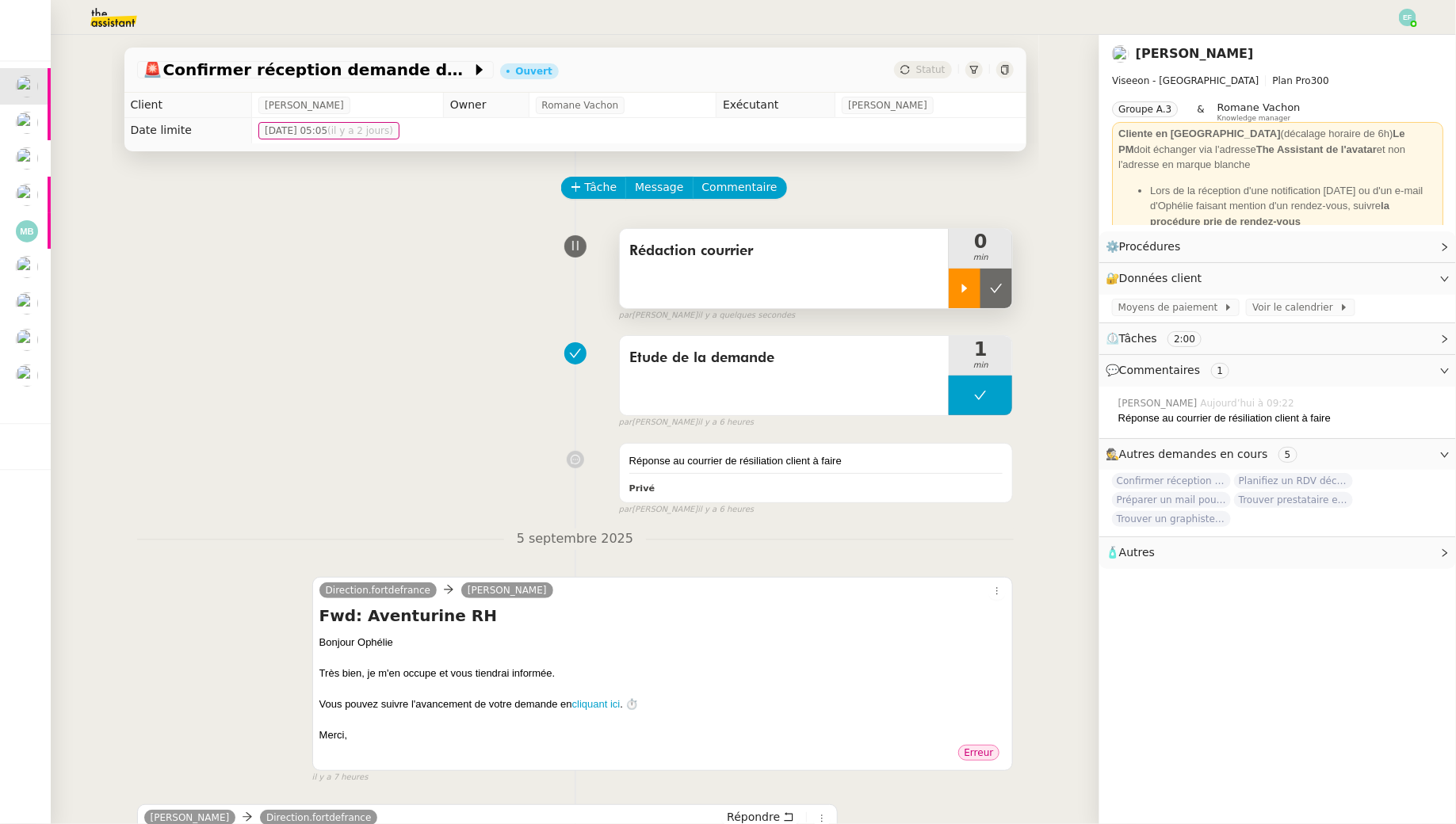
click at [961, 291] on icon at bounding box center [964, 288] width 13 height 13
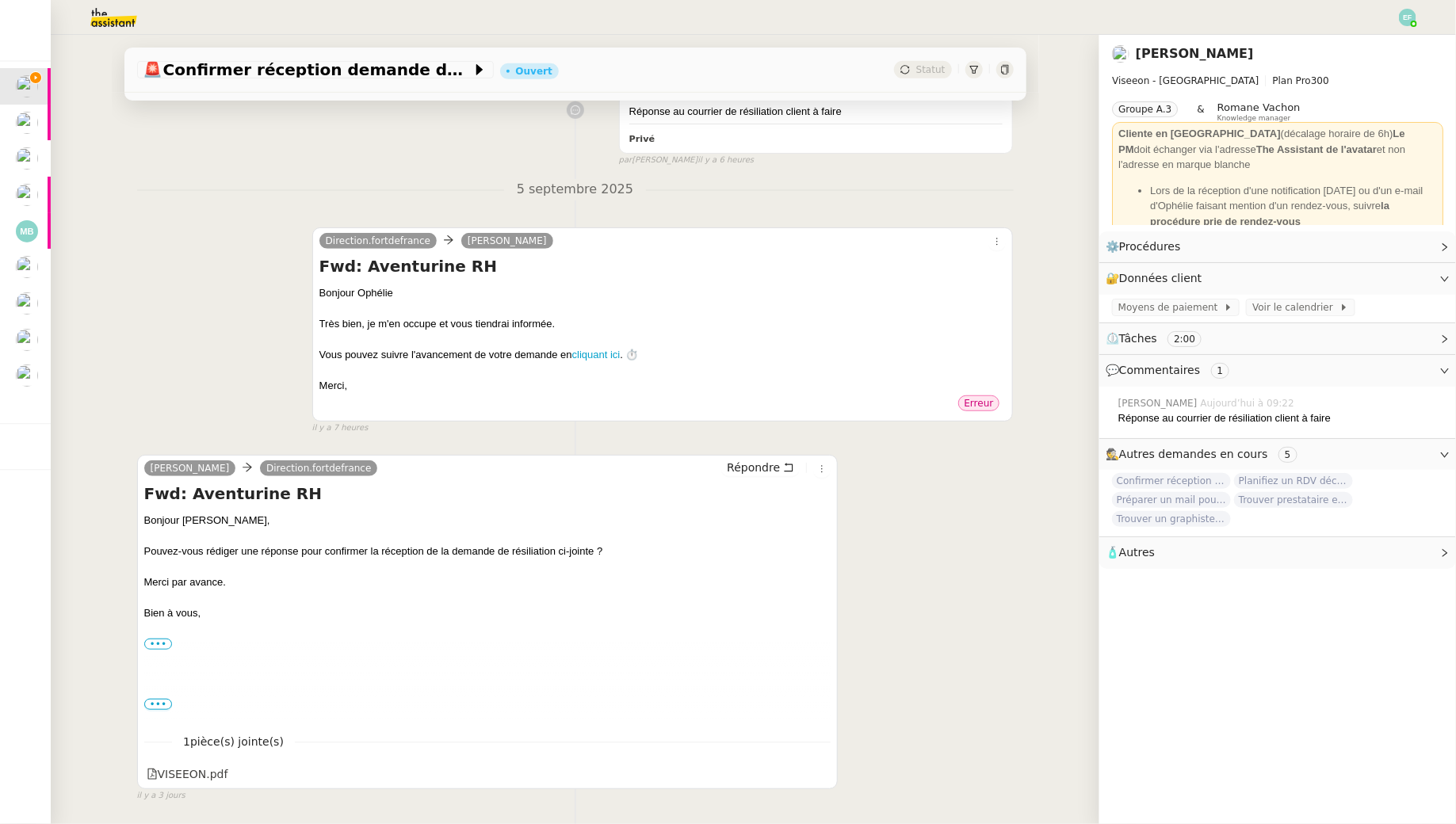
scroll to position [401, 0]
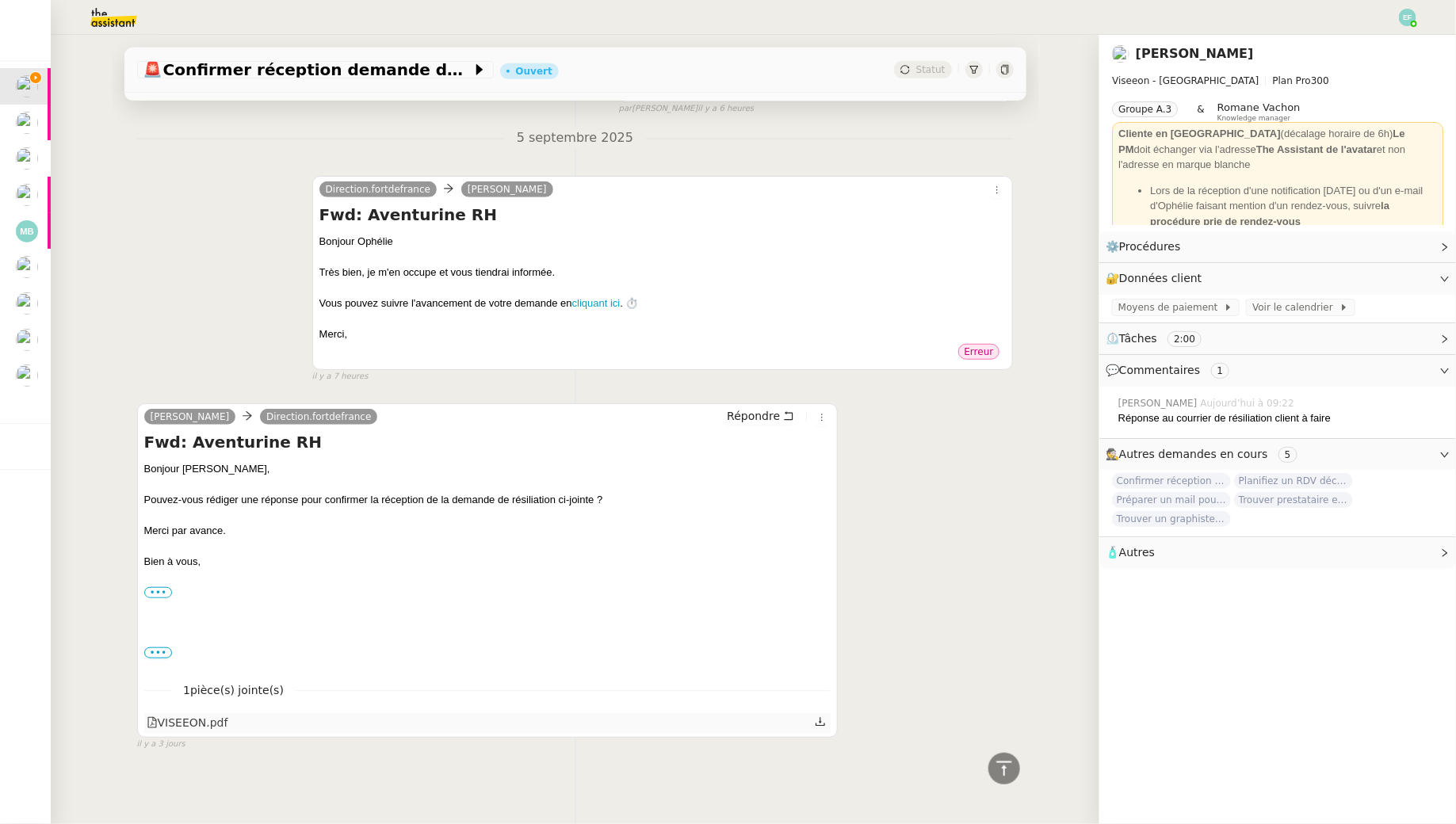
click at [823, 724] on icon at bounding box center [820, 722] width 11 height 11
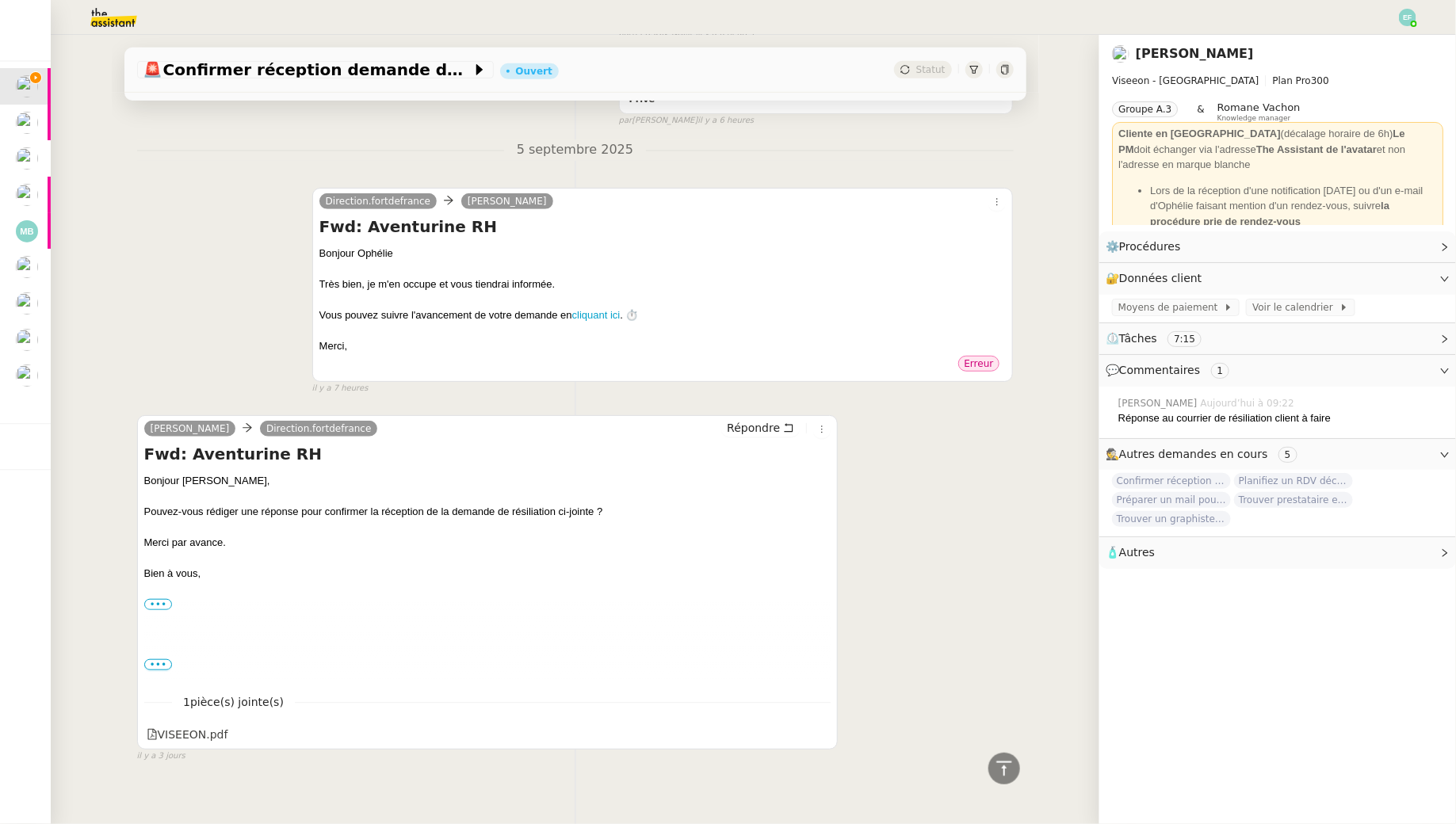
scroll to position [392, 0]
click at [159, 657] on span "•••" at bounding box center [158, 662] width 29 height 11
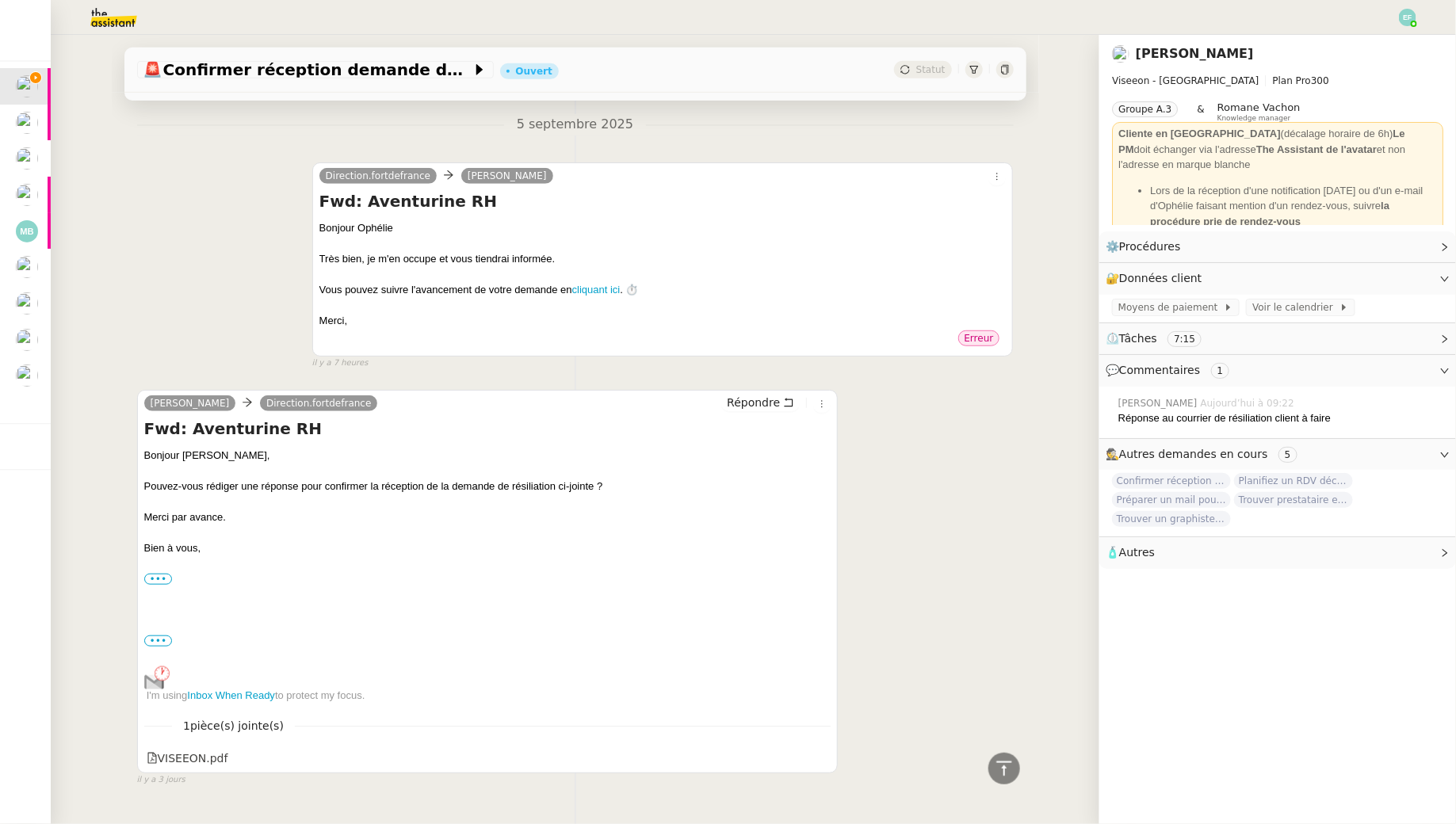
scroll to position [422, 0]
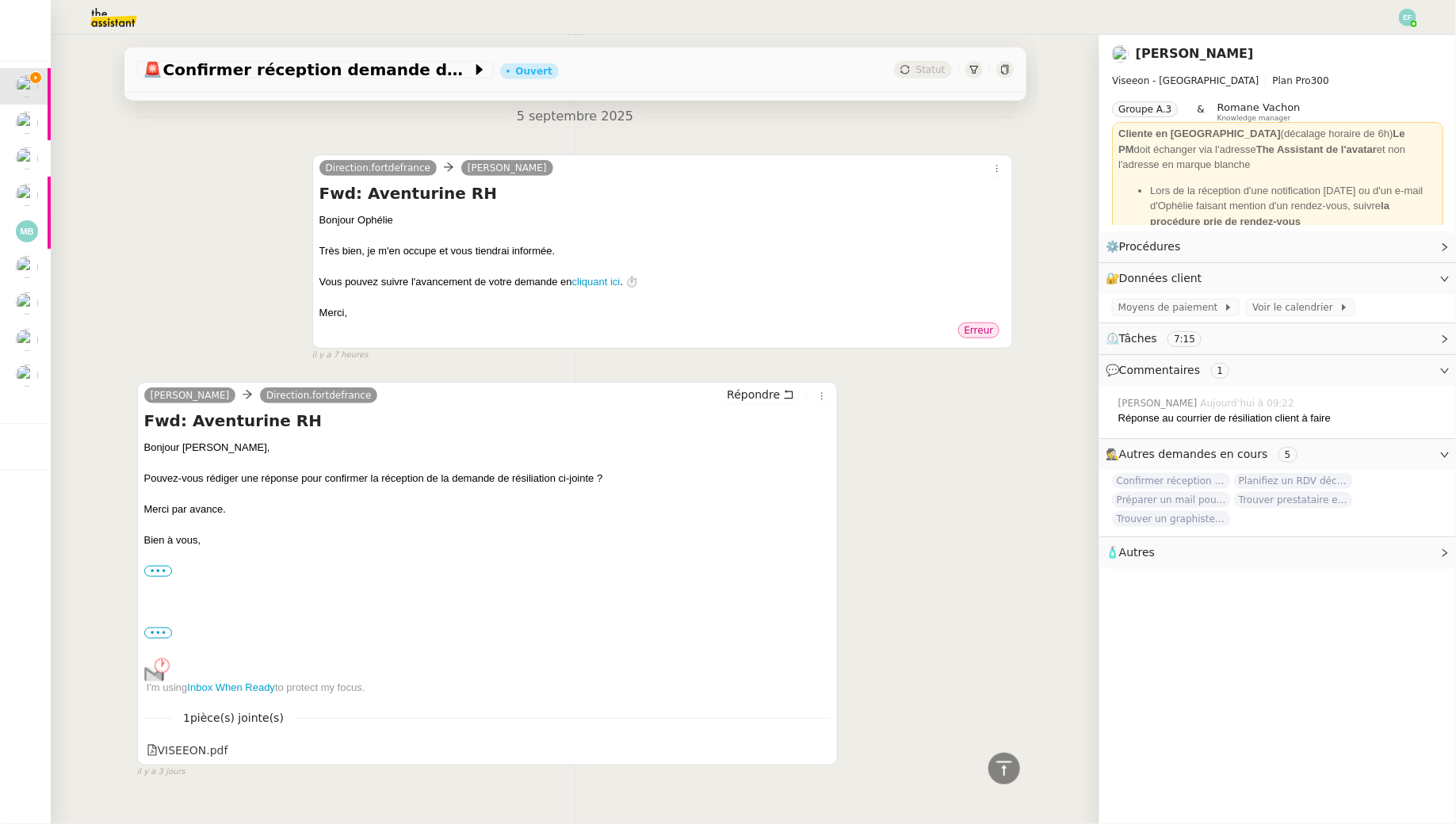
click at [161, 561] on div "Bonjour Alicia, Pouvez-vous rédiger une réponse pour confirmer la réception de …" at bounding box center [487, 568] width 687 height 257
click at [156, 573] on label "•••" at bounding box center [158, 571] width 29 height 11
click at [0, 0] on input "•••" at bounding box center [0, 0] width 0 height 0
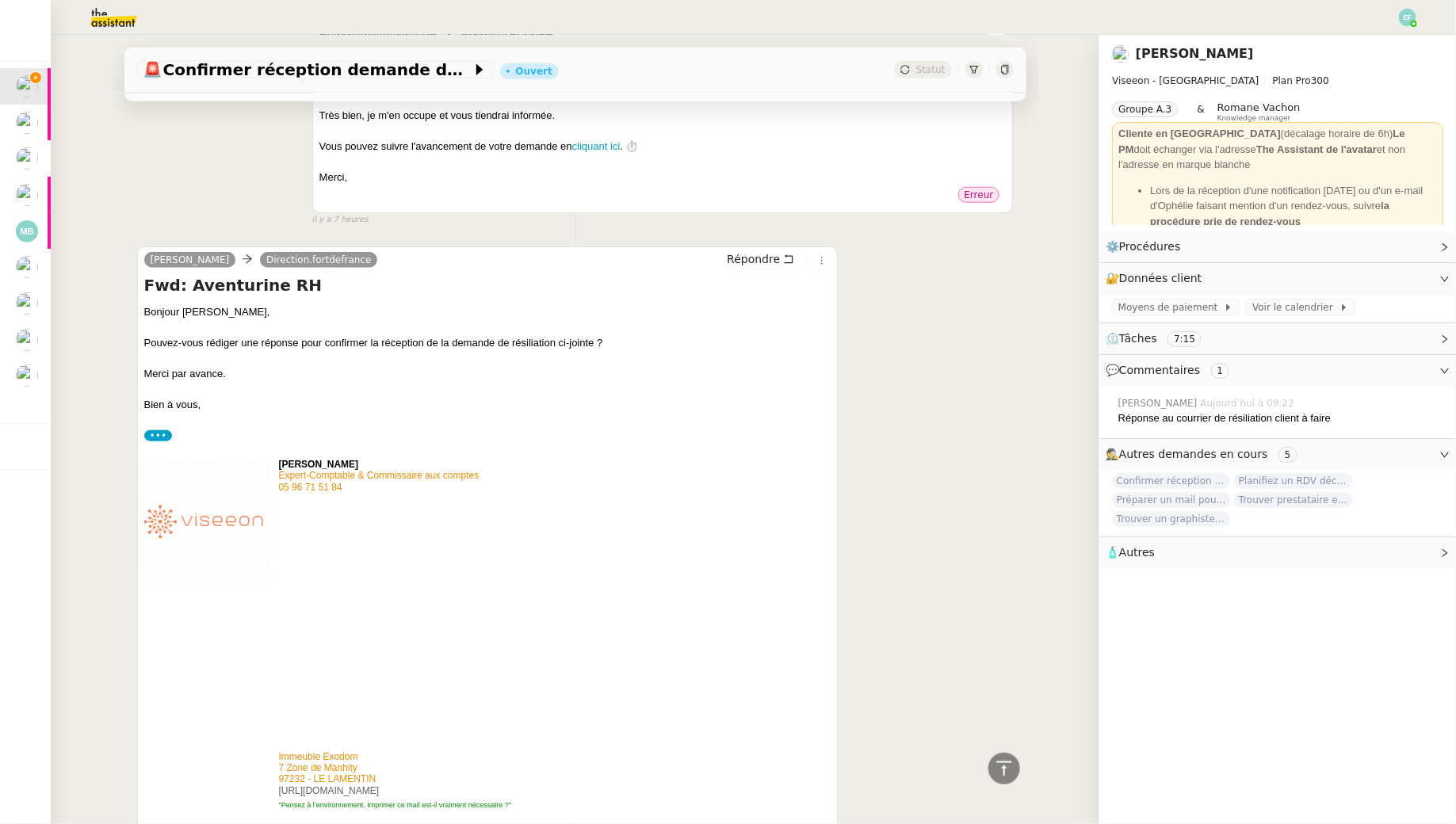
scroll to position [564, 0]
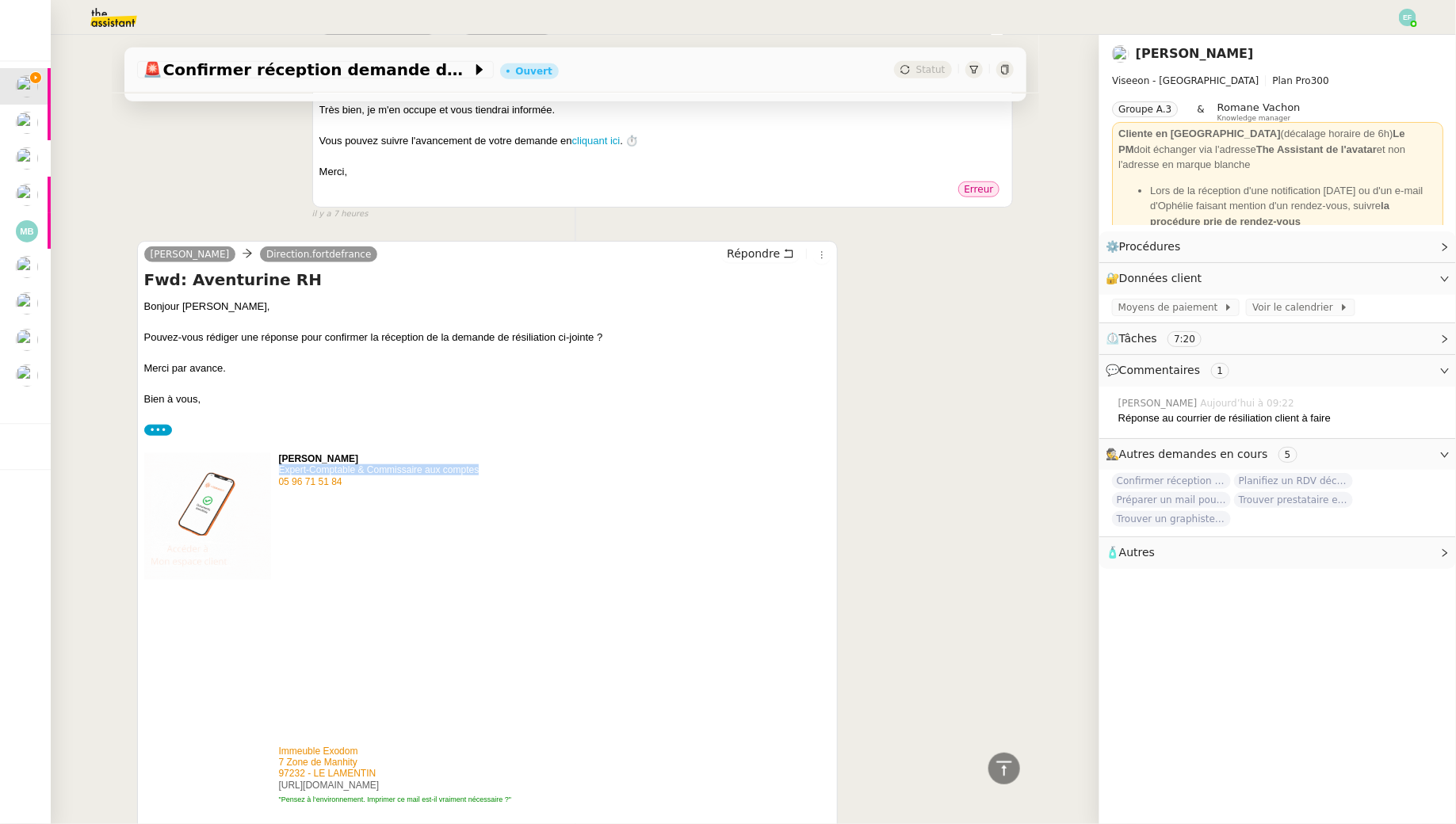
drag, startPoint x: 278, startPoint y: 470, endPoint x: 502, endPoint y: 474, distance: 224.0
click at [502, 474] on span "Expert-Comptable & Commissaire aux comptes 05 96 71 51 84" at bounding box center [402, 475] width 246 height 23
copy span "Expert-Comptable & Commissaire aux comptes"
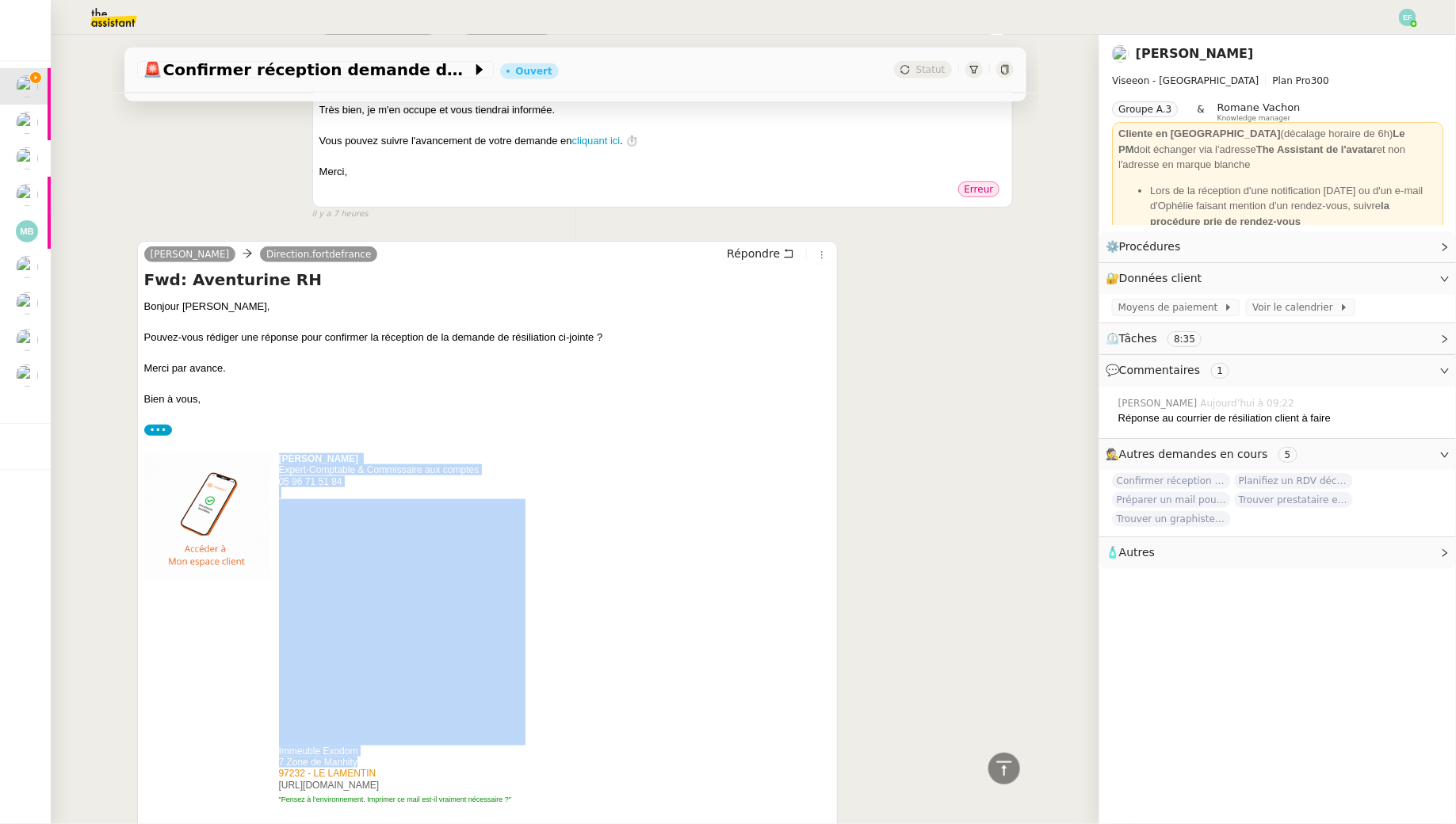
drag, startPoint x: 275, startPoint y: 520, endPoint x: 377, endPoint y: 536, distance: 103.2
click at [377, 536] on tr "Ophélie Diony Expert-Comptable & Commissaire aux comptes 05 96 71 51 84 Immeubl…" at bounding box center [398, 630] width 508 height 353
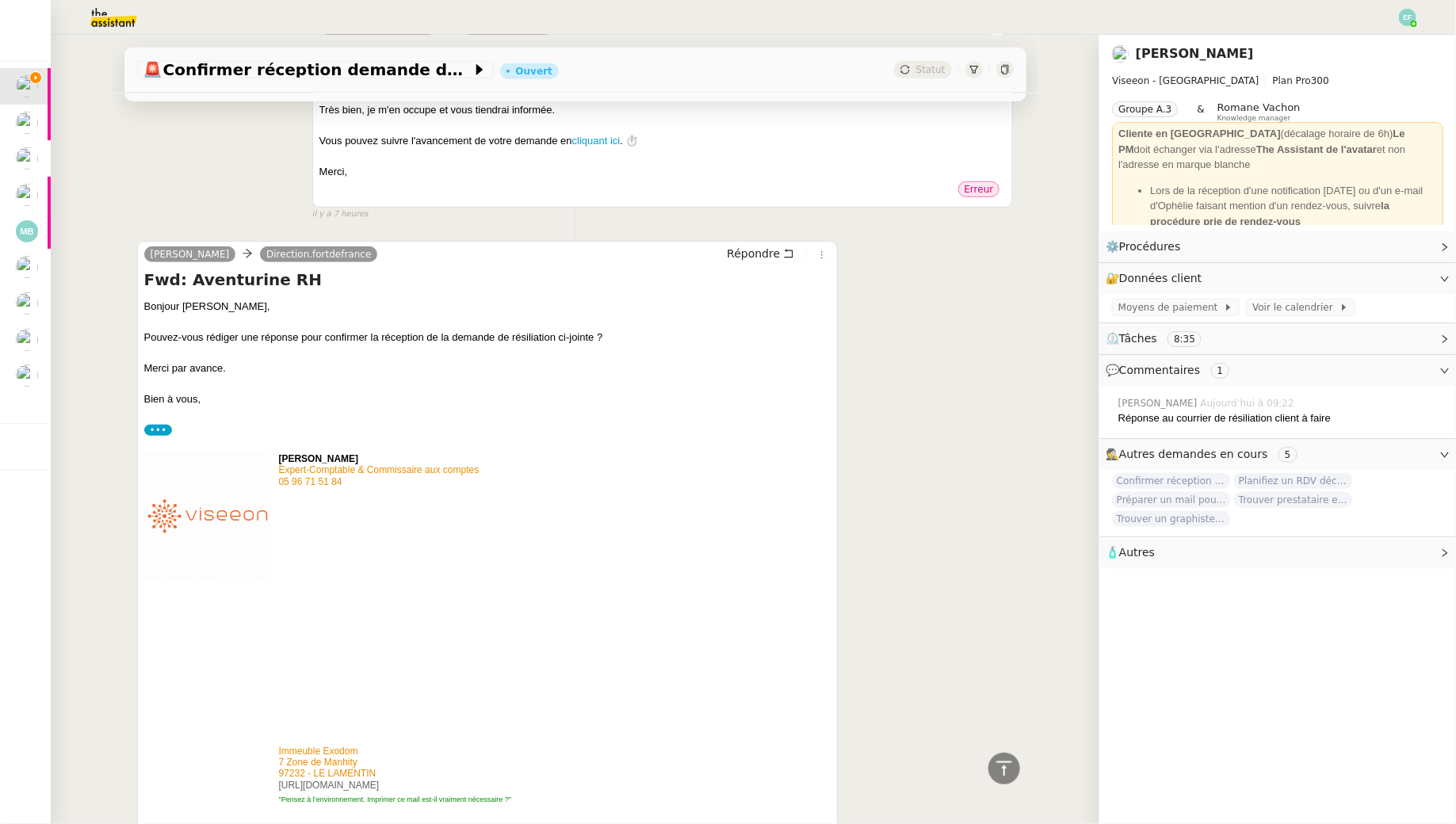
click at [380, 768] on span "97232 - LE LAMENTIN https://www.viseeon.fr" at bounding box center [402, 779] width 246 height 23
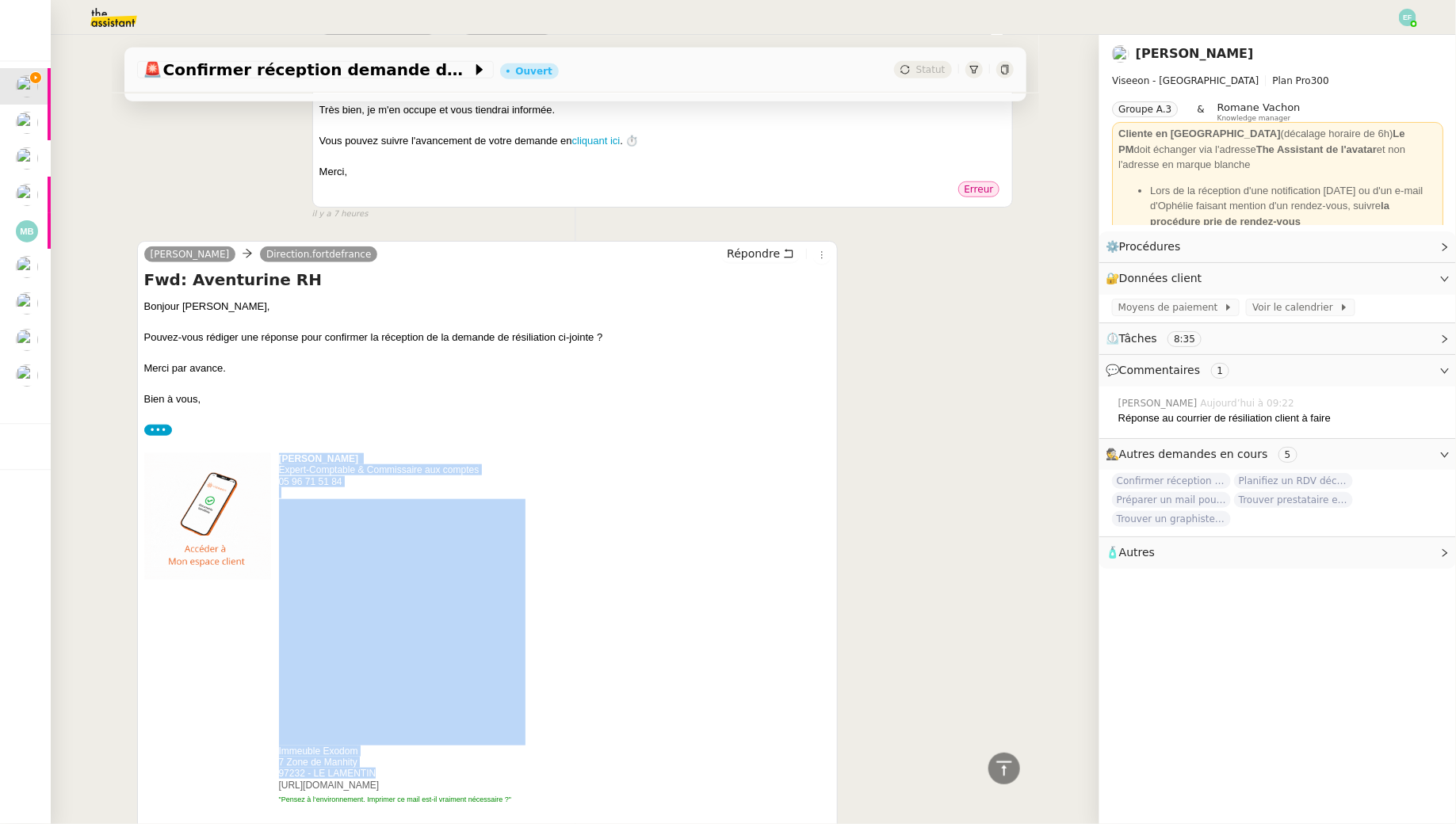
drag, startPoint x: 387, startPoint y: 539, endPoint x: 277, endPoint y: 522, distance: 111.3
click at [277, 522] on tr "Ophélie Diony Expert-Comptable & Commissaire aux comptes 05 96 71 51 84 Immeubl…" at bounding box center [398, 630] width 508 height 353
click at [401, 768] on span "97232 - LE LAMENTIN https://www.viseeon.fr" at bounding box center [402, 779] width 246 height 23
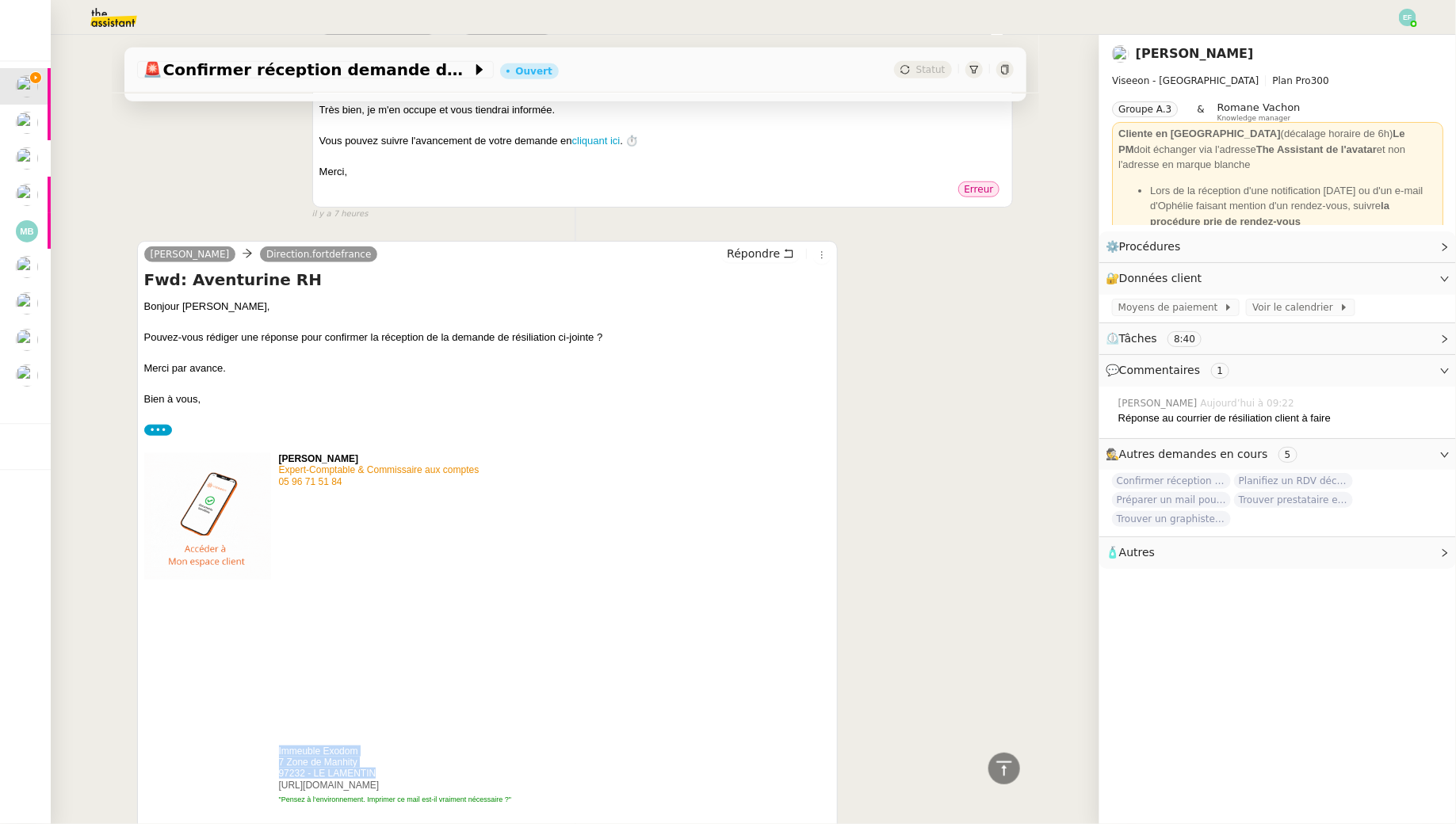
drag, startPoint x: 365, startPoint y: 543, endPoint x: 278, endPoint y: 523, distance: 89.3
click at [279, 523] on td "Ophélie Diony Expert-Comptable & Commissaire aux comptes 05 96 71 51 84 Immeubl…" at bounding box center [402, 630] width 246 height 353
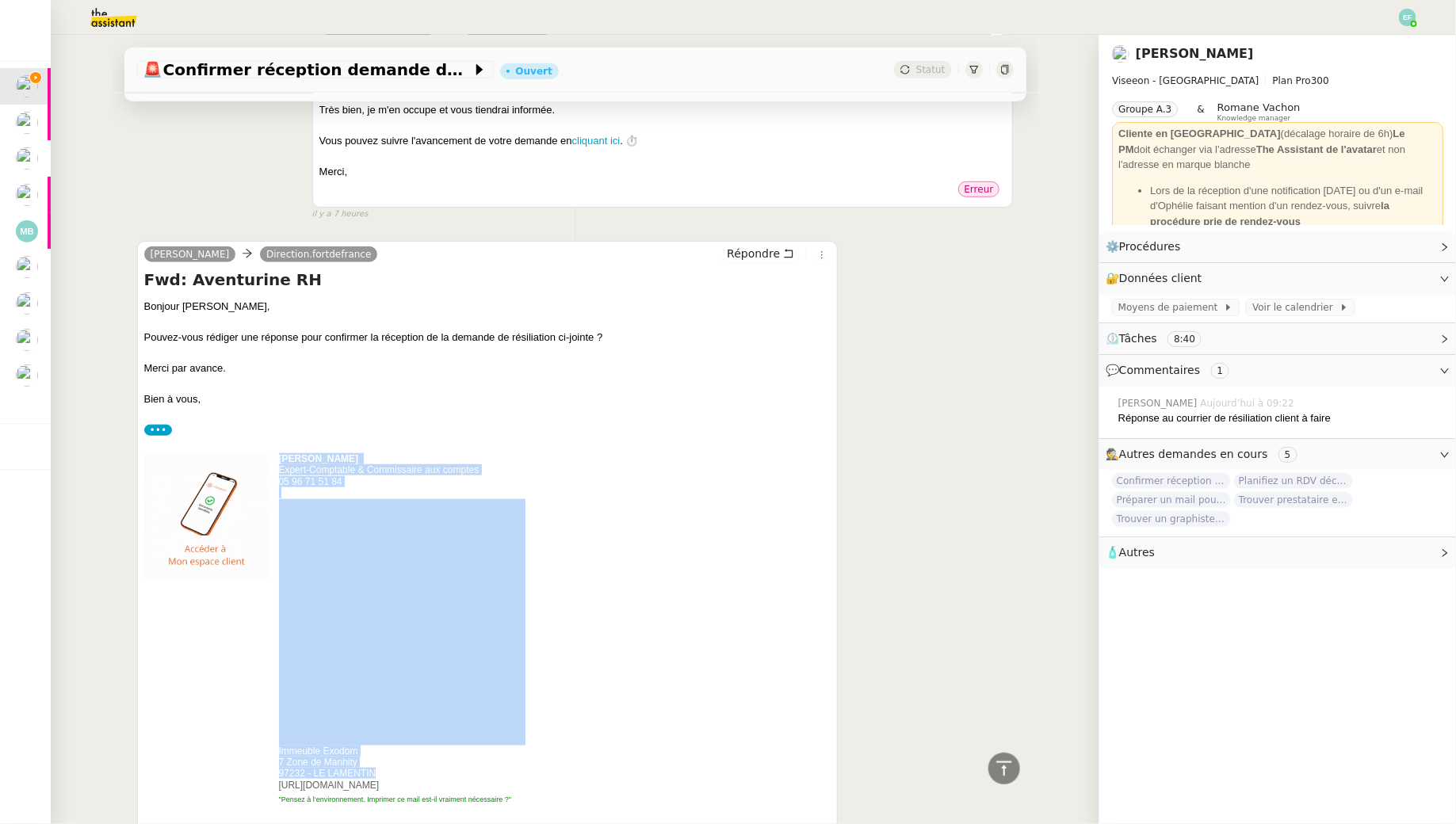
copy tr "Ophélie Diony Expert-Comptable & Commissaire aux comptes 05 96 71 51 84 Immeubl…"
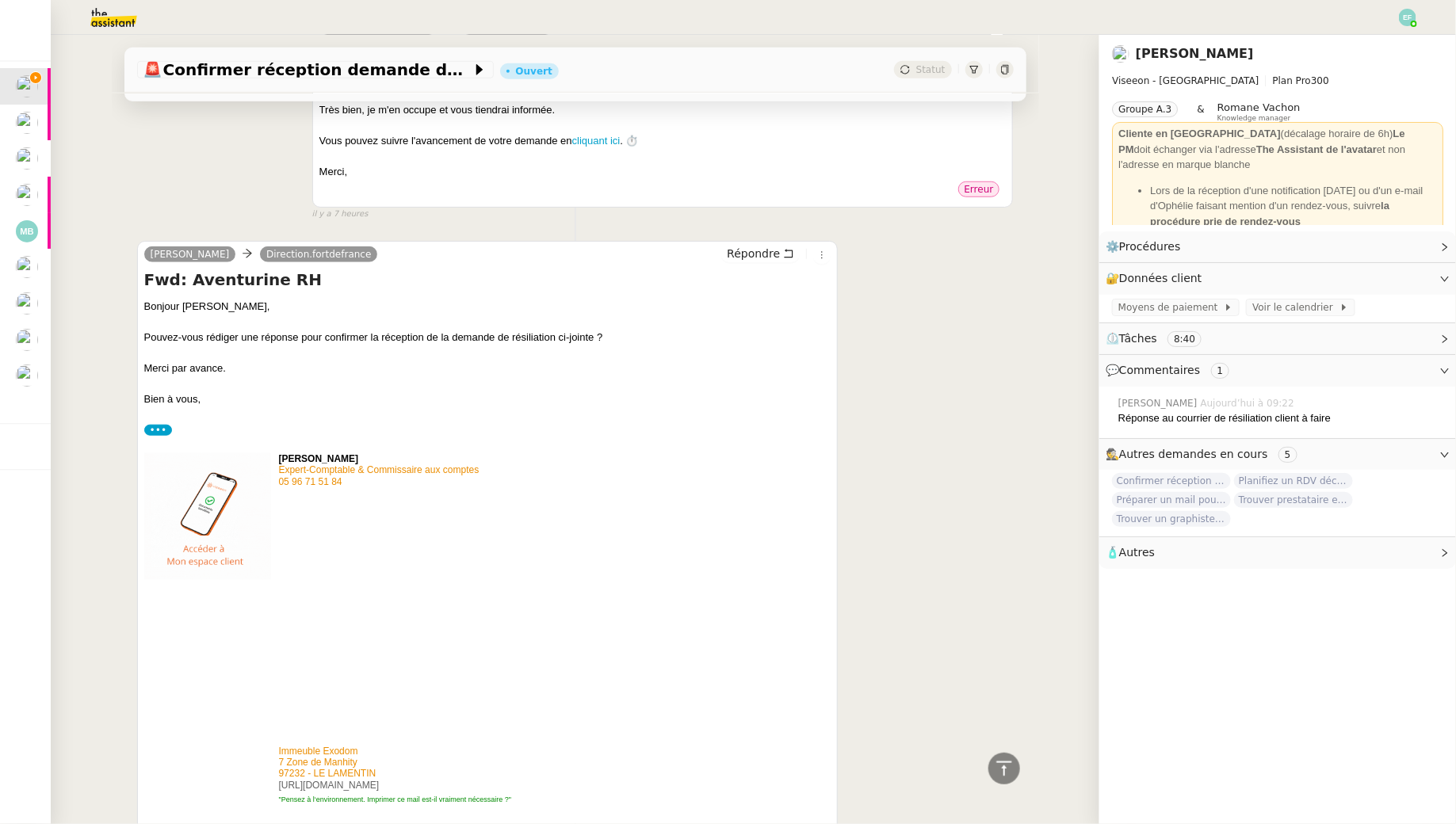
click at [330, 757] on span "7 Zone de Manhity" at bounding box center [318, 763] width 78 height 11
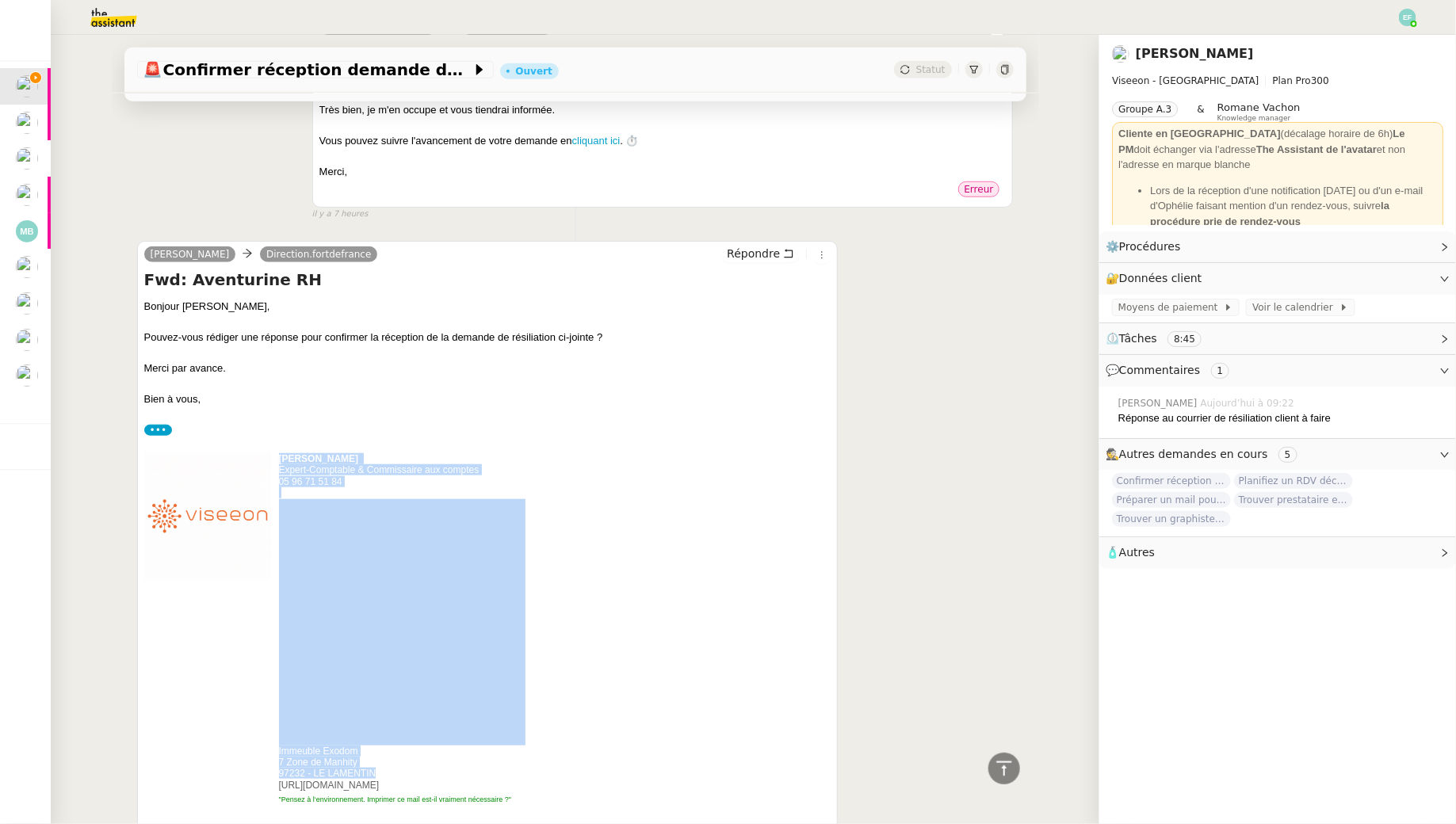
drag, startPoint x: 383, startPoint y: 544, endPoint x: 278, endPoint y: 520, distance: 107.7
click at [279, 520] on td "Ophélie Diony Expert-Comptable & Commissaire aux comptes 05 96 71 51 84 Immeubl…" at bounding box center [402, 630] width 246 height 353
click at [280, 746] on span "Immeuble Exodom" at bounding box center [318, 751] width 79 height 11
drag, startPoint x: 273, startPoint y: 520, endPoint x: 323, endPoint y: 525, distance: 50.2
click at [323, 525] on tr "Ophélie Diony Expert-Comptable & Commissaire aux comptes 05 96 71 51 84 Immeubl…" at bounding box center [398, 630] width 508 height 353
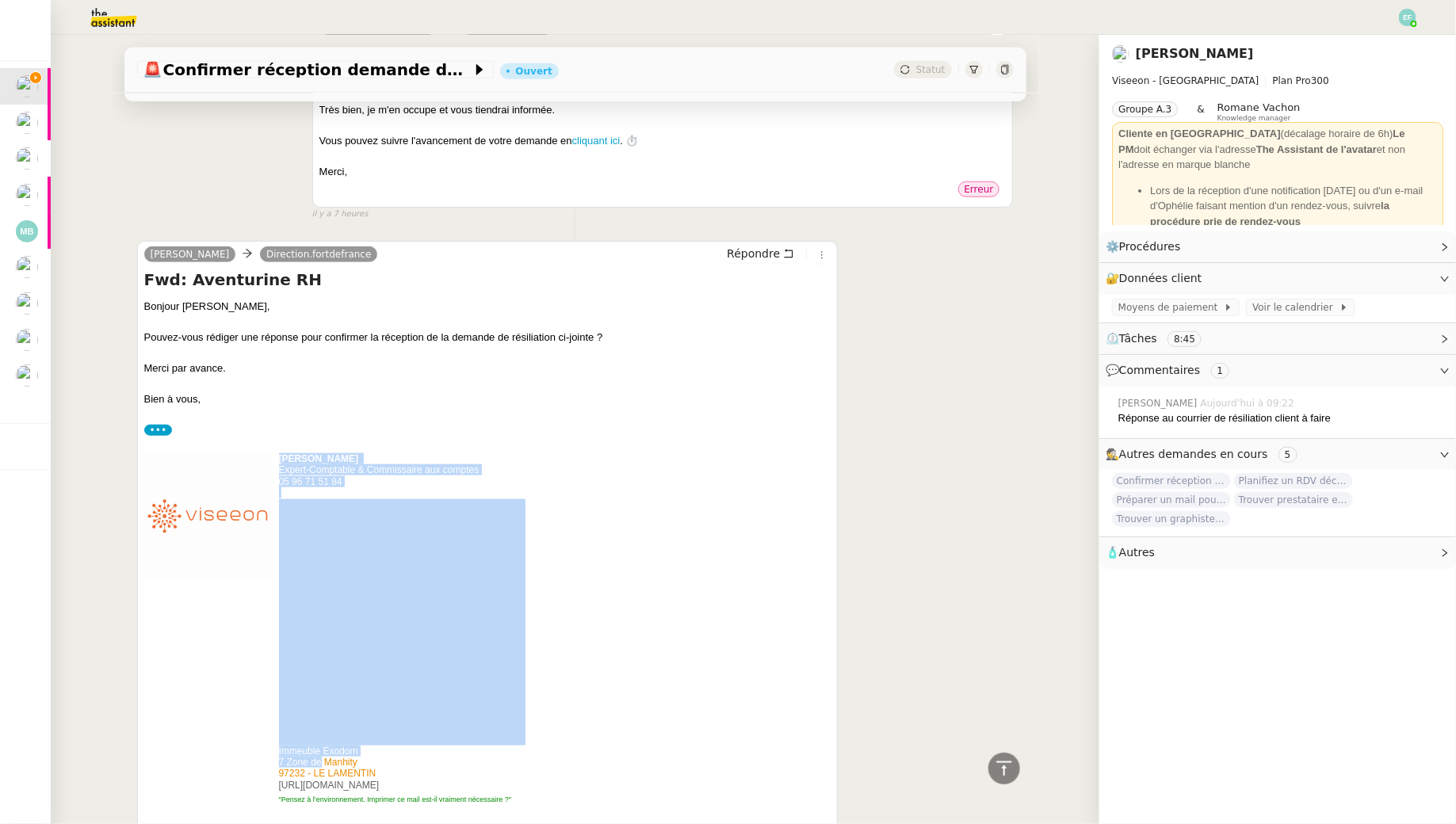
drag, startPoint x: 323, startPoint y: 525, endPoint x: 375, endPoint y: 533, distance: 52.6
click at [323, 757] on span "7 Zone de Manhity" at bounding box center [318, 763] width 78 height 11
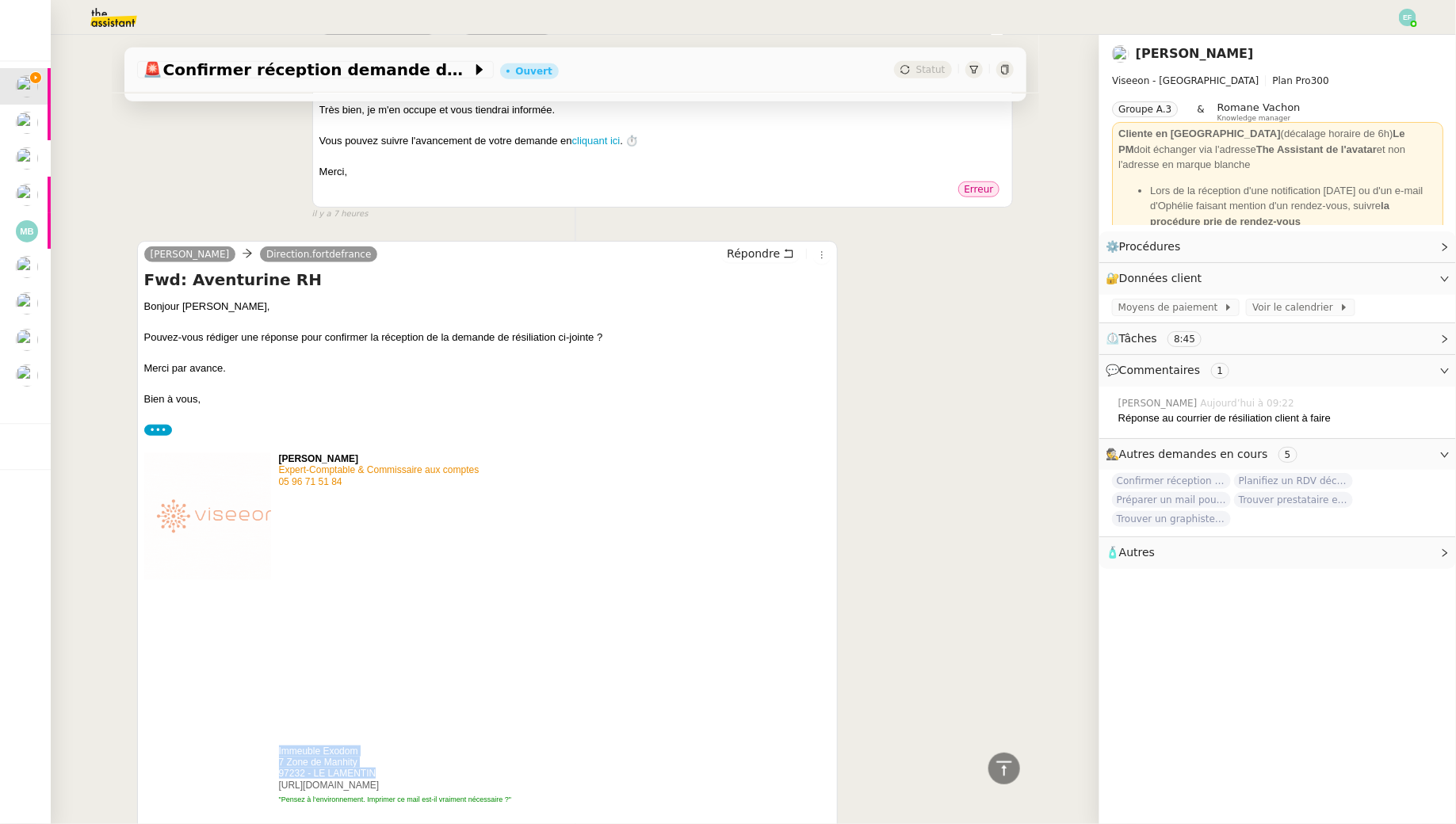
drag, startPoint x: 377, startPoint y: 542, endPoint x: 279, endPoint y: 523, distance: 99.8
click at [279, 523] on td "Ophélie Diony Expert-Comptable & Commissaire aux comptes 05 96 71 51 84 Immeubl…" at bounding box center [402, 630] width 246 height 353
copy td "Immeuble Exodom 7 Zone de Manhity 97232 - LE LAMENTIN"
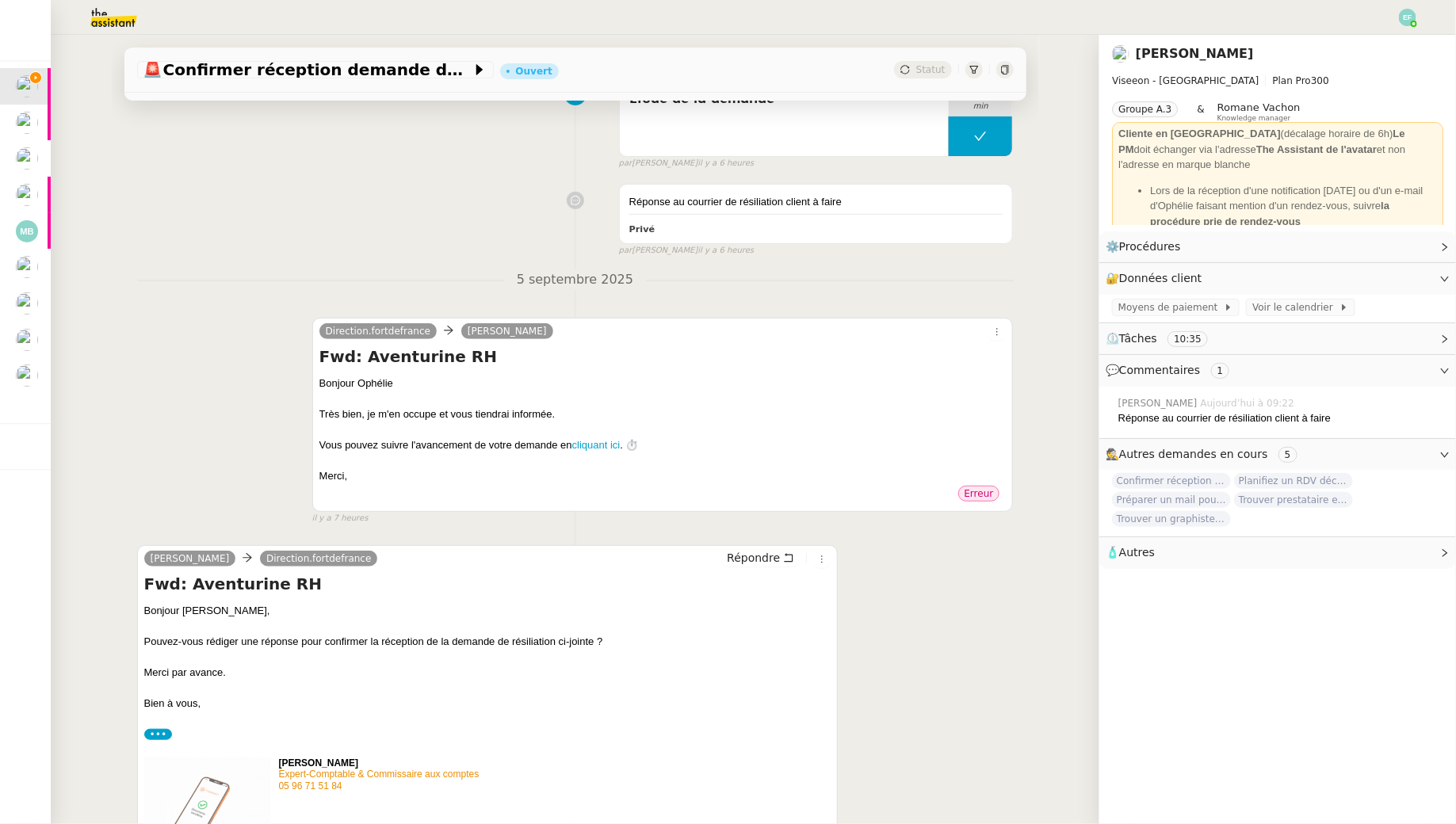
scroll to position [0, 0]
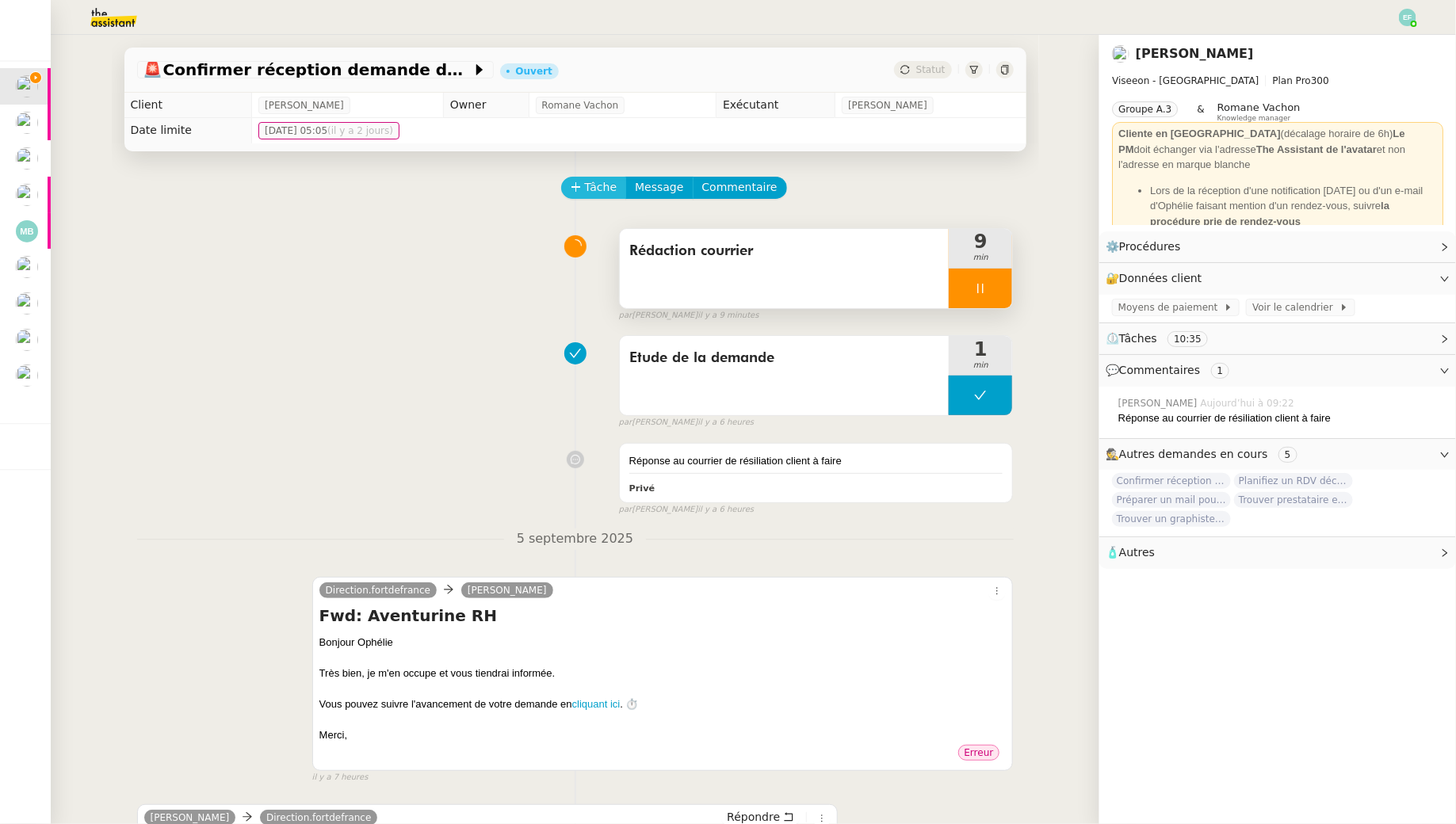
click at [614, 193] on span "Tâche" at bounding box center [601, 188] width 33 height 19
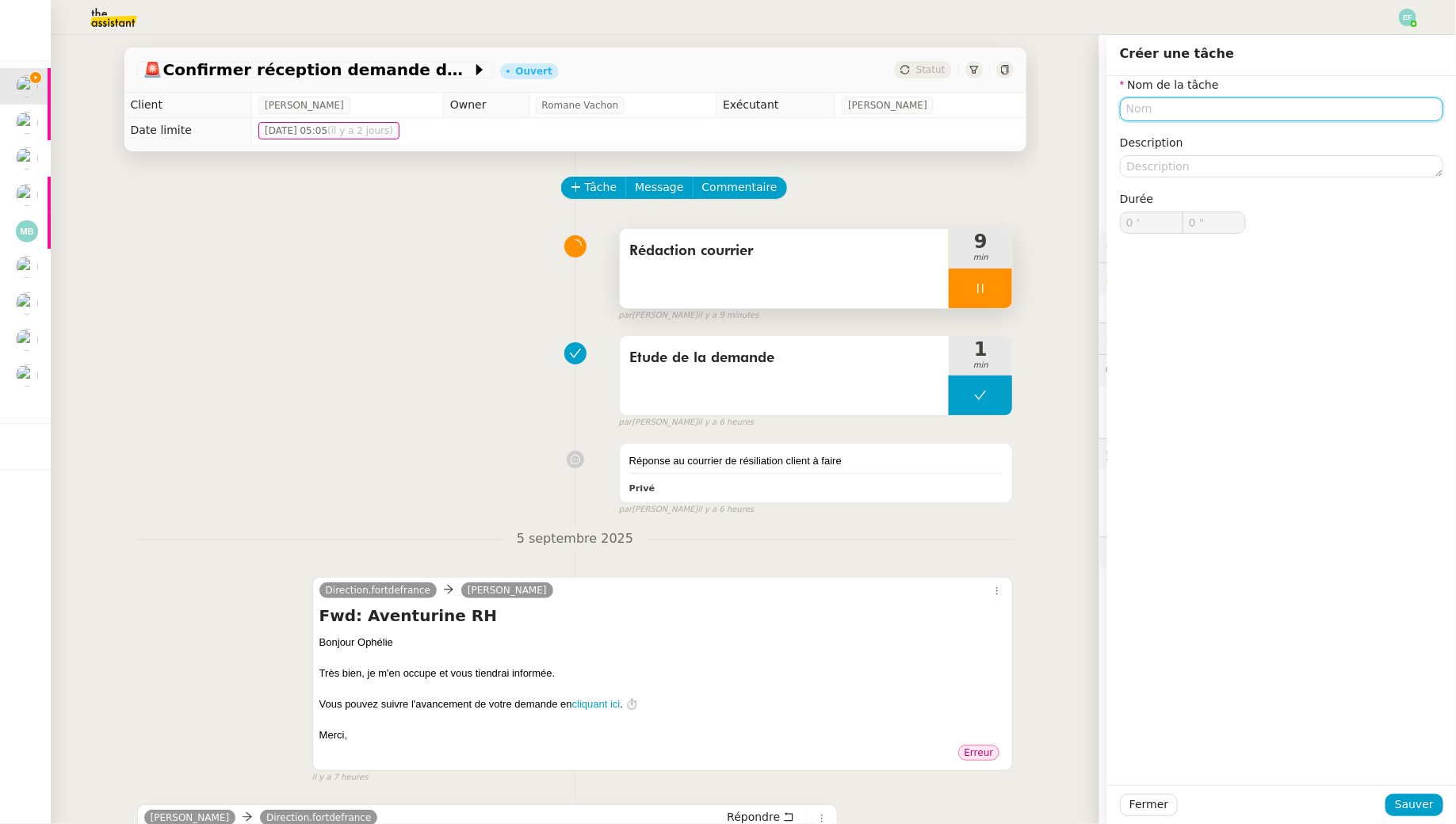
click at [1161, 108] on input "text" at bounding box center [1281, 109] width 324 height 23
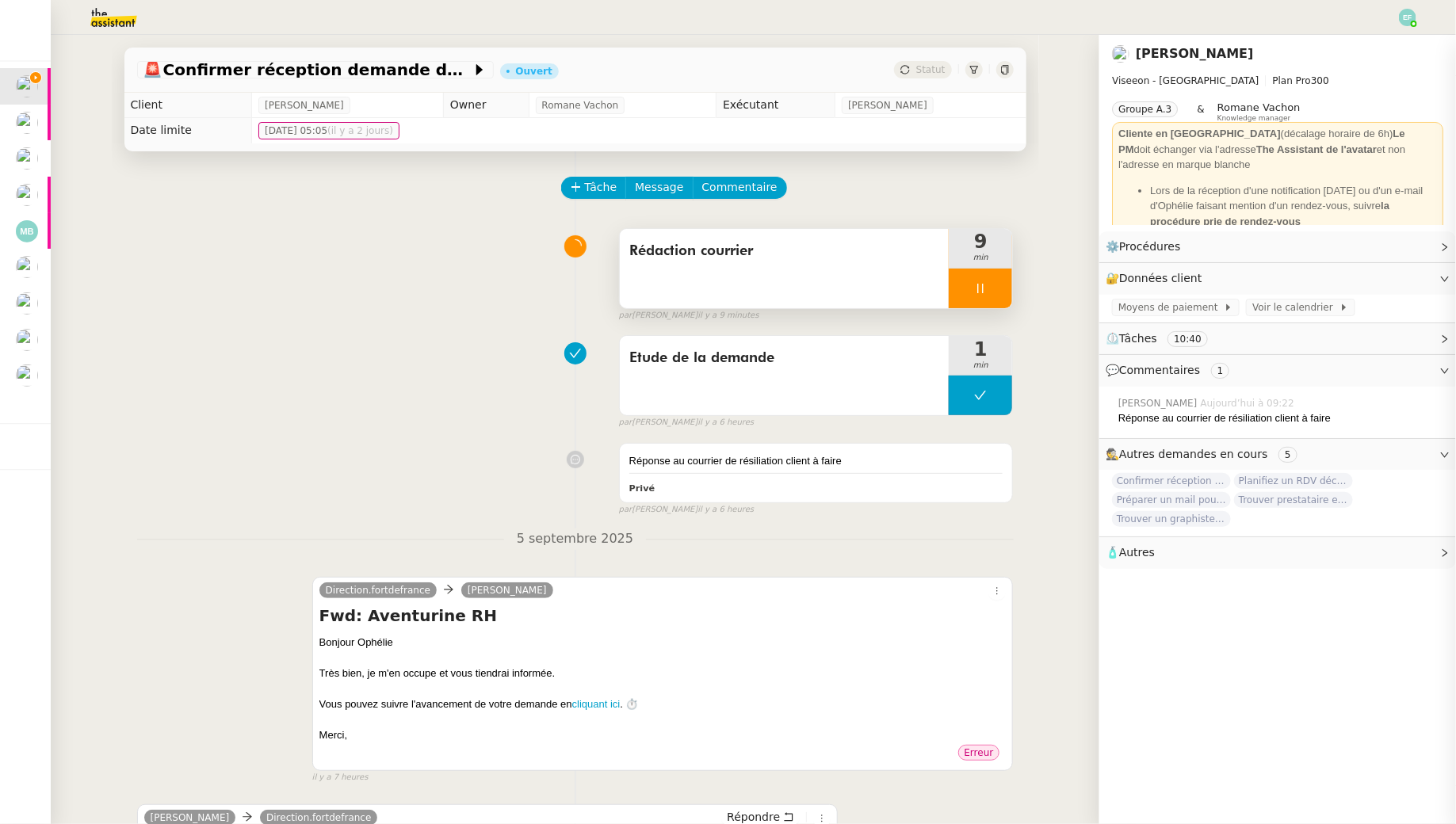
type input "Envoi d'ema"
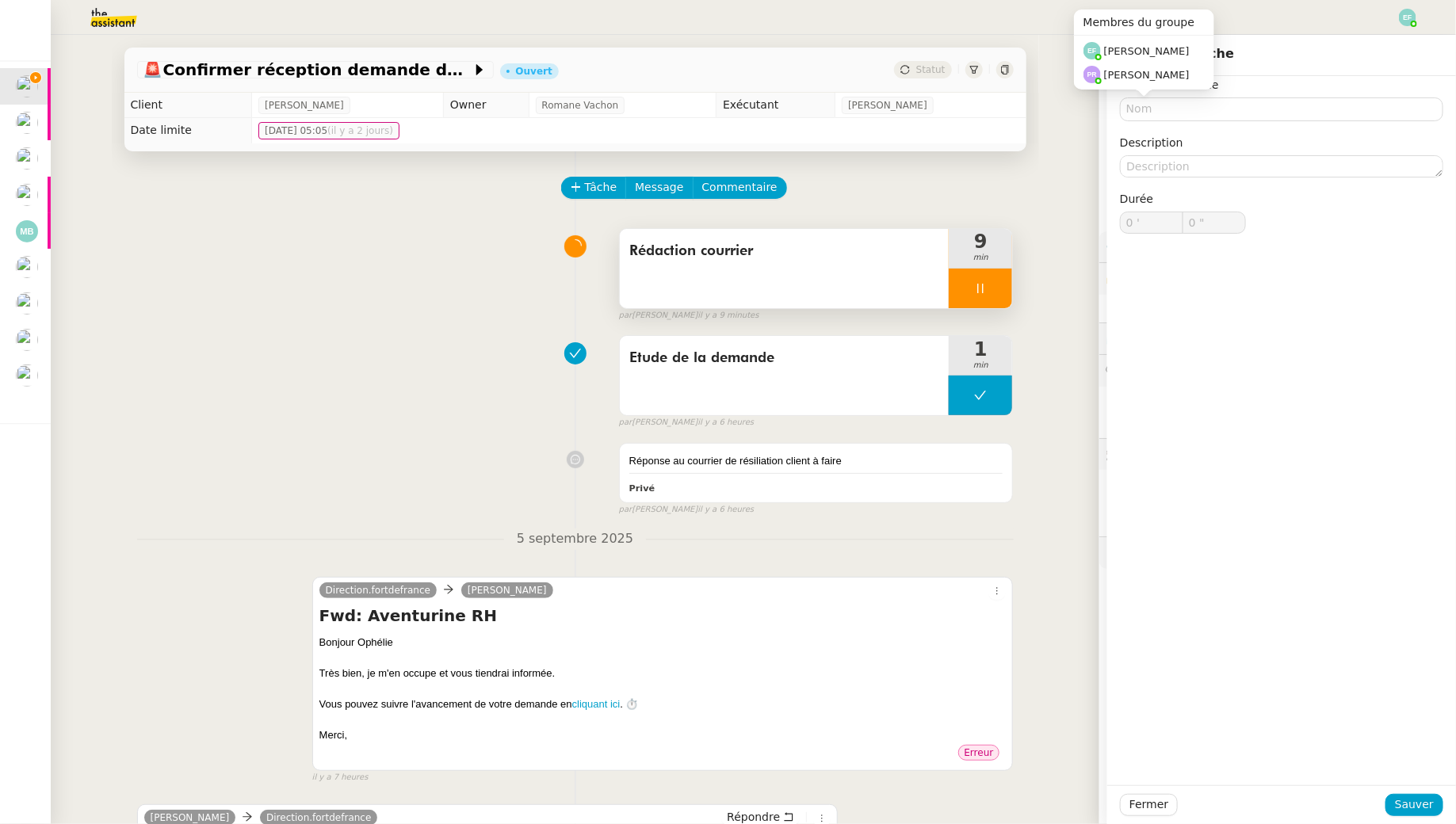
type input "0 '"
type input "0 ""
type input "0 '"
type input "0 ""
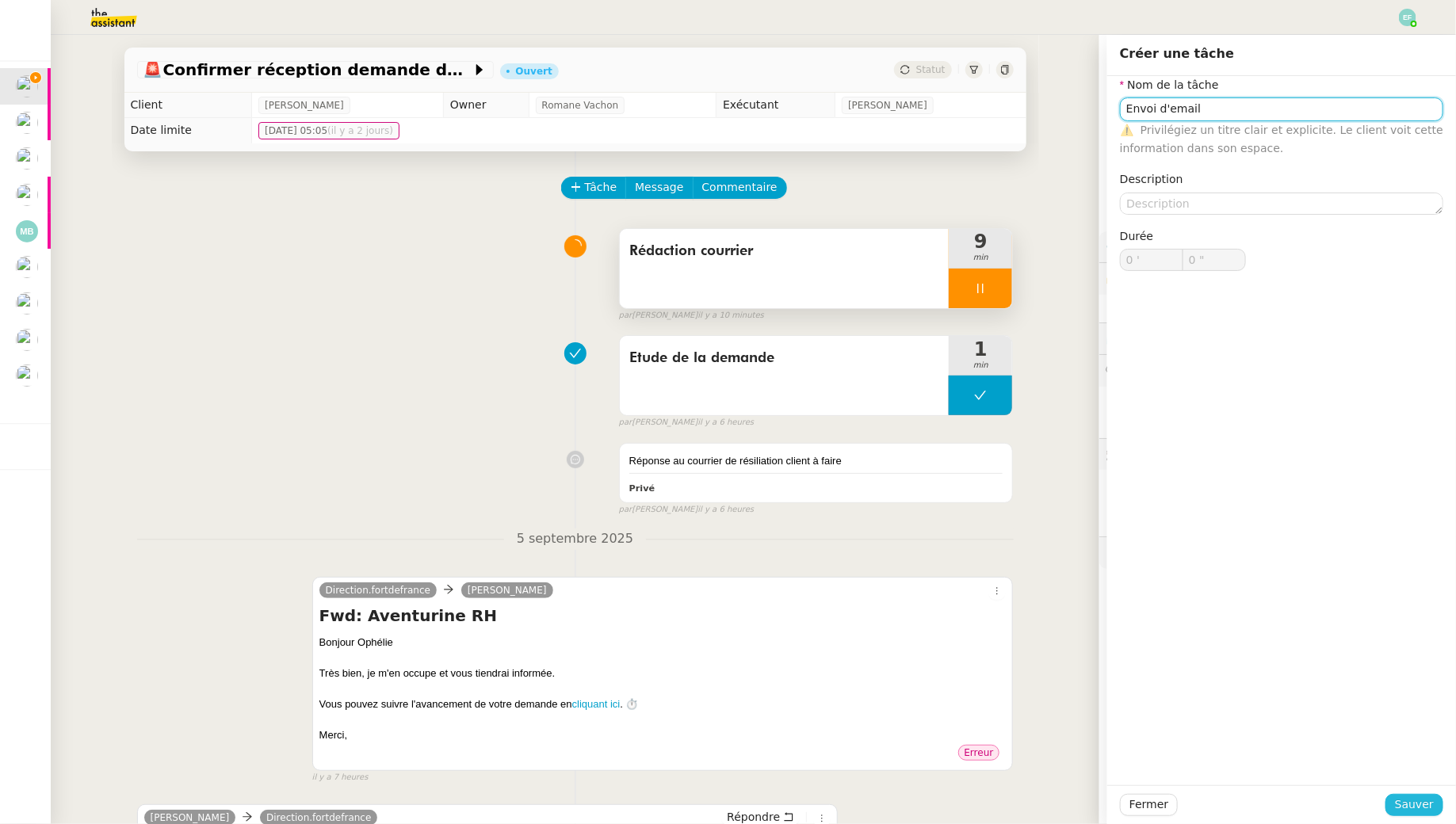
type input "Envoi d'email"
click at [1410, 800] on span "Sauver" at bounding box center [1414, 805] width 39 height 19
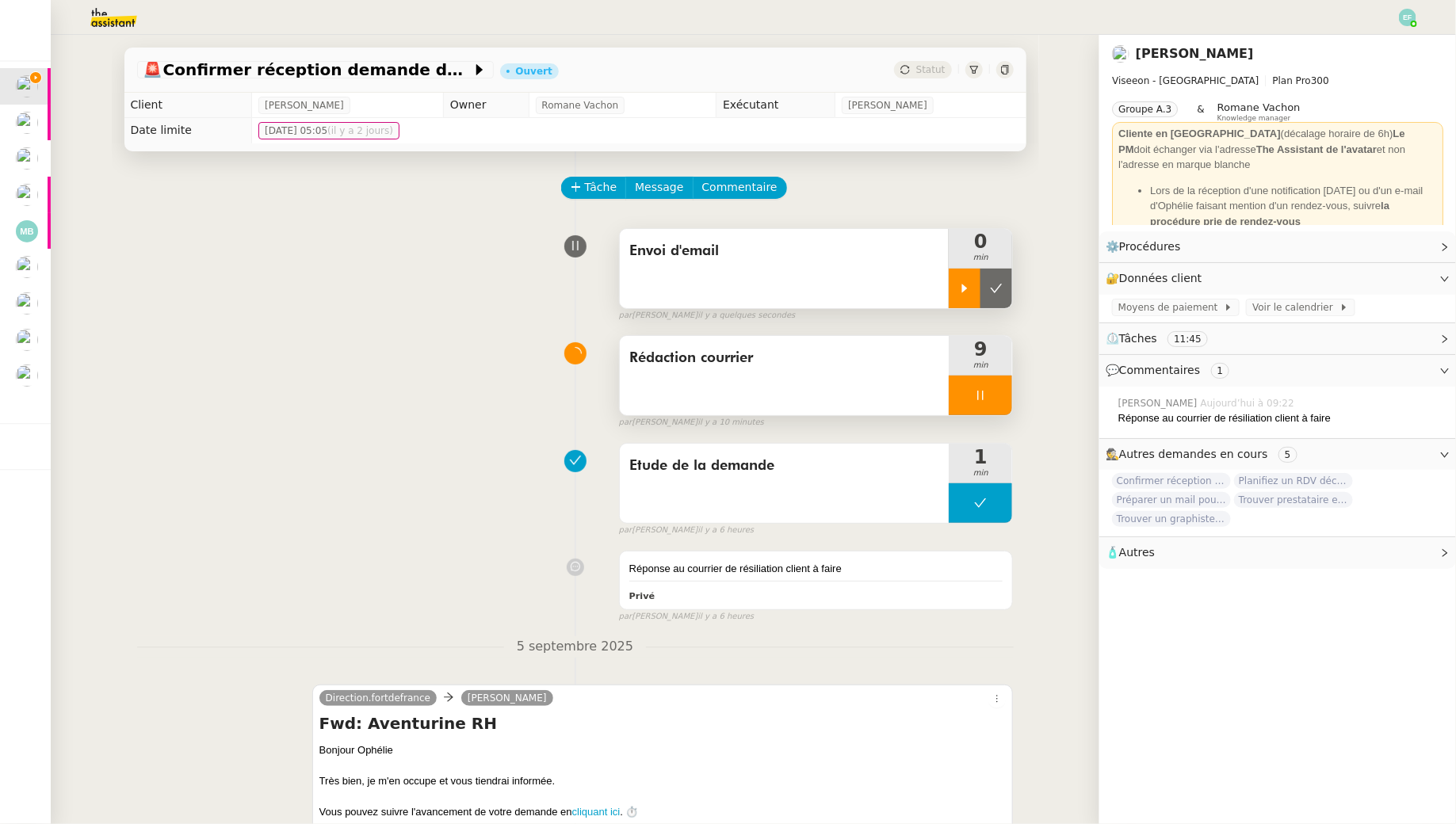
click at [964, 284] on icon at bounding box center [964, 288] width 13 height 13
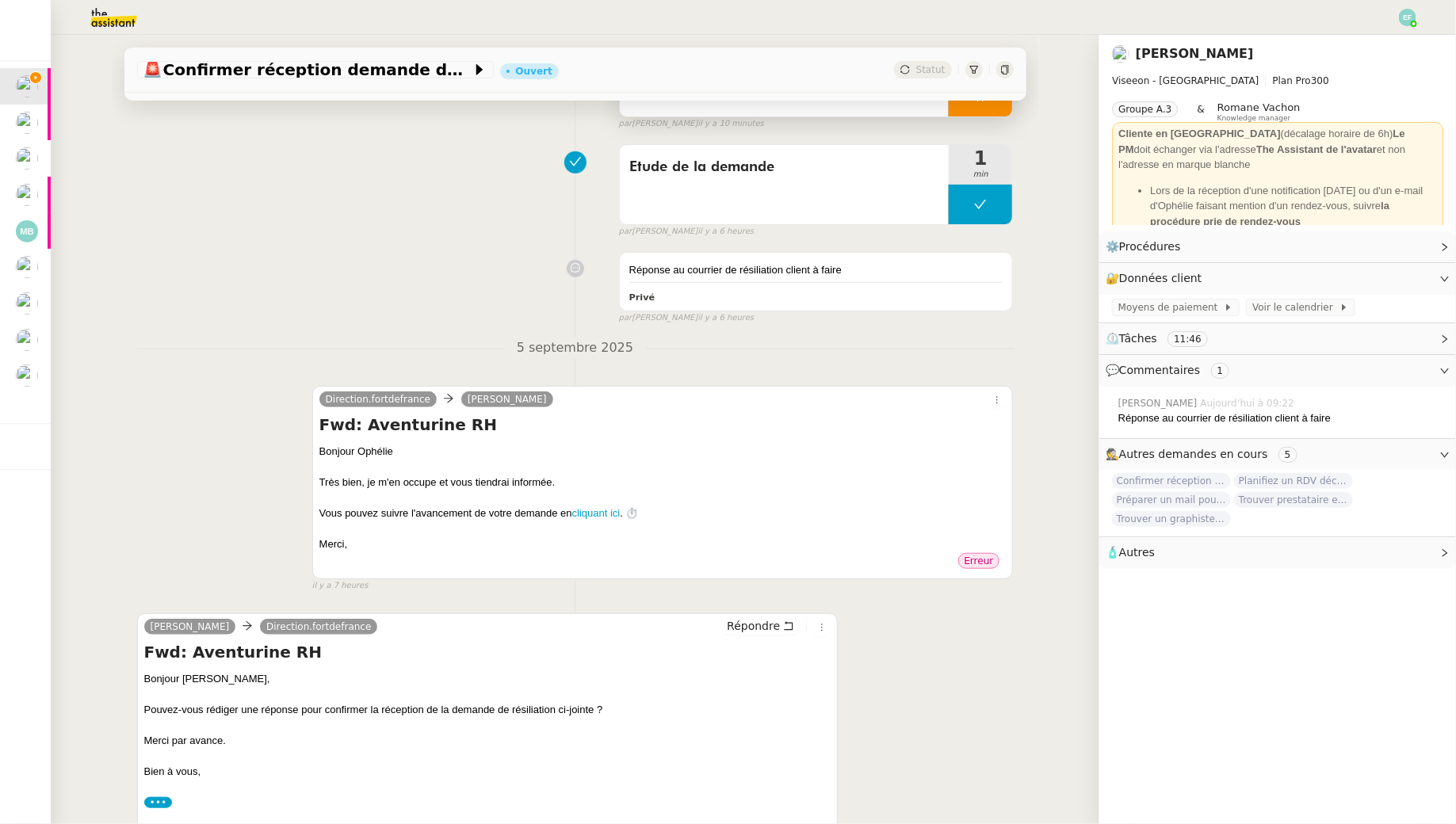
scroll to position [305, 0]
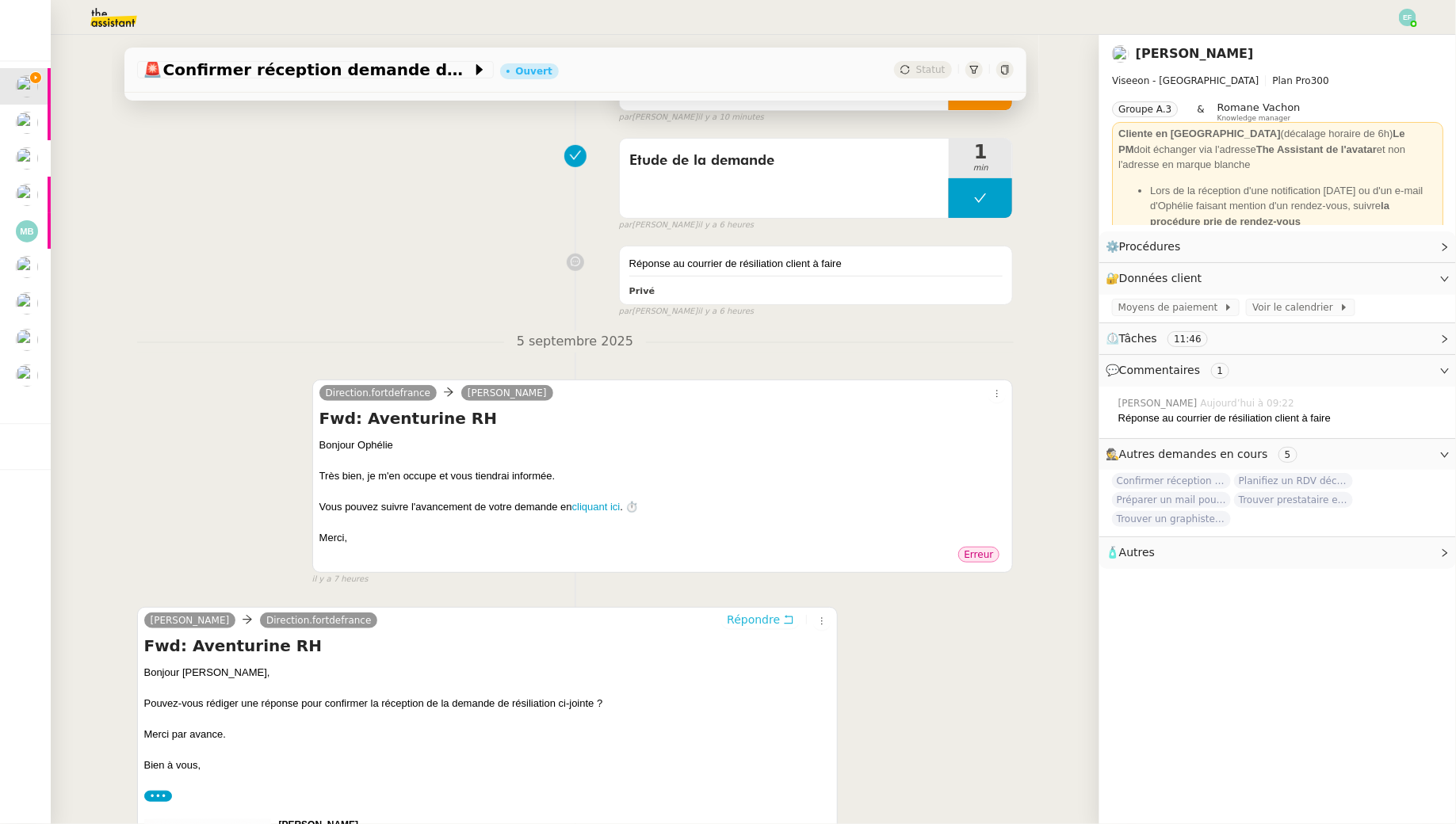
click at [785, 619] on icon at bounding box center [788, 619] width 11 height 11
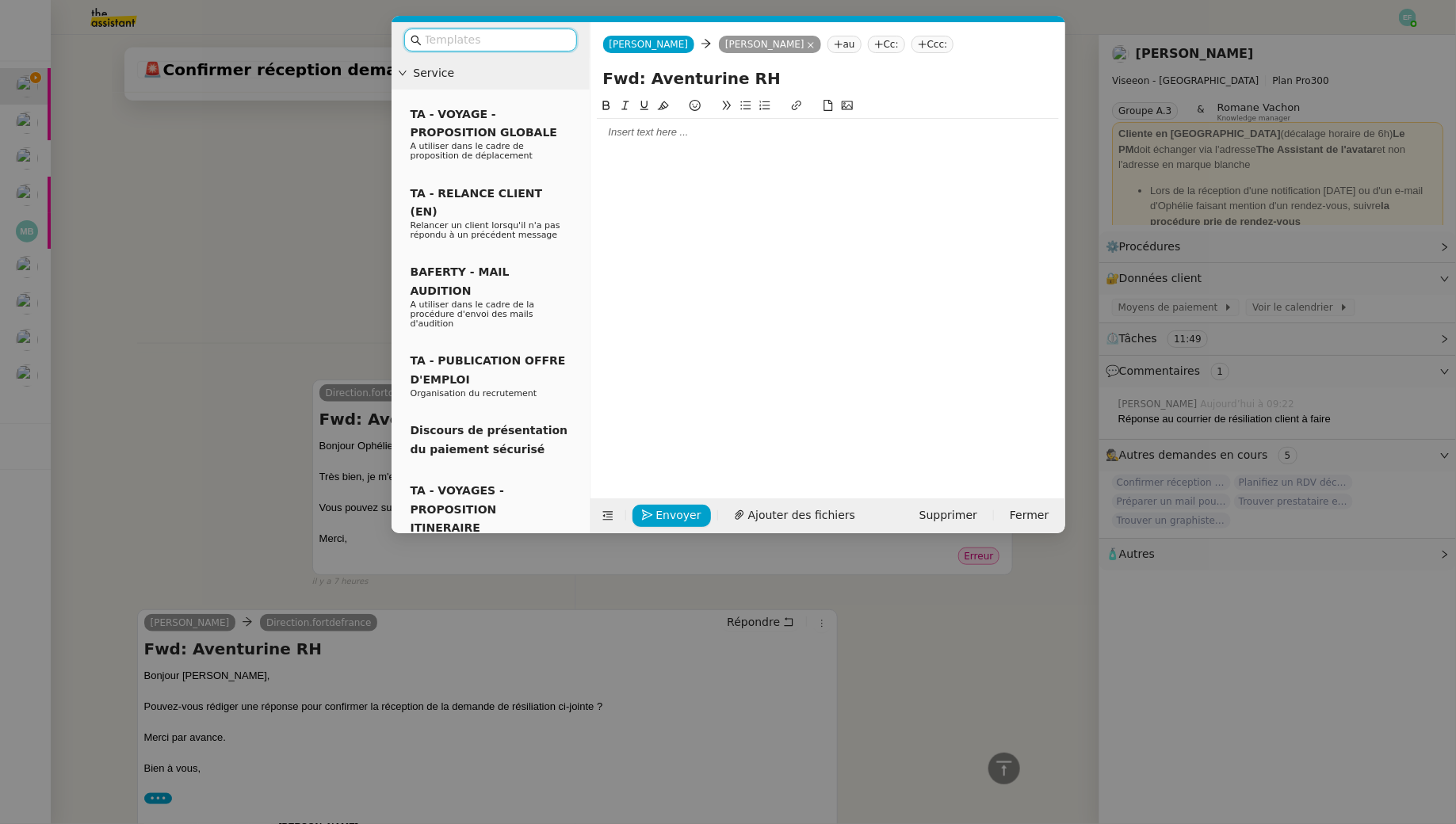
click at [668, 135] on div at bounding box center [827, 132] width 462 height 14
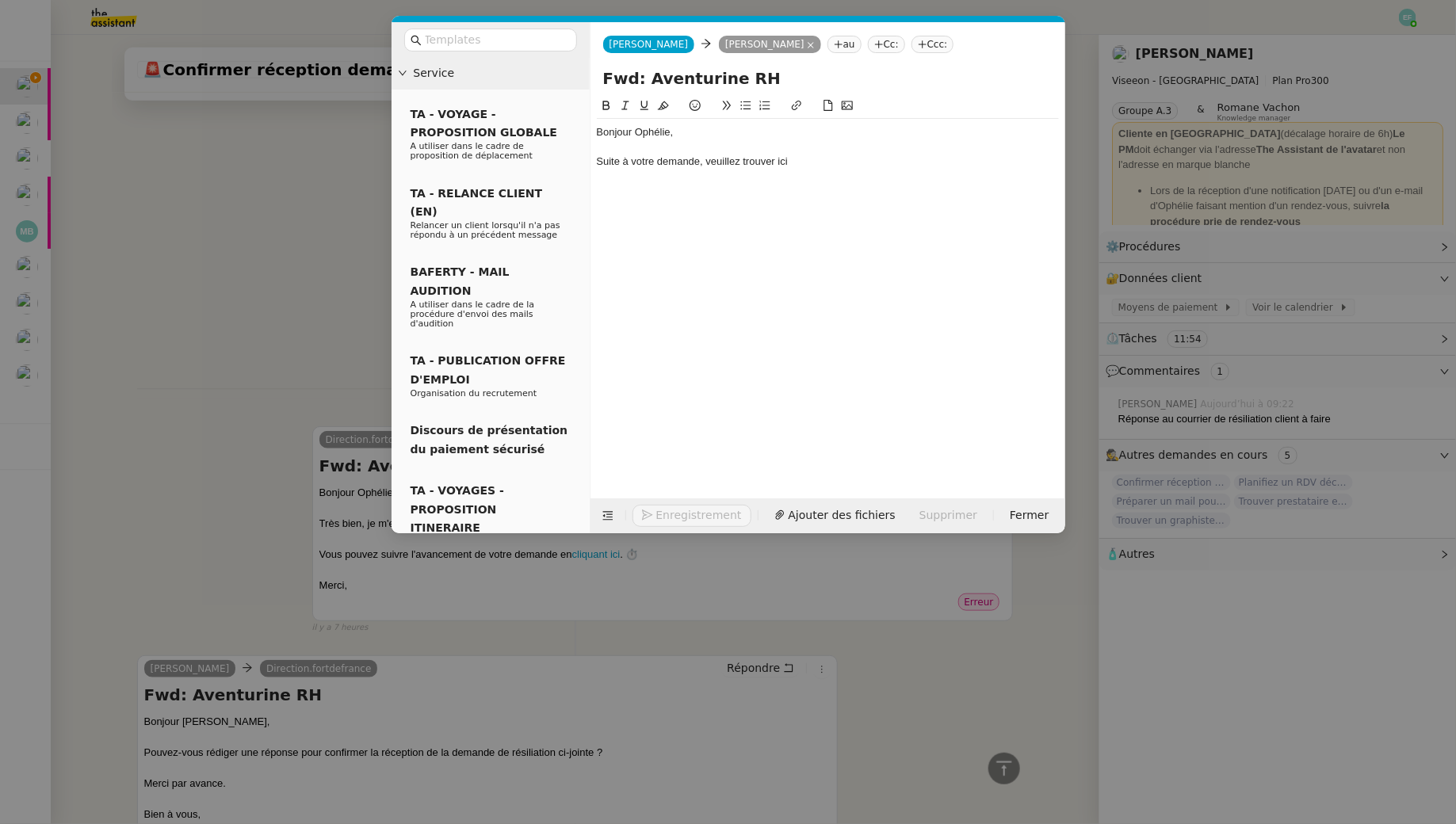
scroll to position [472, 0]
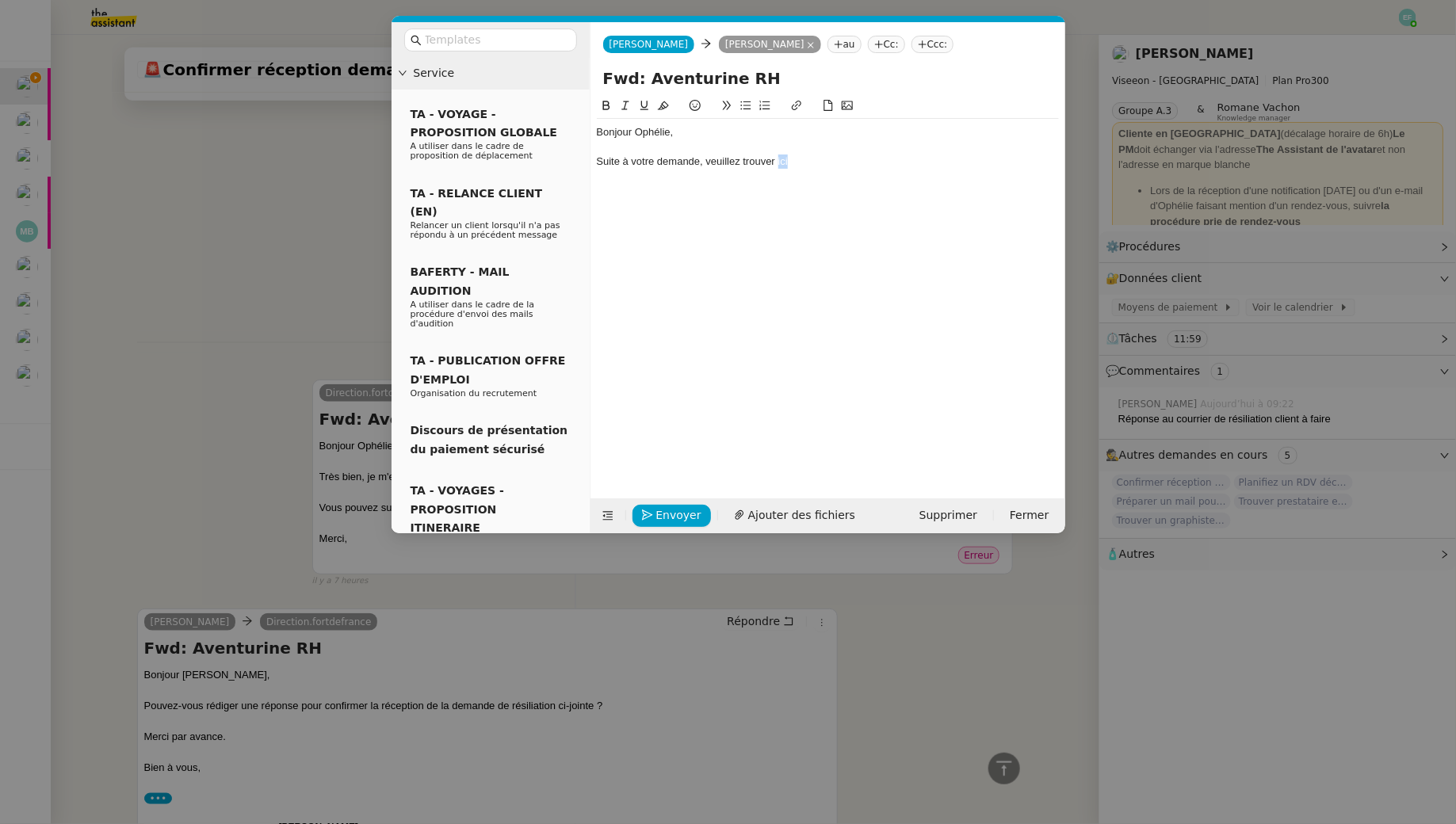
drag, startPoint x: 811, startPoint y: 158, endPoint x: 776, endPoint y: 158, distance: 35.0
click at [776, 158] on div "Suite à votre demande, veuillez trouver ici" at bounding box center [827, 161] width 462 height 14
click at [799, 100] on icon at bounding box center [797, 105] width 11 height 11
paste input "https://docs.google.com/document/d/1_8bqSjSoJQssUgUXdnOAa_DzAU1r-7oxUQEz0W12W7E…"
type input "https://docs.google.com/document/d/1_8bqSjSoJQssUgUXdnOAa_DzAU1r-7oxUQEz0W12W7E…"
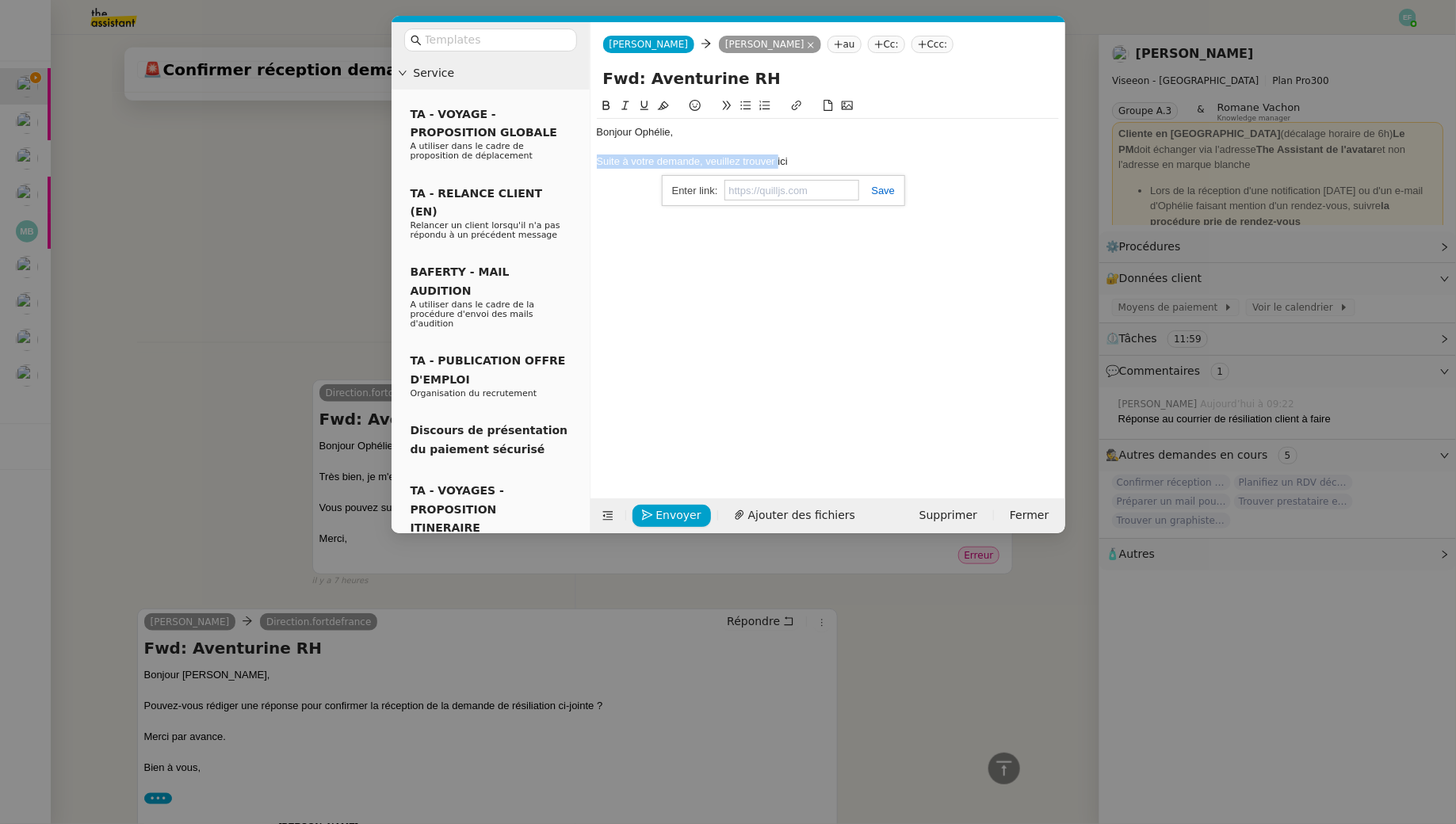
scroll to position [0, 0]
click at [841, 165] on div "Suite à votre demande, veuillez trouver ici" at bounding box center [827, 161] width 462 height 14
drag, startPoint x: 973, startPoint y: 166, endPoint x: 868, endPoint y: 163, distance: 105.0
click at [868, 163] on div "Suite à votre demande, veuillez trouver ici ma proposition d'accusé de réceptio…" at bounding box center [827, 161] width 462 height 14
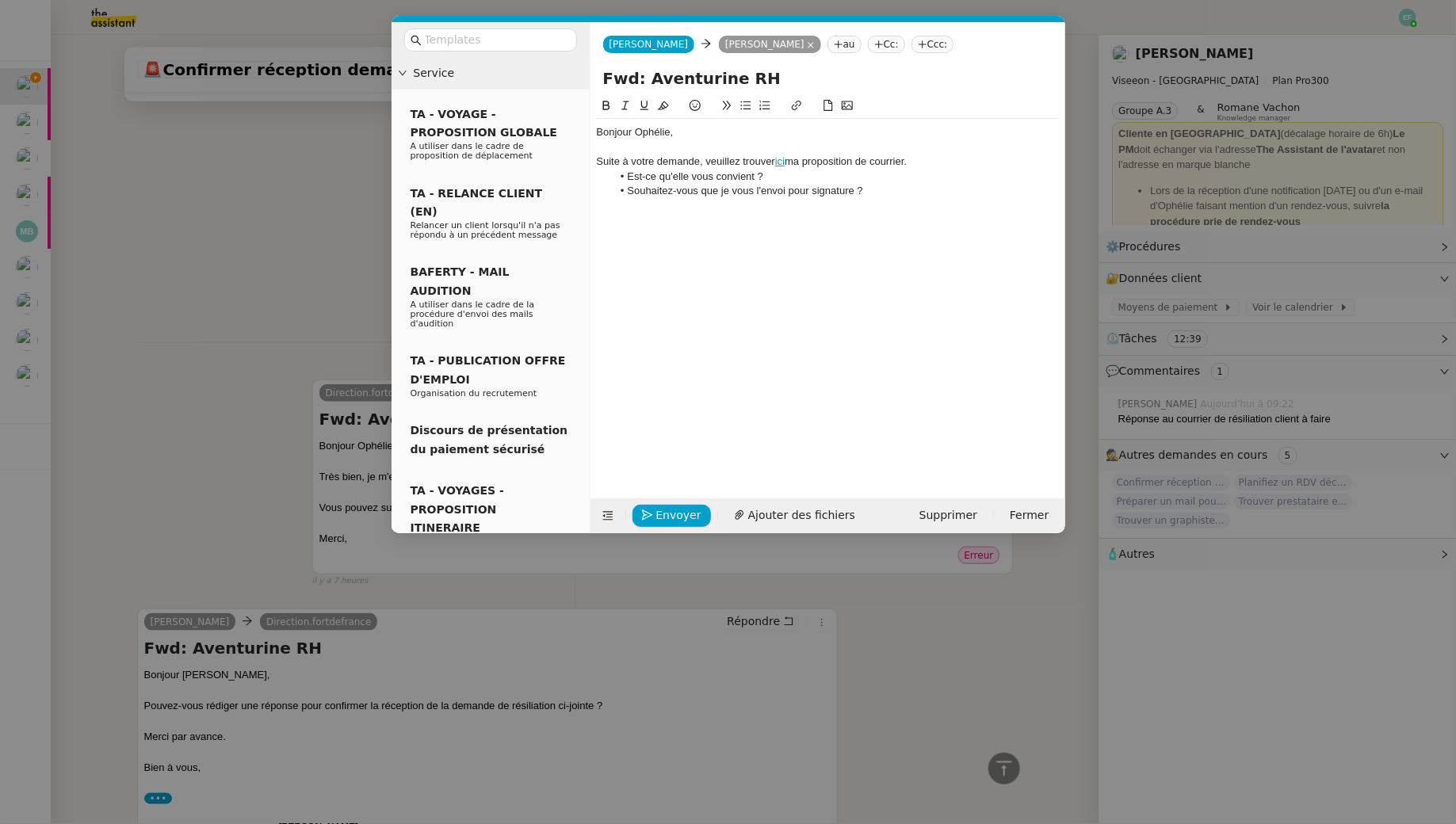
click at [324, 246] on nz-modal-container "Service TA - VOYAGE - PROPOSITION GLOBALE A utiliser dans le cadre de propositi…" at bounding box center [728, 412] width 1456 height 824
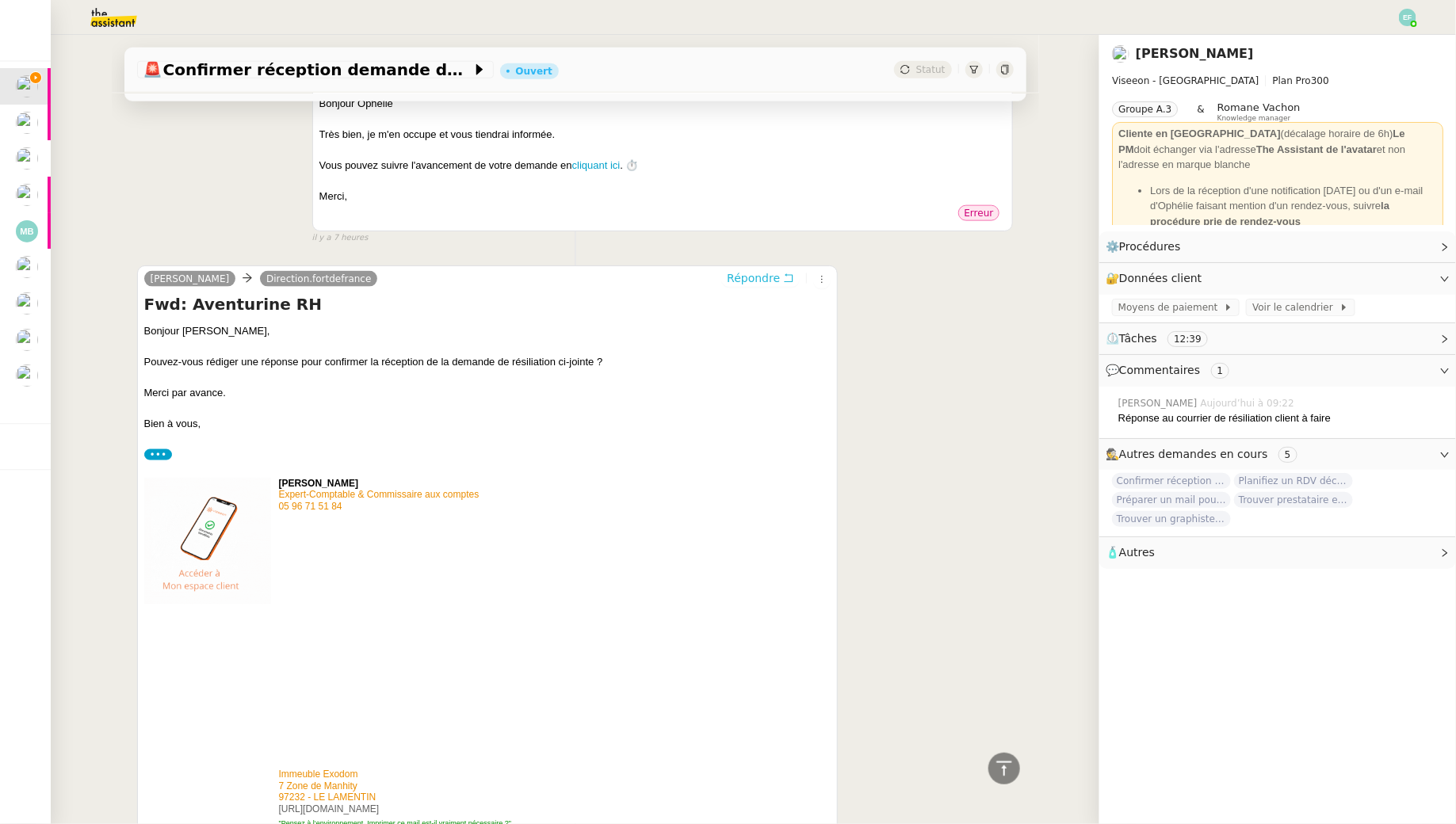
scroll to position [932, 0]
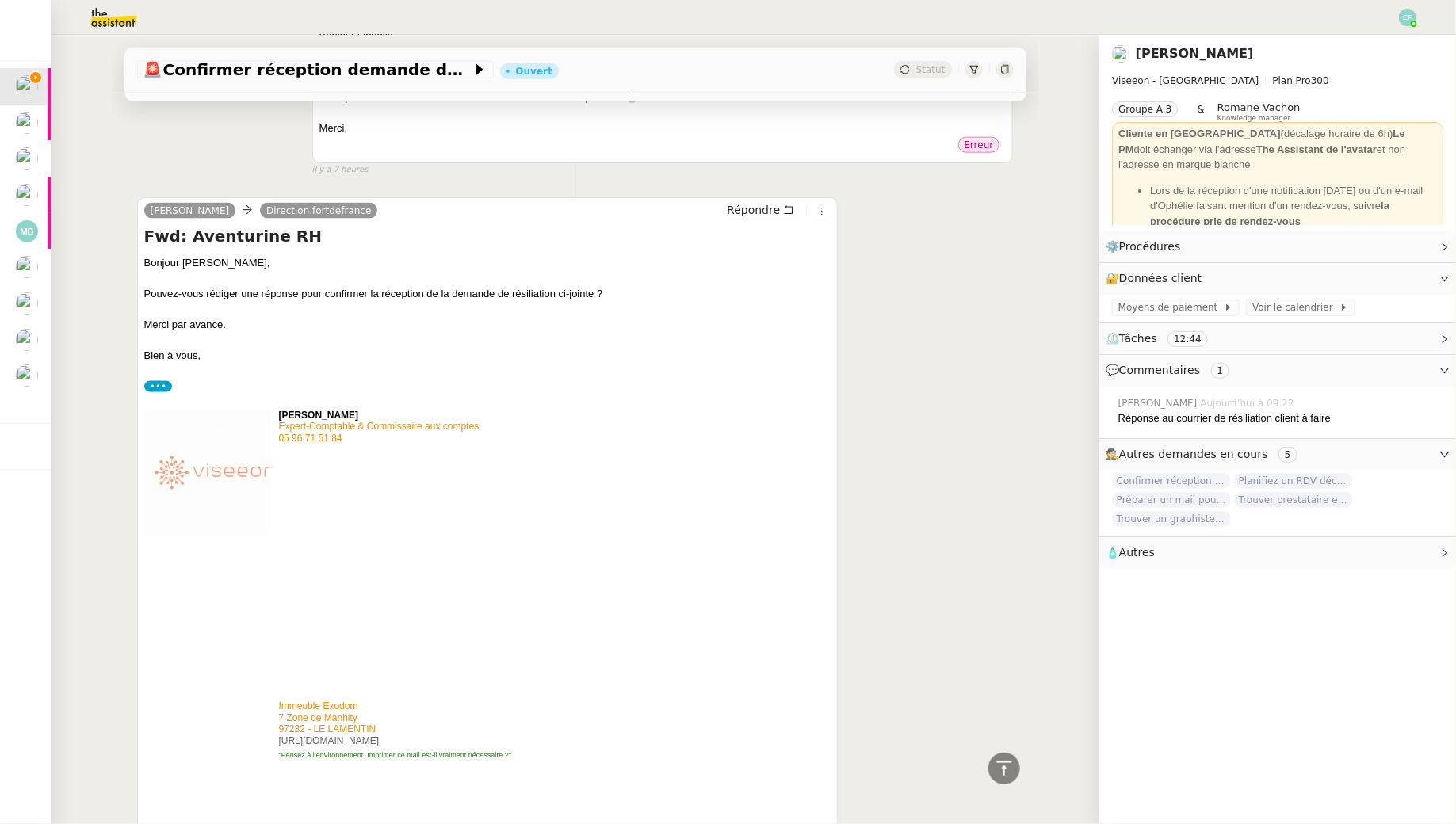
click at [165, 823] on label "•••" at bounding box center [158, 832] width 29 height 11
click at [0, 0] on input "•••" at bounding box center [0, 0] width 0 height 0
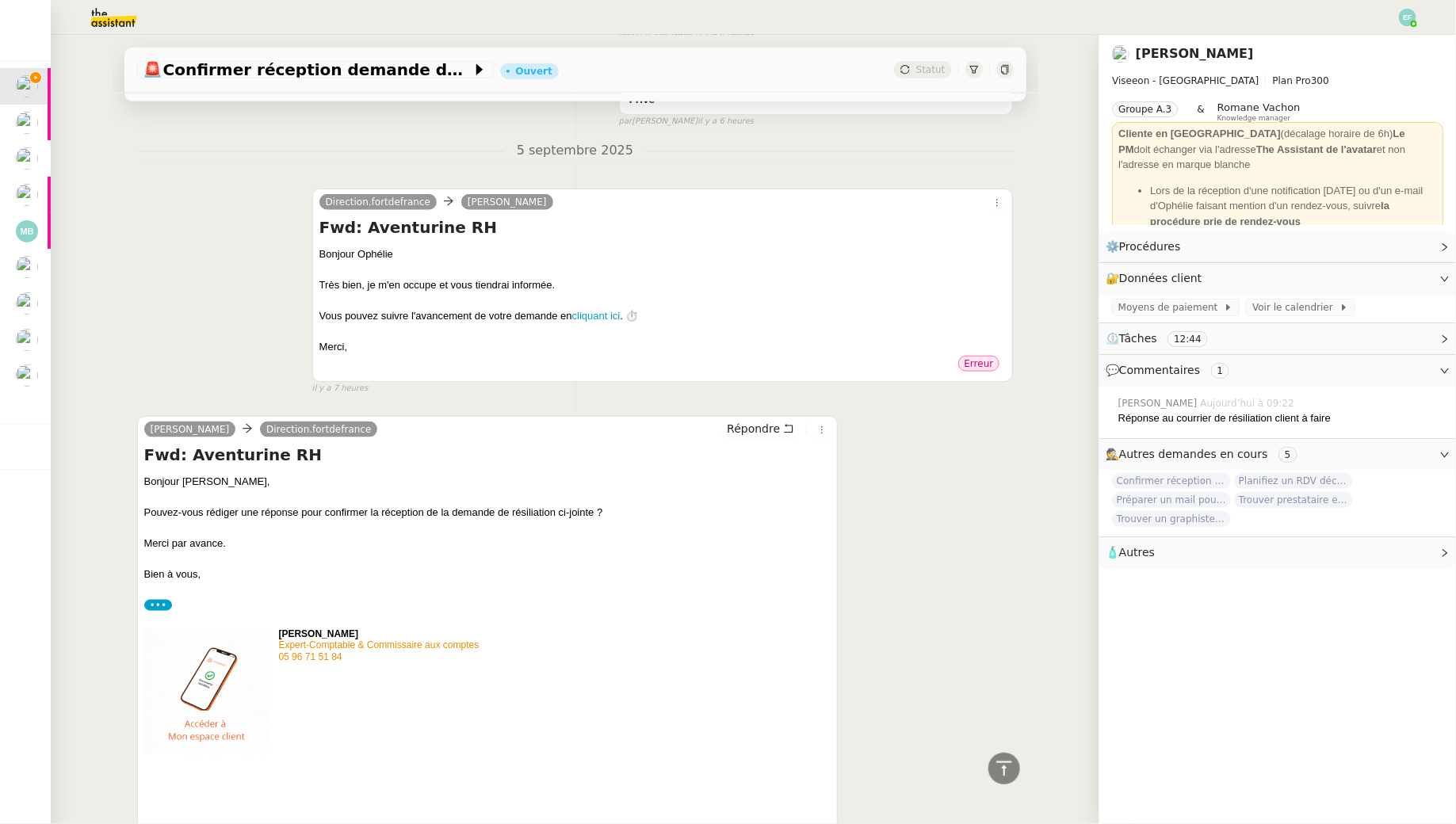
scroll to position [0, 0]
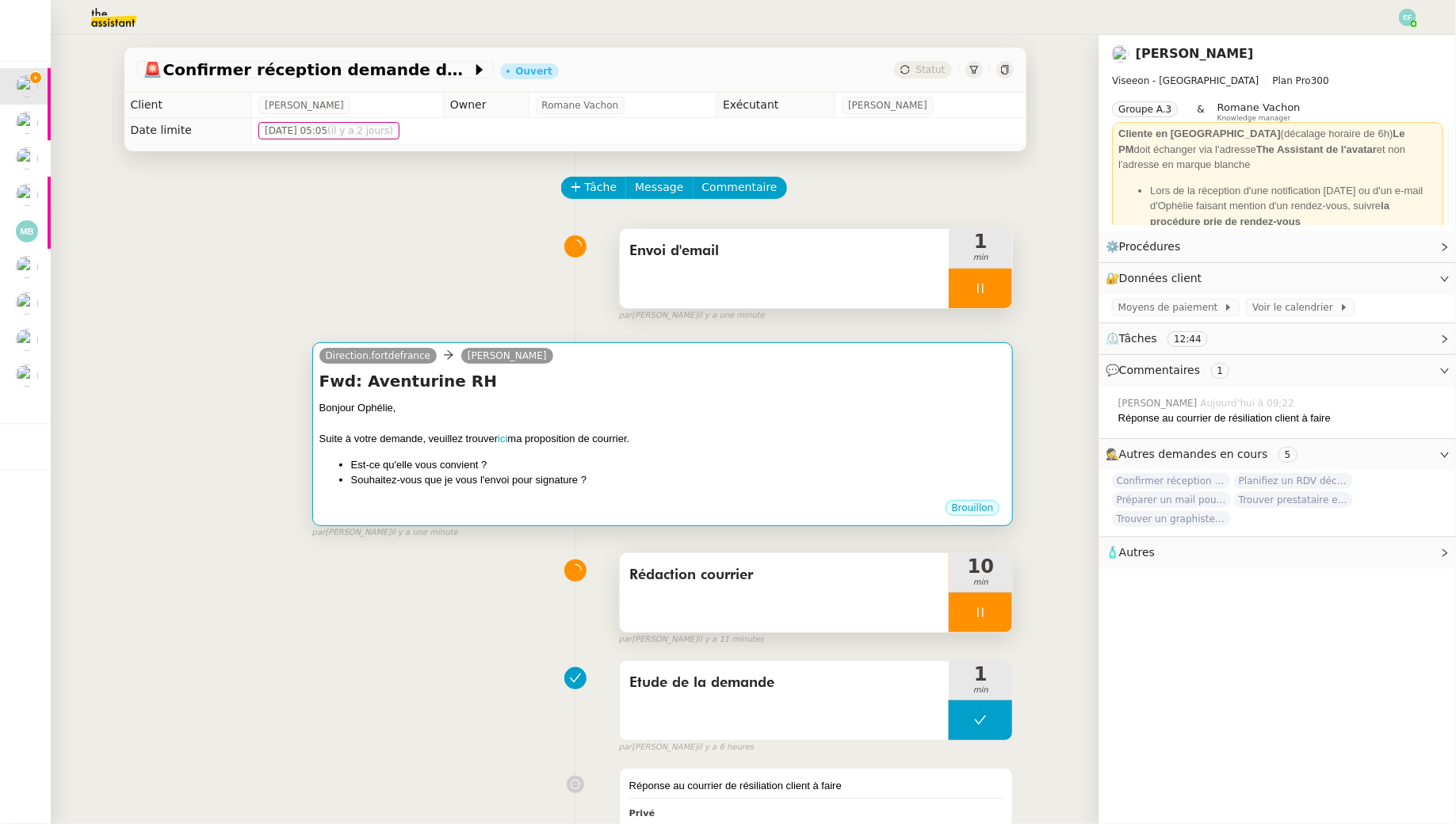
click at [599, 491] on div "Bonjour Ophélie, Suite à votre demande, veuillez trouver ici ma proposition de …" at bounding box center [662, 449] width 687 height 99
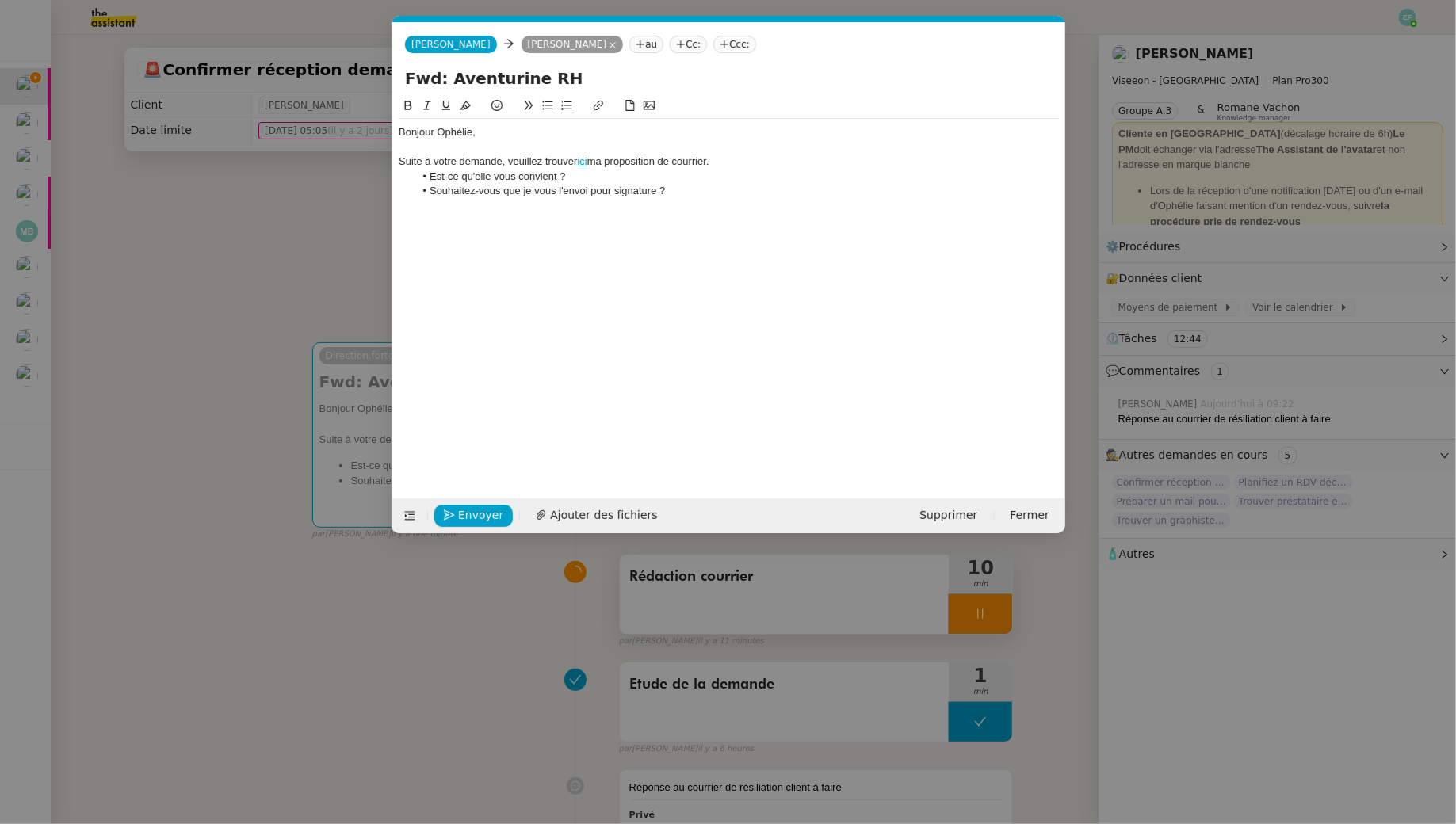
scroll to position [0, 33]
click at [689, 199] on div "Bonjour Ophélie, Suite à votre demande, veuillez trouver ici ma proposition de …" at bounding box center [729, 162] width 660 height 86
drag, startPoint x: 774, startPoint y: 183, endPoint x: 673, endPoint y: 187, distance: 101.1
click at [668, 187] on li "Souhaitez-vous que je vous l'envoi pour signature et que je transmette ?" at bounding box center [736, 191] width 645 height 14
drag, startPoint x: 774, startPoint y: 189, endPoint x: 663, endPoint y: 191, distance: 111.0
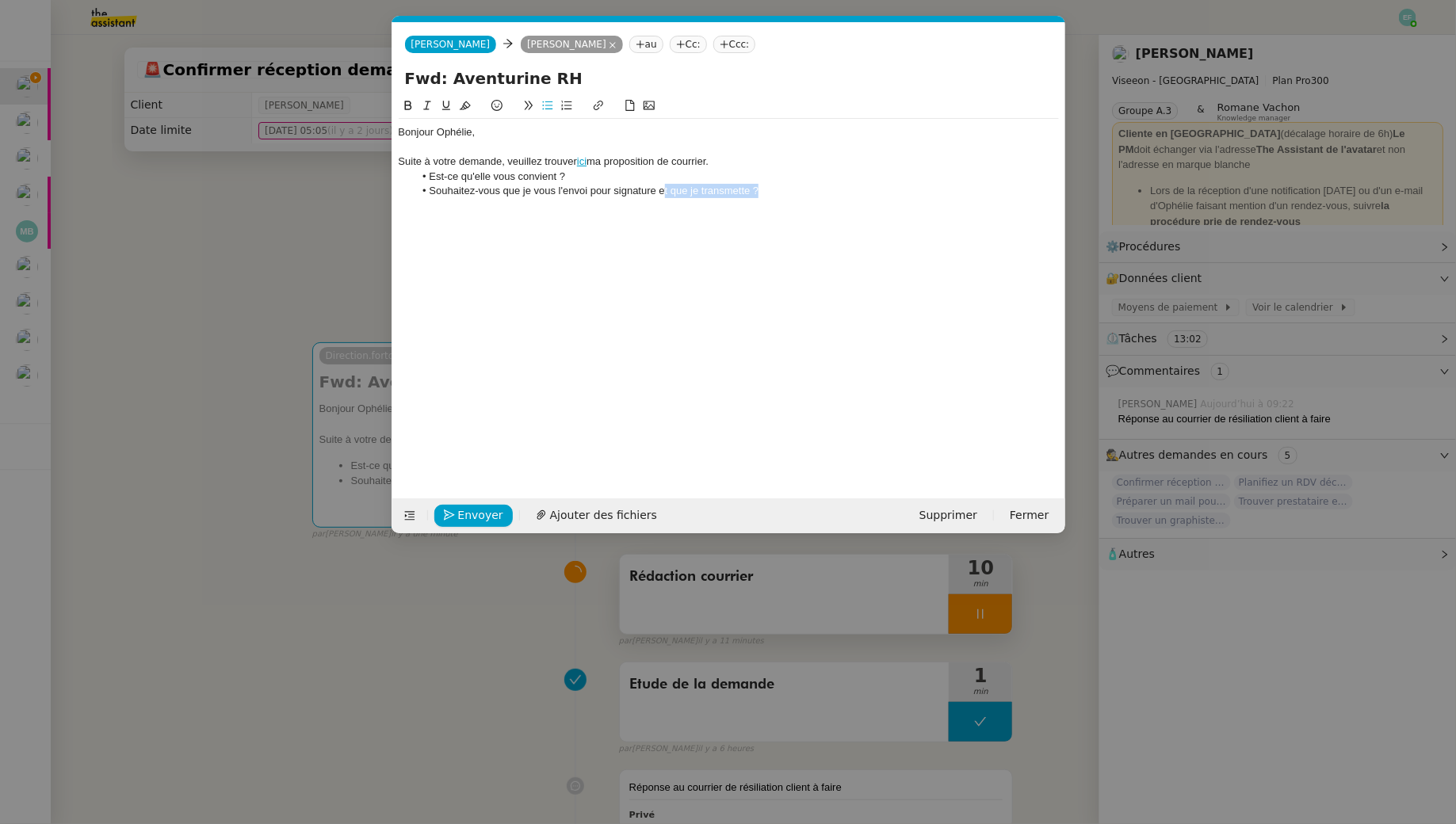
click at [663, 191] on li "Souhaitez-vous que je vous l'envoi pour signature et que je transmette ?" at bounding box center [736, 191] width 645 height 14
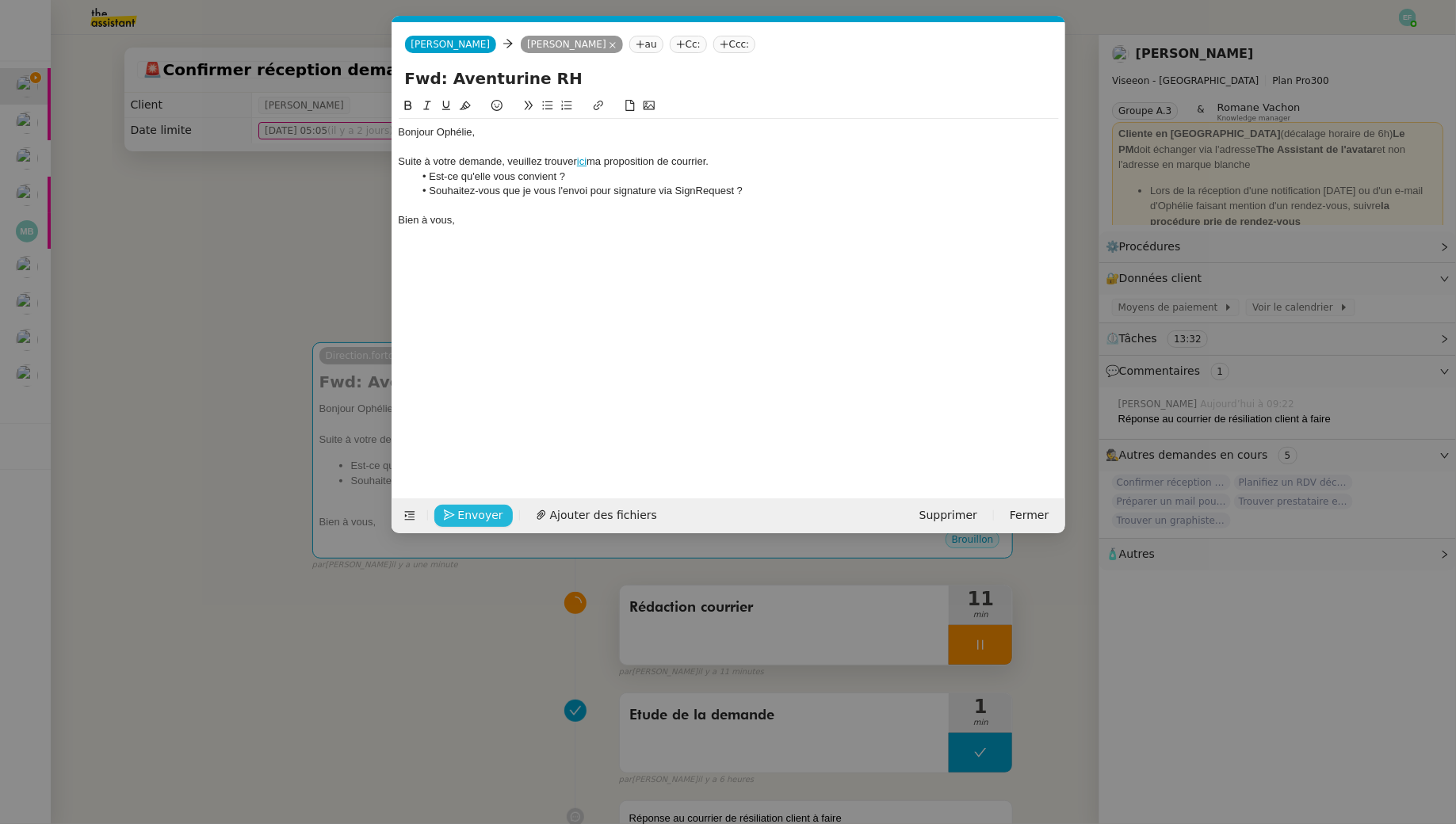
click at [477, 510] on span "Envoyer" at bounding box center [481, 516] width 46 height 19
click at [477, 510] on span "Confirmer l'envoi" at bounding box center [506, 516] width 95 height 19
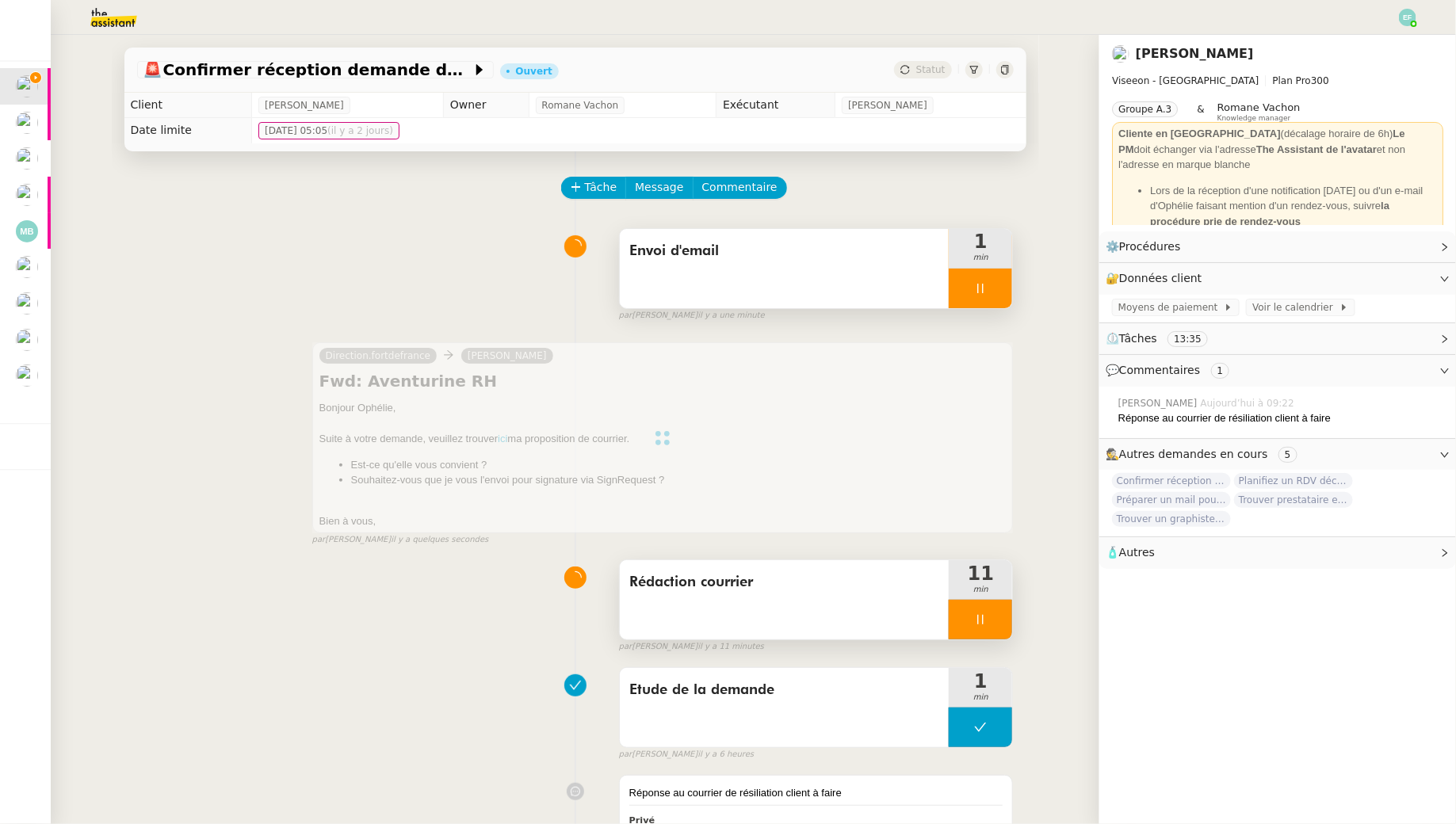
click at [977, 620] on icon at bounding box center [980, 620] width 13 height 13
click at [995, 618] on icon at bounding box center [996, 620] width 13 height 13
click at [986, 296] on div at bounding box center [980, 288] width 63 height 40
click at [997, 296] on button at bounding box center [996, 288] width 32 height 40
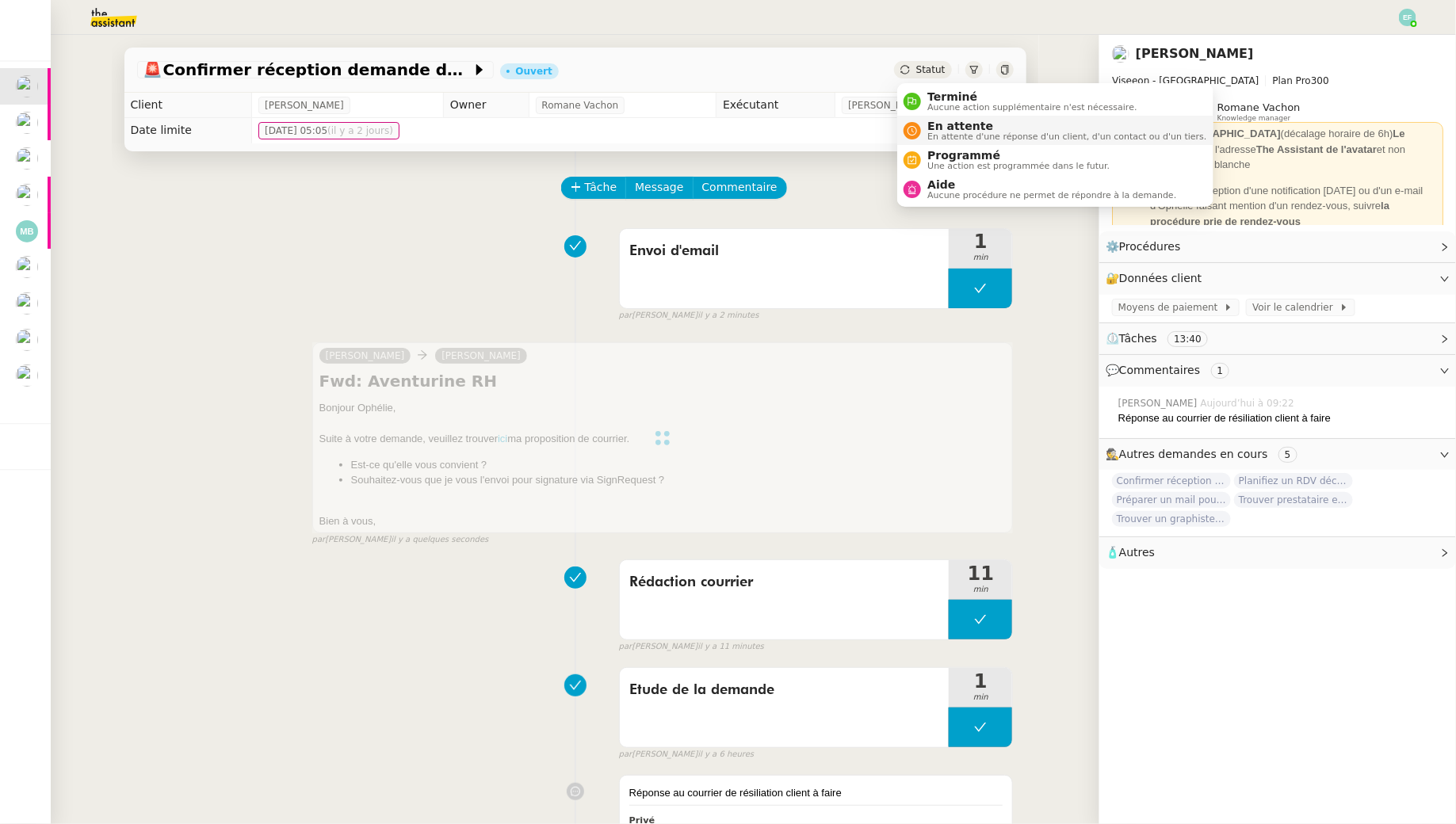
click at [942, 134] on span "En attente d'une réponse d'un client, d'un contact ou d'un tiers." at bounding box center [1066, 136] width 279 height 8
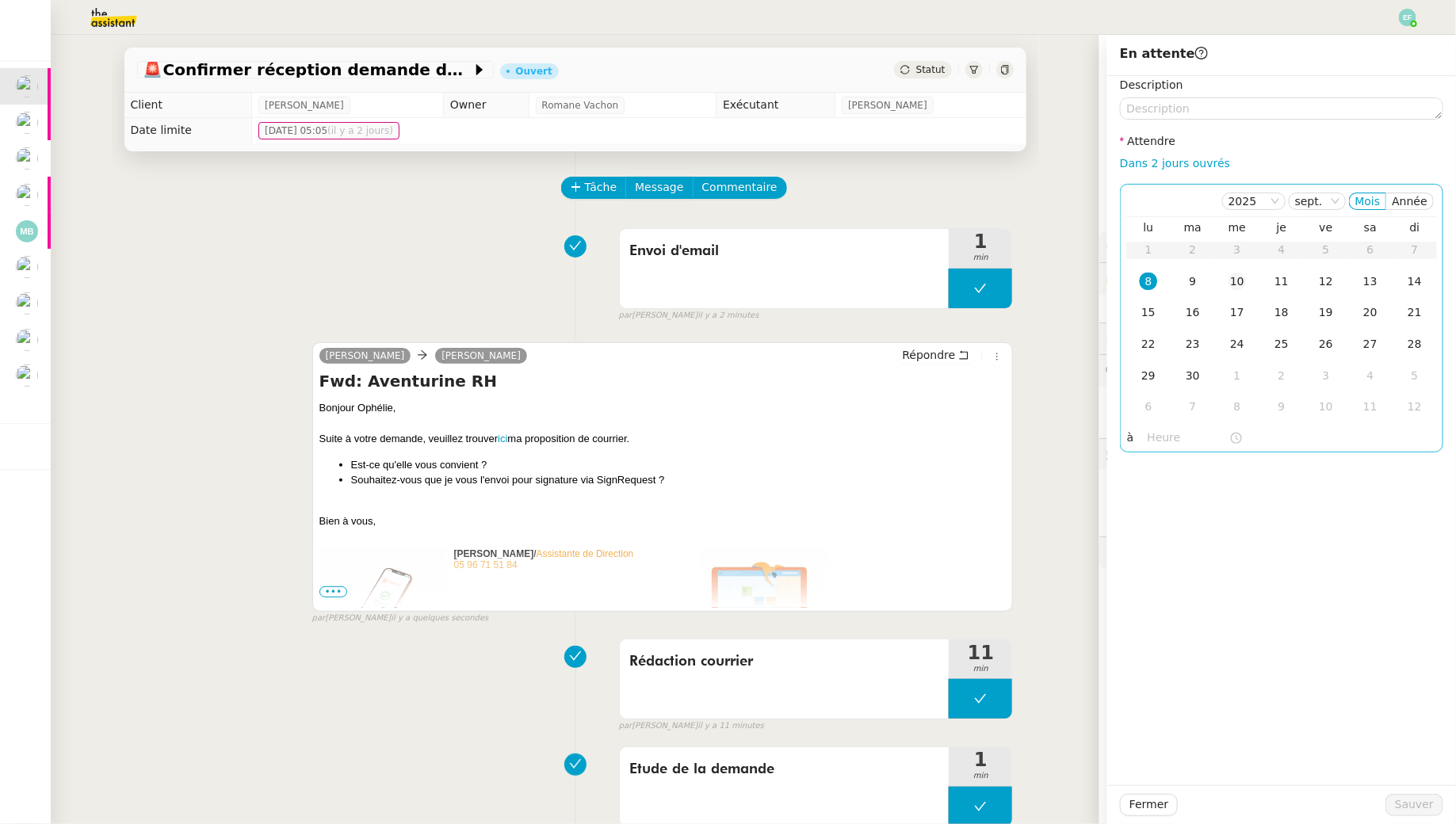
click at [1231, 284] on div "10" at bounding box center [1237, 281] width 18 height 18
click at [1413, 808] on span "Sauver" at bounding box center [1414, 805] width 39 height 19
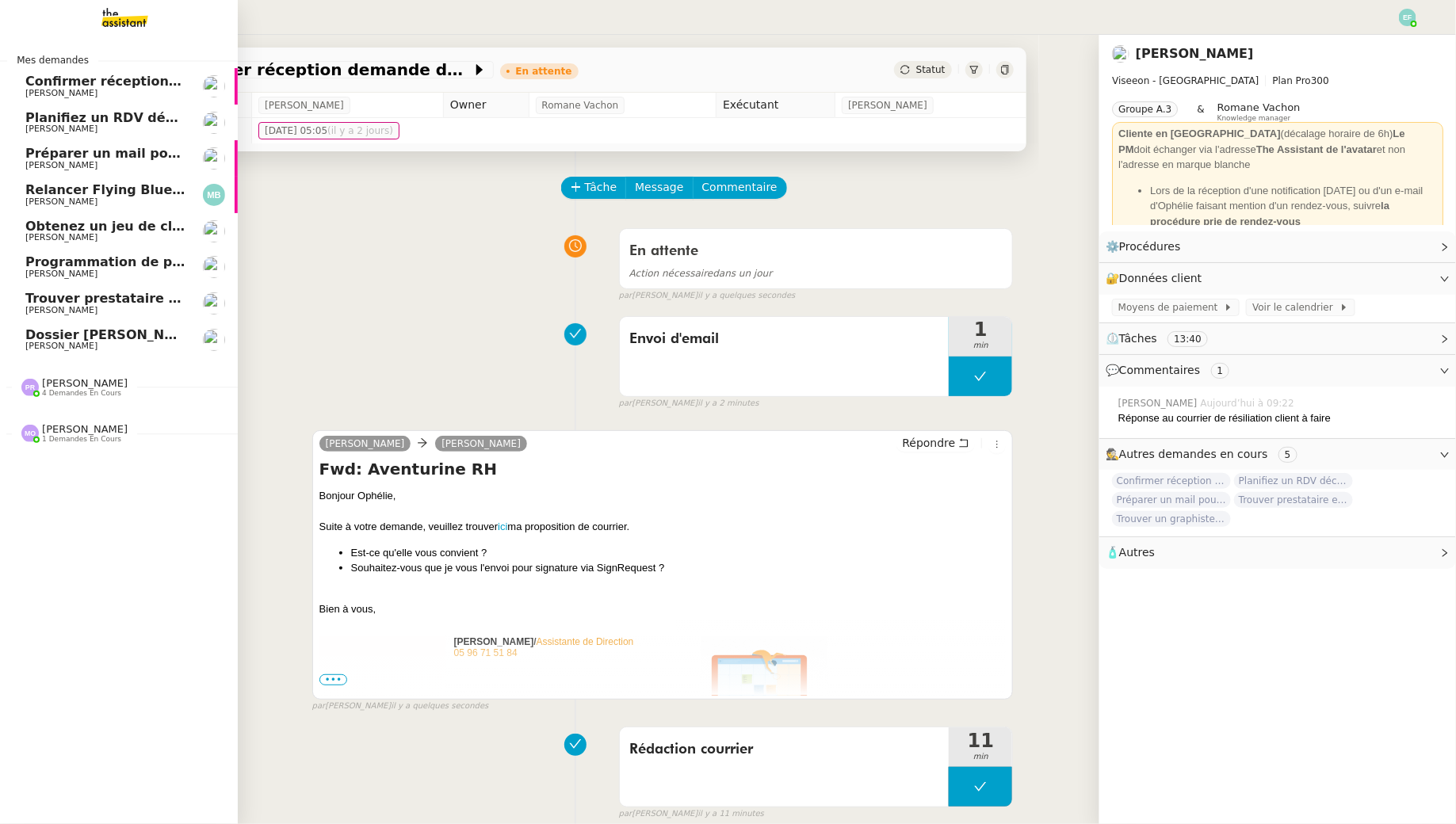
click at [73, 80] on span "Confirmer réception demande de résiliation" at bounding box center [181, 81] width 312 height 15
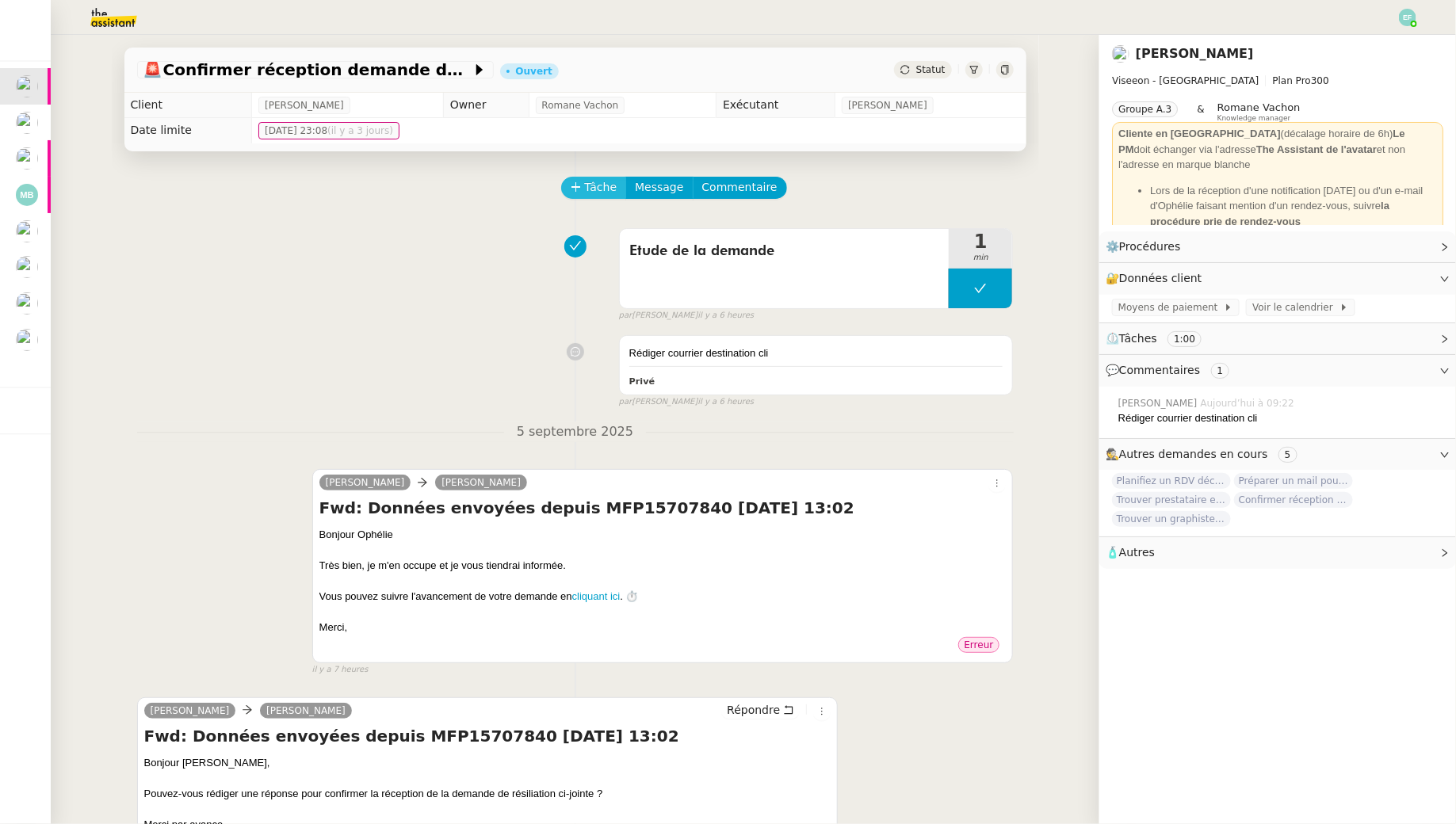
click at [586, 180] on span "Tâche" at bounding box center [601, 188] width 33 height 19
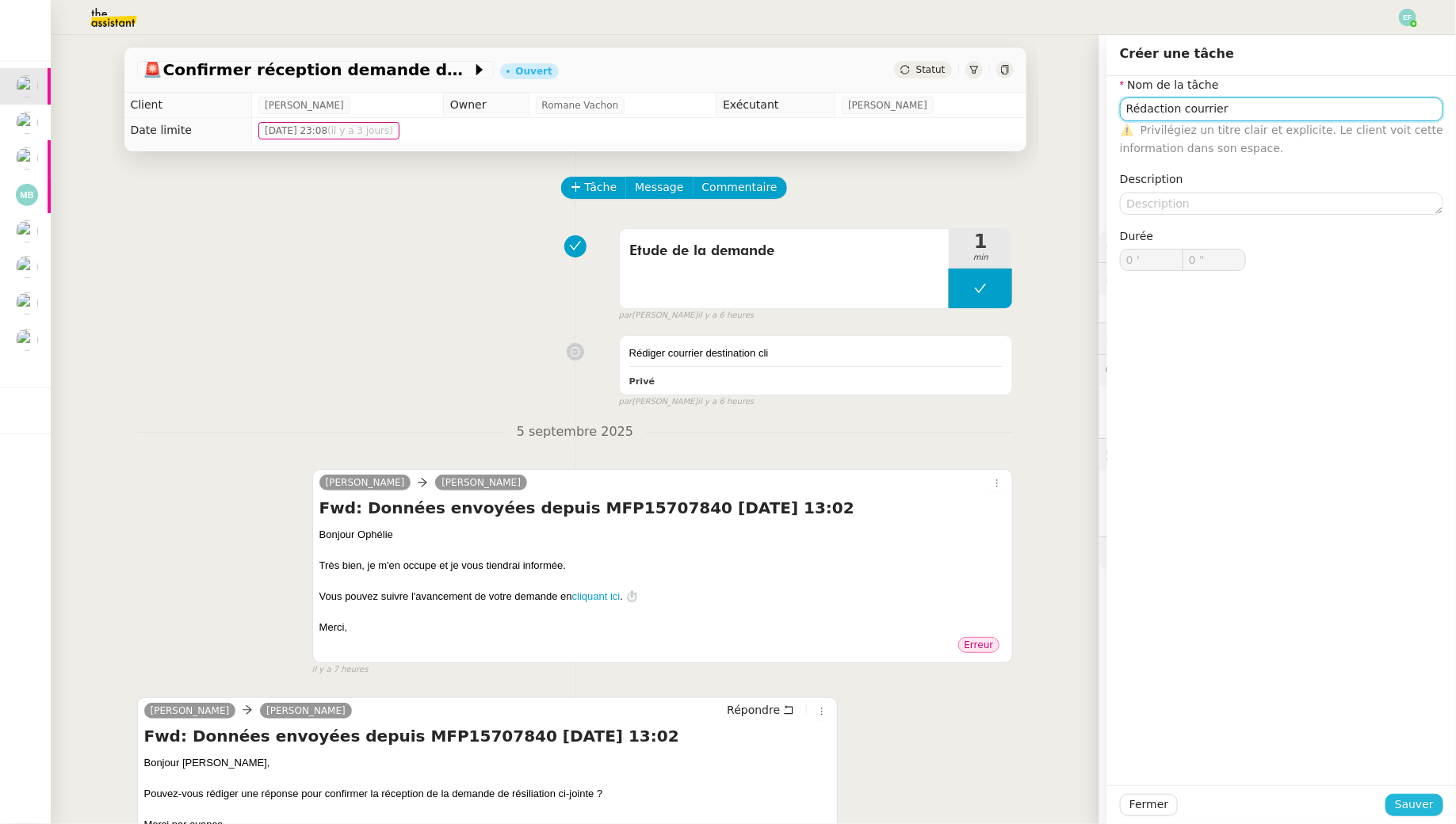
type input "Rédaction courrier"
click at [1416, 797] on span "Sauver" at bounding box center [1414, 805] width 39 height 19
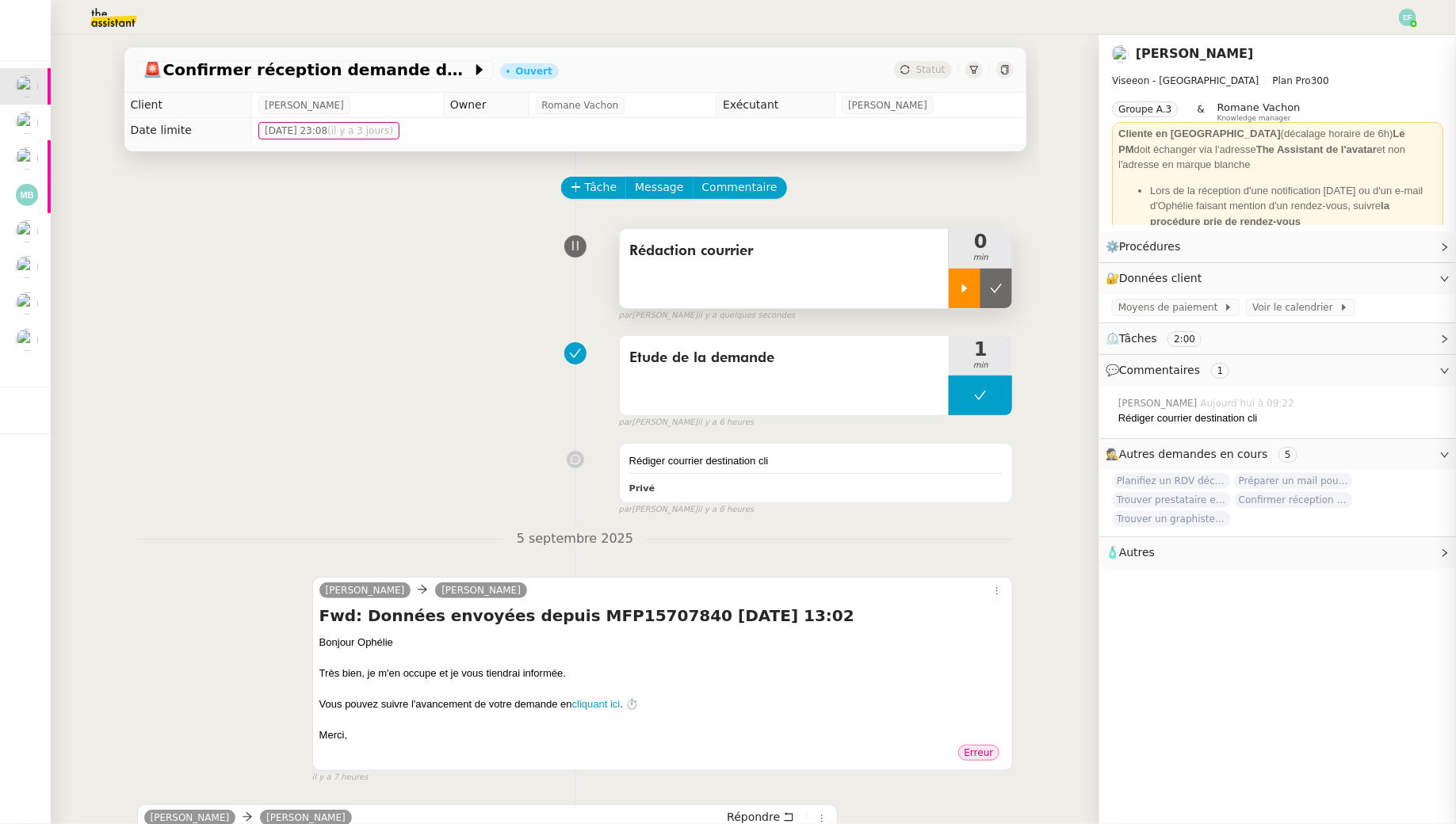
click at [964, 289] on icon at bounding box center [965, 287] width 6 height 8
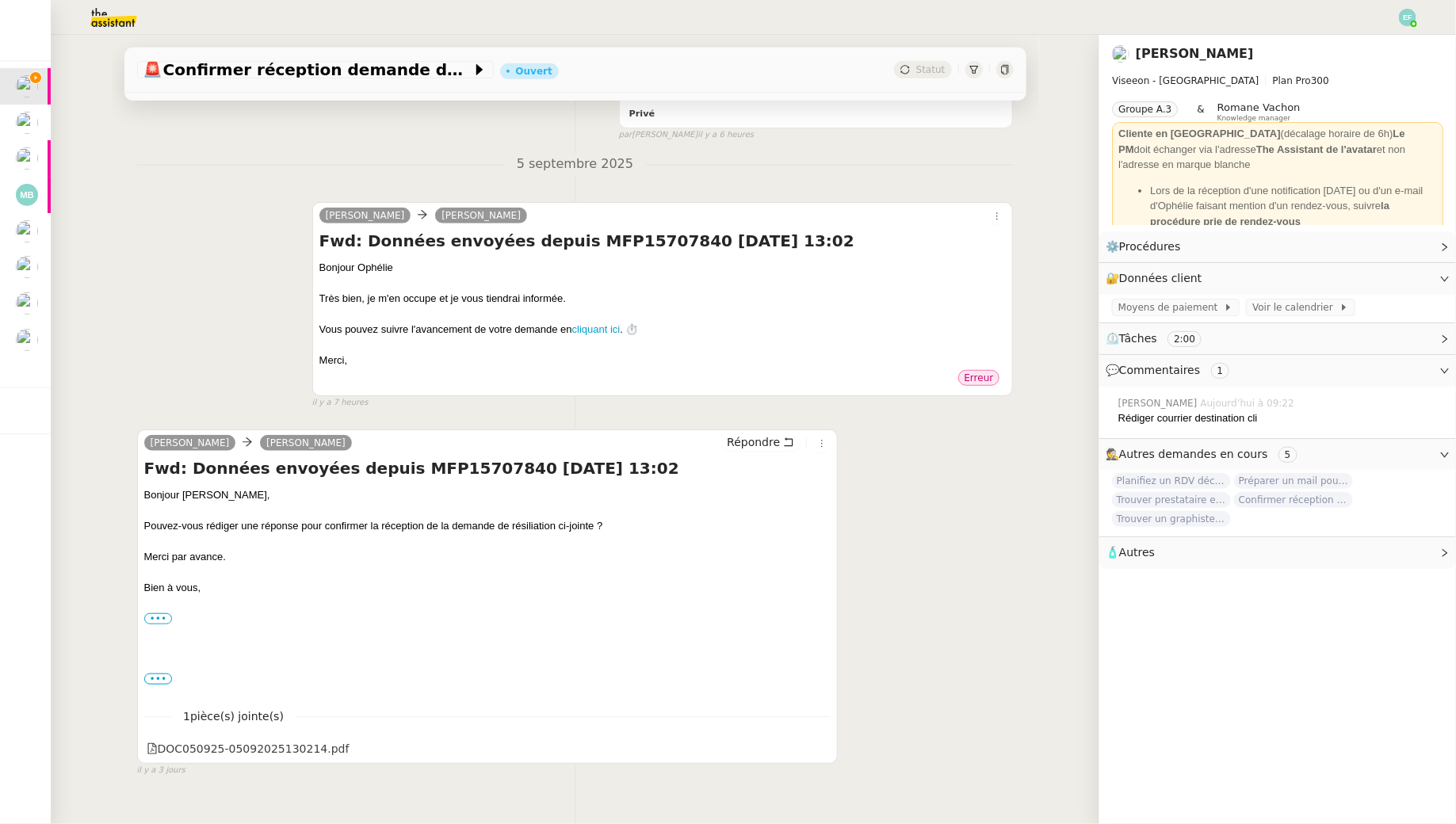
scroll to position [401, 0]
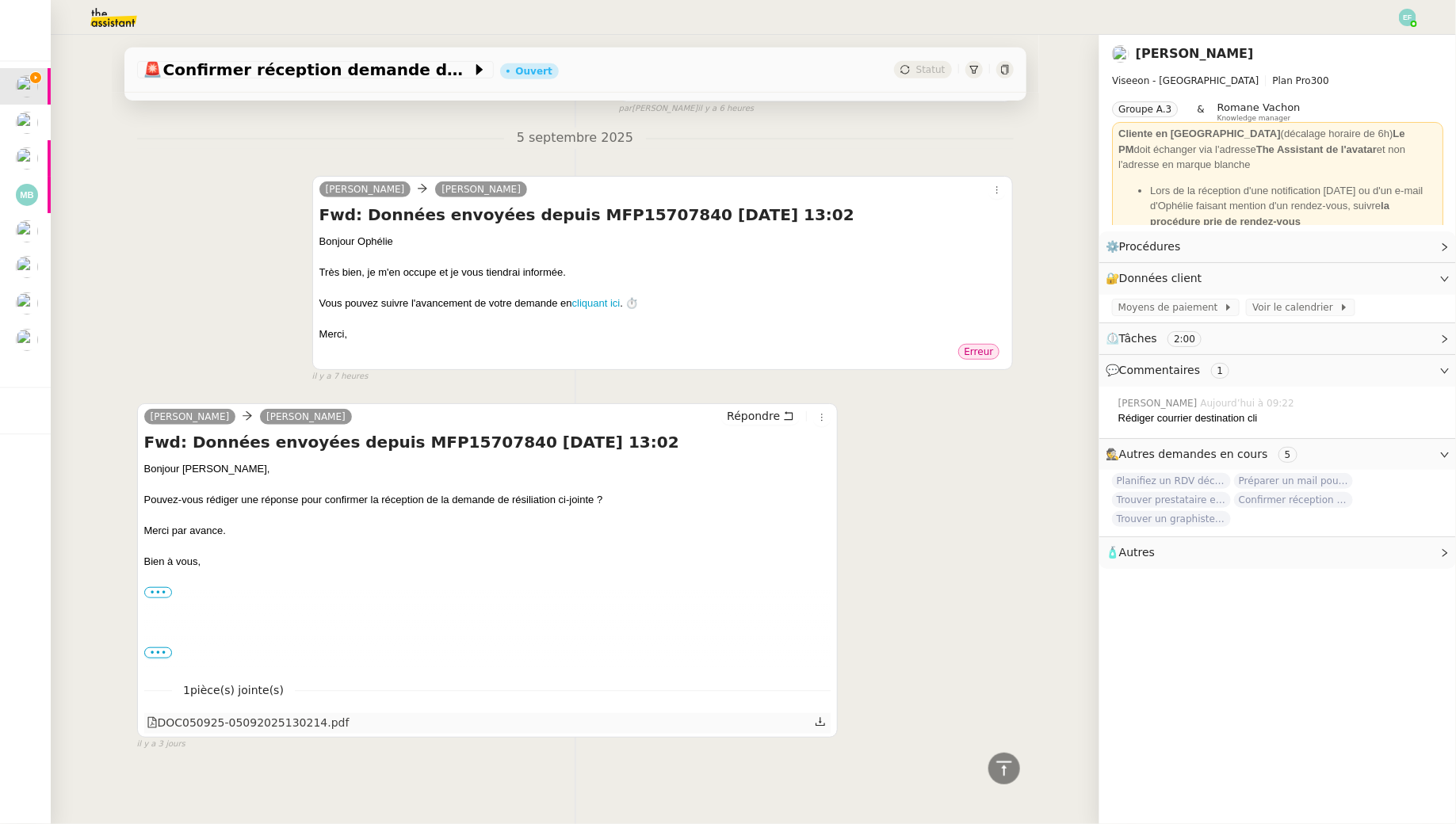
click at [822, 721] on icon at bounding box center [820, 721] width 9 height 8
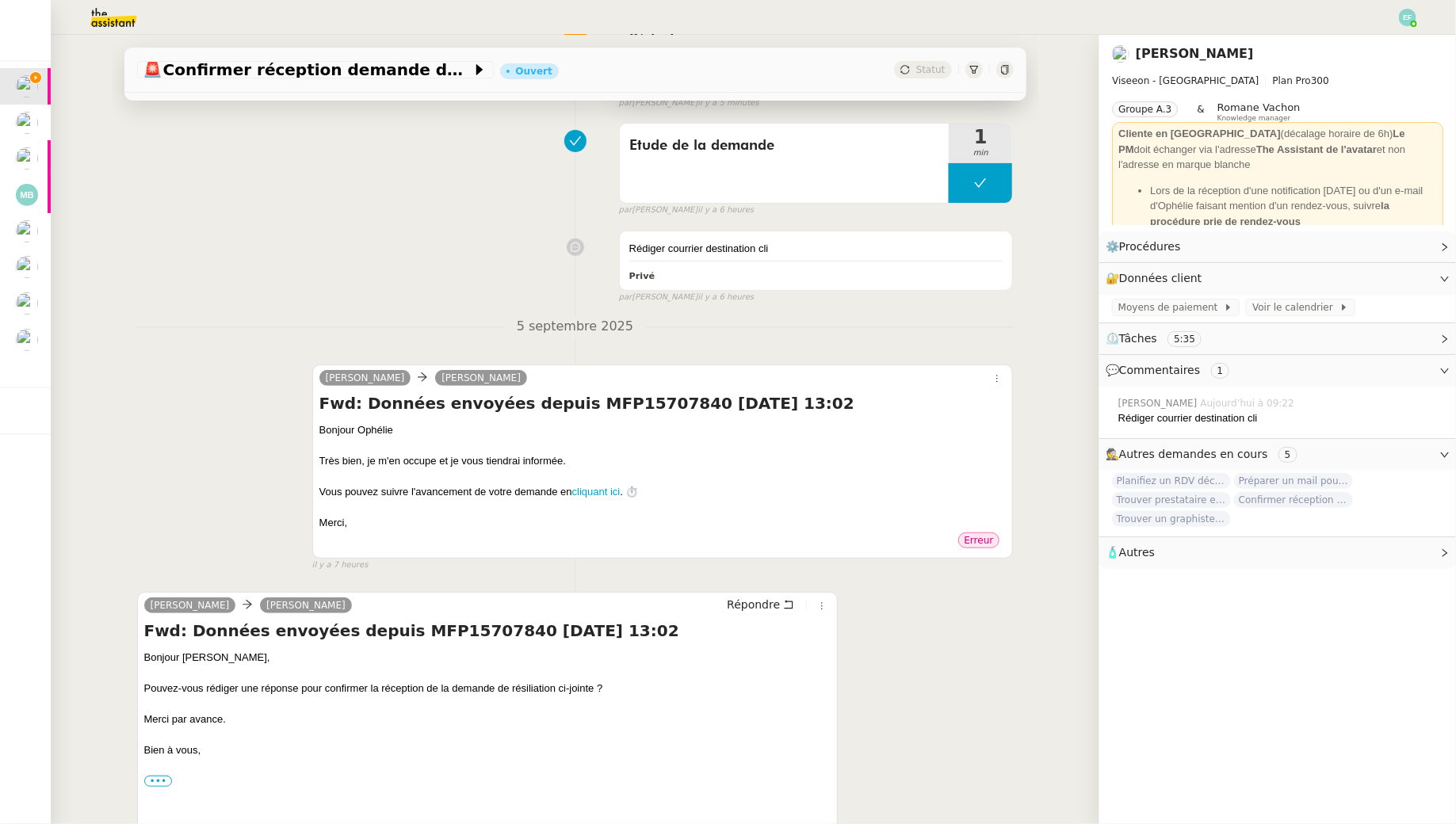
scroll to position [212, 0]
click at [146, 27] on img at bounding box center [101, 17] width 123 height 34
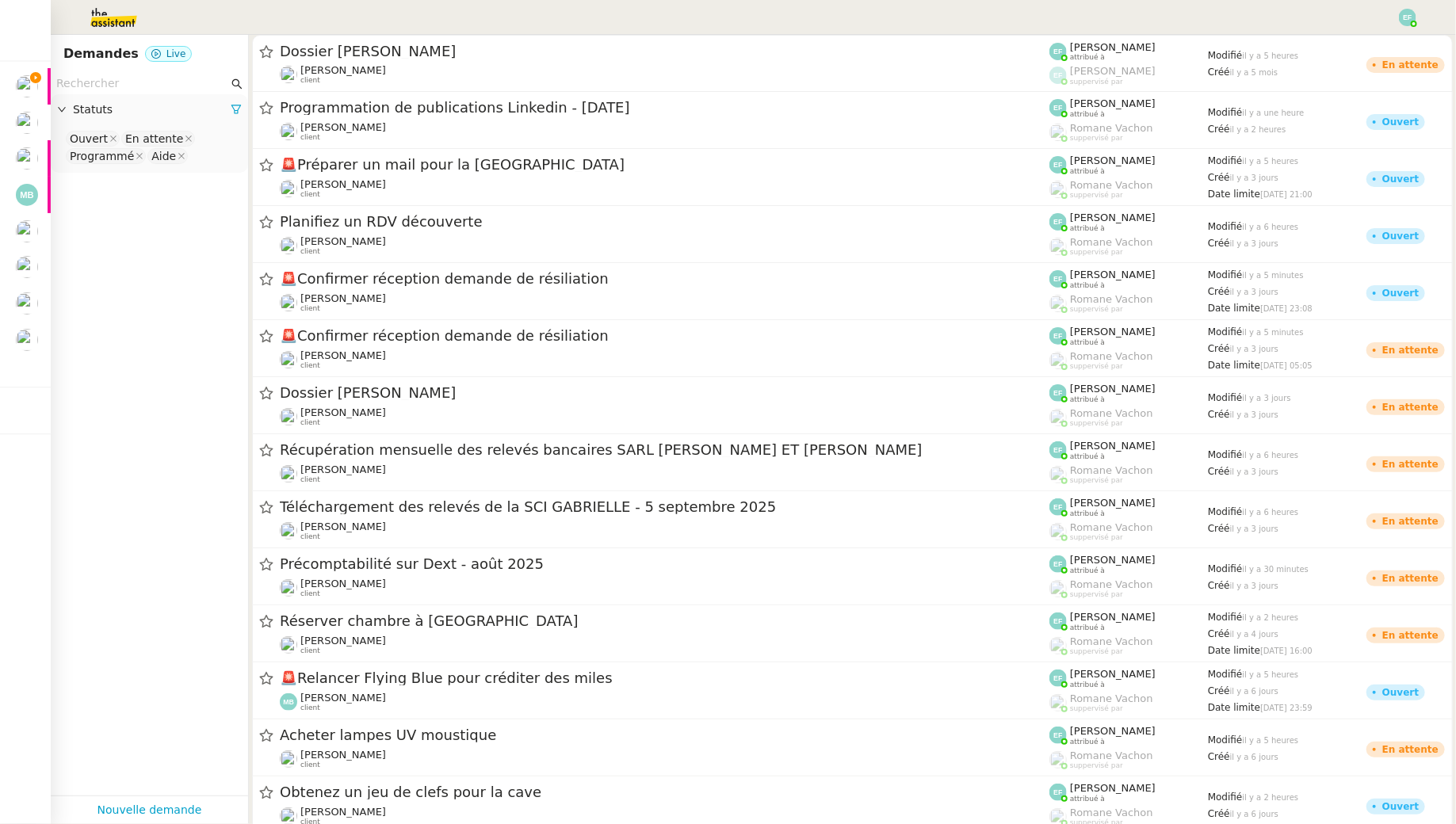
click at [132, 88] on input "text" at bounding box center [142, 84] width 172 height 19
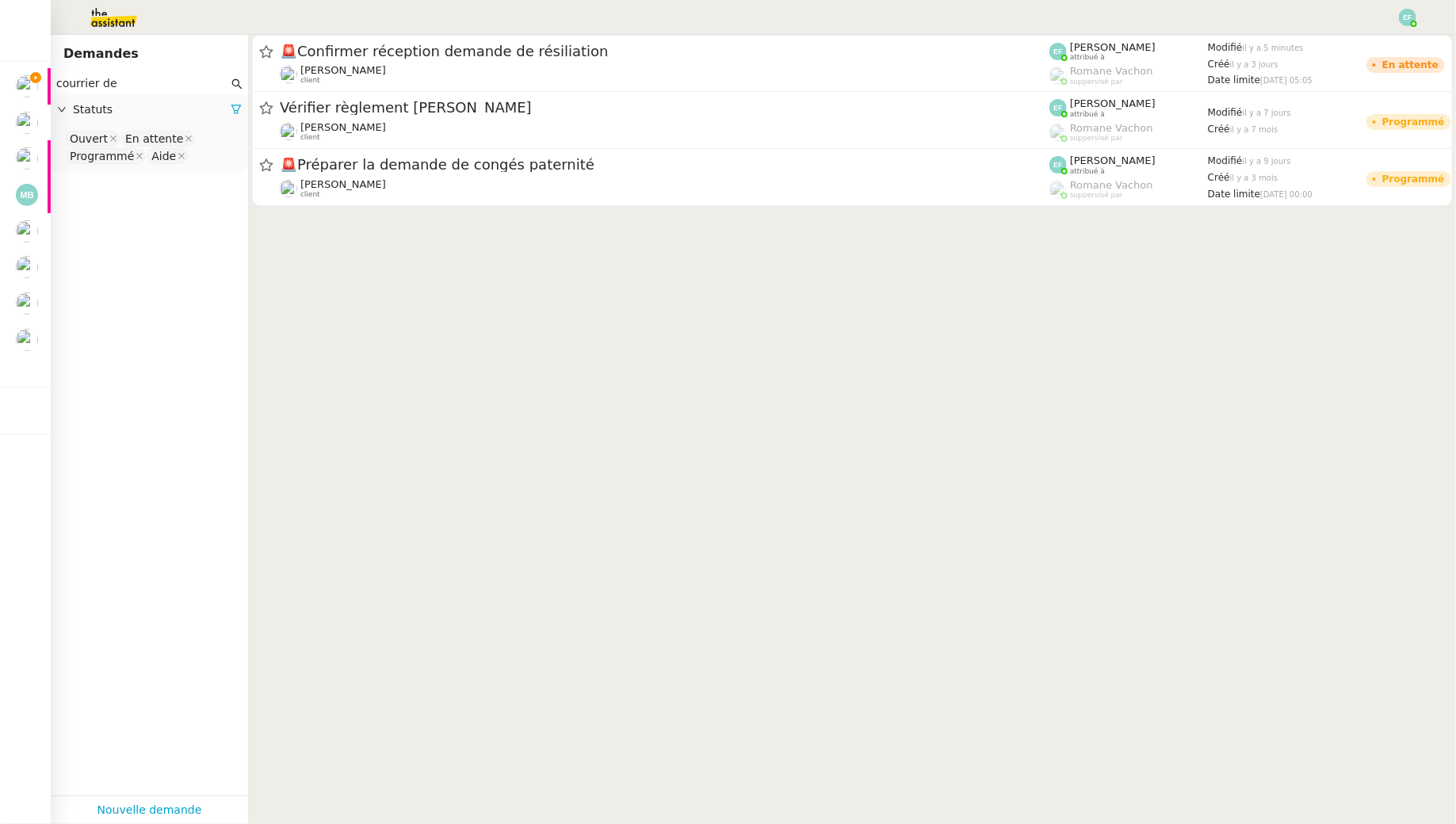
type input "courrier de"
click at [209, 153] on nz-select-top-control "Ouvert En attente Programmé Aide" at bounding box center [149, 148] width 172 height 37
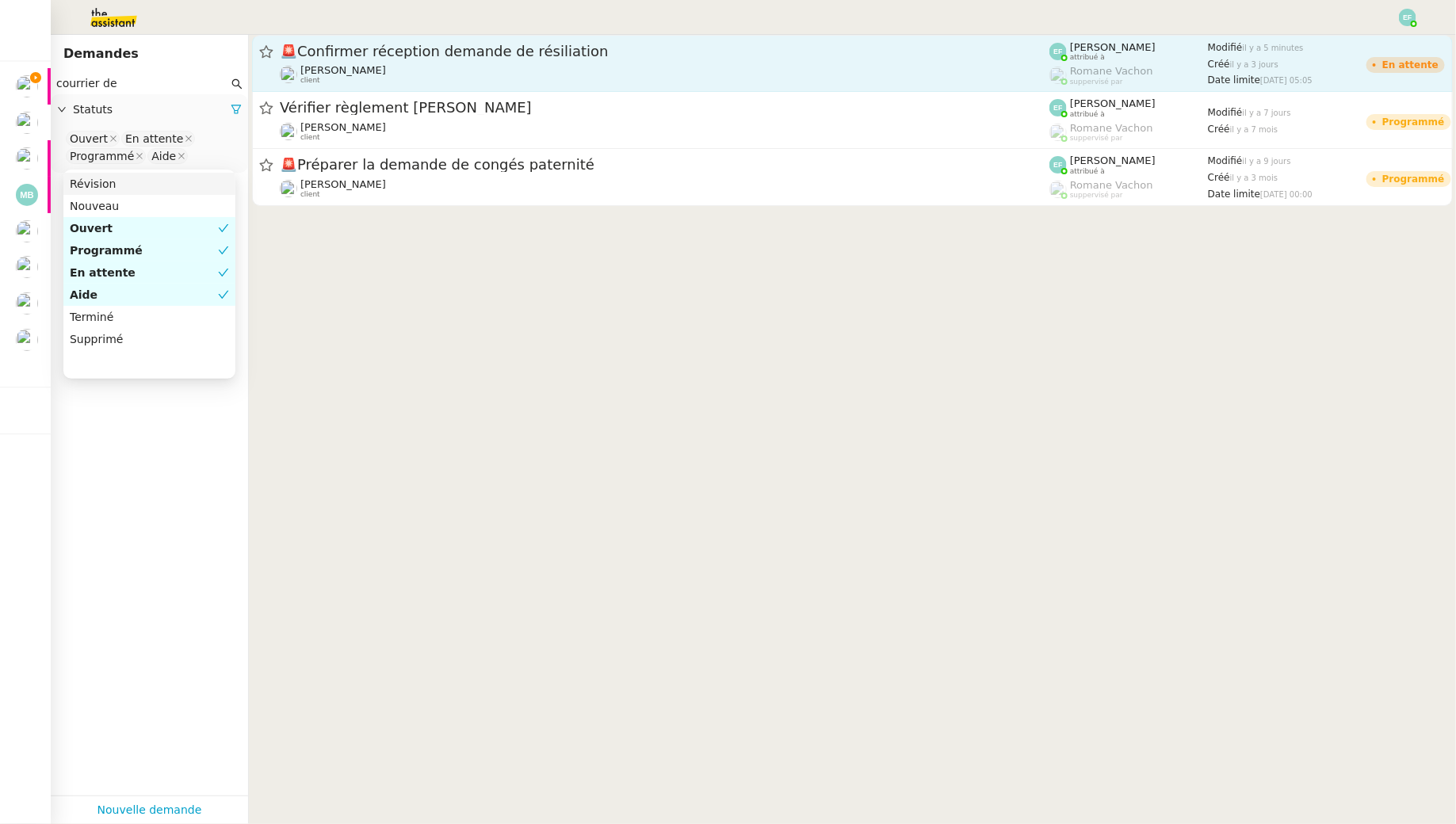
click at [576, 55] on span "🚨 Confirmer réception demande de résiliation" at bounding box center [665, 51] width 770 height 14
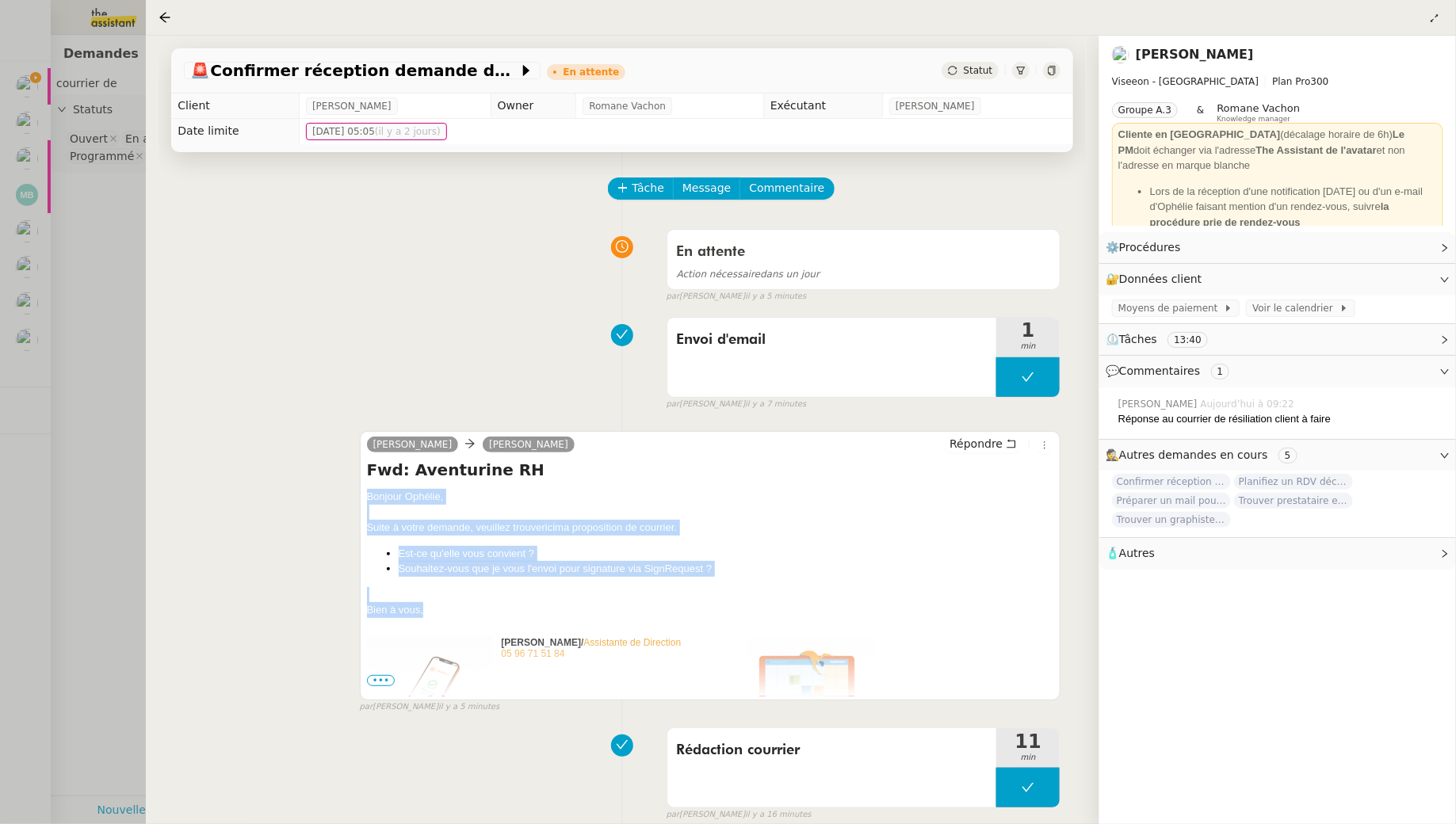
drag, startPoint x: 361, startPoint y: 499, endPoint x: 422, endPoint y: 613, distance: 129.3
click at [422, 613] on div "Alicia Ophélie DIONY Répondre Fwd: Aventurine RH Bonjour Ophélie, Suite à votre…" at bounding box center [710, 566] width 701 height 270
copy div "Bonjour Ophélie, Suite à votre demande, veuillez trouver ici ma proposition de …"
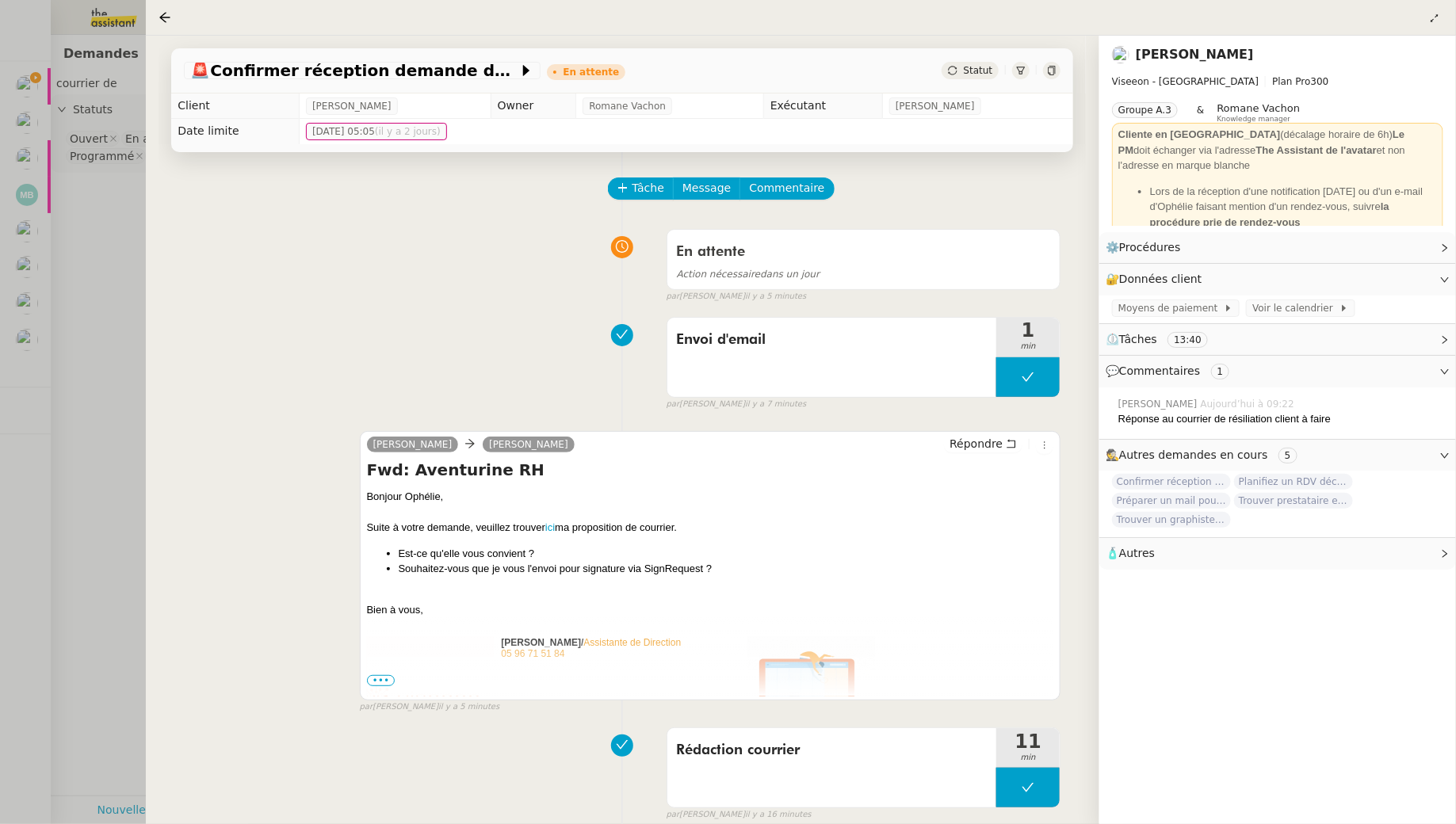
click at [120, 274] on div at bounding box center [728, 412] width 1456 height 824
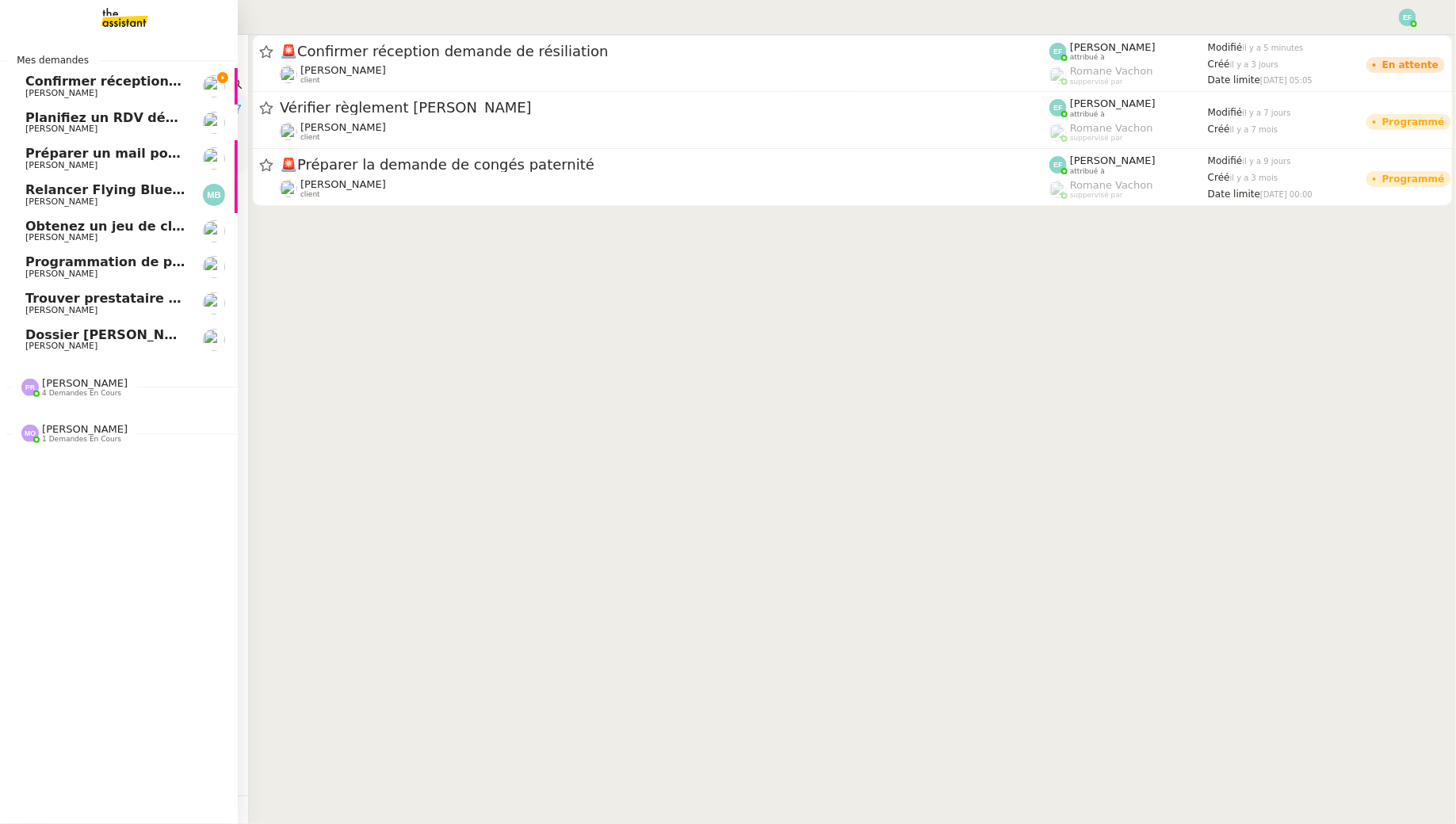
click at [31, 81] on span "Confirmer réception demande de résiliation" at bounding box center [181, 81] width 312 height 15
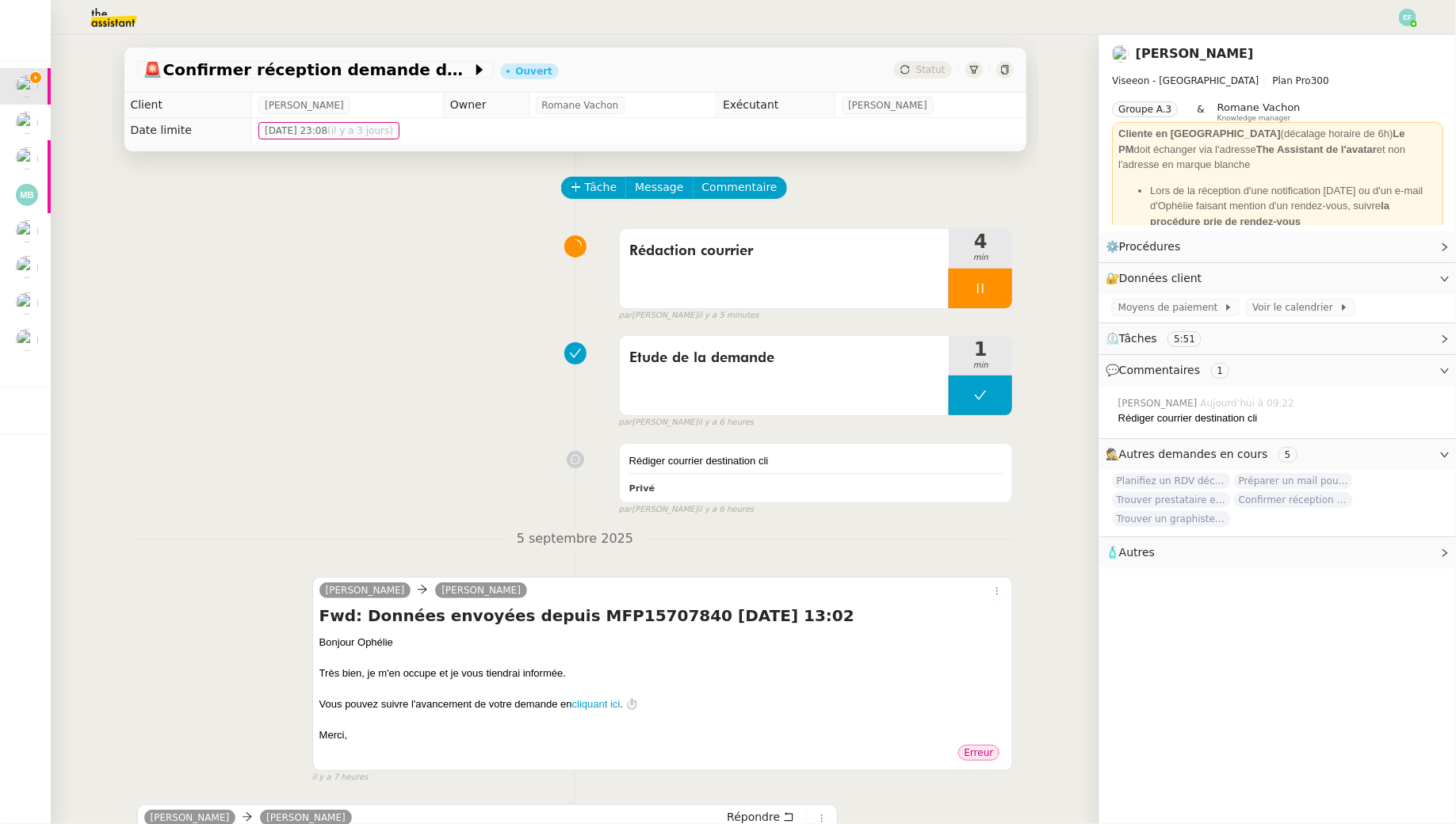
scroll to position [315, 0]
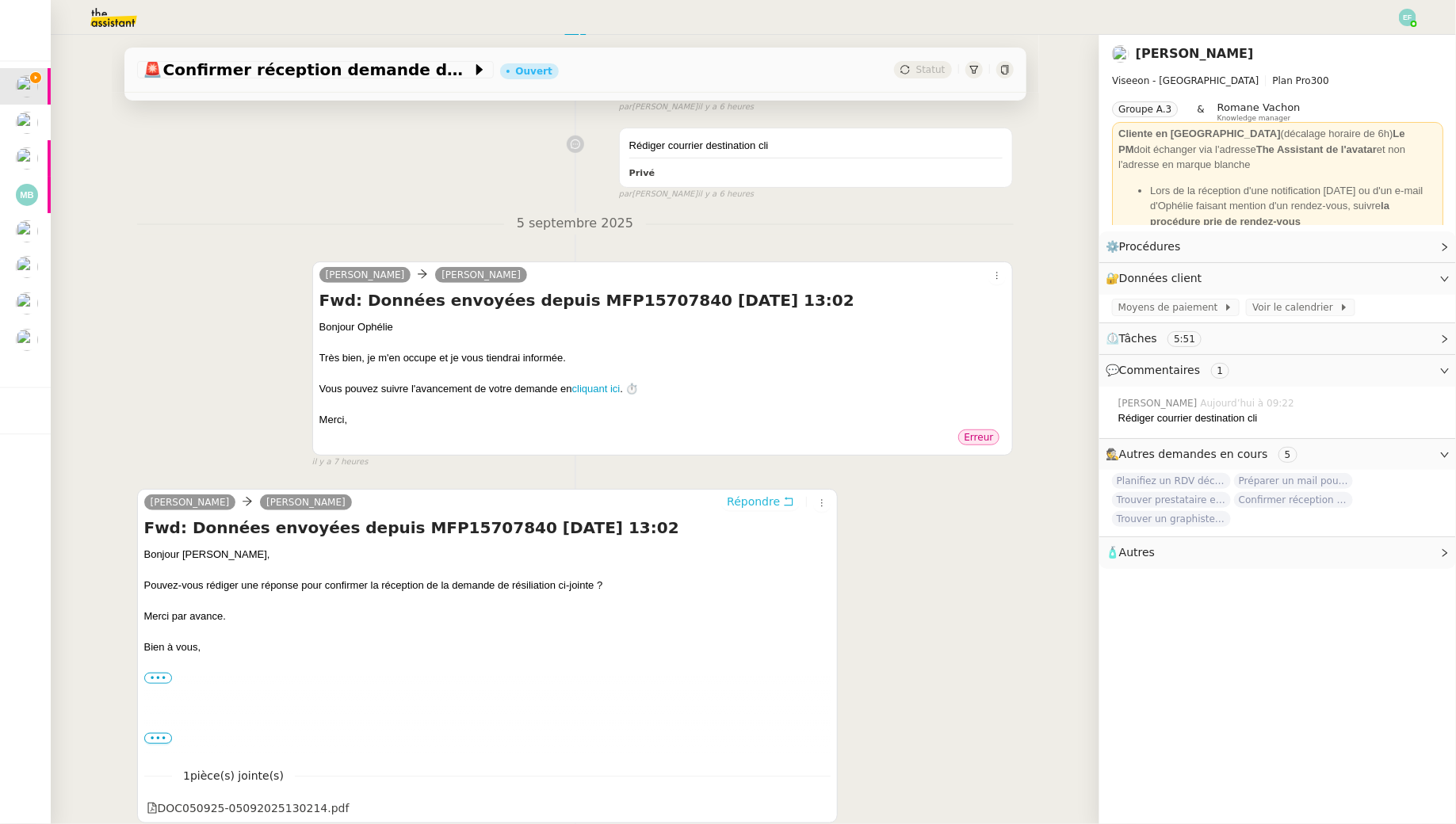
click at [787, 499] on icon at bounding box center [788, 501] width 11 height 11
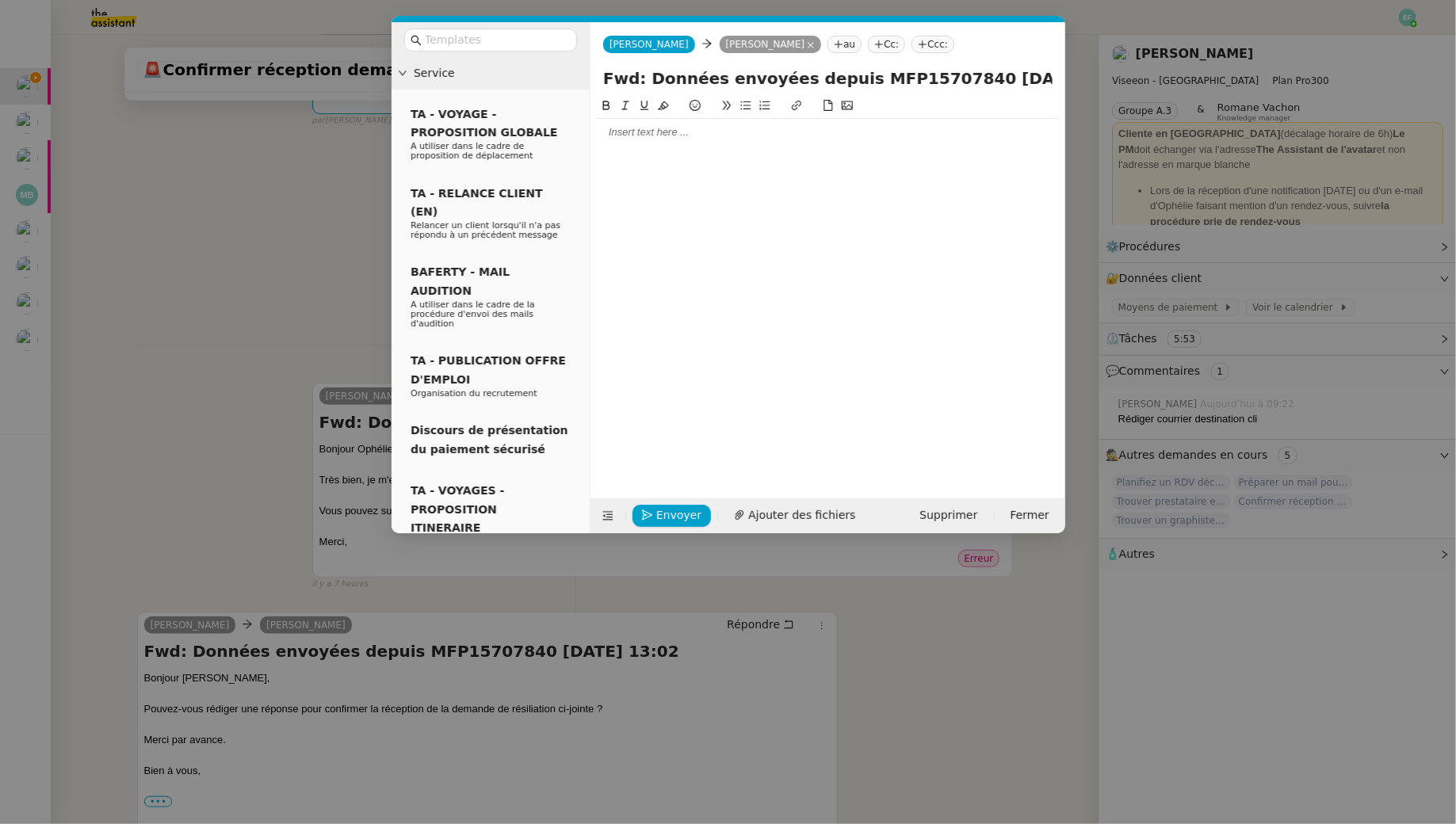
scroll to position [437, 0]
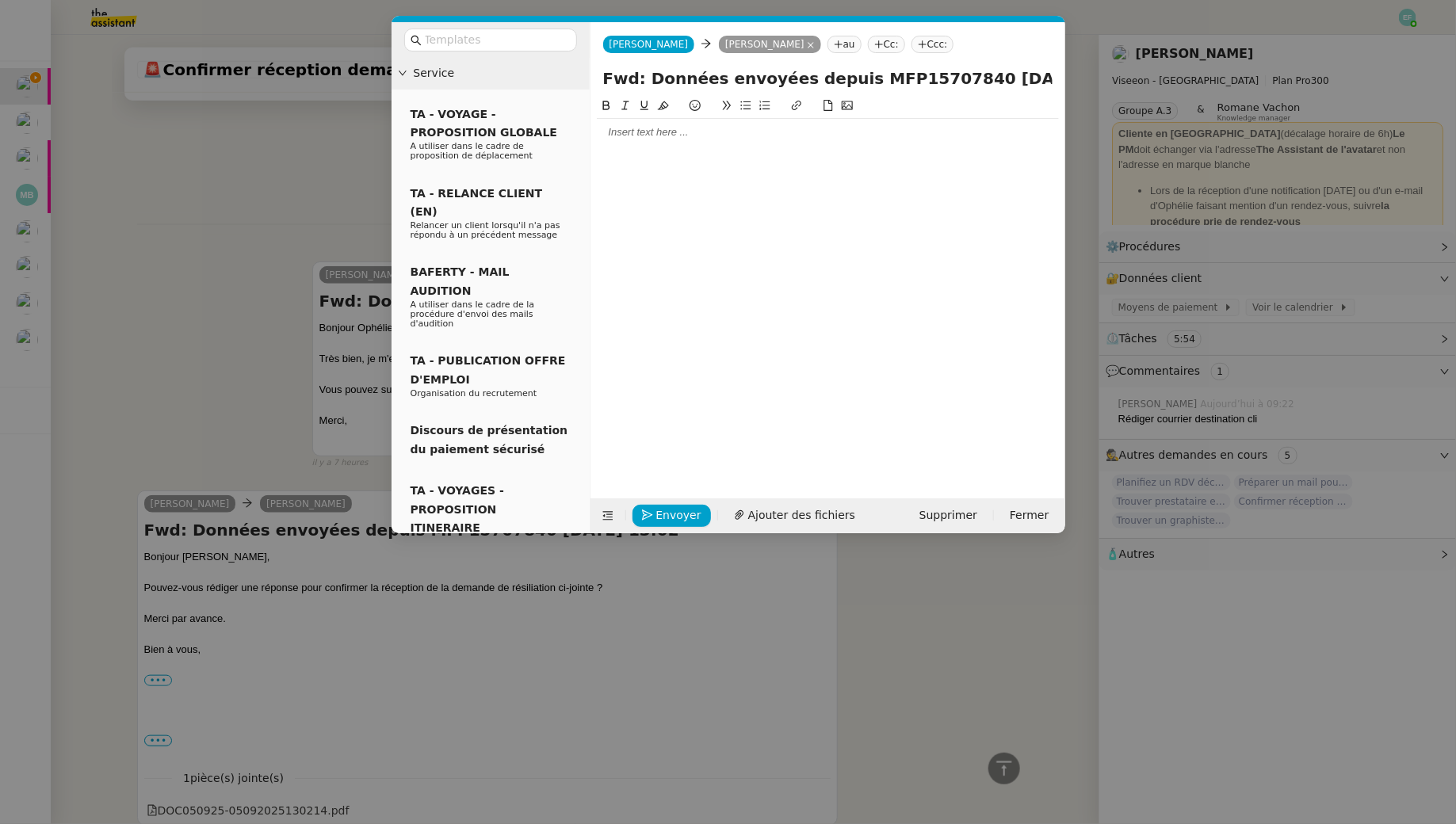
click at [688, 137] on div at bounding box center [827, 132] width 462 height 14
click at [783, 161] on link "ici" at bounding box center [779, 161] width 9 height 12
click at [787, 166] on div "Suite à votre demande, veuillez trouver ici ma proposition de courrier." at bounding box center [827, 161] width 462 height 14
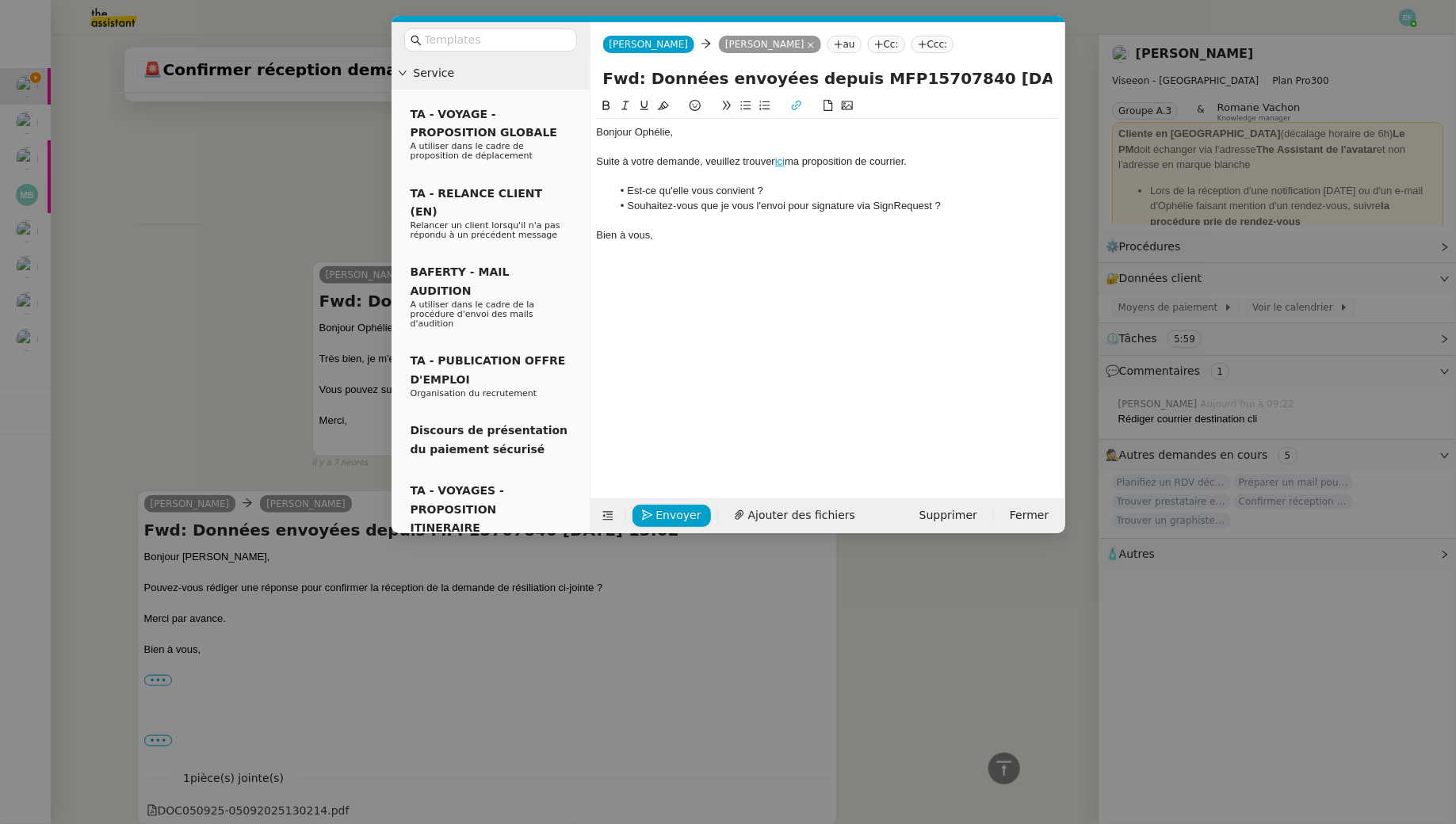
click at [782, 156] on link "ici" at bounding box center [779, 161] width 9 height 12
click at [835, 189] on link at bounding box center [816, 190] width 37 height 12
paste input "wTzhlm1qjYbLB0OceB7WJUGaqvbxvVqYIN9w3axiVdc"
type input "https://docs.google.com/document/d/1wTzhlm1qjYbLB0OceB7WJUGaqvbxvVqYIN9w3axiVdc…"
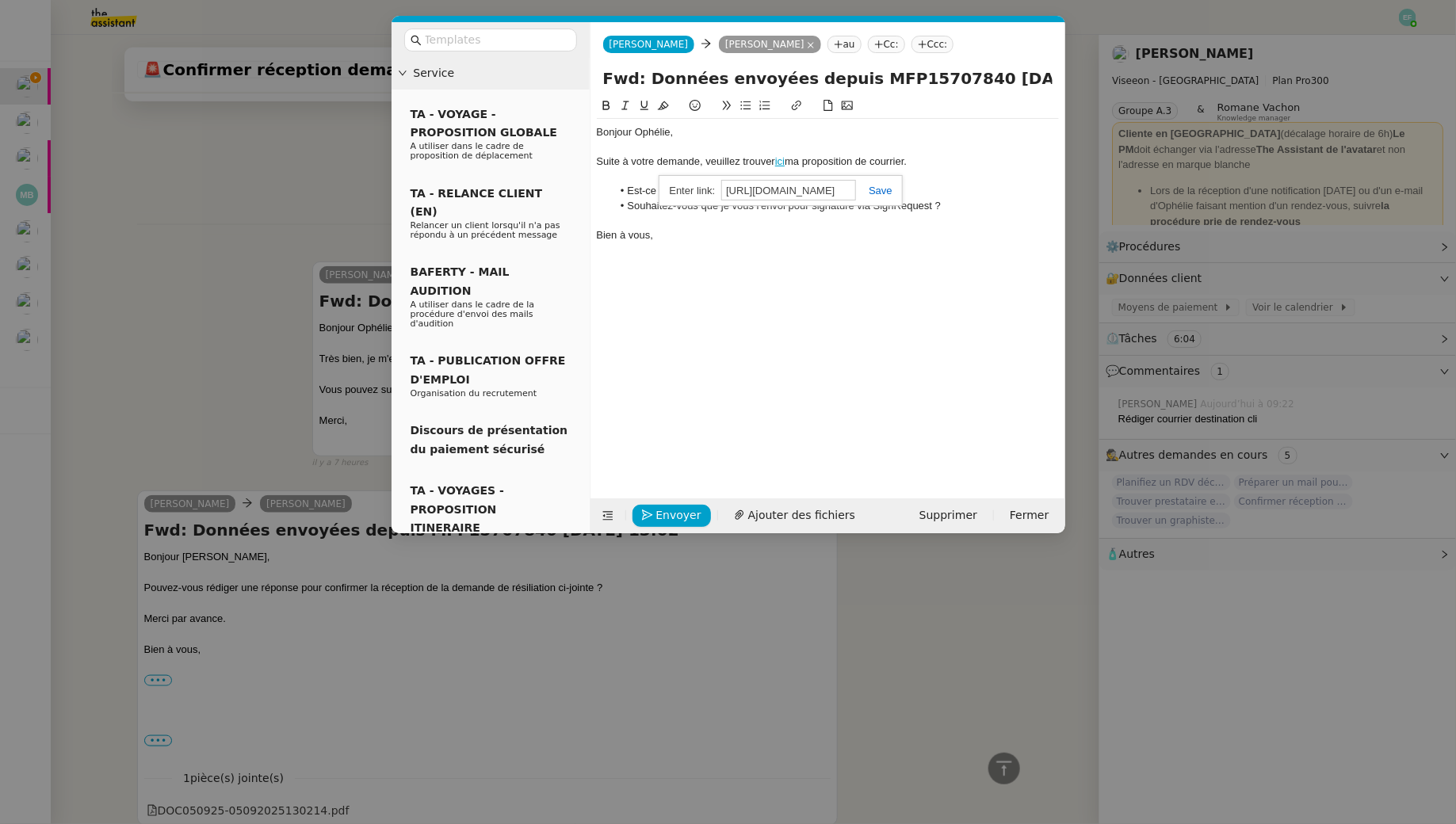
click at [881, 191] on link at bounding box center [873, 191] width 36 height 12
drag, startPoint x: 881, startPoint y: 182, endPoint x: 844, endPoint y: 181, distance: 37.0
click at [874, 182] on div at bounding box center [827, 176] width 462 height 14
click at [785, 166] on link "ici" at bounding box center [779, 161] width 9 height 12
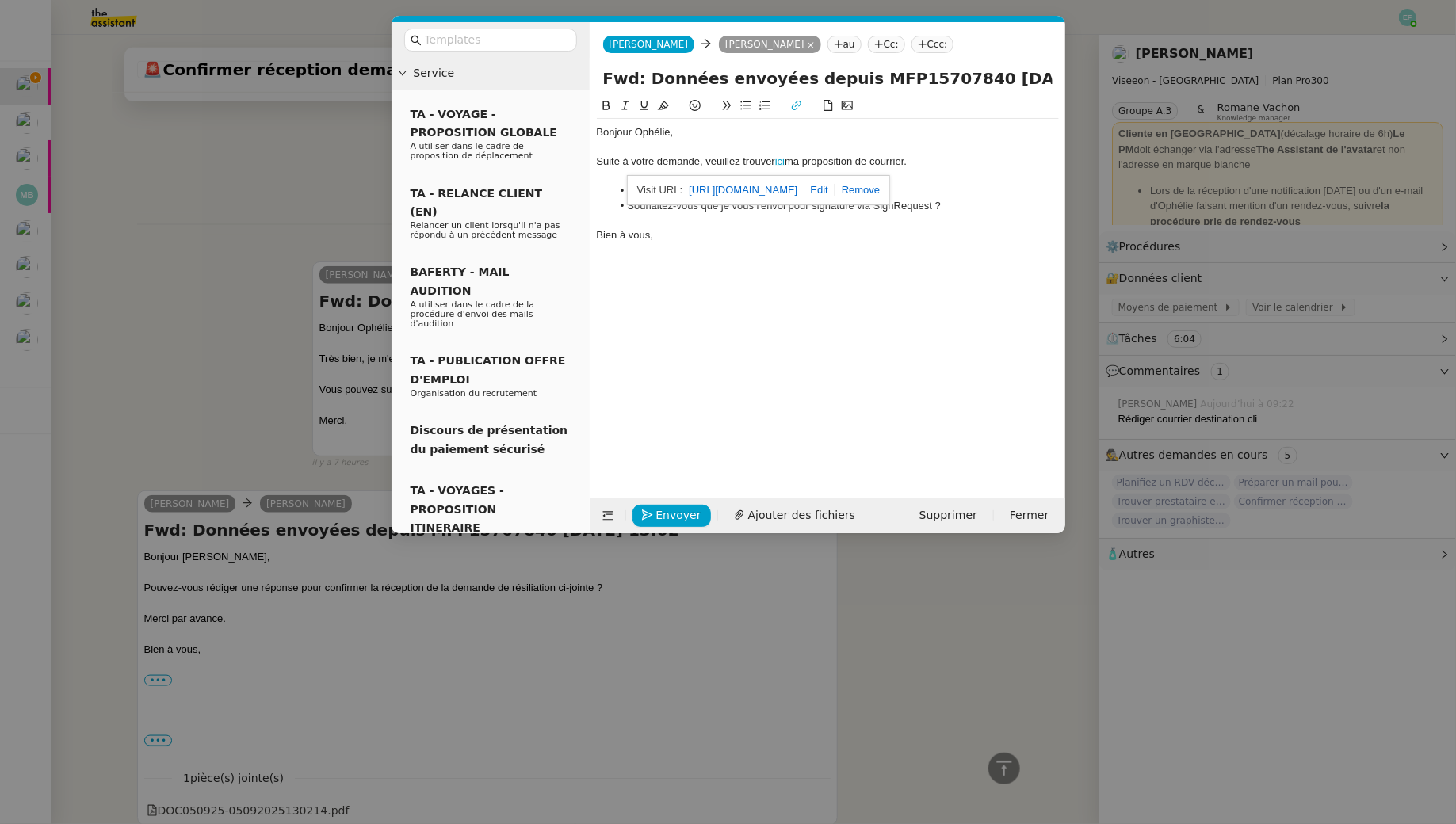
click at [773, 188] on link "https://docs.google.com/document/d/1wTzhlm1qjYbLB0OceB7WJUGaqvbxvVqYIN9w3axiVdc…" at bounding box center [743, 190] width 109 height 20
click at [720, 270] on div "Bonjour Ophélie, Suite à votre demande, veuillez trouver ici ma proposition de …" at bounding box center [827, 286] width 462 height 378
click at [743, 177] on div at bounding box center [827, 176] width 462 height 14
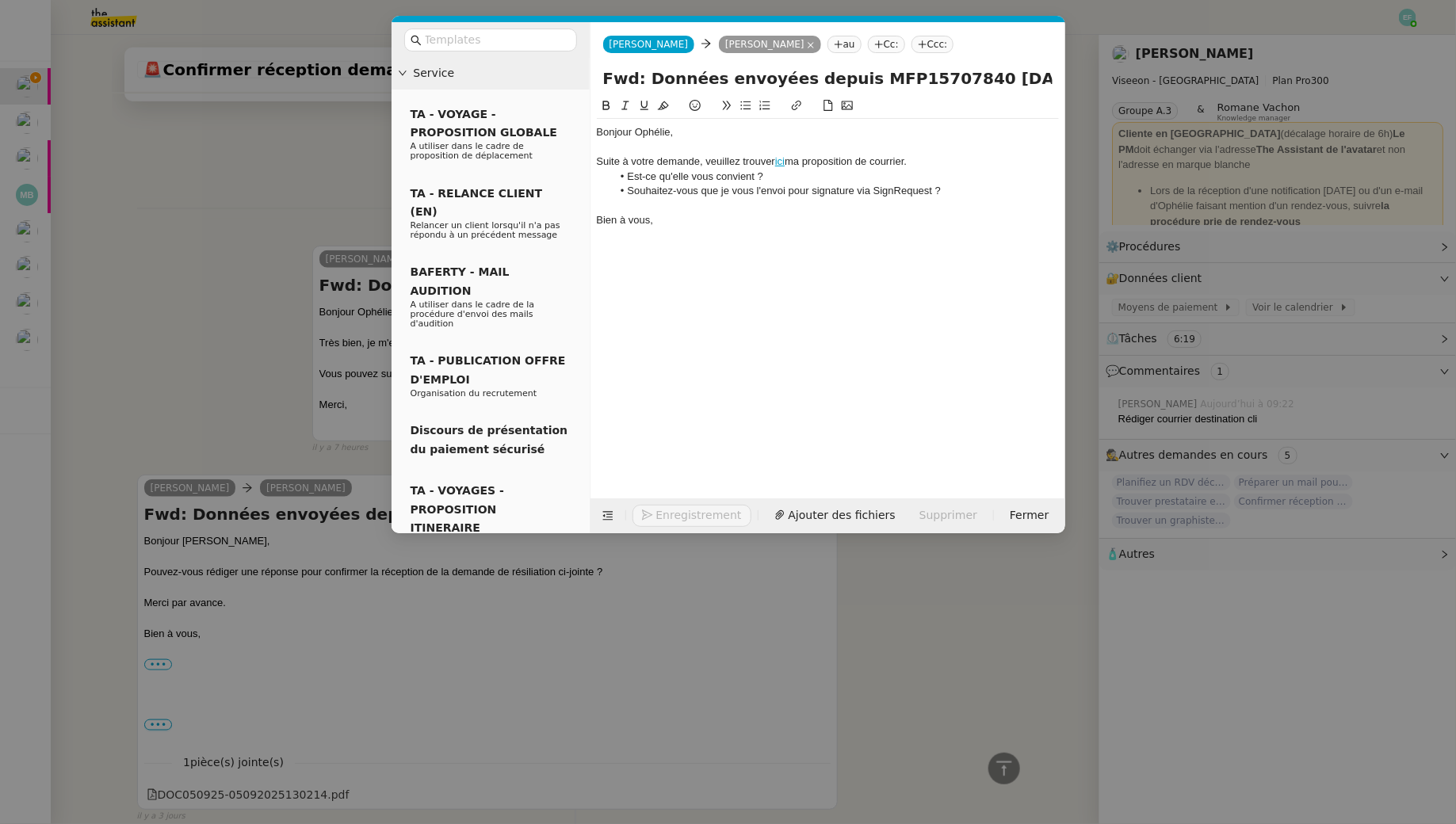
scroll to position [565, 0]
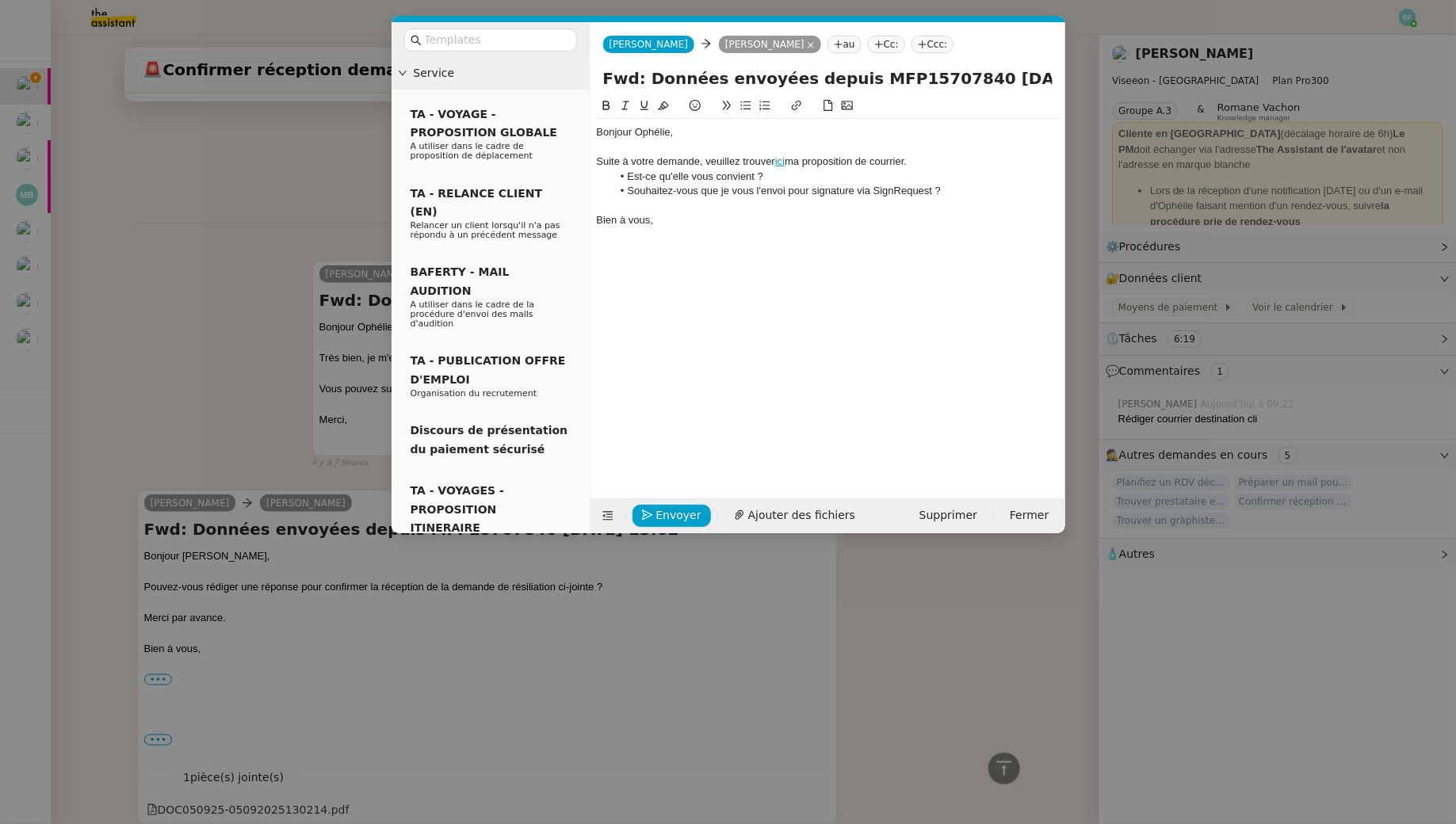
click at [810, 80] on input "Fwd: Données envoyées depuis MFP15707840 05/09/2025 13:02" at bounding box center [827, 79] width 449 height 24
click at [234, 198] on nz-modal-container "Service TA - VOYAGE - PROPOSITION GLOBALE A utiliser dans le cadre de propositi…" at bounding box center [728, 412] width 1456 height 824
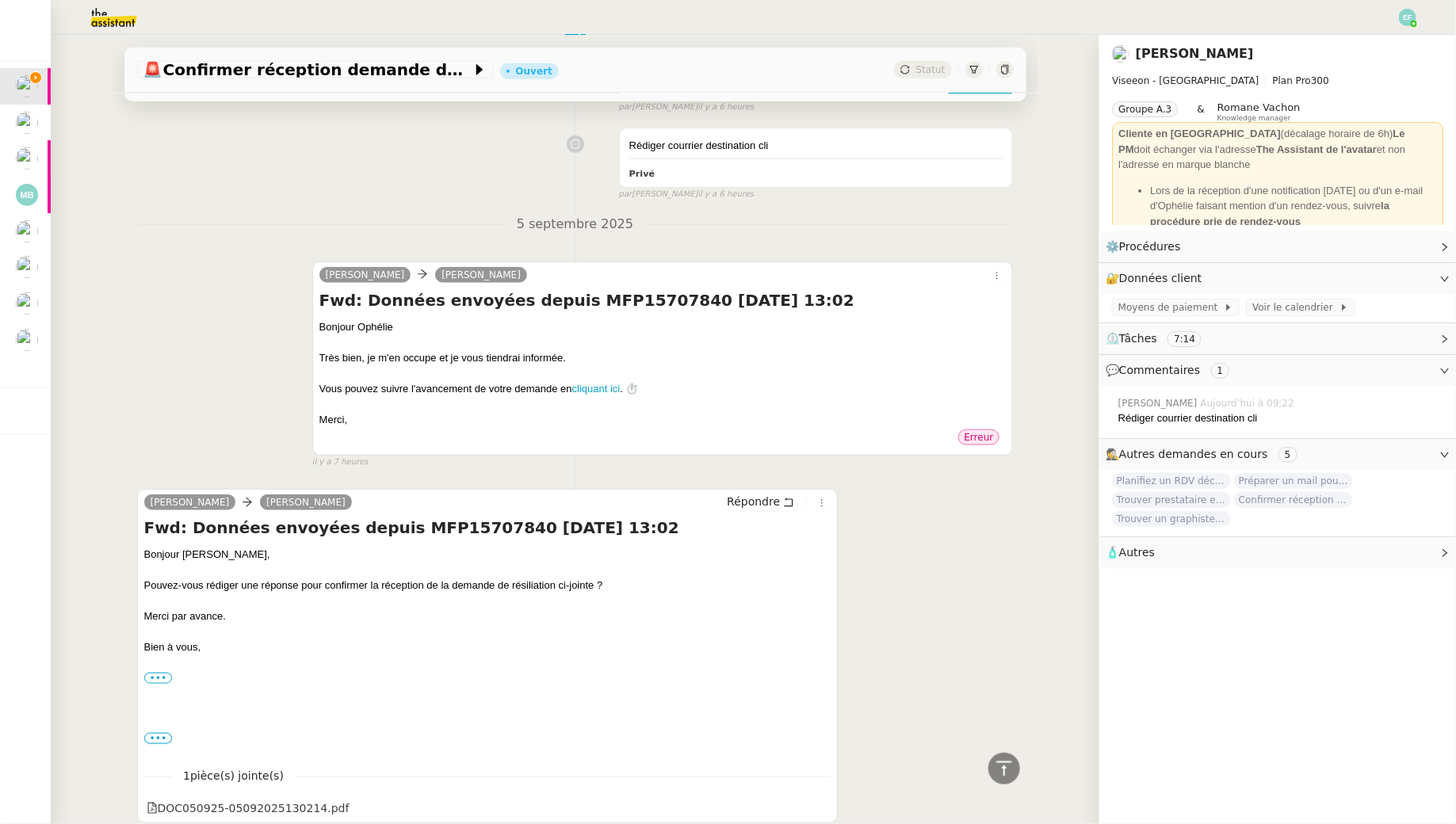
scroll to position [0, 0]
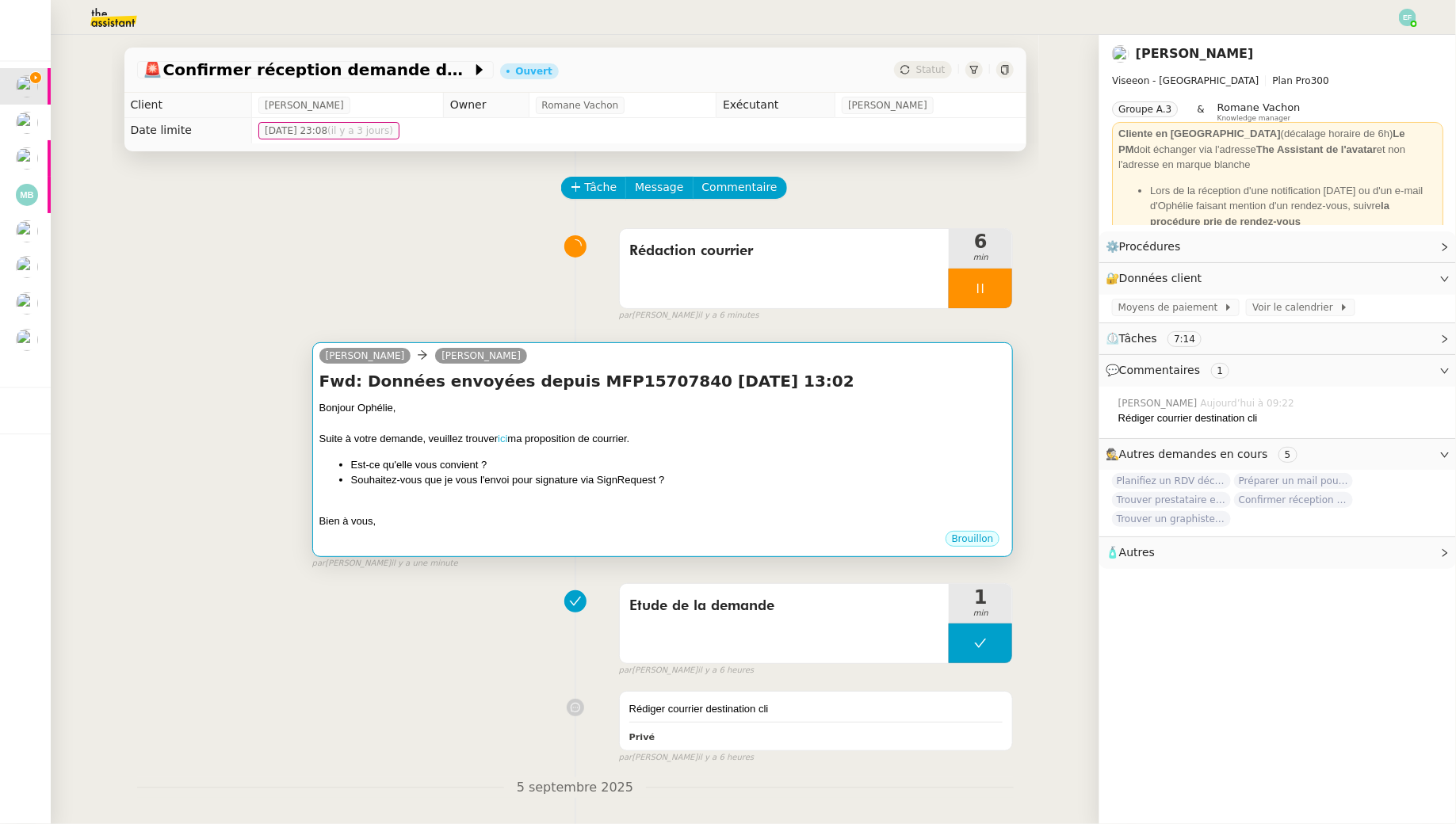
click at [504, 441] on link "ici" at bounding box center [502, 438] width 9 height 12
click at [614, 487] on div "Bonjour Ophélie, Suite à votre demande, veuillez trouver ici ma proposition de …" at bounding box center [662, 464] width 687 height 129
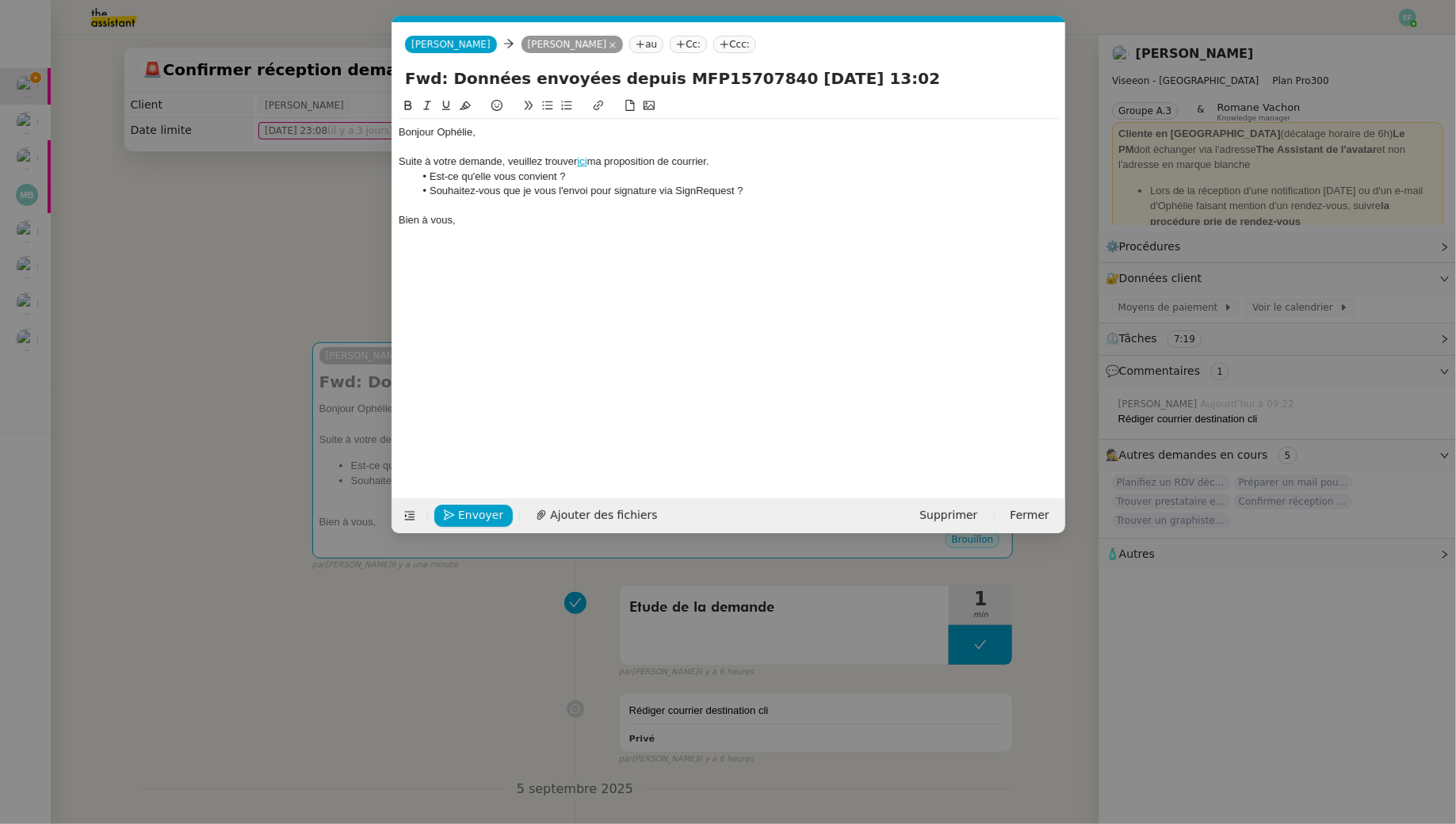
scroll to position [0, 33]
click at [549, 202] on div at bounding box center [729, 206] width 660 height 14
click at [470, 507] on span "Envoyer" at bounding box center [481, 516] width 46 height 19
drag, startPoint x: 470, startPoint y: 505, endPoint x: 915, endPoint y: 63, distance: 627.2
click at [915, 62] on form "Alicia Alicia Ophélie DIONY au Cc: Ccc: Fwd: Données envoyées depuis MFP1570784…" at bounding box center [728, 278] width 673 height 512
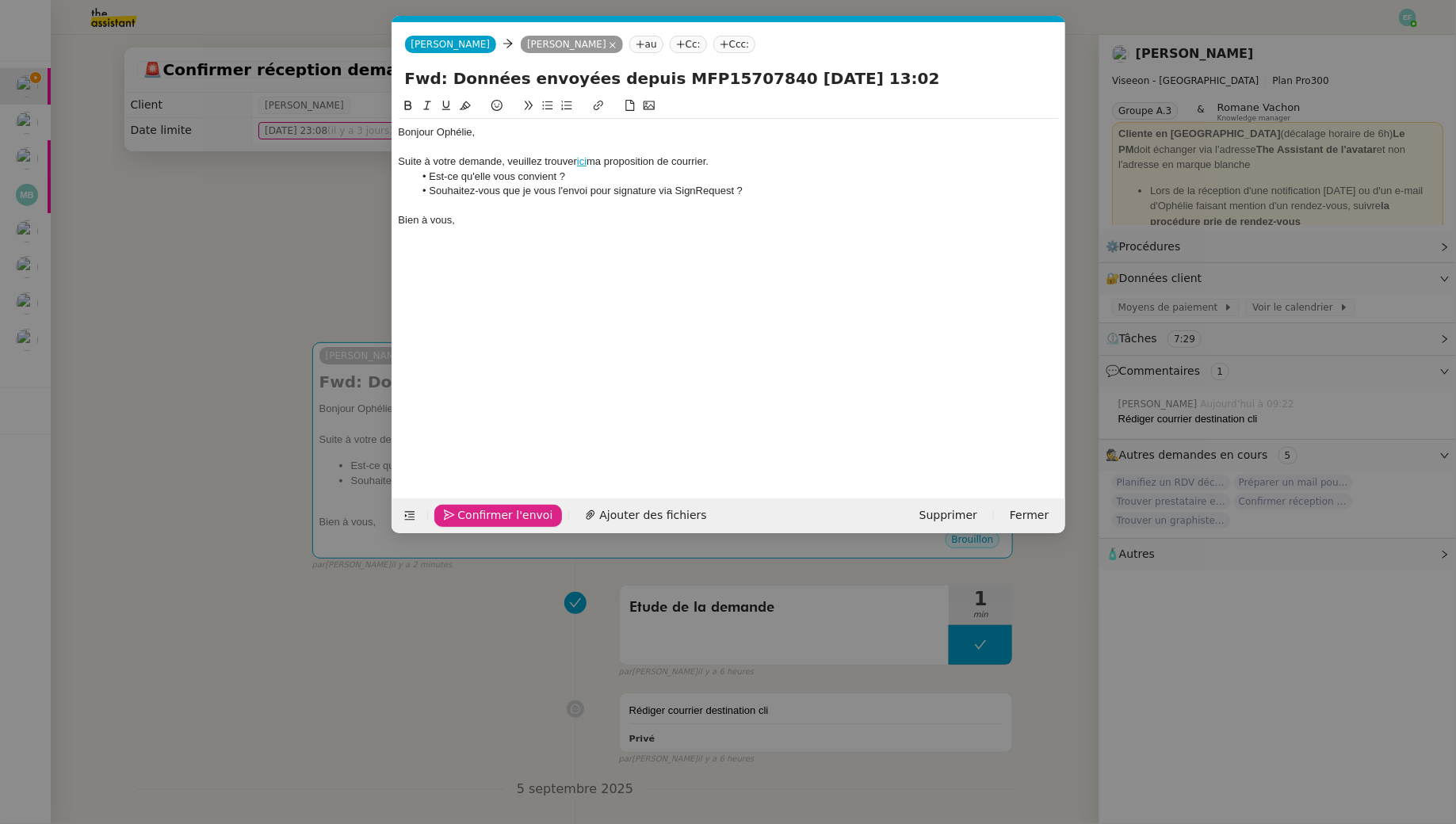
drag, startPoint x: 915, startPoint y: 63, endPoint x: 924, endPoint y: 67, distance: 9.8
click at [917, 63] on div "Alicia Alicia Ophélie DIONY au Cc: Ccc:" at bounding box center [729, 45] width 673 height 45
drag, startPoint x: 926, startPoint y: 74, endPoint x: 394, endPoint y: 68, distance: 532.0
click at [394, 68] on div "Fwd: Données envoyées depuis MFP15707840 05/09/2025 13:02" at bounding box center [729, 82] width 673 height 30
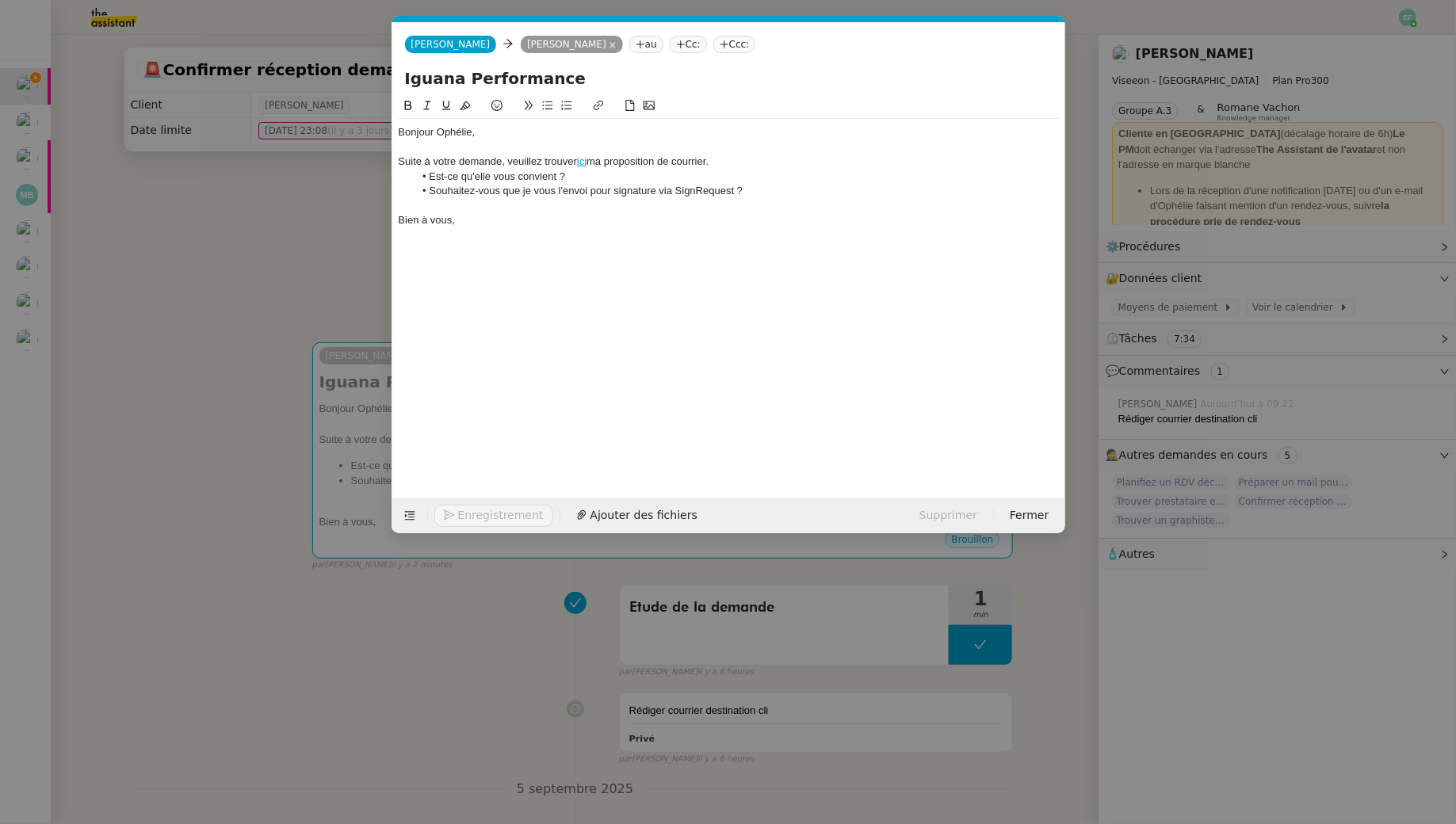
click at [407, 77] on input "Iguana Performance" at bounding box center [728, 79] width 647 height 24
type input "Résiliation Iguana Performance"
click at [467, 515] on span "Envoyer" at bounding box center [481, 516] width 46 height 19
click at [467, 515] on span "Confirmer l'envoi" at bounding box center [506, 516] width 95 height 19
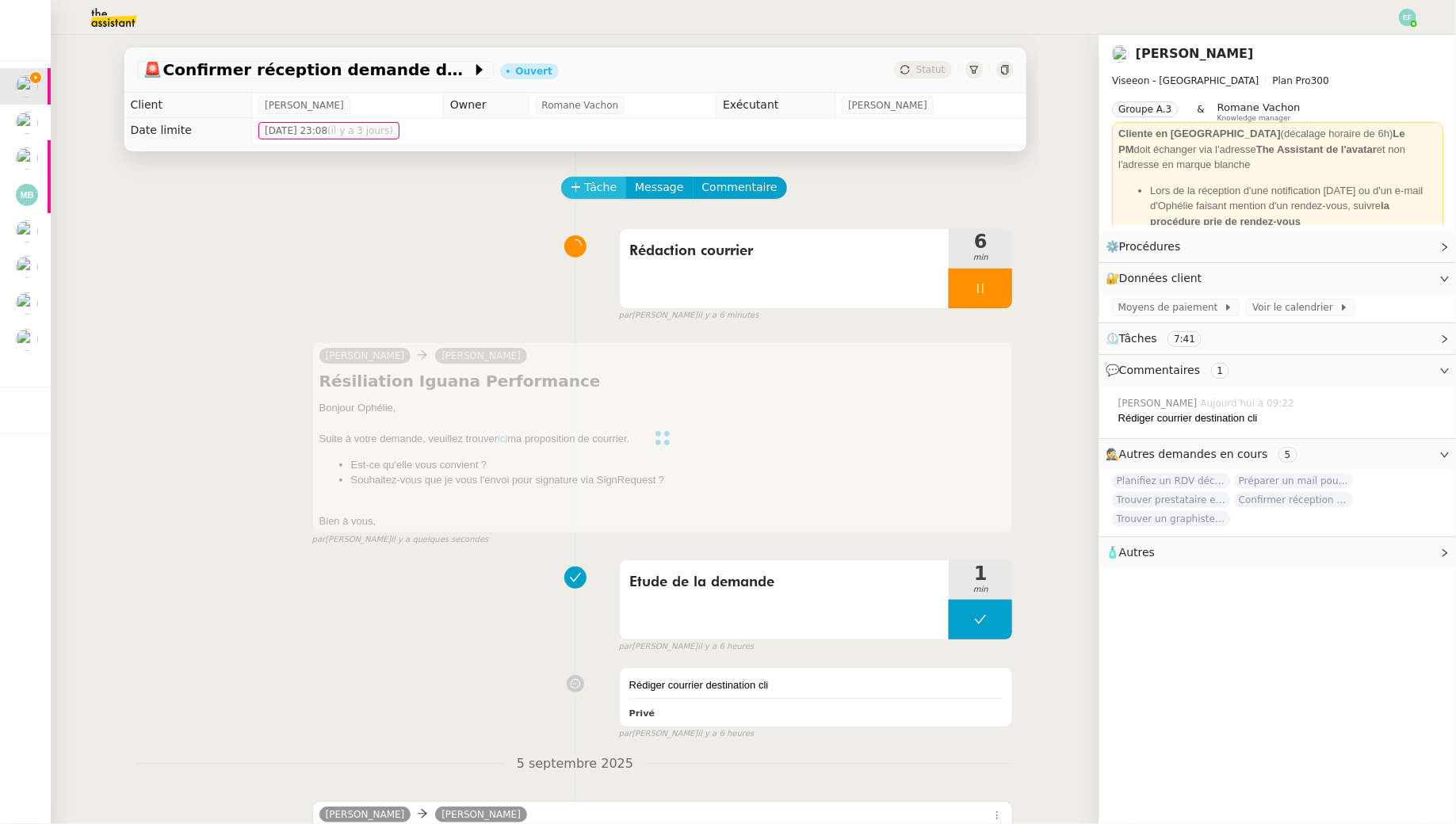
click at [611, 189] on span "Tâche" at bounding box center [601, 188] width 33 height 19
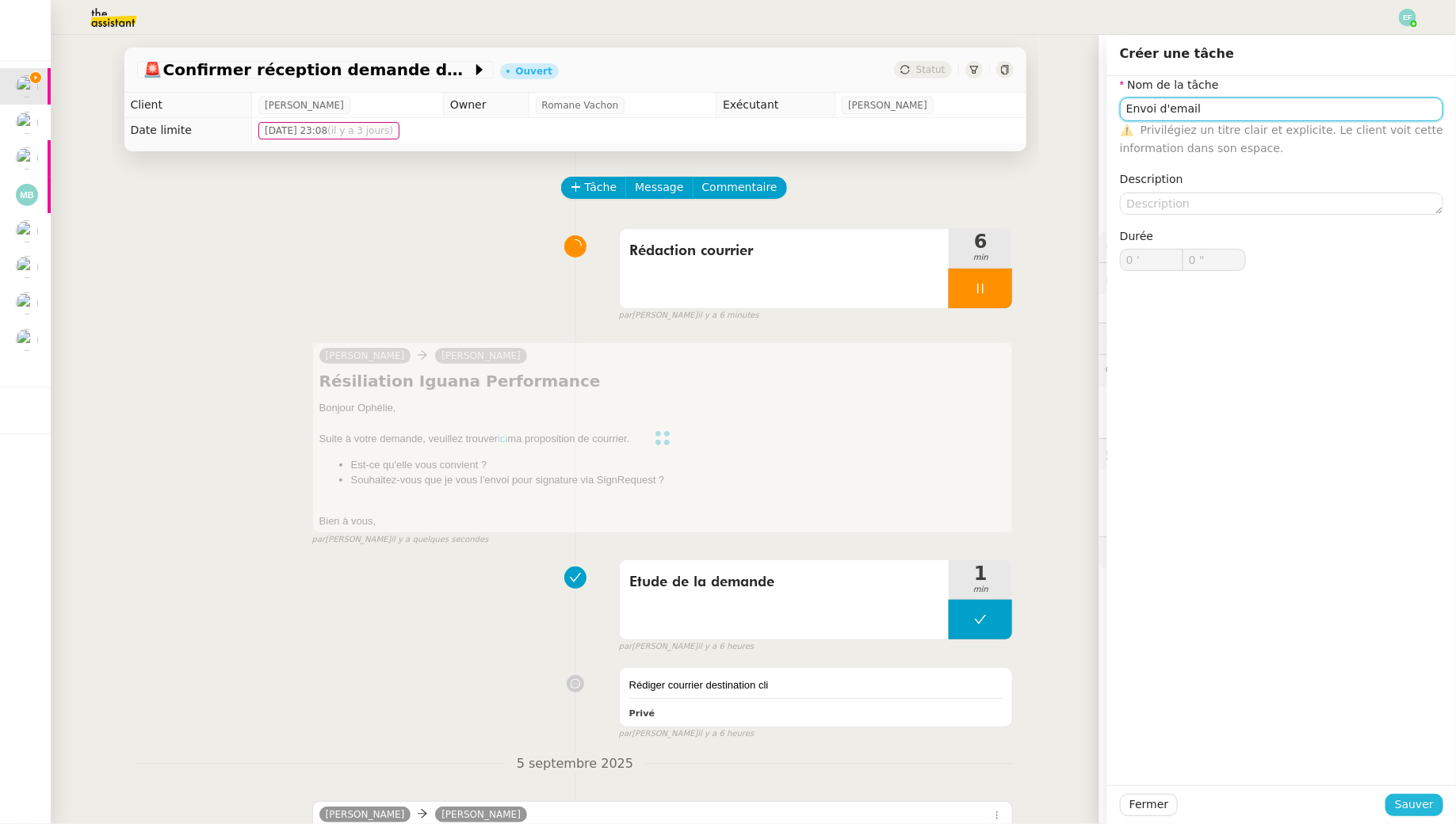
type input "Envoi d'email"
click at [1405, 801] on span "Sauver" at bounding box center [1414, 805] width 39 height 19
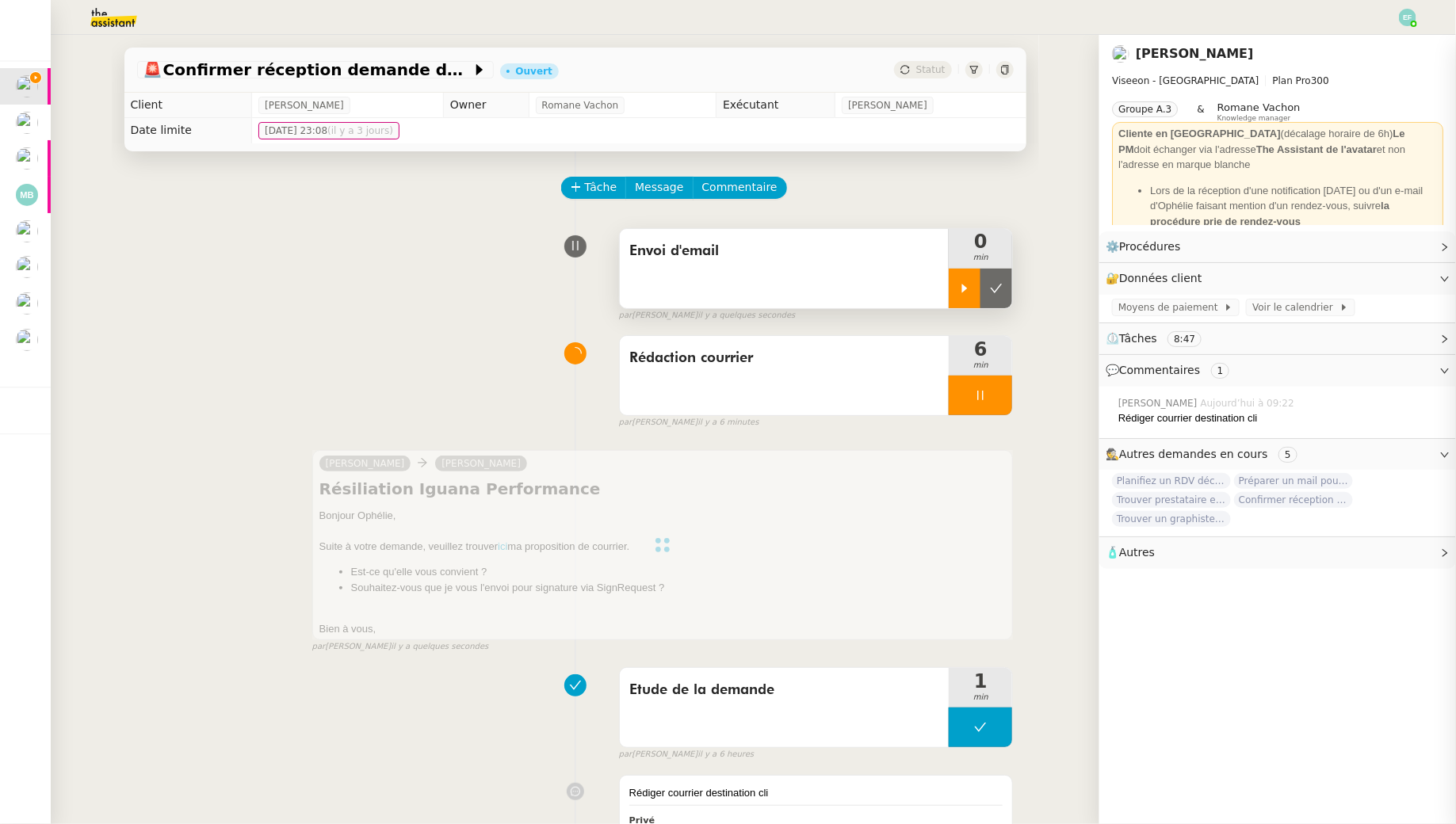
click at [960, 282] on div at bounding box center [964, 288] width 32 height 40
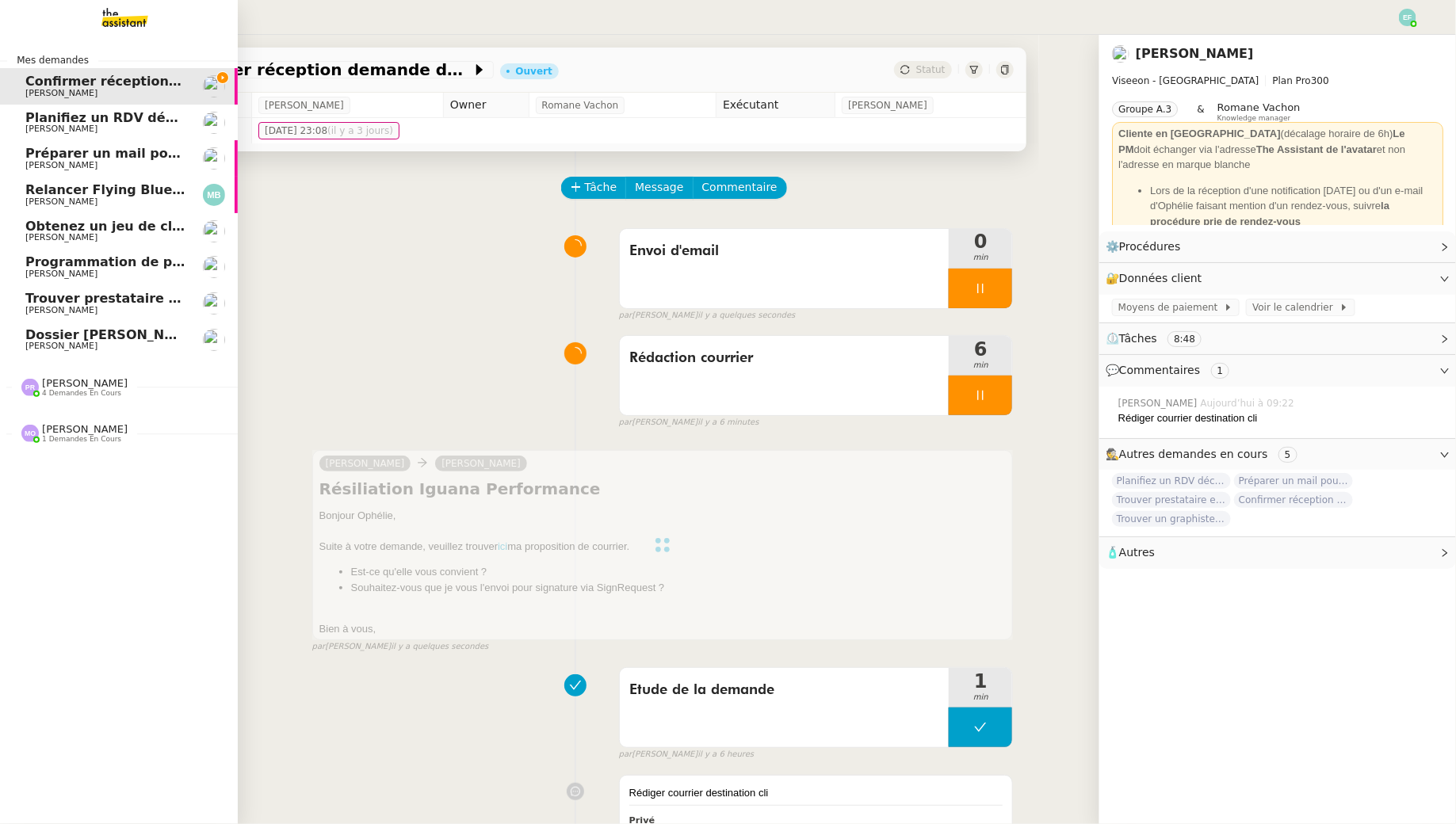
click at [36, 131] on span "[PERSON_NAME]" at bounding box center [61, 128] width 73 height 10
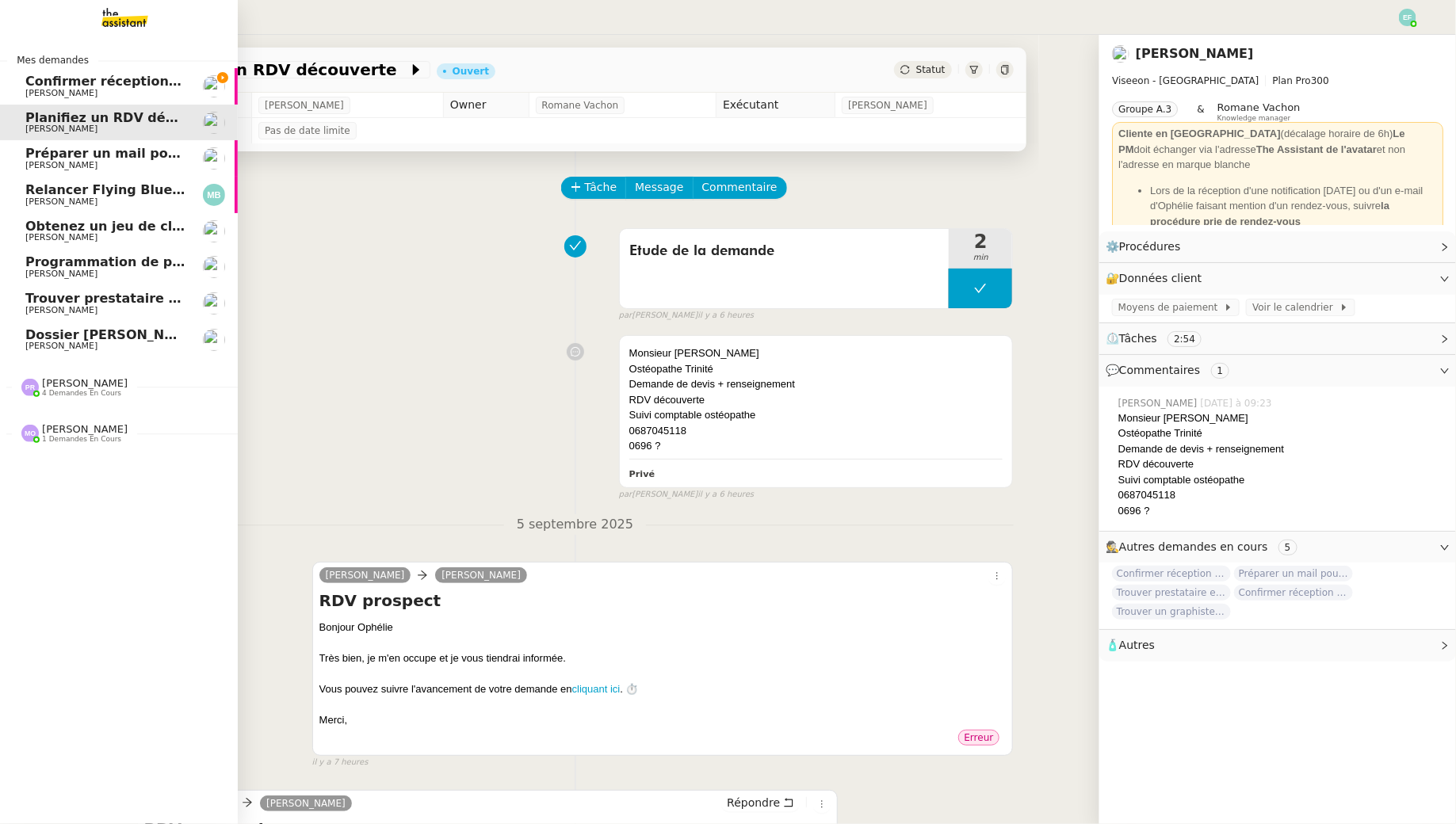
click at [65, 164] on span "[PERSON_NAME]" at bounding box center [61, 165] width 73 height 10
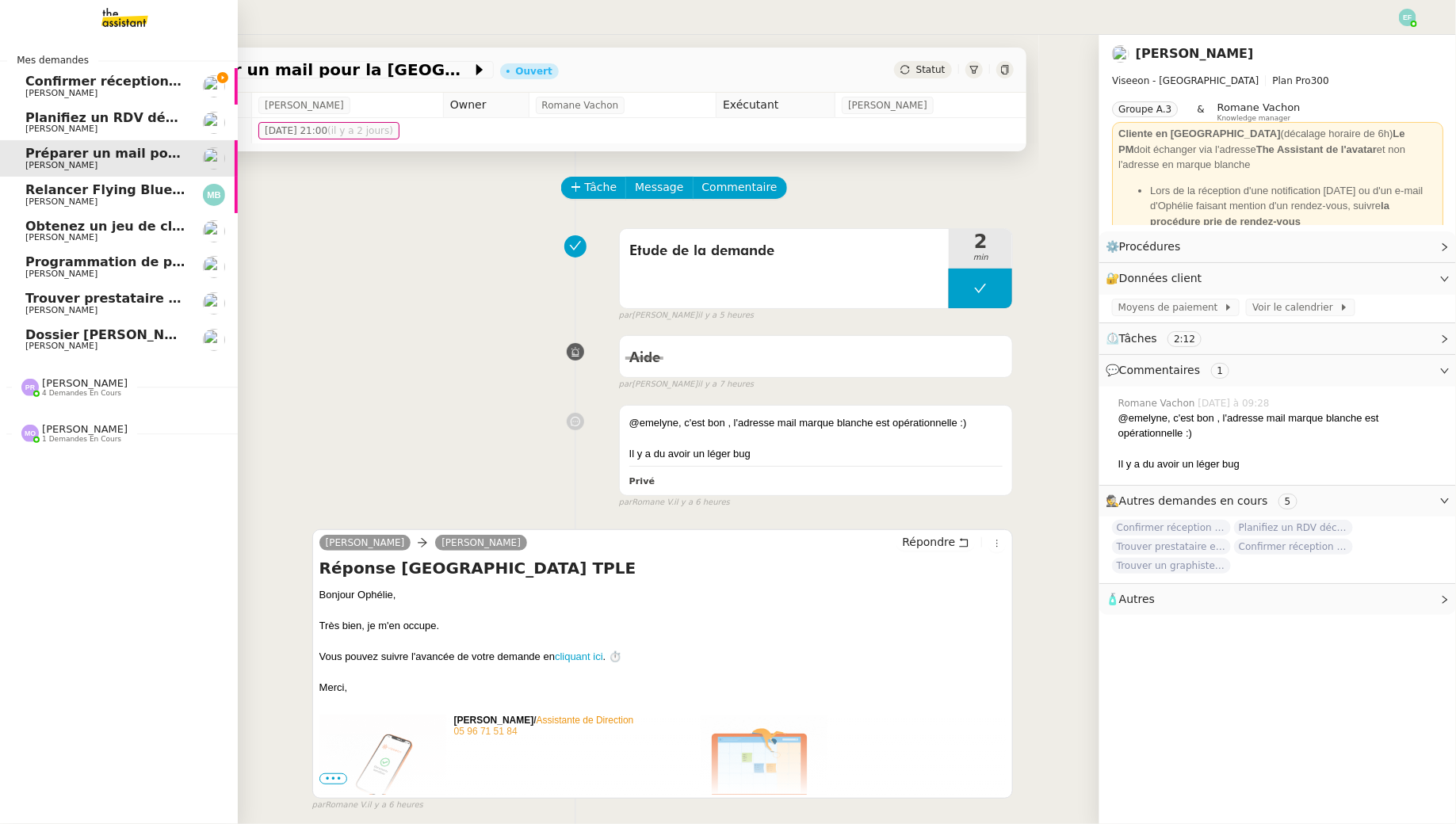
click at [40, 82] on span "Confirmer réception demande de résiliation" at bounding box center [181, 81] width 312 height 15
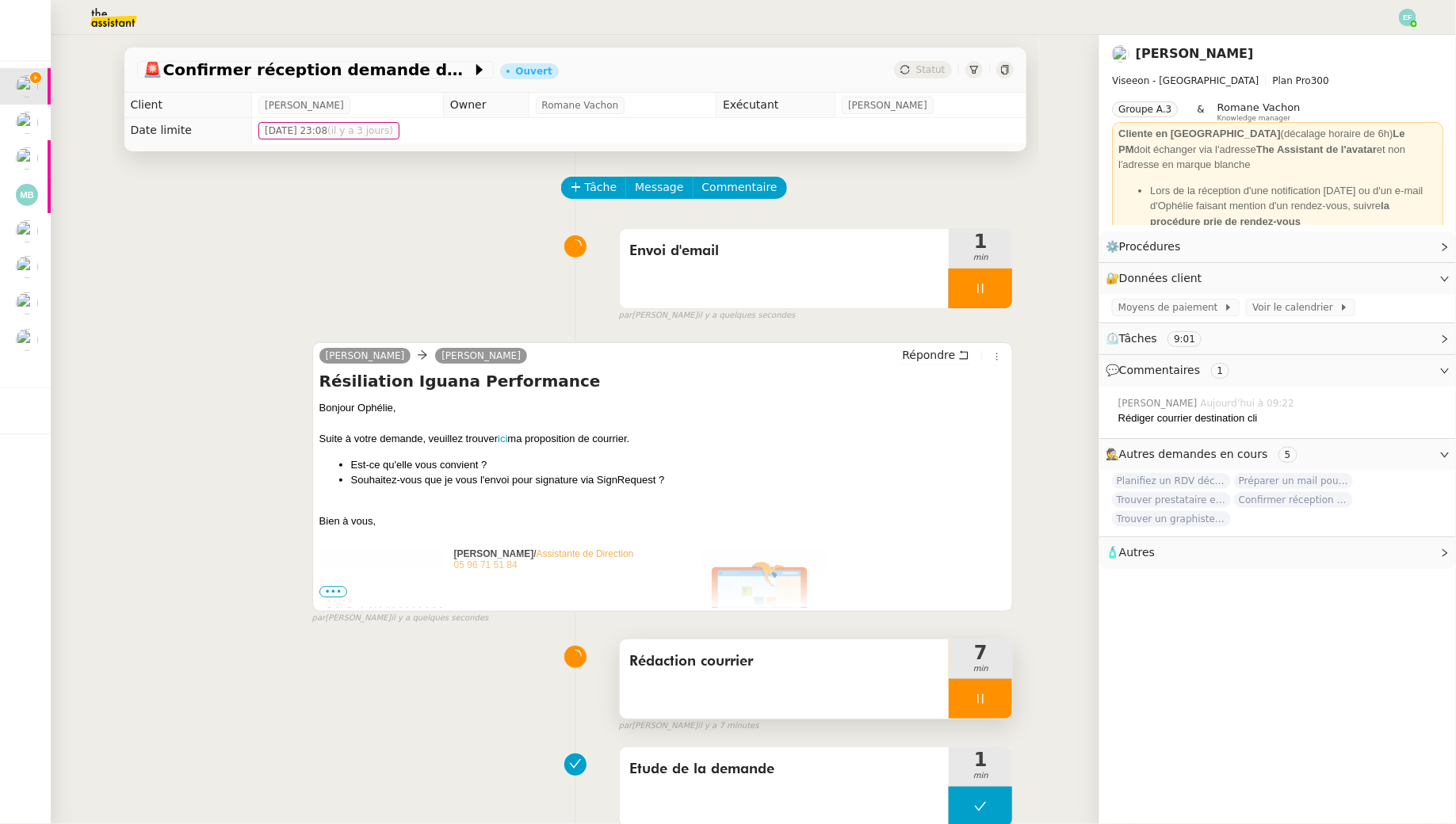
click at [1000, 708] on div at bounding box center [980, 698] width 63 height 40
click at [1000, 708] on button at bounding box center [996, 698] width 32 height 40
click at [999, 287] on div at bounding box center [980, 288] width 63 height 40
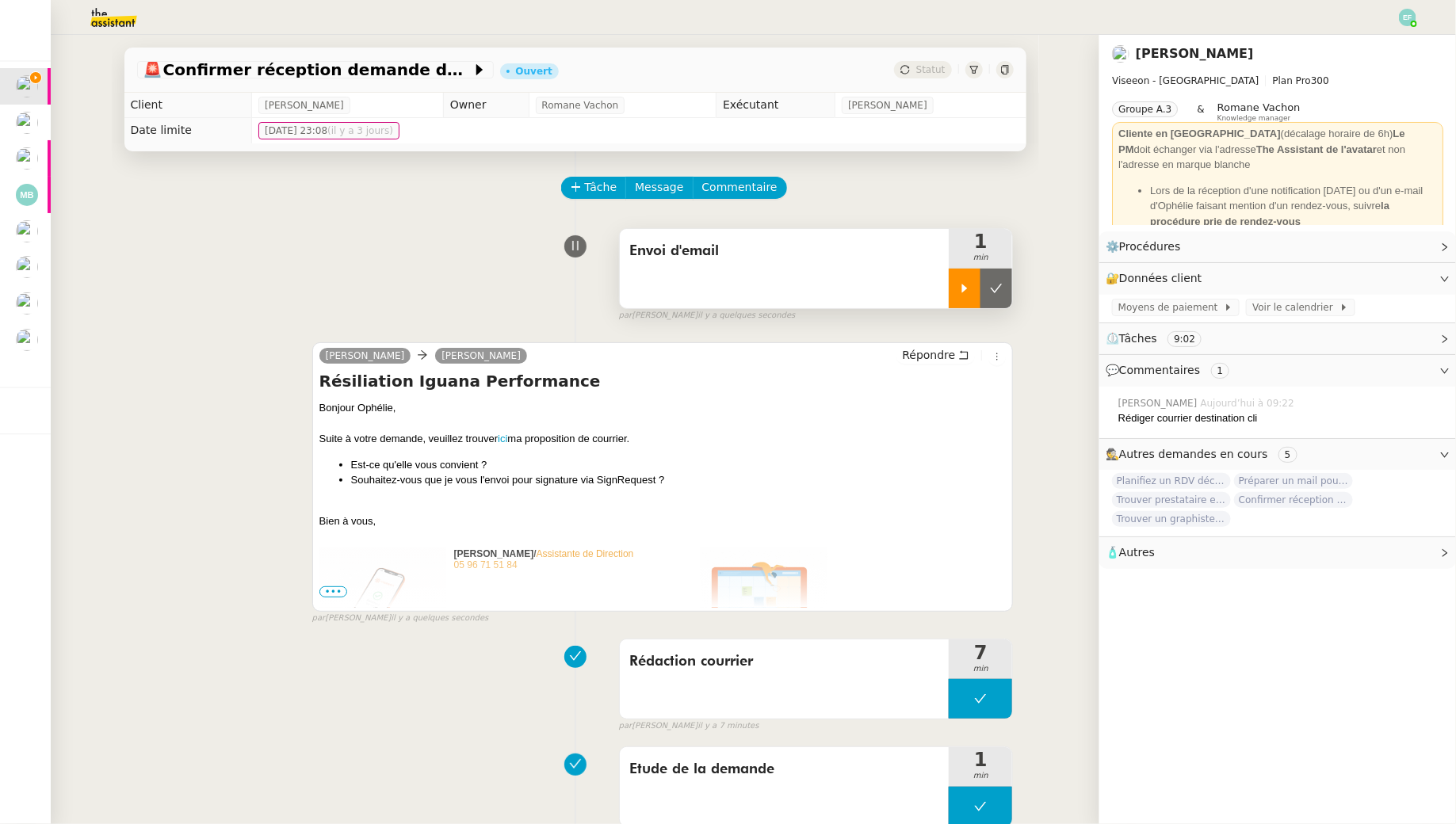
click at [999, 287] on icon at bounding box center [996, 287] width 12 height 8
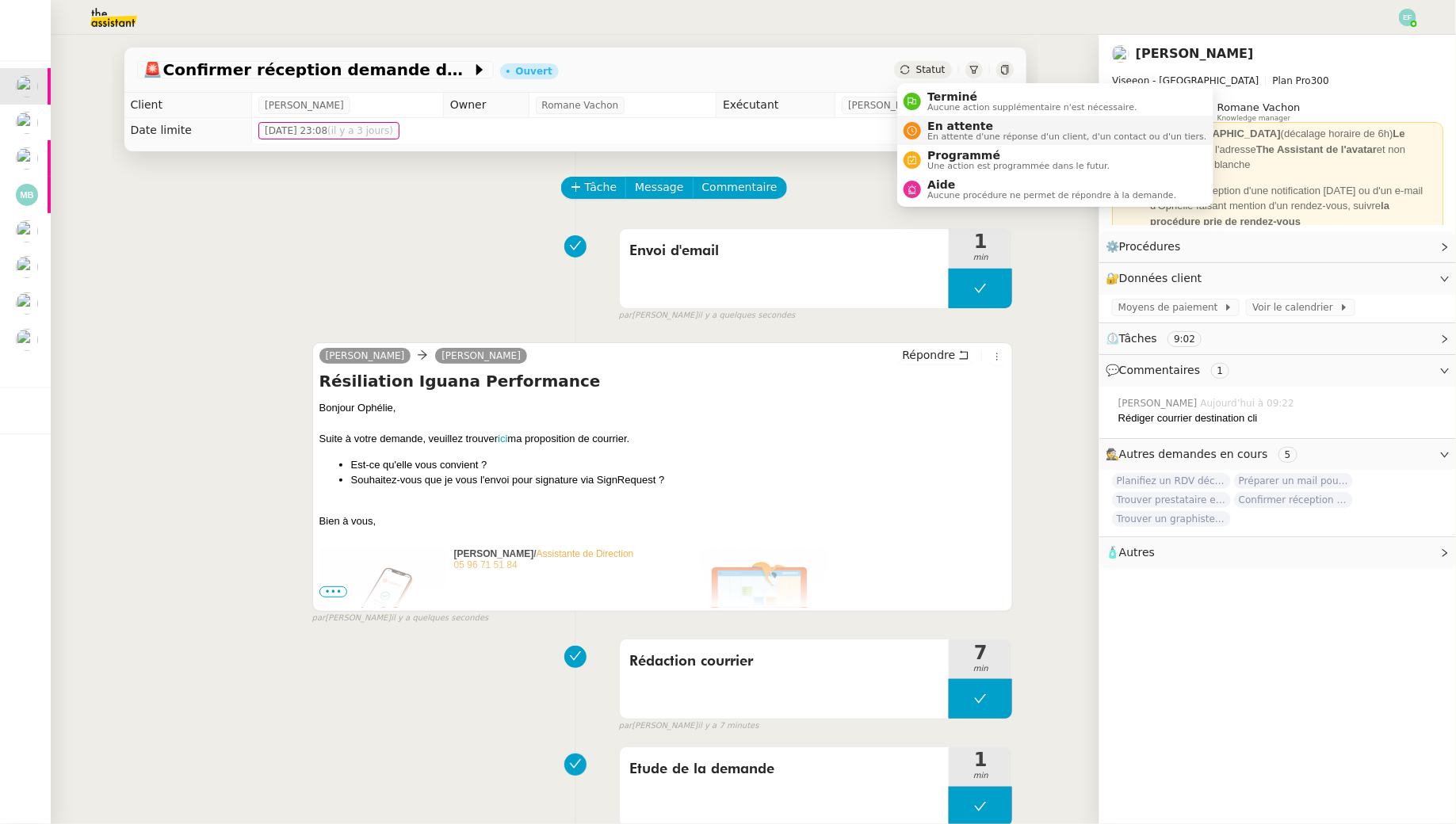
click at [933, 132] on span "En attente d'une réponse d'un client, d'un contact ou d'un tiers." at bounding box center [1066, 136] width 279 height 8
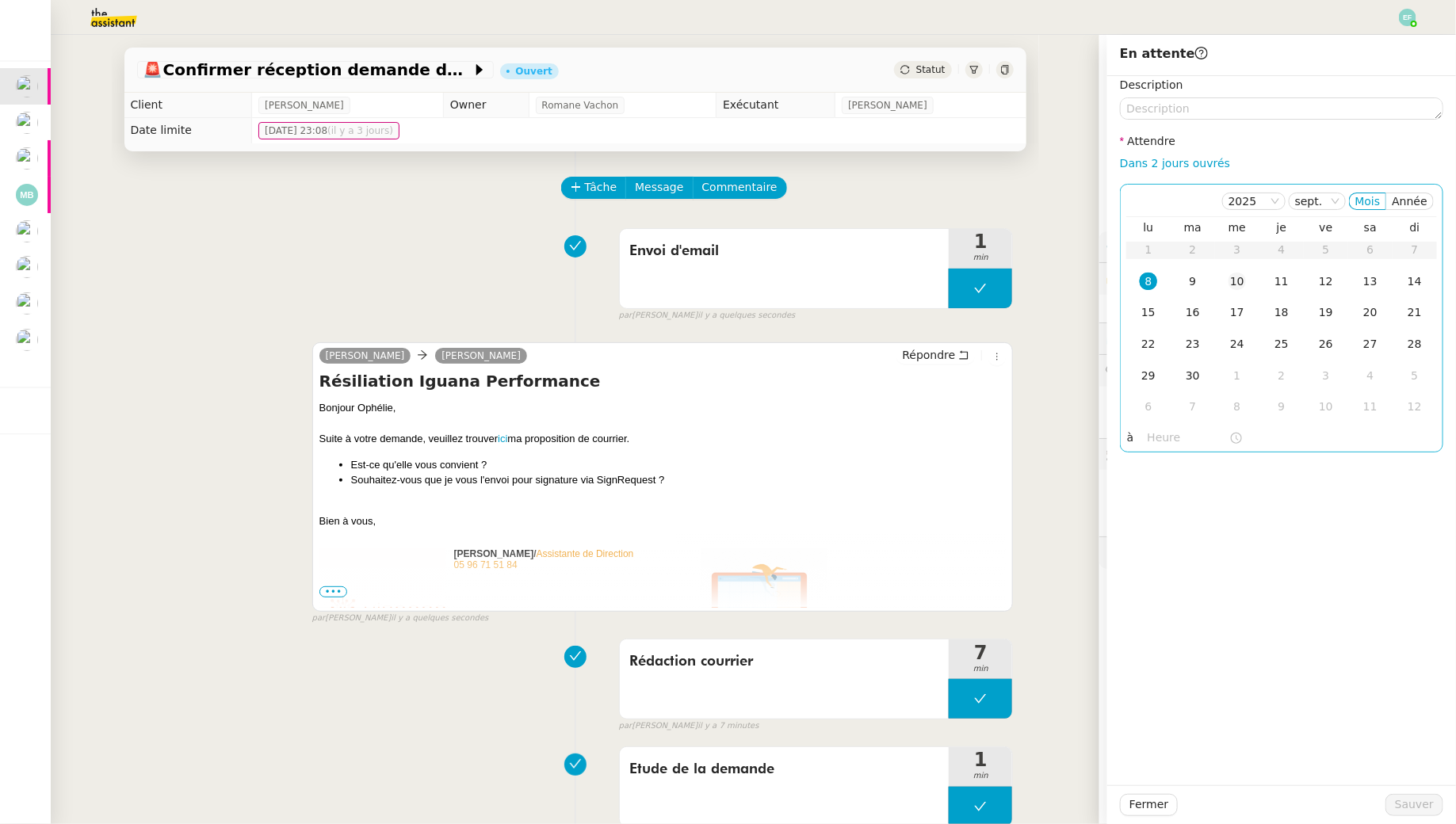
click at [1248, 274] on td "10" at bounding box center [1237, 282] width 45 height 32
click at [1404, 804] on span "Sauver" at bounding box center [1414, 805] width 39 height 19
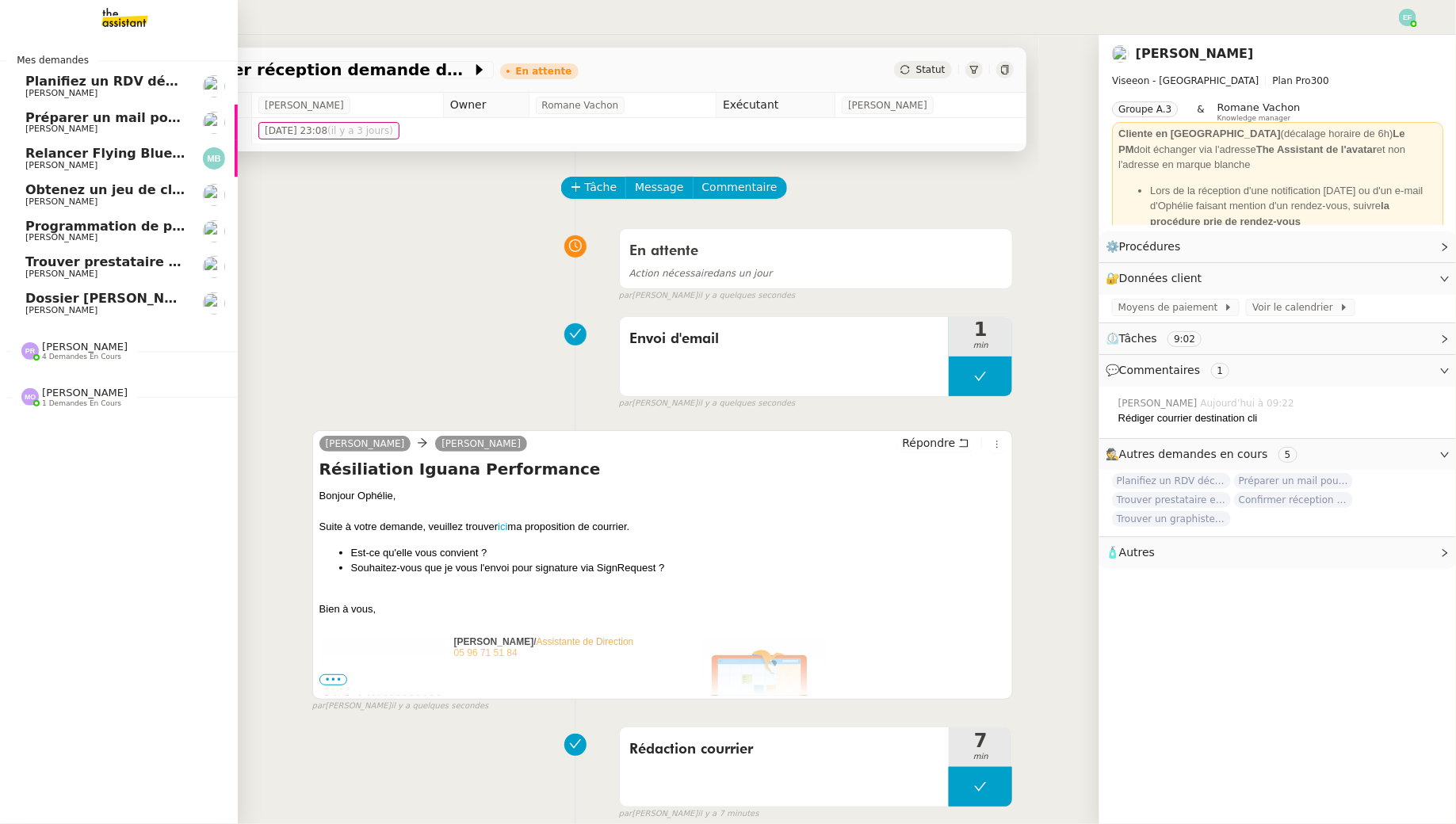
click at [91, 300] on span "Dossier Monika Gruba" at bounding box center [113, 299] width 176 height 15
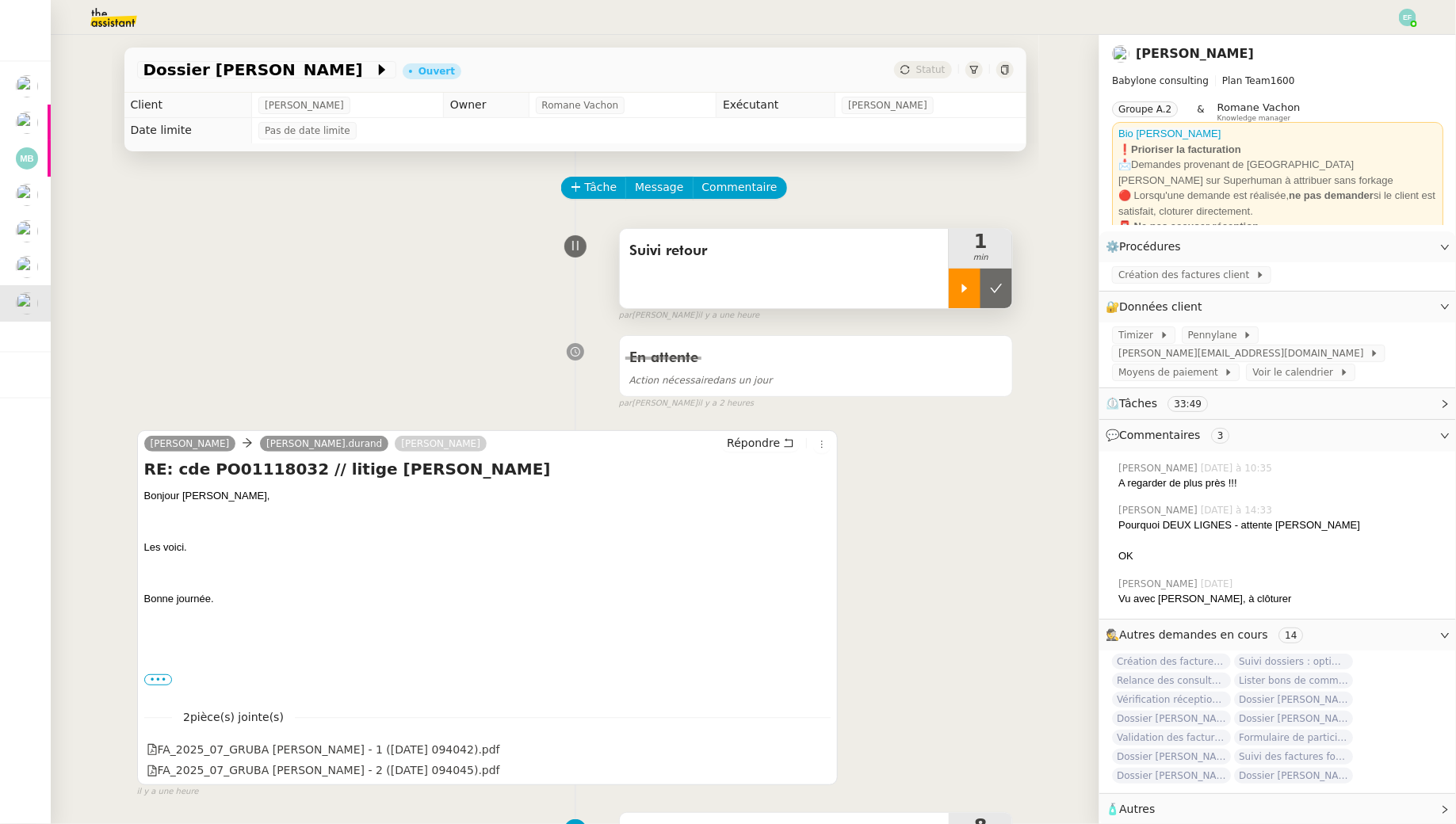
click at [953, 287] on div at bounding box center [964, 288] width 32 height 40
click at [824, 749] on icon at bounding box center [820, 749] width 11 height 11
click at [818, 769] on icon at bounding box center [820, 770] width 11 height 11
click at [740, 194] on span "Commentaire" at bounding box center [739, 188] width 75 height 19
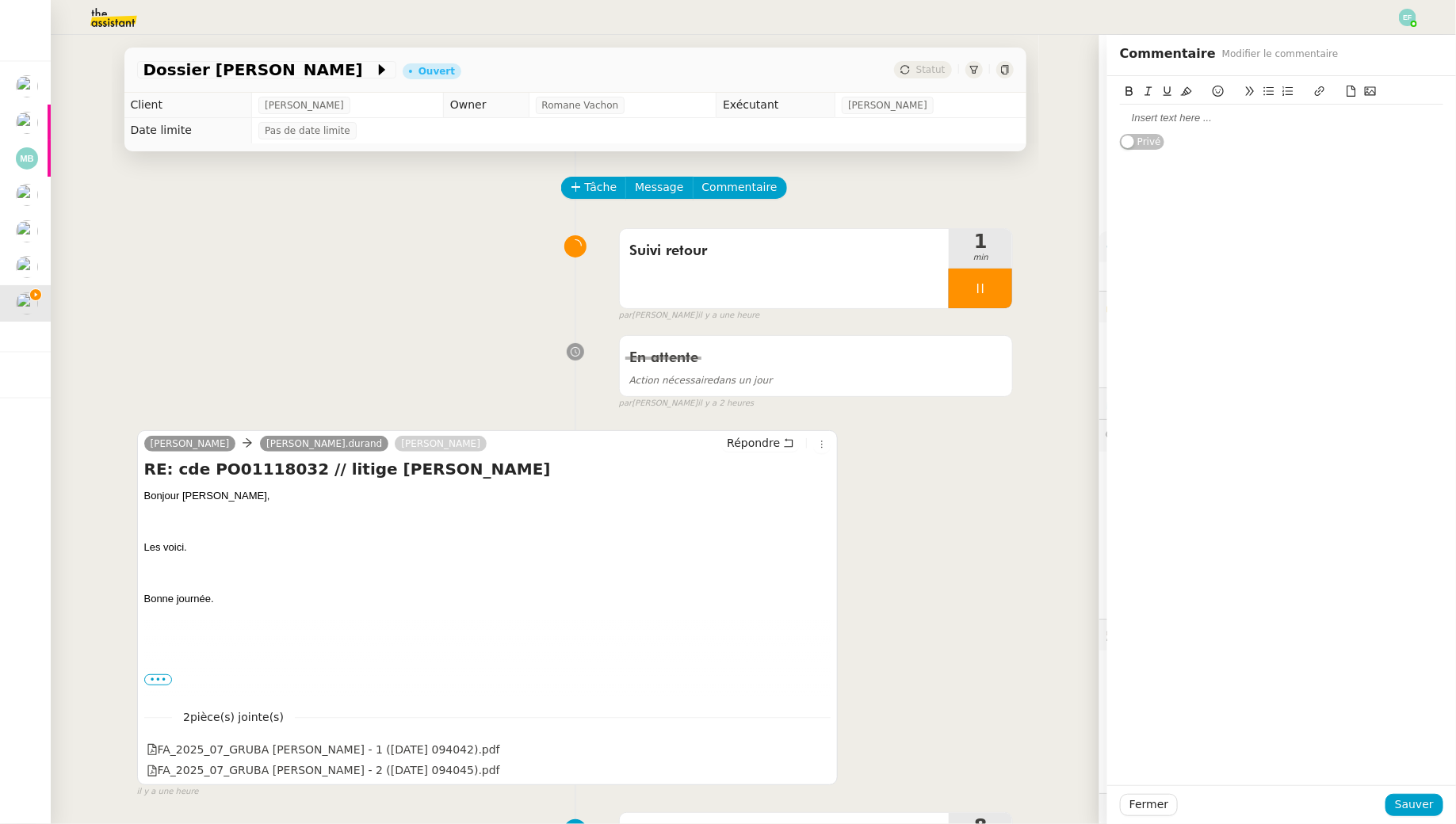
click at [1185, 120] on div at bounding box center [1281, 117] width 324 height 14
click at [1423, 802] on span "Sauver" at bounding box center [1414, 805] width 39 height 19
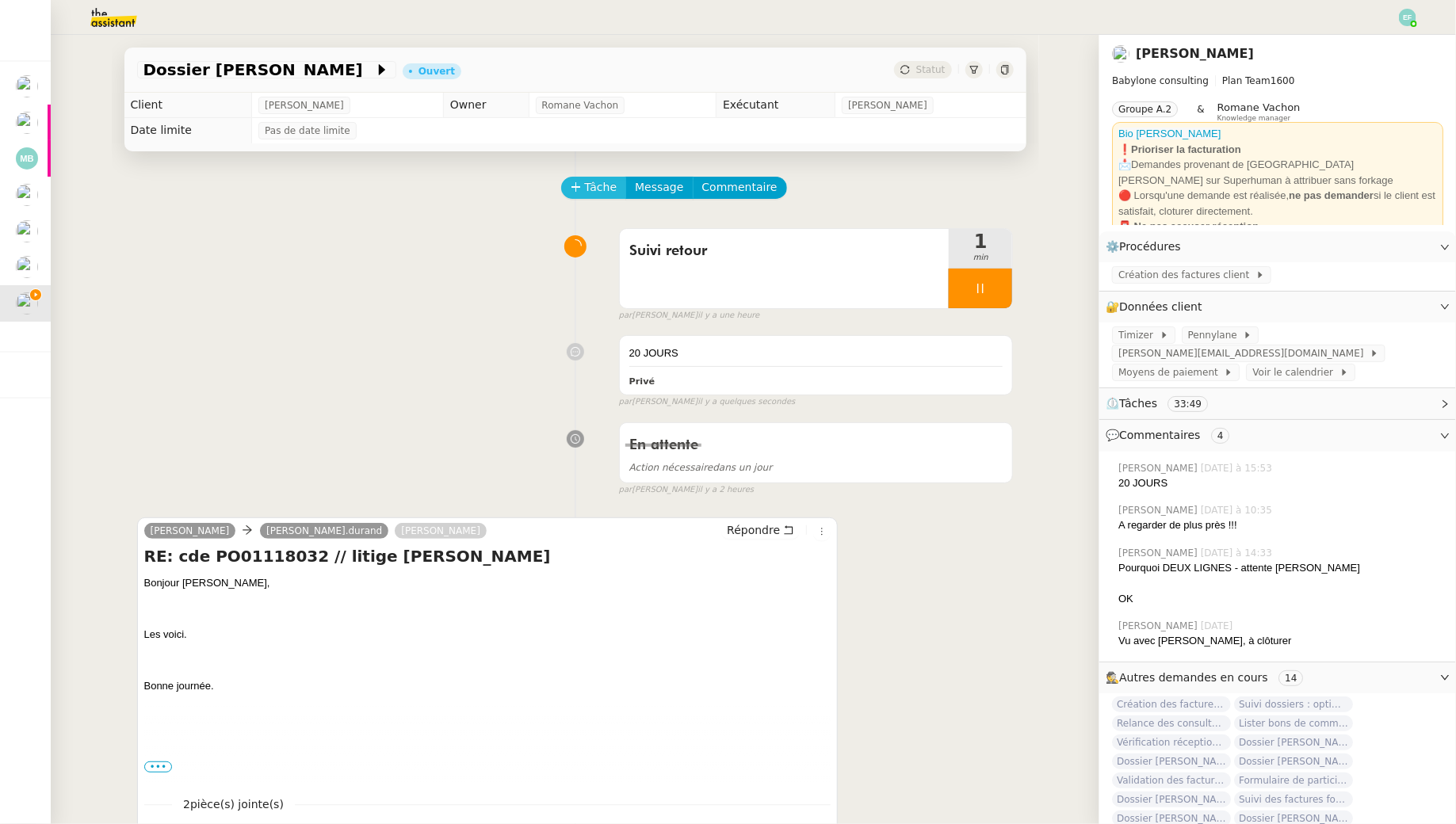
click at [583, 181] on button "Tâche" at bounding box center [593, 188] width 66 height 22
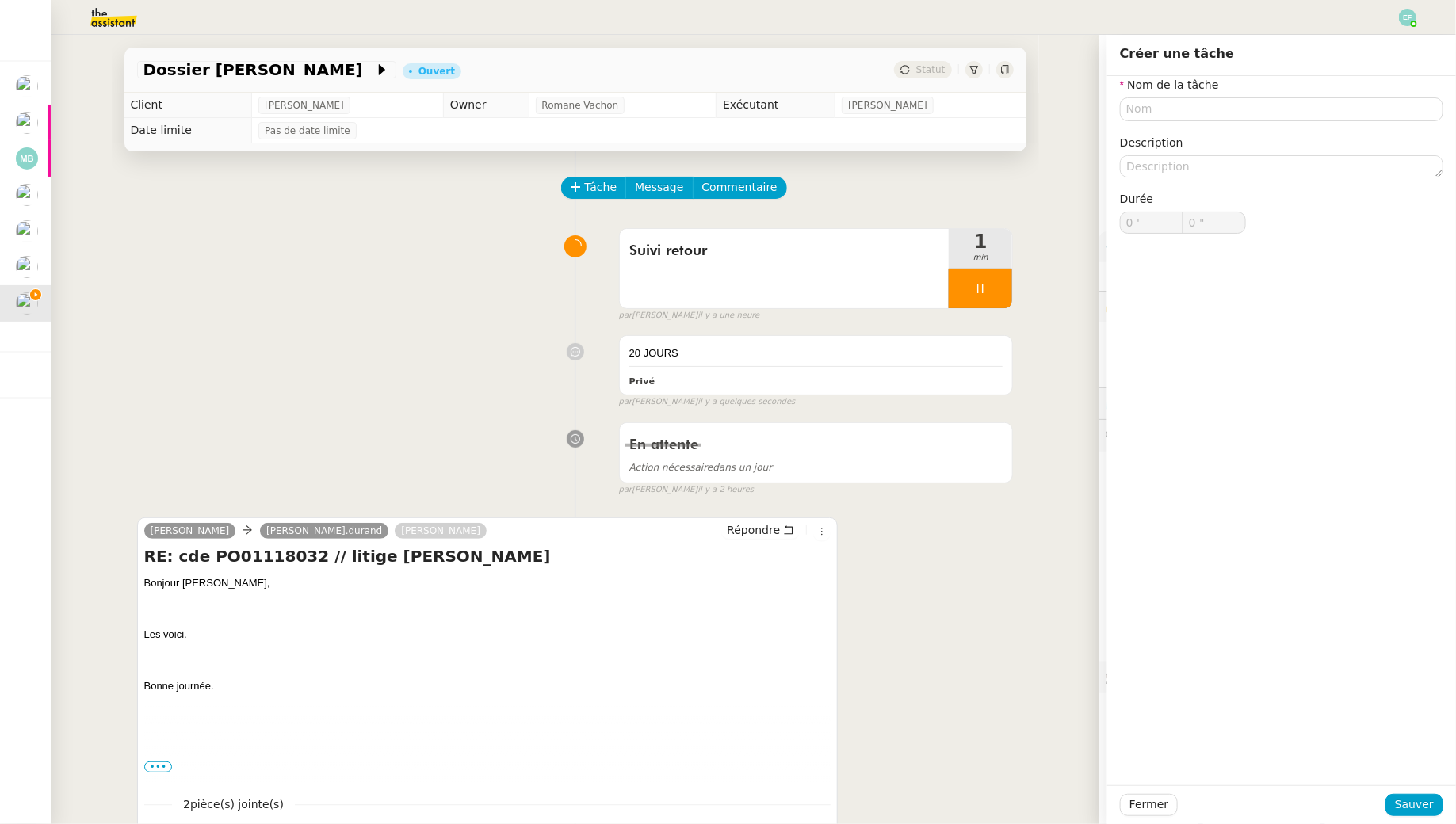
click at [472, 312] on div "Suivi retour 1 min false par Emelyne F. il y a une heure" at bounding box center [575, 272] width 877 height 101
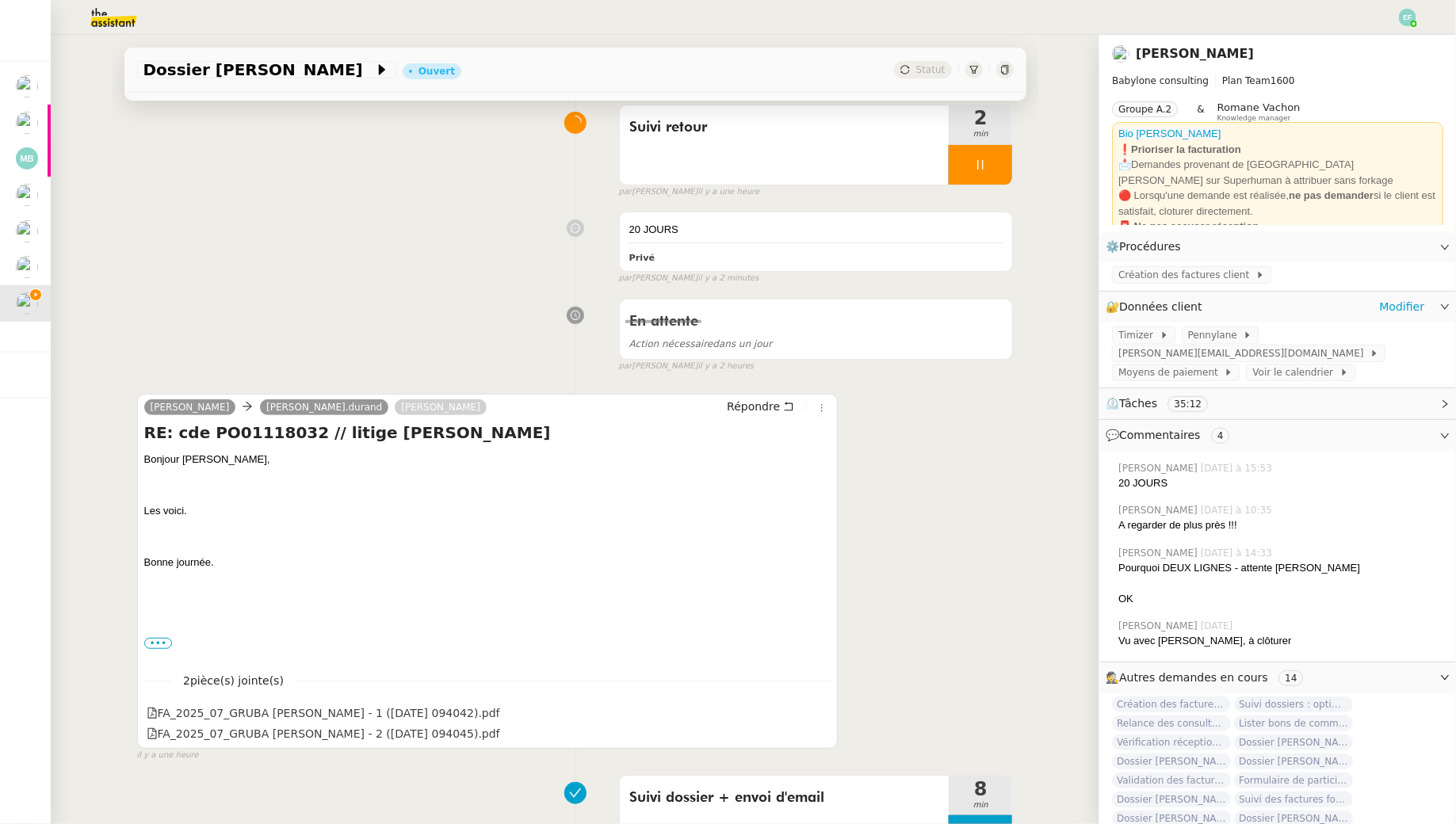
scroll to position [125, 0]
click at [790, 406] on icon at bounding box center [788, 405] width 11 height 11
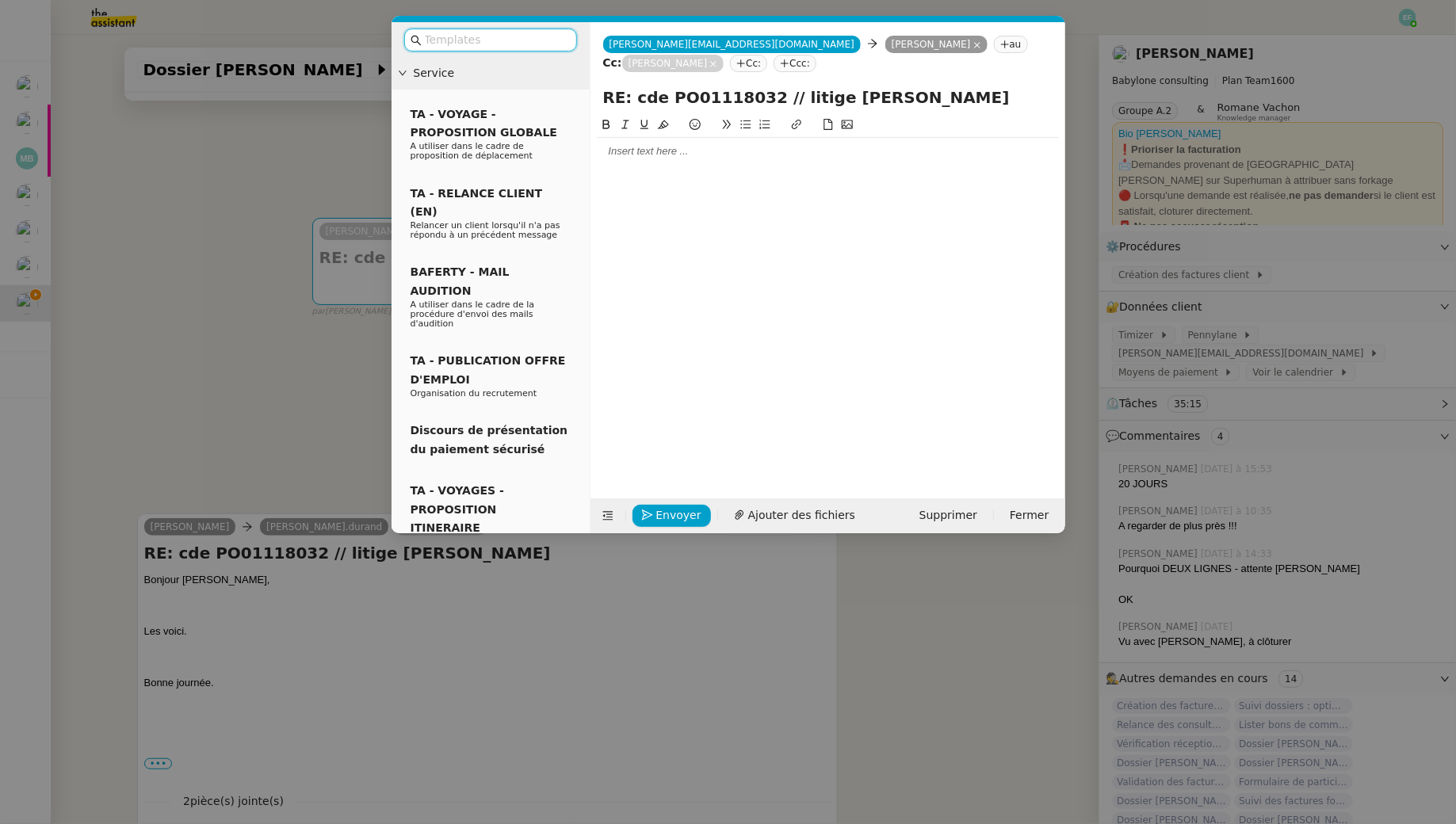
click at [726, 152] on div at bounding box center [827, 151] width 462 height 14
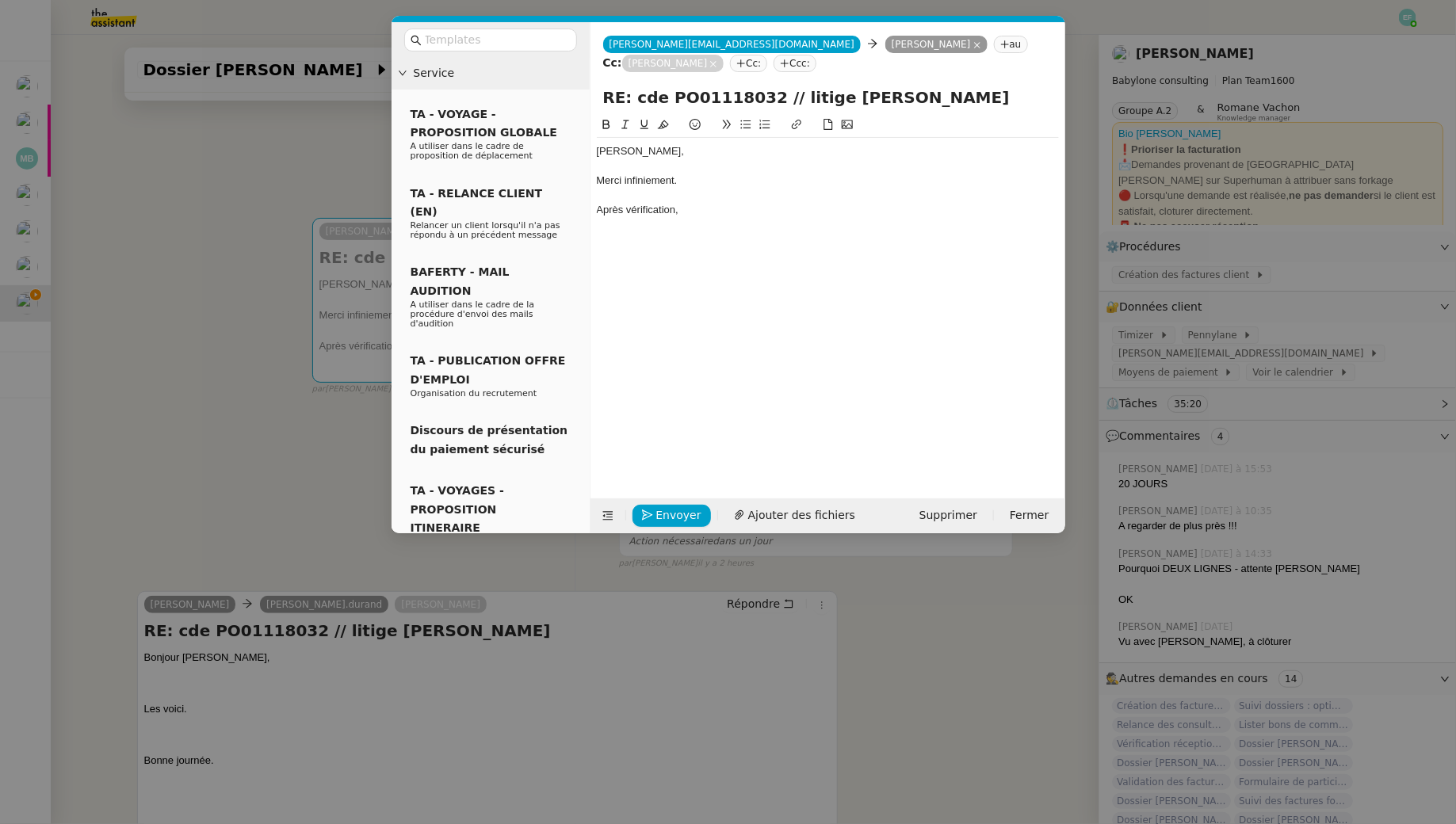
click at [655, 177] on div "Merci infiniement." at bounding box center [827, 180] width 462 height 14
click at [0, 0] on lt-strong "im" at bounding box center [0, 0] width 0 height 0
click at [690, 216] on div "Après vérification," at bounding box center [827, 209] width 462 height 14
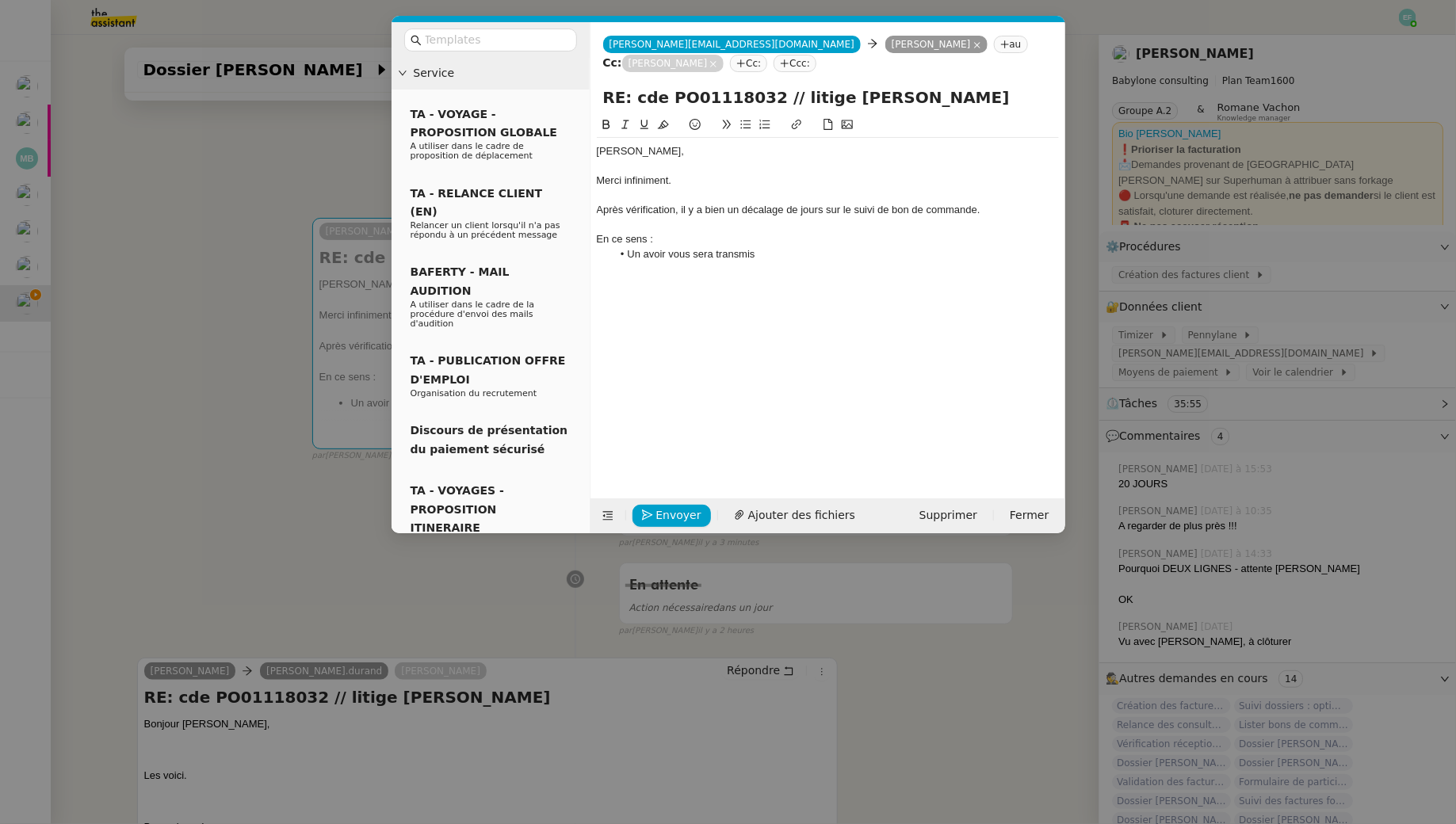
click at [781, 255] on li "Un avoir vous sera transmis" at bounding box center [835, 254] width 447 height 14
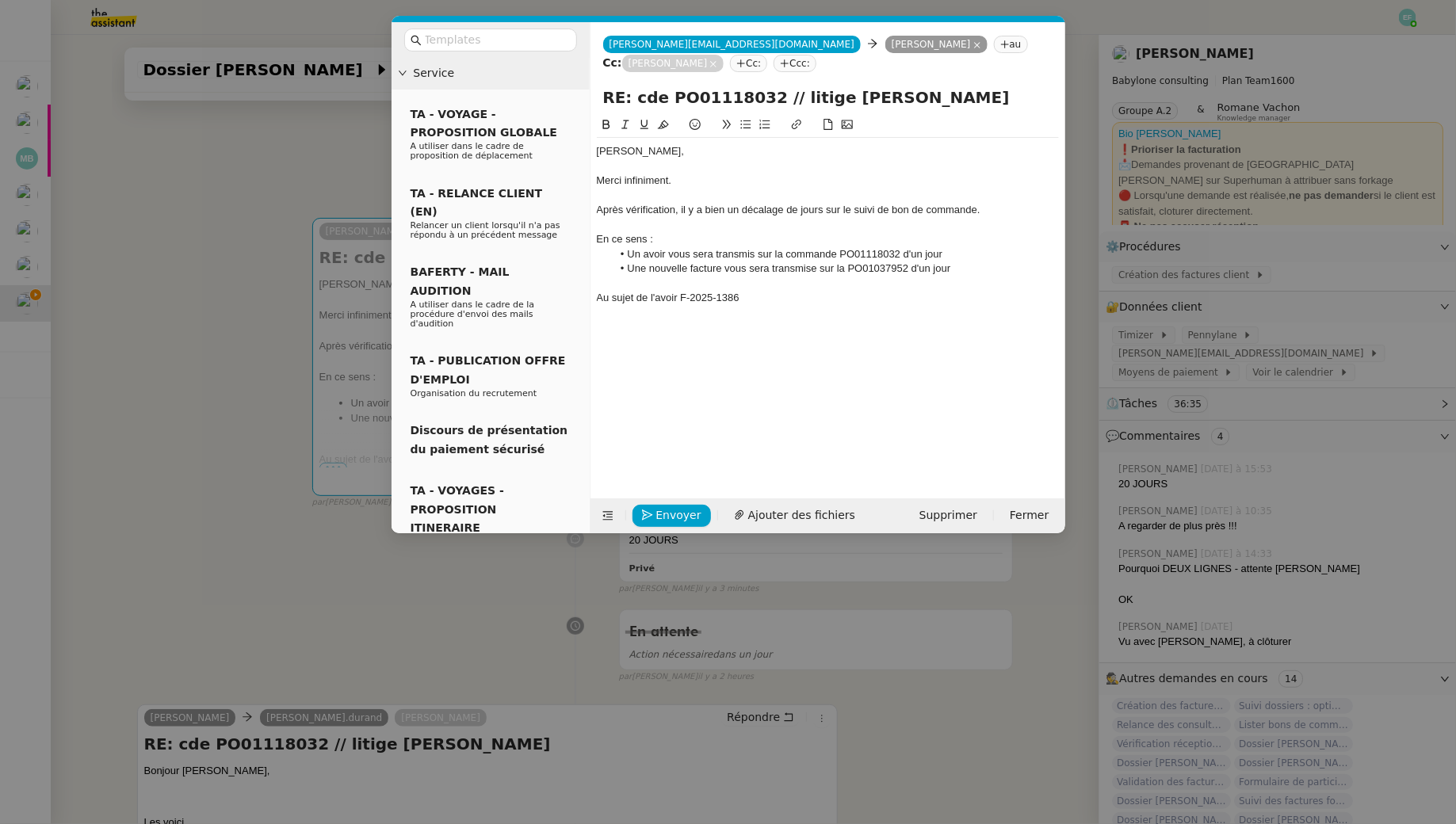
scroll to position [0, 0]
click at [931, 302] on div "Au sujet de l'avoir F-2025-1386, il s'agit d'un avoir pour le mois d'août, elle…" at bounding box center [827, 306] width 462 height 30
click at [723, 310] on div "Au sujet de l'avoir F-2025-1386, il s'agit d'un avoir pour le mois d'août, Moni…" at bounding box center [827, 306] width 462 height 30
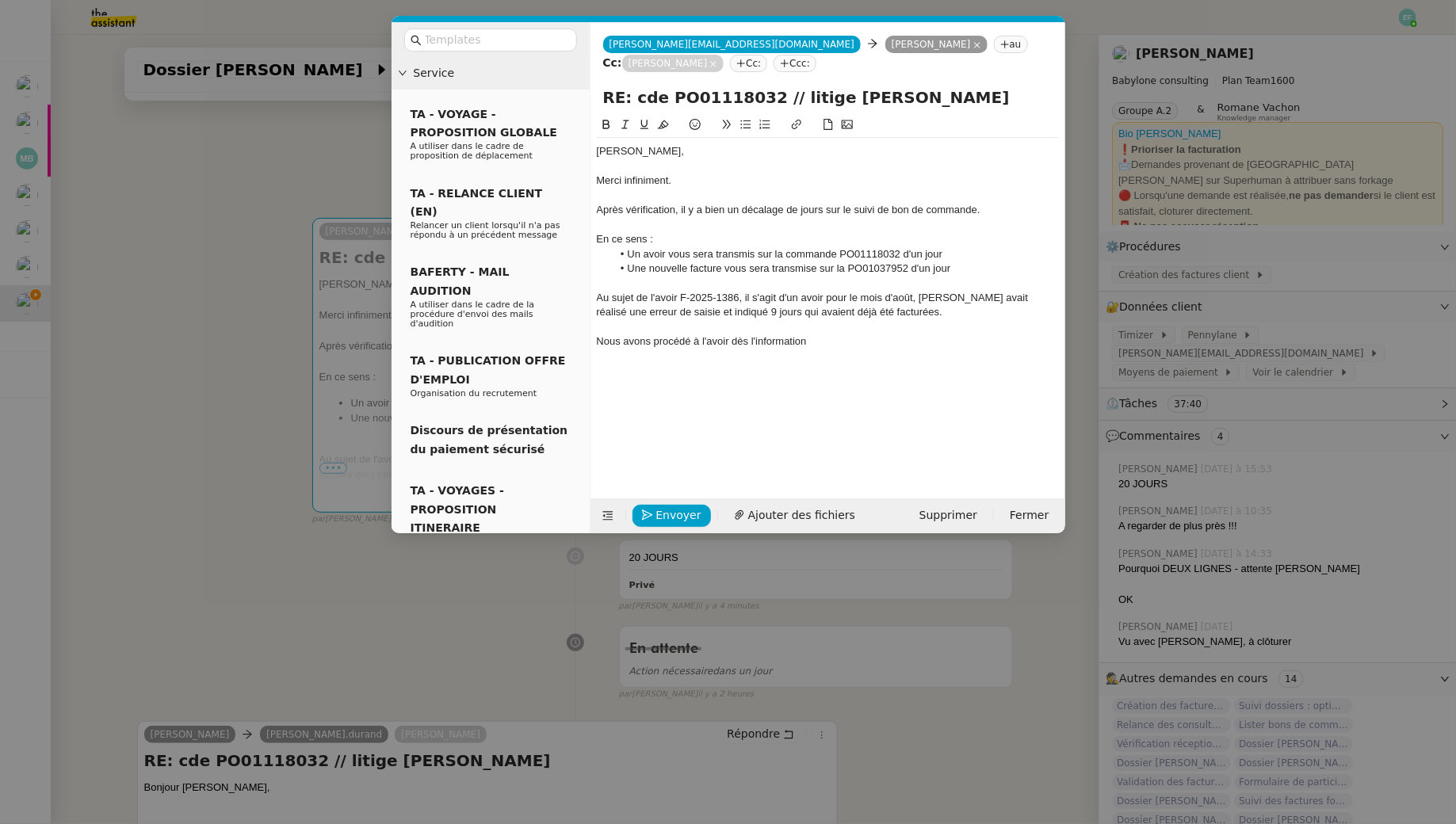
click at [753, 339] on div "Nous avons procédé à l'avoir dès l'information" at bounding box center [827, 341] width 462 height 14
click at [905, 339] on div "Nous avons procédé à l'avoir dès la réception de l'information" at bounding box center [827, 341] width 462 height 14
drag, startPoint x: 682, startPoint y: 377, endPoint x: 592, endPoint y: 375, distance: 90.0
click at [592, 375] on nz-spin "Stéphane, Merci infiniment. Après vérification, il y a bien un décalage de jour…" at bounding box center [827, 298] width 474 height 365
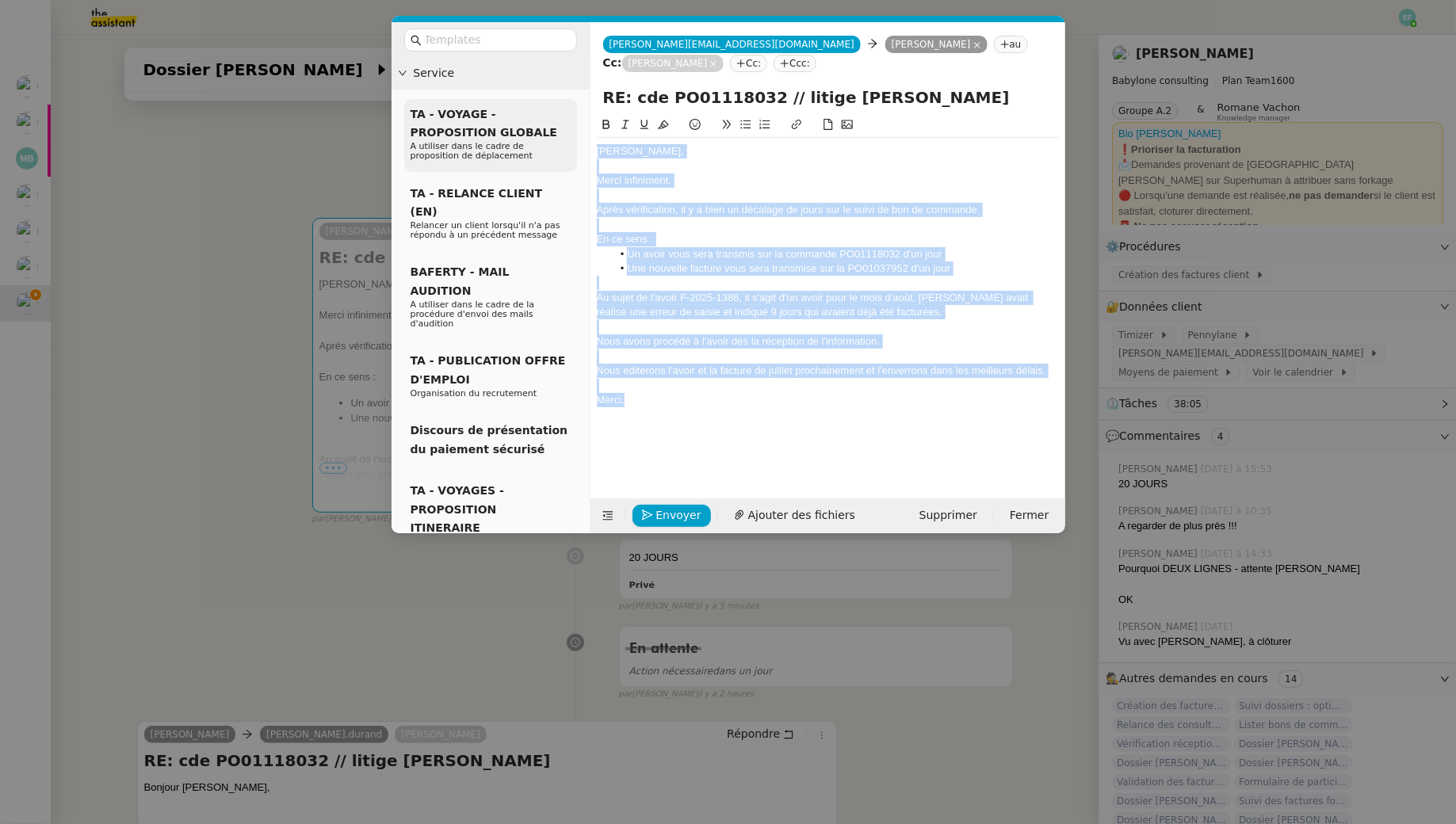
drag, startPoint x: 652, startPoint y: 405, endPoint x: 553, endPoint y: 98, distance: 322.6
click at [553, 98] on nz-layout "Service TA - VOYAGE - PROPOSITION GLOBALE A utiliser dans le cadre de propositi…" at bounding box center [728, 278] width 673 height 512
copy div "Stéphane, Merci infiniment. Après vérification, il y a bien un décalage de jour…"
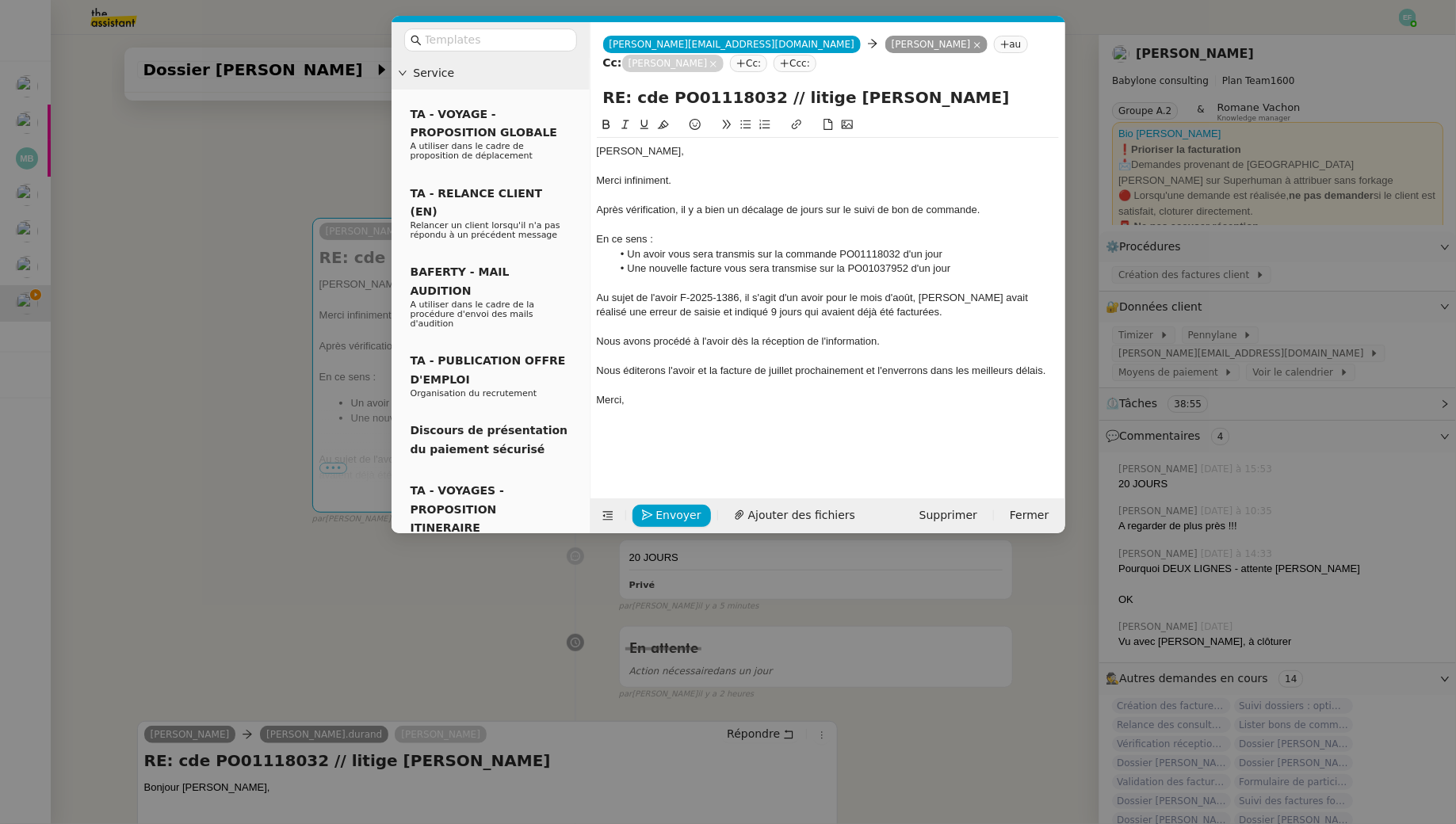
click at [719, 401] on div "Merci," at bounding box center [827, 400] width 462 height 14
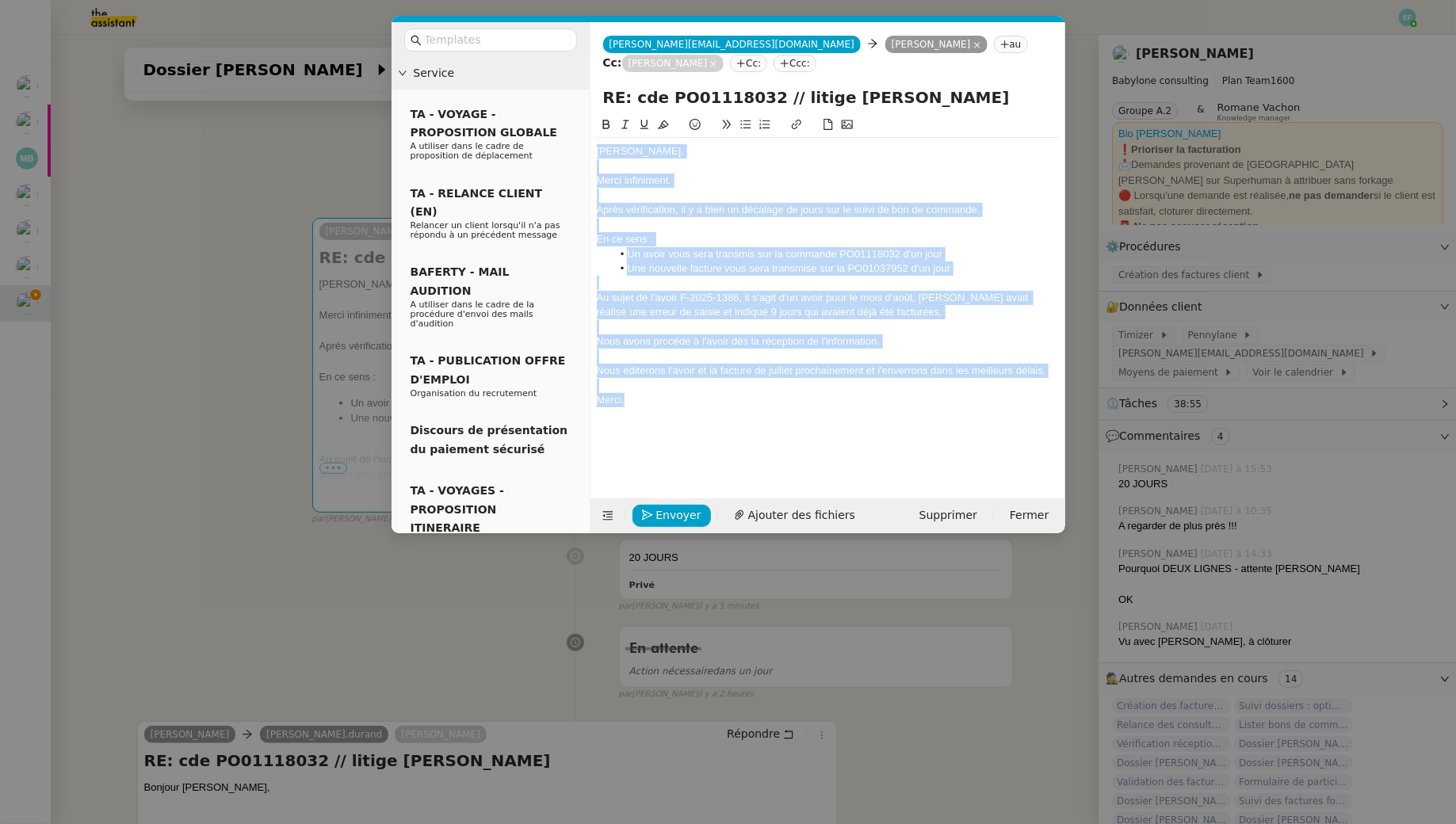
drag, startPoint x: 719, startPoint y: 401, endPoint x: 604, endPoint y: 83, distance: 338.2
click at [604, 83] on form "claudine.durand@babyloneconsulting.fr claudine.durand@babyloneconsulting.fr PER…" at bounding box center [827, 278] width 475 height 512
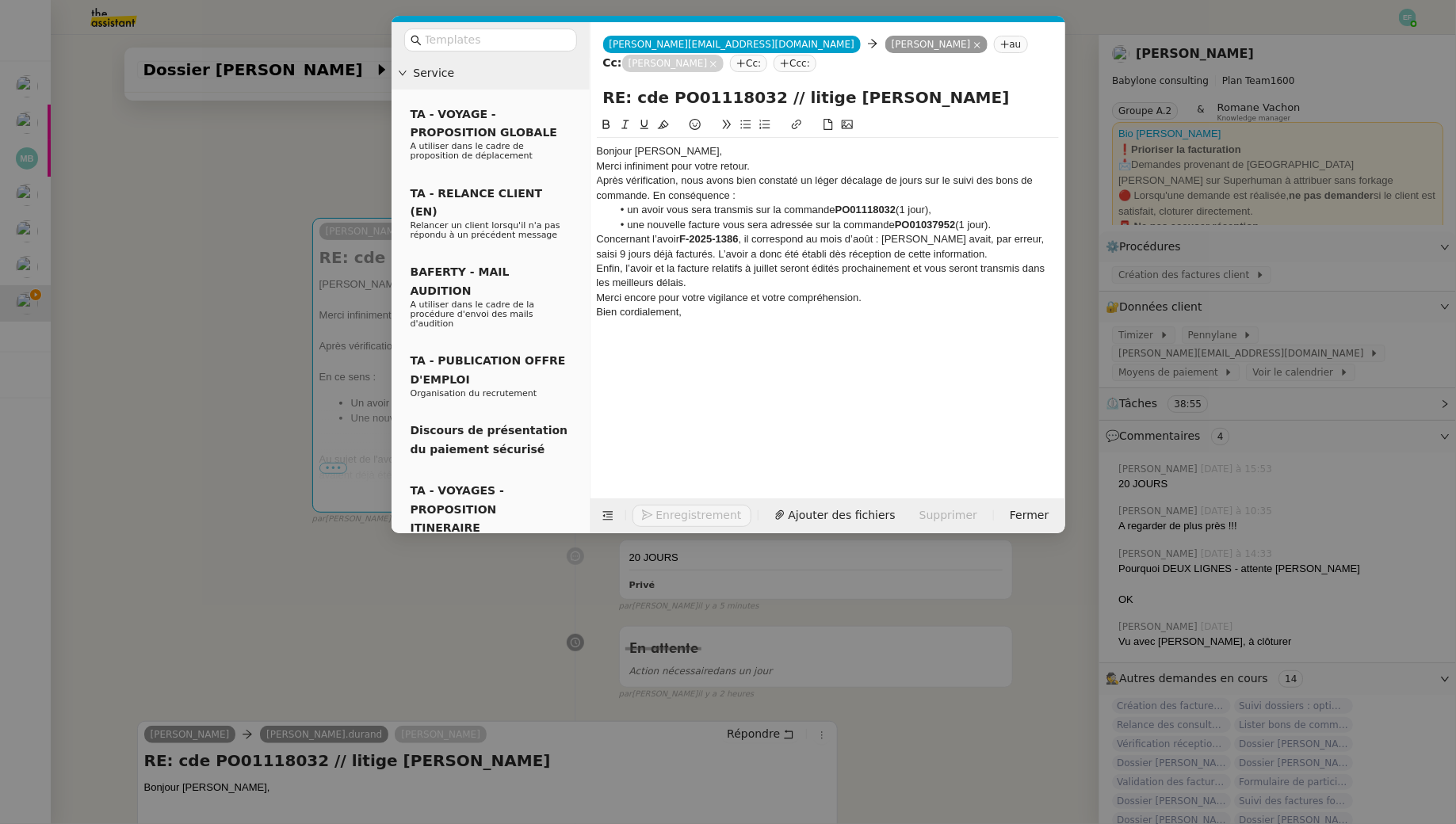
click at [692, 140] on div "Bonjour Stéphane, Merci infiniment pour votre retour. Après vérification, nous …" at bounding box center [827, 239] width 462 height 203
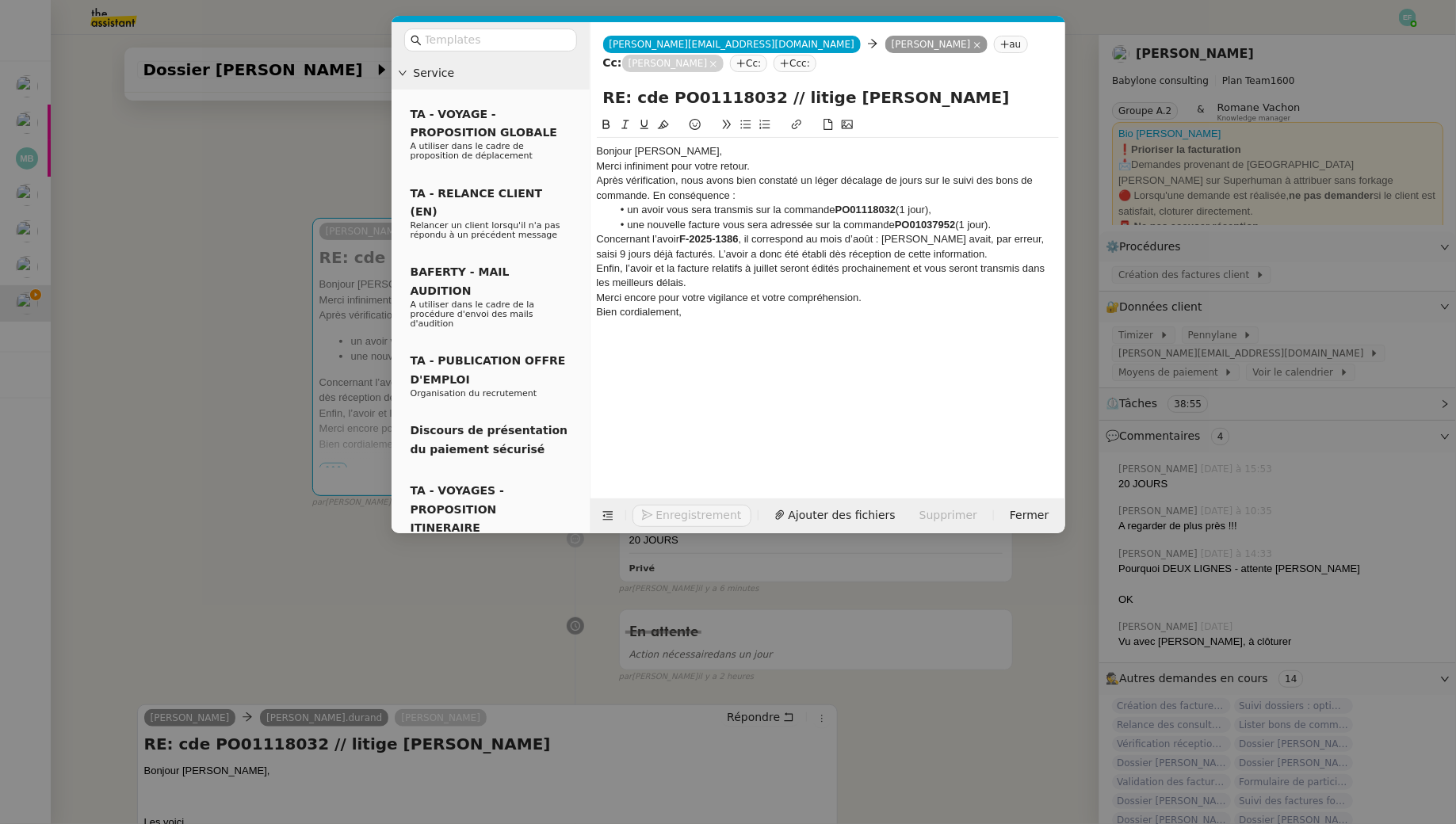
click at [710, 153] on div "Bonjour Stéphane," at bounding box center [827, 151] width 462 height 14
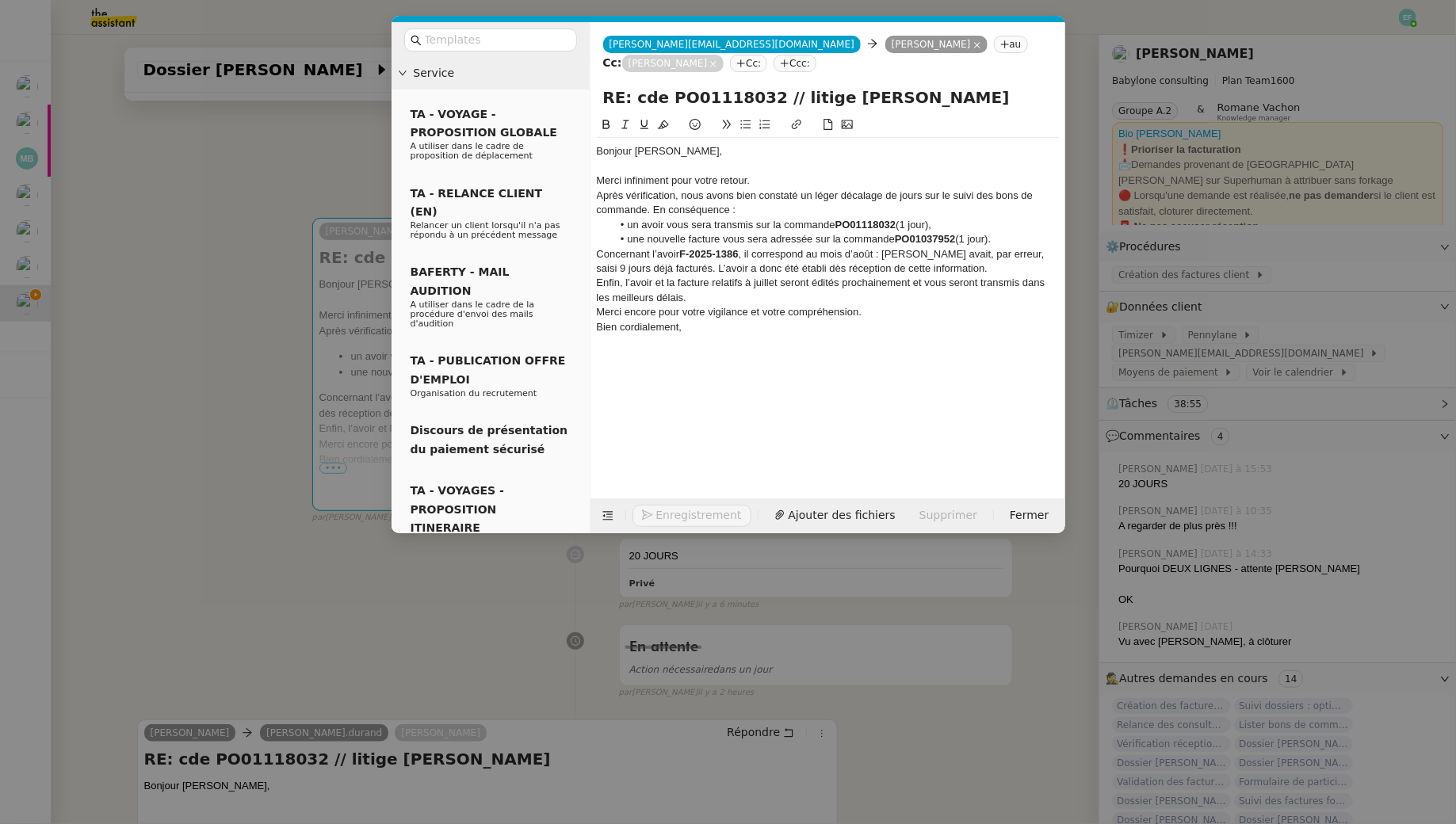
click at [760, 183] on div "Merci infiniment pour votre retour." at bounding box center [827, 180] width 462 height 14
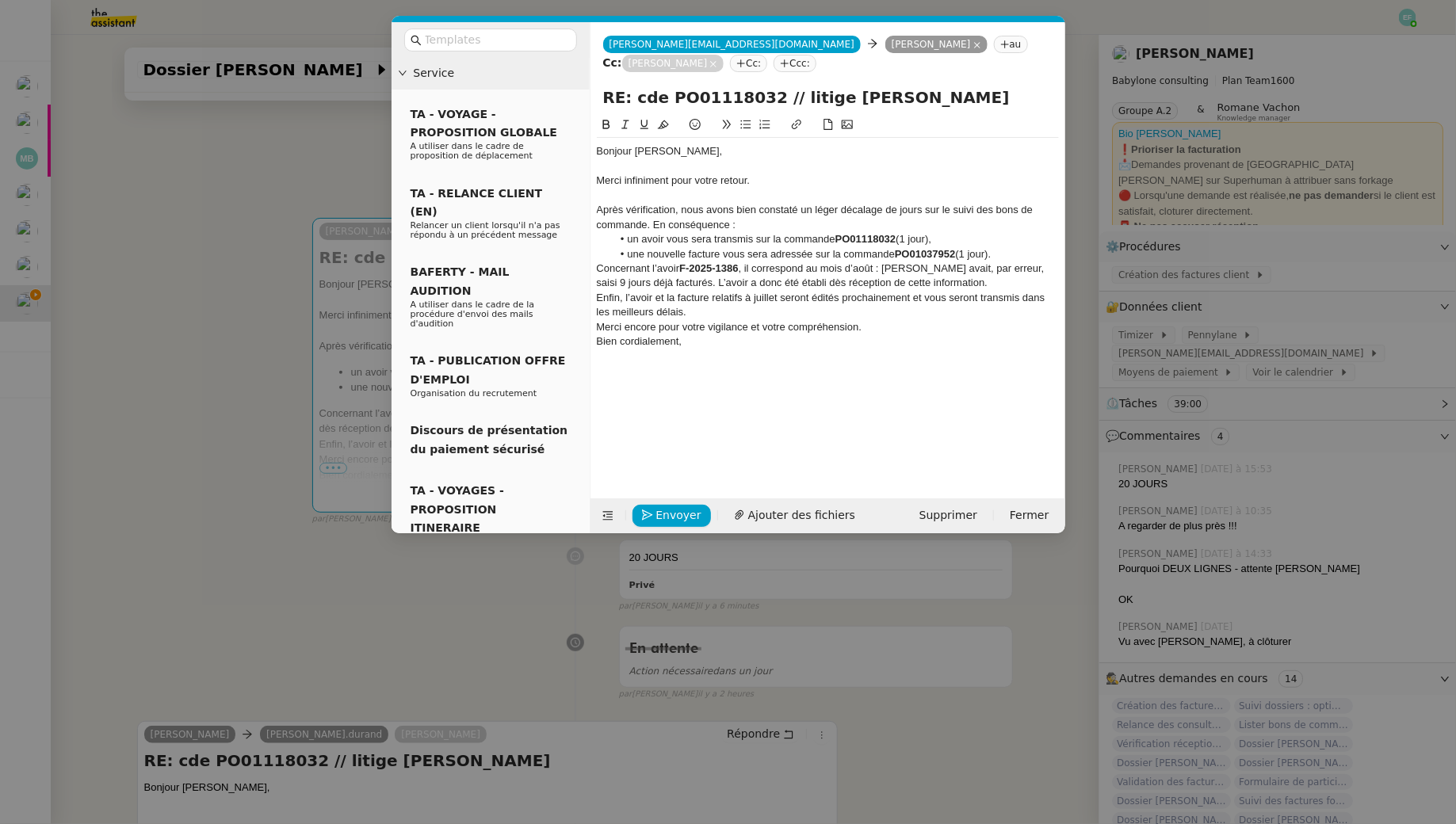
click at [753, 226] on div "Après vérification, nous avons bien constaté un léger décalage de jours sur le …" at bounding box center [827, 218] width 462 height 30
click at [967, 242] on li "un avoir vous sera transmis sur la commande PO01118032 (1 jour)," at bounding box center [835, 239] width 447 height 14
drag, startPoint x: 986, startPoint y: 239, endPoint x: 952, endPoint y: 239, distance: 34.0
click at [952, 239] on li "un avoir vous sera transmis sur la commande PO01118032 (1 jour) sur juillet," at bounding box center [835, 239] width 447 height 14
click at [962, 237] on li "un avoir vous sera transmis sur la commande PO01118032 (1 jour) sur juillet," at bounding box center [835, 239] width 447 height 14
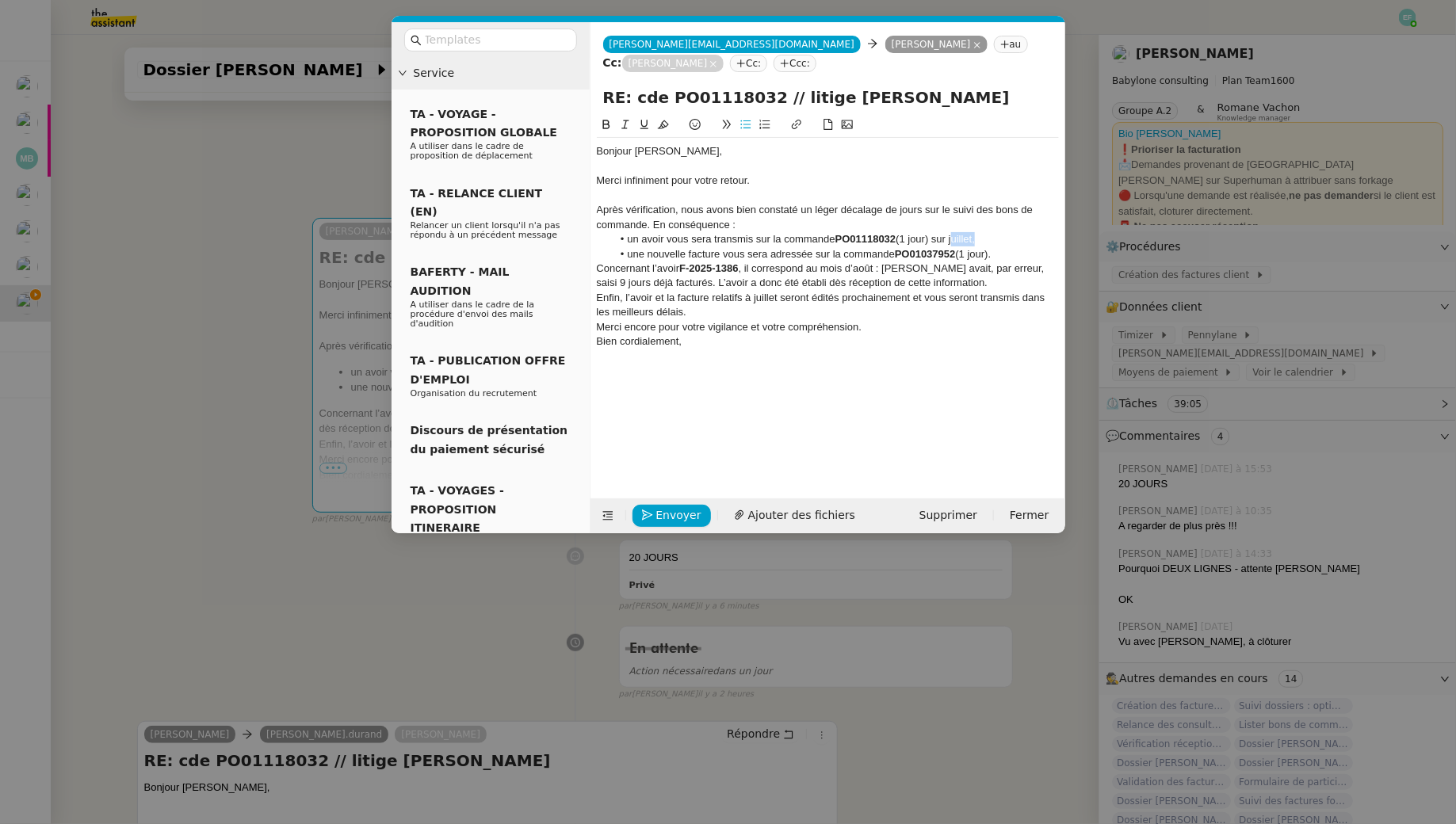
click at [962, 237] on li "un avoir vous sera transmis sur la commande PO01118032 (1 jour) sur juillet," at bounding box center [835, 239] width 447 height 14
click at [607, 126] on icon at bounding box center [606, 125] width 7 height 9
click at [1011, 255] on li "une nouvelle facture vous sera adressée sur la commande PO01037952 (1 jour)." at bounding box center [835, 254] width 447 height 14
click at [1022, 253] on li "une nouvelle facture vous sera adressée sur la commande PO01037952 (1 jour) sur…" at bounding box center [835, 254] width 447 height 14
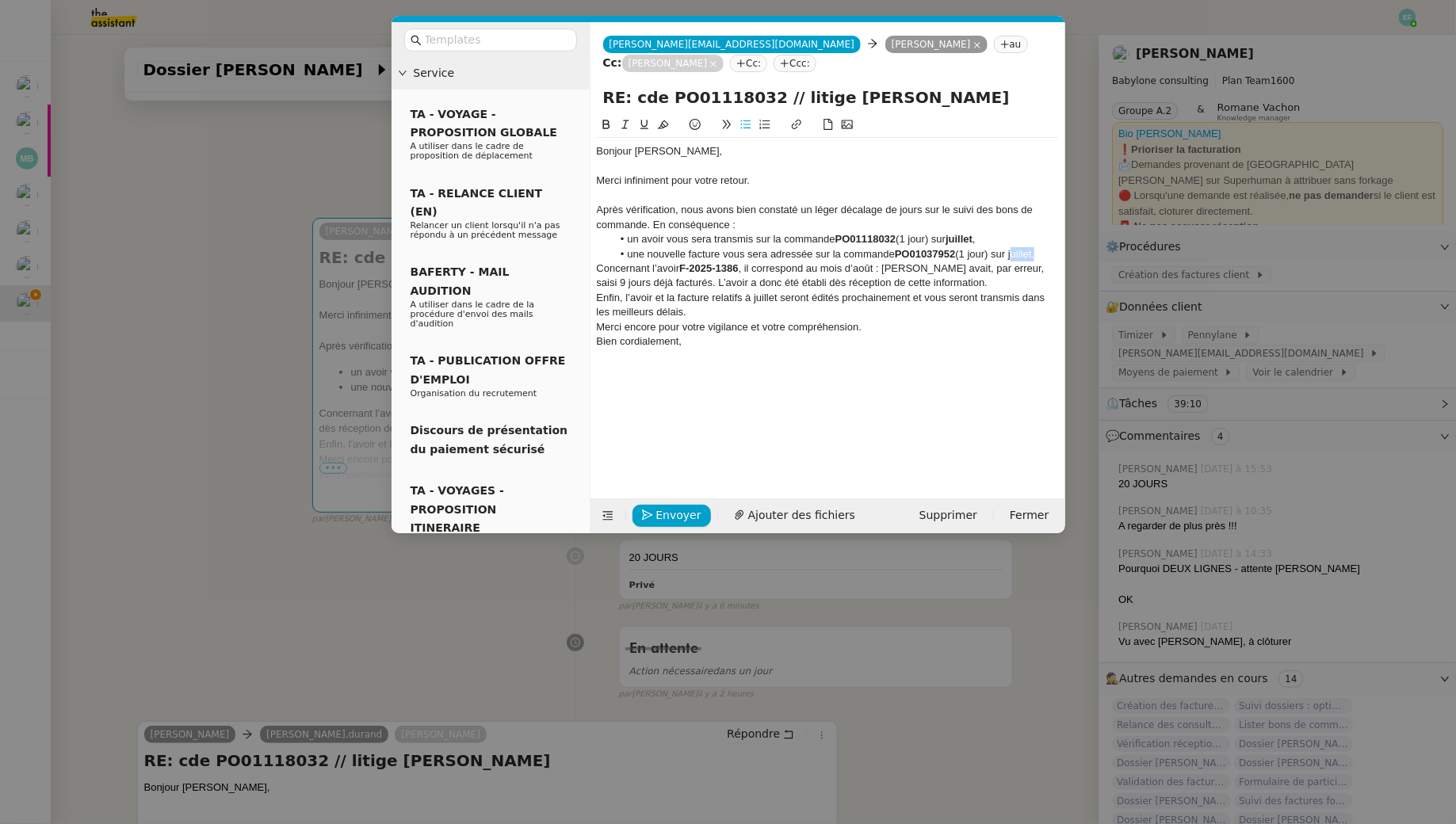
click at [603, 123] on icon at bounding box center [606, 125] width 11 height 11
click at [598, 269] on div "Concernant l’avoir F-2025-1386 , il correspond au mois d’août : Monika avait, p…" at bounding box center [827, 276] width 462 height 30
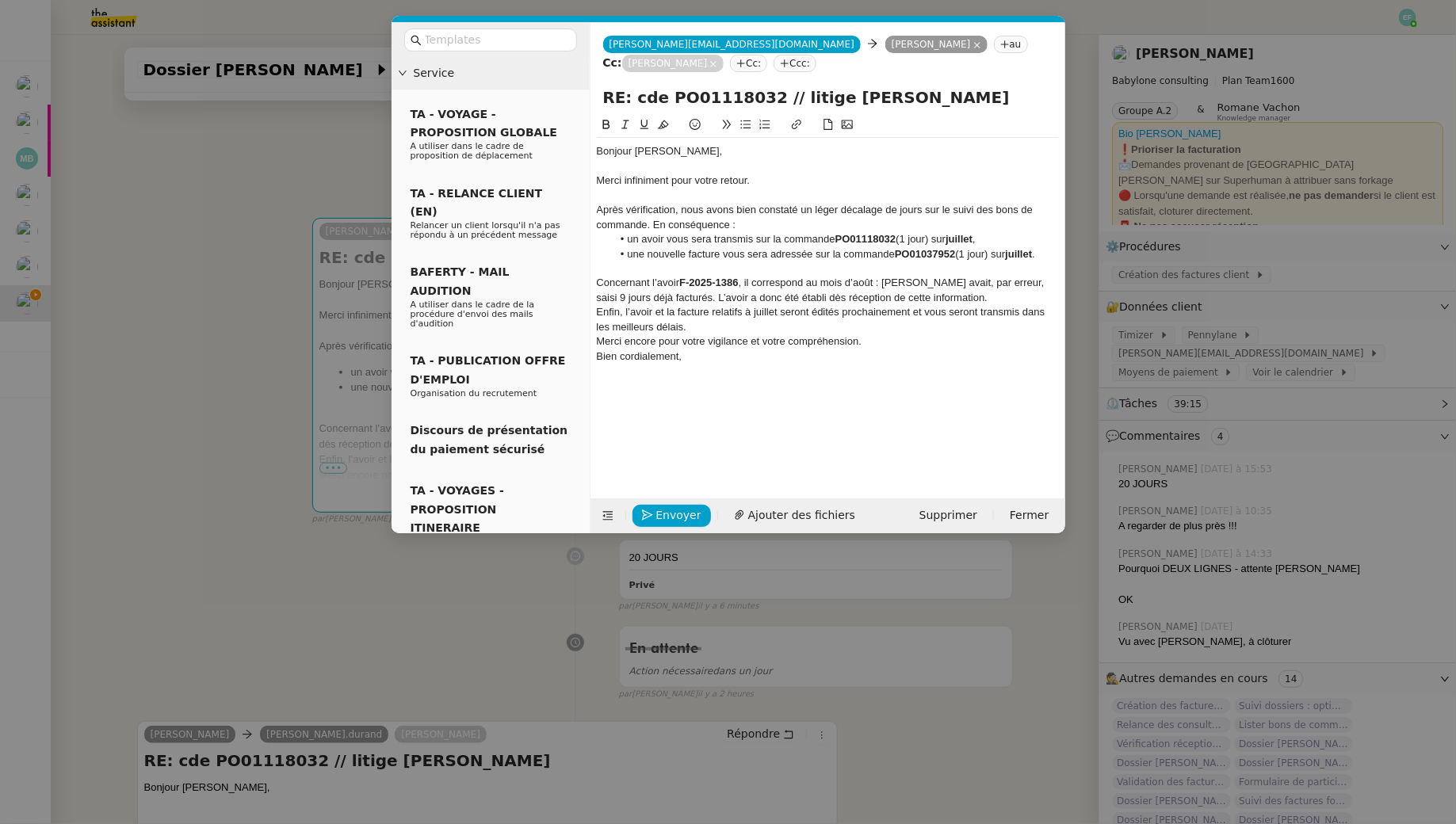
click at [939, 299] on div "Concernant l’avoir F-2025-1386 , il correspond au mois d’août : Monika avait, p…" at bounding box center [827, 291] width 462 height 30
click at [1047, 284] on div "Concernant l’avoir F-2025-1386 , il correspond au mois d’août : Monika avait, p…" at bounding box center [827, 291] width 462 height 30
click at [659, 297] on div "Concernant l’avoir F-2025-1386 , il correspond au mois d’août : Monika avait, p…" at bounding box center [827, 291] width 462 height 30
click at [933, 298] on div "Concernant l’avoir F-2025-1386 , il correspond au mois d’août : Monika avait, p…" at bounding box center [827, 291] width 462 height 30
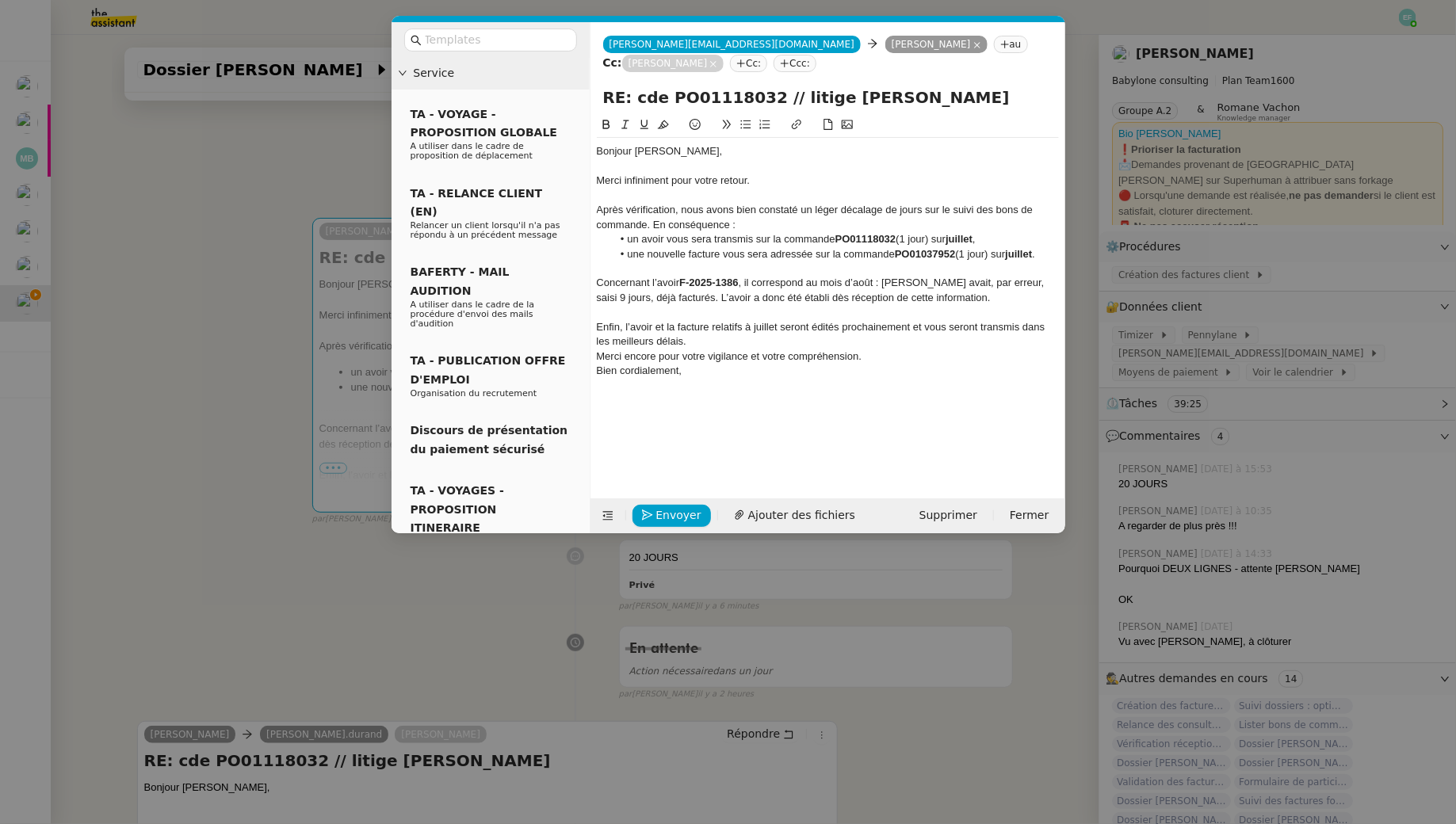
click at [788, 335] on div "Enfin, l’avoir et la facture relatifs à juillet seront édités prochainement et …" at bounding box center [827, 335] width 462 height 30
click at [737, 325] on div "Enfin, l’avoir et la facture relatifs à juillet seront édités prochainement et …" at bounding box center [827, 335] width 462 height 30
click at [661, 339] on div "Enfin, l’avoir et la facture relatifs à juillet seront édités prochainement et …" at bounding box center [827, 335] width 462 height 30
click at [872, 379] on div "Bien cordialement," at bounding box center [827, 385] width 462 height 14
click at [872, 378] on div "Merci encore pour votre vigilance et votre compréhension." at bounding box center [827, 370] width 462 height 14
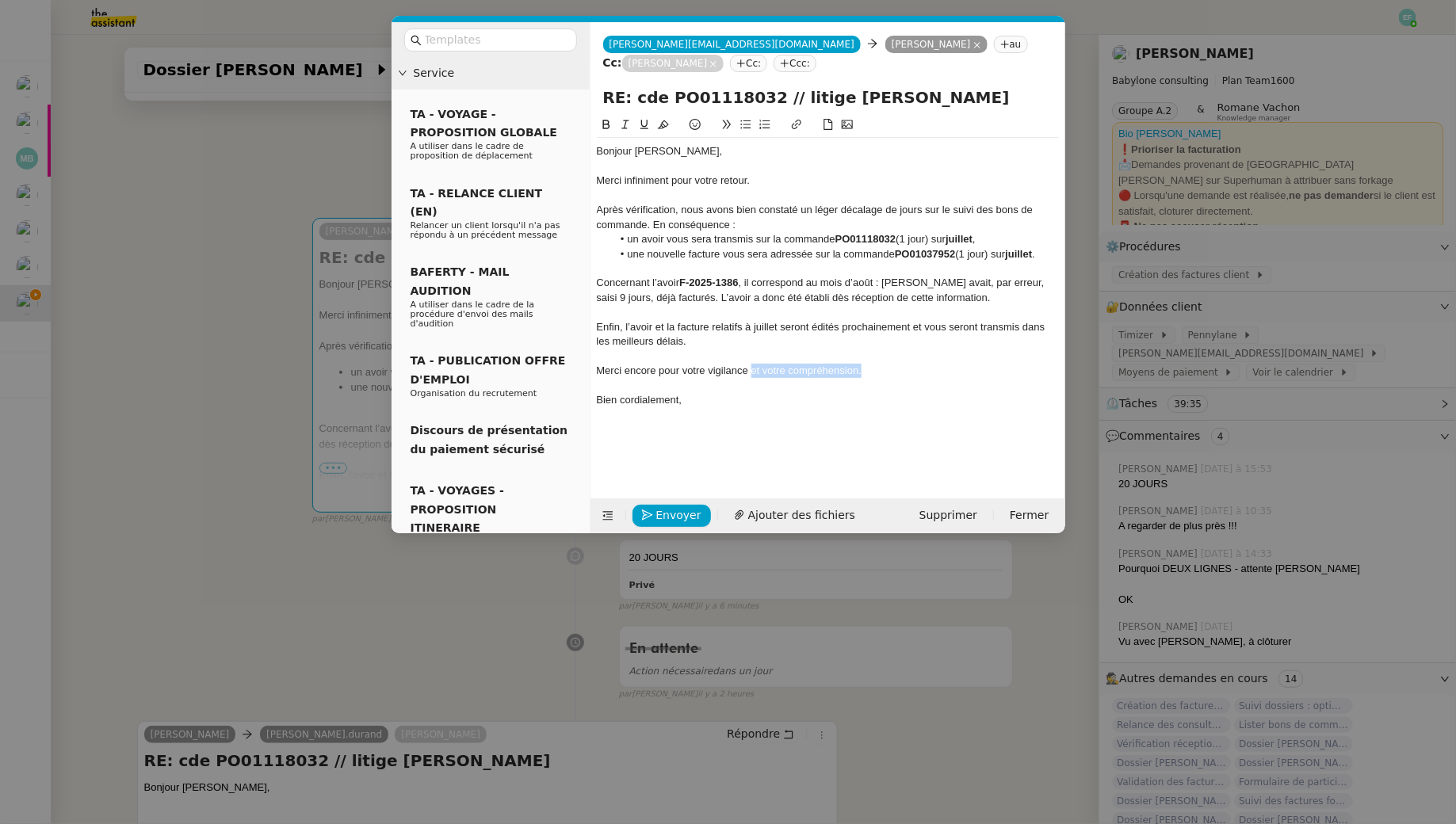
drag, startPoint x: 898, startPoint y: 370, endPoint x: 750, endPoint y: 367, distance: 148.0
click at [750, 367] on div "Merci encore pour votre vigilance et votre compréhension." at bounding box center [827, 370] width 462 height 14
click at [652, 219] on div "Après vérification, nous avons bien constaté un léger décalage de jours sur le …" at bounding box center [827, 218] width 462 height 30
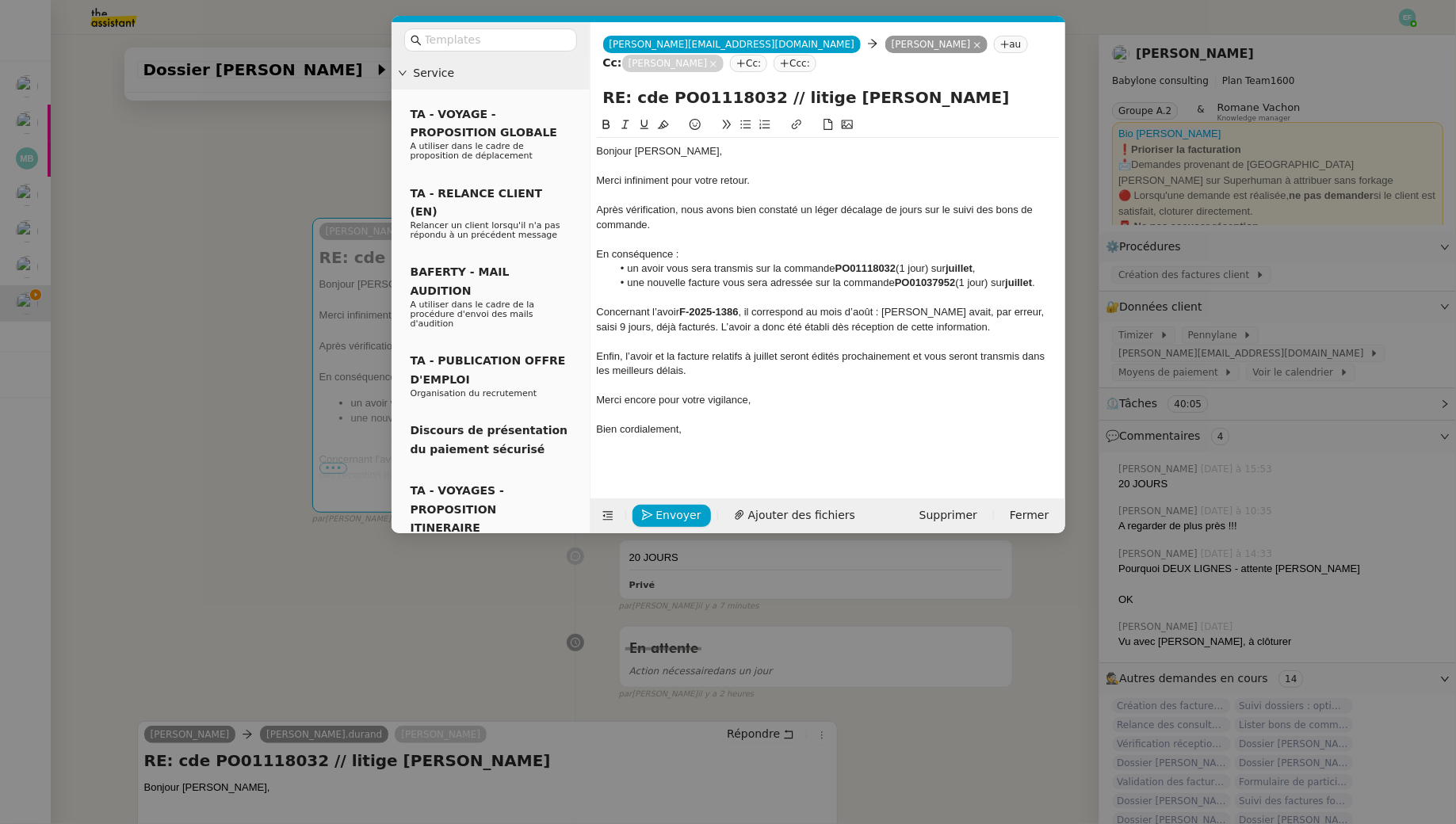
click at [732, 357] on div "Enfin, l’avoir et la facture relatifs à juillet seront édités prochainement et …" at bounding box center [827, 365] width 462 height 30
click at [699, 377] on div "Enfin, l’avoir et la facture relatifs à juillet seront édités prochainement et …" at bounding box center [827, 365] width 462 height 30
click at [941, 99] on input "RE: cde PO01118032 // litige Monika GRUBA" at bounding box center [827, 98] width 449 height 24
type input "RE: cde PO01118032 // litige Monika GRUBA JUILLET / AOUT"
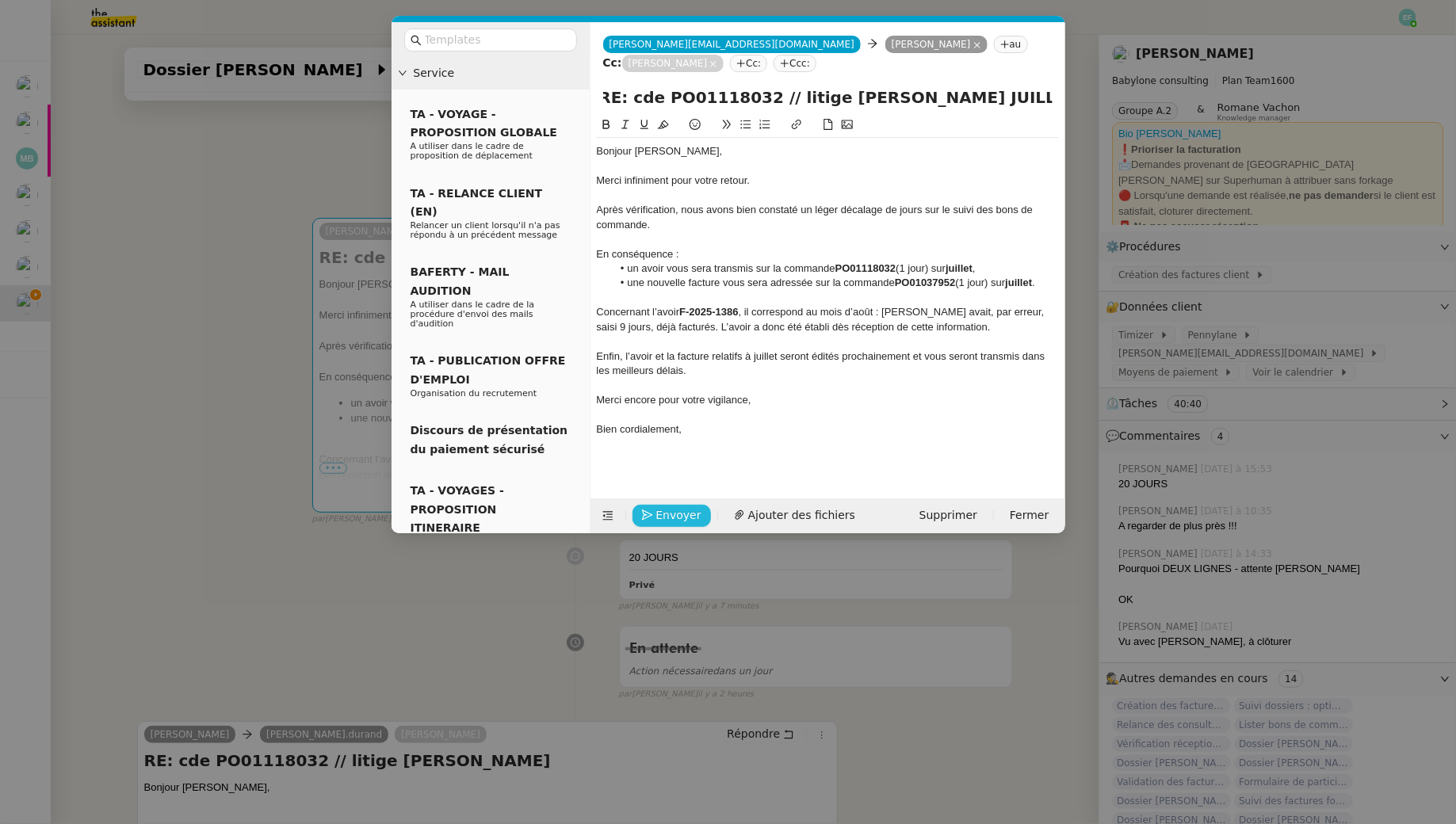
scroll to position [0, 0]
click at [664, 512] on span "Envoyer" at bounding box center [679, 516] width 46 height 19
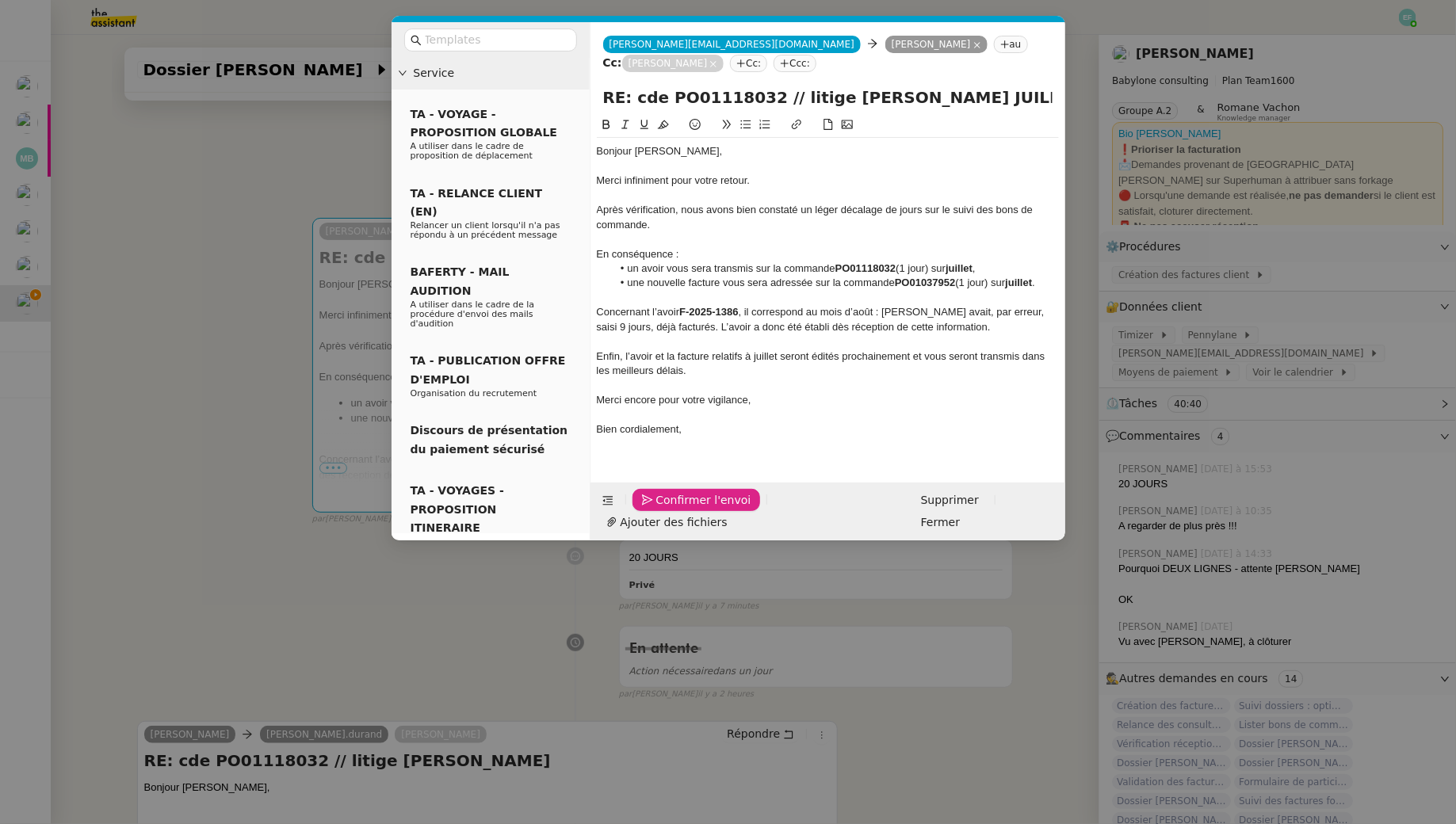
click at [664, 510] on span "Confirmer l'envoi" at bounding box center [704, 500] width 95 height 19
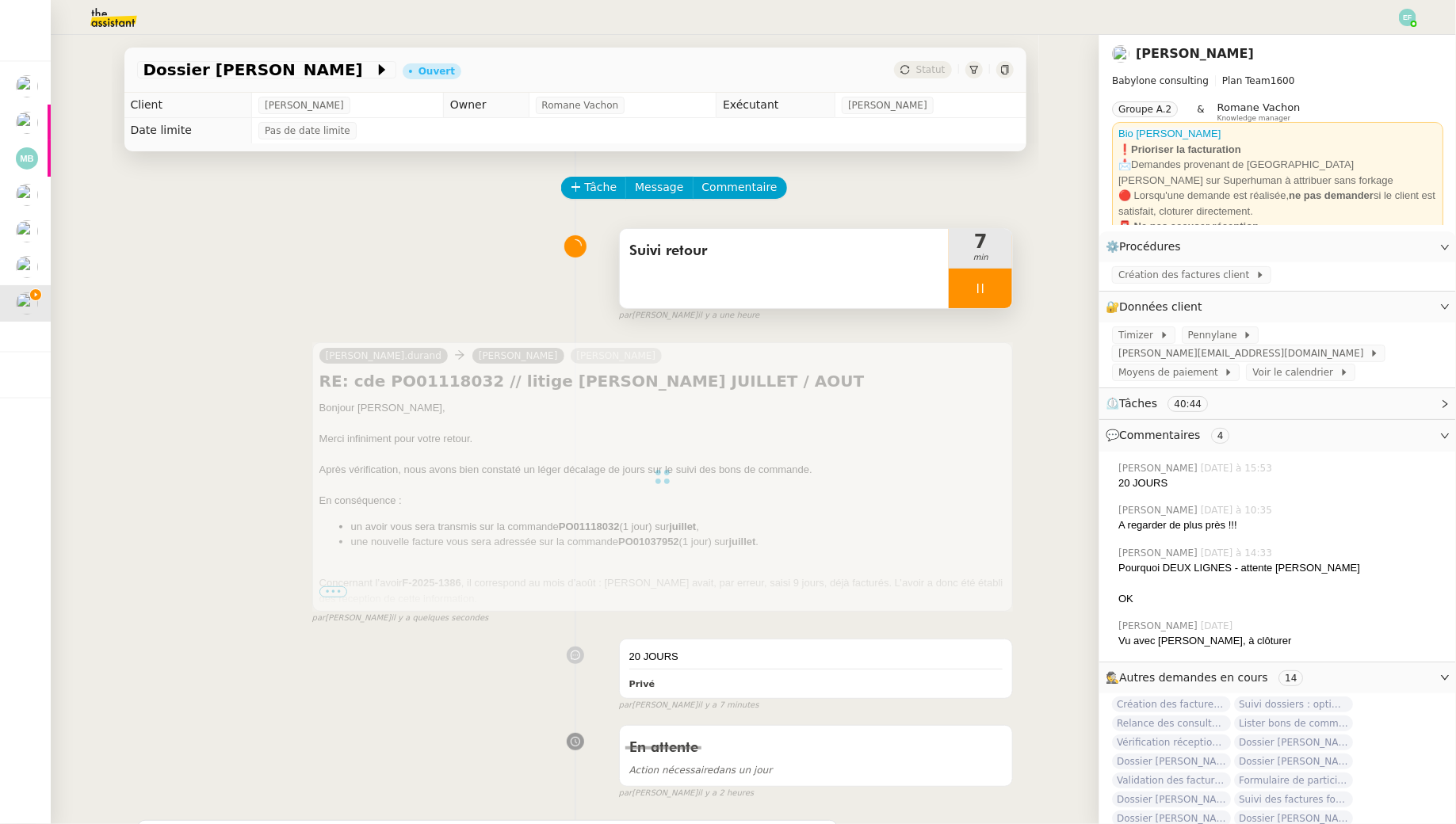
click at [777, 282] on div "Suivi retour" at bounding box center [784, 268] width 330 height 79
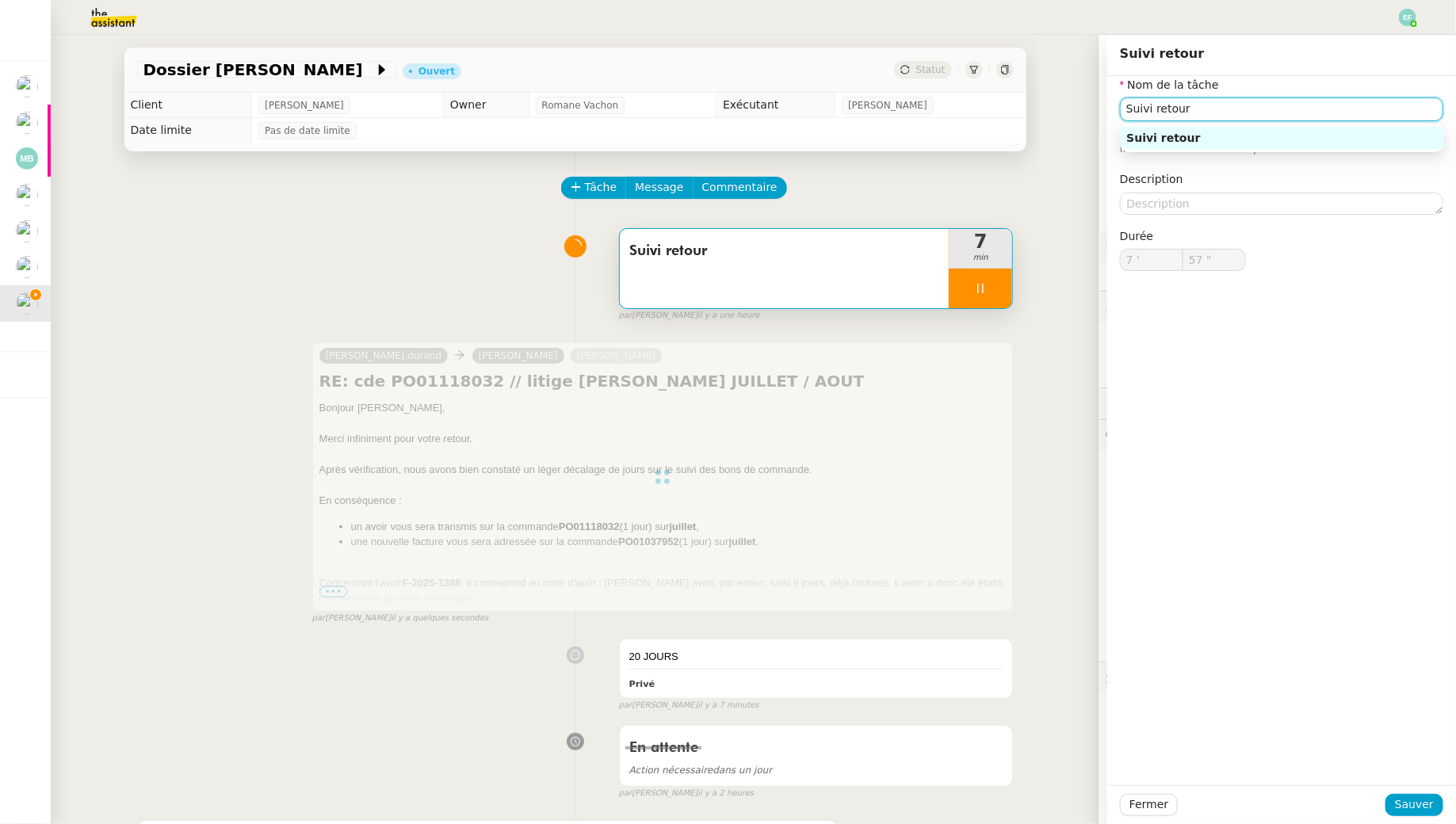
click at [1256, 102] on input "Suivi retour" at bounding box center [1281, 109] width 324 height 23
type input "Suivi retour"
type input "58 ""
type input "Suivi retour + envoi d"
type input "59 ""
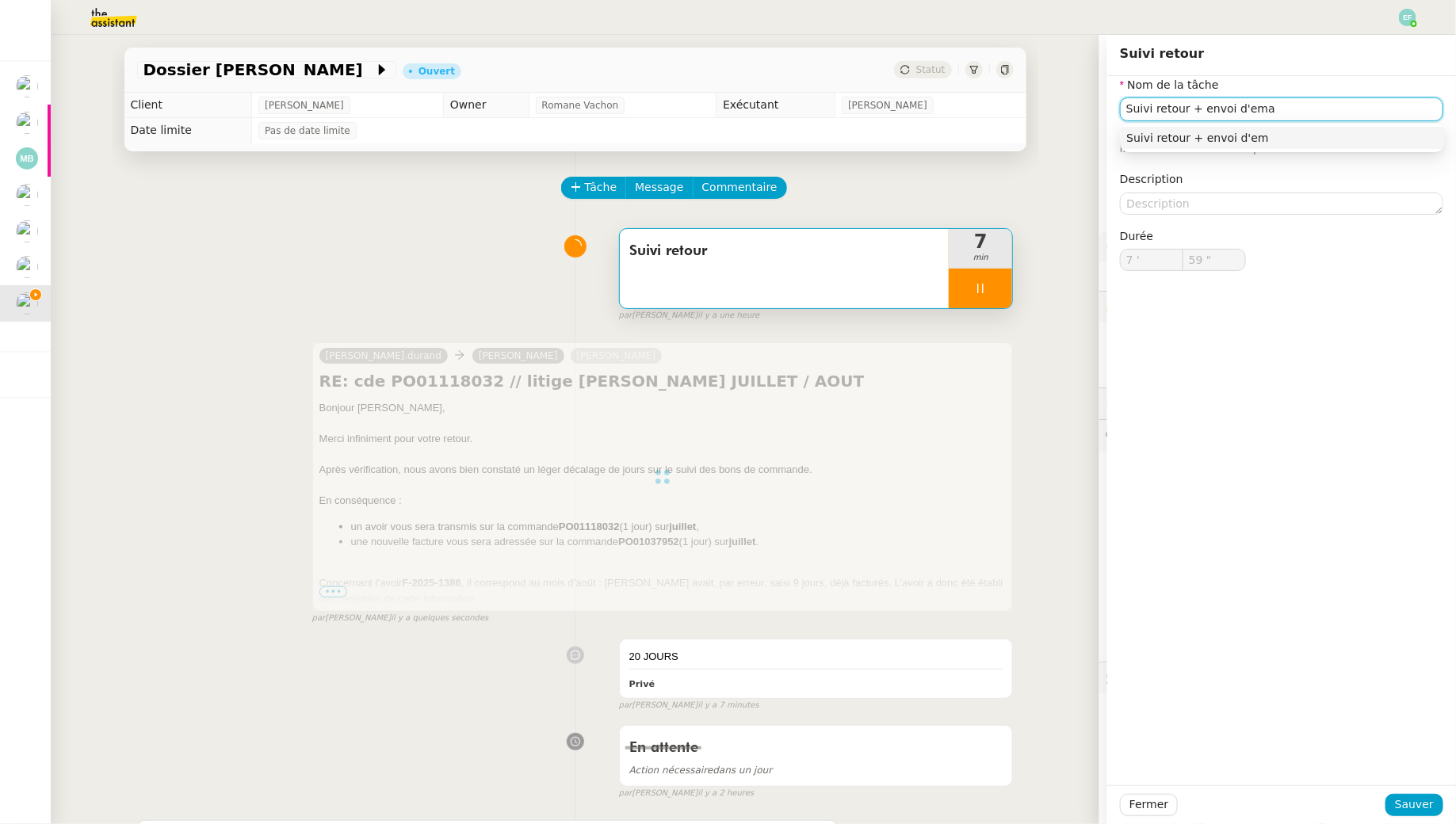
type input "Suivi retour + envoi d'emai"
type input "8 '"
type input "0 ""
type input "Suivi retour + envoi d'emai"
type input "1 ""
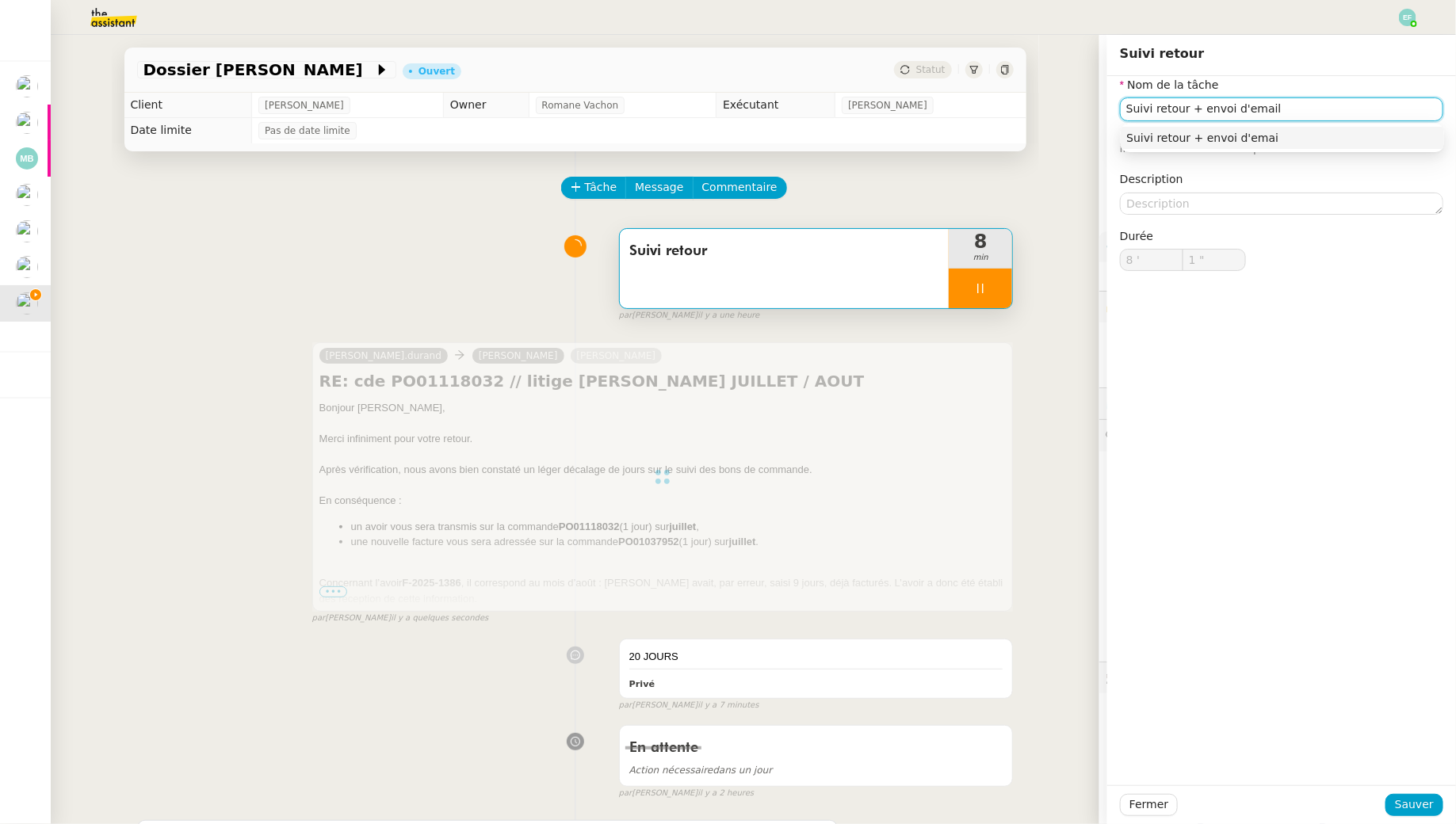
type input "Suivi retour + envoi d'emails"
click at [1225, 110] on input "Suivi retour + envoi d'emails" at bounding box center [1281, 109] width 324 height 23
type input "3 ""
type input "Suivi retour + envois d'emails"
type input "4 ""
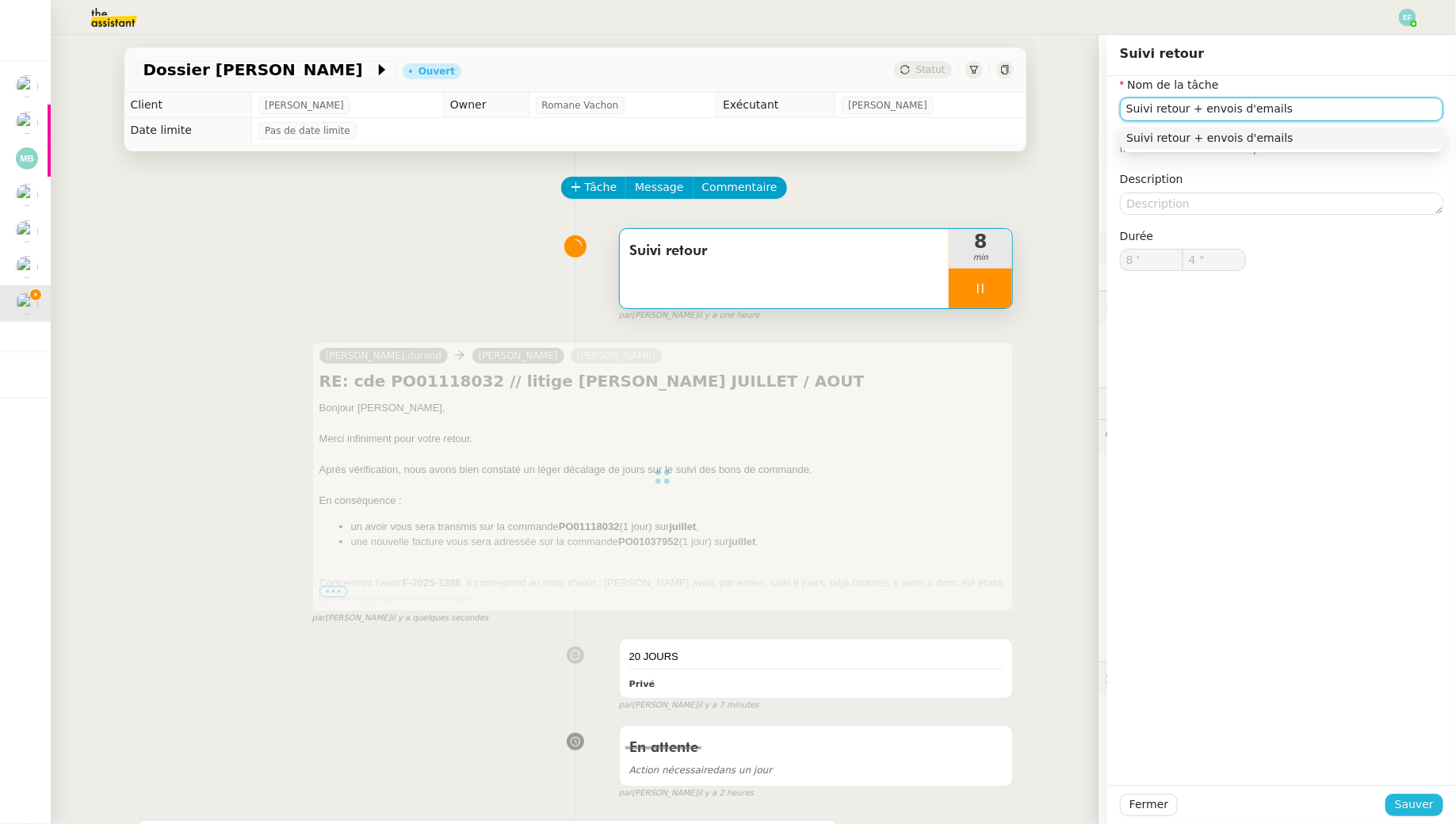
type input "Suivi retour + envois d'emails"
click at [1402, 803] on span "Sauver" at bounding box center [1414, 805] width 39 height 19
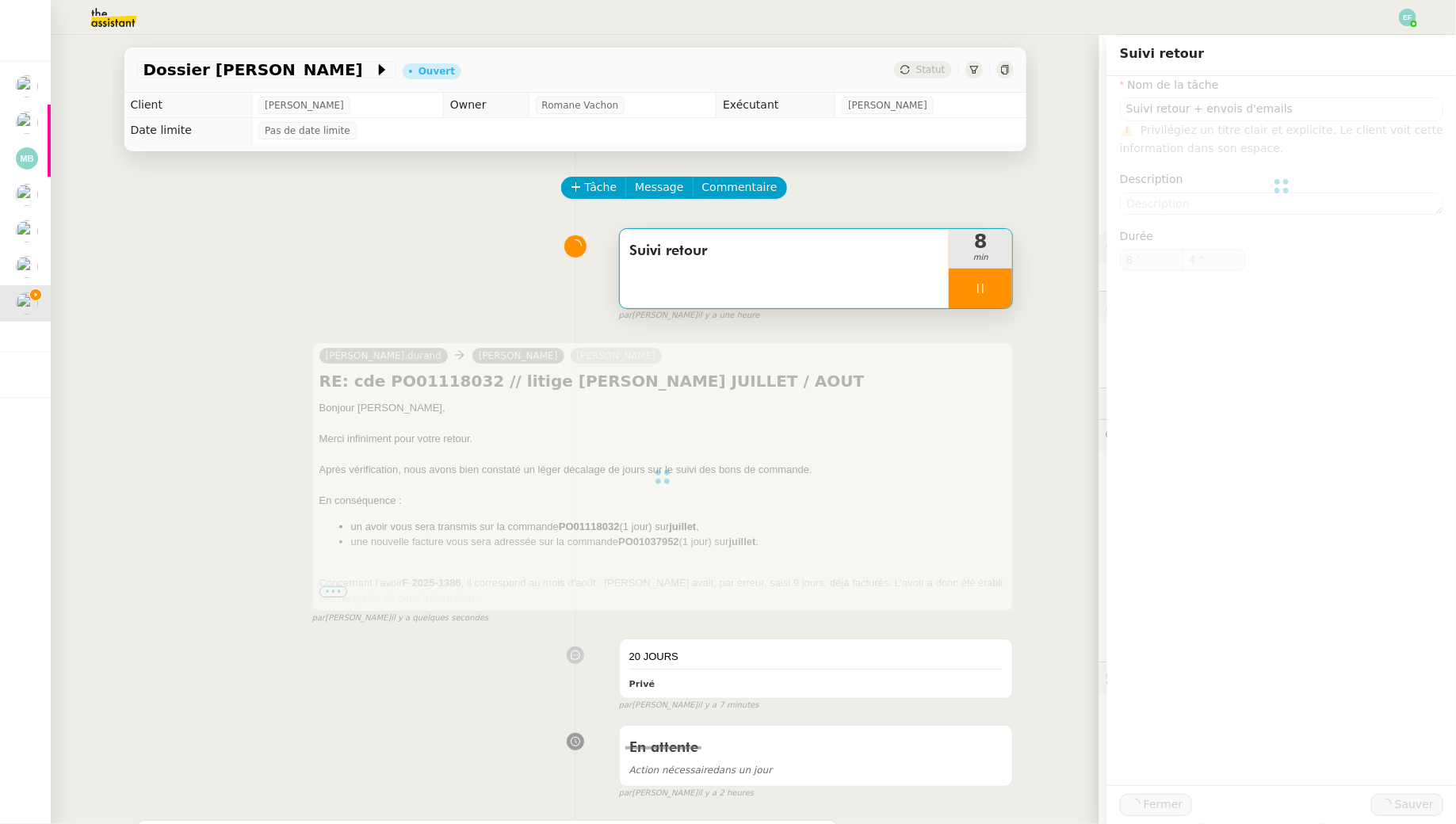
type input "5 ""
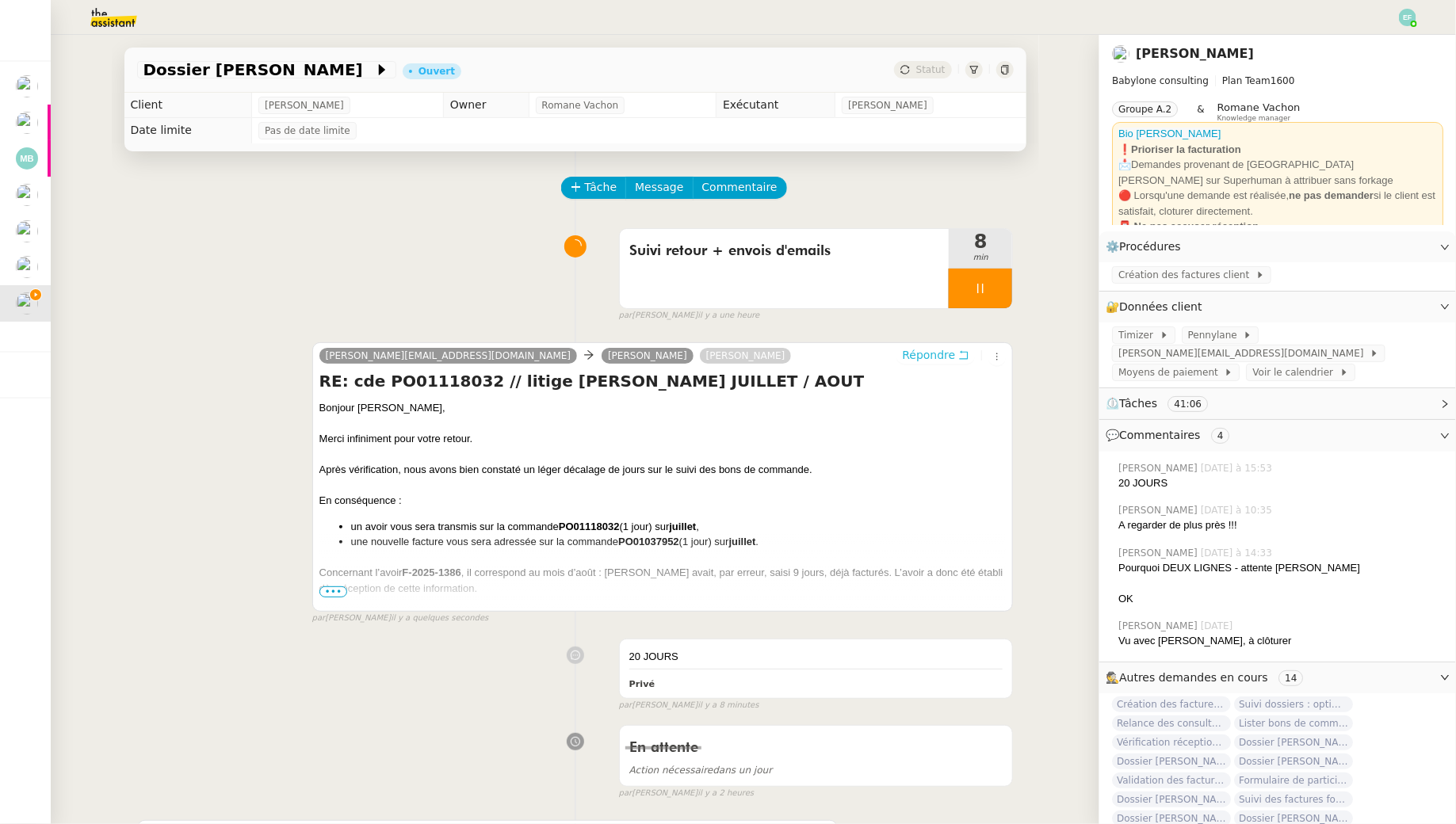
click at [943, 357] on span "Répondre" at bounding box center [928, 354] width 53 height 16
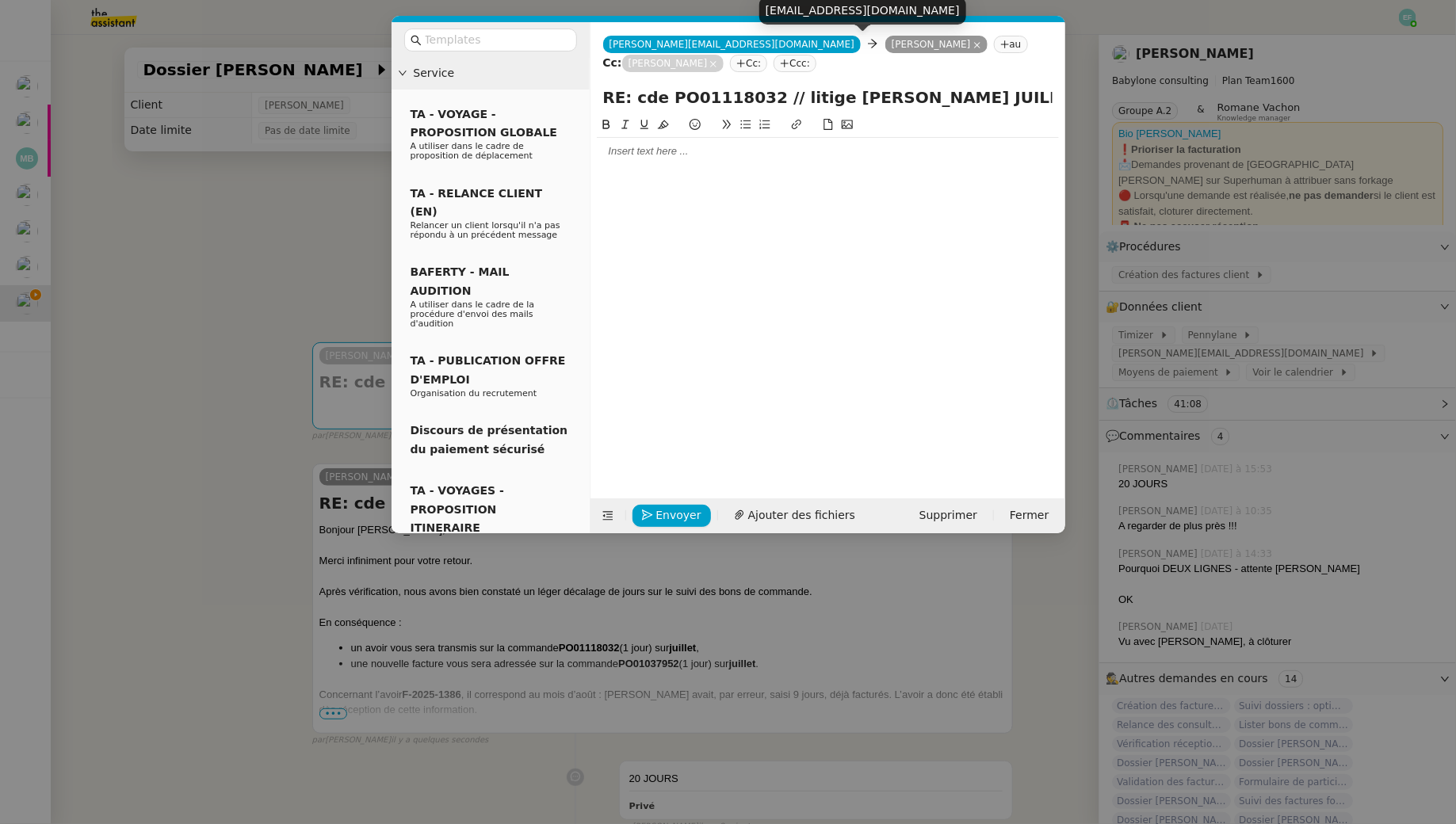
click at [973, 46] on icon at bounding box center [977, 45] width 8 height 8
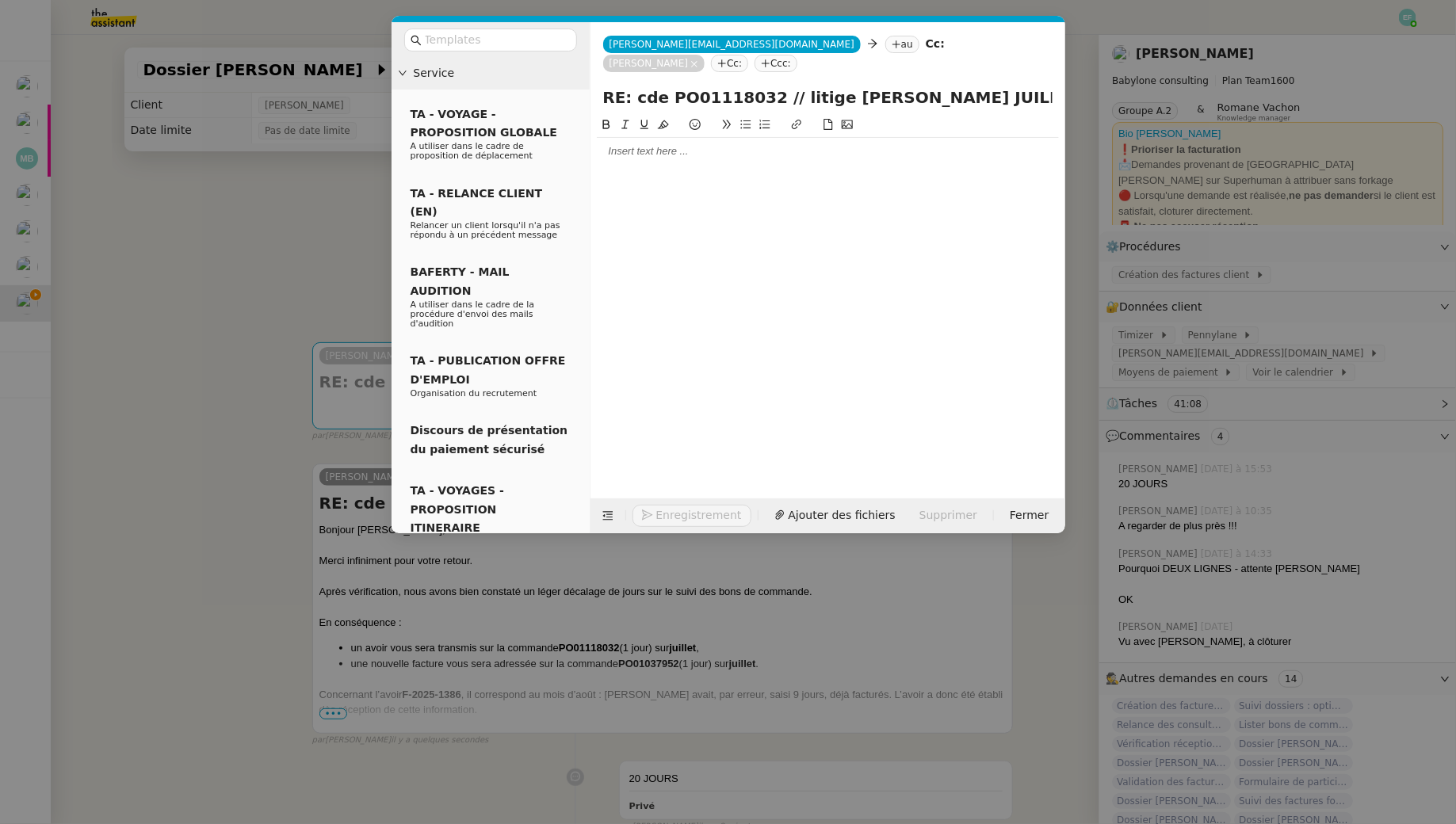
click at [885, 46] on nz-tag "au" at bounding box center [902, 44] width 34 height 18
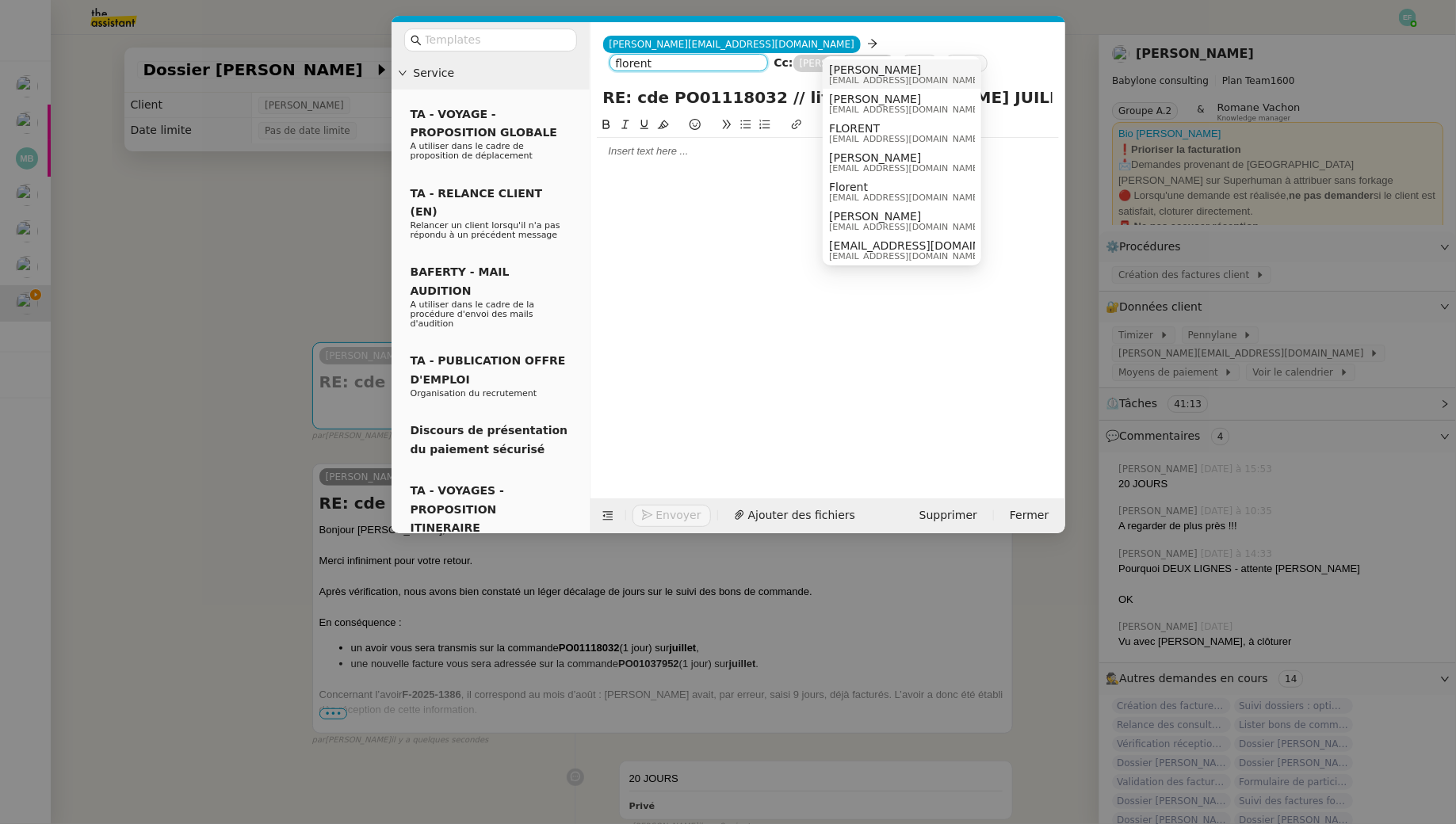
type input "florent"
click at [907, 78] on span "florent.seiler@babyloneconsulting.fr" at bounding box center [905, 80] width 152 height 8
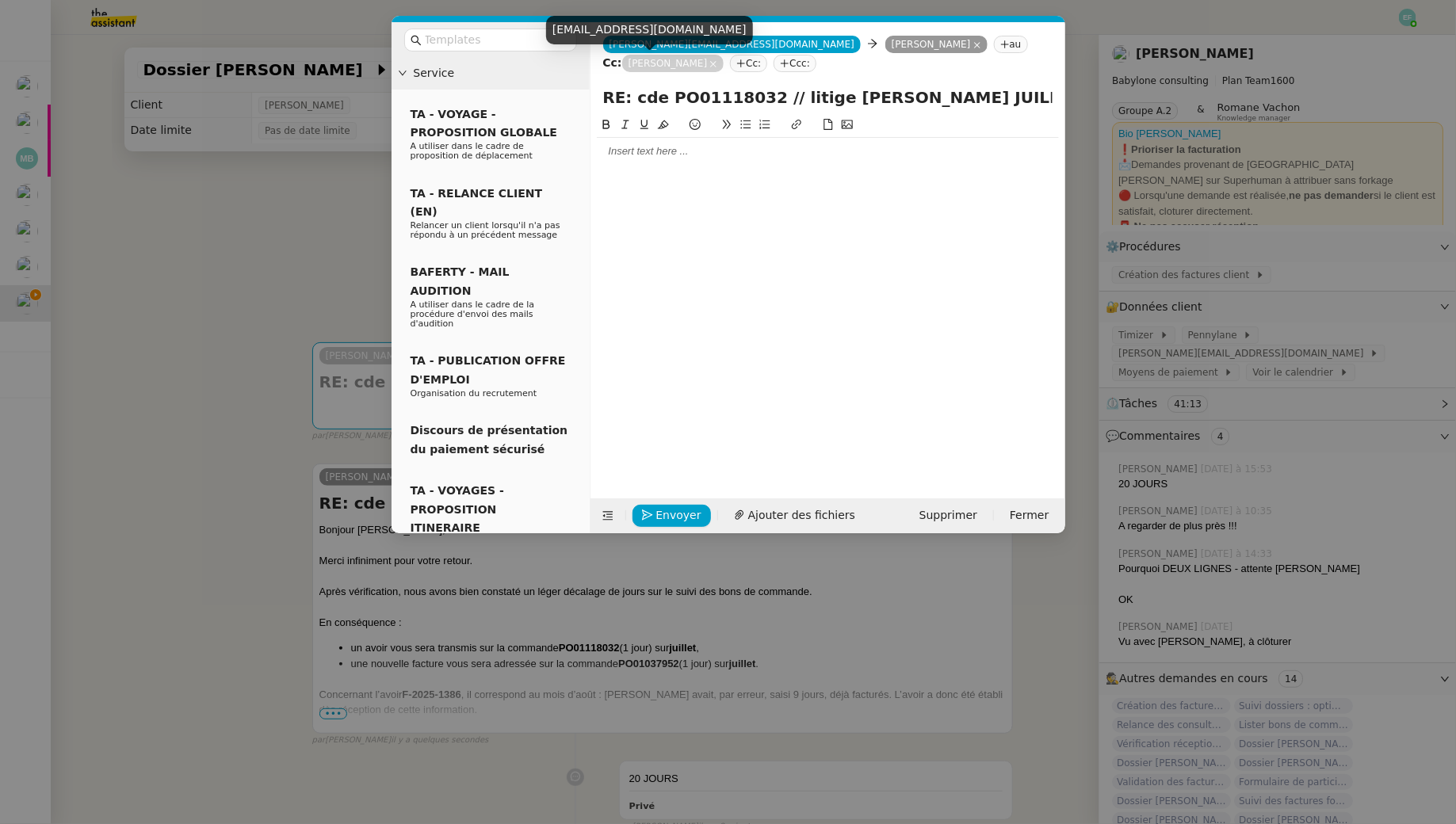
click at [709, 64] on icon at bounding box center [713, 64] width 8 height 8
click at [659, 144] on div at bounding box center [827, 151] width 462 height 14
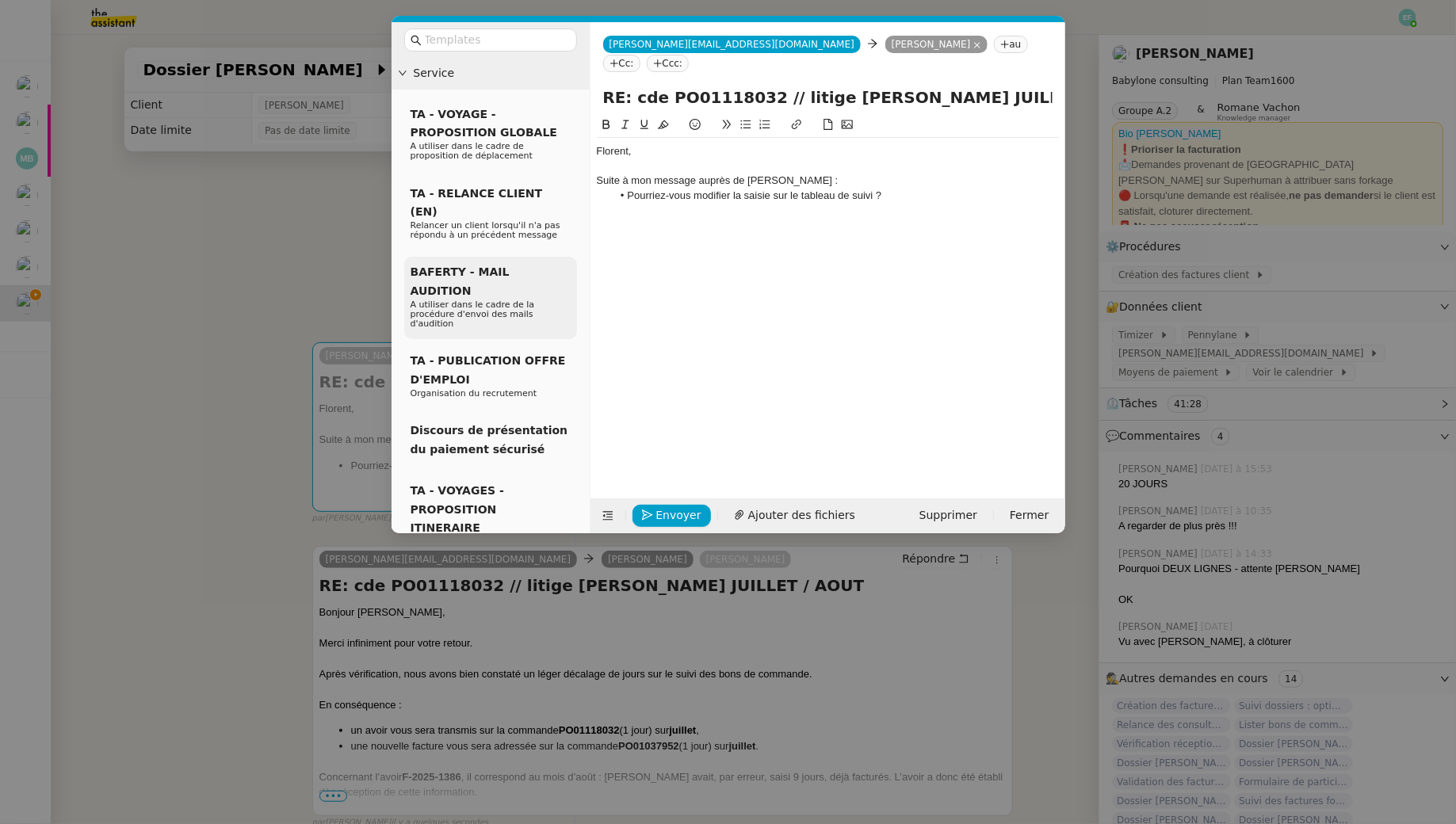
click at [404, 283] on div "BAFERTY - MAIL AUDITION A utiliser dans le cadre de la procédure d'envoi des ma…" at bounding box center [491, 298] width 173 height 83
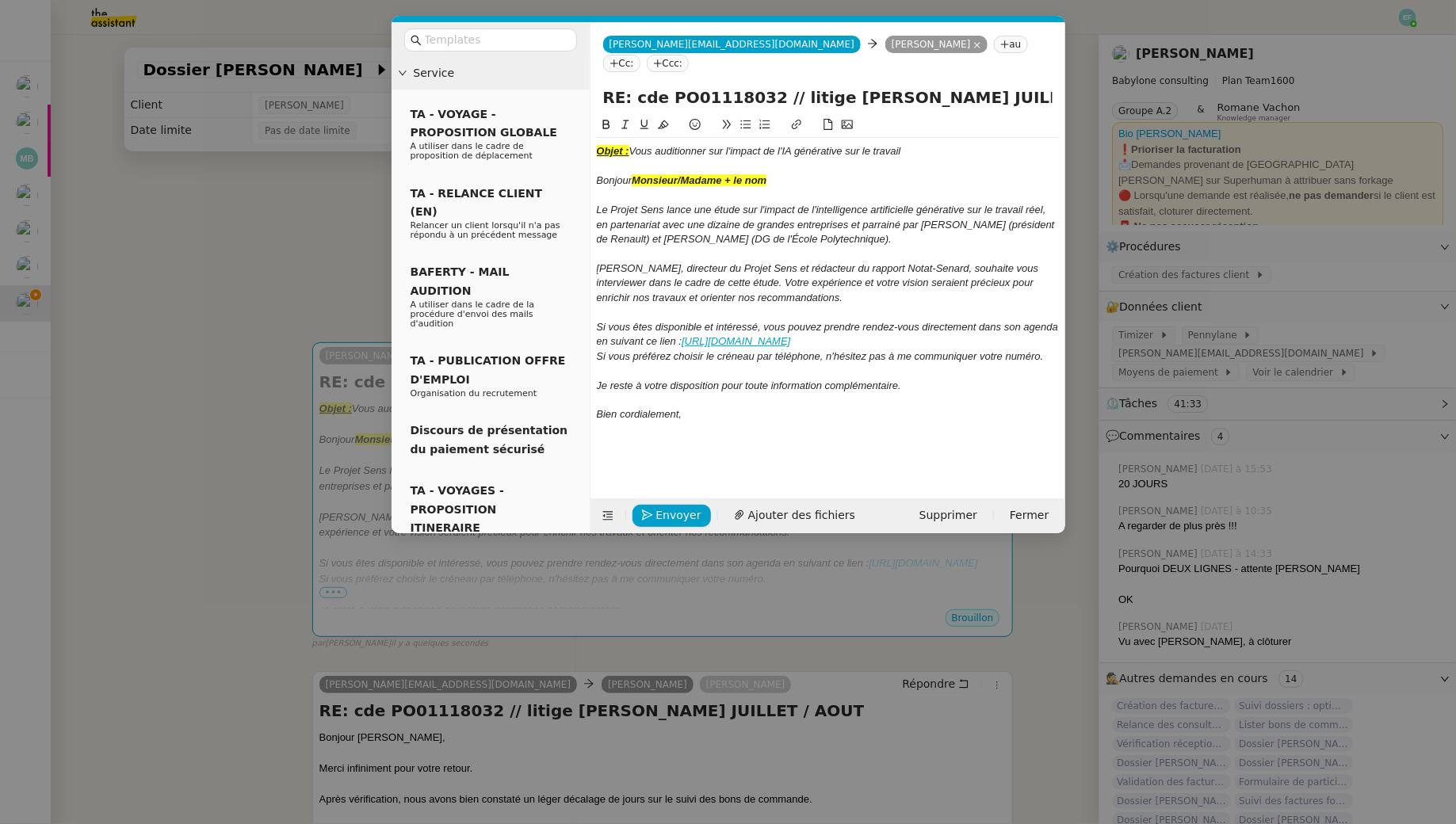
click at [718, 407] on div "Bien cordialement," at bounding box center [827, 414] width 462 height 14
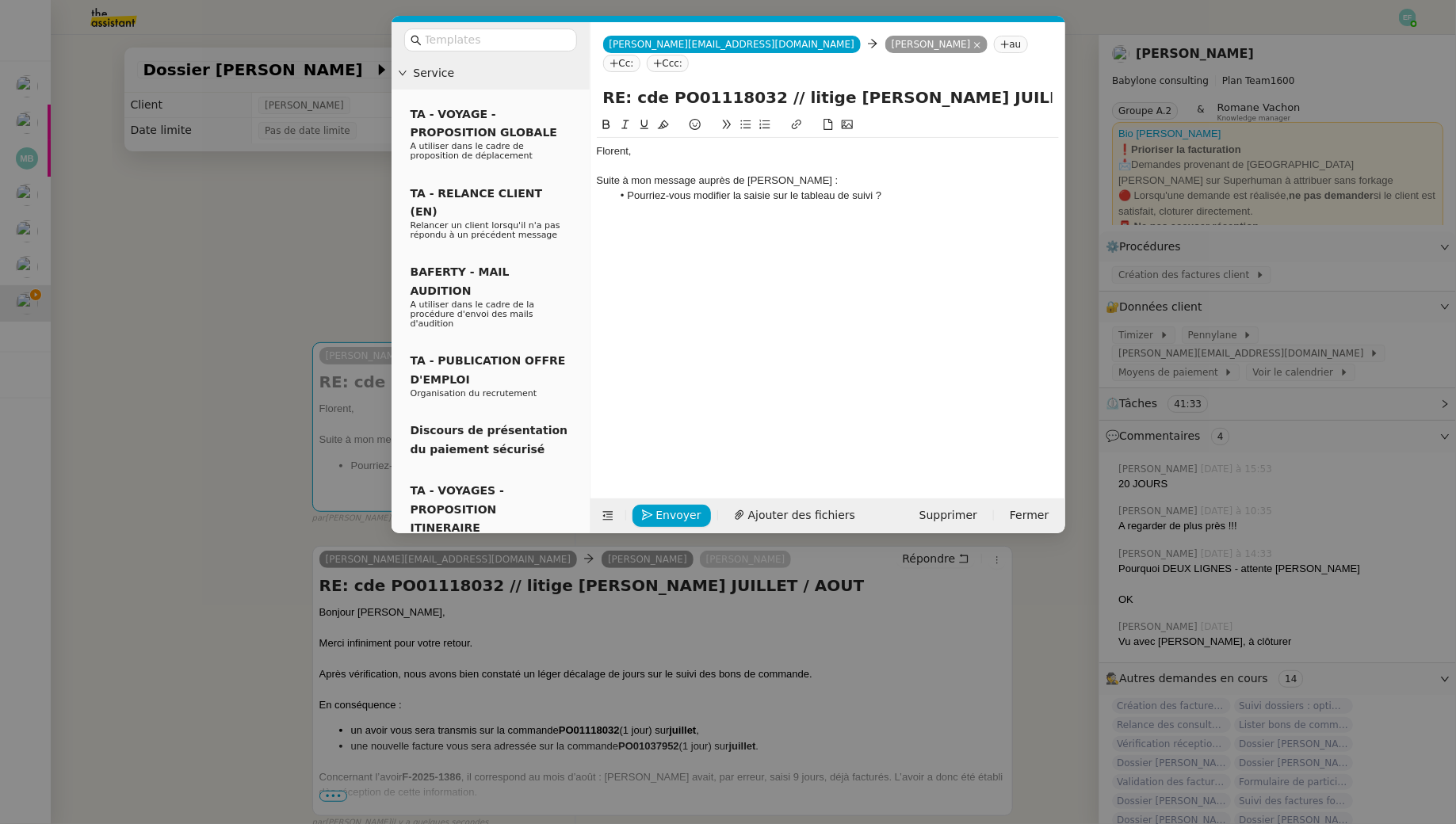
click at [226, 276] on nz-modal-container "Service TA - VOYAGE - PROPOSITION GLOBALE A utiliser dans le cadre de propositi…" at bounding box center [728, 412] width 1456 height 824
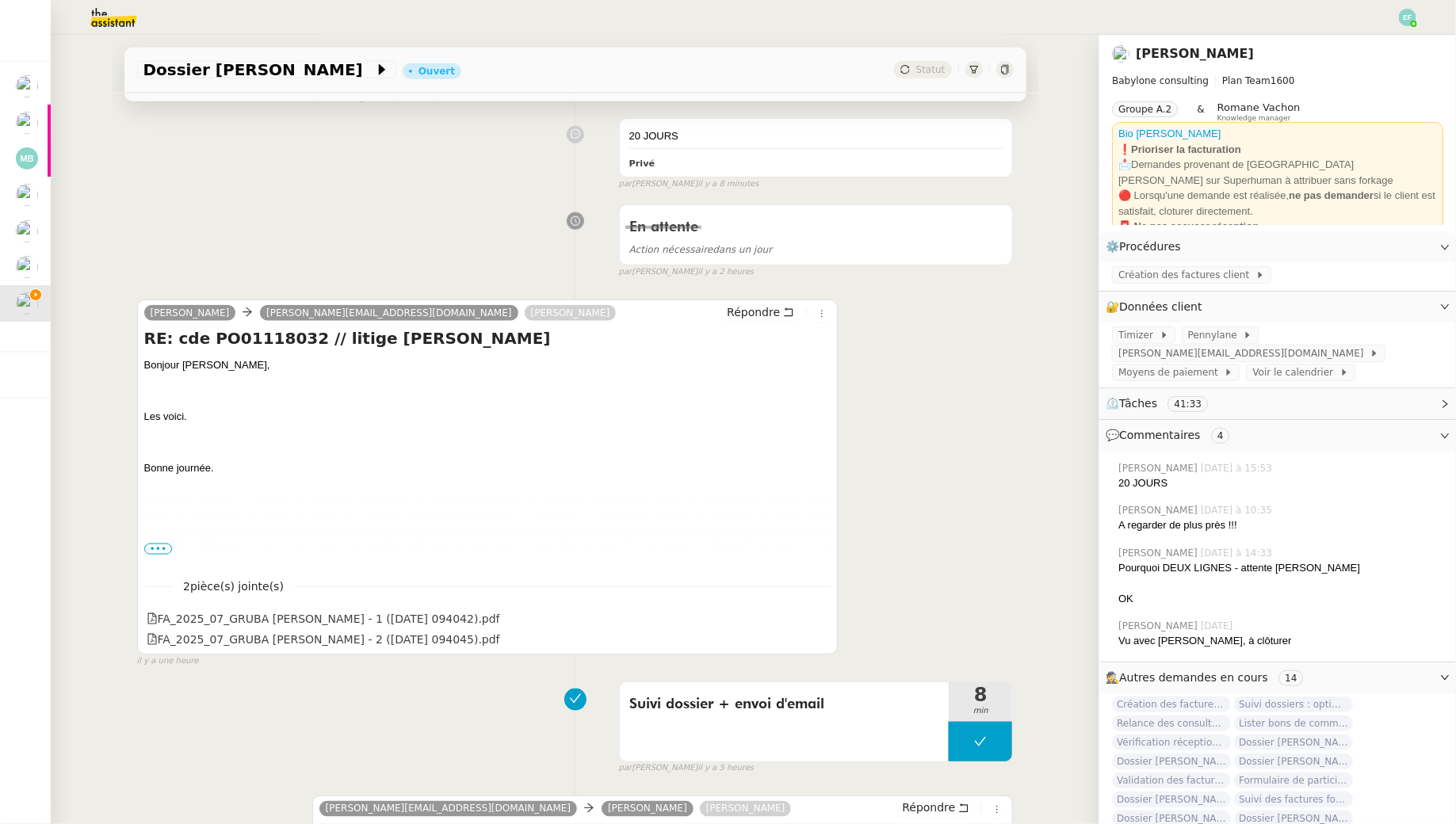
scroll to position [973, 0]
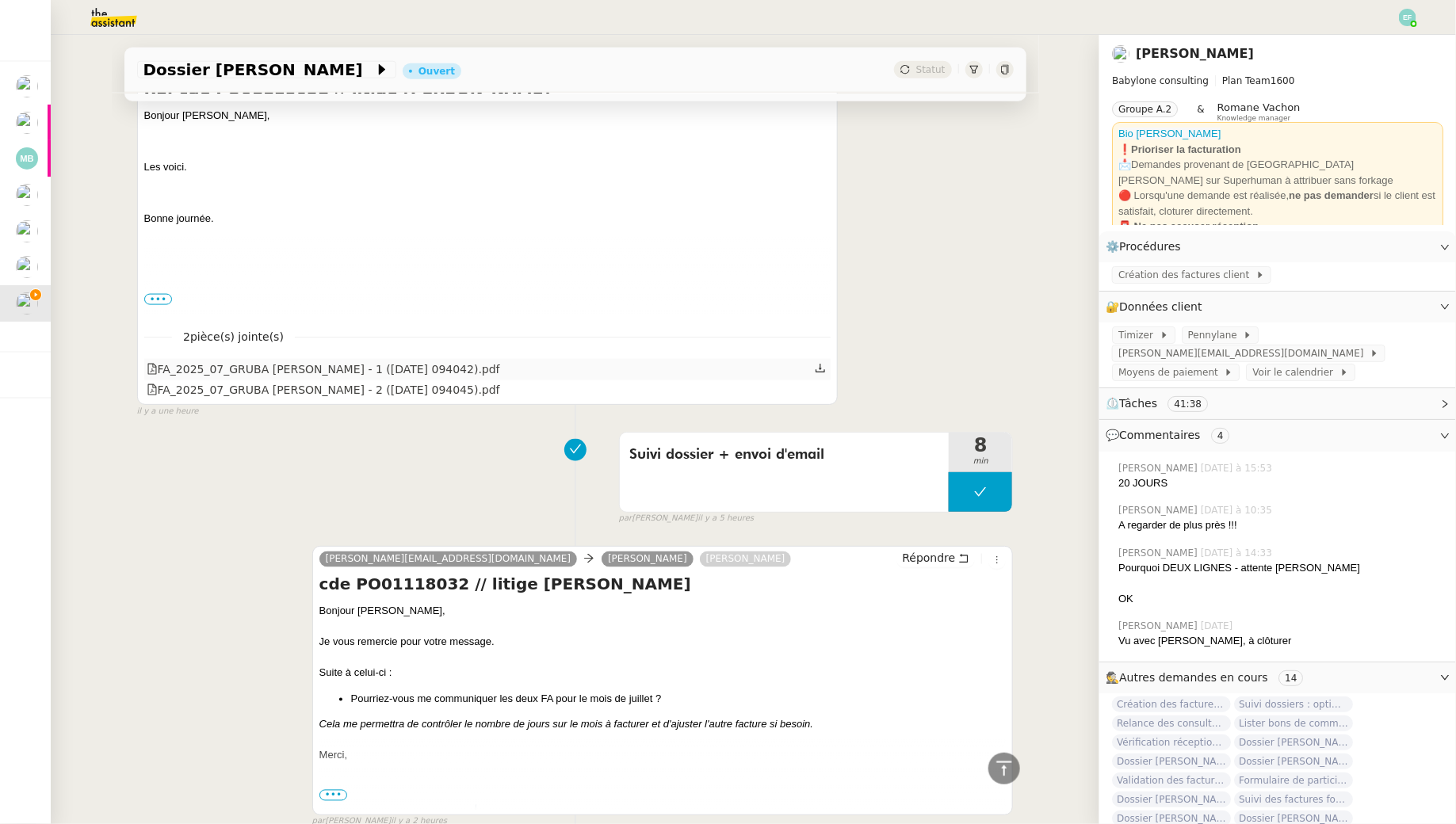
click at [819, 366] on icon at bounding box center [820, 368] width 11 height 11
click at [821, 390] on icon at bounding box center [820, 389] width 11 height 11
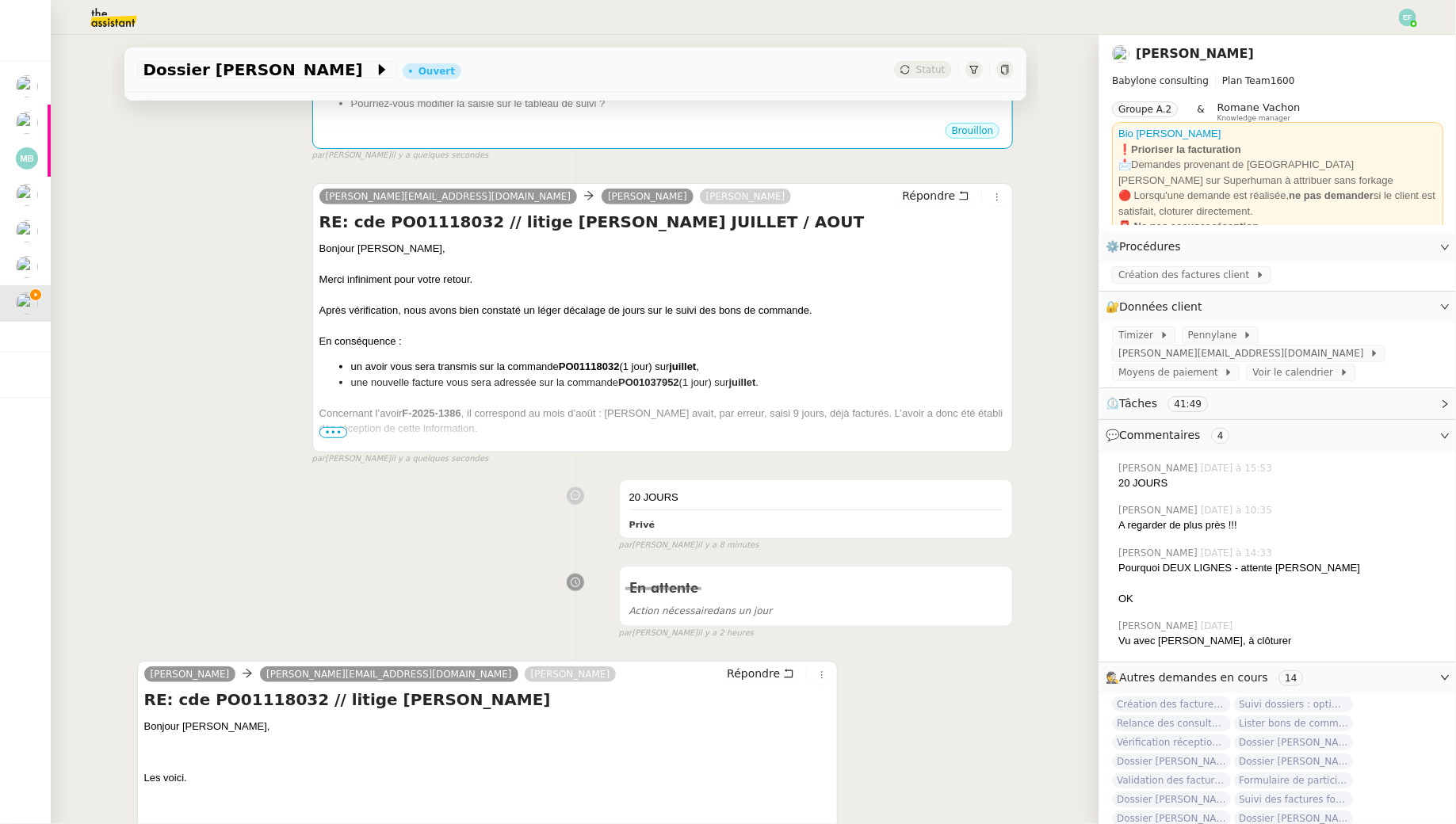
scroll to position [0, 0]
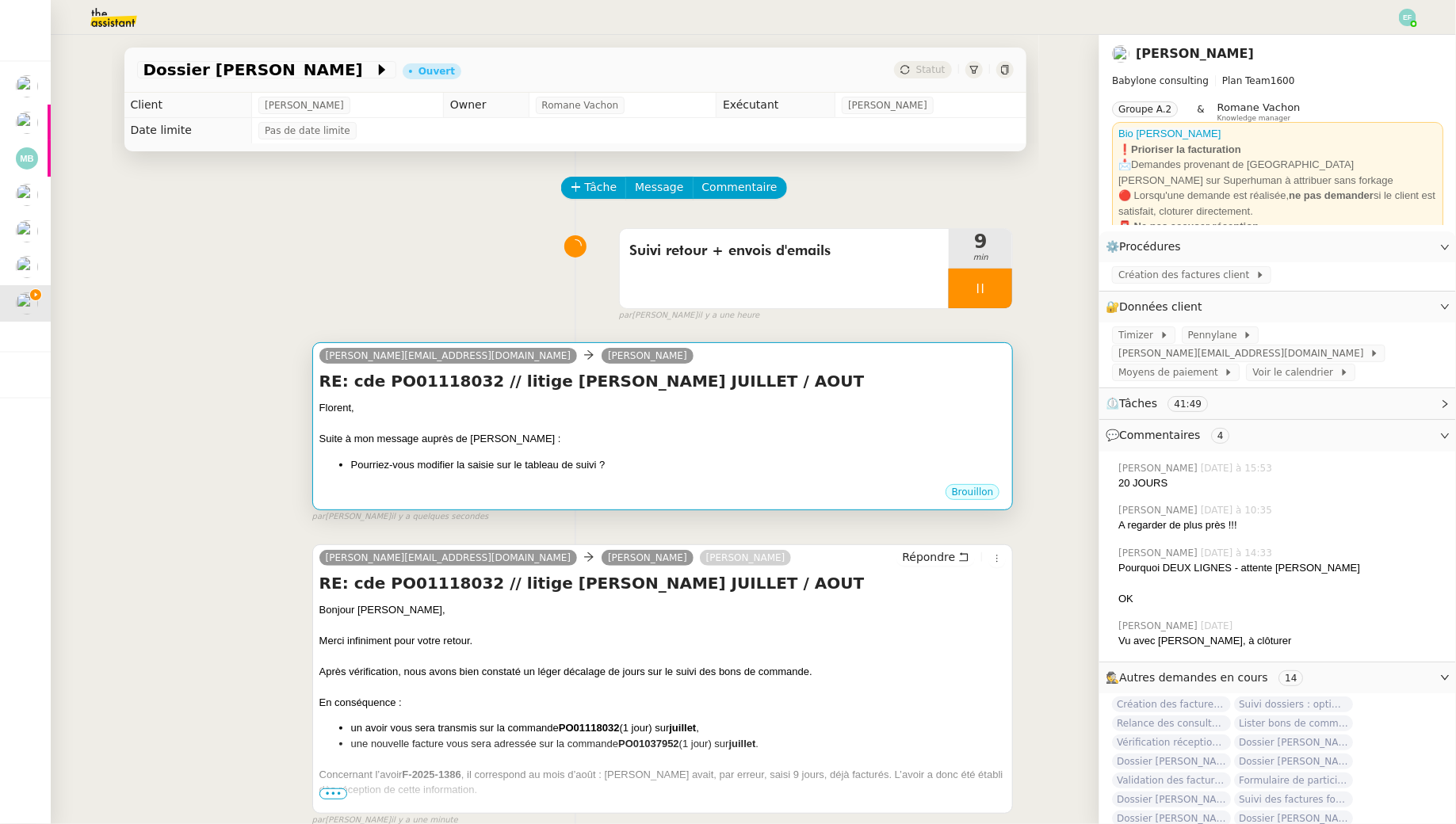
click at [667, 403] on div "Florent," at bounding box center [662, 407] width 687 height 16
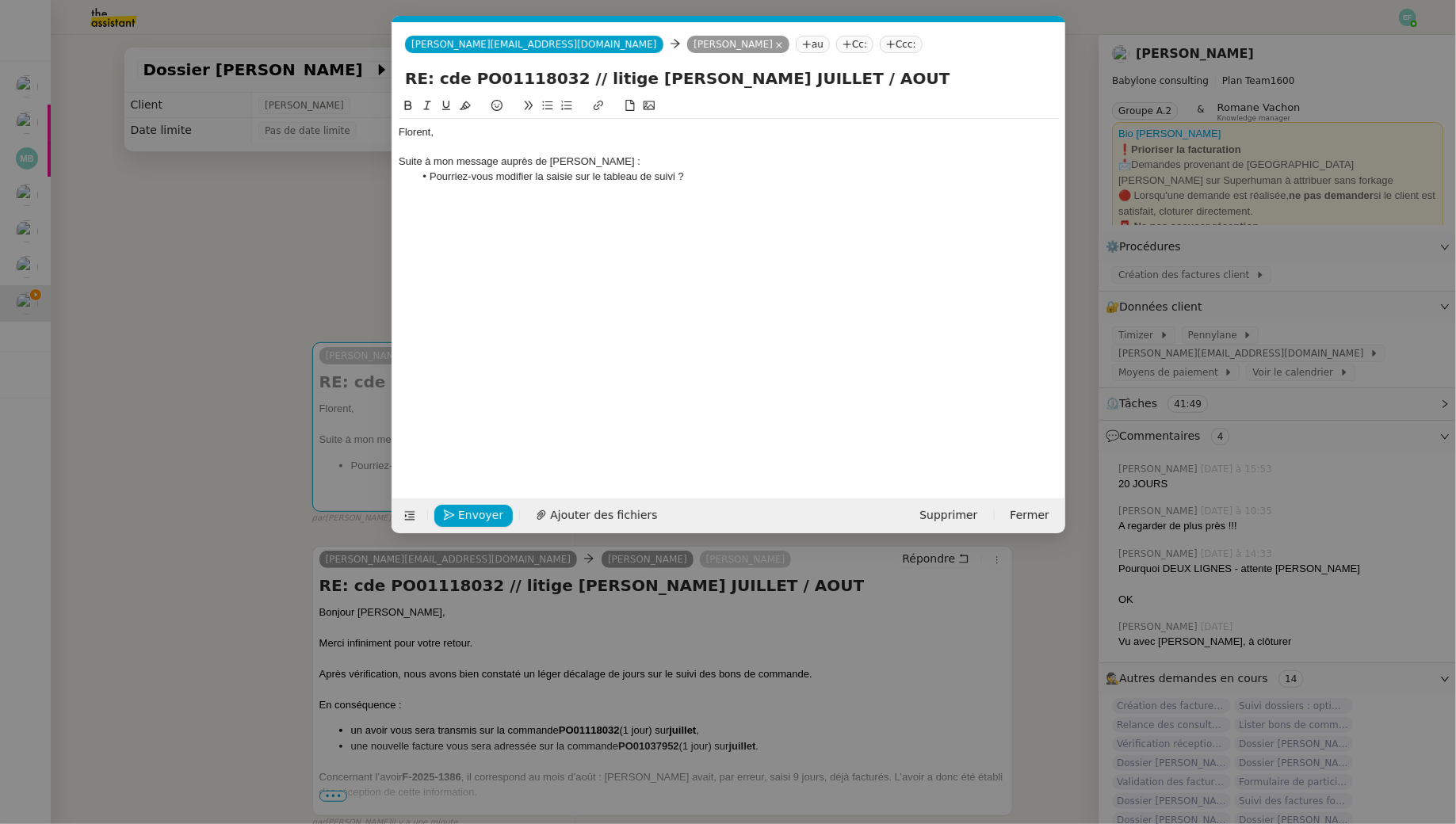
scroll to position [0, 33]
click at [617, 513] on span "Ajouter des fichiers" at bounding box center [602, 516] width 107 height 19
click at [705, 175] on li "Pourriez-vous modifier la saisie sur le tableau de suivi ?" at bounding box center [736, 176] width 645 height 14
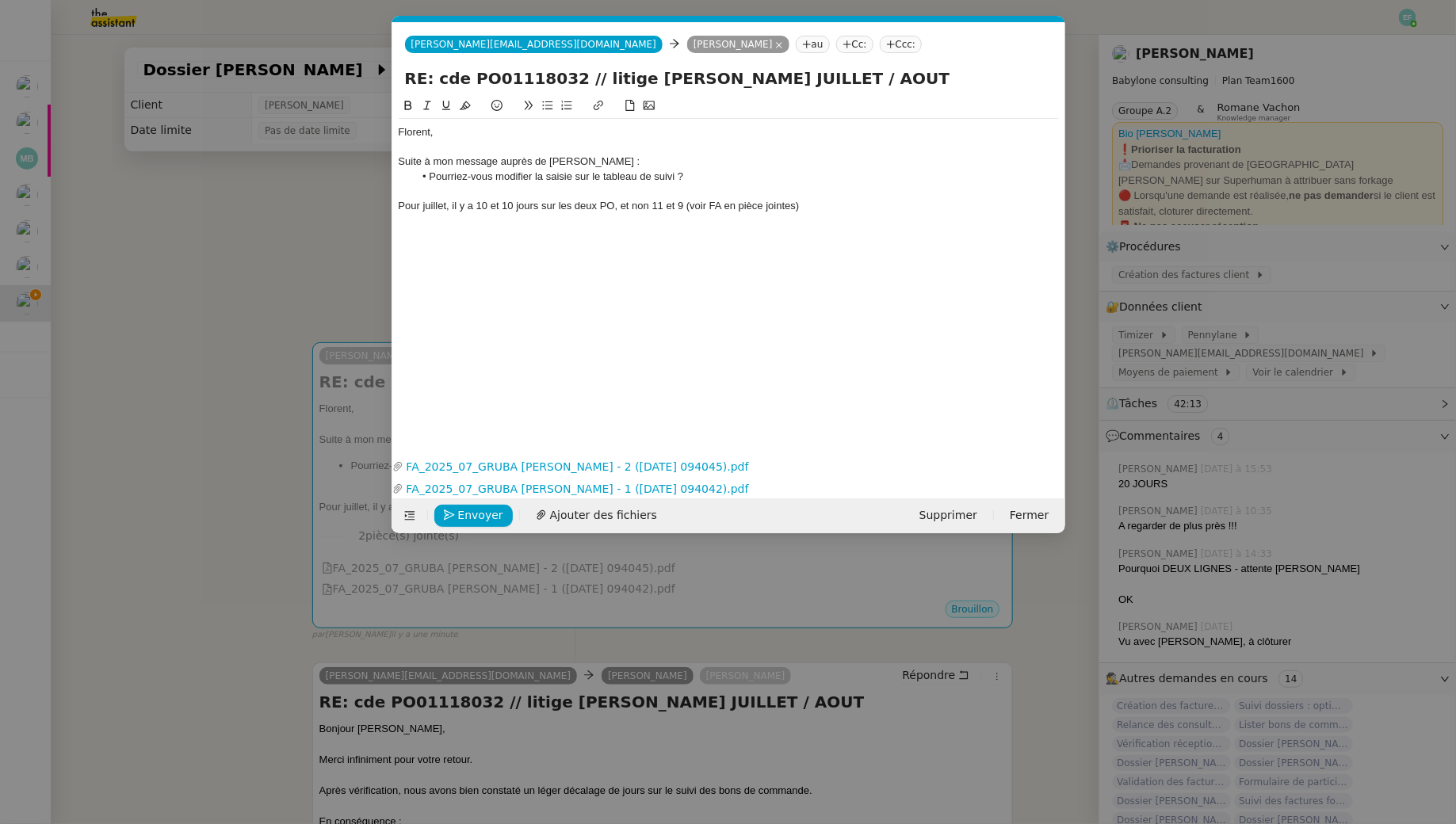
click at [761, 208] on div "Pour juillet, il y a 10 et 10 jours sur les deux PO, et non 11 et 9 (voir FA en…" at bounding box center [729, 206] width 660 height 14
click at [492, 185] on div at bounding box center [729, 191] width 660 height 14
click at [704, 175] on li "Pourriez-vous modifier la saisie sur le tableau de suivi ?" at bounding box center [736, 176] width 645 height 14
click at [834, 203] on div "Pour juillet, il y a 10 et 10 jours sur les deux PO, et non 11 et 9 (voir FA en…" at bounding box center [729, 206] width 660 height 14
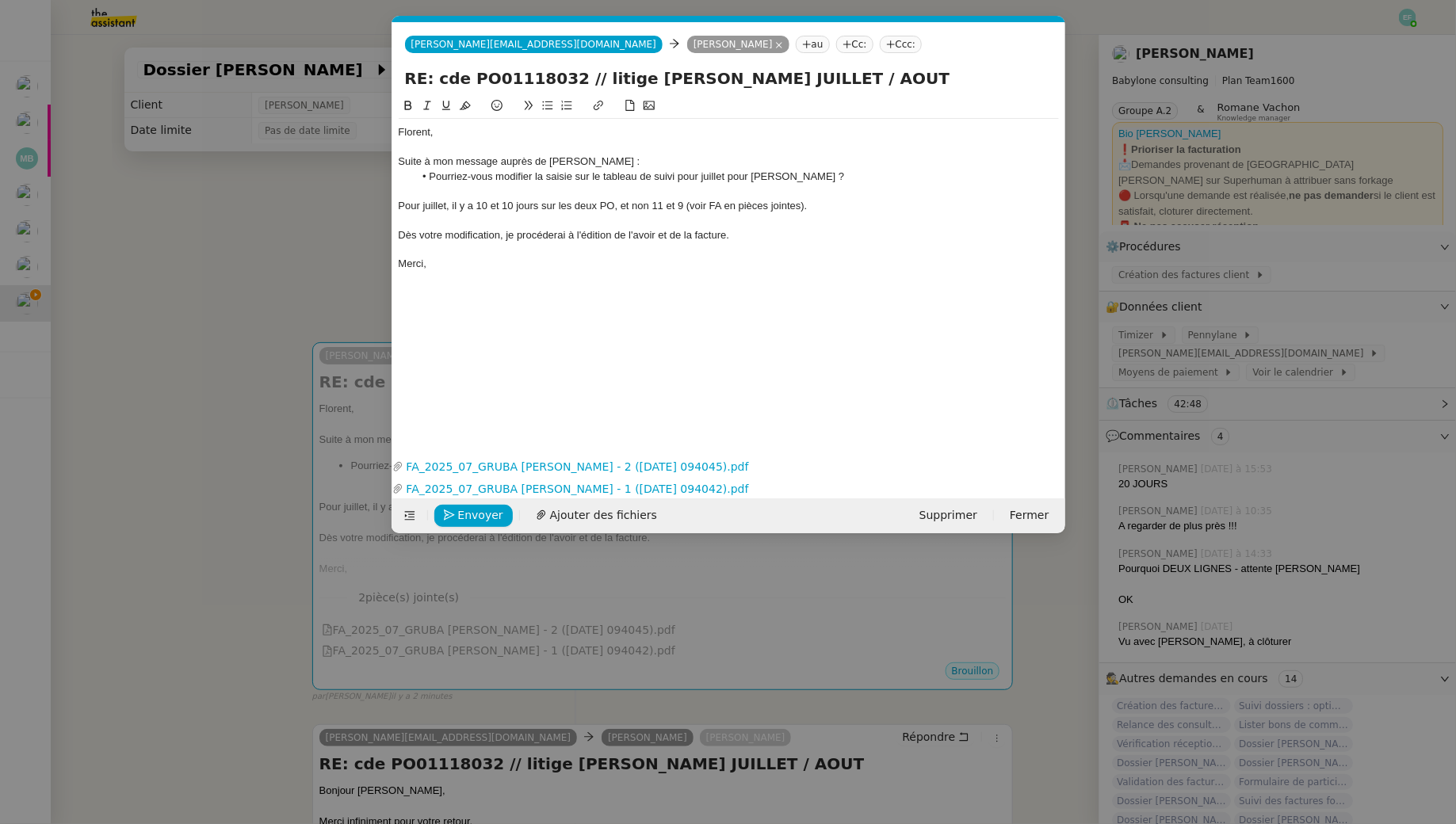
click at [512, 174] on li "Pourriez-vous modifier la saisie sur le tableau de suivi pour juillet pour Moni…" at bounding box center [736, 176] width 645 height 14
click at [528, 190] on div at bounding box center [729, 191] width 660 height 14
click at [680, 176] on li "Pourriez-vous modifier la saisie sur le tableau de suivi pour juillet pour Moni…" at bounding box center [736, 176] width 645 height 14
click at [561, 233] on div "Dès votre modification, je procéderai à l'édition de l'avoir et de la facture." at bounding box center [729, 234] width 660 height 14
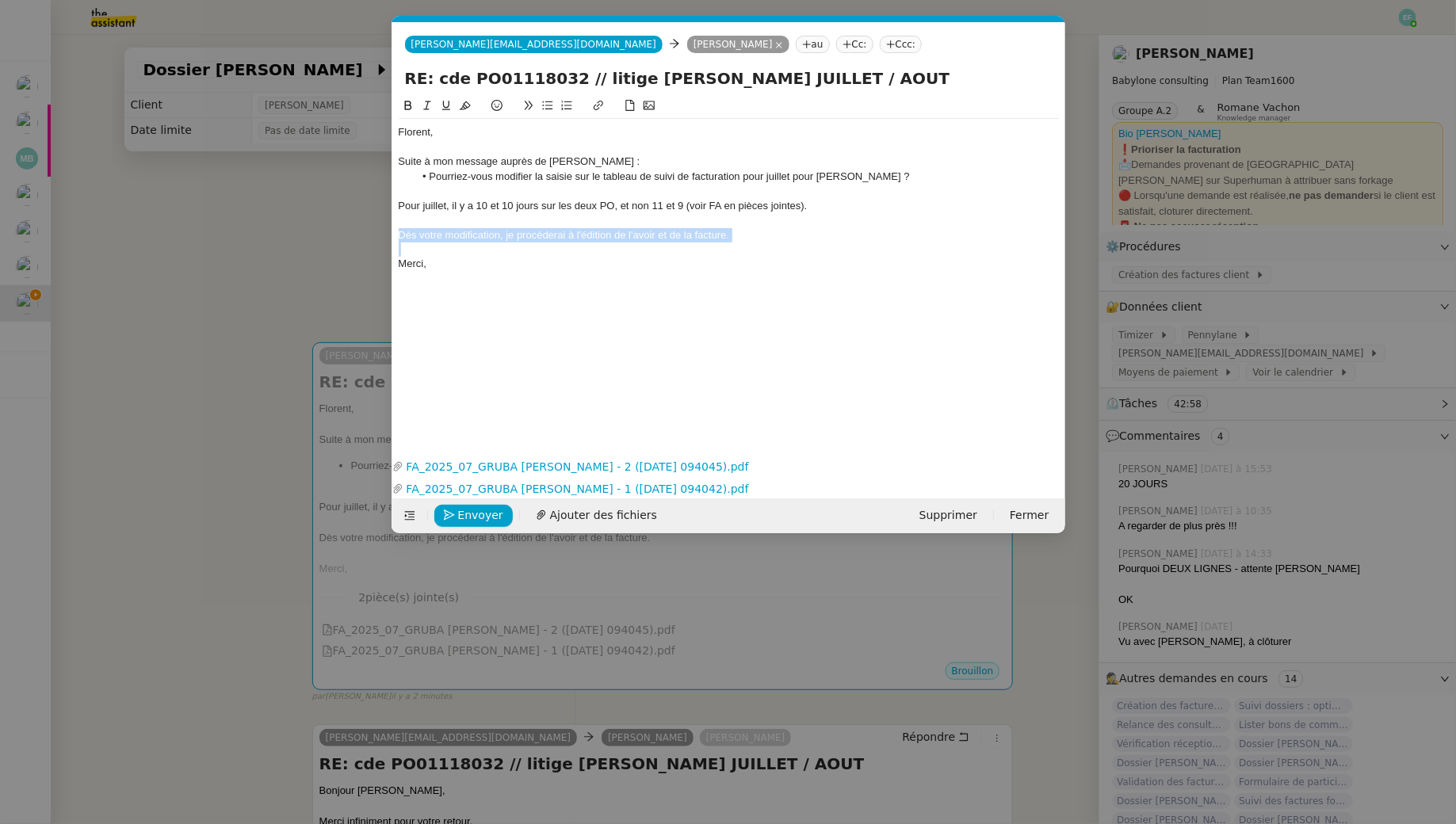
click at [561, 233] on div "Dès votre modification, je procéderai à l'édition de l'avoir et de la facture." at bounding box center [729, 234] width 660 height 14
click at [425, 108] on icon at bounding box center [427, 105] width 11 height 11
click at [481, 313] on div "Florent, Suite à mon message auprès de Stéphane : Pourriez-vous modifier la sai…" at bounding box center [729, 263] width 660 height 334
click at [474, 234] on em "Dès votre modification, je procéderai à l'édition de l'avoir et de la facture." at bounding box center [564, 234] width 331 height 12
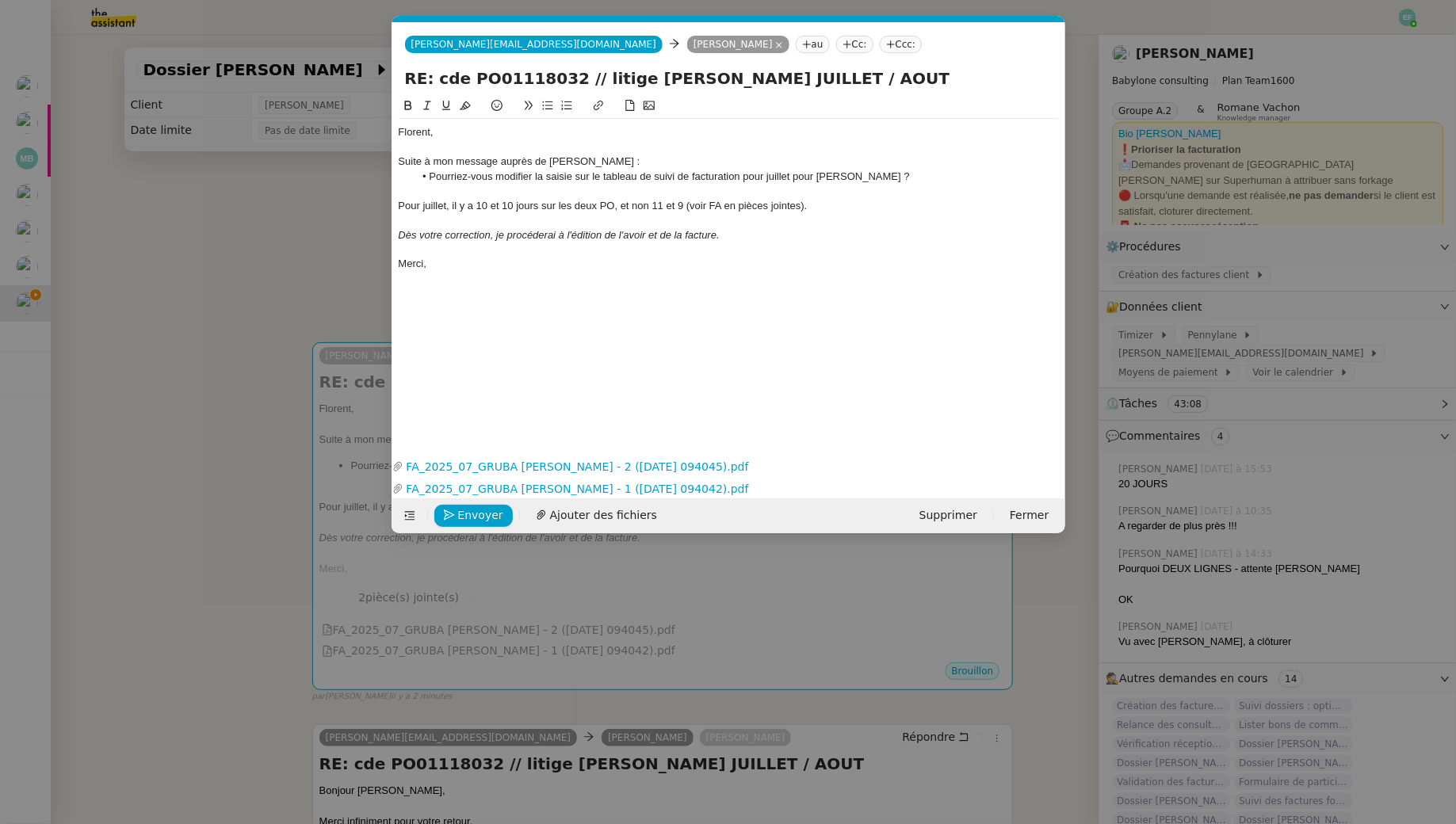
click at [457, 275] on div "Florent, Suite à mon message auprès de Stéphane : Pourriez-vous modifier la sai…" at bounding box center [729, 198] width 660 height 159
click at [488, 510] on span "Envoyer" at bounding box center [481, 516] width 46 height 19
click at [761, 228] on div "Dès votre correction, je procéderai à l'édition de l'avoir et de la facture." at bounding box center [729, 234] width 660 height 14
click at [464, 515] on span "Envoyer" at bounding box center [481, 516] width 46 height 19
click at [464, 515] on span "Confirmer l'envoi" at bounding box center [506, 516] width 95 height 19
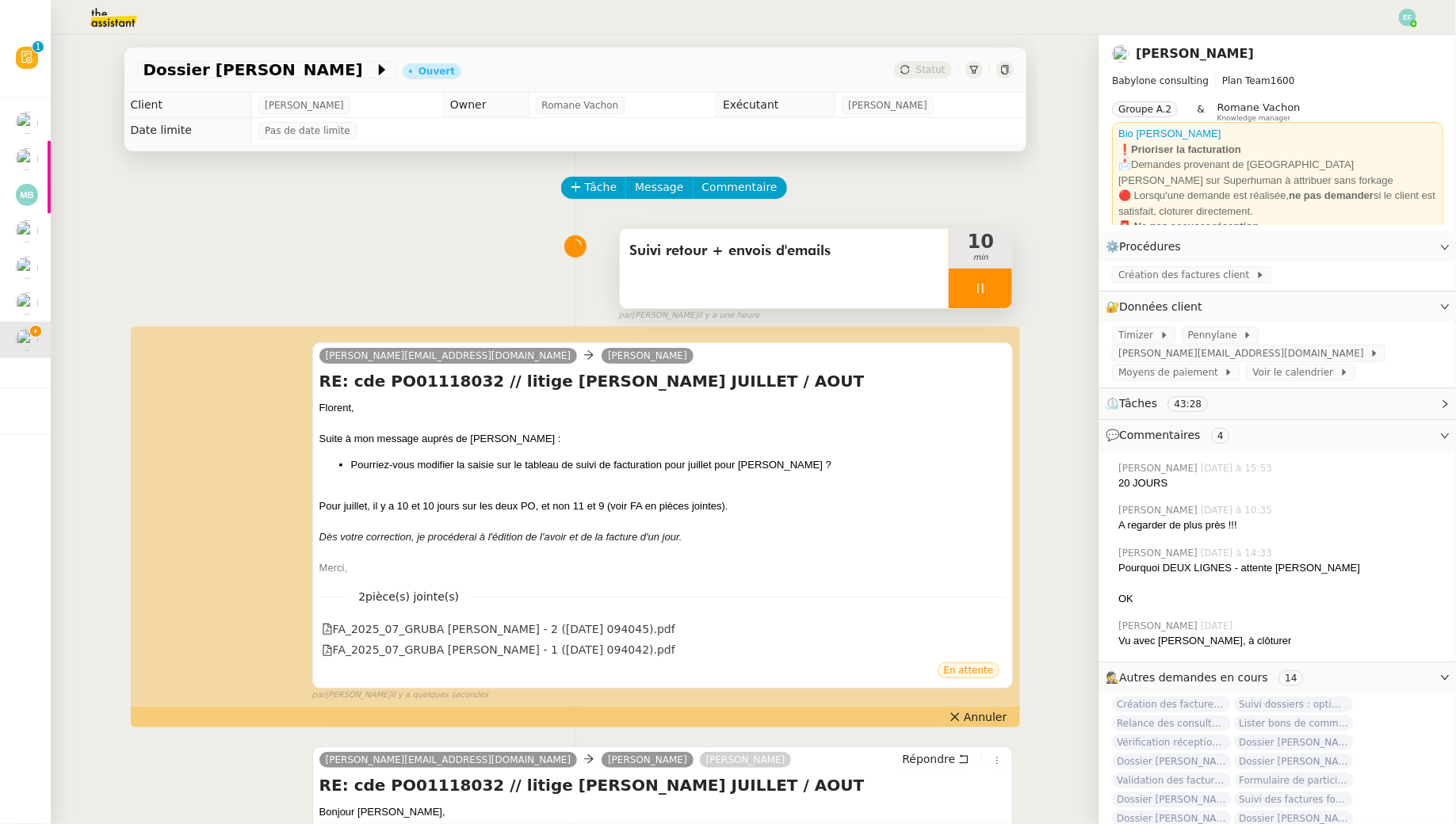
click at [992, 289] on div at bounding box center [980, 288] width 63 height 40
click at [999, 287] on icon at bounding box center [996, 287] width 12 height 8
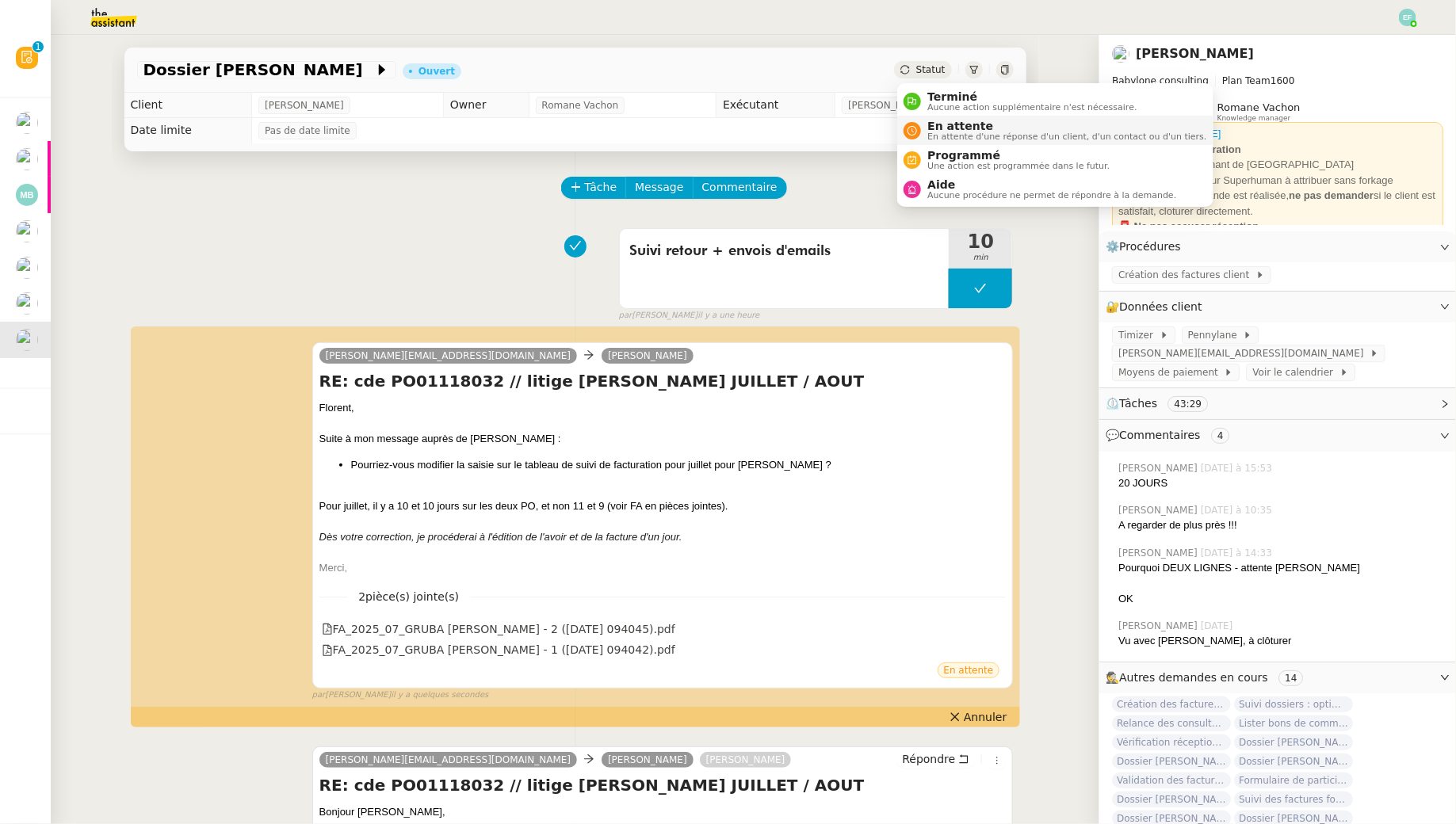
click at [934, 126] on span "En attente" at bounding box center [1066, 126] width 279 height 13
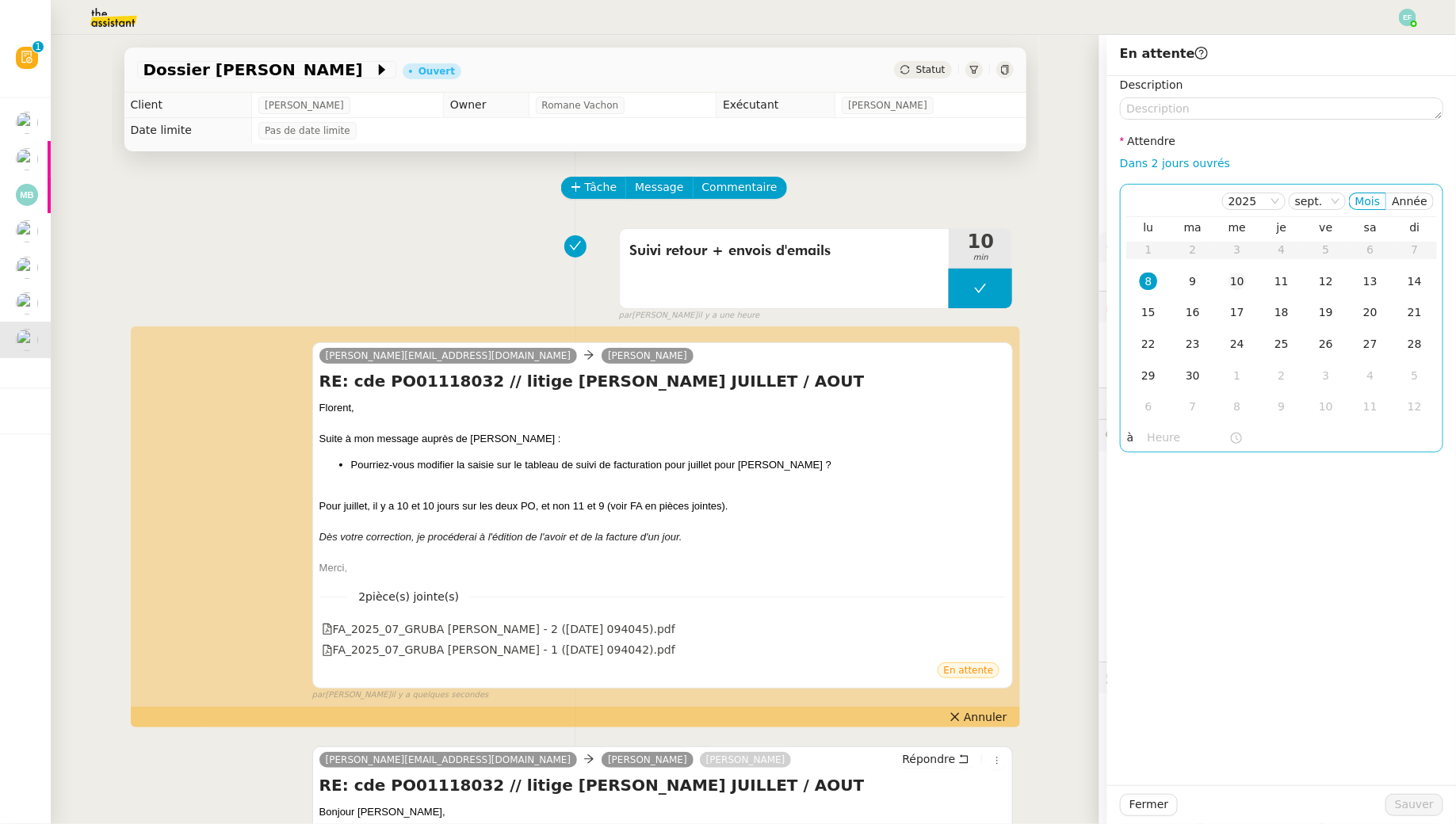
click at [1238, 282] on div "10" at bounding box center [1237, 281] width 18 height 18
click at [1398, 803] on span "Sauver" at bounding box center [1414, 805] width 39 height 19
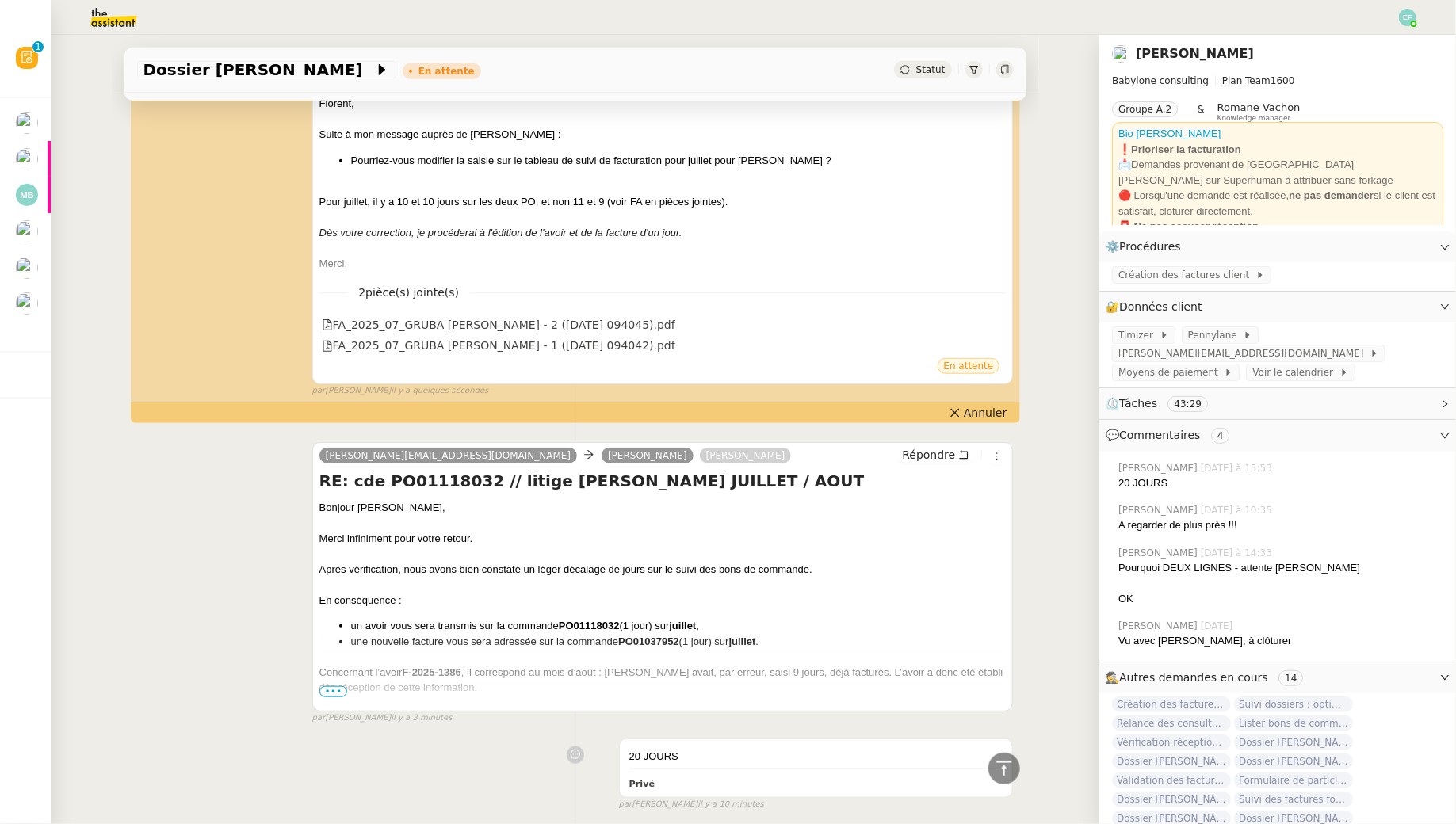
scroll to position [391, 0]
click at [324, 688] on span "•••" at bounding box center [333, 694] width 29 height 11
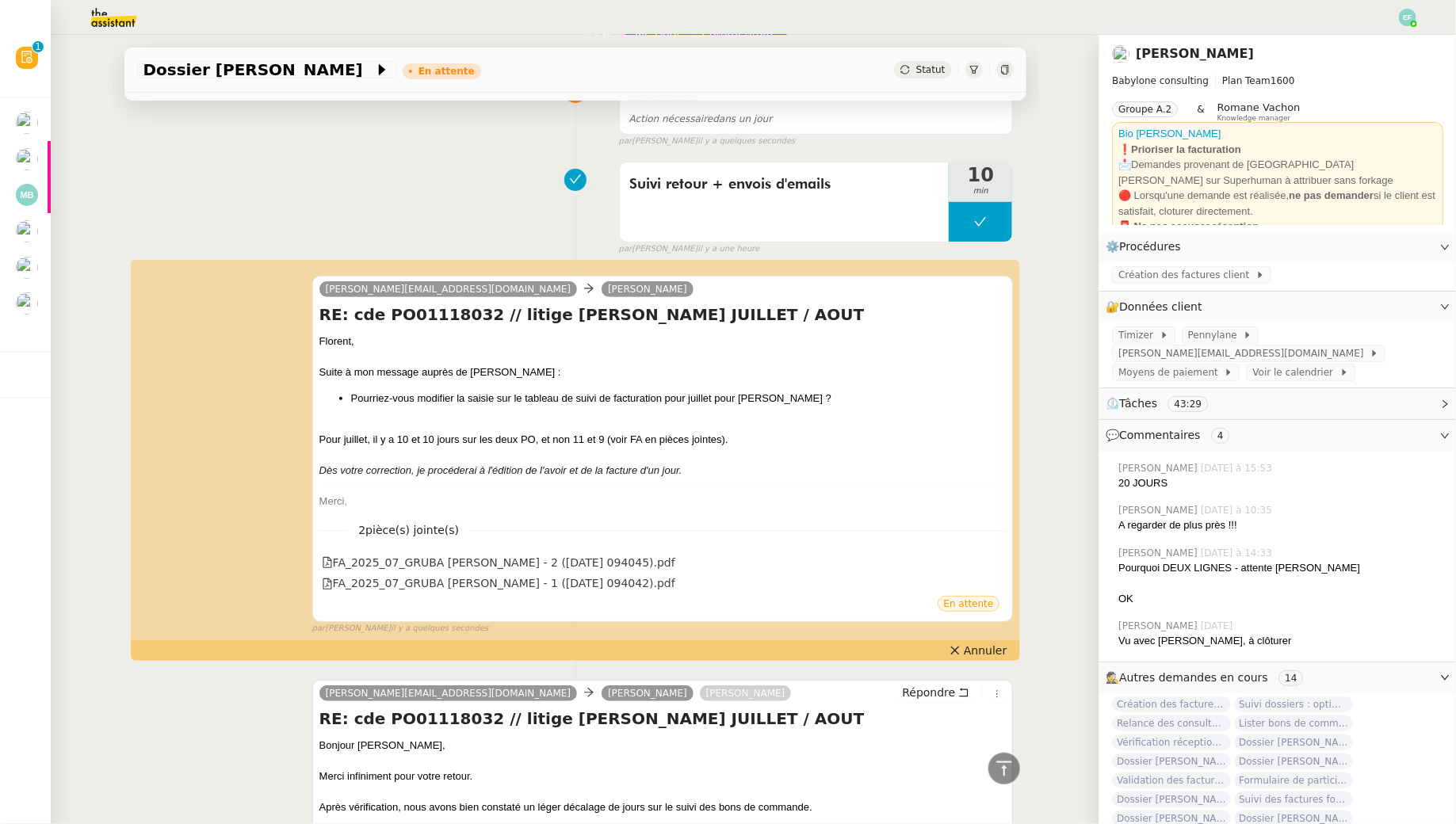
scroll to position [0, 0]
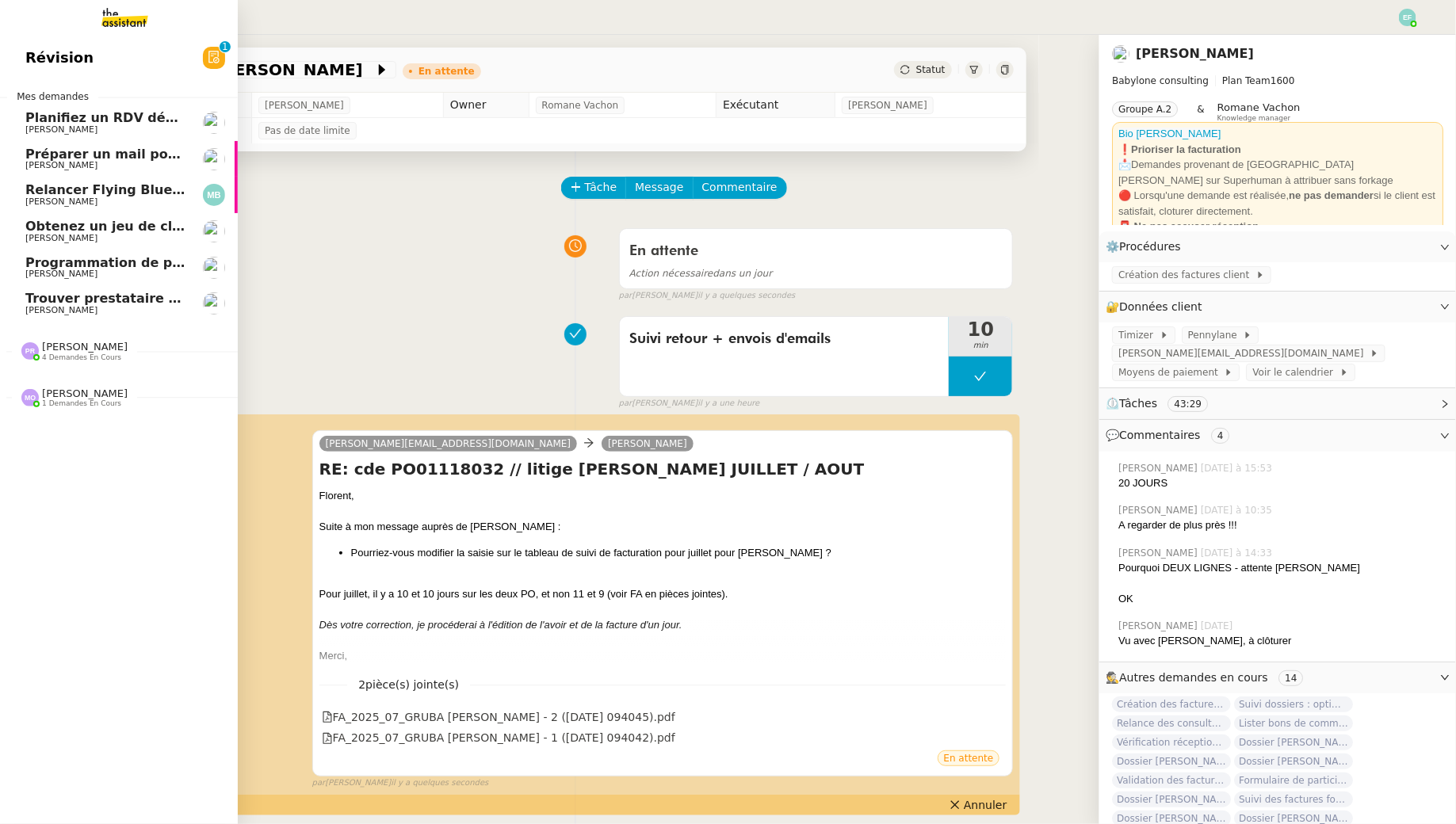
click at [157, 270] on span "Juliette Rihal" at bounding box center [105, 274] width 160 height 9
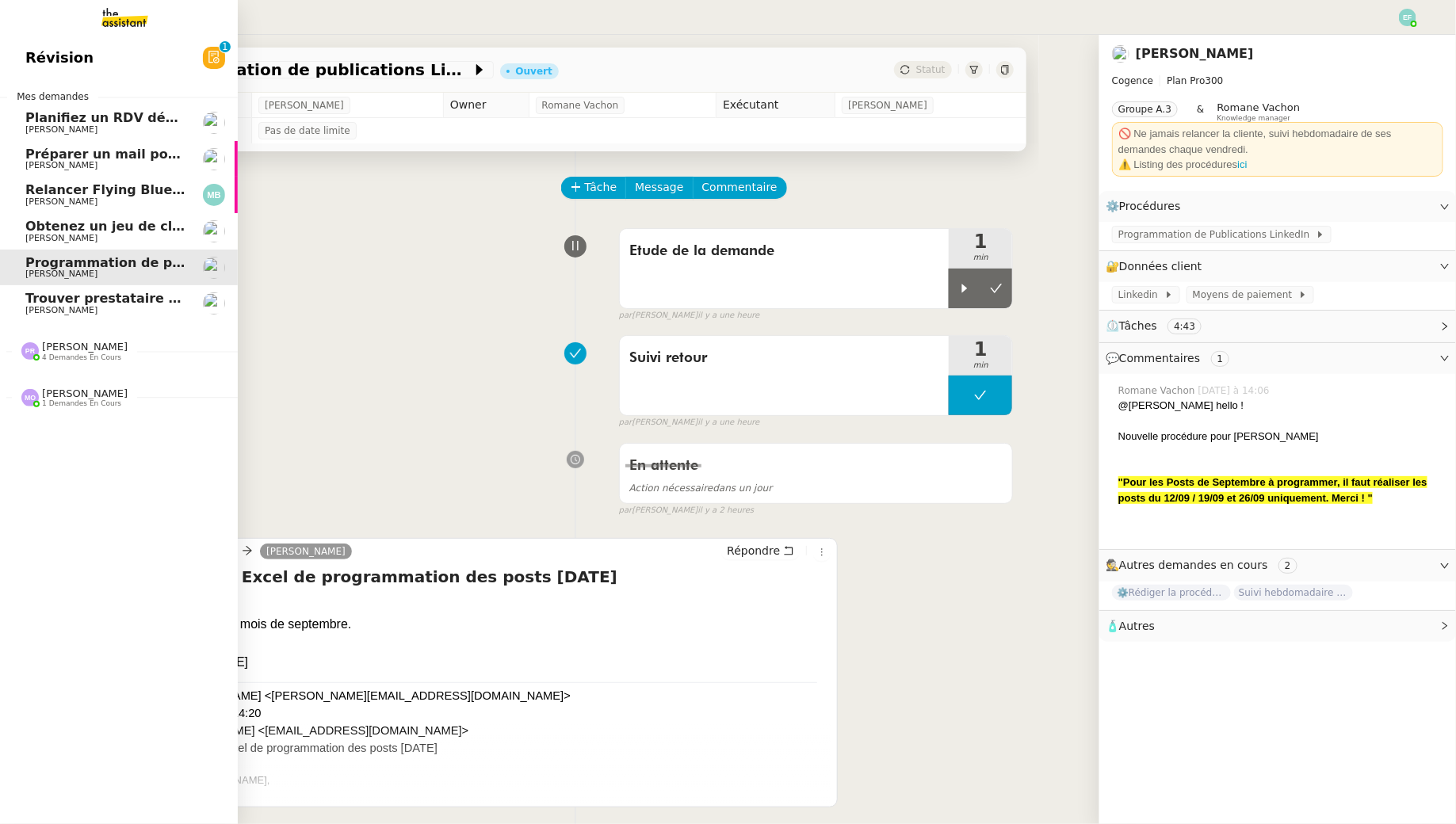
click at [128, 303] on span "Trouver prestataire entretien climatisation" at bounding box center [179, 299] width 307 height 15
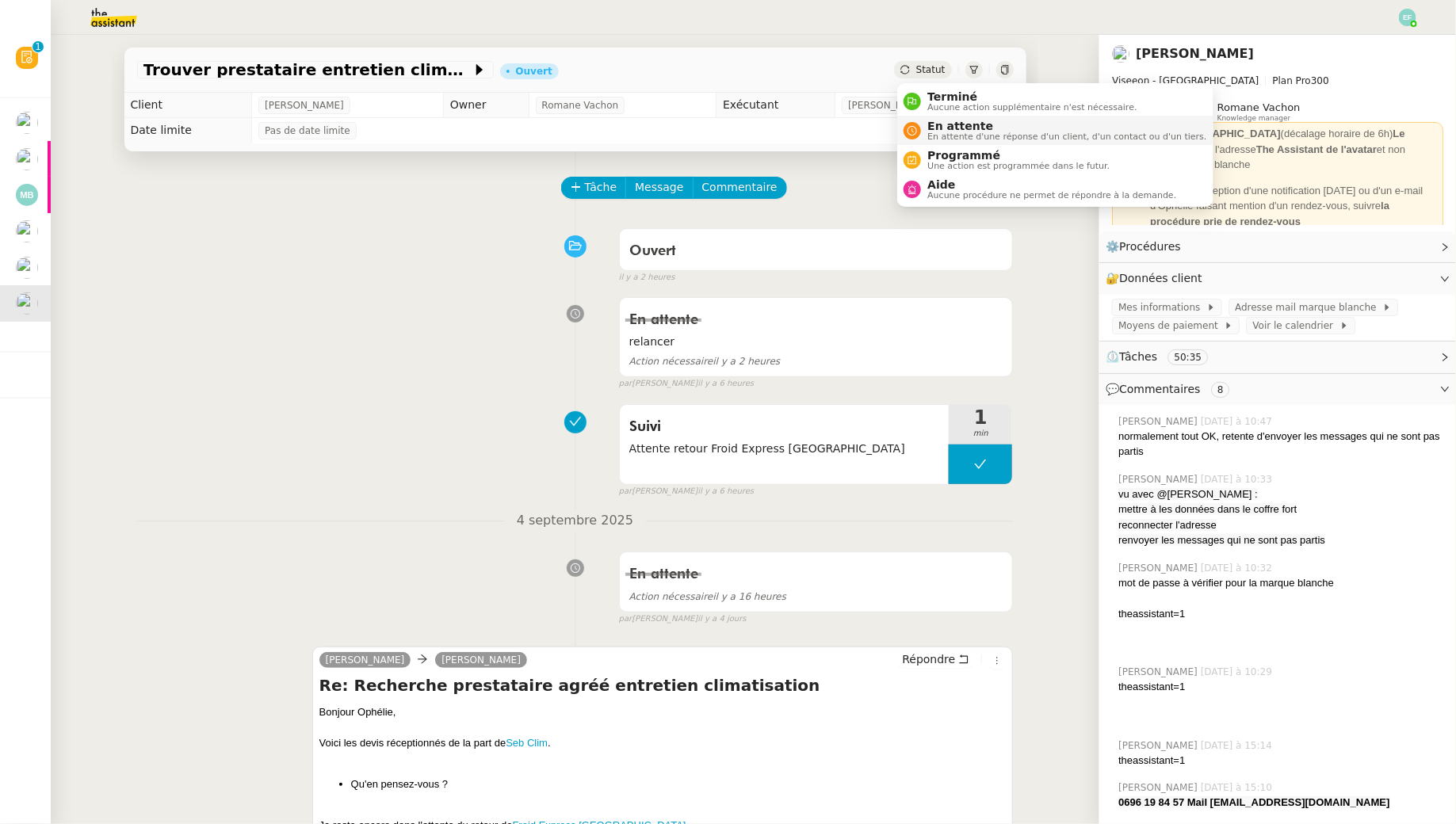
click at [925, 123] on div "En attente En attente d'une réponse d'un client, d'un contact ou d'un tiers." at bounding box center [1063, 130] width 285 height 21
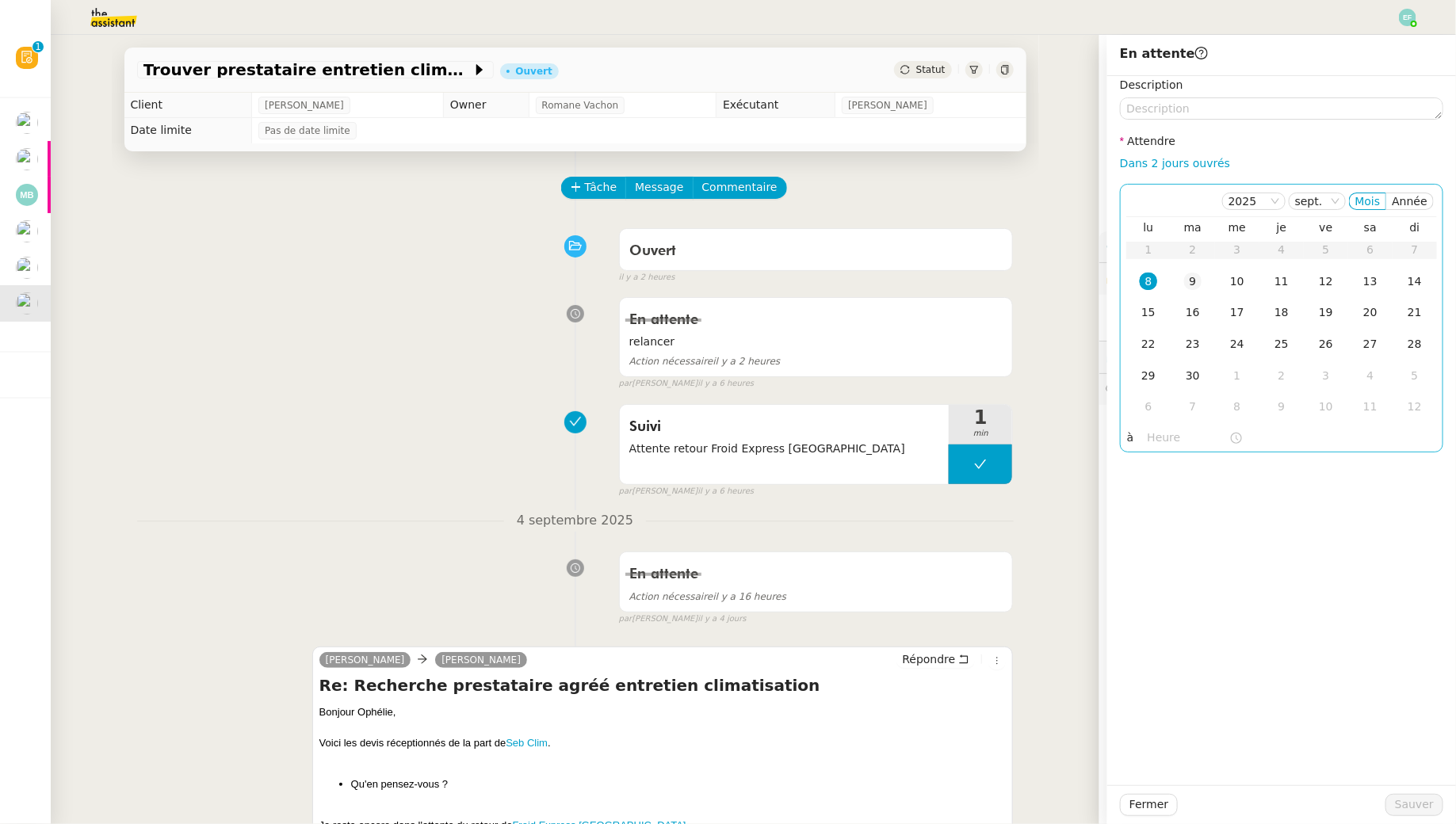
click at [1187, 282] on div "9" at bounding box center [1192, 281] width 18 height 18
click at [1402, 807] on span "Sauver" at bounding box center [1414, 805] width 39 height 19
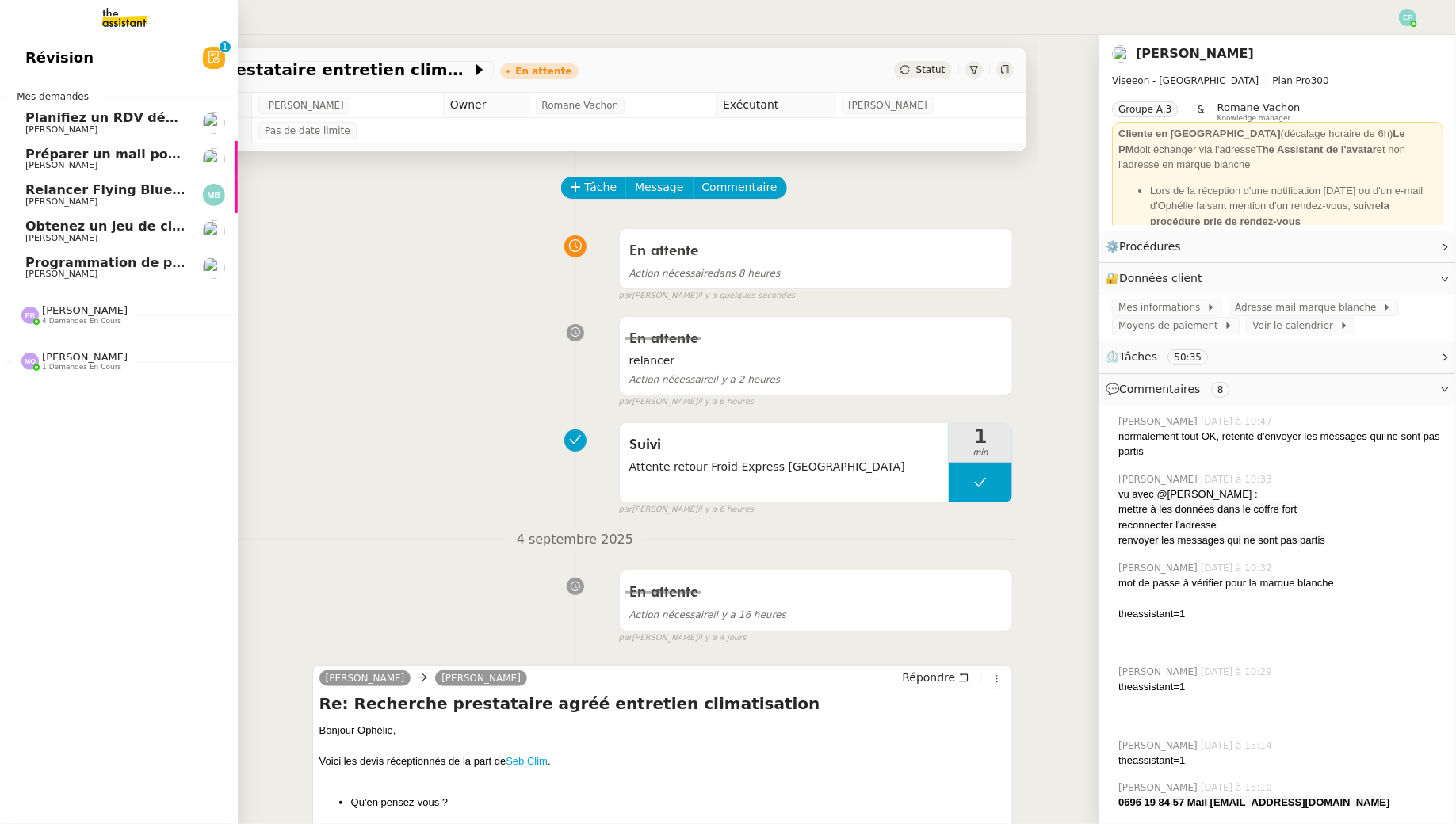
click at [48, 279] on span "Juliette Rihal" at bounding box center [61, 273] width 73 height 10
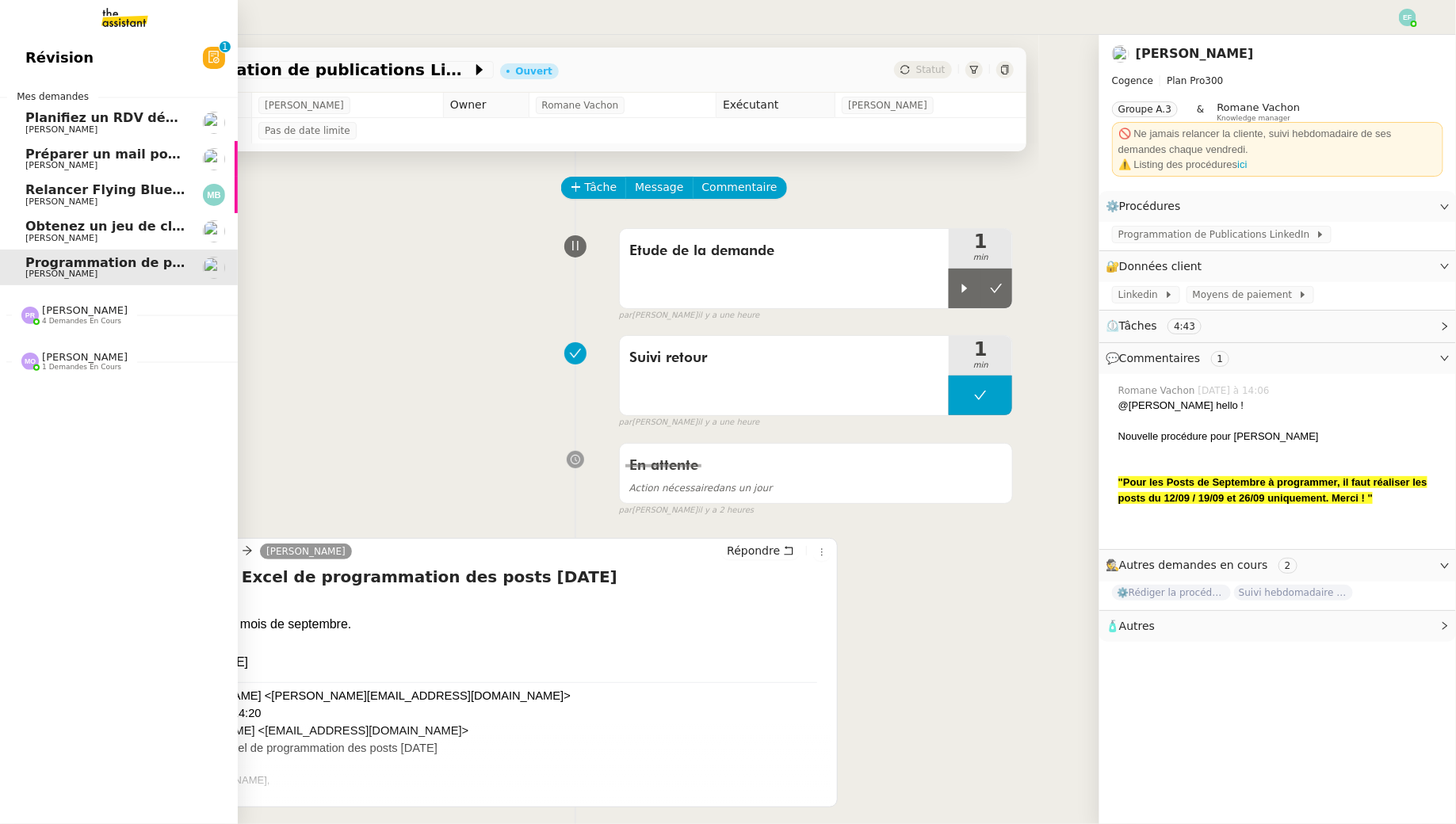
click at [51, 228] on span "Obtenez un jeu de clefs pour la cave" at bounding box center [155, 226] width 260 height 15
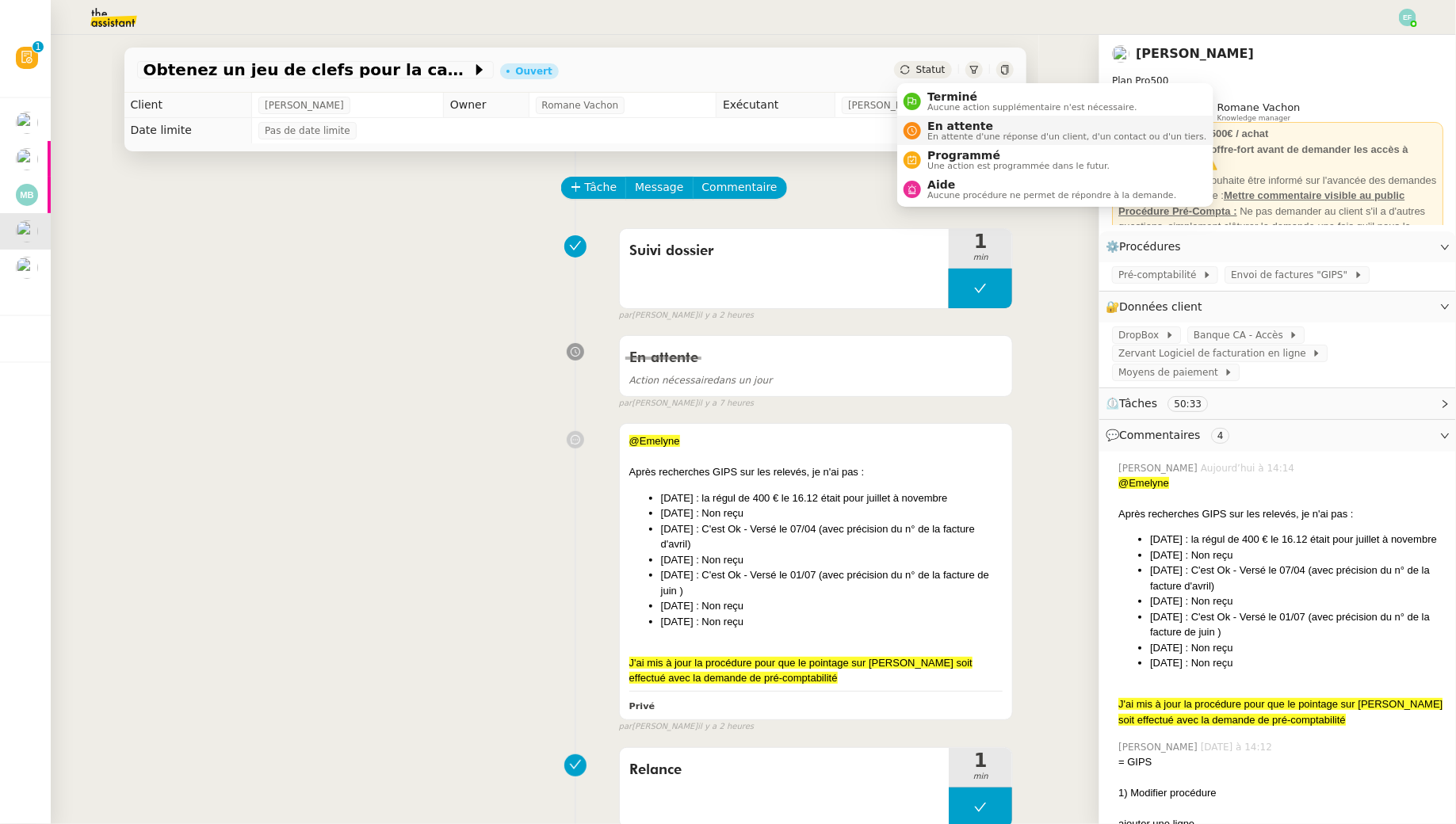
click at [934, 125] on span "En attente" at bounding box center [1066, 126] width 279 height 13
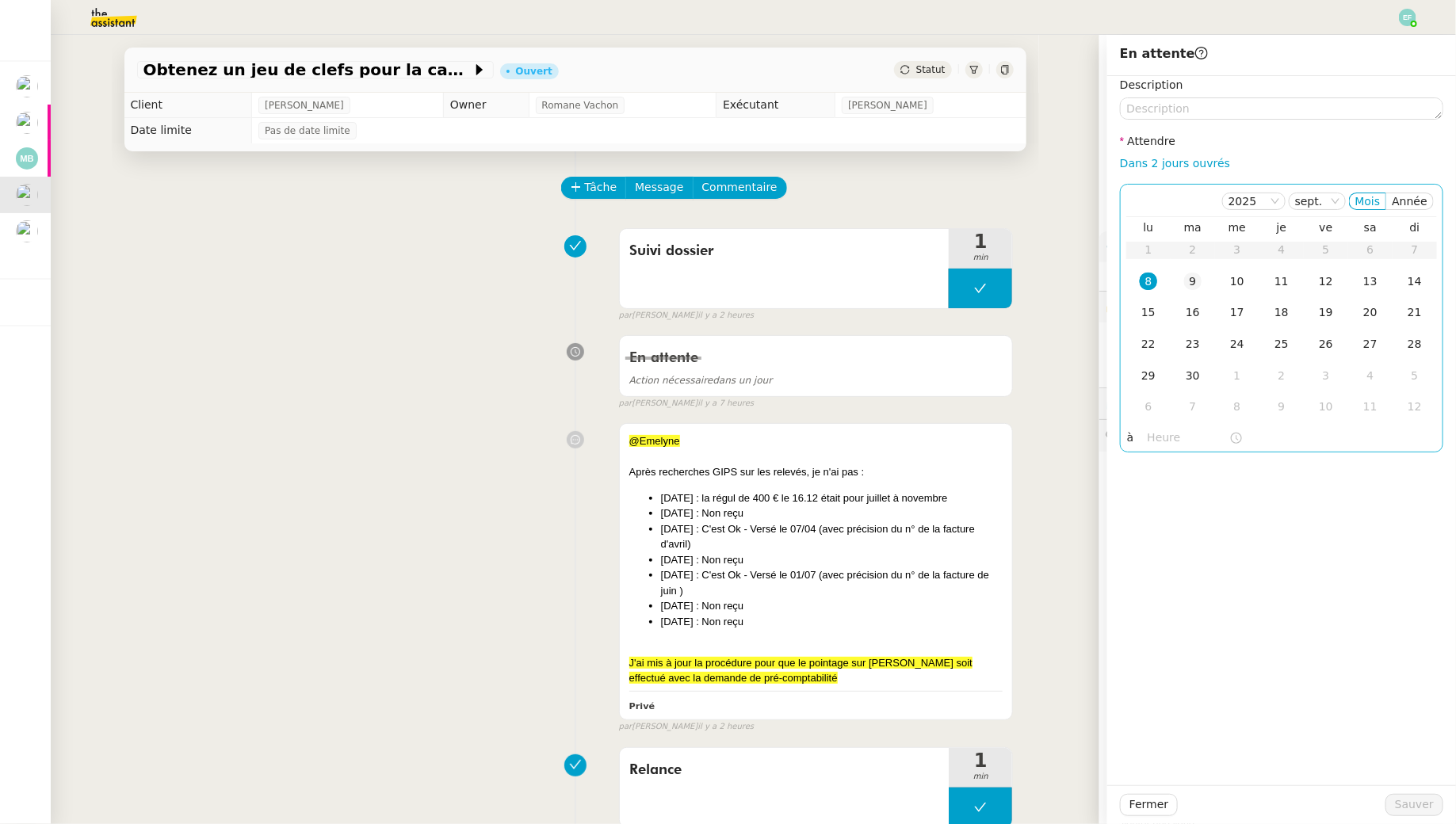
click at [1194, 285] on div "9" at bounding box center [1192, 281] width 18 height 18
click at [1392, 800] on button "Sauver" at bounding box center [1414, 805] width 58 height 22
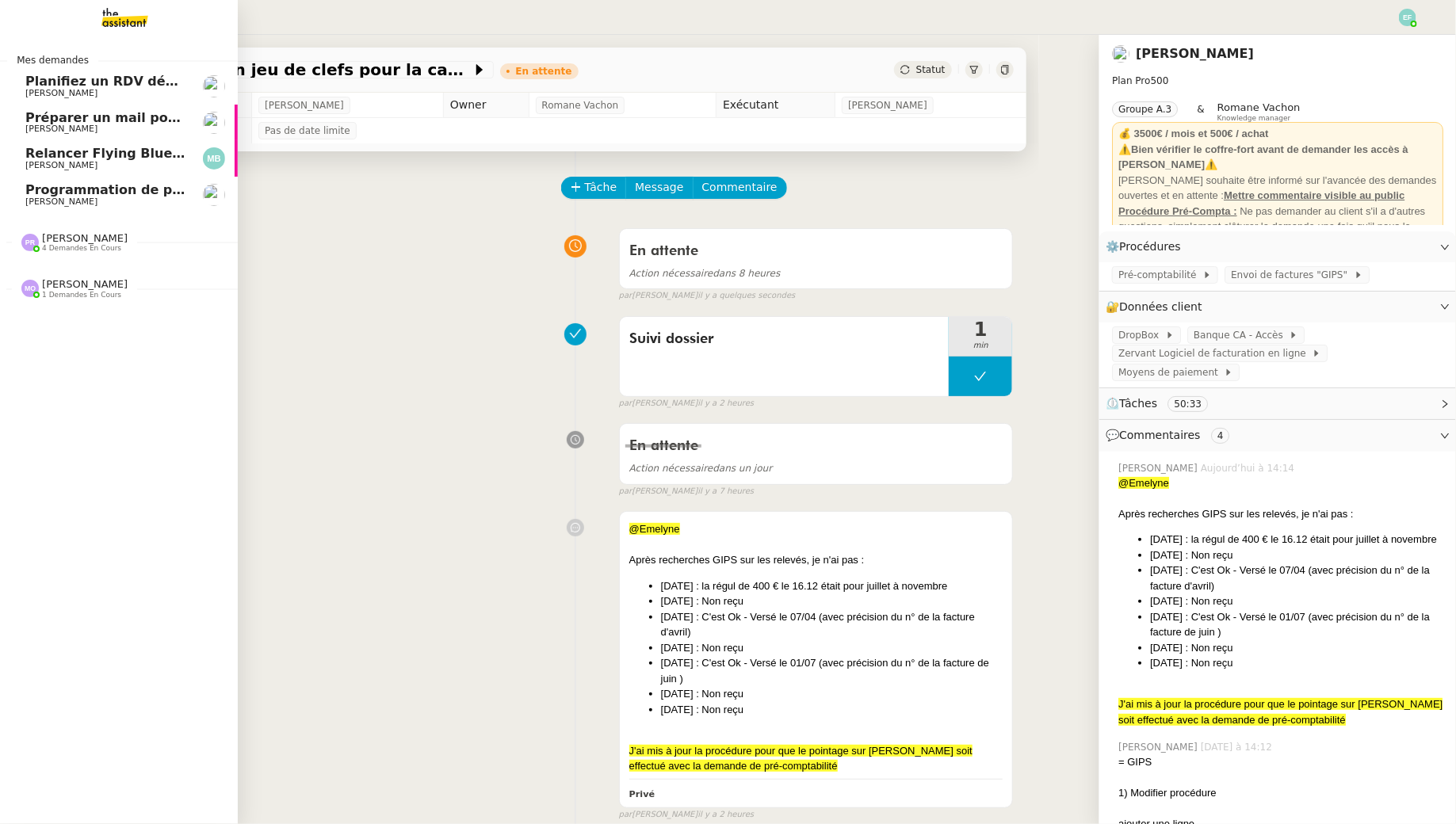
click at [33, 166] on span "Marina Barthelemy" at bounding box center [61, 165] width 73 height 10
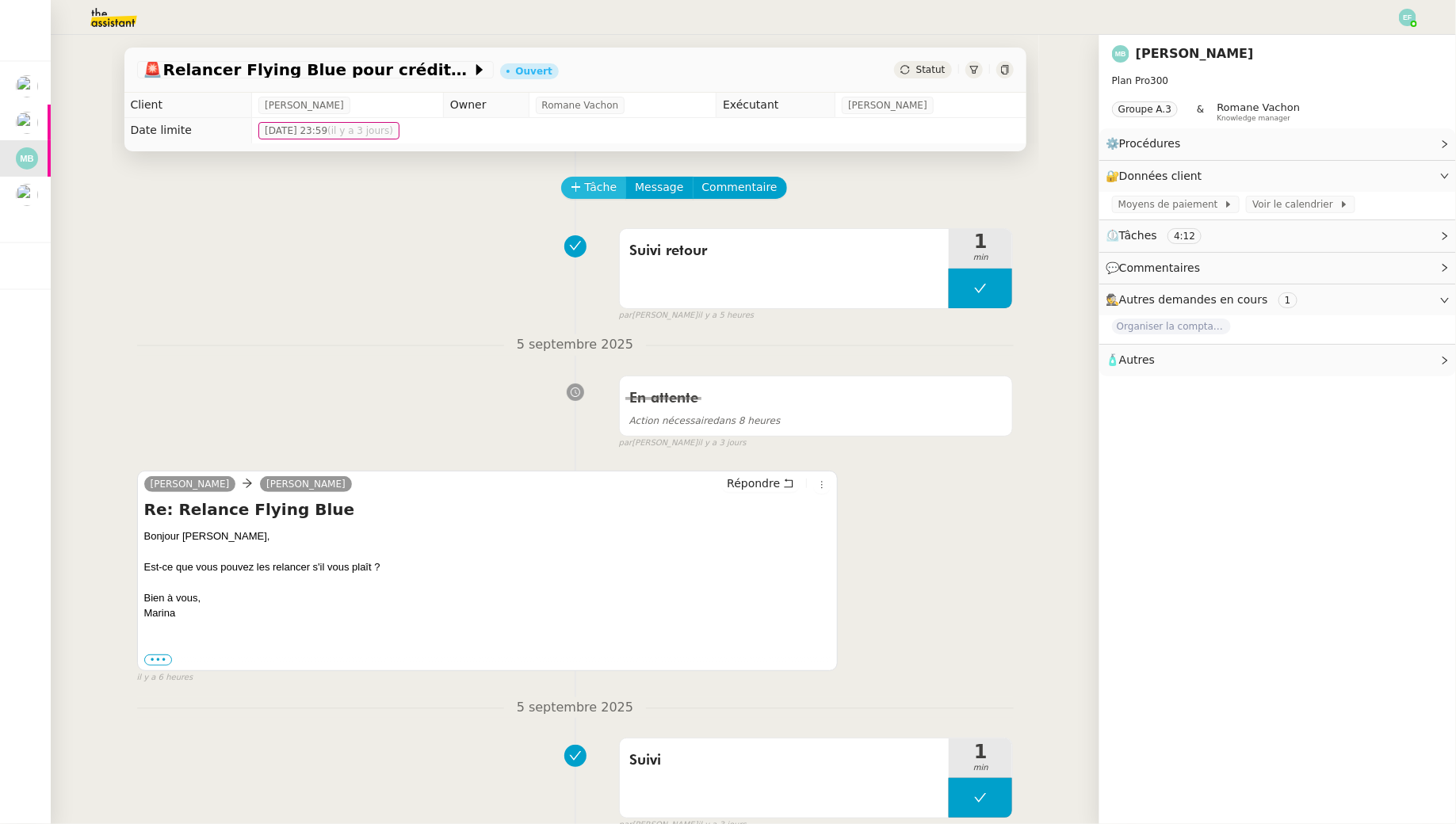
click at [585, 181] on span "Tâche" at bounding box center [601, 188] width 33 height 19
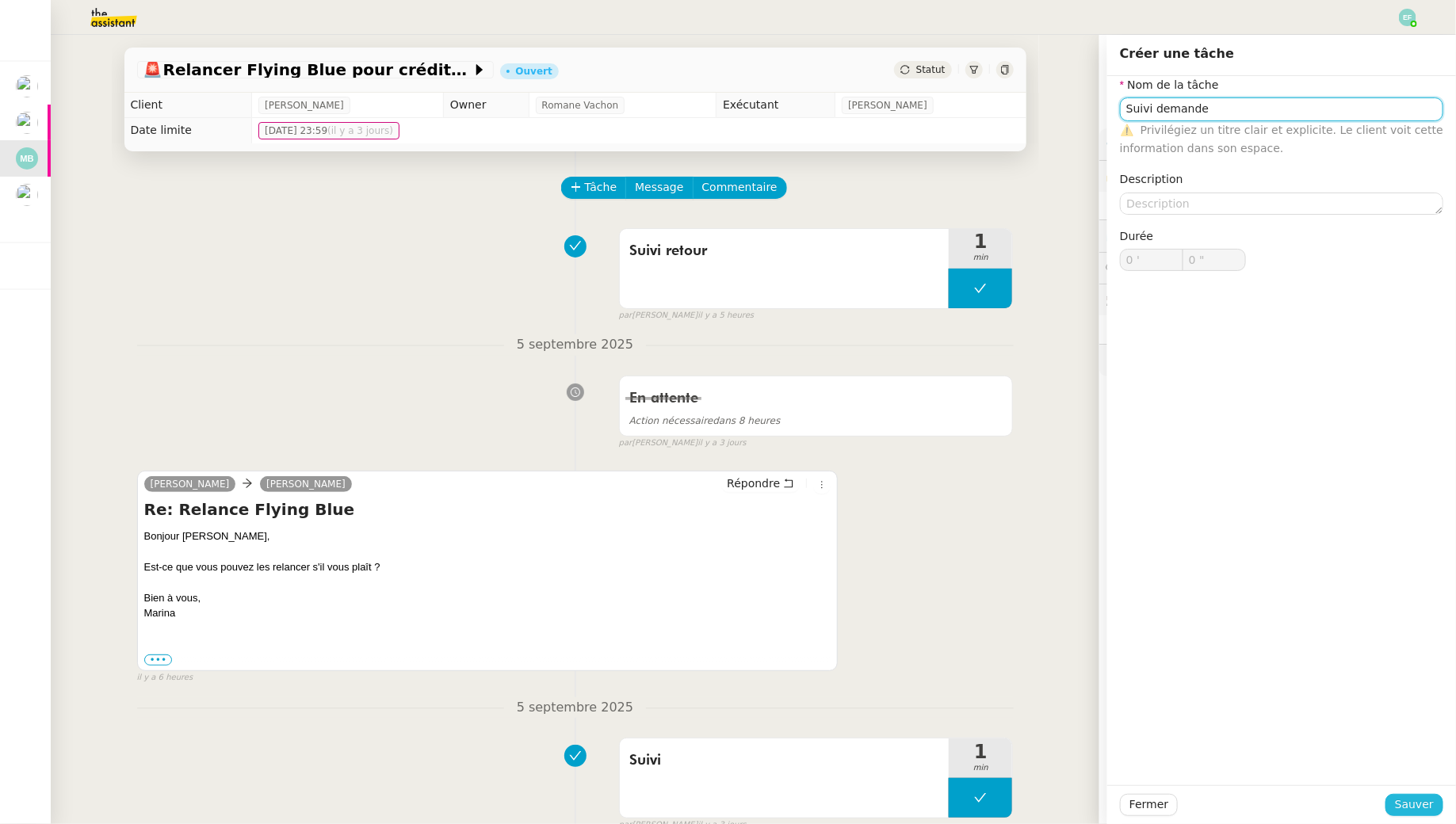
type input "Suivi demande"
click at [1422, 801] on span "Sauver" at bounding box center [1414, 805] width 39 height 19
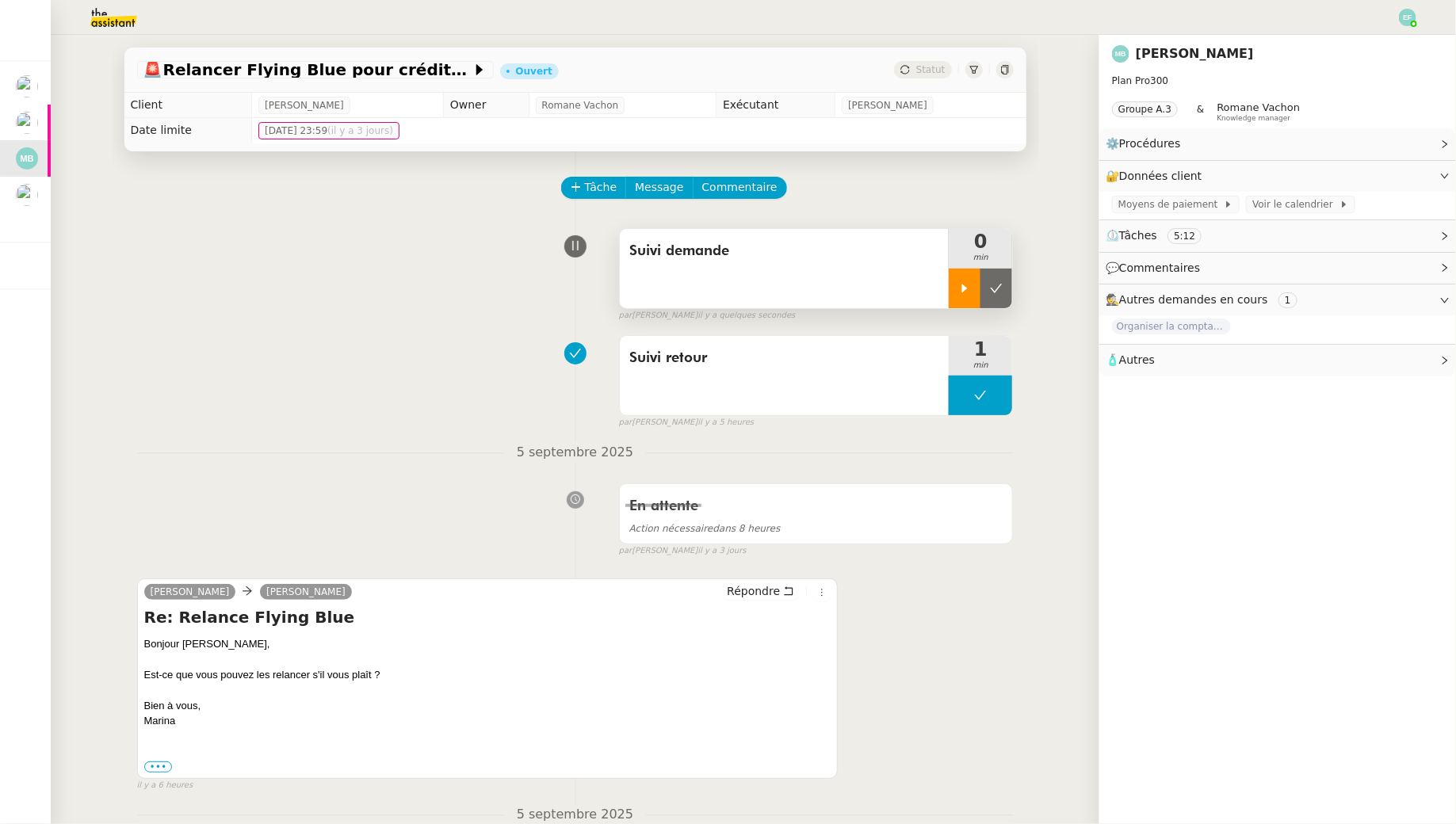
click at [971, 282] on icon at bounding box center [964, 288] width 13 height 13
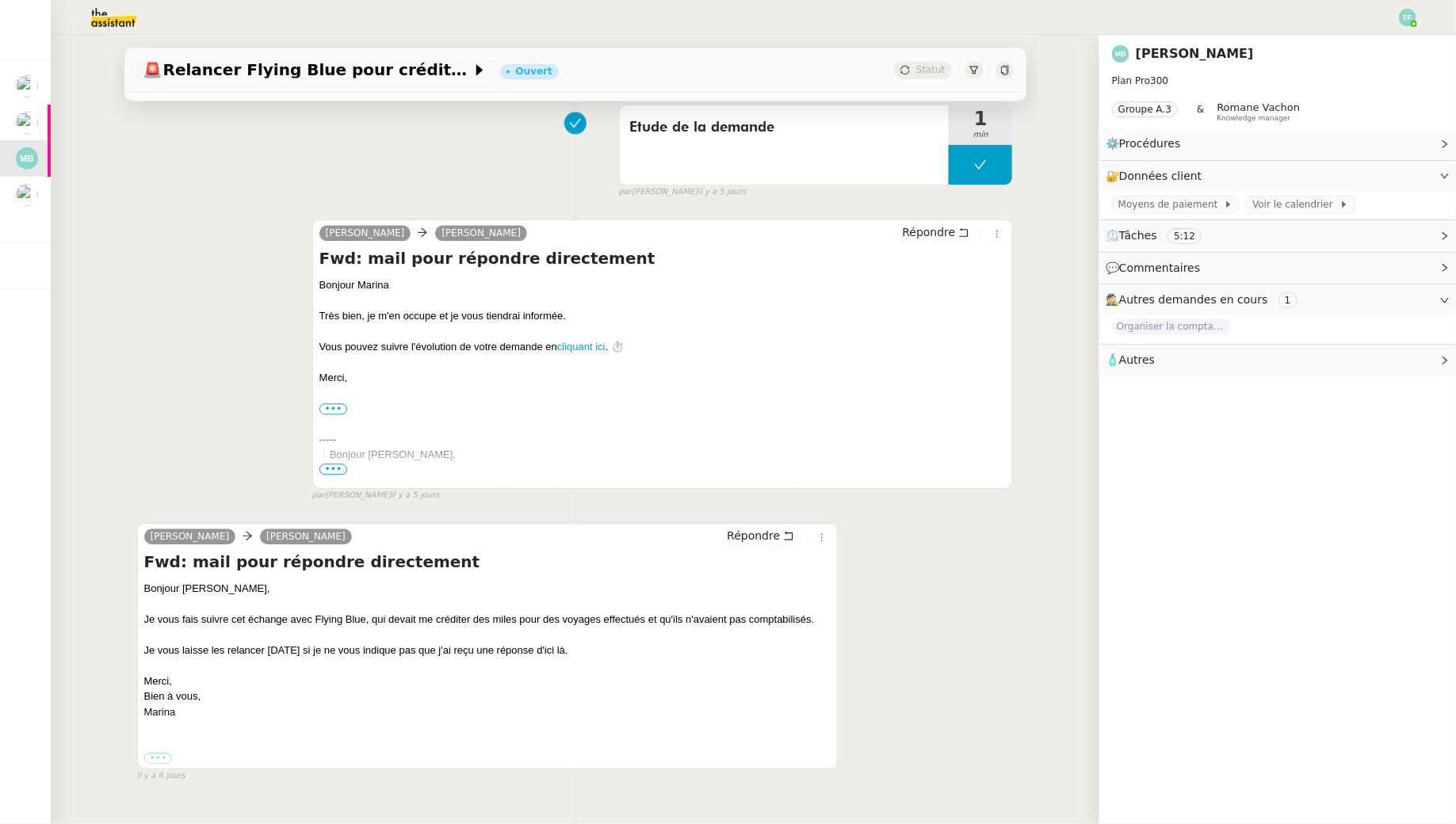
scroll to position [1720, 0]
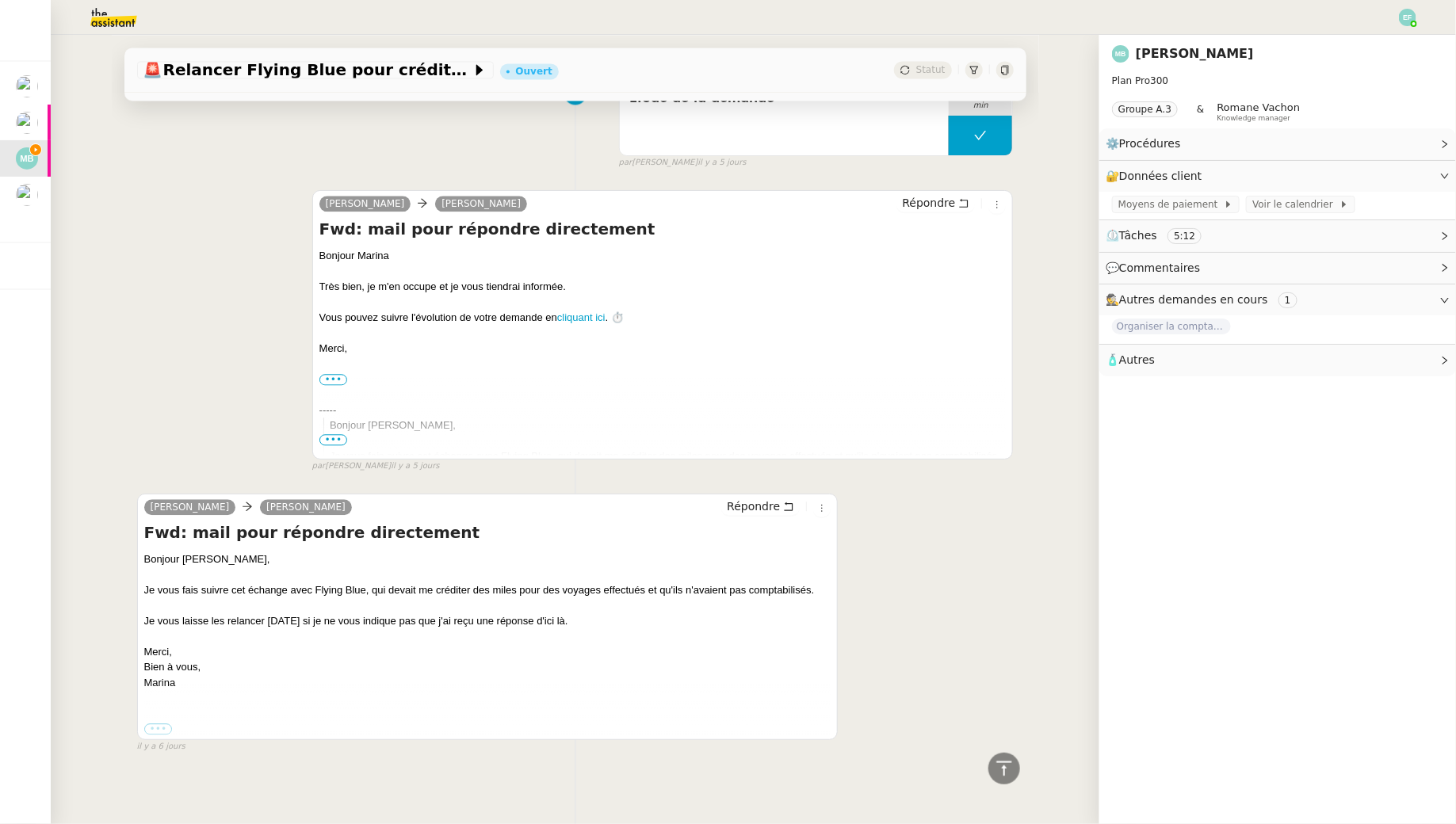
click at [157, 724] on label "•••" at bounding box center [158, 729] width 29 height 11
click at [0, 0] on input "•••" at bounding box center [0, 0] width 0 height 0
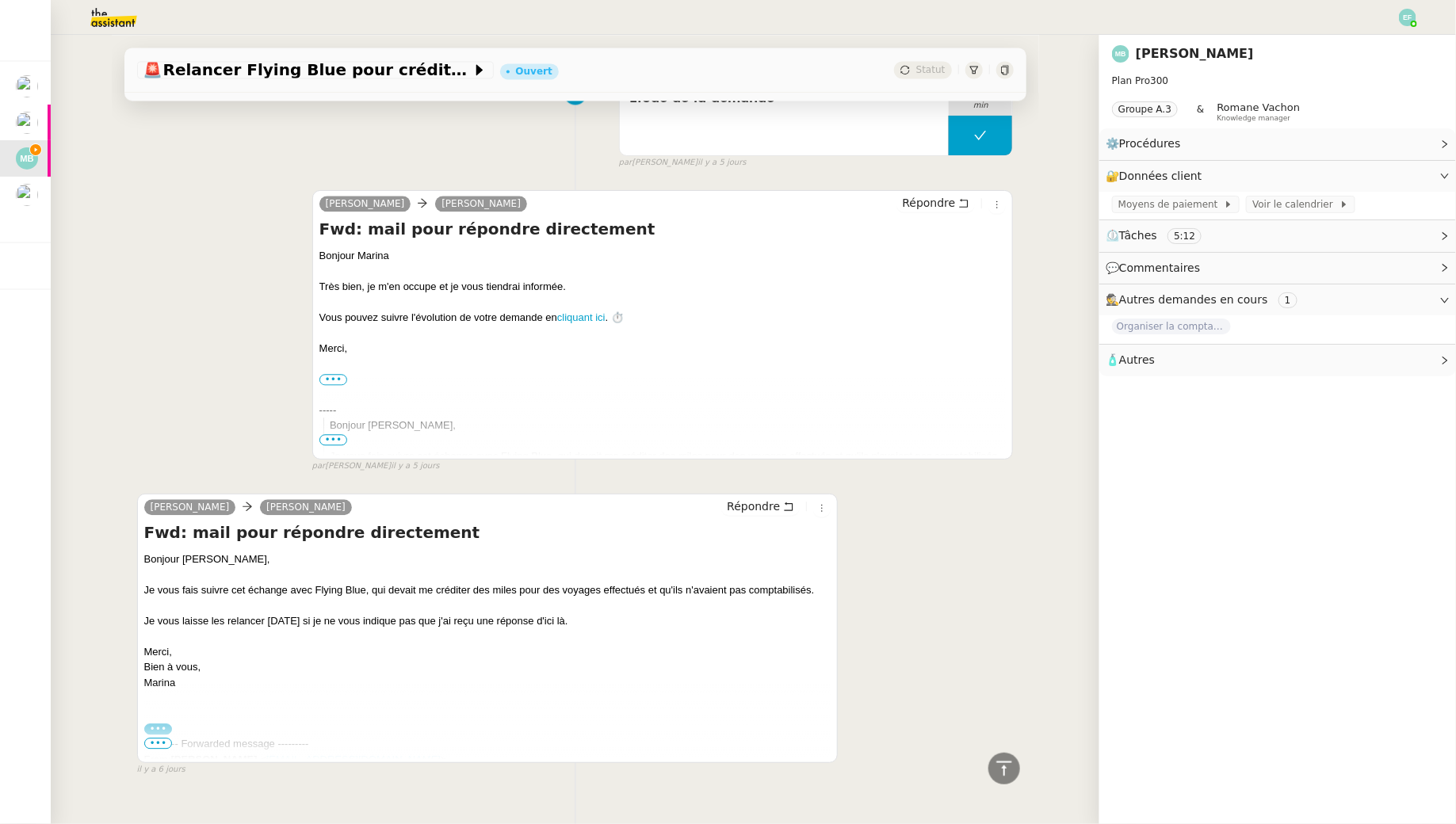
scroll to position [1742, 0]
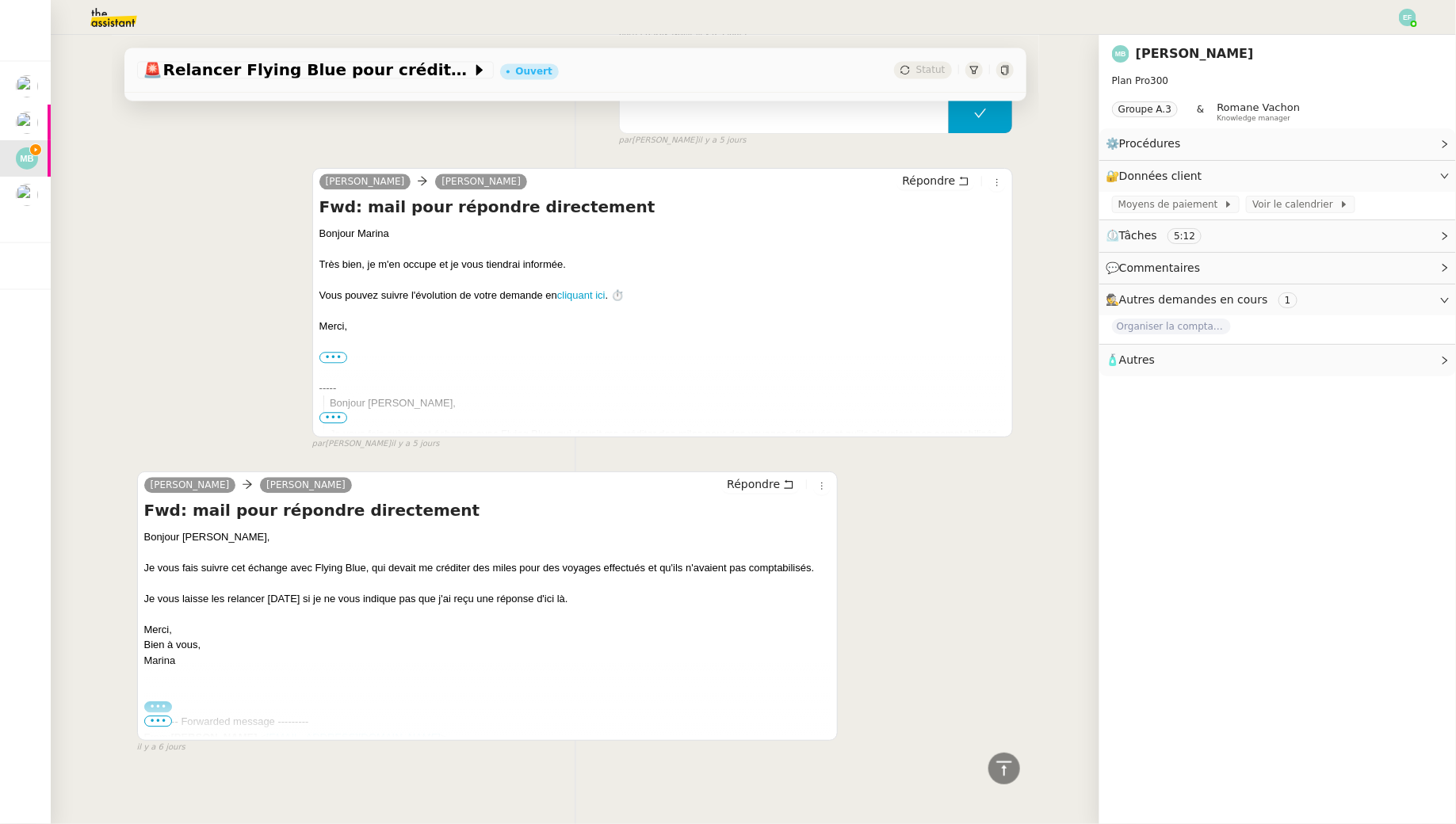
click at [153, 714] on div "---------- Forwarded message --------- From: Marina Barthelemy < marina@pixcapi…" at bounding box center [487, 753] width 687 height 78
click at [153, 716] on span "•••" at bounding box center [158, 722] width 29 height 11
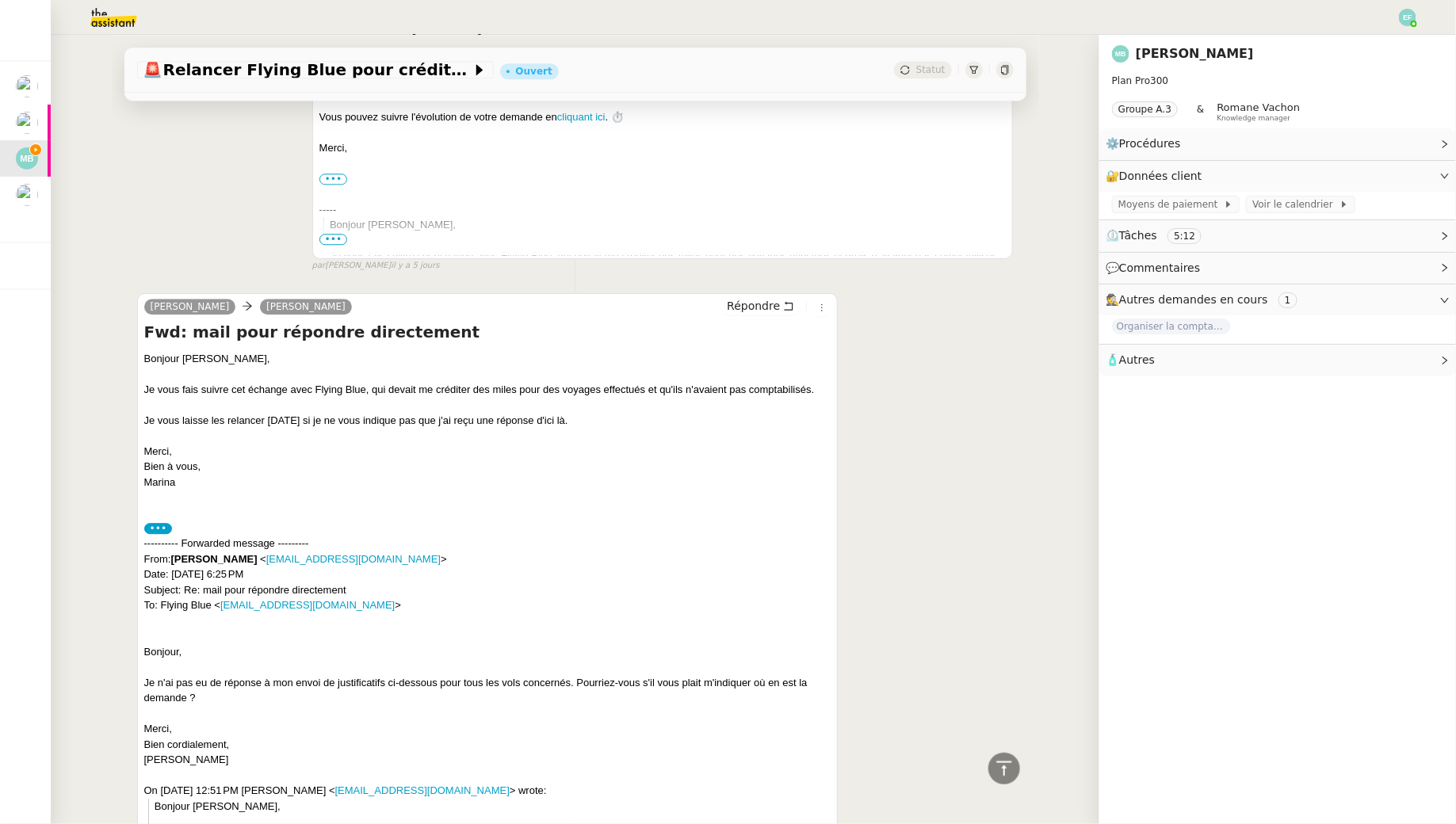
scroll to position [1922, 0]
drag, startPoint x: 393, startPoint y: 599, endPoint x: 219, endPoint y: 602, distance: 174.0
click at [219, 602] on div "---------- Forwarded message --------- From: Marina Barthelemy < marina@pixcapi…" at bounding box center [487, 573] width 687 height 78
copy link "flyingblue.europe@airfrance-klm.com"
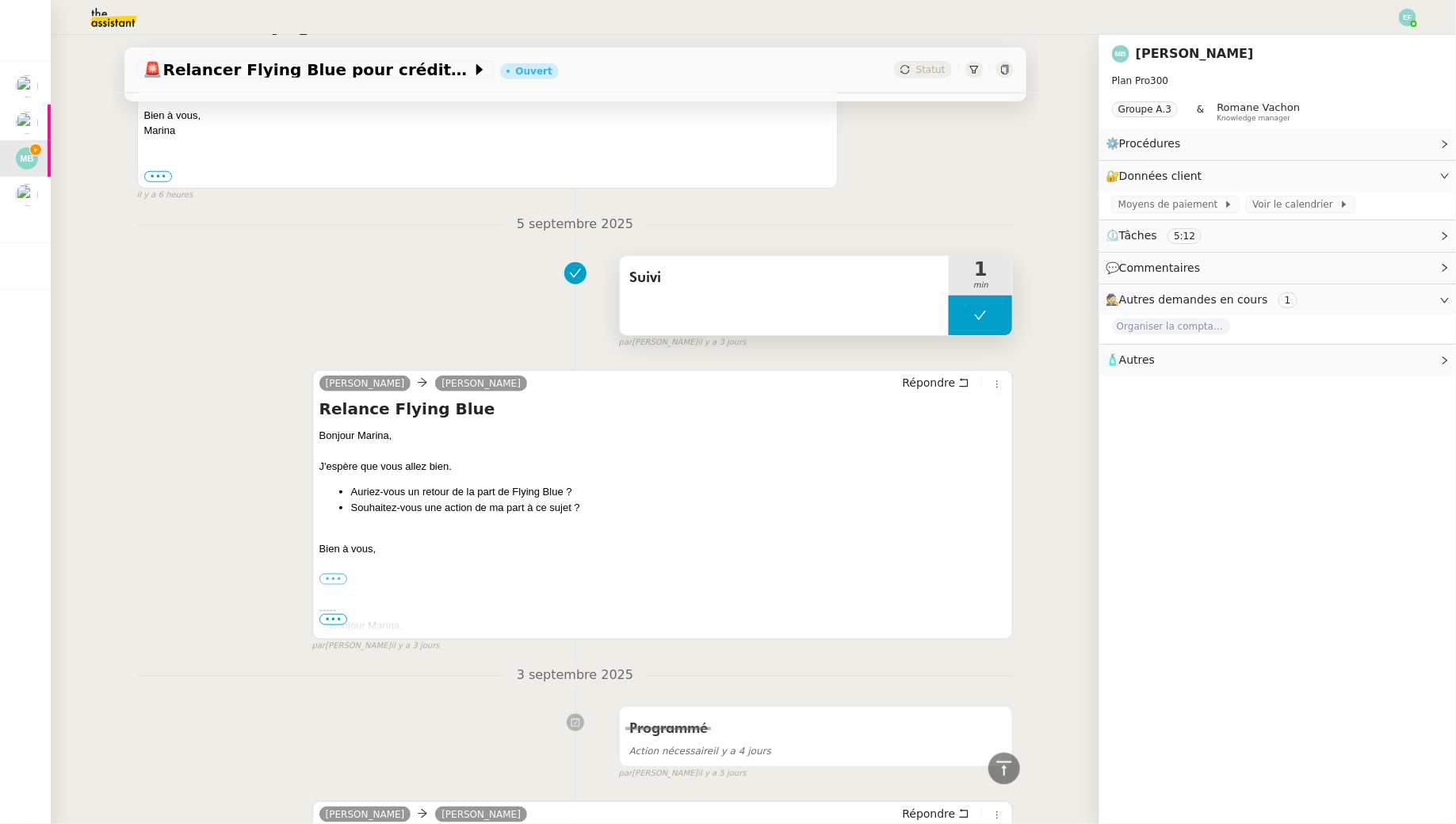
scroll to position [0, 0]
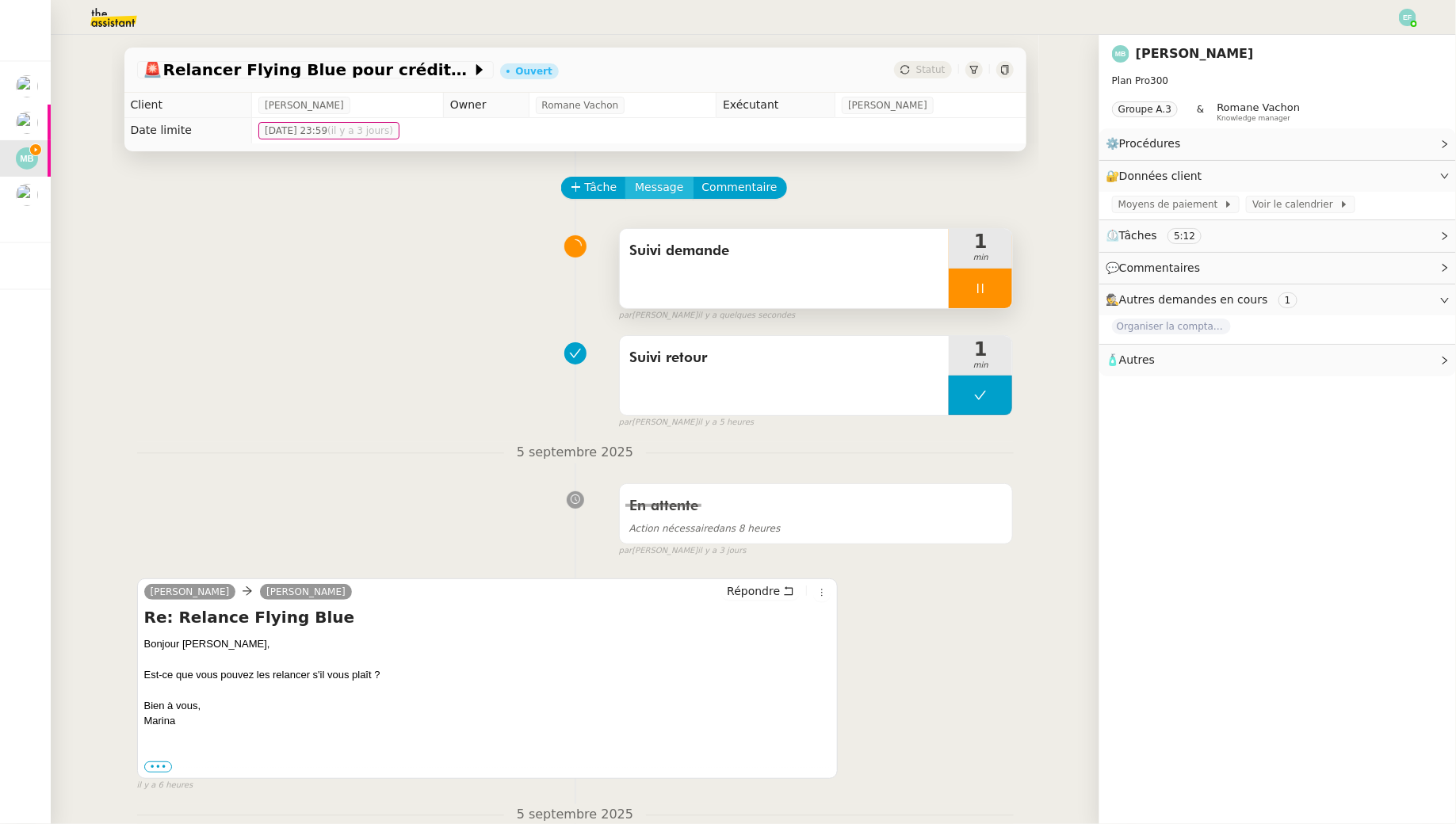
click at [666, 189] on span "Message" at bounding box center [659, 188] width 48 height 19
click at [665, 229] on span "Nouvelle conversation" at bounding box center [728, 233] width 139 height 13
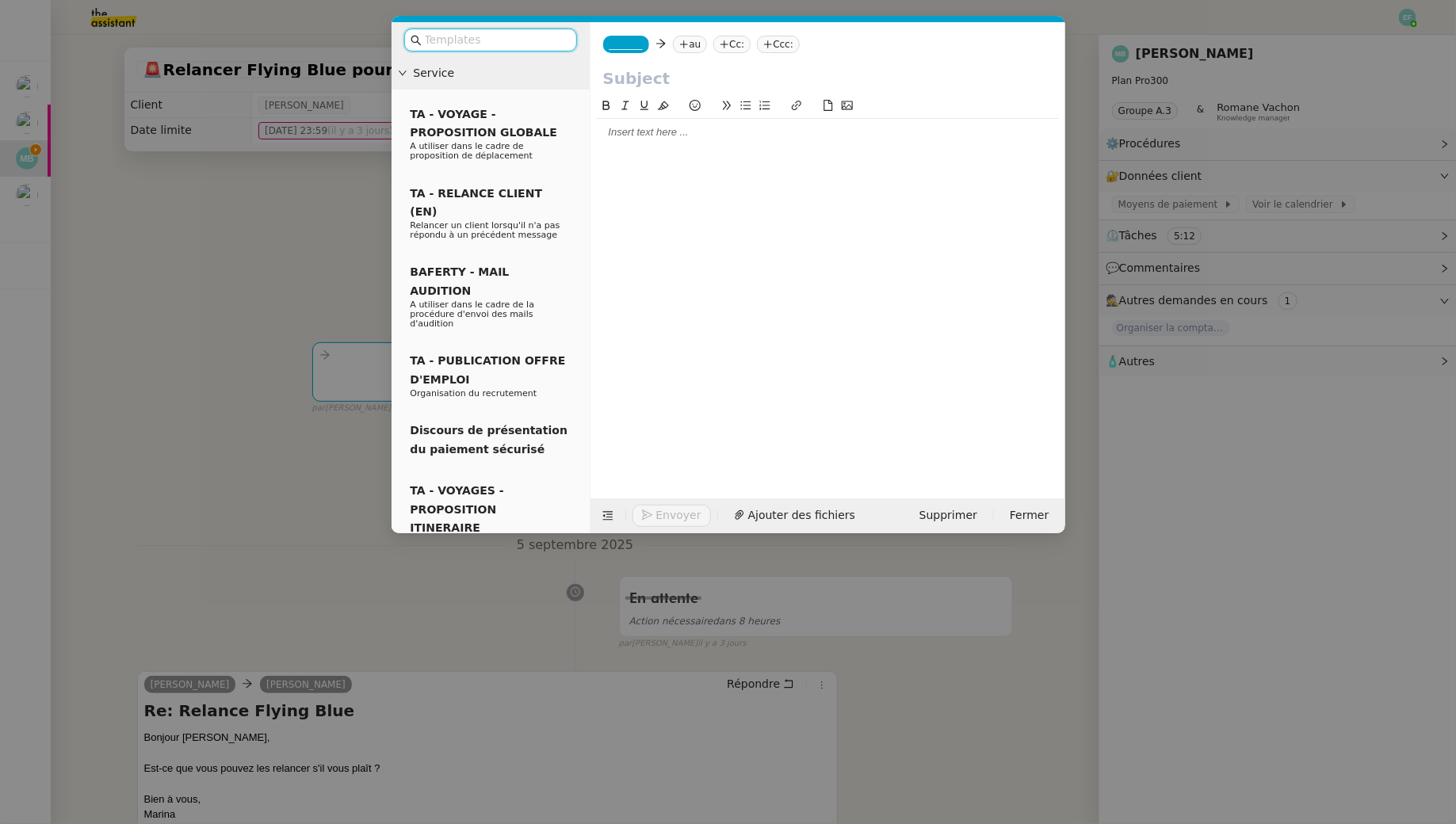
click at [692, 41] on nz-tag "au" at bounding box center [690, 44] width 34 height 18
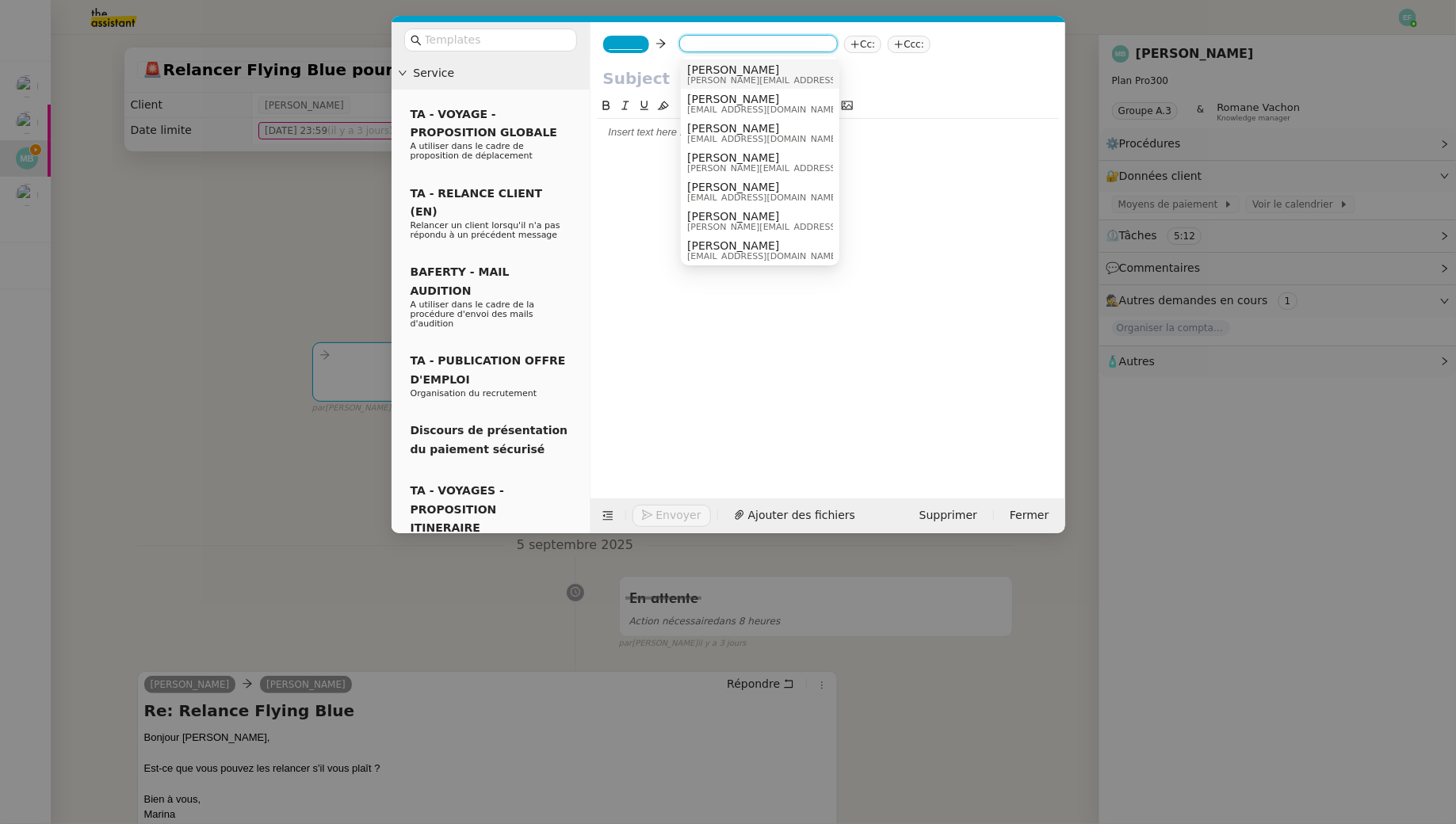
paste input "flyingblue.europe@airfrance-klm.com"
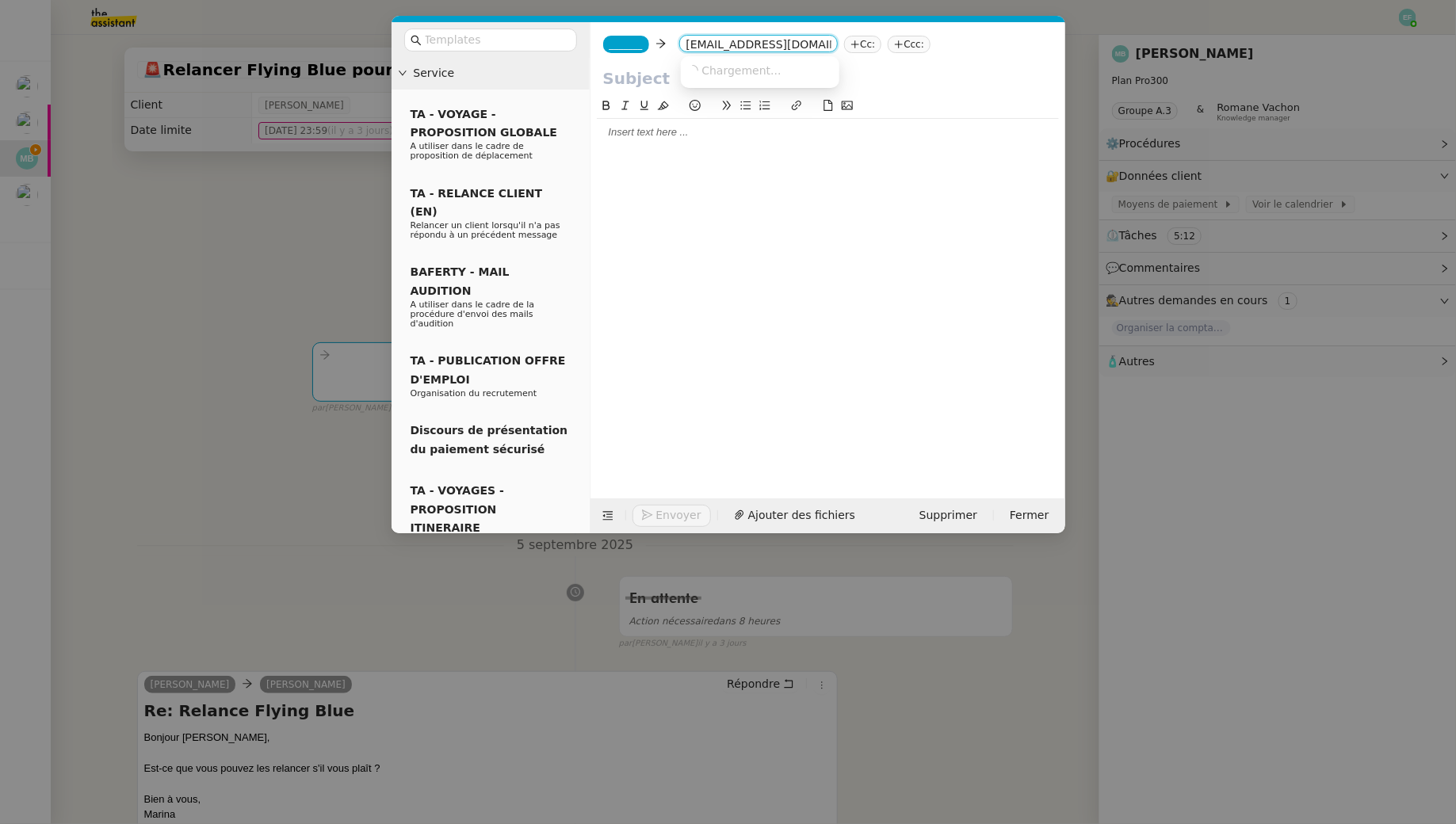
scroll to position [0, 46]
type input "flyingblue.europe@airfrance-klm.com"
click at [730, 67] on span "flyingblue.europe@airfrance-klm.com" at bounding box center [784, 70] width 194 height 13
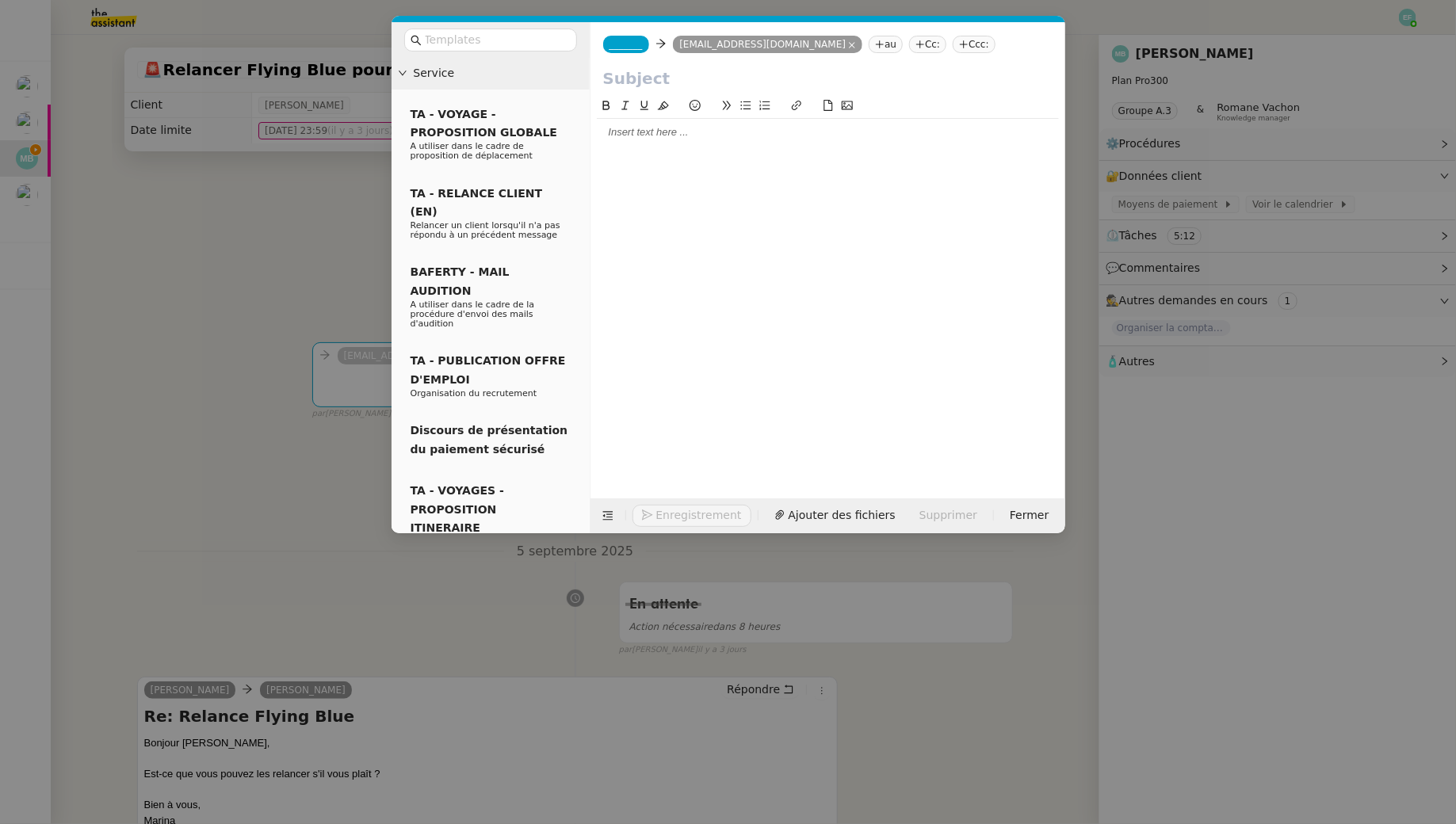
click at [253, 262] on nz-modal-container "Service TA - VOYAGE - PROPOSITION GLOBALE A utiliser dans le cadre de propositi…" at bounding box center [728, 412] width 1456 height 824
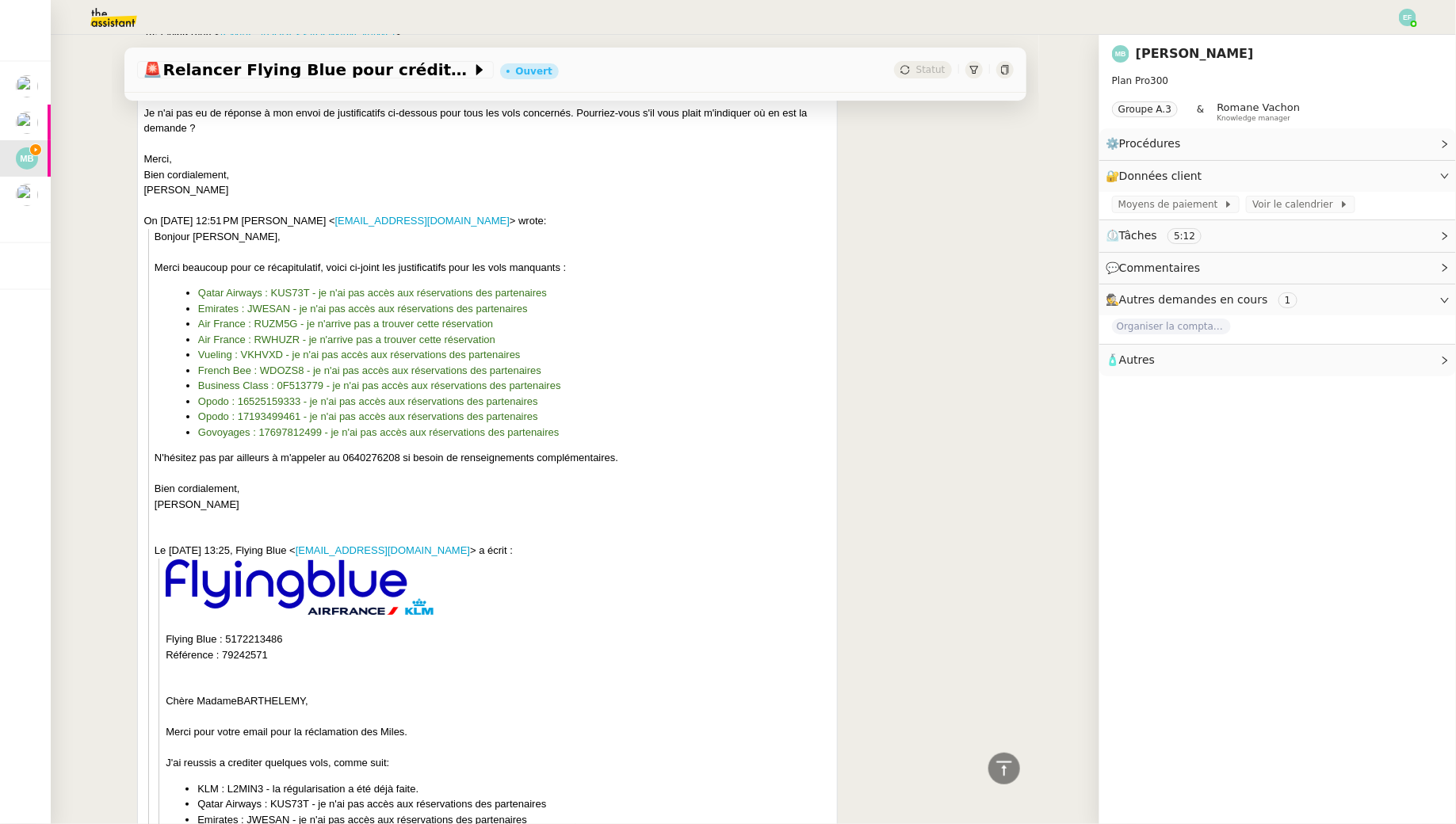
scroll to position [2439, 0]
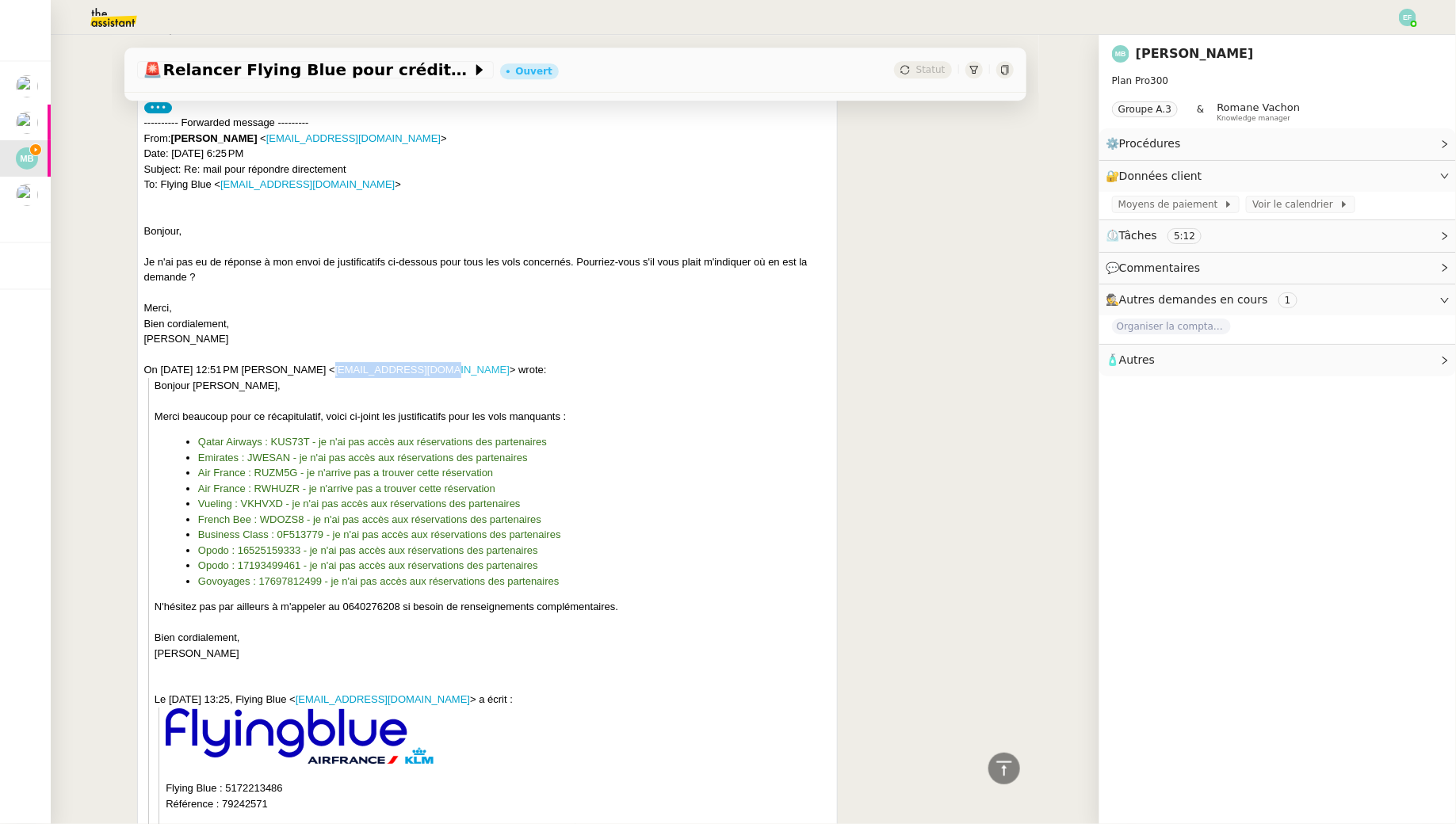
drag, startPoint x: 496, startPoint y: 363, endPoint x: 398, endPoint y: 363, distance: 98.0
click at [398, 363] on div "On Sun, Apr 20, 2025 at 12:51 PM Marina Barthelemy < marina@pixcapital.vc > wro…" at bounding box center [487, 369] width 687 height 16
copy link "marina@pixcapital.vc"
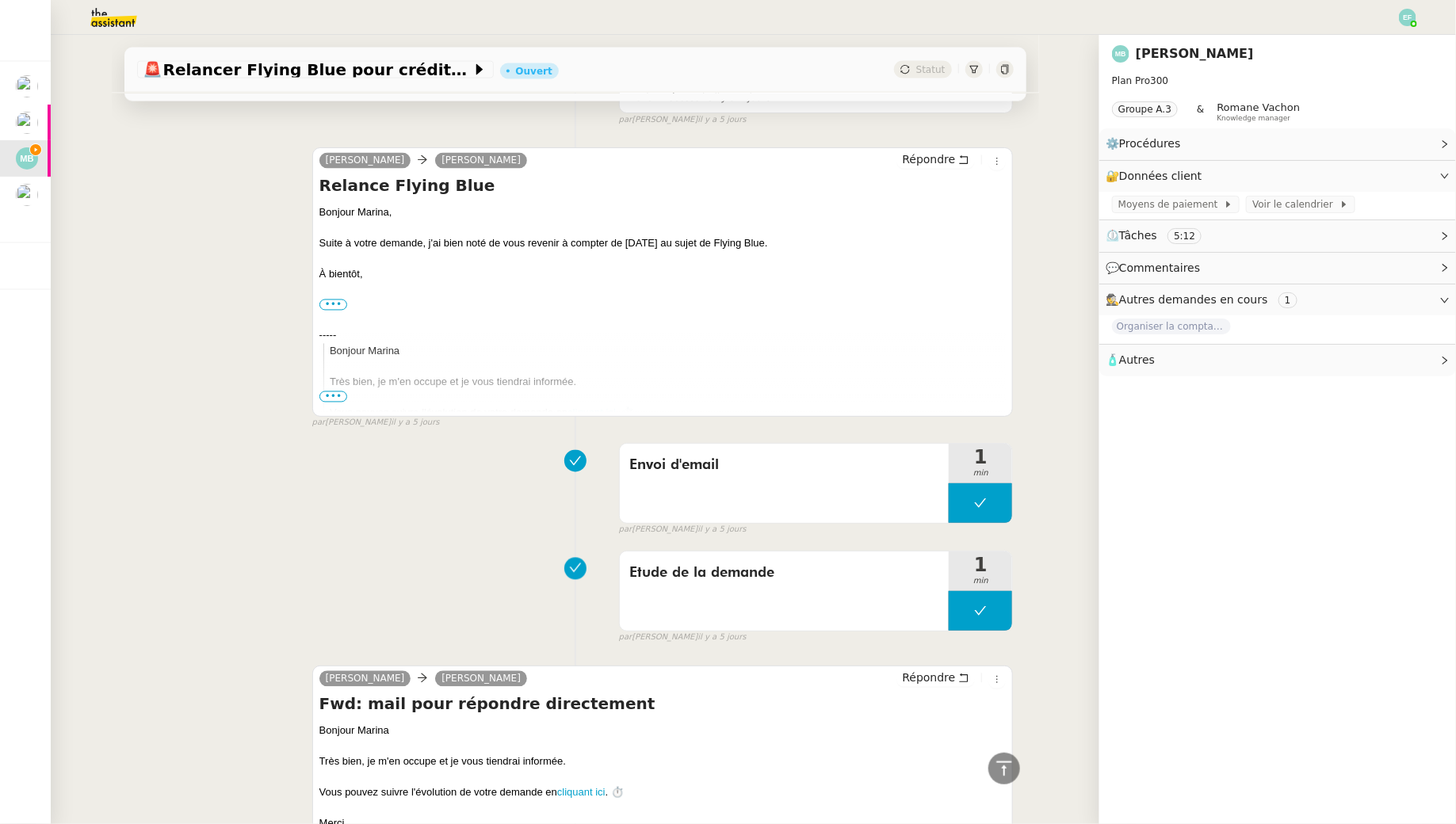
scroll to position [0, 0]
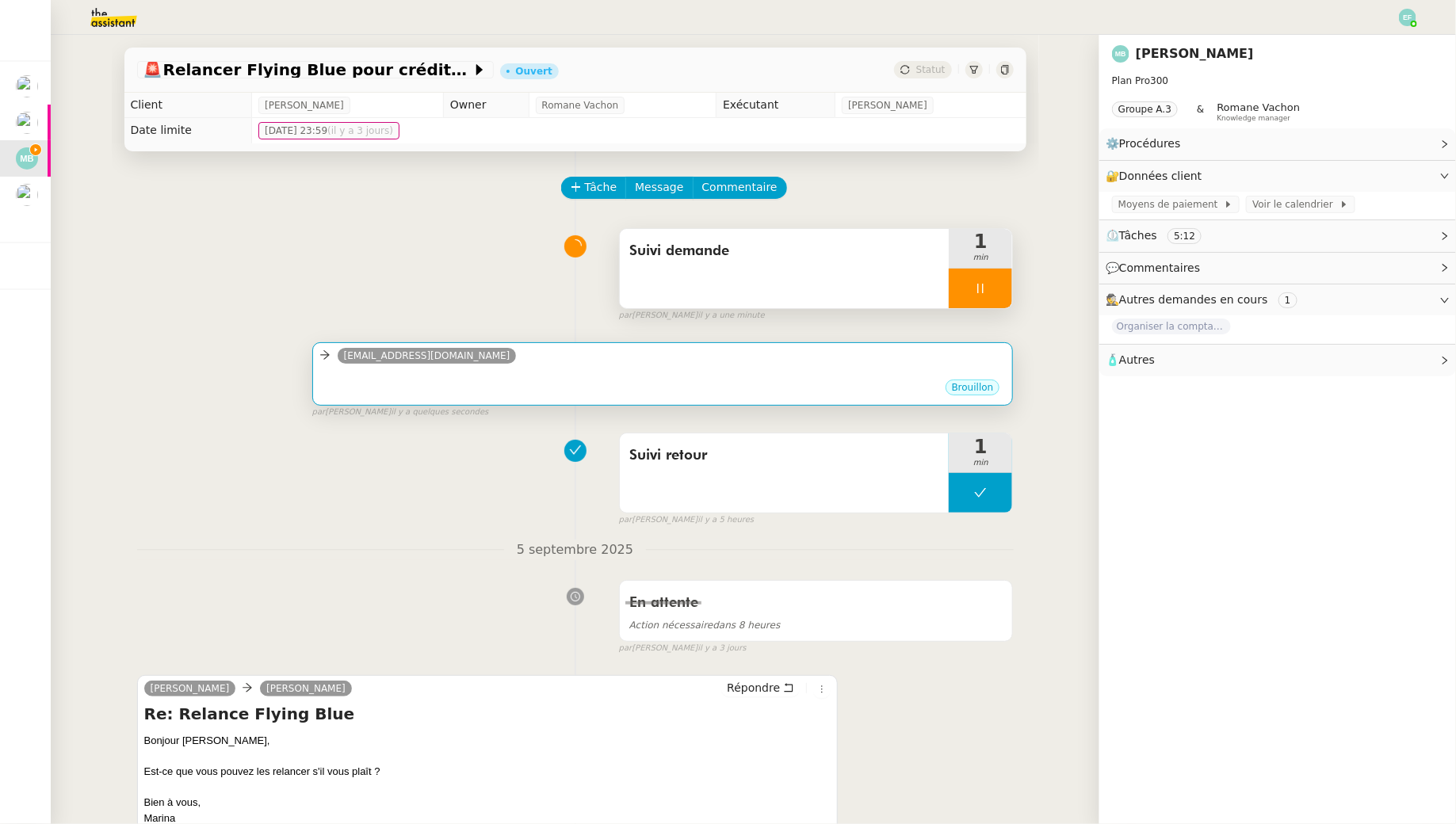
click at [694, 355] on div "flyingblue.europe@airfrance-klm.com" at bounding box center [662, 358] width 687 height 24
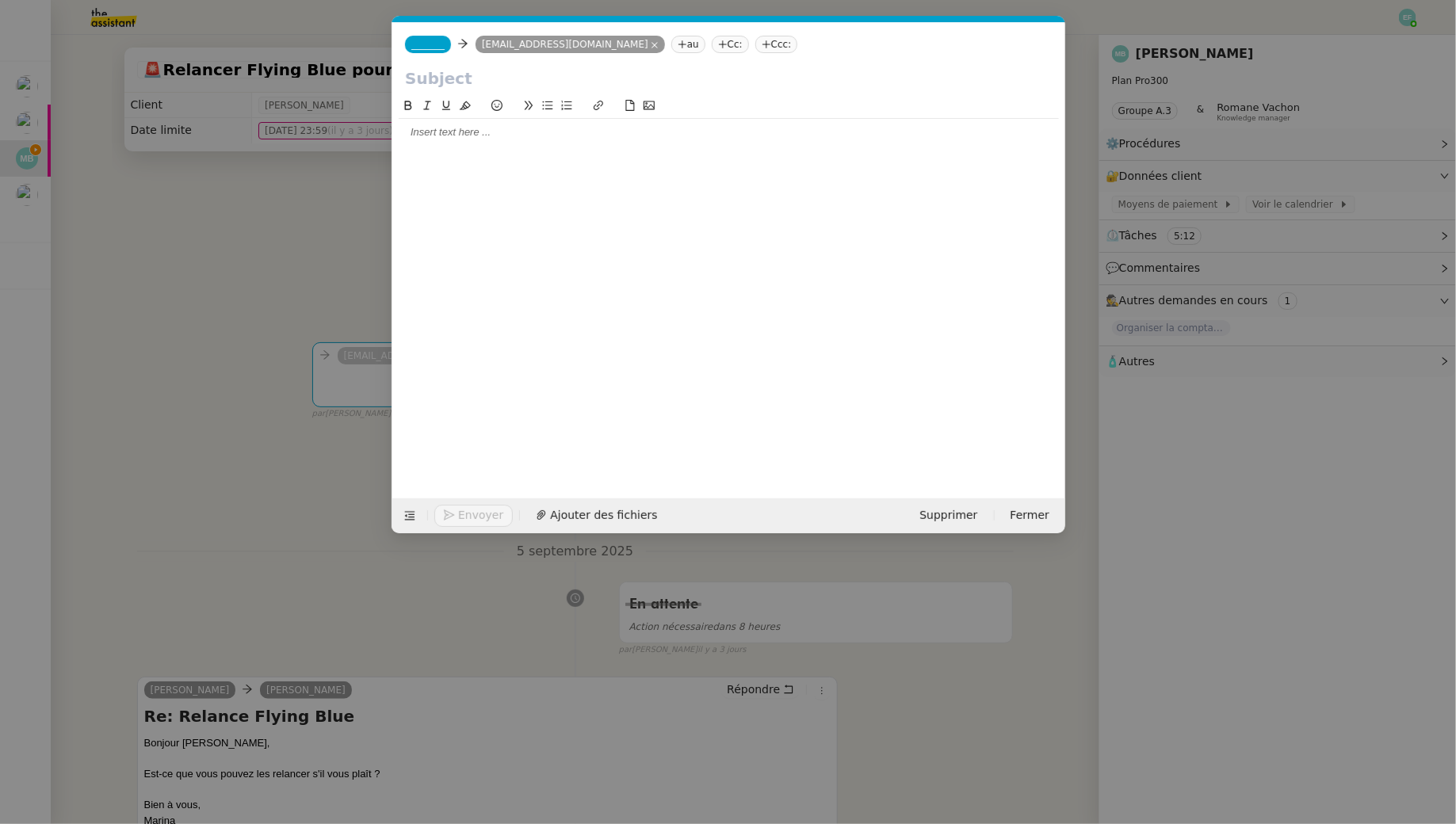
scroll to position [0, 33]
click at [725, 46] on icon at bounding box center [721, 45] width 9 height 9
paste input "marina@pixcapital.vc"
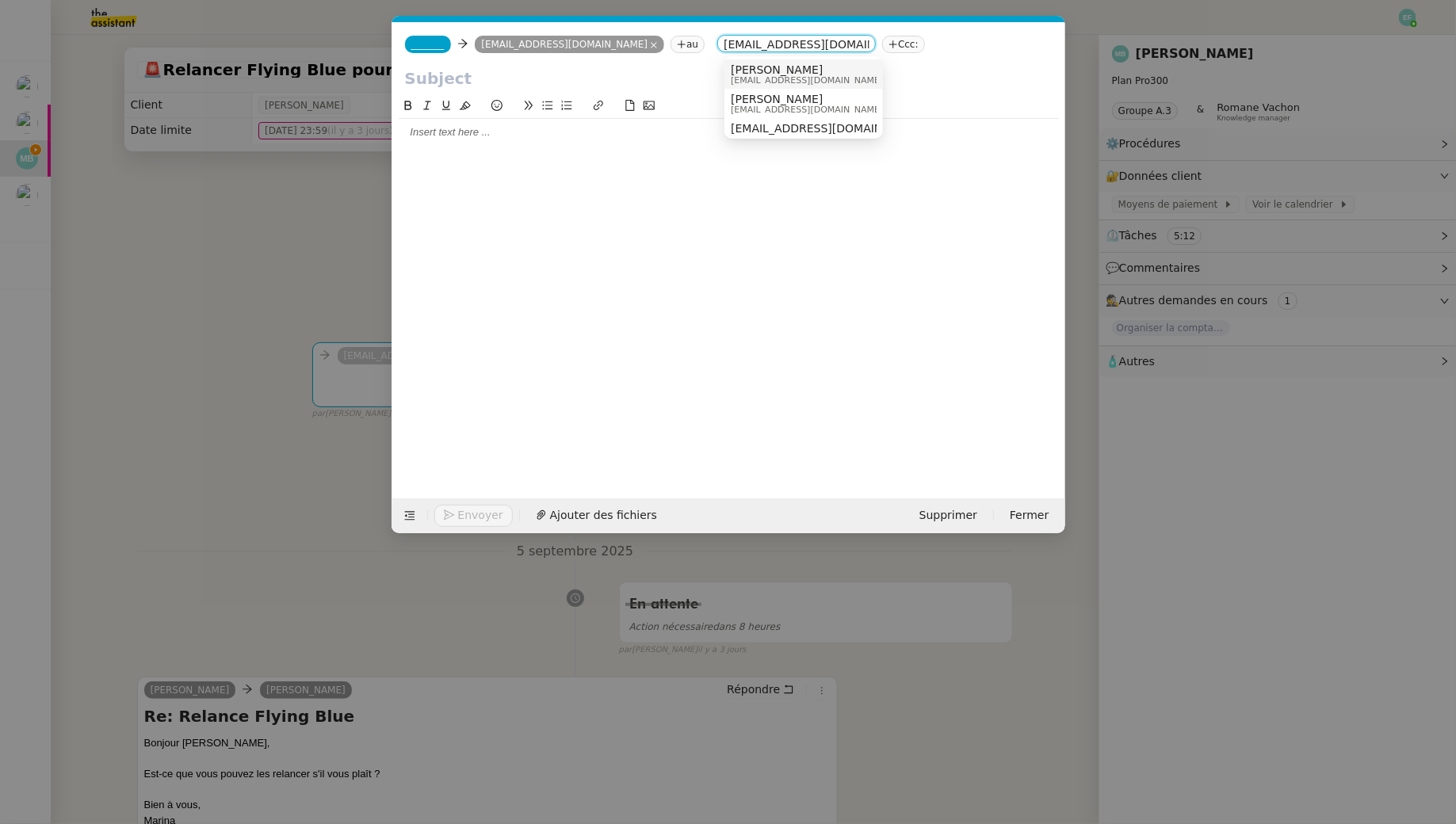
type input "marina@pixcapital.vc"
click at [840, 64] on div "Marina Barthelemy marina@pixcapital.vc" at bounding box center [803, 73] width 146 height 21
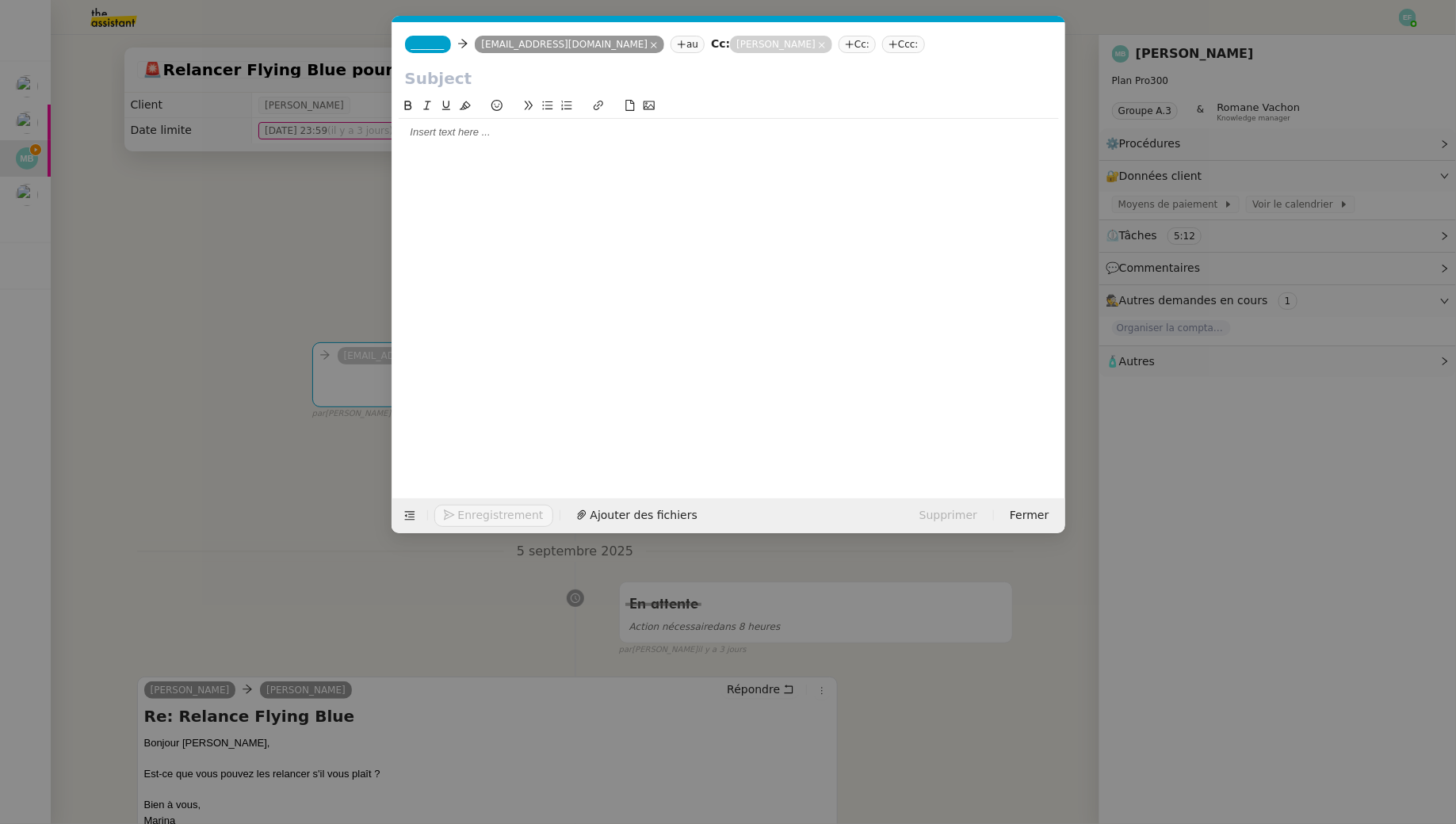
click at [436, 51] on nz-tag "_______" at bounding box center [427, 44] width 46 height 18
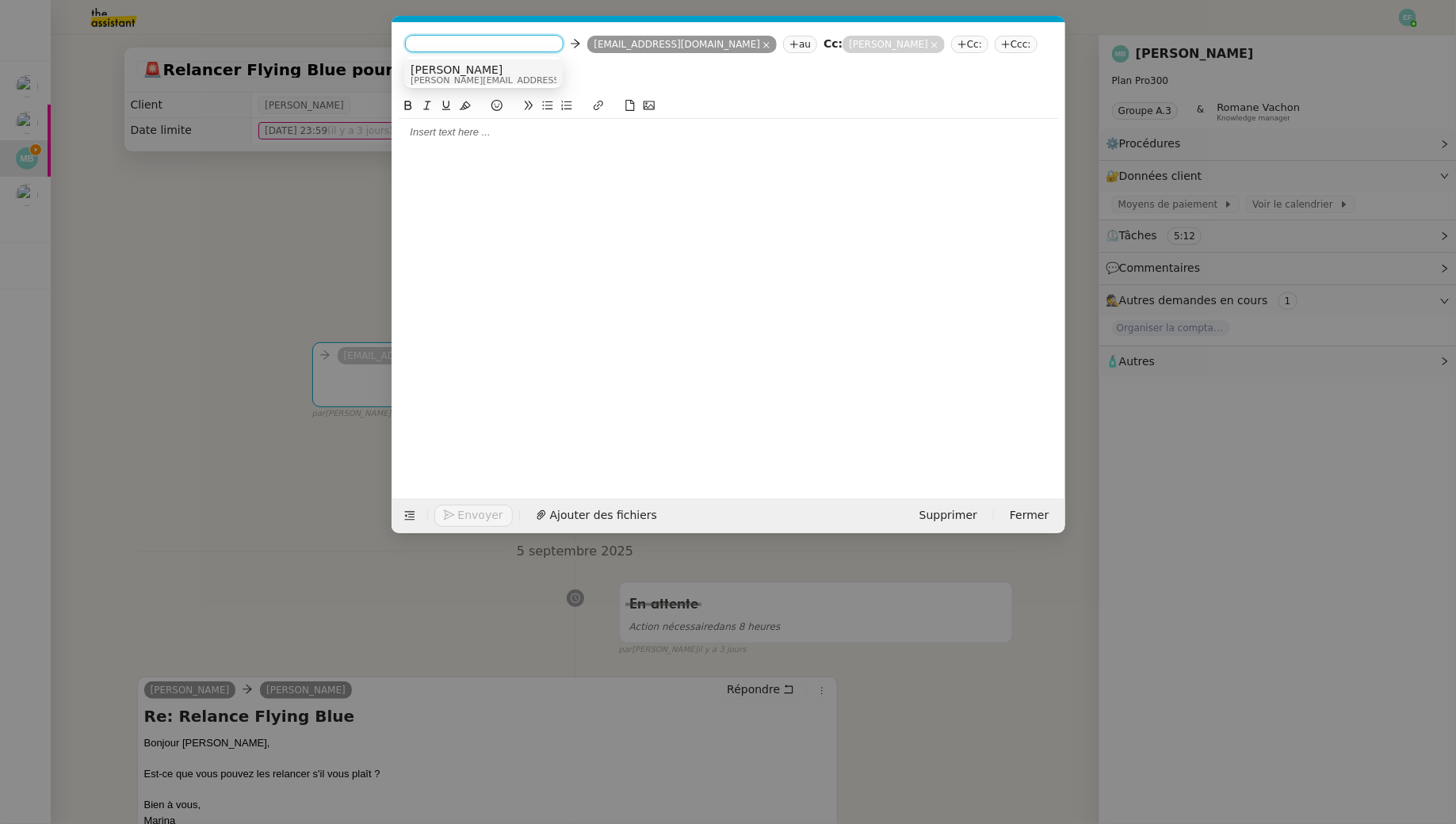
click at [325, 179] on nz-modal-container "Service TA - VOYAGE - PROPOSITION GLOBALE A utiliser dans le cadre de propositi…" at bounding box center [728, 412] width 1456 height 824
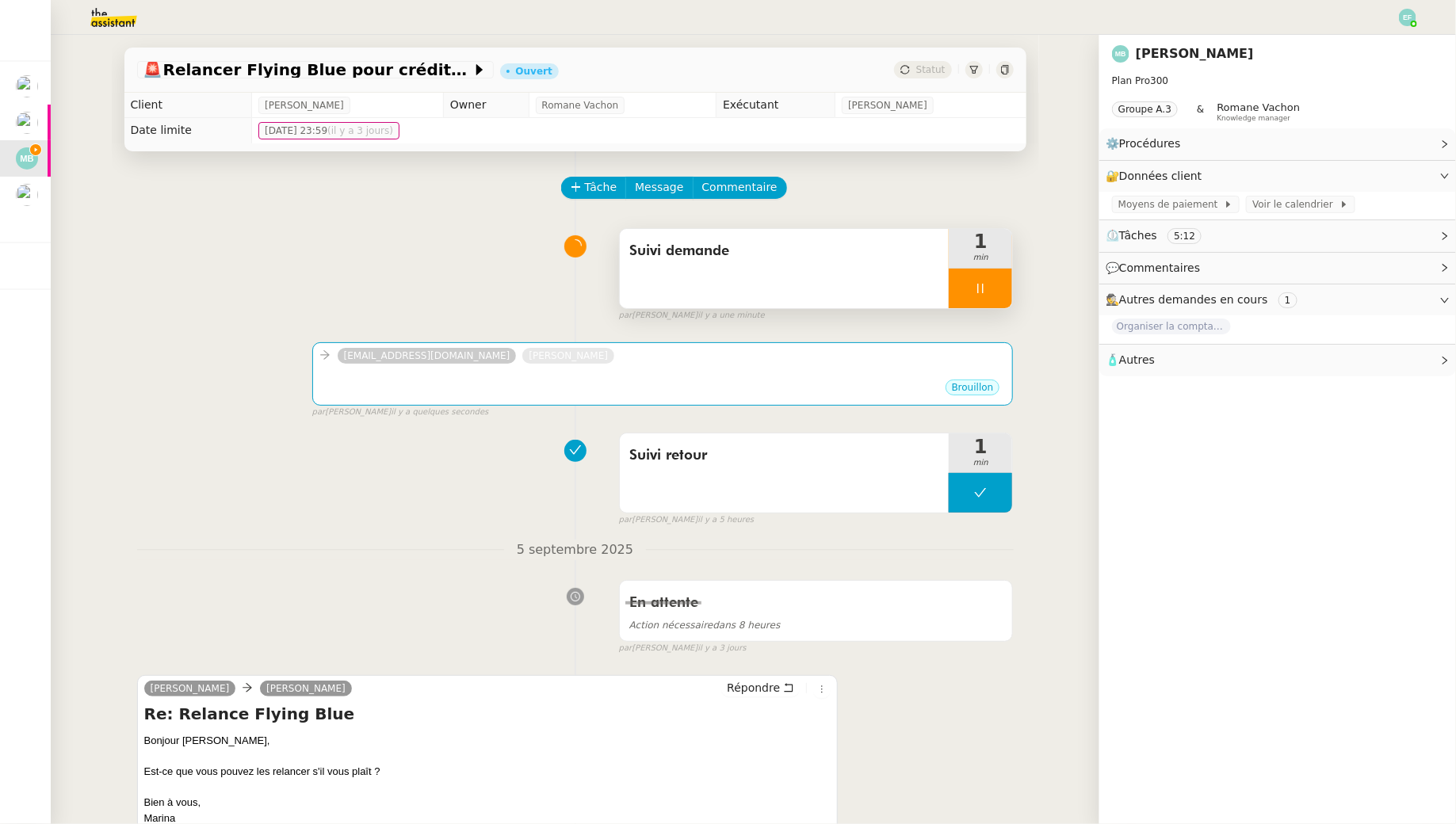
click at [1171, 368] on span "🧴 Autres" at bounding box center [1264, 361] width 319 height 19
click at [1162, 387] on span "Créer un email dédié" at bounding box center [1167, 389] width 99 height 11
click at [1157, 386] on icon "button" at bounding box center [1155, 388] width 9 height 9
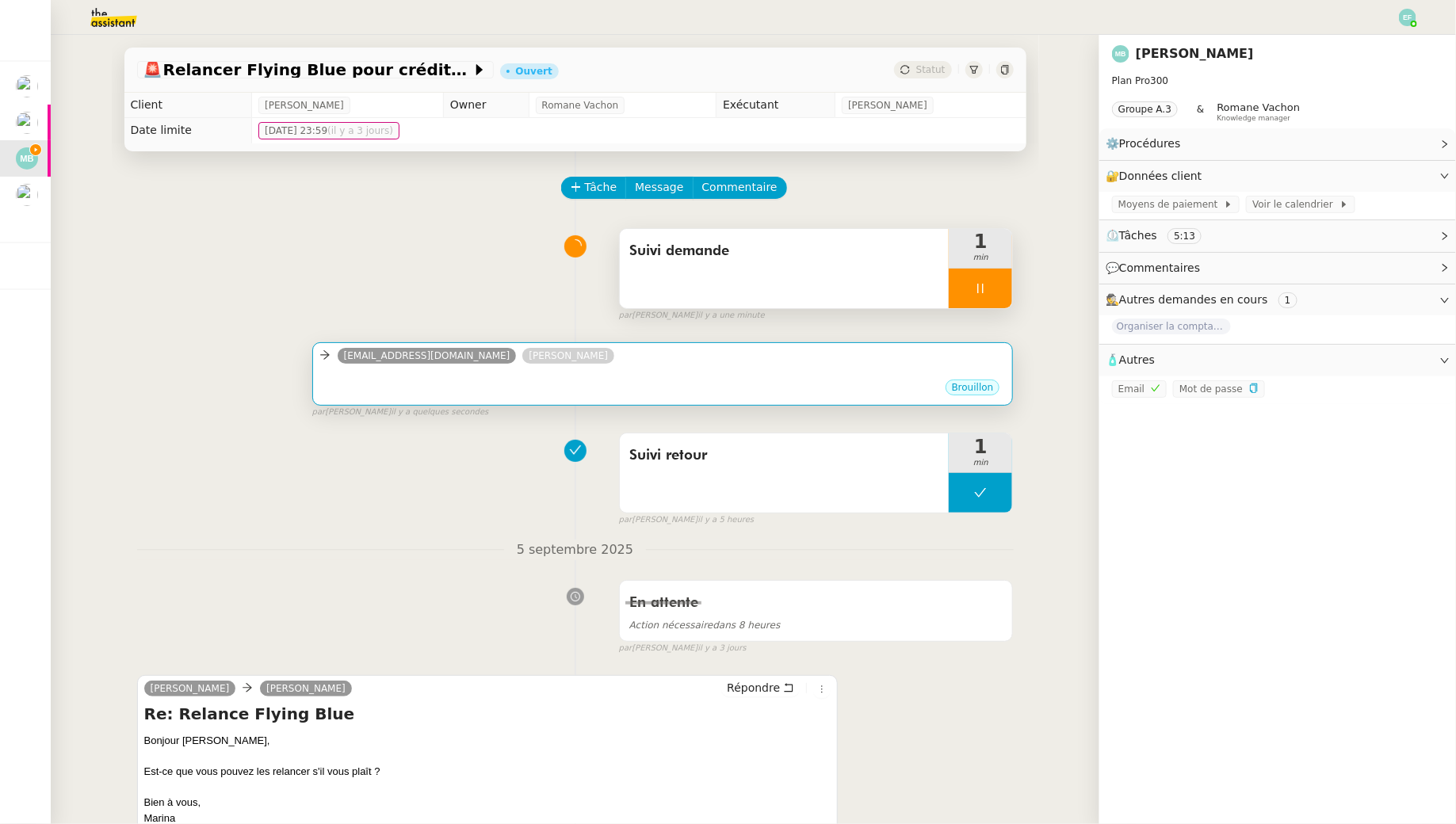
click at [843, 353] on div "flyingblue.europe@airfrance-klm.com Marina Barthelemy" at bounding box center [662, 358] width 687 height 24
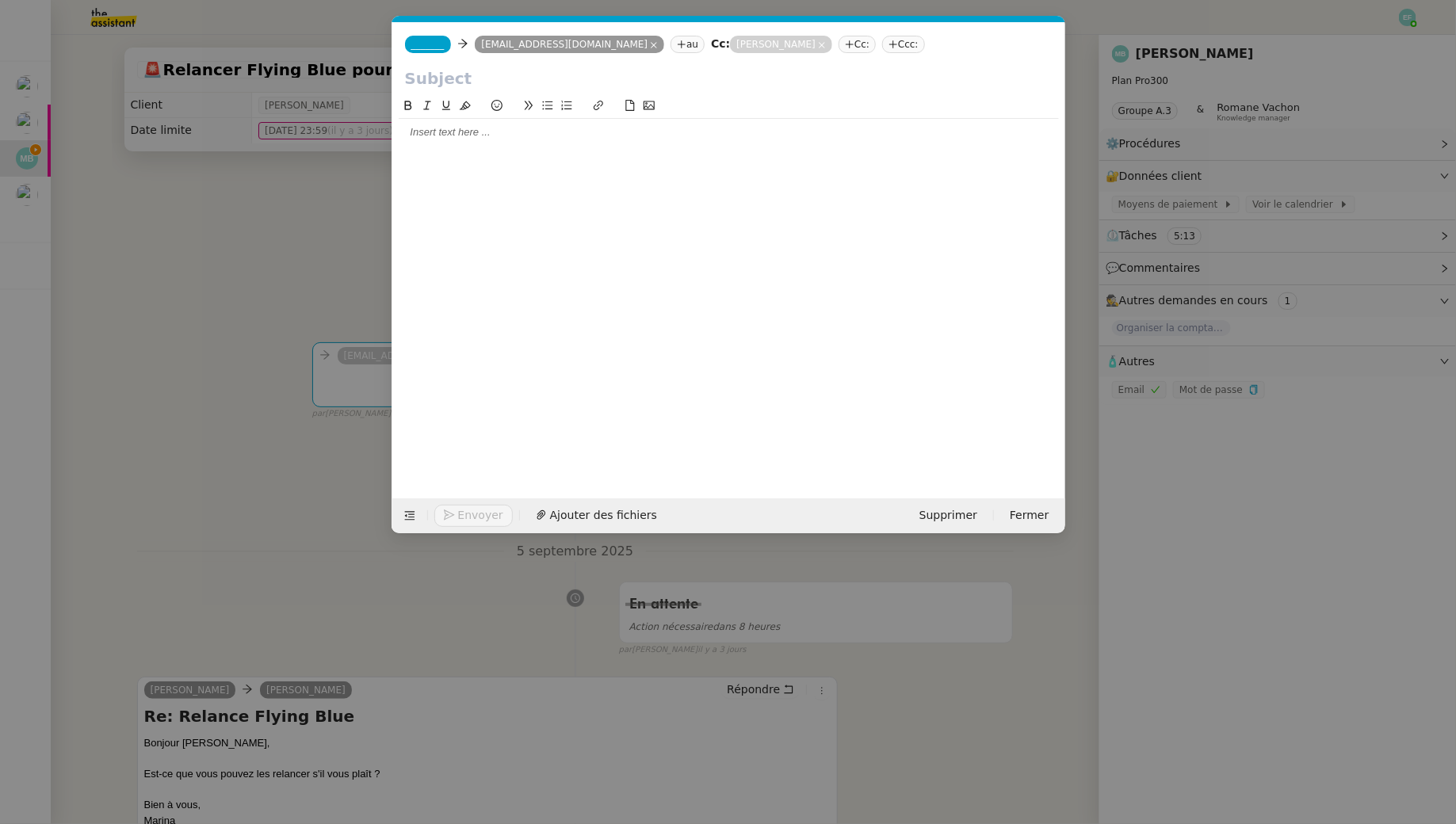
drag, startPoint x: 431, startPoint y: 45, endPoint x: 430, endPoint y: 36, distance: 9.1
click at [431, 45] on span "_______" at bounding box center [428, 45] width 33 height 11
paste input "helene.t5qe@theassistant.com"
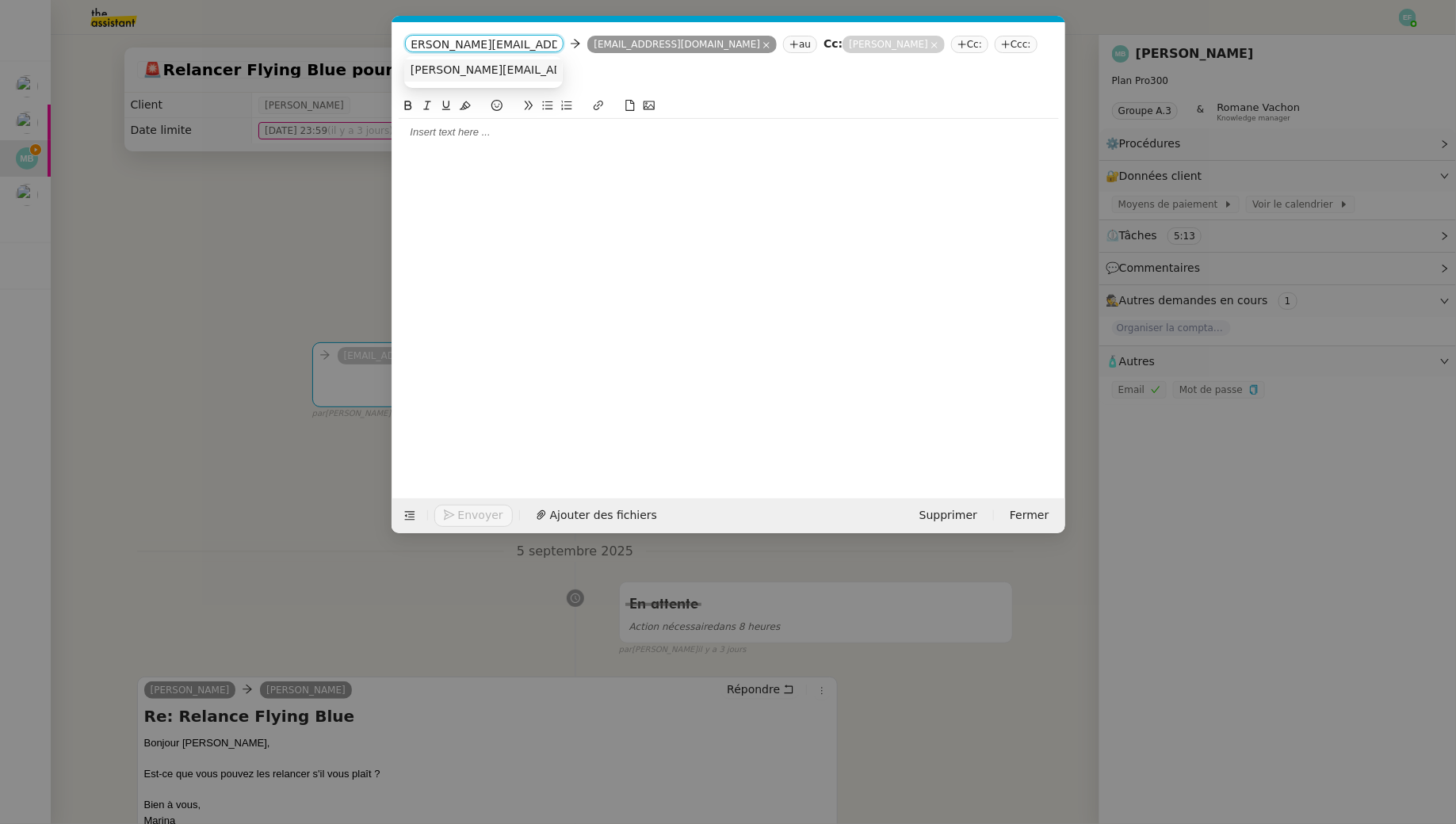
type input "helene.t5qe@theassistant.com"
click at [521, 67] on span "helene.t5qe@theassistant.com" at bounding box center [553, 70] width 286 height 13
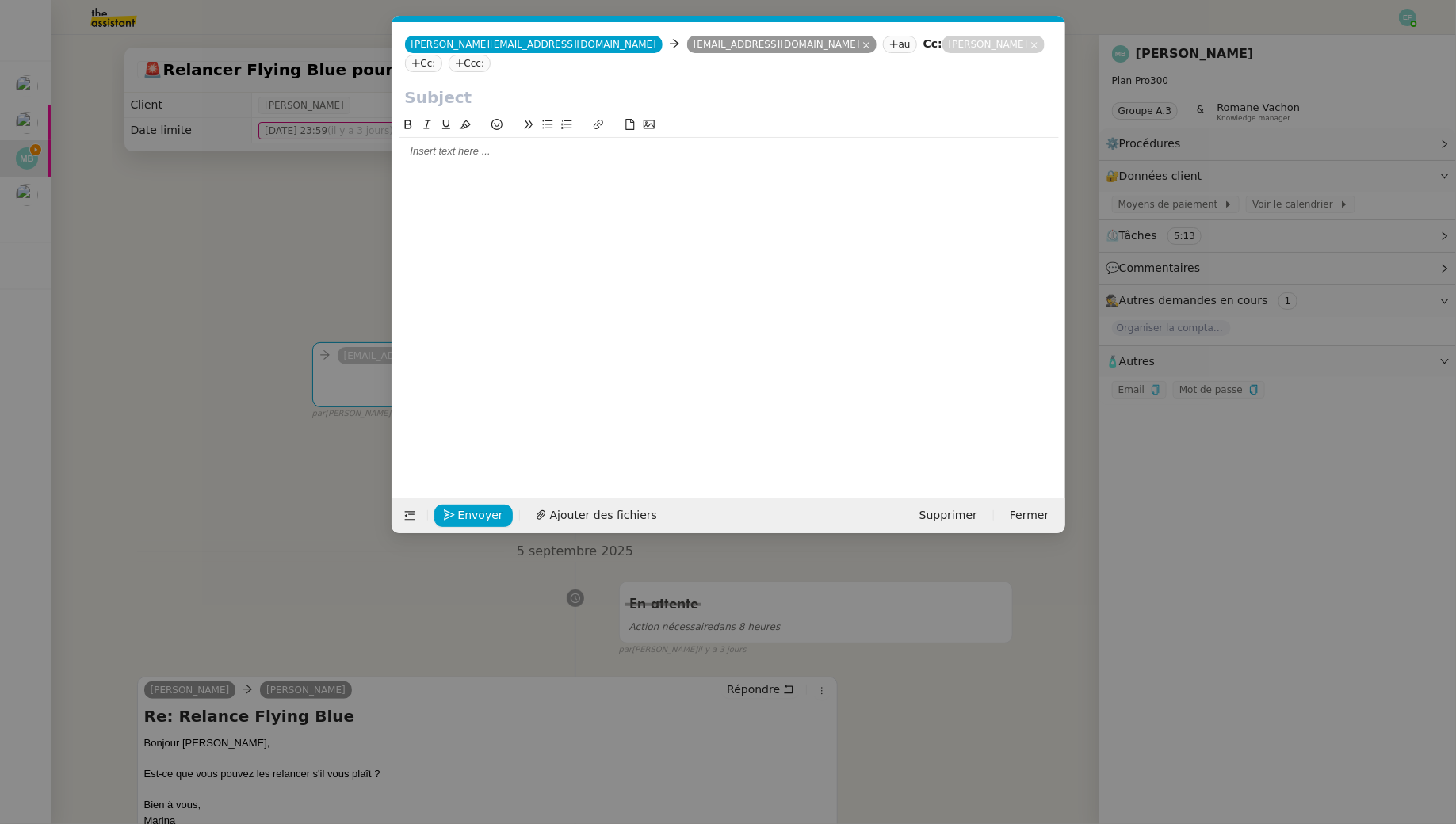
click at [202, 204] on nz-modal-container "Service TA - VOYAGE - PROPOSITION GLOBALE A utiliser dans le cadre de propositi…" at bounding box center [728, 412] width 1456 height 824
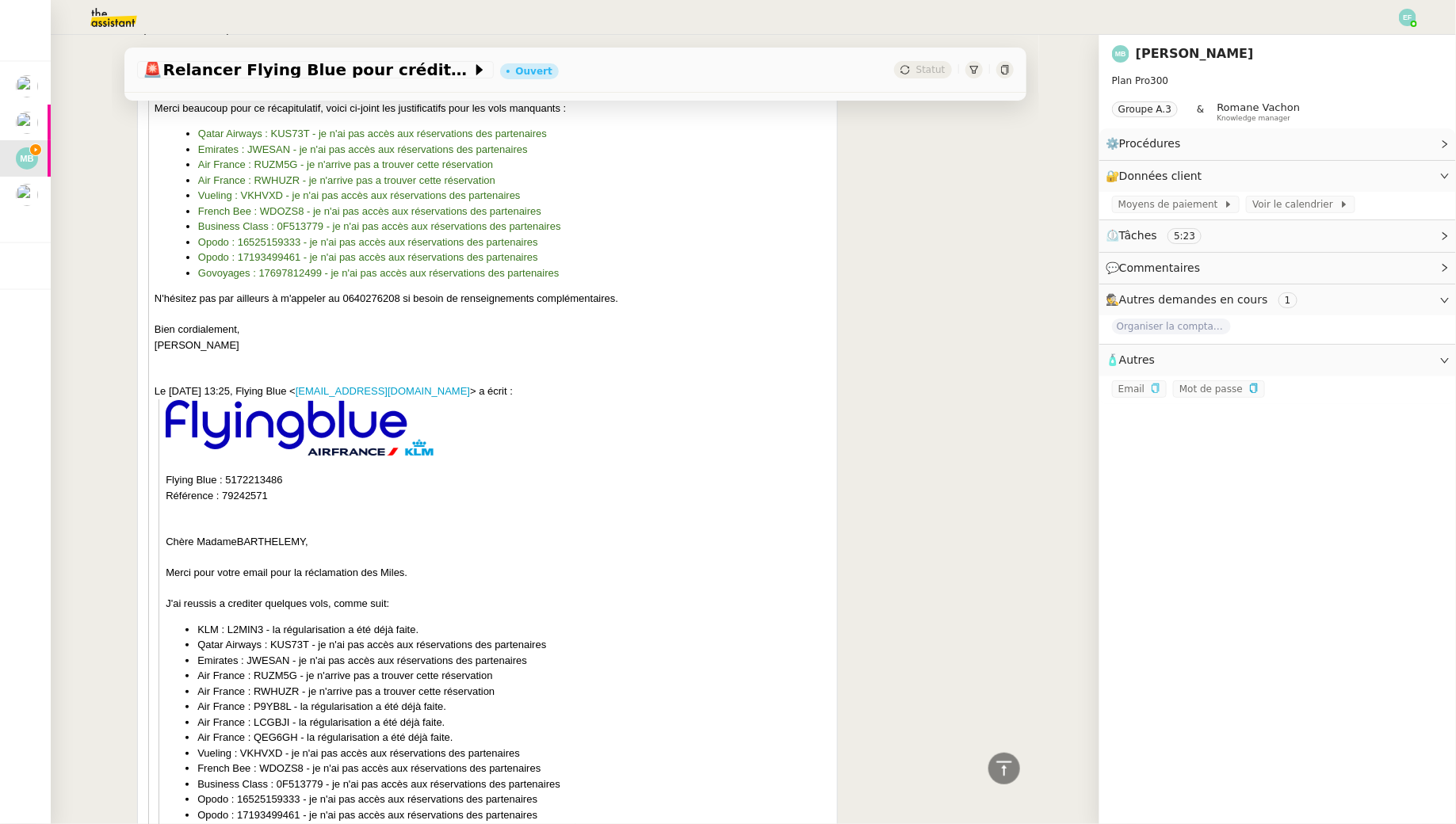
scroll to position [2746, 0]
drag, startPoint x: 276, startPoint y: 495, endPoint x: 164, endPoint y: 475, distance: 113.8
click at [165, 475] on div "Flying Blue : 5172213486 Référence : 79242571 Chère M adame BARTHELEMY, Merci p…" at bounding box center [497, 527] width 664 height 109
copy span "Flying Blue : 5172213486 Référence : 79242571"
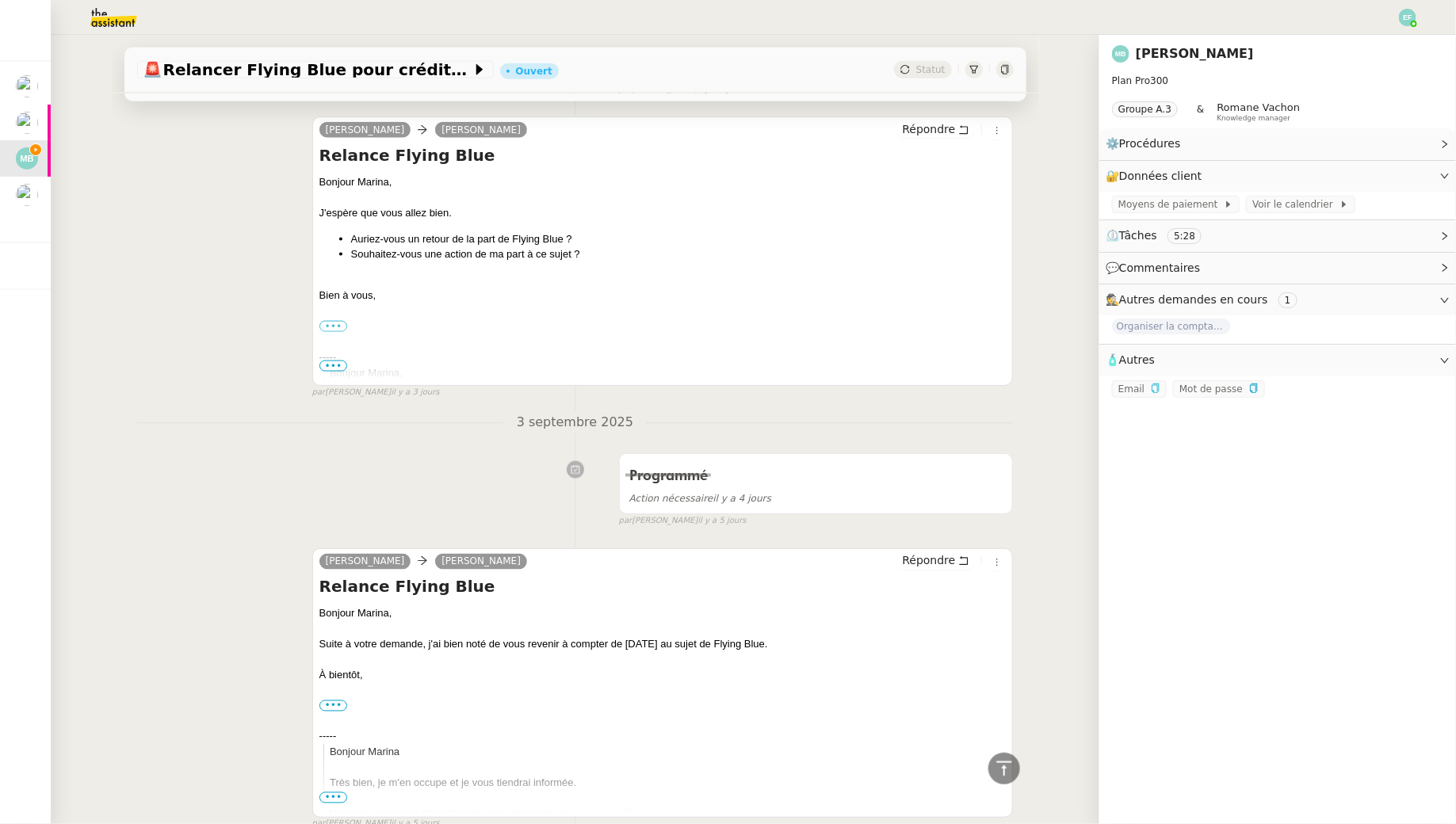
scroll to position [0, 0]
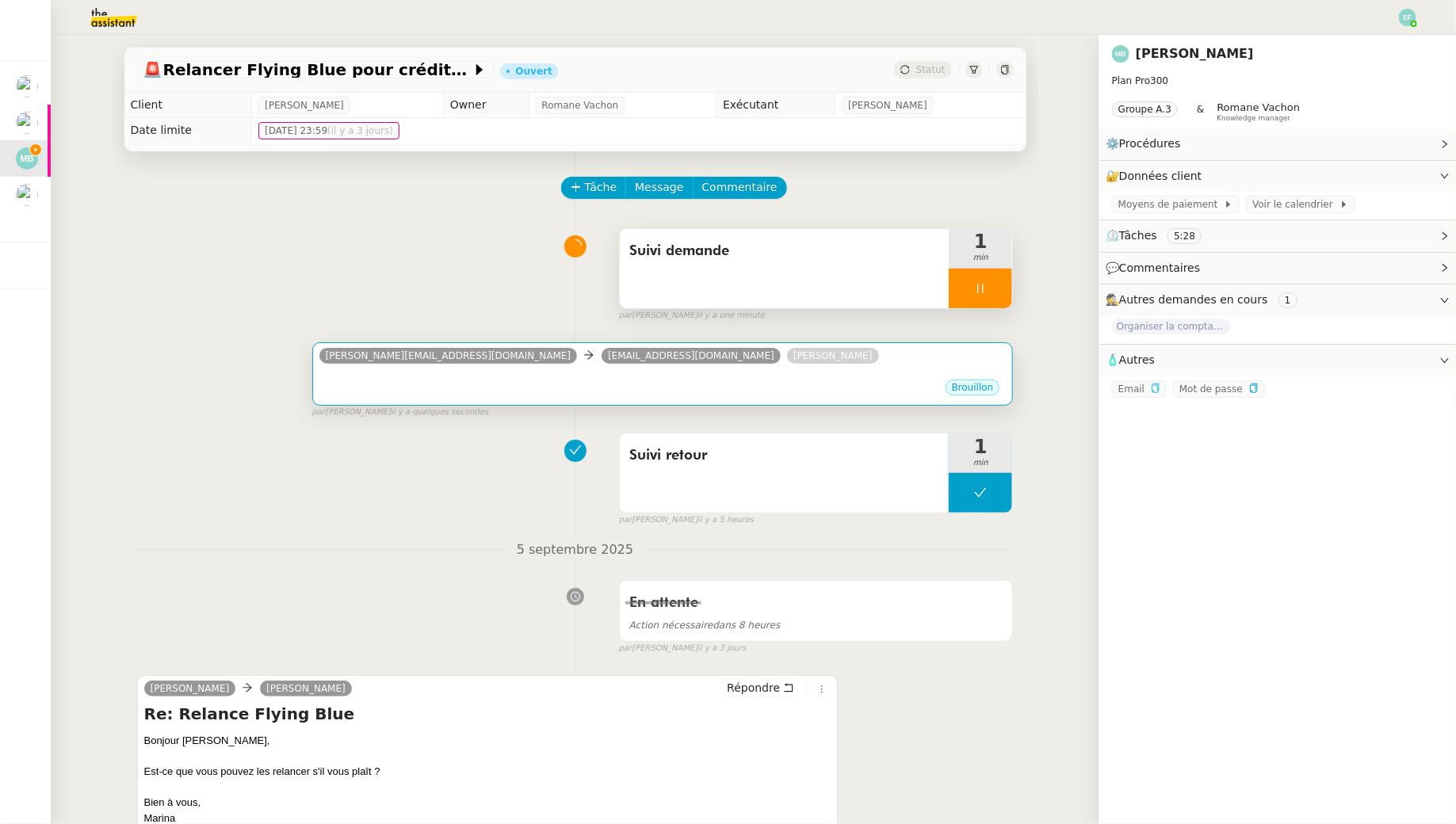
click at [593, 386] on div "Brouillon" at bounding box center [662, 391] width 687 height 24
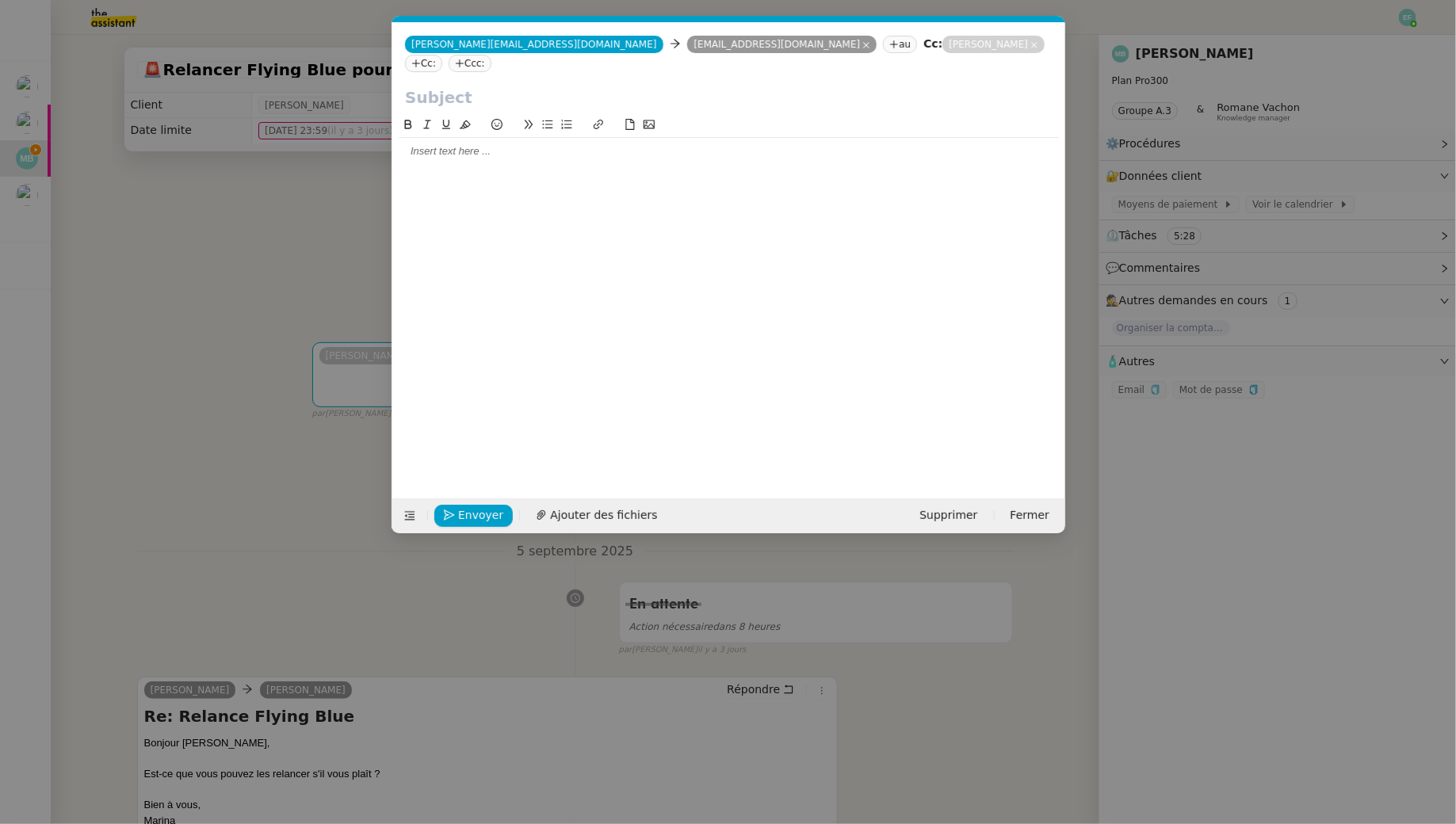
scroll to position [0, 33]
click at [496, 86] on input "text" at bounding box center [728, 98] width 647 height 24
paste input "Flying Blue : 5172213486 Référence : 79242571"
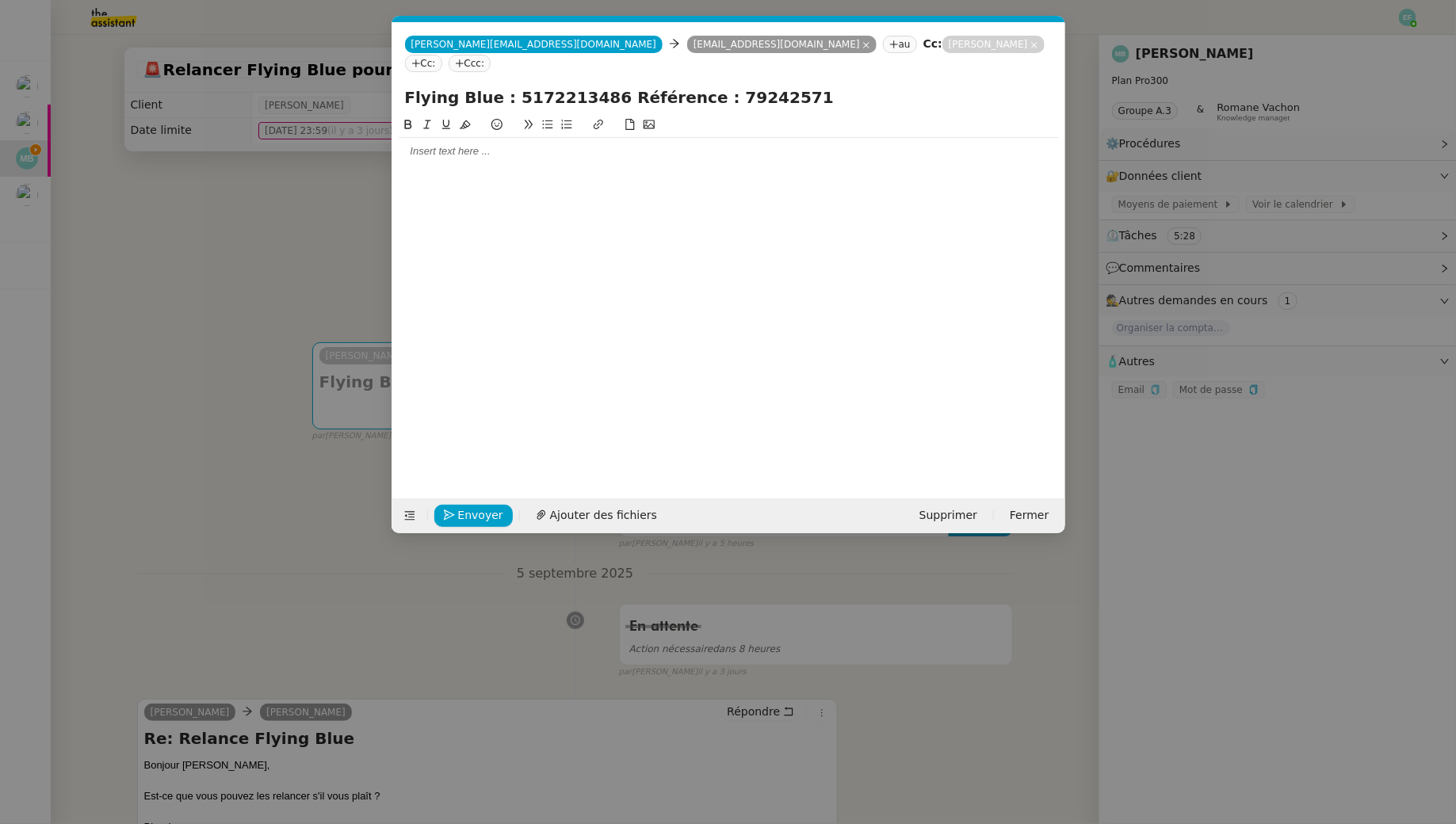
click at [615, 115] on div at bounding box center [729, 126] width 660 height 22
click at [608, 144] on div at bounding box center [729, 151] width 660 height 14
click at [408, 86] on input "Flying Blue : 5172213486 Référence : 79242571" at bounding box center [728, 98] width 647 height 24
type input "Dossier Flying Blue : 5172213486 Référence : 79242571"
click at [537, 142] on div at bounding box center [729, 151] width 660 height 27
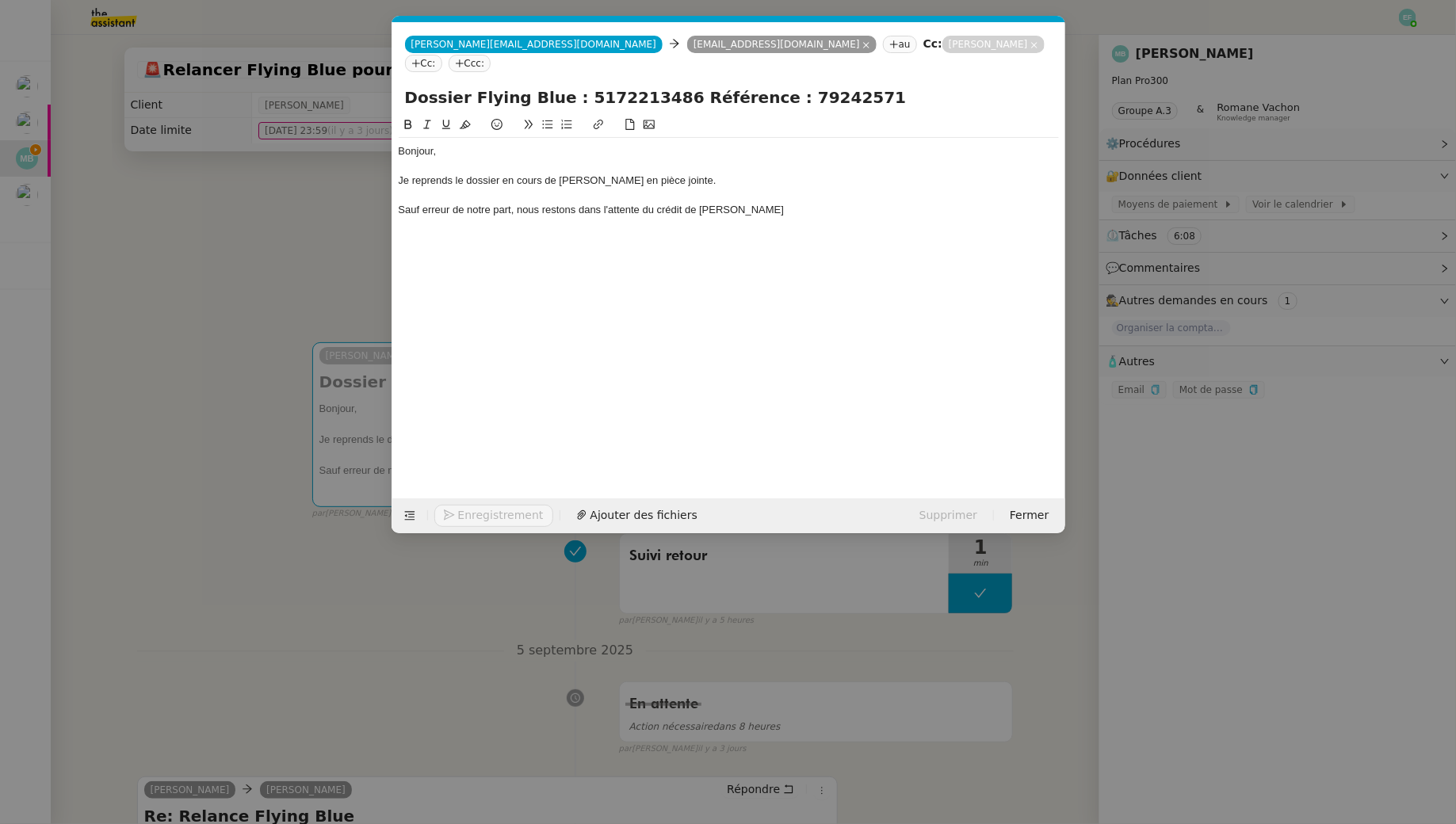
click at [200, 325] on nz-modal-container "Service TA - VOYAGE - PROPOSITION GLOBALE A utiliser dans le cadre de propositi…" at bounding box center [728, 412] width 1456 height 824
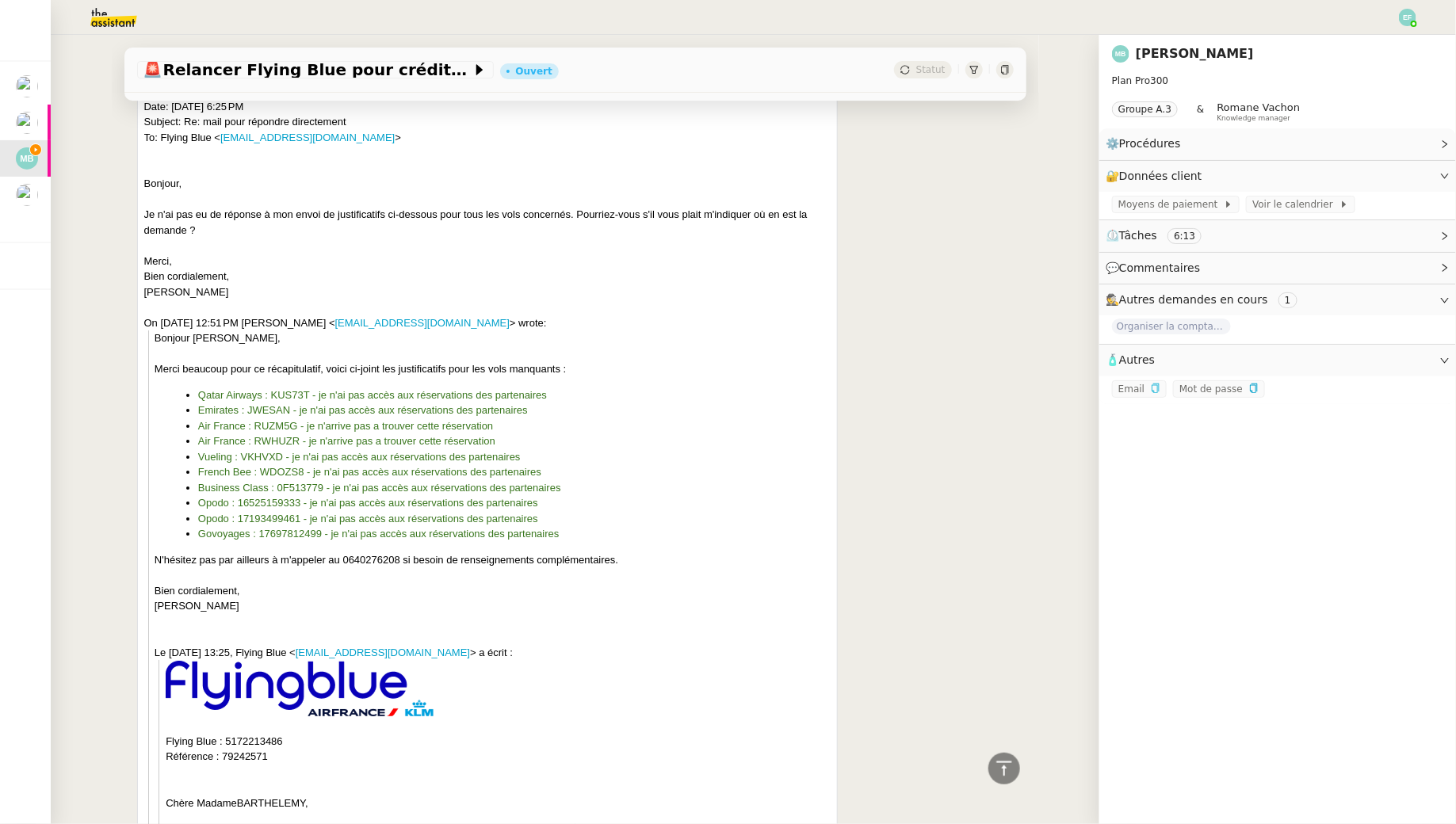
scroll to position [2584, 0]
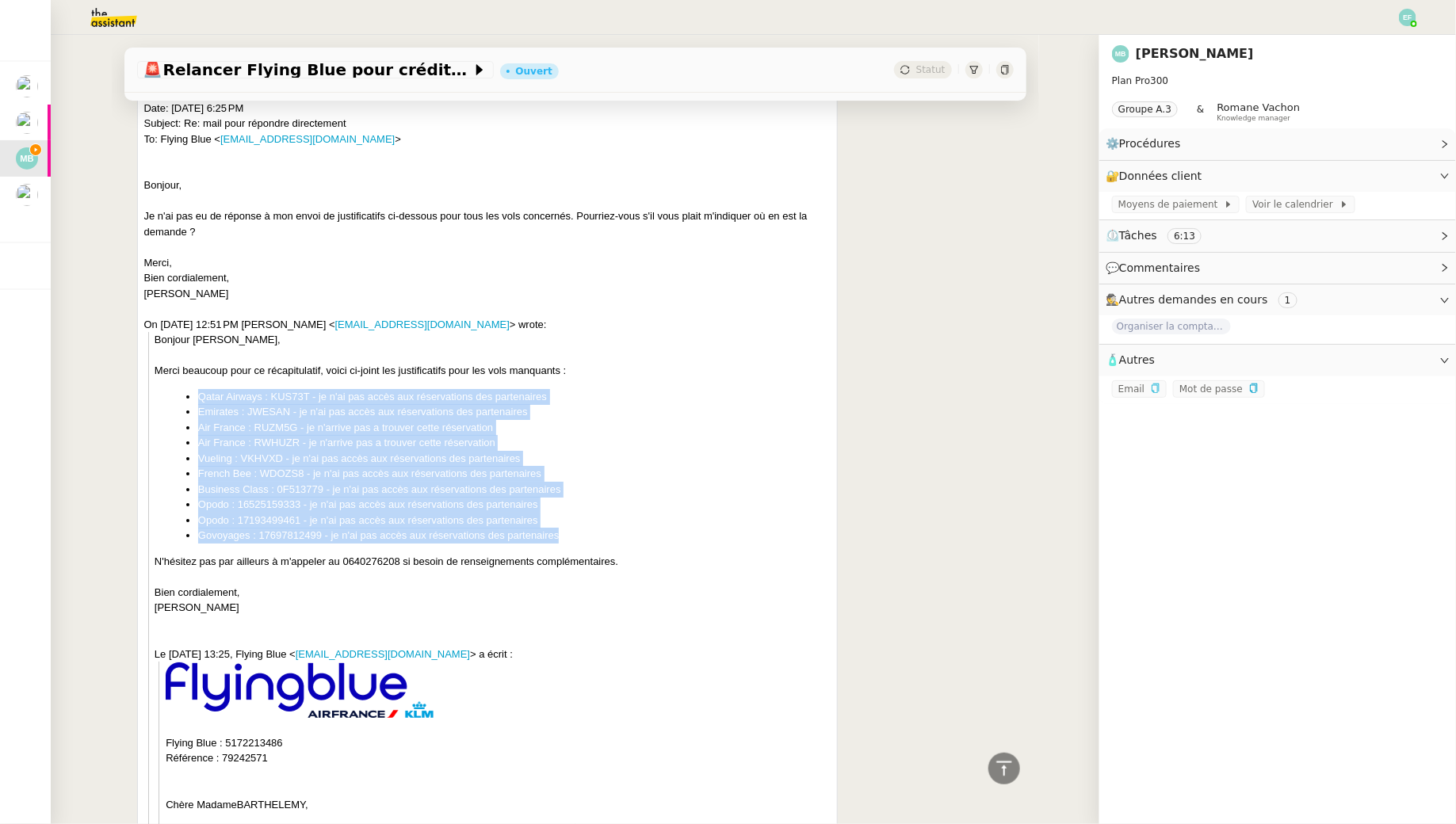
drag, startPoint x: 188, startPoint y: 394, endPoint x: 580, endPoint y: 533, distance: 415.9
click at [580, 533] on ul "Qatar Airways : KUS73T - je n'ai pas accès aux réservations des partenaires Emi…" at bounding box center [492, 466] width 676 height 154
copy ul "Qatar Airways : KUS73T - je n'ai pas accès aux réservations des partenaires Emi…"
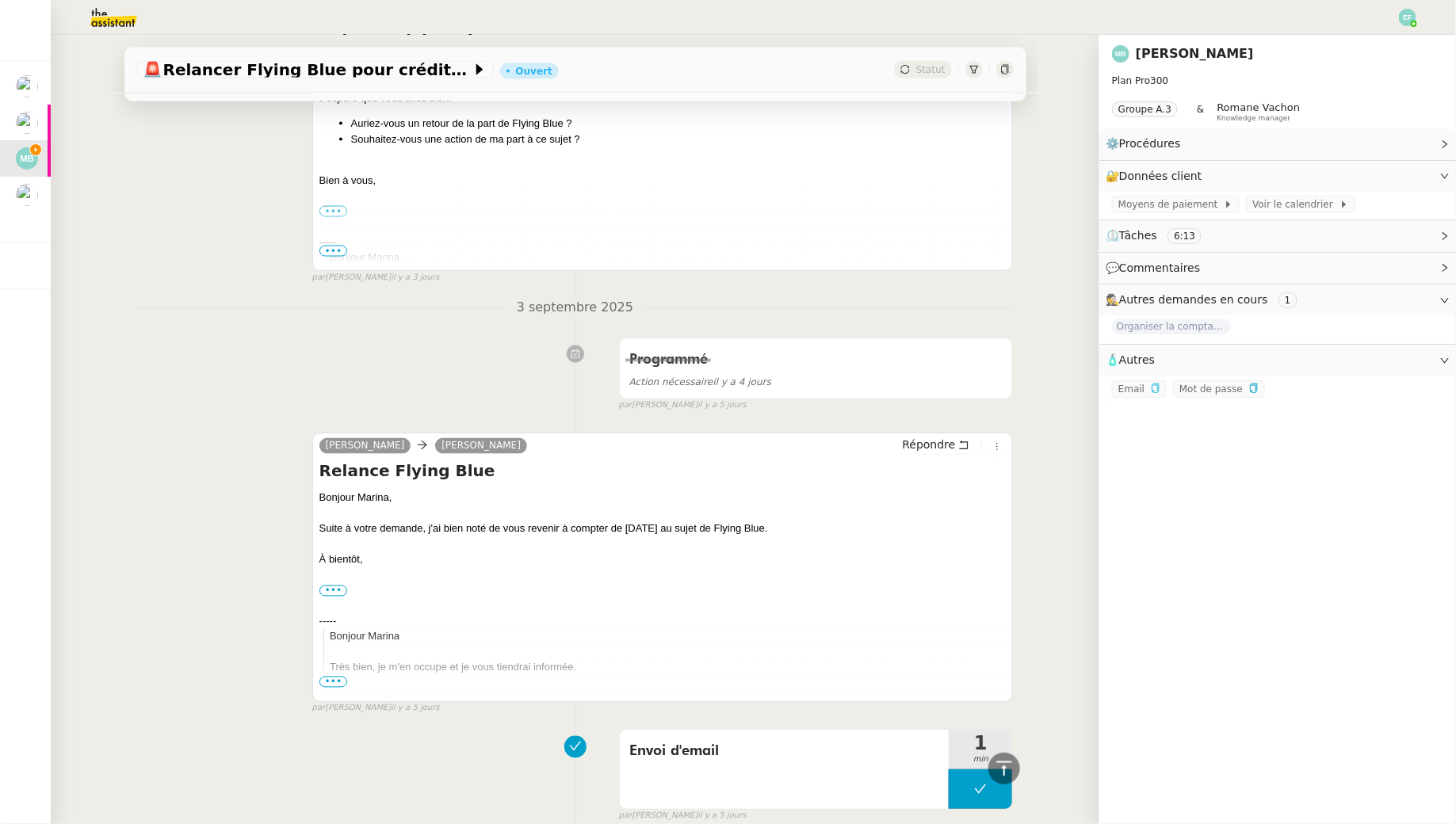
scroll to position [0, 0]
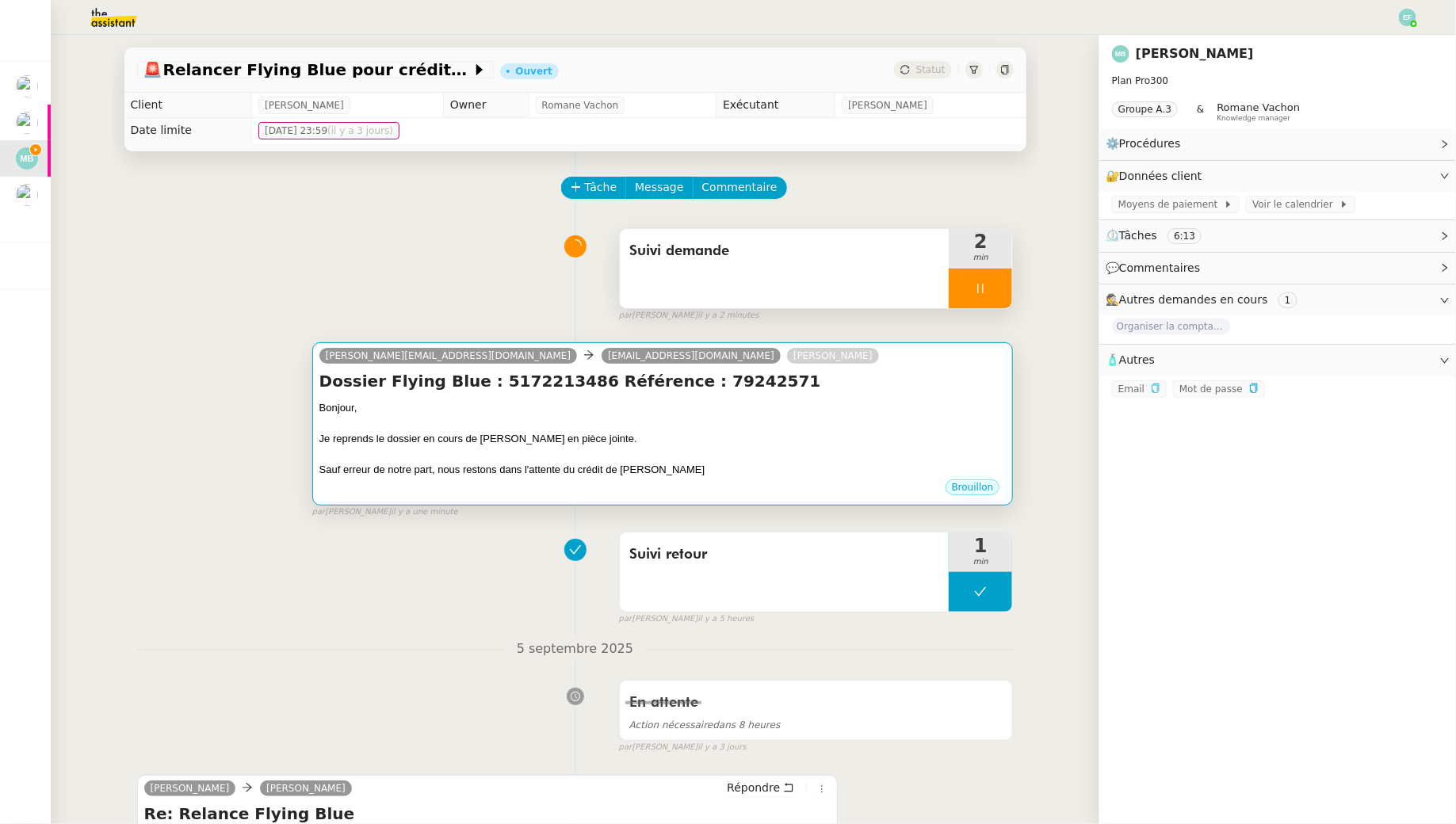
click at [609, 485] on div "Brouillon" at bounding box center [662, 490] width 687 height 24
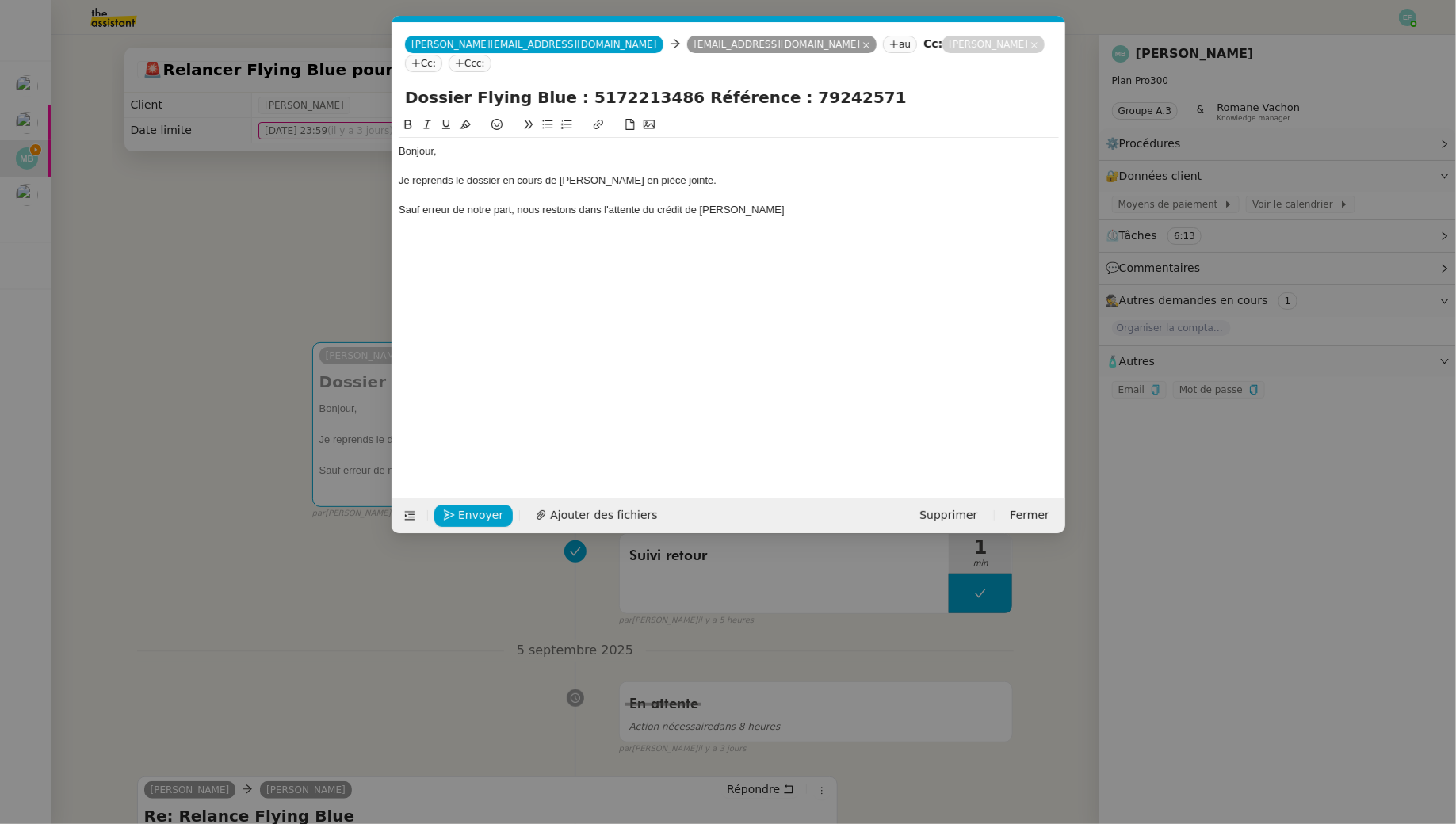
scroll to position [0, 33]
click at [758, 203] on div "Sauf erreur de notre part, nous restons dans l'attente du crédit de miles" at bounding box center [729, 209] width 660 height 14
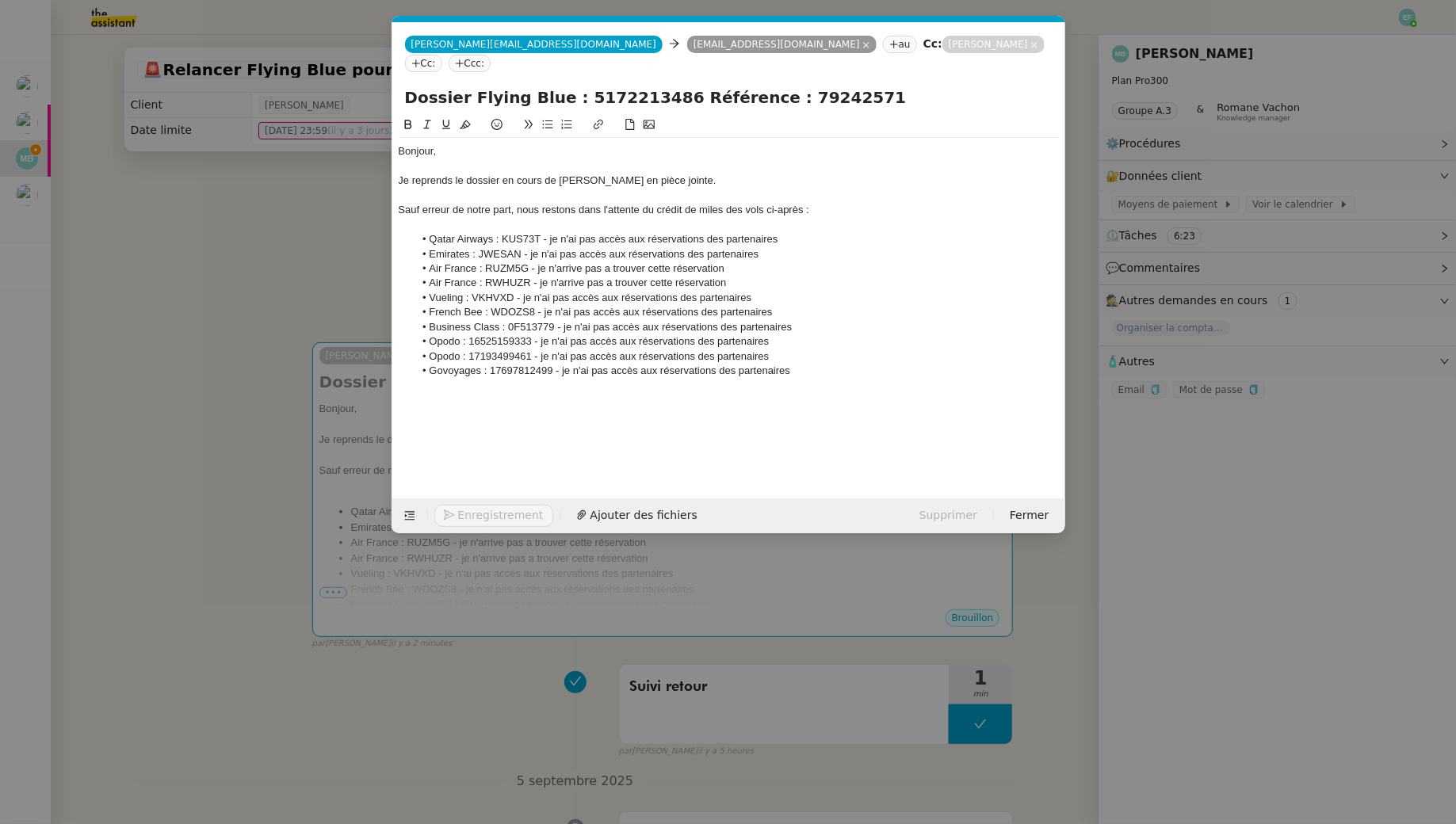
click at [876, 203] on div "Sauf erreur de notre part, nous restons dans l'attente du crédit de miles des v…" at bounding box center [729, 209] width 660 height 14
click at [834, 364] on li "Govoyages : 17697812499 - je n'ai pas accès aux réservations des partenaires" at bounding box center [736, 370] width 645 height 14
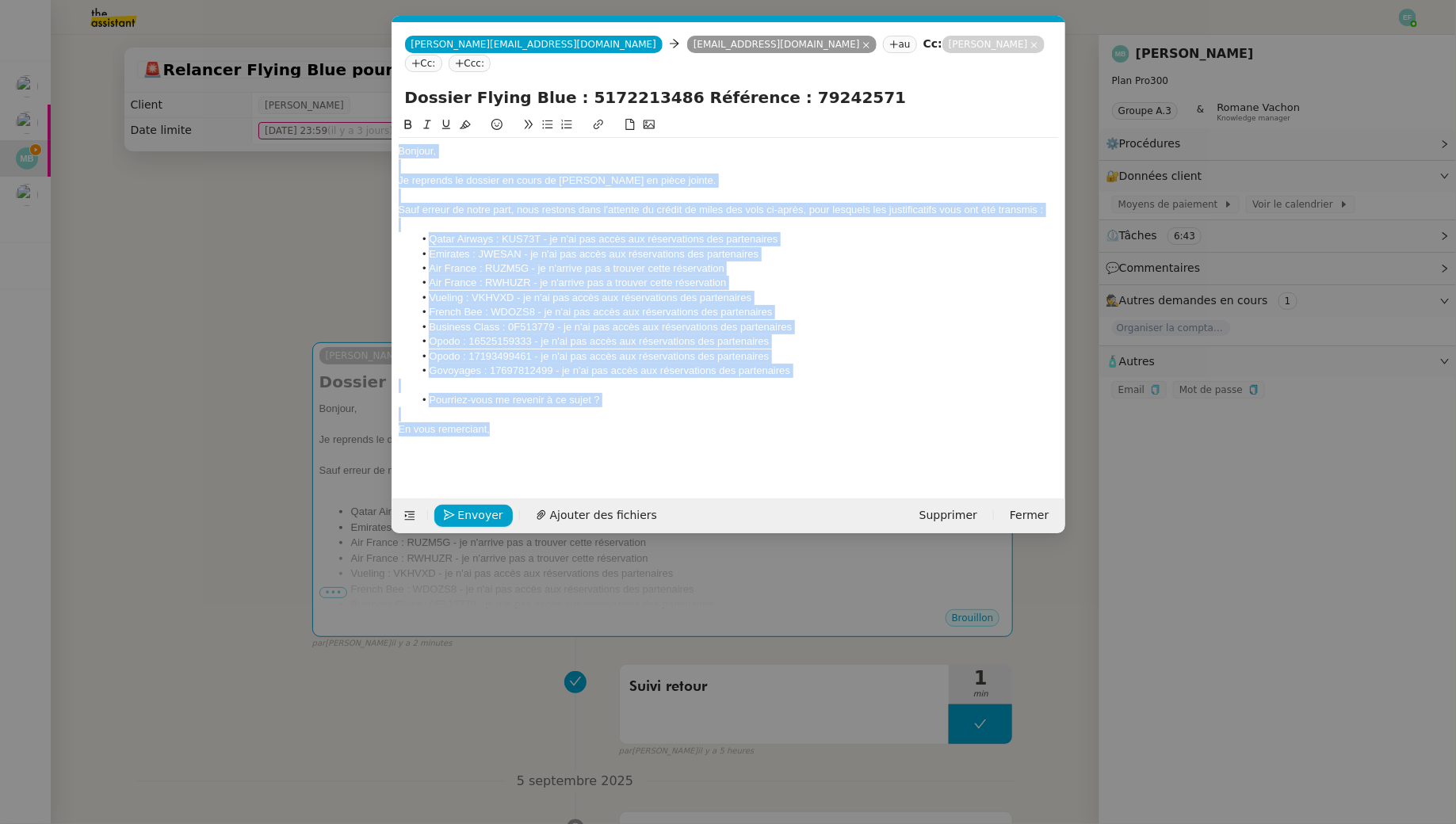
drag, startPoint x: 517, startPoint y: 412, endPoint x: 311, endPoint y: 89, distance: 383.1
click at [311, 89] on nz-modal-container "Service TA - VOYAGE - PROPOSITION GLOBALE A utiliser dans le cadre de propositi…" at bounding box center [728, 412] width 1456 height 824
copy div "Bonjour, Je reprends le dossier en cours de Marina Barthélémy en pièce jointe. …"
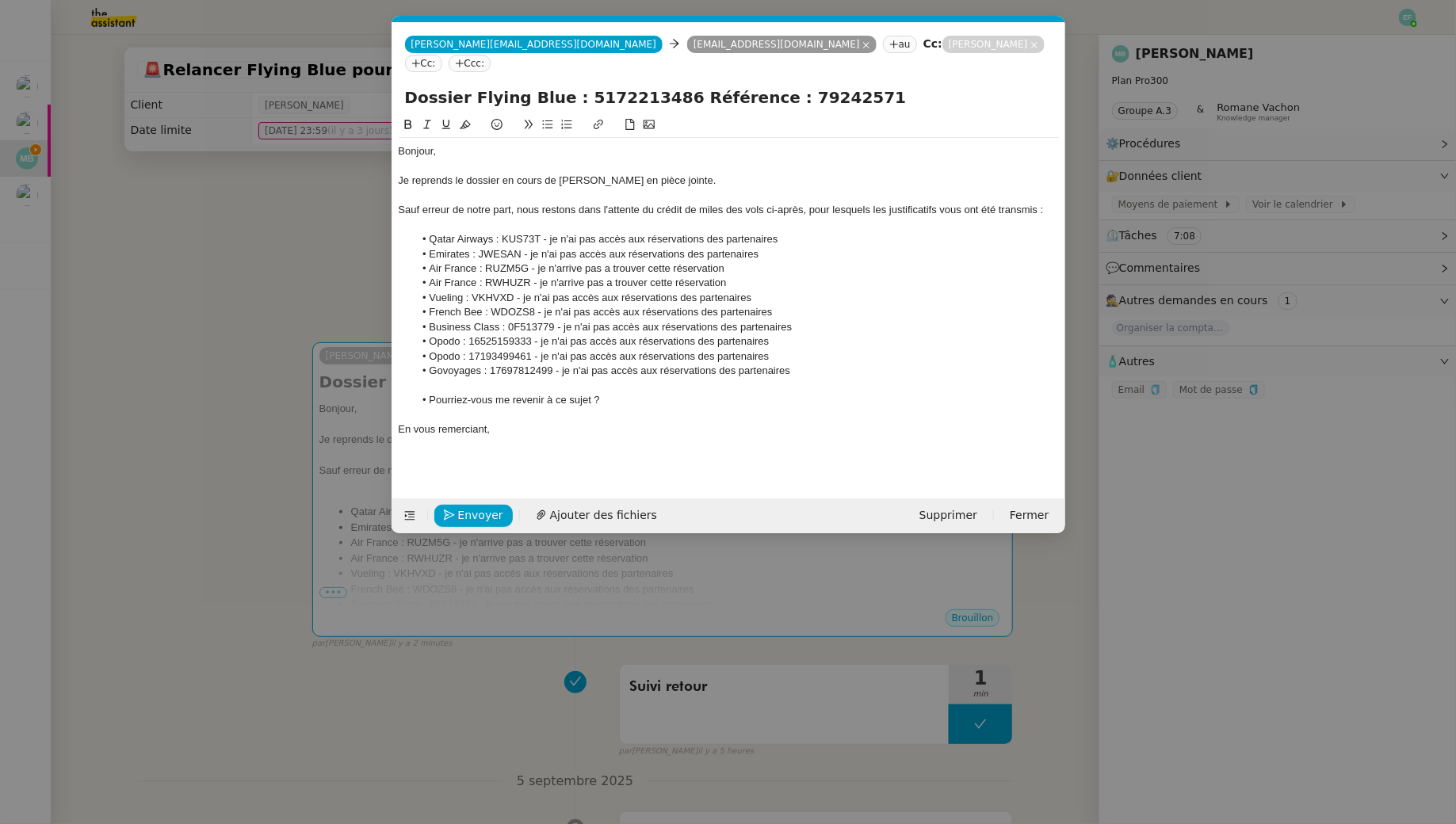
click at [517, 422] on div "En vous remerciant," at bounding box center [729, 429] width 660 height 14
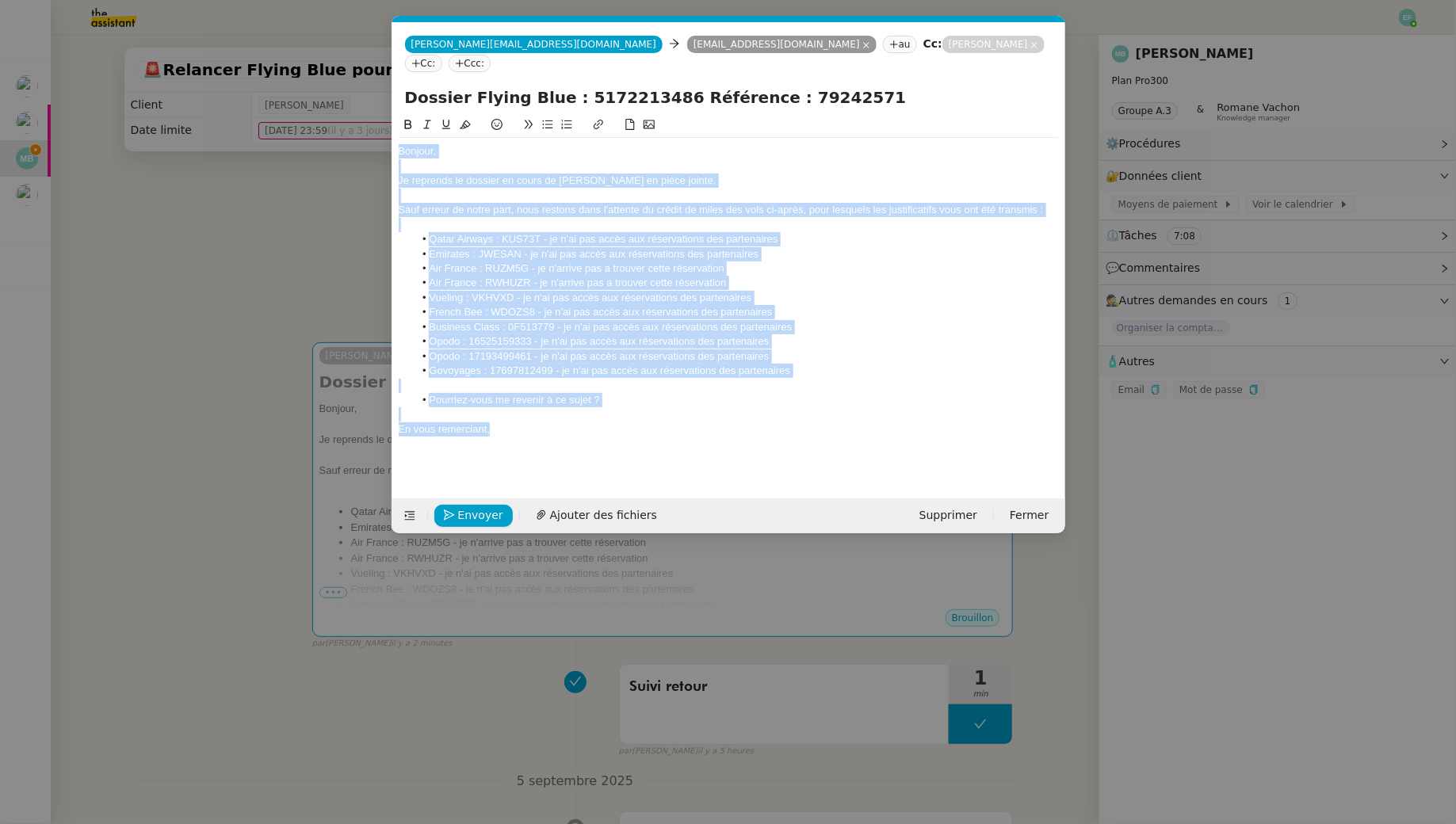
drag, startPoint x: 523, startPoint y: 411, endPoint x: 377, endPoint y: 100, distance: 343.6
click at [377, 100] on nz-modal-container "Service TA - VOYAGE - PROPOSITION GLOBALE A utiliser dans le cadre de propositi…" at bounding box center [728, 412] width 1456 height 824
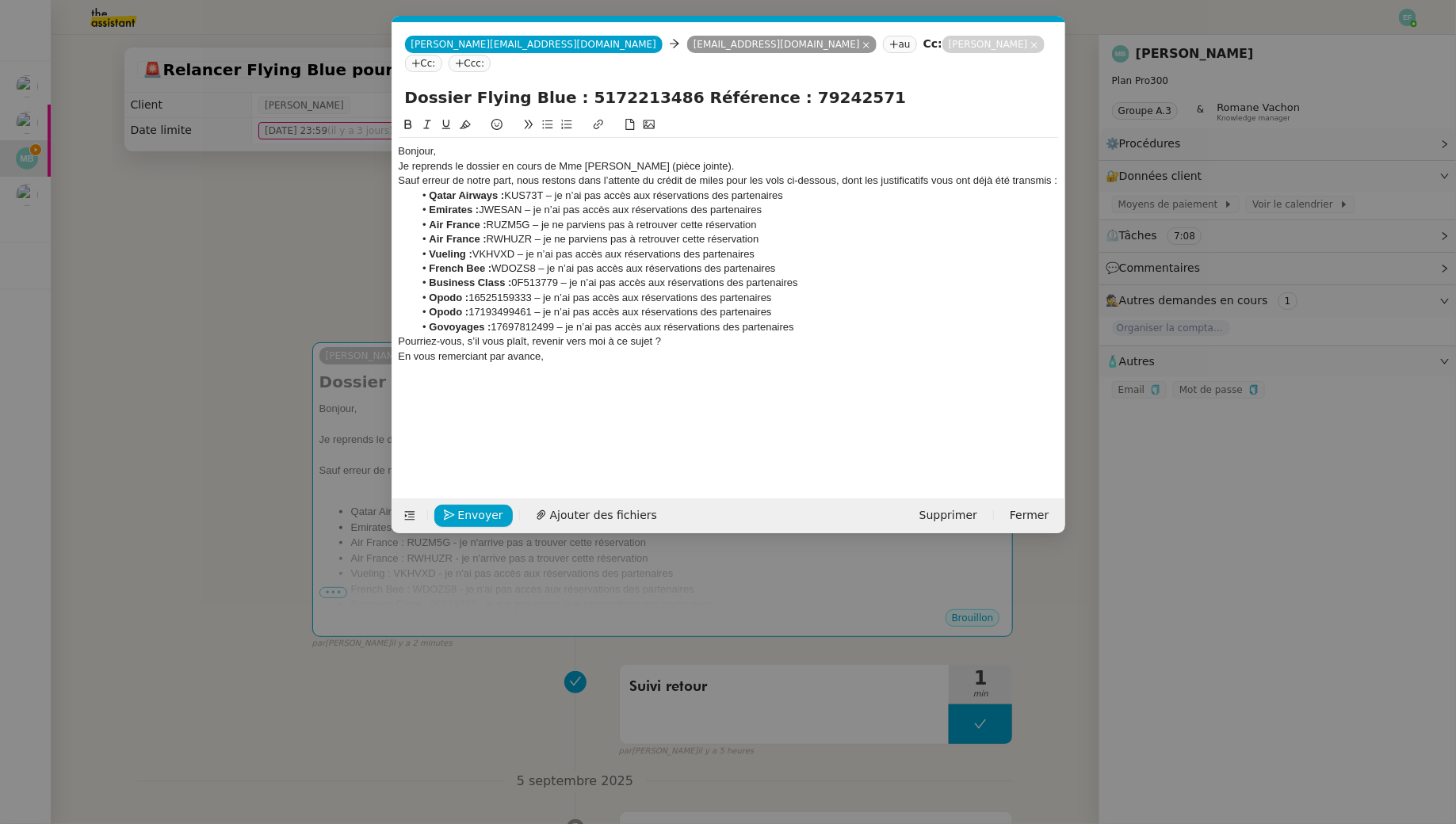
click at [483, 144] on div "Bonjour," at bounding box center [729, 151] width 660 height 14
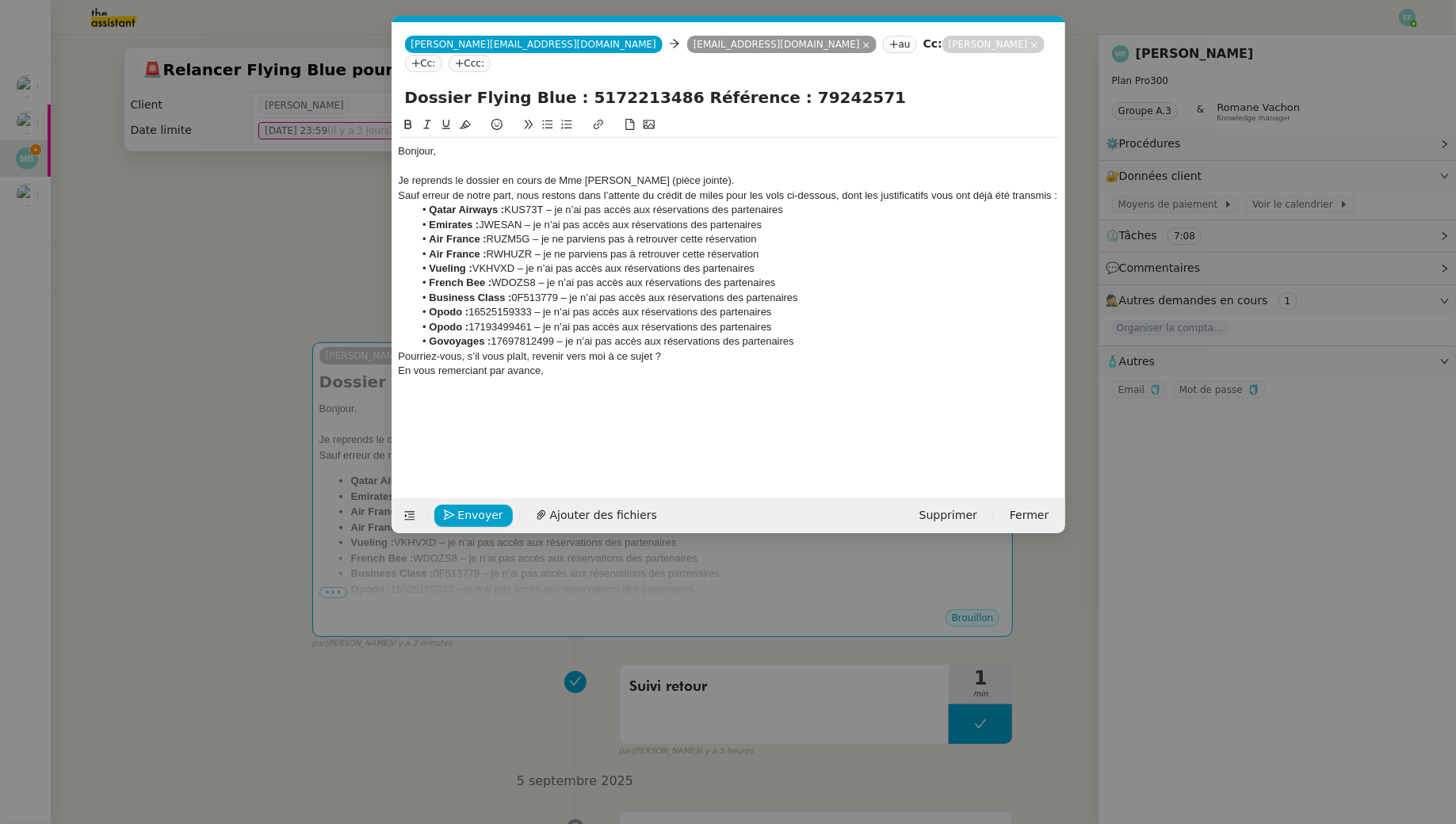
drag, startPoint x: 774, startPoint y: 166, endPoint x: 710, endPoint y: 164, distance: 64.0
click at [710, 174] on div "Je reprends le dossier en cours de Mme Marina Barthélémy (pièce jointe)." at bounding box center [729, 180] width 660 height 14
click at [570, 174] on div "Je reprends le dossier en cours de Mme Marina Barthélémy" at bounding box center [729, 180] width 660 height 14
click at [661, 174] on div "Je reprends le dossier en cours de Marina Barthélémy" at bounding box center [729, 180] width 660 height 14
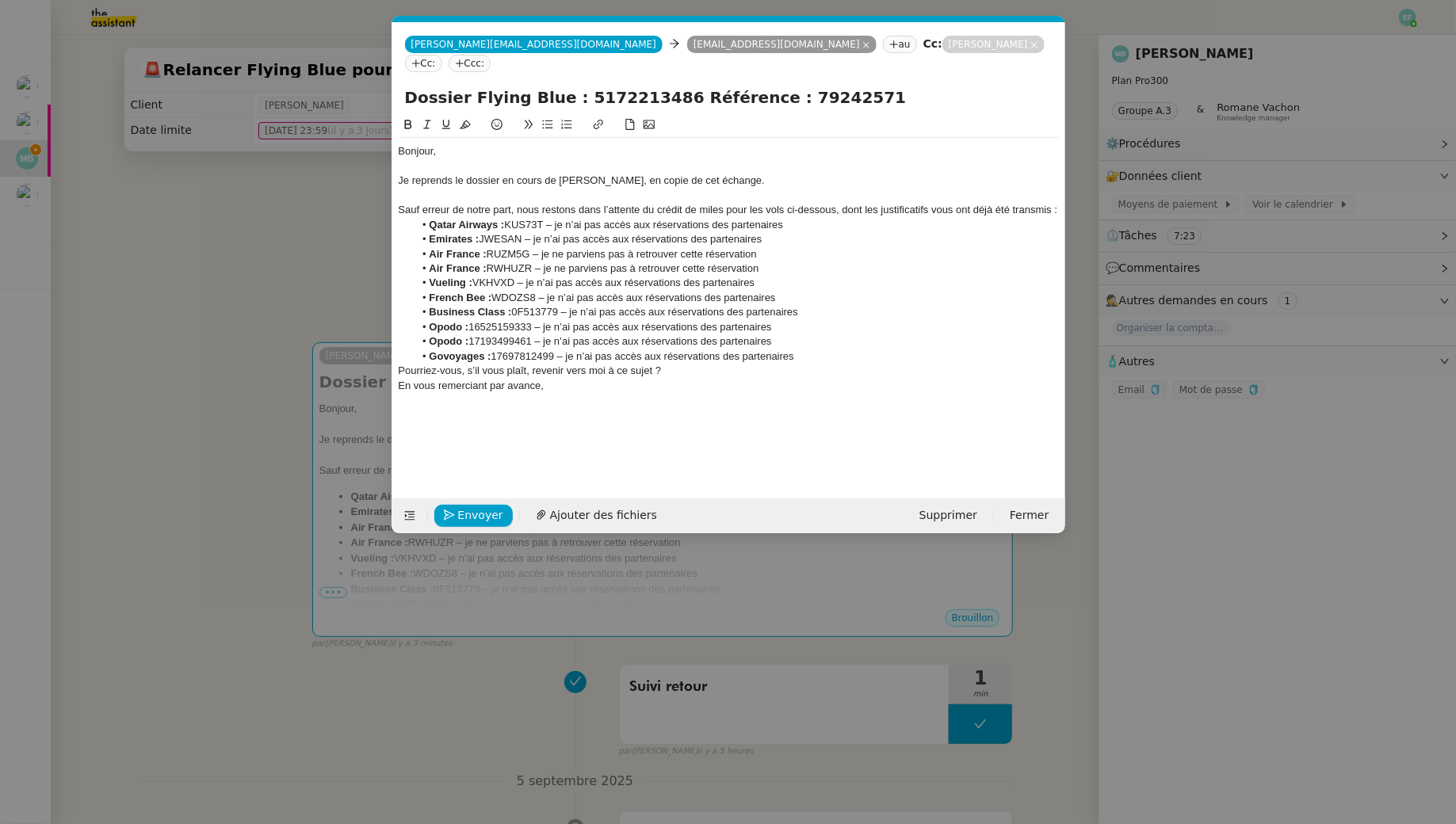
click at [692, 203] on div "Sauf erreur de notre part, nous restons dans l’attente du crédit de miles pour …" at bounding box center [729, 209] width 660 height 14
click at [429, 119] on icon at bounding box center [427, 125] width 11 height 11
click at [805, 350] on li "Govoyages : 17697812499 – je n’ai pas accès aux réservations des partenaires" at bounding box center [736, 356] width 645 height 14
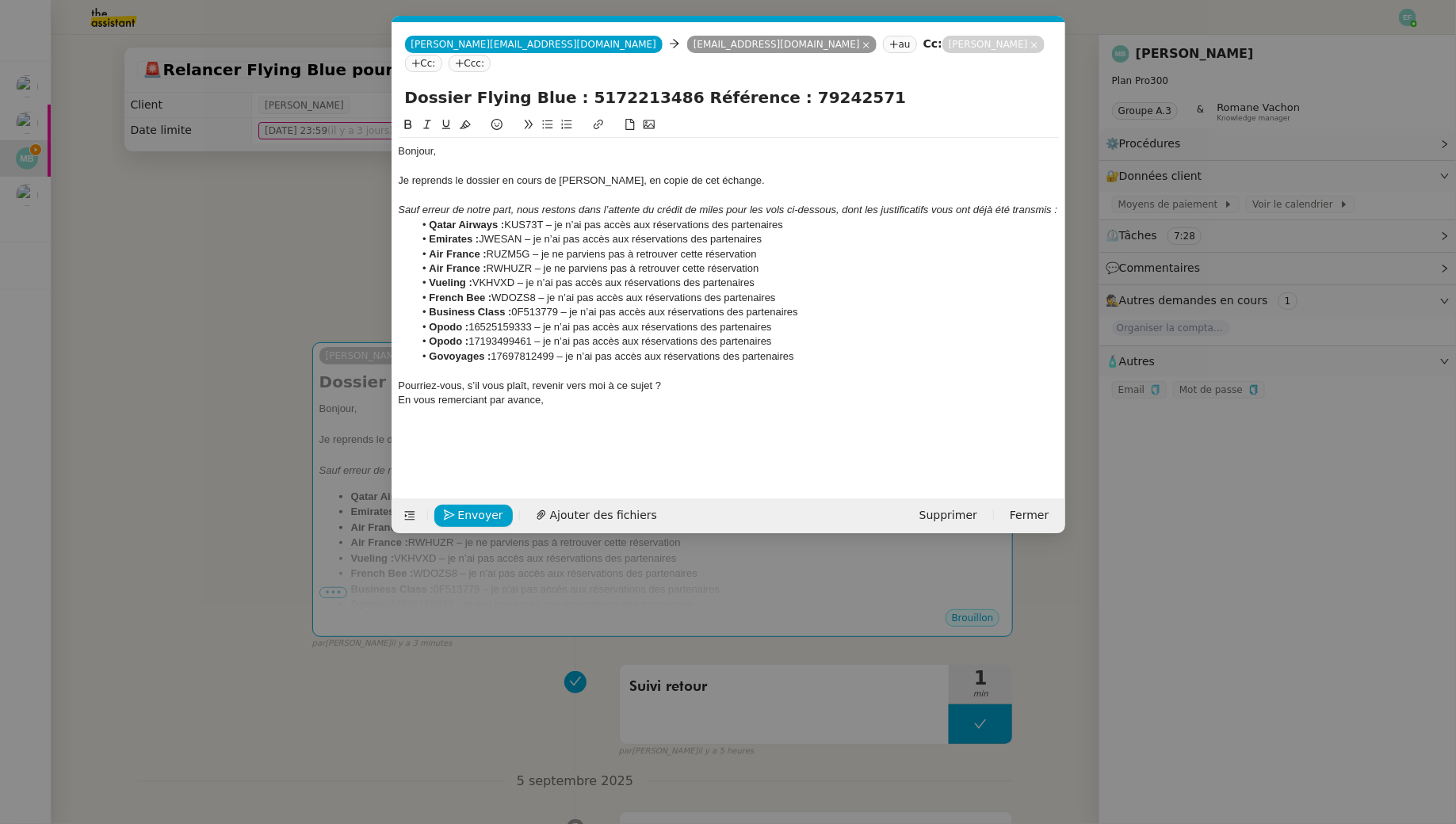
click at [400, 379] on div "Pourriez-vous, s’il vous plaît, revenir vers moi à ce sujet ?" at bounding box center [729, 385] width 660 height 14
click at [716, 379] on li "Pourriez-vous, s’il vous plaît, revenir vers moi à ce sujet ?" at bounding box center [736, 385] width 645 height 14
drag, startPoint x: 549, startPoint y: 402, endPoint x: 401, endPoint y: 387, distance: 148.8
click at [410, 407] on div "En vous remerciant par avance," at bounding box center [729, 414] width 660 height 14
click at [458, 174] on div "Je reprends le dossier en cours de Marina Barthélémy, en copie de cet échange." at bounding box center [729, 180] width 660 height 14
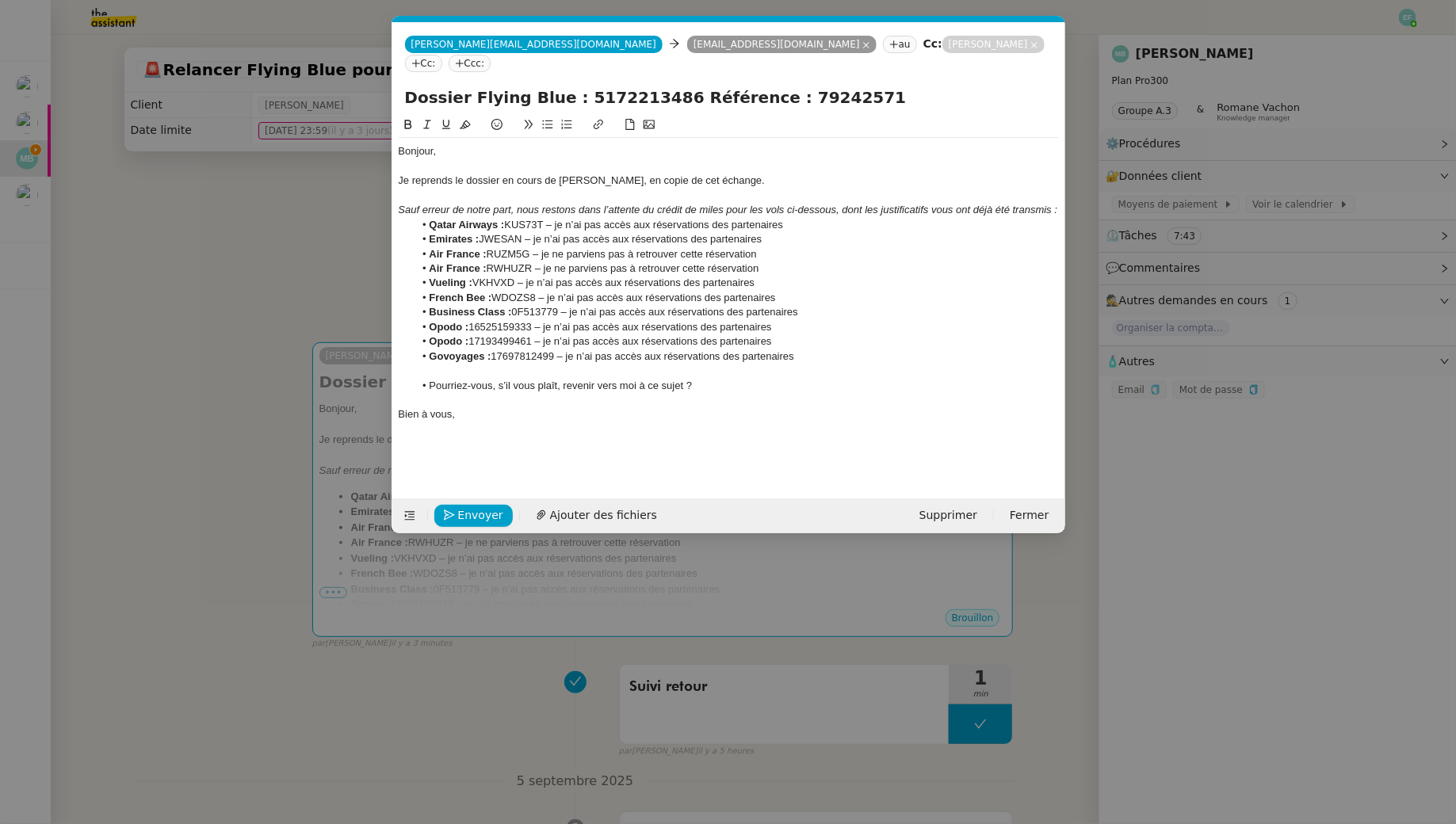
click at [222, 331] on nz-modal-container "Service TA - VOYAGE - PROPOSITION GLOBALE A utiliser dans le cadre de propositi…" at bounding box center [728, 412] width 1456 height 824
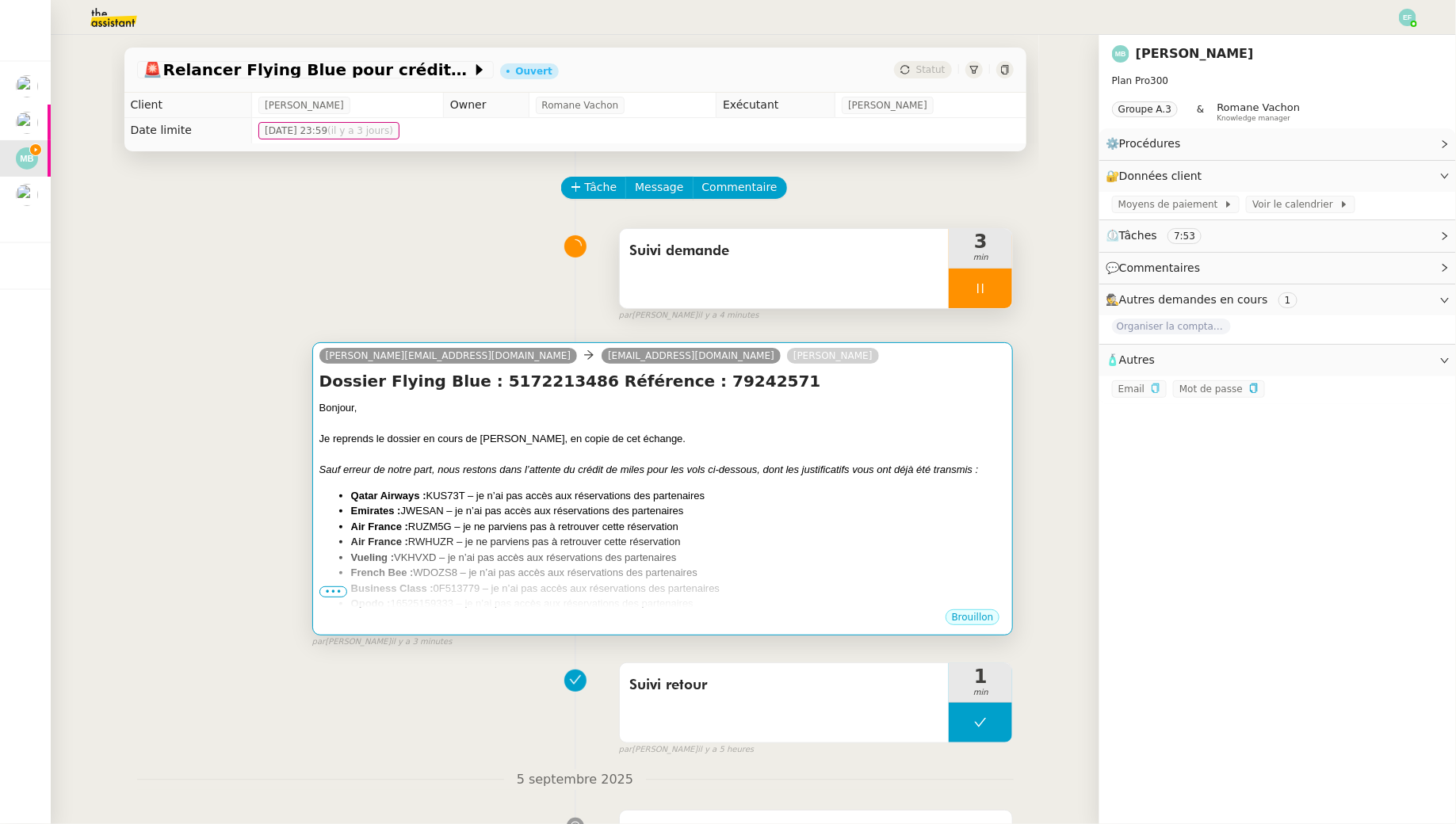
click at [534, 460] on div at bounding box center [662, 455] width 687 height 16
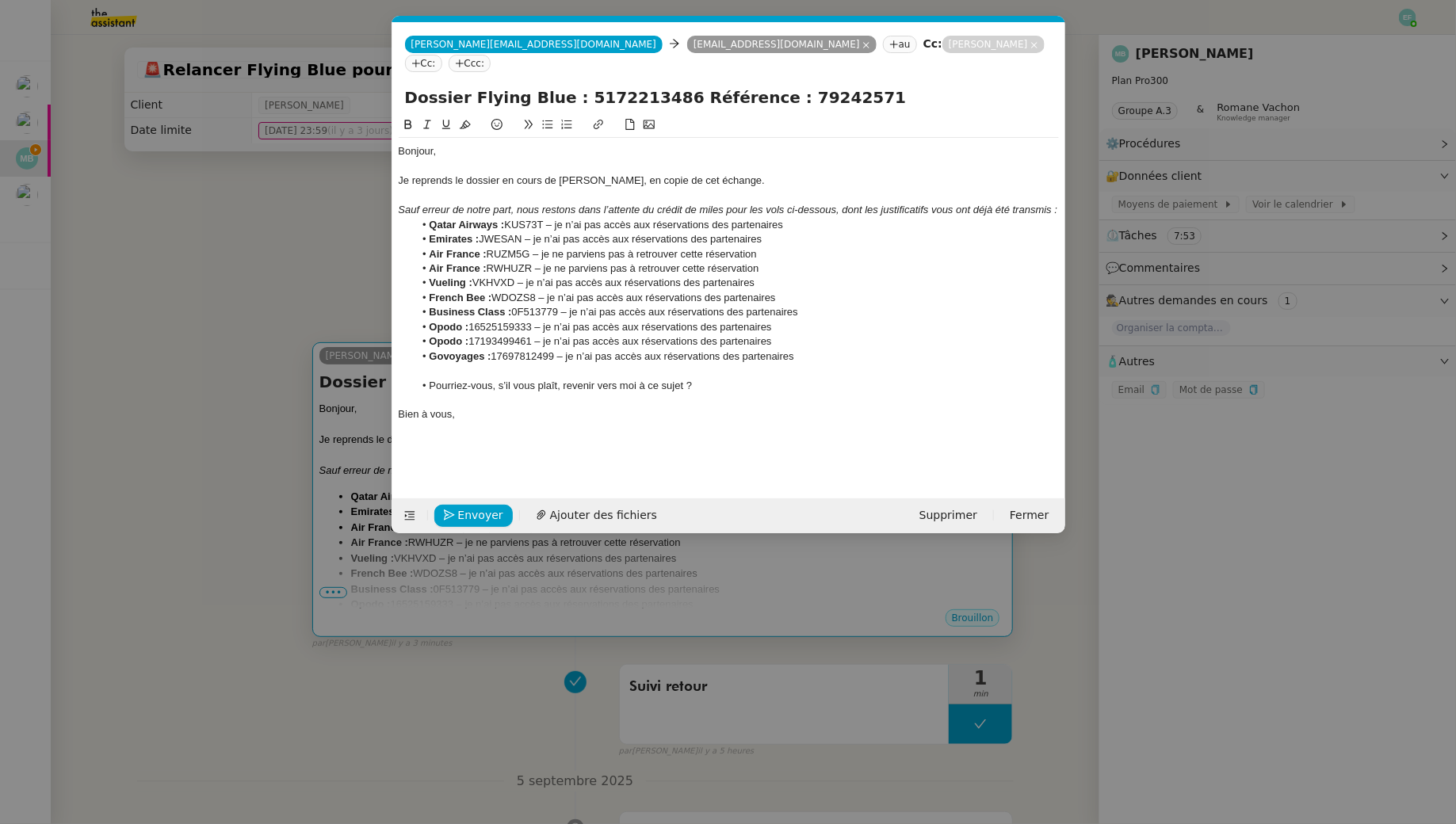
scroll to position [0, 33]
click at [204, 253] on nz-modal-container "Service TA - VOYAGE - PROPOSITION GLOBALE A utiliser dans le cadre de propositi…" at bounding box center [728, 412] width 1456 height 824
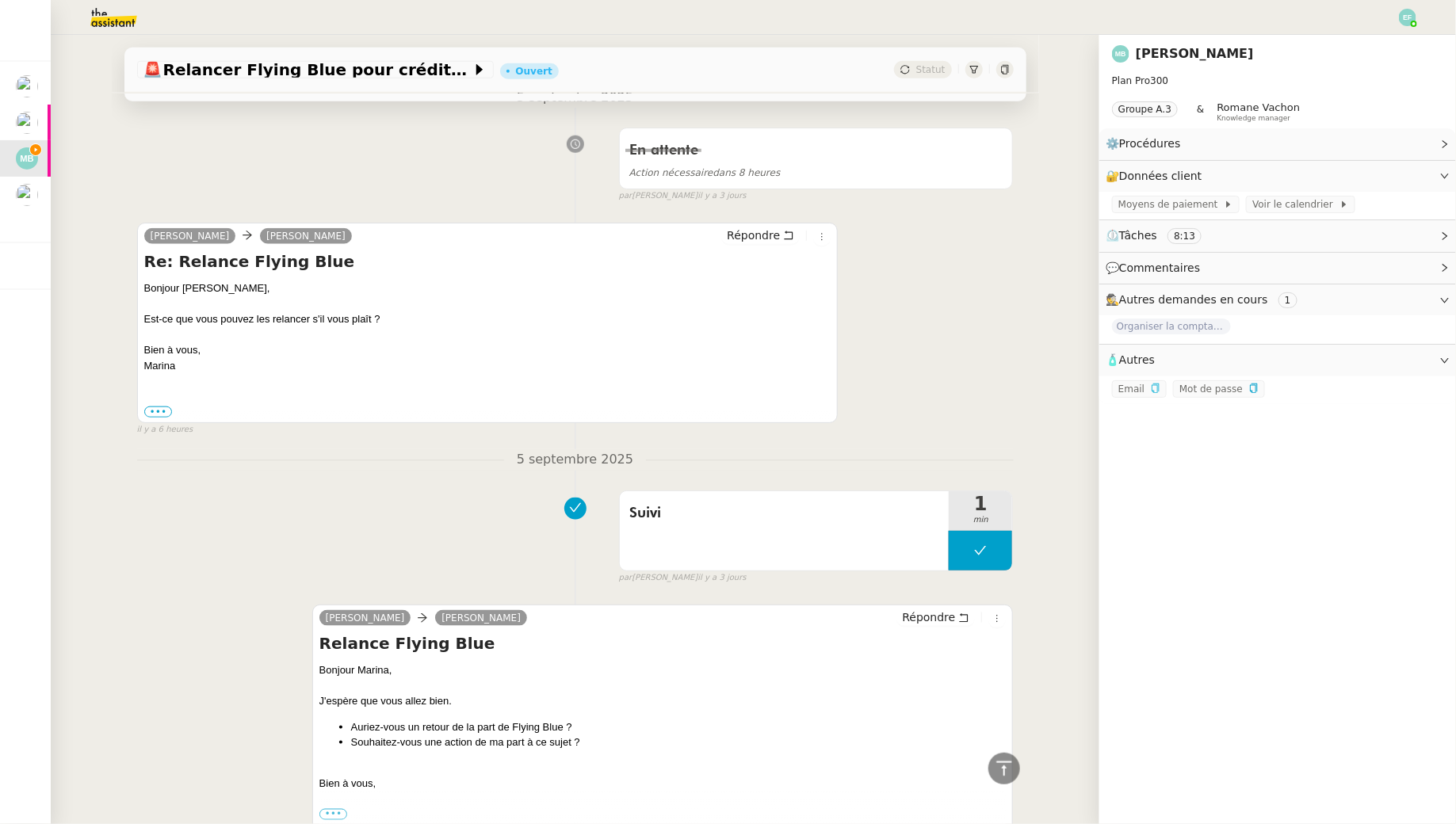
scroll to position [0, 0]
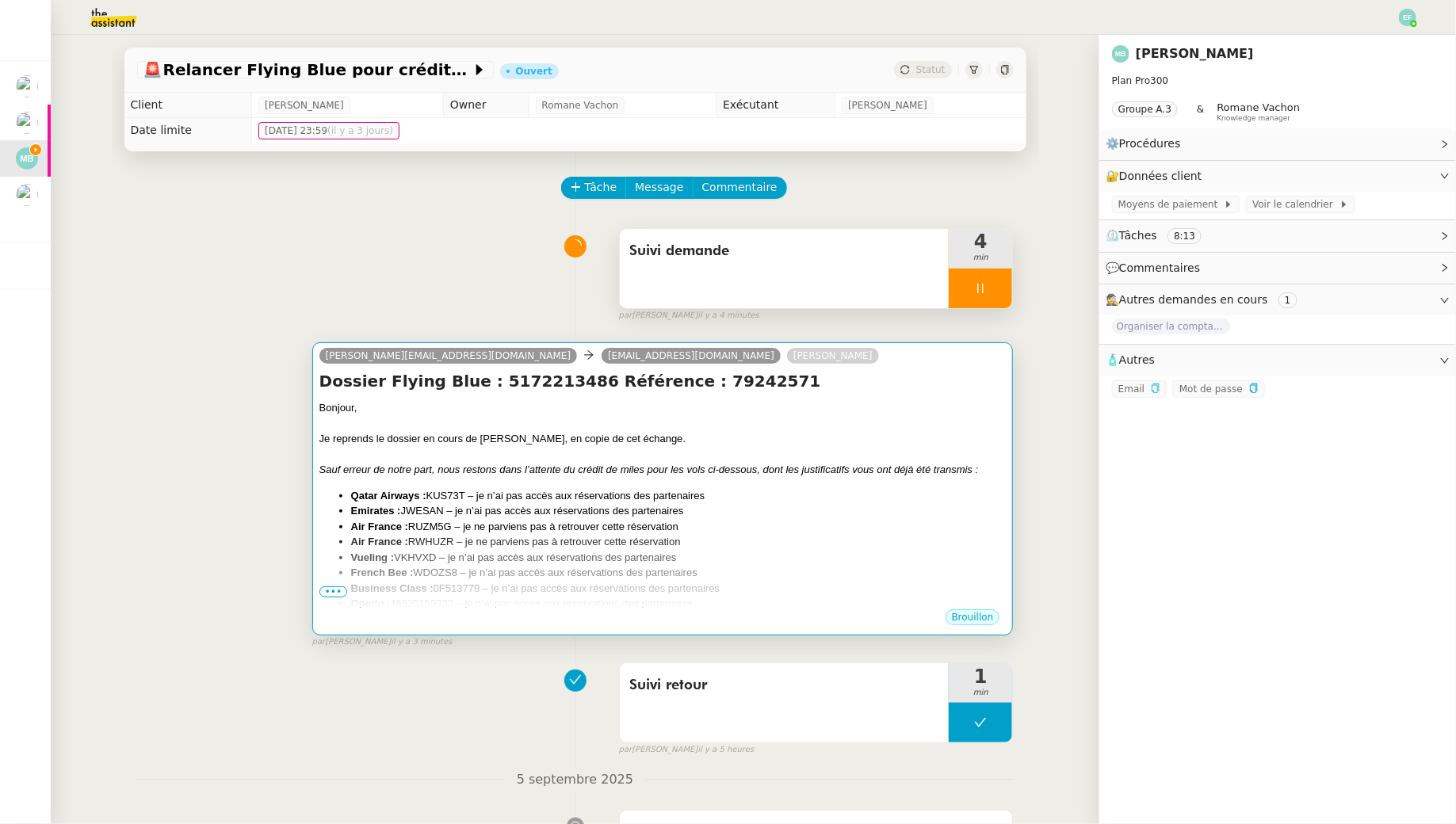
click at [606, 427] on div at bounding box center [662, 423] width 687 height 16
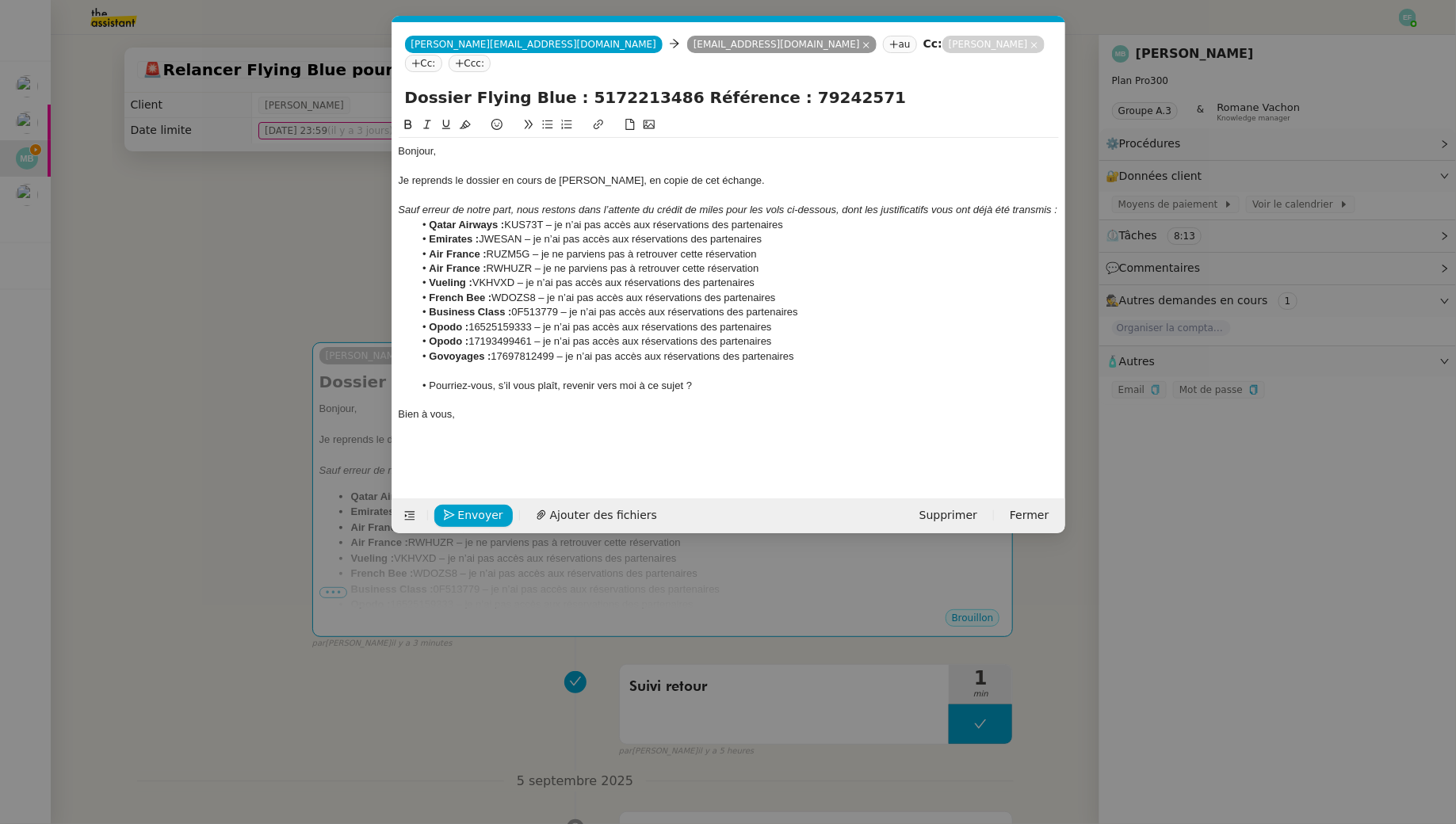
scroll to position [0, 33]
click at [1044, 204] on em "Sauf erreur de notre part, nous restons dans l’attente du crédit de miles pour …" at bounding box center [728, 209] width 659 height 12
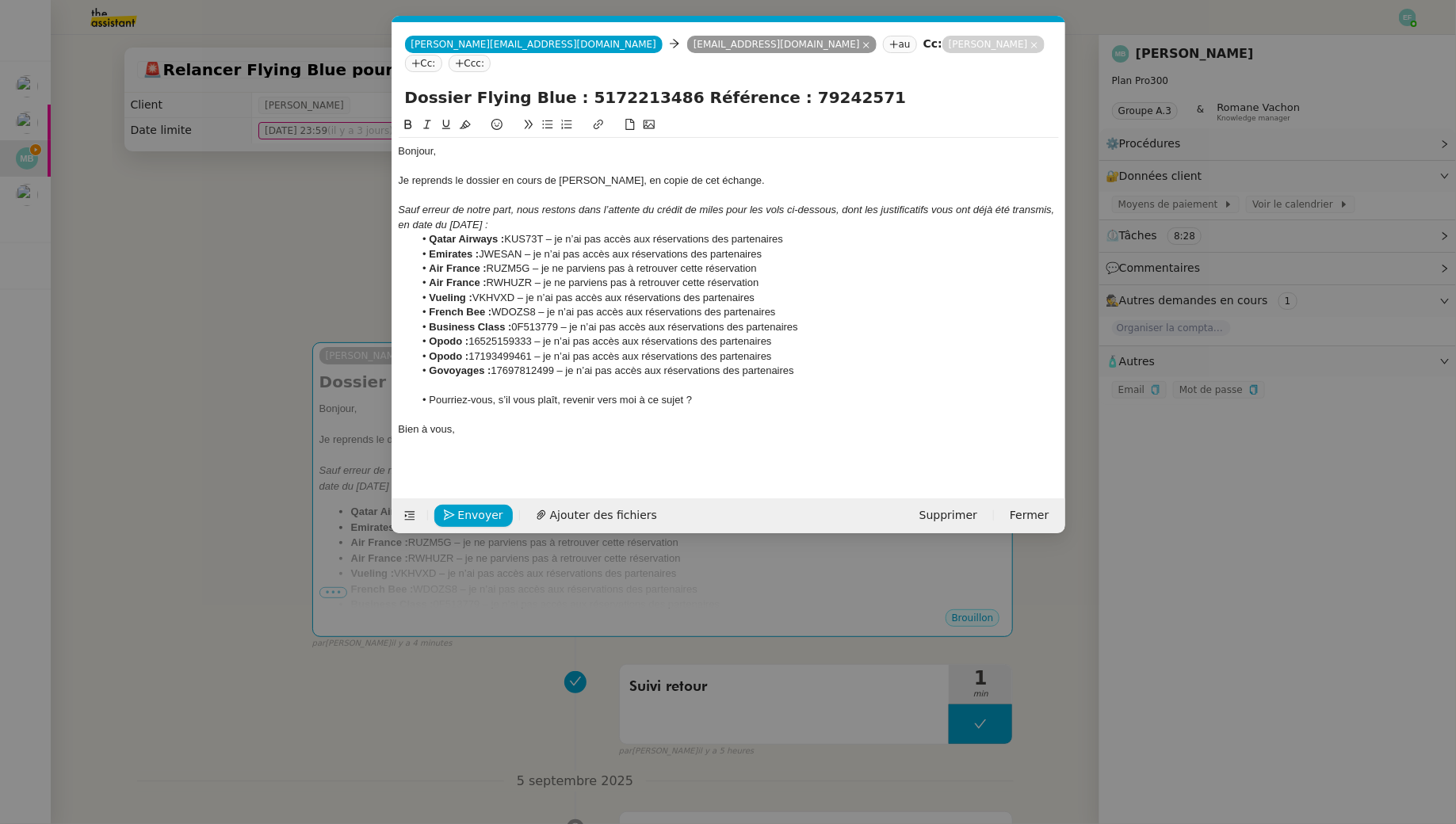
click at [638, 407] on div at bounding box center [729, 414] width 660 height 14
click at [469, 515] on span "Envoyer" at bounding box center [481, 516] width 46 height 19
click at [469, 515] on span "Confirmer l'envoi" at bounding box center [506, 516] width 95 height 19
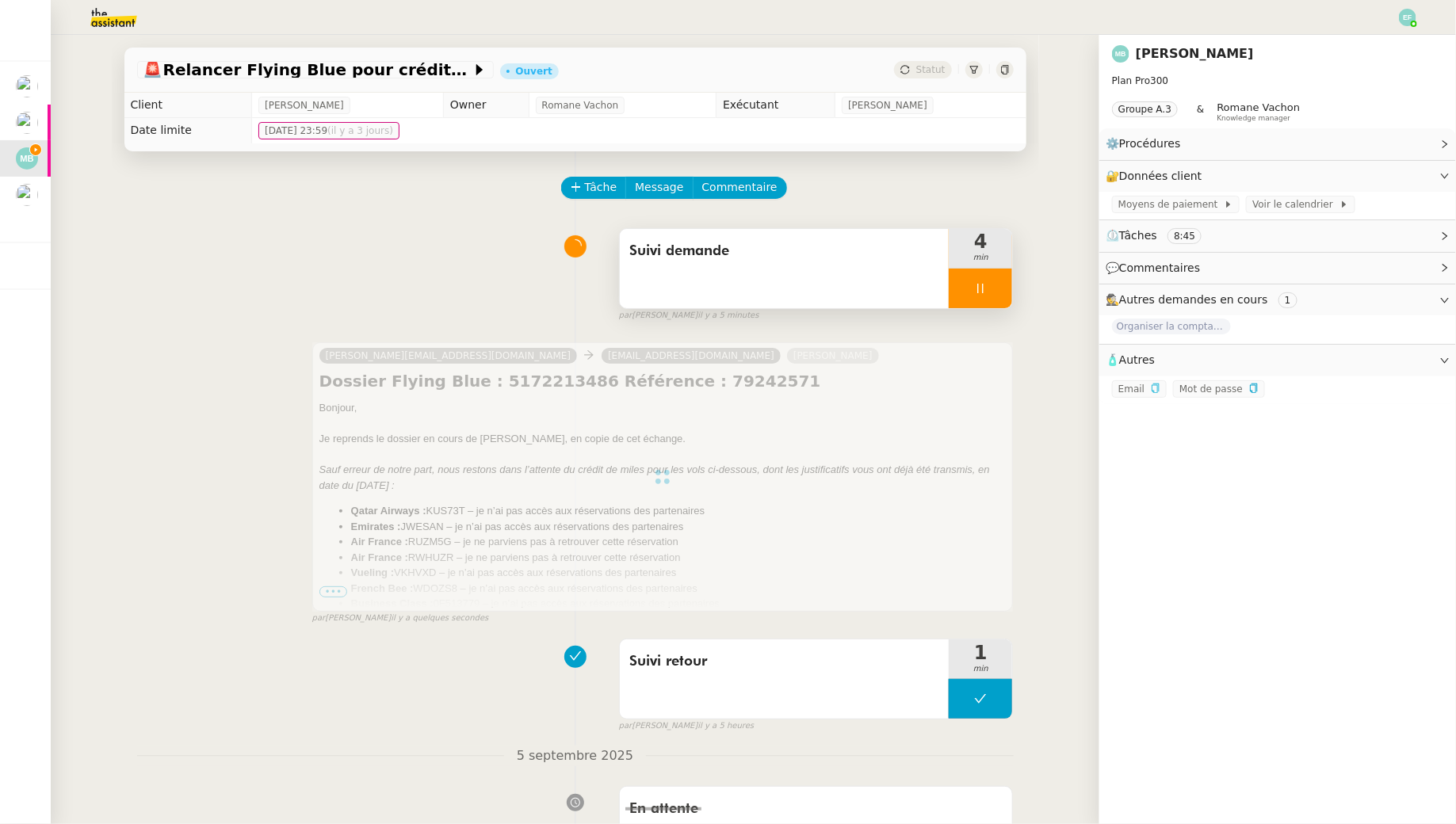
click at [772, 288] on div "Suivi demande" at bounding box center [784, 268] width 330 height 79
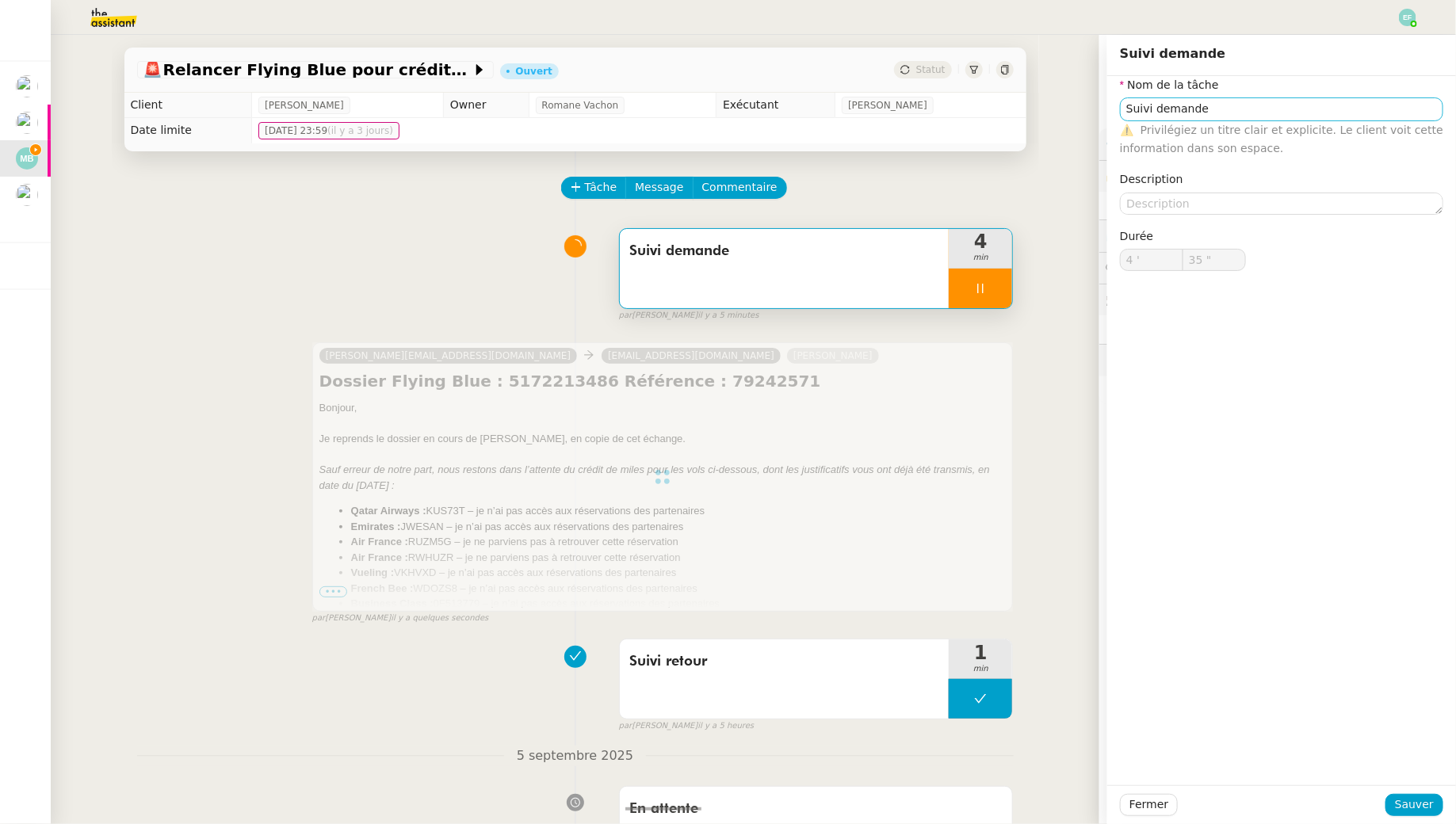
type input "36 ""
type input "Suivi demande"
type input "4 '"
type input "36 ""
click at [1171, 111] on input "Suivi demande" at bounding box center [1281, 109] width 324 height 23
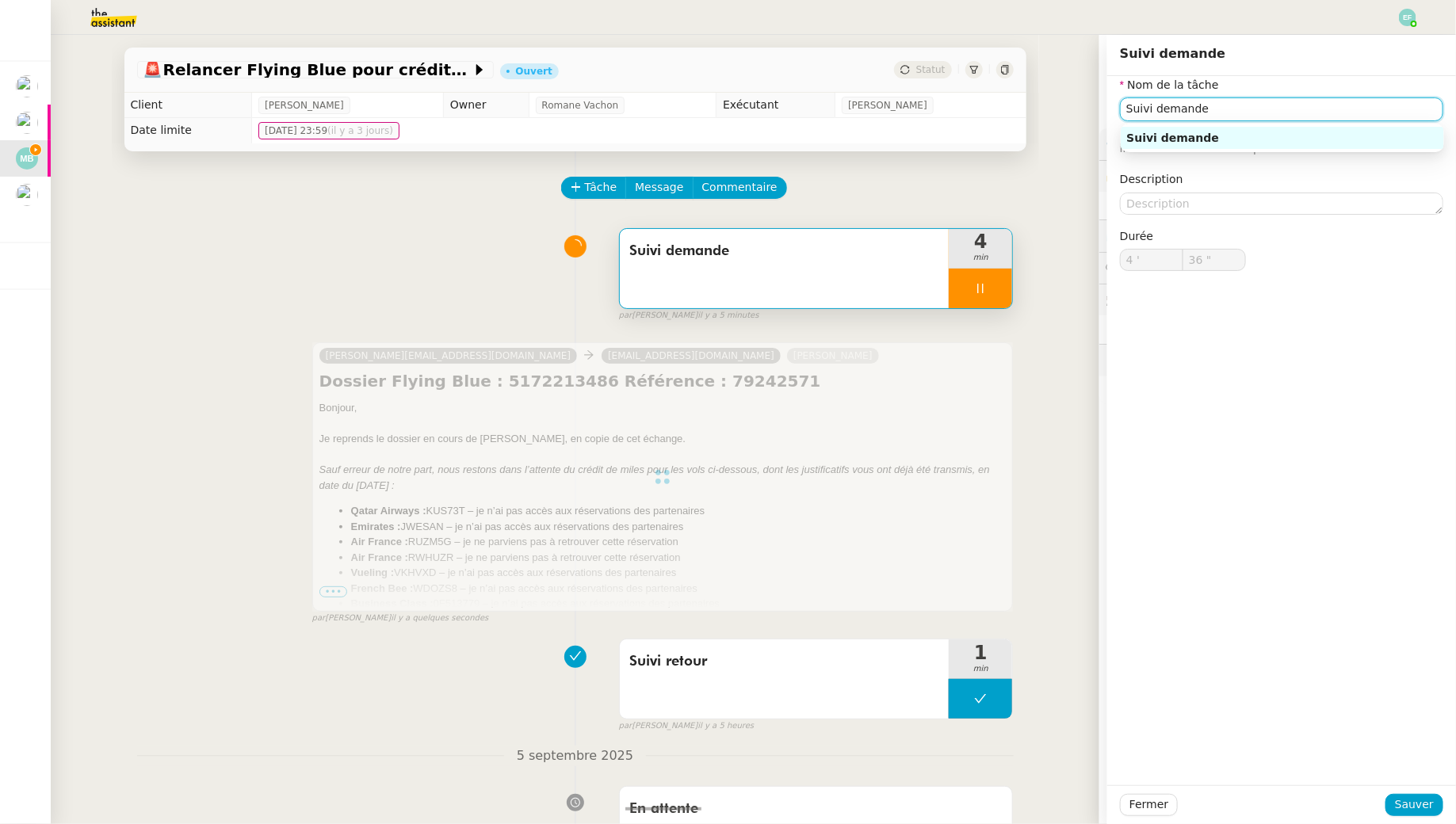
click at [1171, 111] on input "Suivi demande" at bounding box center [1281, 109] width 324 height 23
type input "E"
type input "37 ""
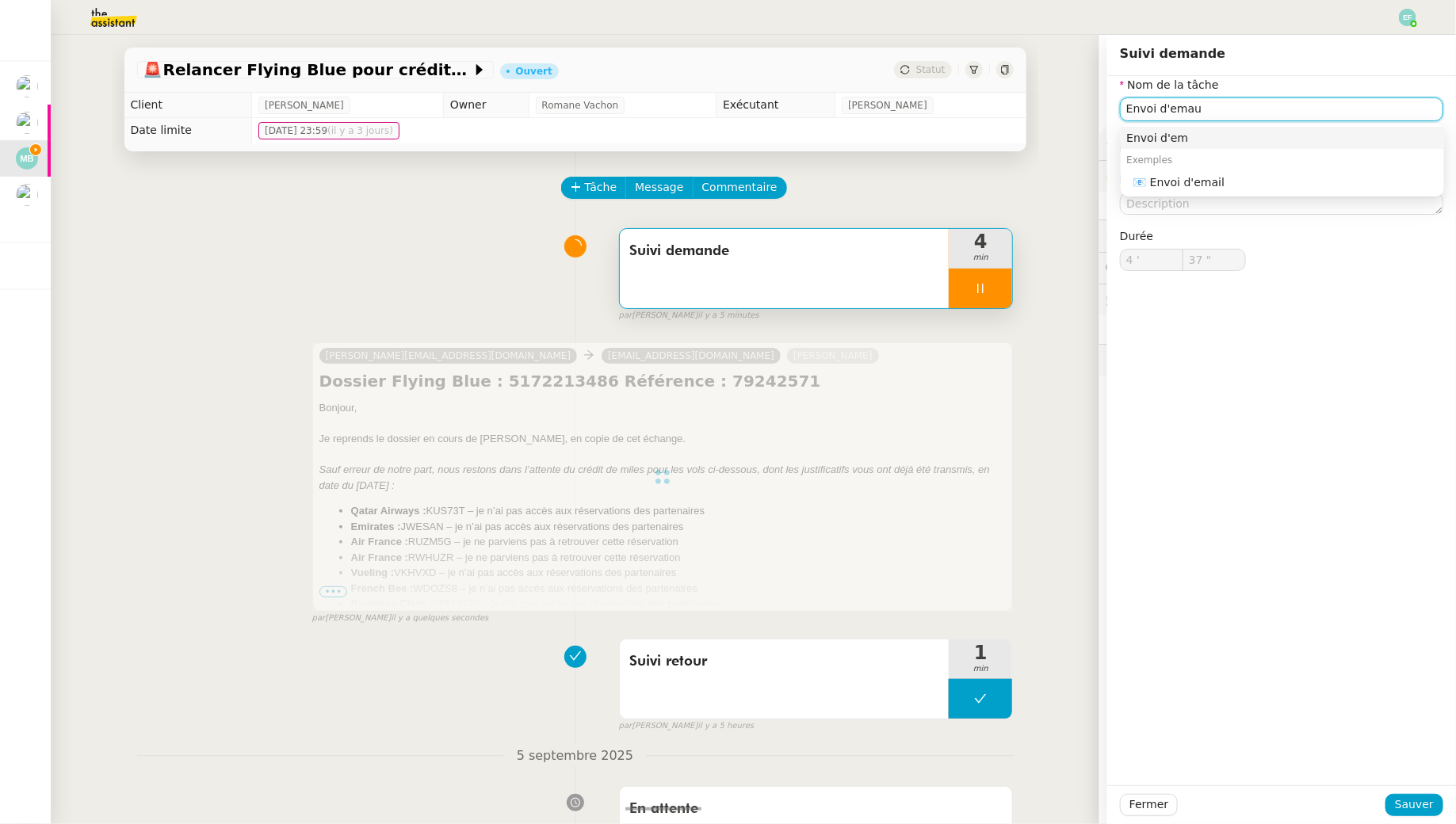
type input "Envoi d'emaui"
type input "38 ""
type input "Envoi d'ema"
type input "39 ""
type input "Envoi d'email"
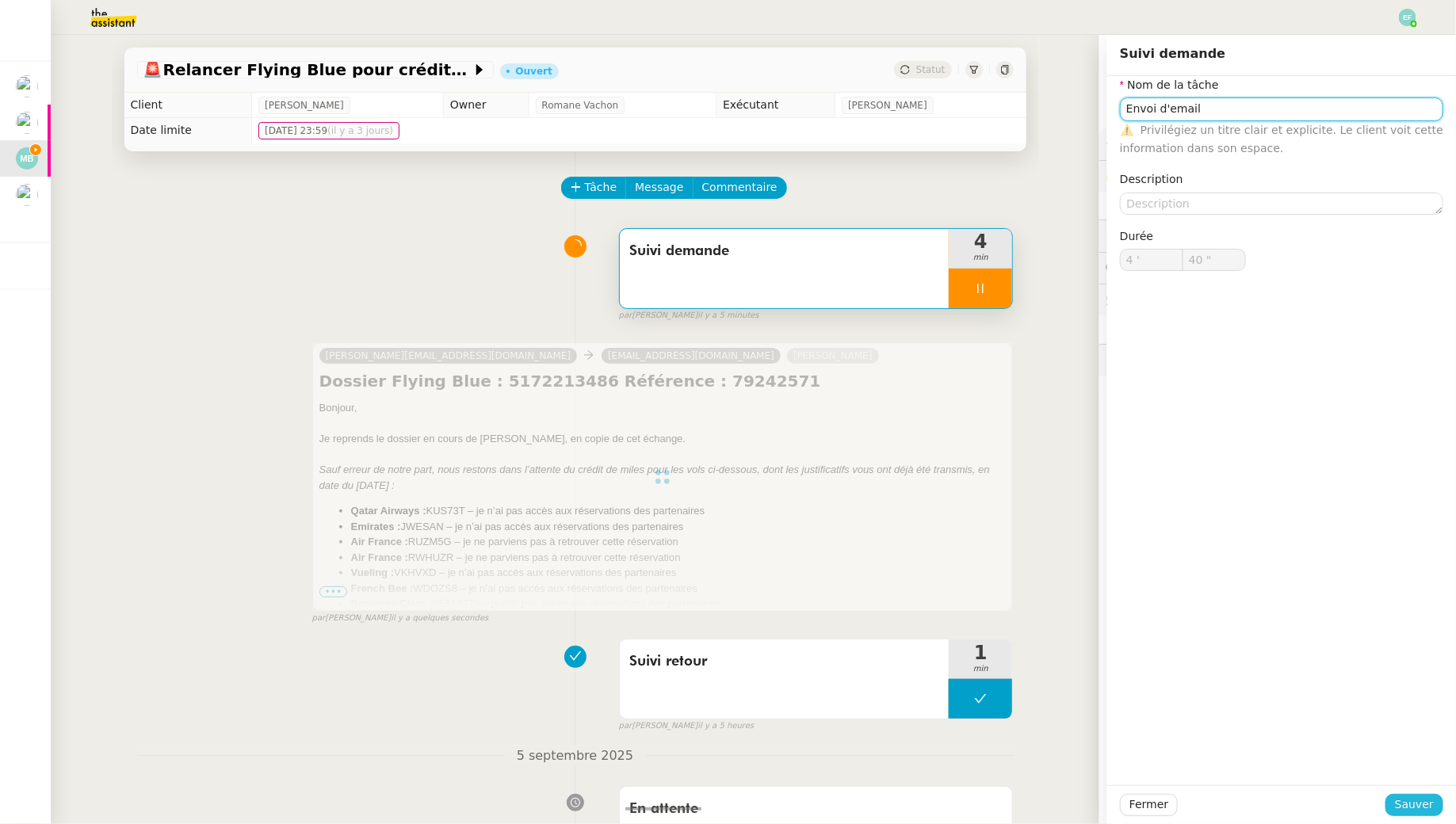
type input "41 ""
type input "Envoi d'email"
click at [1409, 810] on span "Sauver" at bounding box center [1414, 805] width 39 height 19
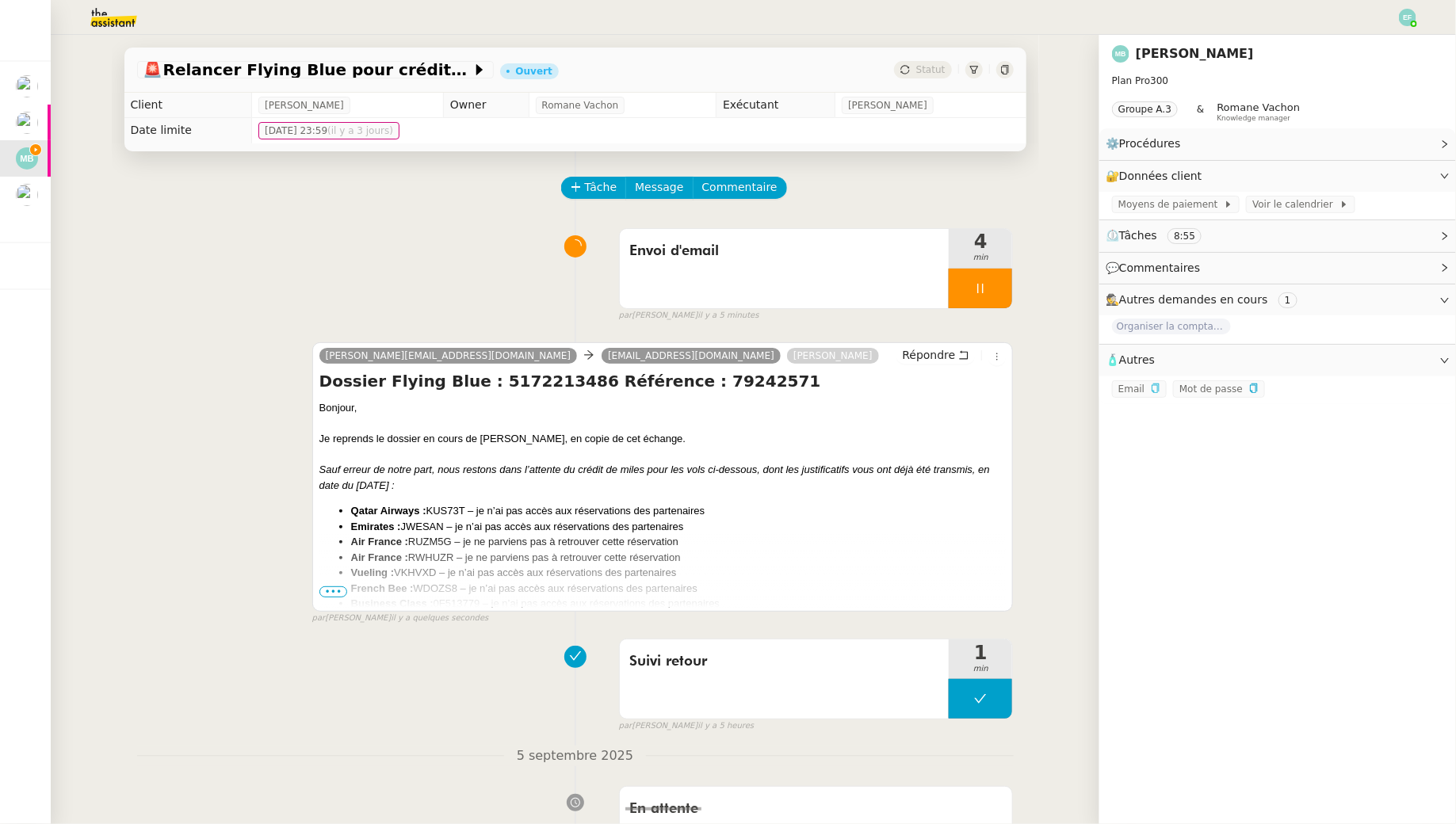
click at [336, 589] on span "•••" at bounding box center [333, 592] width 29 height 11
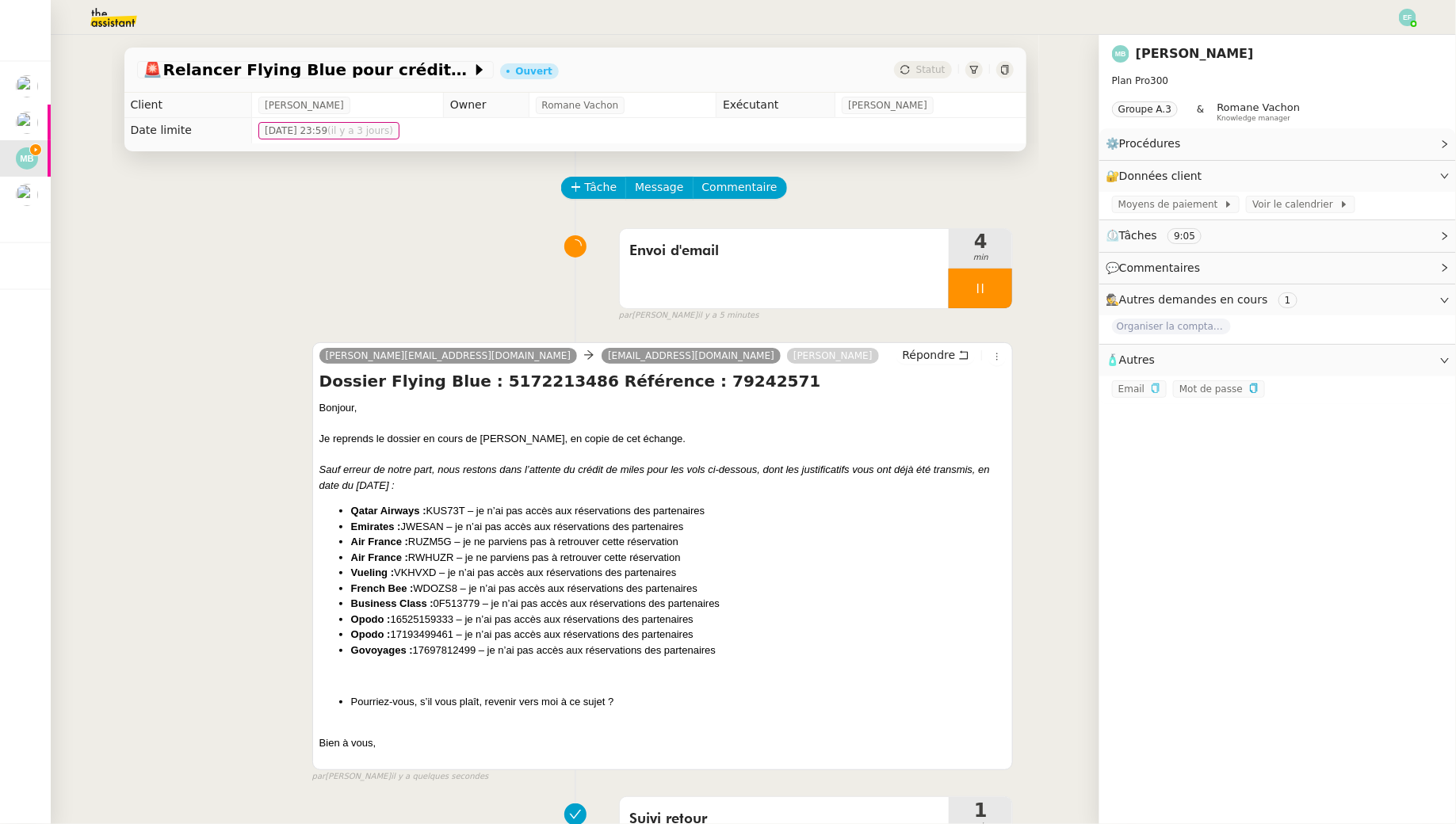
click at [971, 304] on div at bounding box center [980, 288] width 63 height 40
click at [978, 304] on div at bounding box center [964, 288] width 32 height 40
click at [993, 299] on div at bounding box center [980, 288] width 63 height 40
click at [993, 299] on button at bounding box center [996, 288] width 32 height 40
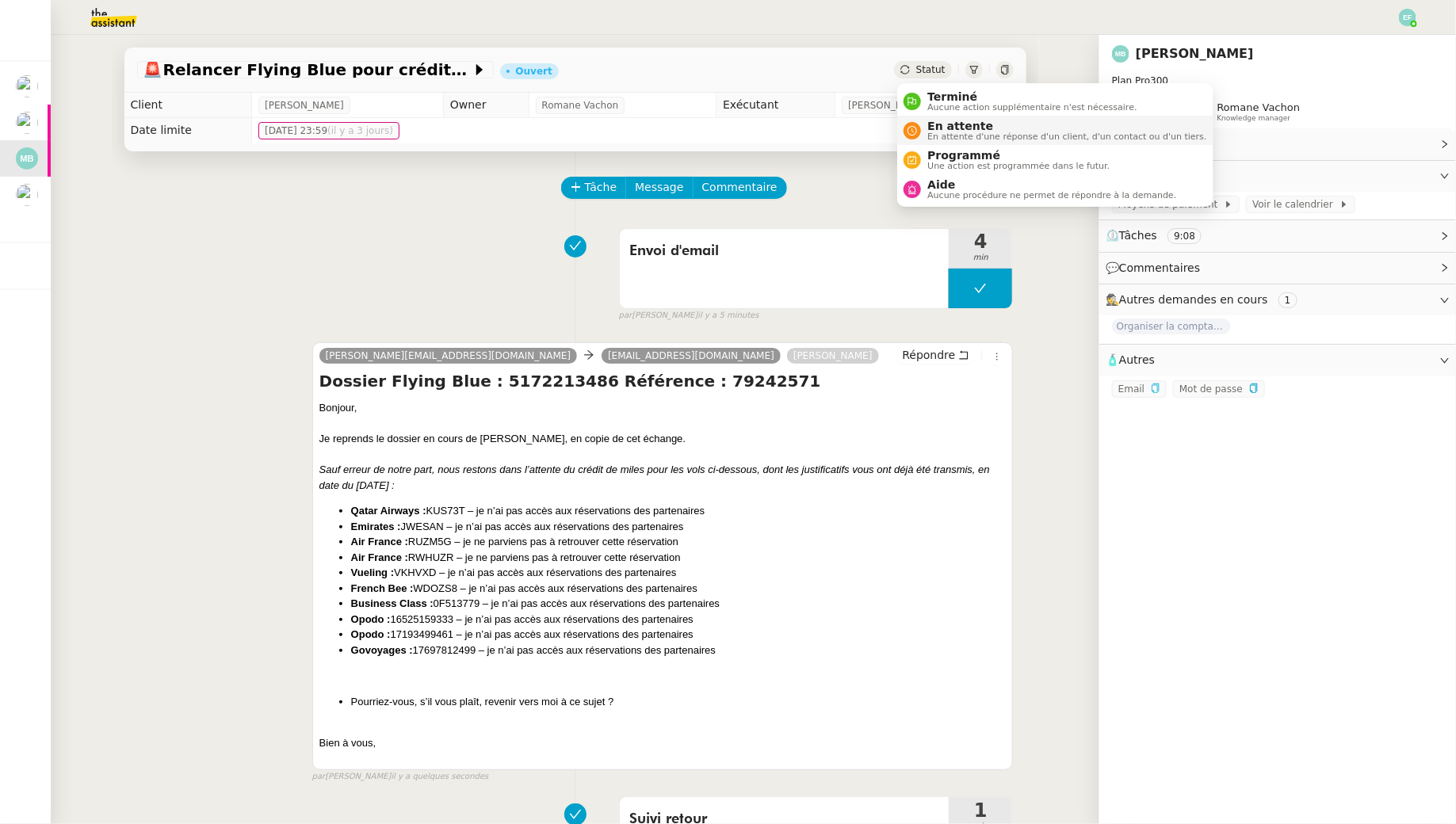
click at [929, 132] on span "En attente d'une réponse d'un client, d'un contact ou d'un tiers." at bounding box center [1066, 136] width 279 height 8
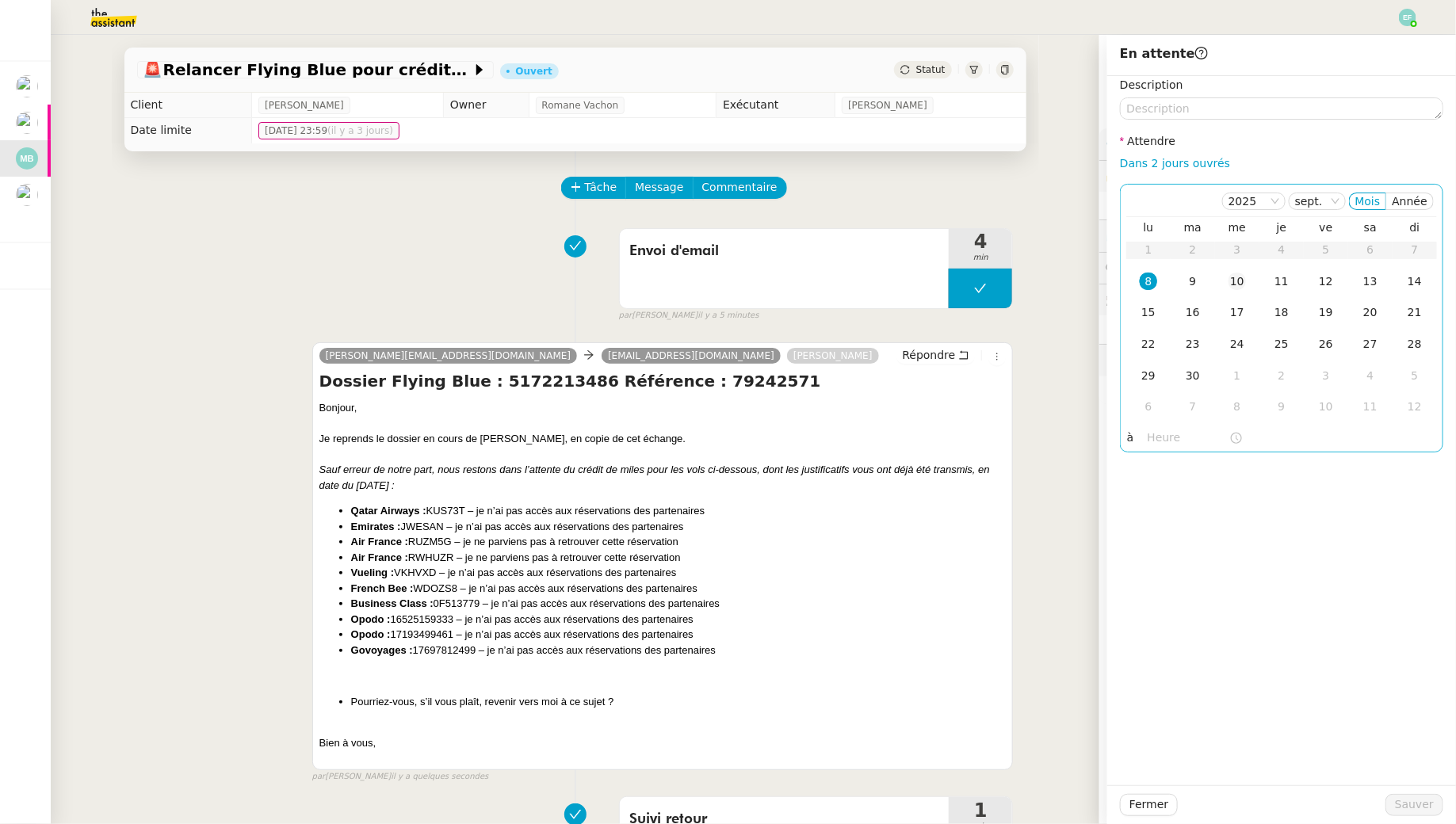
click at [1239, 280] on div "10" at bounding box center [1237, 281] width 18 height 18
click at [1426, 814] on button "Sauver" at bounding box center [1414, 805] width 58 height 22
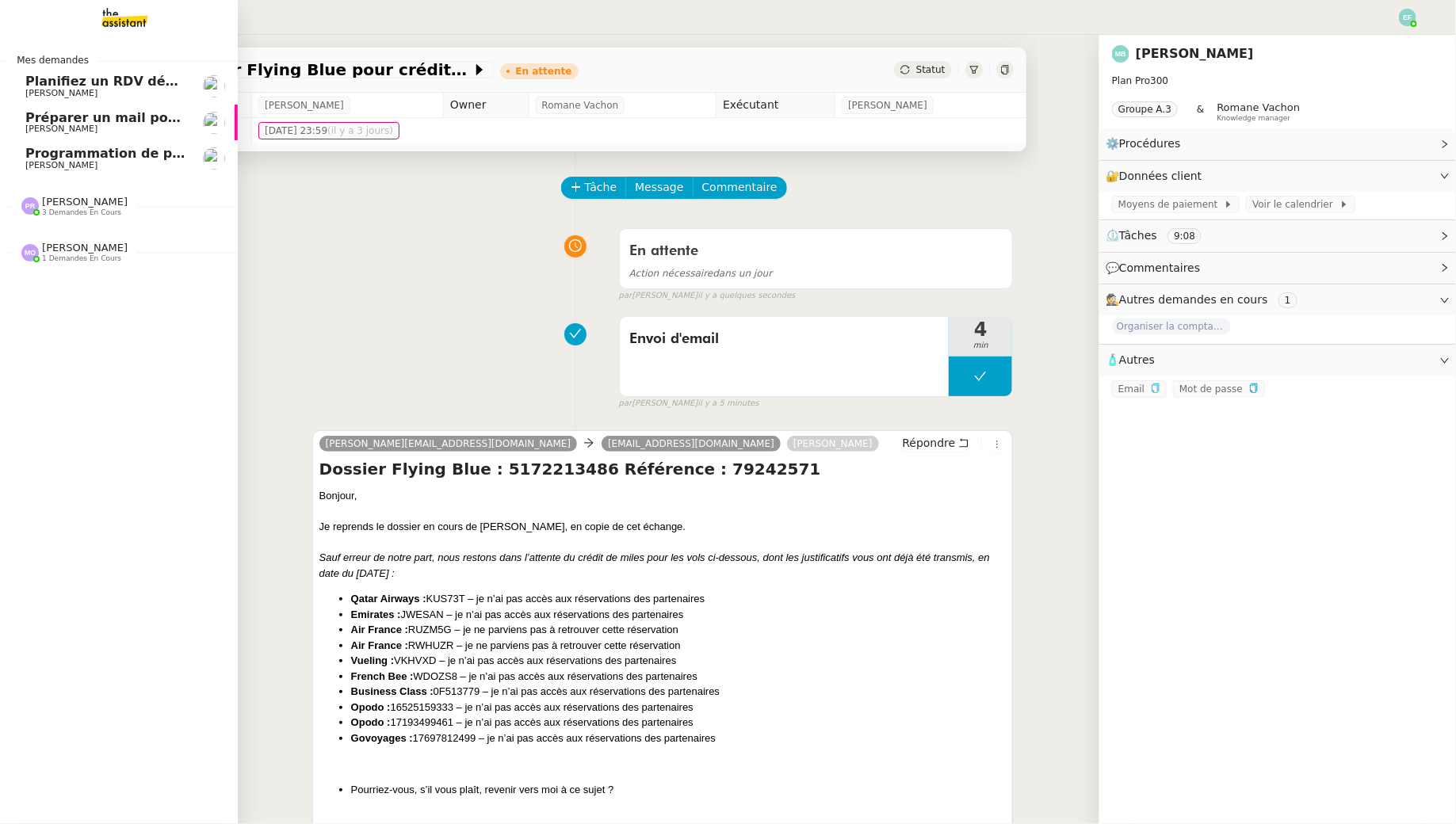
click at [46, 166] on span "Juliette Rihal" at bounding box center [61, 165] width 73 height 10
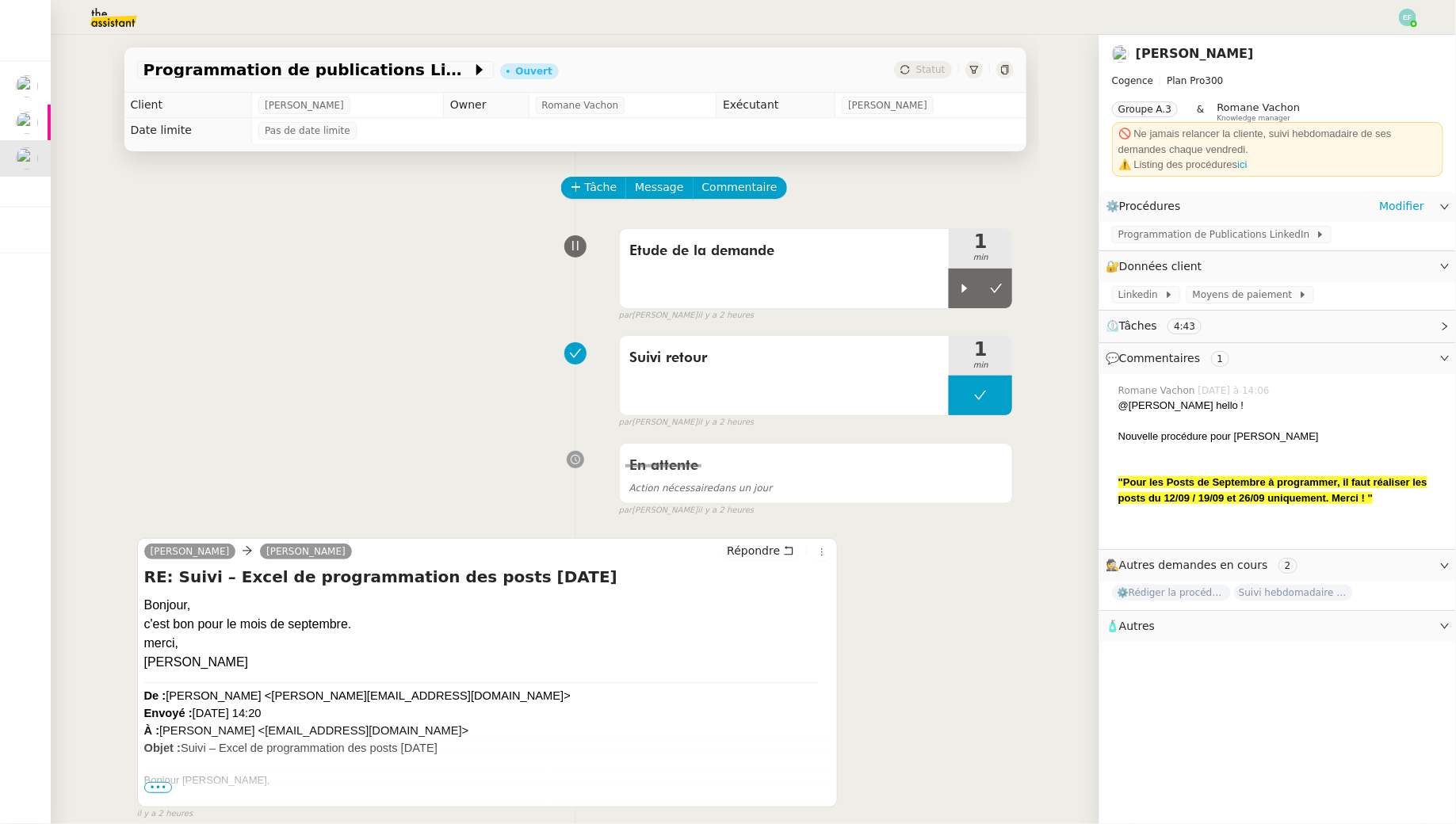
click at [1140, 246] on div "Programmation de Publications LinkedIn" at bounding box center [1277, 236] width 357 height 28
click at [1132, 236] on span "Programmation de Publications LinkedIn" at bounding box center [1216, 234] width 197 height 16
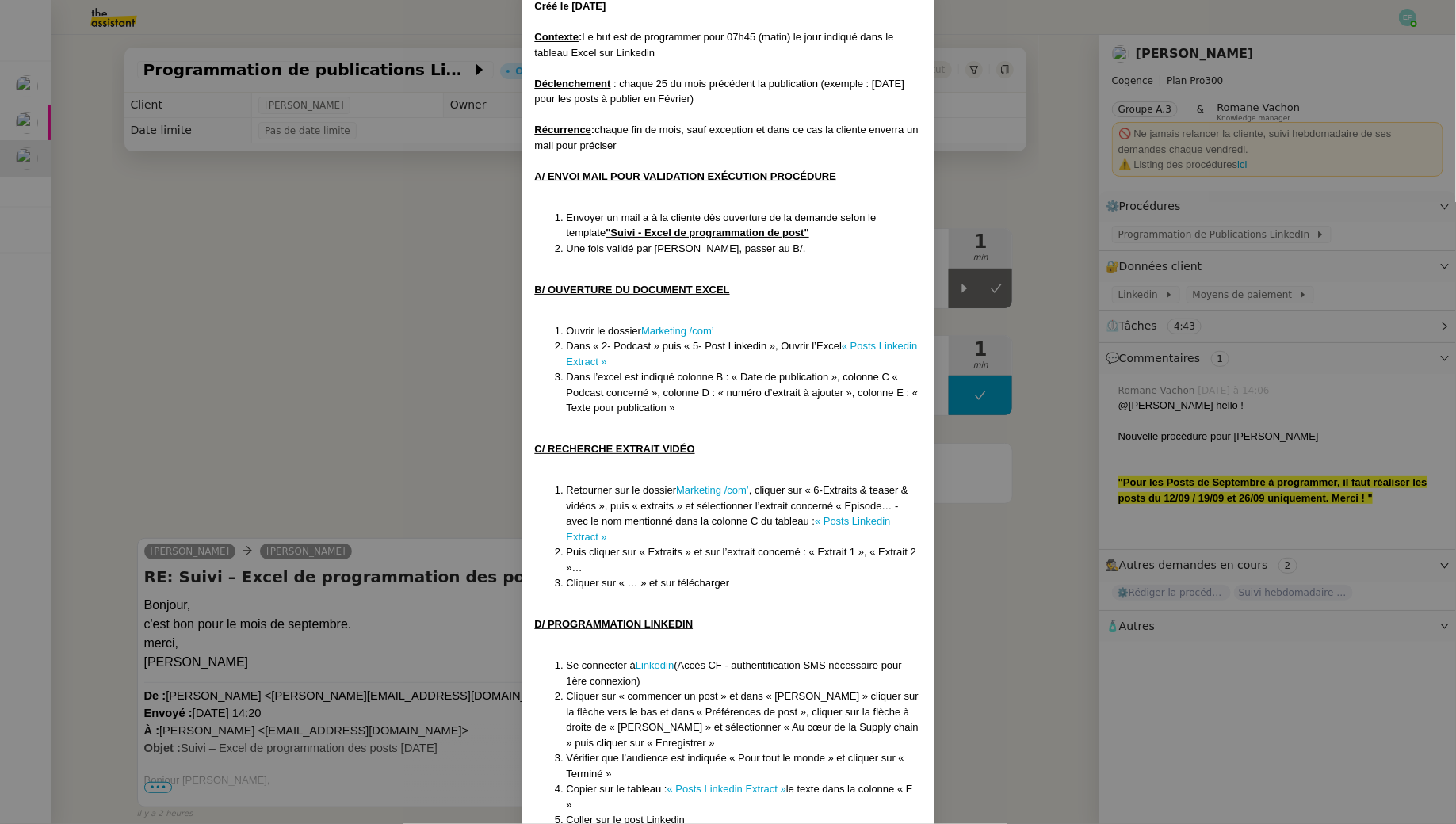
scroll to position [96, 0]
click at [480, 252] on nz-modal-container "Créé le 08/09/2025 Contexte : Le but est de programmer pour 07h45 (matin) le jo…" at bounding box center [728, 412] width 1456 height 824
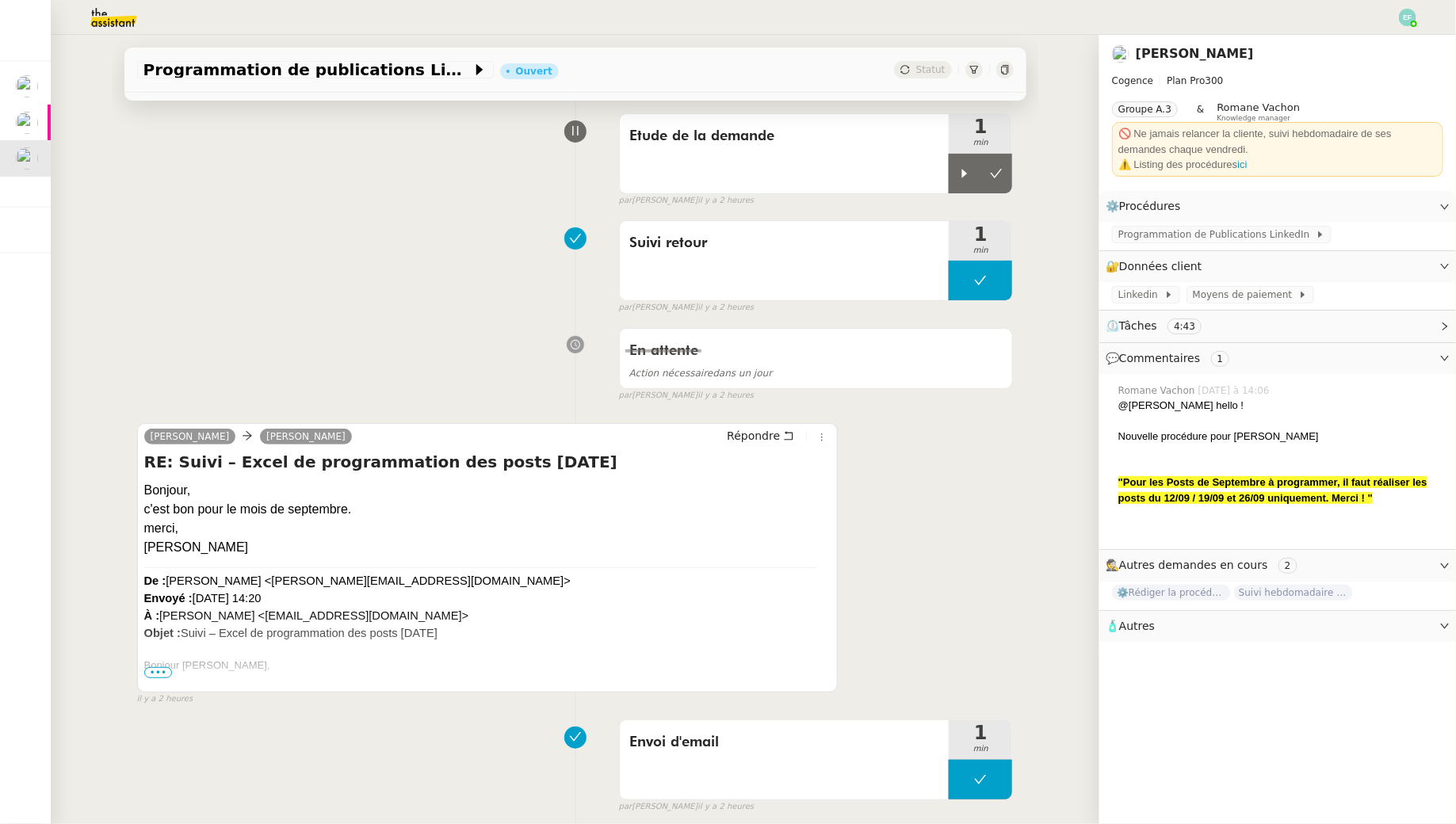
scroll to position [0, 0]
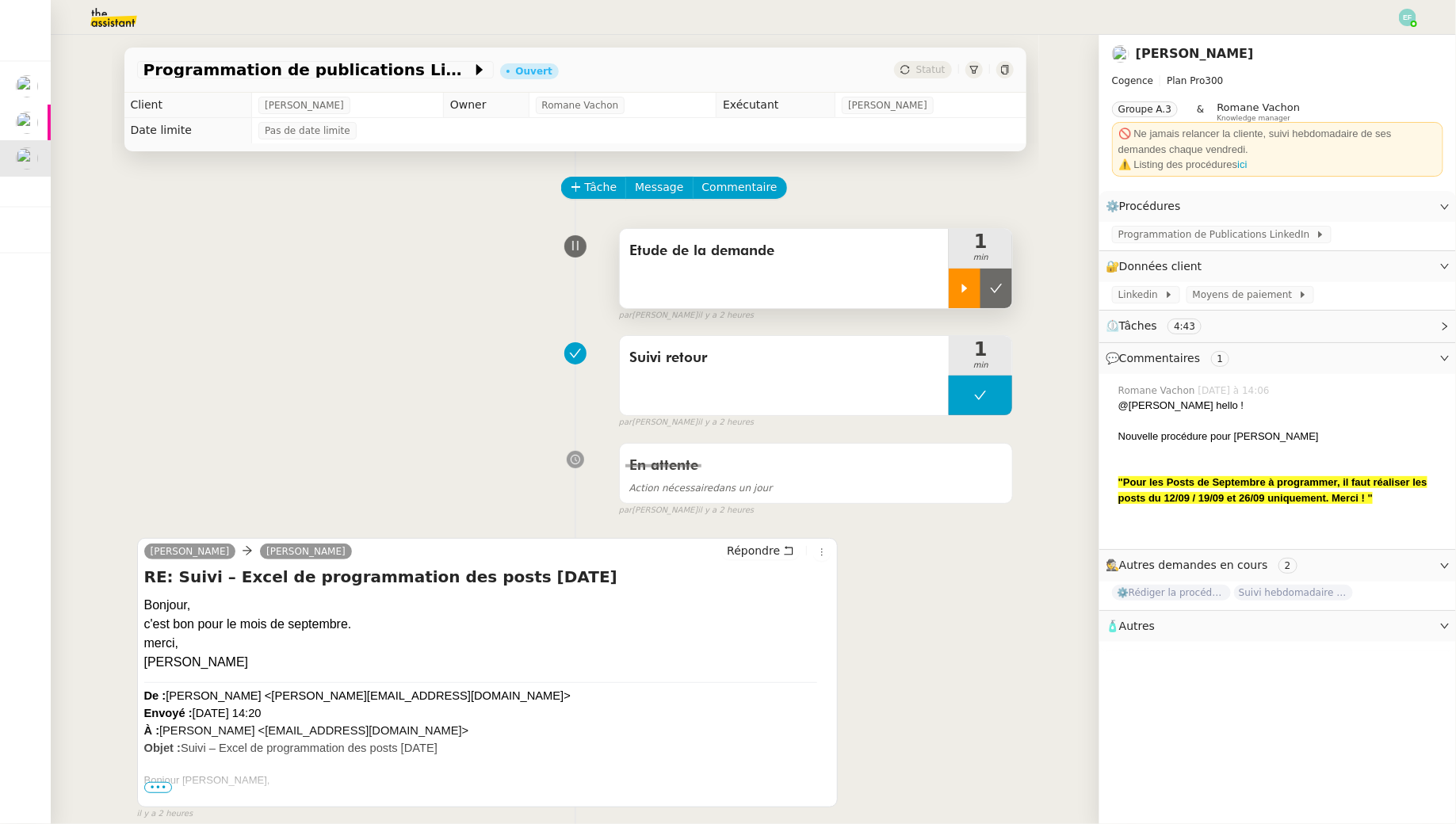
click at [965, 283] on icon at bounding box center [964, 288] width 13 height 13
click at [875, 261] on span "Etude de la demande" at bounding box center [785, 251] width 311 height 24
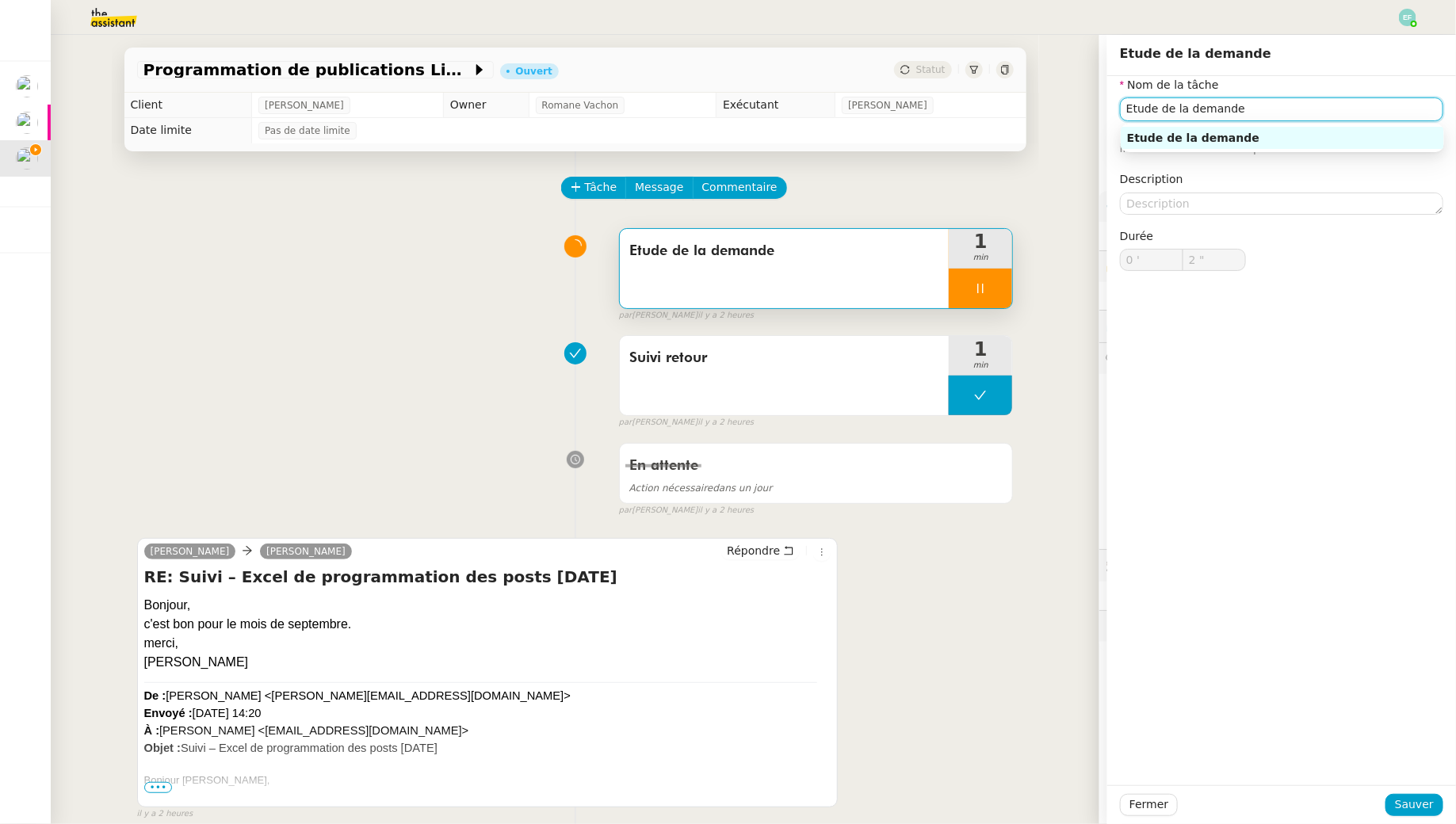
click at [1185, 104] on input "Etude de la demande" at bounding box center [1281, 109] width 324 height 23
type input "3 ""
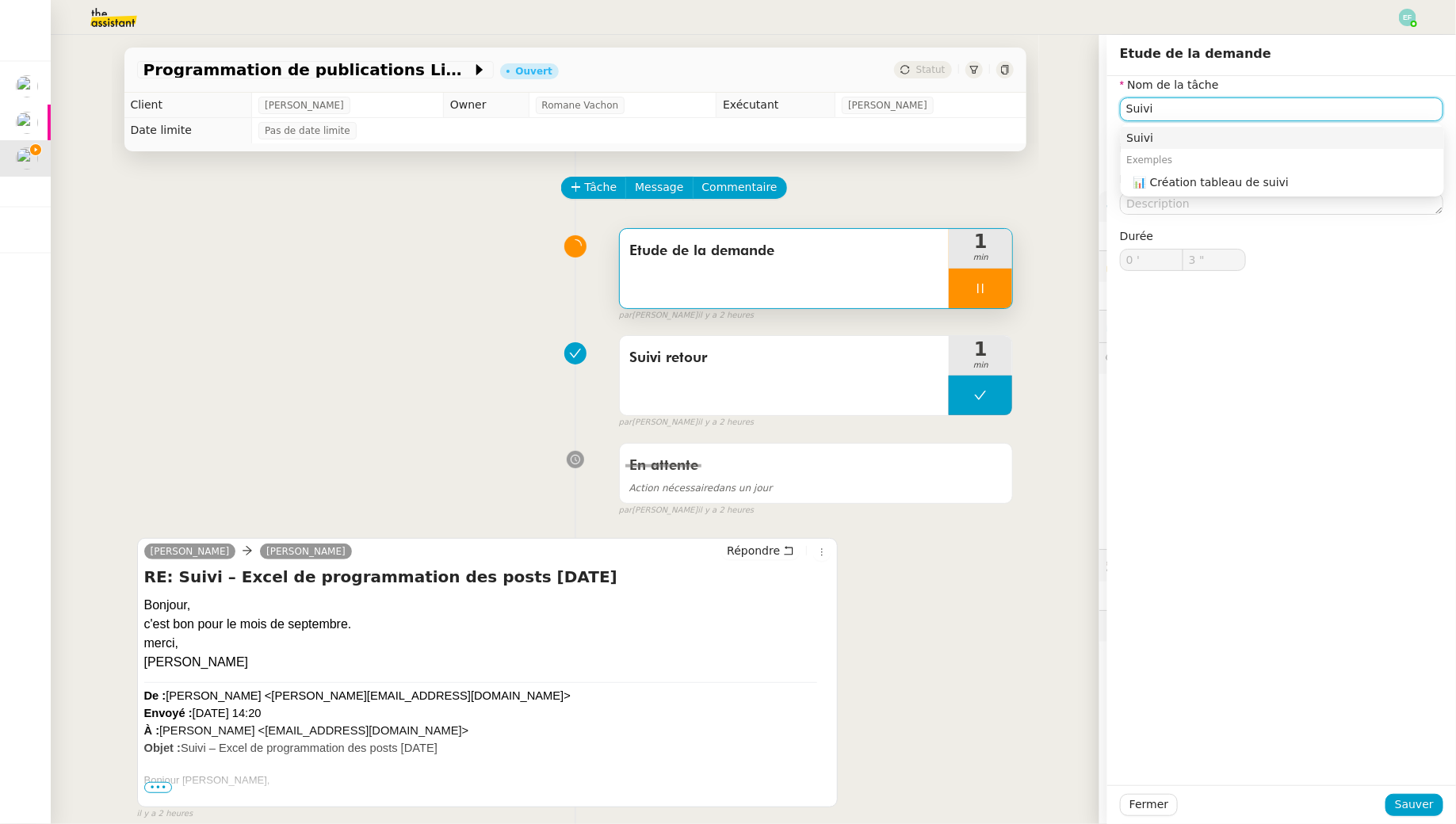
type input "Suivi d"
type input "4 ""
type input "Suivi demande"
type input "6 ""
type input "Suivi demande"
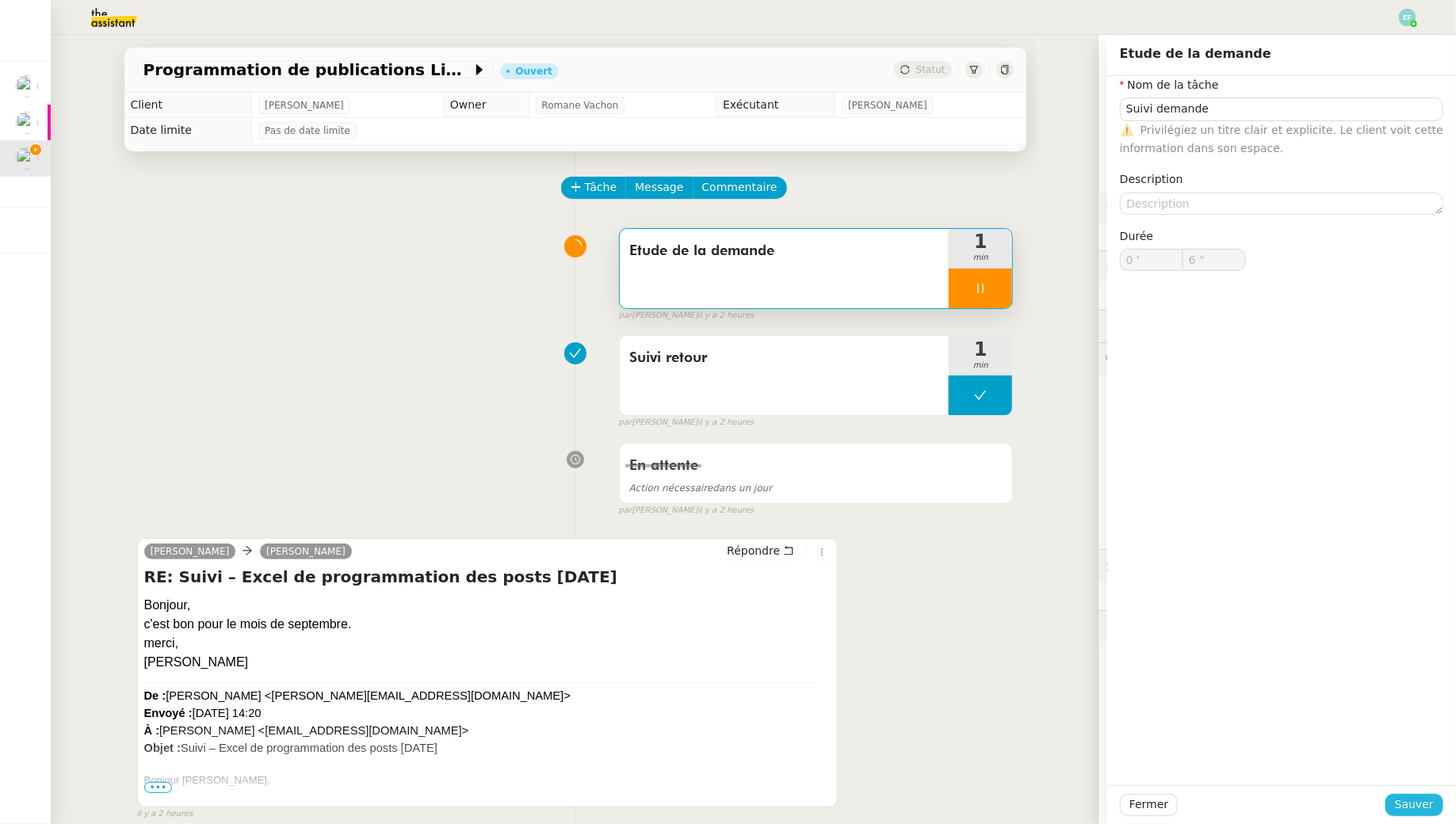
click at [1407, 807] on span "Sauver" at bounding box center [1414, 805] width 39 height 19
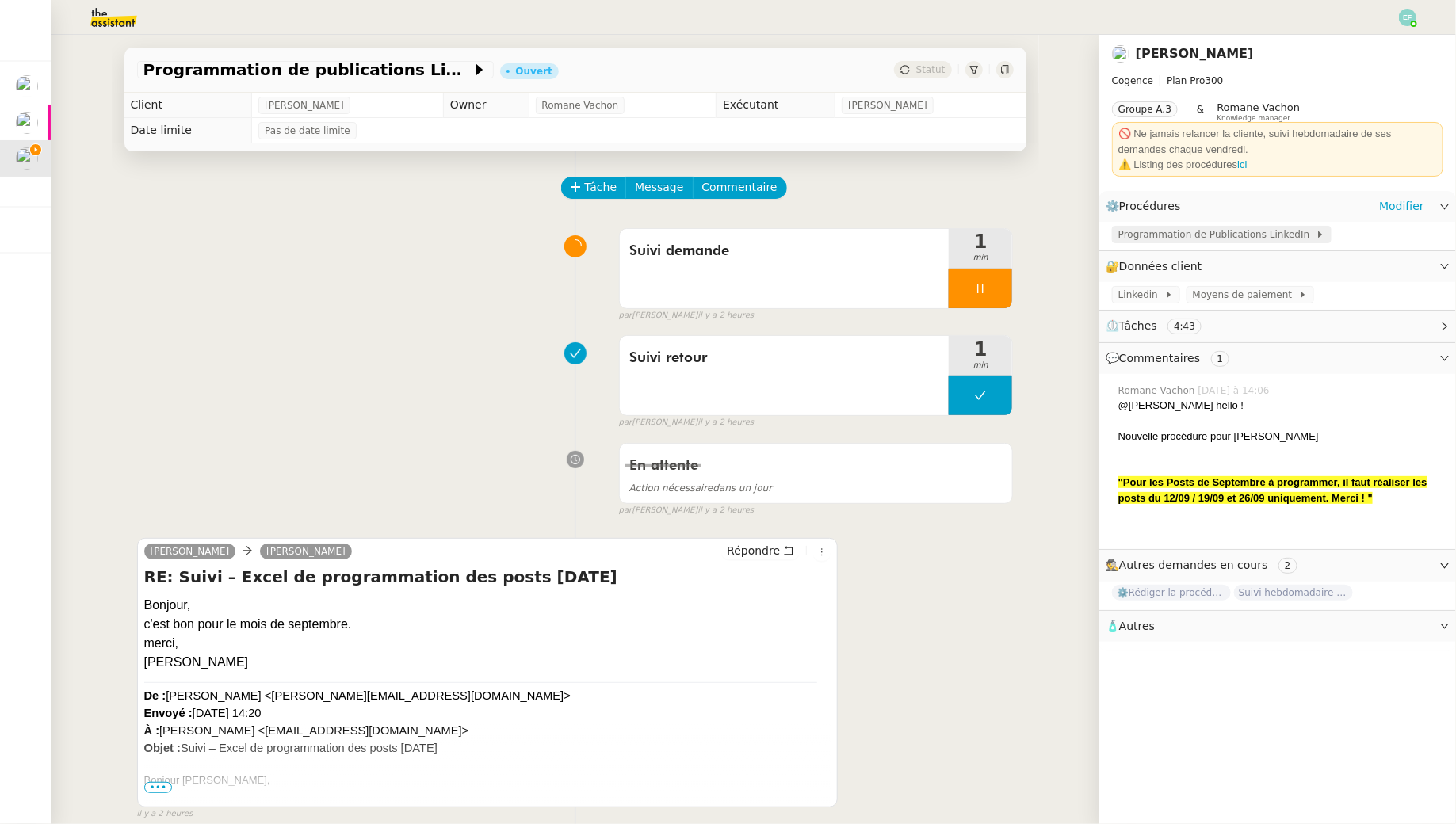
click at [1220, 238] on span "Programmation de Publications LinkedIn" at bounding box center [1216, 234] width 197 height 16
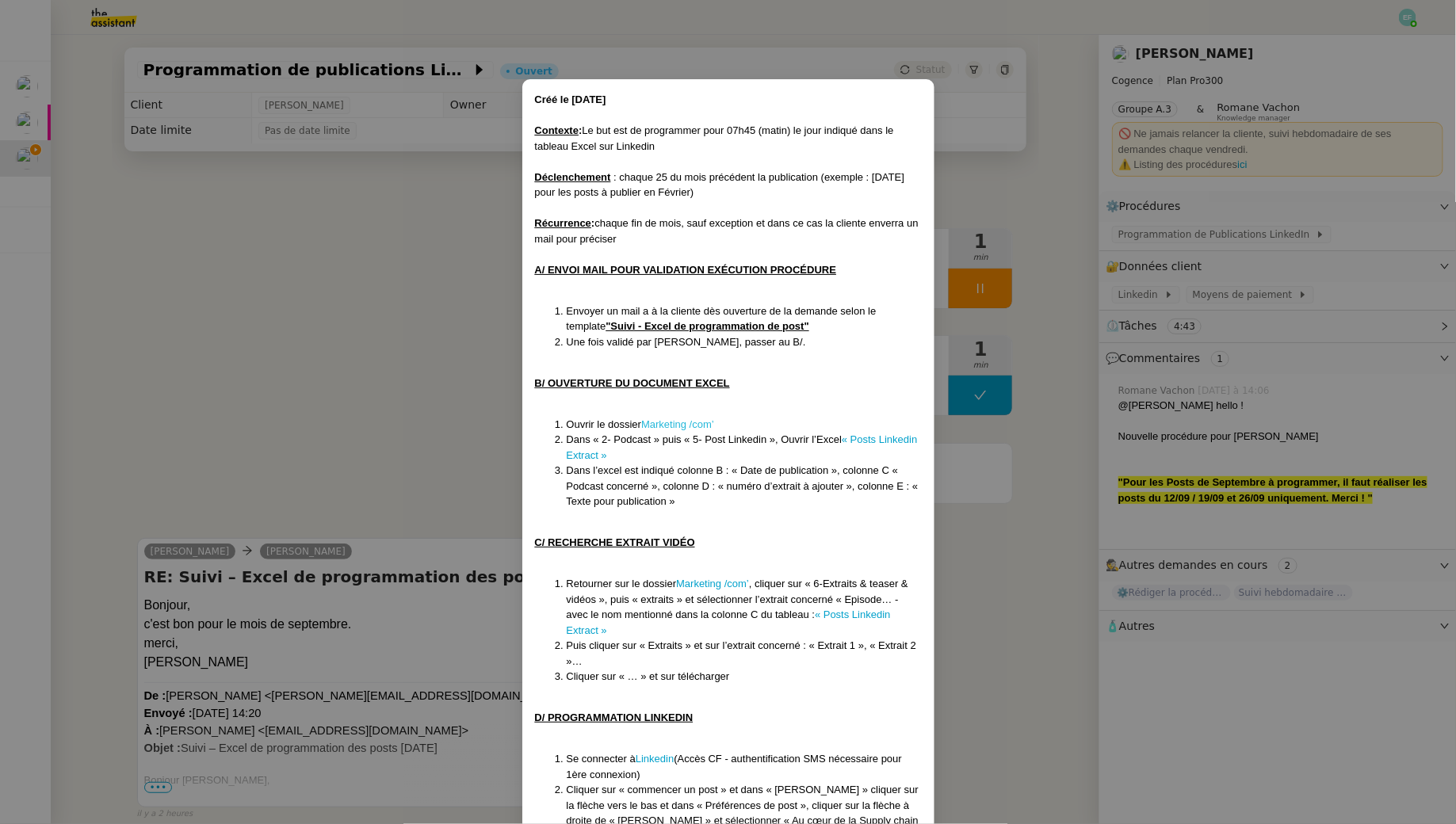
click at [687, 426] on link "Marketing /com’" at bounding box center [677, 424] width 73 height 12
click at [434, 423] on nz-modal-container "Créé le 08/09/2025 Contexte : Le but est de programmer pour 07h45 (matin) le jo…" at bounding box center [728, 412] width 1456 height 824
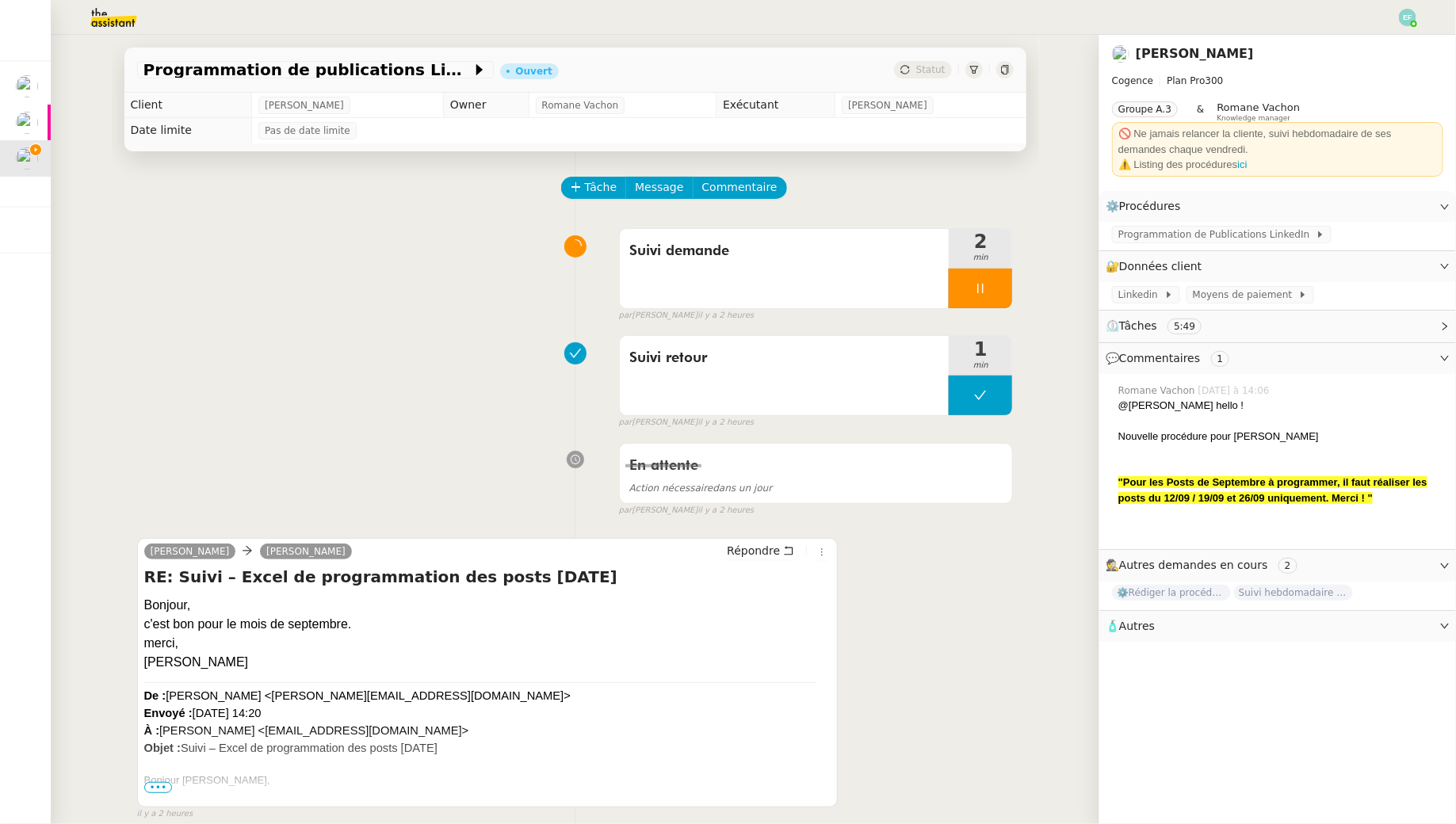
click at [991, 299] on div at bounding box center [980, 288] width 63 height 40
click at [991, 299] on button at bounding box center [996, 288] width 32 height 40
click at [989, 291] on button at bounding box center [980, 288] width 63 height 40
click at [965, 286] on icon at bounding box center [964, 288] width 13 height 13
click at [1149, 243] on div "Programmation de Publications LinkedIn" at bounding box center [1222, 234] width 219 height 18
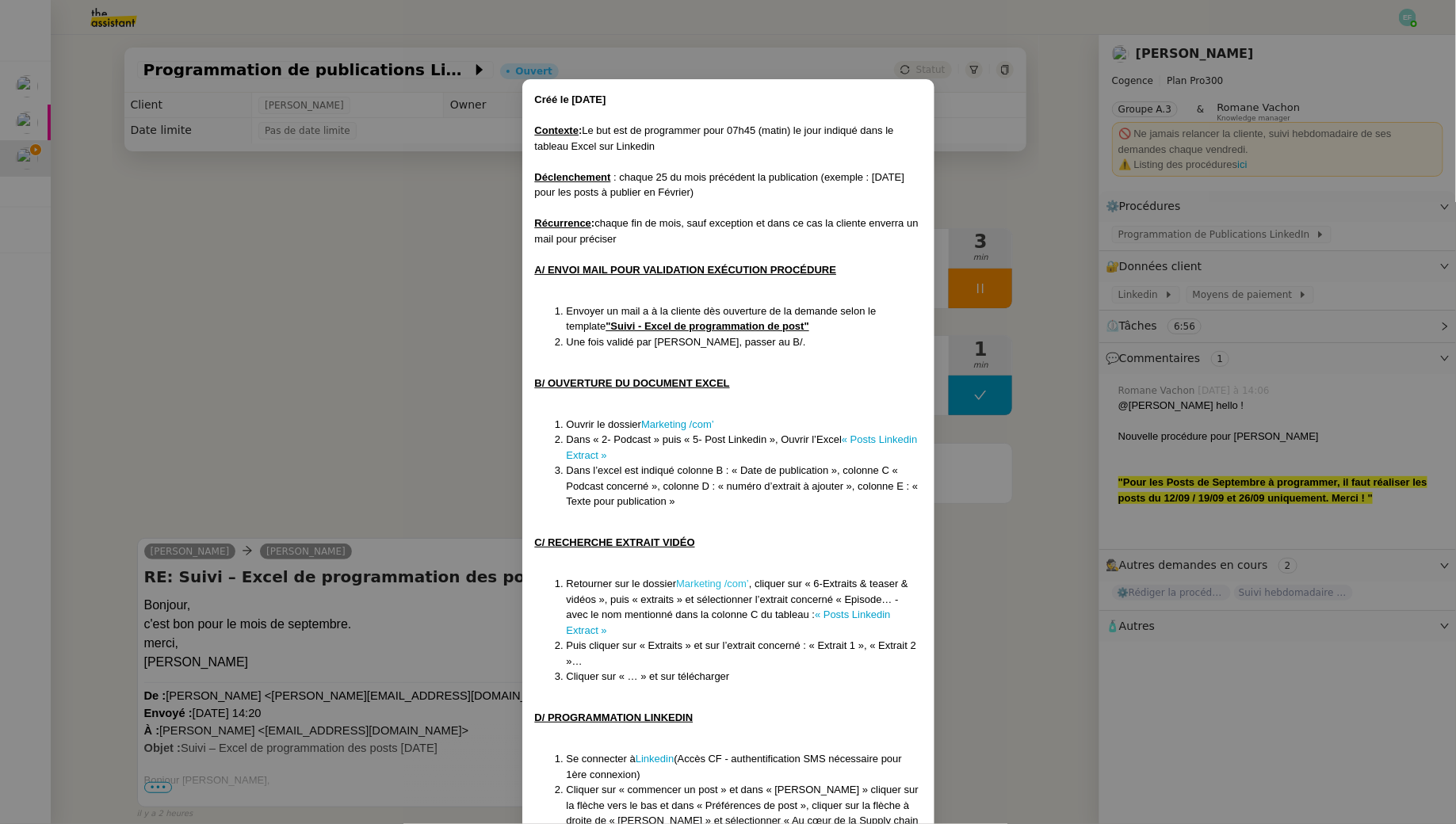
scroll to position [152, 0]
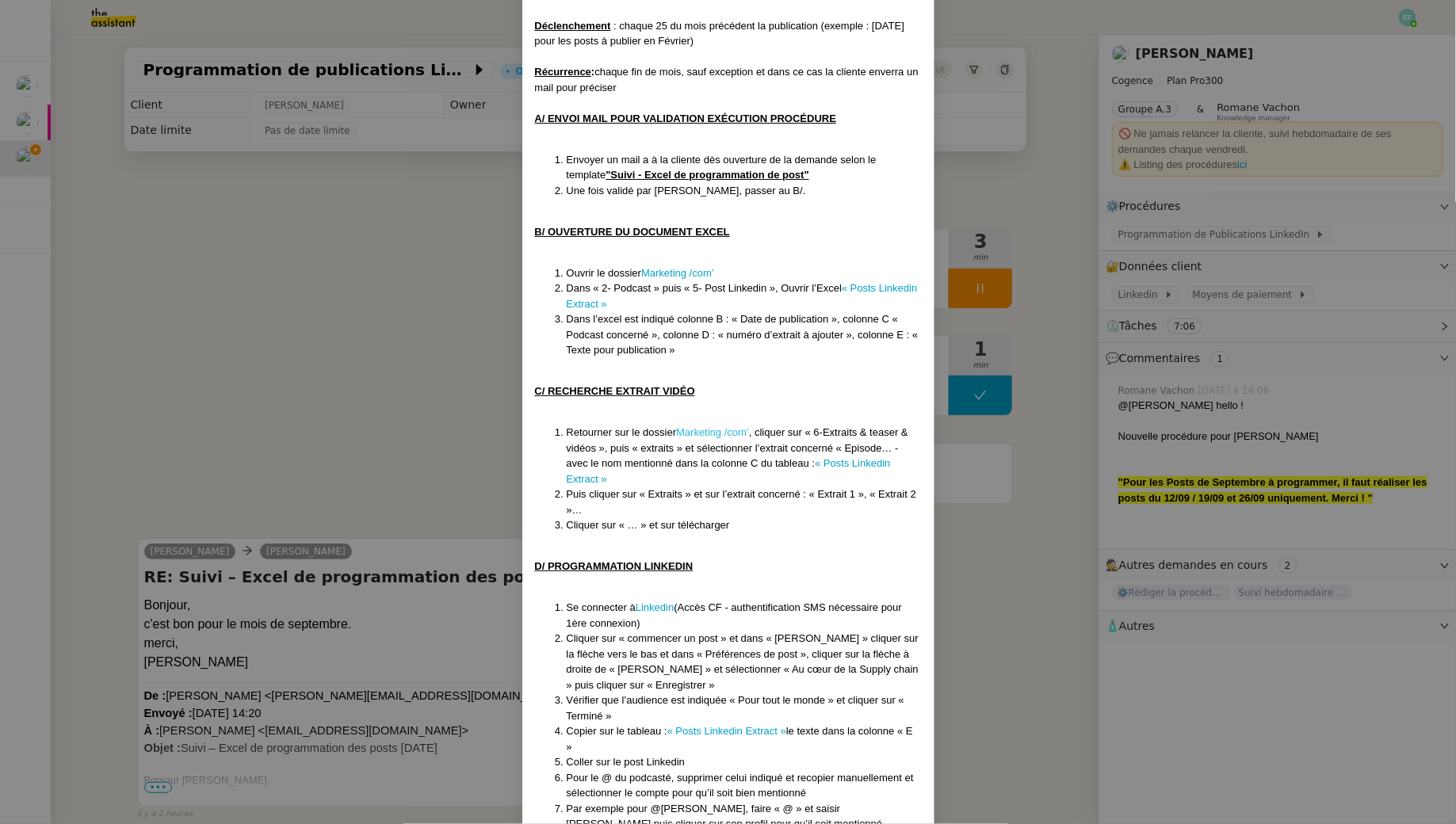
click at [715, 428] on link "Marketing /com’" at bounding box center [712, 432] width 73 height 12
click at [269, 234] on nz-modal-container "Créé le 08/09/2025 Contexte : Le but est de programmer pour 07h45 (matin) le jo…" at bounding box center [728, 412] width 1456 height 824
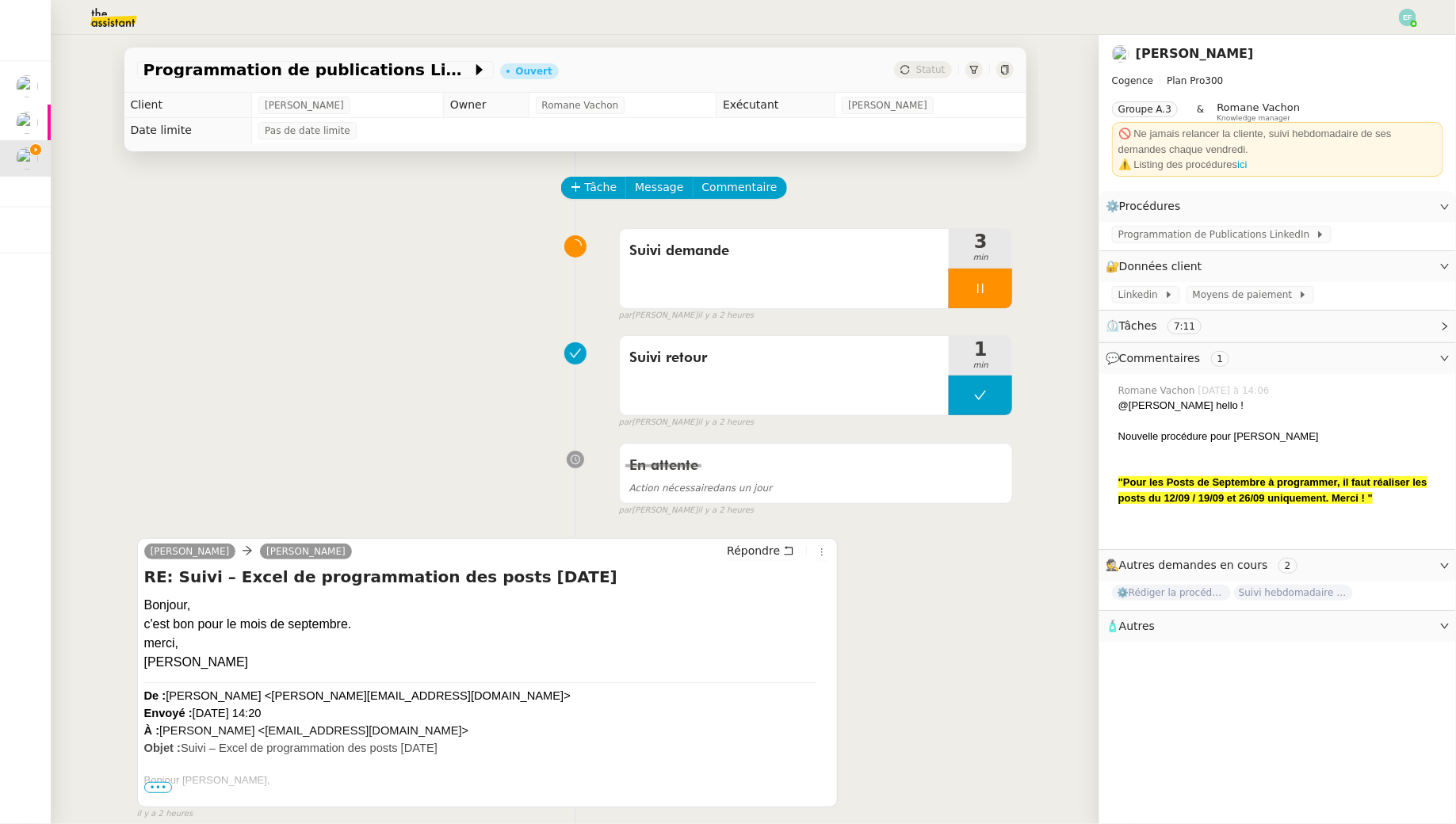
click at [975, 281] on div at bounding box center [980, 288] width 63 height 40
click at [987, 286] on button at bounding box center [996, 288] width 32 height 40
click at [747, 189] on span "Commentaire" at bounding box center [739, 188] width 75 height 19
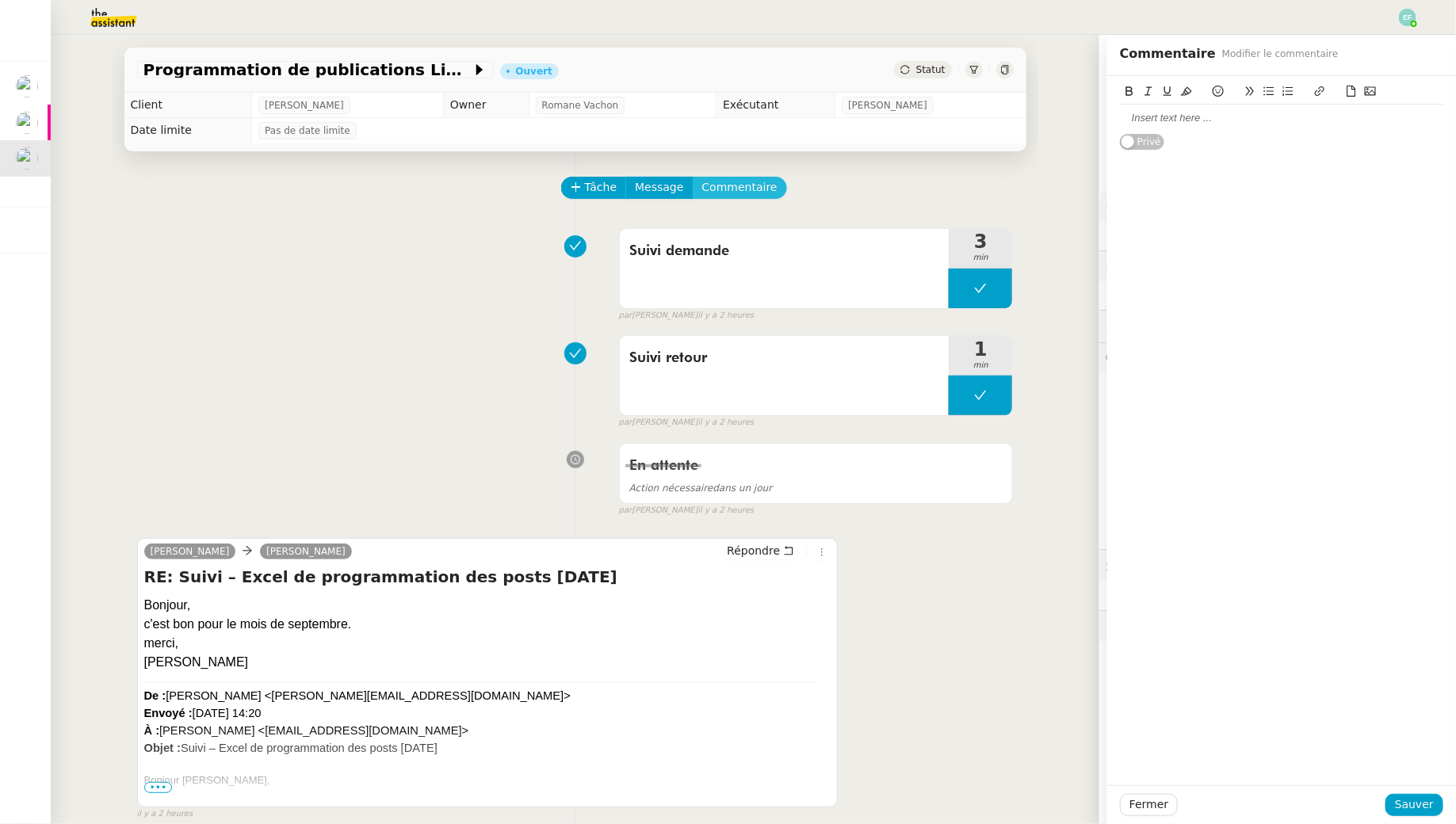
click at [693, 177] on button "Commentaire" at bounding box center [739, 188] width 94 height 22
click at [1203, 99] on div at bounding box center [1281, 94] width 324 height 22
click at [1203, 124] on div at bounding box center [1281, 117] width 324 height 14
click at [1408, 807] on span "Sauver" at bounding box center [1414, 805] width 39 height 19
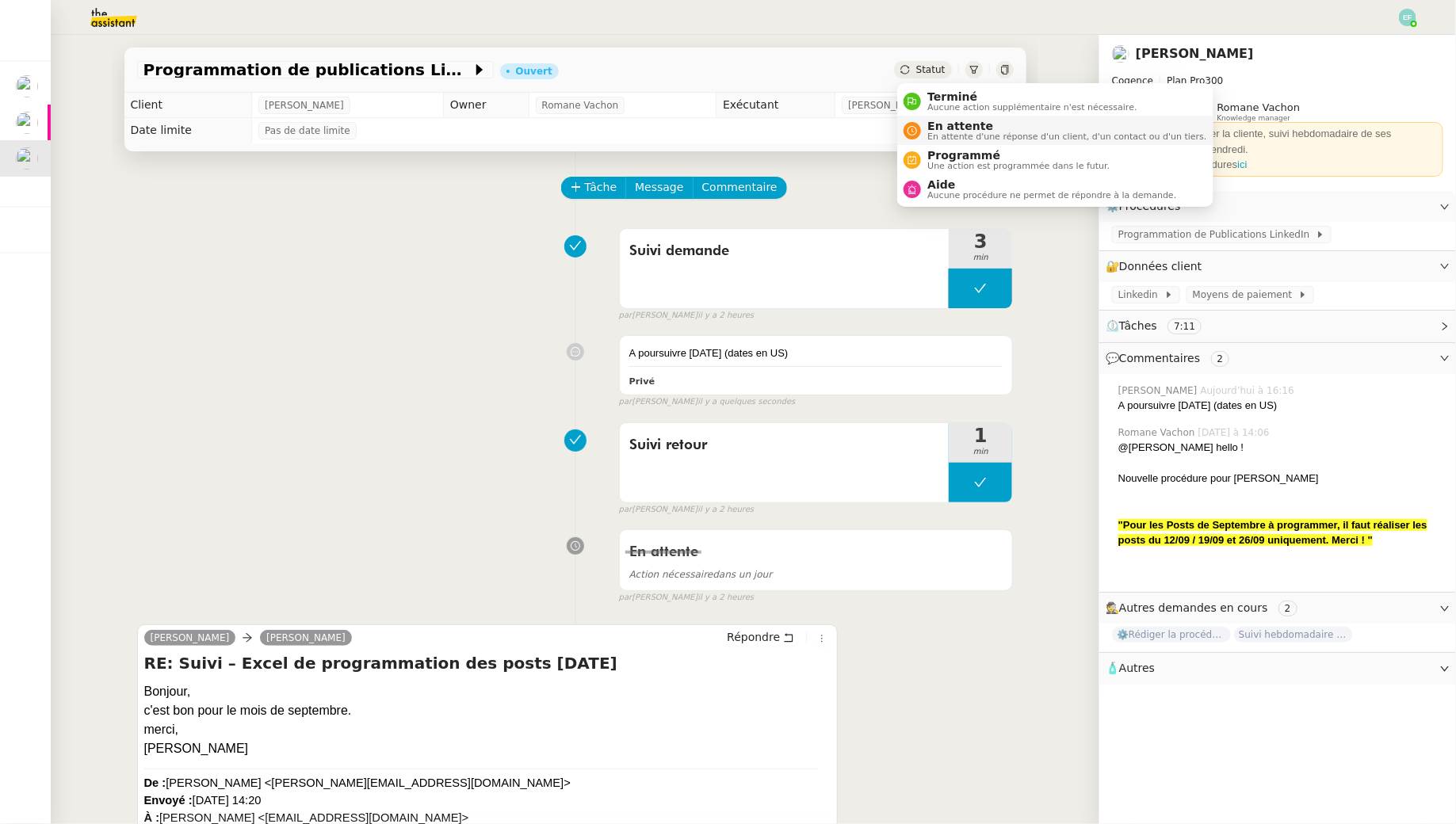
click at [930, 128] on span "En attente" at bounding box center [1066, 126] width 279 height 13
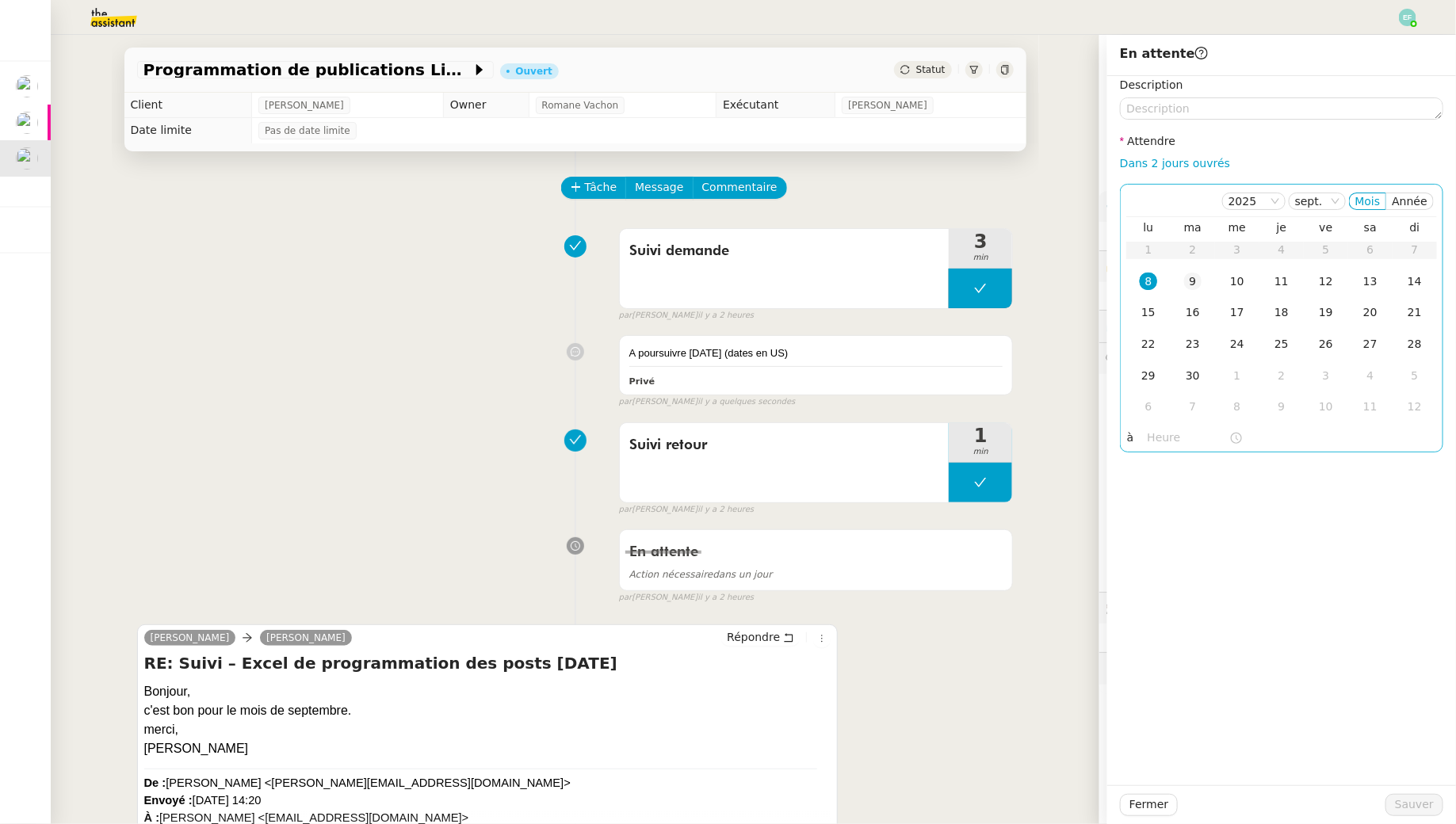
click at [1194, 286] on div "9" at bounding box center [1192, 281] width 18 height 18
click at [934, 587] on div "En attente Action nécessaire dans un jour" at bounding box center [815, 560] width 393 height 60
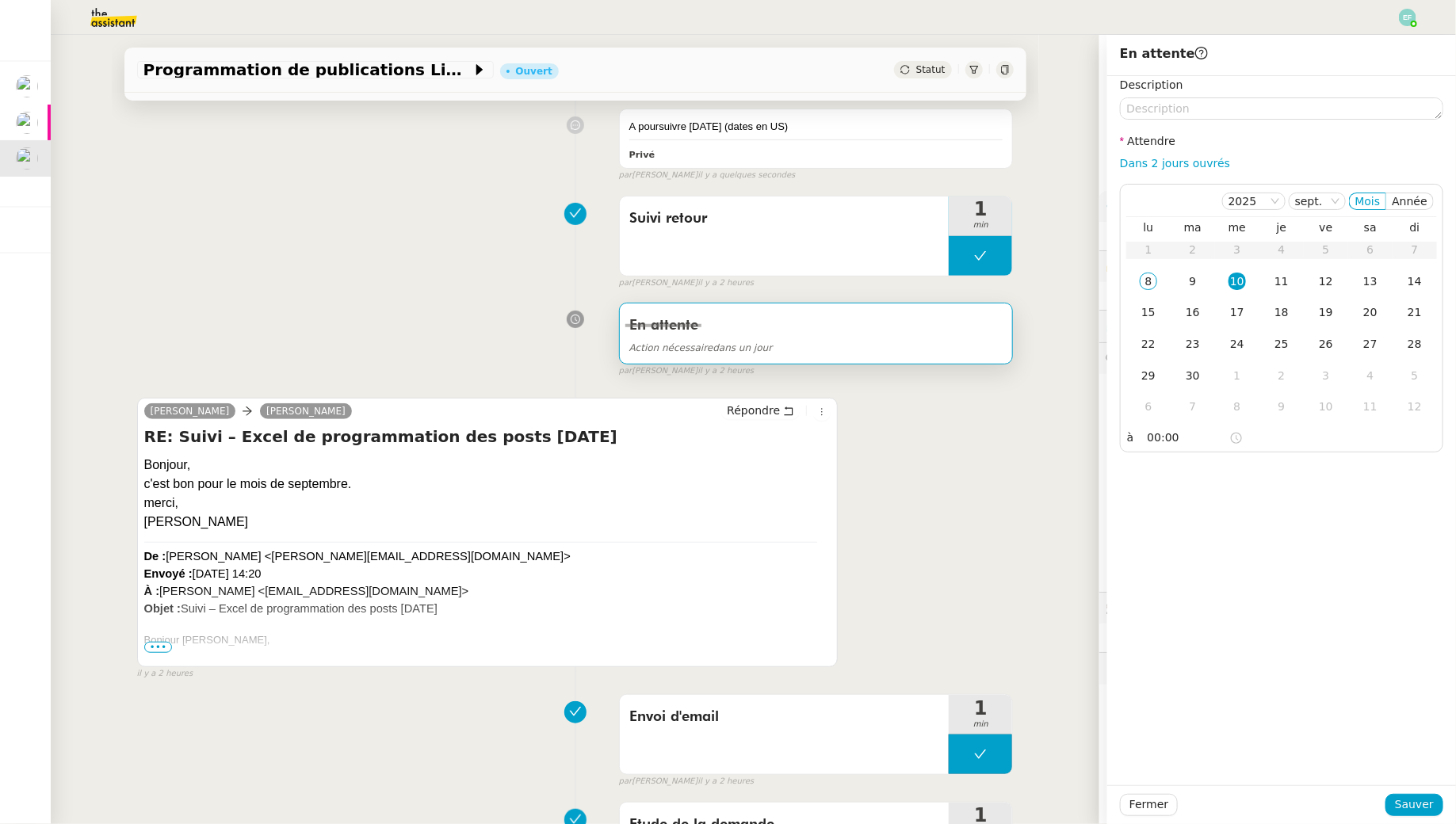
scroll to position [884, 0]
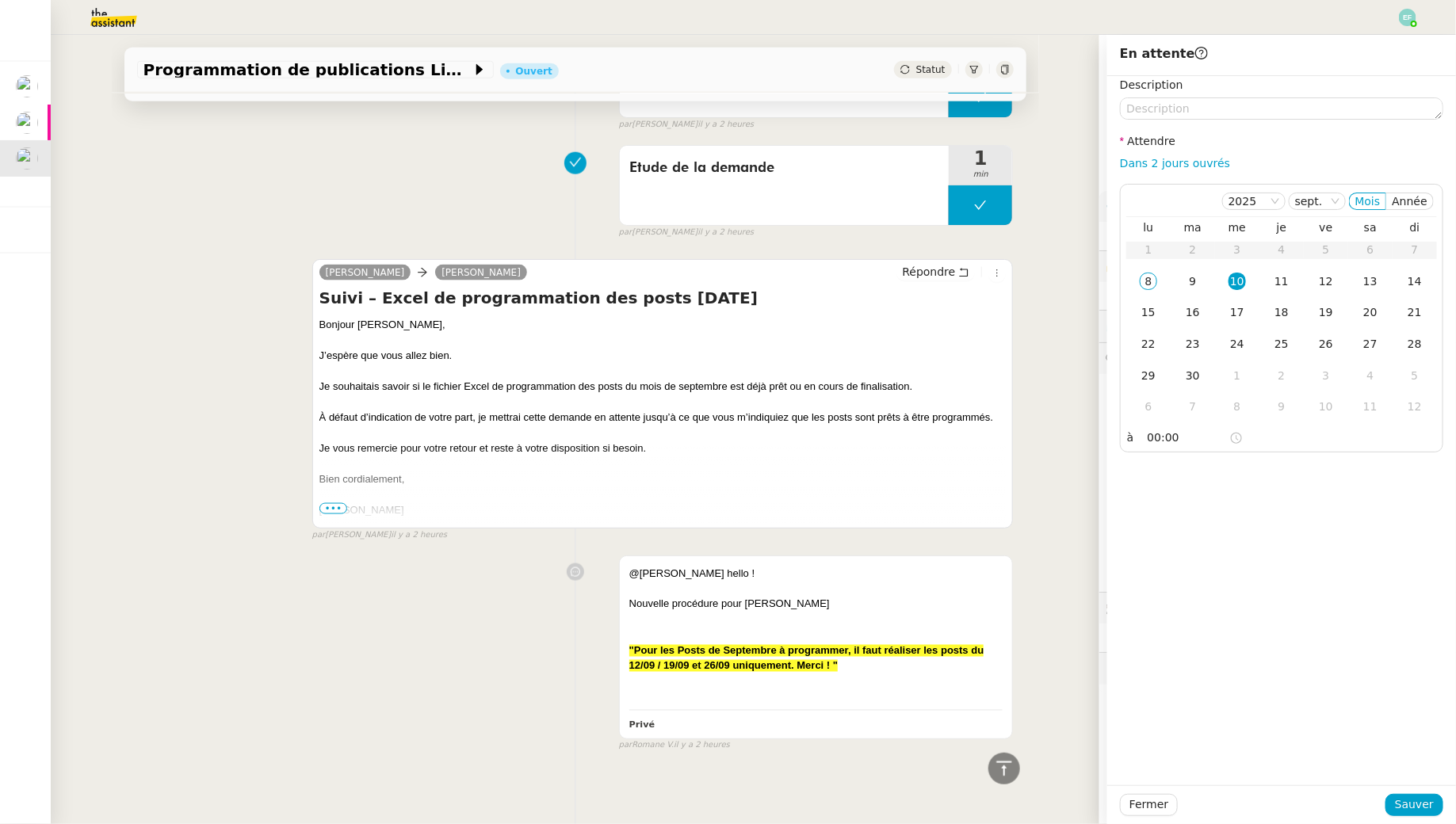
click at [446, 672] on div "@Emelyne hello ! Nouvelle procédure pour Juliette Rihal "Pour les Posts de Sept…" at bounding box center [575, 650] width 877 height 204
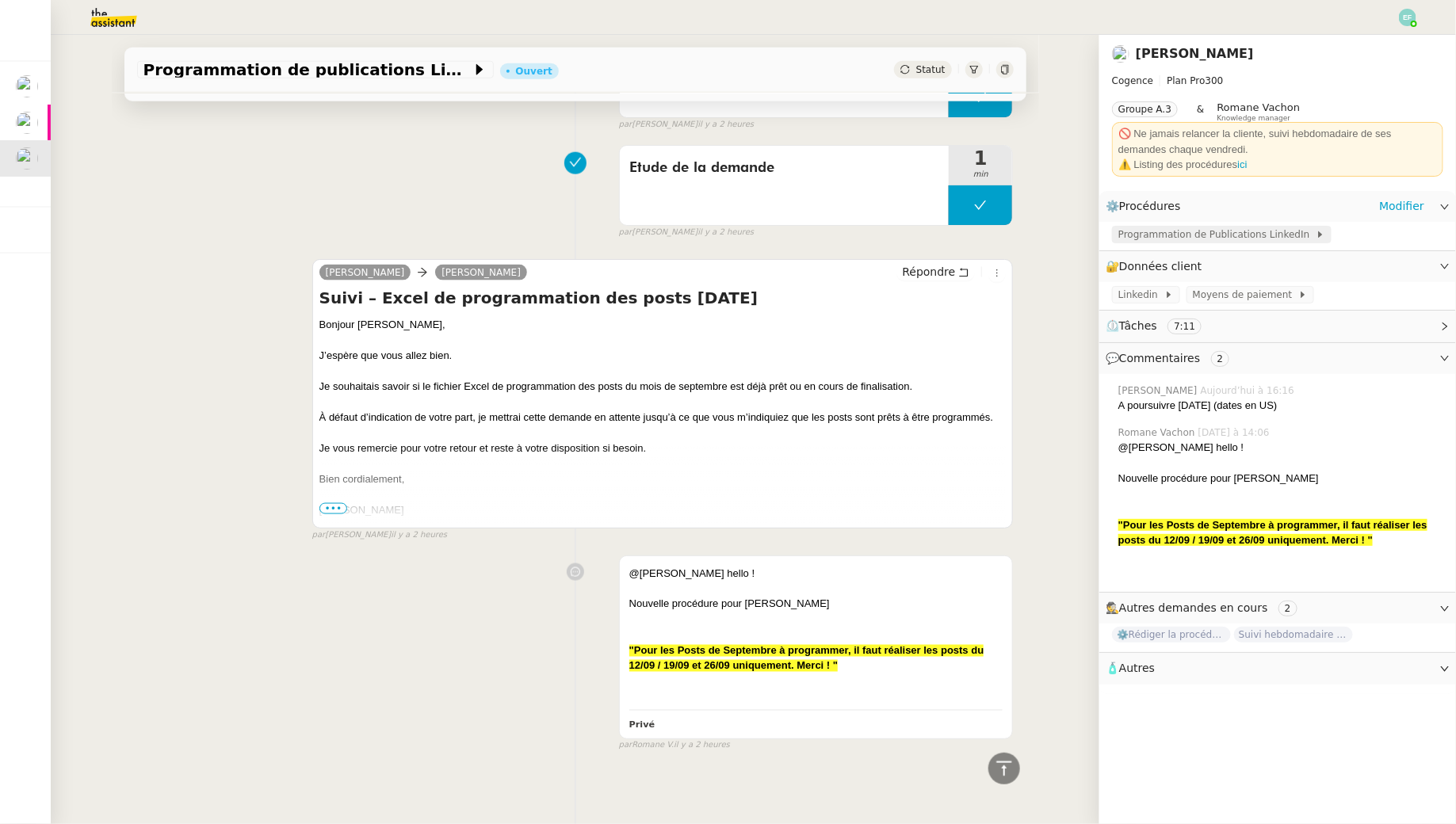
click at [1277, 231] on span "Programmation de Publications LinkedIn" at bounding box center [1216, 234] width 197 height 16
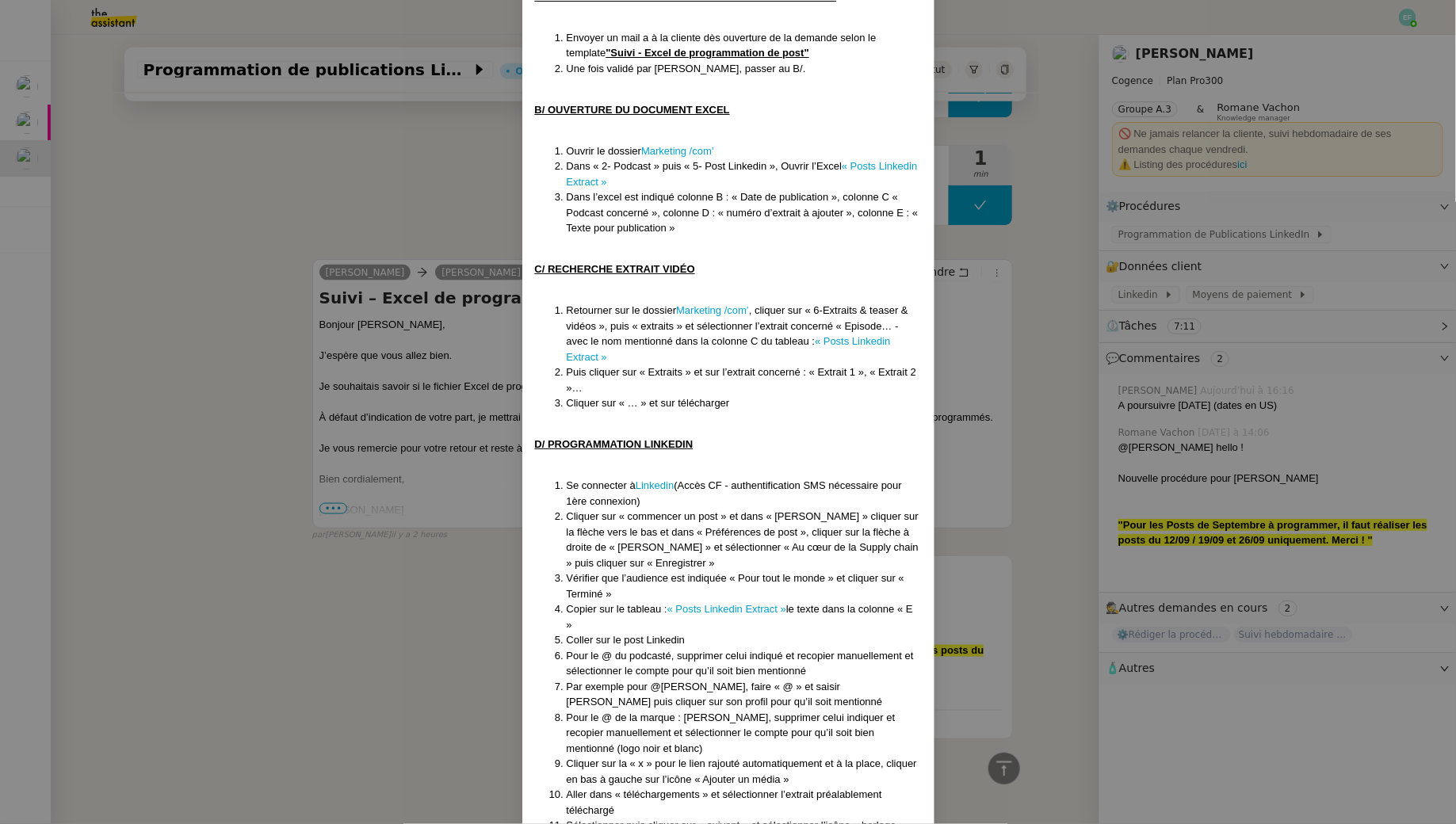
scroll to position [370, 0]
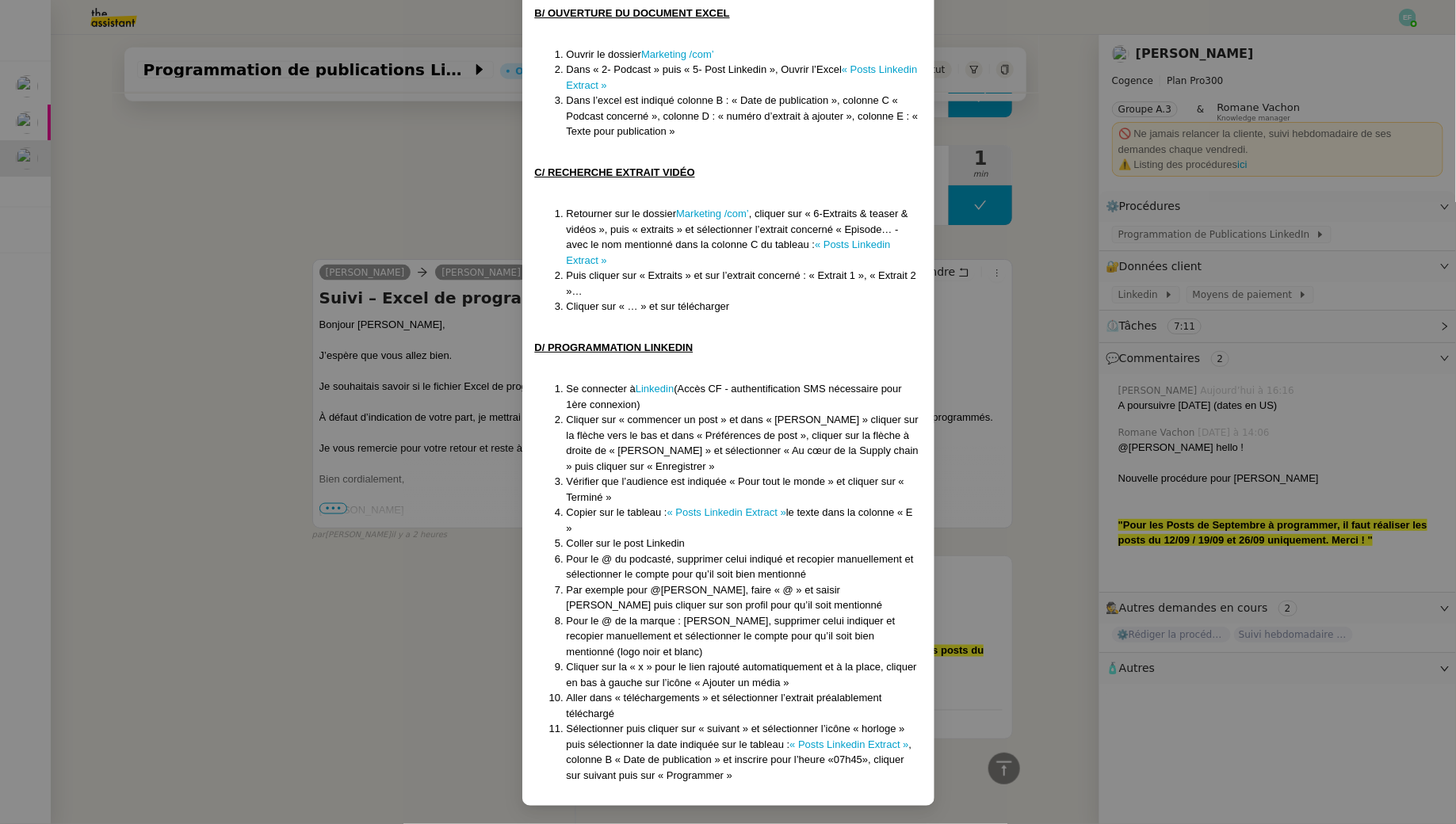
click at [351, 209] on nz-modal-container "Créé le 08/09/2025 Contexte : Le but est de programmer pour 07h45 (matin) le jo…" at bounding box center [728, 412] width 1456 height 824
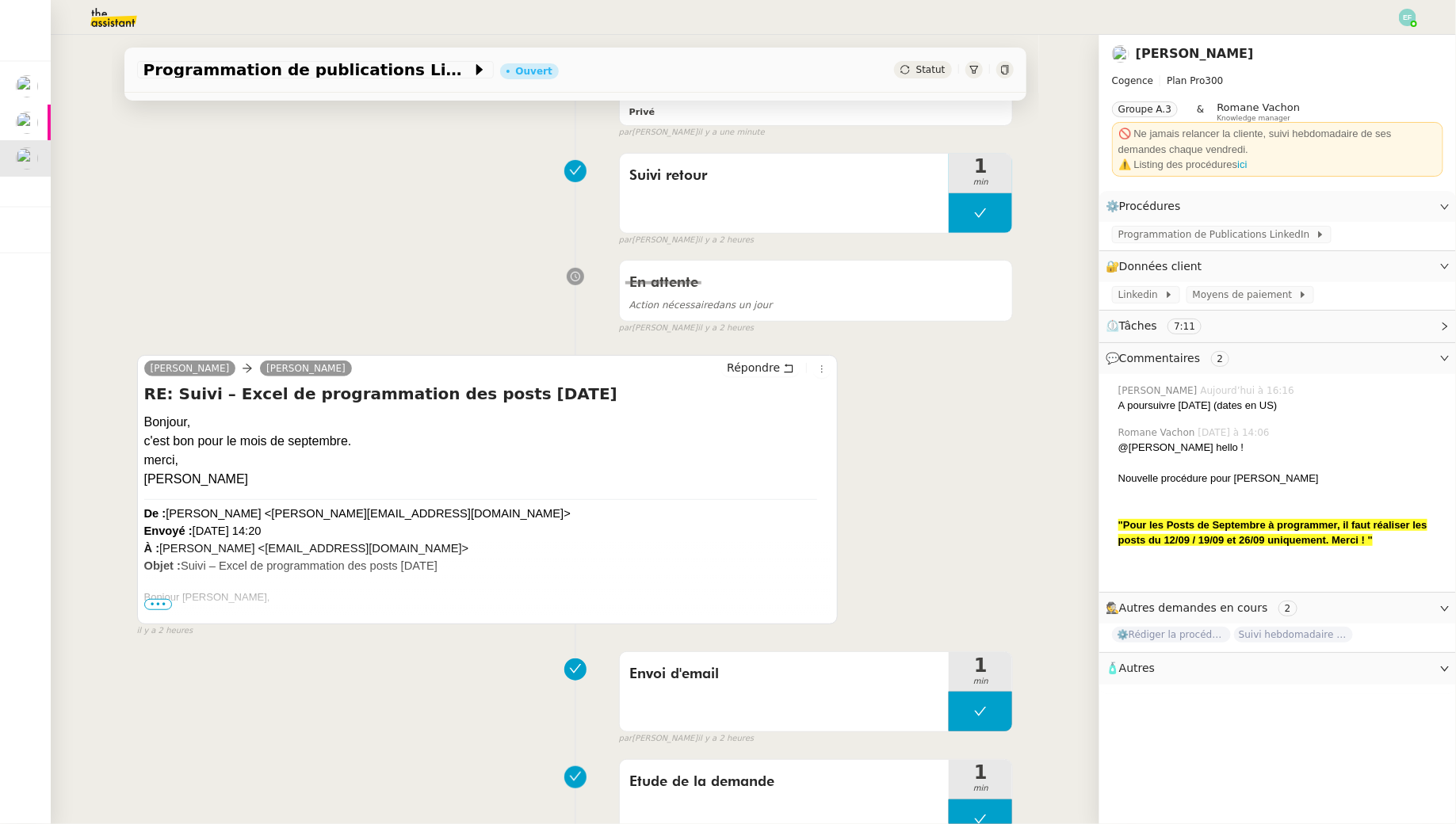
scroll to position [0, 0]
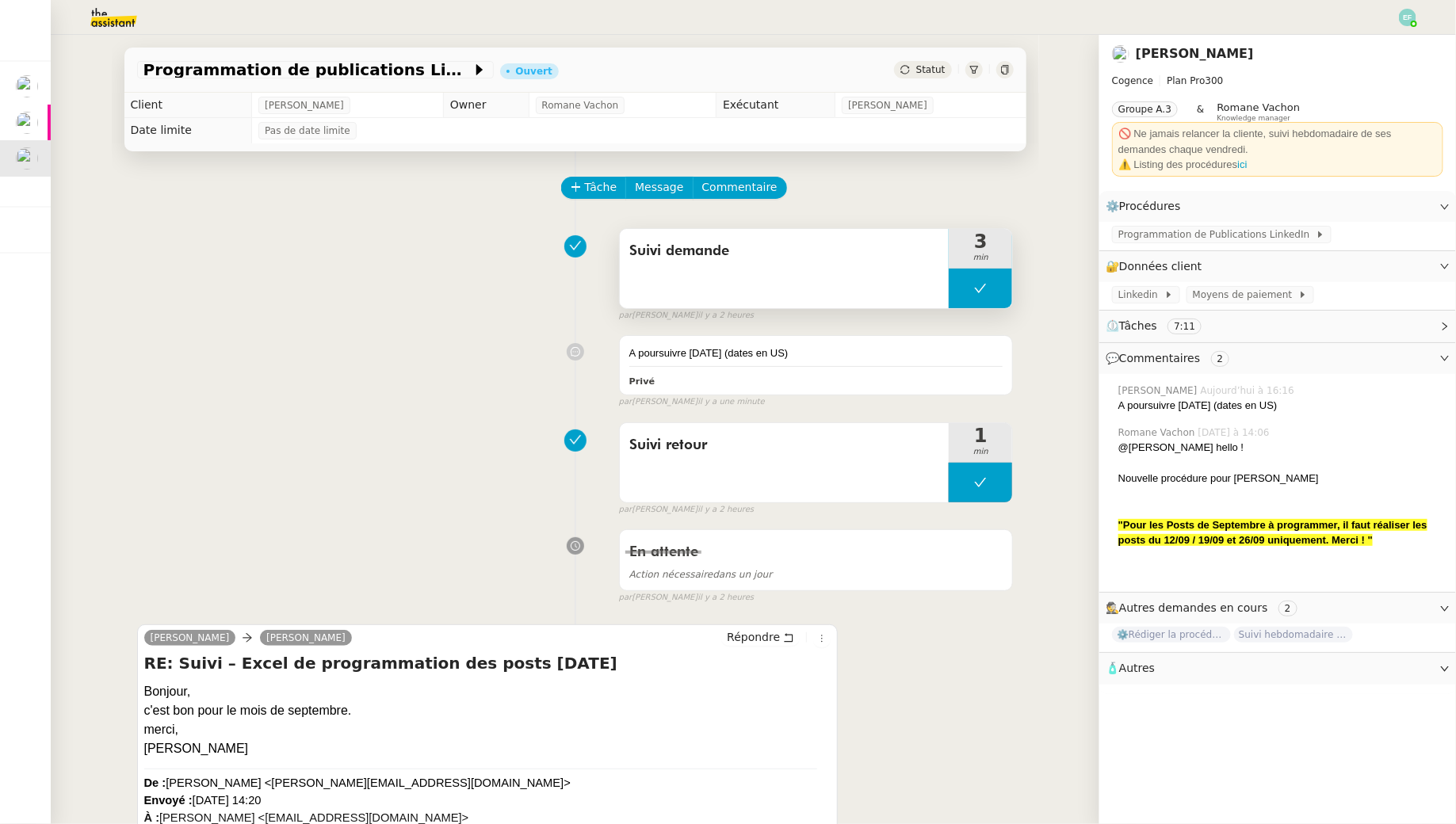
click at [978, 300] on button at bounding box center [980, 288] width 63 height 40
click at [960, 291] on icon at bounding box center [964, 288] width 13 height 13
click at [1211, 234] on span "Programmation de Publications LinkedIn" at bounding box center [1216, 234] width 197 height 16
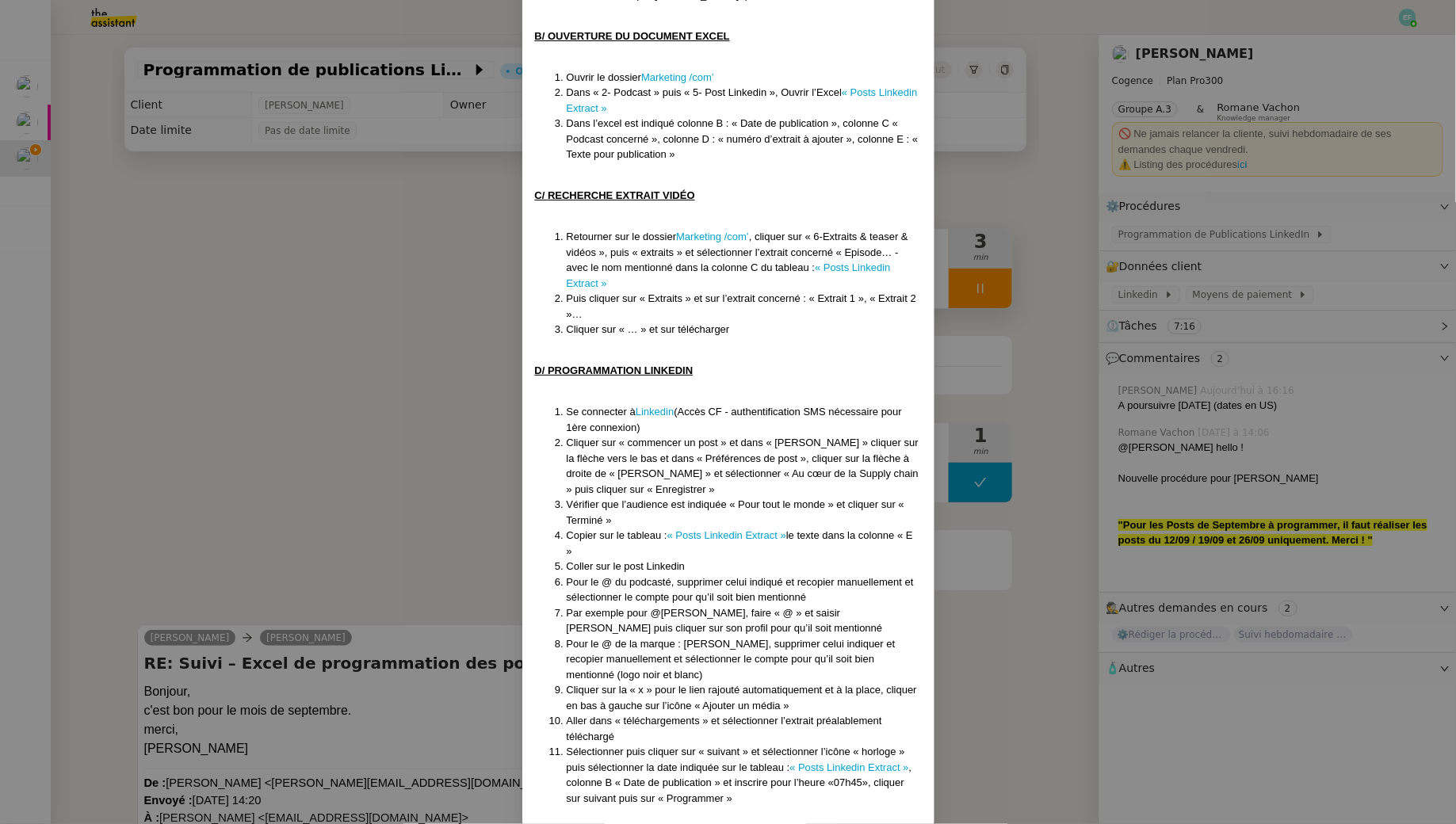
scroll to position [361, 0]
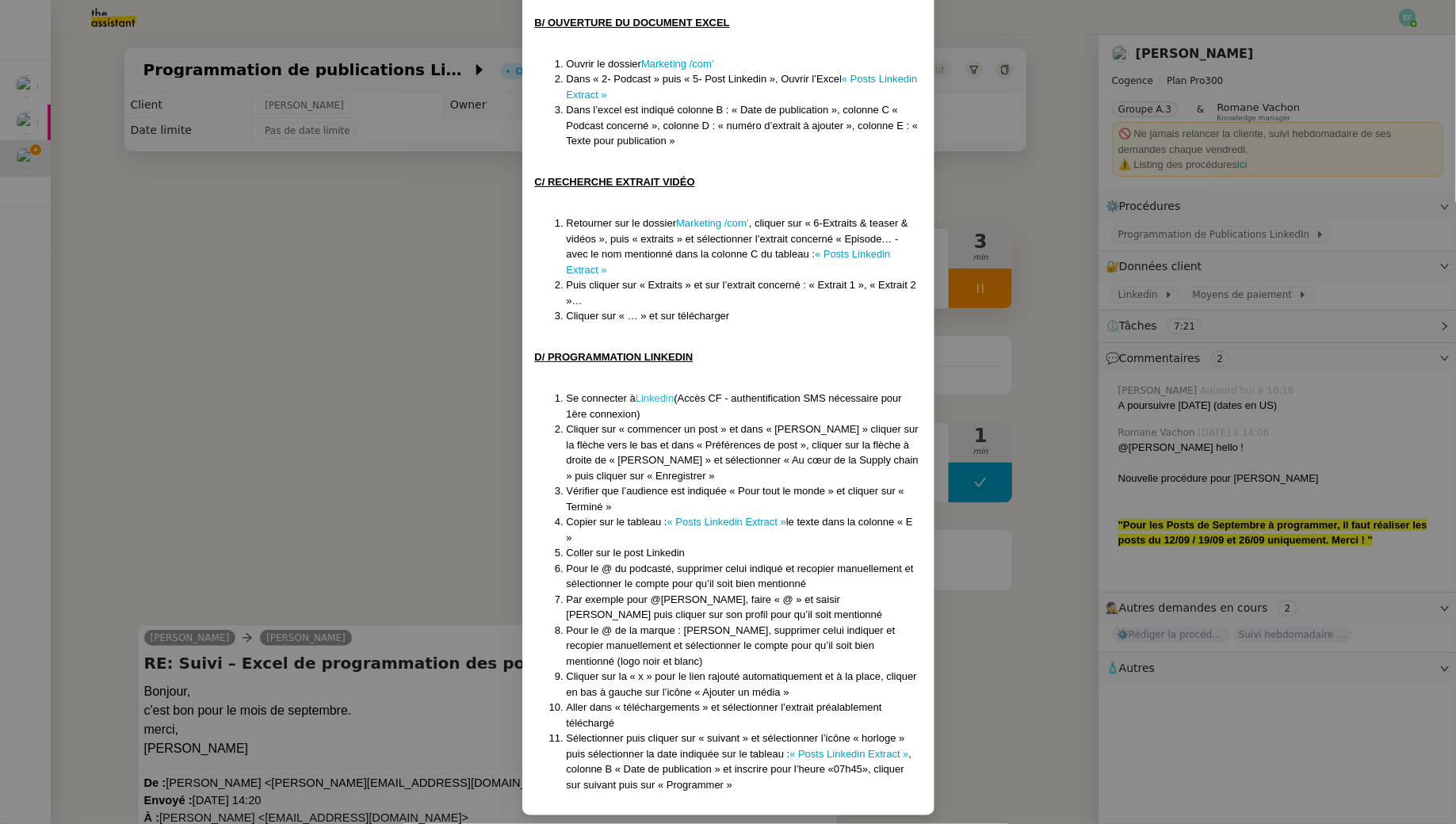
click at [655, 392] on link "Linkedin" at bounding box center [654, 398] width 38 height 12
click at [365, 282] on nz-modal-container "Créé le 08/09/2025 Contexte : Le but est de programmer pour 07h45 (matin) le jo…" at bounding box center [728, 412] width 1456 height 824
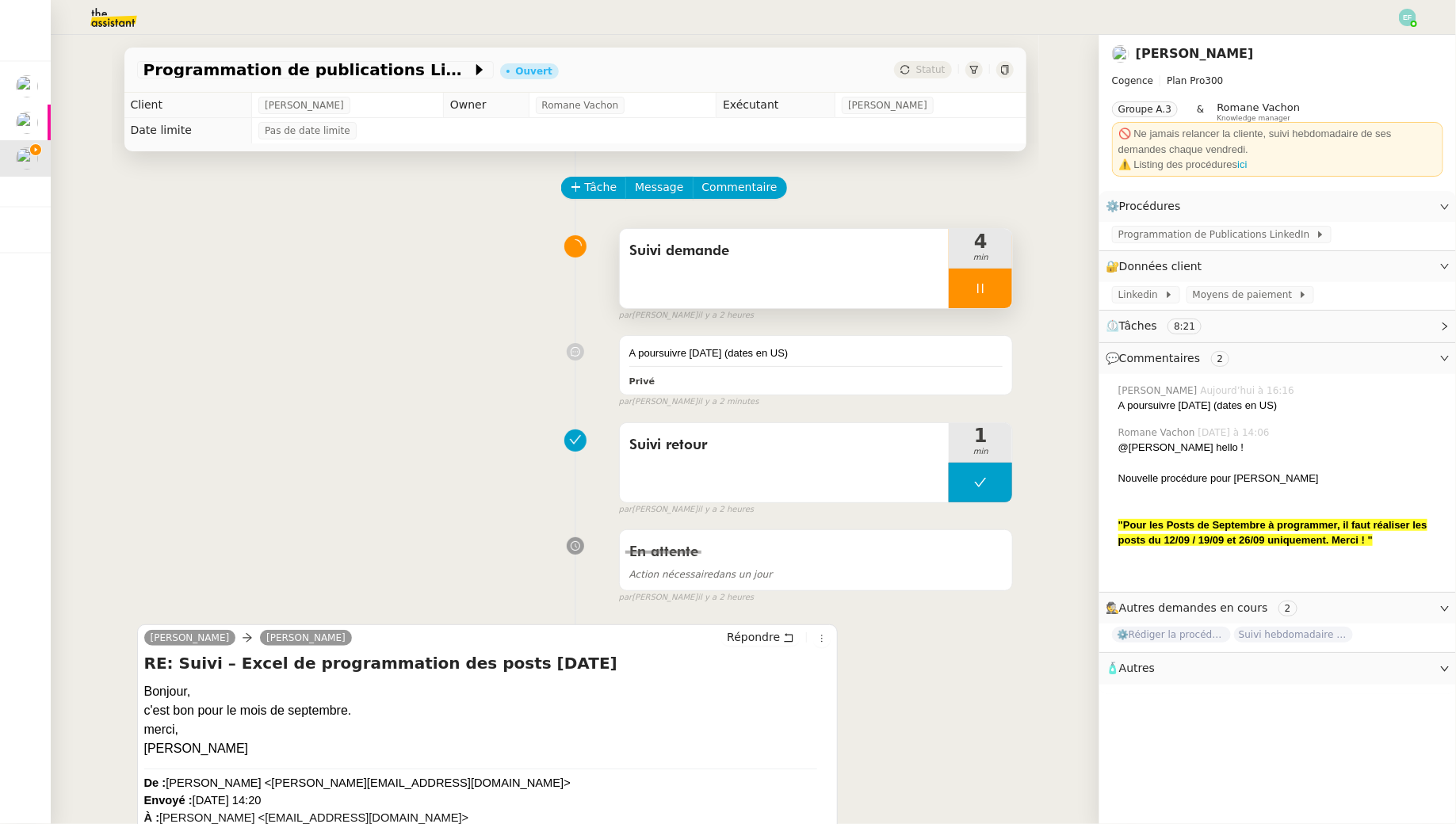
scroll to position [291, 0]
click at [991, 297] on div at bounding box center [980, 288] width 63 height 40
click at [999, 283] on icon at bounding box center [996, 288] width 13 height 13
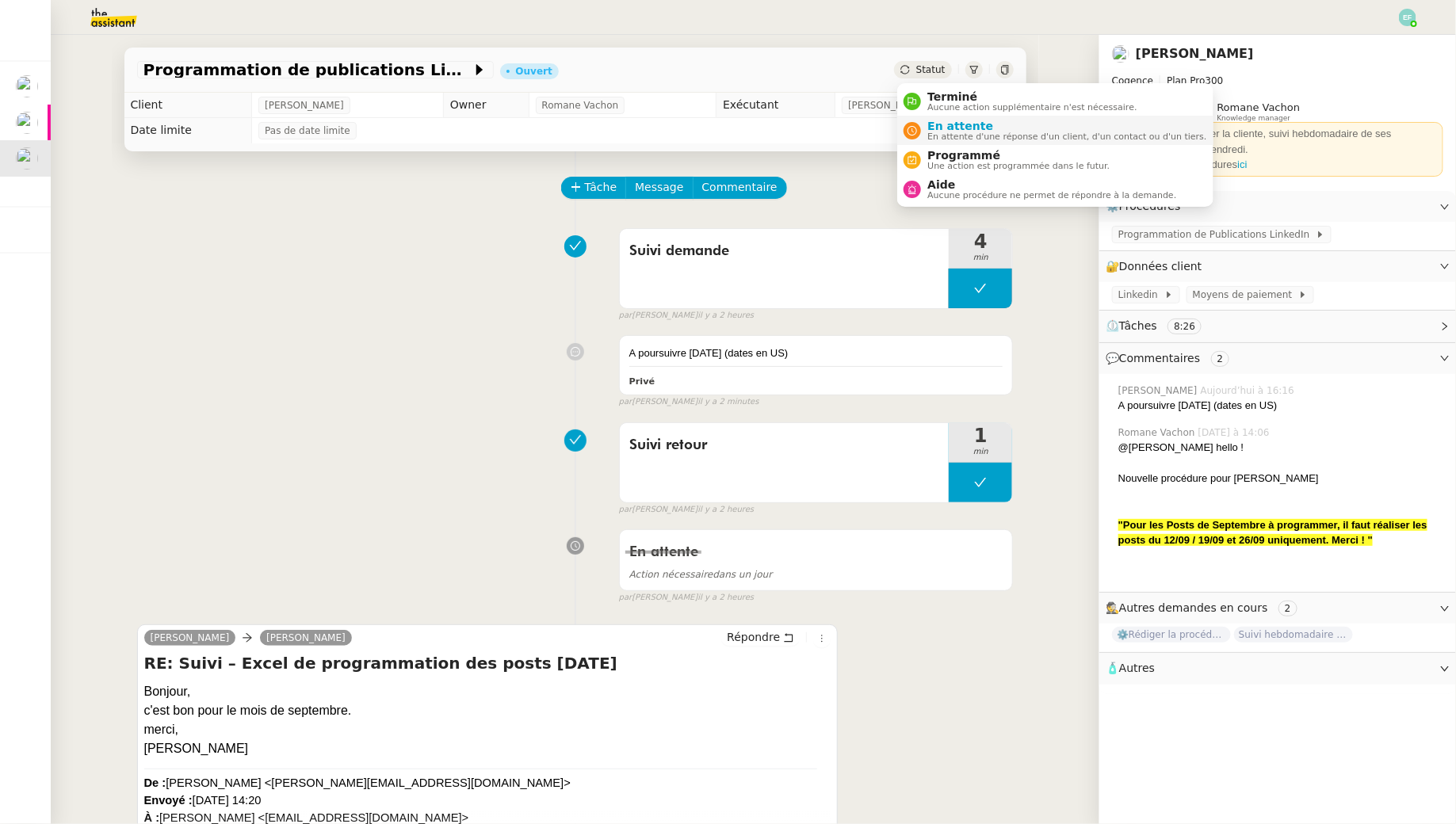
click at [944, 131] on span "En attente" at bounding box center [1066, 126] width 279 height 13
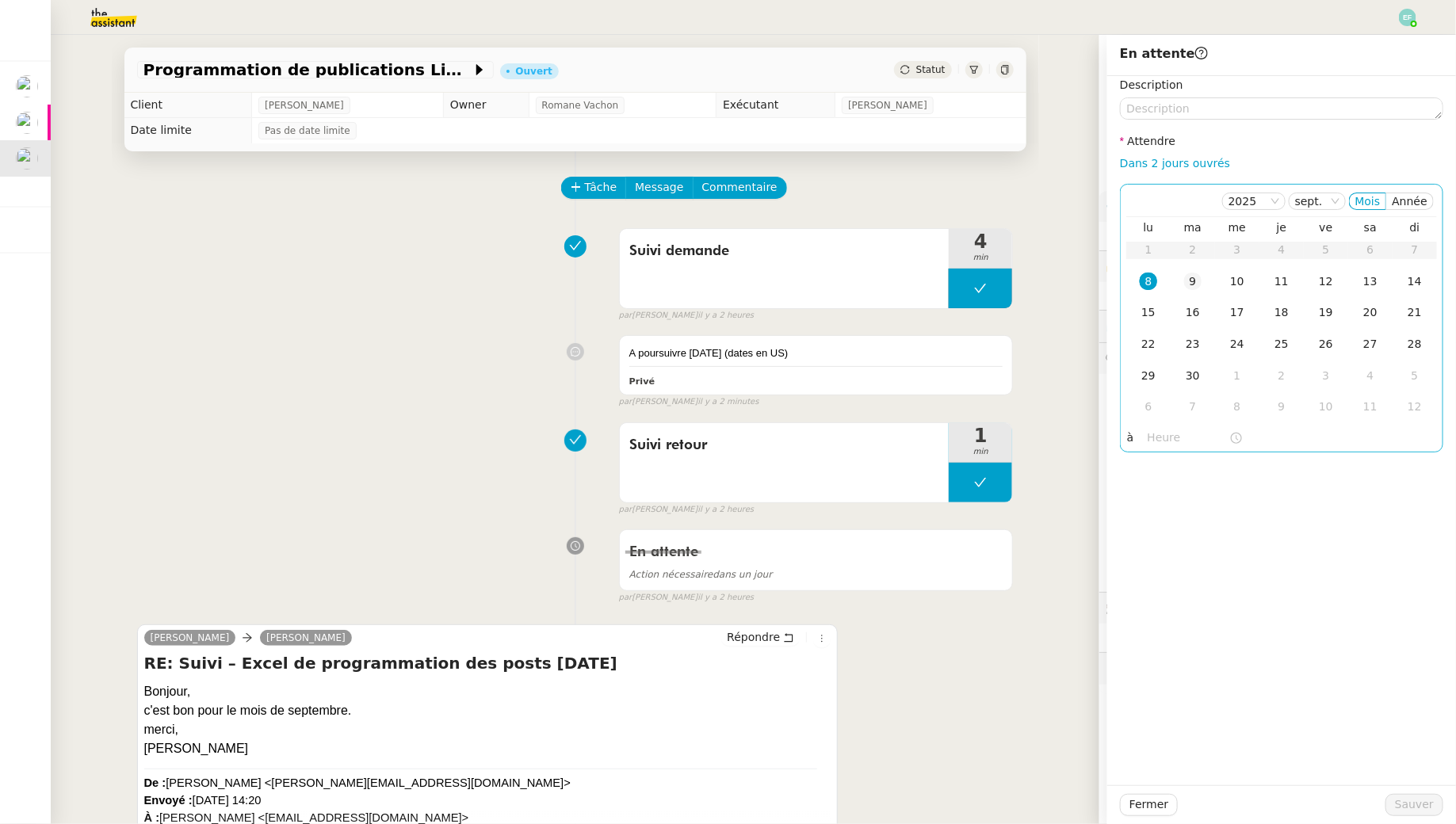
click at [1192, 274] on div "9" at bounding box center [1192, 281] width 18 height 18
click at [1404, 799] on span "Sauver" at bounding box center [1414, 805] width 39 height 19
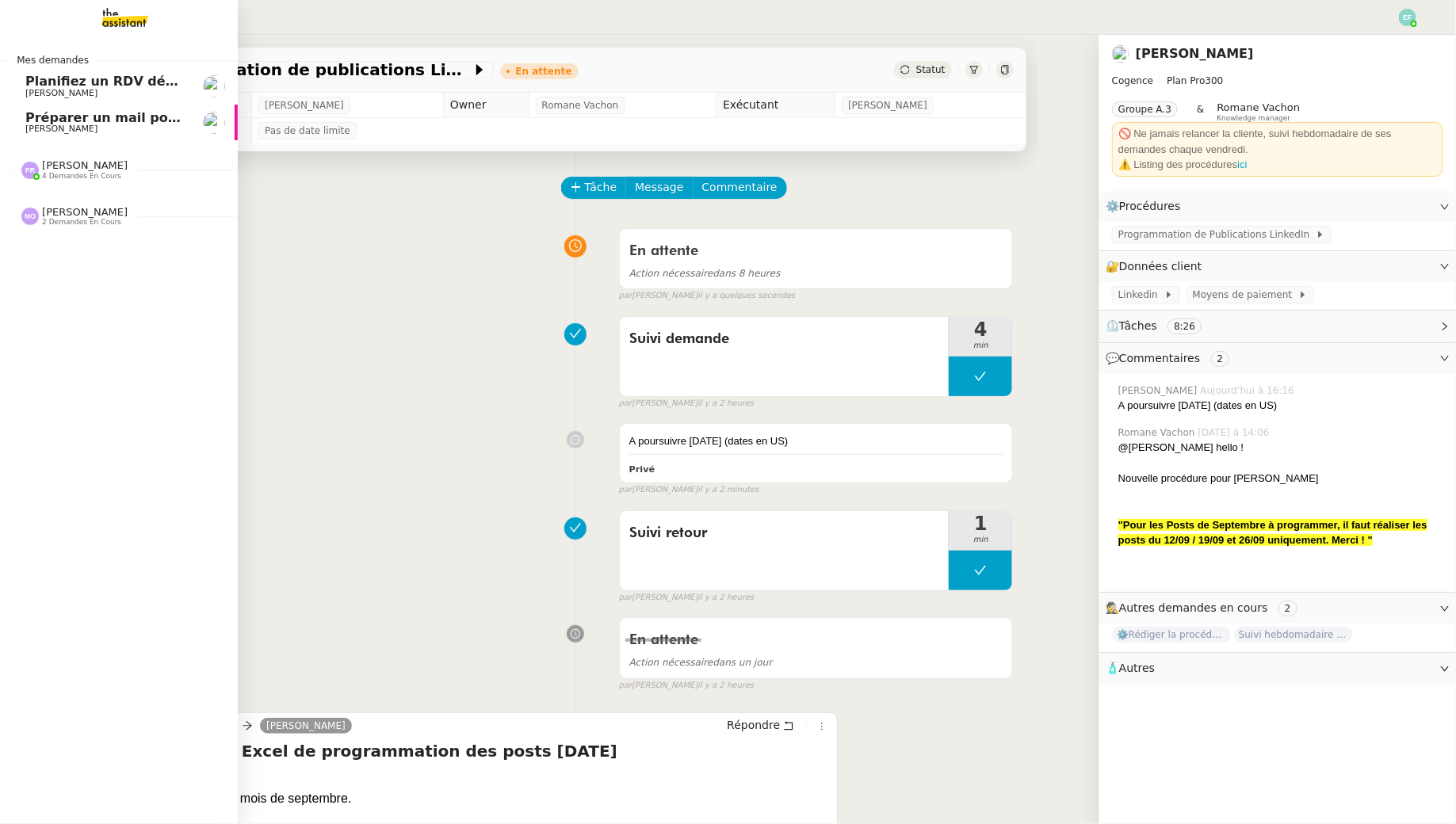
click at [53, 123] on span "Préparer un mail pour la [GEOGRAPHIC_DATA]" at bounding box center [189, 117] width 328 height 15
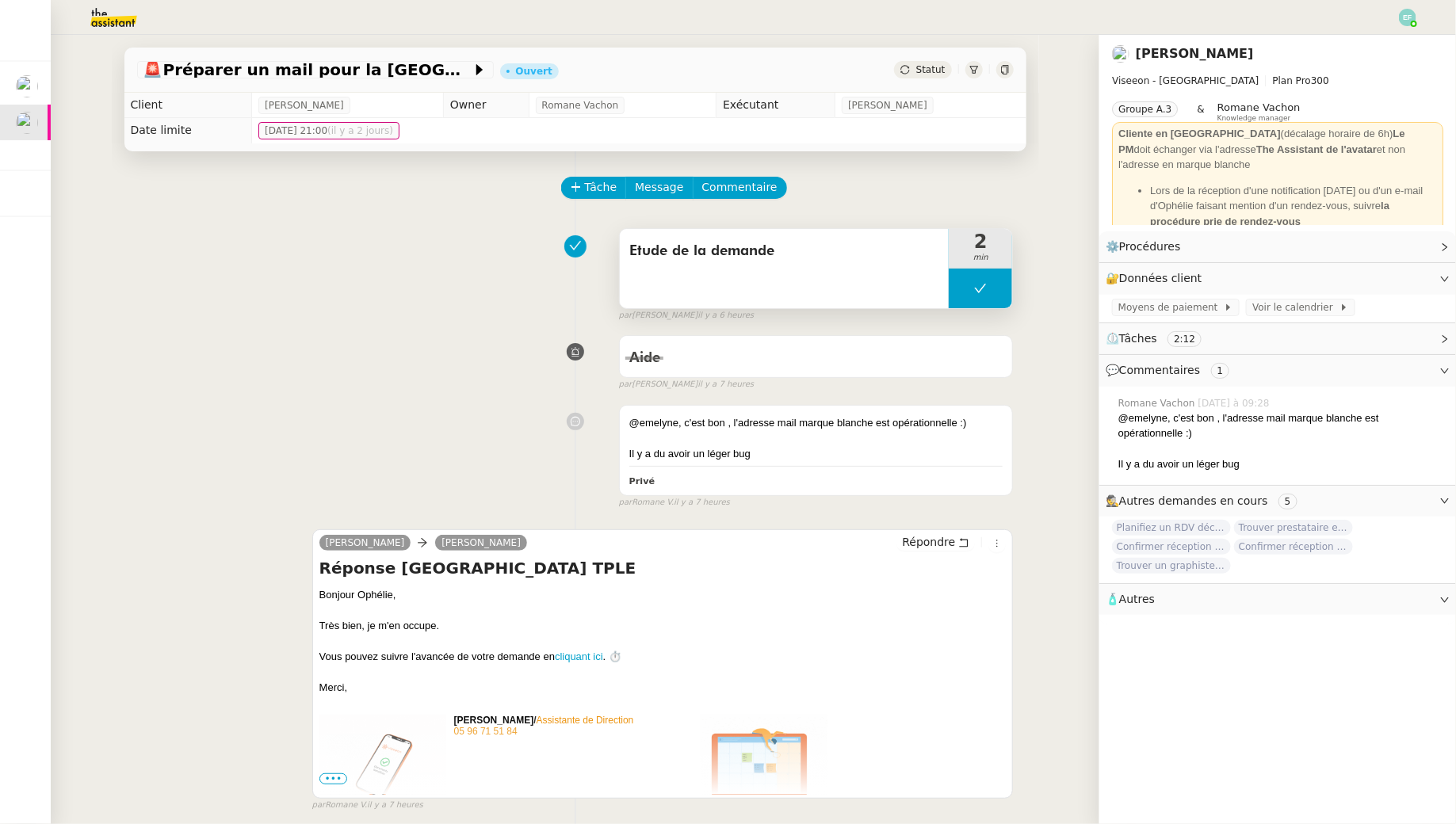
click at [986, 292] on icon at bounding box center [980, 288] width 13 height 13
click at [965, 287] on icon at bounding box center [965, 287] width 6 height 8
click at [989, 279] on div at bounding box center [980, 288] width 63 height 40
click at [989, 279] on button at bounding box center [996, 288] width 32 height 40
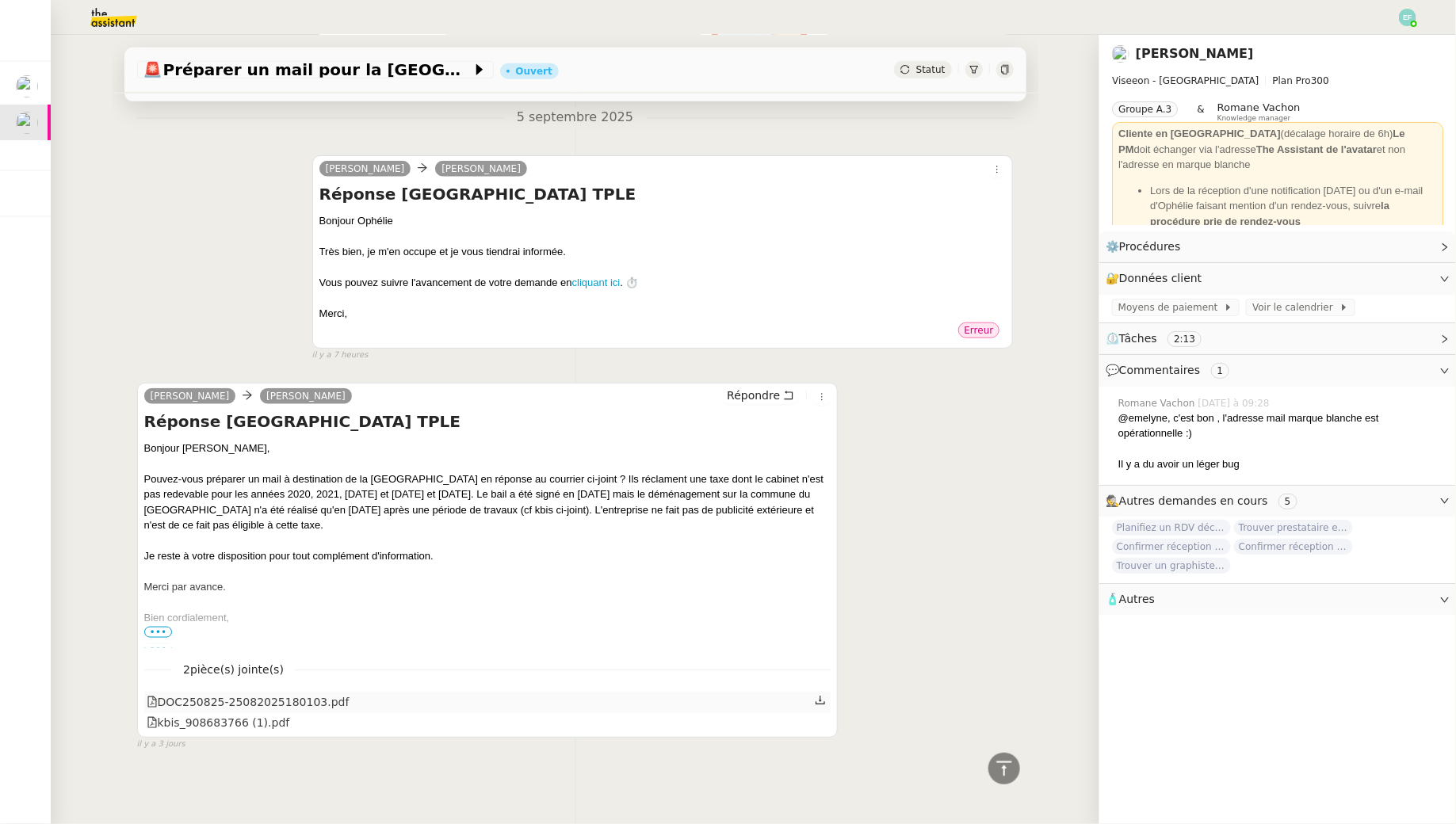
click at [821, 698] on icon at bounding box center [820, 700] width 9 height 8
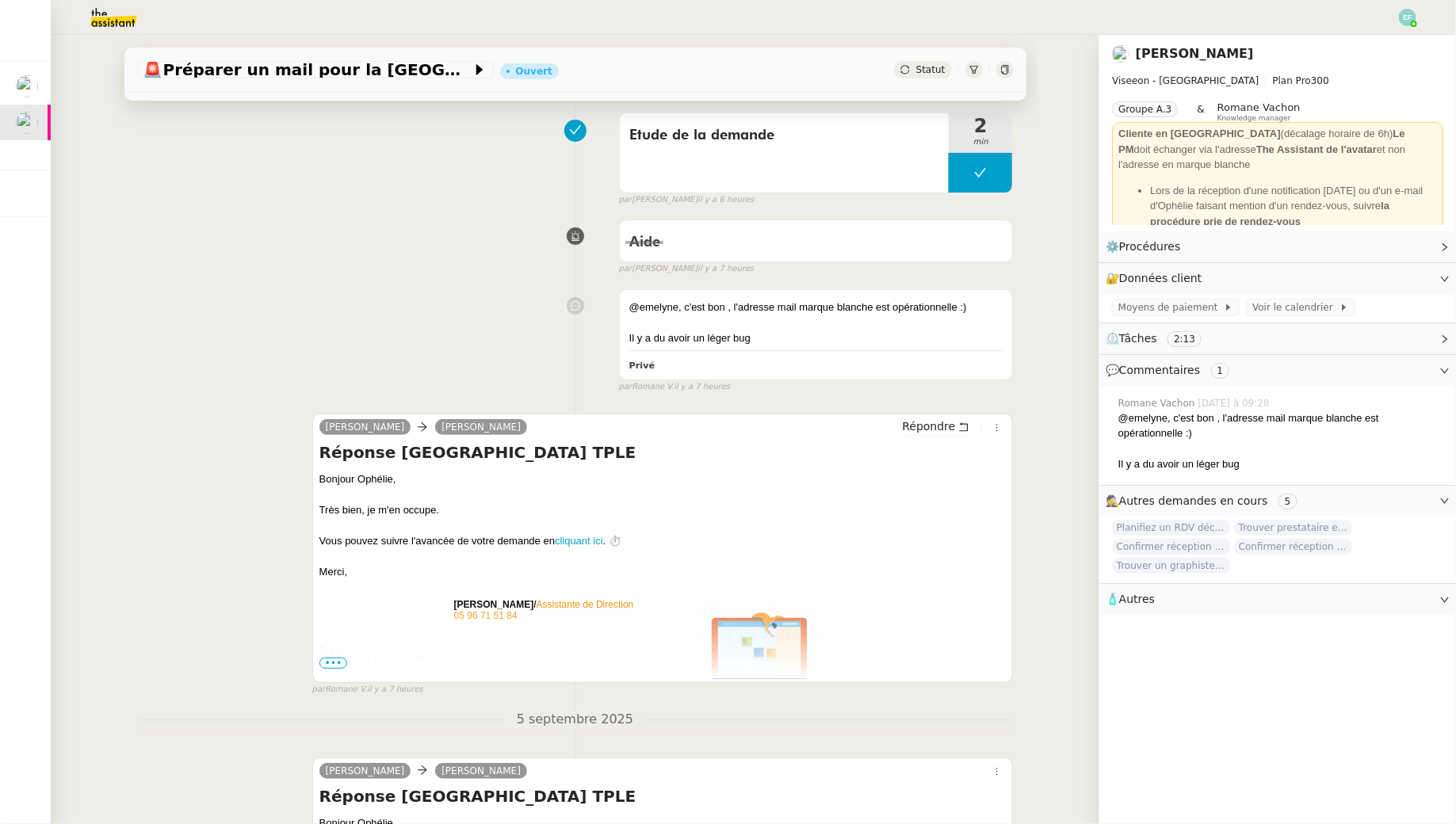
scroll to position [0, 0]
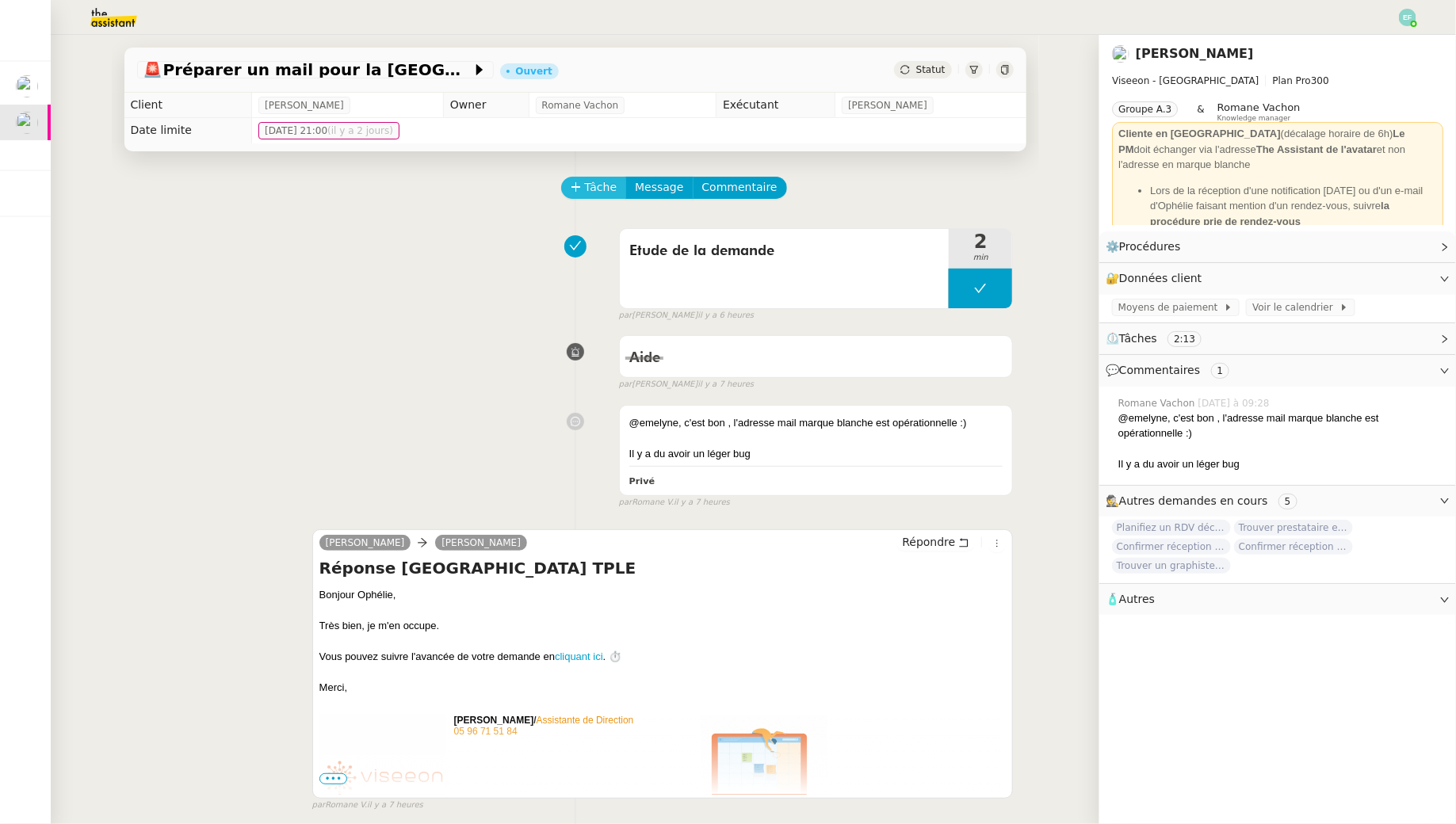
click at [593, 179] on span "Tâche" at bounding box center [601, 188] width 33 height 19
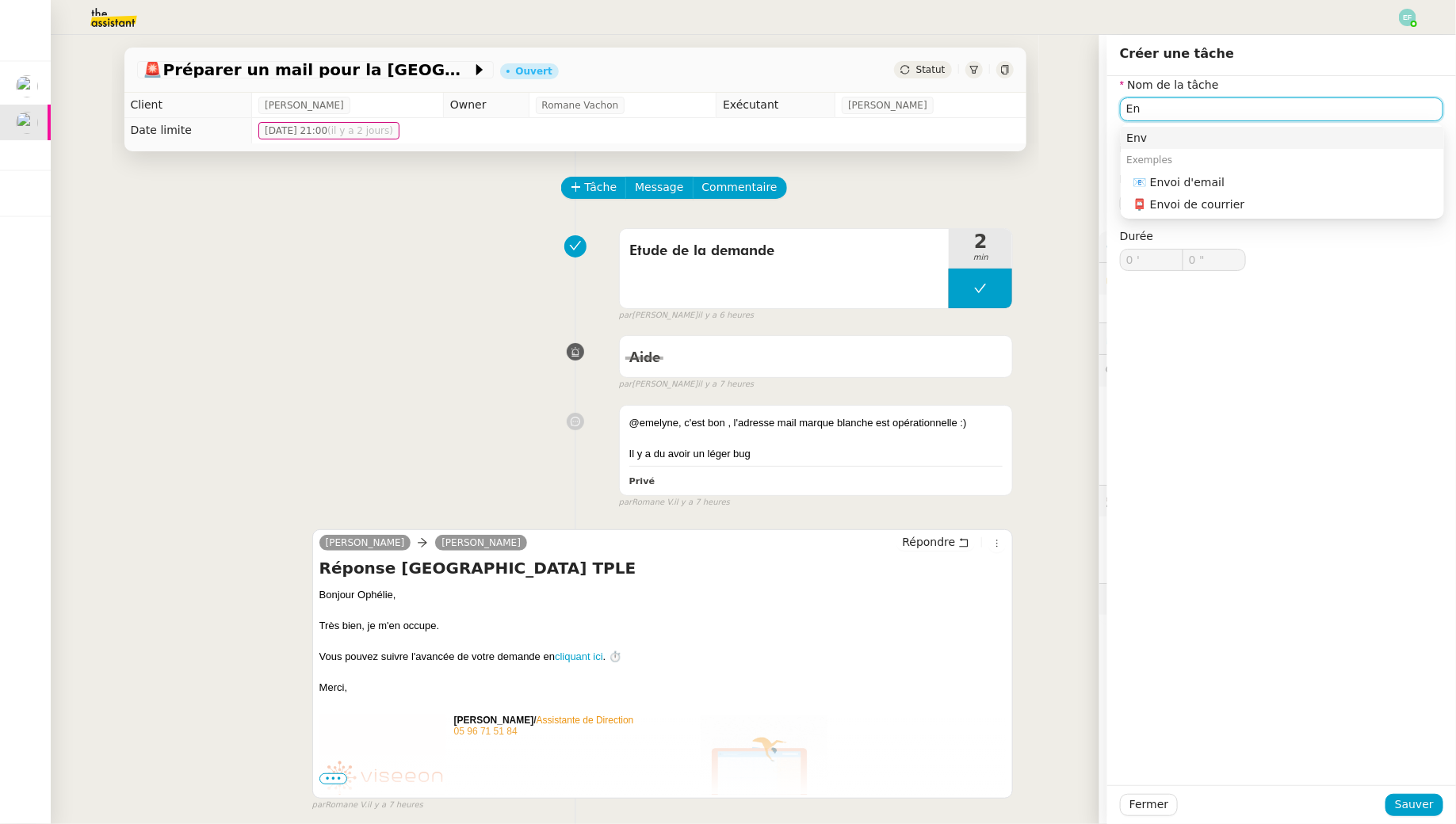
type input "E"
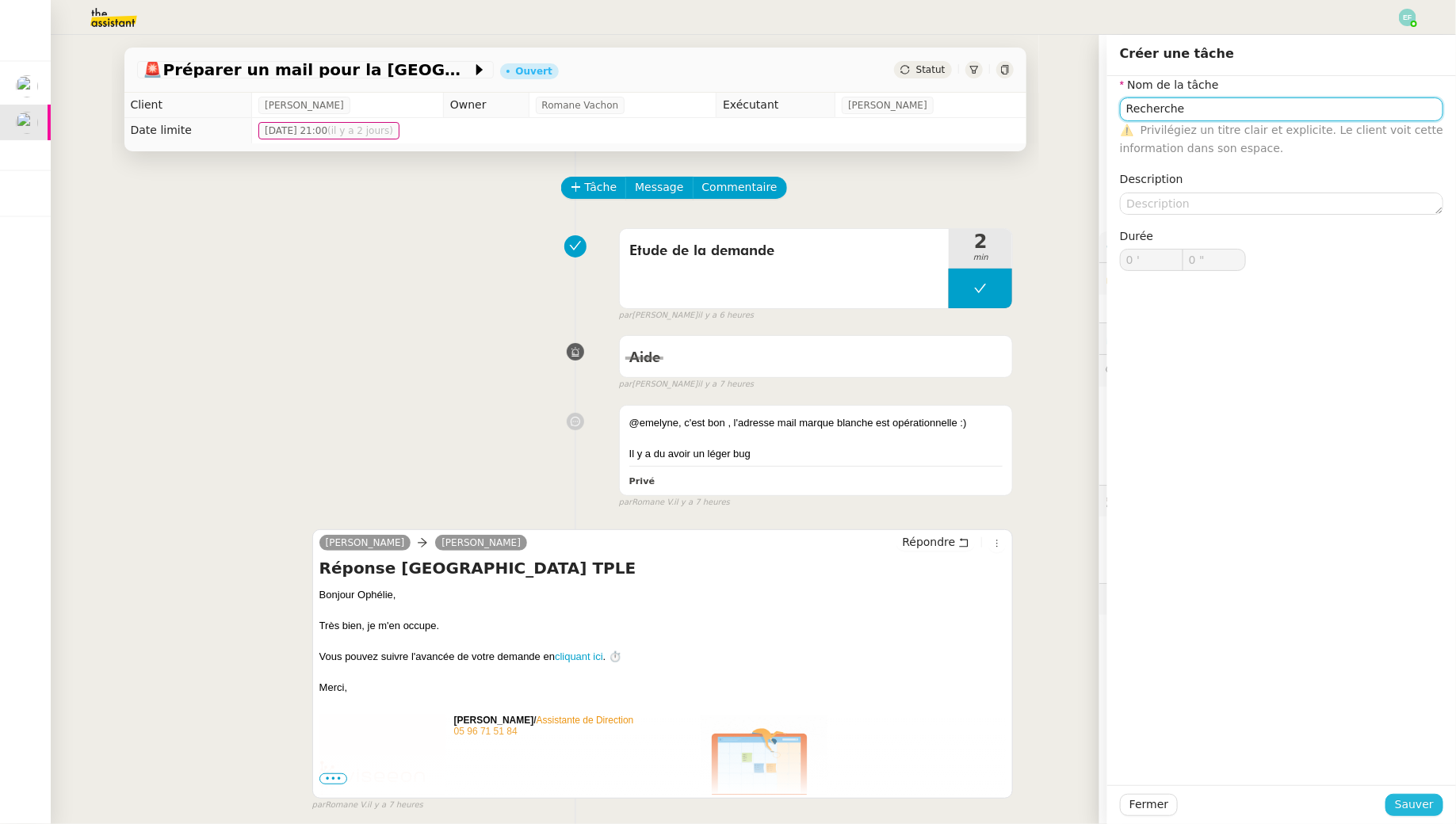
type input "Recherche"
click at [1418, 815] on button "Sauver" at bounding box center [1414, 805] width 58 height 22
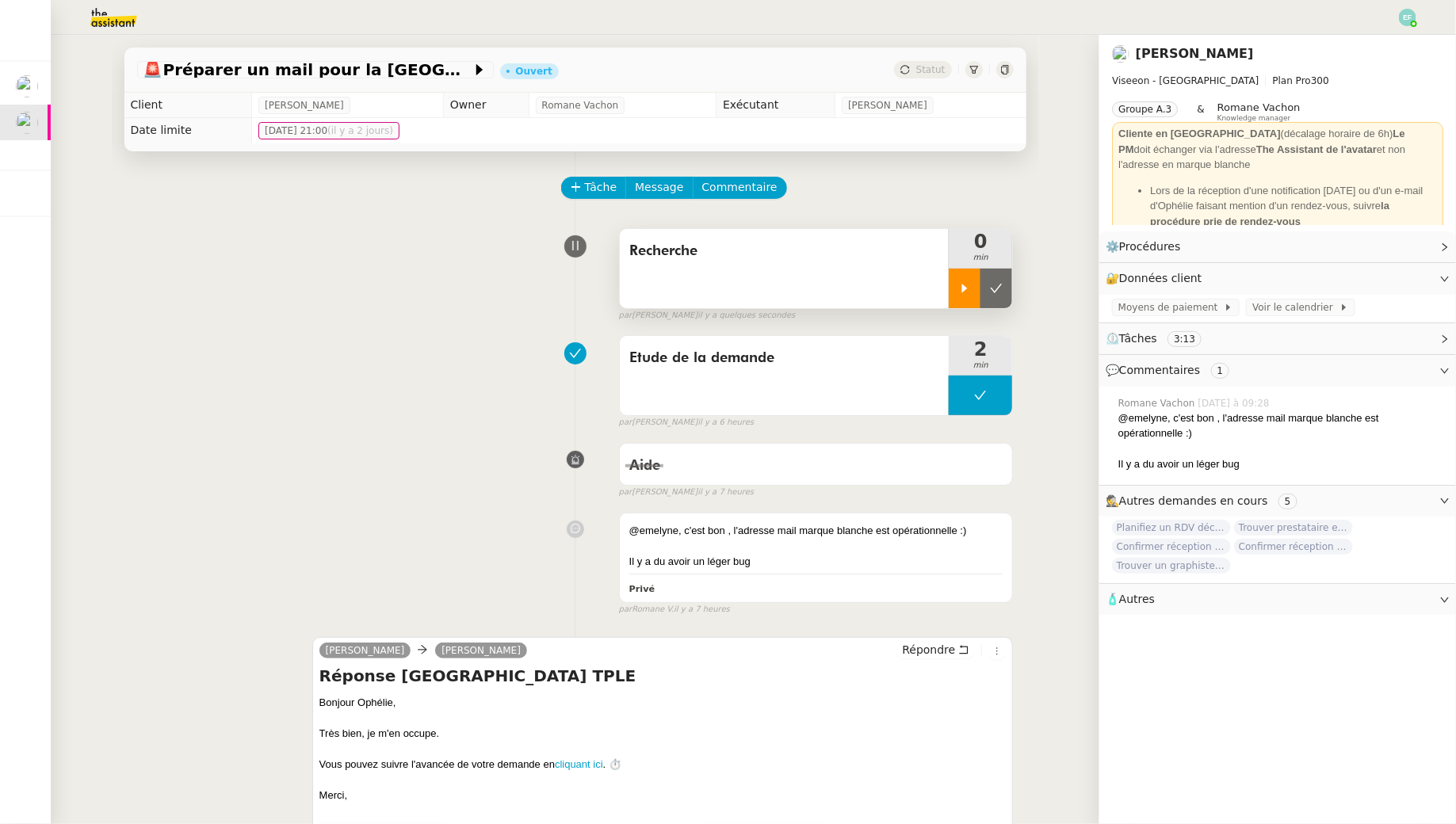
click at [967, 294] on icon at bounding box center [964, 288] width 13 height 13
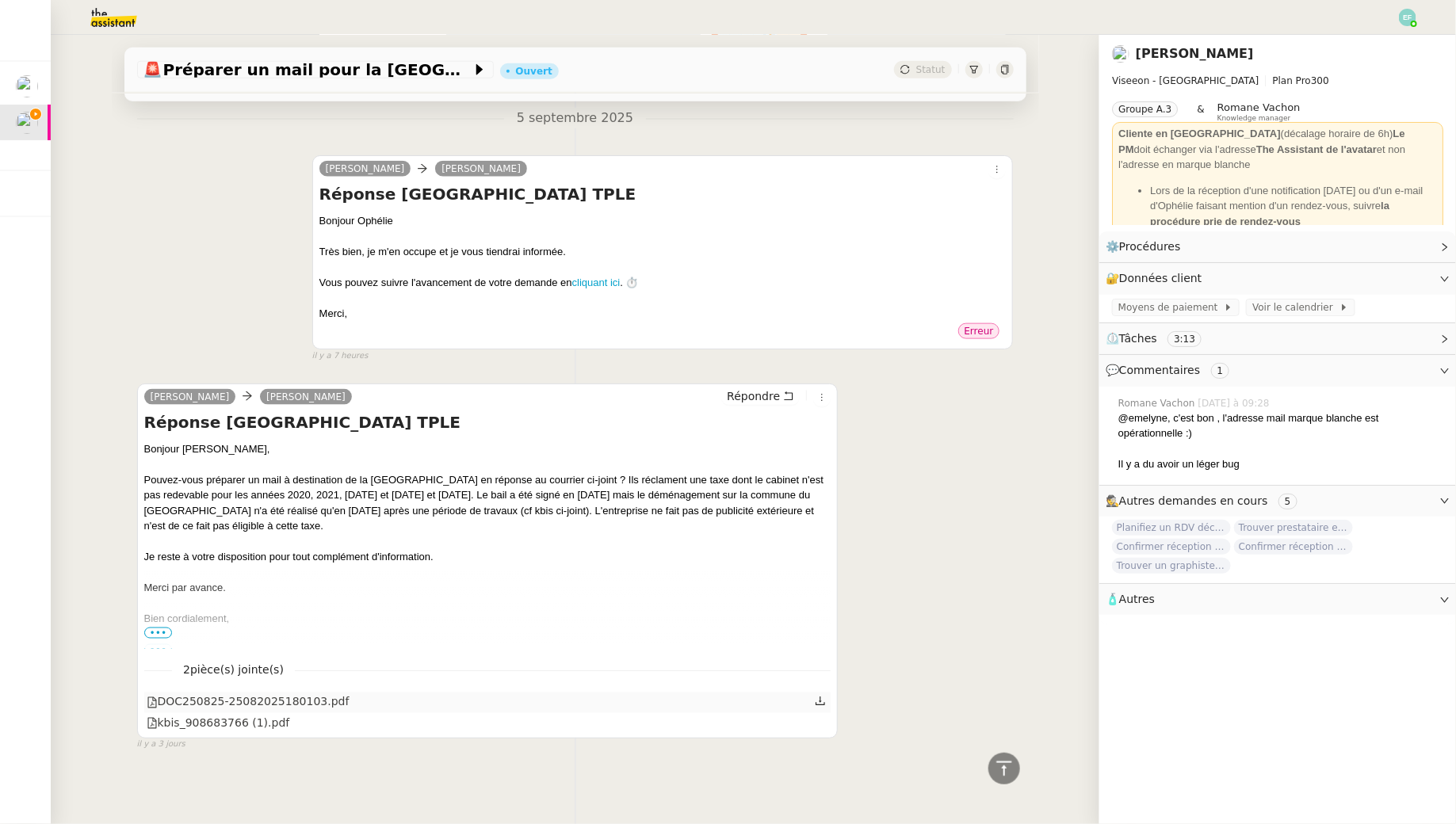
click at [819, 701] on icon at bounding box center [820, 701] width 11 height 11
click at [823, 697] on icon at bounding box center [820, 701] width 11 height 11
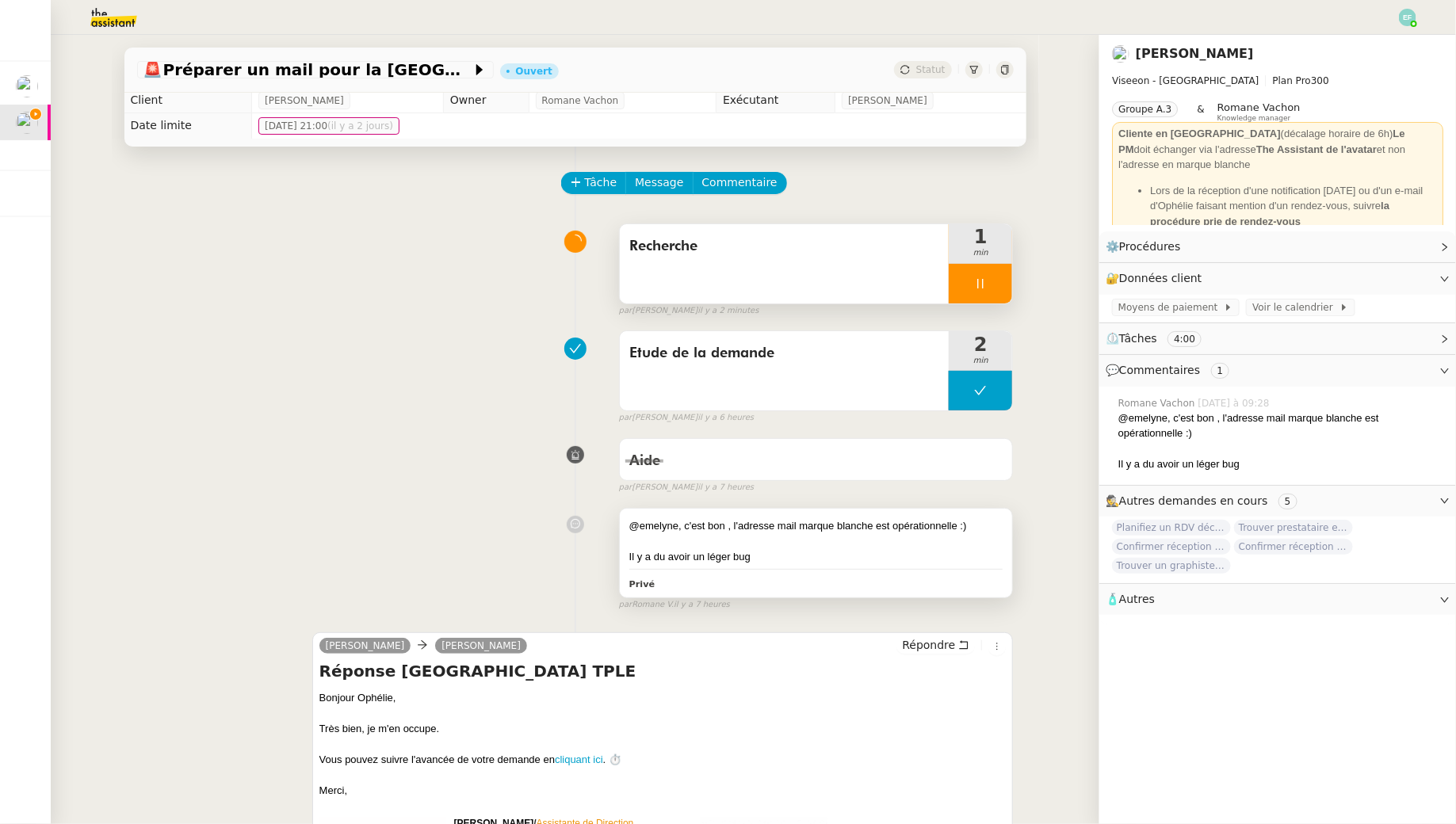
scroll to position [0, 0]
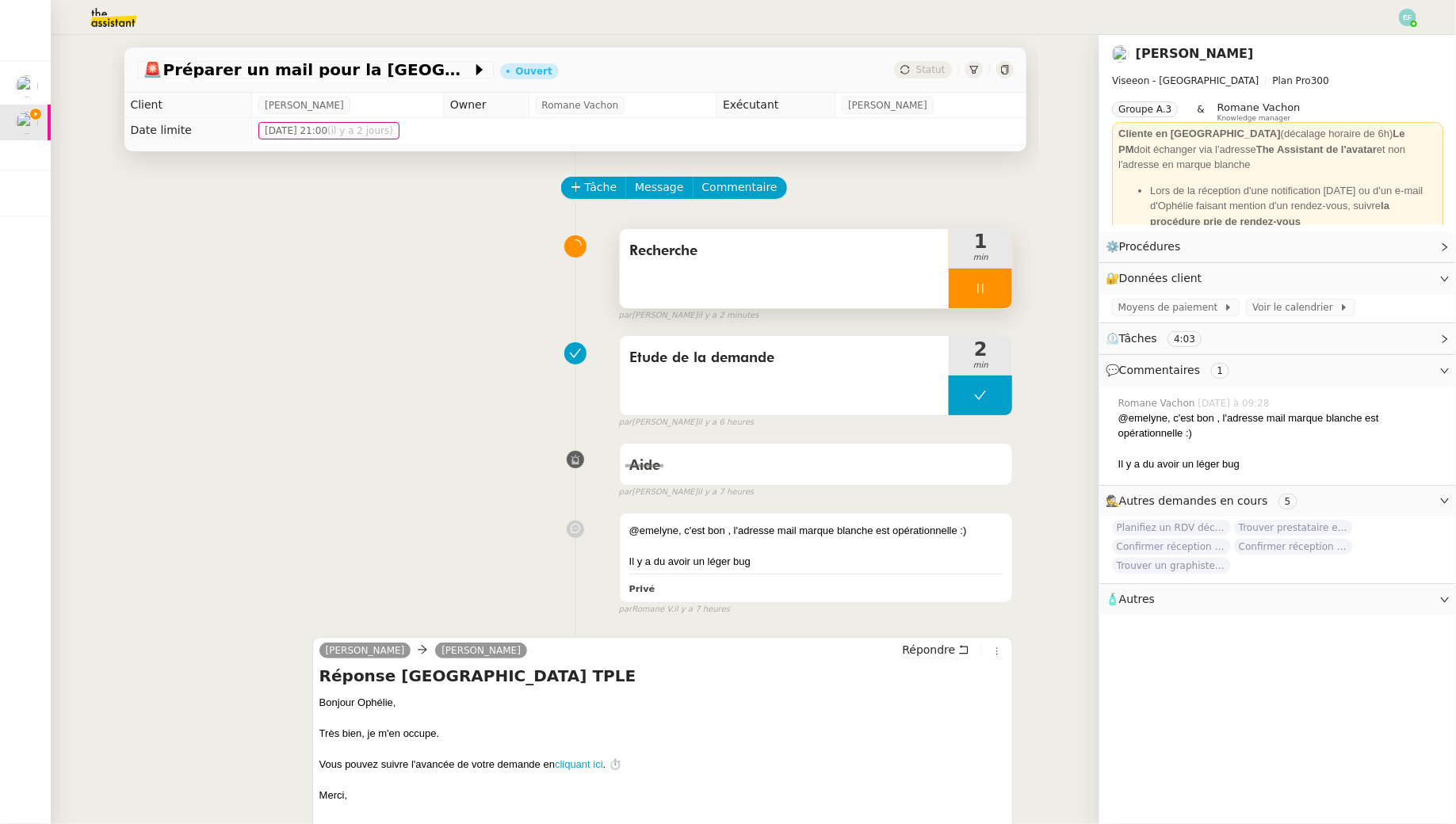
click at [814, 274] on div "Recherche" at bounding box center [784, 268] width 330 height 79
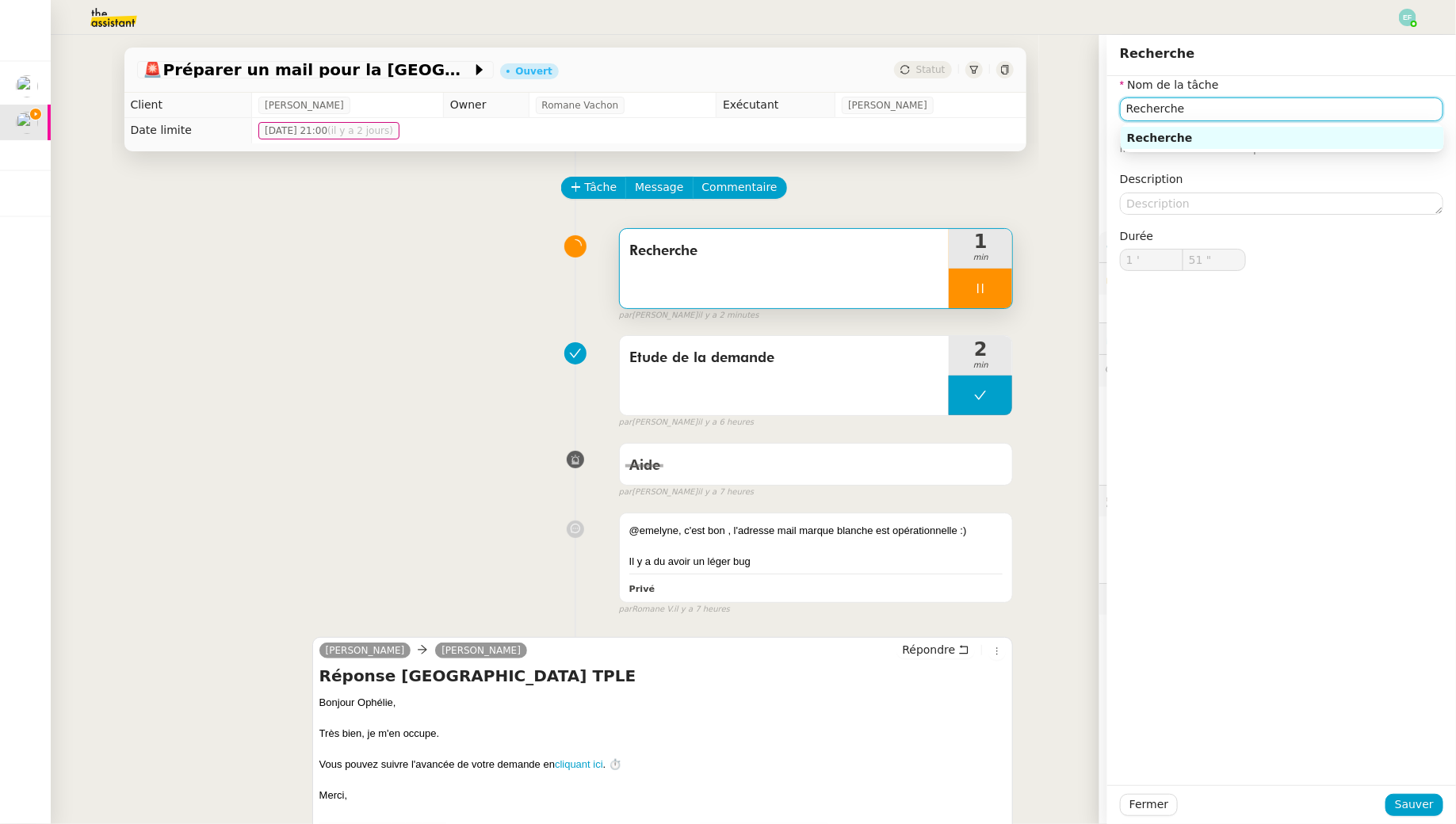
drag, startPoint x: 1170, startPoint y: 105, endPoint x: 1052, endPoint y: 79, distance: 120.8
click at [1064, 83] on app-ticket "🚨 Préparer un mail pour la Mairie du Lamentin Ouvert Statut Client Ophélie DION…" at bounding box center [753, 429] width 1405 height 790
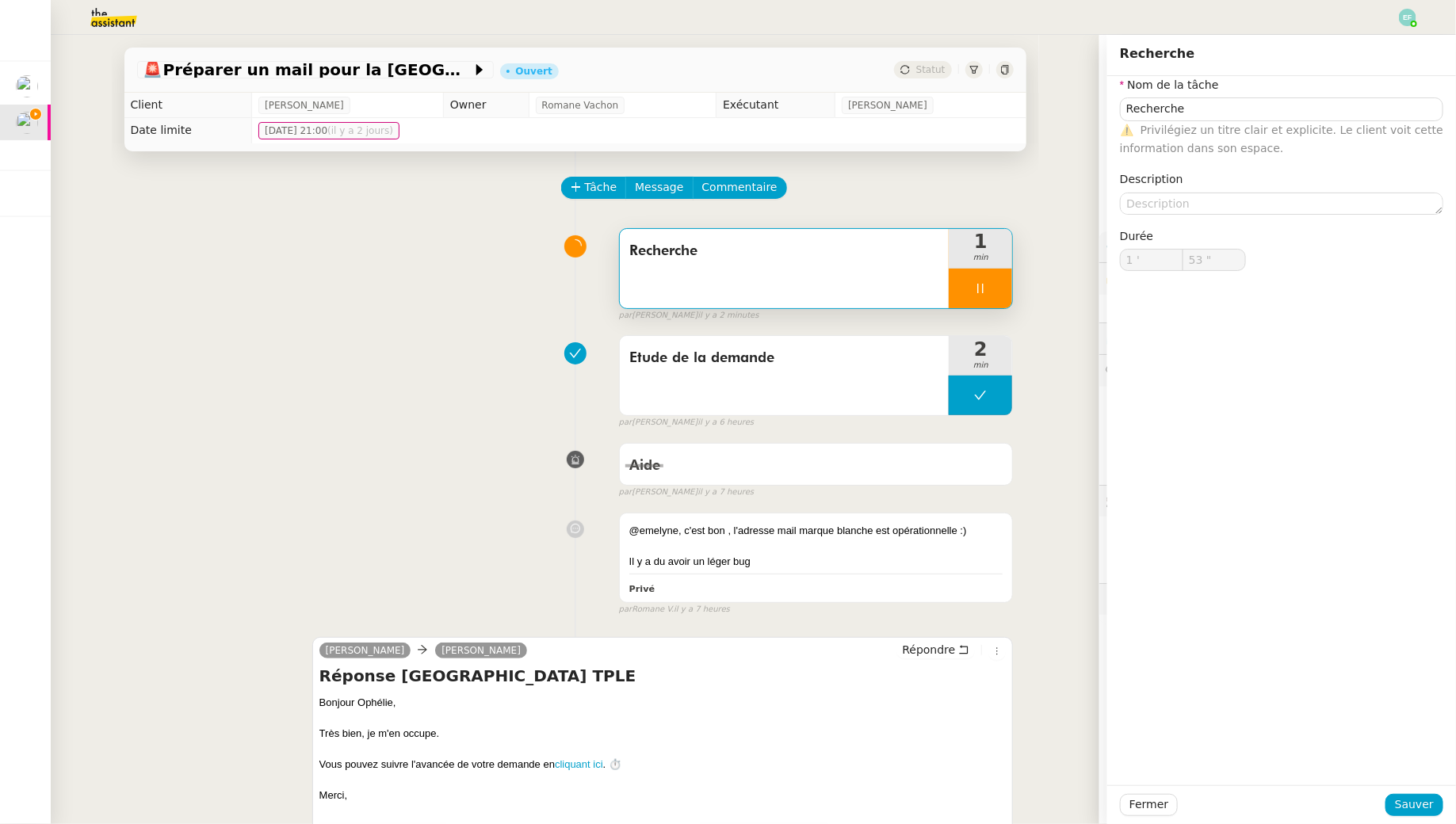
click at [1242, 121] on div "⚠️ Privilégiez un titre clair et explicite. Le client voit cette information da…" at bounding box center [1281, 140] width 324 height 37
type input "54 ""
click at [1237, 108] on input "Recherche" at bounding box center [1281, 109] width 324 height 23
type input "Recherche +"
type input "55 ""
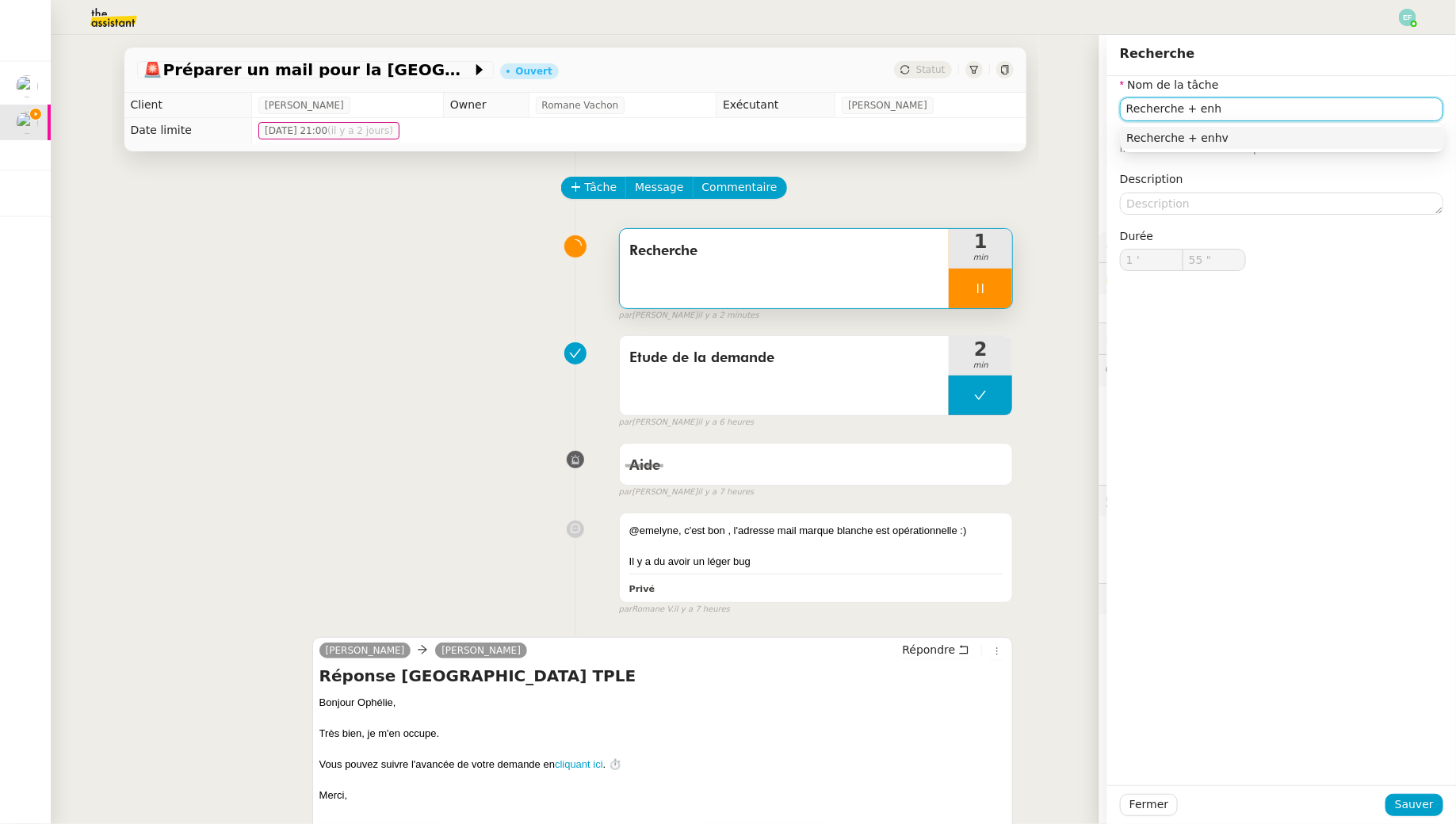
type input "Recherche + en"
type input "56 ""
type input "Recherche + envoid"
type input "57 ""
type input "Recherche + envoi d'e"
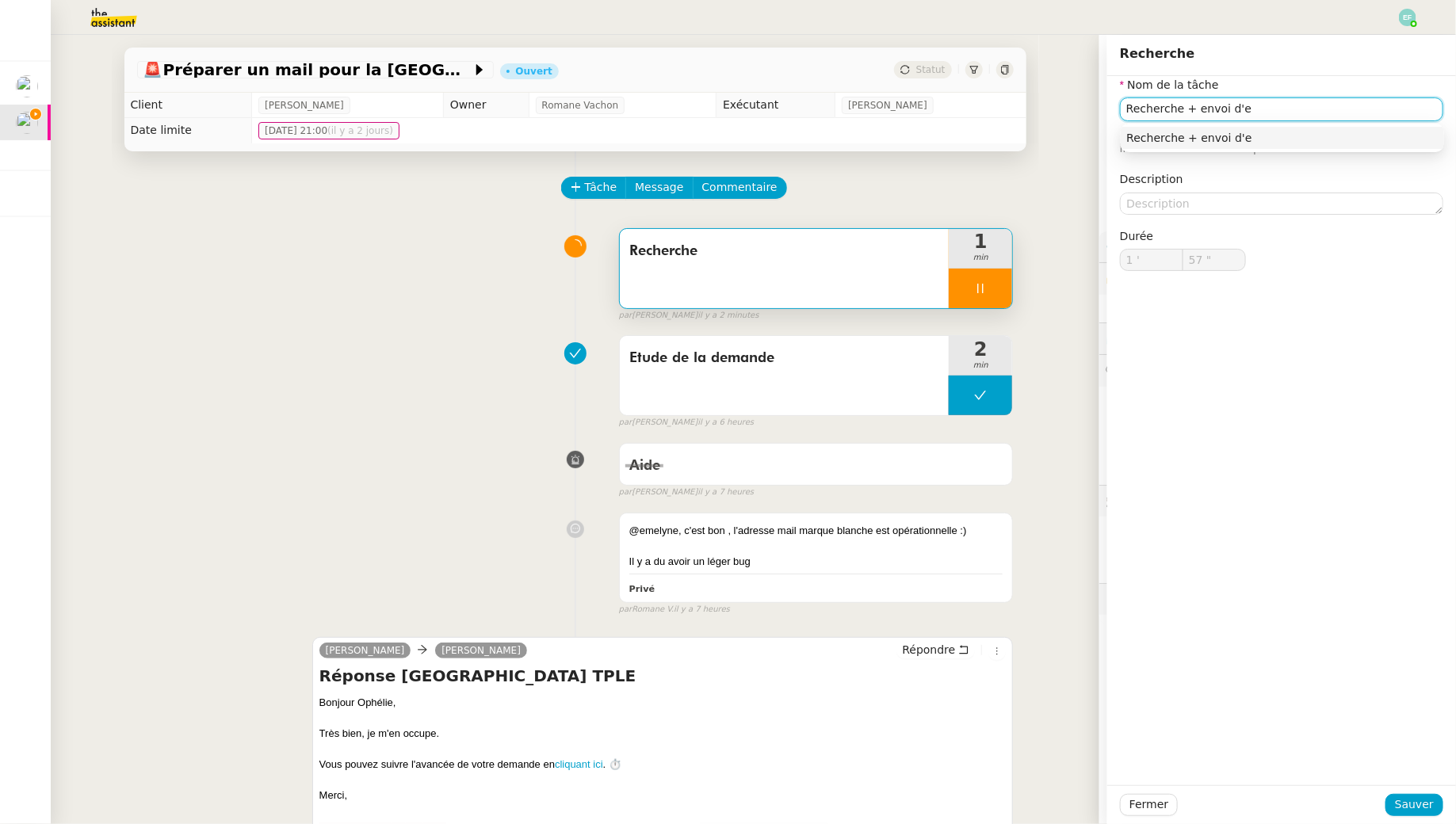
type input "58 ""
type input "Recherche + envoi d'email"
type input "59 ""
type input "2 '"
type input "0 ""
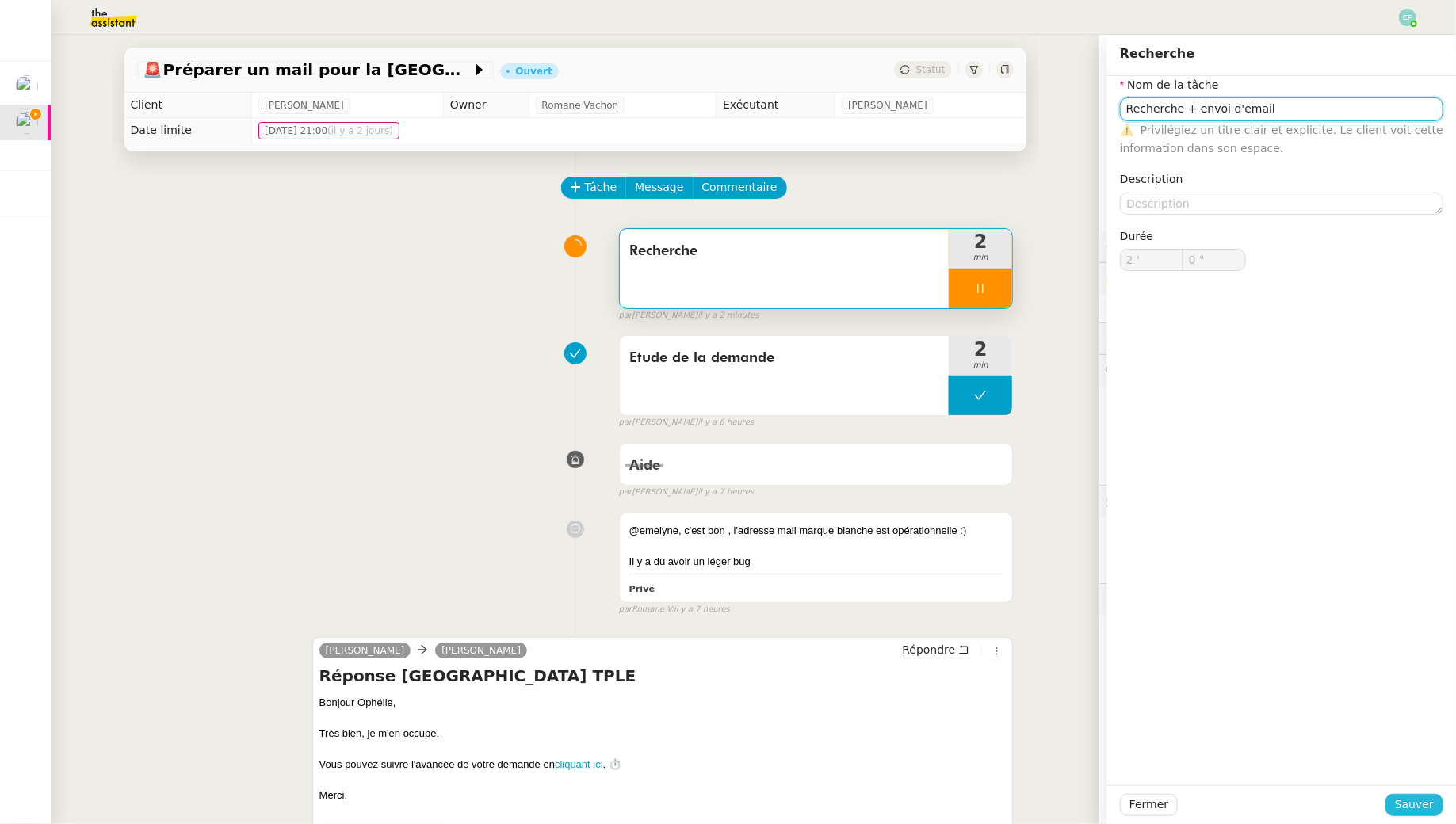
type input "Recherche + envoi d'email"
click at [1406, 807] on span "Sauver" at bounding box center [1414, 805] width 39 height 19
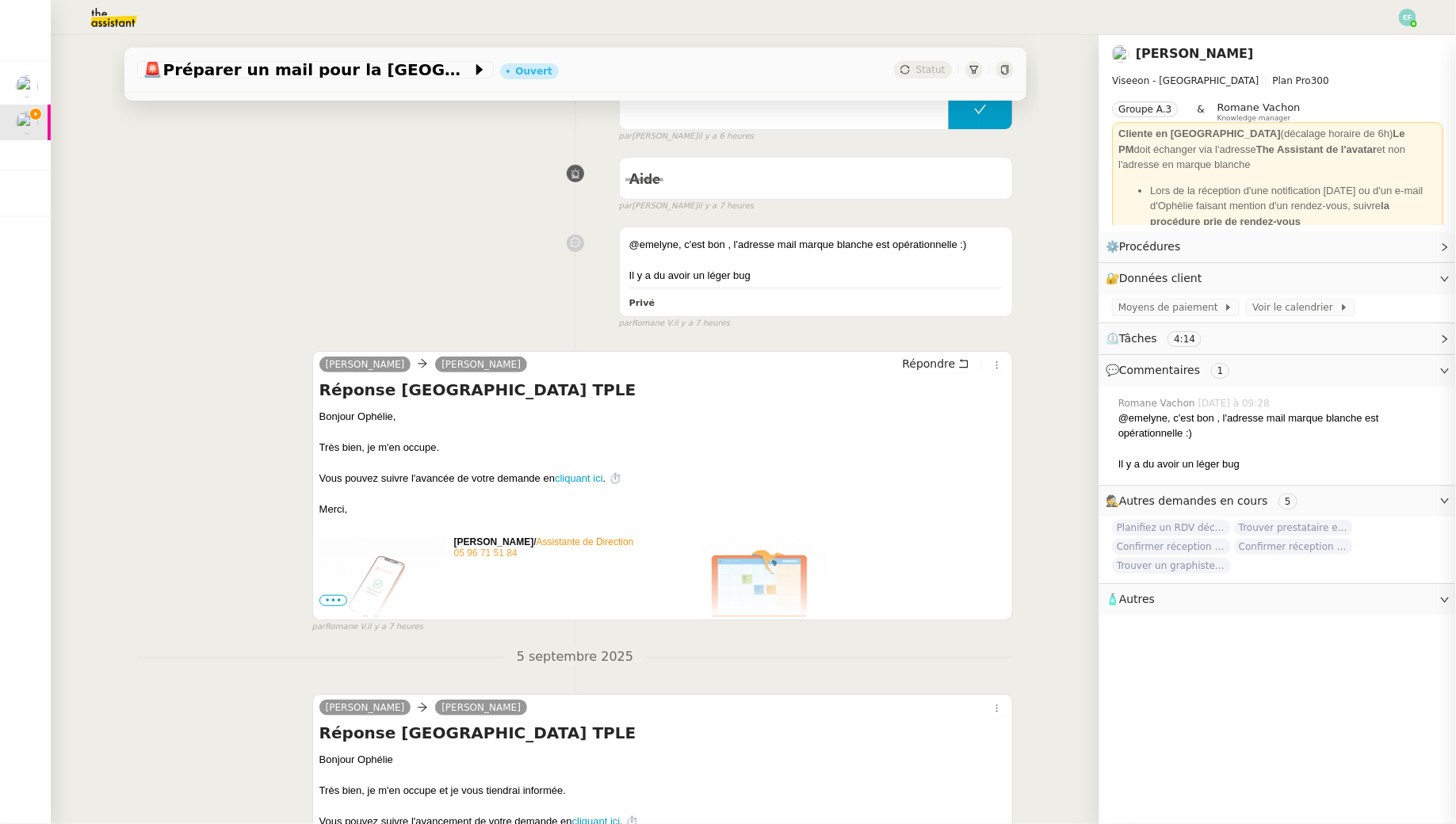
scroll to position [303, 0]
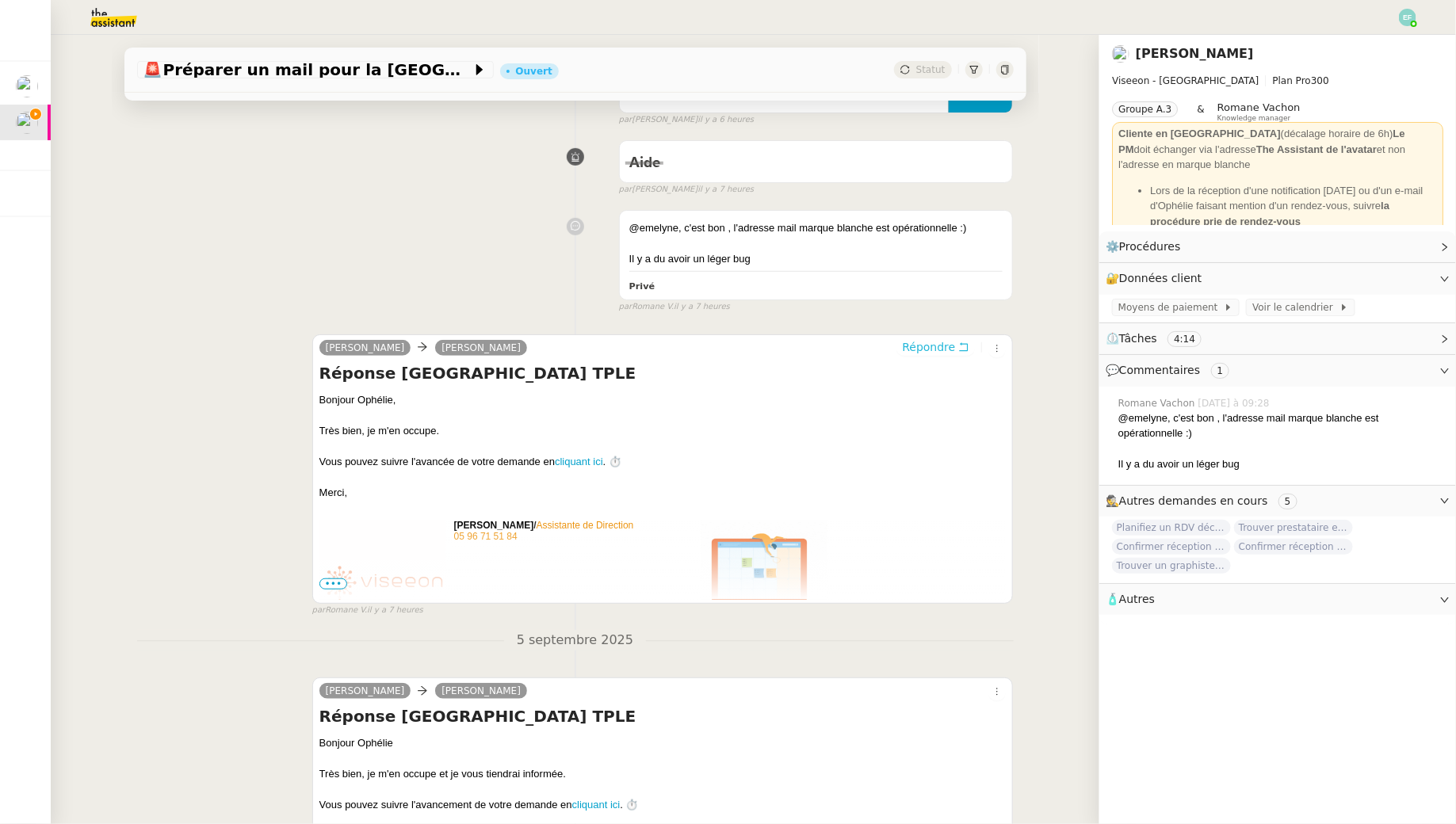
click at [957, 350] on button "Répondre" at bounding box center [935, 347] width 78 height 18
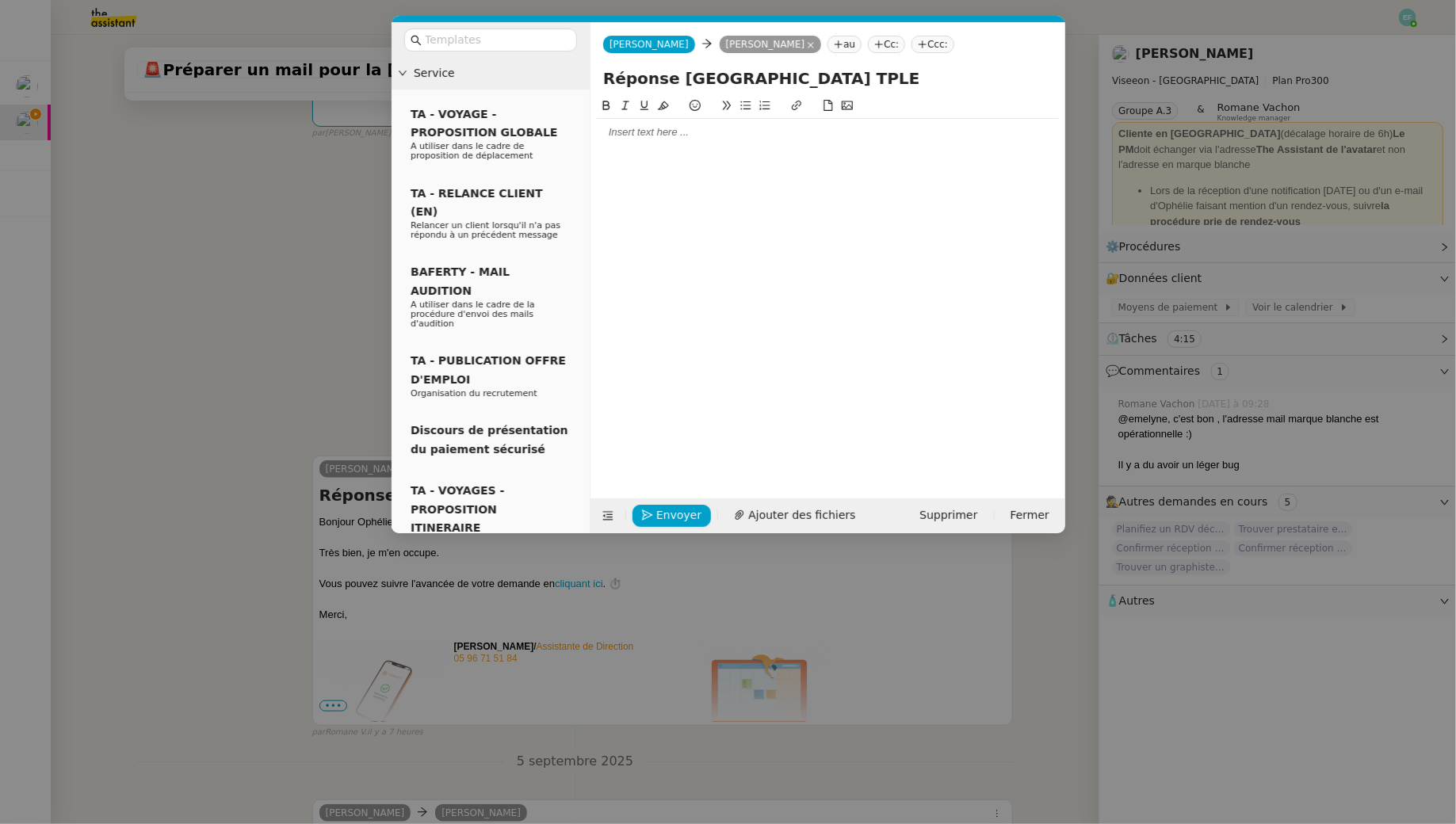
scroll to position [424, 0]
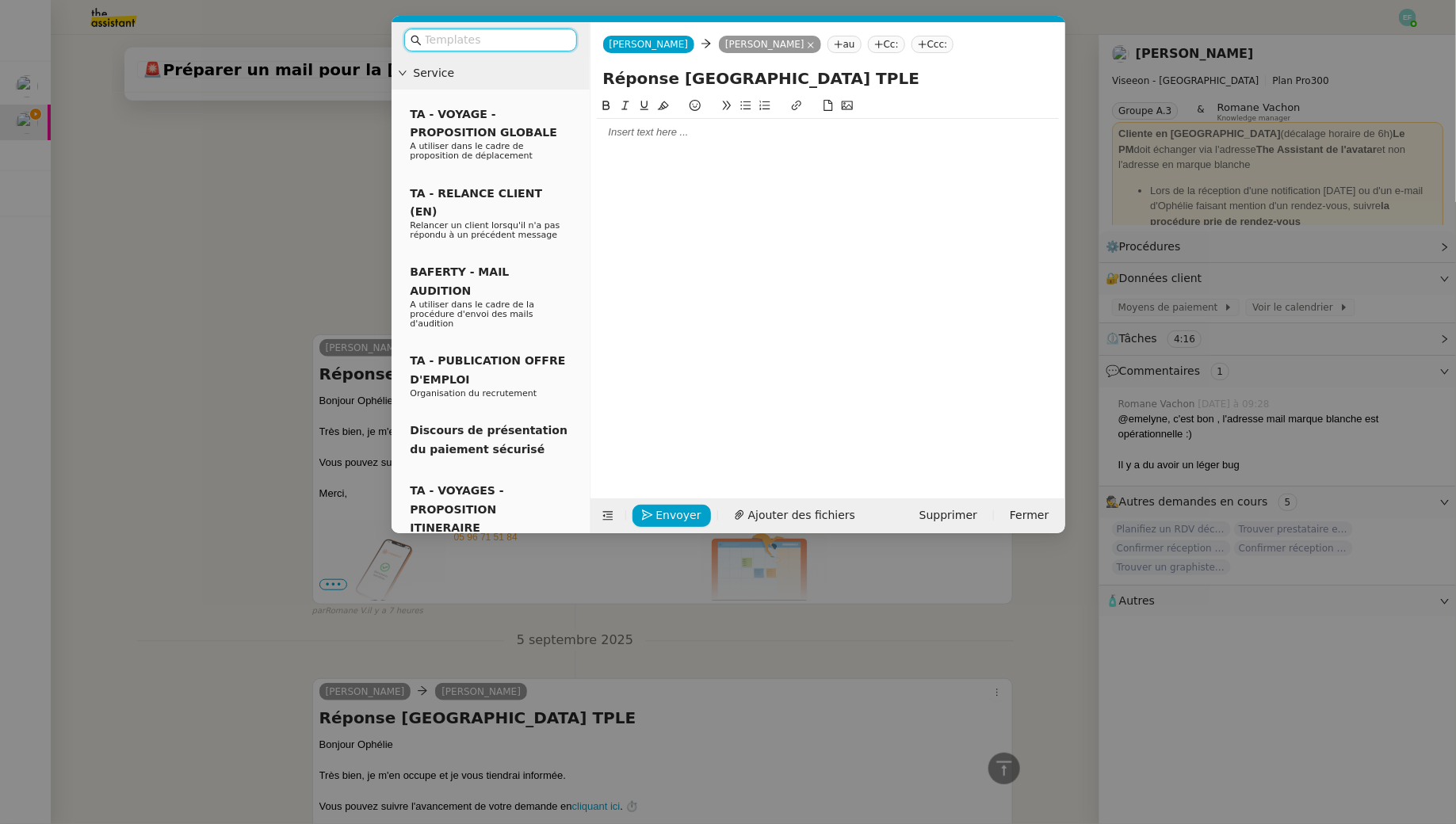
click at [774, 135] on div at bounding box center [827, 132] width 462 height 14
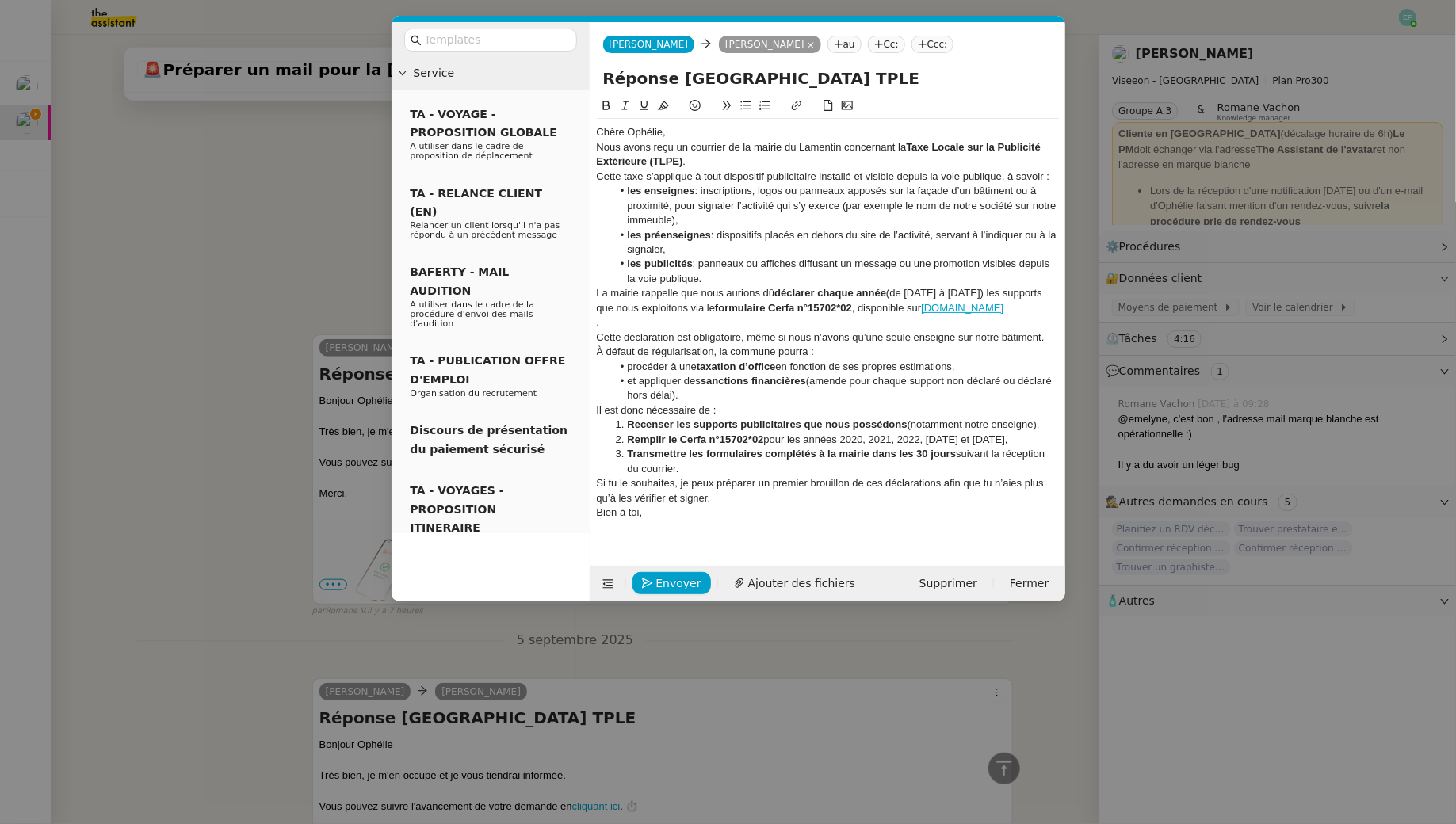
scroll to position [0, 0]
drag, startPoint x: 695, startPoint y: 134, endPoint x: 548, endPoint y: 115, distance: 148.2
click at [548, 115] on nz-layout "Service TA - VOYAGE - PROPOSITION GLOBALE A utiliser dans le cadre de propositi…" at bounding box center [728, 312] width 673 height 579
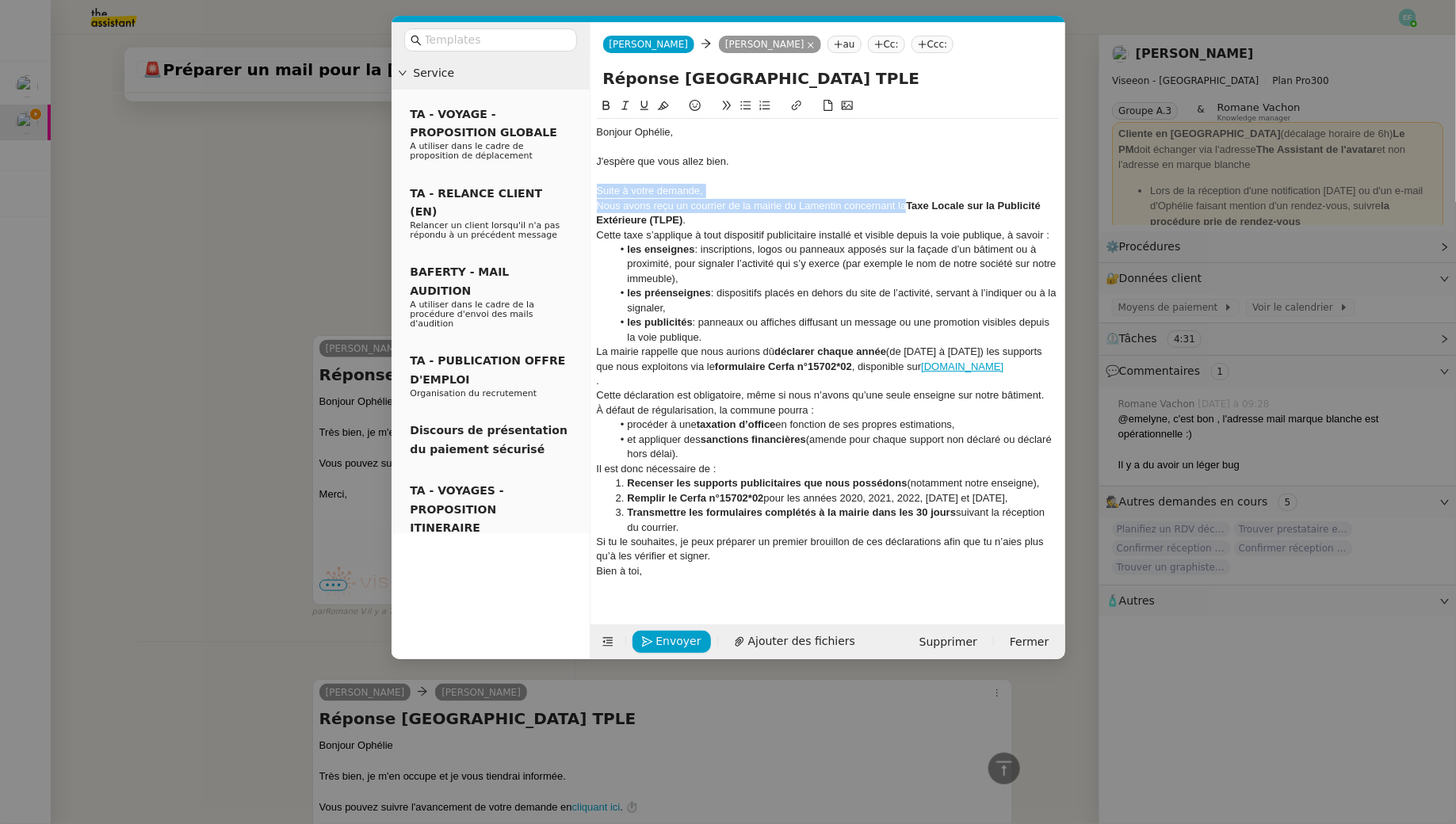
drag, startPoint x: 904, startPoint y: 206, endPoint x: 582, endPoint y: 196, distance: 322.2
click at [582, 196] on nz-layout "Service TA - VOYAGE - PROPOSITION GLOBALE A utiliser dans le cadre de propositi…" at bounding box center [728, 340] width 673 height 637
click at [793, 208] on div "Nous avons reçu un courrier de la mairie du Lamentin concernant la Taxe Locale …" at bounding box center [827, 214] width 462 height 30
drag, startPoint x: 905, startPoint y: 206, endPoint x: 588, endPoint y: 203, distance: 317.0
click at [588, 203] on nz-layout "Service TA - VOYAGE - PROPOSITION GLOBALE A utiliser dans le cadre de propositi…" at bounding box center [728, 340] width 673 height 637
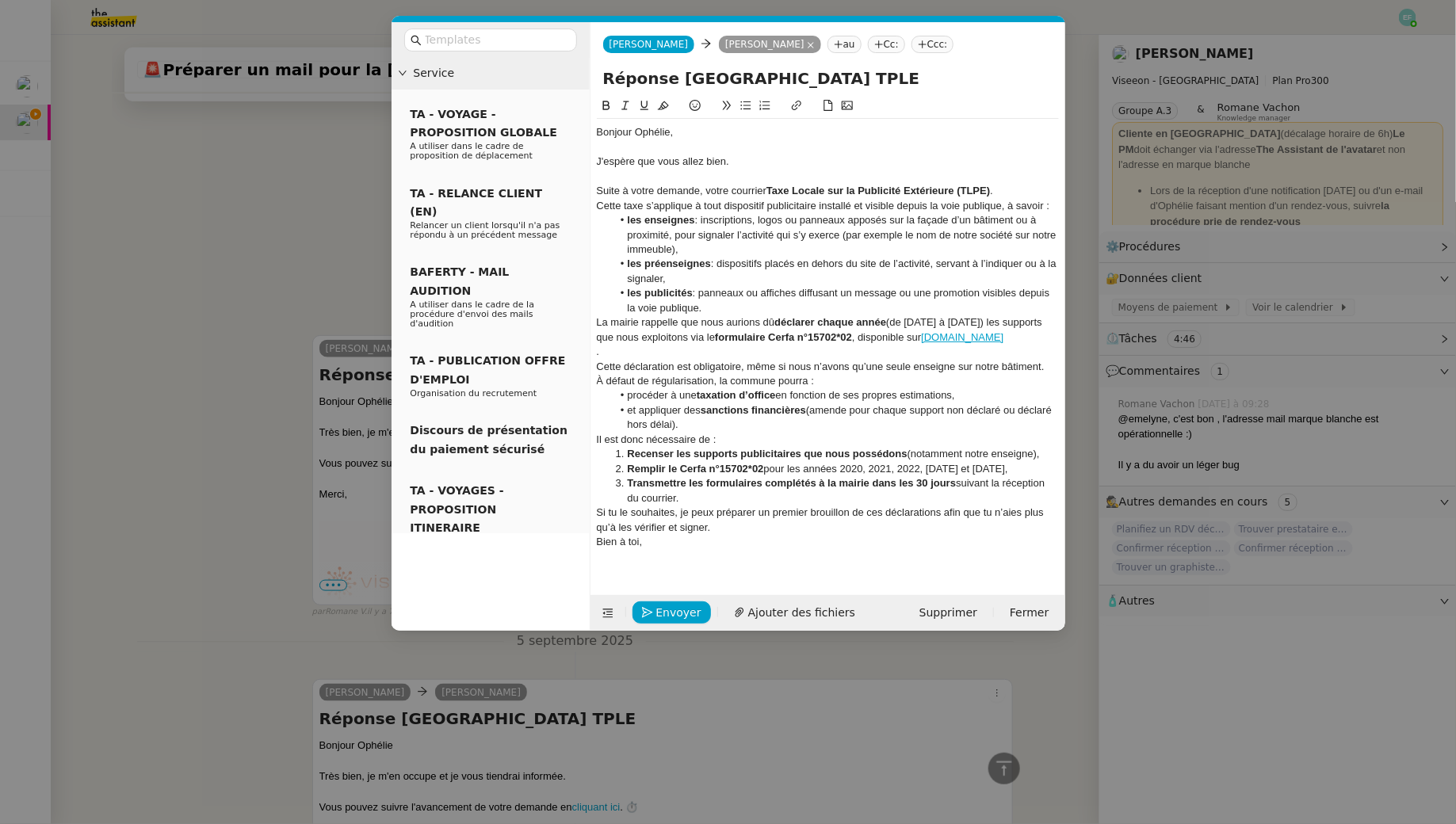
click at [714, 191] on div "Suite à votre demande, votre courrier Taxe Locale sur la Publicité Extérieure (…" at bounding box center [827, 191] width 462 height 14
click at [752, 187] on div "Suite à votre demande, le courrier Taxe Locale sur la Publicité Extérieure (TLP…" at bounding box center [827, 191] width 462 height 14
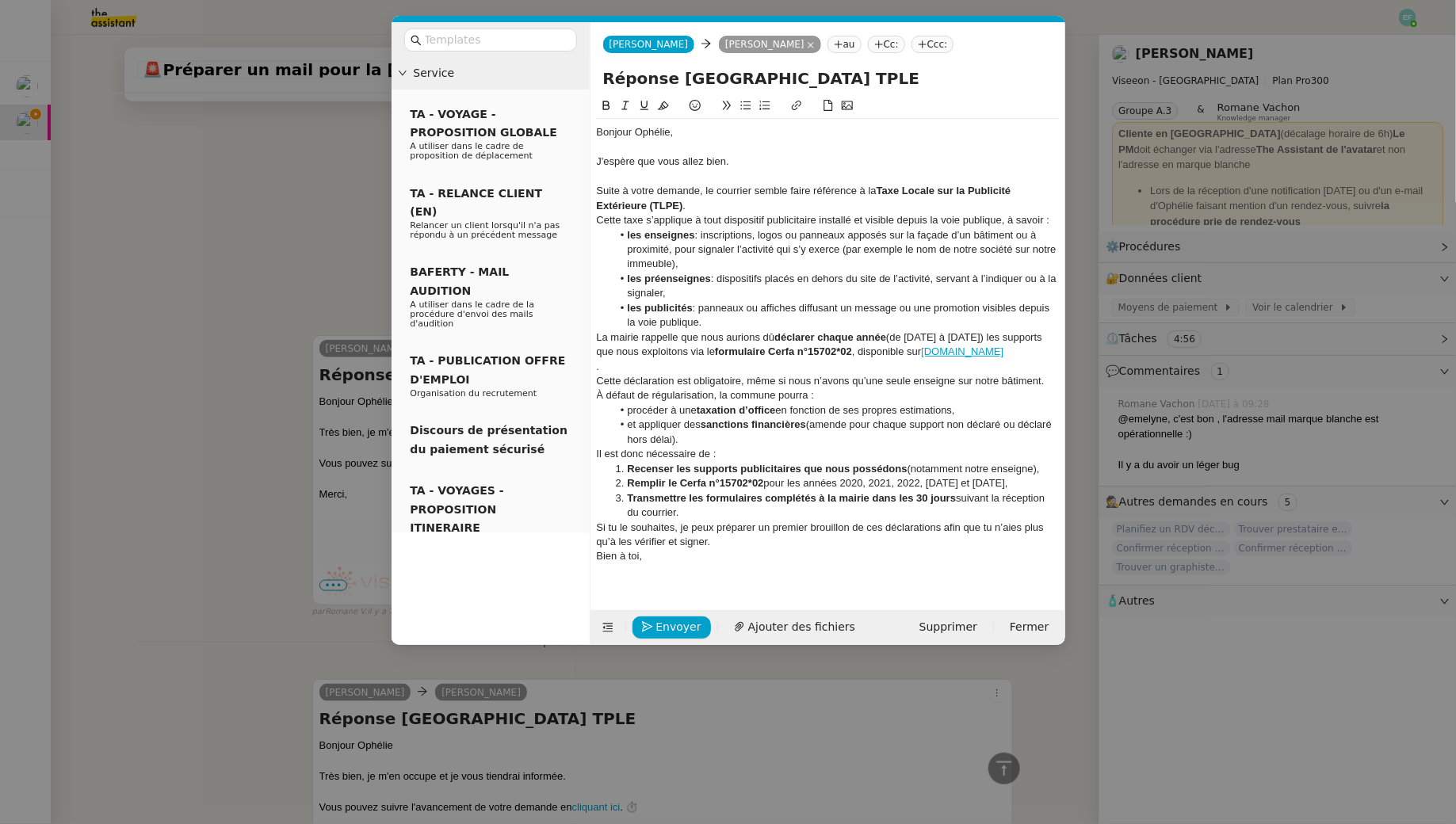
click at [700, 206] on div "Suite à votre demande, le courrier semble faire référence à la Taxe Locale sur …" at bounding box center [827, 199] width 462 height 30
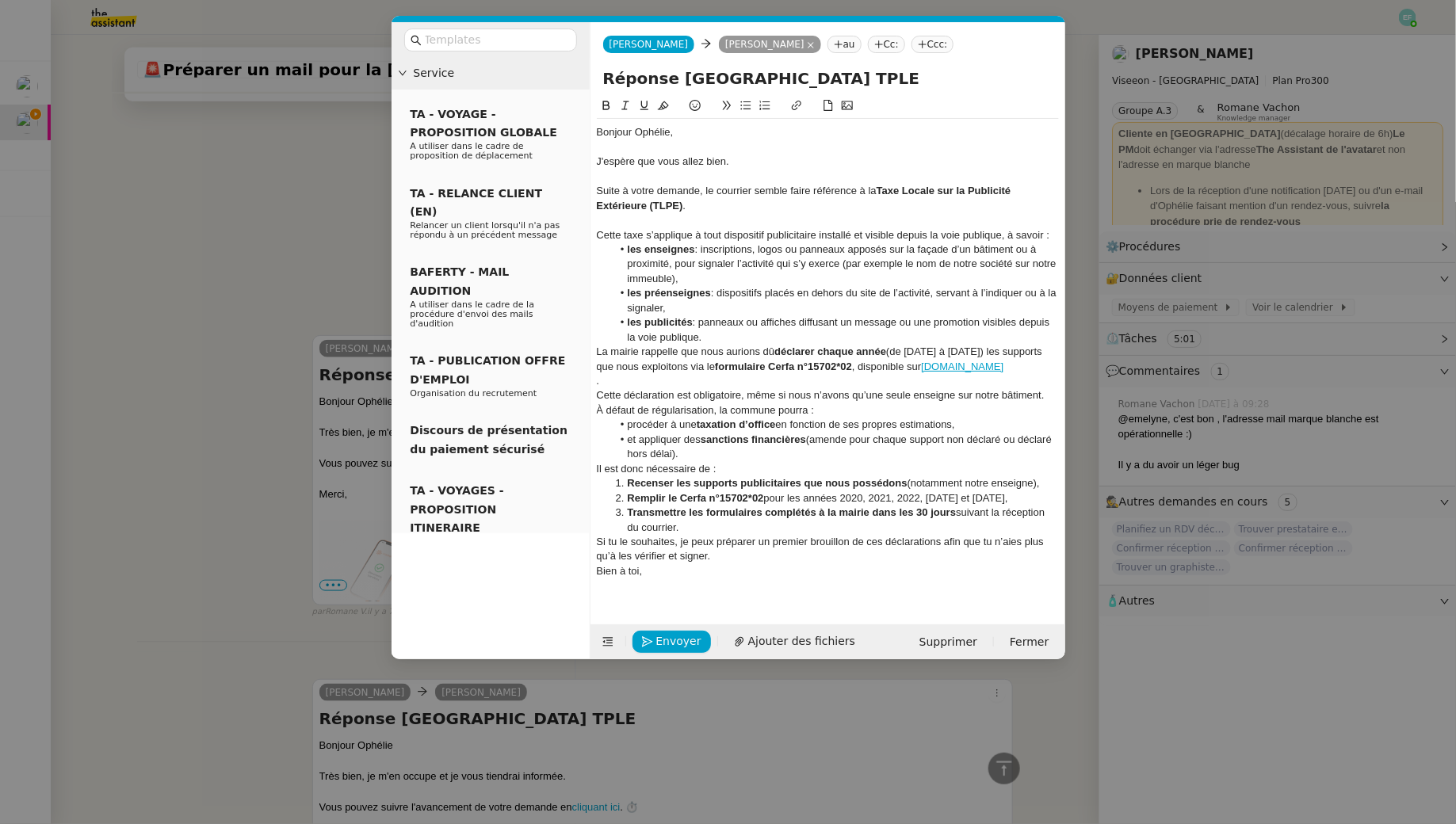
click at [716, 337] on li "les publicités : panneaux ou affiches diffusant un message ou une promotion vis…" at bounding box center [835, 330] width 447 height 30
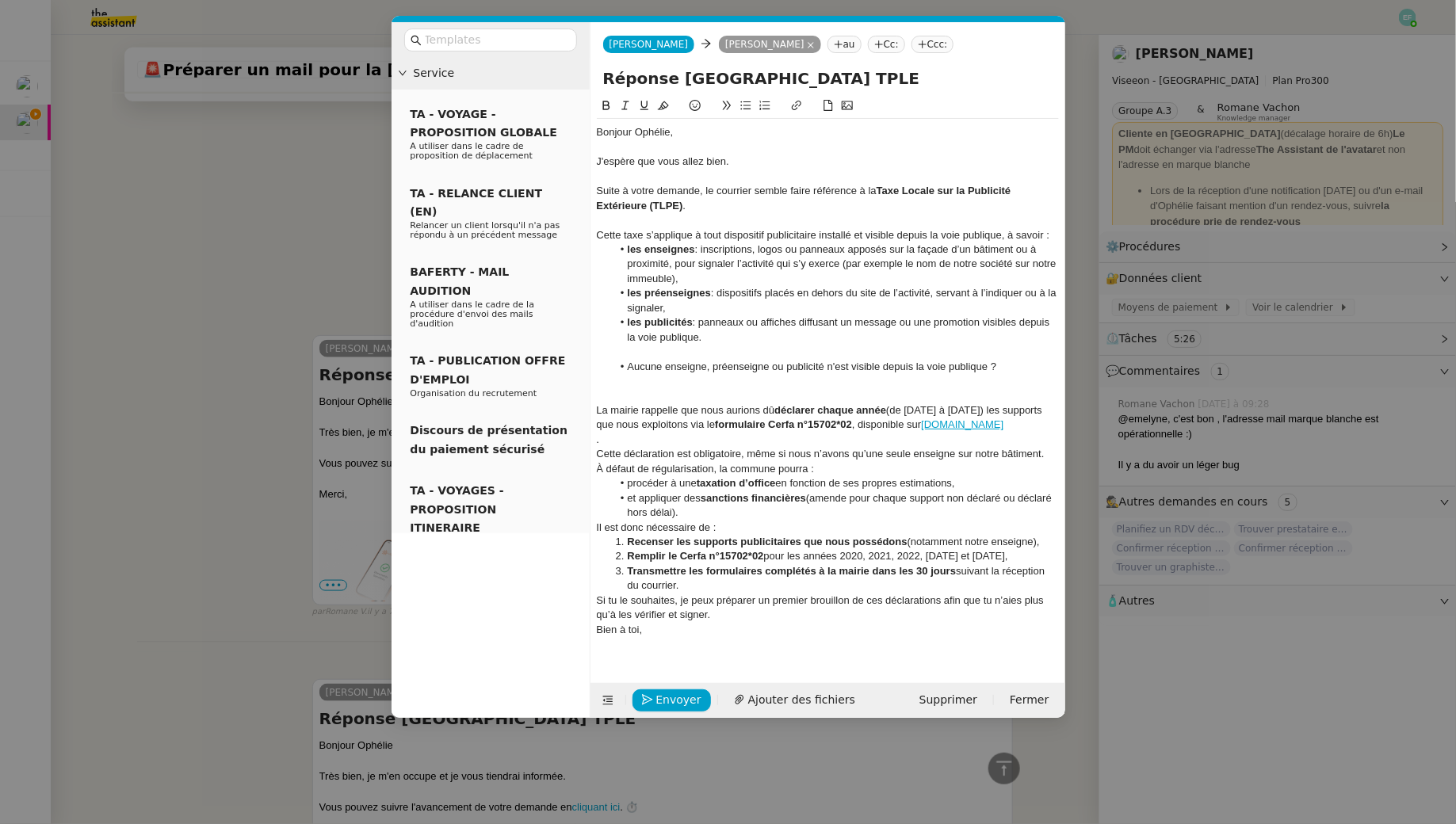
click at [722, 365] on li "Aucune enseigne, préenseigne ou publicité n'est visible depuis la voie publique…" at bounding box center [835, 366] width 447 height 14
click at [735, 291] on li "les préenseignes : dispositifs placés en dehors du site de l’activité, servant …" at bounding box center [835, 301] width 447 height 30
click at [702, 228] on div "Cette taxe s’applique à tout dispositif publicitaire installé et visible depuis…" at bounding box center [827, 234] width 462 height 14
click at [841, 351] on div at bounding box center [827, 352] width 462 height 14
click at [626, 364] on li "Aucune enseigne, préenseigne ou publicité n'est visible depuis la voie publique…" at bounding box center [835, 366] width 447 height 14
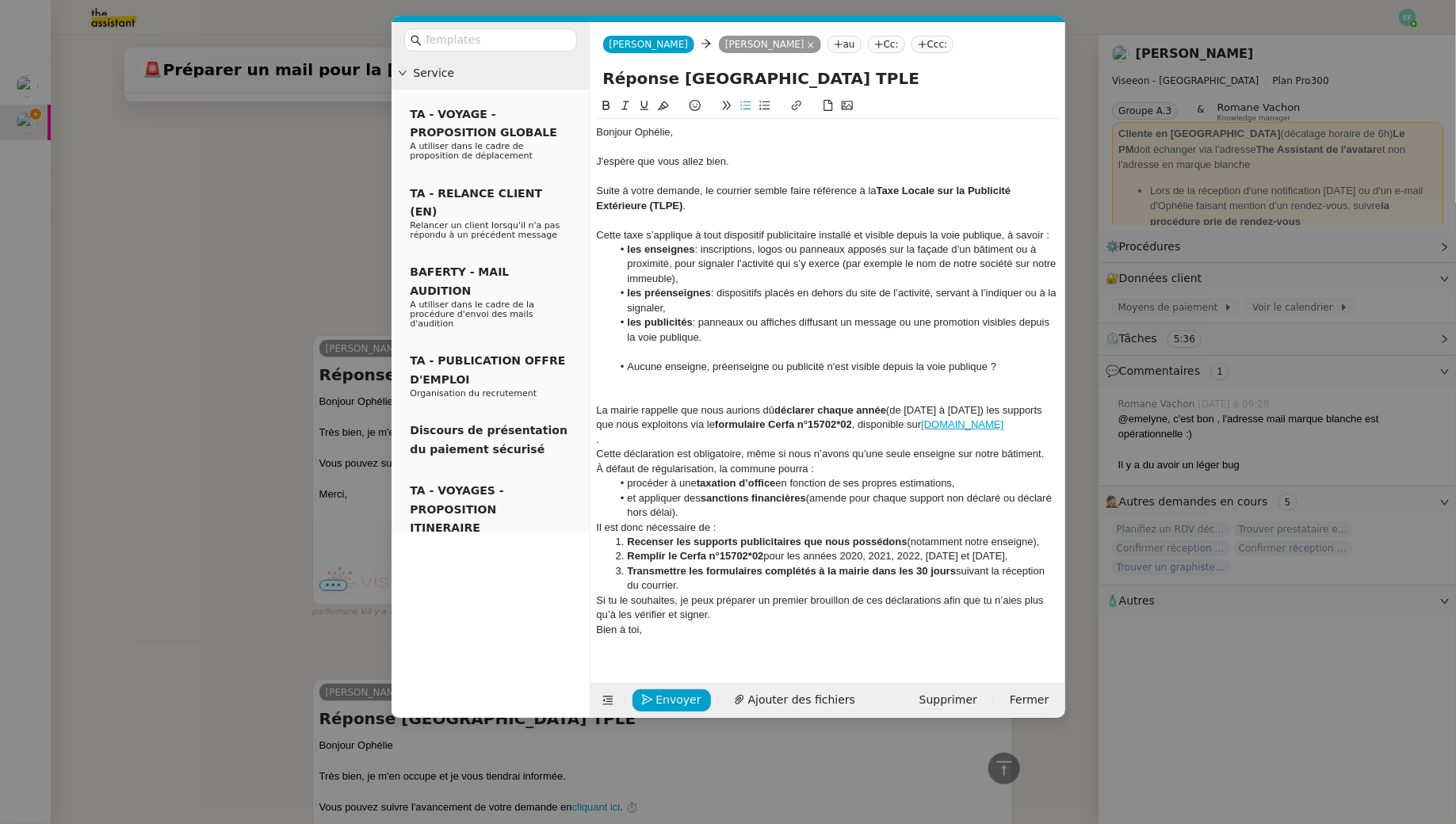
click at [718, 393] on div at bounding box center [827, 395] width 462 height 14
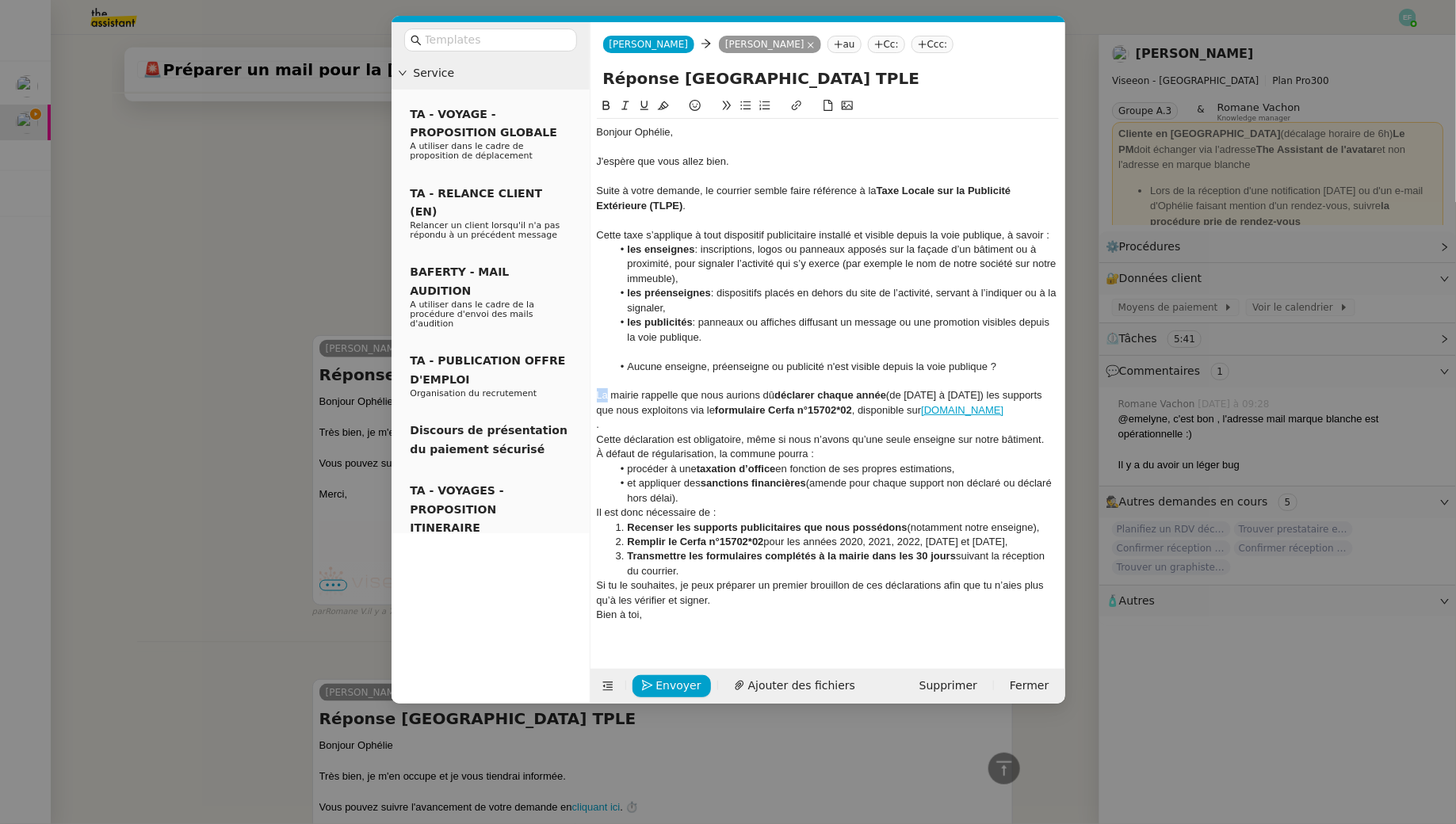
drag, startPoint x: 609, startPoint y: 394, endPoint x: 658, endPoint y: 411, distance: 51.9
click at [597, 394] on div "La mairie rappelle que nous aurions dû déclarer chaque année (de 2020 à 2024) l…" at bounding box center [827, 404] width 462 height 30
drag, startPoint x: 813, startPoint y: 396, endPoint x: 658, endPoint y: 397, distance: 155.0
click at [658, 397] on div "Ceci étant, mairie rappelle que nous aurions dû déclarer chaque année (de 2020 …" at bounding box center [827, 404] width 462 height 30
drag, startPoint x: 914, startPoint y: 396, endPoint x: 727, endPoint y: 393, distance: 187.0
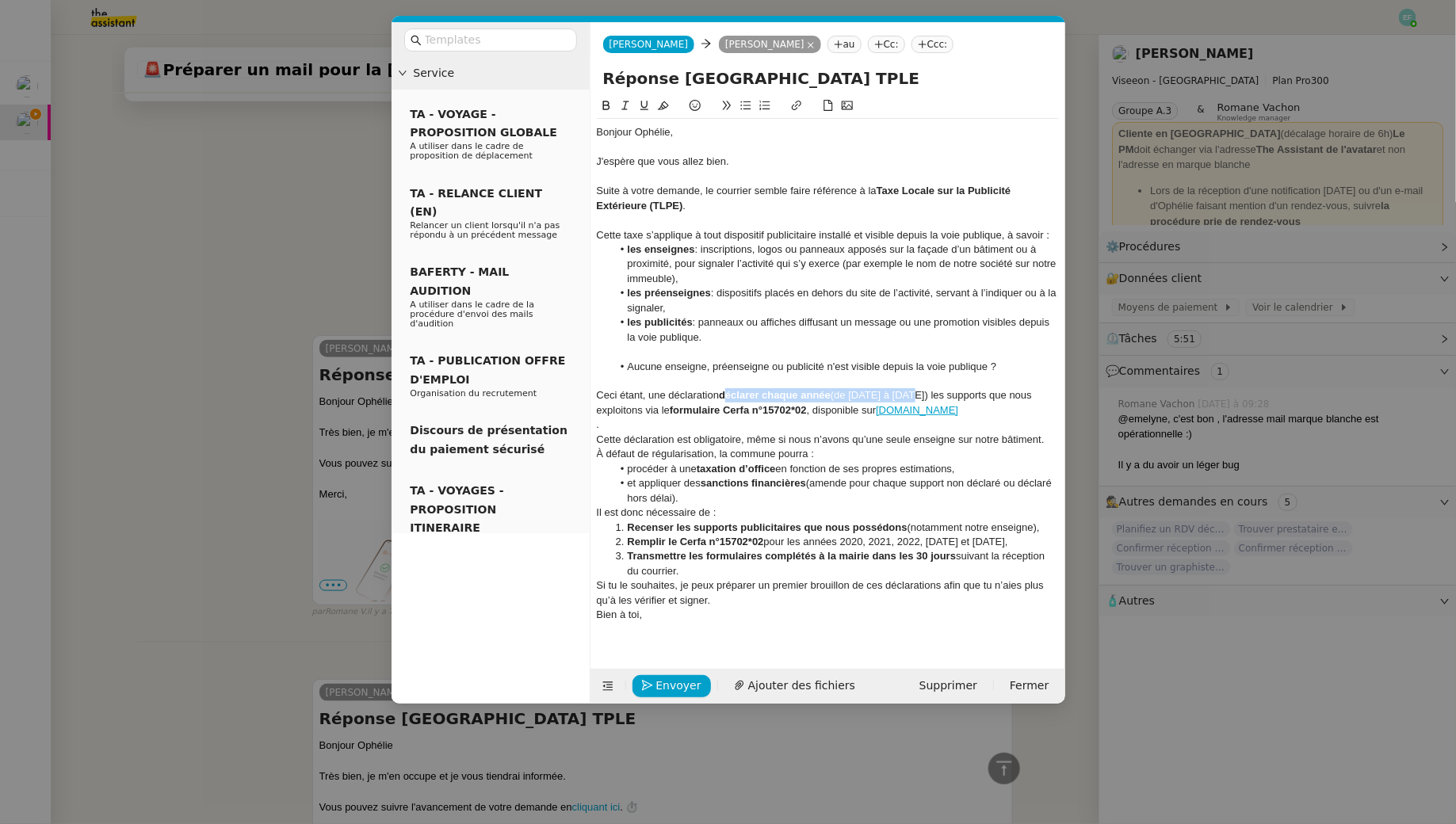
click at [727, 393] on div "Ceci étant, une déclaration déclarer chaque année (de 2020 à 2024) les supports…" at bounding box center [827, 404] width 462 height 30
click at [774, 397] on div "Ceci étant, une déclaration annuelle les supports que nous exploitons via le fo…" at bounding box center [827, 404] width 462 height 30
click at [817, 395] on div "Ceci étant, une déclaration annuelle de supports que nous exploitons via le for…" at bounding box center [827, 404] width 462 height 30
drag, startPoint x: 820, startPoint y: 394, endPoint x: 862, endPoint y: 405, distance: 43.4
click at [862, 405] on div "Ceci étant, une déclaration annuelle de supports que nous exploitons via le for…" at bounding box center [827, 404] width 462 height 30
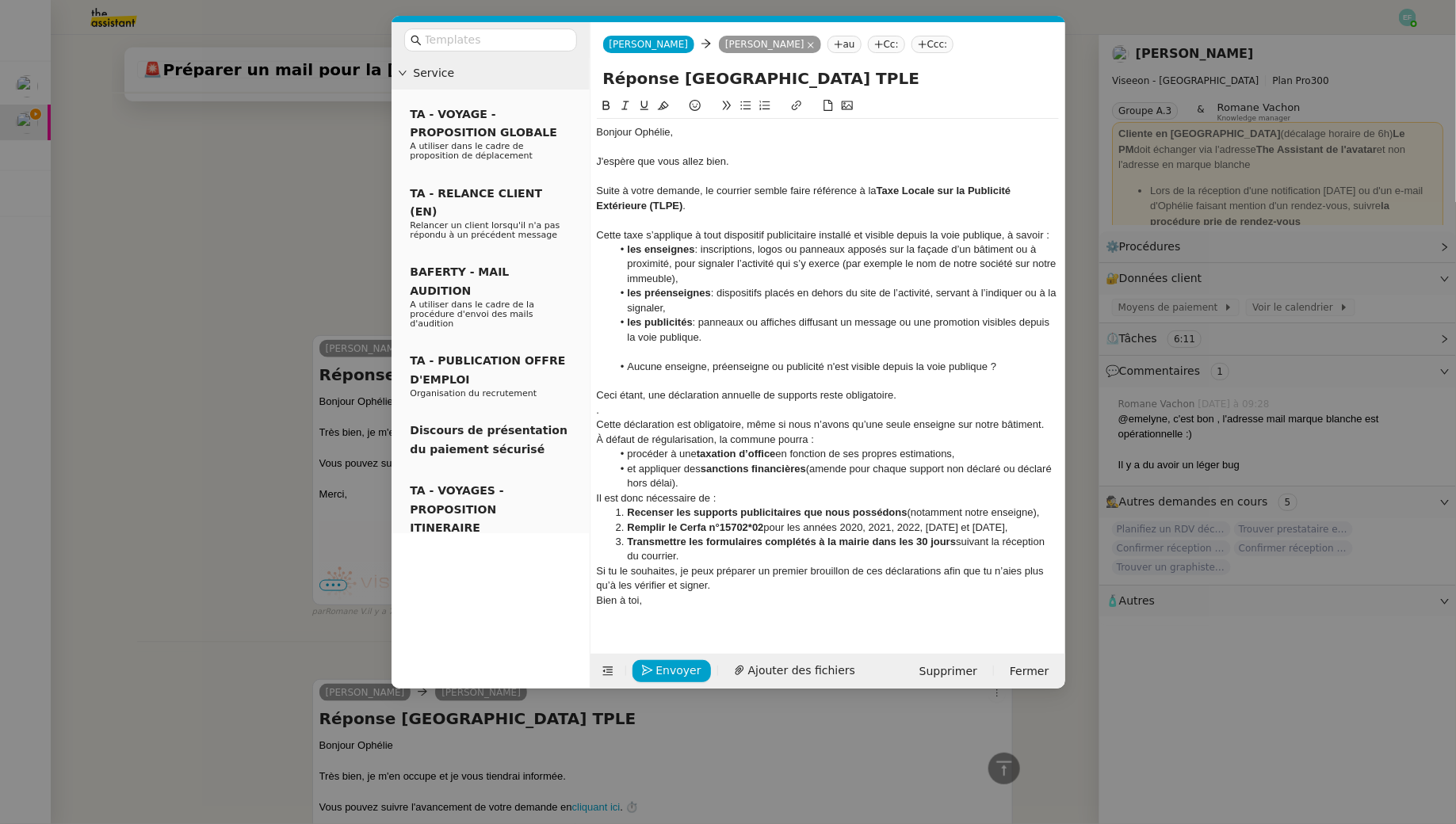
click at [705, 233] on div "Cette taxe s’applique à tout dispositif publicitaire installé et visible depuis…" at bounding box center [827, 234] width 462 height 14
click at [771, 280] on li "les enseignes : inscriptions, logos ou panneaux apposés sur la façade d’un bâti…" at bounding box center [835, 264] width 447 height 44
click at [778, 340] on li "les publicités : panneaux ou affiches diffusant un message ou une promotion vis…" at bounding box center [835, 330] width 447 height 30
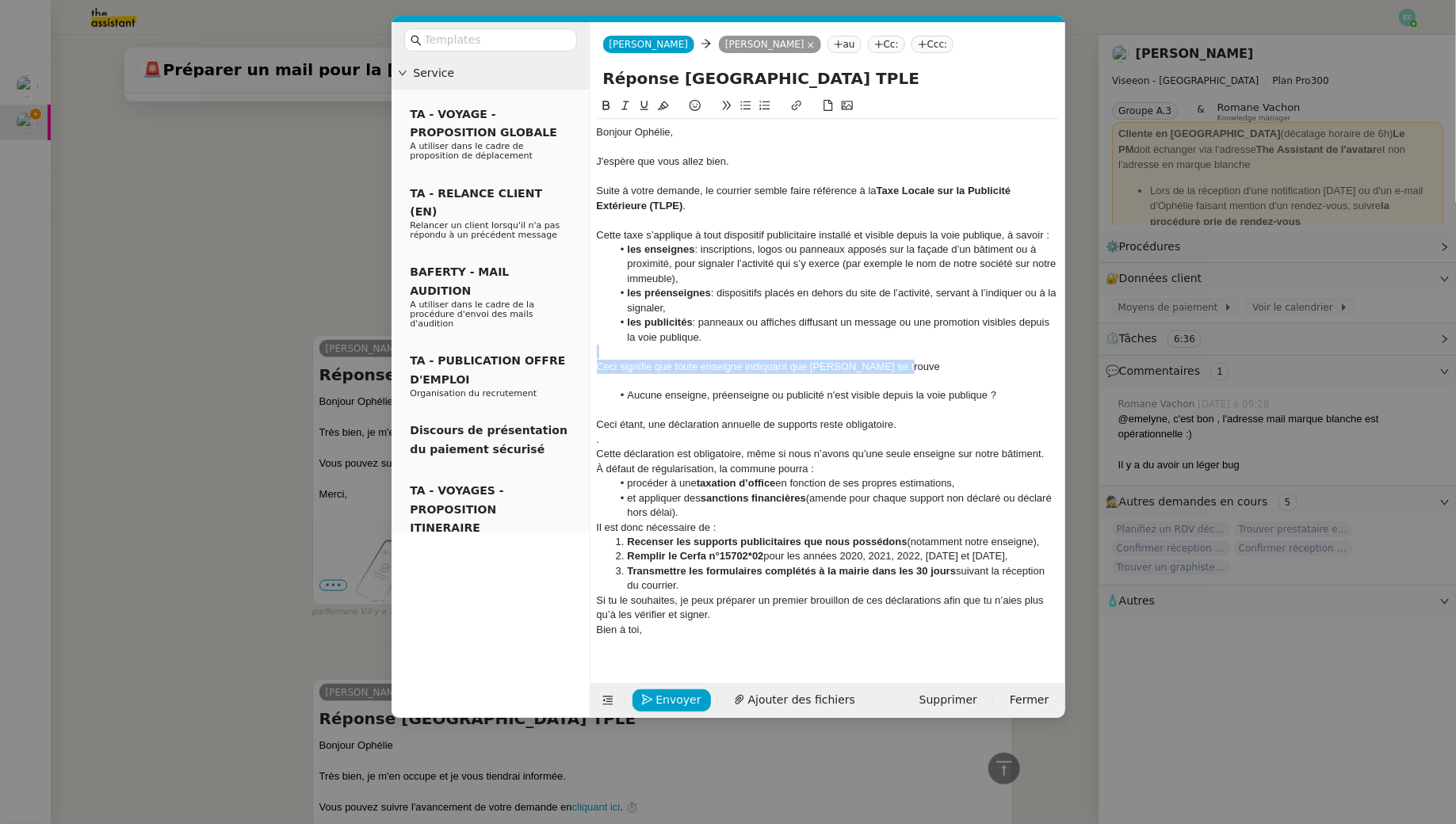
drag, startPoint x: 912, startPoint y: 369, endPoint x: 576, endPoint y: 358, distance: 336.2
click at [576, 358] on nz-layout "Service TA - VOYAGE - PROPOSITION GLOBALE A utiliser dans le cadre de propositi…" at bounding box center [728, 370] width 673 height 696
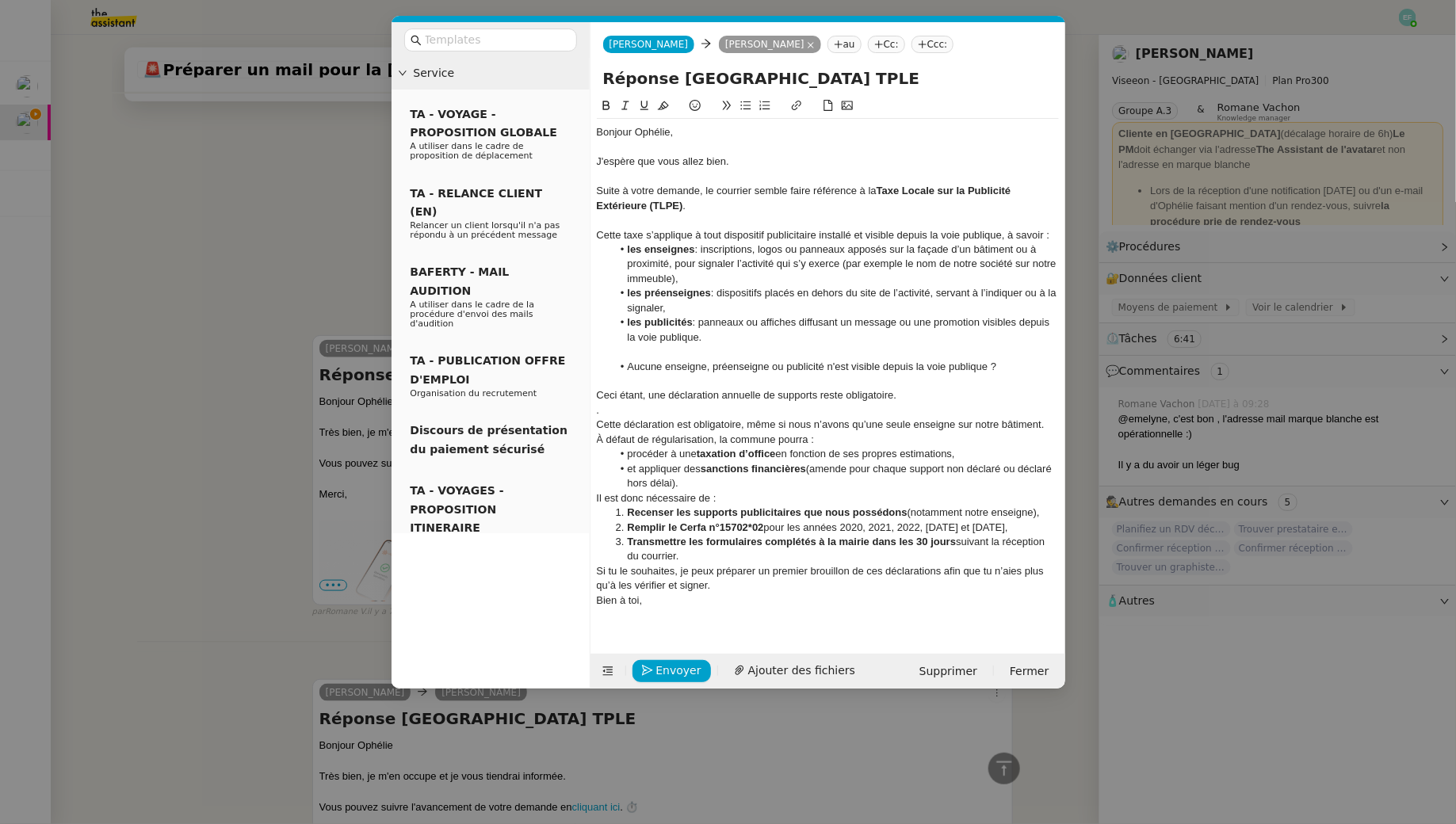
click at [1013, 371] on li "Aucune enseigne, préenseigne ou publicité n'est visible depuis la voie publique…" at bounding box center [835, 366] width 447 height 14
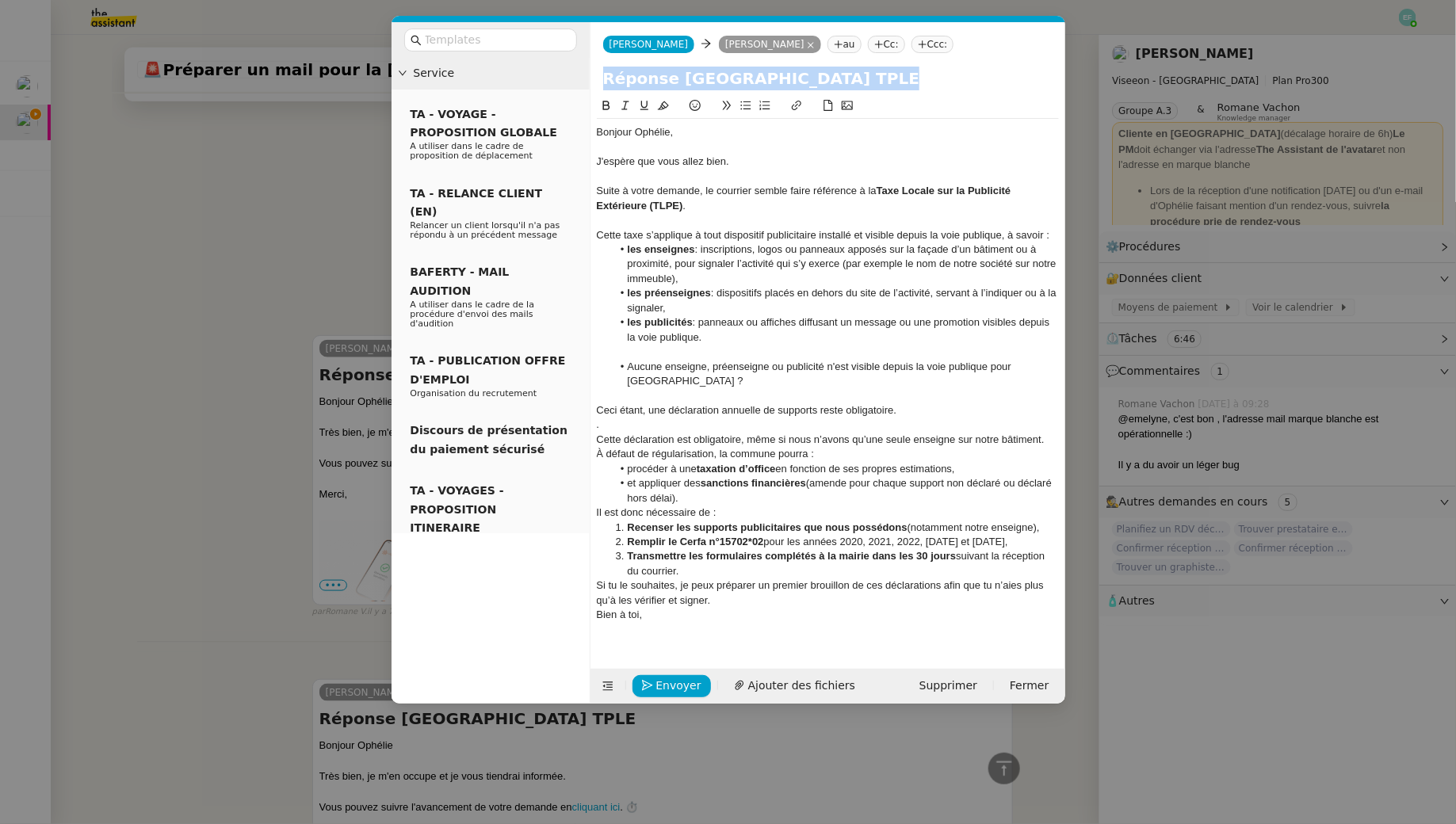
drag, startPoint x: 594, startPoint y: 426, endPoint x: 666, endPoint y: 477, distance: 88.2
click at [666, 477] on nz-spin "Bonjour Ophélie, J'espère que vous allez bien. Suite à votre demande, le courri…" at bounding box center [827, 373] width 474 height 553
click at [624, 424] on div "." at bounding box center [827, 424] width 462 height 14
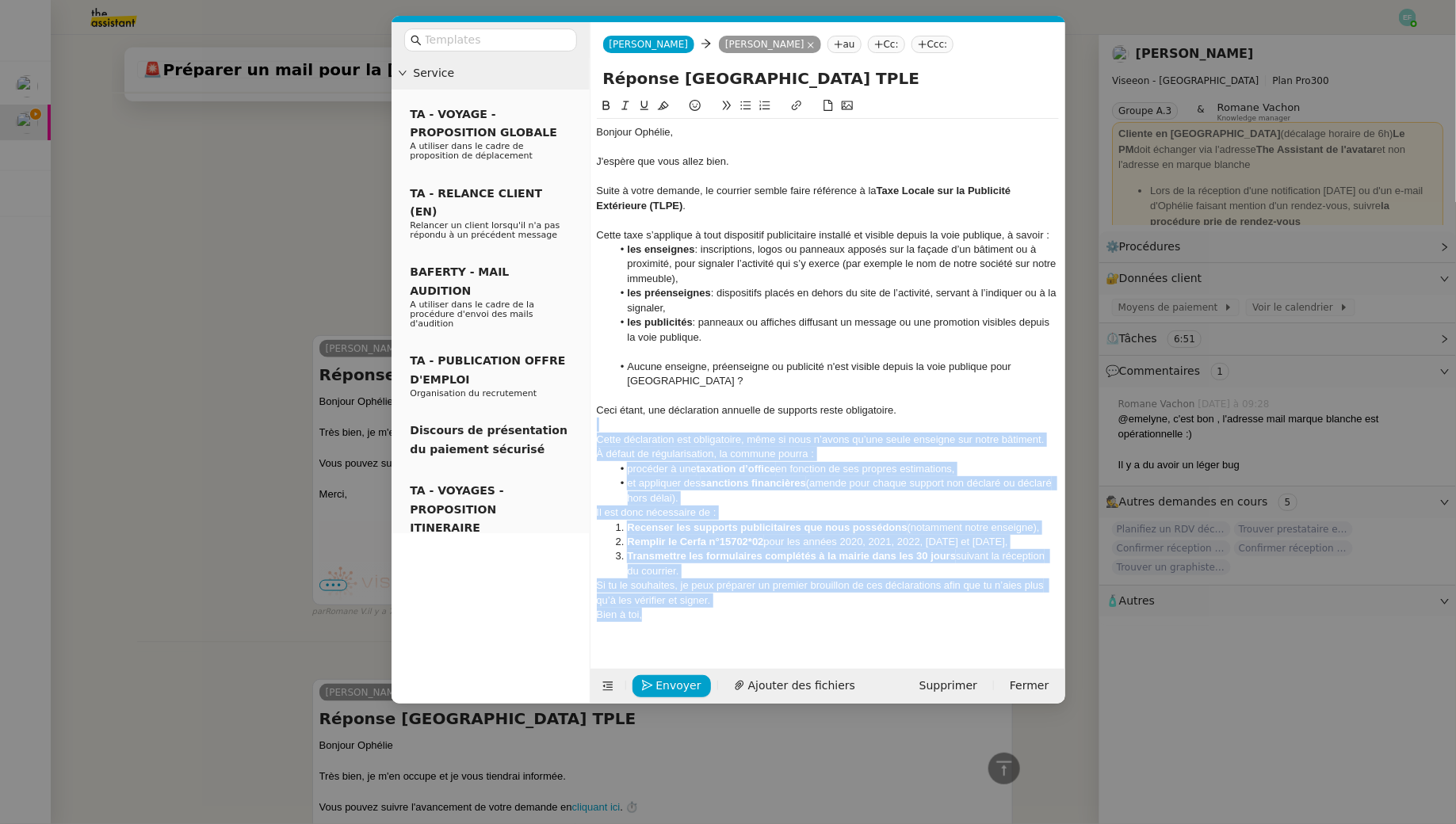
drag, startPoint x: 621, startPoint y: 419, endPoint x: 710, endPoint y: 617, distance: 217.1
click at [710, 617] on div "Bonjour Ophélie, J'espère que vous allez bien. Suite à votre demande, le courri…" at bounding box center [827, 381] width 462 height 525
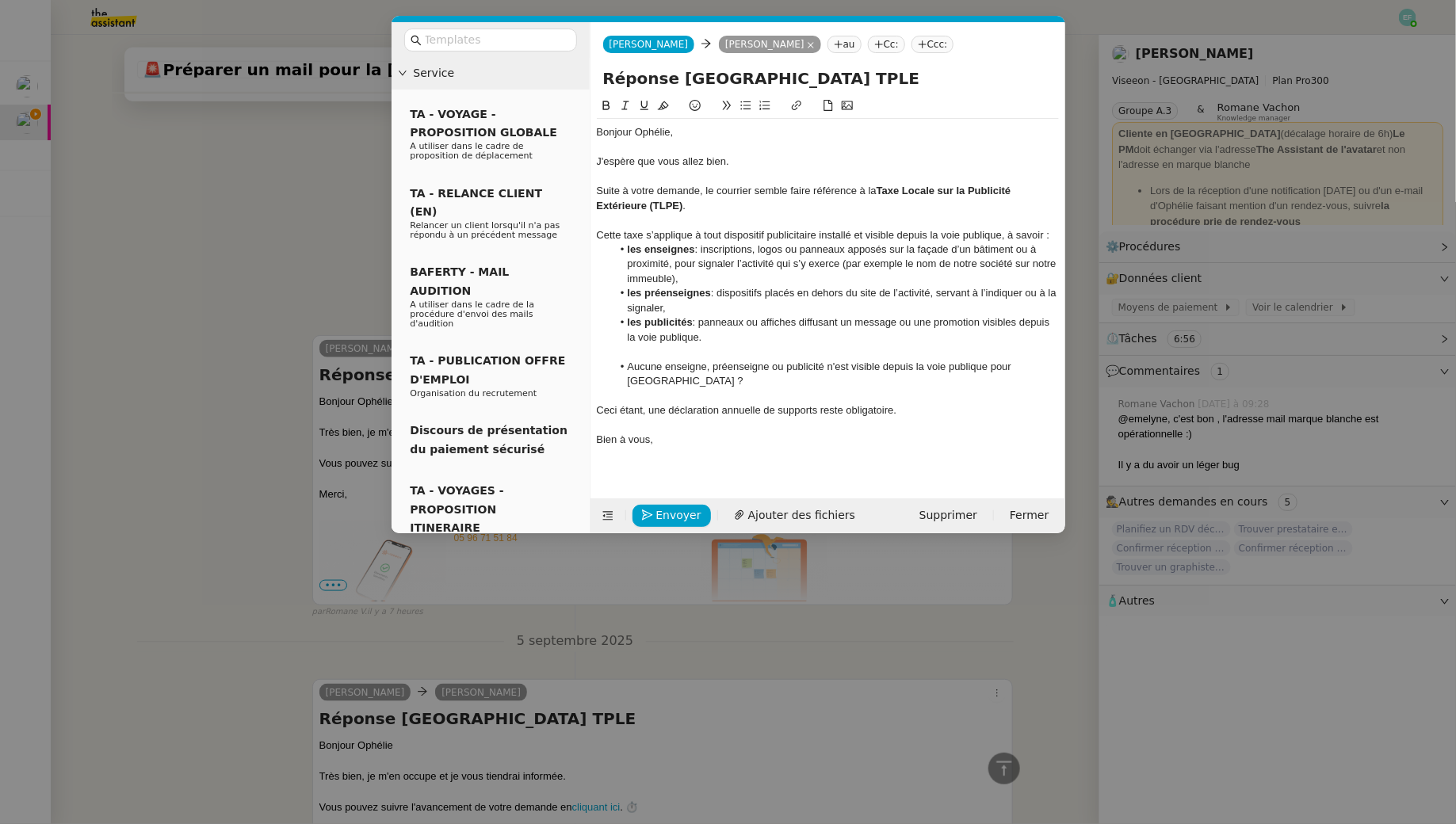
click at [287, 244] on nz-modal-container "Service TA - VOYAGE - PROPOSITION GLOBALE A utiliser dans le cadre de propositi…" at bounding box center [728, 412] width 1456 height 824
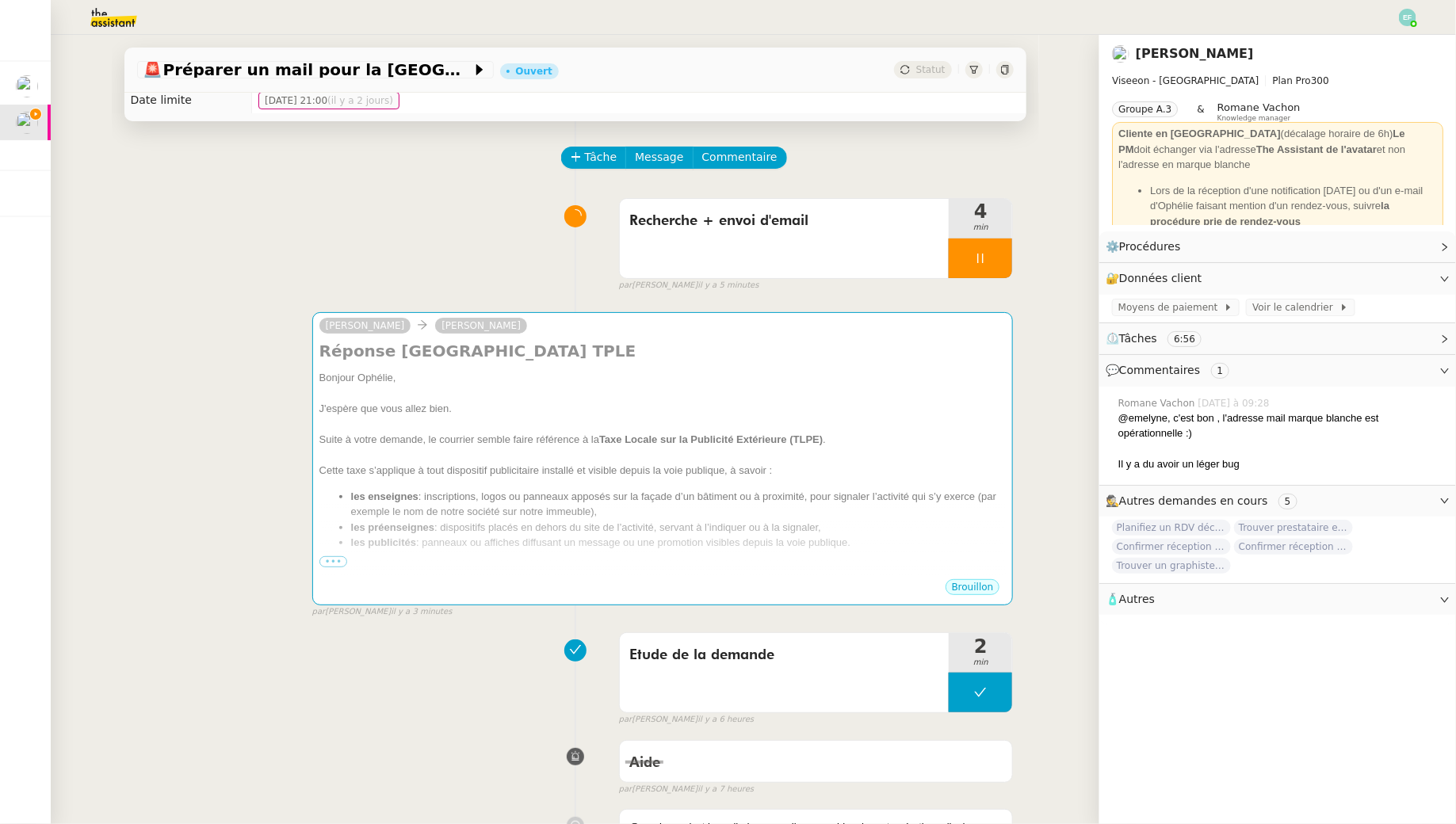
scroll to position [0, 0]
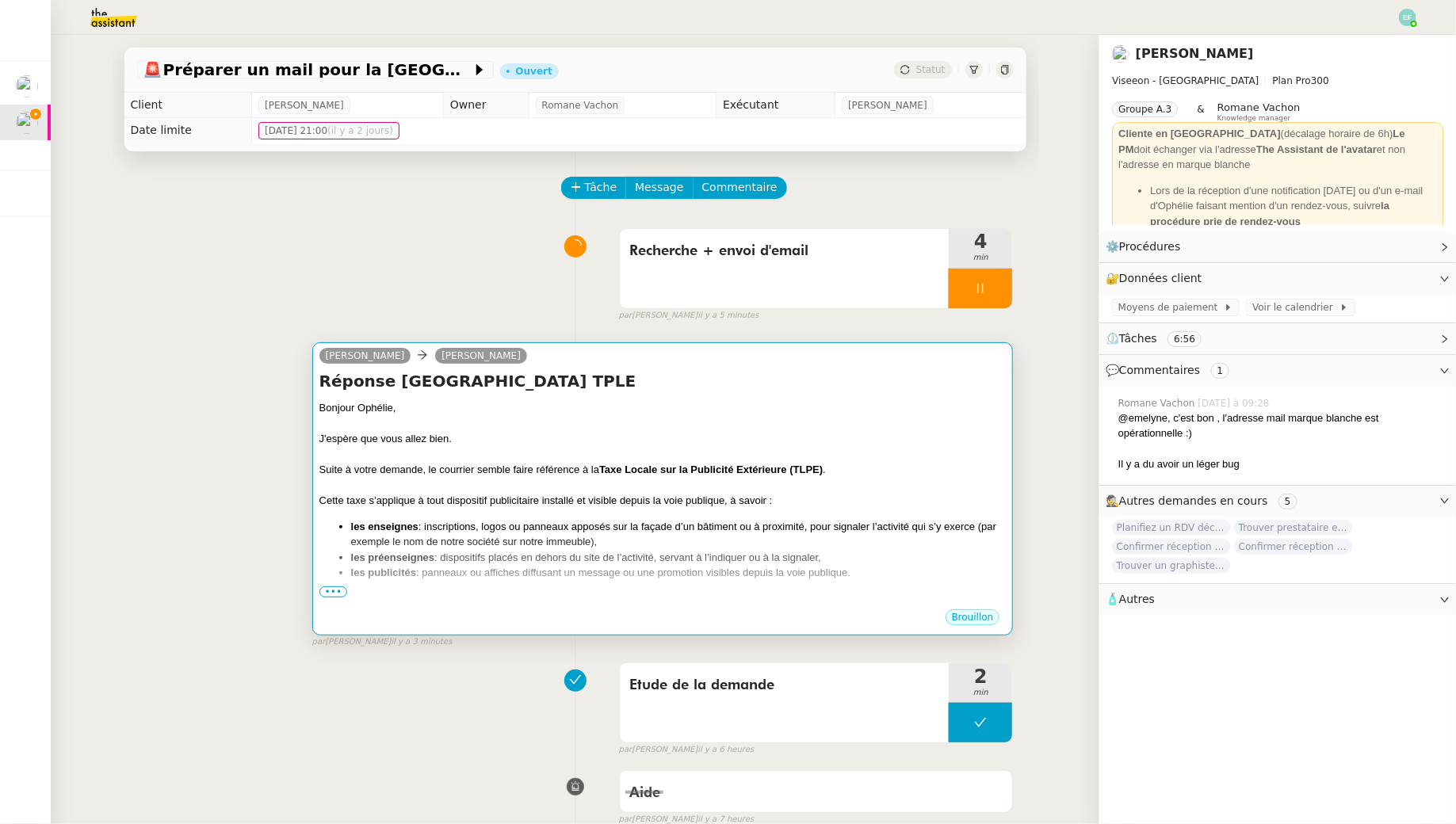
click at [899, 383] on h4 "Réponse Mairie du Lamentin TPLE" at bounding box center [662, 381] width 687 height 22
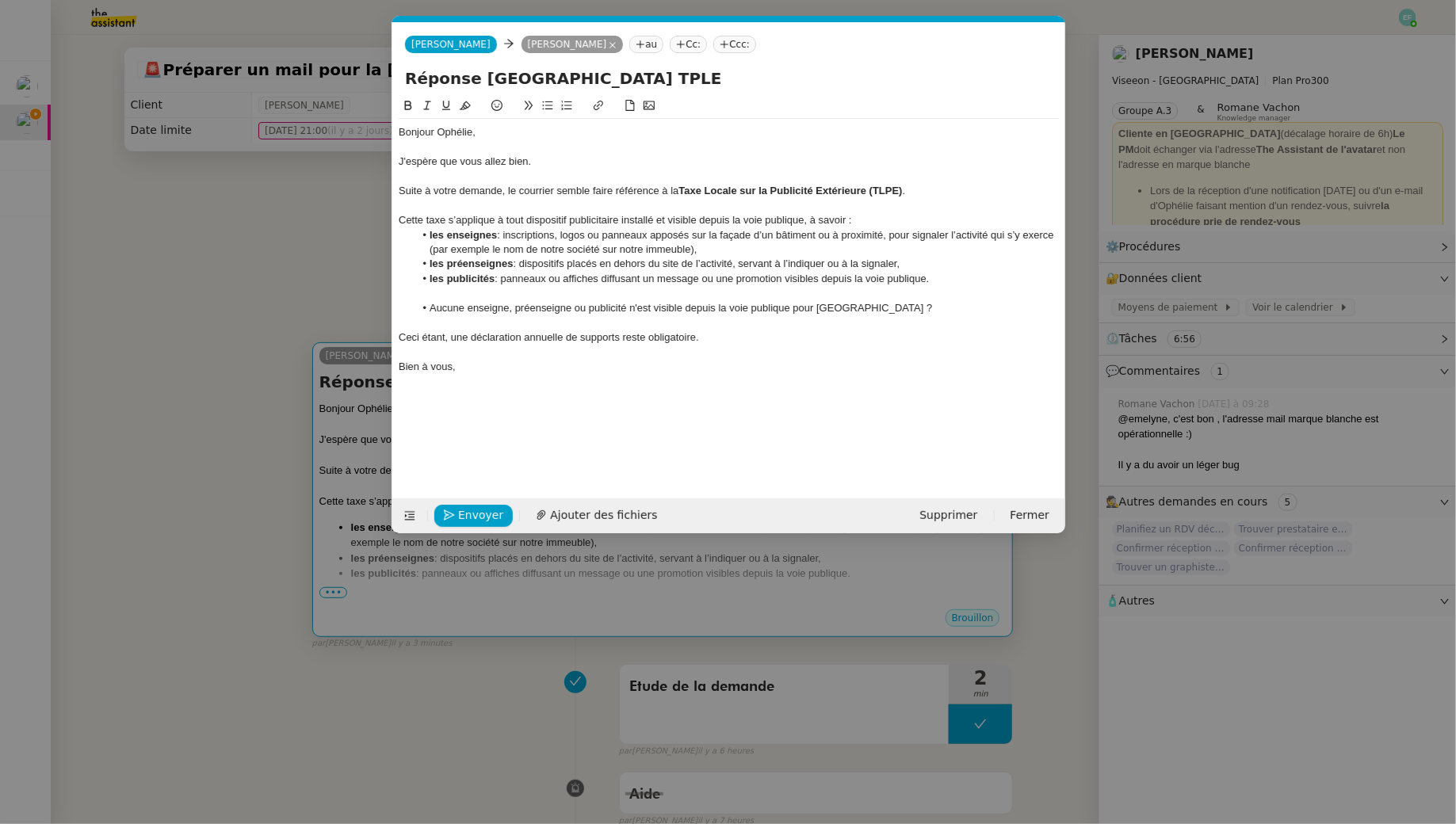
scroll to position [0, 33]
click at [603, 338] on div "Ceci étant, une déclaration annuelle de supports reste obligatoire." at bounding box center [729, 337] width 660 height 14
click at [704, 339] on div "Ceci étant, une déclaration annuelle de supports reste obligatoire." at bounding box center [729, 337] width 660 height 14
click at [589, 292] on div at bounding box center [729, 293] width 660 height 14
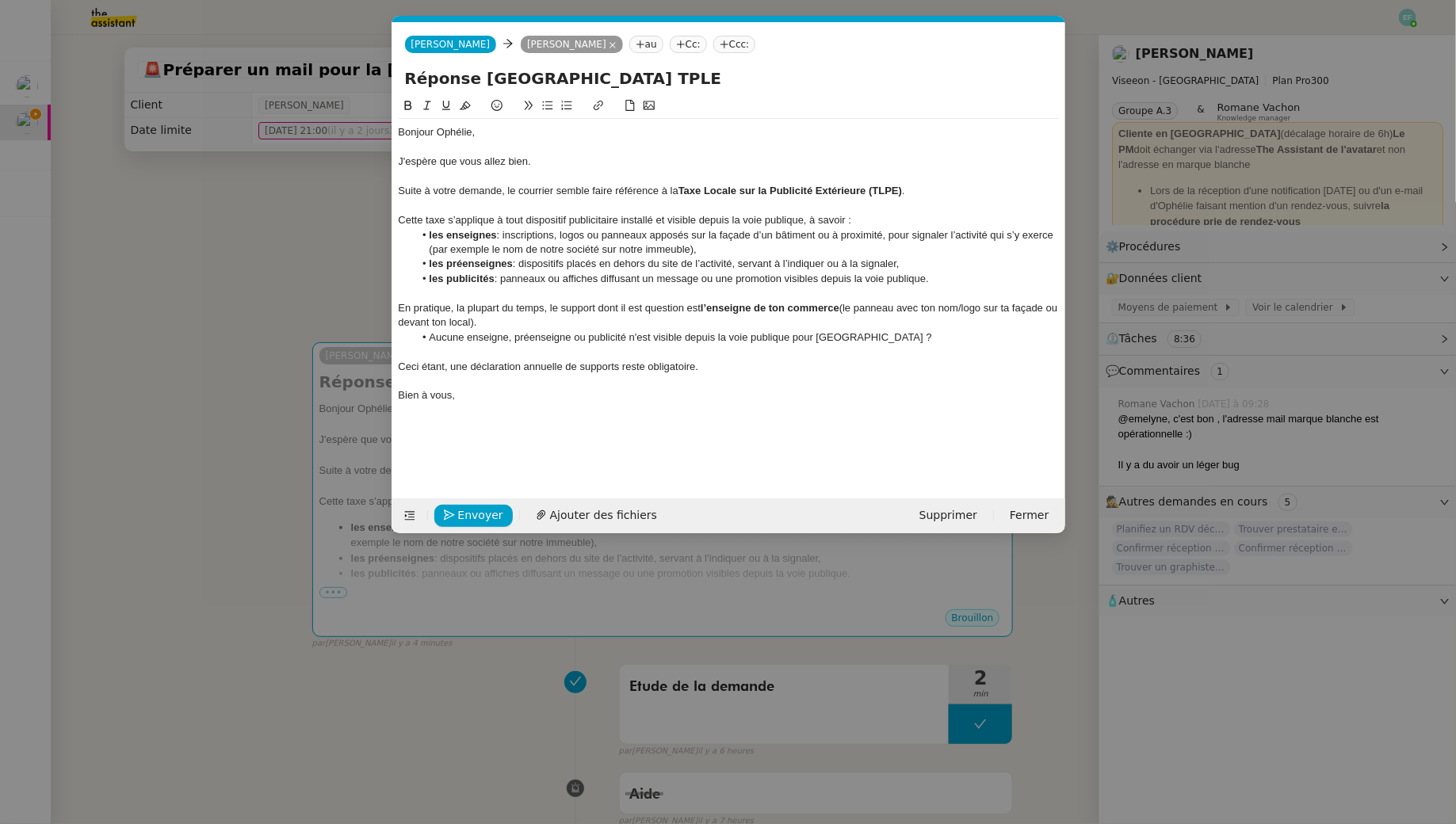
scroll to position [0, 0]
click at [779, 302] on strong "l’enseigne de ton commerce" at bounding box center [769, 308] width 139 height 12
click at [944, 310] on div "En pratique, la plupart du temps, le support dont il est question est l’enseign…" at bounding box center [729, 316] width 660 height 30
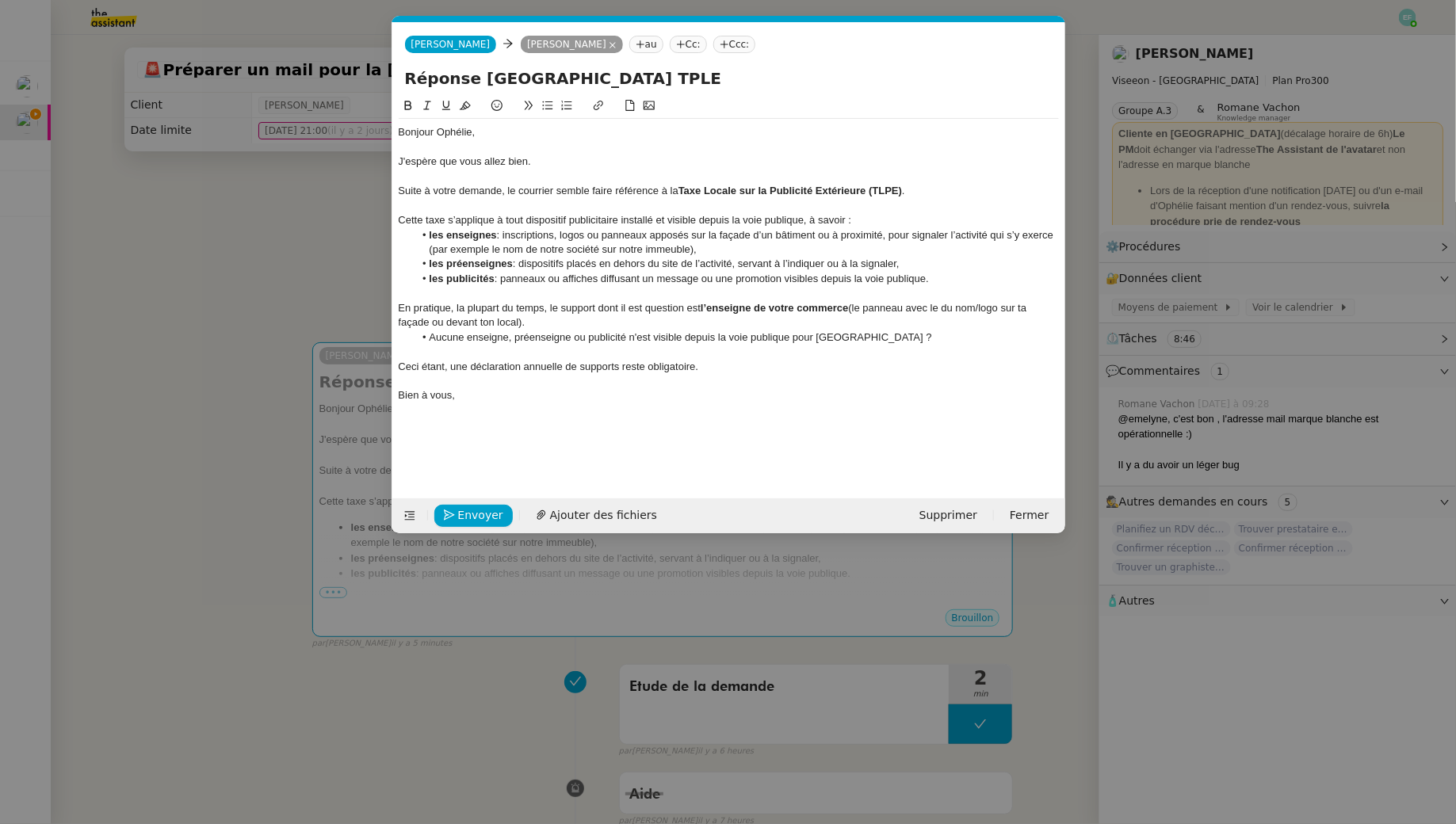
click at [1026, 313] on div "En pratique, la plupart du temps, le support dont il est question est l’enseign…" at bounding box center [729, 316] width 660 height 30
click at [462, 323] on div "En pratique, la plupart du temps, le support dont il est question est l’enseign…" at bounding box center [729, 316] width 660 height 30
click at [485, 323] on div "En pratique, la plupart du temps, le support dont il est question est l’enseign…" at bounding box center [729, 316] width 660 height 30
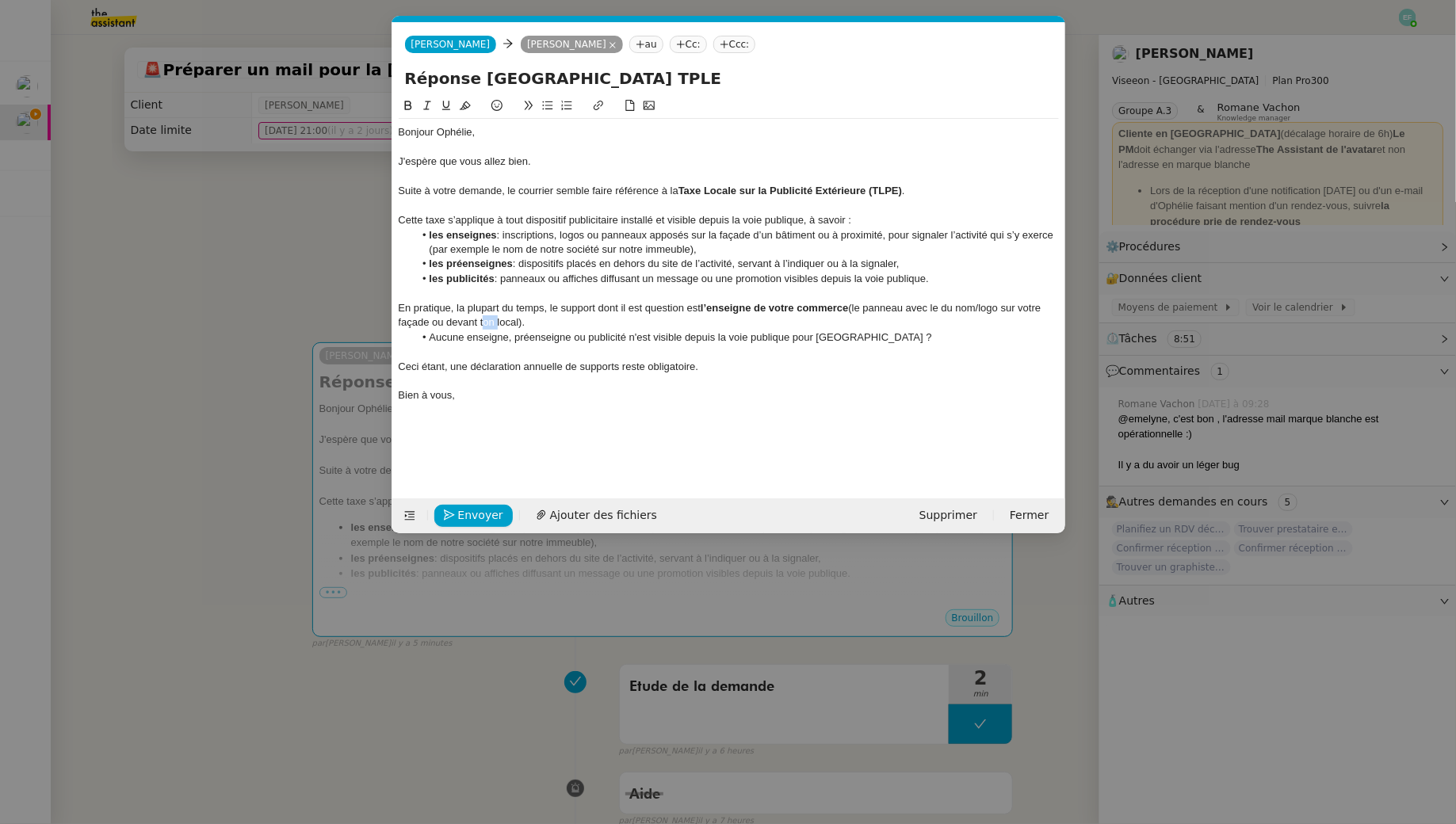
click at [485, 323] on div "En pratique, la plupart du temps, le support dont il est question est l’enseign…" at bounding box center [729, 316] width 660 height 30
click at [513, 325] on div "En pratique, la plupart du temps, le support dont il est question est l’enseign…" at bounding box center [729, 316] width 660 height 30
click at [550, 322] on div "En pratique, la plupart du temps, le support dont il est question est l’enseign…" at bounding box center [729, 316] width 660 height 30
click at [564, 346] on div at bounding box center [729, 352] width 660 height 14
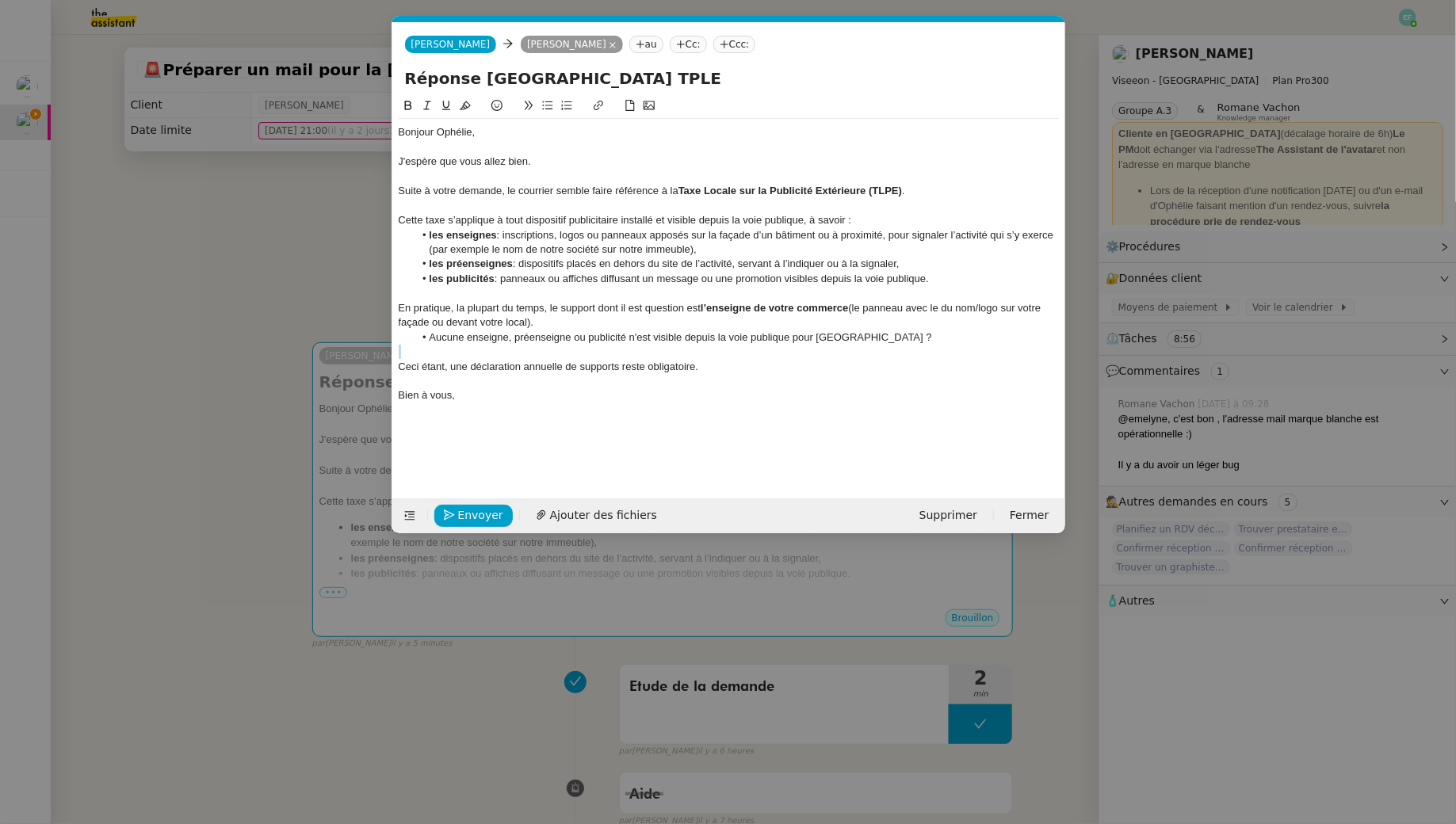
click at [564, 346] on div at bounding box center [729, 352] width 660 height 14
click at [562, 337] on li "Aucune enseigne, préenseigne ou publicité n'est visible depuis la voie publique…" at bounding box center [736, 337] width 645 height 14
click at [427, 106] on icon at bounding box center [427, 105] width 11 height 11
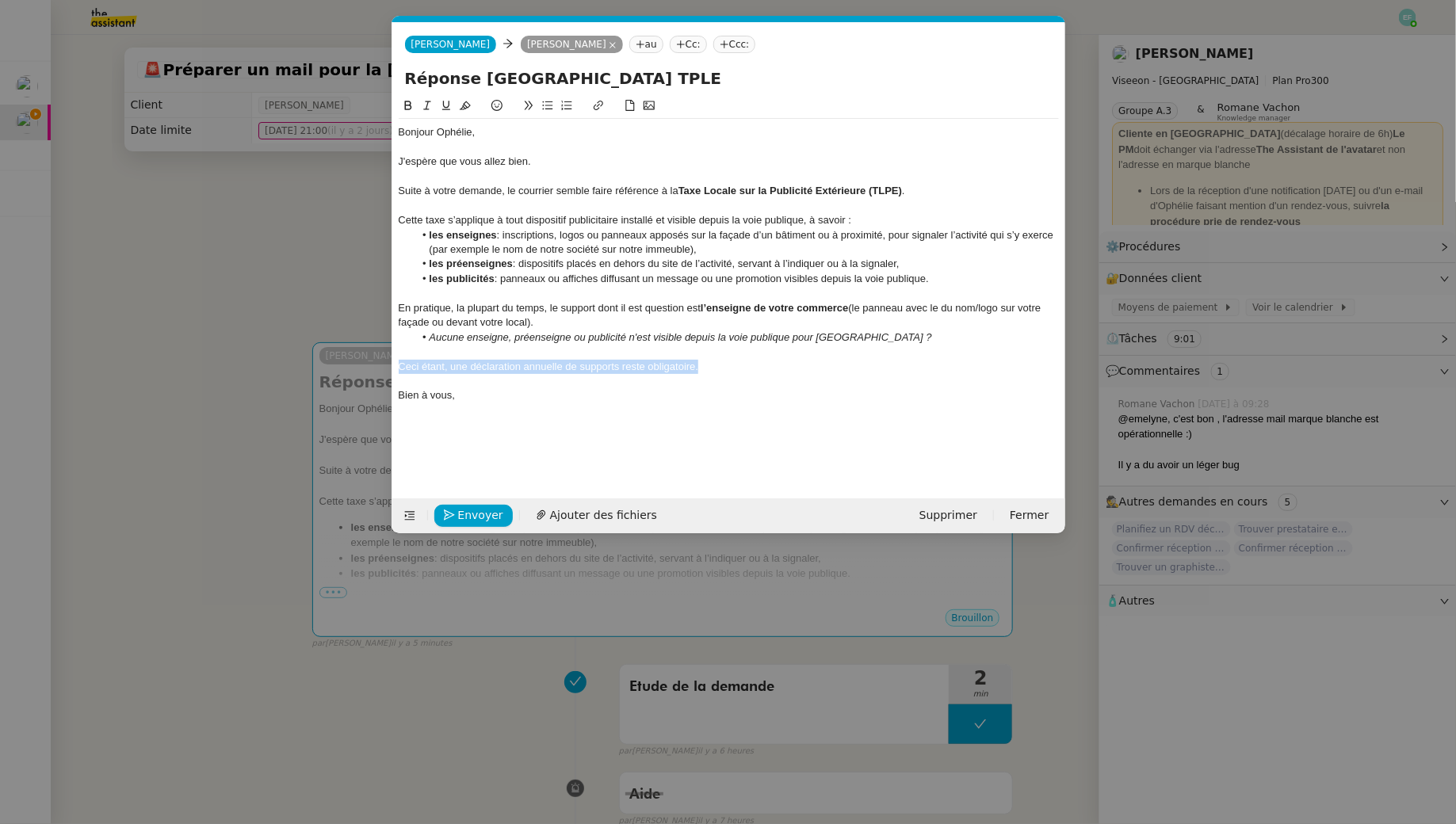
drag, startPoint x: 721, startPoint y: 368, endPoint x: 366, endPoint y: 364, distance: 355.0
click at [366, 364] on nz-modal-container "Service TA - VOYAGE - PROPOSITION GLOBALE A utiliser dans le cadre de propositi…" at bounding box center [728, 412] width 1456 height 824
click at [514, 205] on div at bounding box center [729, 206] width 660 height 14
click at [554, 324] on div "En pratique, la plupart du temps, le support dont il est question est l’enseign…" at bounding box center [729, 316] width 660 height 30
click at [960, 309] on div "En pratique, la plupart du temps, le support dont il est question est l’enseign…" at bounding box center [729, 316] width 660 height 30
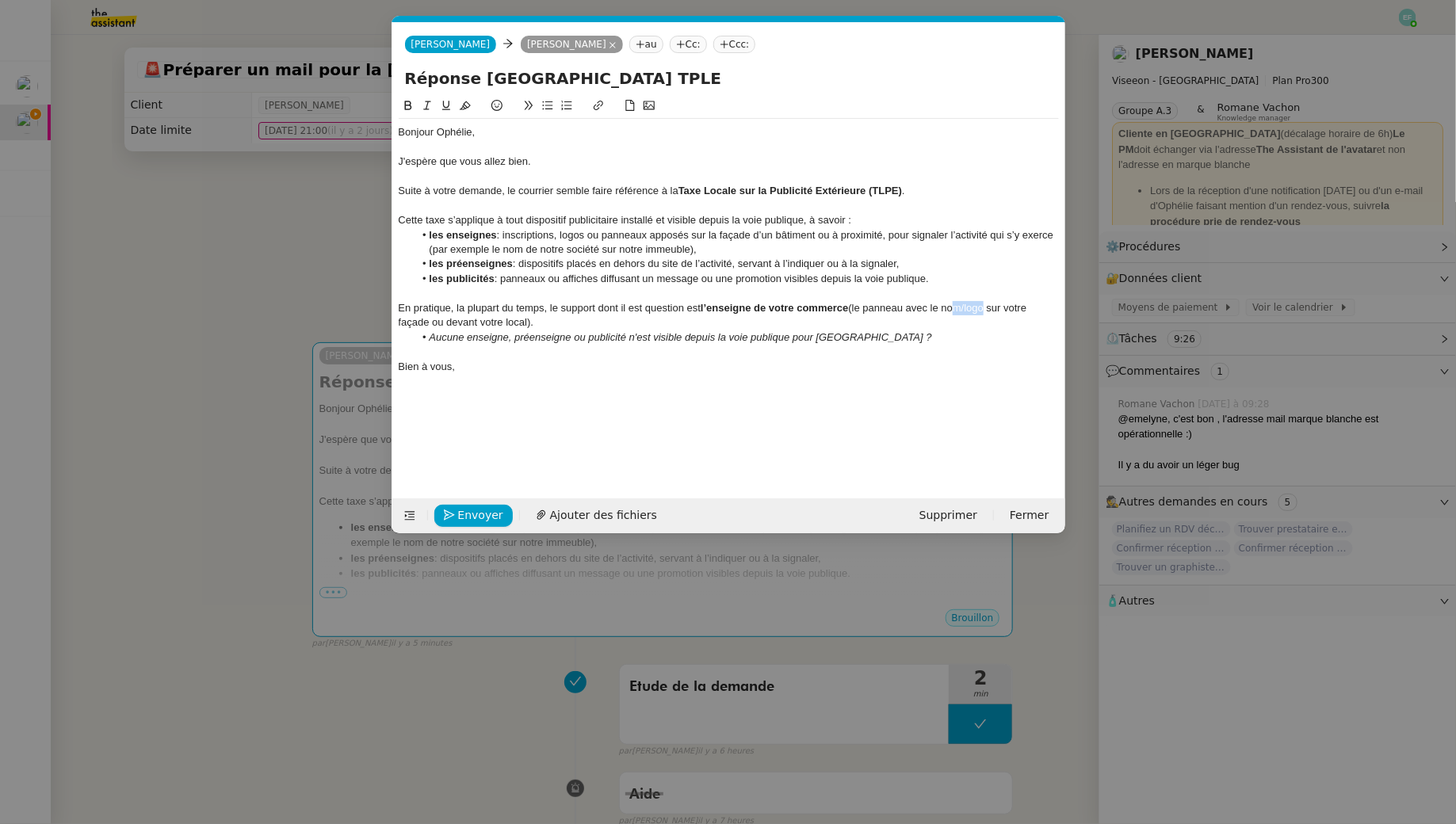
drag, startPoint x: 984, startPoint y: 307, endPoint x: 952, endPoint y: 307, distance: 32.0
click at [952, 307] on div "En pratique, la plupart du temps, le support dont il est question est l’enseign…" at bounding box center [729, 316] width 660 height 30
click at [532, 316] on div "En pratique, la plupart du temps, le support dont il est question est l’enseign…" at bounding box center [729, 316] width 660 height 30
click at [550, 352] on div at bounding box center [729, 352] width 660 height 14
click at [549, 336] on em "Aucune enseigne, préenseigne ou publicité n'est visible depuis la voie publique…" at bounding box center [680, 337] width 502 height 12
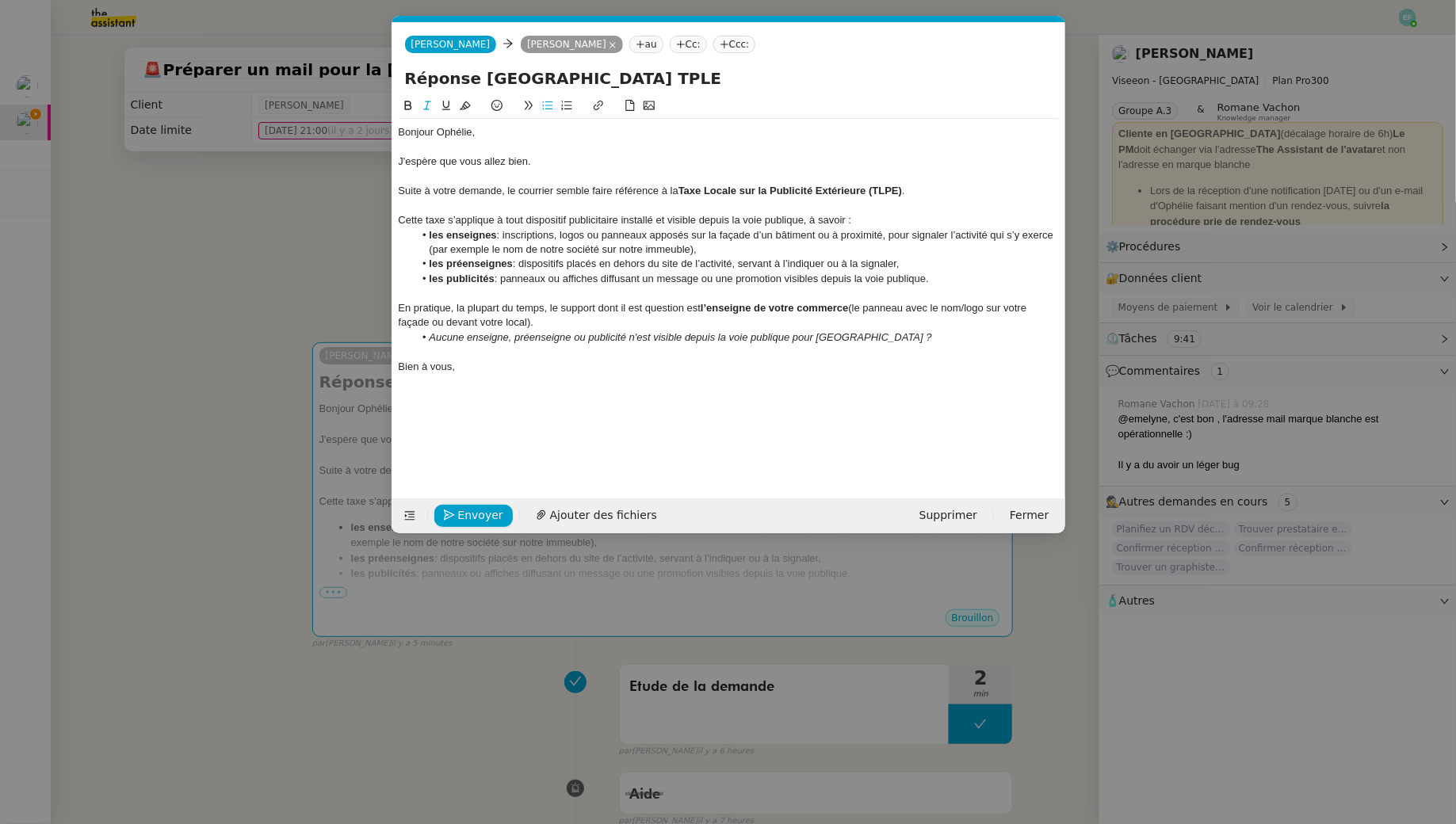
click at [472, 374] on div "Bonjour Ophélie, J'espère que vous allez bien. Suite à votre demande, le courri…" at bounding box center [729, 249] width 660 height 261
click at [586, 208] on div at bounding box center [729, 206] width 660 height 14
click at [467, 521] on span "Envoyer" at bounding box center [481, 516] width 46 height 19
click at [467, 521] on span "Confirmer l'envoi" at bounding box center [506, 516] width 95 height 19
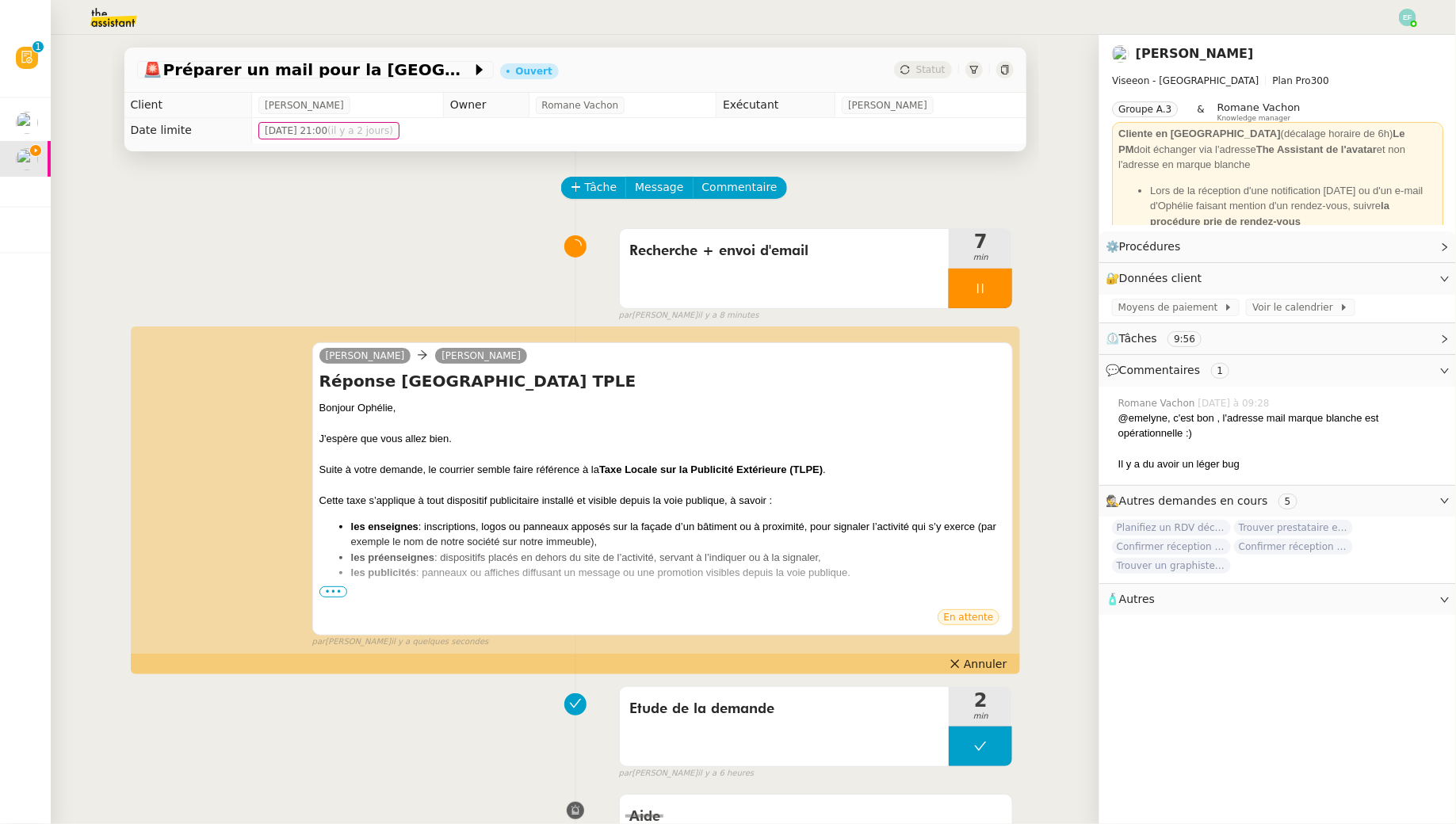
click at [979, 298] on div at bounding box center [980, 288] width 63 height 40
click at [998, 294] on icon at bounding box center [996, 288] width 13 height 13
click at [338, 591] on span "•••" at bounding box center [333, 592] width 29 height 11
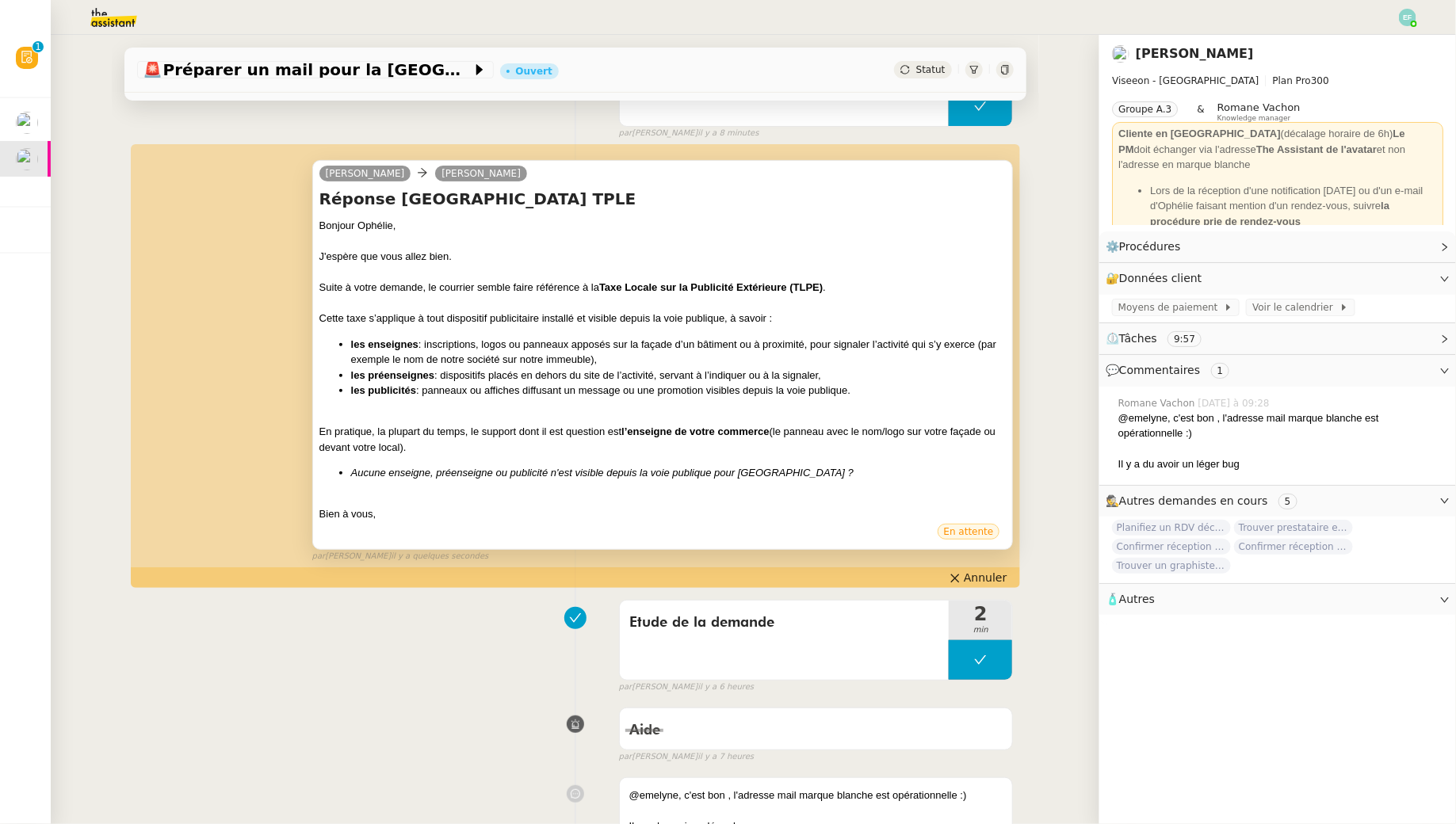
scroll to position [180, 0]
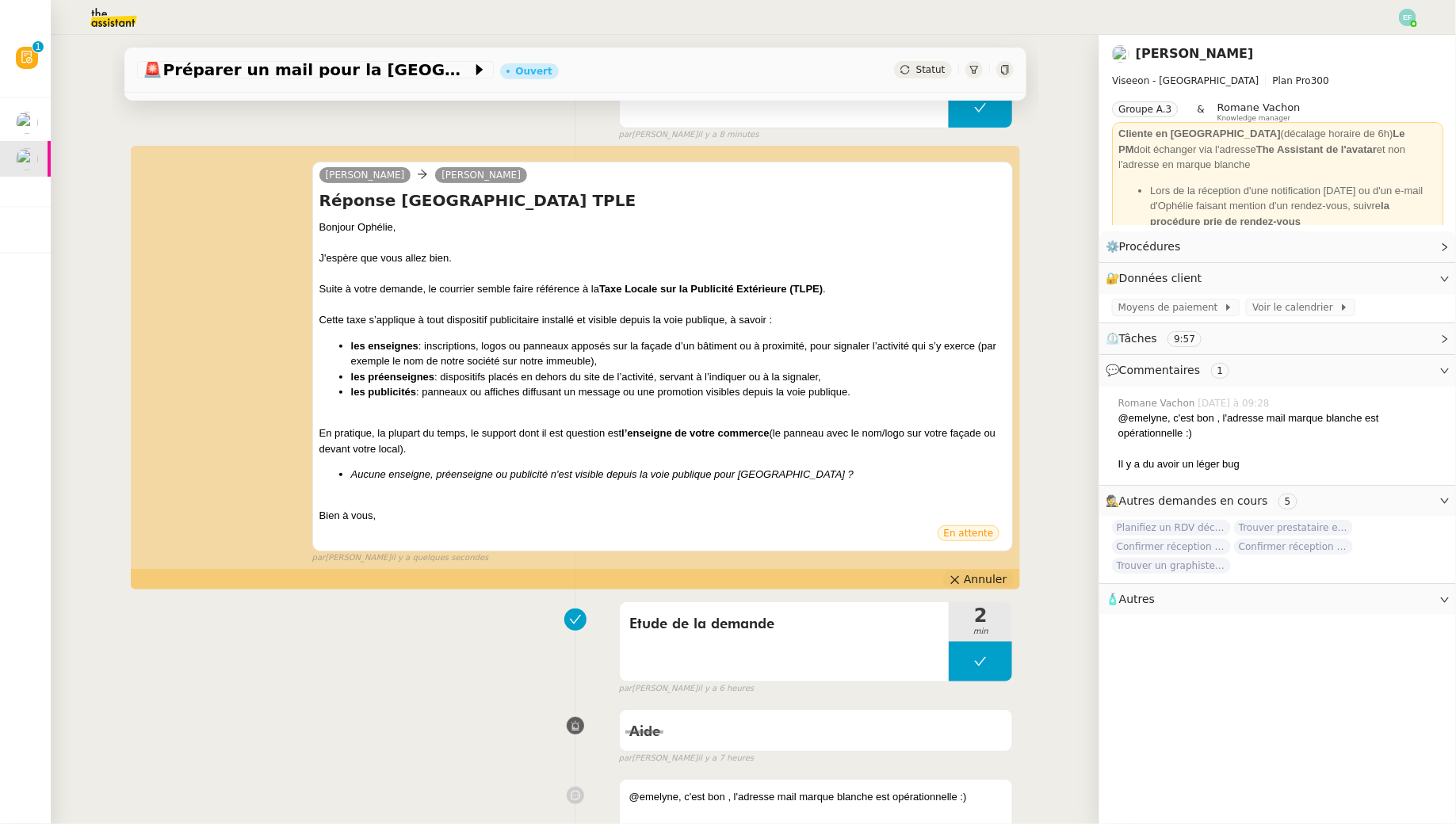
click at [994, 577] on span "Annuler" at bounding box center [985, 578] width 43 height 16
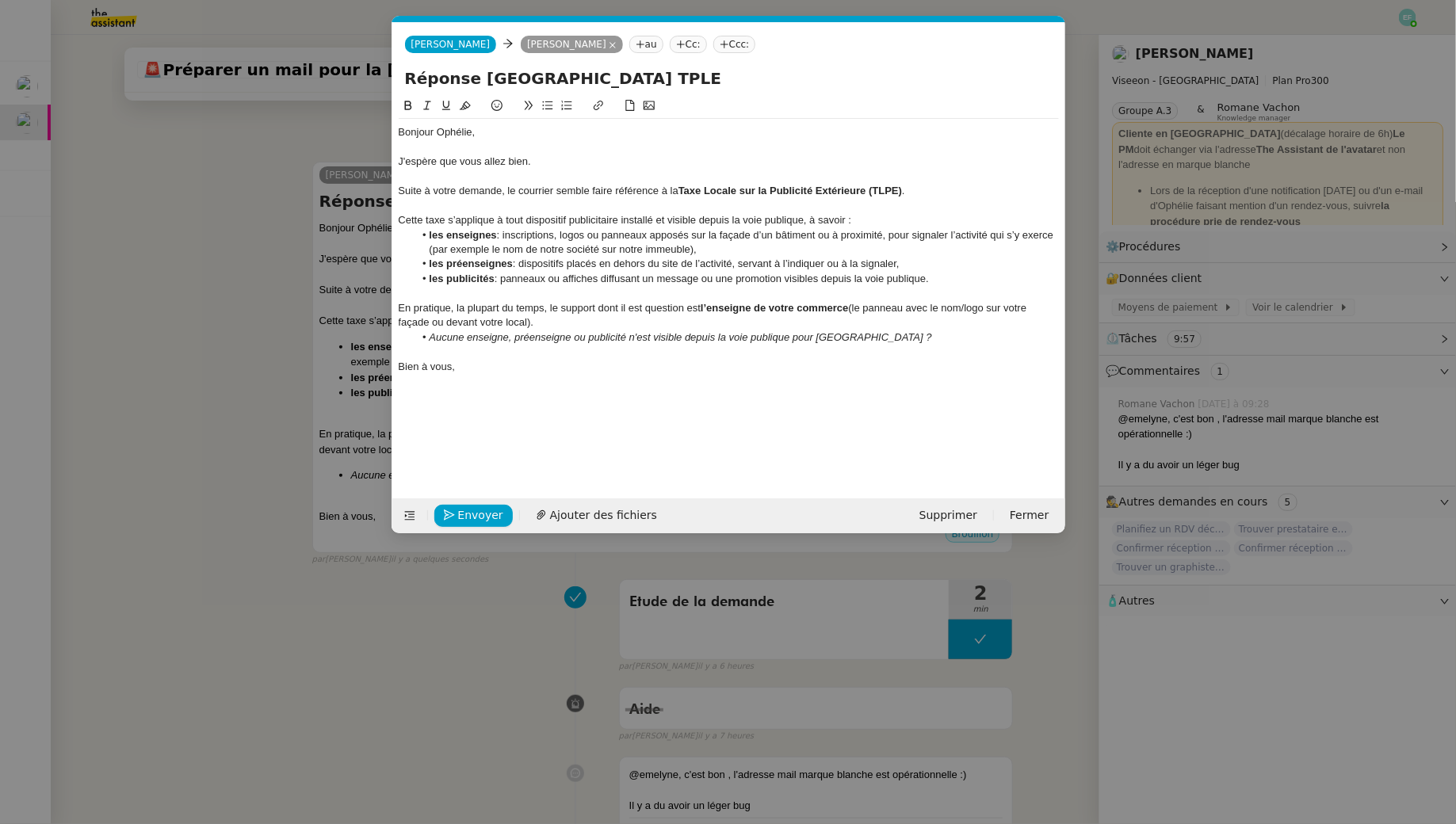
scroll to position [0, 33]
click at [1014, 313] on div "En pratique, la plupart du temps, le support dont il est question est l’enseign…" at bounding box center [729, 316] width 660 height 30
click at [1049, 307] on div "En pratique, la plupart du temps, le support dont il est question est l’enseign…" at bounding box center [729, 316] width 660 height 30
click at [481, 509] on span "Envoyer" at bounding box center [481, 516] width 46 height 19
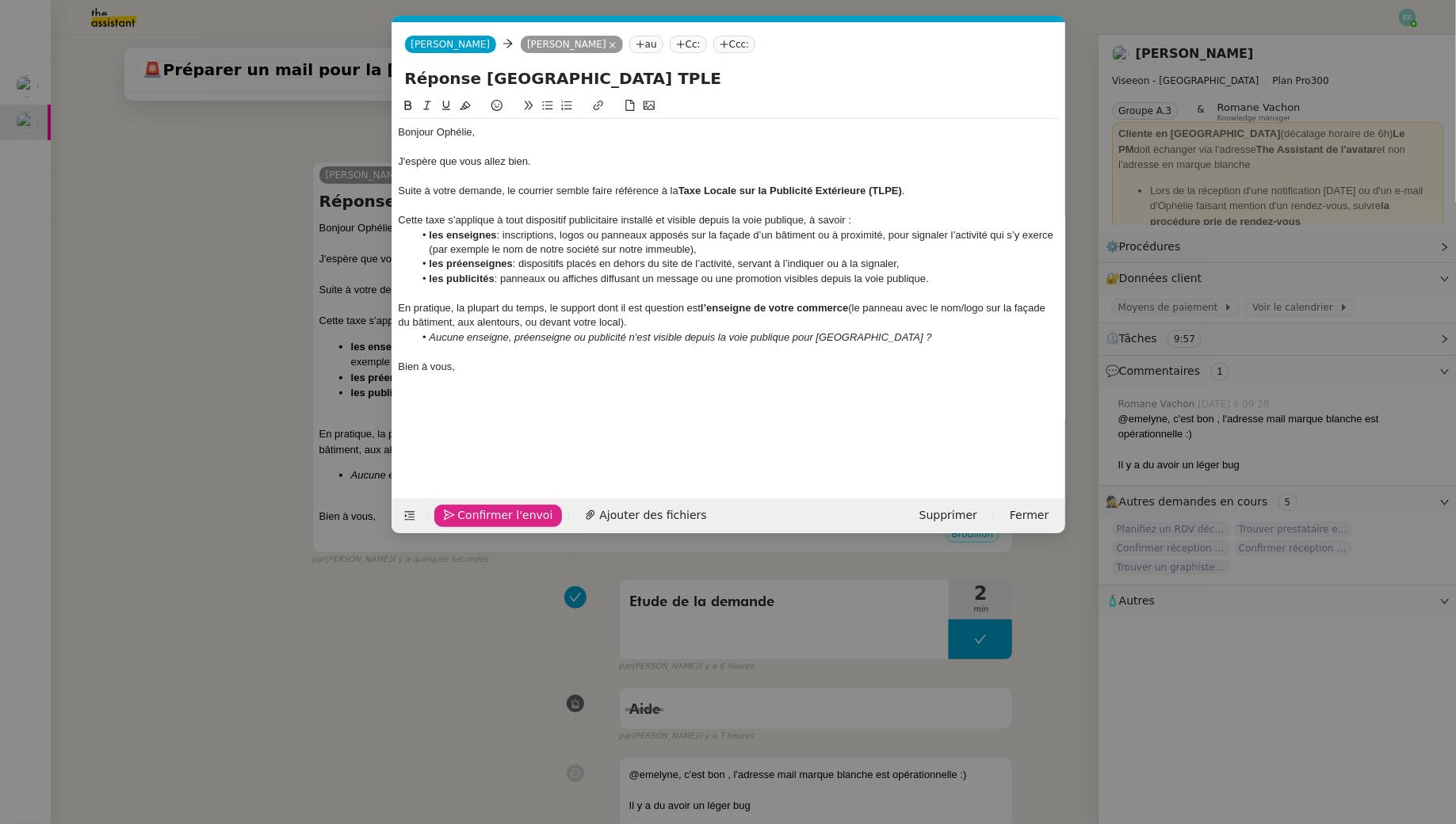
click at [481, 509] on span "Confirmer l'envoi" at bounding box center [506, 516] width 95 height 19
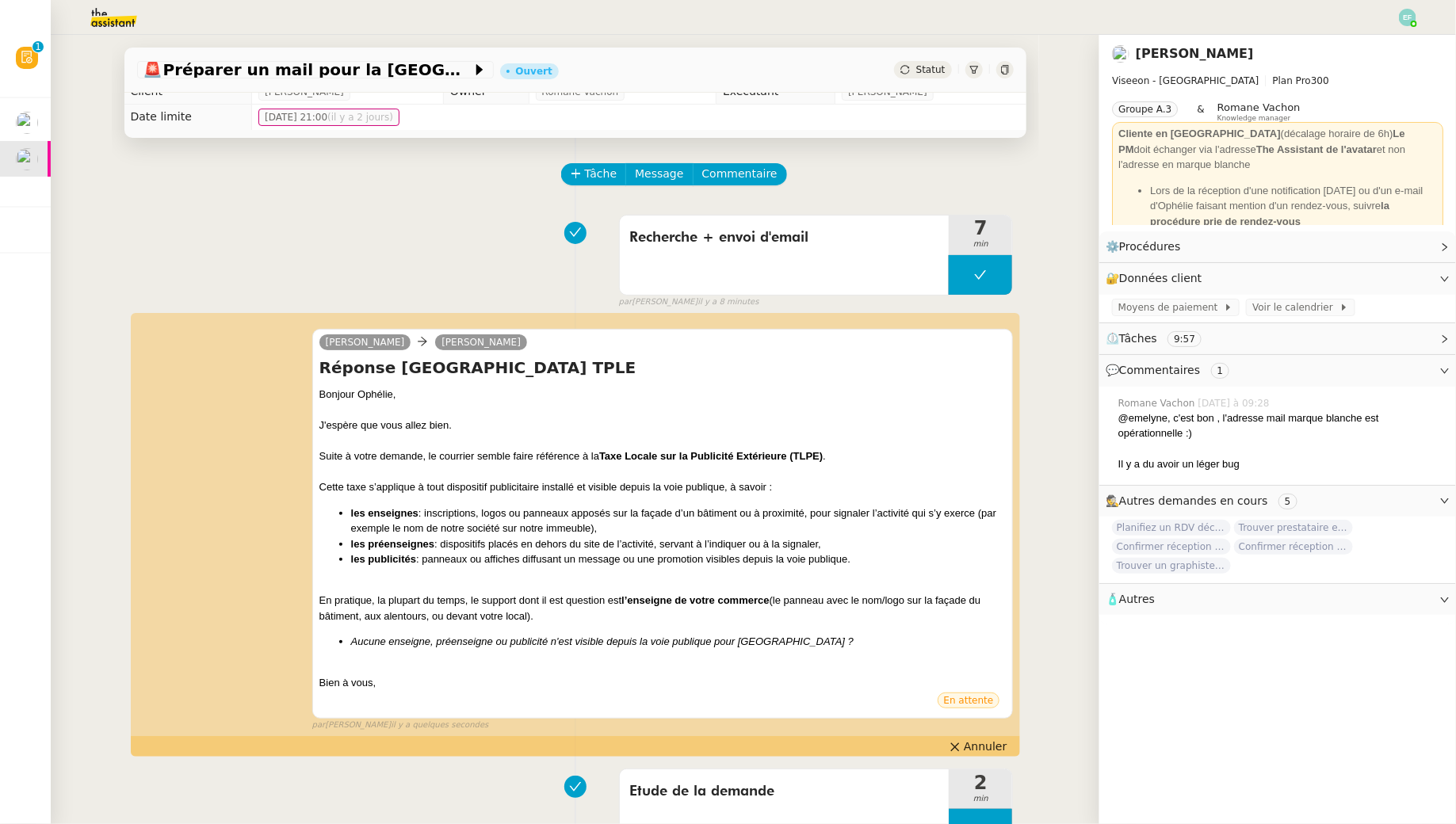
scroll to position [0, 0]
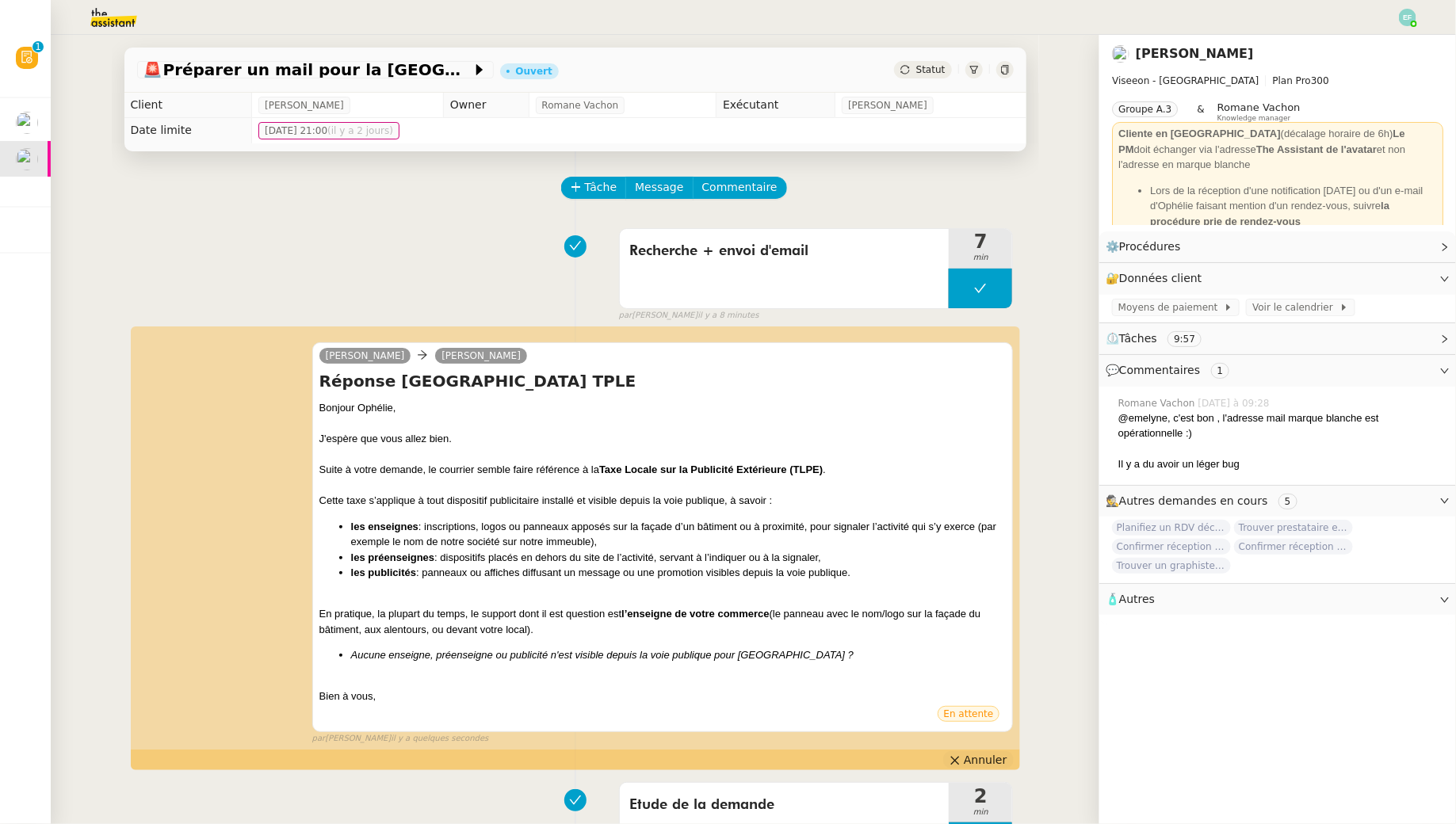
click at [981, 759] on span "Annuler" at bounding box center [985, 760] width 43 height 16
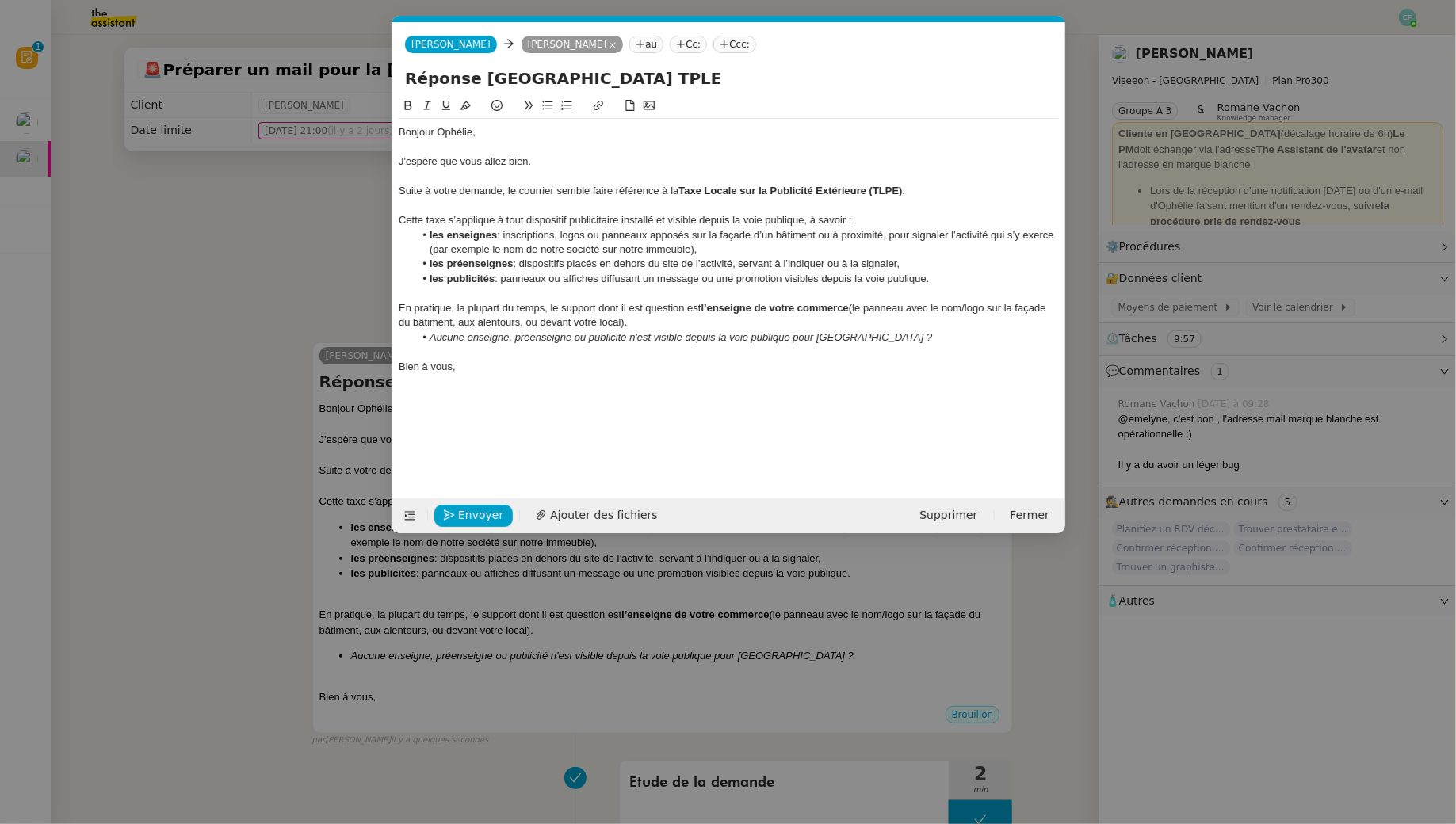
scroll to position [0, 33]
click at [809, 302] on strong "l’enseigne de votre commerce" at bounding box center [774, 308] width 148 height 12
click at [471, 512] on span "Envoyer" at bounding box center [481, 516] width 46 height 19
click at [471, 512] on span "Confirmer l'envoi" at bounding box center [506, 516] width 95 height 19
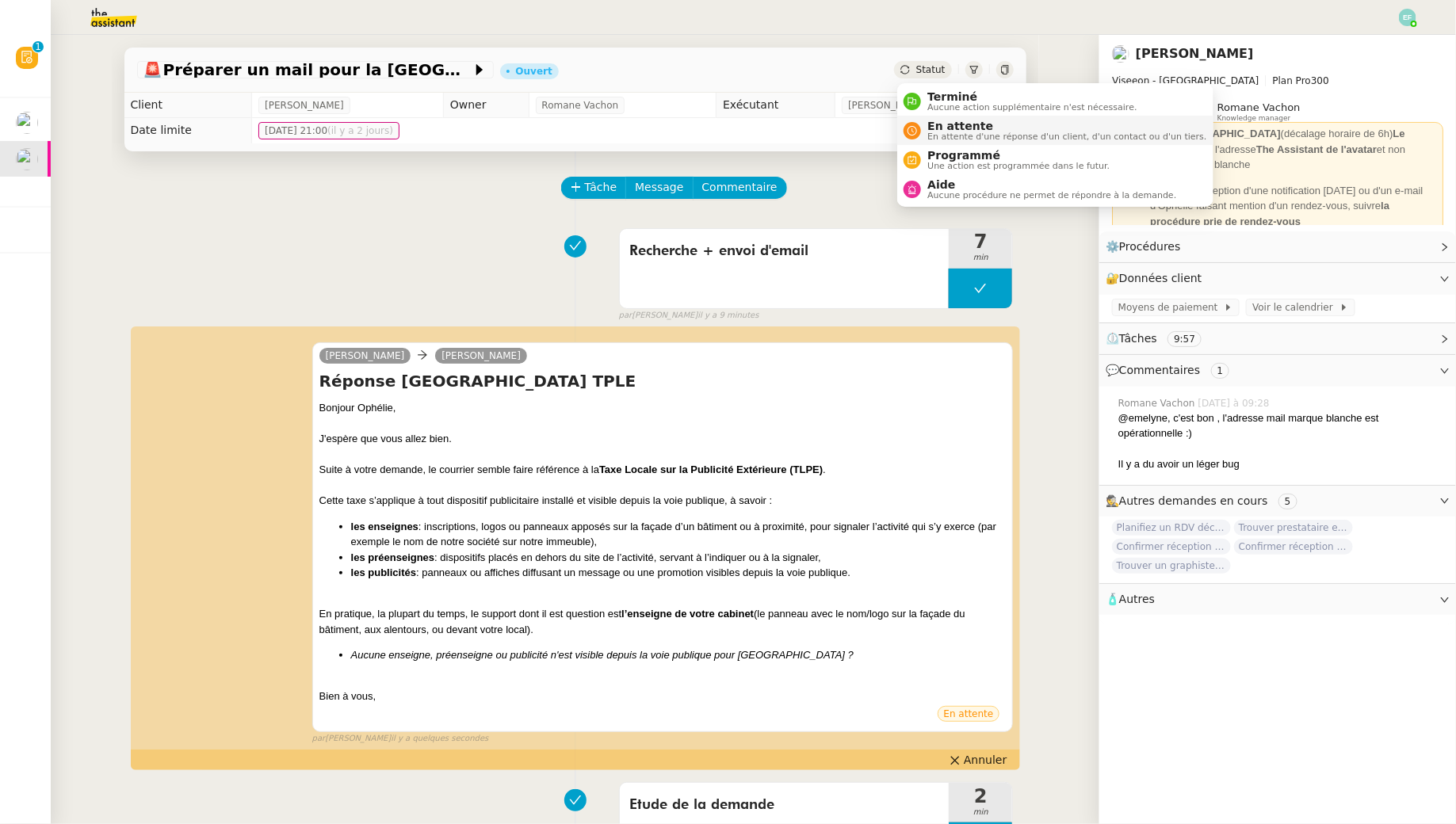
click at [938, 132] on span "En attente d'une réponse d'un client, d'un contact ou d'un tiers." at bounding box center [1066, 136] width 279 height 8
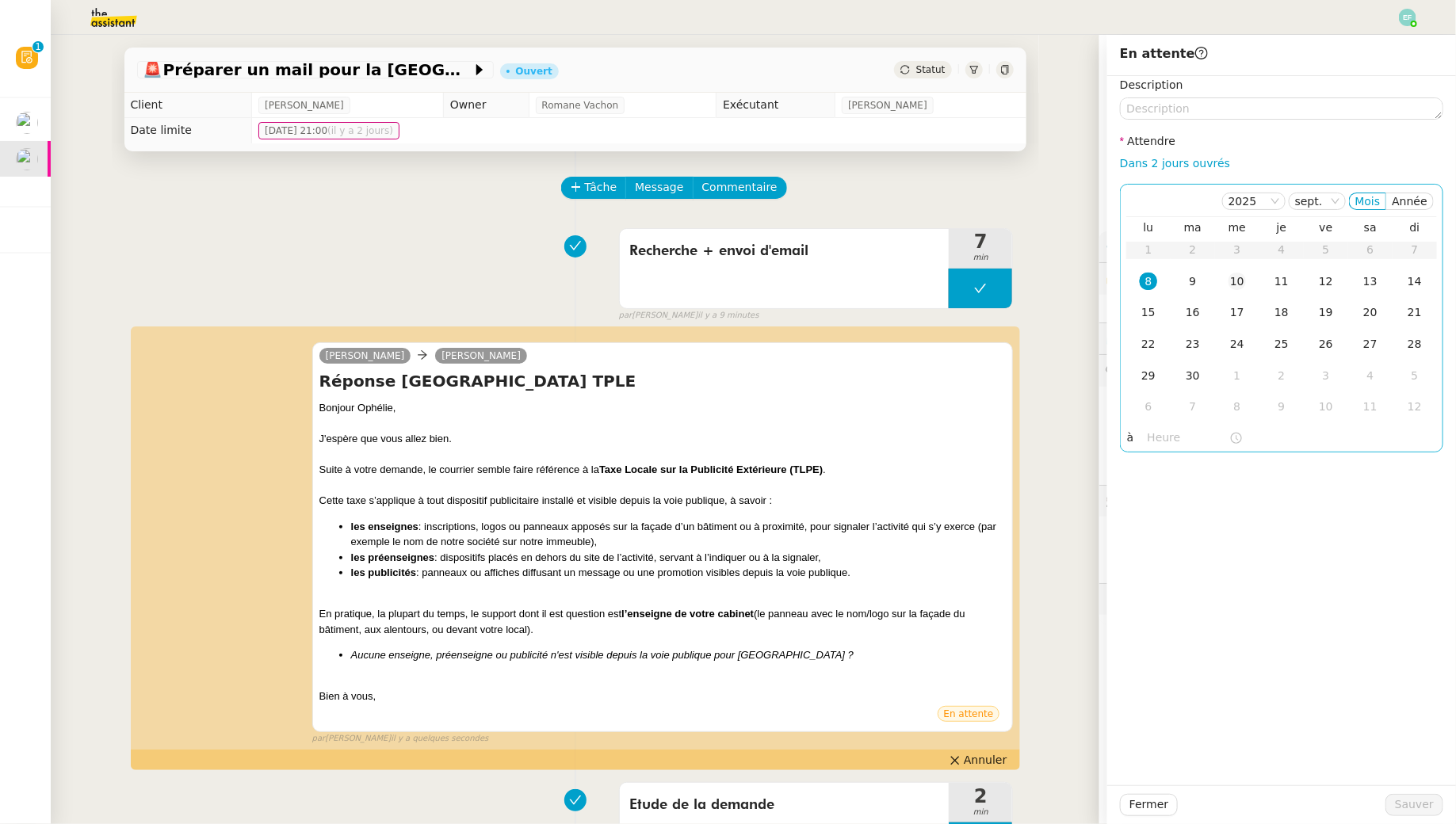
click at [1245, 286] on div "10" at bounding box center [1237, 281] width 18 height 18
click at [1408, 798] on span "Sauver" at bounding box center [1414, 805] width 39 height 19
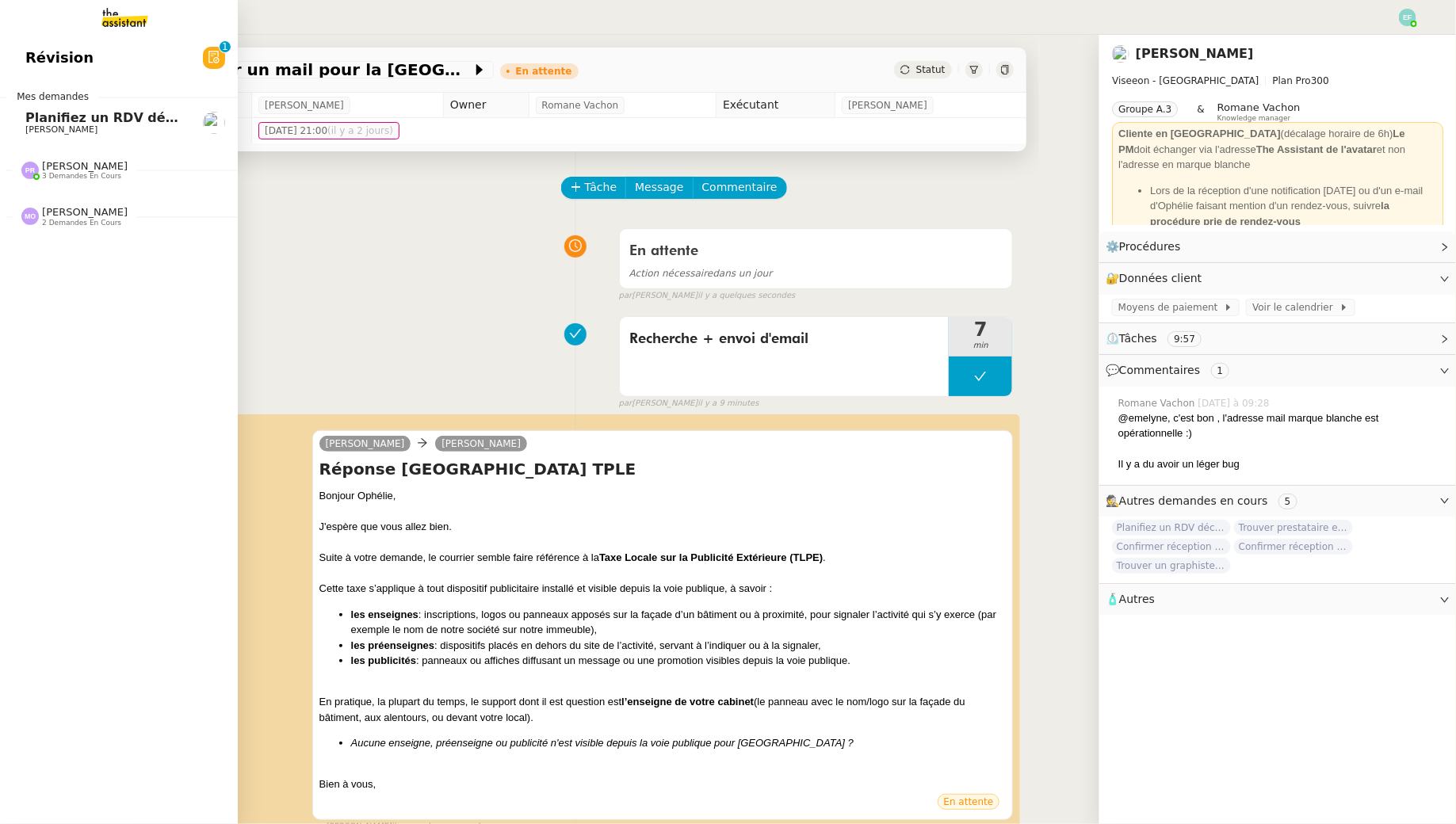
click at [22, 123] on link "Planifiez un RDV découverte Ophélie DIONY" at bounding box center [119, 122] width 238 height 36
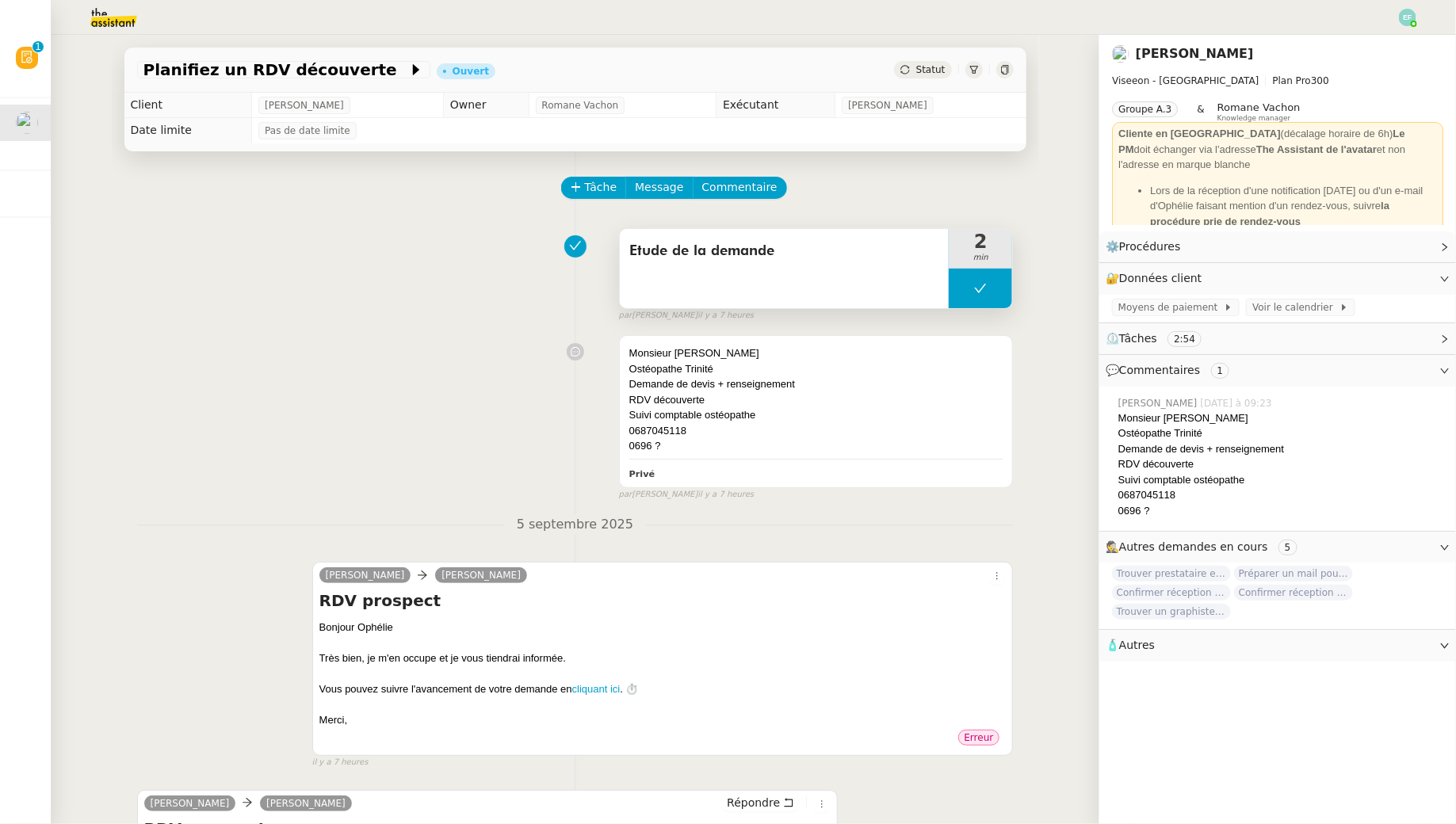
click at [978, 290] on icon at bounding box center [980, 287] width 12 height 8
click at [962, 288] on icon at bounding box center [965, 287] width 6 height 8
click at [1274, 310] on span "Voir le calendrier" at bounding box center [1295, 307] width 86 height 16
click at [963, 296] on div at bounding box center [980, 288] width 63 height 40
click at [988, 287] on button at bounding box center [996, 288] width 32 height 40
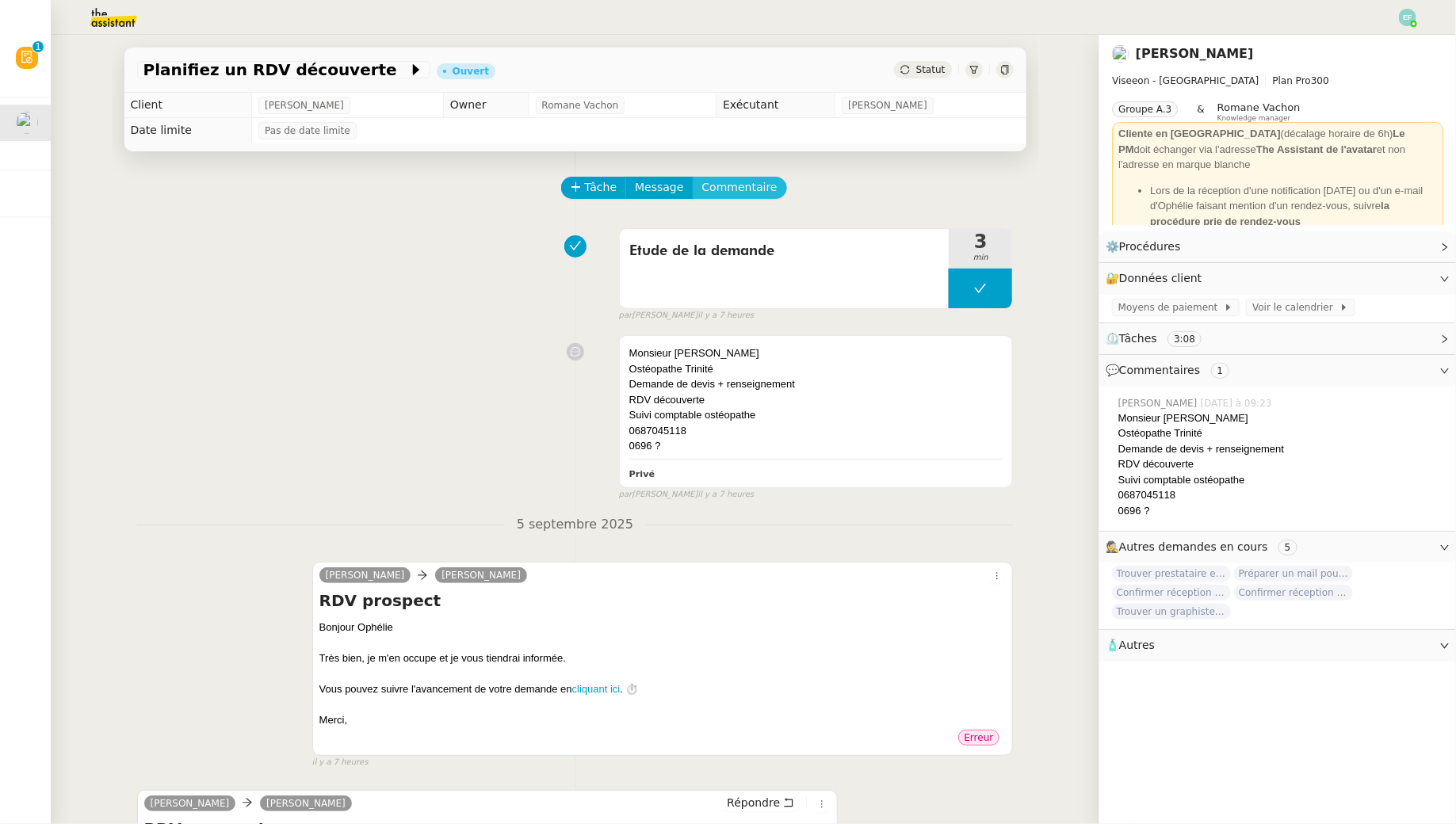
click at [761, 188] on span "Commentaire" at bounding box center [739, 188] width 75 height 19
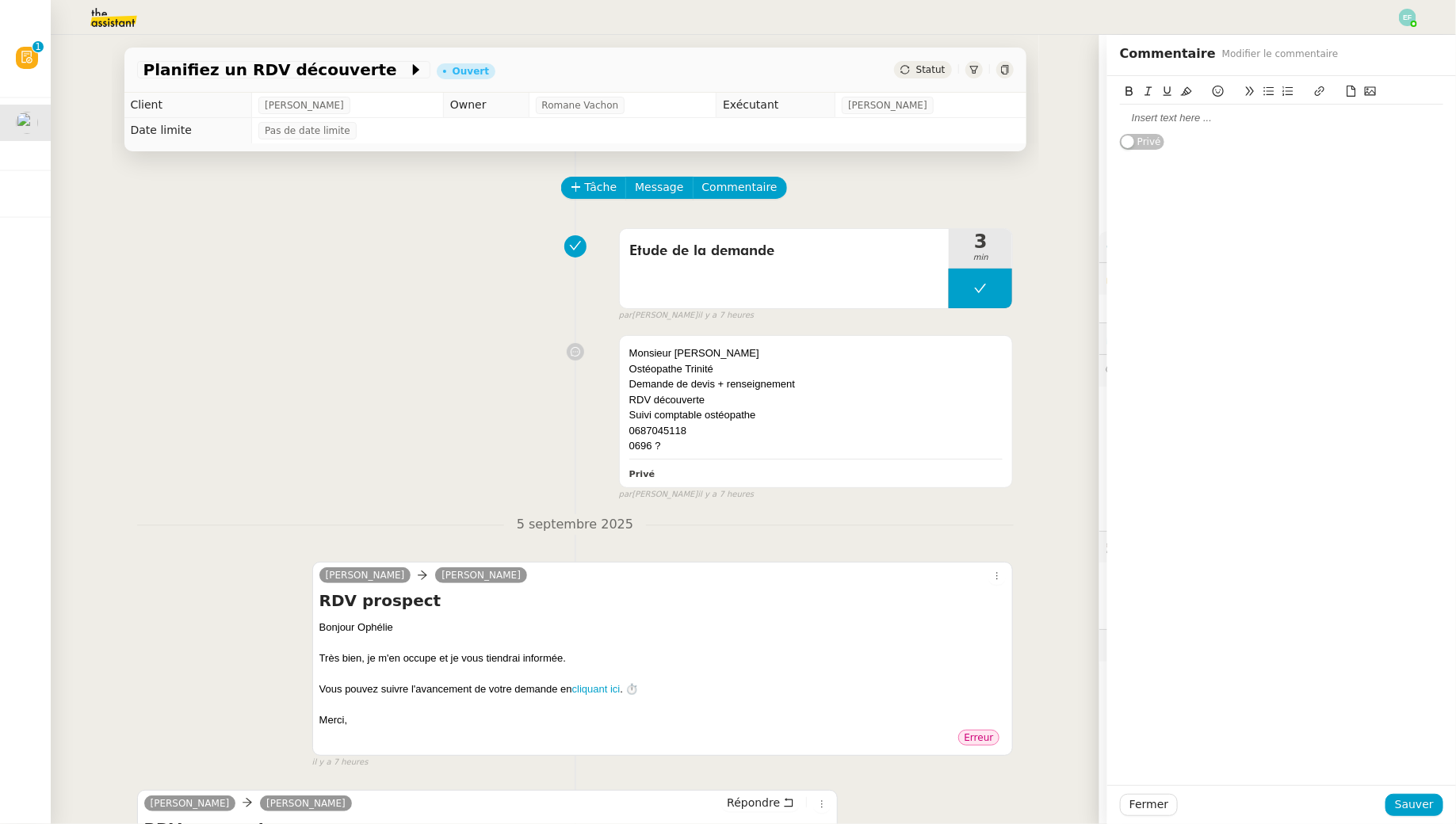
click at [1178, 121] on div at bounding box center [1281, 117] width 324 height 14
click at [618, 514] on span "5 septembre 2025" at bounding box center [575, 525] width 142 height 21
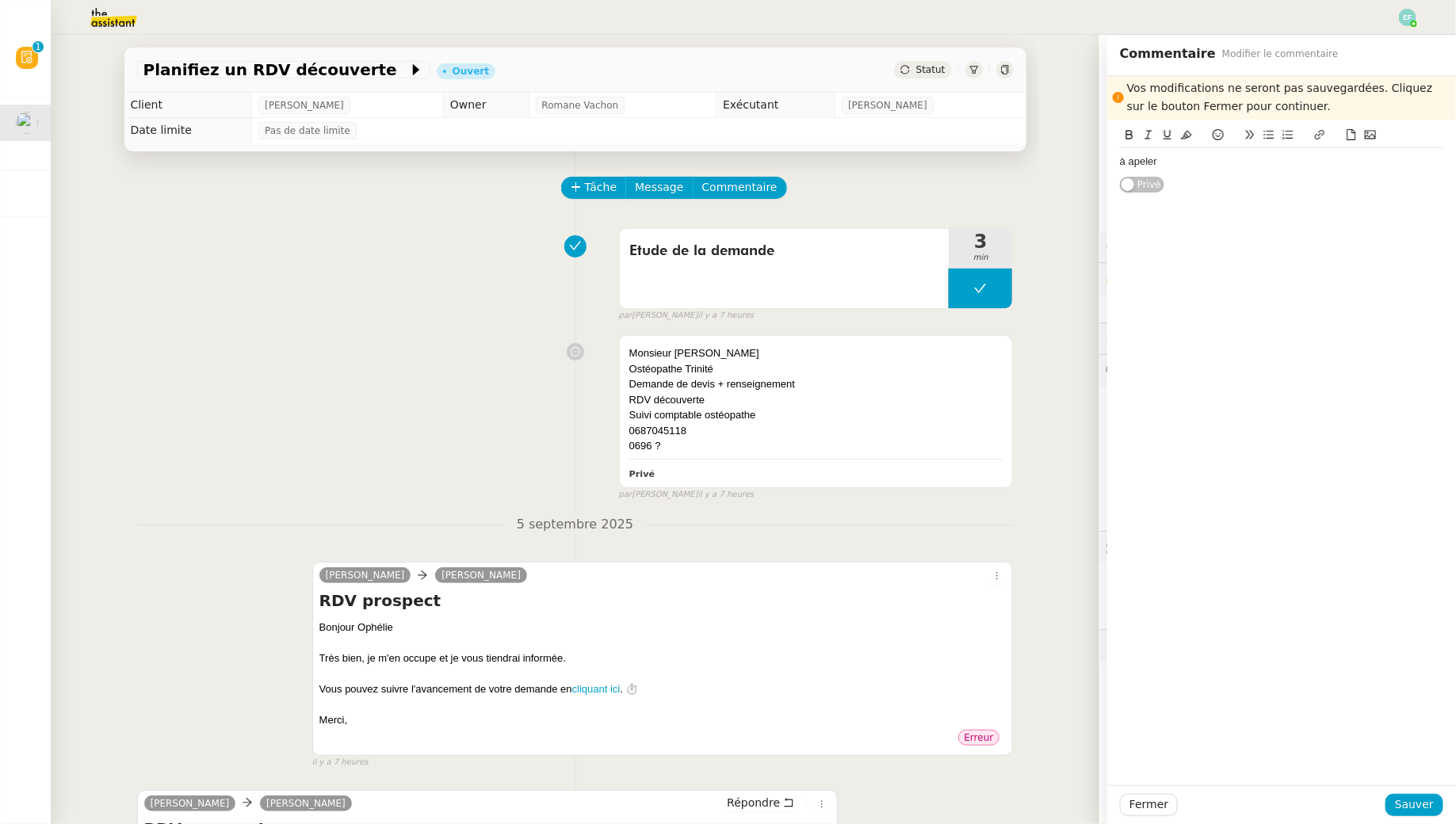
click at [498, 445] on div "Monsieur Chaning Gabin Ostéopathe Trinité Demande de devis + renseignement RDV …" at bounding box center [575, 415] width 877 height 173
click at [1158, 819] on div "Fermer Sauver" at bounding box center [1281, 805] width 349 height 39
click at [1153, 807] on span "Fermer" at bounding box center [1148, 805] width 39 height 19
click at [1280, 762] on span "Ok" at bounding box center [1288, 762] width 15 height 16
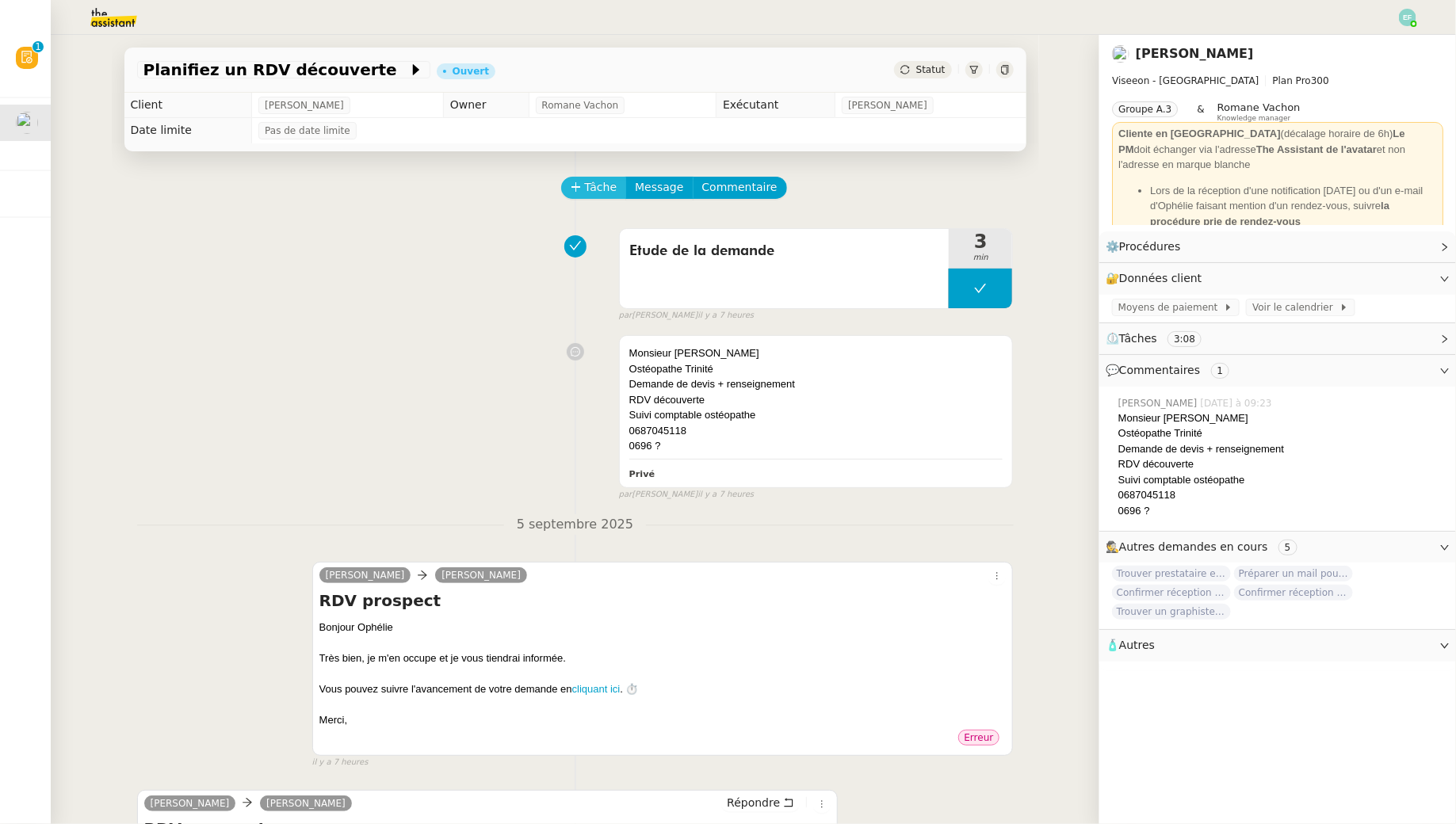
click at [597, 177] on button "Tâche" at bounding box center [593, 188] width 66 height 22
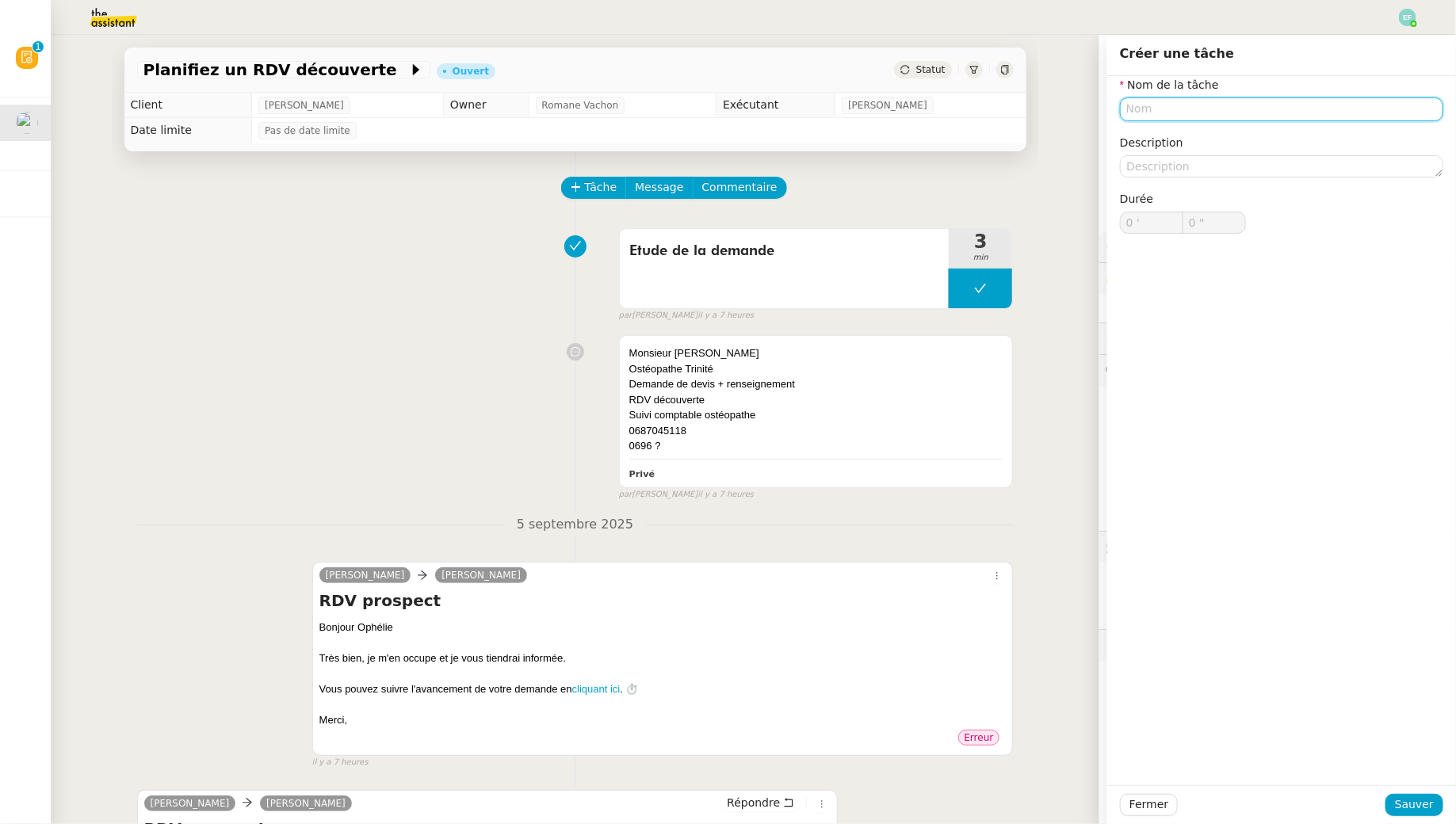
click at [1198, 108] on input "text" at bounding box center [1281, 109] width 324 height 23
type input "D"
type input "Envoi d'email"
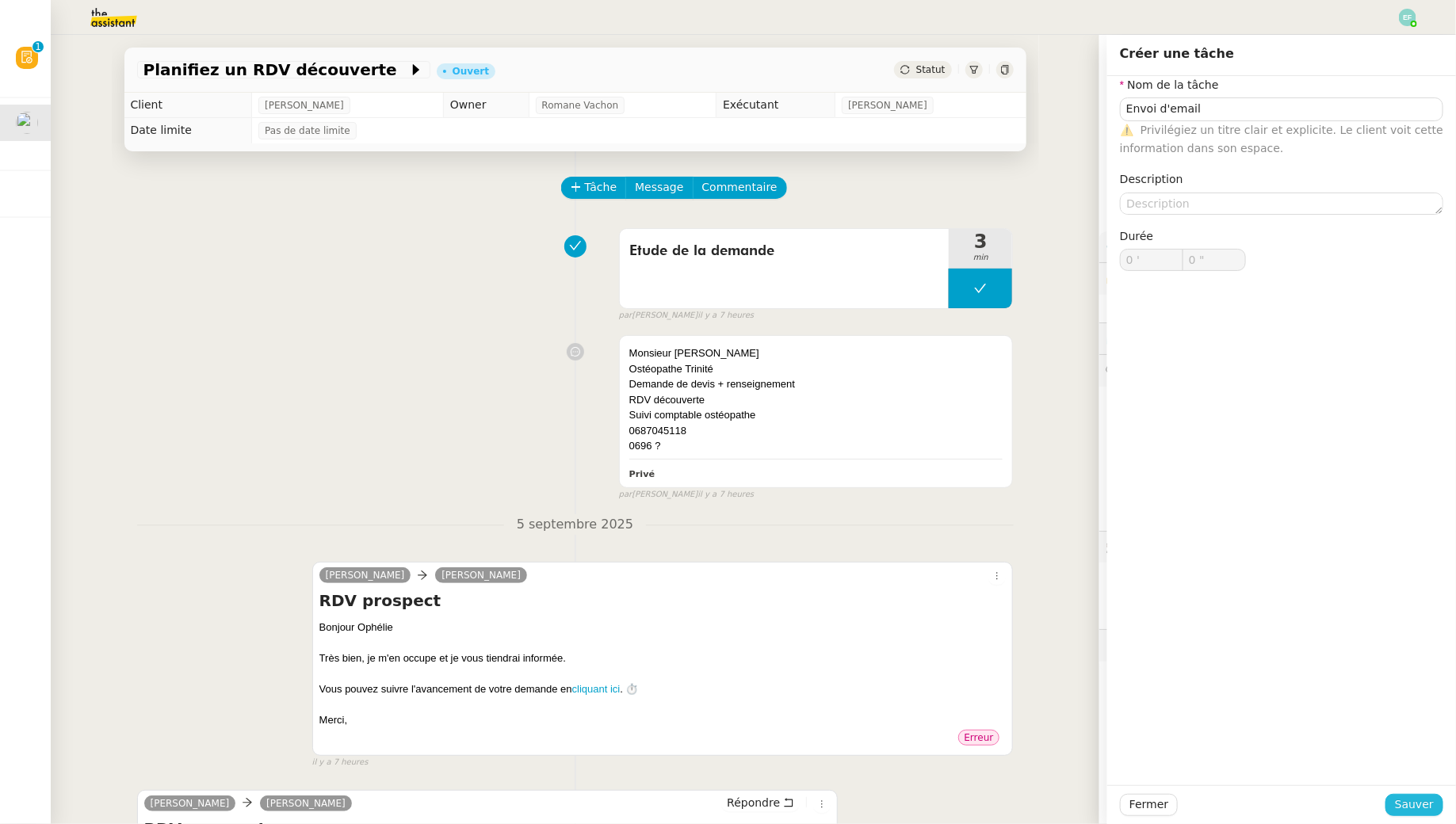
click at [1423, 800] on span "Sauver" at bounding box center [1414, 805] width 39 height 19
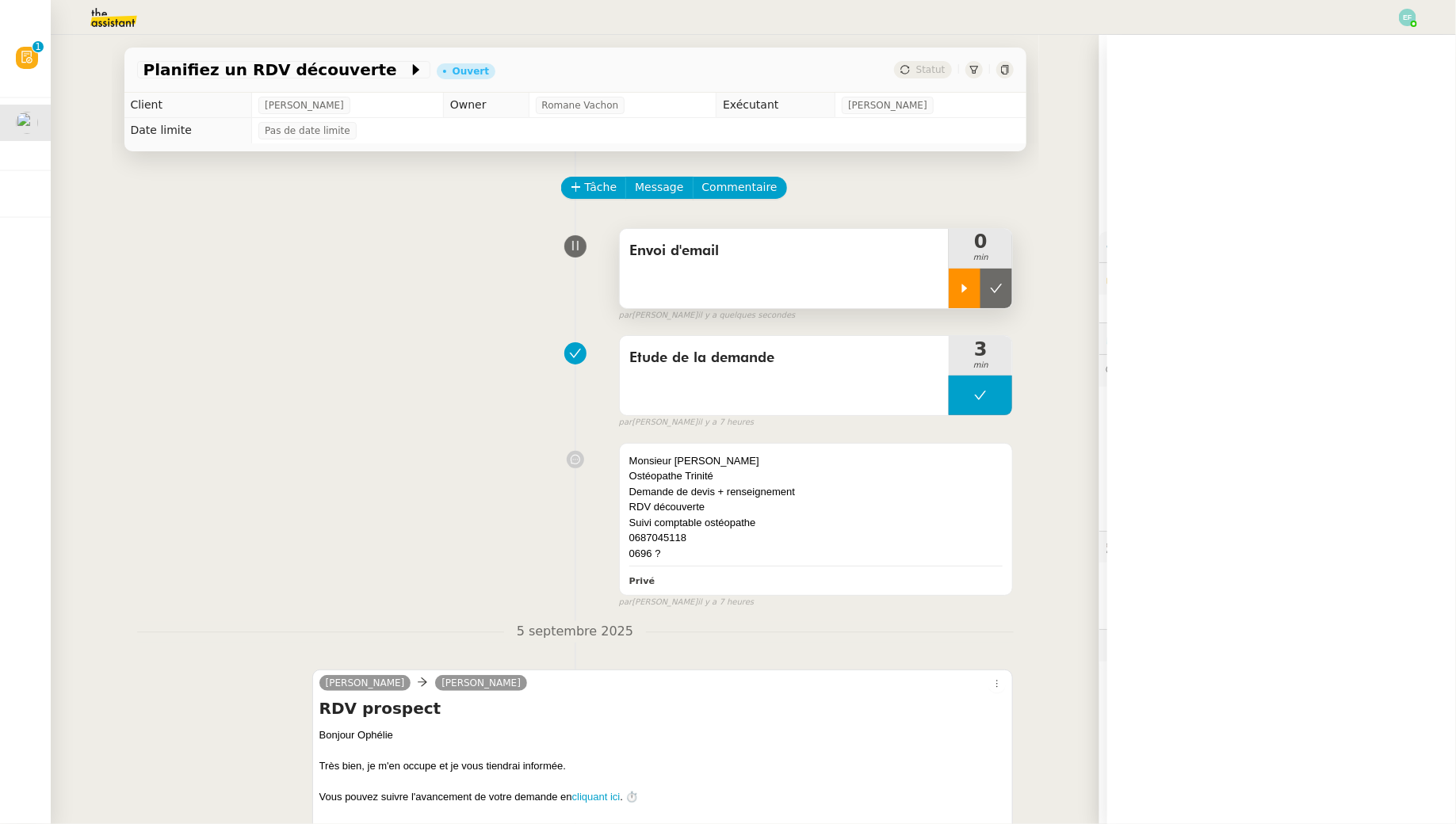
click at [970, 290] on icon at bounding box center [964, 288] width 13 height 13
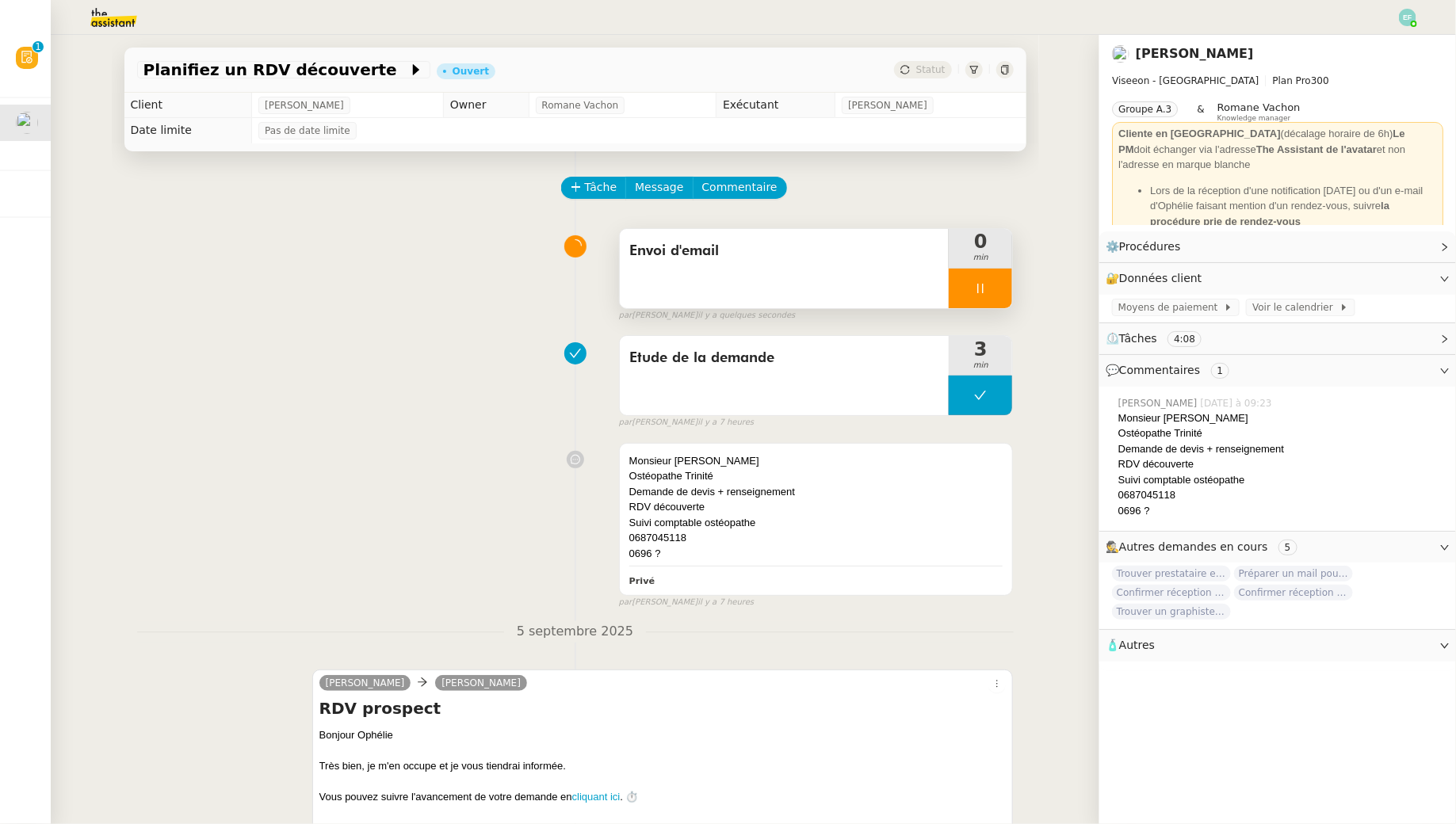
scroll to position [434, 0]
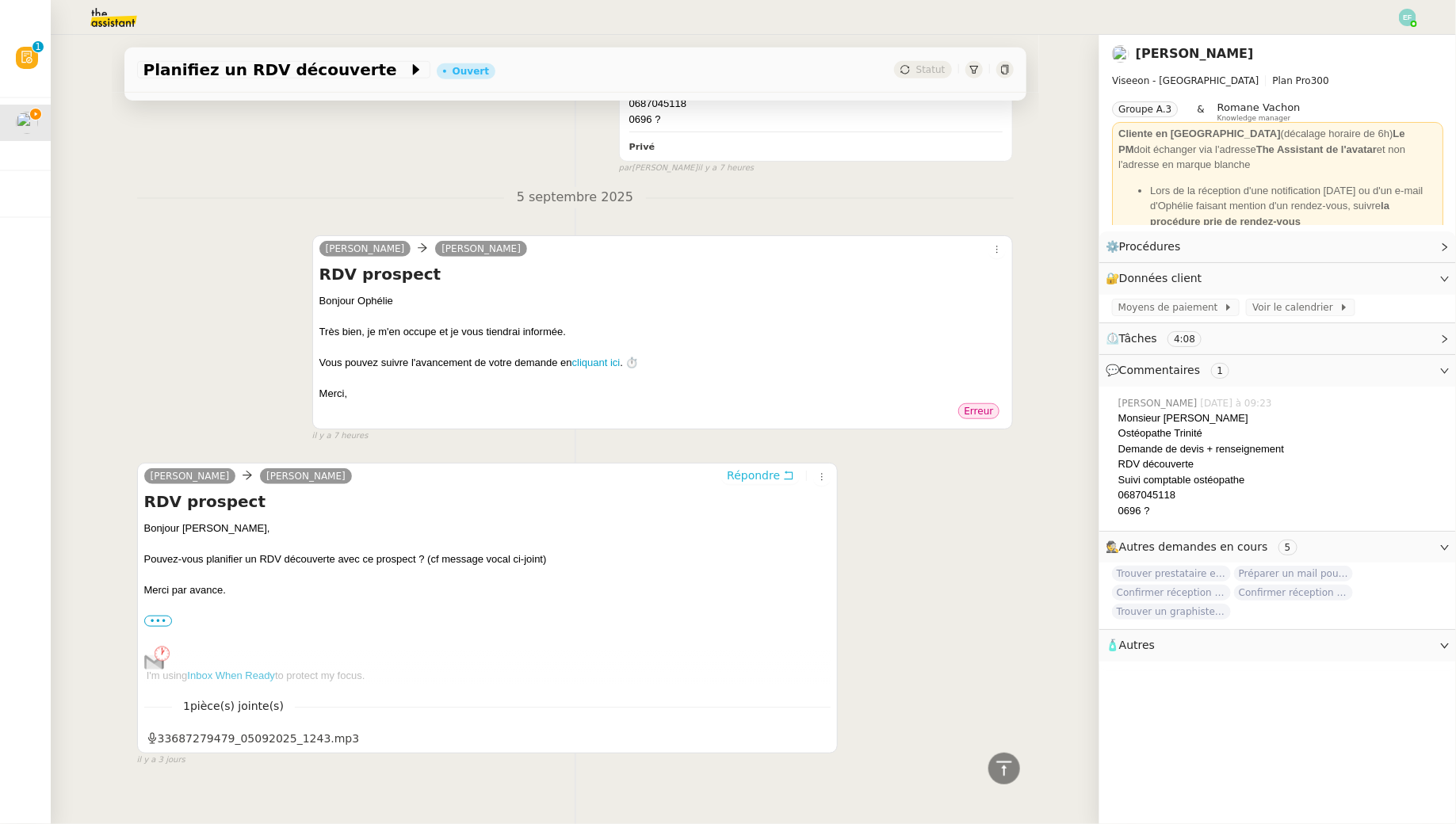
click at [791, 472] on icon at bounding box center [788, 475] width 8 height 8
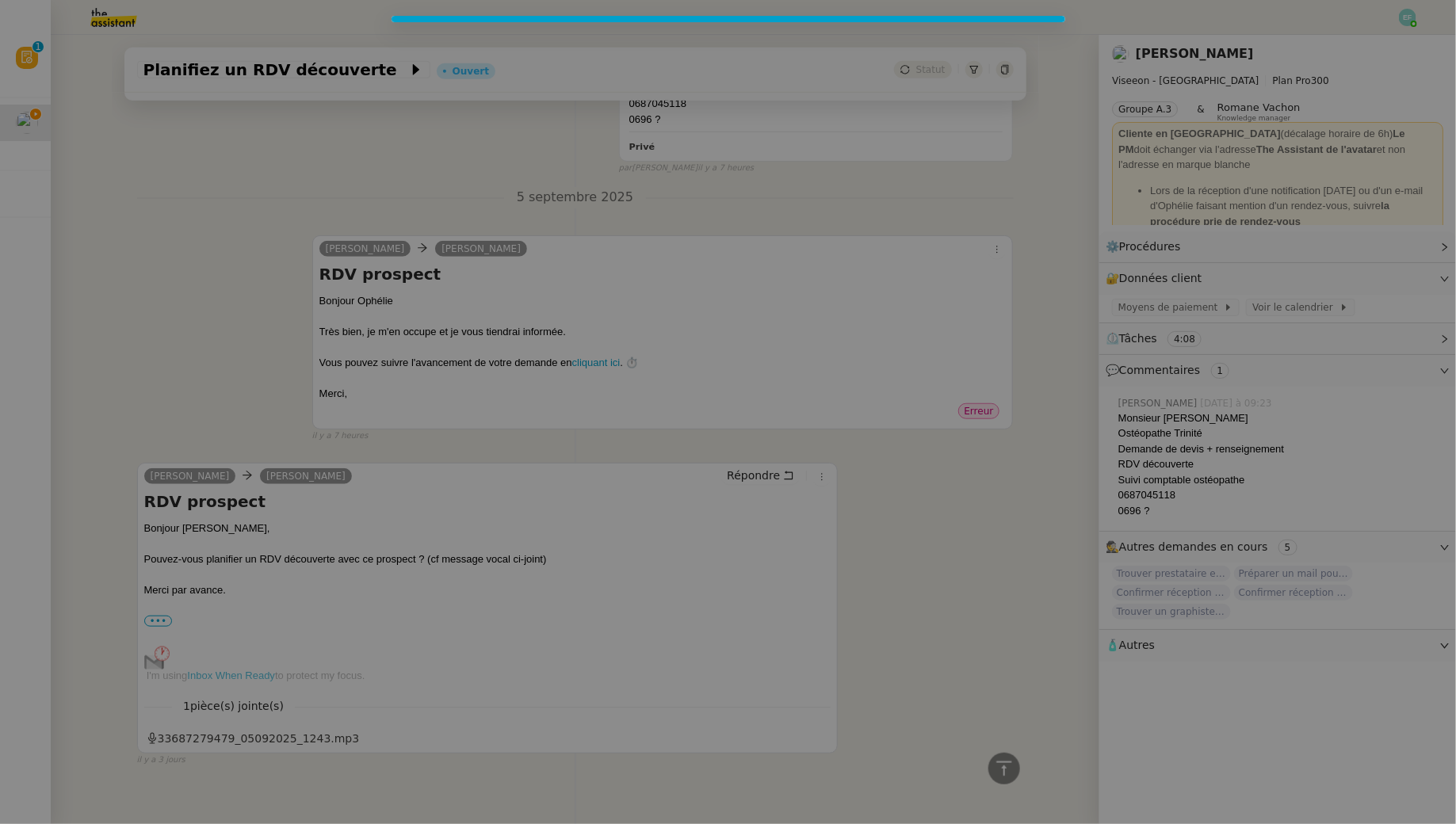
scroll to position [555, 0]
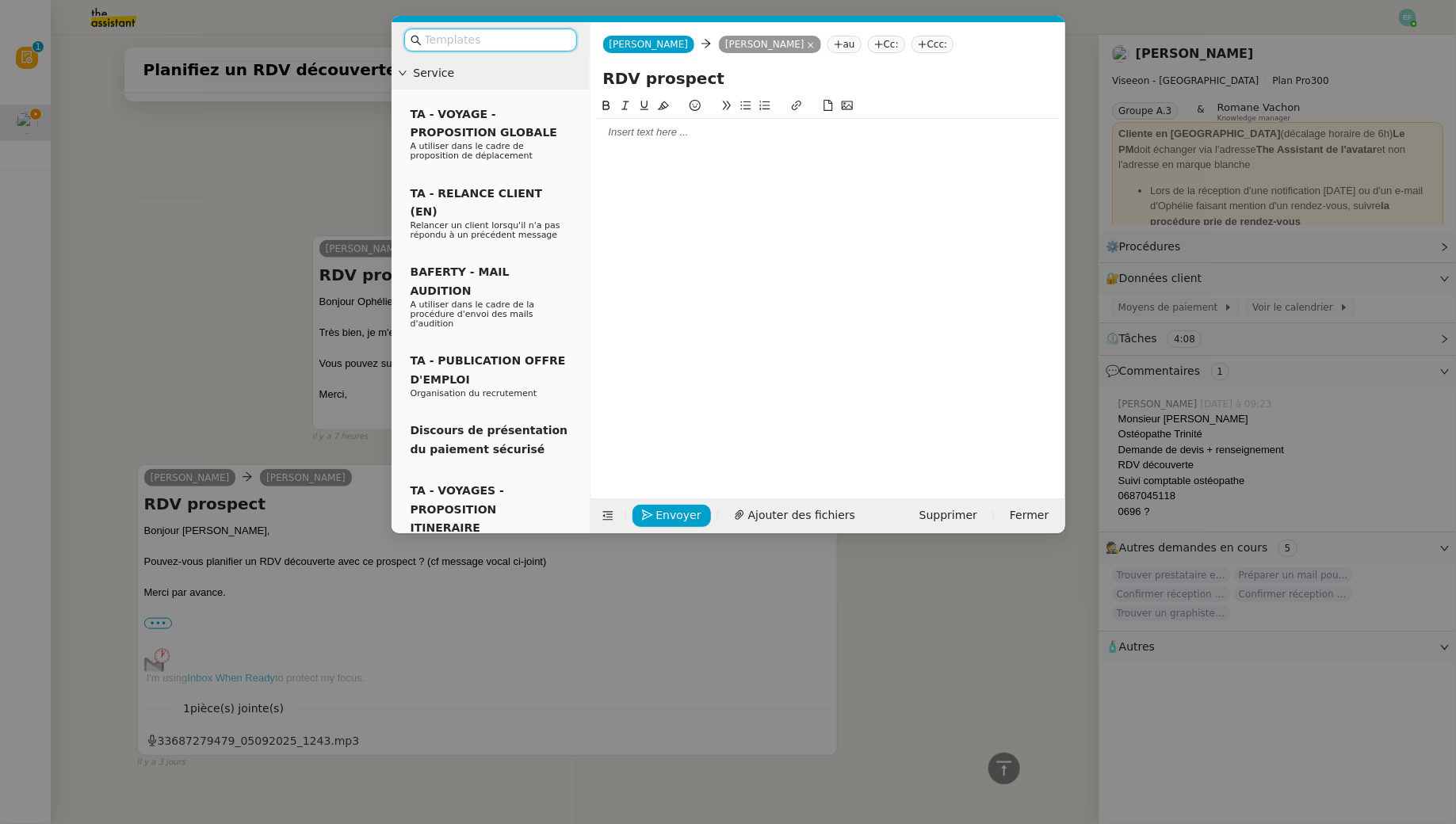
click at [721, 147] on div at bounding box center [827, 286] width 462 height 378
click at [716, 142] on div at bounding box center [827, 132] width 462 height 27
click at [204, 210] on nz-modal-container "Service TA - VOYAGE - PROPOSITION GLOBALE A utiliser dans le cadre de propositi…" at bounding box center [728, 412] width 1456 height 824
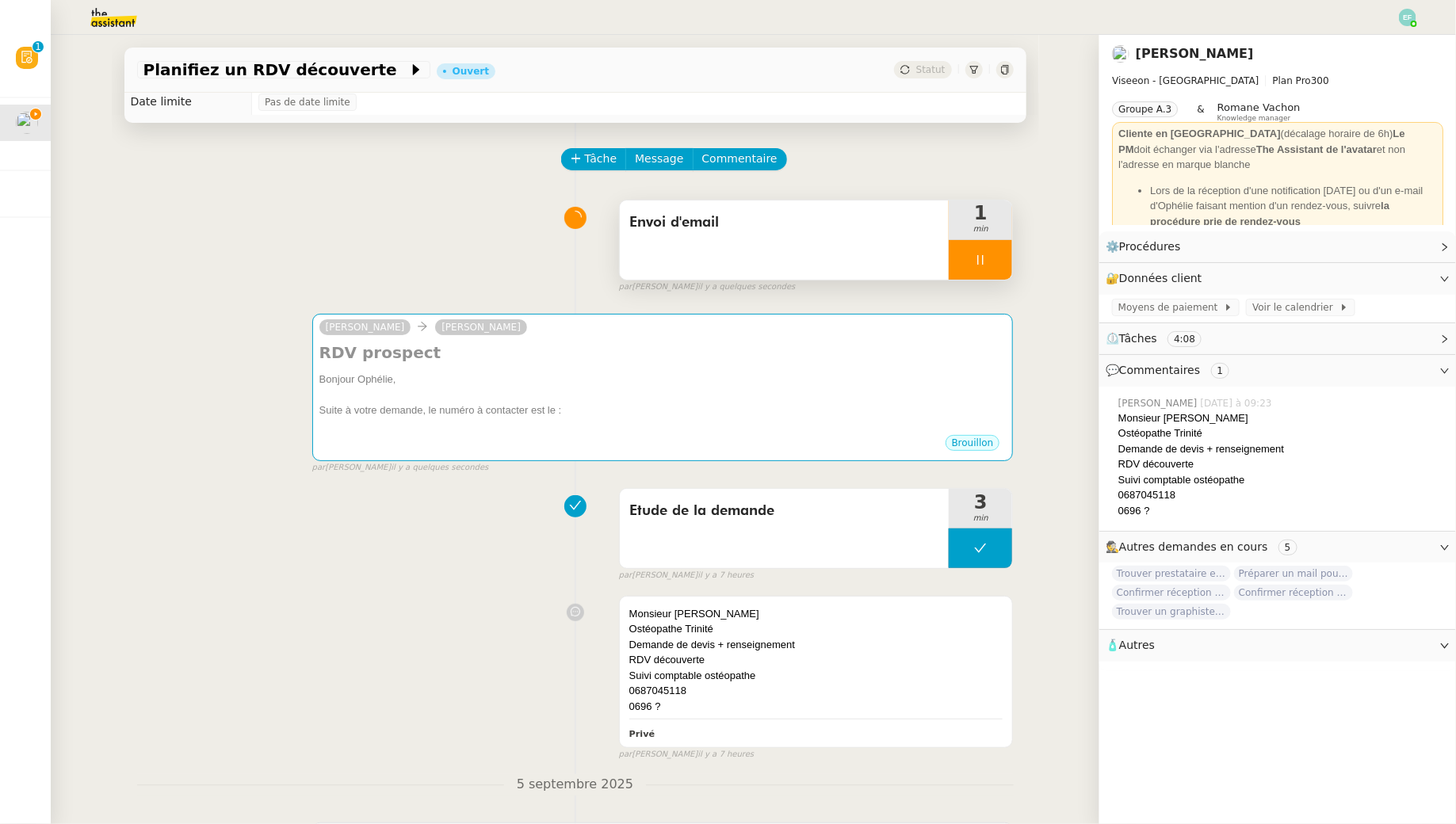
scroll to position [0, 0]
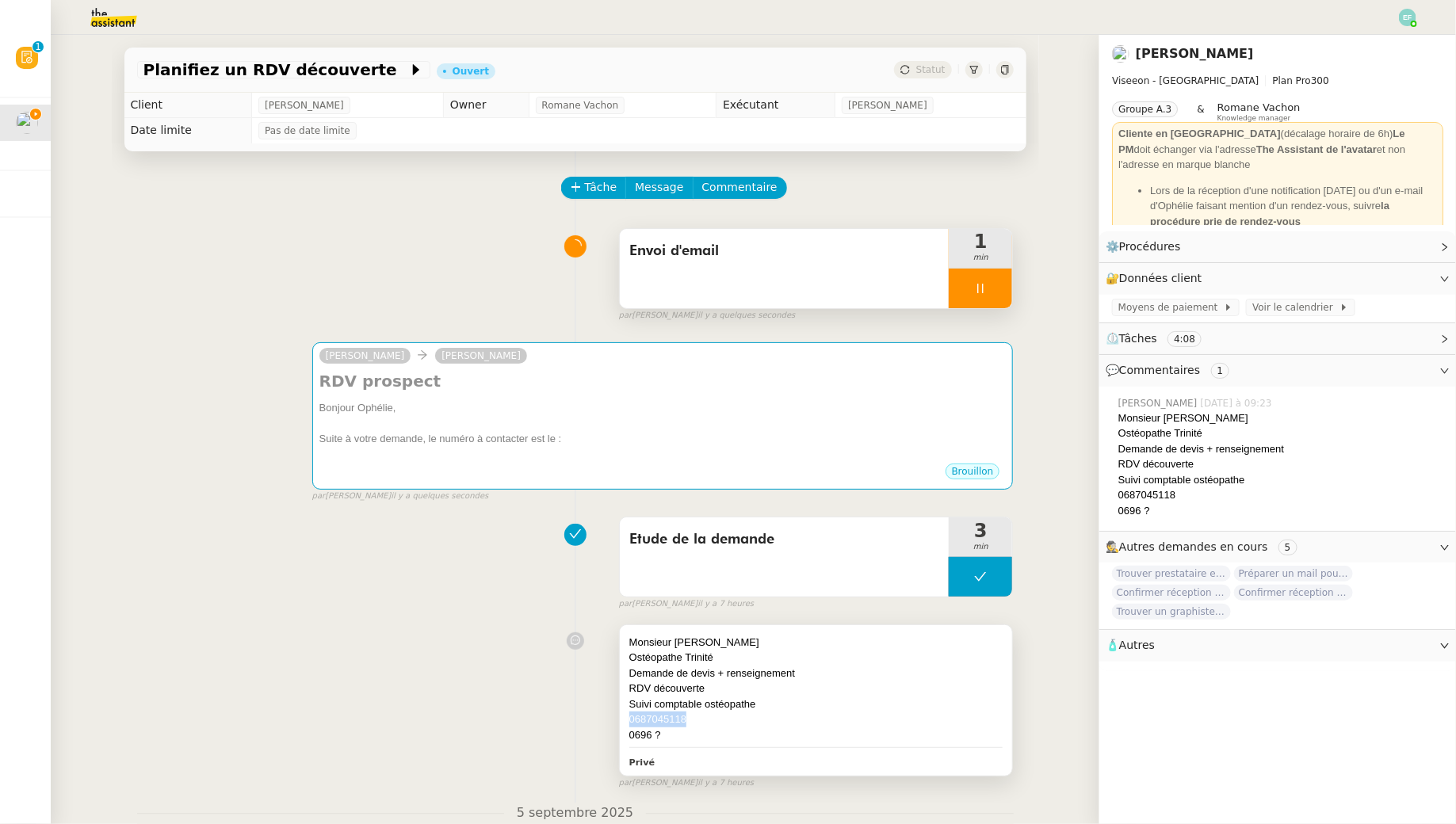
drag, startPoint x: 696, startPoint y: 720, endPoint x: 625, endPoint y: 720, distance: 71.0
click at [625, 720] on div "Monsieur Chaning Gabin Ostéopathe Trinité Demande de devis + renseignement RDV …" at bounding box center [815, 700] width 393 height 152
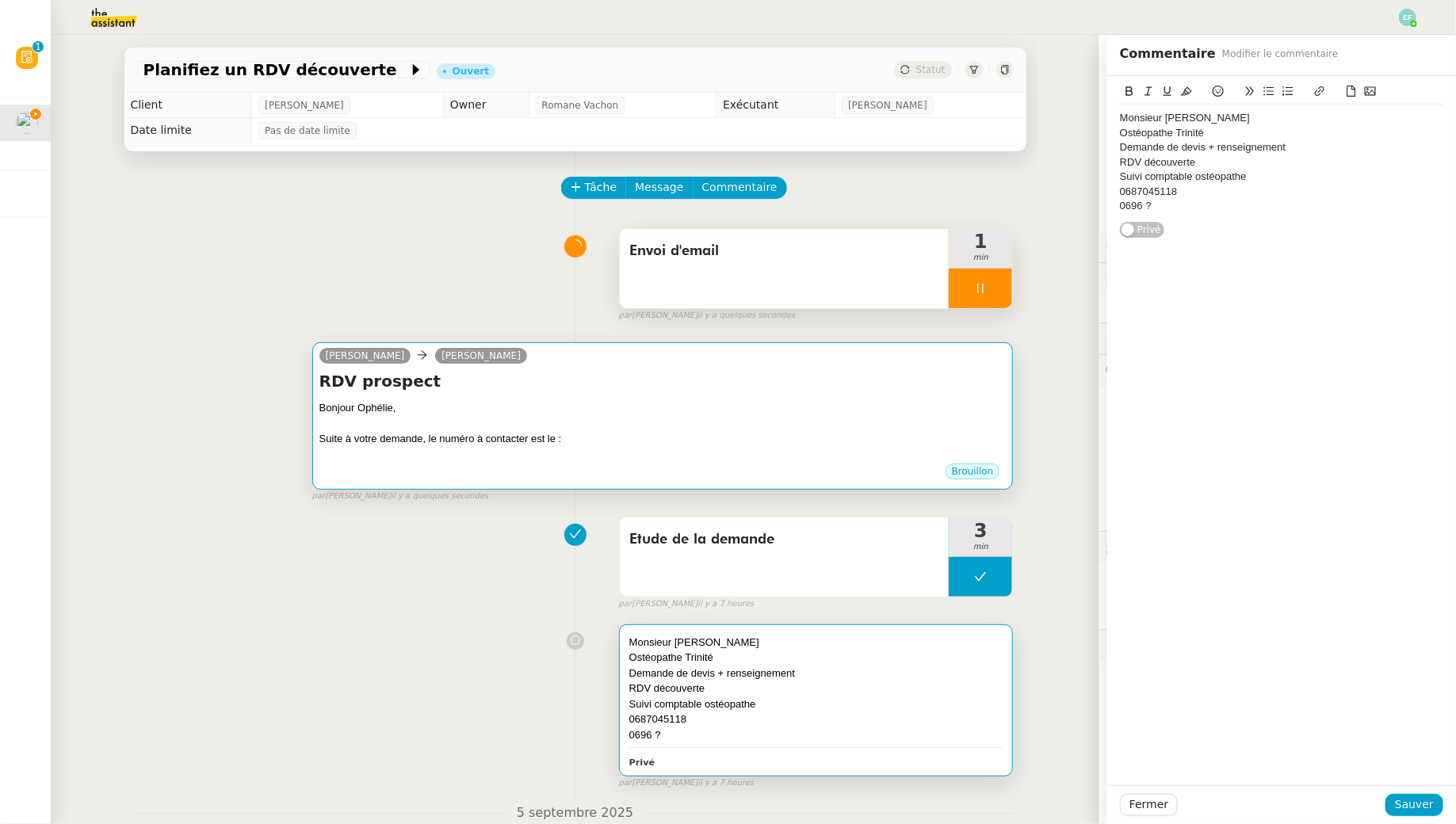
click at [659, 390] on h4 "RDV prospect" at bounding box center [662, 381] width 687 height 22
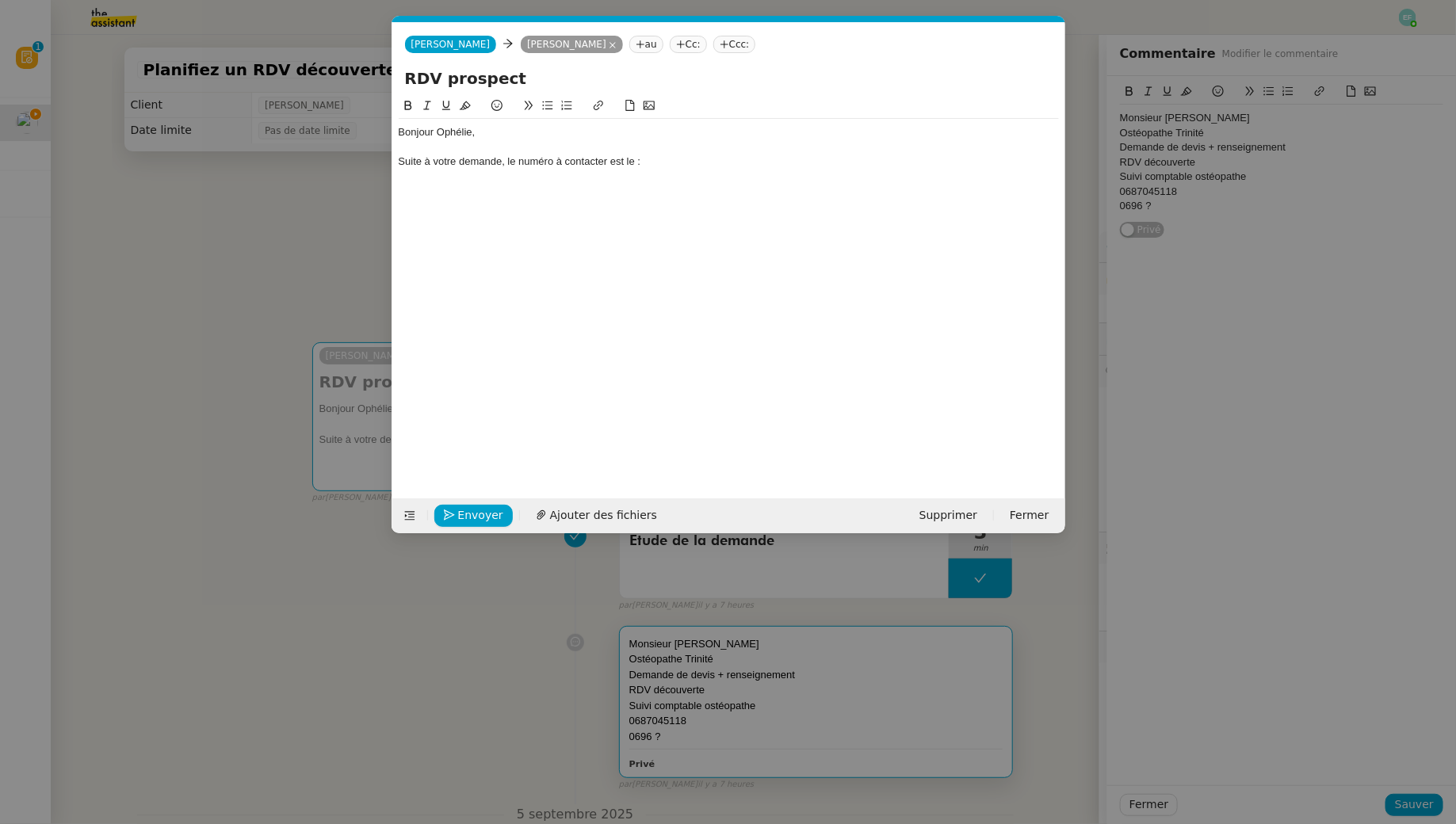
scroll to position [0, 33]
click at [675, 154] on div "Suite à votre demande, le numéro à contacter est le :" at bounding box center [729, 161] width 660 height 14
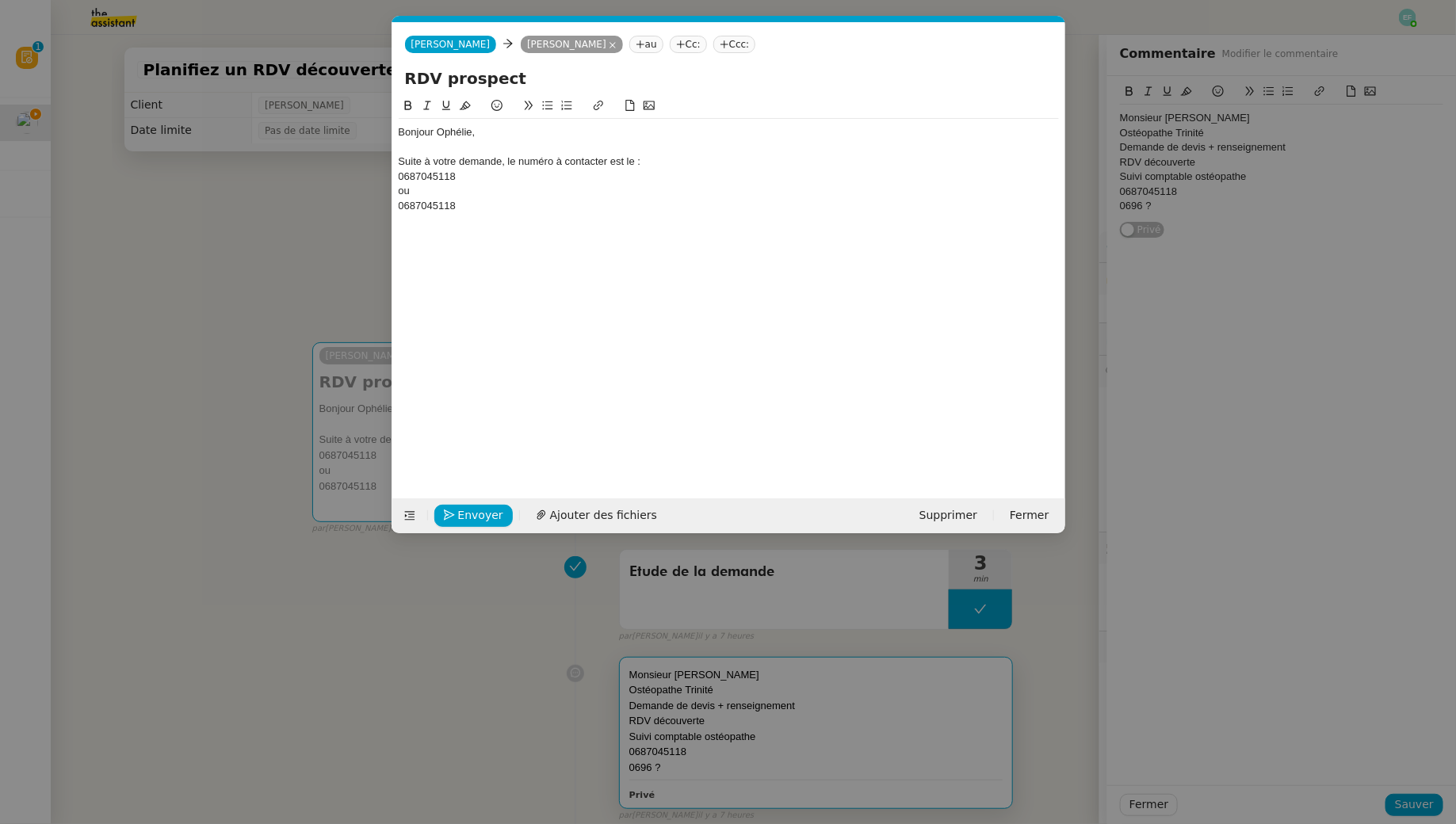
click at [419, 206] on div "0687045118" at bounding box center [729, 206] width 660 height 14
click at [521, 209] on div "0696045118" at bounding box center [729, 206] width 660 height 14
click at [399, 174] on div "0687045118" at bounding box center [729, 176] width 660 height 14
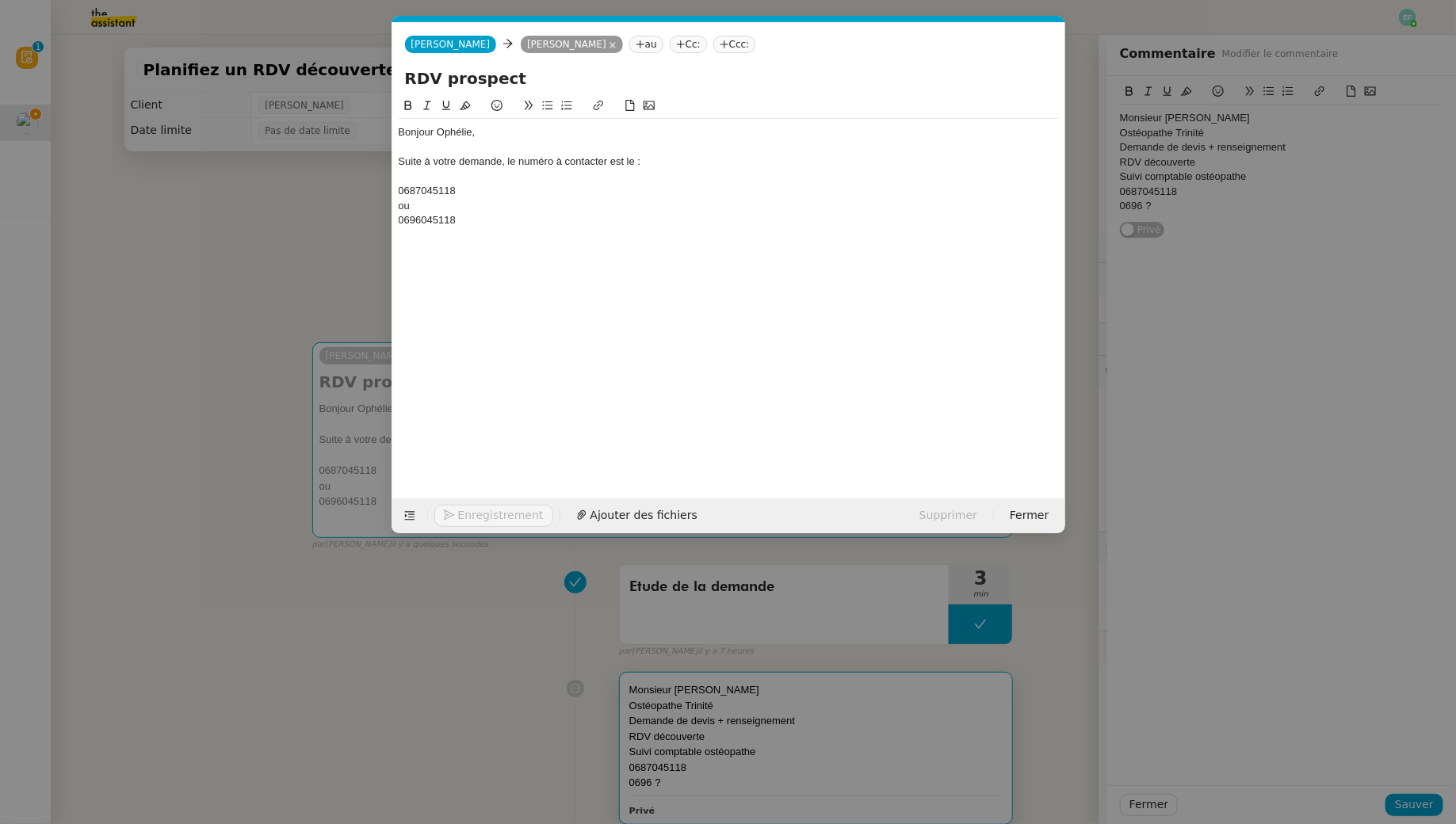
click at [472, 218] on div "0696045118" at bounding box center [729, 219] width 660 height 14
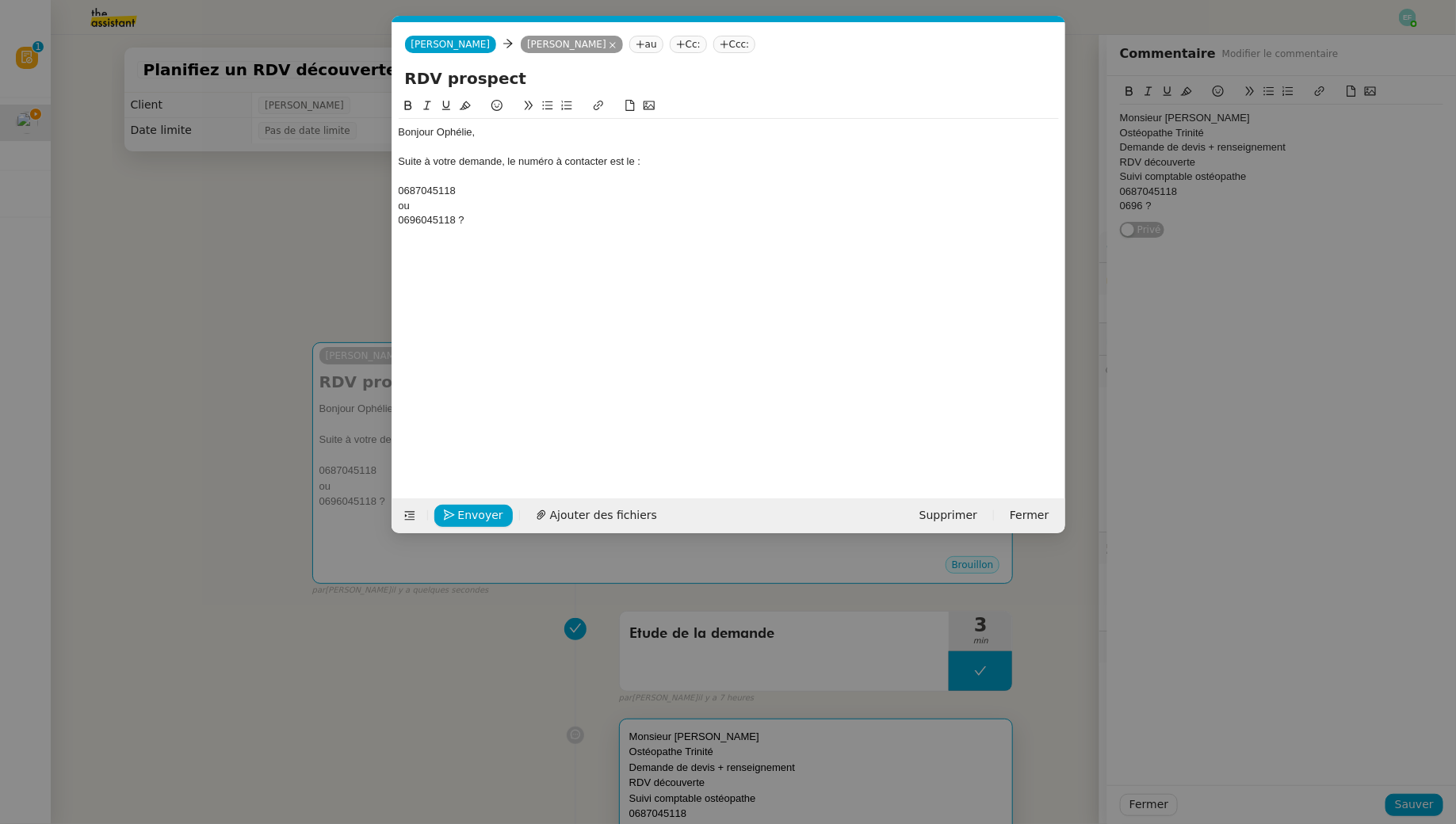
click at [484, 191] on div "0687045118" at bounding box center [729, 191] width 660 height 14
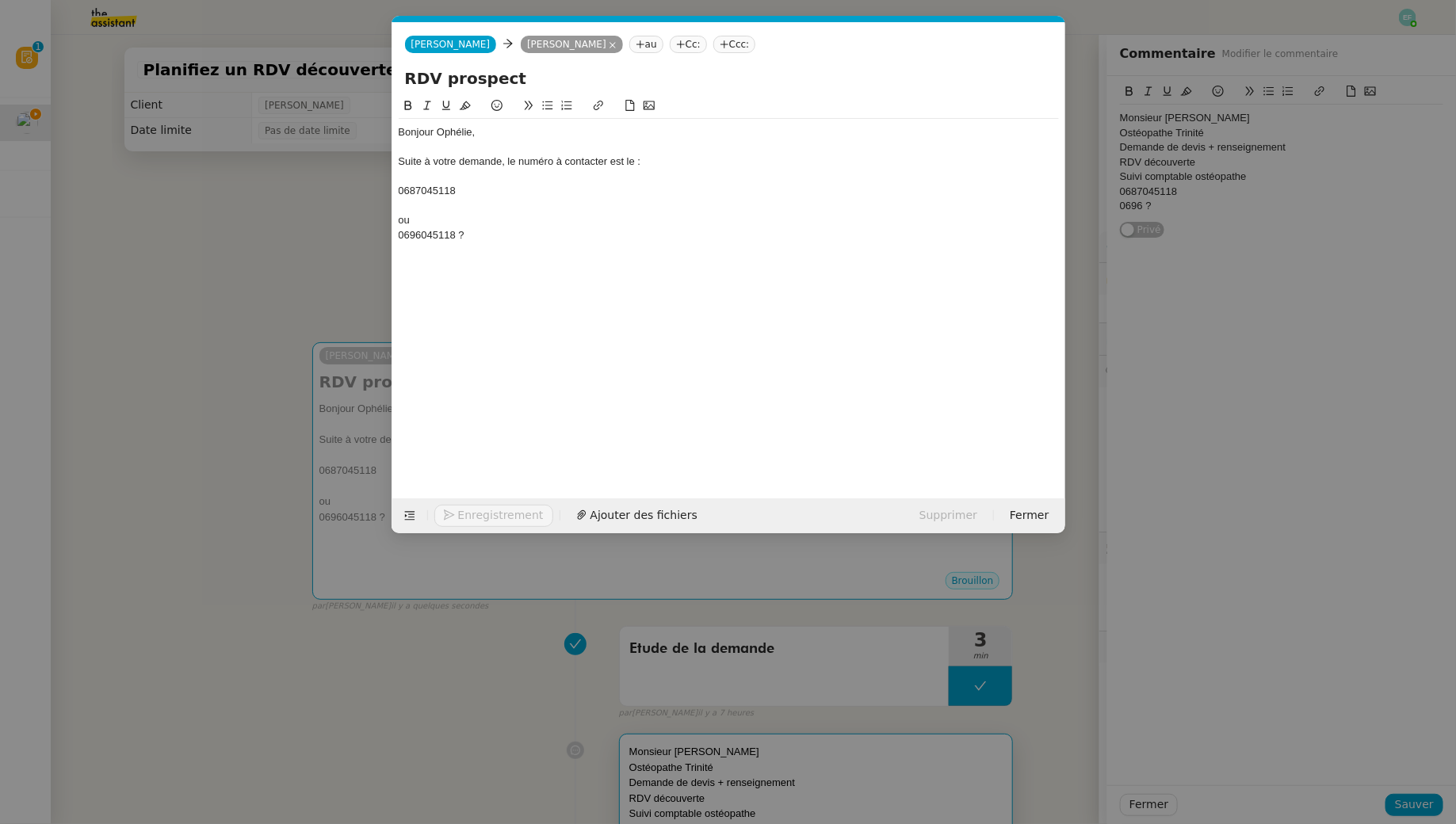
click at [435, 219] on div "ou" at bounding box center [729, 219] width 660 height 14
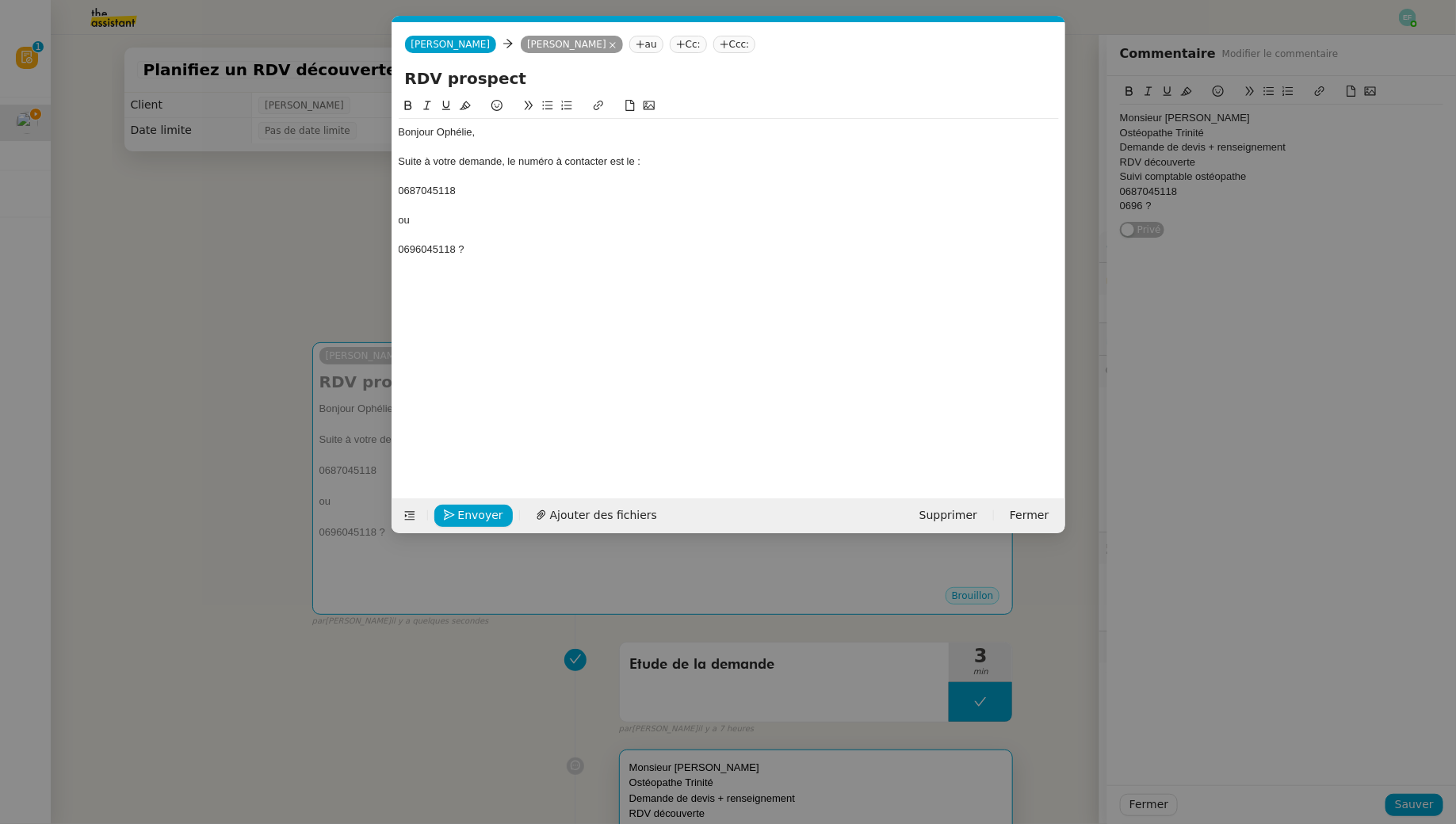
click at [396, 191] on nz-spin "Bonjour Ophélie, Suite à votre demande, le numéro à contacter est le : 06870451…" at bounding box center [729, 288] width 673 height 383
click at [399, 193] on div "0687045118" at bounding box center [729, 191] width 660 height 14
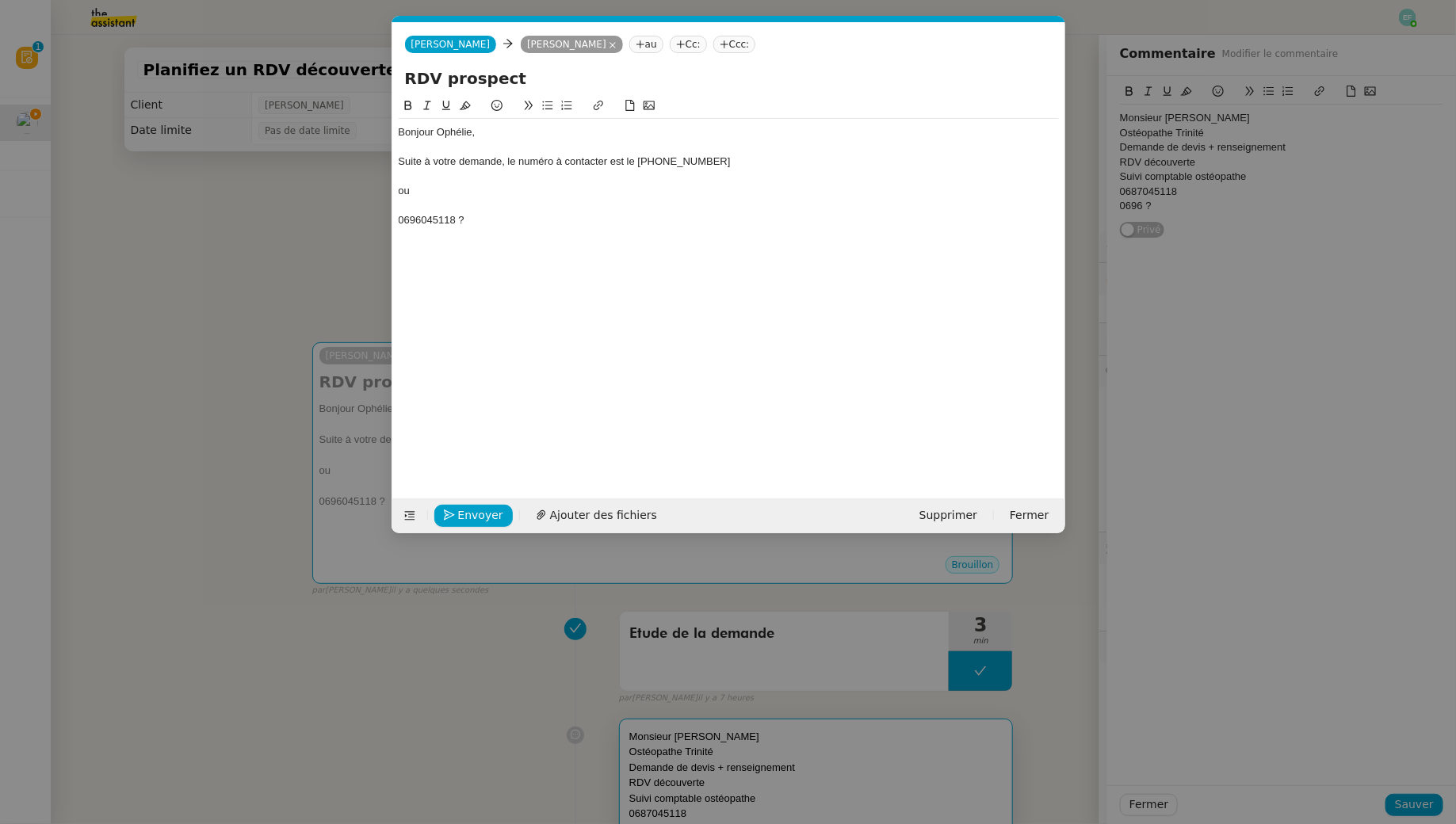
click at [400, 194] on div "ou" at bounding box center [729, 191] width 660 height 14
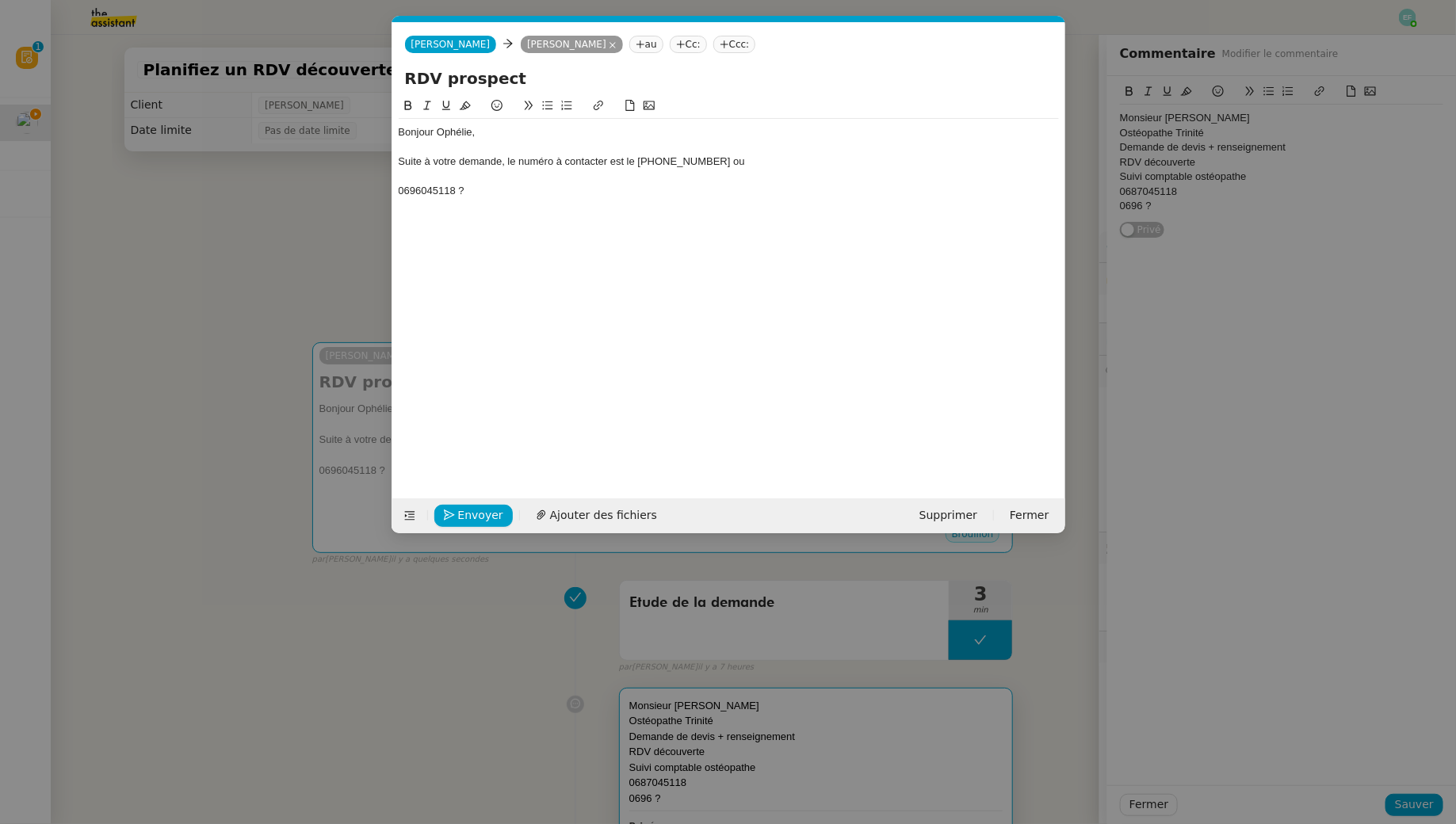
click at [400, 194] on div "0696045118 ?" at bounding box center [729, 191] width 660 height 14
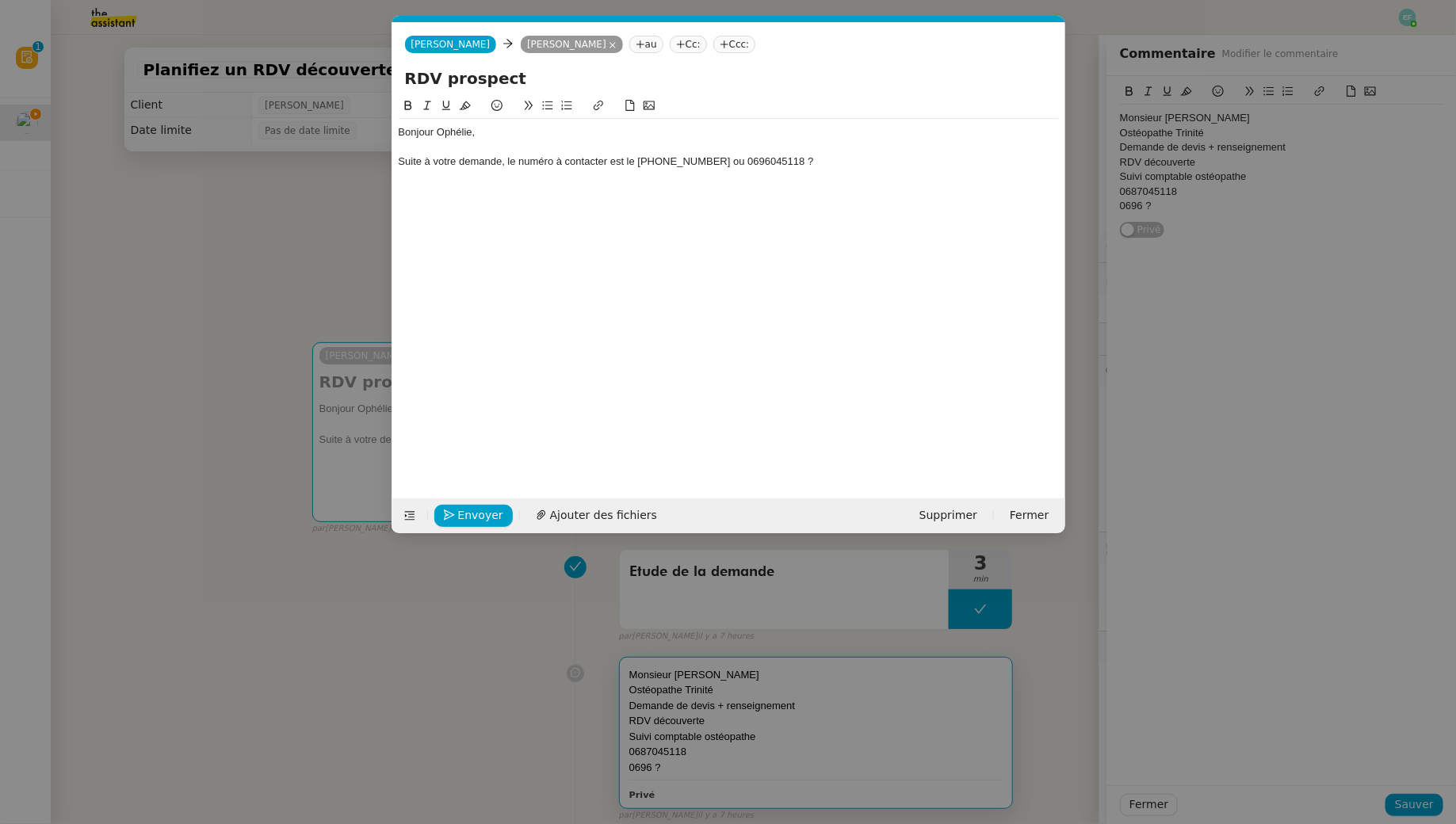
click at [796, 163] on div "Suite à votre demande, le numéro à contacter est le [PHONE_NUMBER] ou 069604511…" at bounding box center [729, 161] width 660 height 14
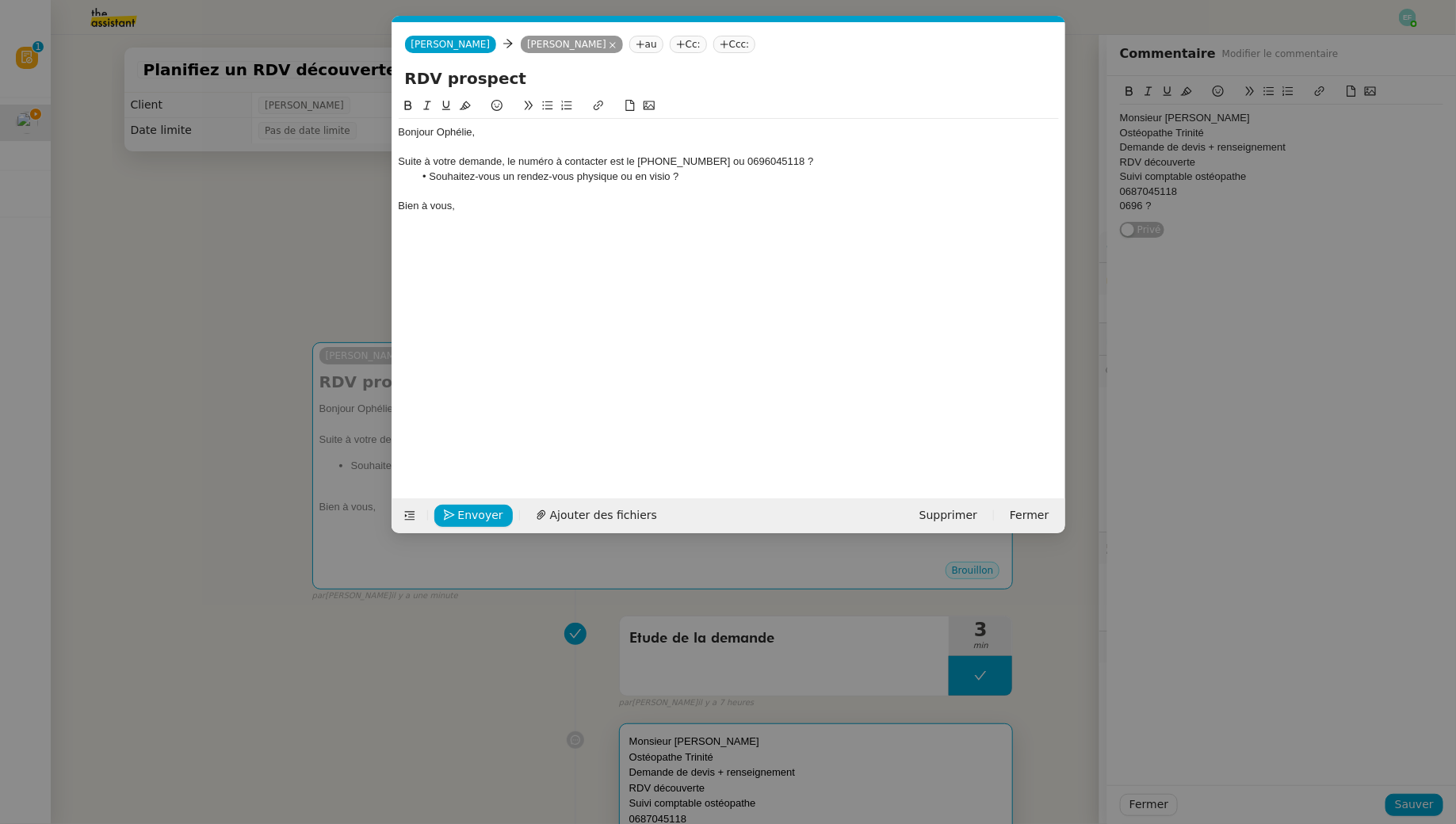
click at [302, 223] on nz-modal-container "Service TA - VOYAGE - PROPOSITION GLOBALE A utiliser dans le cadre de propositi…" at bounding box center [728, 412] width 1456 height 824
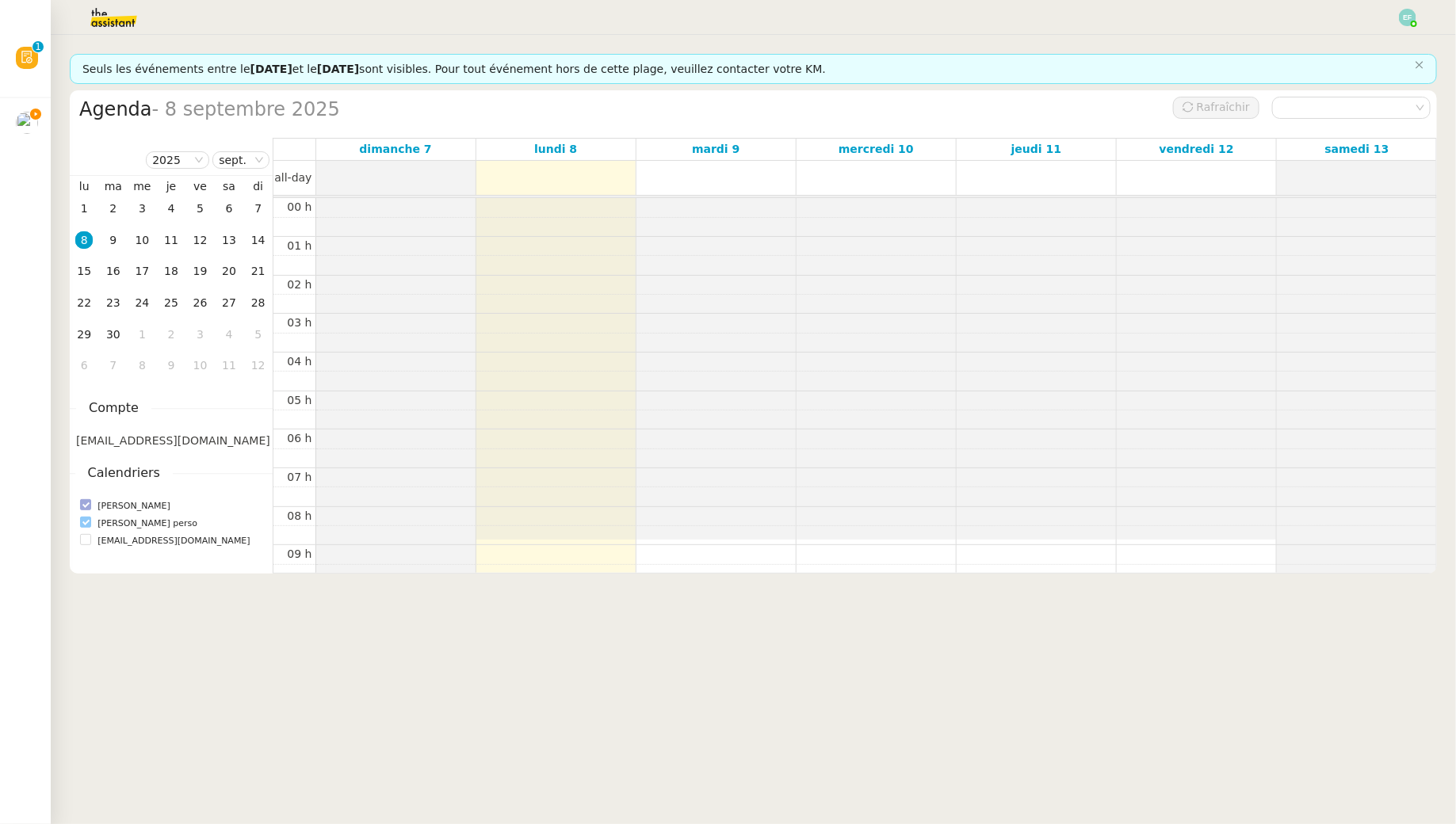
scroll to position [228, 0]
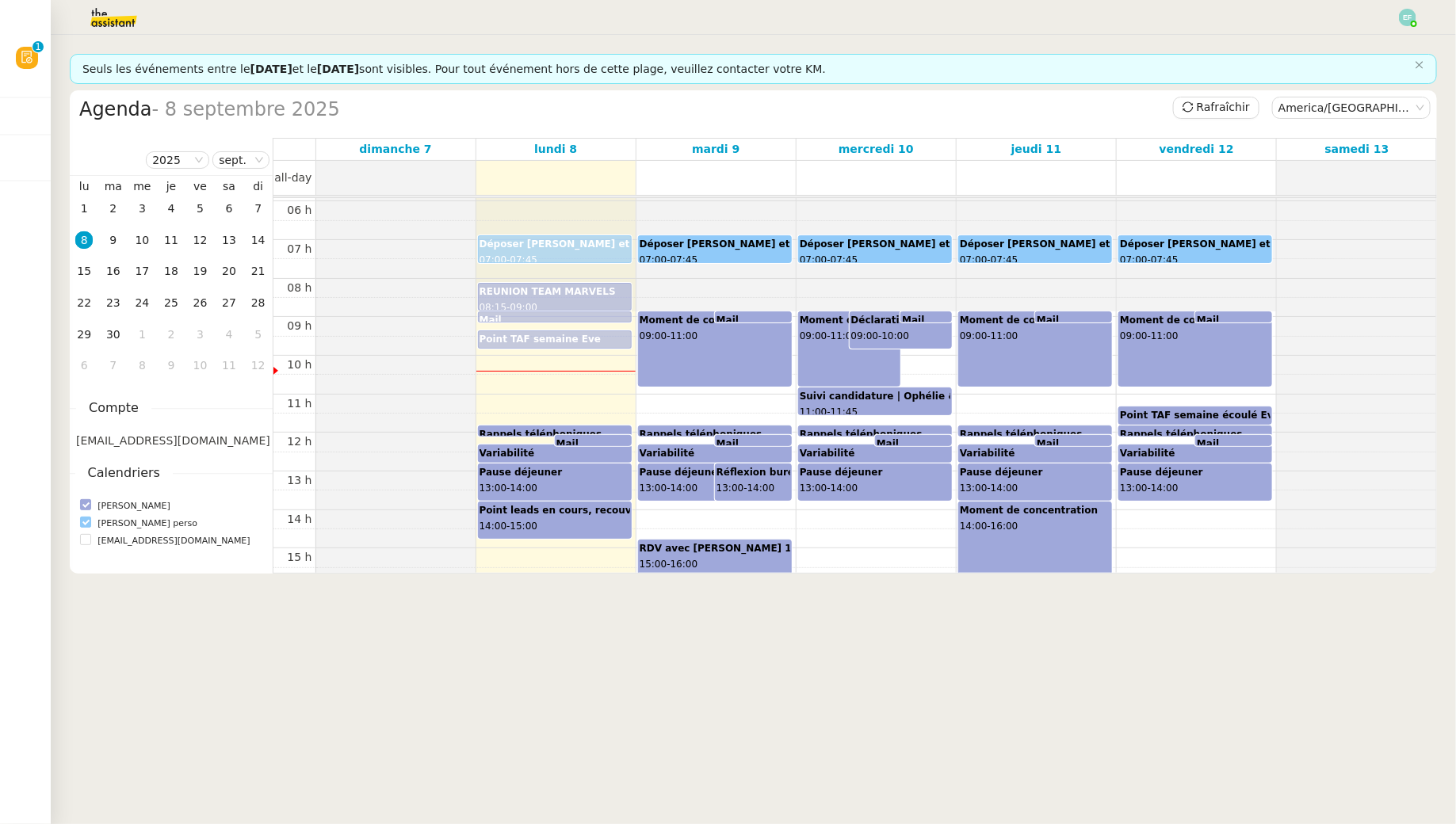
click at [134, 24] on img at bounding box center [101, 17] width 123 height 34
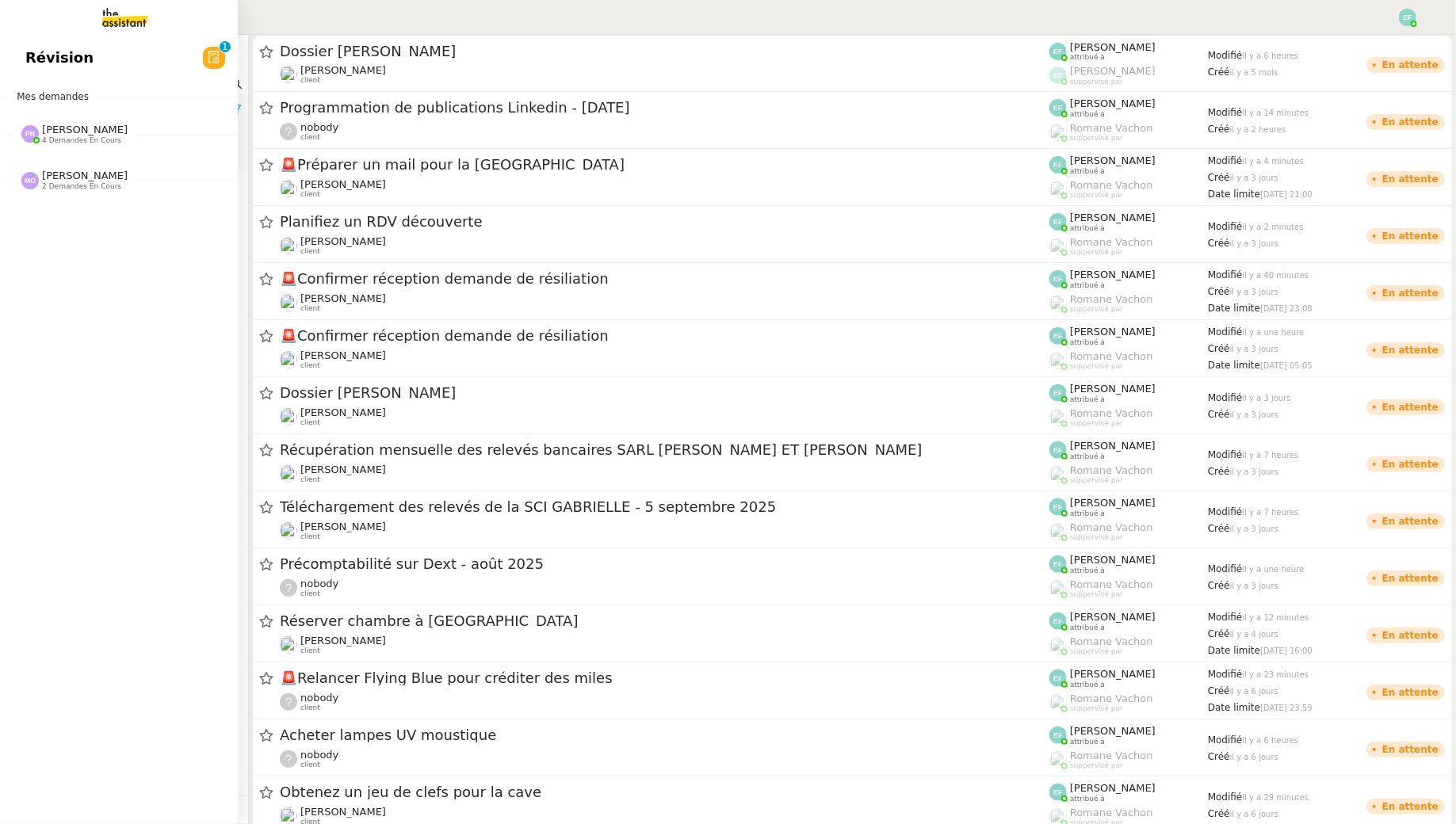
click at [31, 57] on span "Révision" at bounding box center [59, 58] width 68 height 24
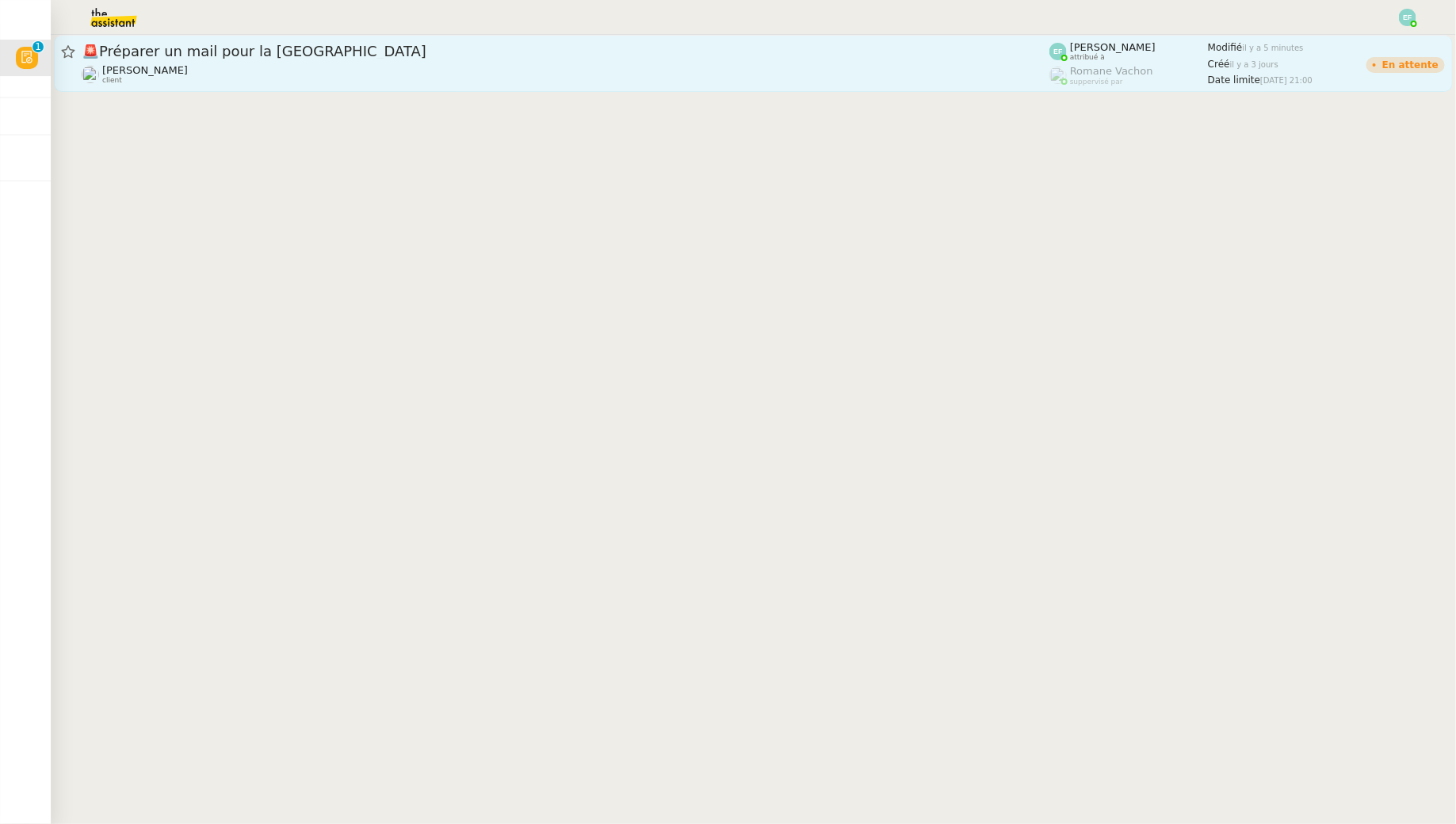
click at [354, 58] on div "🚨 Préparer un mail pour la Mairie du Lamentin" at bounding box center [565, 51] width 968 height 19
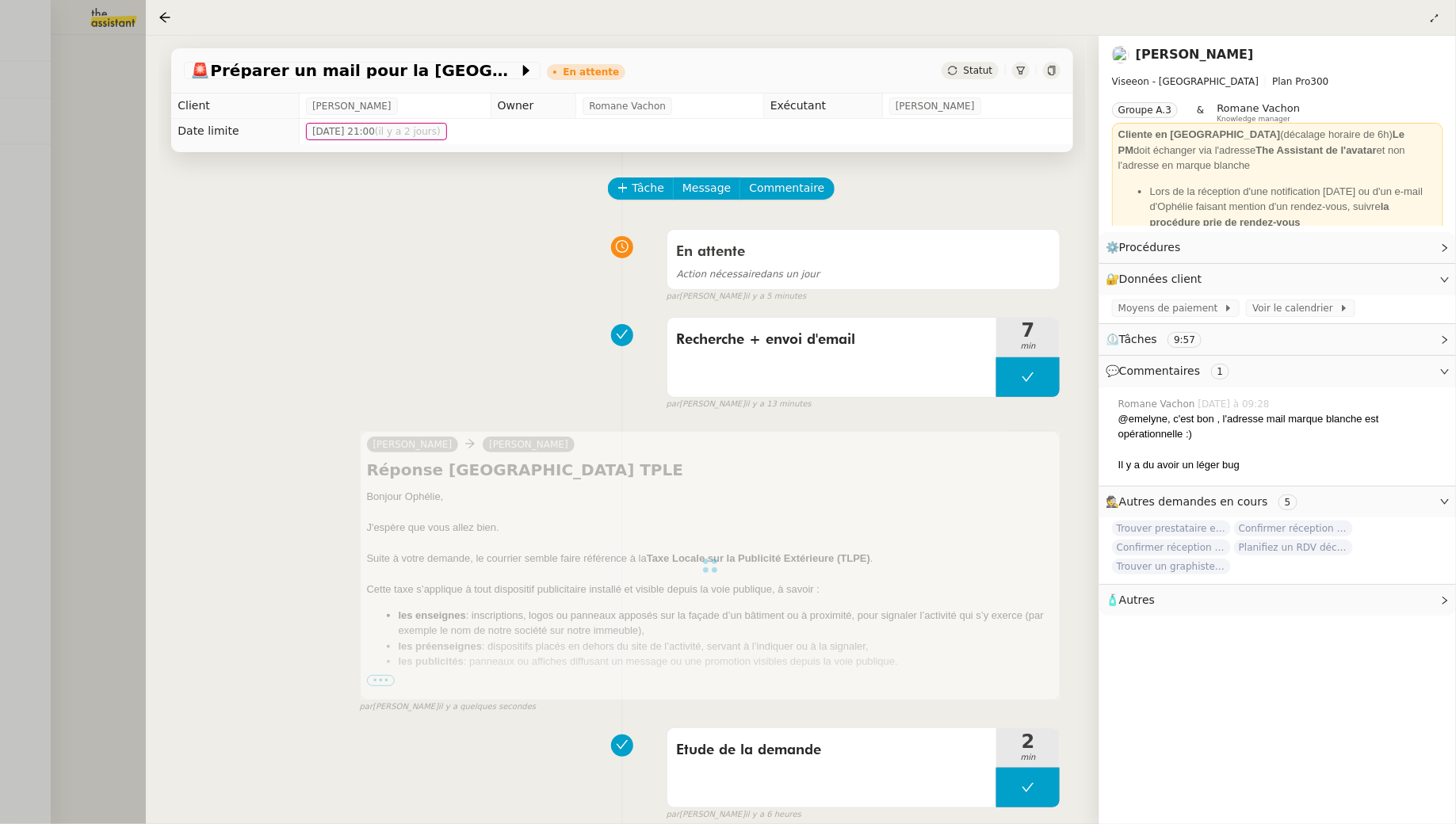
scroll to position [33, 0]
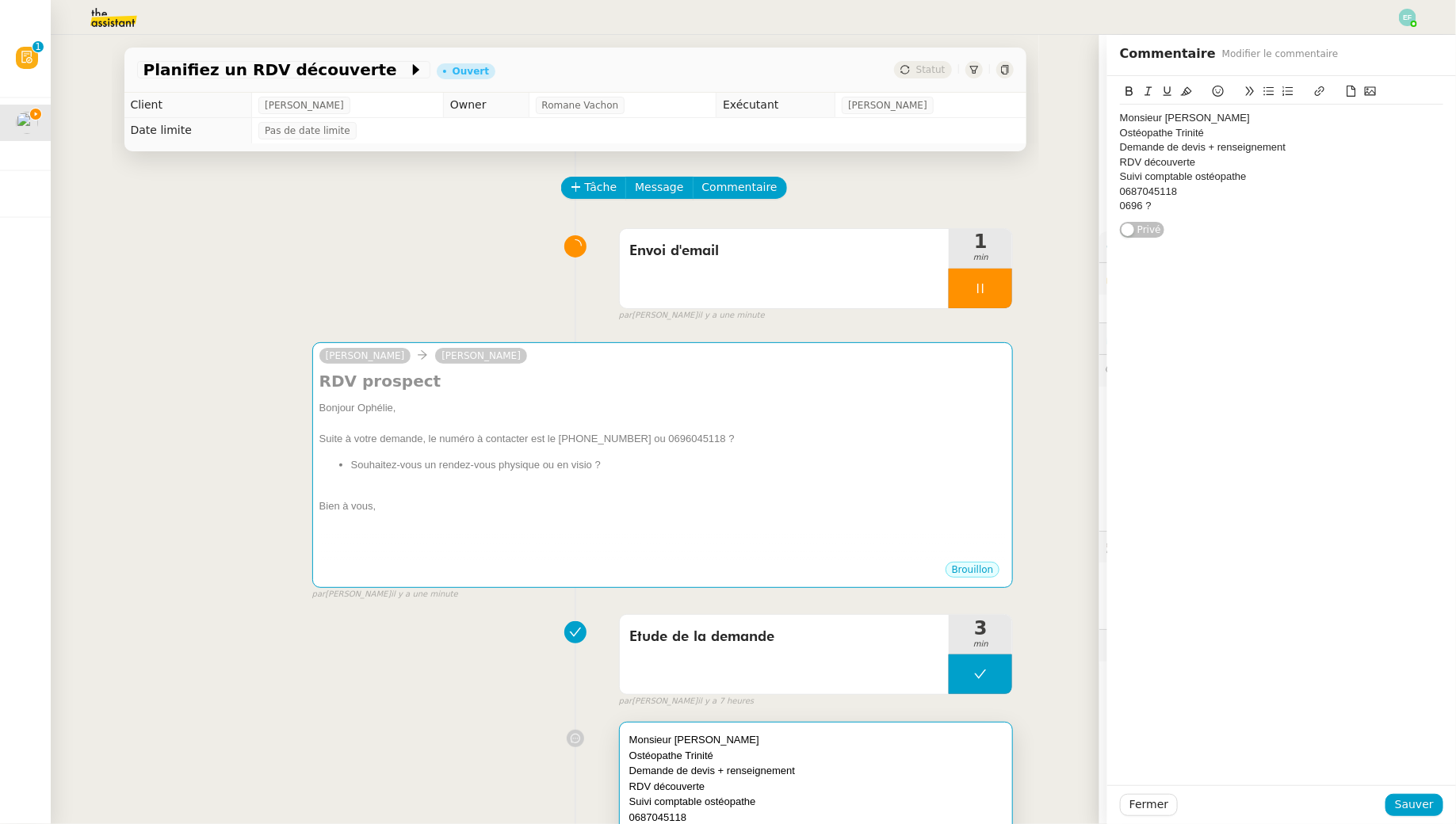
click at [833, 389] on h4 "RDV prospect" at bounding box center [662, 381] width 687 height 22
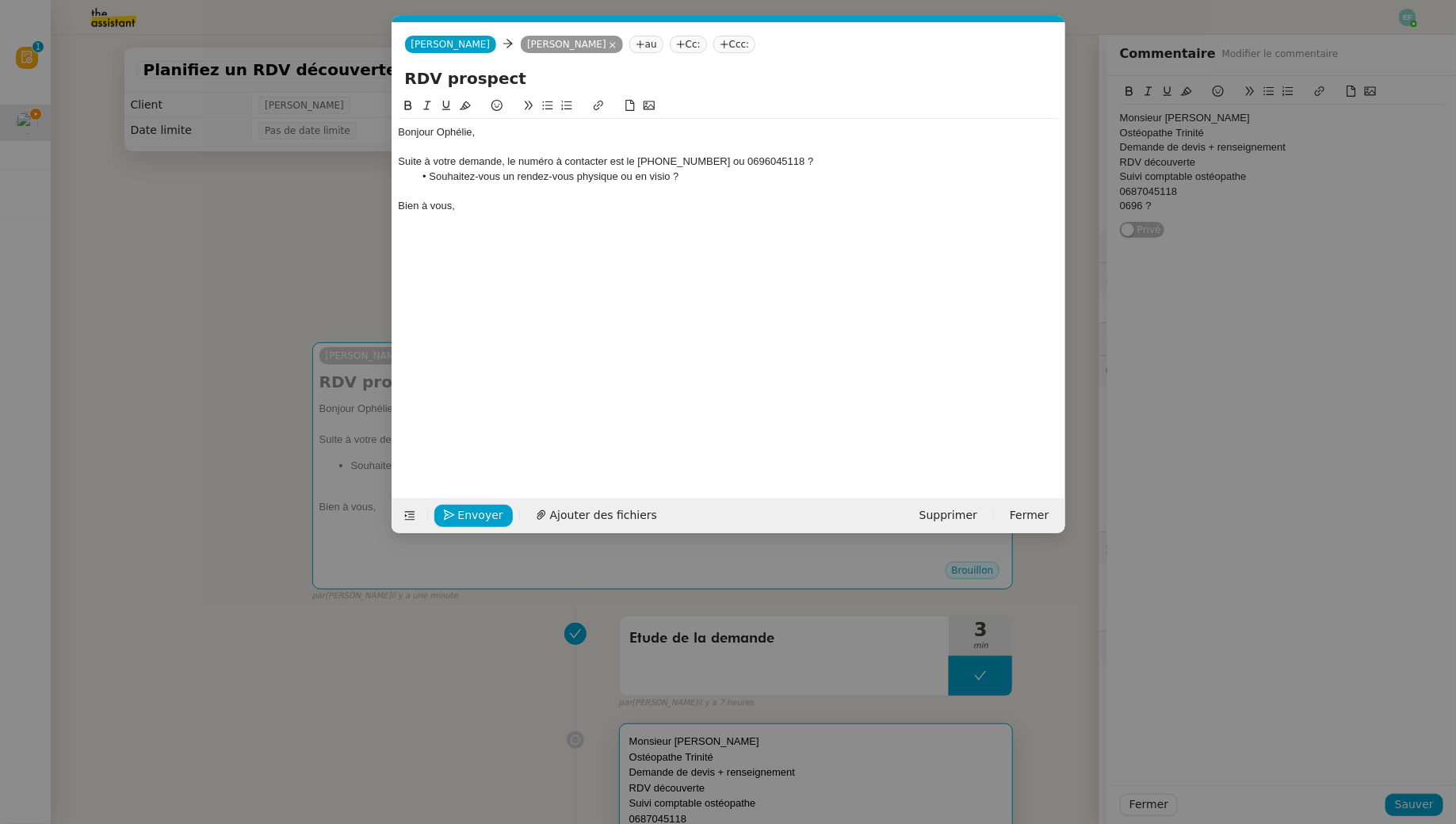
scroll to position [0, 33]
click at [716, 171] on li "Souhaitez-vous un rendez-vous physique ou en visio ?" at bounding box center [736, 176] width 645 height 14
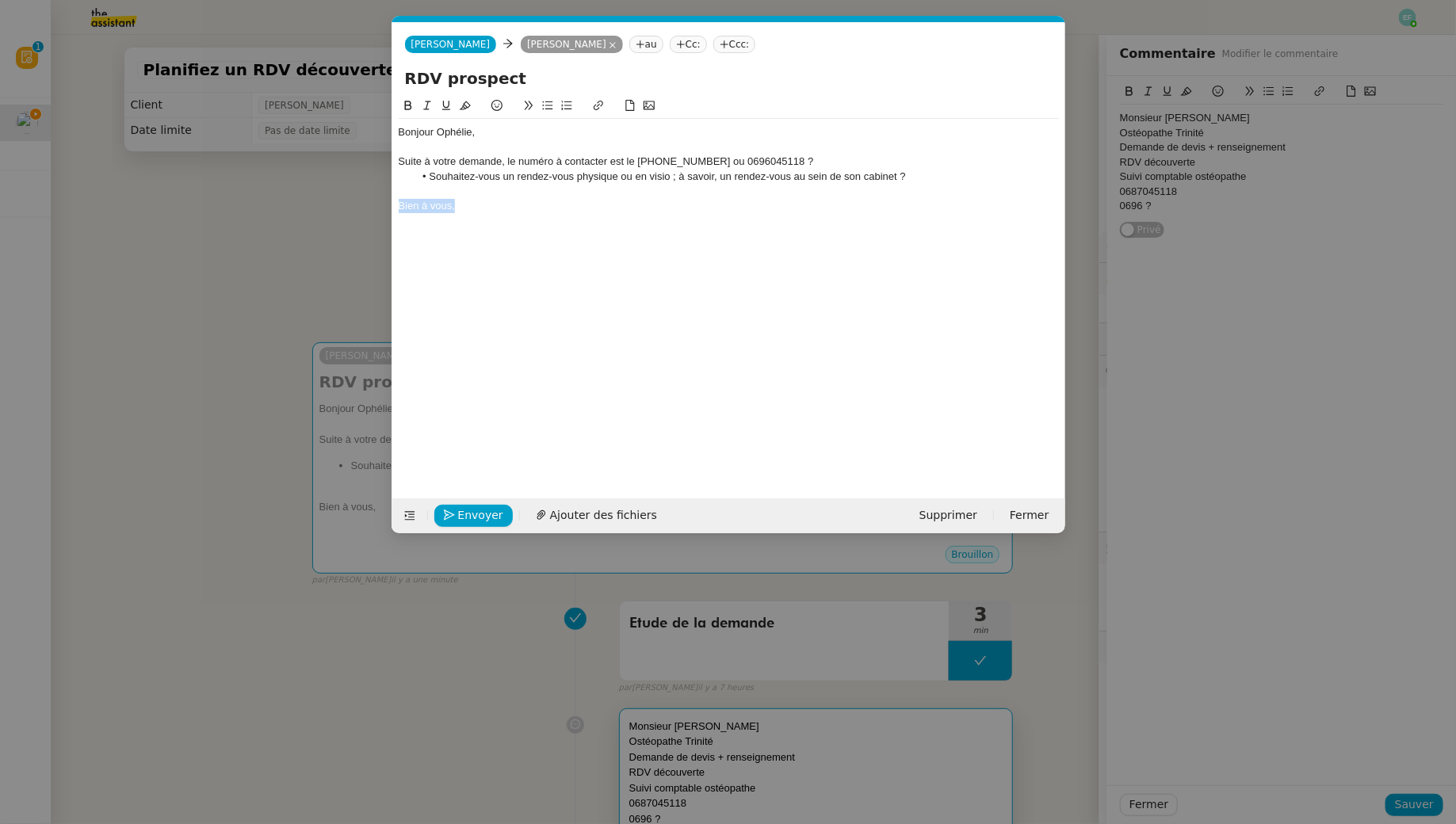
drag, startPoint x: 470, startPoint y: 206, endPoint x: 337, endPoint y: 205, distance: 133.0
click at [337, 205] on nz-modal-container "Service TA - VOYAGE - PROPOSITION GLOBALE A utiliser dans le cadre de propositi…" at bounding box center [728, 412] width 1456 height 824
drag, startPoint x: 423, startPoint y: 181, endPoint x: 337, endPoint y: -6, distance: 205.8
click at [337, 0] on html "Révision 0 1 2 3 4 5 6 7 8 9 Mes demandes Planifiez un RDV découverte [PERSON_N…" at bounding box center [728, 412] width 1456 height 824
copy div "Bonjour Ophélie, Suite à votre demande, le numéro à contacter est le [PHONE_NUM…"
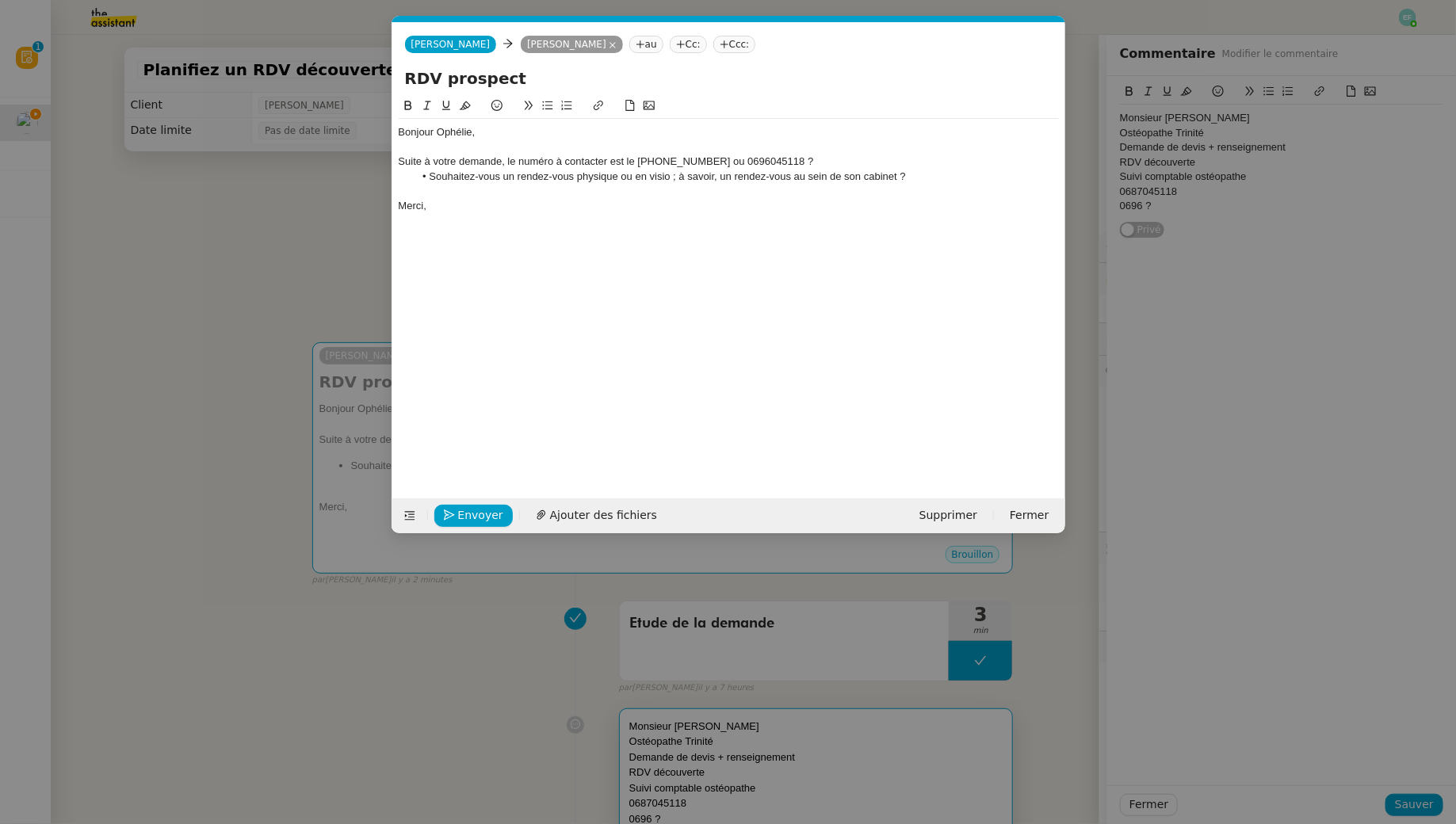
click at [459, 208] on div "Merci," at bounding box center [729, 206] width 660 height 14
drag, startPoint x: 475, startPoint y: 209, endPoint x: 360, endPoint y: 100, distance: 158.4
click at [360, 100] on nz-modal-container "Service TA - VOYAGE - PROPOSITION GLOBALE A utiliser dans le cadre de propositi…" at bounding box center [728, 412] width 1456 height 824
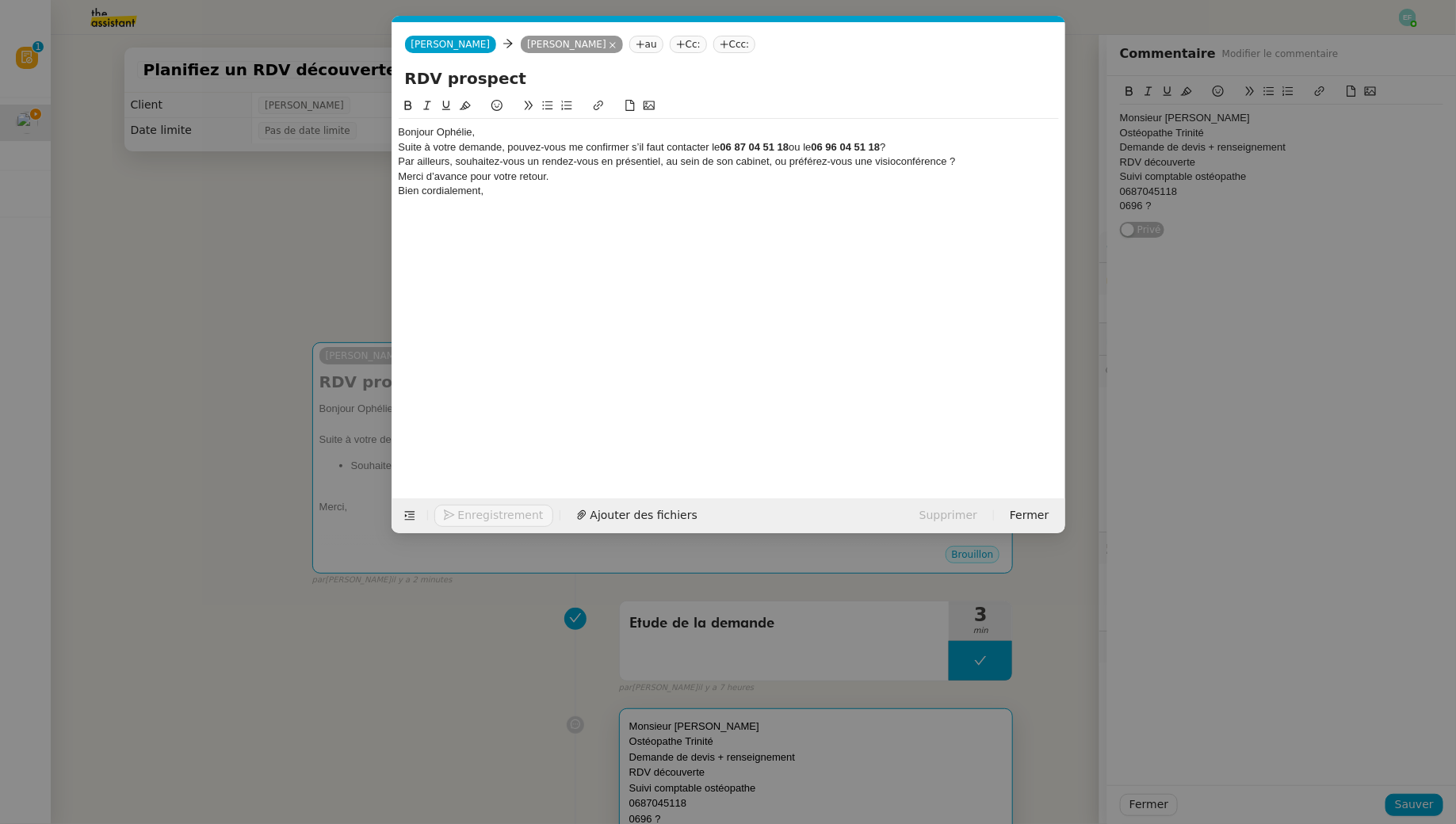
click at [480, 128] on div "Bonjour Ophélie," at bounding box center [729, 132] width 660 height 14
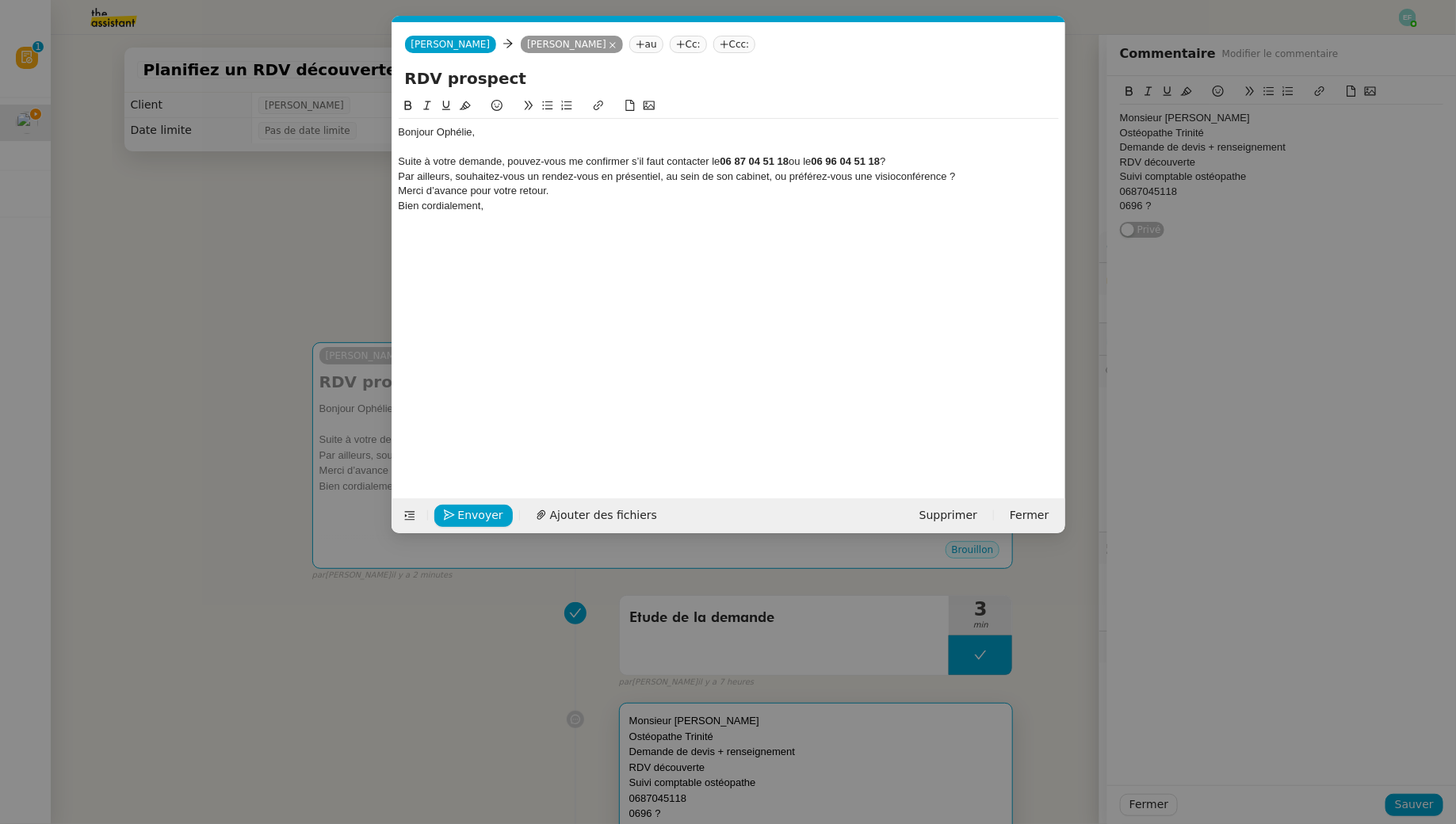
click at [921, 160] on div "Suite à votre demande, pouvez-vous me confirmer s’il faut contacter le [PHONE_N…" at bounding box center [729, 161] width 660 height 14
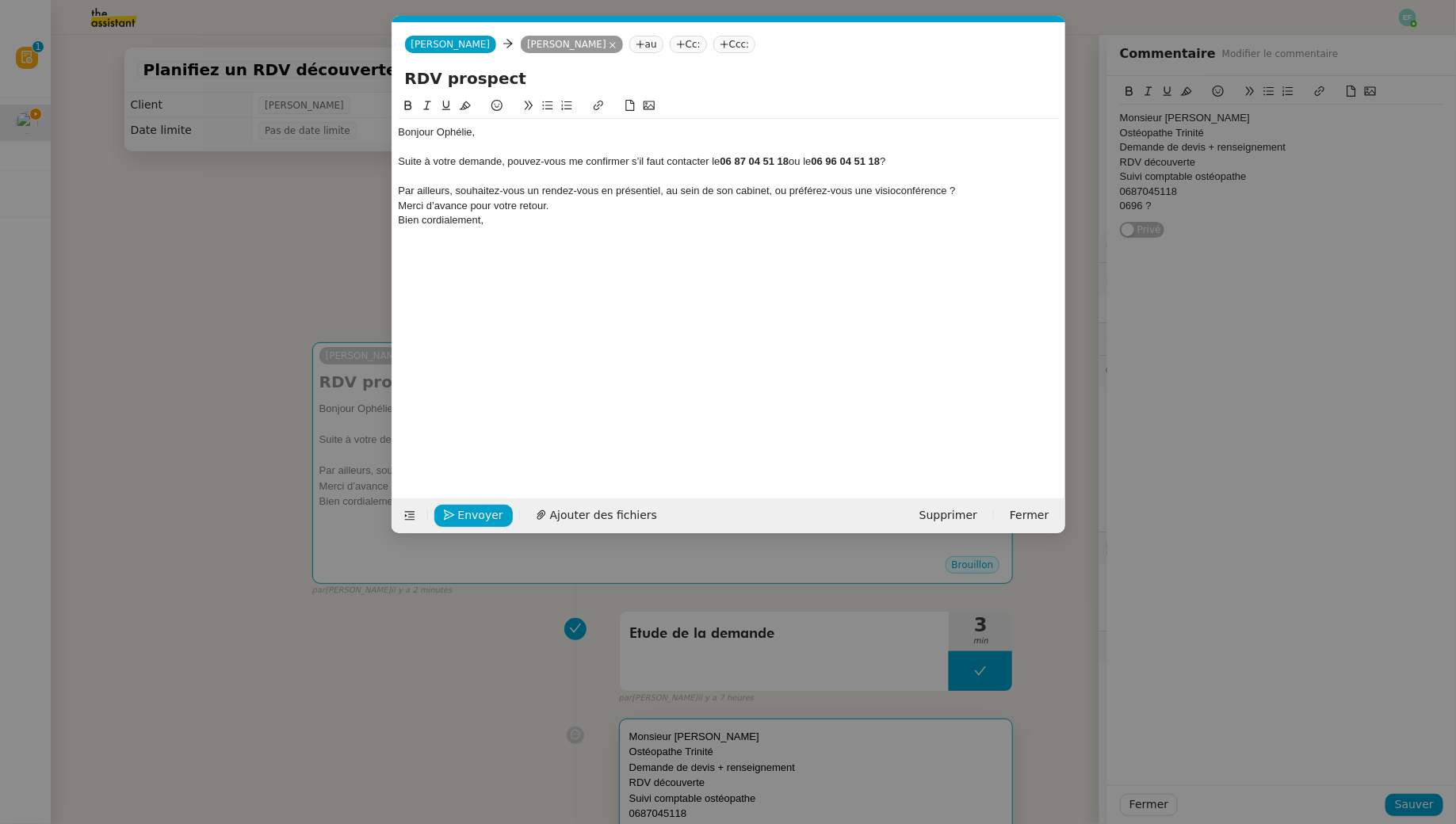
click at [974, 195] on div "Par ailleurs, souhaitez-vous un rendez-vous en présentiel, au sein de son cabin…" at bounding box center [729, 191] width 660 height 14
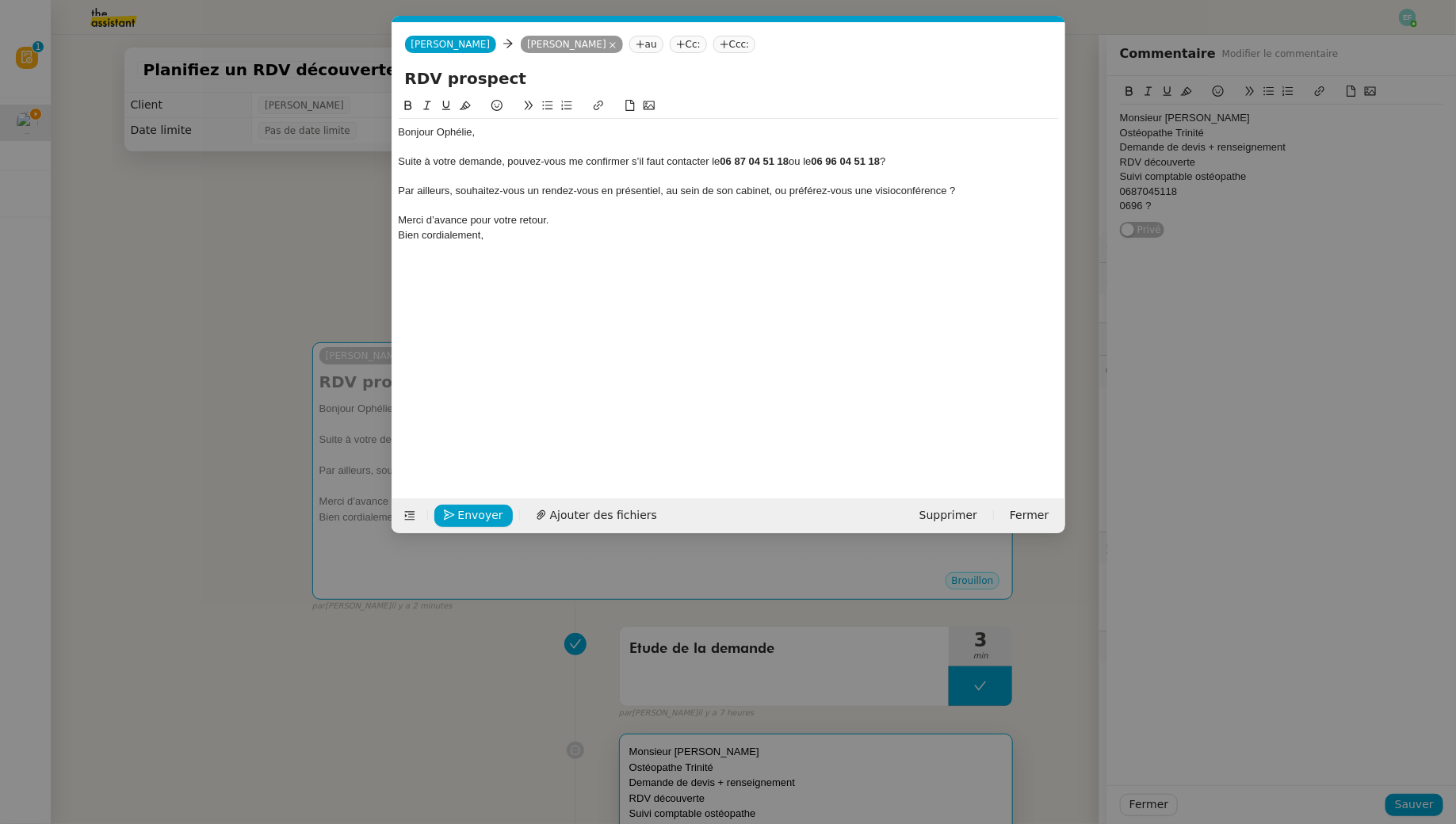
click at [571, 223] on div "Merci d’avance pour votre retour." at bounding box center [729, 219] width 660 height 14
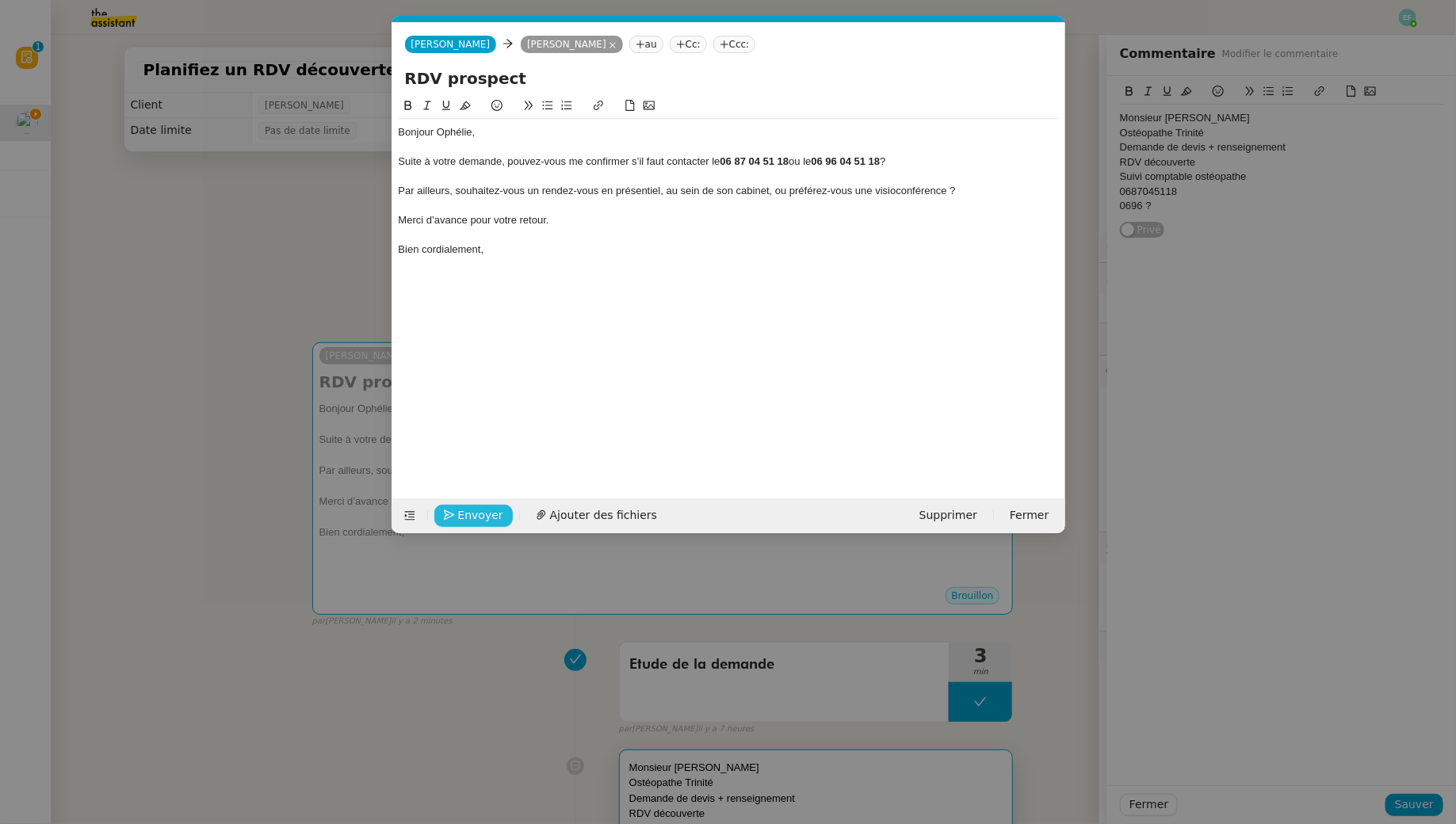
click at [476, 518] on span "Envoyer" at bounding box center [481, 516] width 46 height 19
click at [476, 518] on span "Confirmer l'envoi" at bounding box center [506, 516] width 95 height 19
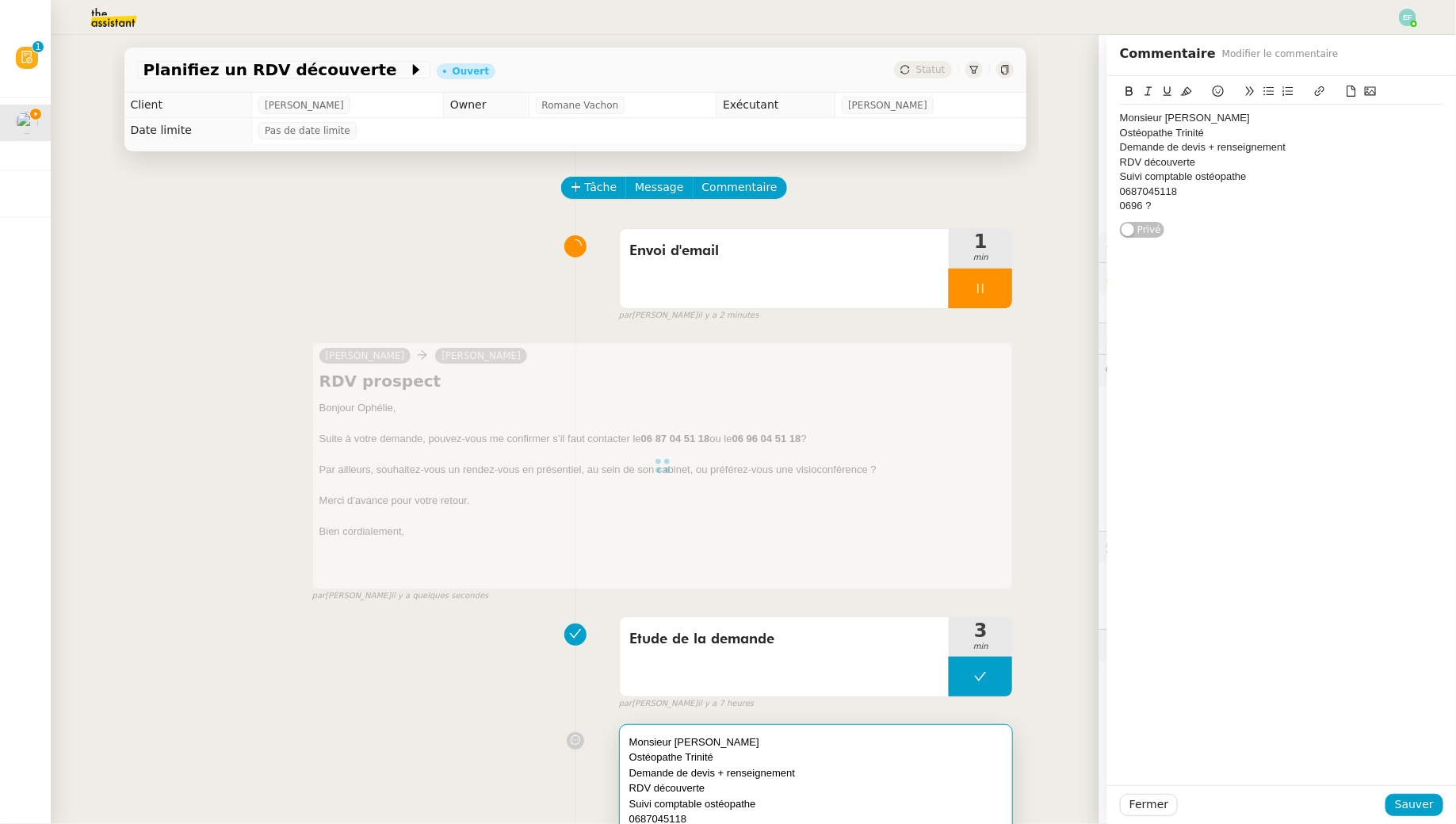
click at [987, 309] on div "par [PERSON_NAME] il y a 2 minutes" at bounding box center [816, 315] width 394 height 13
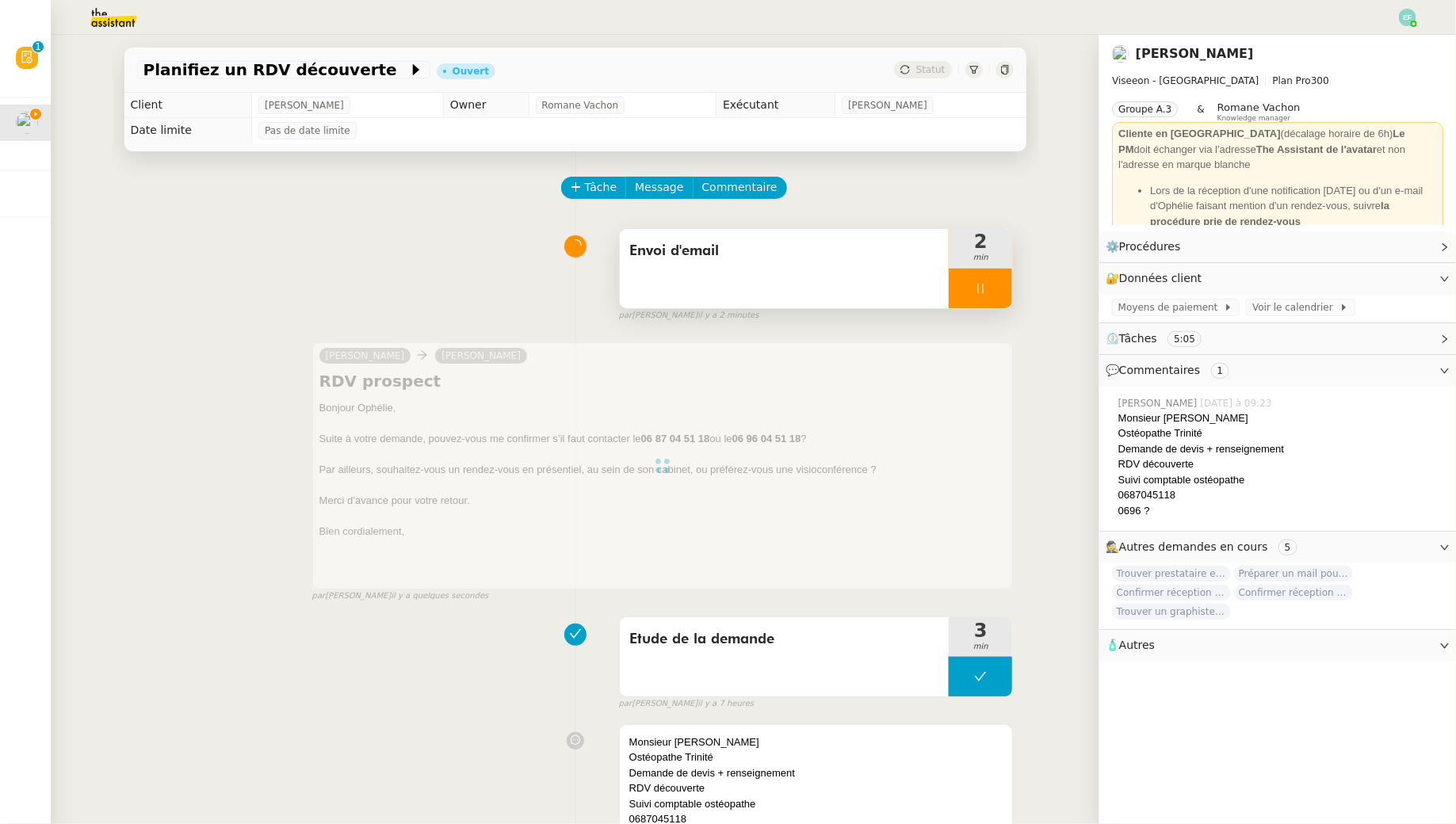
click at [993, 290] on div at bounding box center [980, 288] width 63 height 40
click at [1005, 290] on button at bounding box center [996, 288] width 32 height 40
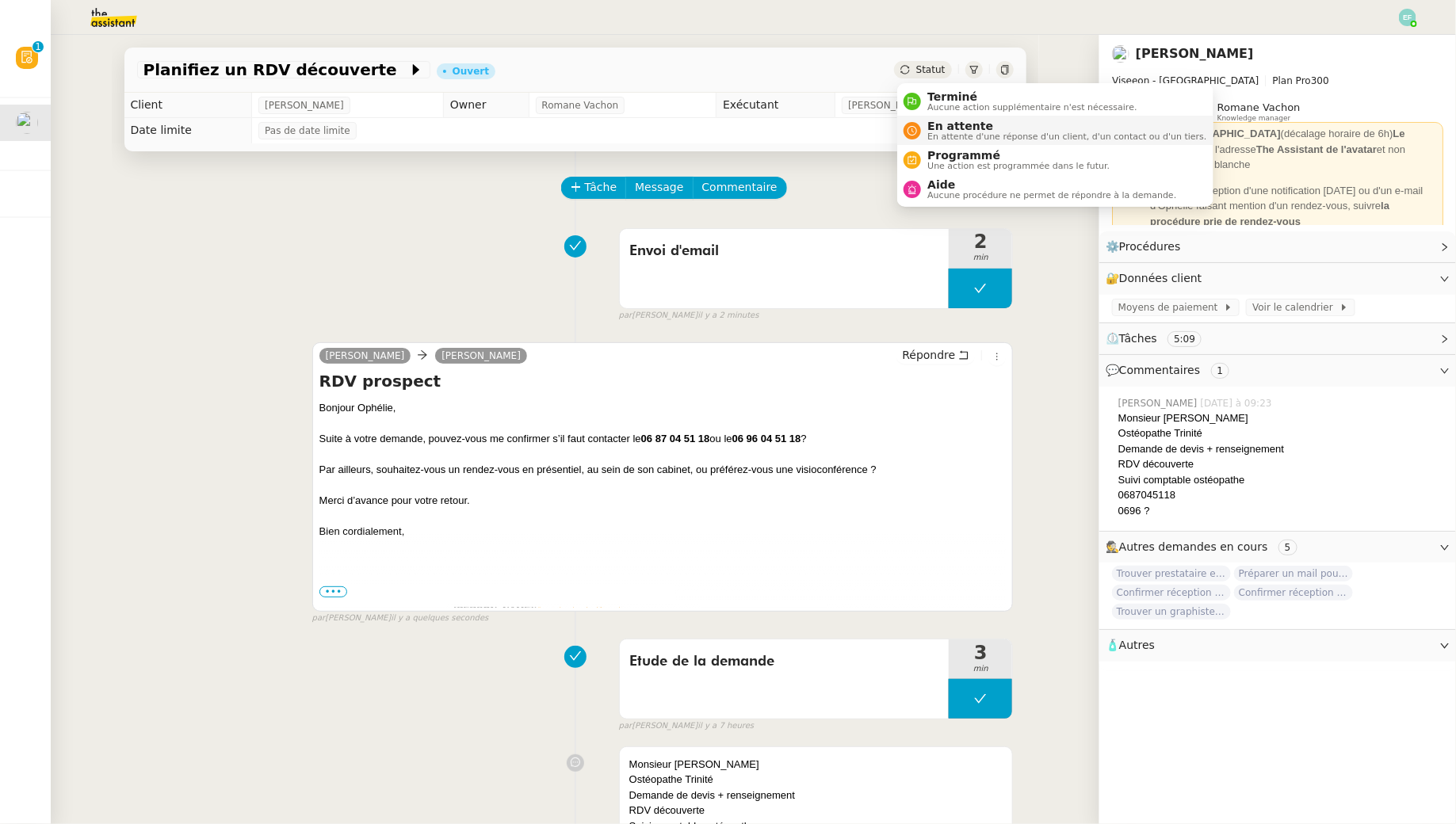
click at [934, 131] on span "En attente" at bounding box center [1066, 126] width 279 height 13
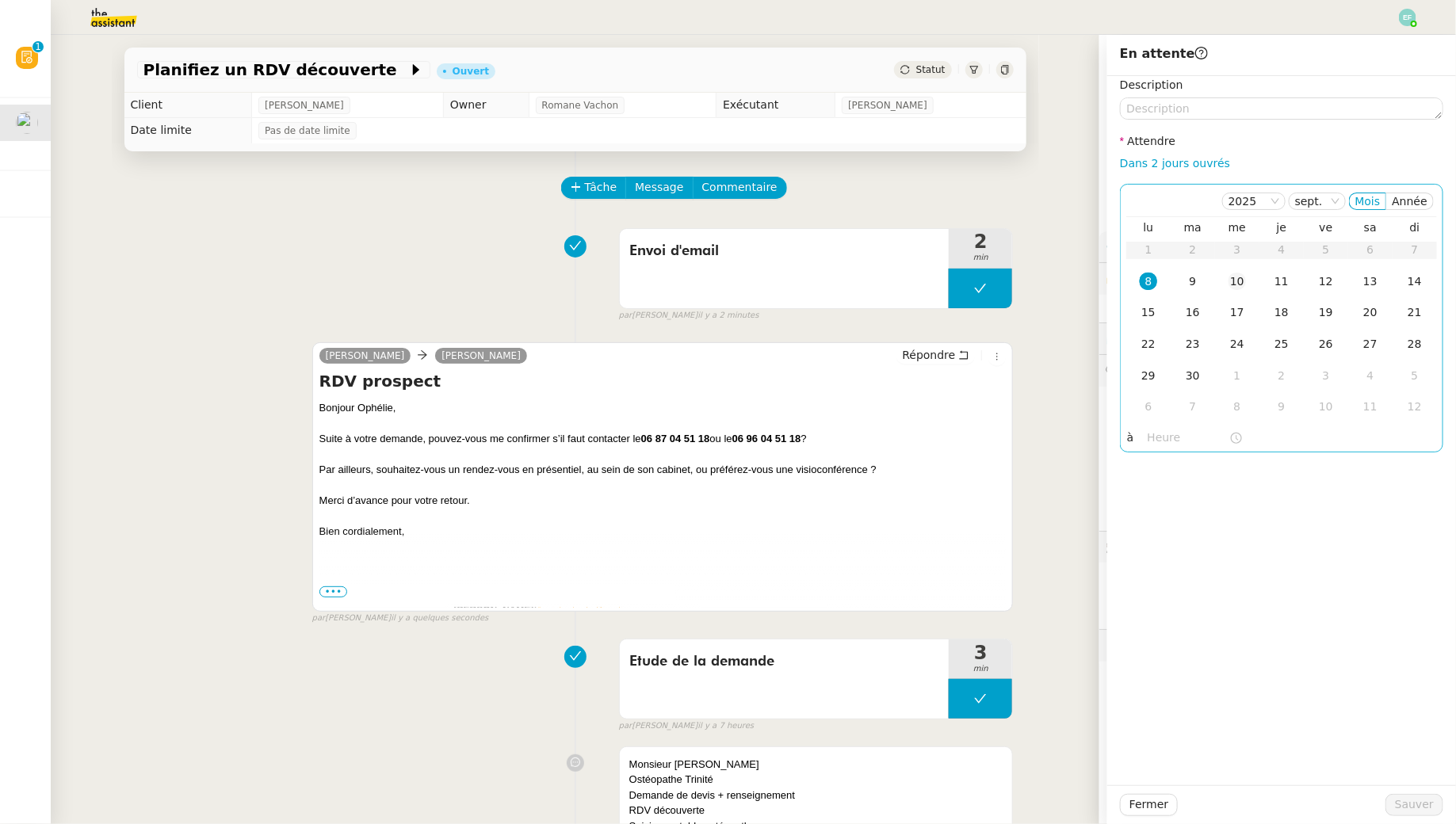
click at [1234, 287] on div "10" at bounding box center [1237, 281] width 18 height 18
drag, startPoint x: 1408, startPoint y: 807, endPoint x: 1361, endPoint y: 698, distance: 118.7
click at [1361, 698] on div "En attente Description Attendre Dans 2 jours ouvrés [DATE] Mois Année lu ma me …" at bounding box center [1281, 429] width 349 height 790
click at [1361, 698] on div "Description Attendre Dans 2 jours ouvrés [DATE] Mois Année lu ma me je ve sa di…" at bounding box center [1281, 431] width 349 height 710
click at [1237, 288] on div "10" at bounding box center [1237, 281] width 18 height 18
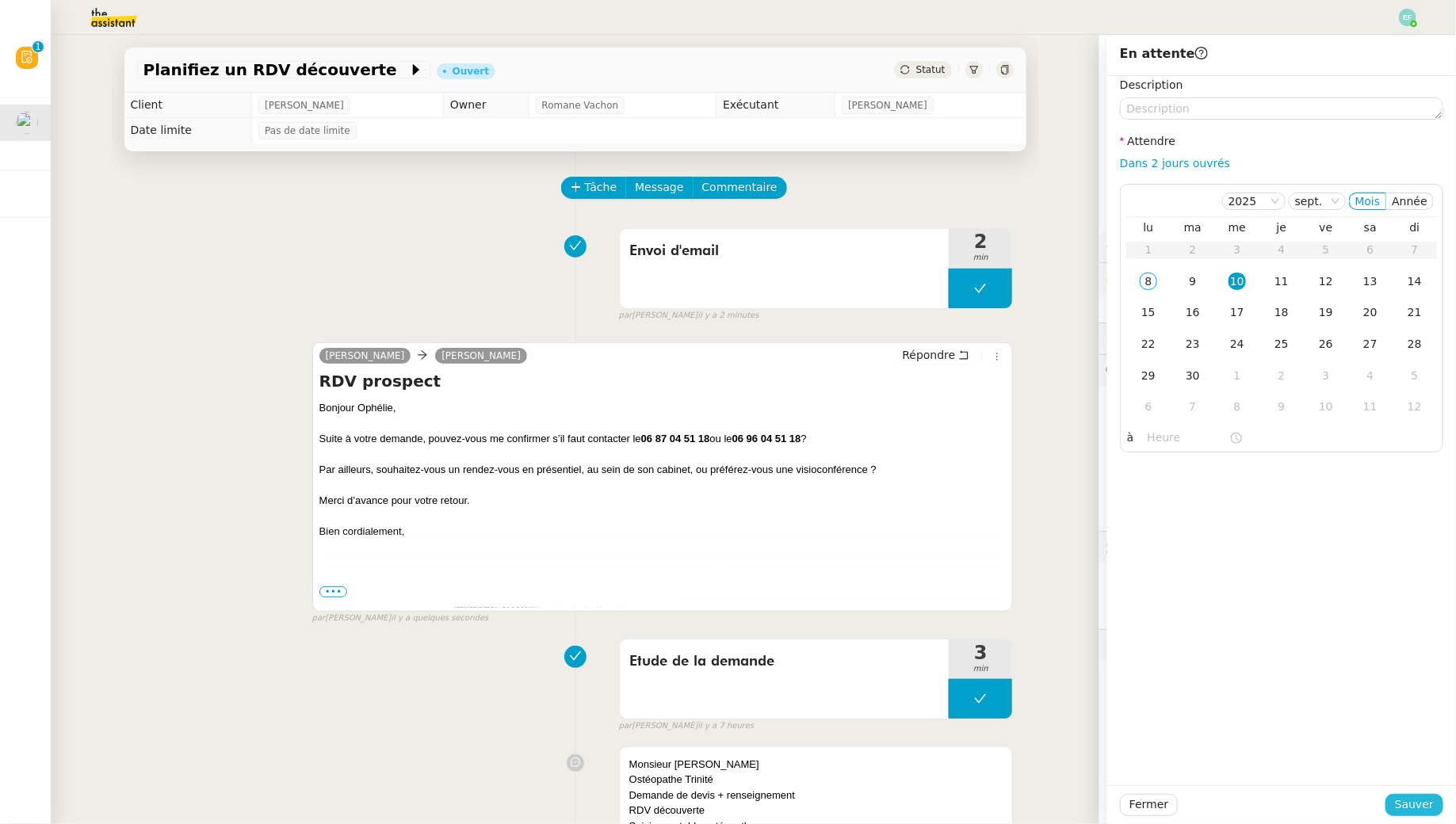
click at [1410, 809] on span "Sauver" at bounding box center [1414, 805] width 39 height 19
